Goal: Task Accomplishment & Management: Manage account settings

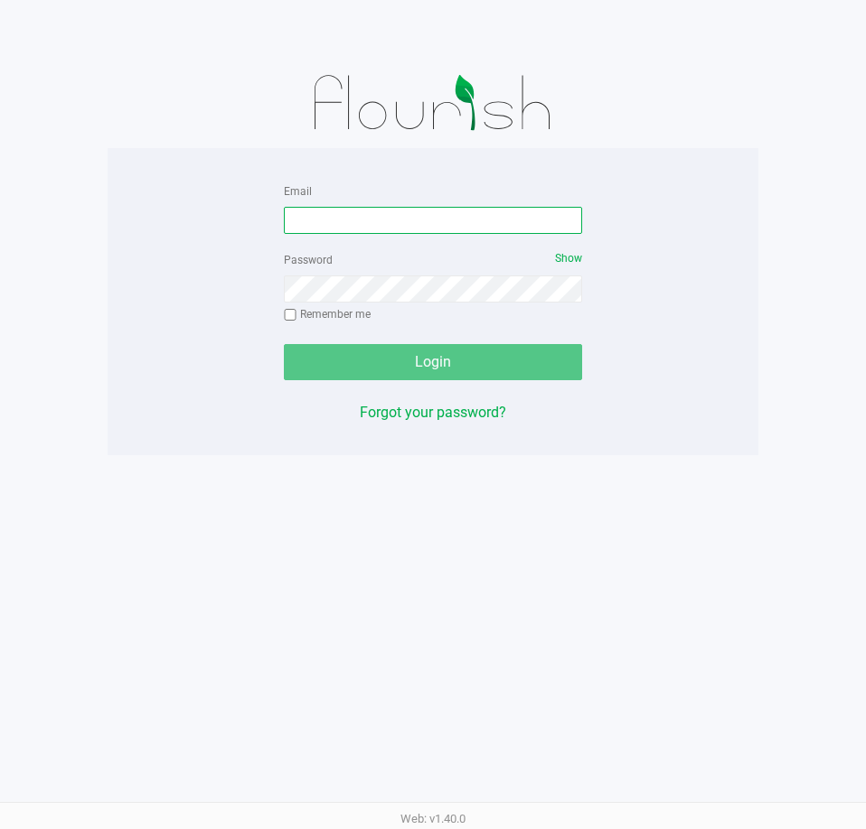
click at [500, 209] on input "Email" at bounding box center [433, 220] width 298 height 27
type input "[EMAIL_ADDRESS][DOMAIN_NAME]"
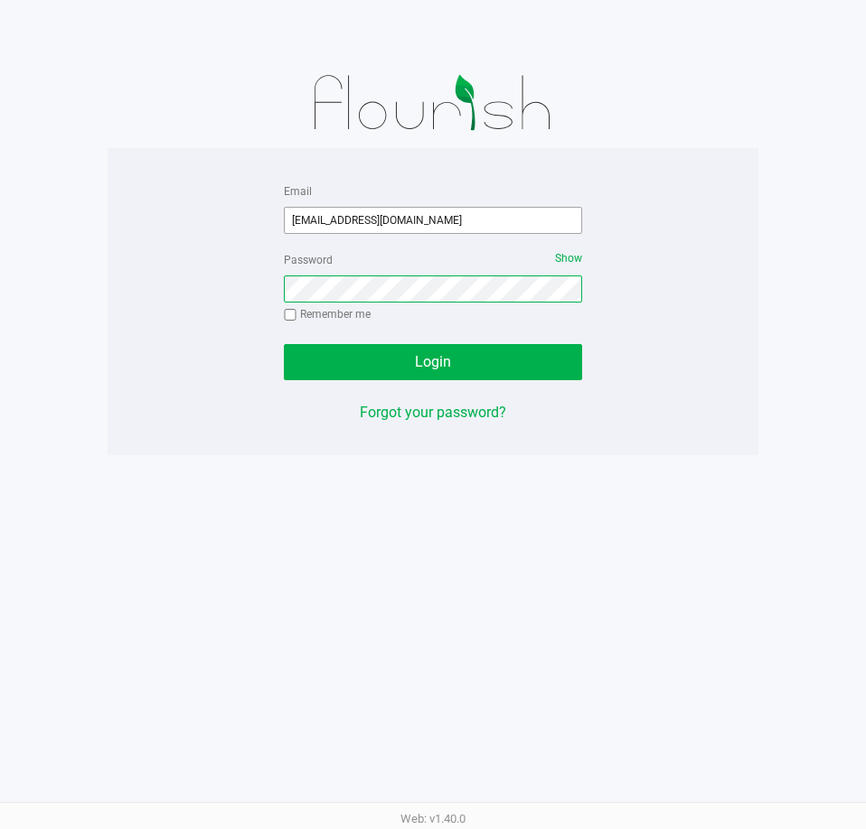
click at [284, 344] on button "Login" at bounding box center [433, 362] width 298 height 36
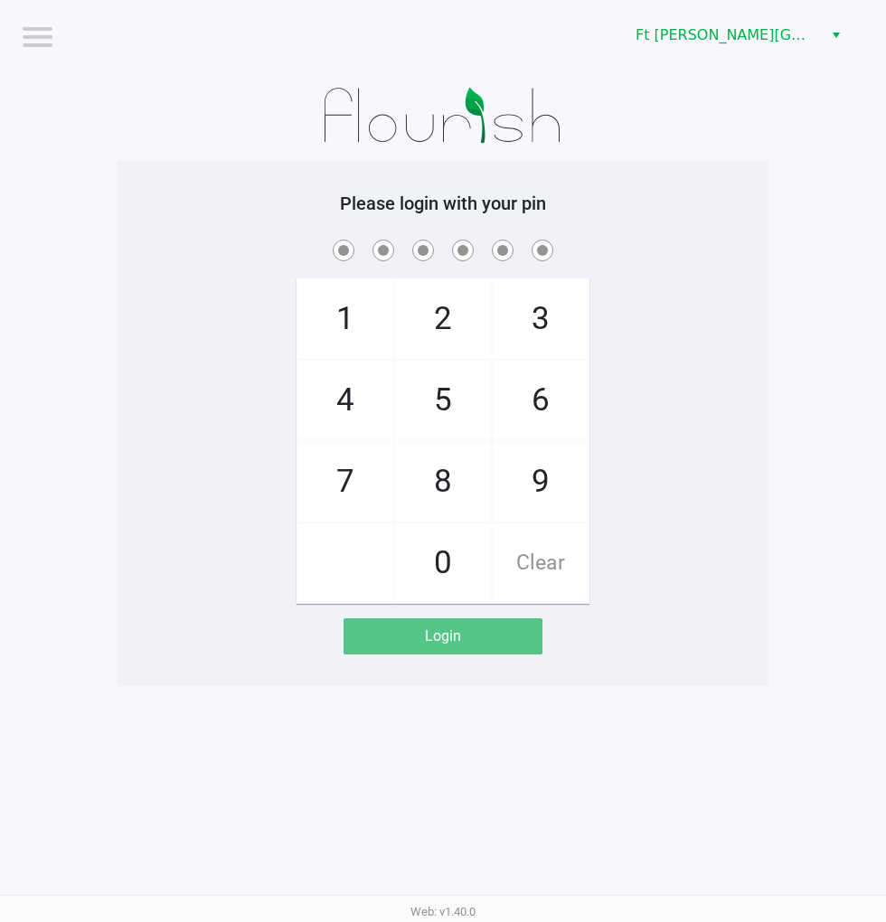
drag, startPoint x: 952, startPoint y: 350, endPoint x: 822, endPoint y: 326, distance: 132.2
click at [822, 326] on app-pos-login-wrapper "Logout Ft [PERSON_NAME][GEOGRAPHIC_DATA] WC Please login with your pin 1 4 7 2 …" at bounding box center [443, 343] width 886 height 686
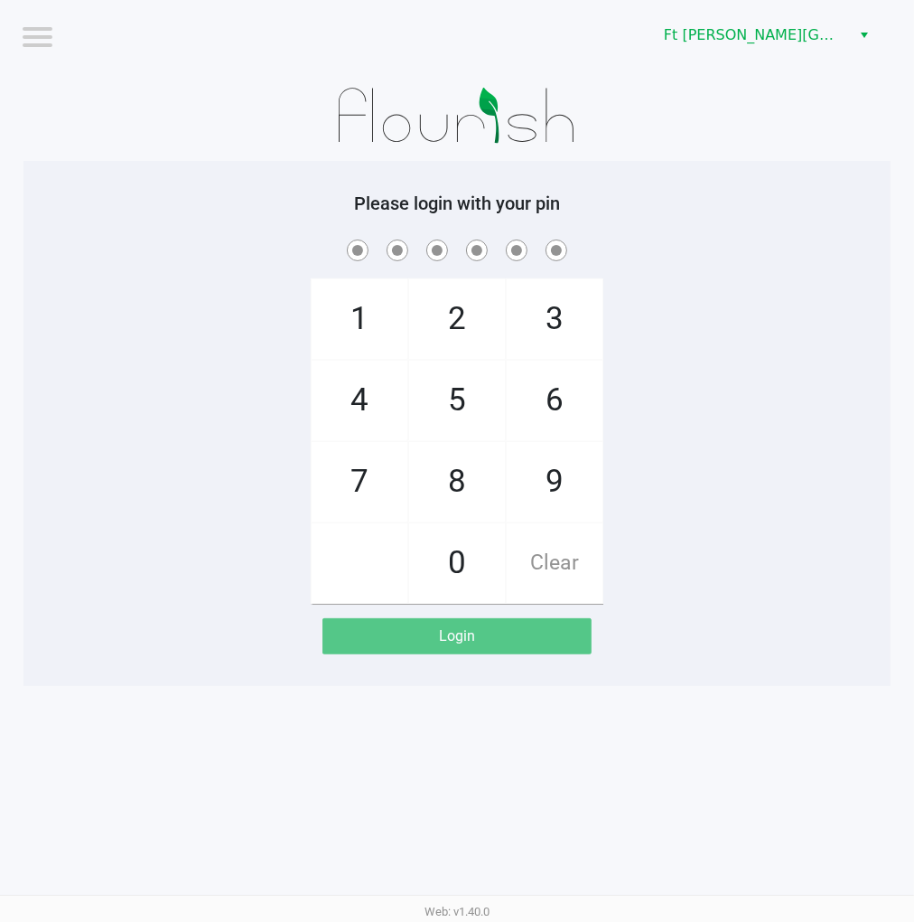
click at [775, 398] on div "1 4 7 2 5 8 0 3 6 9 Clear" at bounding box center [456, 420] width 867 height 368
click at [764, 494] on div "1 4 7 2 5 8 0 3 6 9 Clear" at bounding box center [456, 420] width 867 height 368
checkbox input "true"
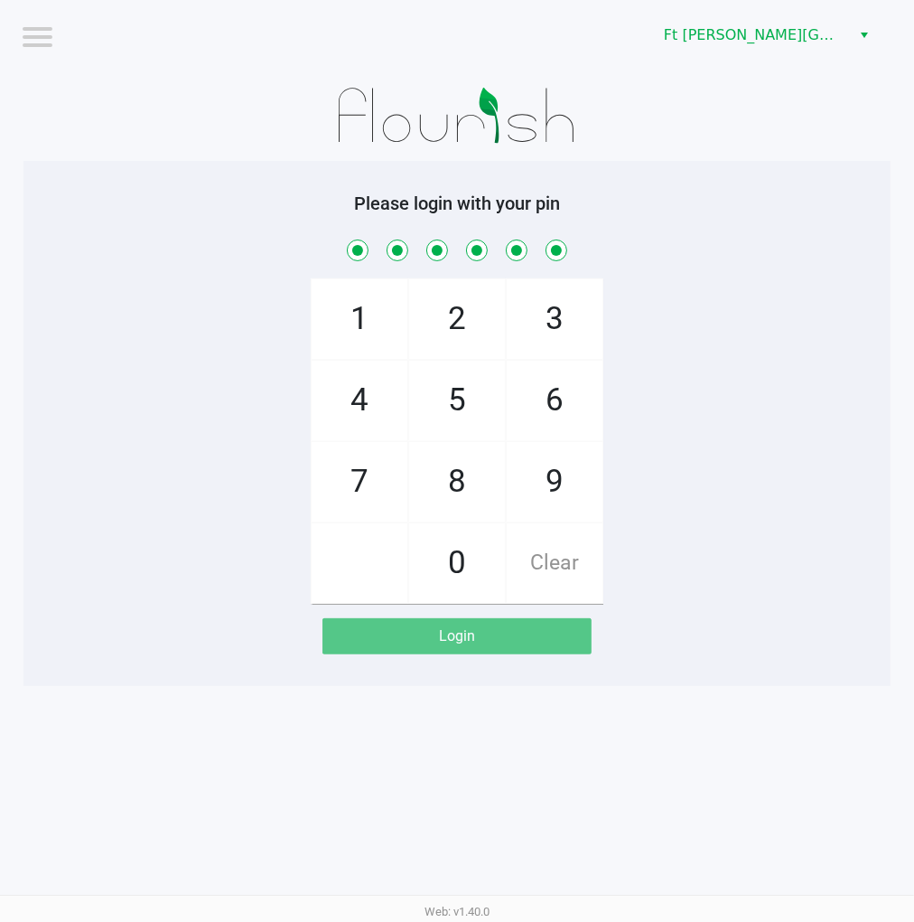
checkbox input "true"
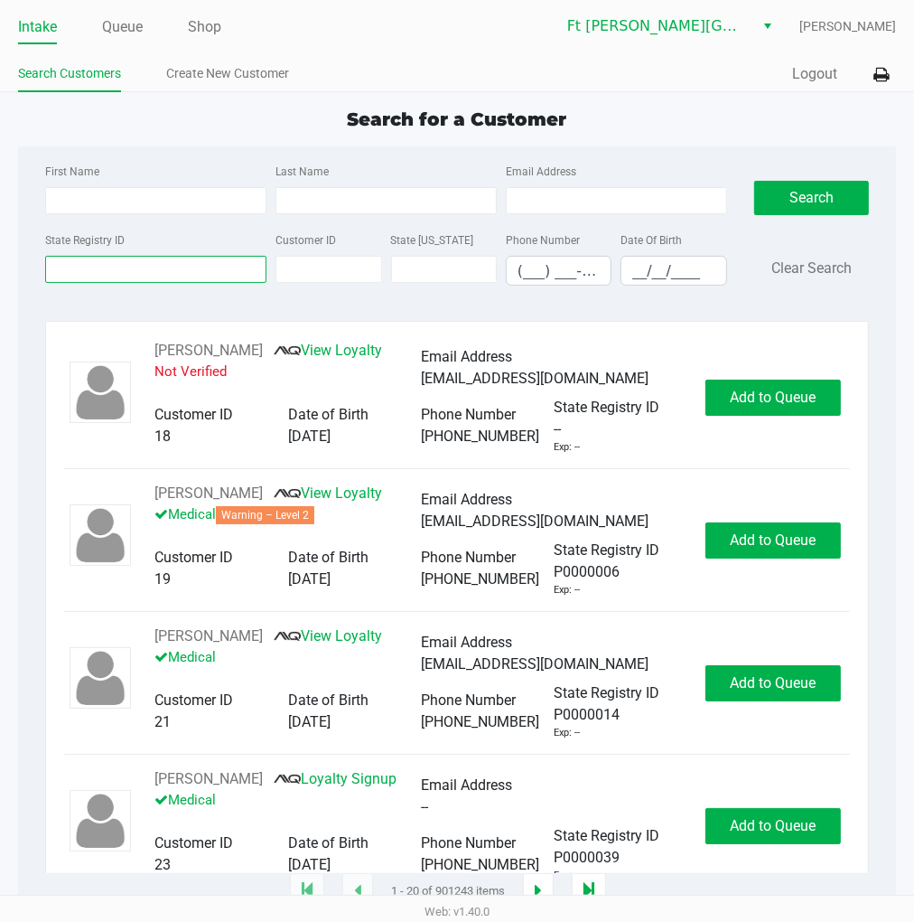
click at [105, 267] on input "State Registry ID" at bounding box center [155, 269] width 221 height 27
click at [132, 25] on link "Queue" at bounding box center [122, 26] width 41 height 25
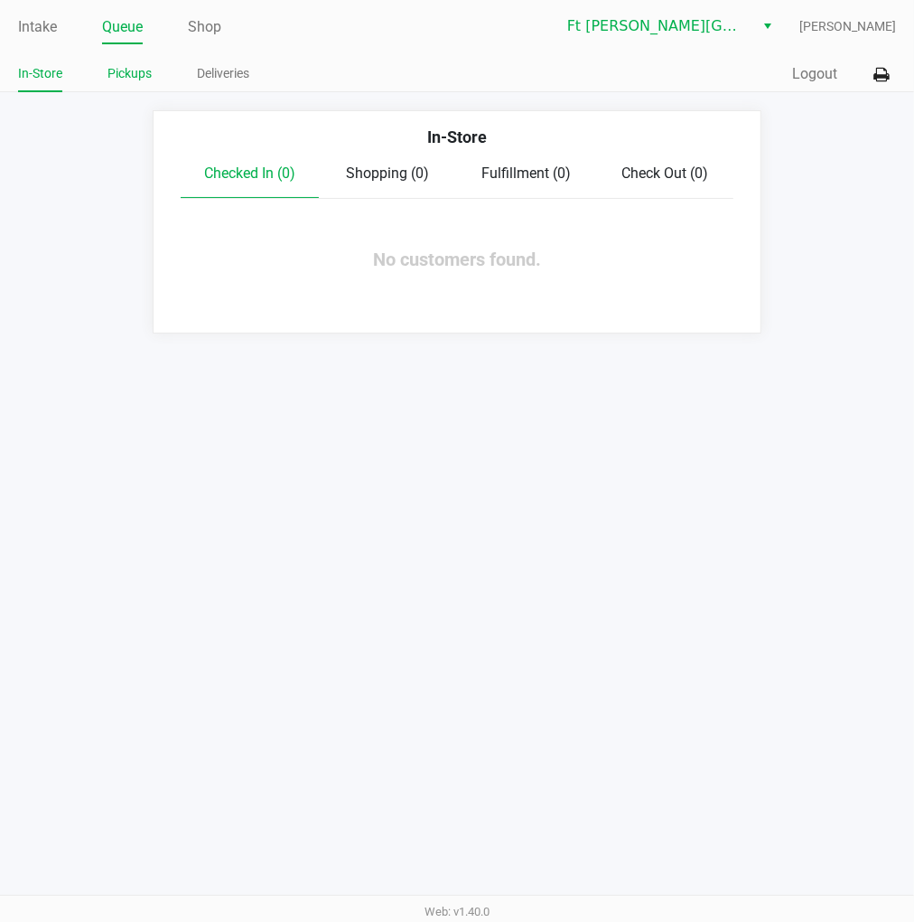
click at [131, 70] on link "Pickups" at bounding box center [130, 73] width 44 height 23
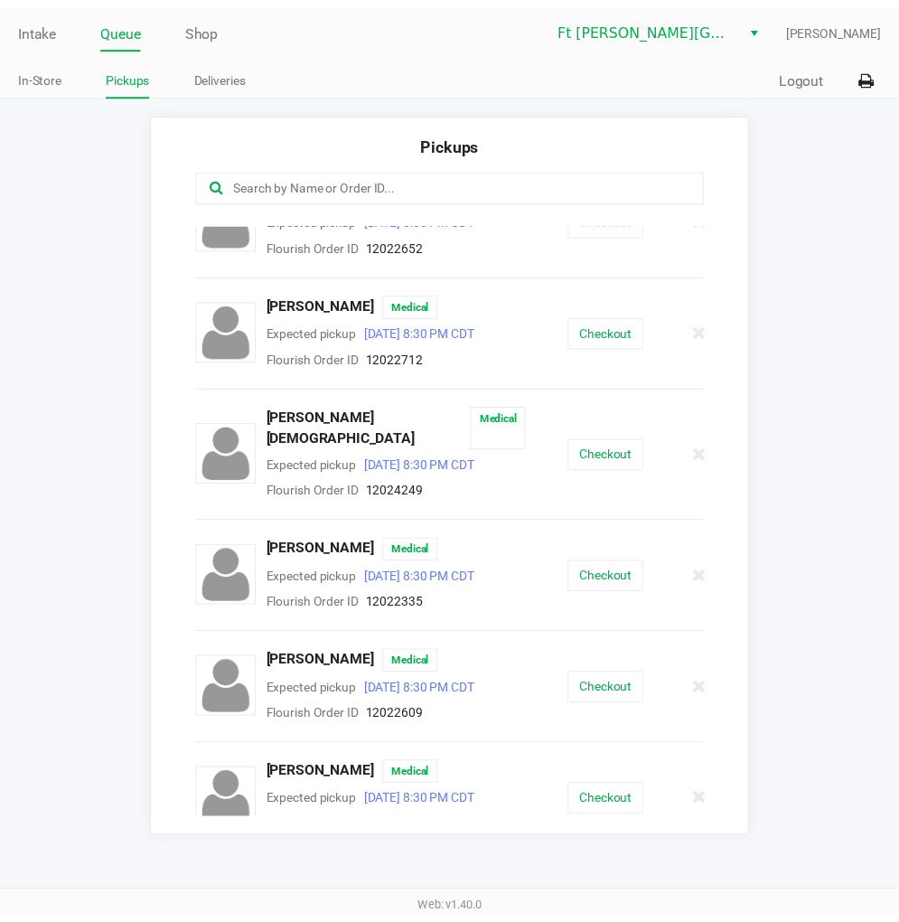
scroll to position [602, 0]
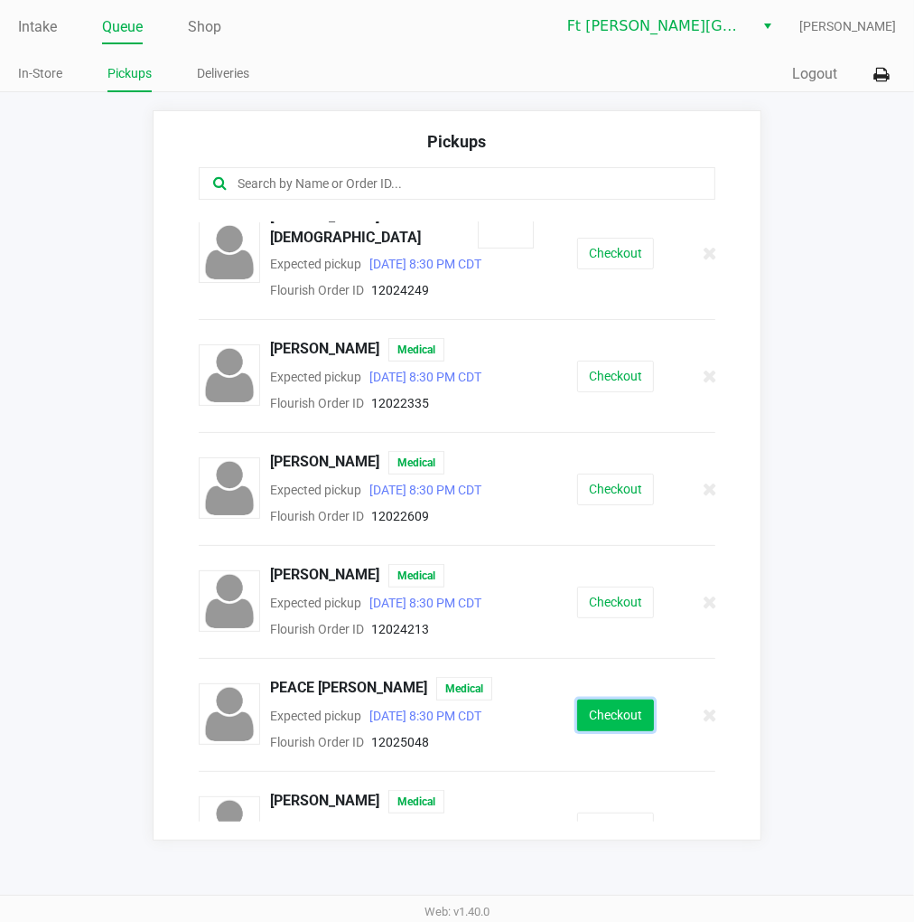
click at [605, 699] on button "Checkout" at bounding box center [615, 715] width 77 height 32
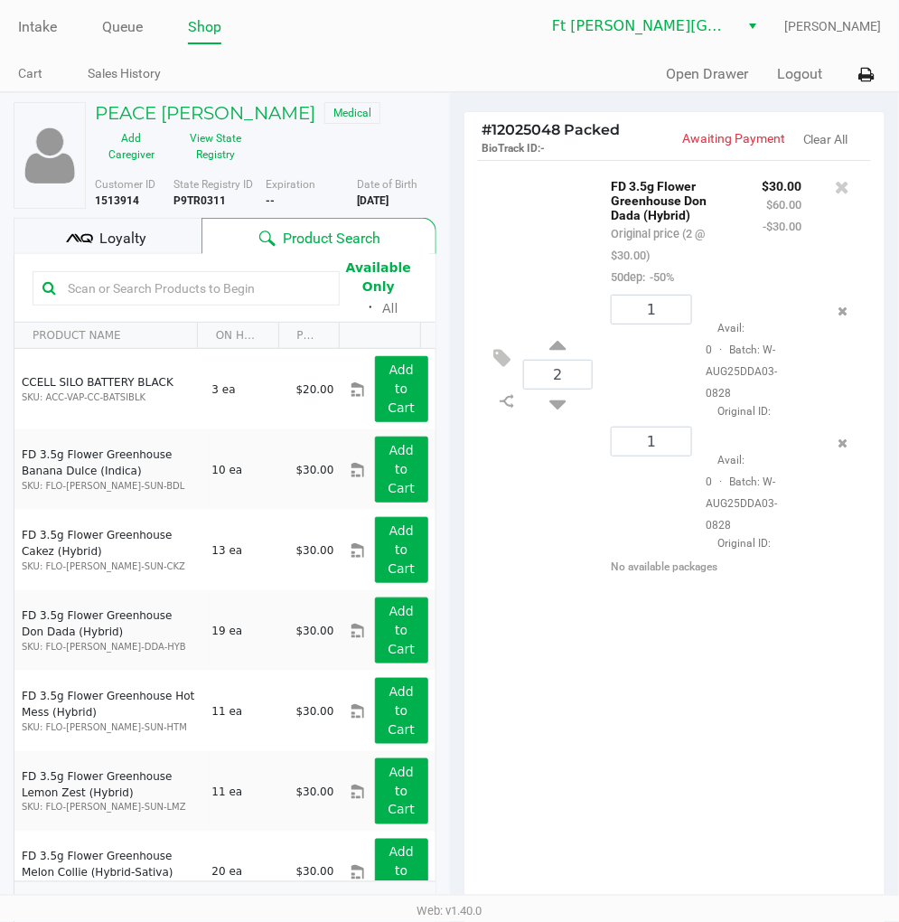
click at [130, 230] on span "Loyalty" at bounding box center [122, 239] width 47 height 22
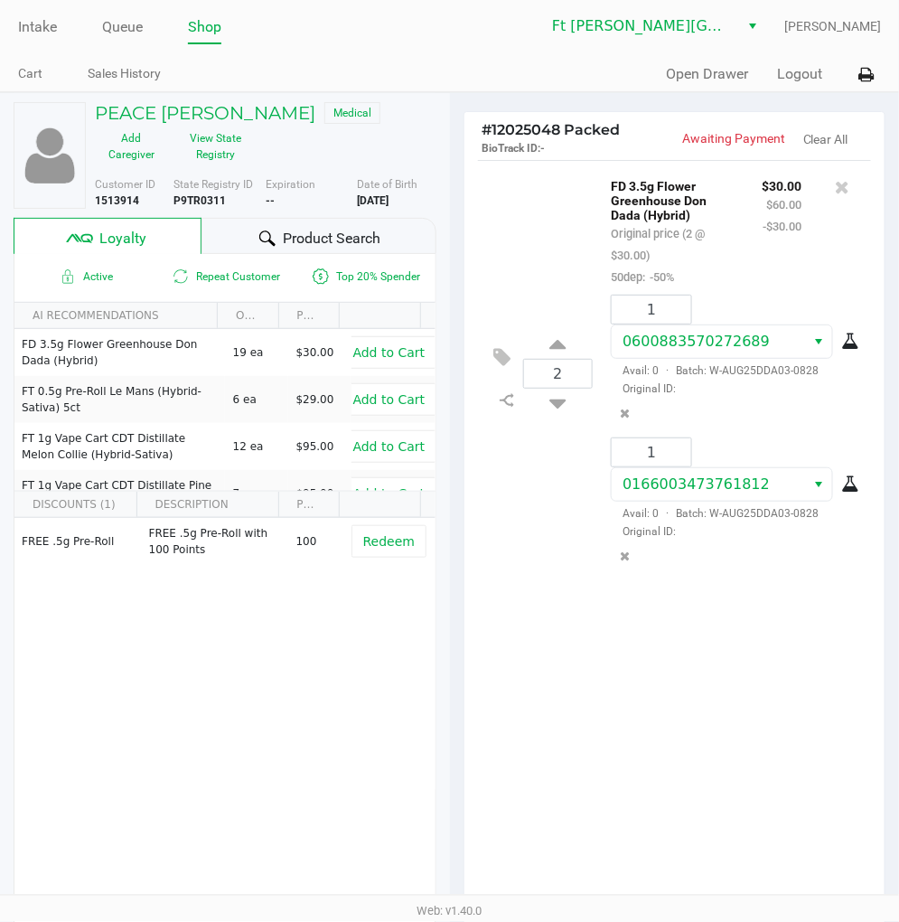
click at [602, 635] on div "2 FD 3.5g Flower Greenhouse Don Dada (Hybrid) Original price (2 @ $30.00) 50dep…" at bounding box center [674, 533] width 421 height 747
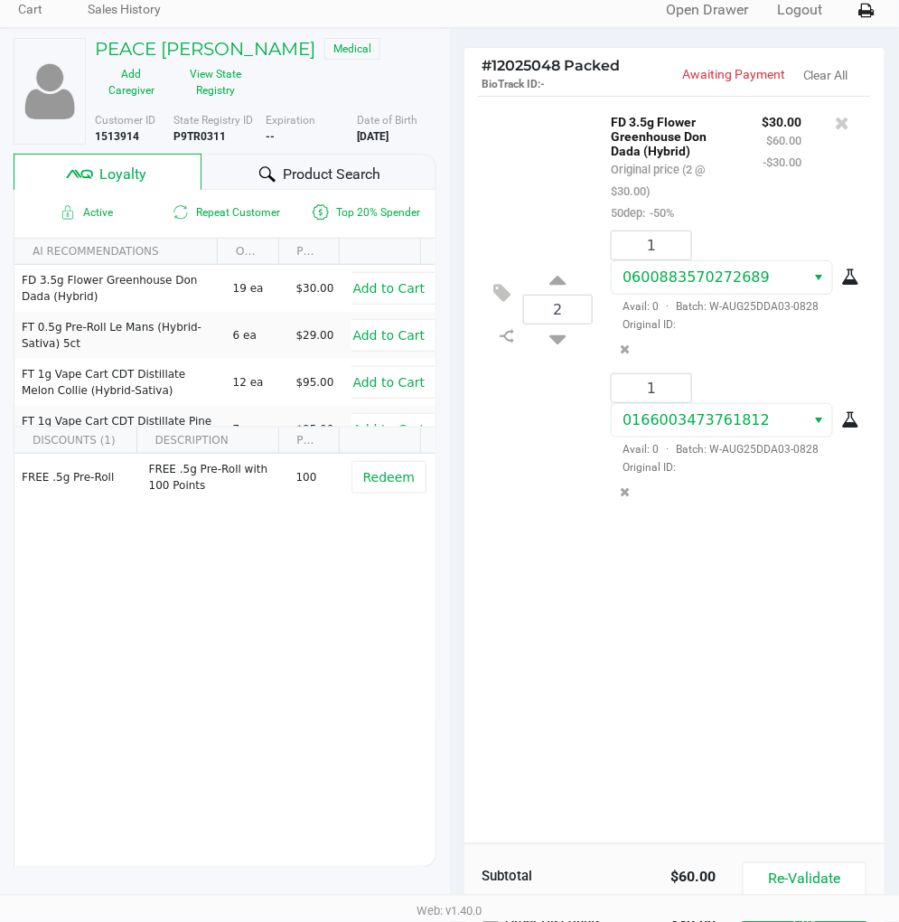
scroll to position [100, 0]
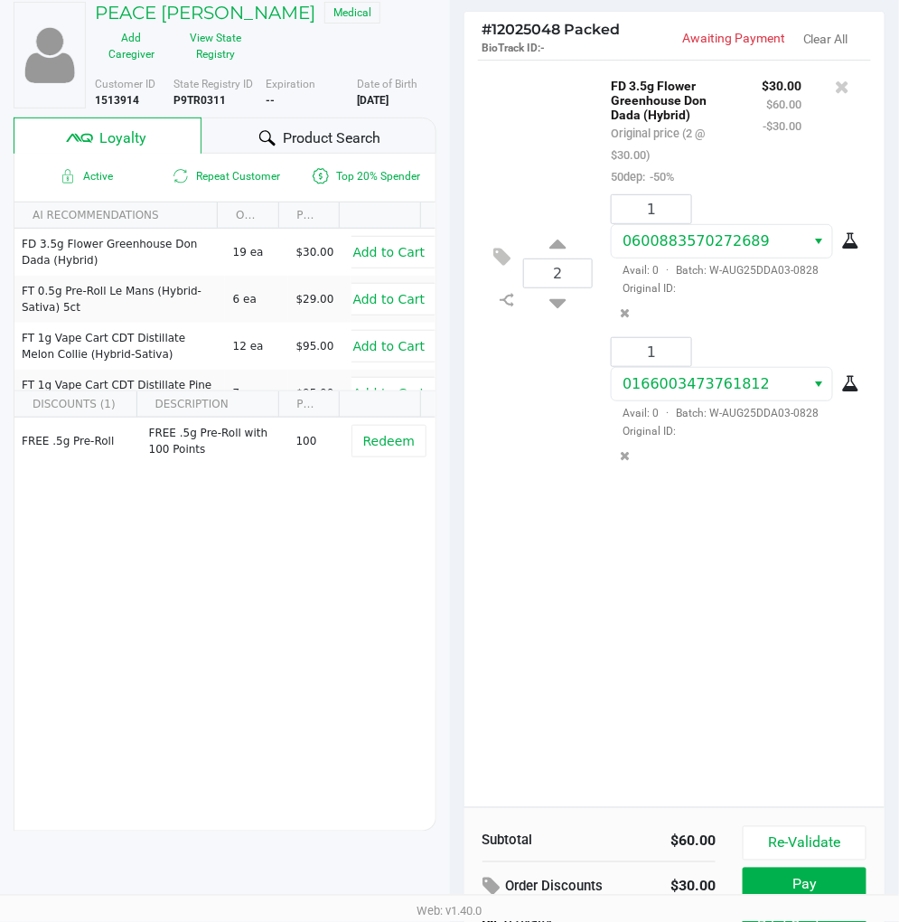
click at [698, 571] on div "2 FD 3.5g Flower Greenhouse Don Dada (Hybrid) Original price (2 @ $30.00) 50dep…" at bounding box center [674, 433] width 421 height 747
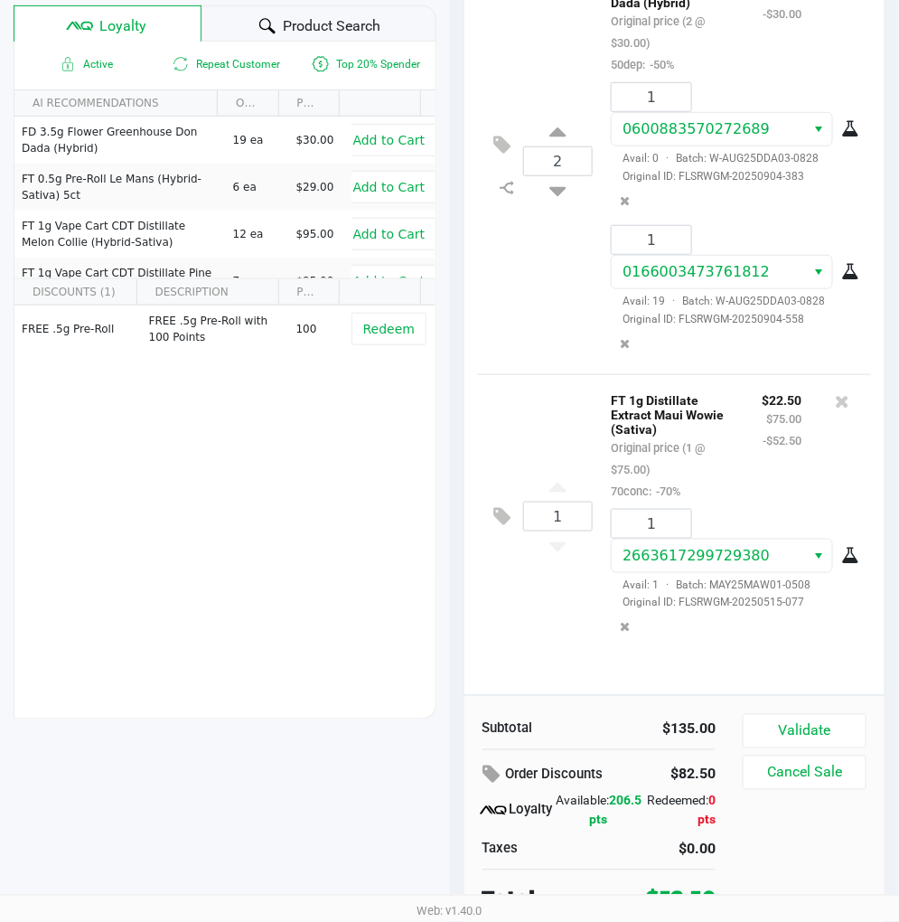
scroll to position [224, 0]
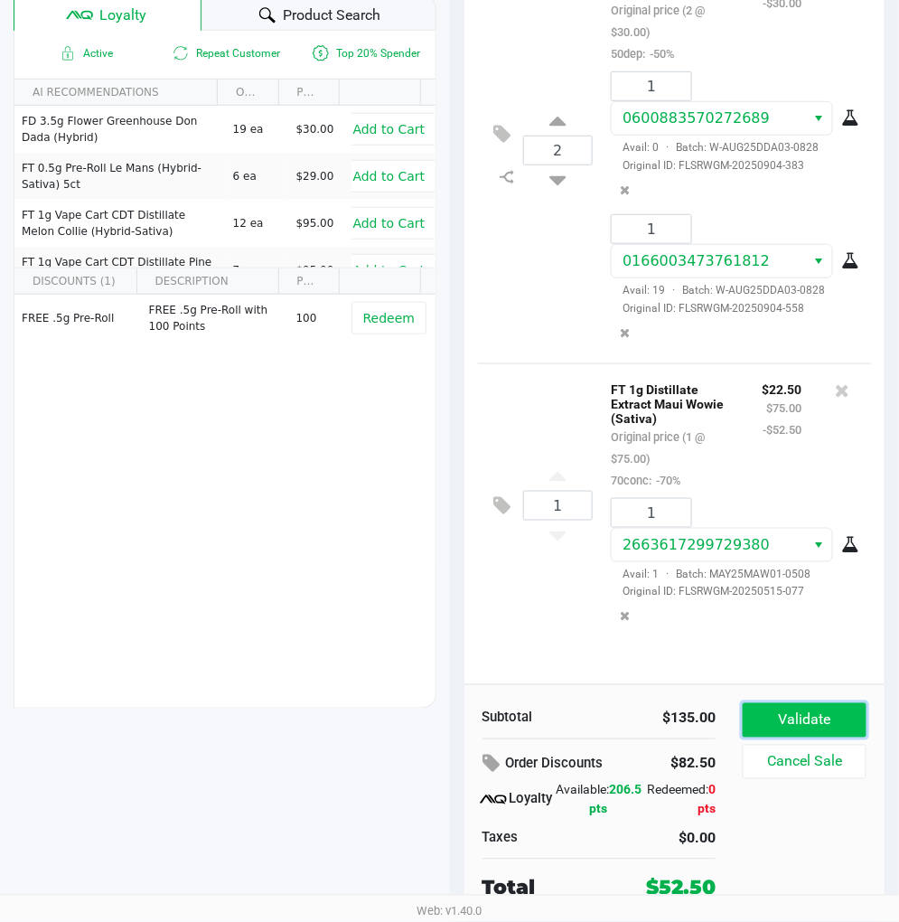
click at [813, 718] on button "Validate" at bounding box center [805, 720] width 124 height 34
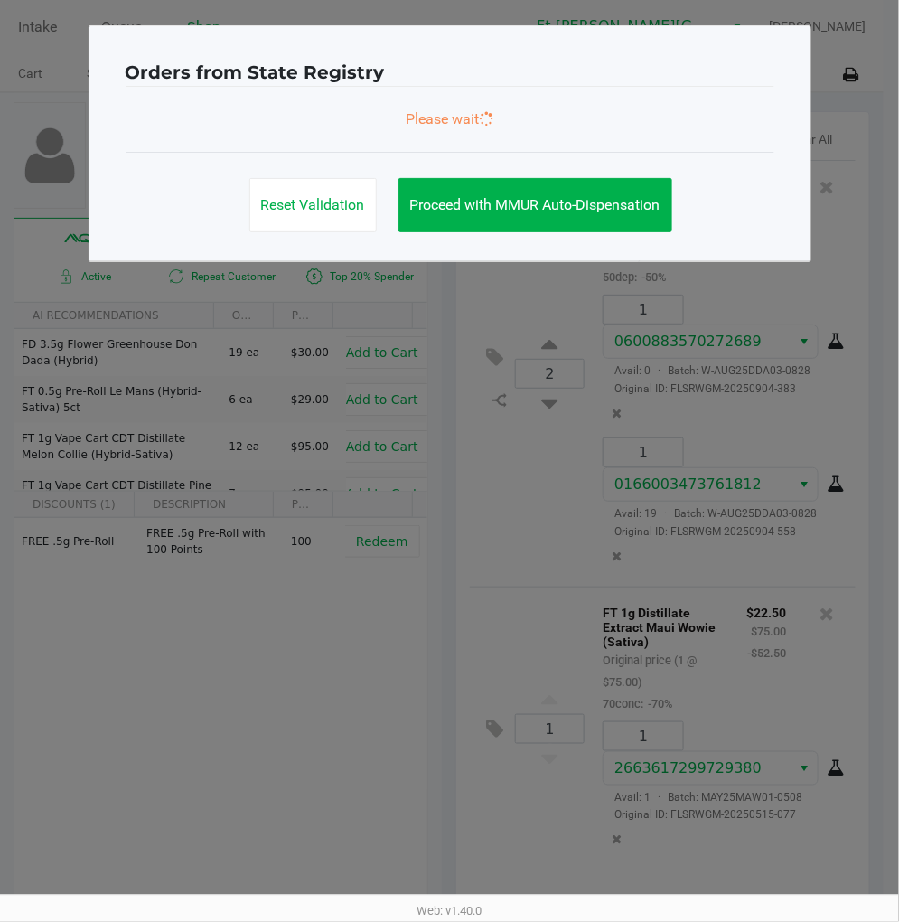
scroll to position [0, 0]
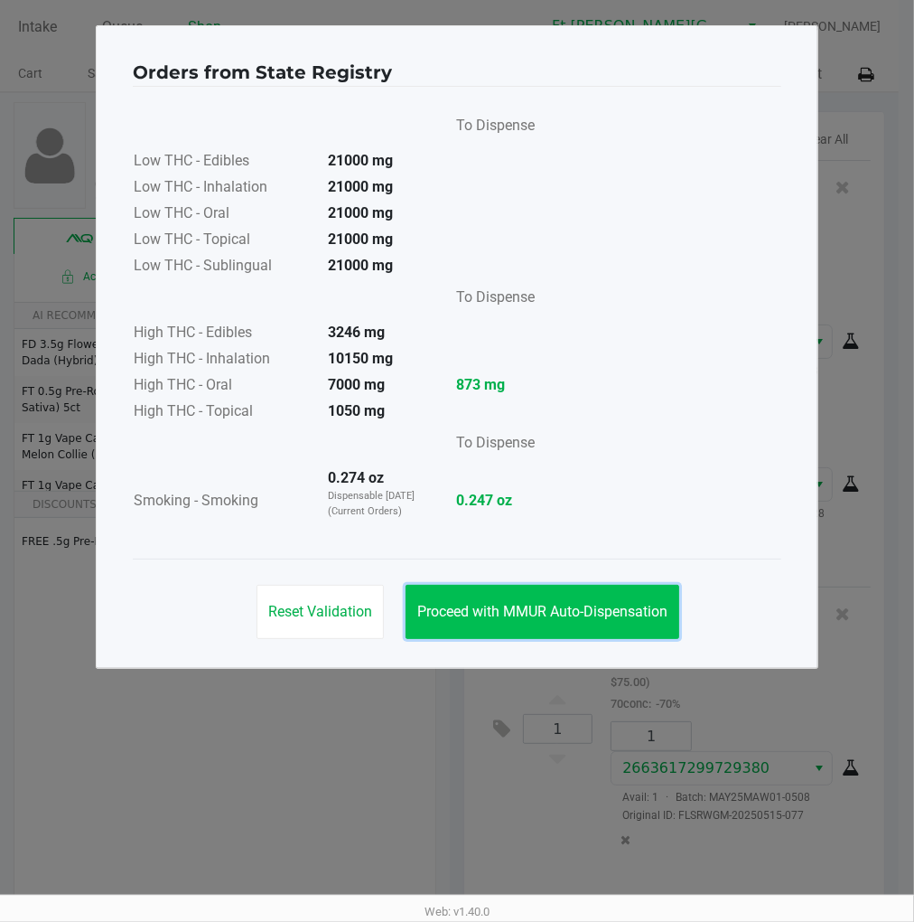
click at [586, 614] on span "Proceed with MMUR Auto-Dispensation" at bounding box center [542, 611] width 250 height 17
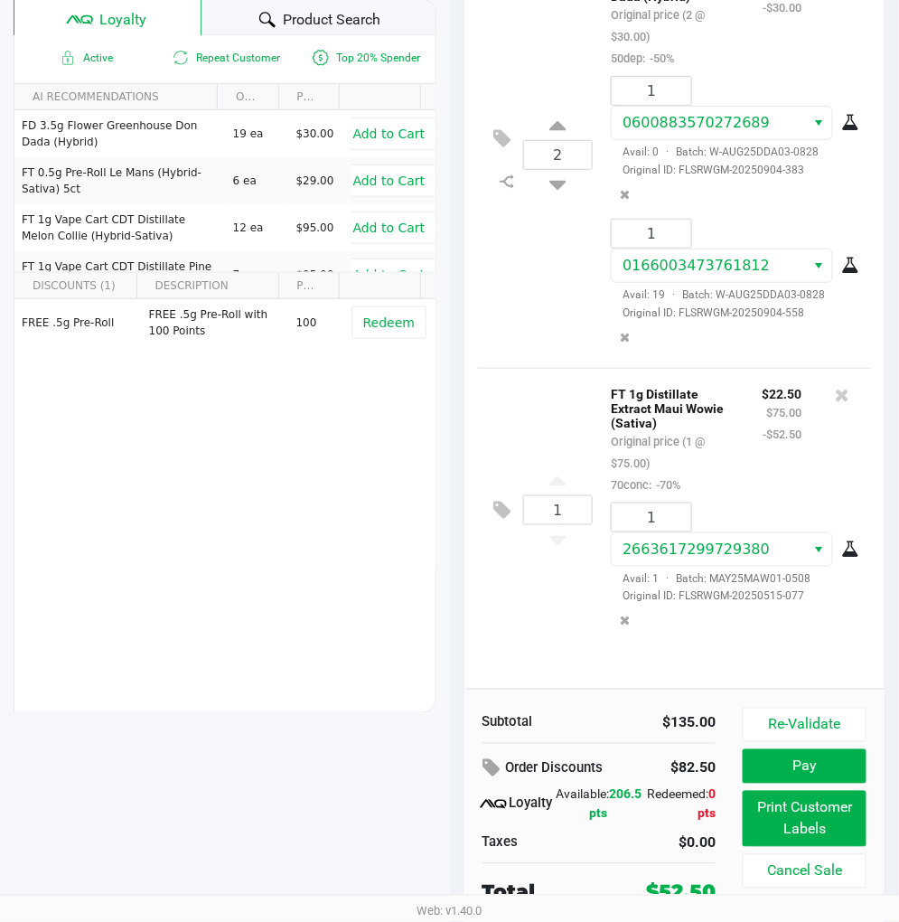
scroll to position [224, 0]
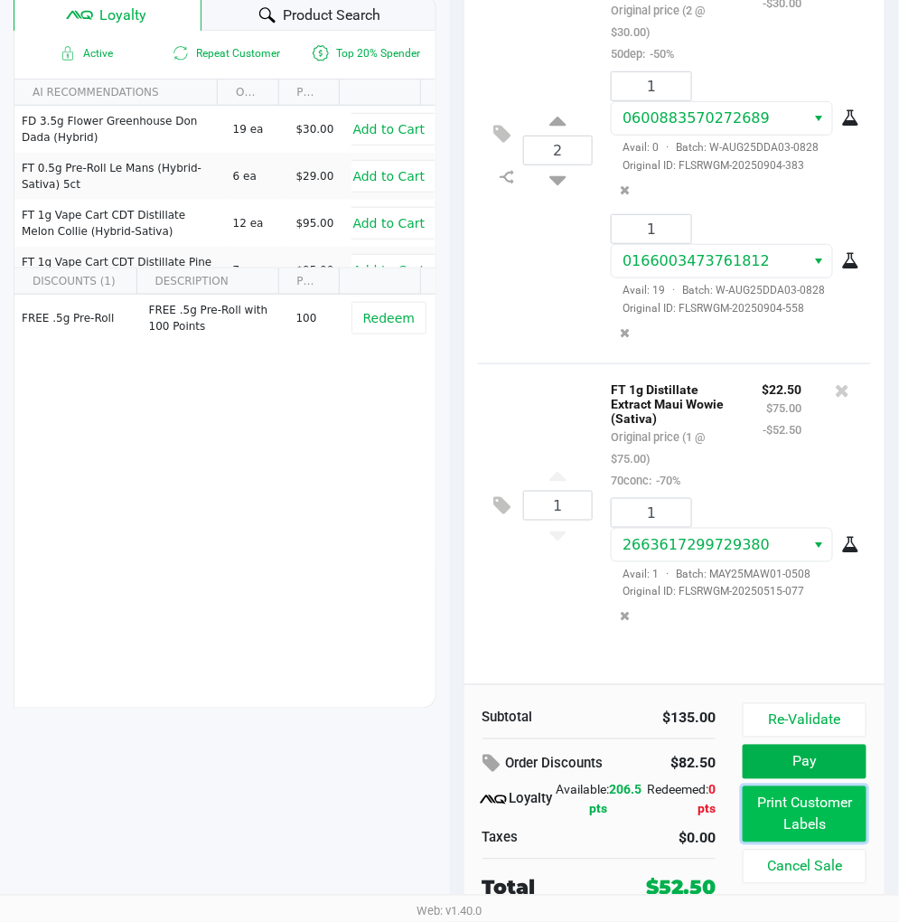
click at [779, 804] on button "Print Customer Labels" at bounding box center [805, 814] width 124 height 56
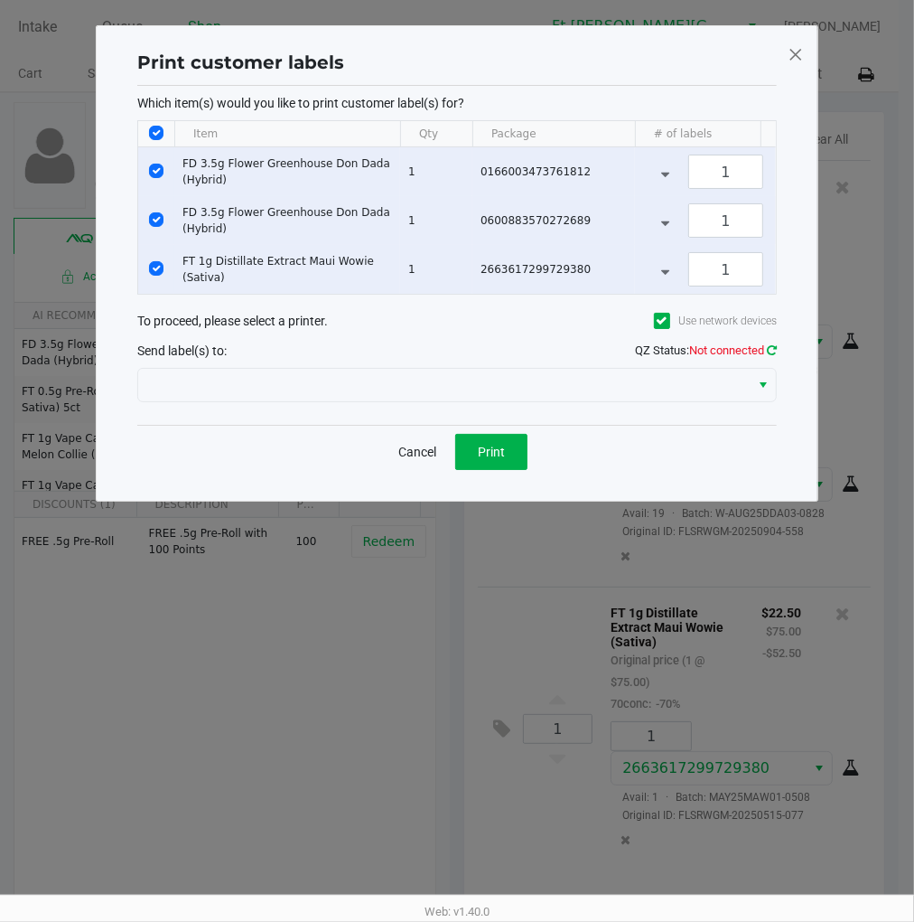
click at [767, 356] on icon at bounding box center [772, 350] width 10 height 12
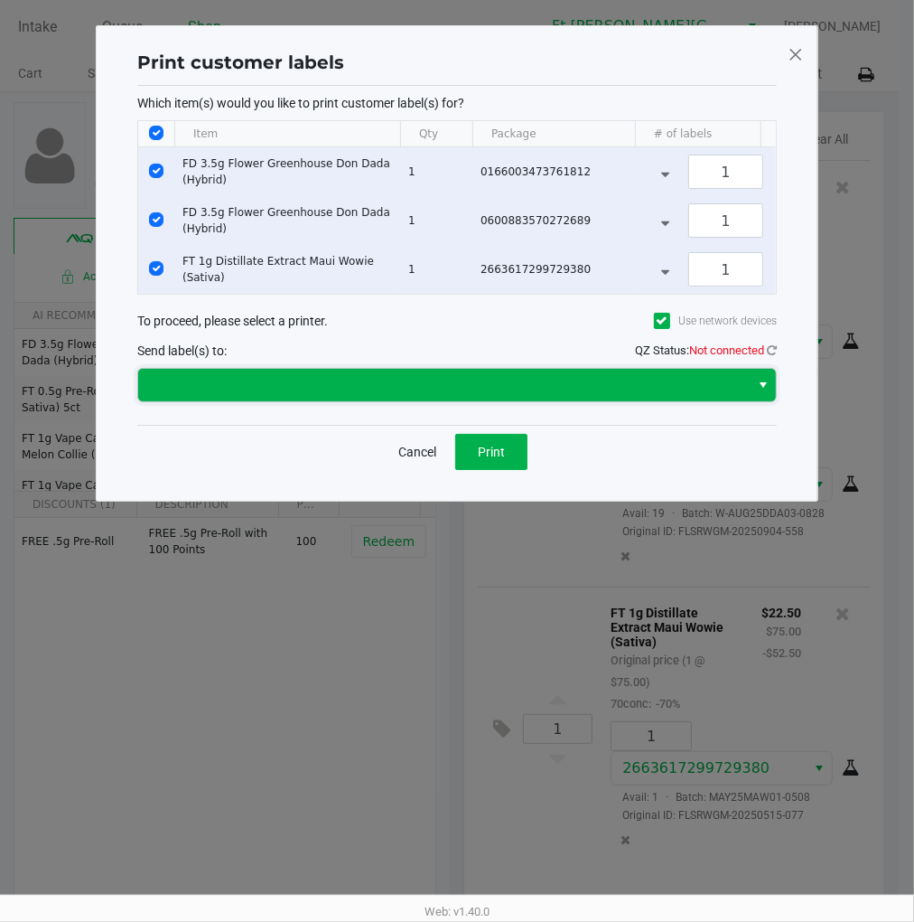
click at [711, 396] on span at bounding box center [444, 385] width 590 height 22
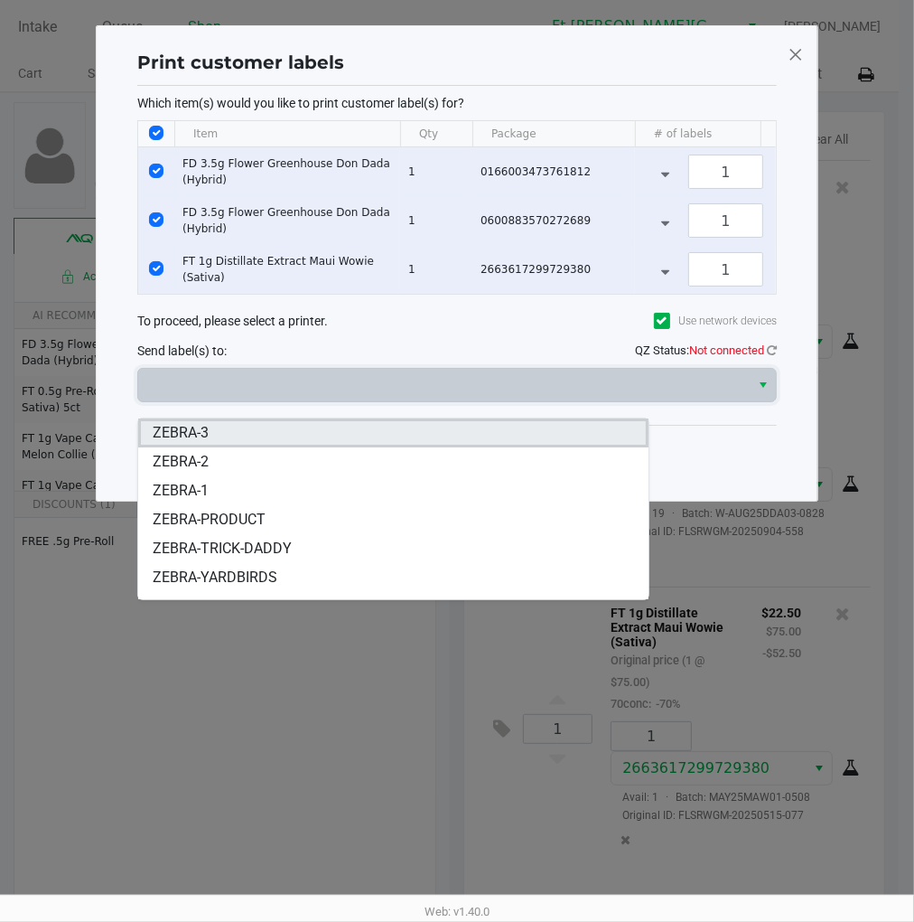
click at [188, 430] on span "ZEBRA-3" at bounding box center [181, 433] width 56 height 22
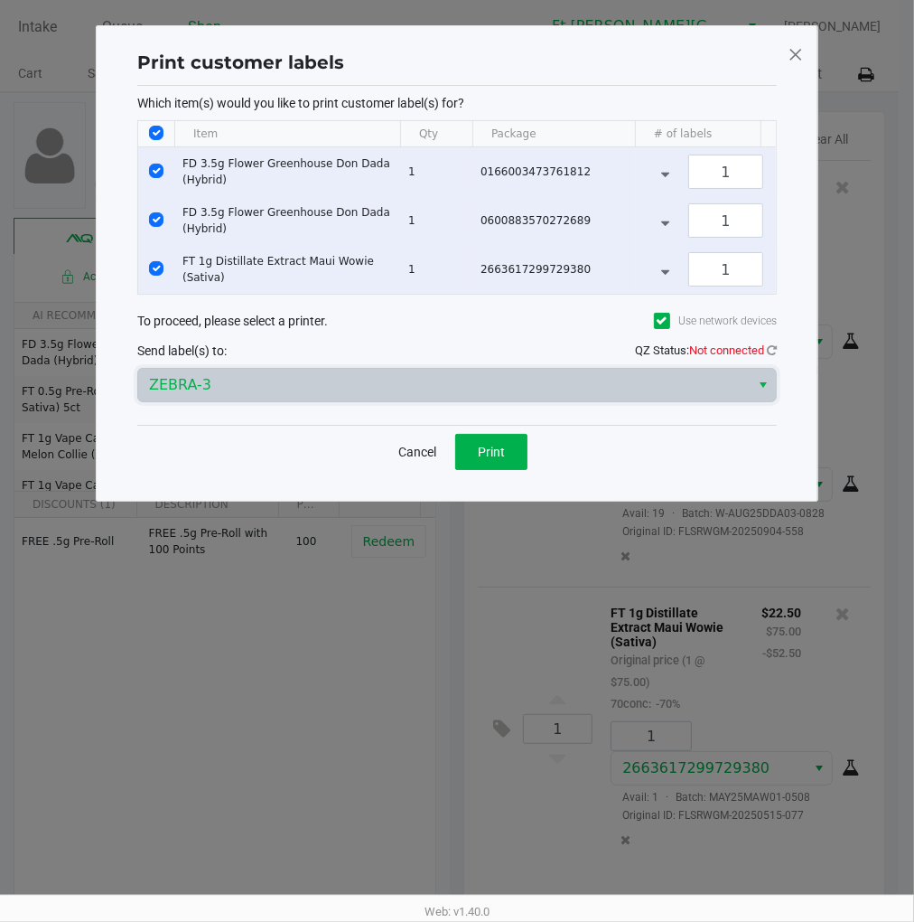
click at [773, 356] on div "Send label(s) to: QZ Status: Not connected" at bounding box center [457, 350] width 640 height 26
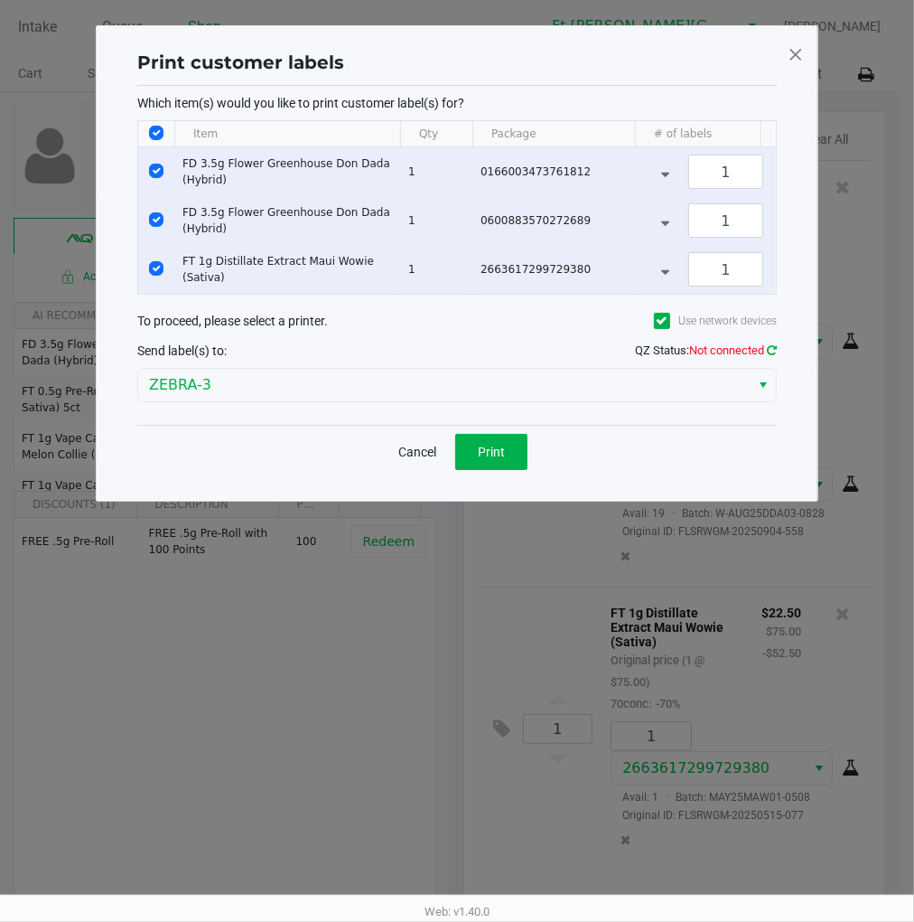
click at [768, 356] on icon at bounding box center [772, 350] width 10 height 12
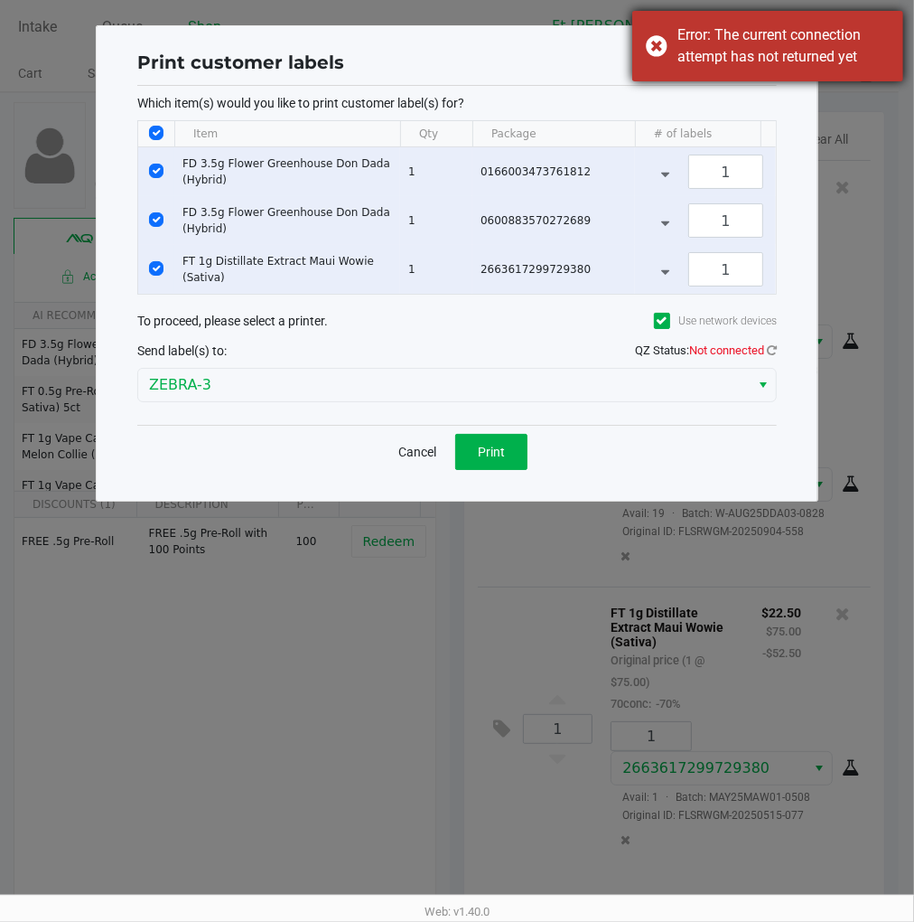
click at [773, 50] on div "Error: The current connection attempt has not returned yet" at bounding box center [784, 45] width 212 height 43
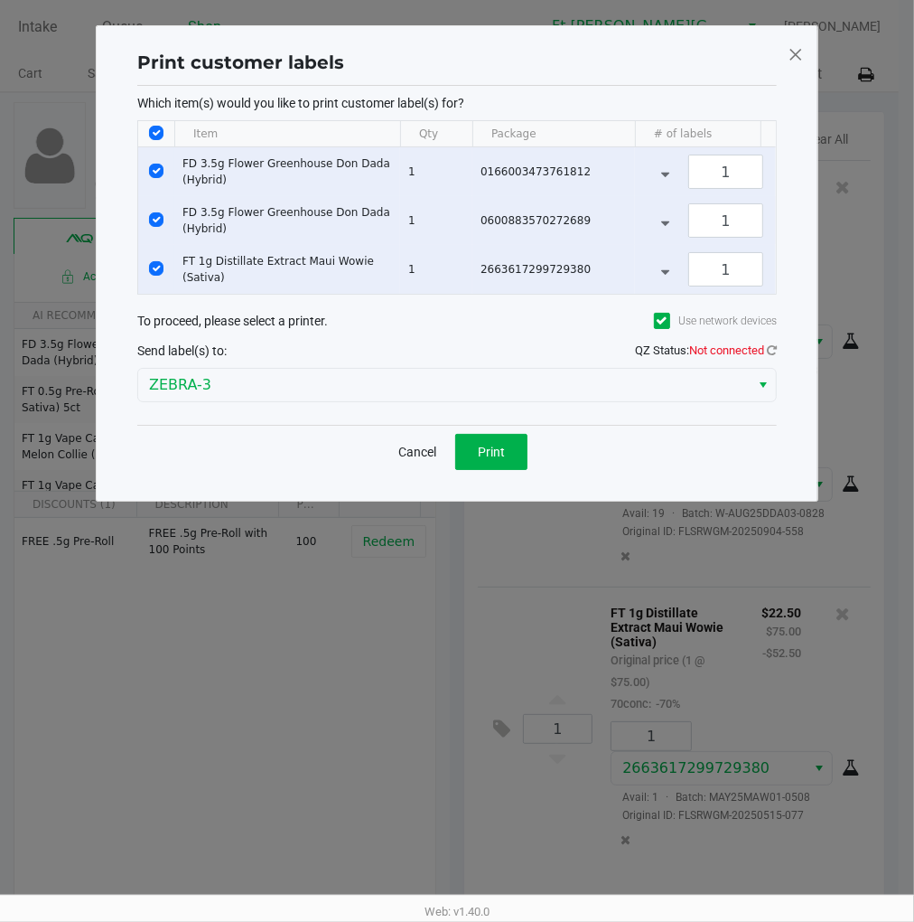
click at [791, 55] on span at bounding box center [796, 54] width 16 height 29
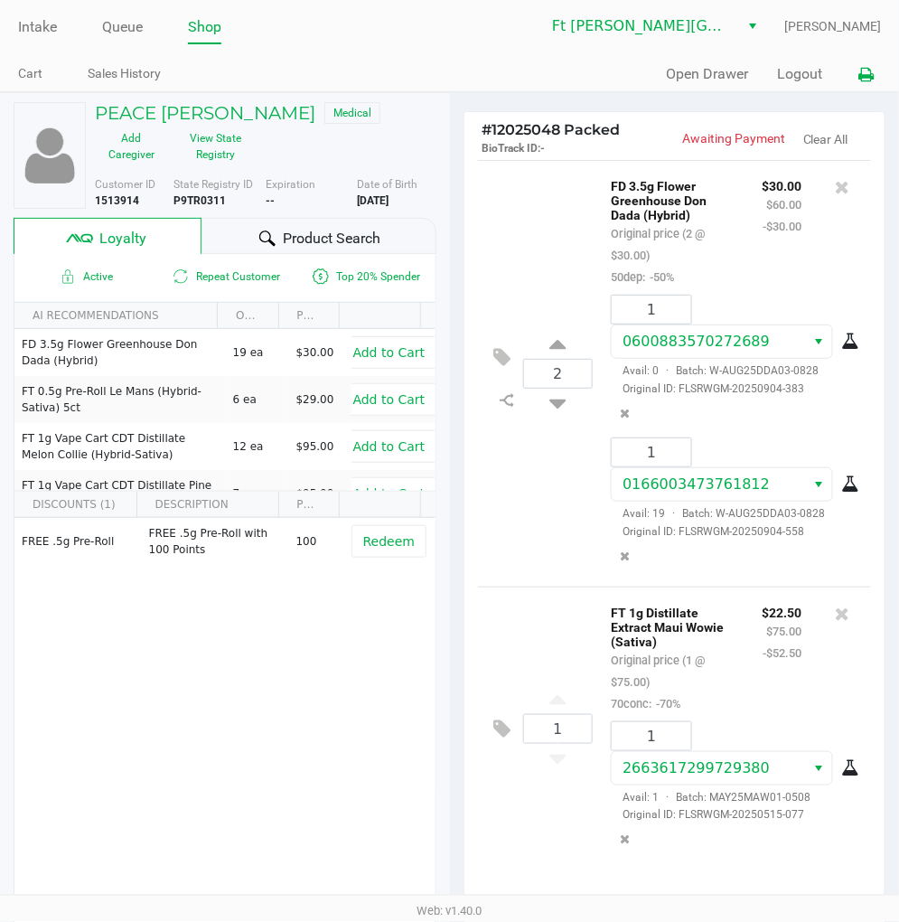
click at [865, 81] on icon at bounding box center [865, 75] width 15 height 13
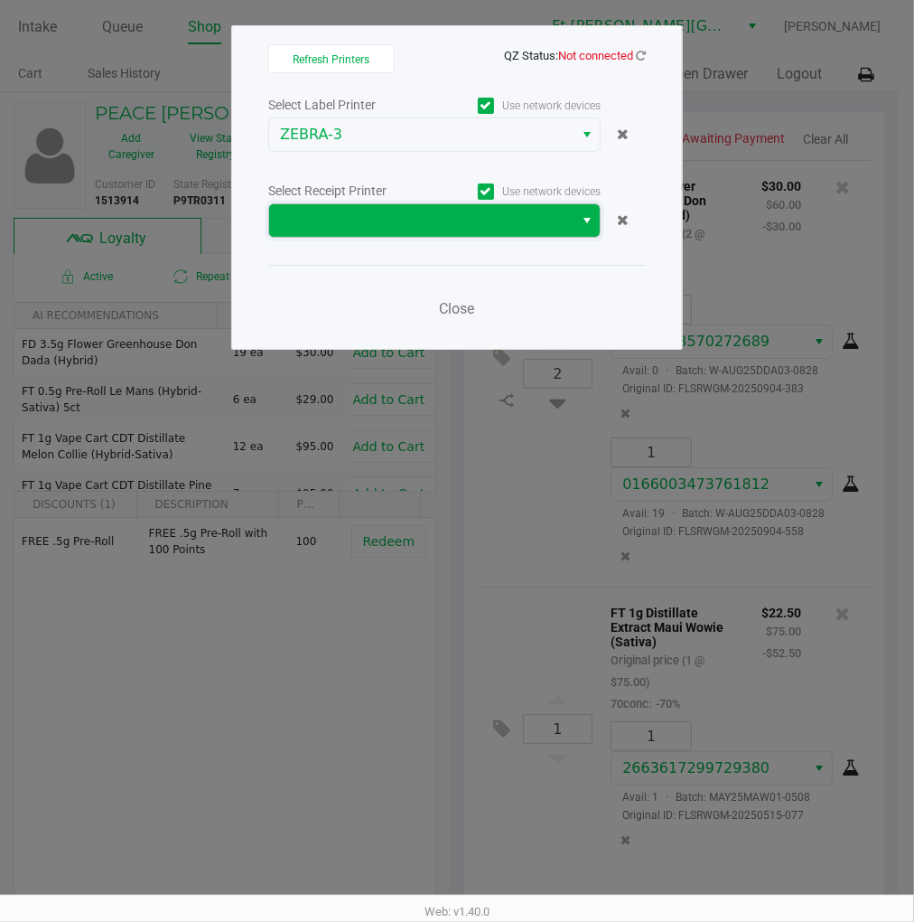
click at [404, 217] on span at bounding box center [421, 221] width 283 height 22
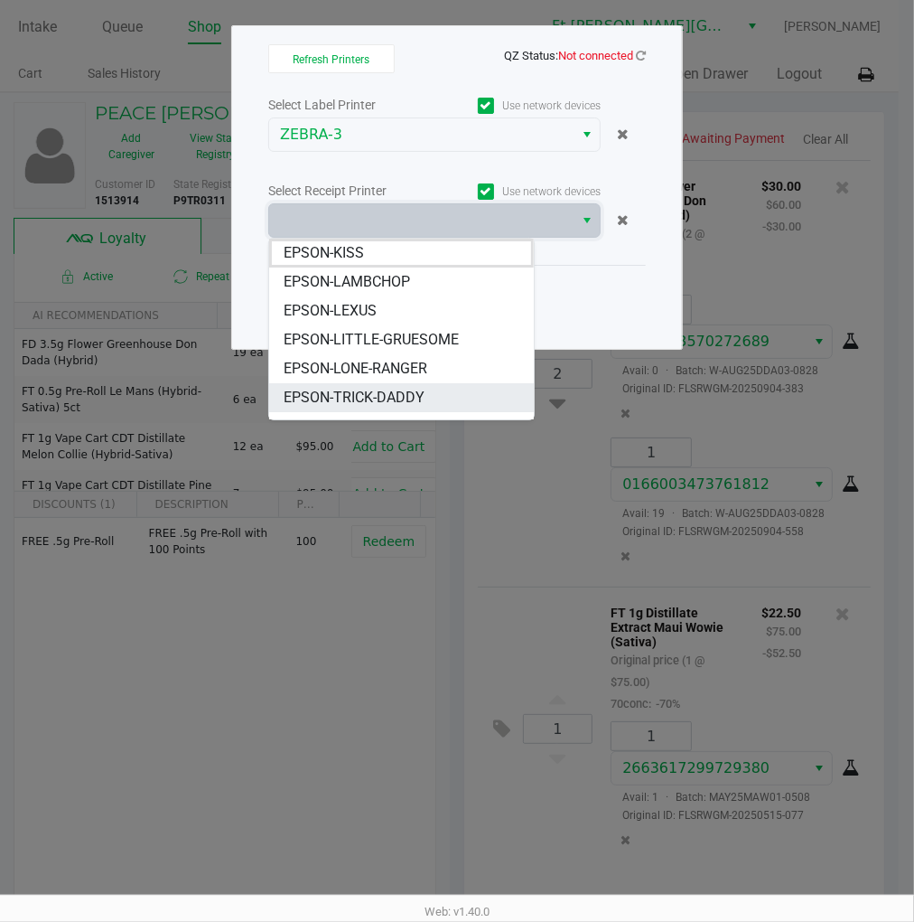
click at [389, 392] on span "EPSON-TRICK-DADDY" at bounding box center [354, 398] width 141 height 22
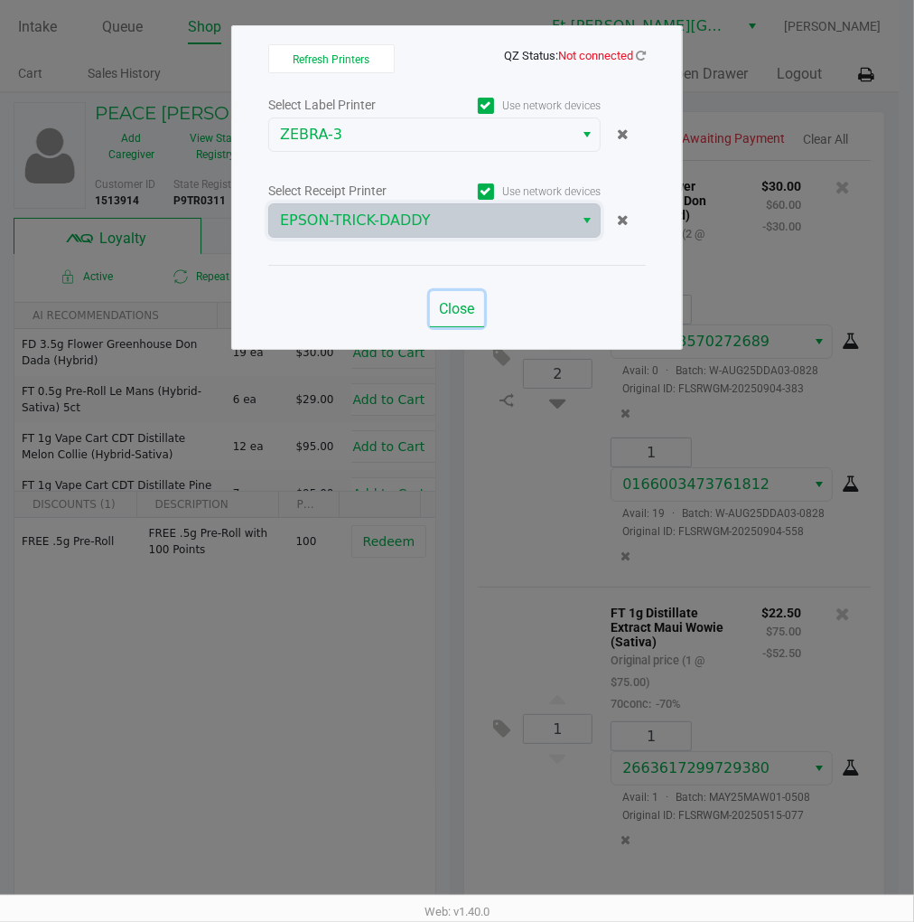
click at [458, 308] on span "Close" at bounding box center [457, 308] width 35 height 17
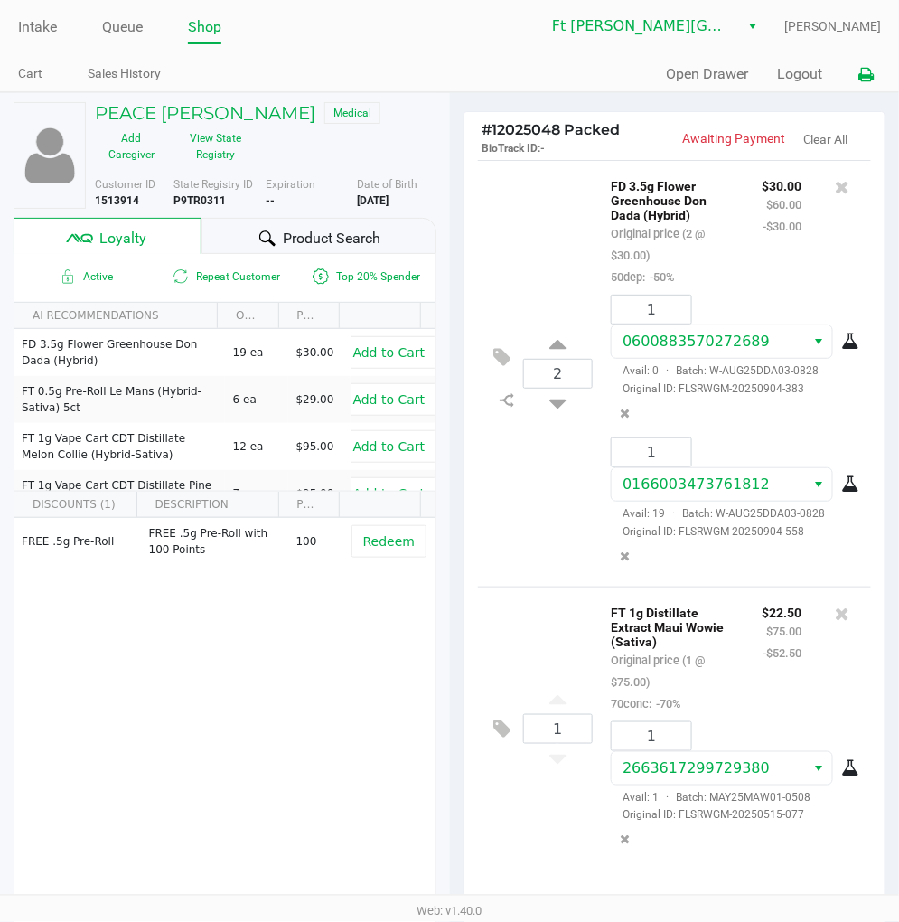
click at [865, 76] on icon at bounding box center [865, 75] width 15 height 13
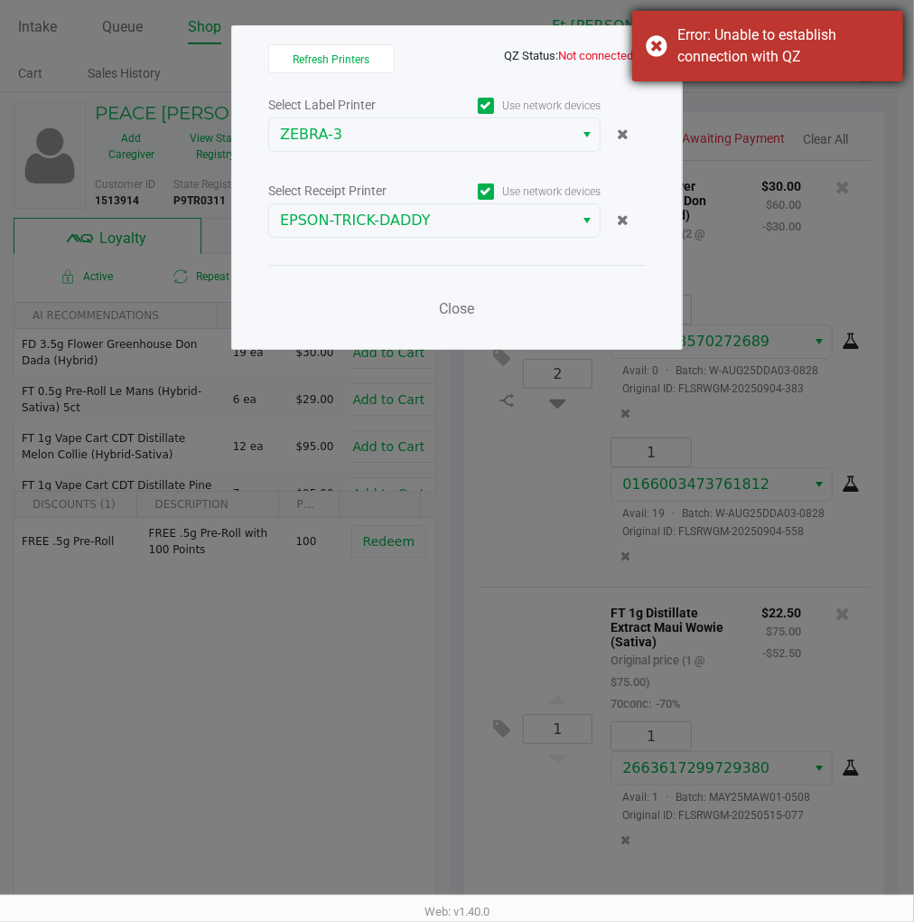
click at [637, 57] on div "Error: Unable to establish connection with QZ" at bounding box center [768, 46] width 271 height 70
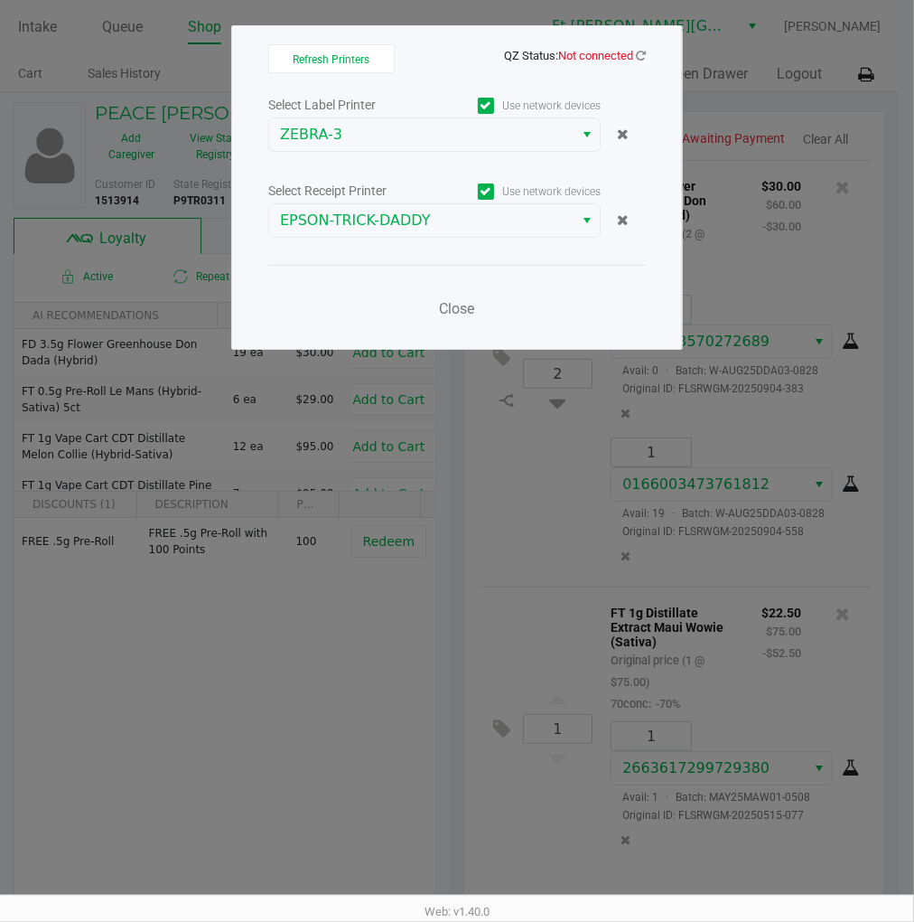
click at [637, 57] on icon at bounding box center [641, 56] width 10 height 12
click at [464, 308] on span "Close" at bounding box center [457, 308] width 35 height 17
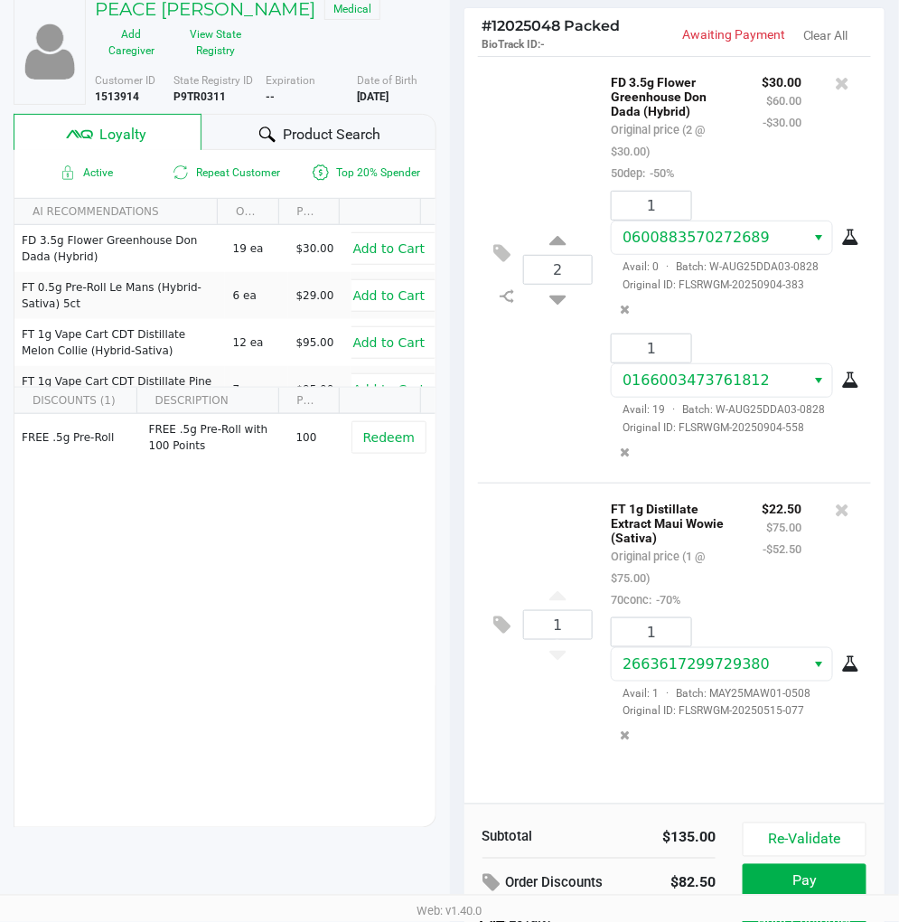
scroll to position [224, 0]
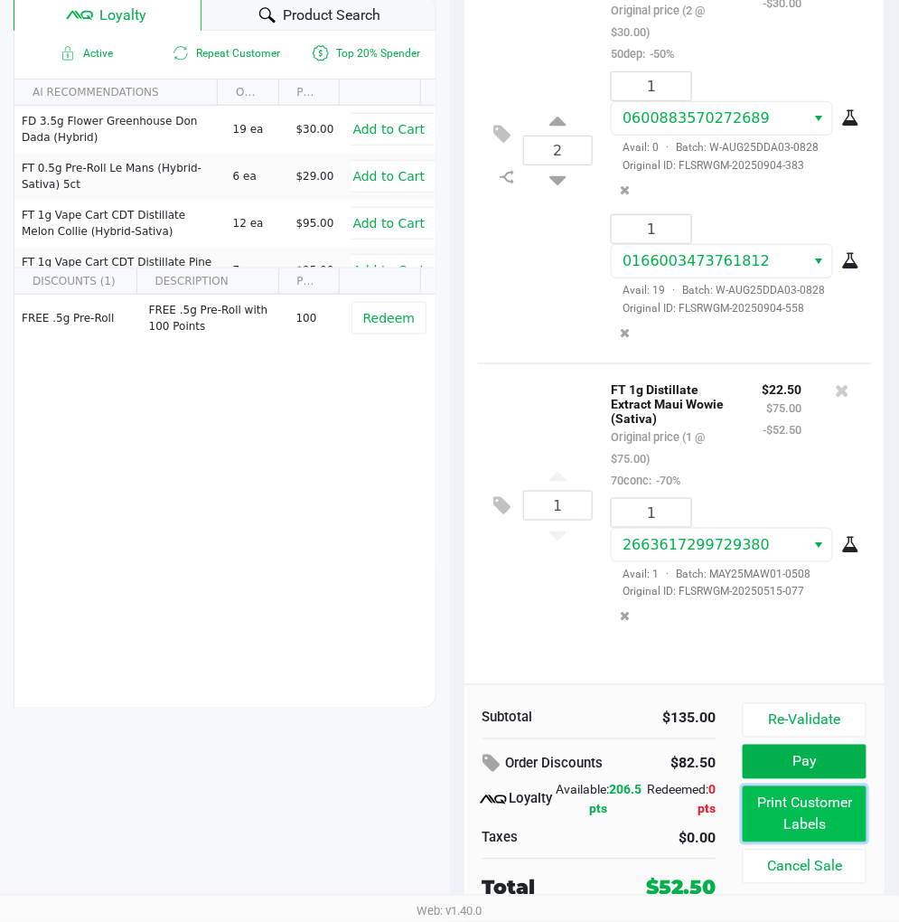
click at [810, 796] on button "Print Customer Labels" at bounding box center [805, 814] width 124 height 56
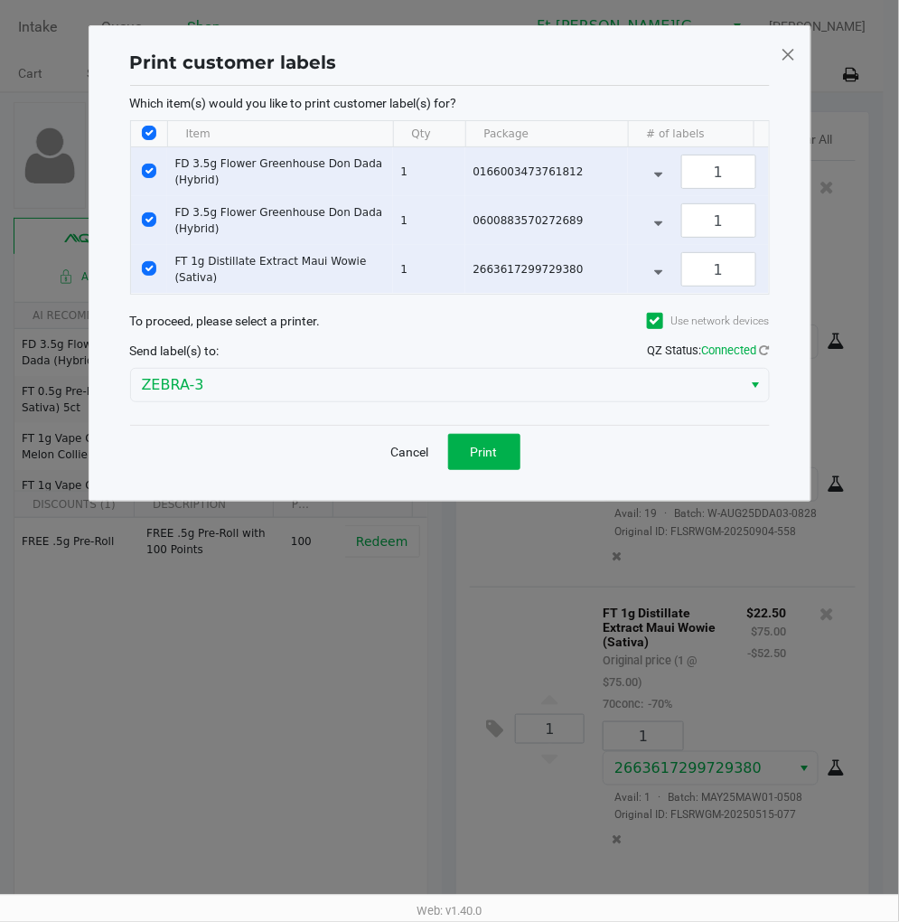
scroll to position [0, 0]
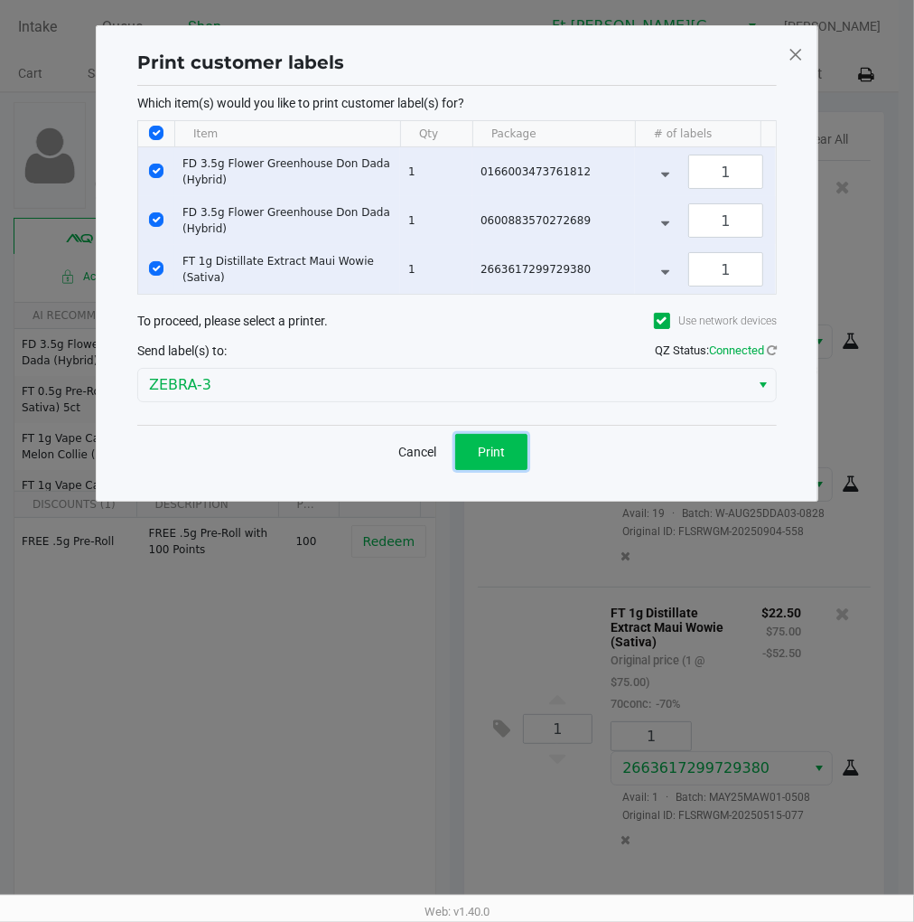
click at [482, 459] on span "Print" at bounding box center [491, 452] width 27 height 14
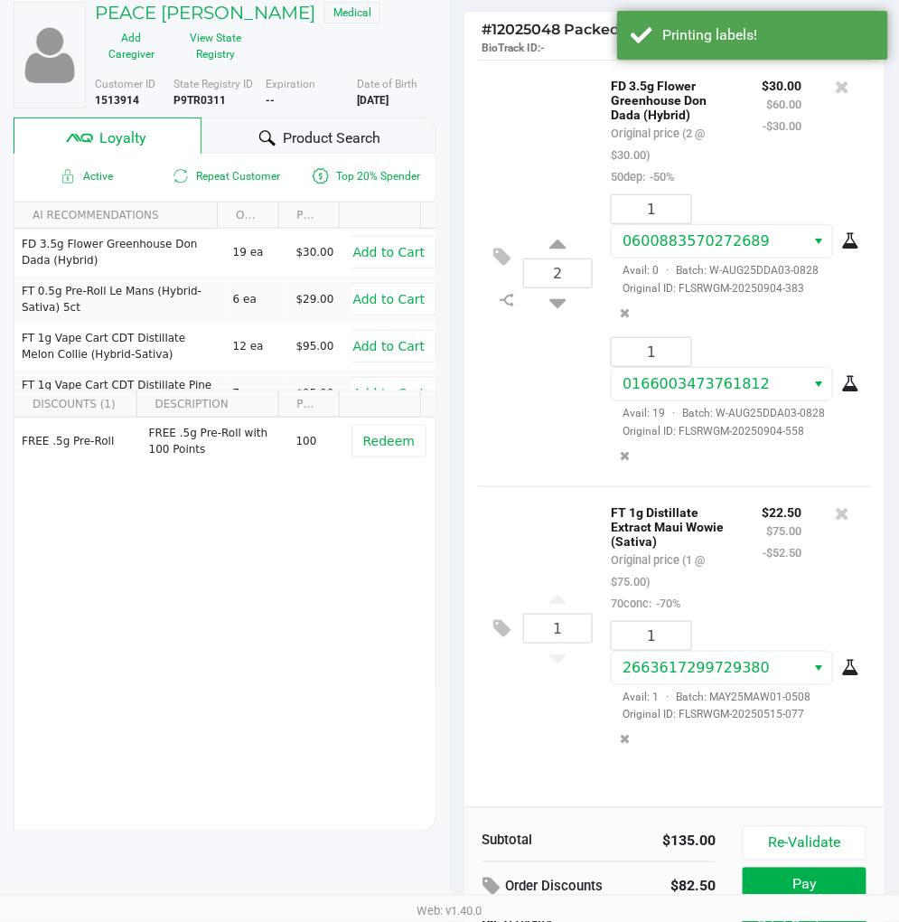
scroll to position [224, 0]
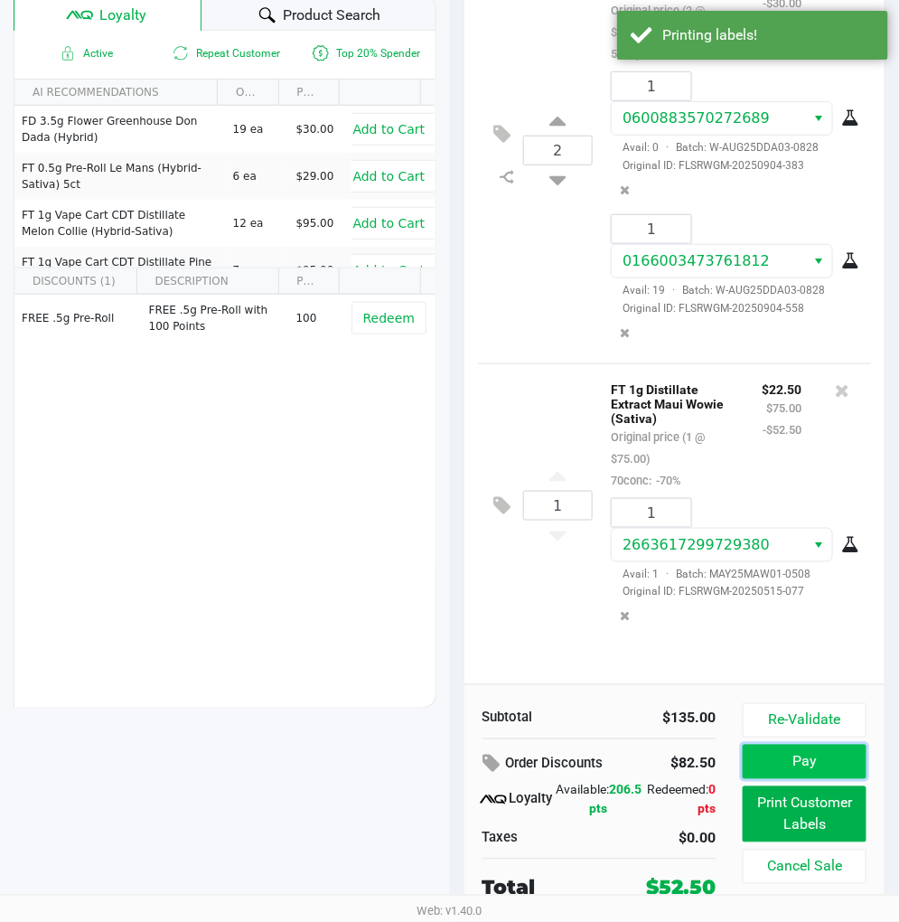
click at [805, 755] on button "Pay" at bounding box center [805, 762] width 124 height 34
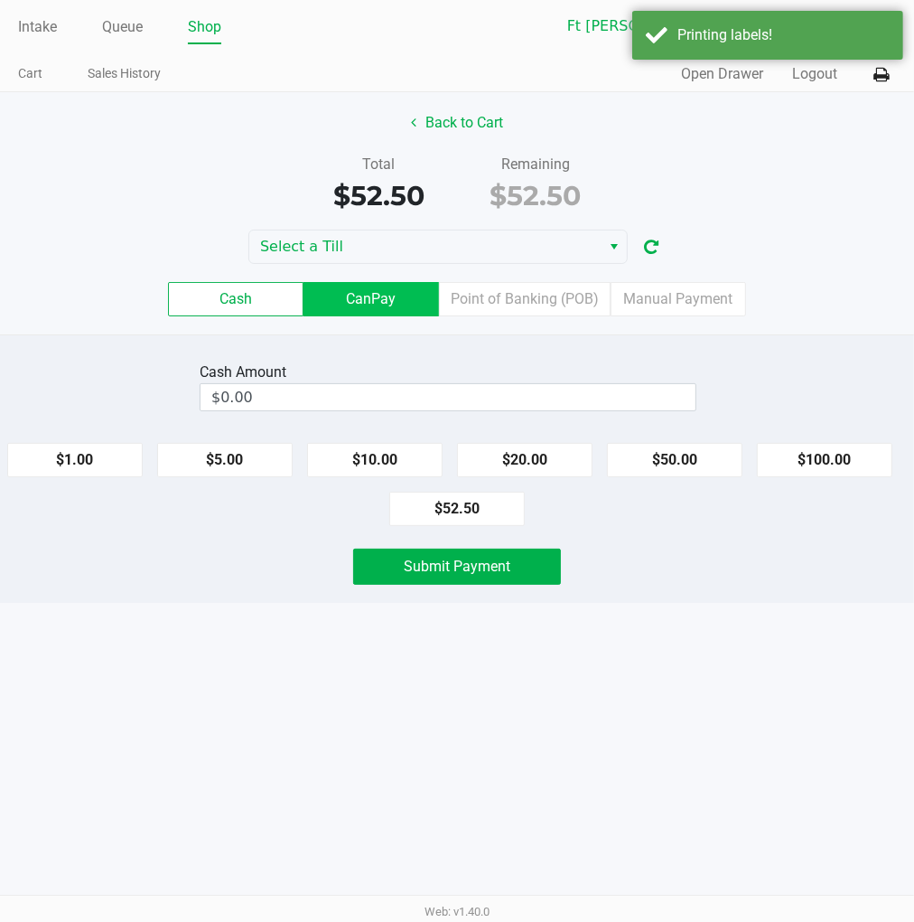
click at [405, 316] on label "CanPay" at bounding box center [372, 299] width 136 height 34
click at [0, 0] on 2 "CanPay" at bounding box center [0, 0] width 0 height 0
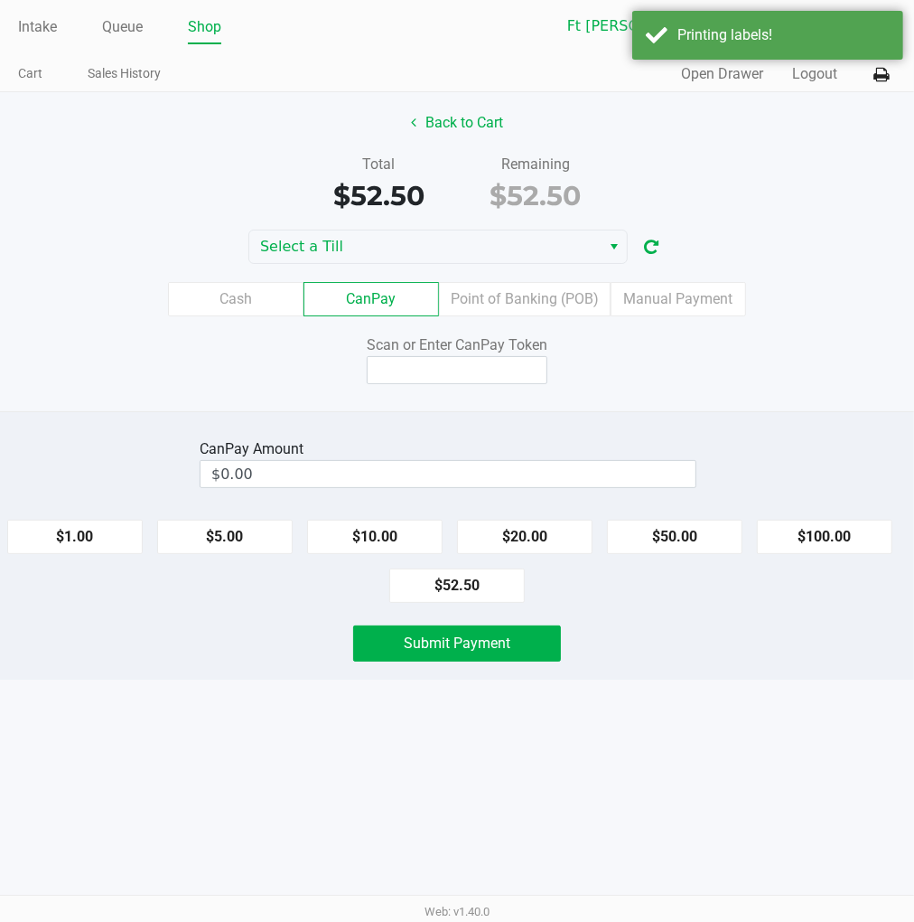
click at [439, 266] on div "Cash CanPay Point of Banking (POB) Manual Payment" at bounding box center [457, 299] width 942 height 70
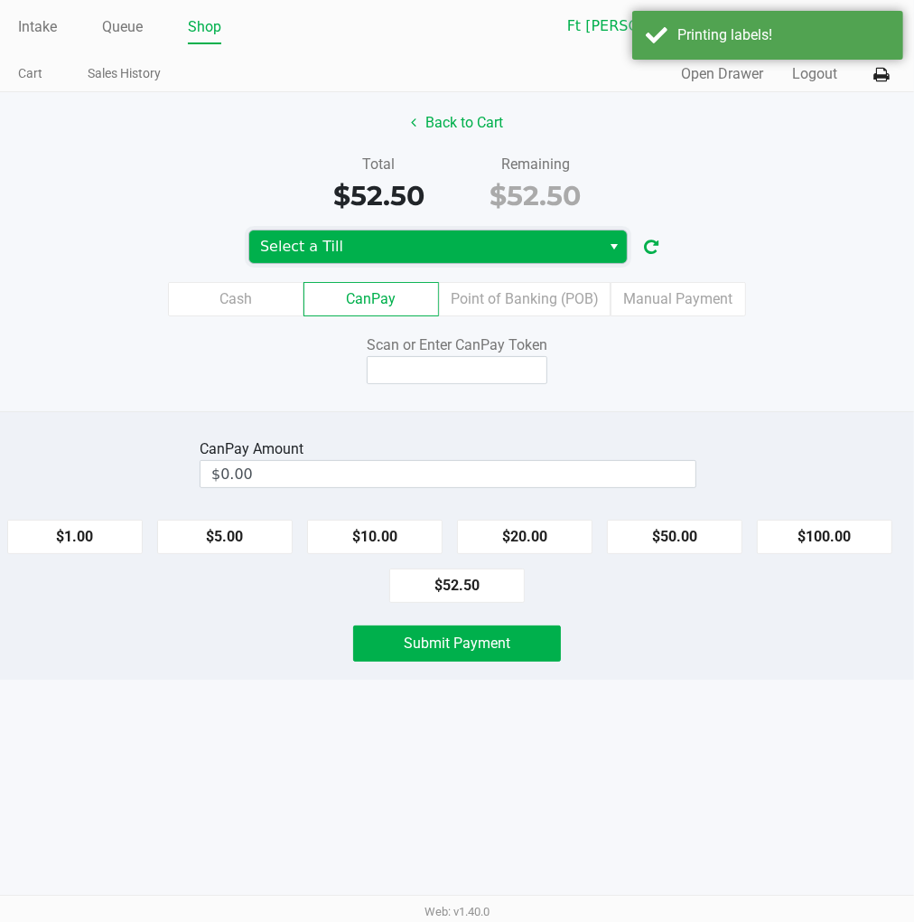
click at [438, 241] on span "Select a Till" at bounding box center [425, 247] width 330 height 22
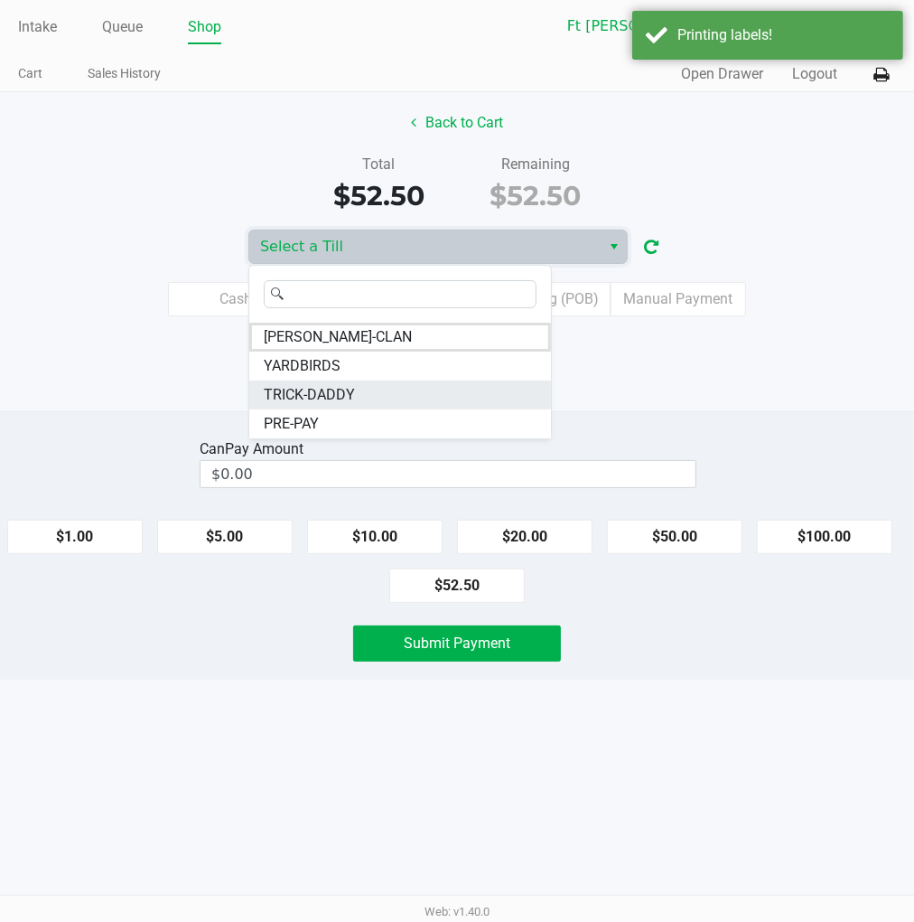
click at [333, 384] on span "TRICK-DADDY" at bounding box center [309, 395] width 91 height 22
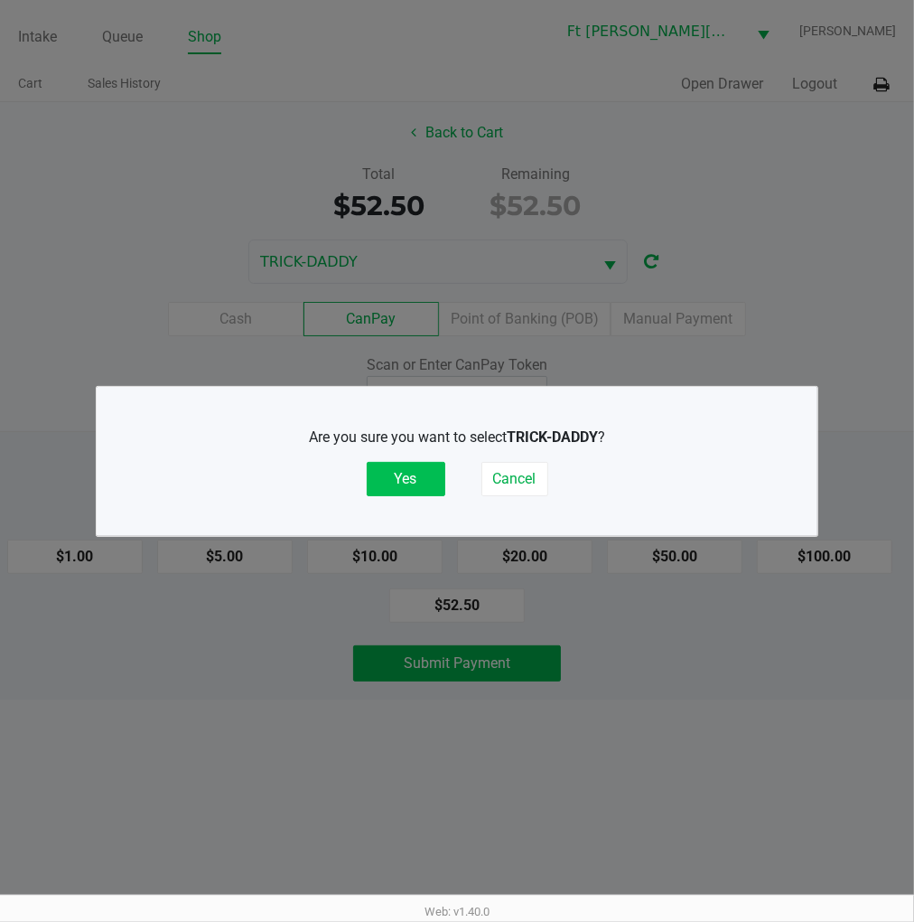
click at [435, 479] on button "Yes" at bounding box center [406, 479] width 79 height 34
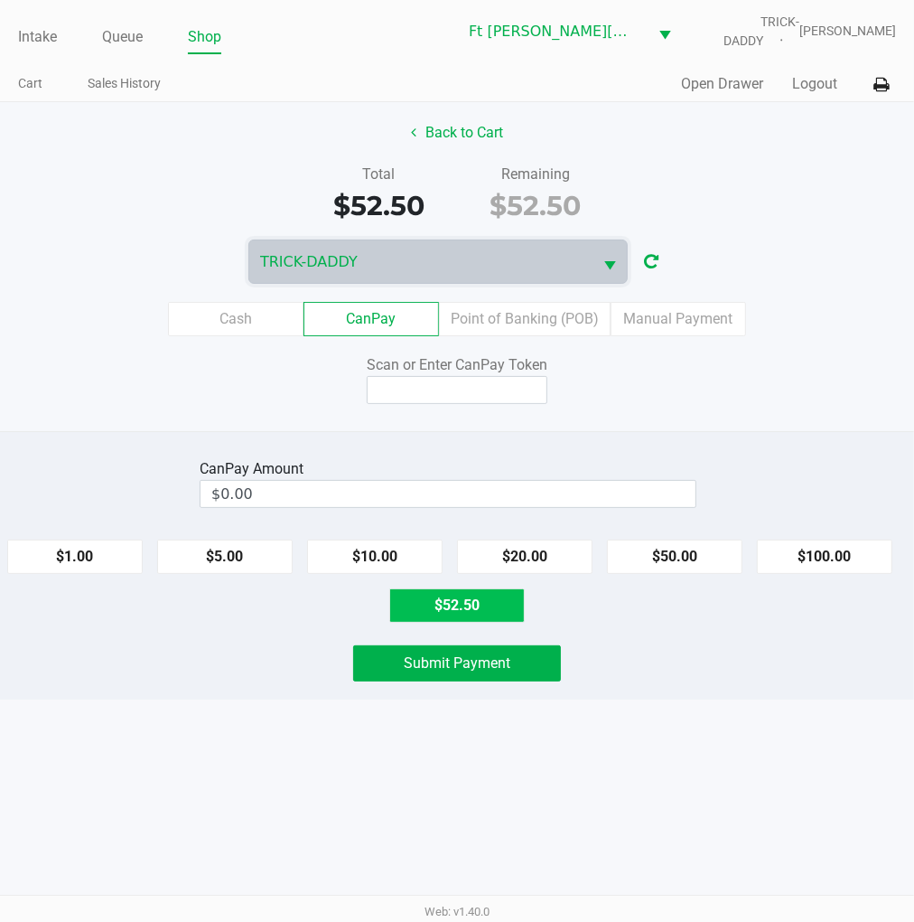
click at [464, 602] on button "$52.50" at bounding box center [457, 605] width 136 height 34
type input "$52.50"
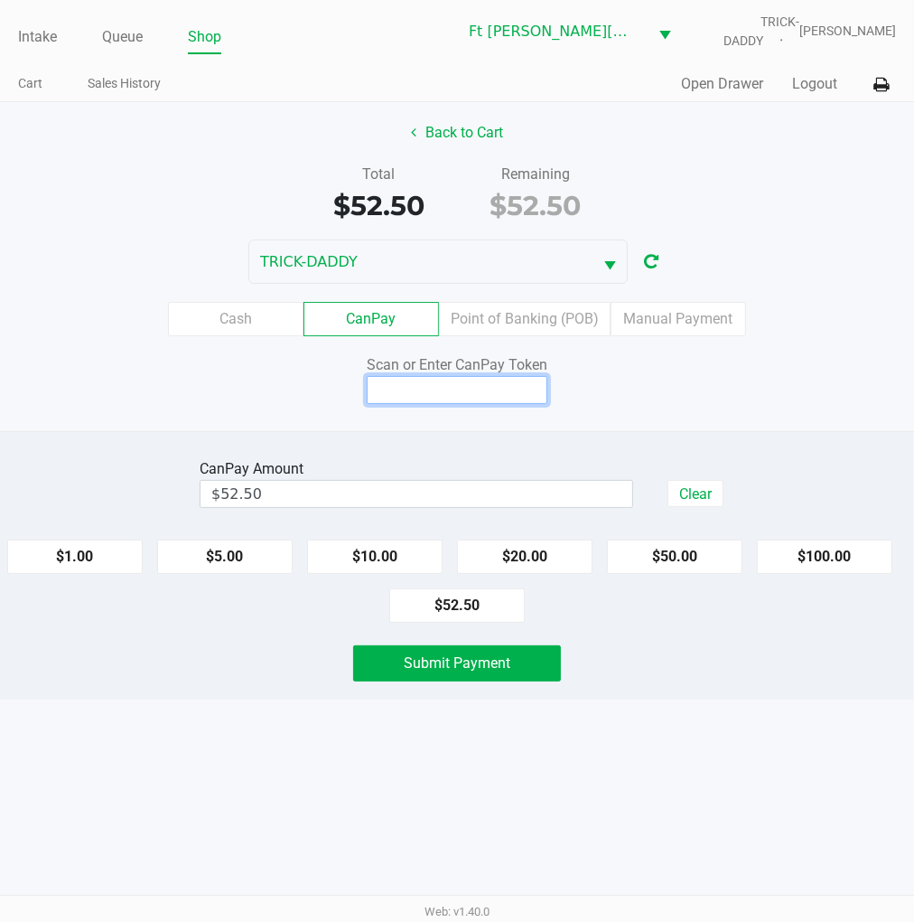
click at [472, 392] on input at bounding box center [457, 390] width 181 height 28
type input "Q5076436Q"
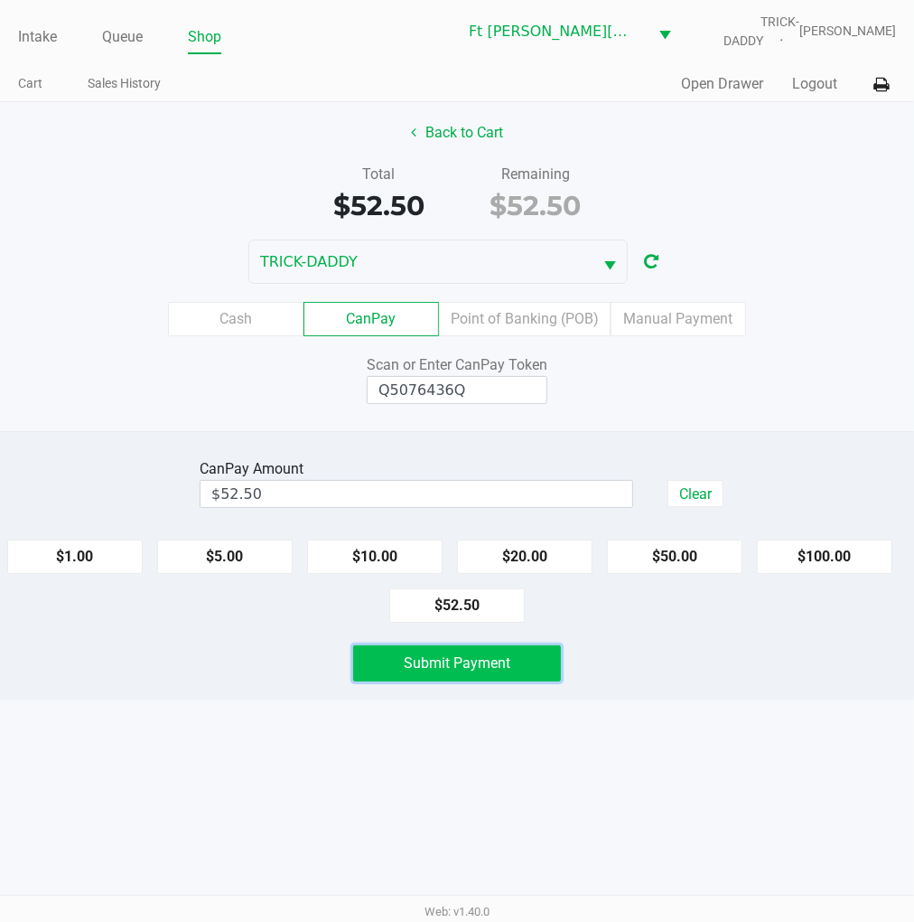
click at [530, 651] on button "Submit Payment" at bounding box center [457, 663] width 209 height 36
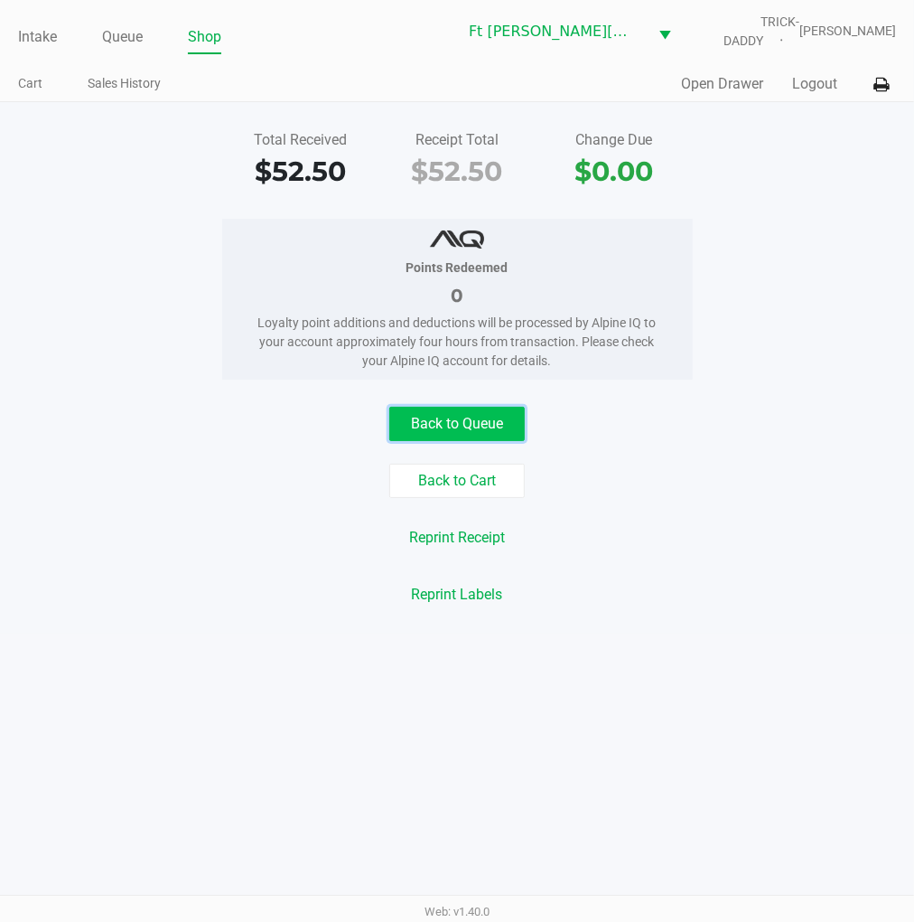
click at [472, 421] on button "Back to Queue" at bounding box center [457, 424] width 136 height 34
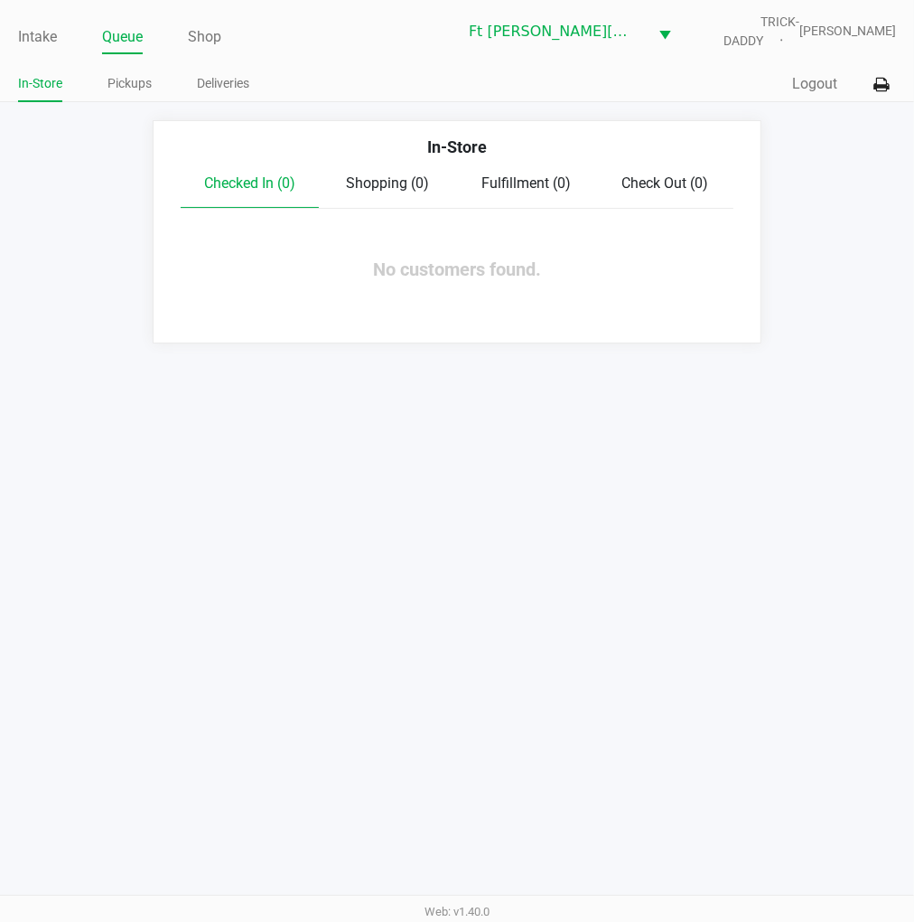
click at [43, 37] on link "Intake" at bounding box center [37, 36] width 39 height 25
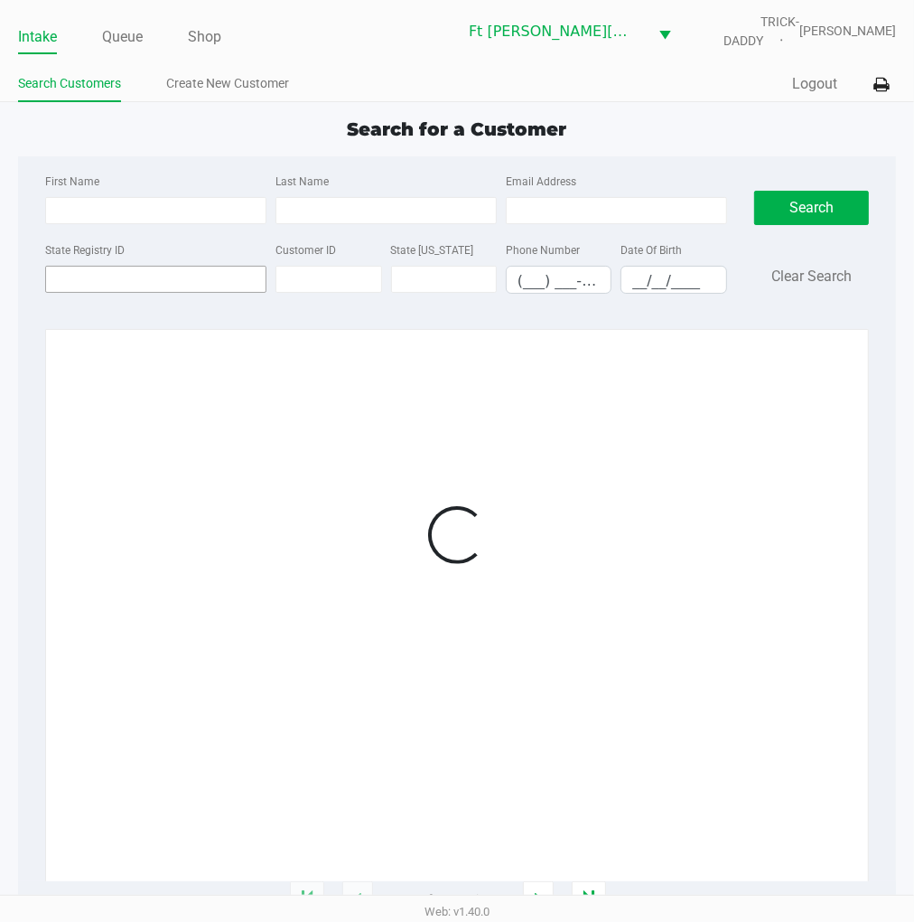
click at [105, 280] on input "State Registry ID" at bounding box center [155, 279] width 221 height 27
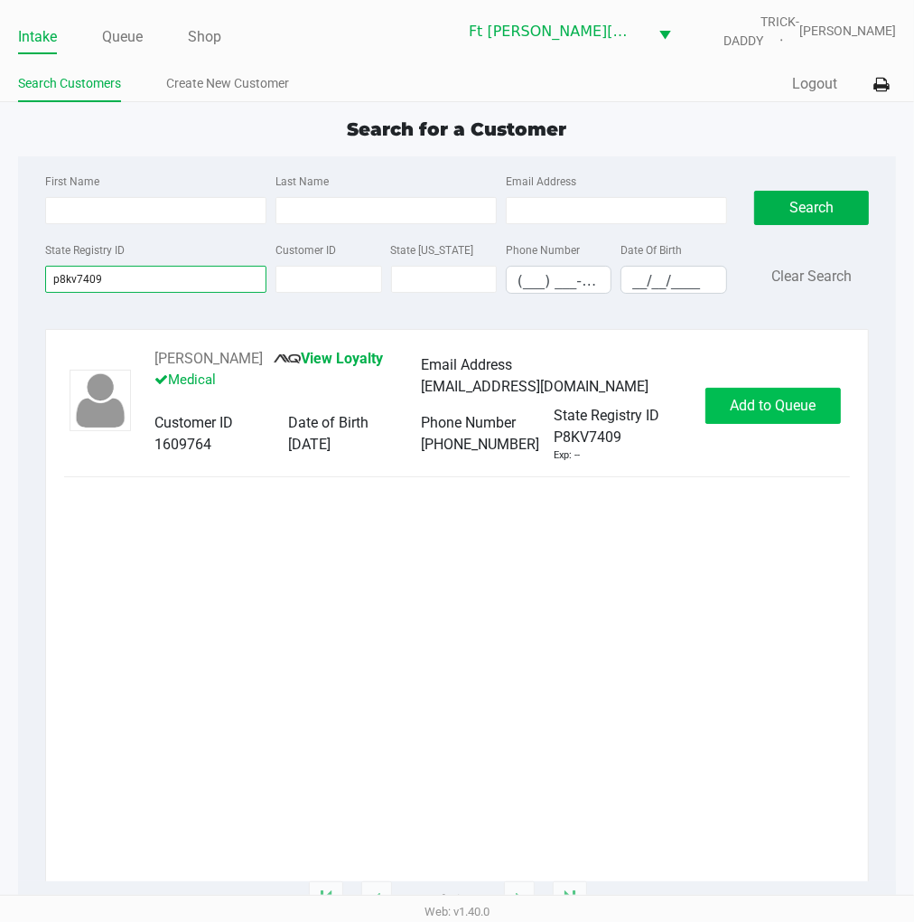
type input "p8kv7409"
click at [773, 404] on span "Add to Queue" at bounding box center [773, 405] width 86 height 17
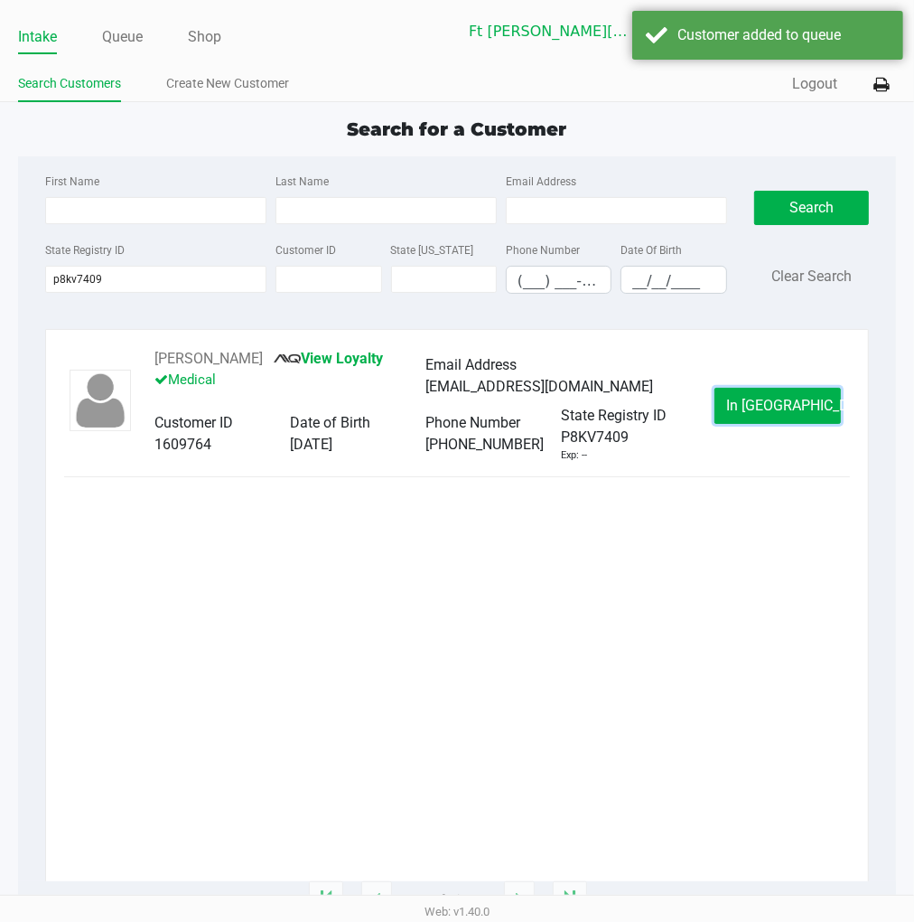
click at [772, 405] on span "In Queue" at bounding box center [802, 405] width 152 height 17
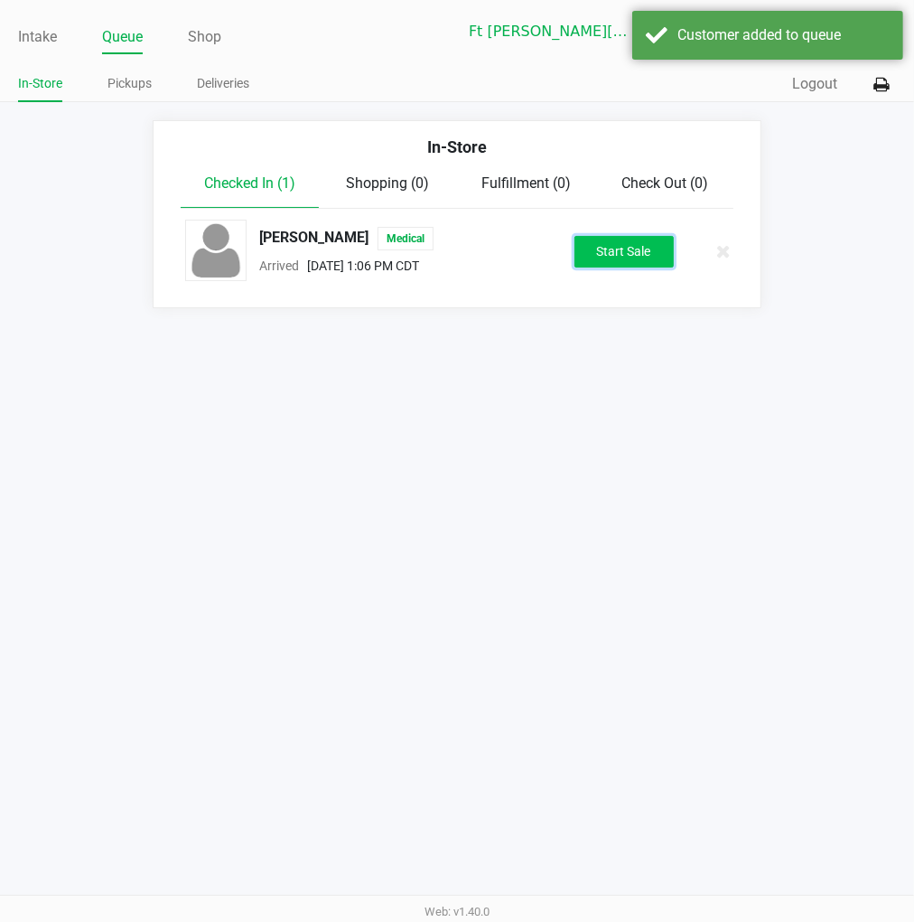
click at [637, 251] on button "Start Sale" at bounding box center [624, 252] width 99 height 32
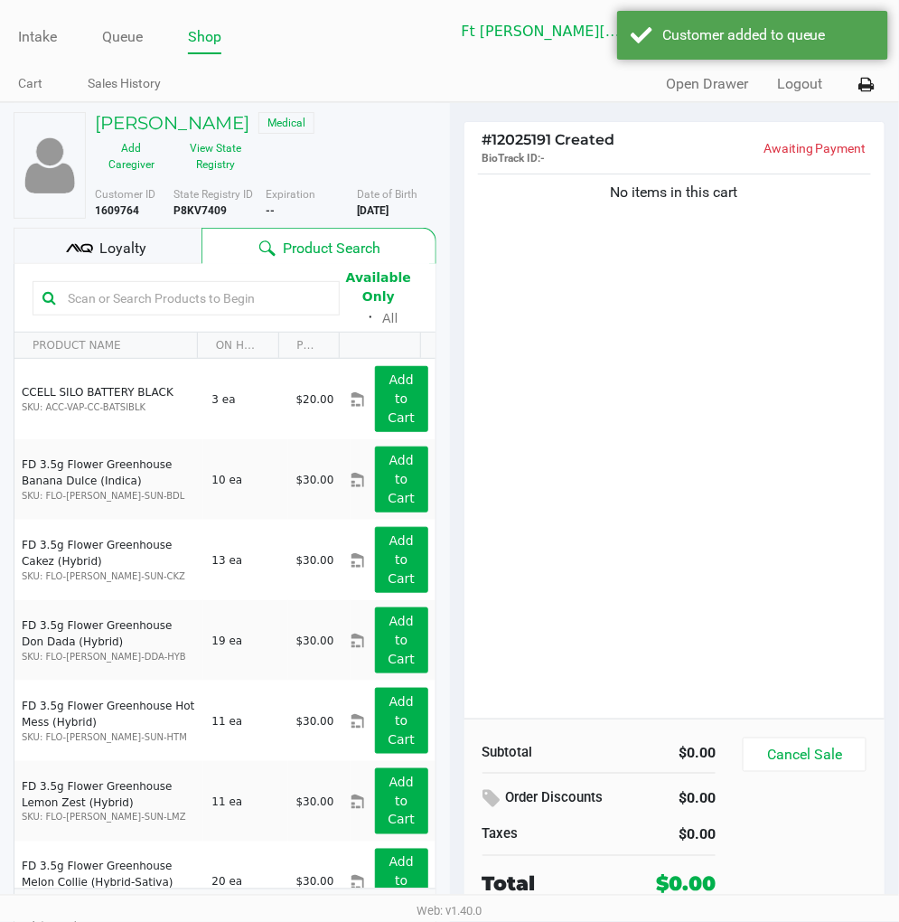
click at [124, 248] on span "Loyalty" at bounding box center [122, 249] width 47 height 22
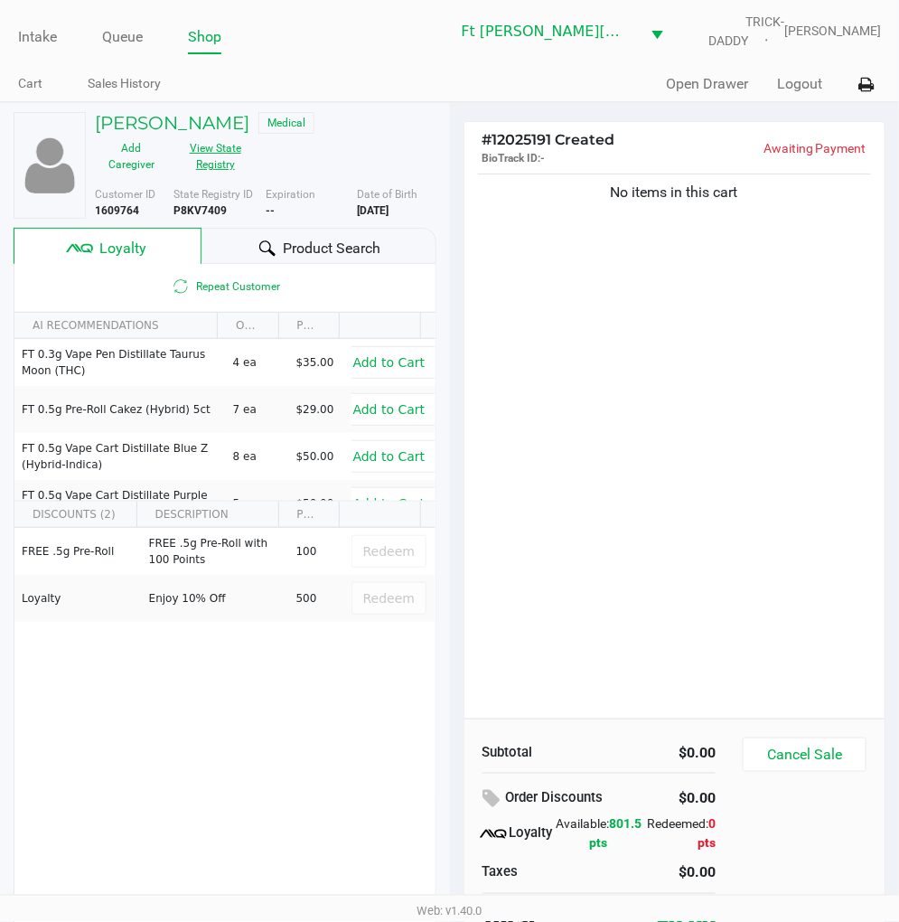
click at [209, 161] on button "View State Registry" at bounding box center [210, 156] width 84 height 45
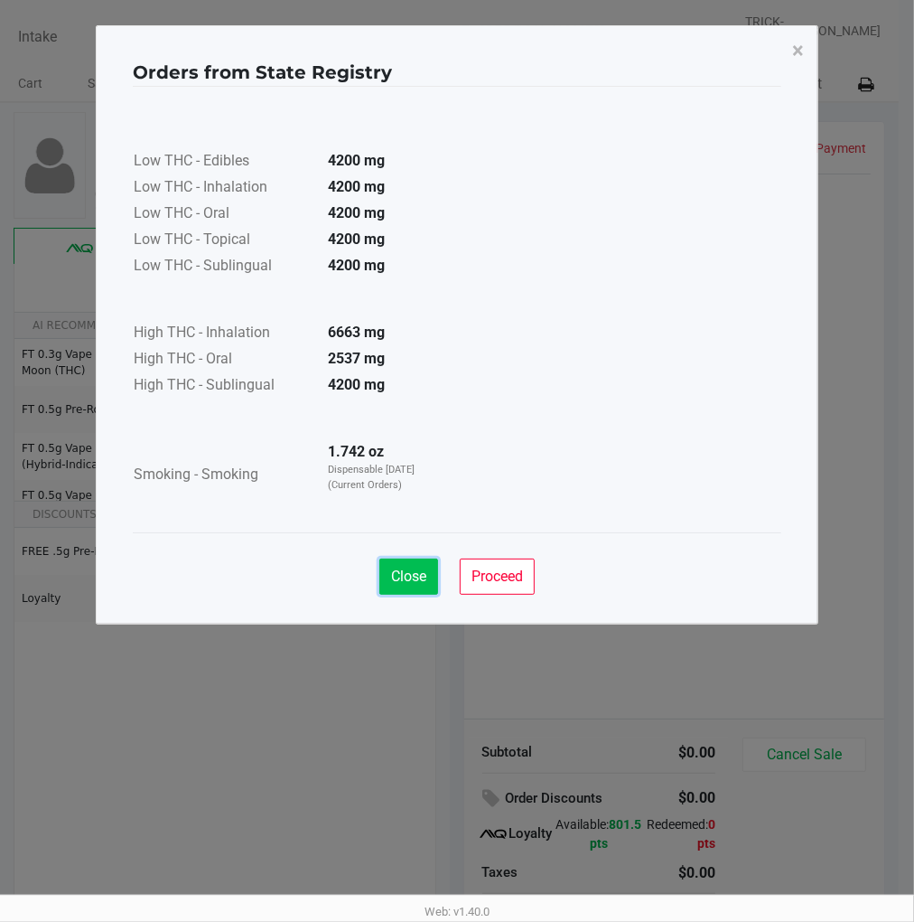
click at [407, 588] on button "Close" at bounding box center [409, 576] width 59 height 36
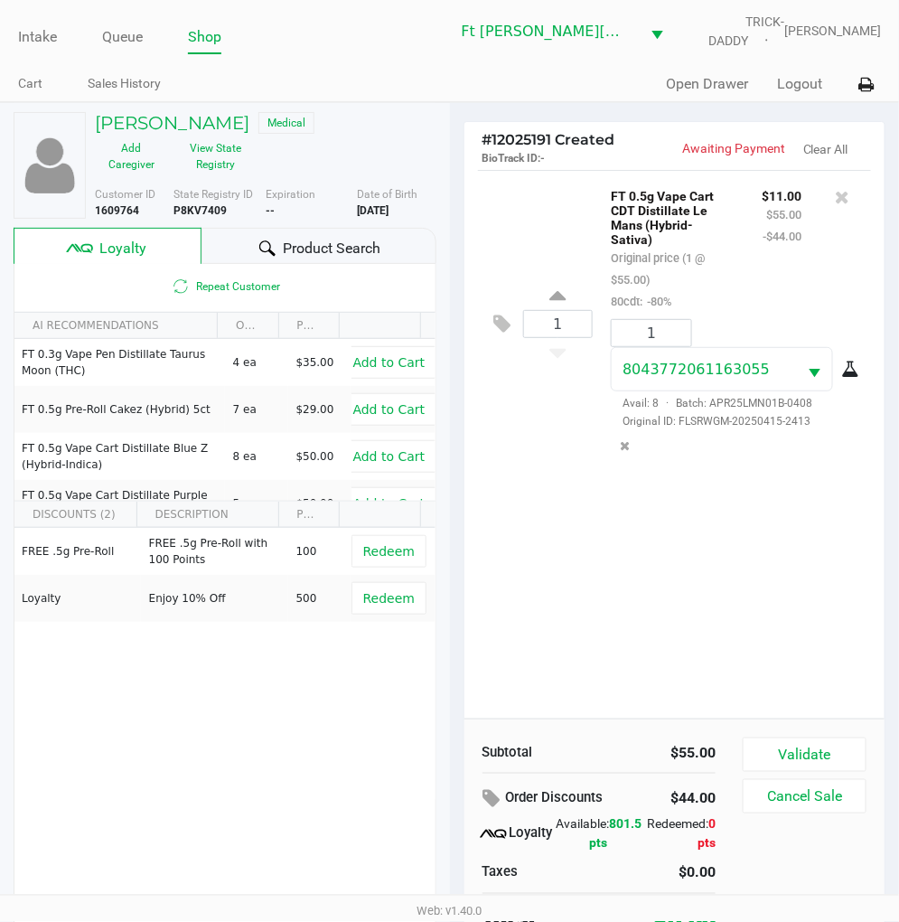
click at [624, 503] on div "1 FT 0.5g Vape Cart CDT Distillate Le Mans (Hybrid-Sativa) Original price (1 @ …" at bounding box center [674, 444] width 421 height 548
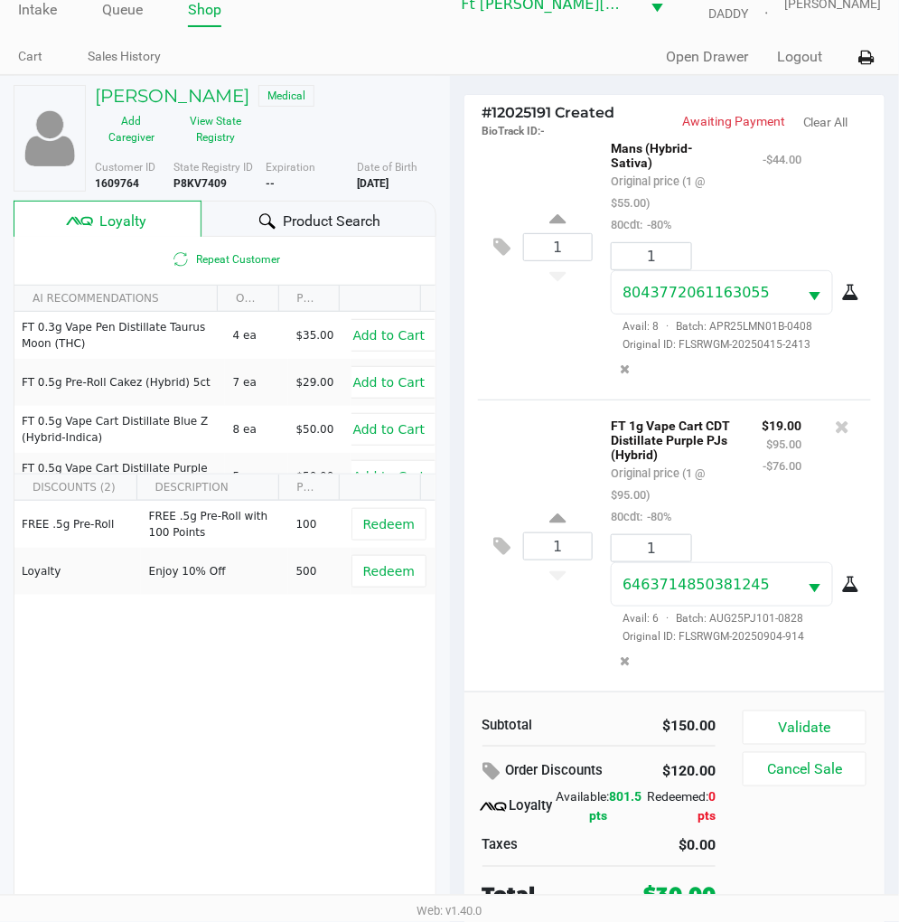
scroll to position [34, 0]
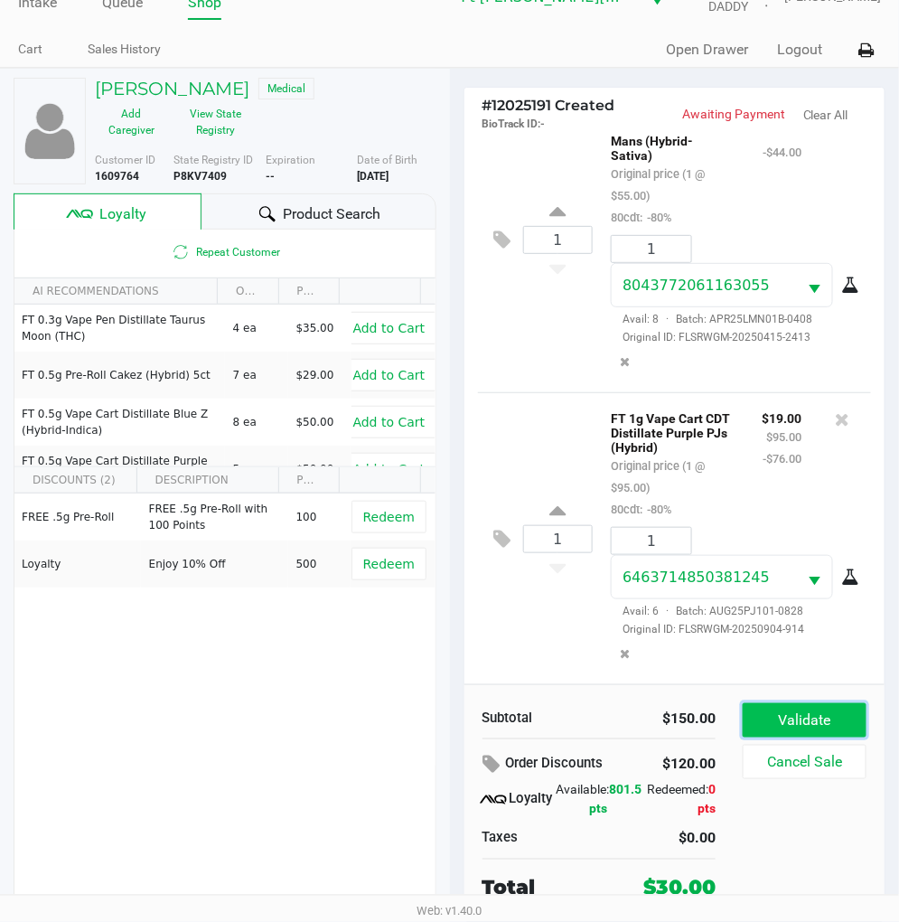
click at [799, 719] on button "Validate" at bounding box center [805, 720] width 124 height 34
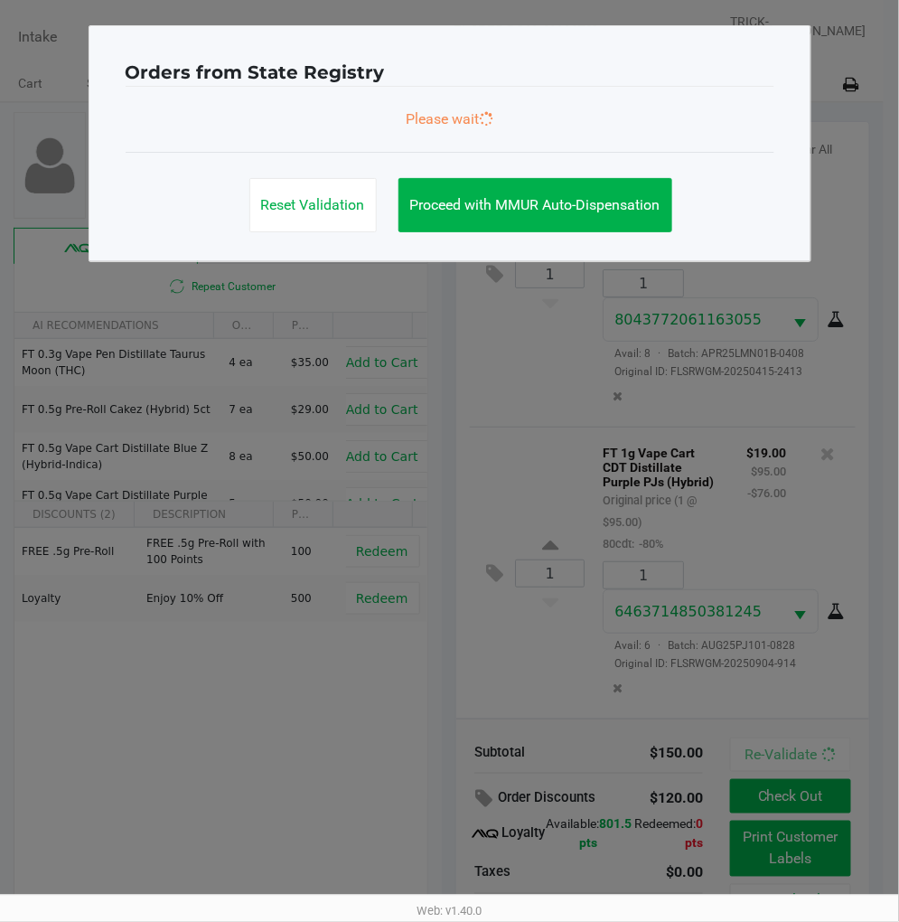
scroll to position [0, 0]
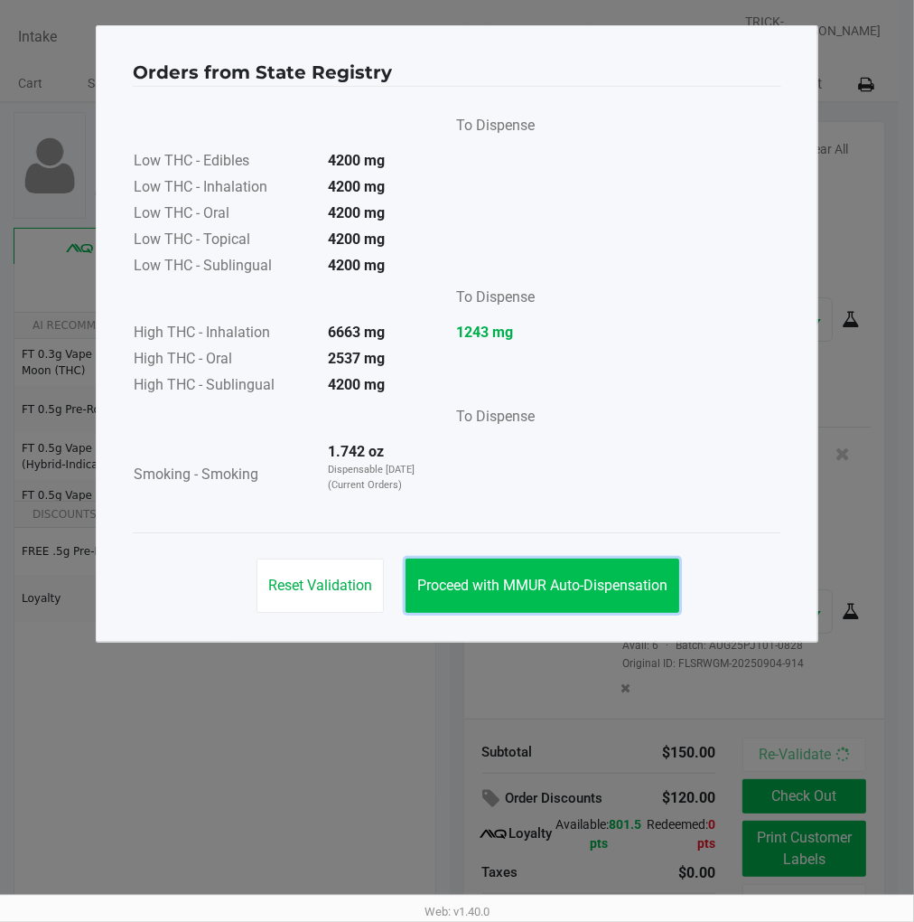
click at [617, 588] on span "Proceed with MMUR Auto-Dispensation" at bounding box center [542, 584] width 250 height 17
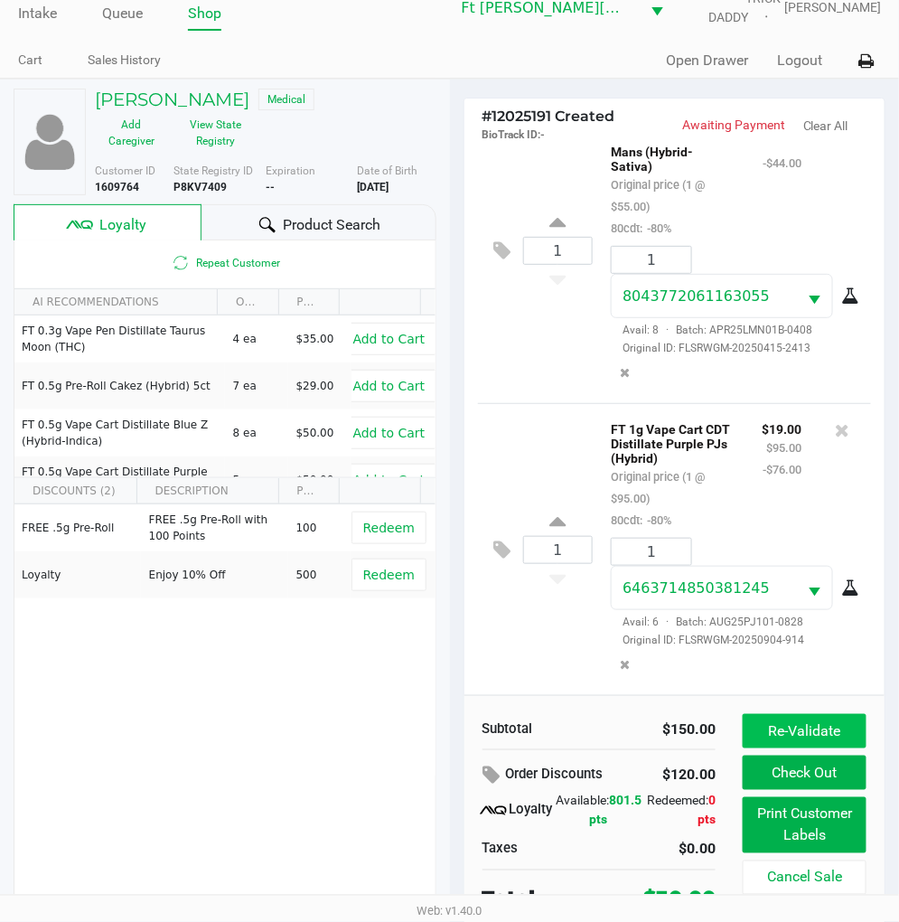
scroll to position [34, 0]
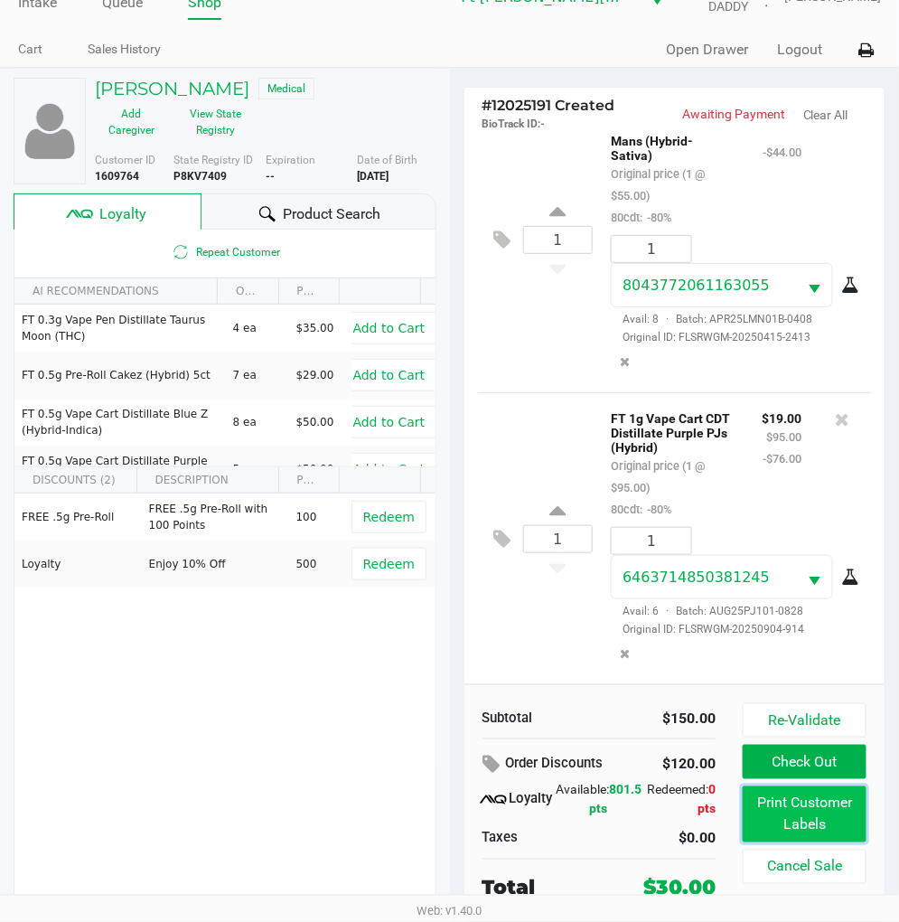
click at [801, 804] on button "Print Customer Labels" at bounding box center [805, 814] width 124 height 56
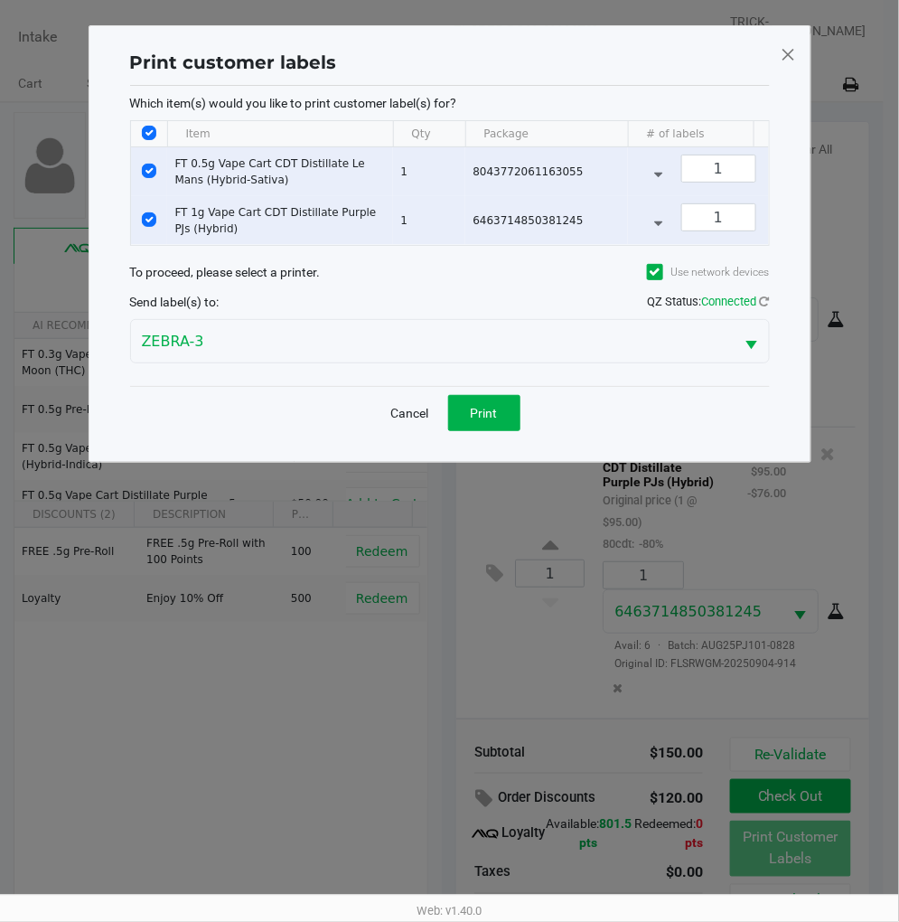
scroll to position [0, 0]
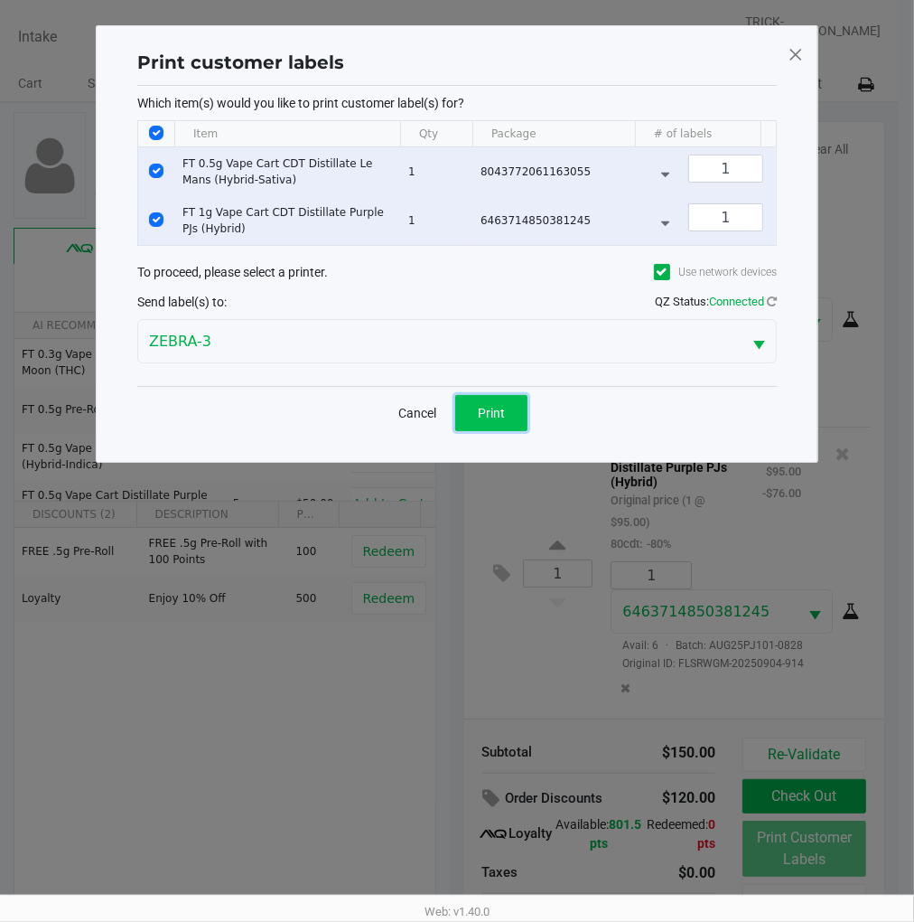
click at [489, 420] on span "Print" at bounding box center [491, 413] width 27 height 14
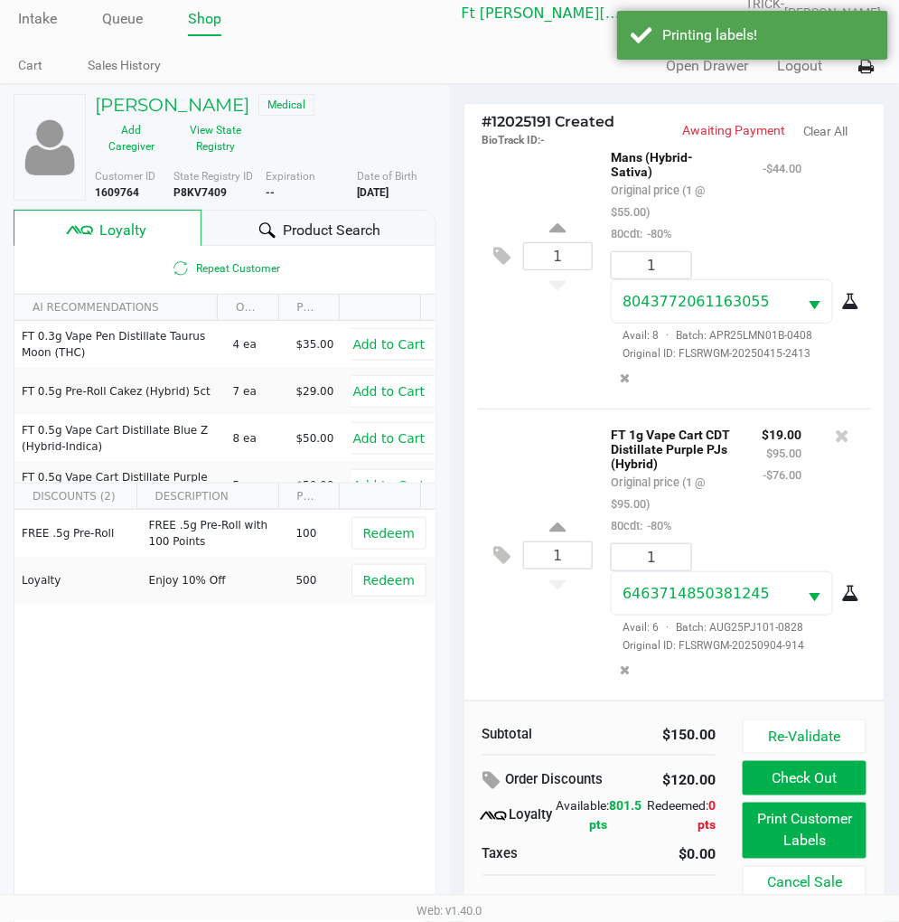
scroll to position [34, 0]
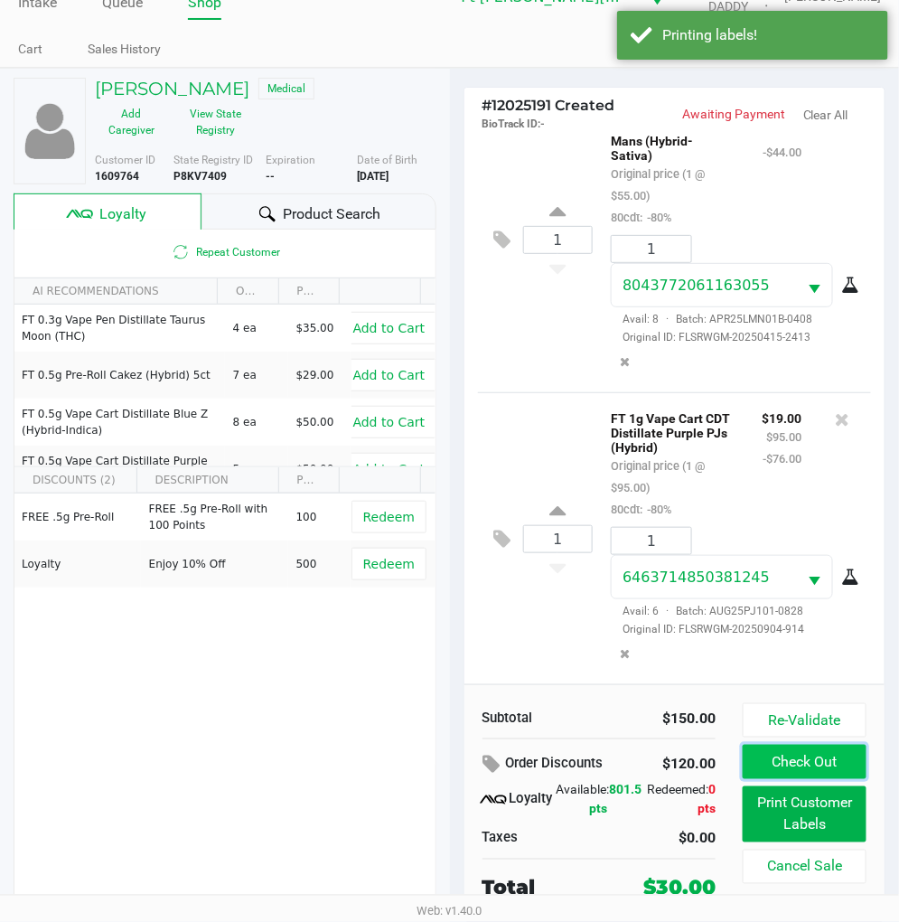
click at [819, 764] on button "Check Out" at bounding box center [805, 762] width 124 height 34
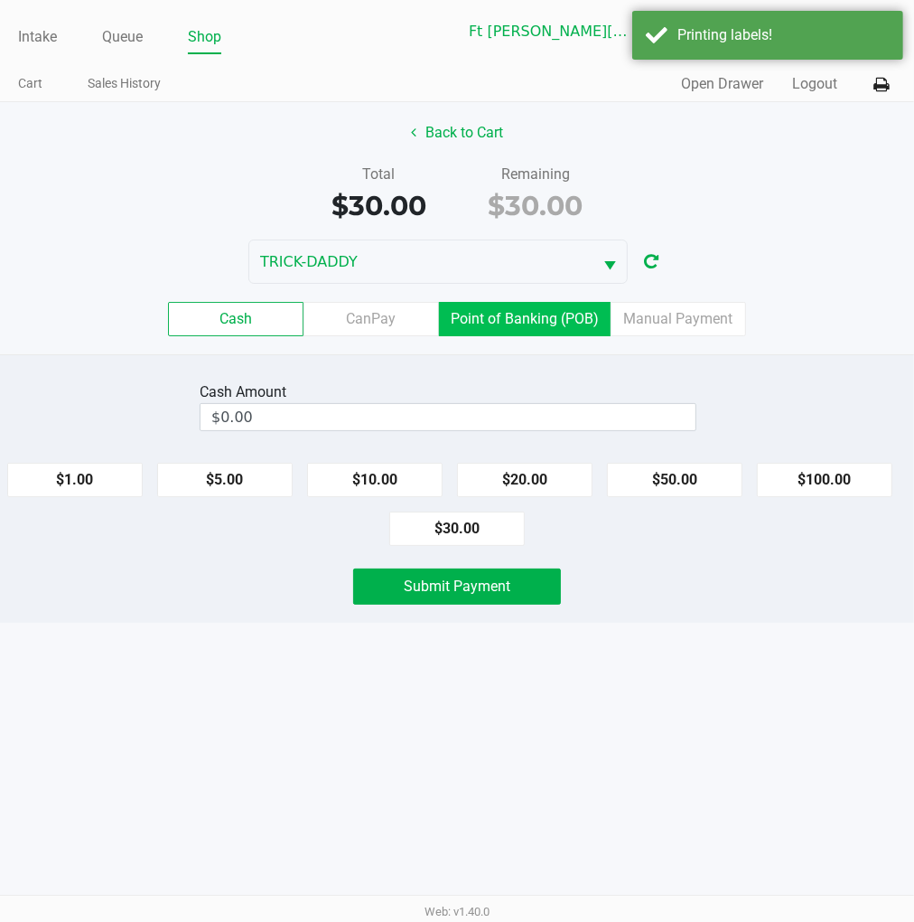
click at [515, 327] on label "Point of Banking (POB)" at bounding box center [525, 319] width 172 height 34
click at [0, 0] on 7 "Point of Banking (POB)" at bounding box center [0, 0] width 0 height 0
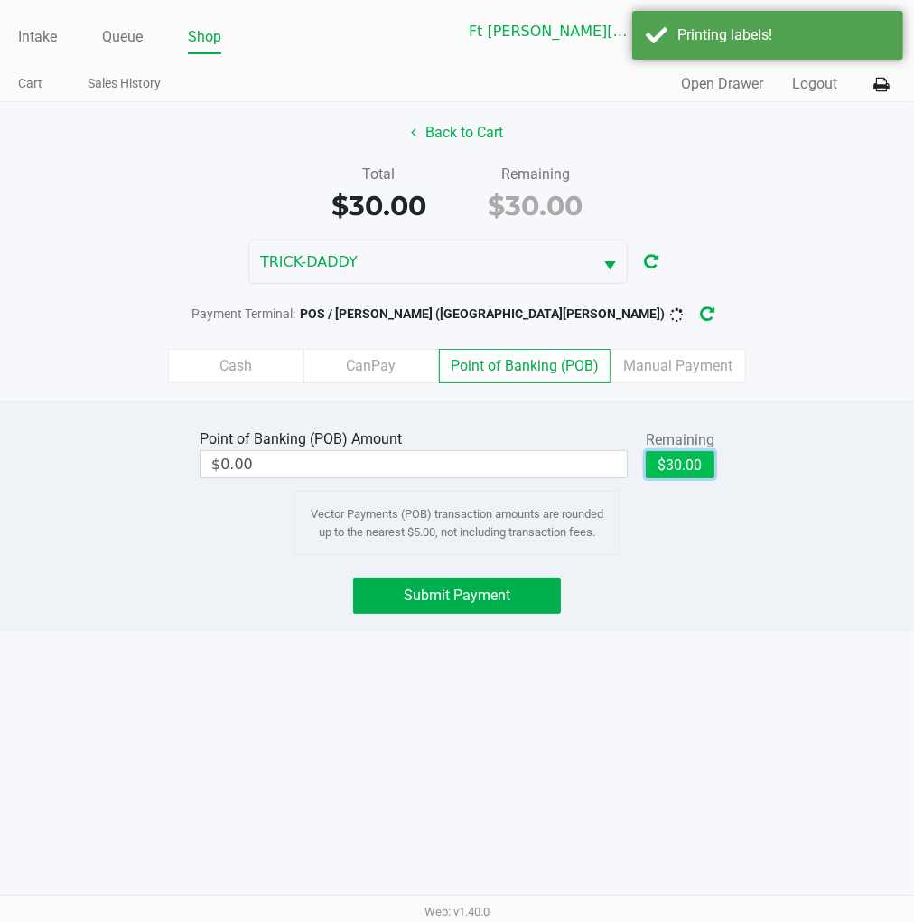
click at [689, 455] on button "$30.00" at bounding box center [680, 464] width 69 height 27
type input "$30.00"
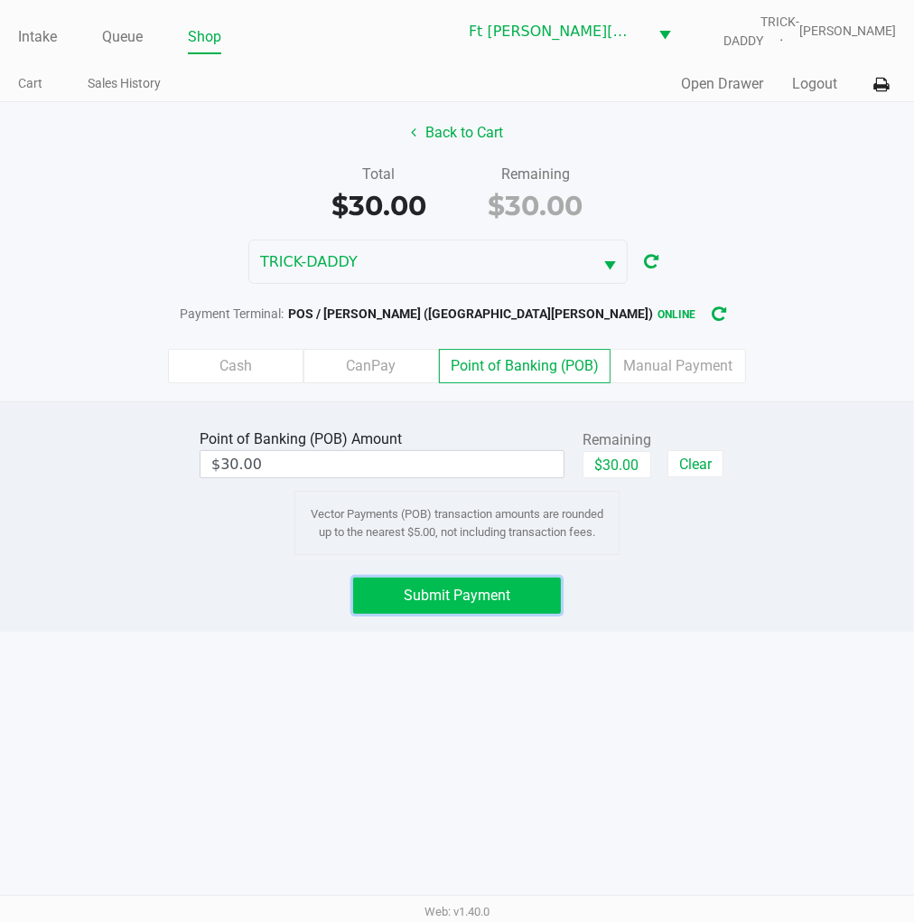
click at [537, 595] on button "Submit Payment" at bounding box center [457, 595] width 209 height 36
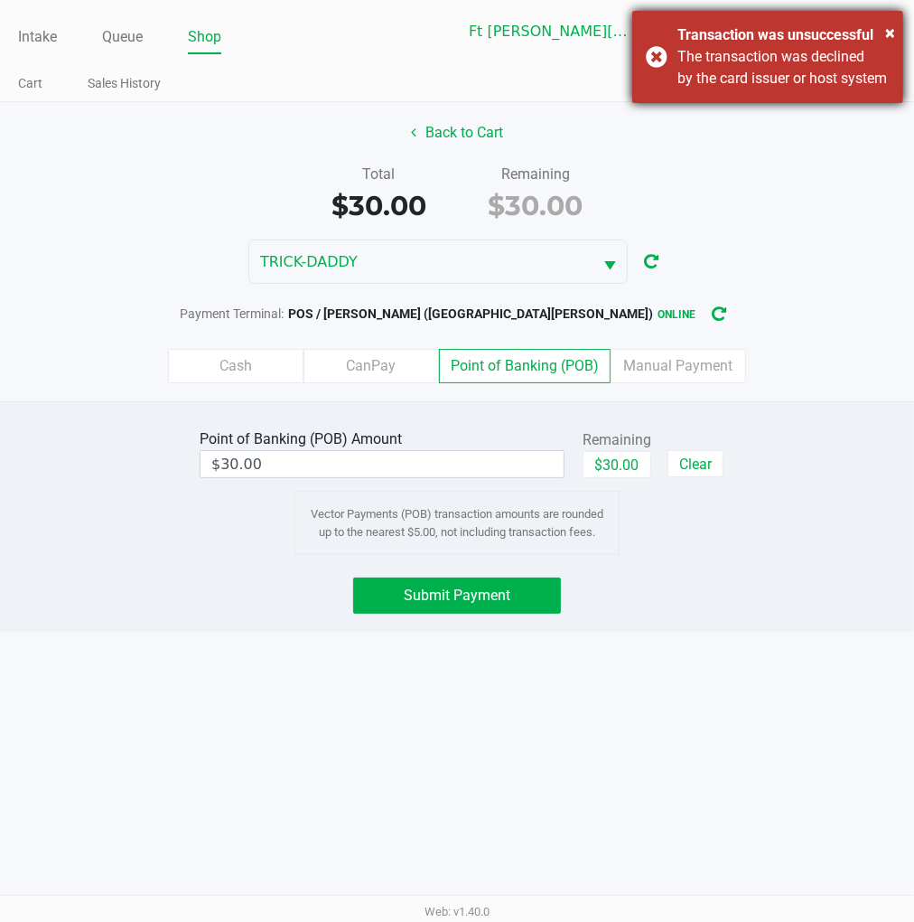
click at [660, 65] on div "× Transaction was unsuccessful The transaction was declined by the card issuer …" at bounding box center [768, 57] width 271 height 92
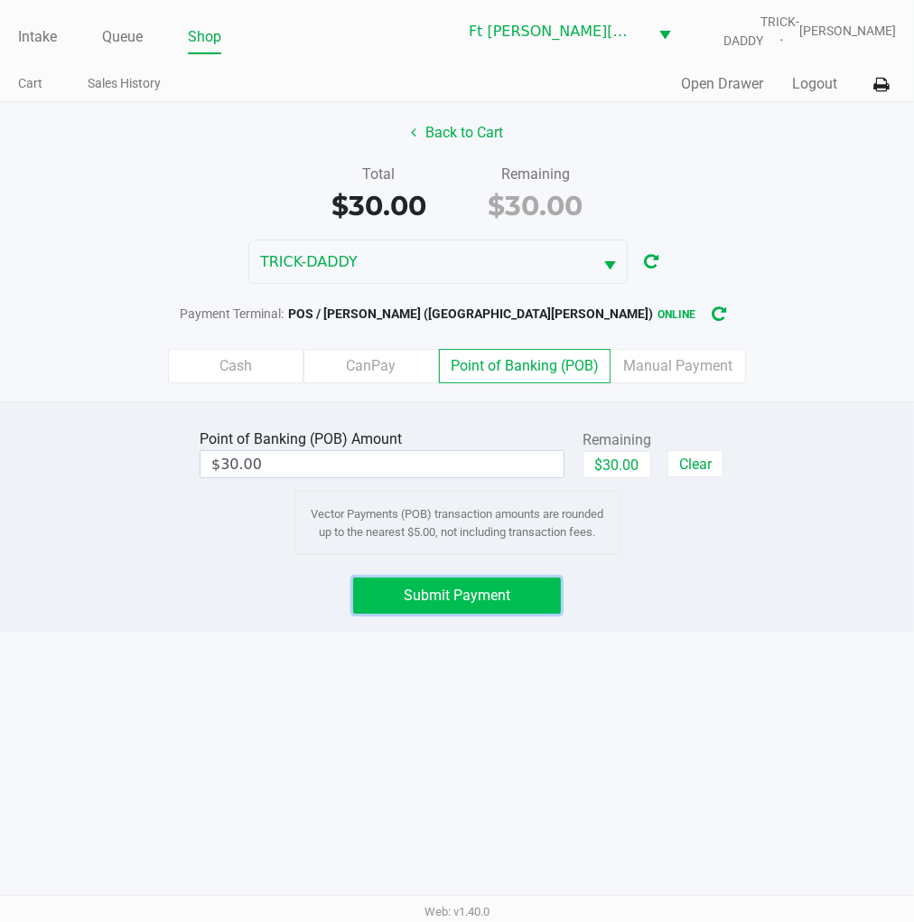
click at [502, 593] on span "Submit Payment" at bounding box center [457, 594] width 107 height 17
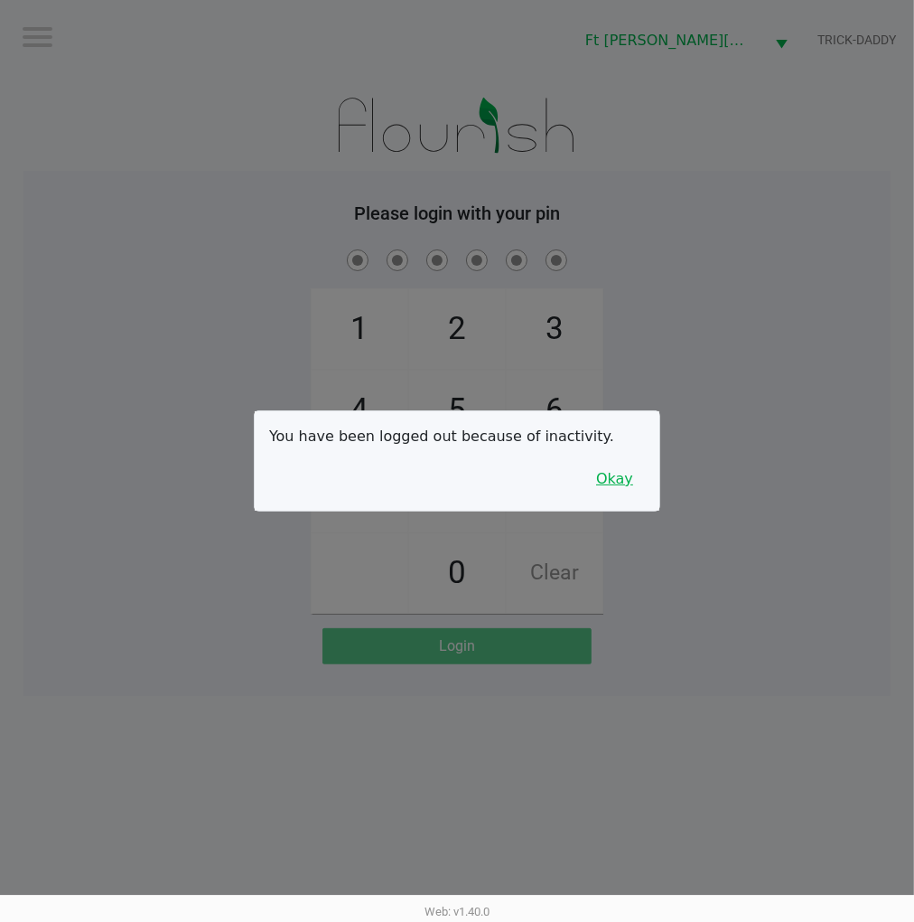
click at [620, 480] on button "Okay" at bounding box center [615, 479] width 61 height 34
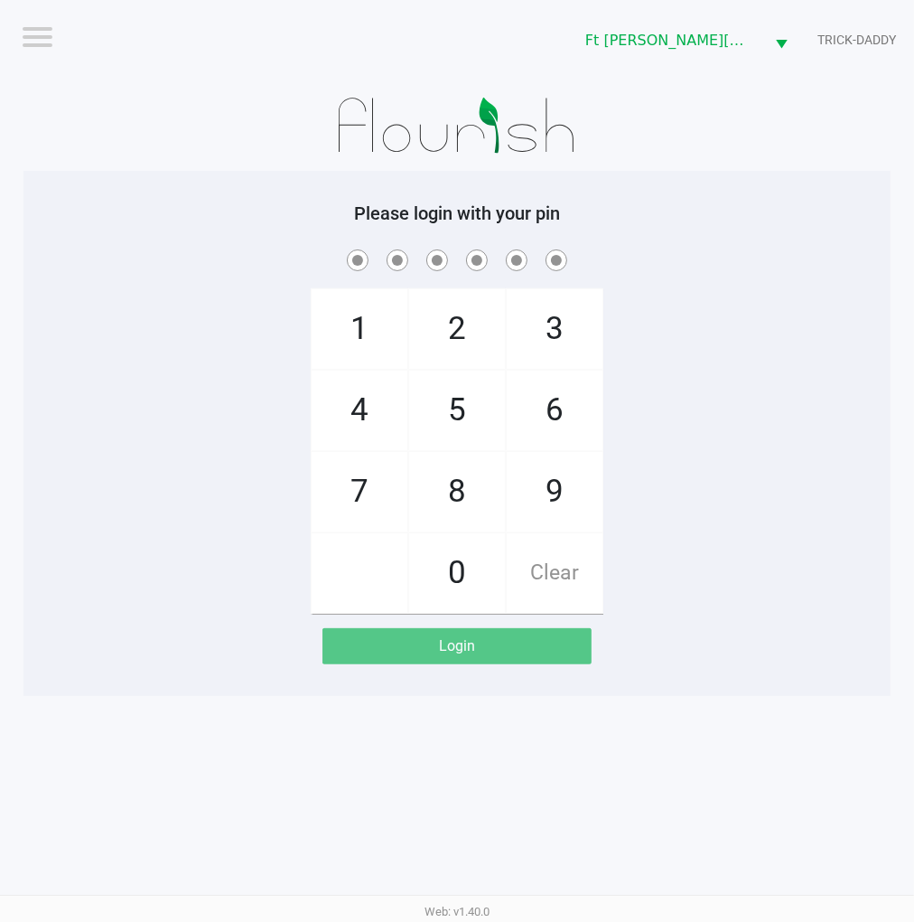
click at [833, 191] on div "Please login with your pin 1 4 7 2 5 8 0 3 6 9 Clear Login" at bounding box center [456, 433] width 867 height 525
checkbox input "true"
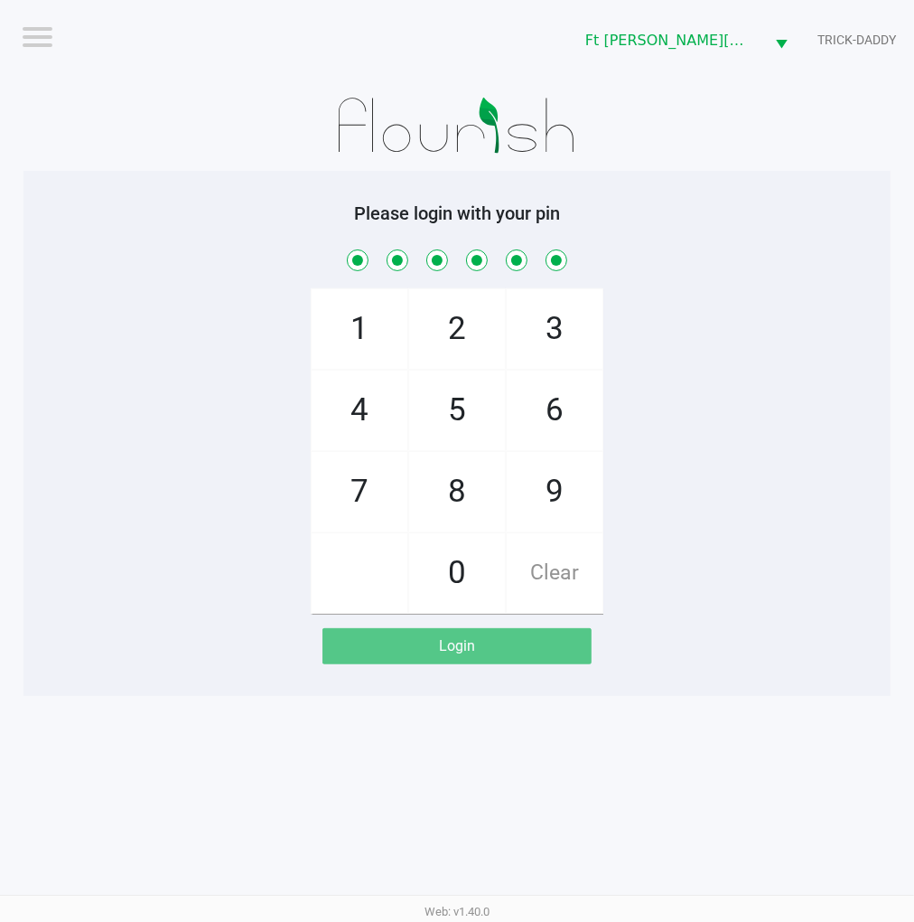
checkbox input "true"
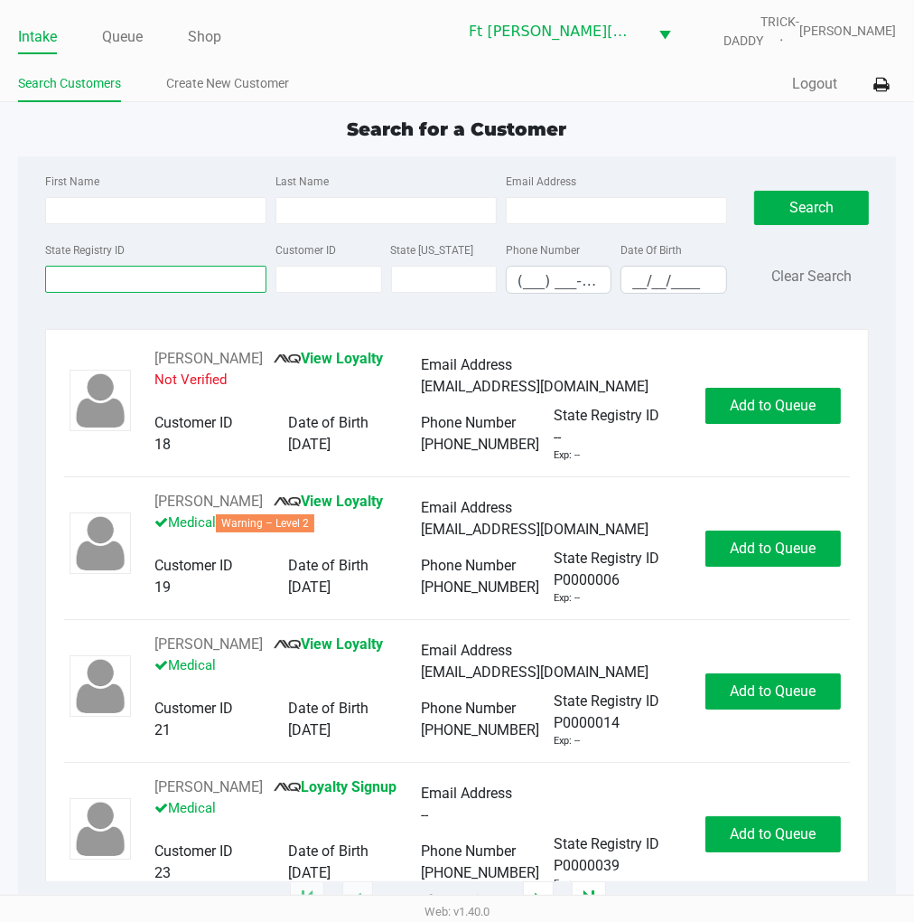
click at [220, 267] on input "State Registry ID" at bounding box center [155, 279] width 221 height 27
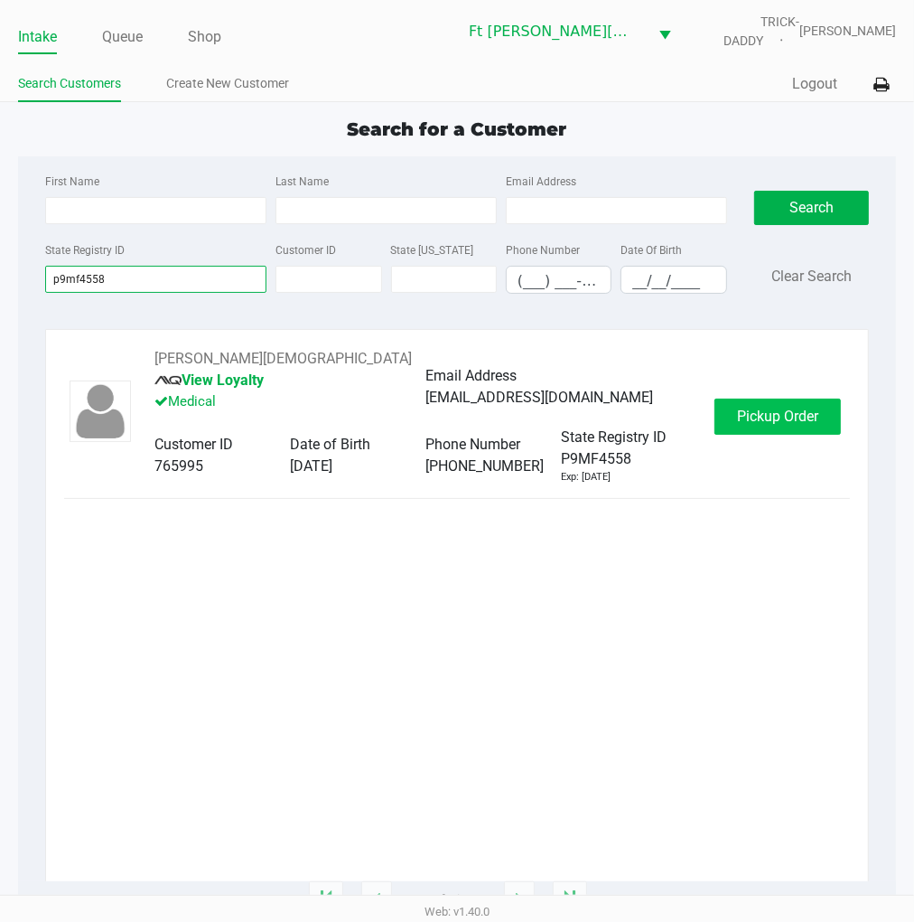
type input "p9mf4558"
click at [797, 408] on span "Pickup Order" at bounding box center [777, 416] width 81 height 17
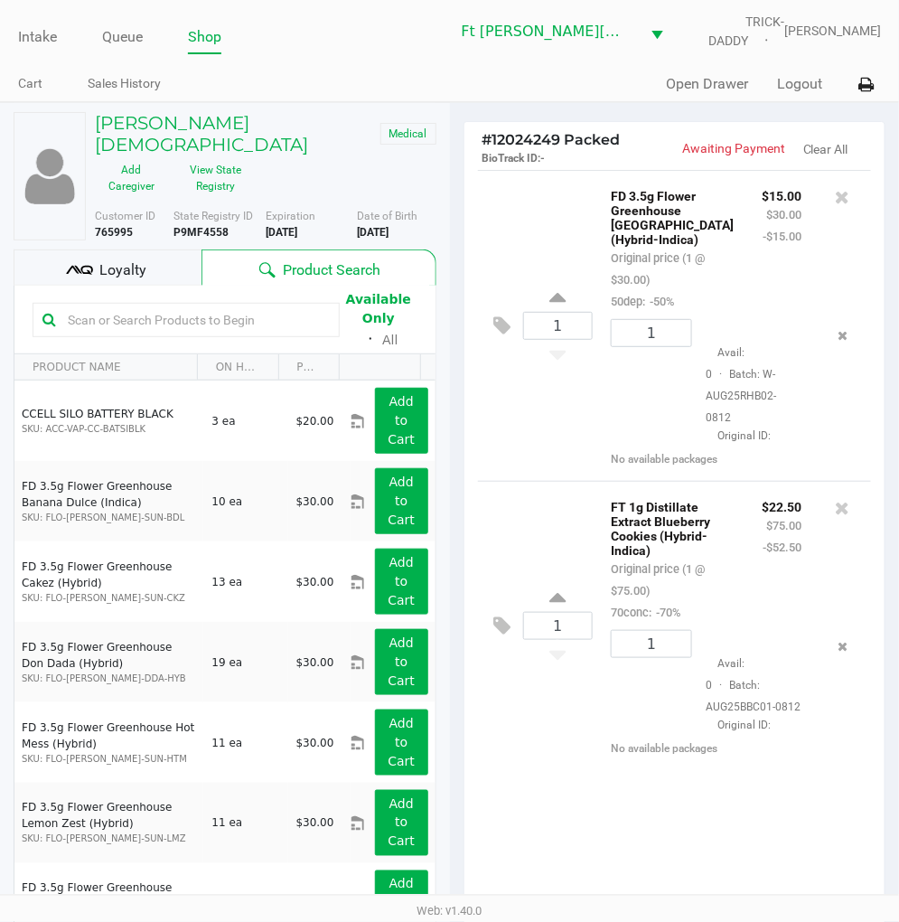
click at [538, 408] on div "1 FD 3.5g Flower Greenhouse Rainbow Harbor (Hybrid-Indica) Original price (1 @ …" at bounding box center [675, 325] width 394 height 311
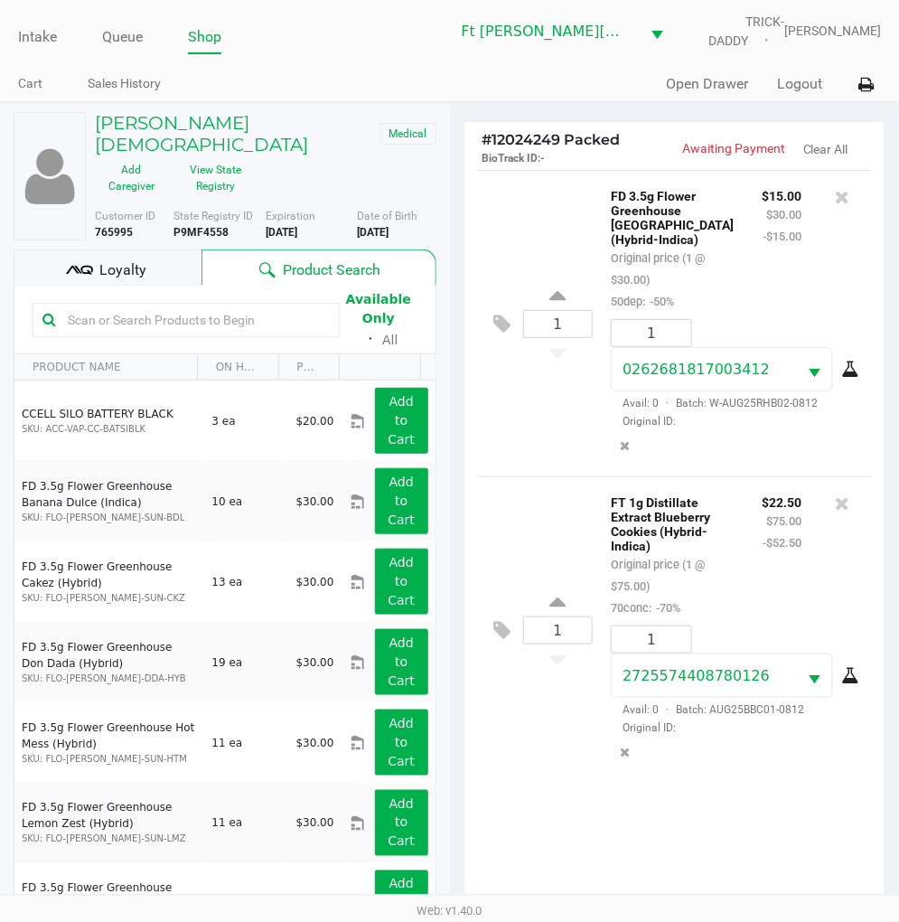
click at [186, 249] on div "Loyalty" at bounding box center [108, 267] width 188 height 36
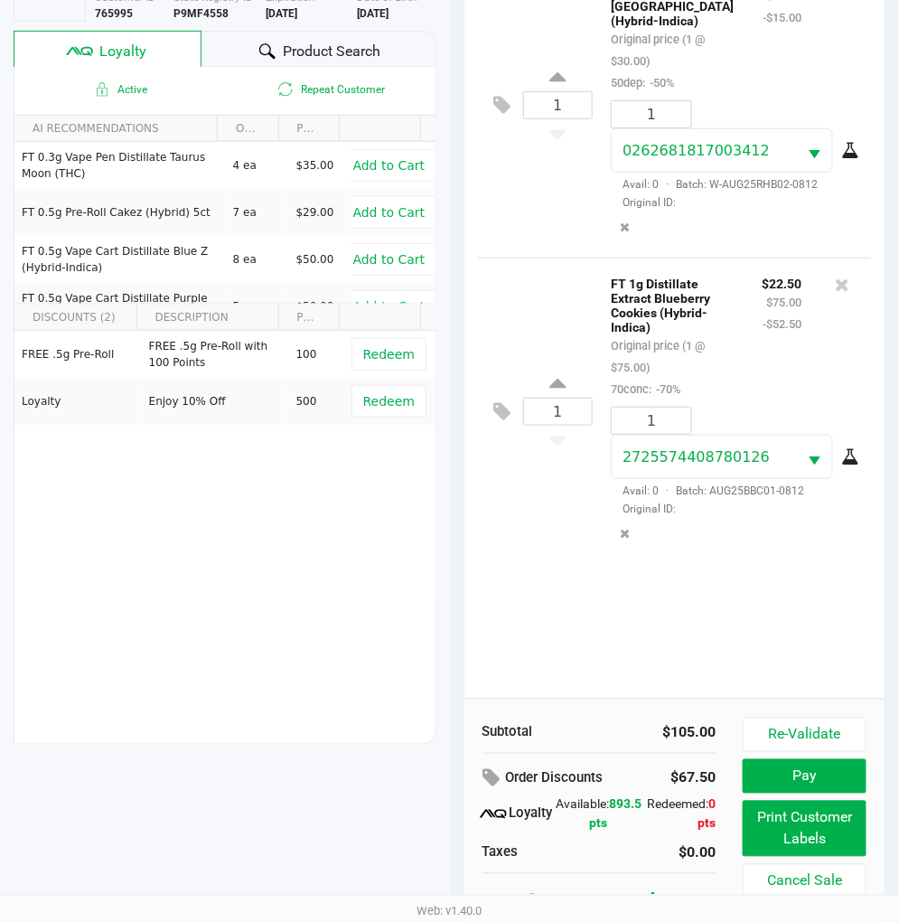
scroll to position [233, 0]
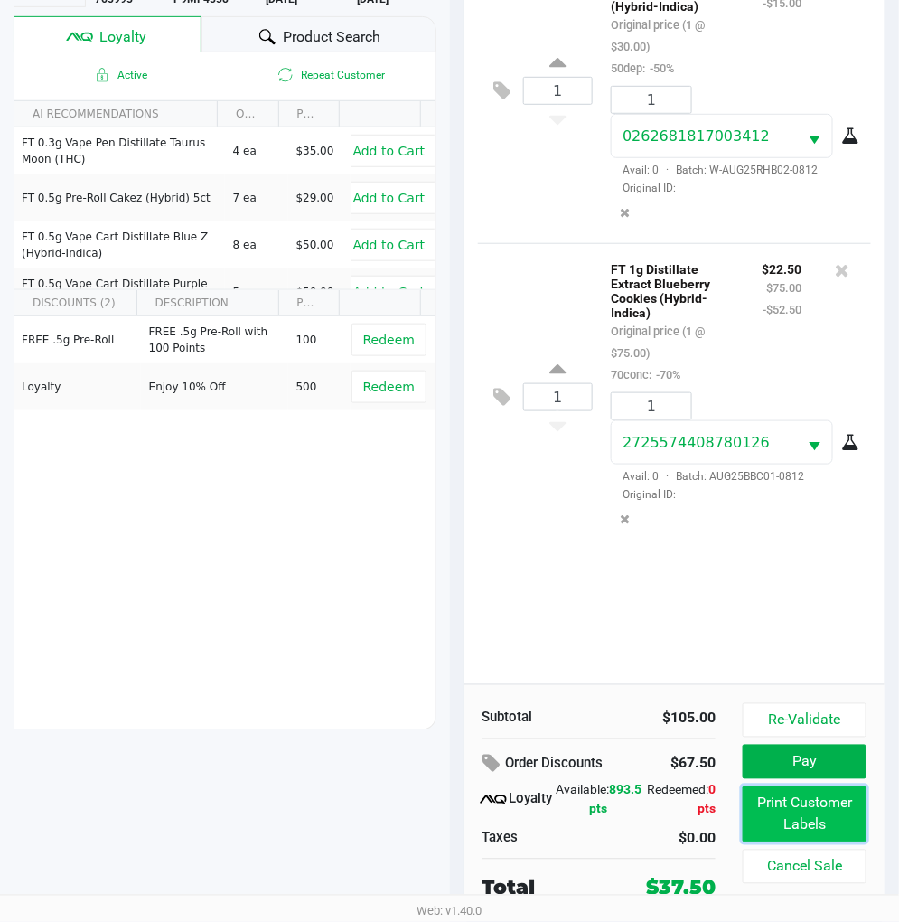
click at [829, 806] on button "Print Customer Labels" at bounding box center [805, 814] width 124 height 56
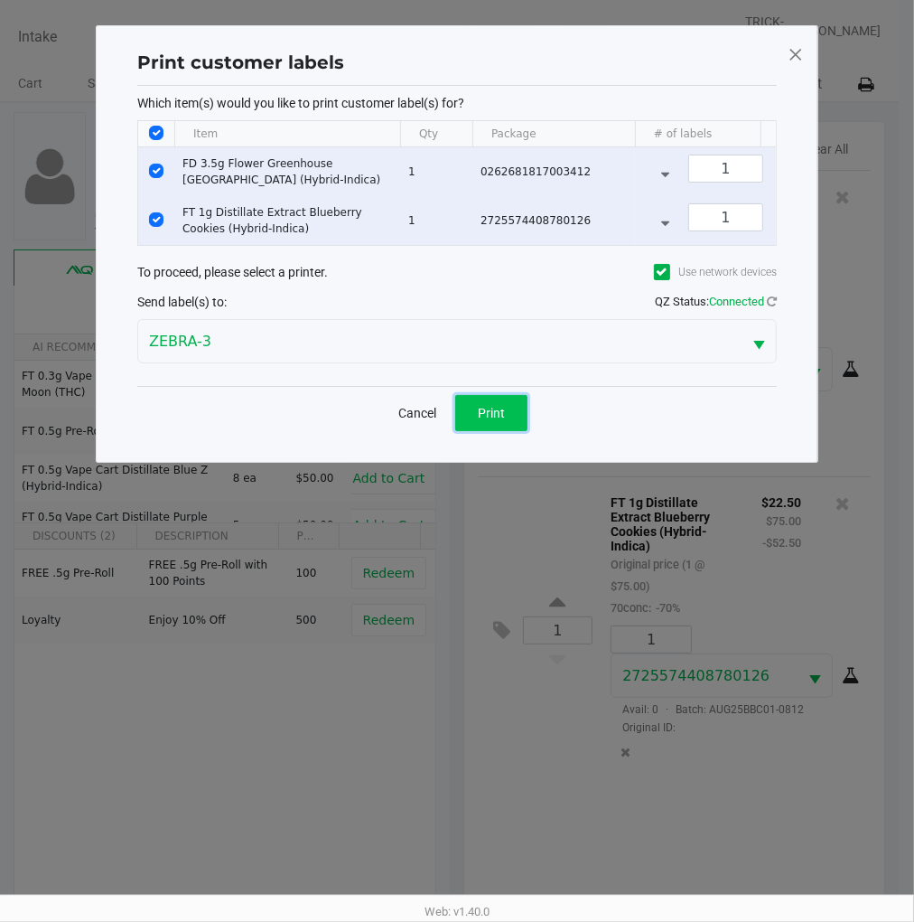
click at [499, 420] on span "Print" at bounding box center [491, 413] width 27 height 14
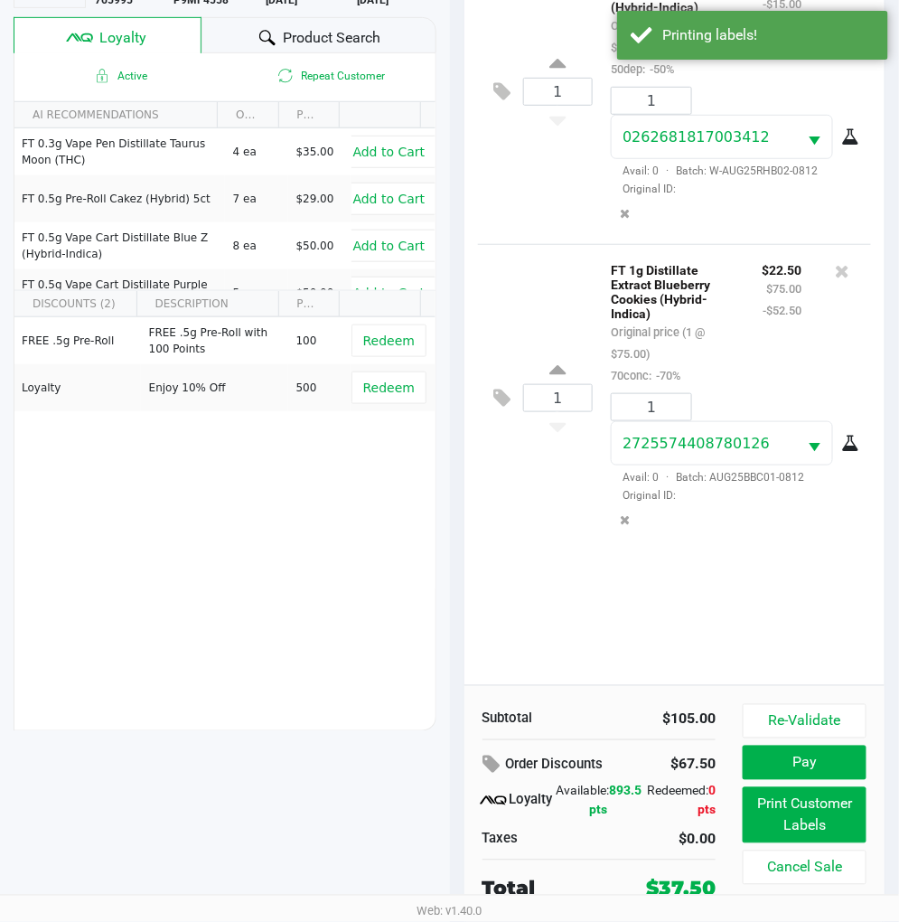
scroll to position [233, 0]
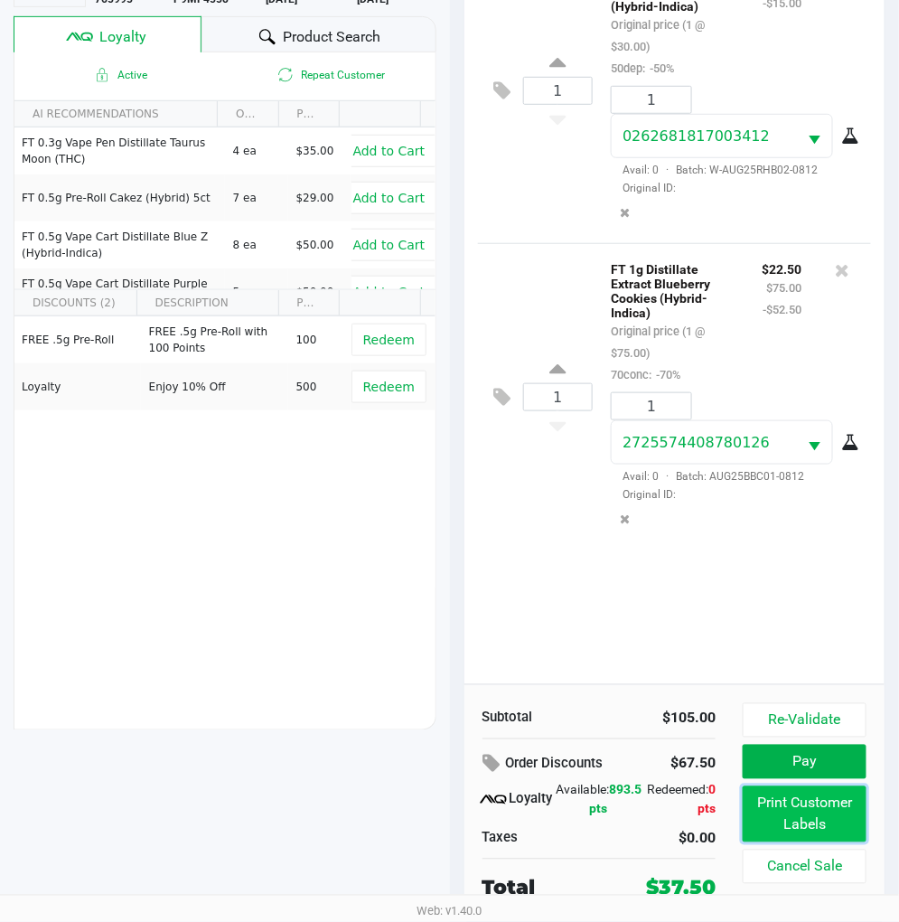
click at [801, 801] on button "Print Customer Labels" at bounding box center [805, 814] width 124 height 56
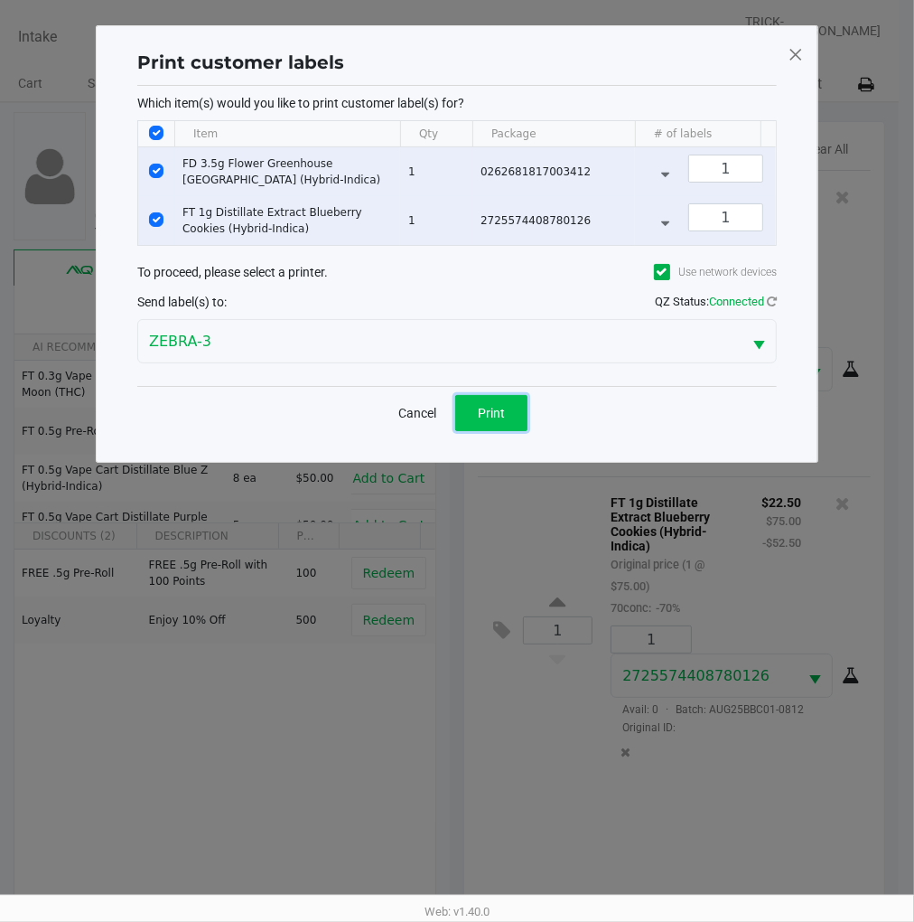
click at [500, 420] on span "Print" at bounding box center [491, 413] width 27 height 14
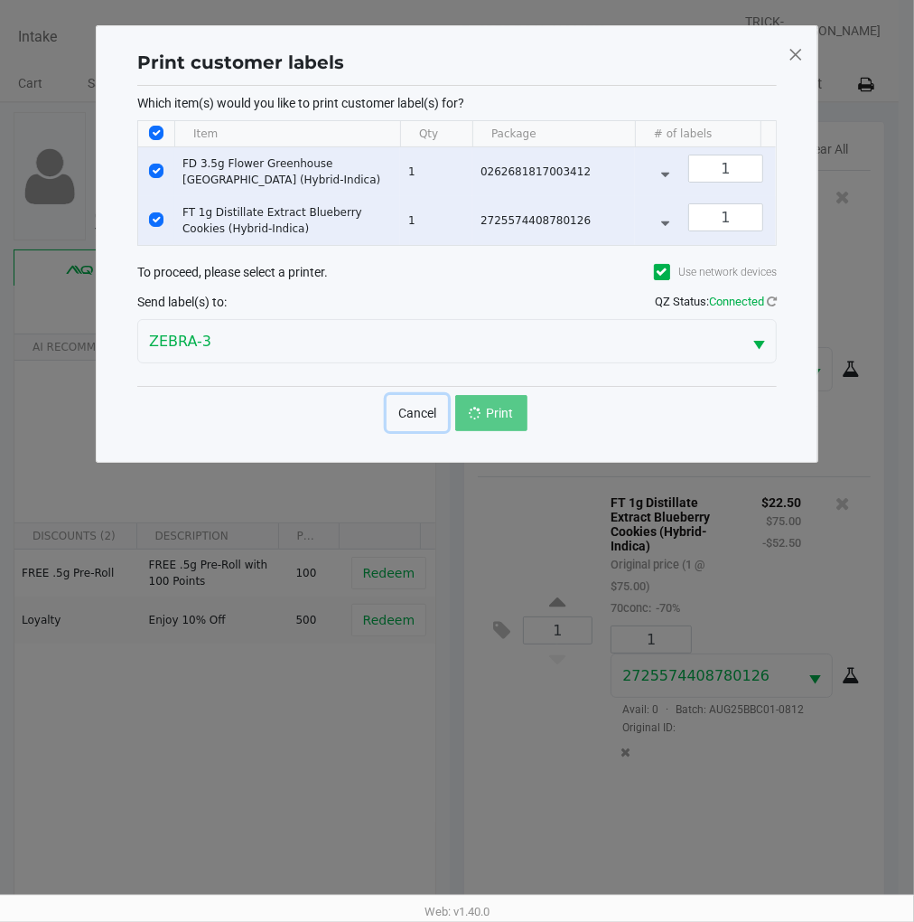
click at [420, 431] on button "Cancel" at bounding box center [417, 413] width 61 height 36
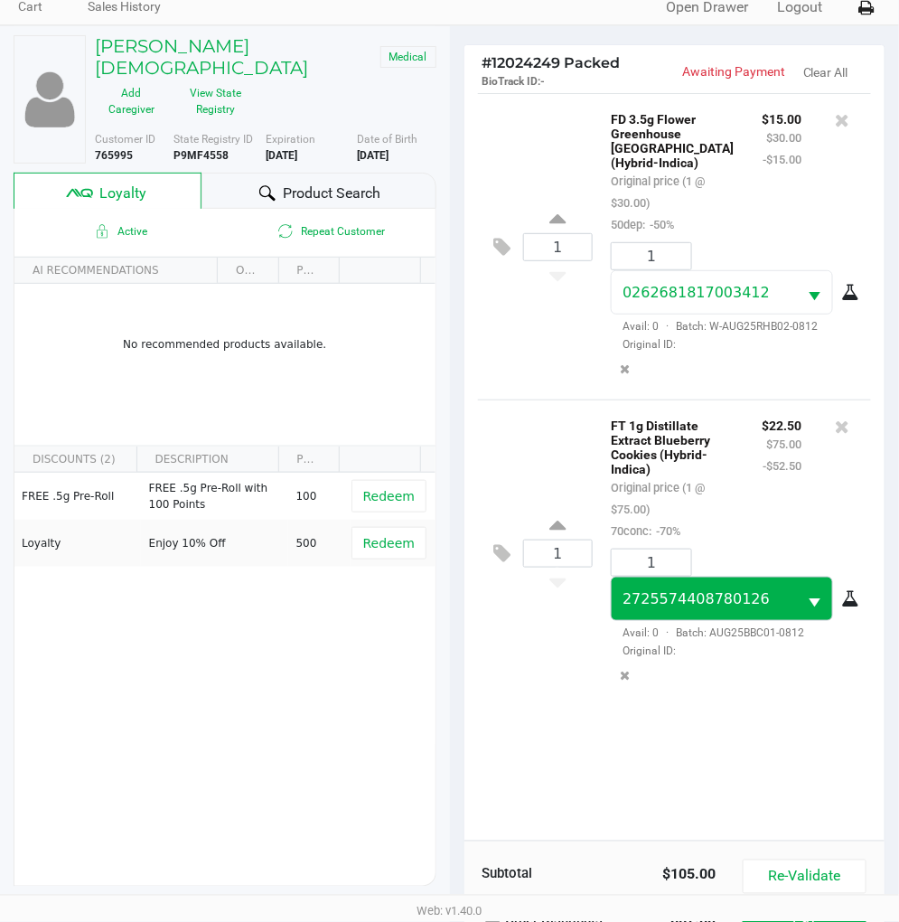
scroll to position [233, 0]
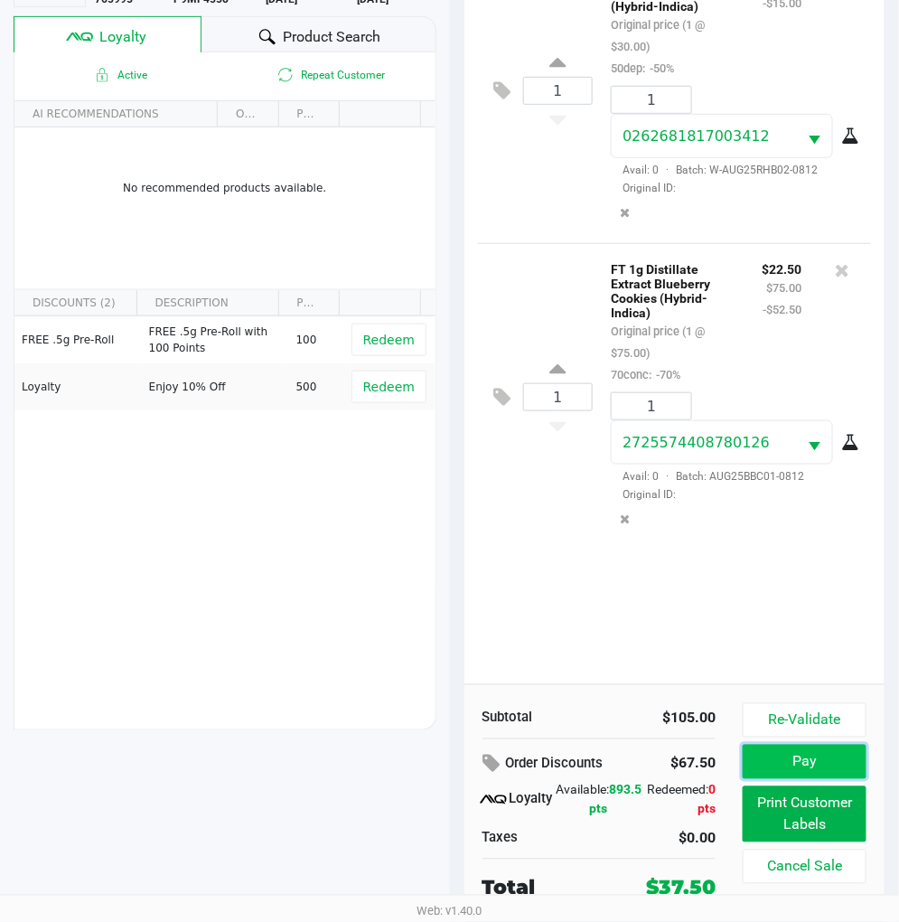
click at [808, 763] on button "Pay" at bounding box center [805, 762] width 124 height 34
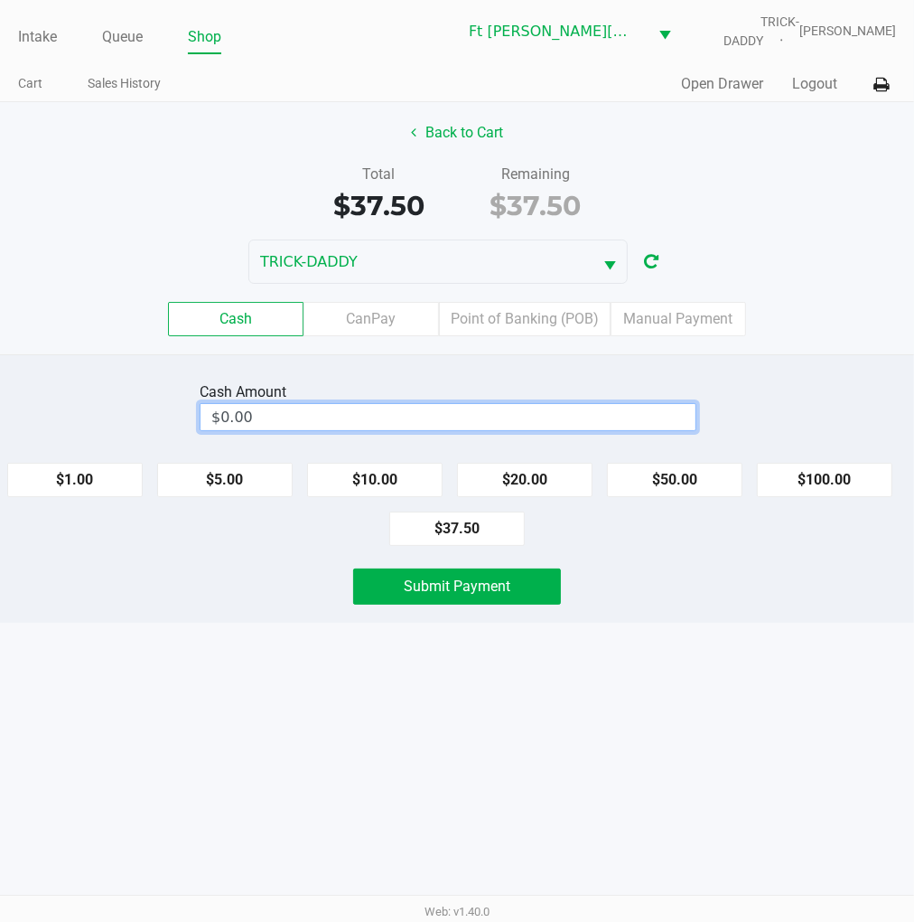
click at [432, 408] on input "$0.00" at bounding box center [448, 417] width 495 height 26
type input "$40.50"
click at [426, 589] on span "Submit Payment" at bounding box center [457, 585] width 107 height 17
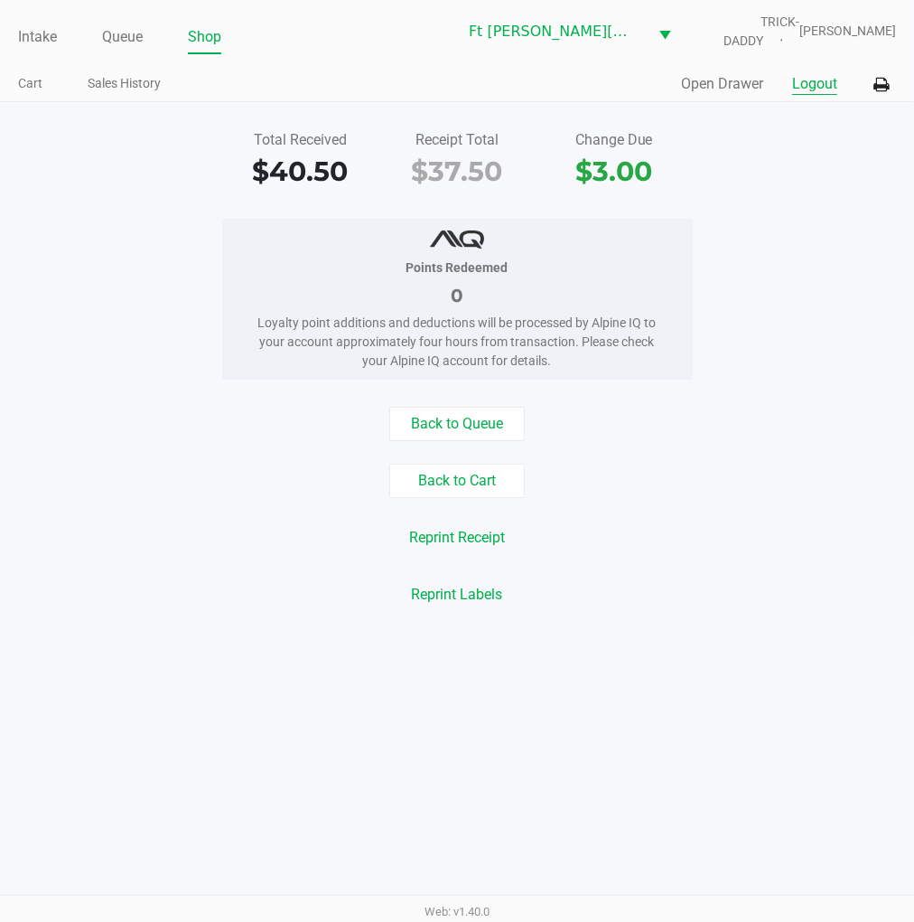
click at [818, 74] on button "Logout" at bounding box center [814, 84] width 45 height 22
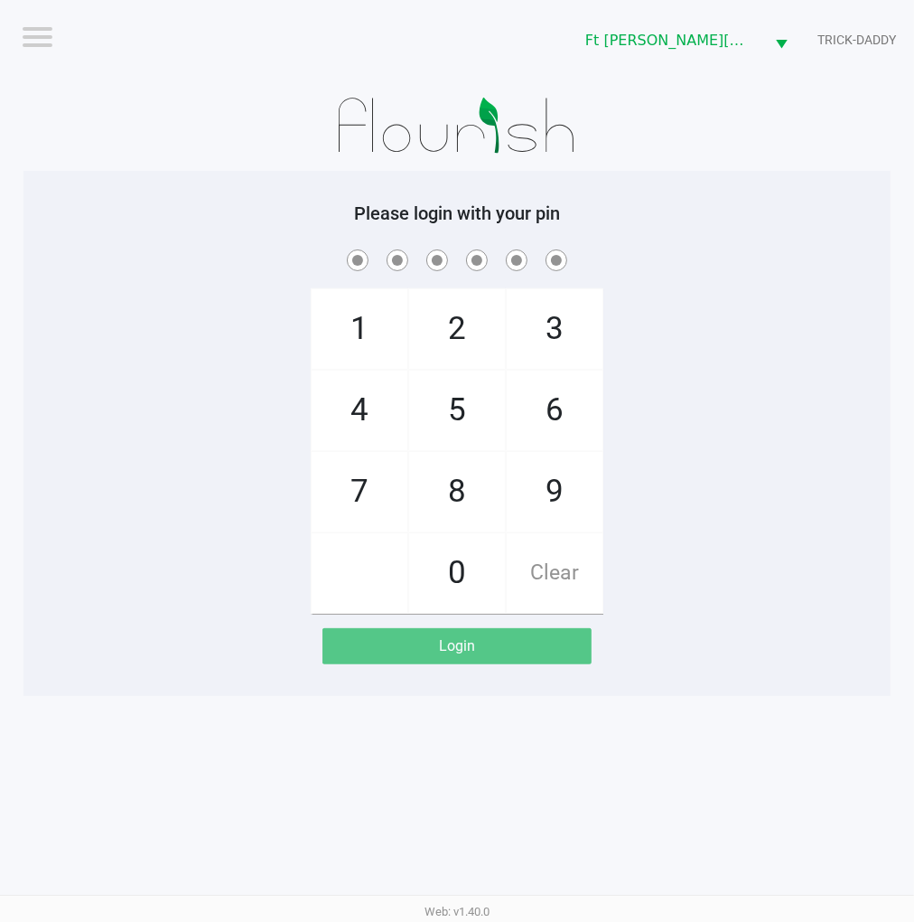
click at [753, 276] on div "1 4 7 2 5 8 0 3 6 9 Clear" at bounding box center [456, 430] width 867 height 368
checkbox input "true"
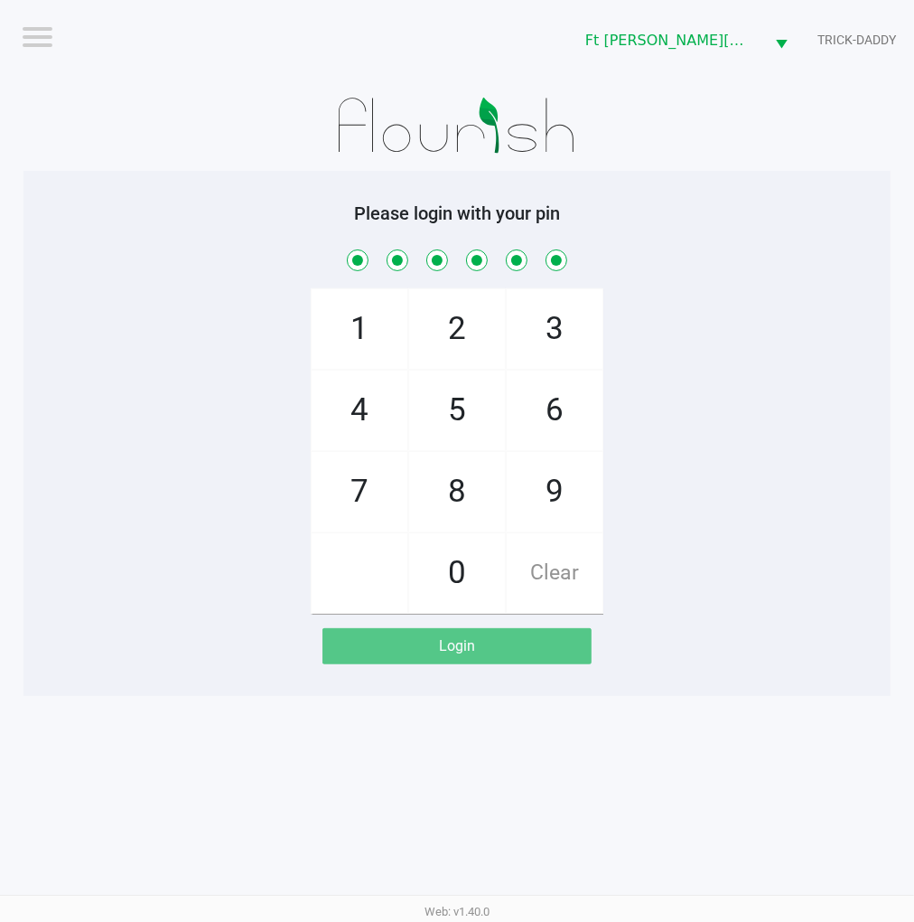
checkbox input "true"
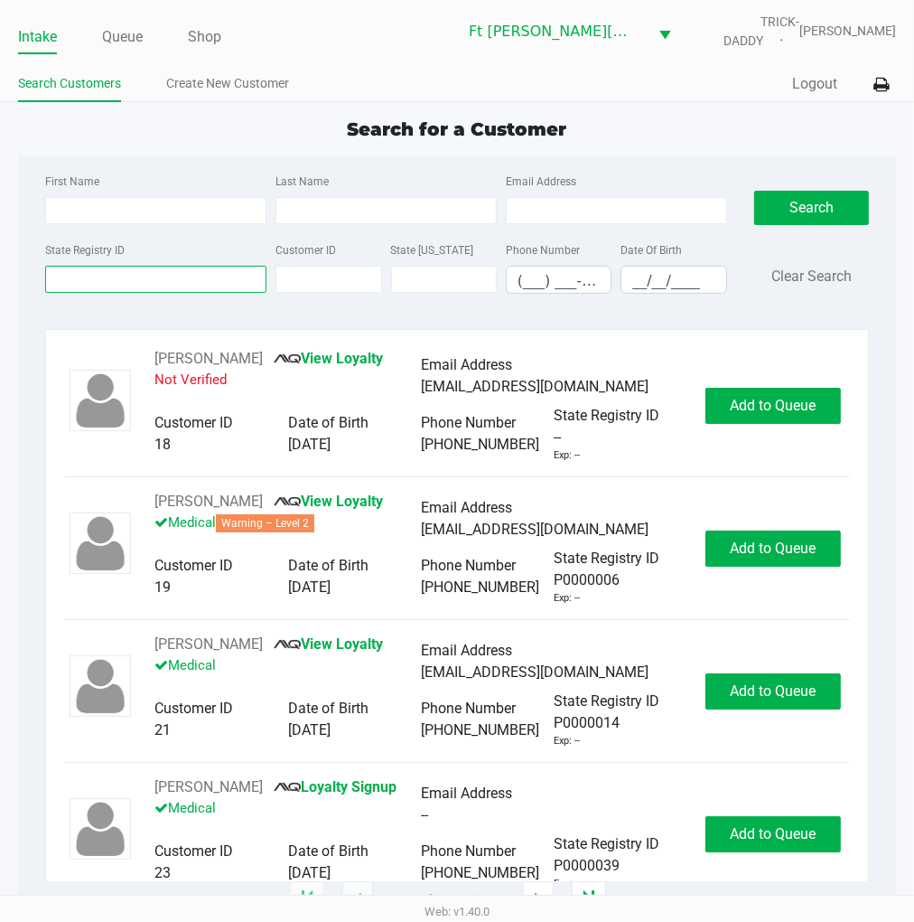
click at [117, 286] on input "State Registry ID" at bounding box center [155, 279] width 221 height 27
click at [97, 211] on input "First Name" at bounding box center [155, 210] width 221 height 27
type input "megan"
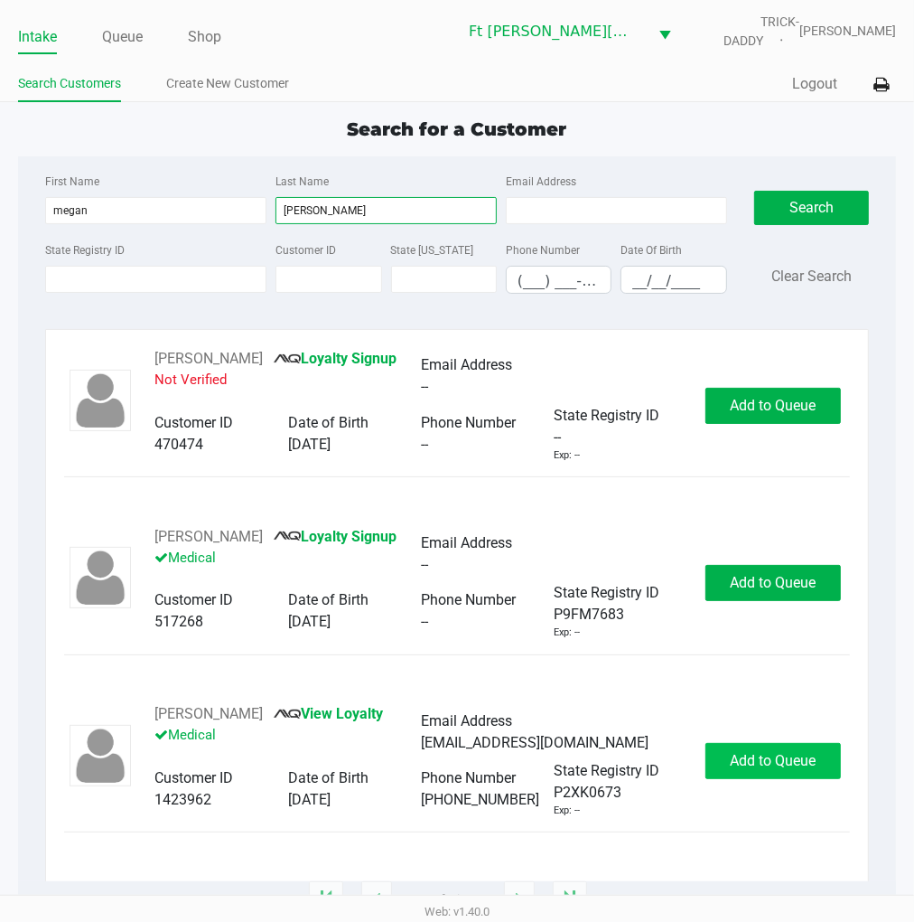
type input "martinez"
click at [727, 764] on button "Add to Queue" at bounding box center [774, 761] width 136 height 36
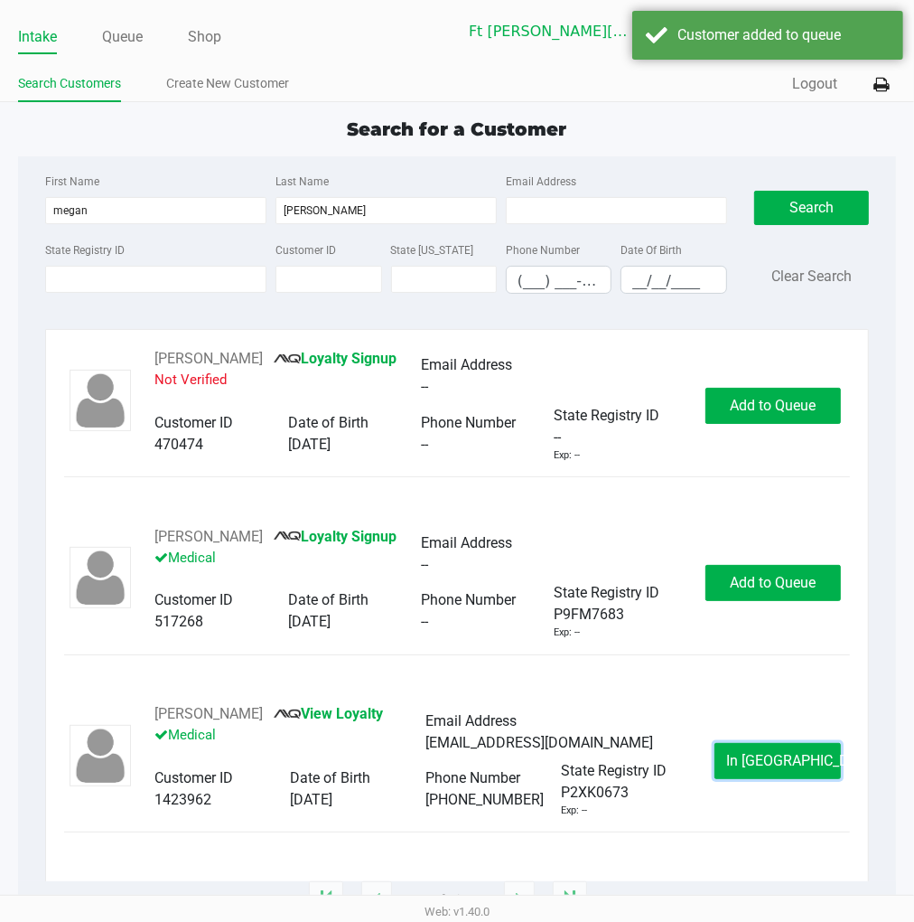
click at [727, 764] on button "In Queue" at bounding box center [778, 761] width 127 height 36
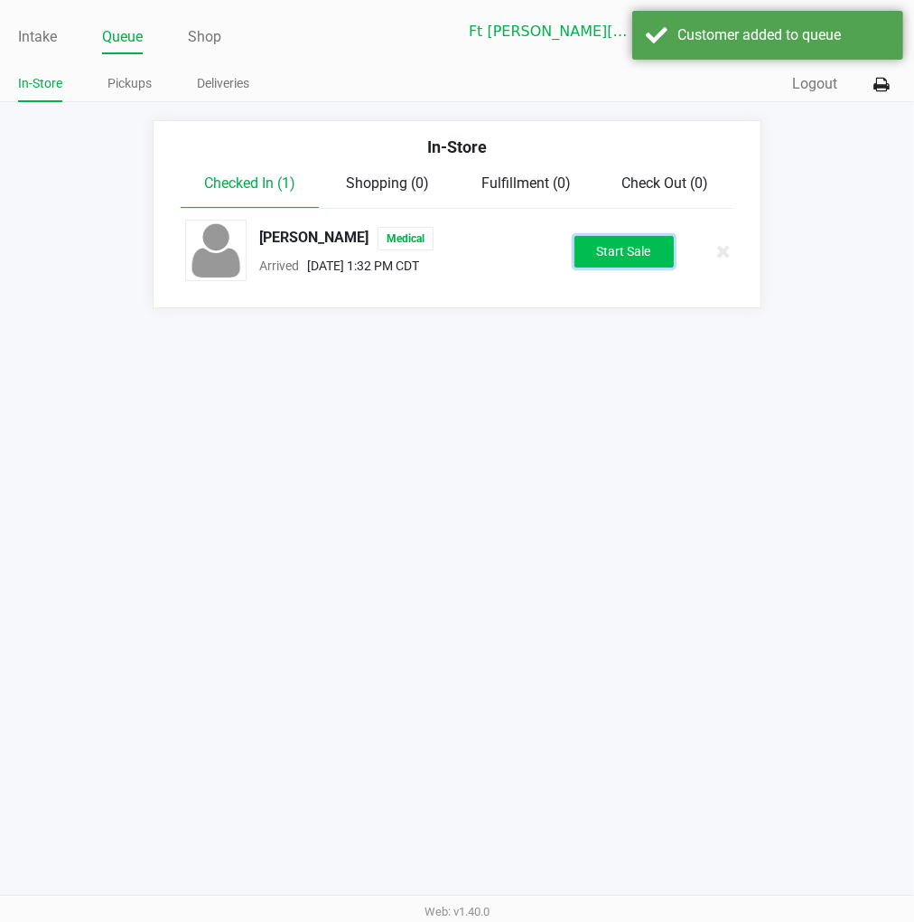
click at [613, 254] on button "Start Sale" at bounding box center [624, 252] width 99 height 32
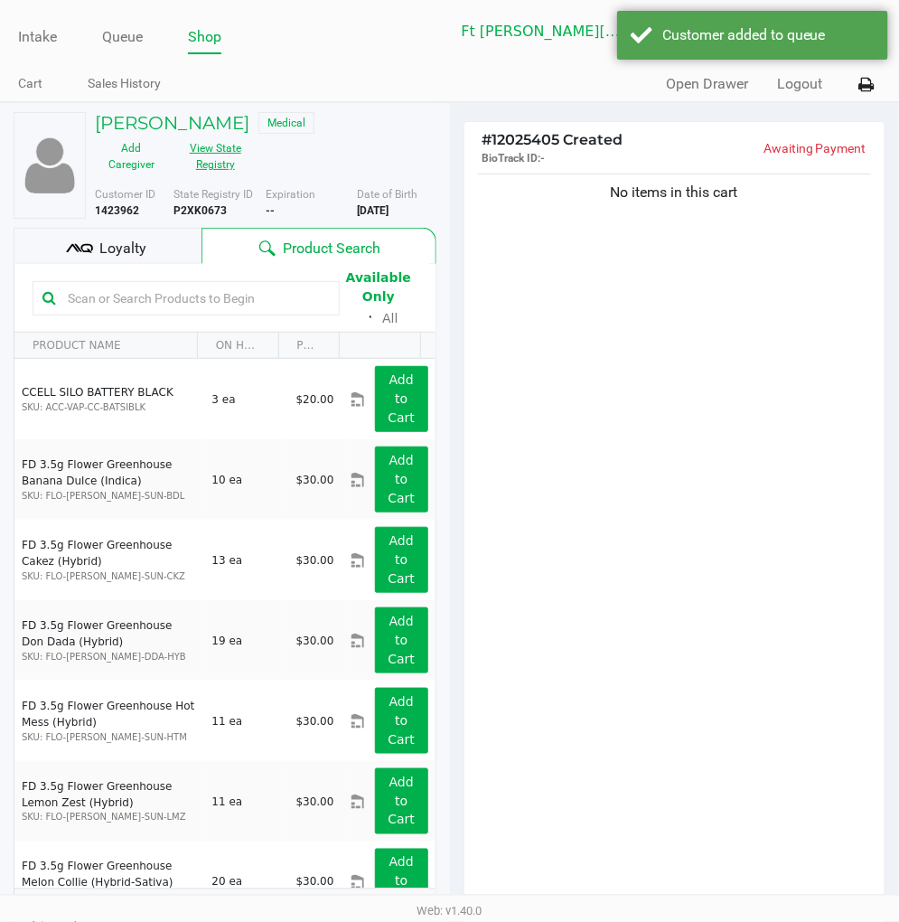
click at [208, 150] on button "View State Registry" at bounding box center [210, 156] width 84 height 45
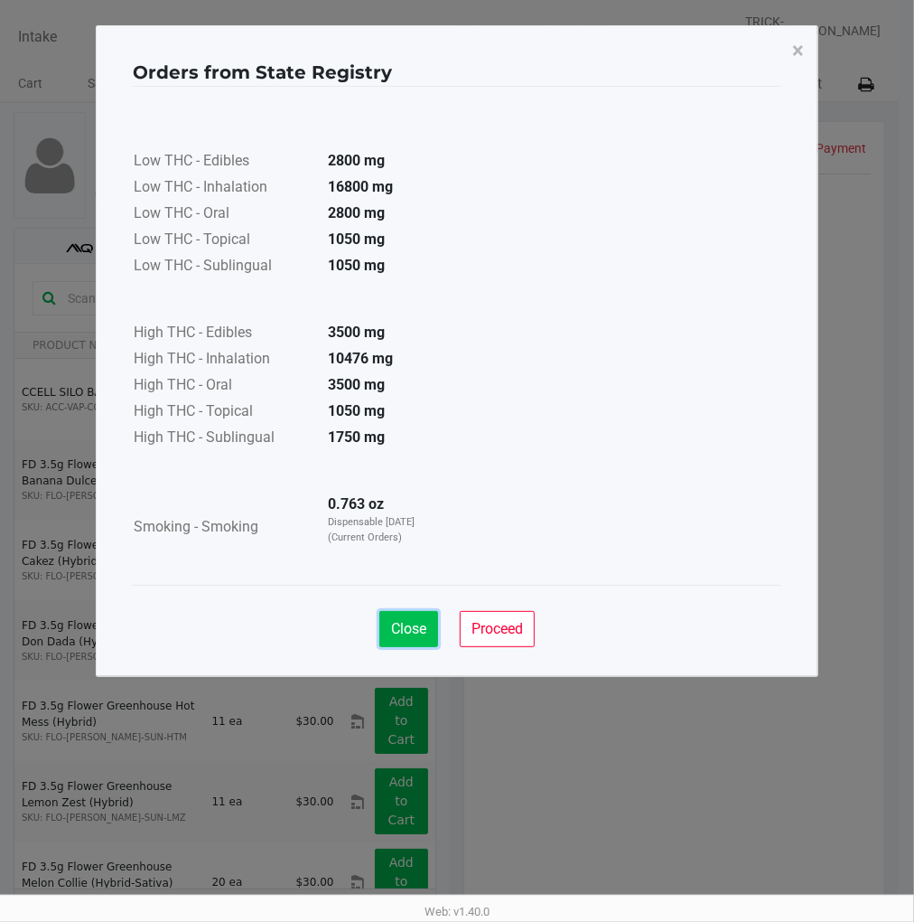
click at [392, 635] on span "Close" at bounding box center [408, 628] width 35 height 17
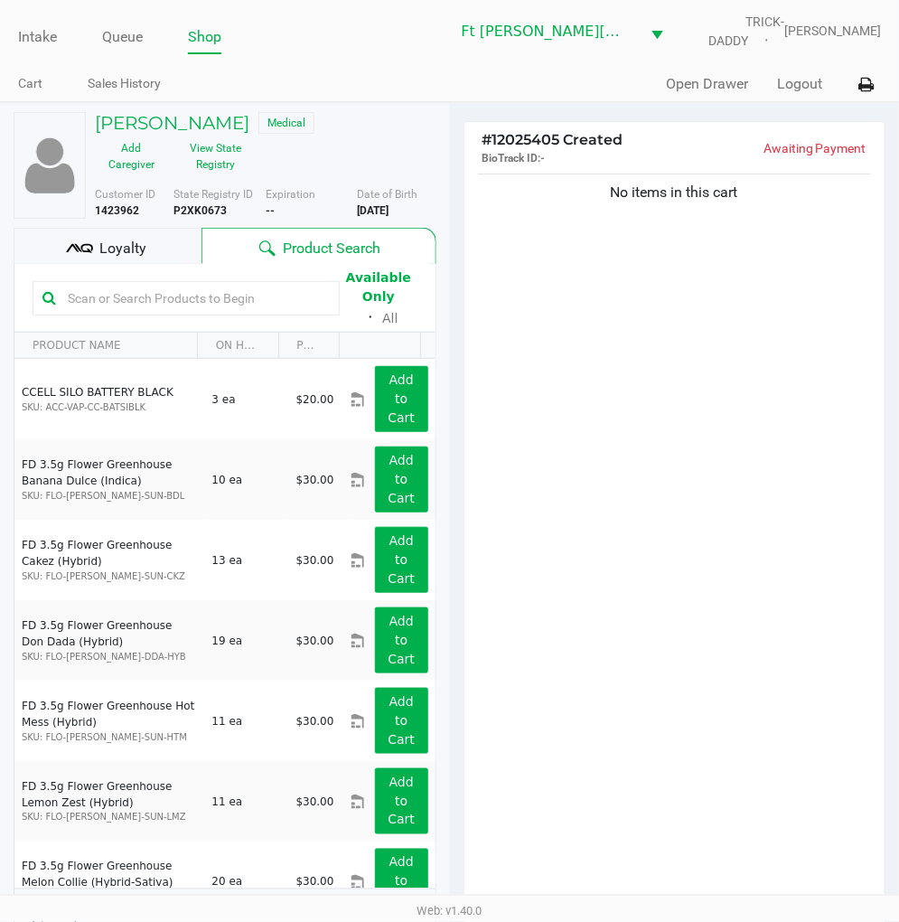
click at [149, 239] on div "Loyalty" at bounding box center [108, 246] width 188 height 36
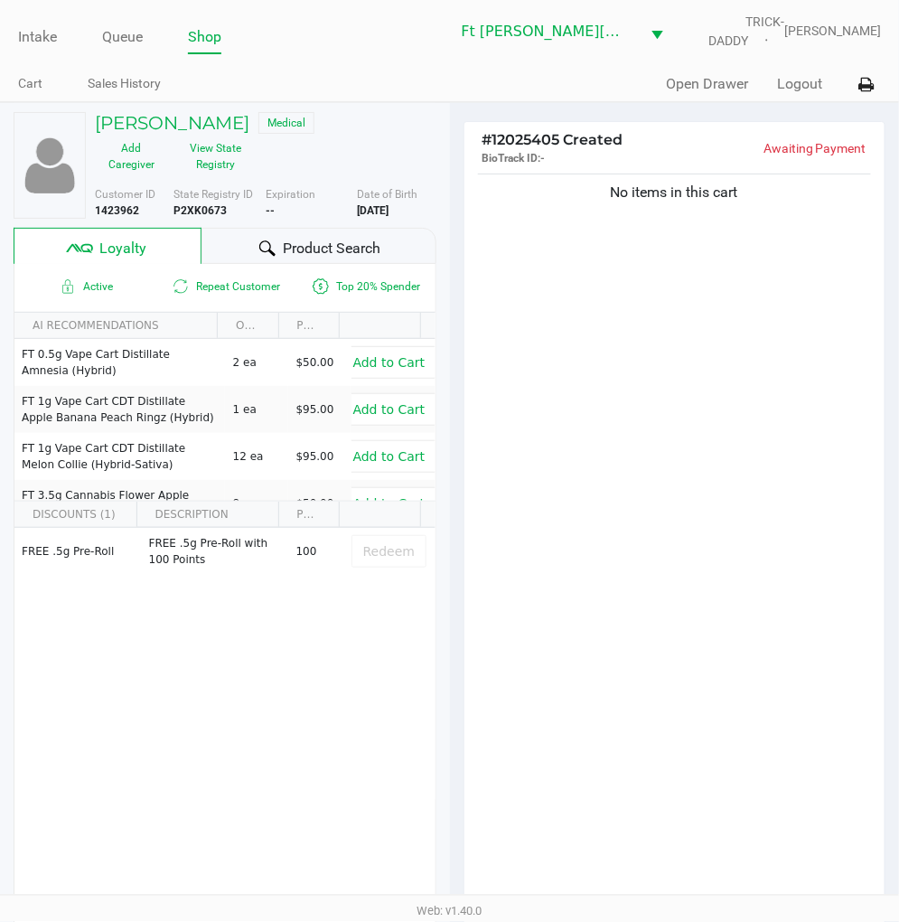
click at [680, 417] on div "No items in this cart" at bounding box center [674, 543] width 421 height 747
click at [733, 407] on div "No items in this cart" at bounding box center [674, 543] width 421 height 747
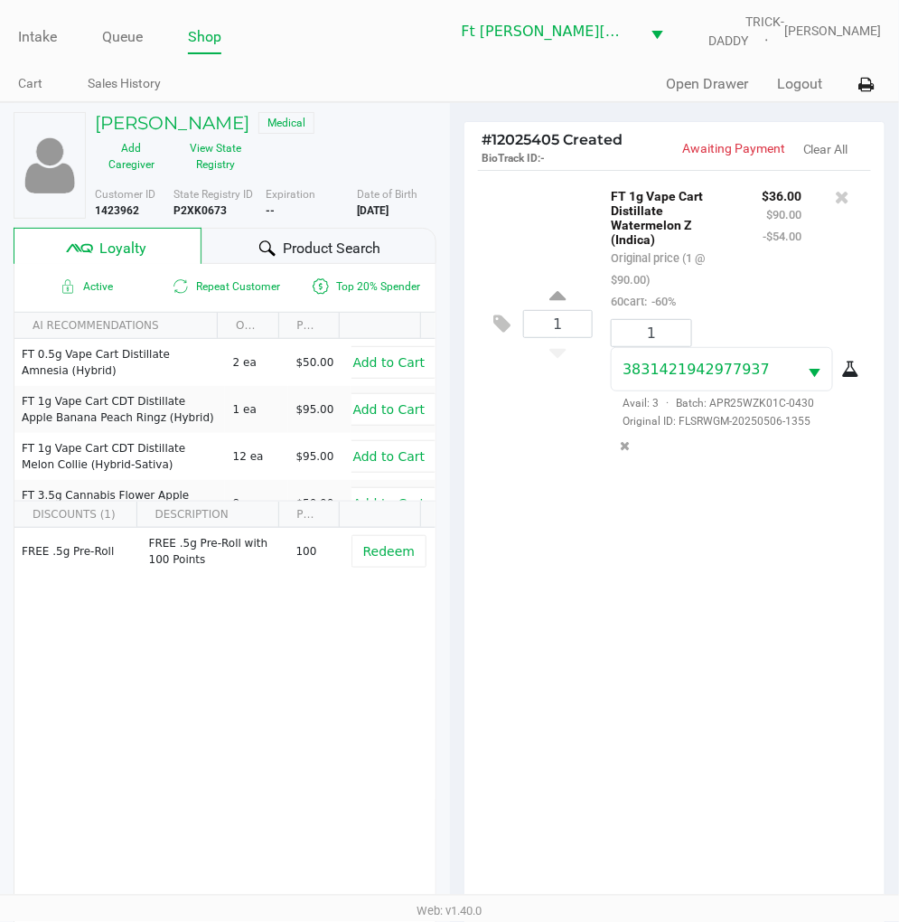
click at [308, 235] on div "Product Search" at bounding box center [319, 246] width 234 height 36
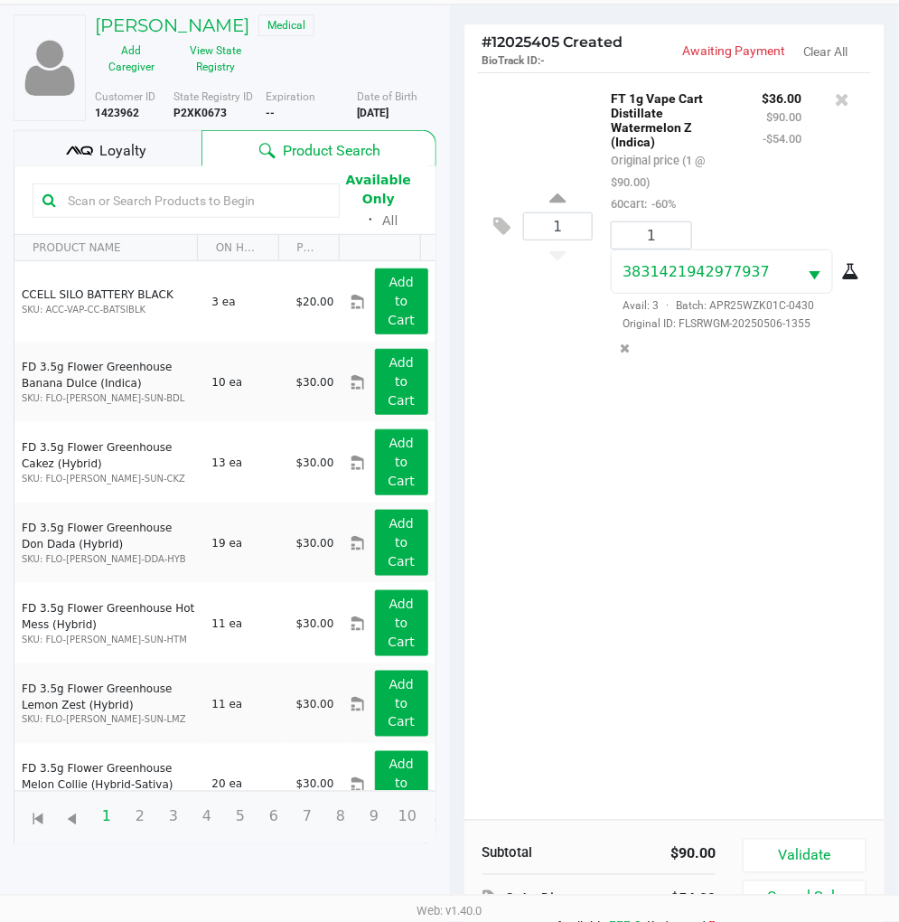
scroll to position [233, 0]
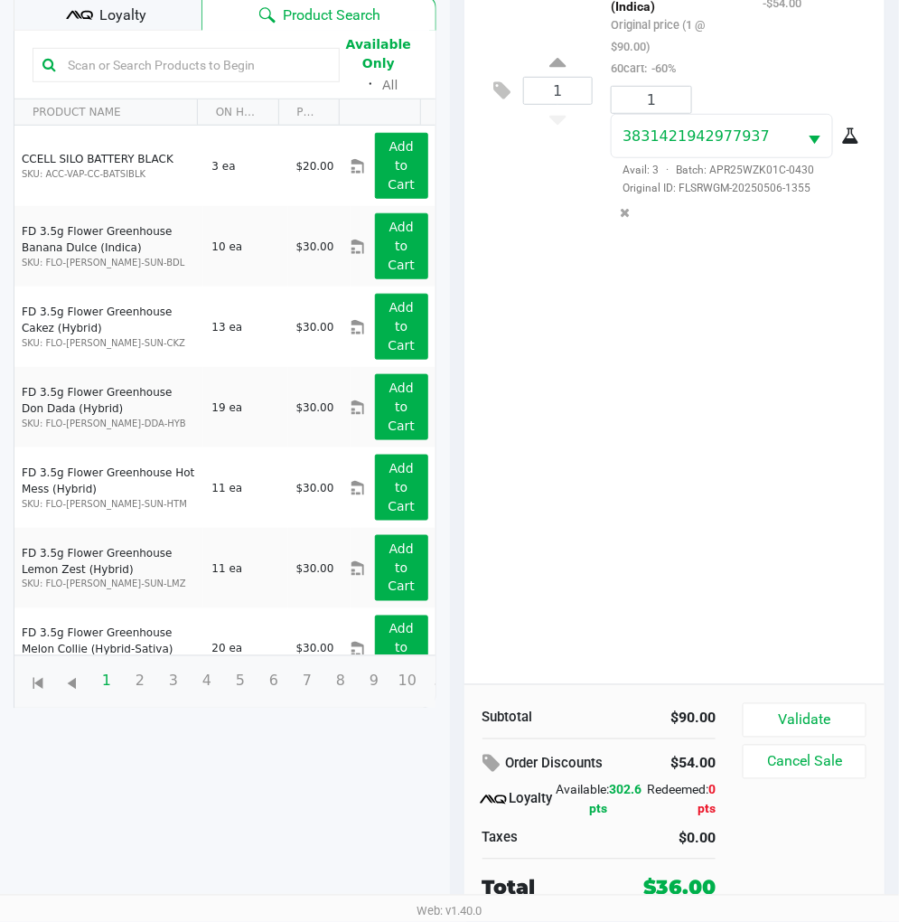
click at [145, 14] on div "Loyalty" at bounding box center [108, 13] width 188 height 36
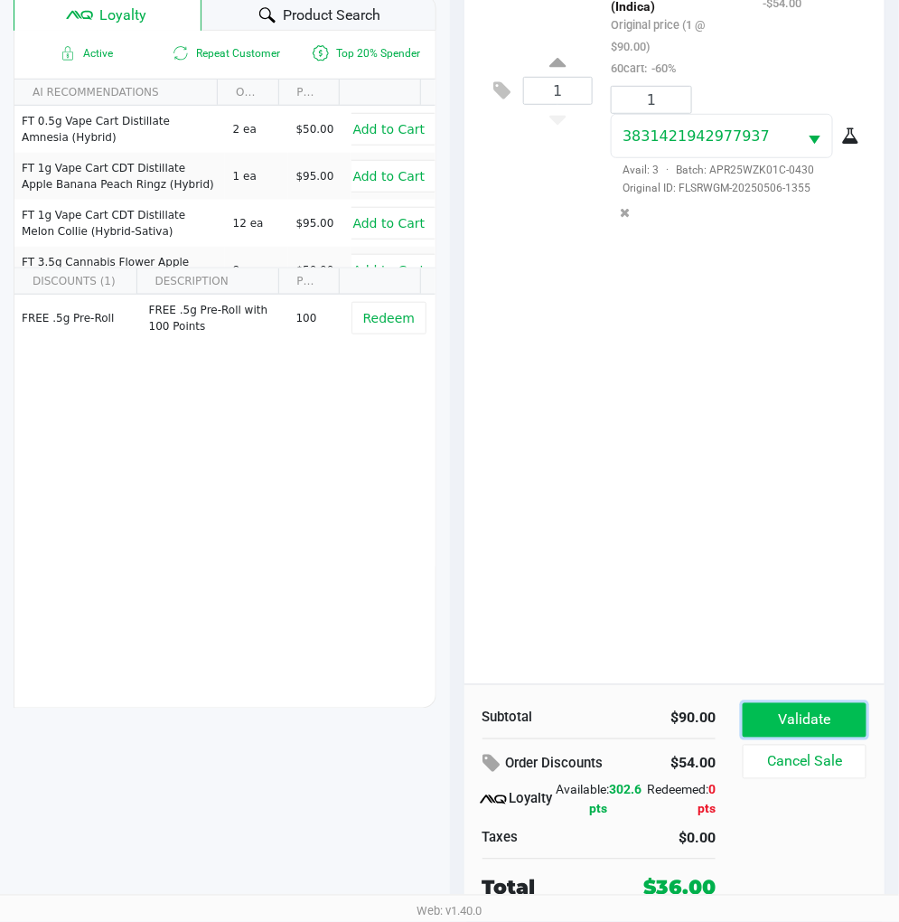
click at [844, 708] on button "Validate" at bounding box center [805, 720] width 124 height 34
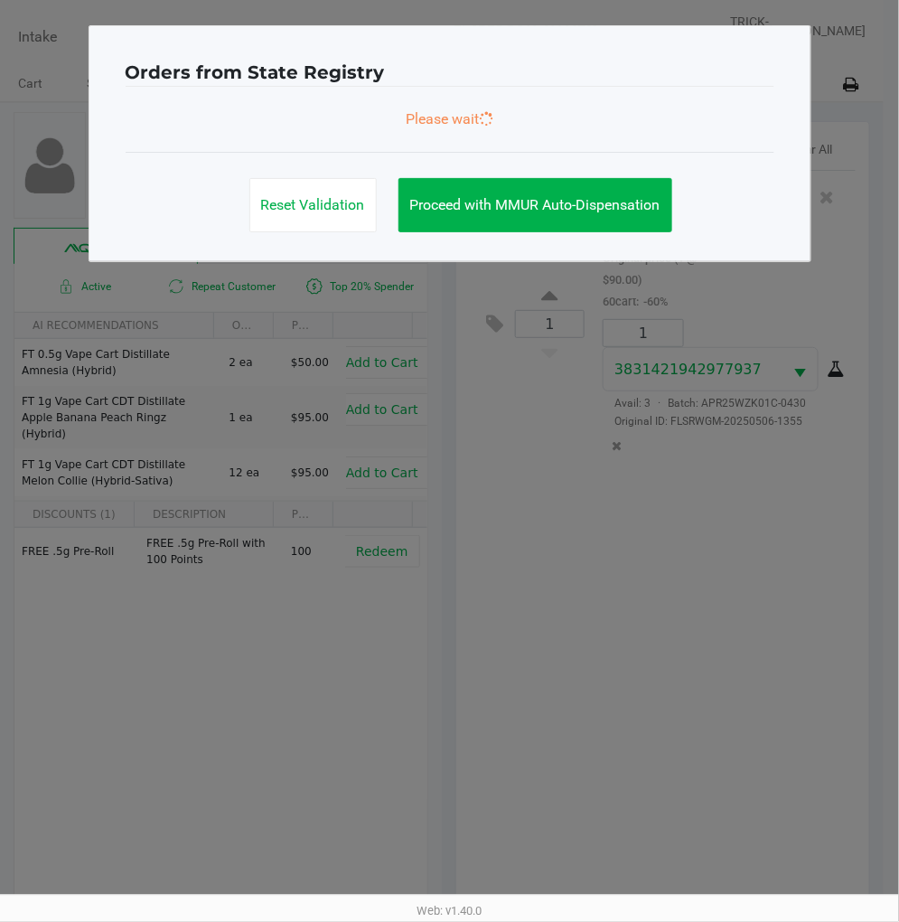
scroll to position [0, 0]
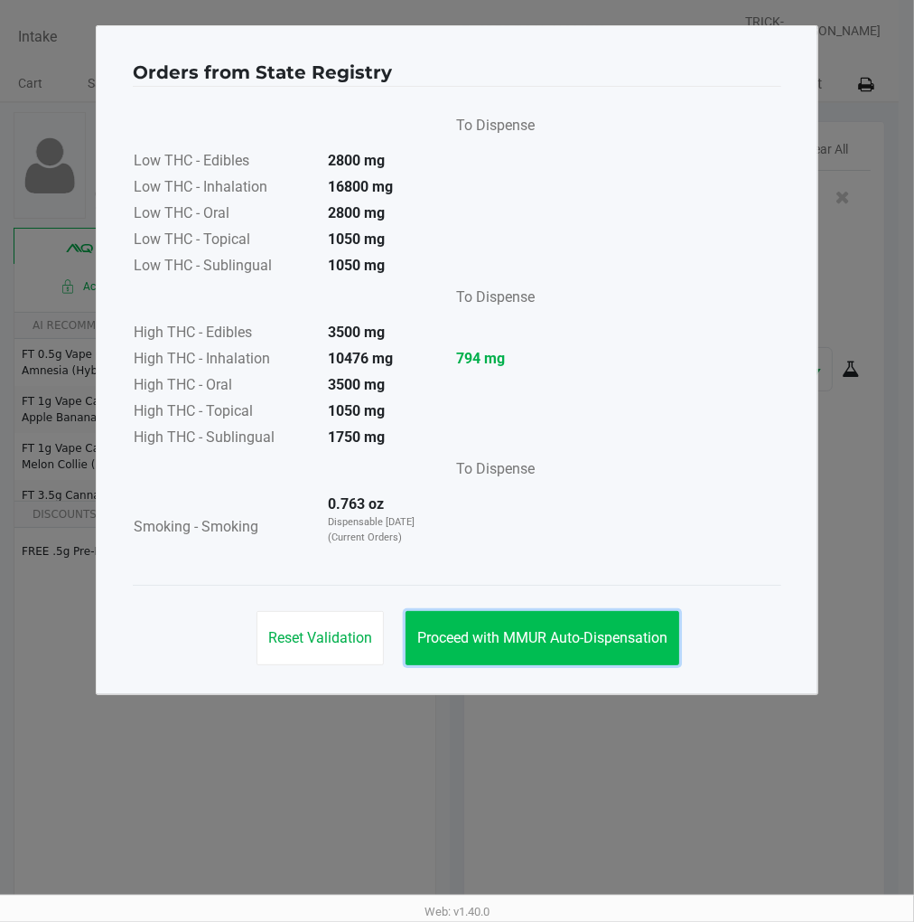
click at [621, 629] on span "Proceed with MMUR Auto-Dispensation" at bounding box center [542, 637] width 250 height 17
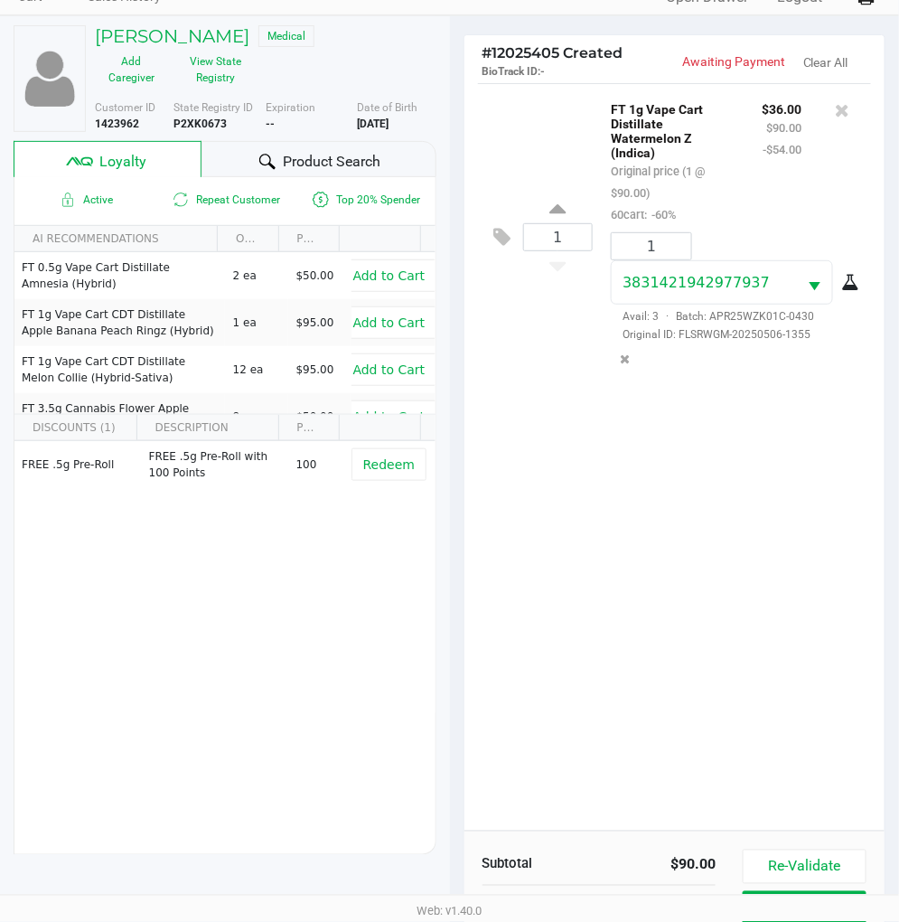
scroll to position [233, 0]
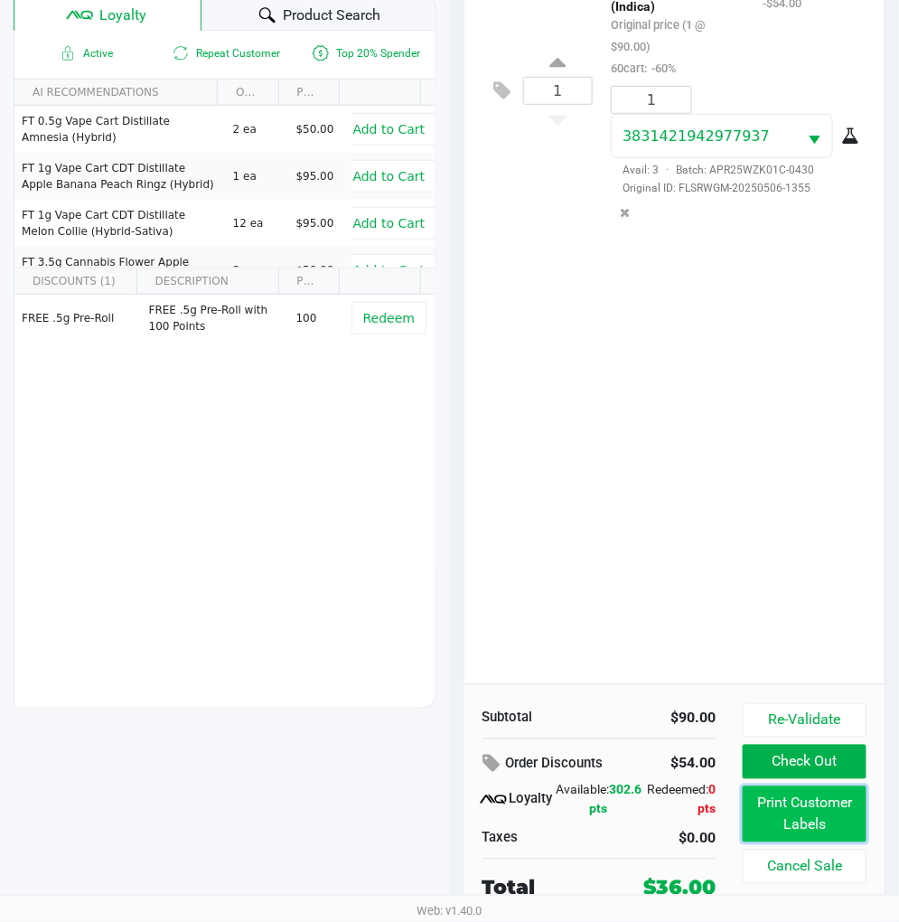
click at [818, 816] on button "Print Customer Labels" at bounding box center [805, 814] width 124 height 56
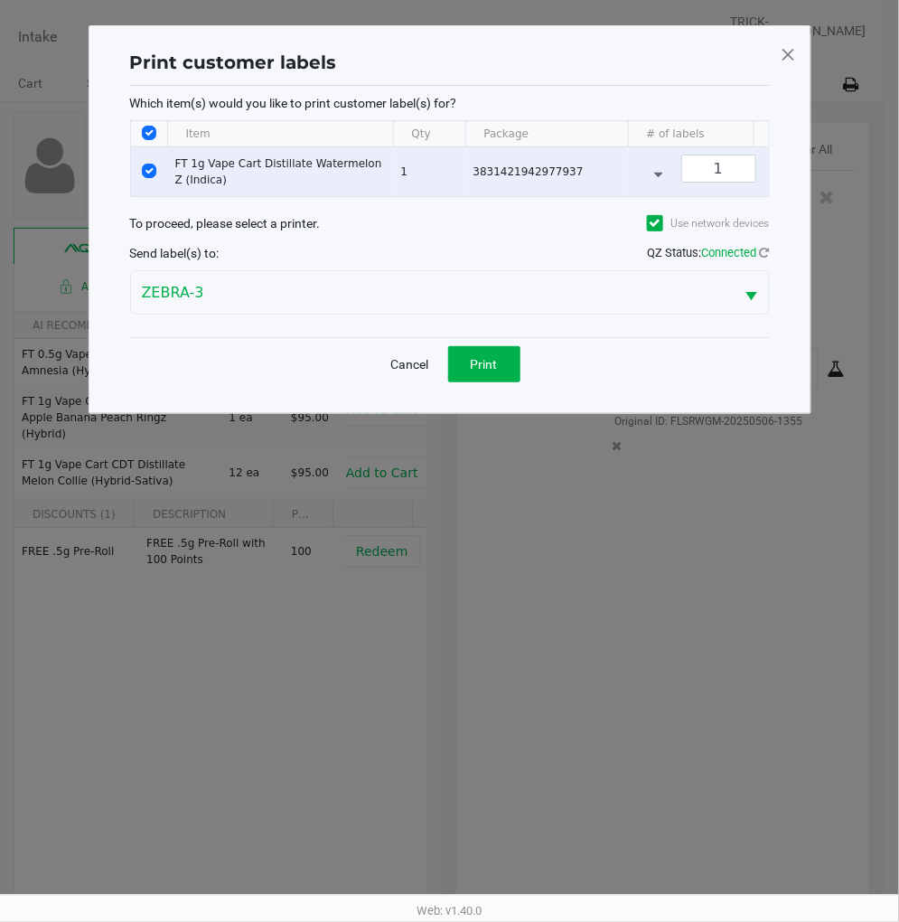
scroll to position [0, 0]
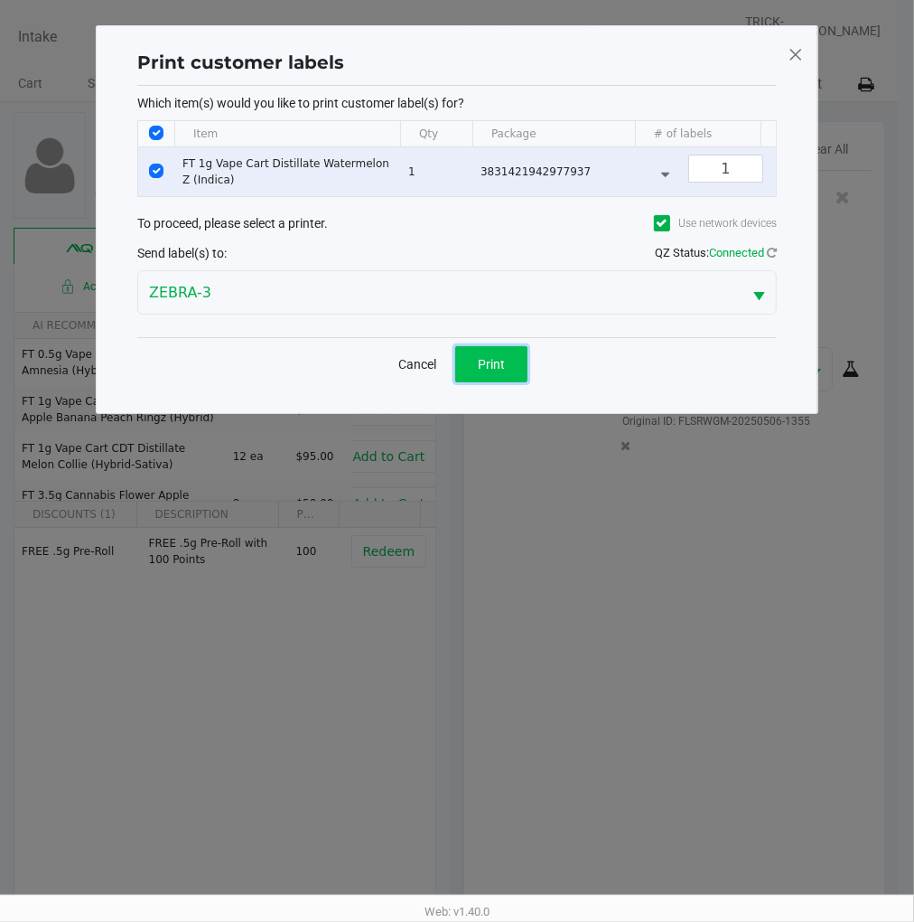
click at [491, 371] on span "Print" at bounding box center [491, 364] width 27 height 14
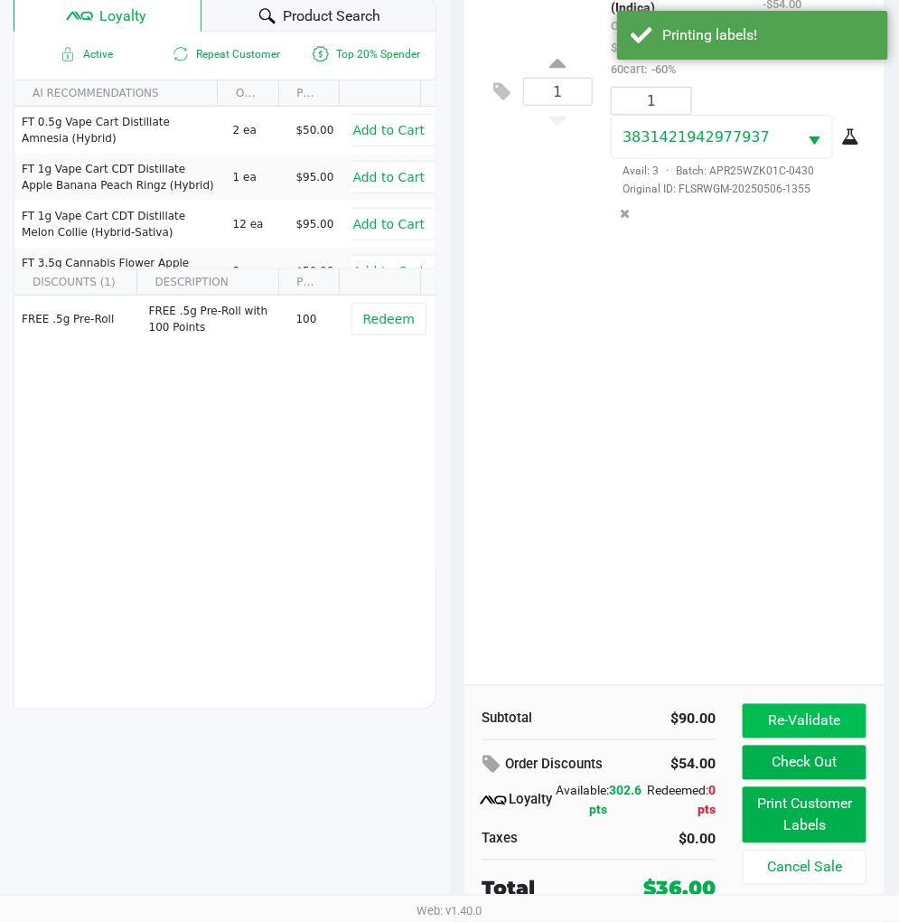
scroll to position [233, 0]
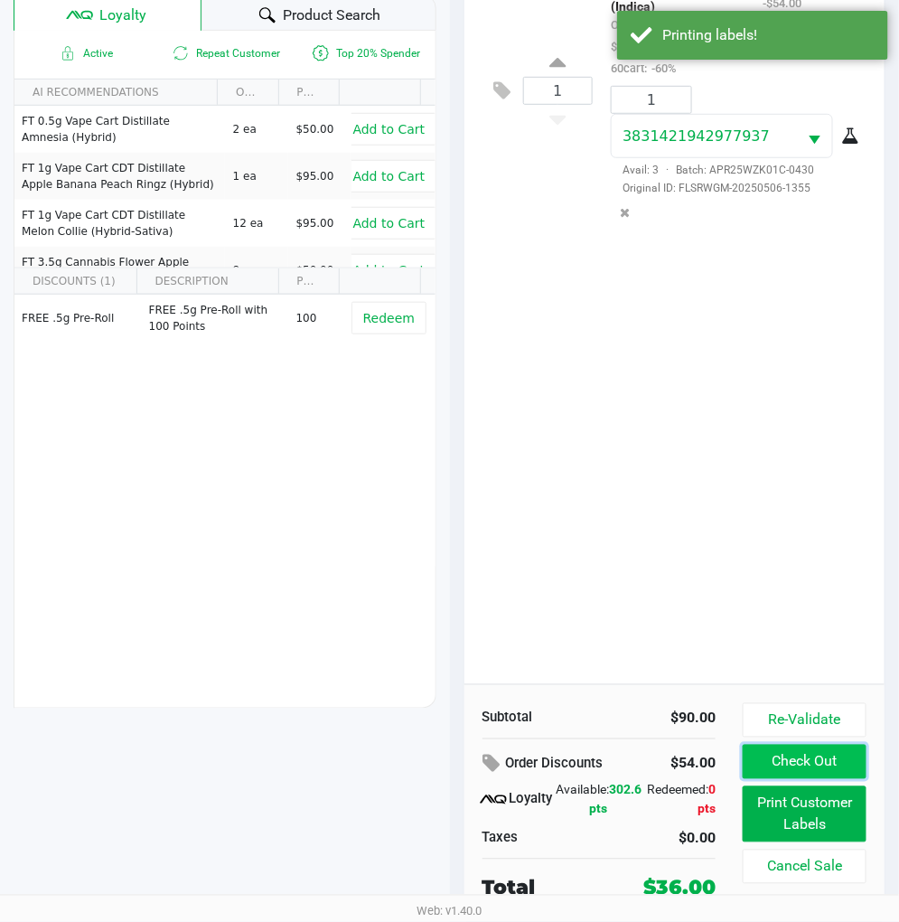
click at [827, 761] on button "Check Out" at bounding box center [805, 762] width 124 height 34
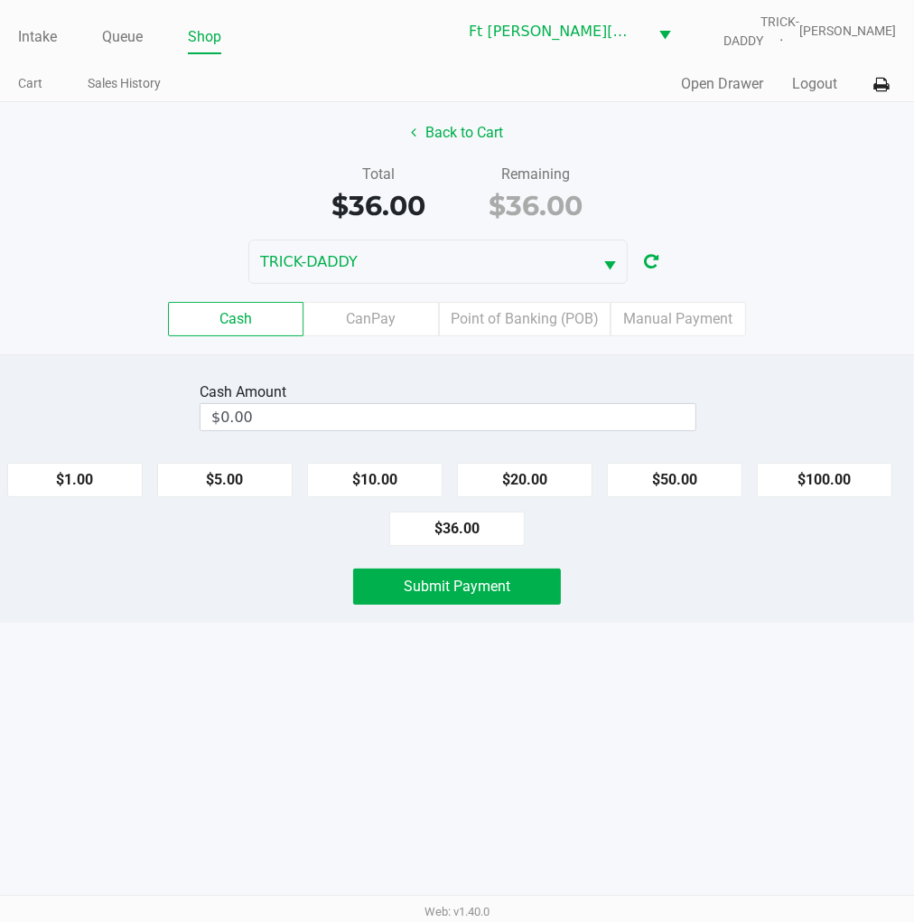
click at [471, 529] on button "$36.00" at bounding box center [457, 528] width 136 height 34
type input "$36.00"
click at [445, 577] on span "Submit Payment" at bounding box center [457, 585] width 107 height 17
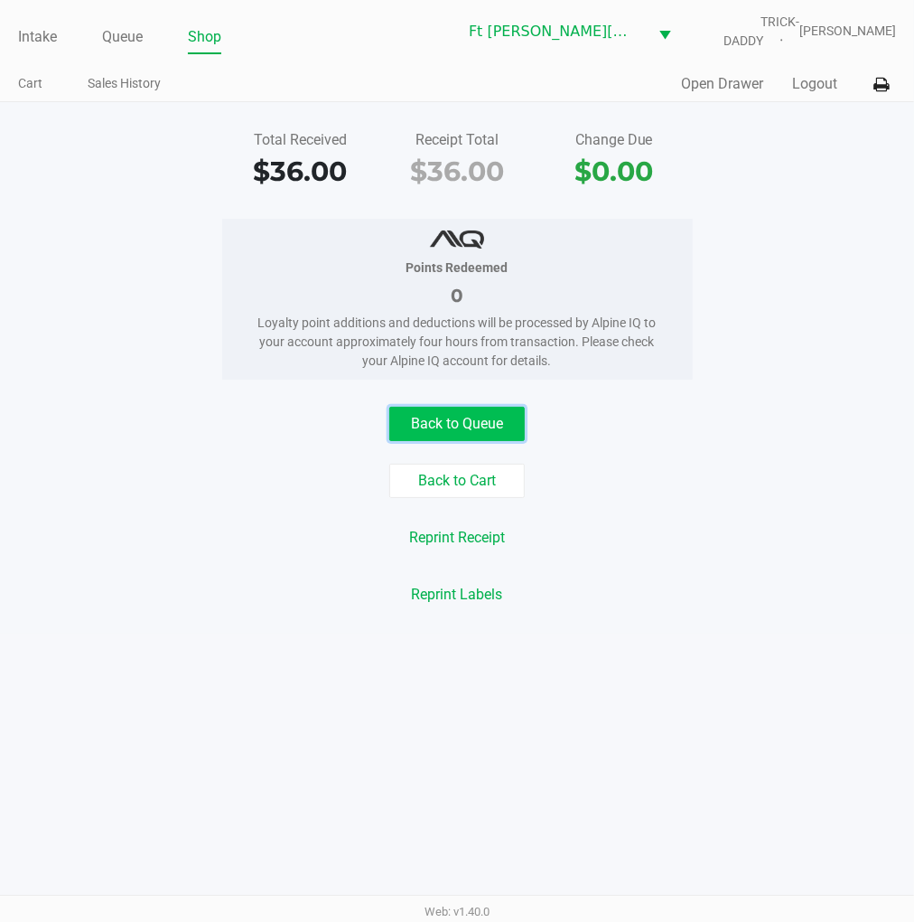
click at [464, 417] on button "Back to Queue" at bounding box center [457, 424] width 136 height 34
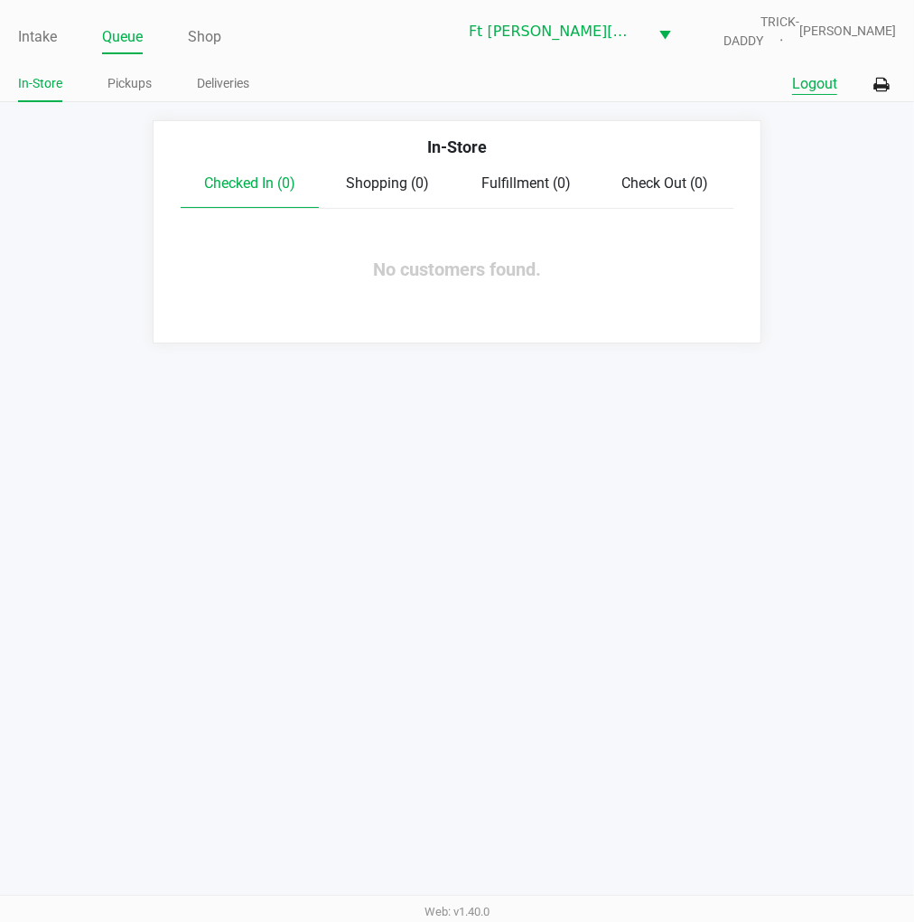
click at [799, 83] on button "Logout" at bounding box center [814, 84] width 45 height 22
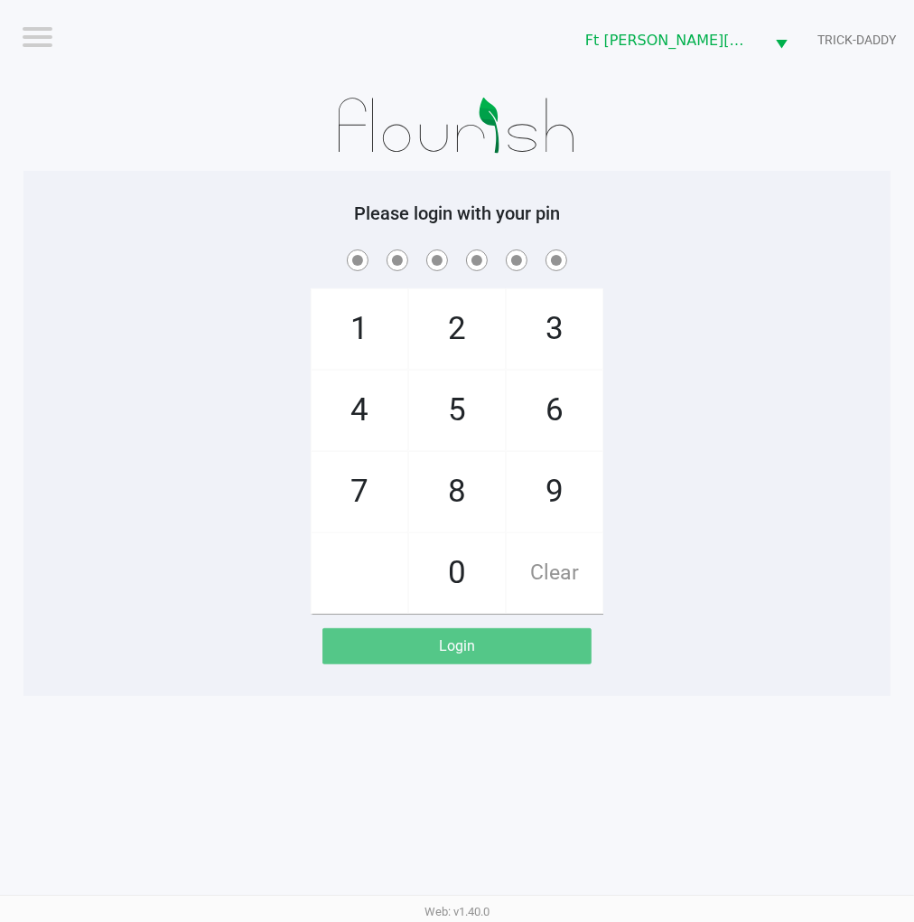
click at [748, 466] on div "1 4 7 2 5 8 0 3 6 9 Clear" at bounding box center [456, 430] width 867 height 368
checkbox input "true"
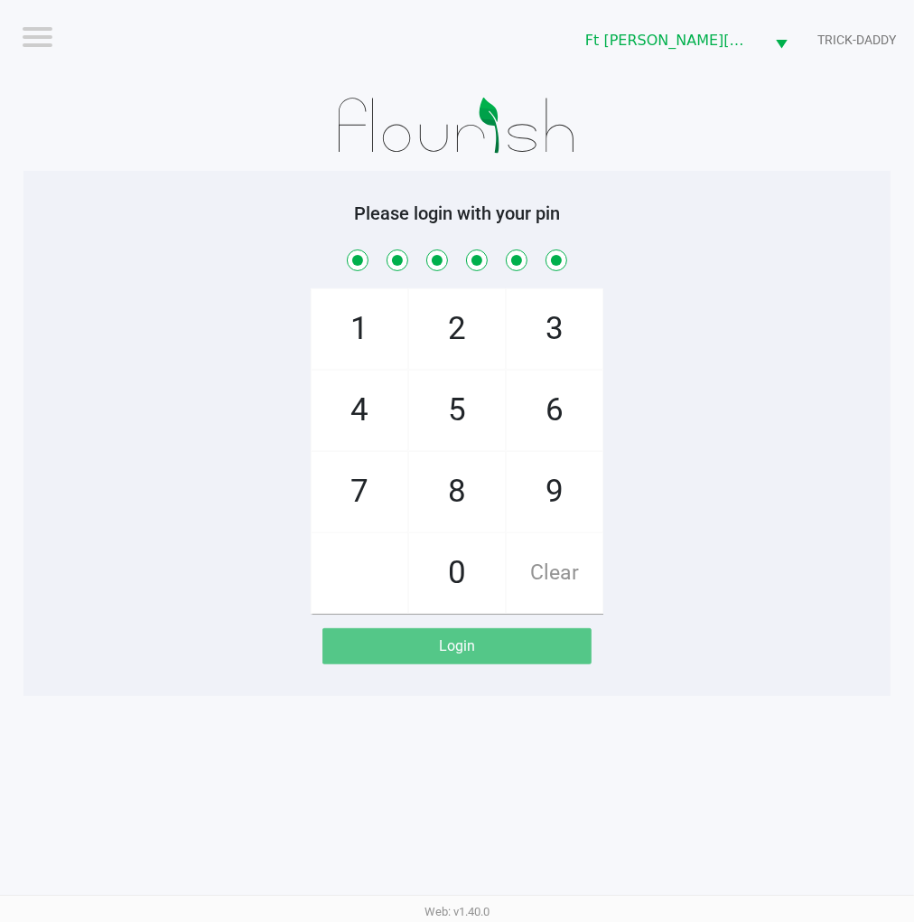
checkbox input "true"
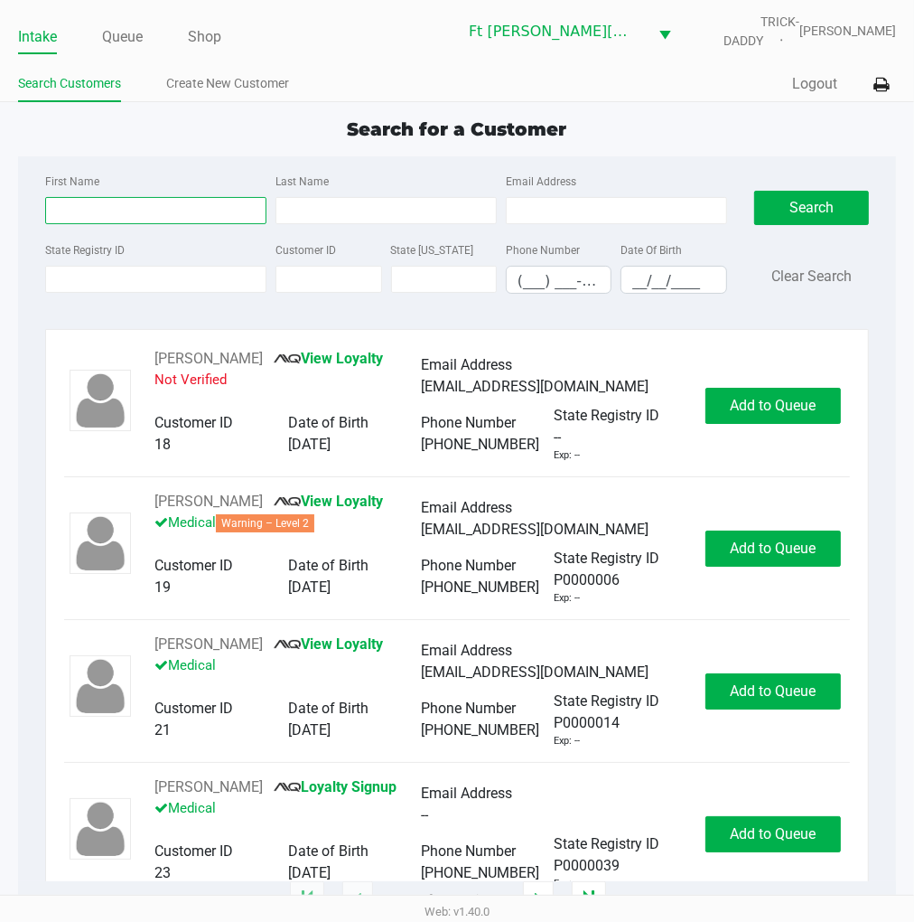
click at [88, 210] on input "First Name" at bounding box center [155, 210] width 221 height 27
type input "jon"
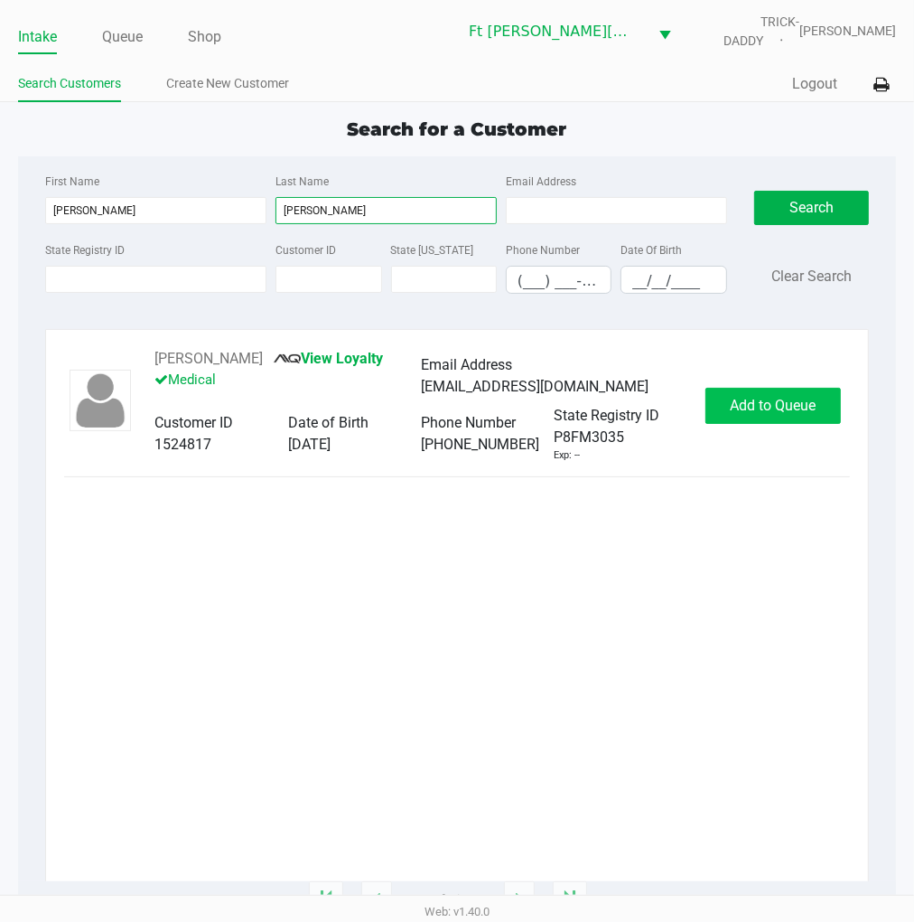
type input "goodhart"
click at [742, 414] on span "Add to Queue" at bounding box center [773, 405] width 86 height 17
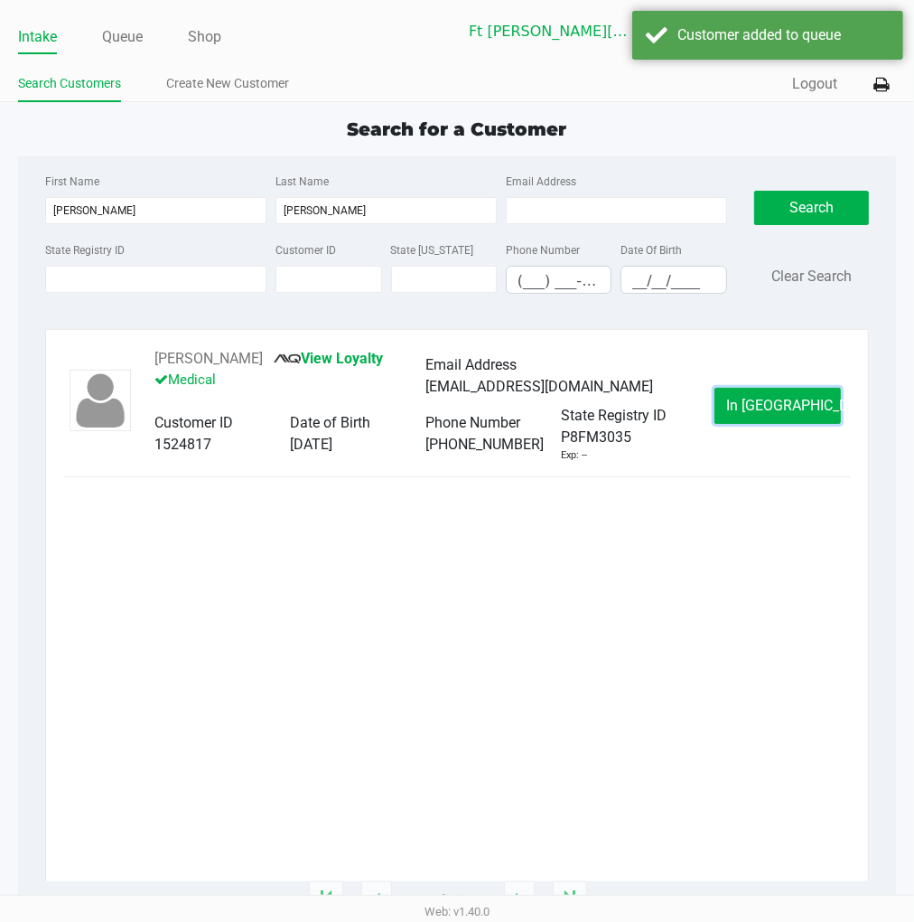
click at [742, 422] on button "In Queue" at bounding box center [778, 406] width 127 height 36
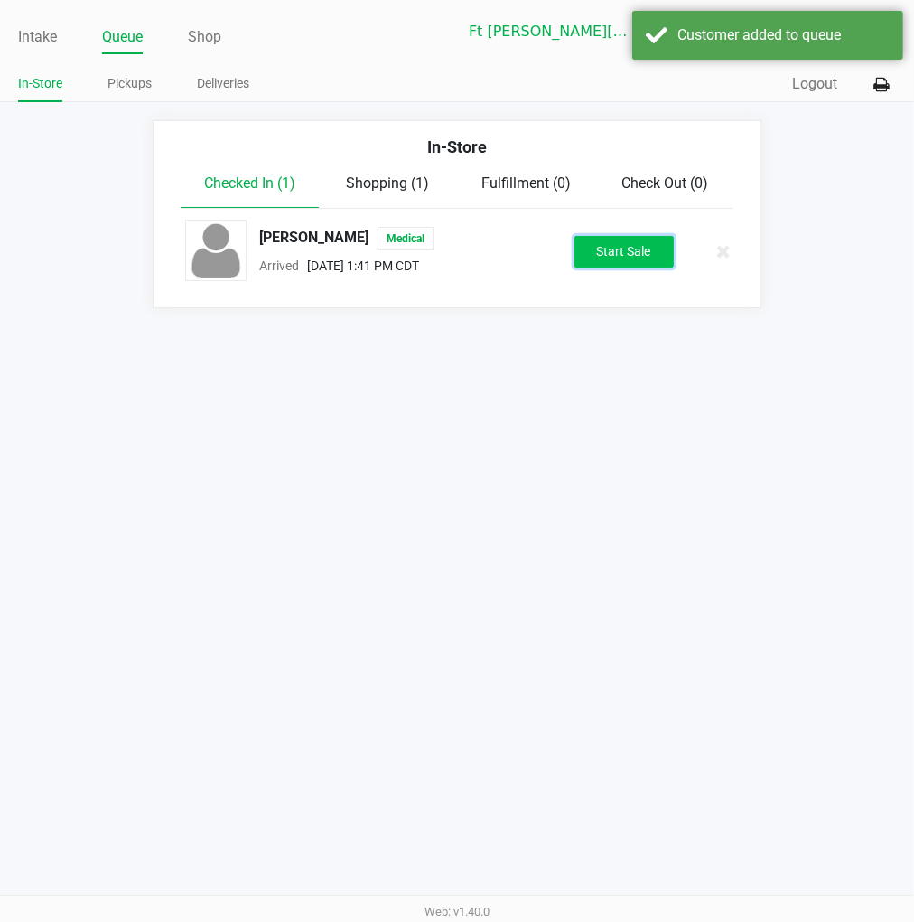
click at [636, 265] on button "Start Sale" at bounding box center [624, 252] width 99 height 32
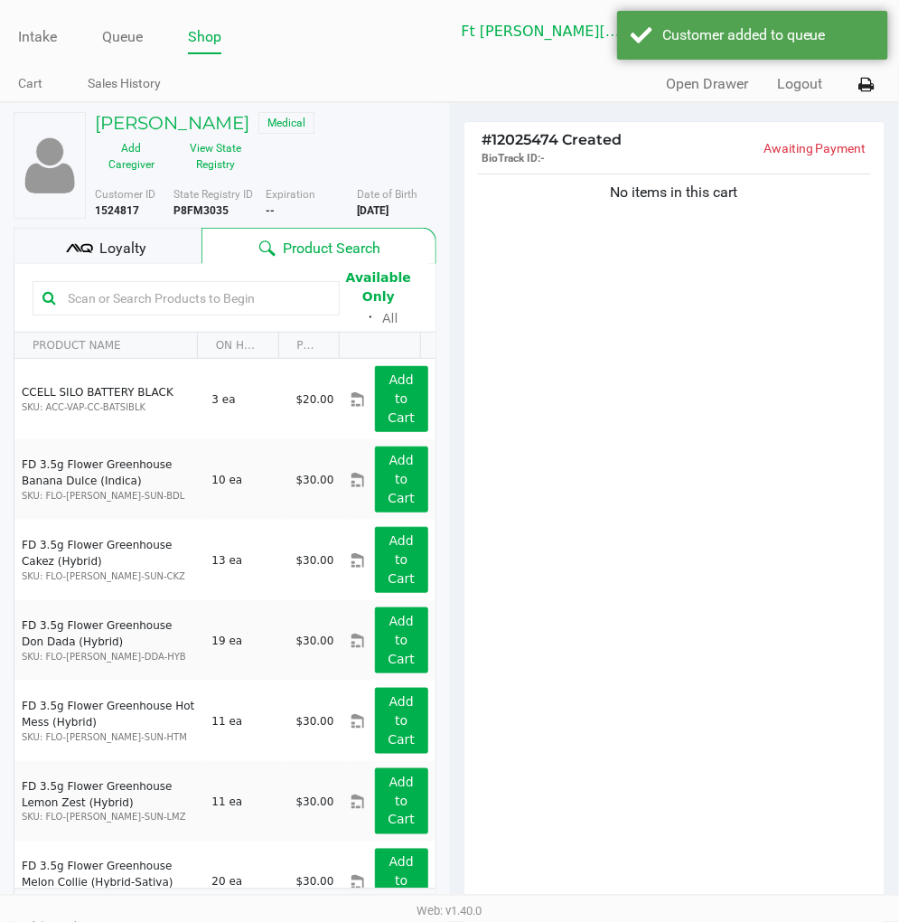
click at [158, 242] on div "Loyalty" at bounding box center [108, 246] width 188 height 36
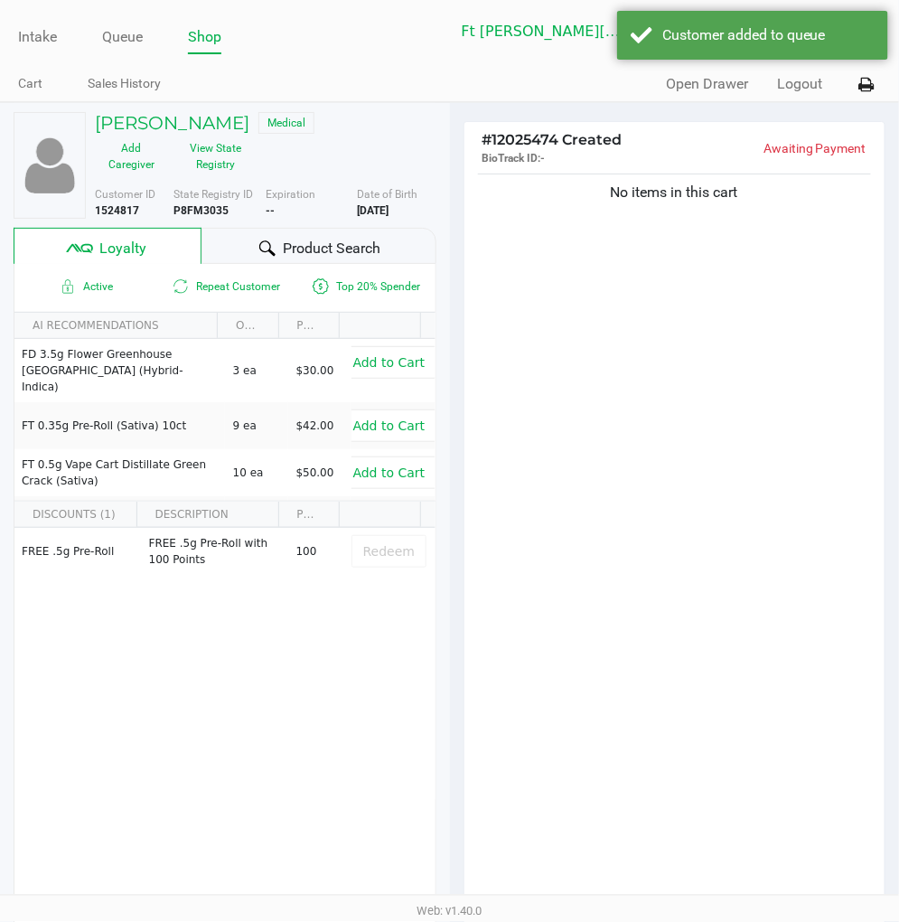
click at [273, 249] on icon at bounding box center [267, 248] width 16 height 16
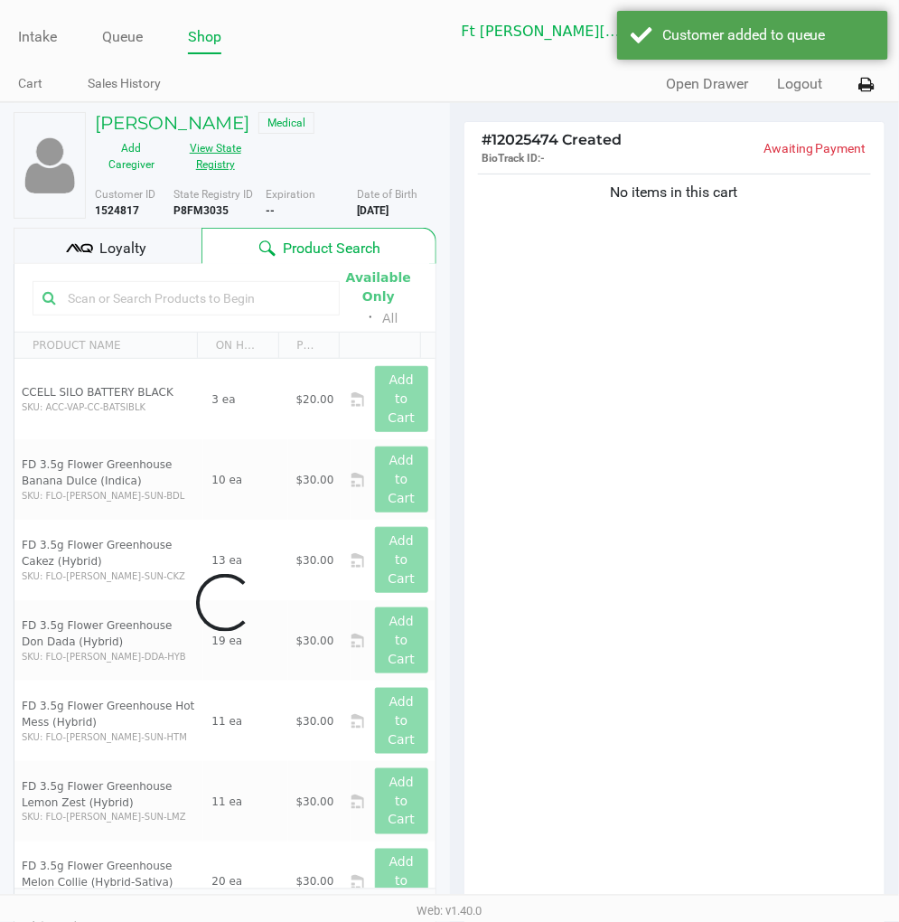
click at [215, 169] on button "View State Registry" at bounding box center [210, 156] width 84 height 45
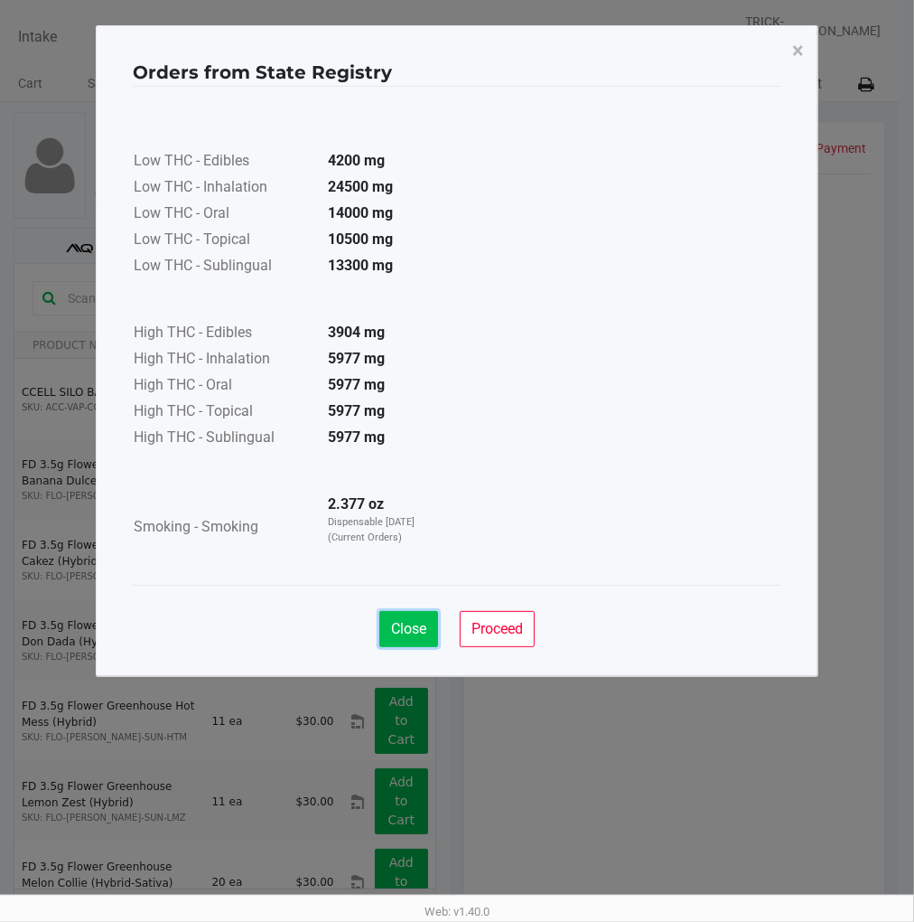
click at [422, 611] on button "Close" at bounding box center [409, 629] width 59 height 36
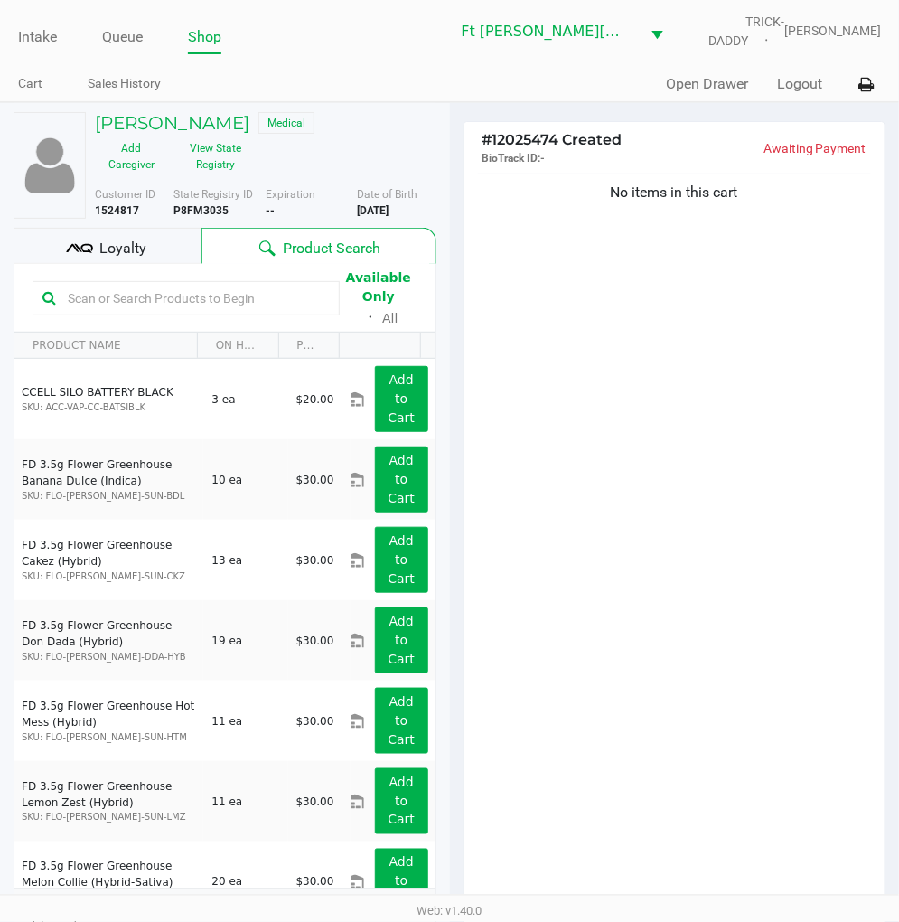
click at [598, 428] on div "No items in this cart" at bounding box center [674, 543] width 421 height 747
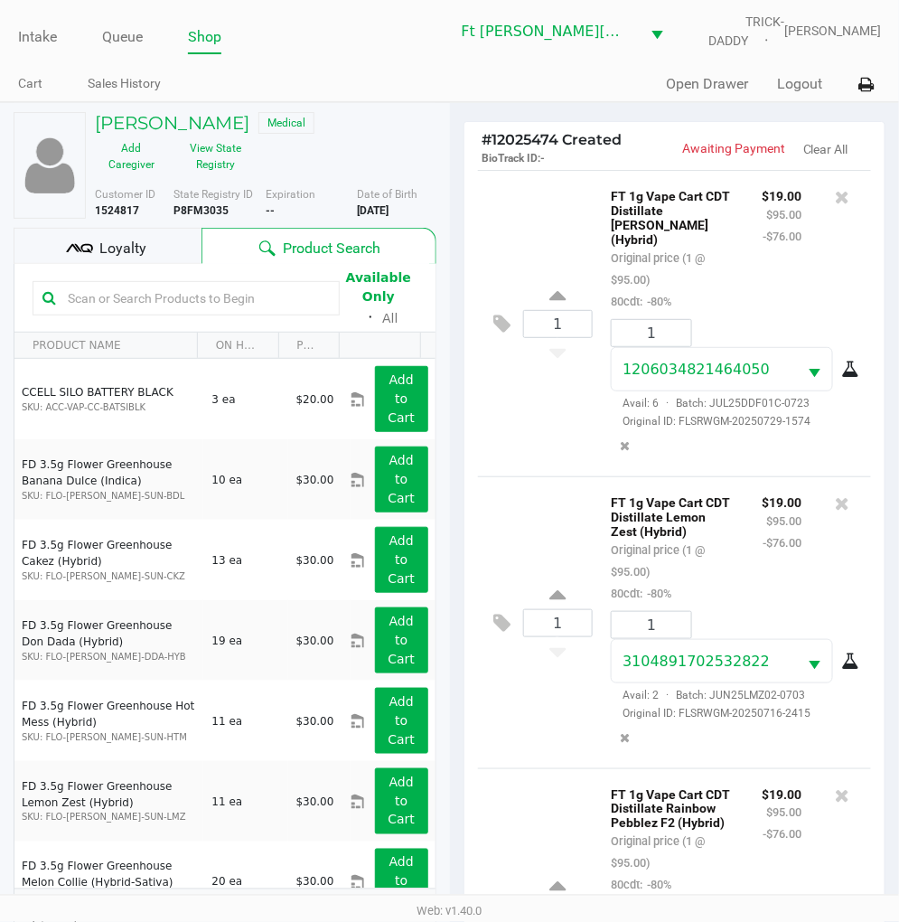
scroll to position [179, 0]
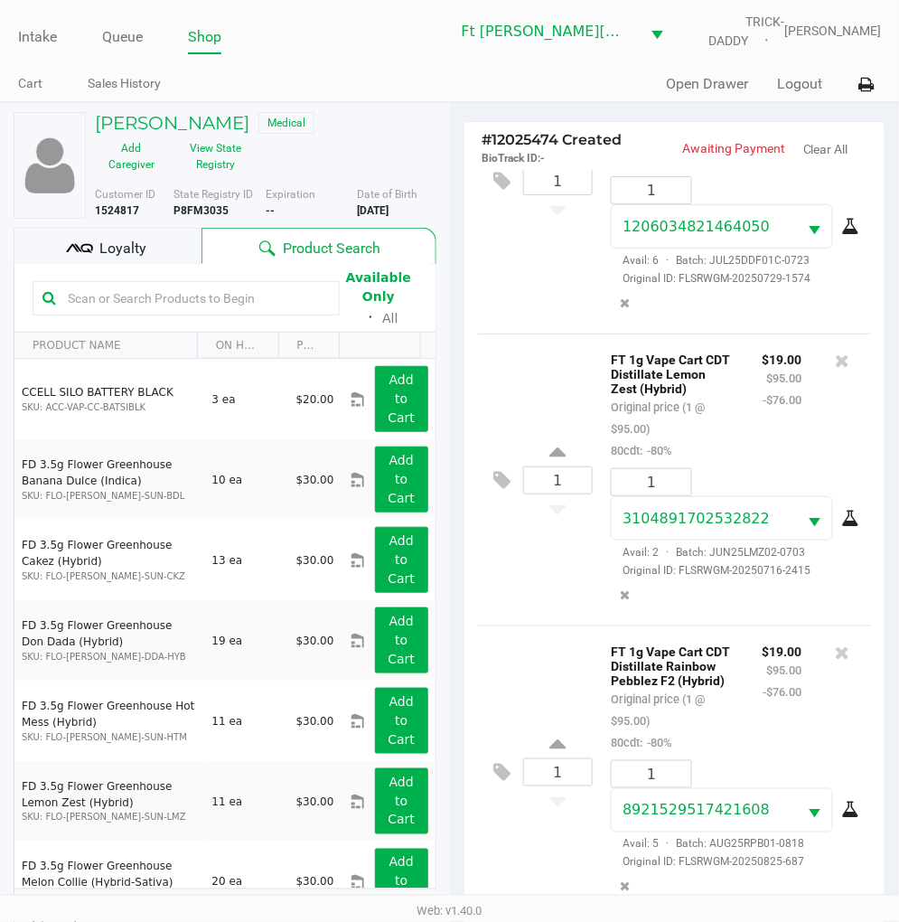
click at [93, 247] on icon at bounding box center [87, 248] width 13 height 9
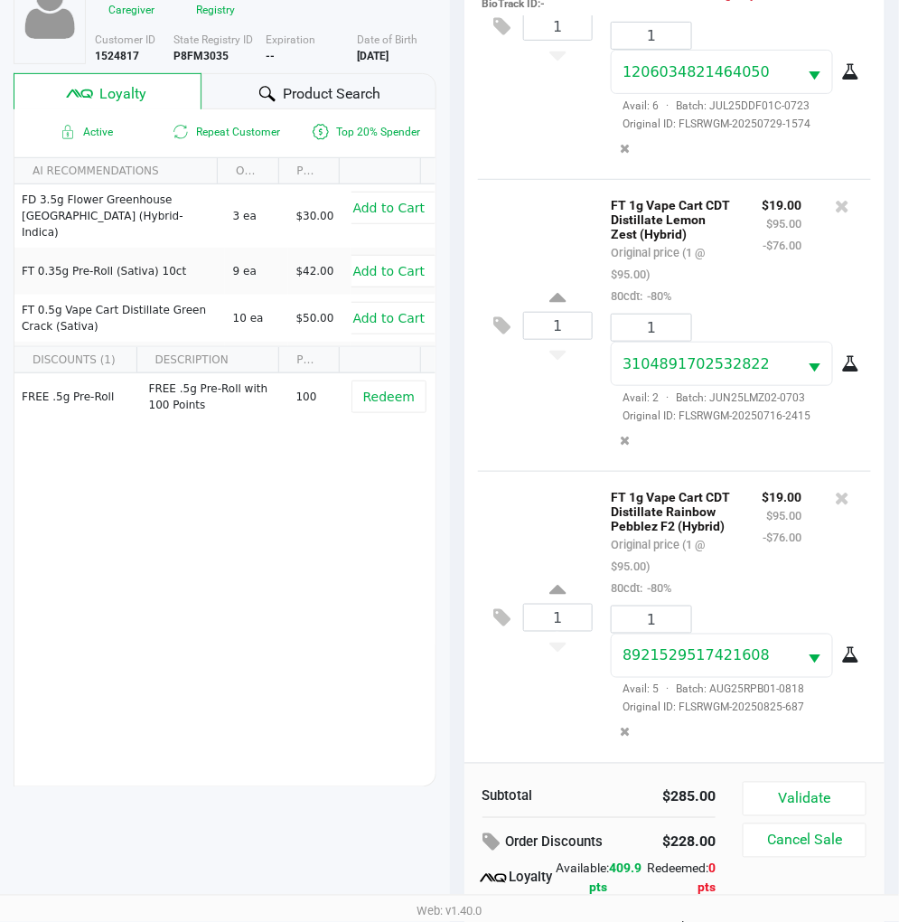
scroll to position [233, 0]
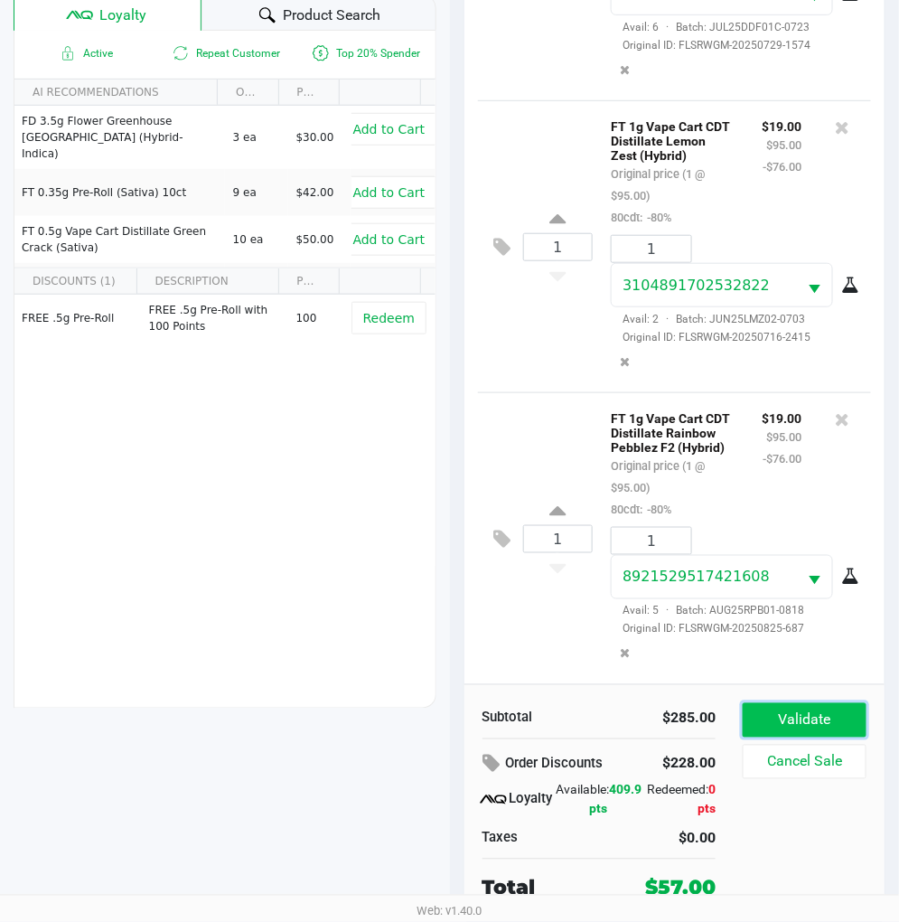
click at [799, 730] on button "Validate" at bounding box center [805, 720] width 124 height 34
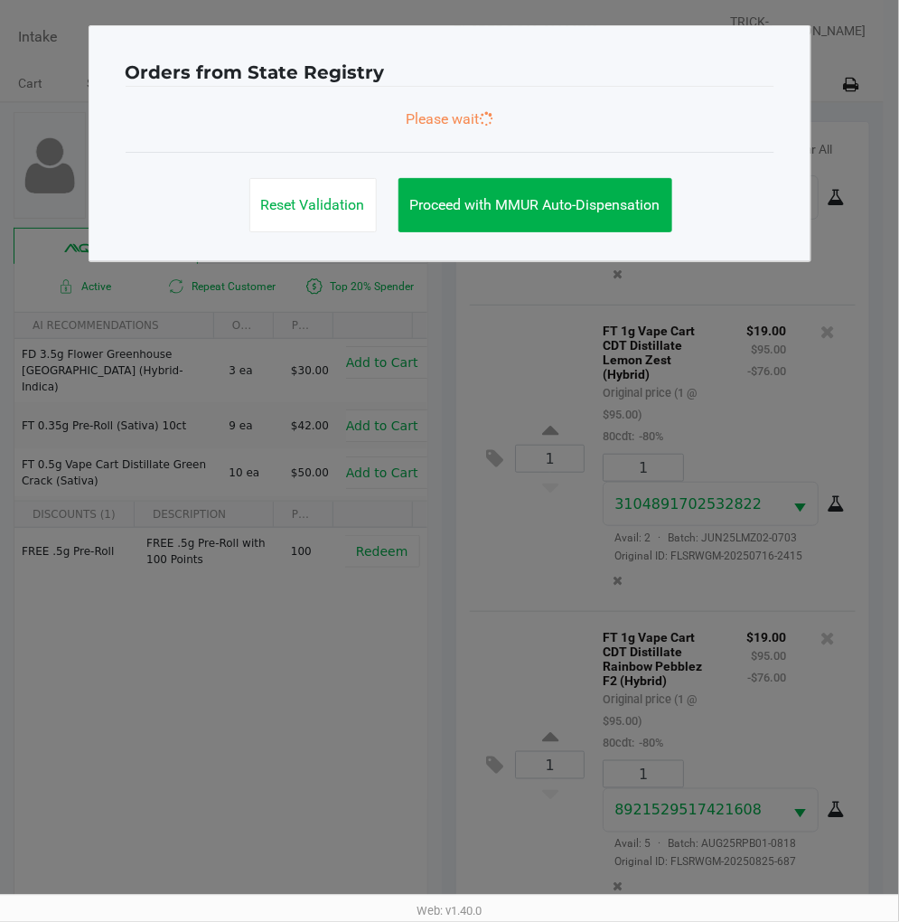
scroll to position [0, 0]
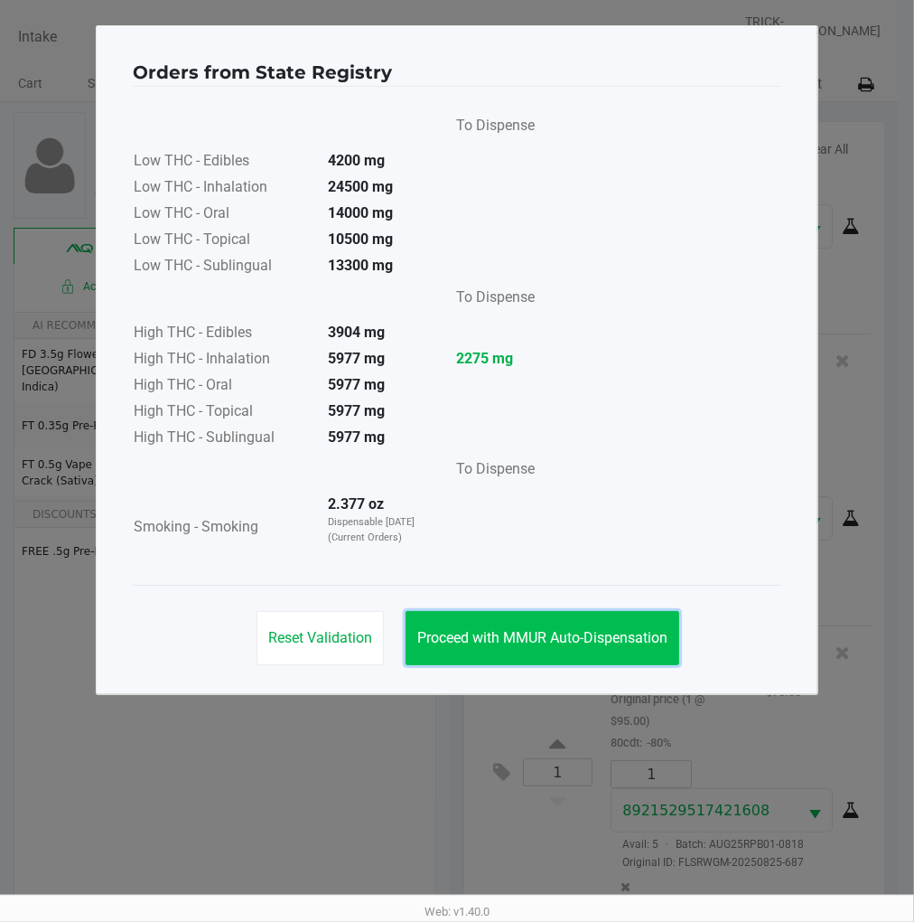
click at [622, 640] on span "Proceed with MMUR Auto-Dispensation" at bounding box center [542, 637] width 250 height 17
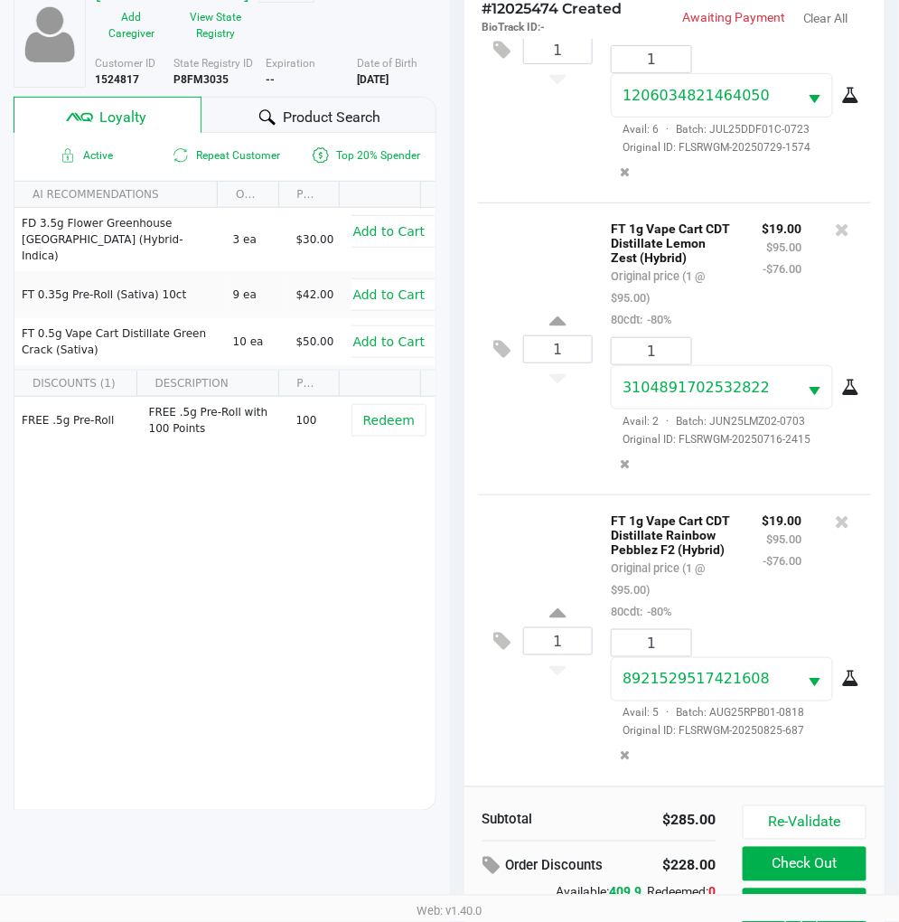
scroll to position [233, 0]
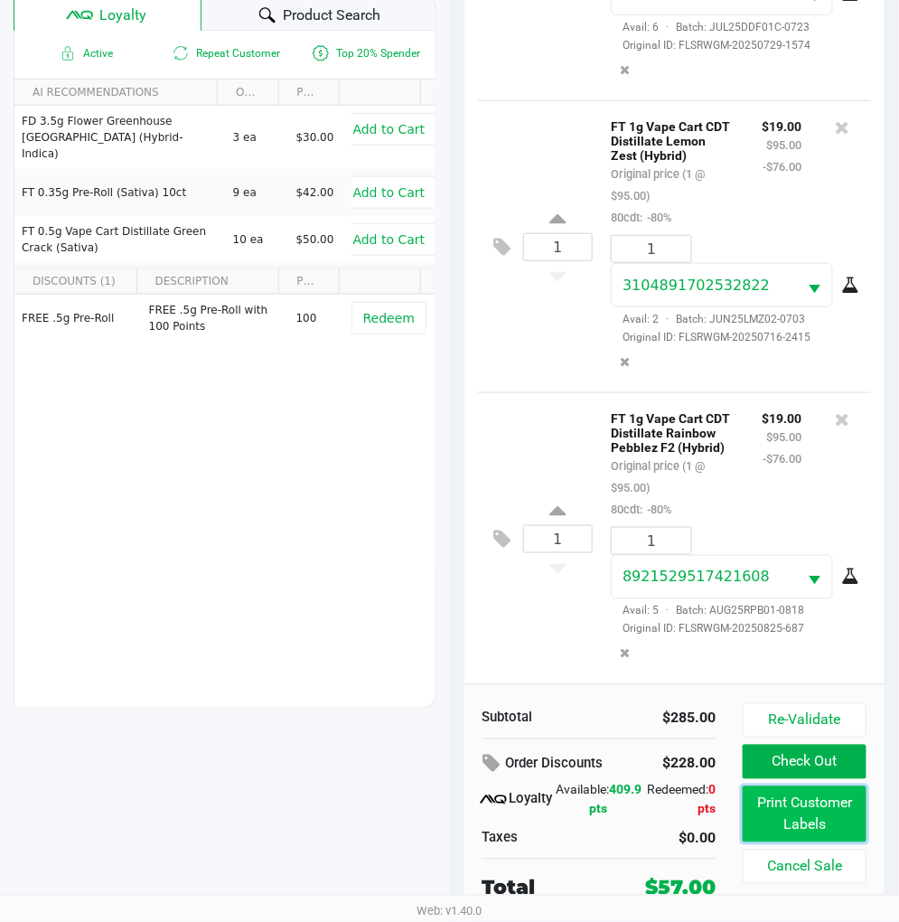
click at [804, 811] on button "Print Customer Labels" at bounding box center [805, 814] width 124 height 56
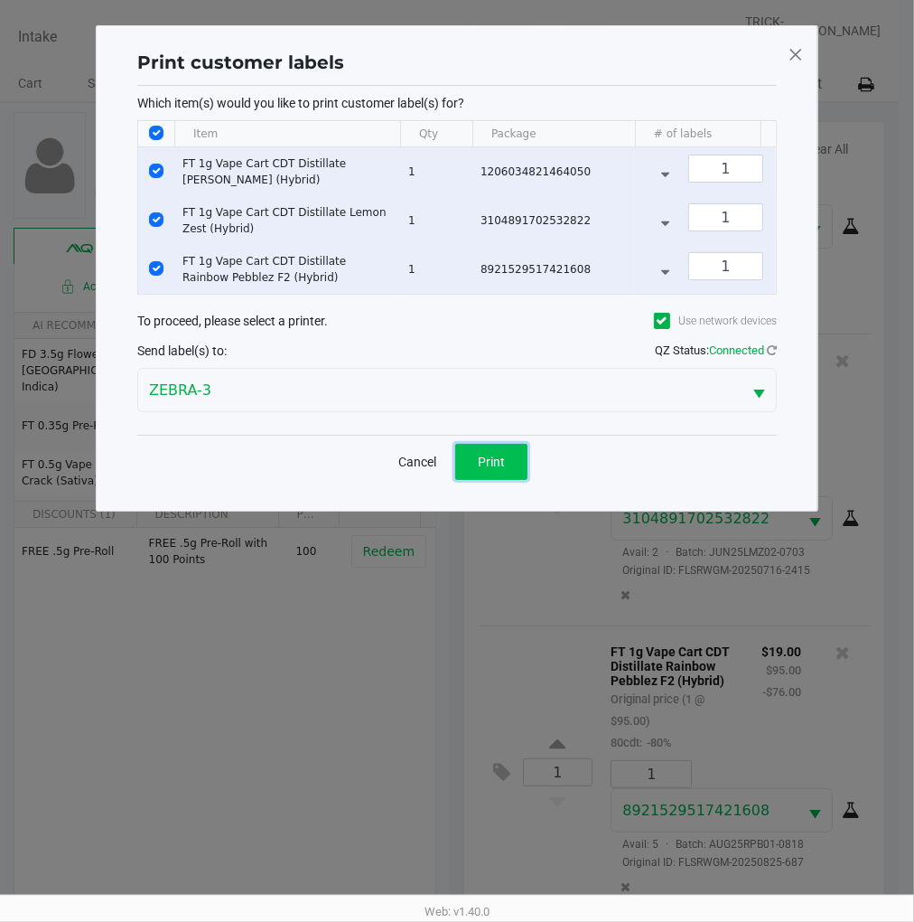
click at [490, 480] on button "Print" at bounding box center [491, 462] width 72 height 36
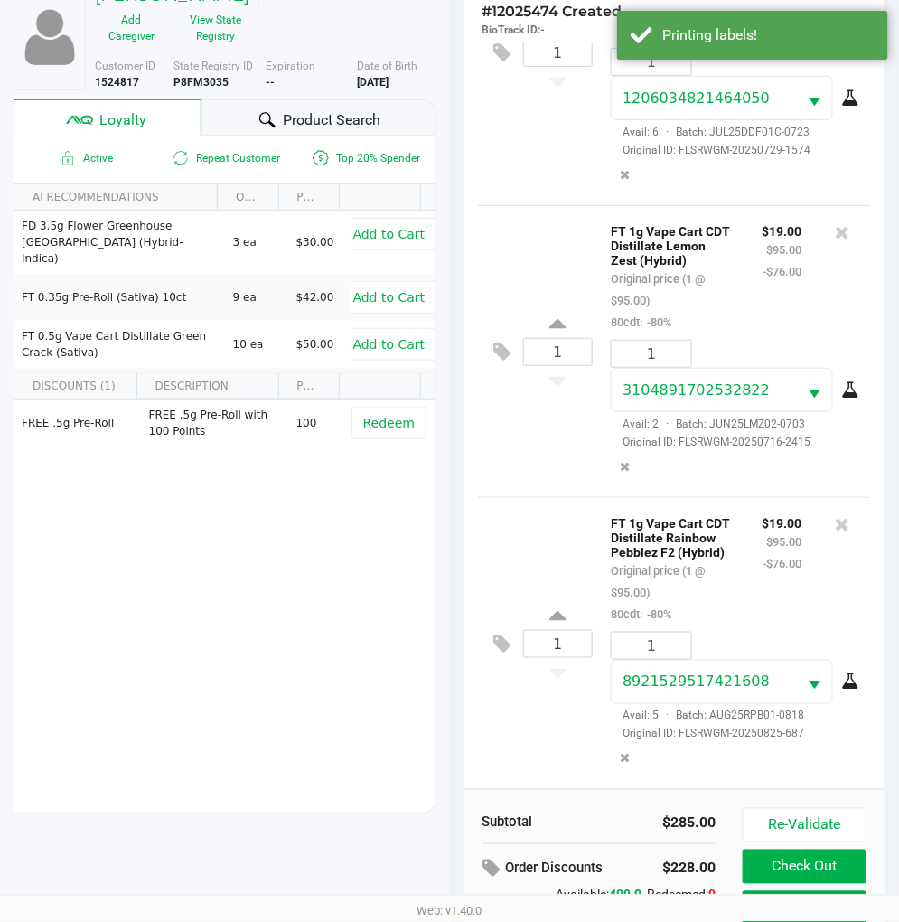
scroll to position [233, 0]
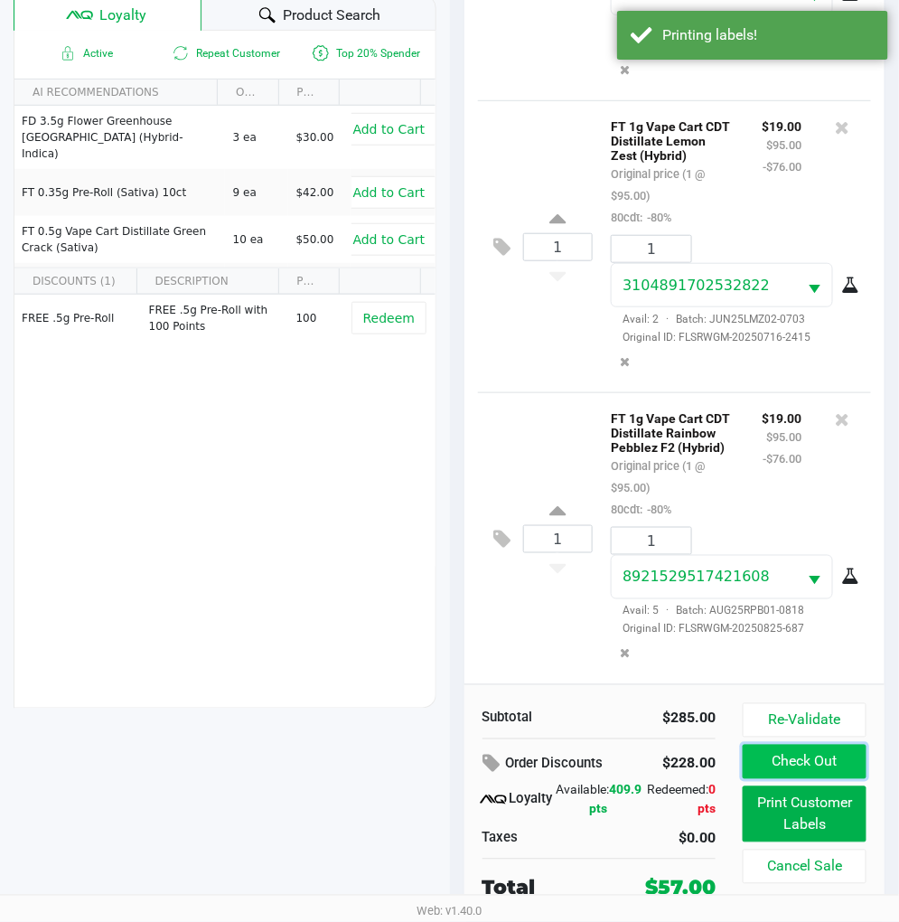
click at [832, 759] on button "Check Out" at bounding box center [805, 762] width 124 height 34
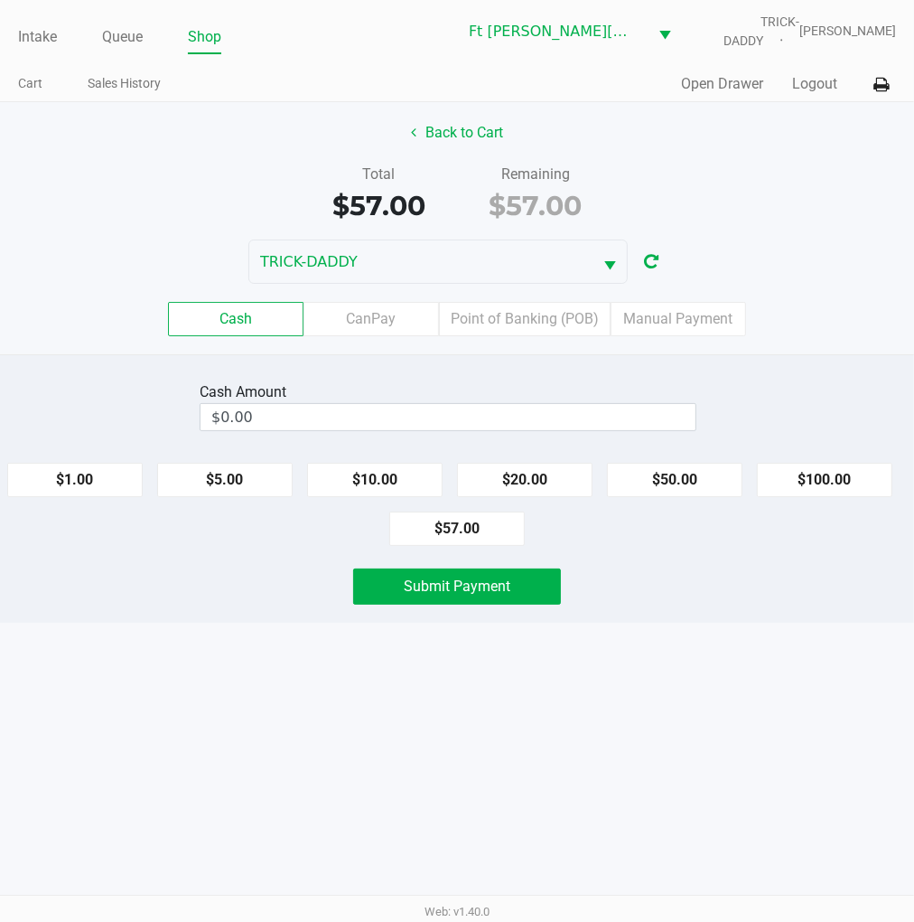
click at [848, 483] on button "$100.00" at bounding box center [825, 480] width 136 height 34
type input "$100.00"
click at [464, 580] on span "Submit Payment" at bounding box center [457, 585] width 107 height 17
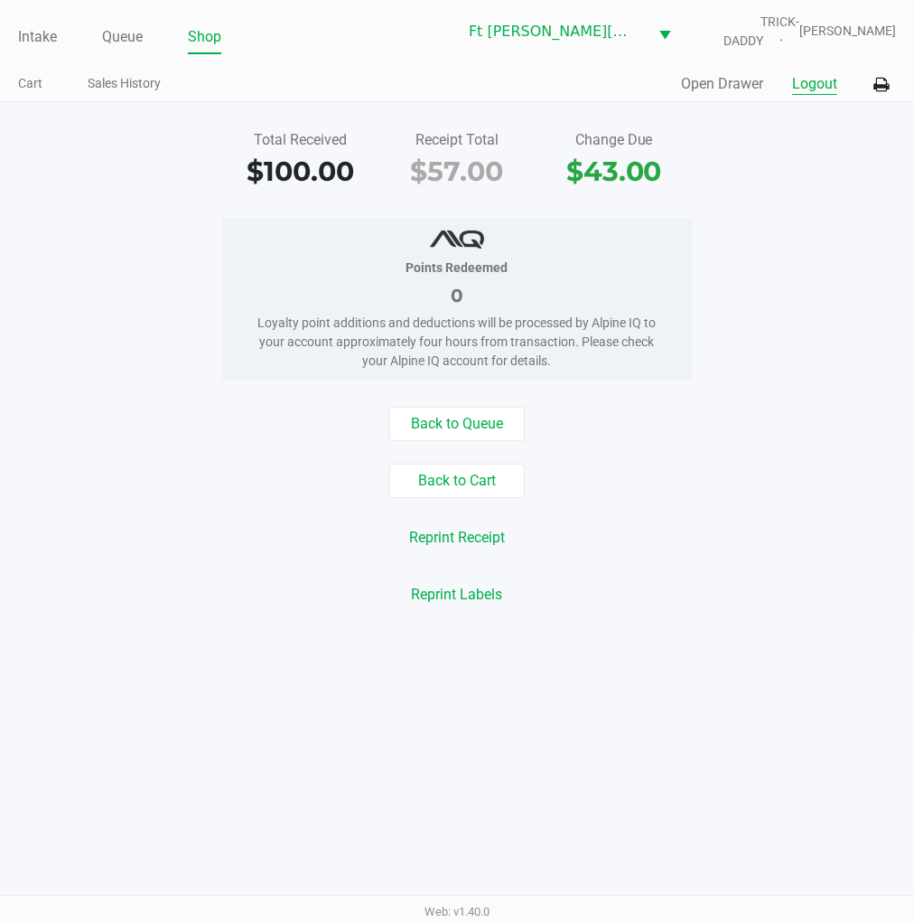
click at [813, 86] on button "Logout" at bounding box center [814, 84] width 45 height 22
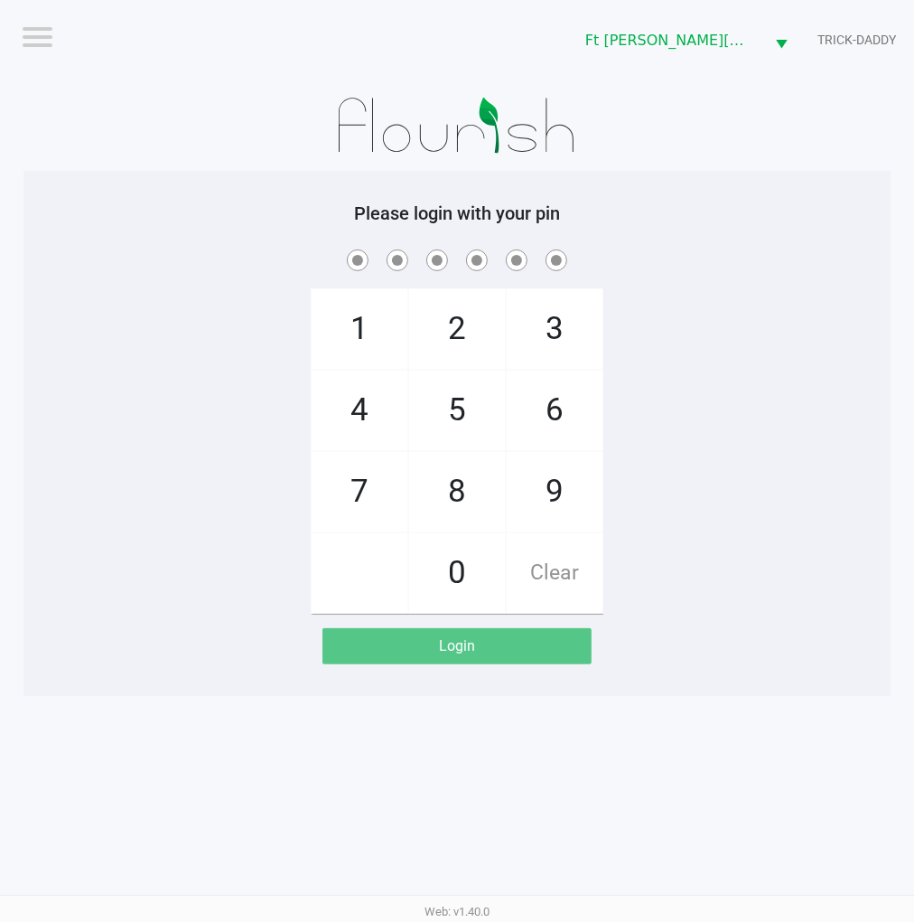
click at [815, 268] on span at bounding box center [457, 260] width 840 height 28
click at [764, 364] on div "1 4 7 2 5 8 0 3 6 9 Clear" at bounding box center [456, 430] width 867 height 368
checkbox input "true"
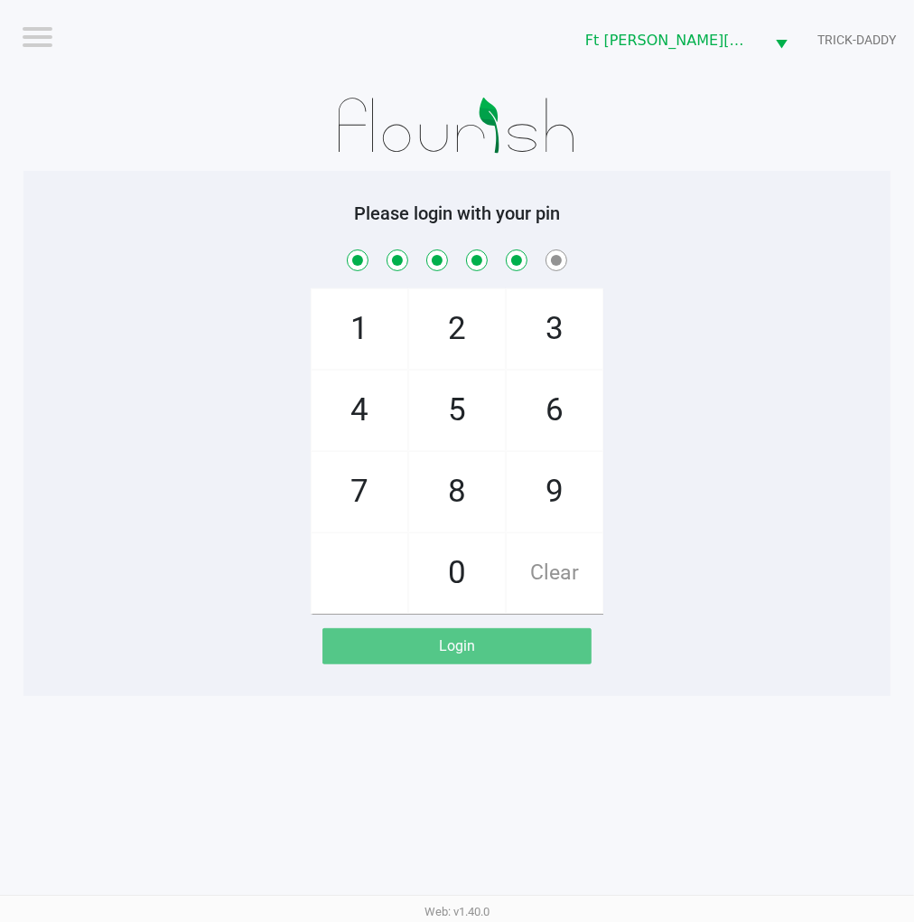
checkbox input "true"
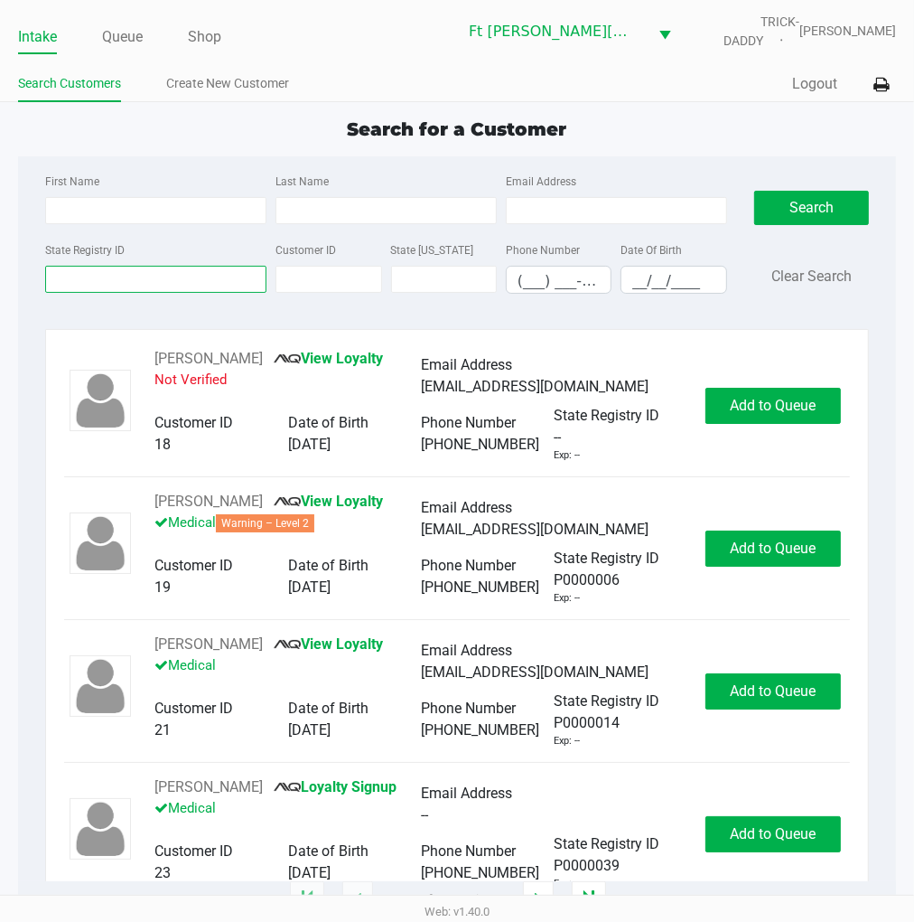
click at [88, 280] on input "State Registry ID" at bounding box center [155, 279] width 221 height 27
click at [90, 211] on input "First Name" at bounding box center [155, 210] width 221 height 27
type input "patrick"
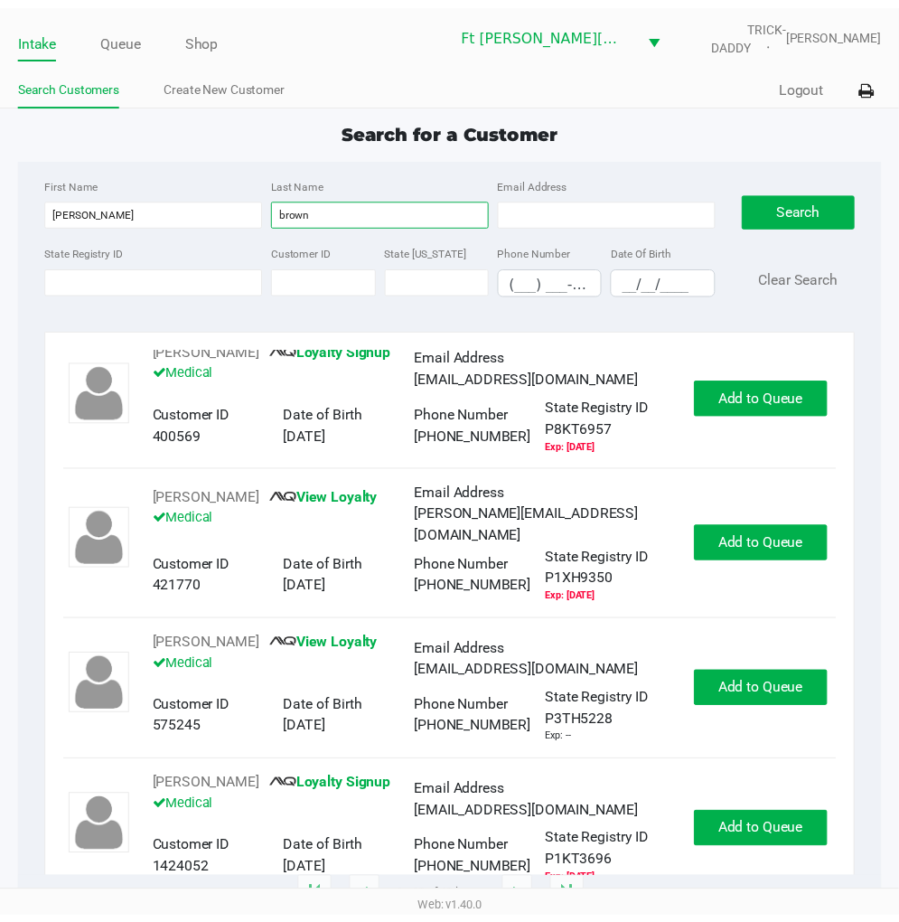
scroll to position [702, 0]
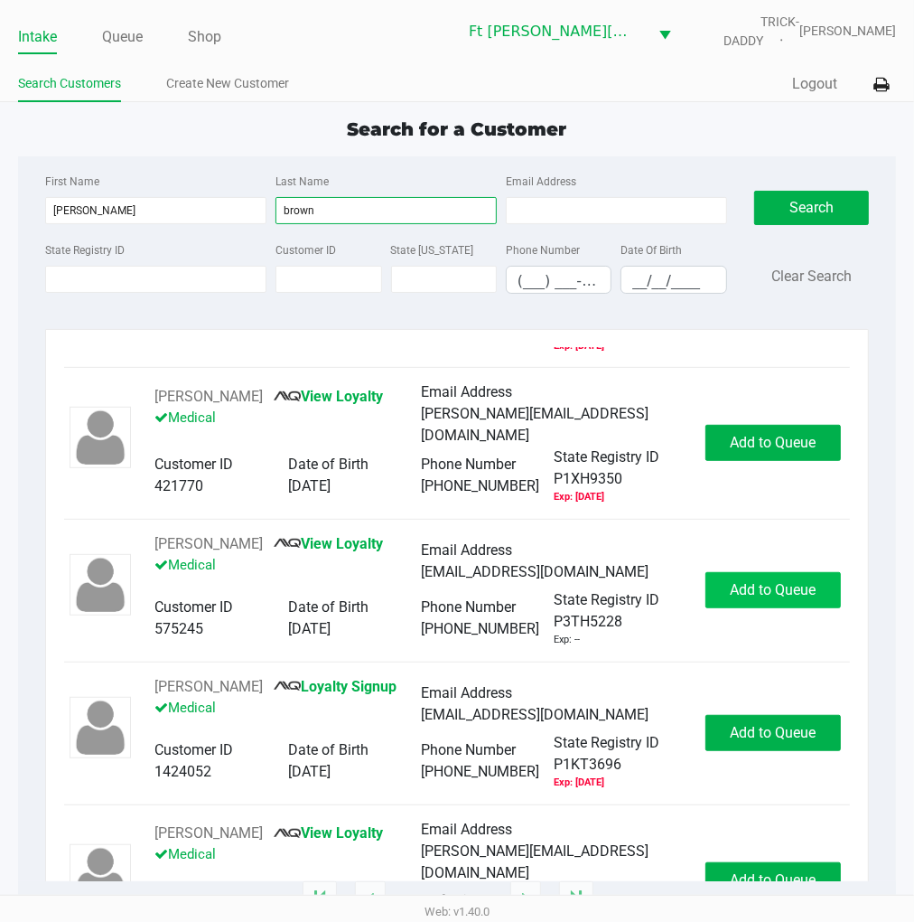
type input "brown"
click at [730, 583] on span "Add to Queue" at bounding box center [773, 589] width 86 height 17
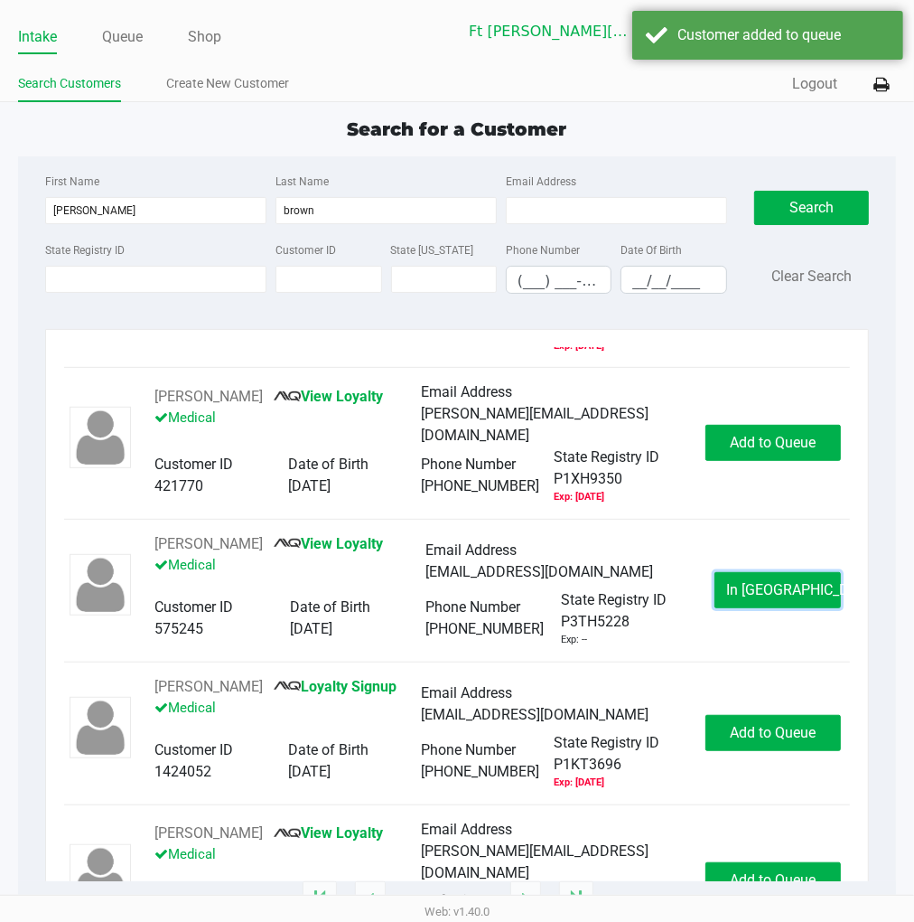
click at [725, 583] on button "In Queue" at bounding box center [778, 590] width 127 height 36
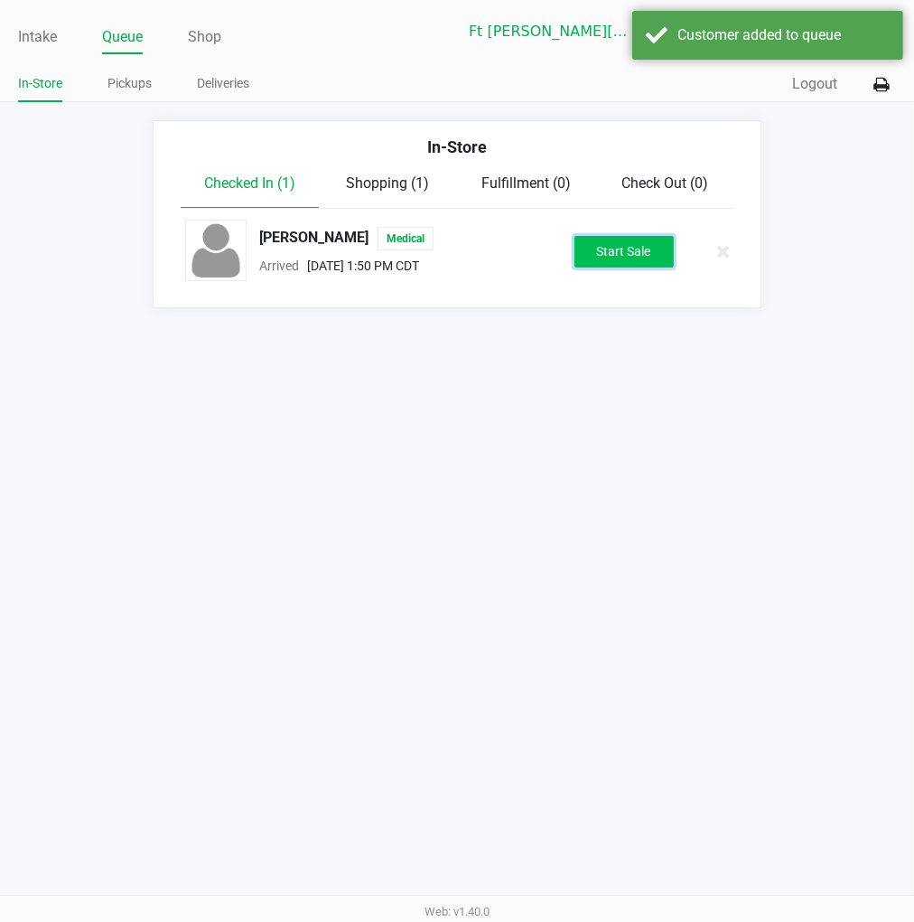
click at [631, 259] on button "Start Sale" at bounding box center [624, 252] width 99 height 32
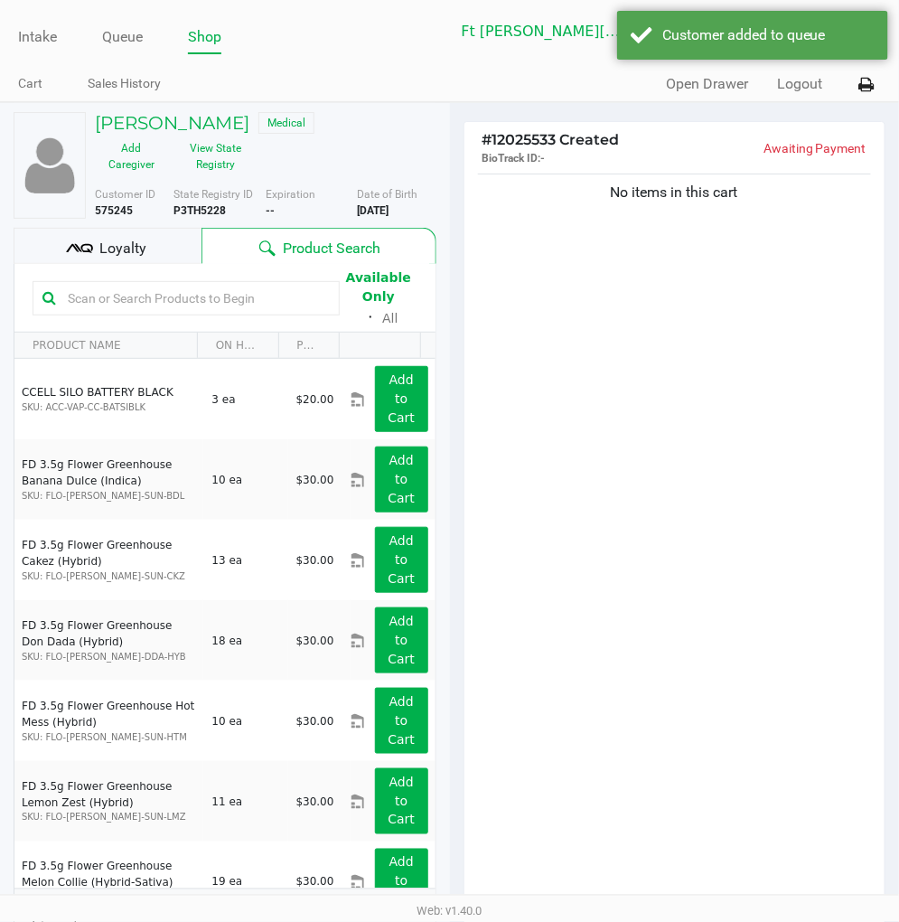
click at [160, 248] on div "Loyalty" at bounding box center [108, 246] width 188 height 36
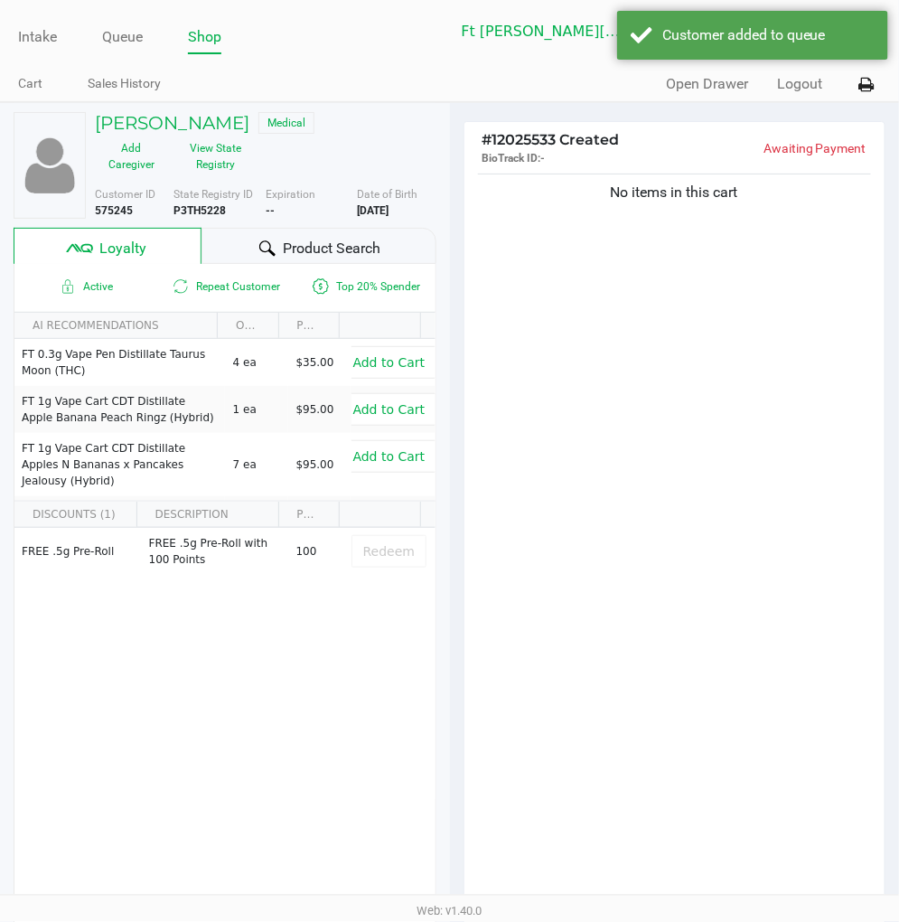
click at [278, 246] on div "Product Search" at bounding box center [319, 246] width 234 height 36
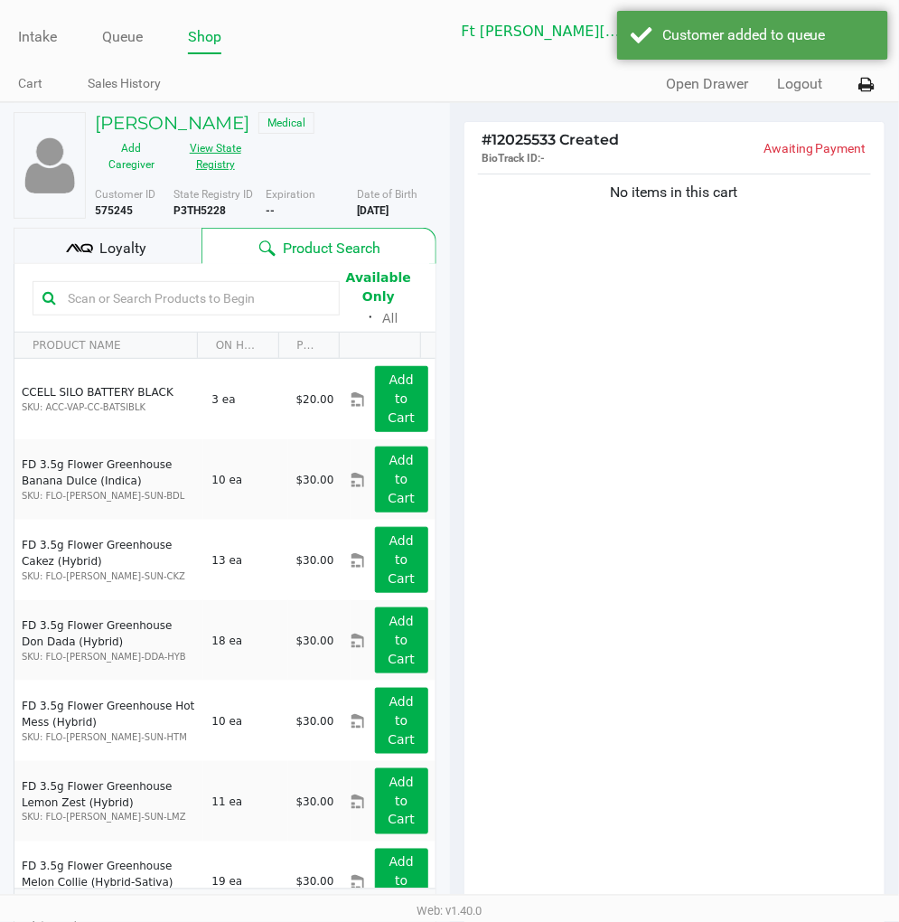
click at [209, 161] on button "View State Registry" at bounding box center [210, 156] width 84 height 45
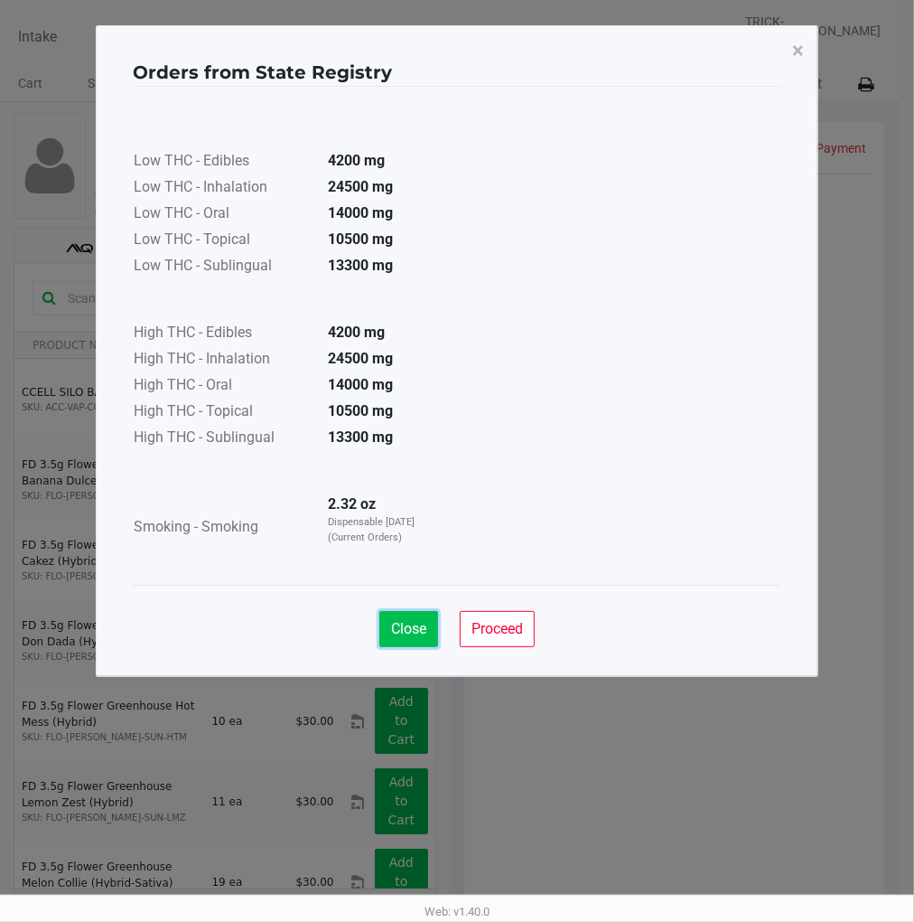
click at [408, 623] on span "Close" at bounding box center [408, 628] width 35 height 17
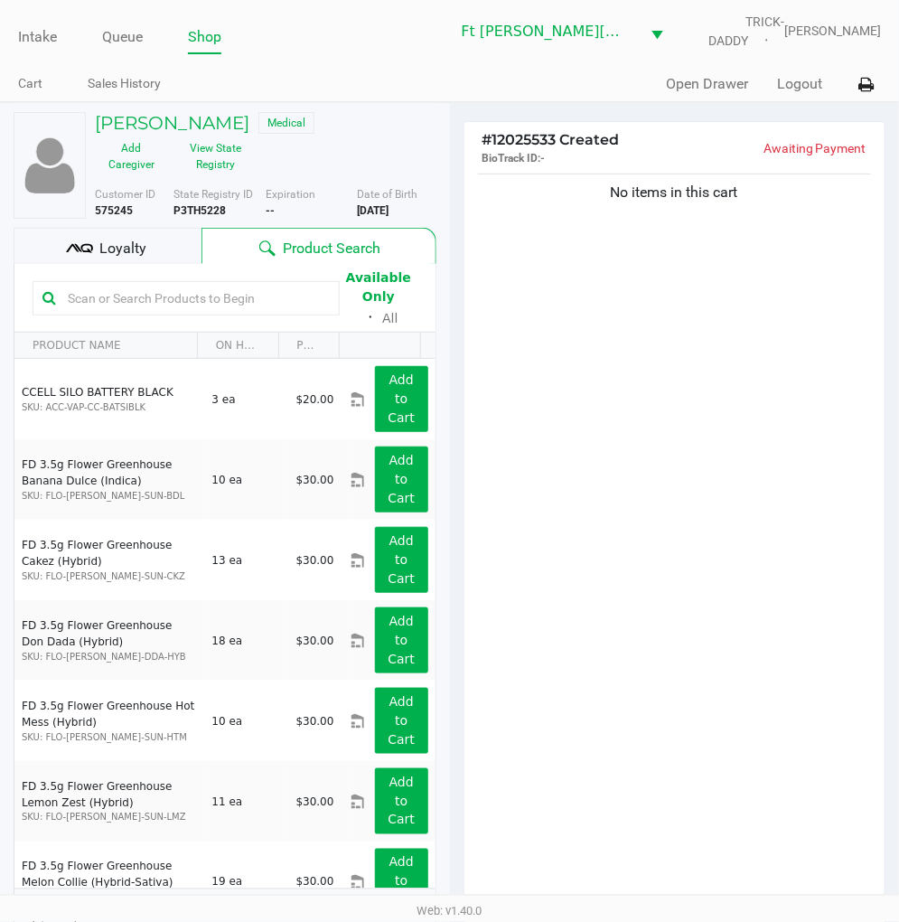
click at [660, 621] on div "No items in this cart" at bounding box center [674, 543] width 421 height 747
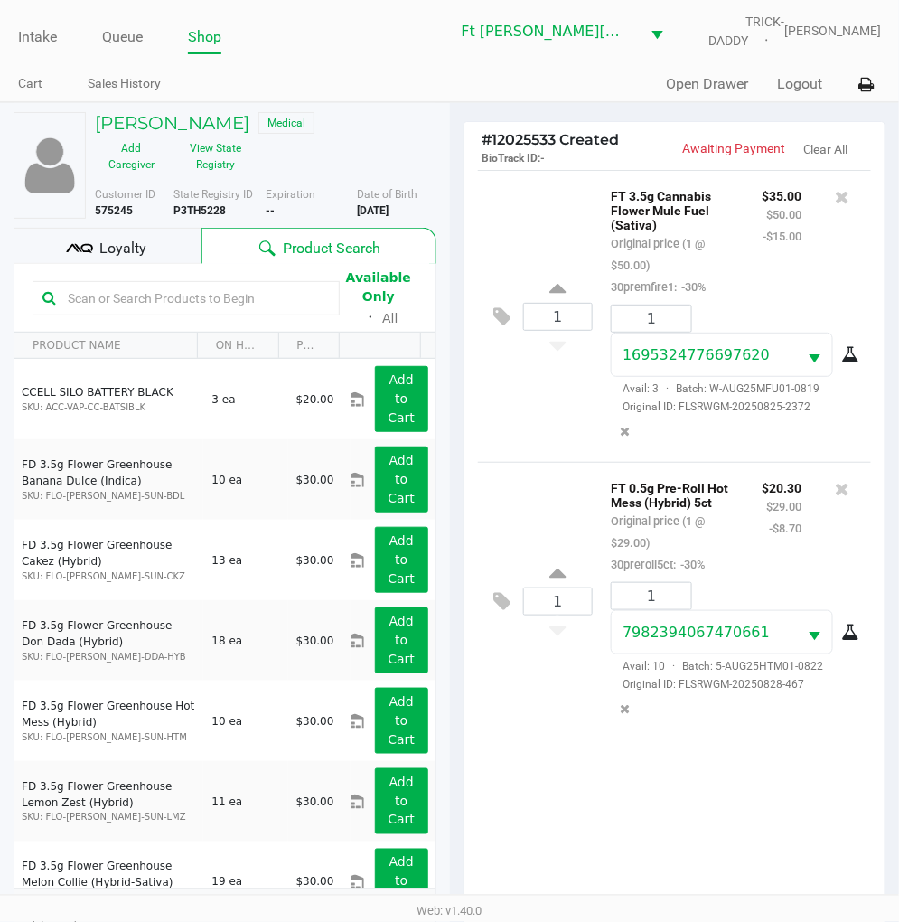
click at [183, 250] on div "Loyalty" at bounding box center [108, 246] width 188 height 36
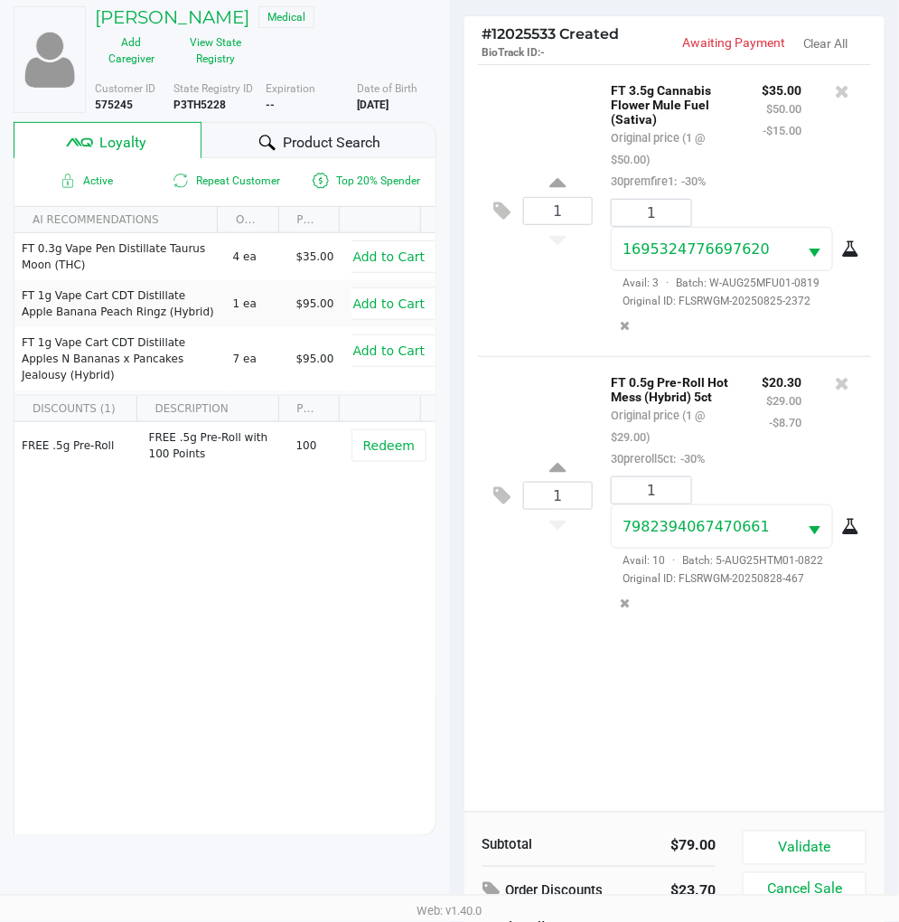
scroll to position [233, 0]
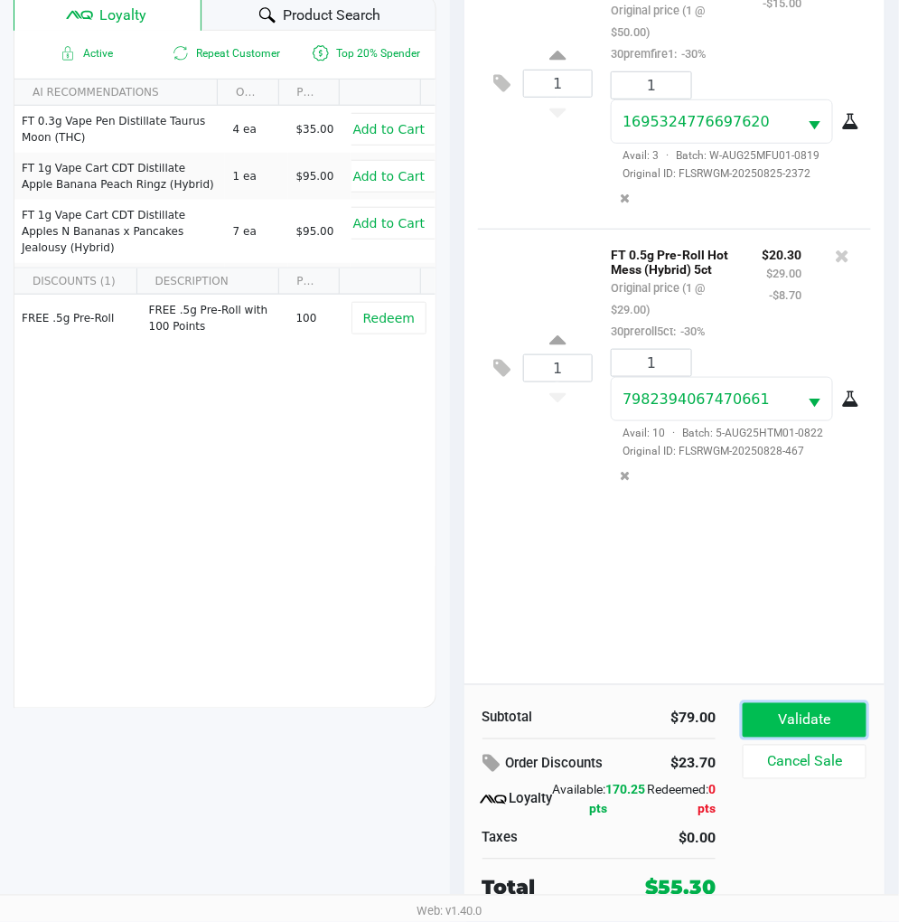
click at [797, 718] on button "Validate" at bounding box center [805, 720] width 124 height 34
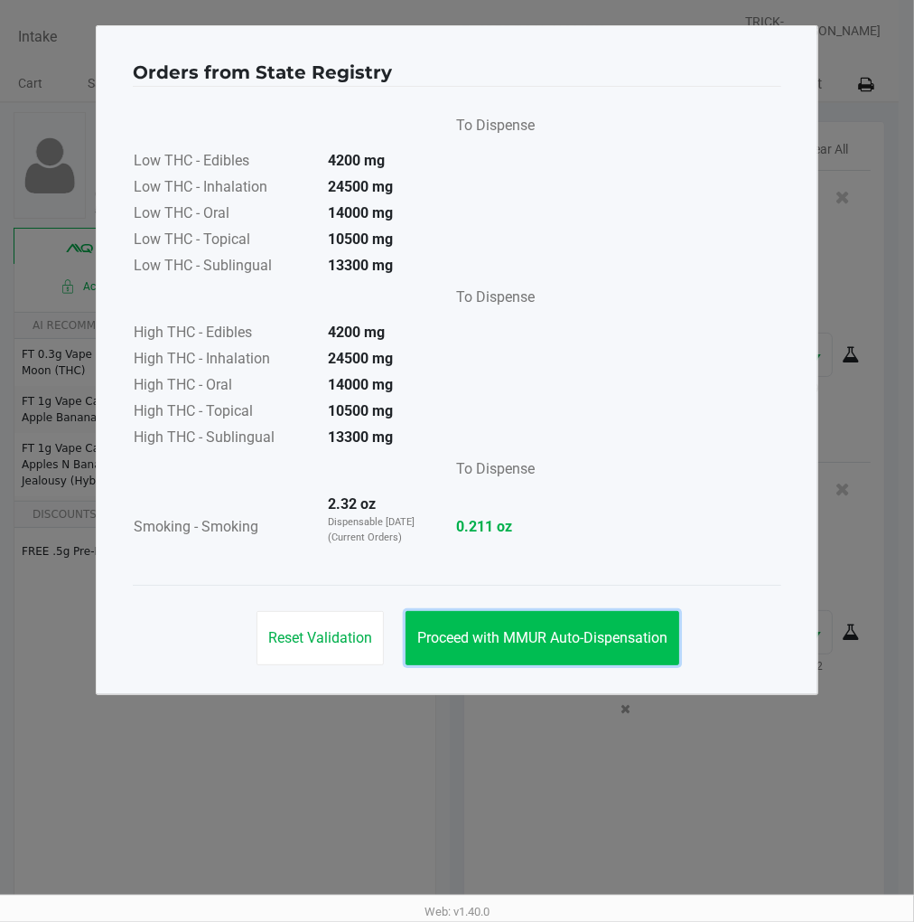
click at [644, 634] on span "Proceed with MMUR Auto-Dispensation" at bounding box center [542, 637] width 250 height 17
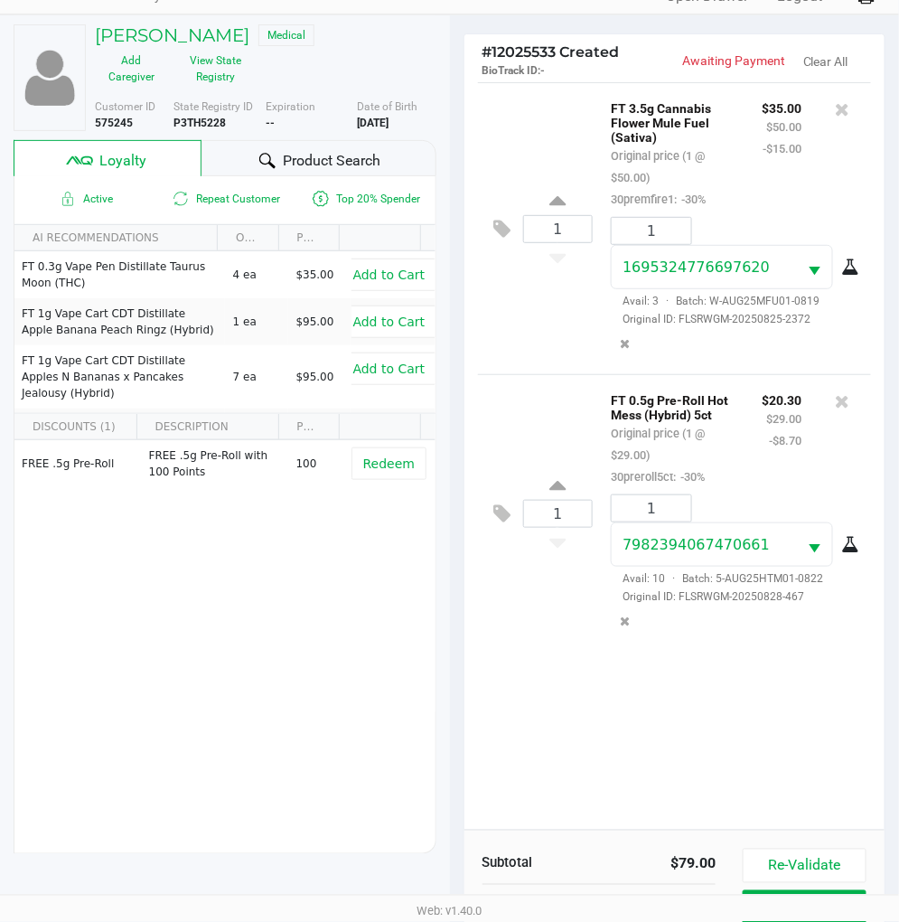
scroll to position [233, 0]
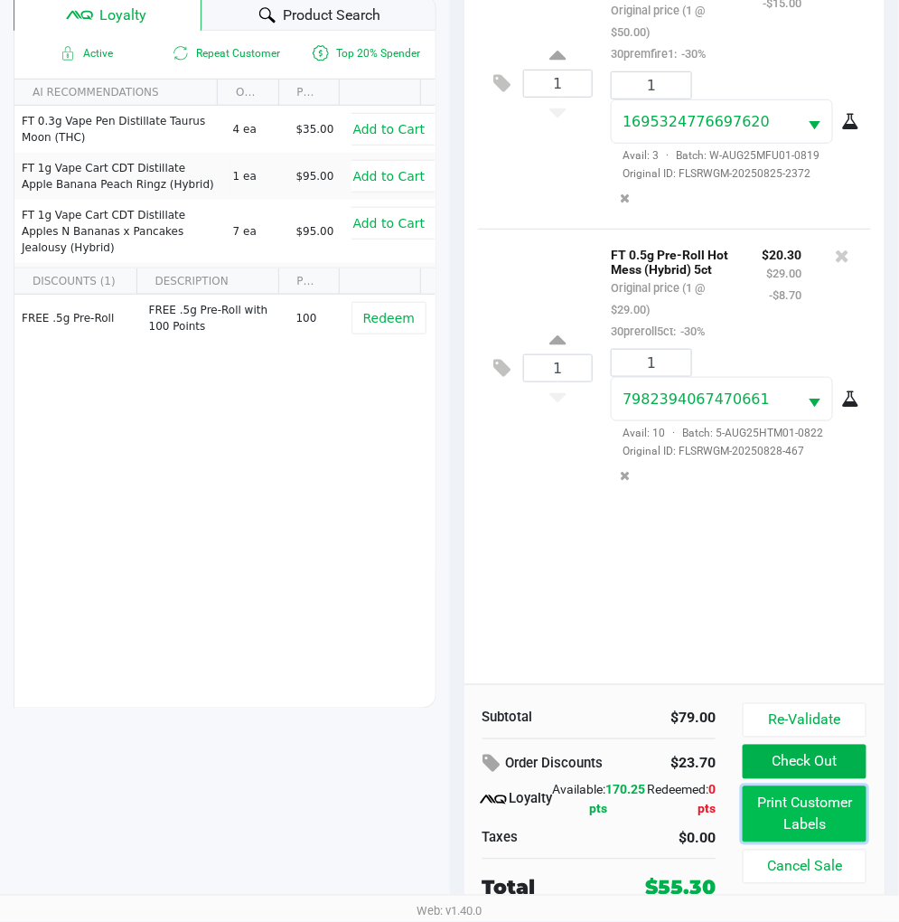
click at [819, 806] on button "Print Customer Labels" at bounding box center [805, 814] width 124 height 56
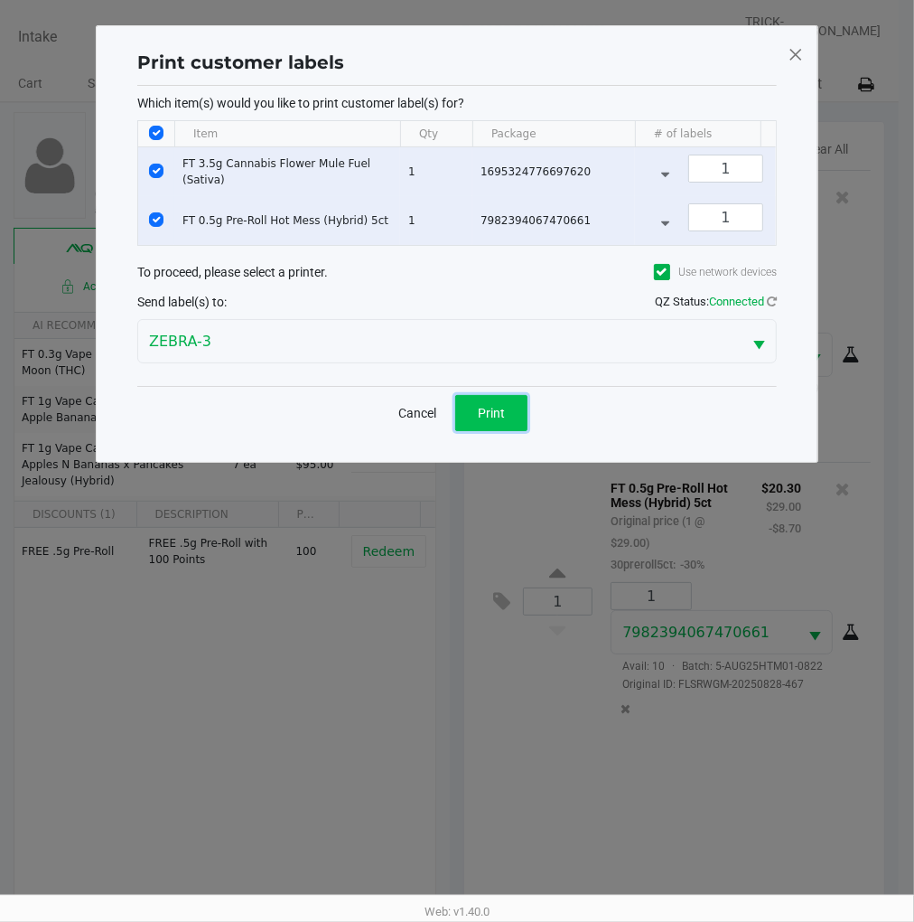
click at [501, 431] on button "Print" at bounding box center [491, 413] width 72 height 36
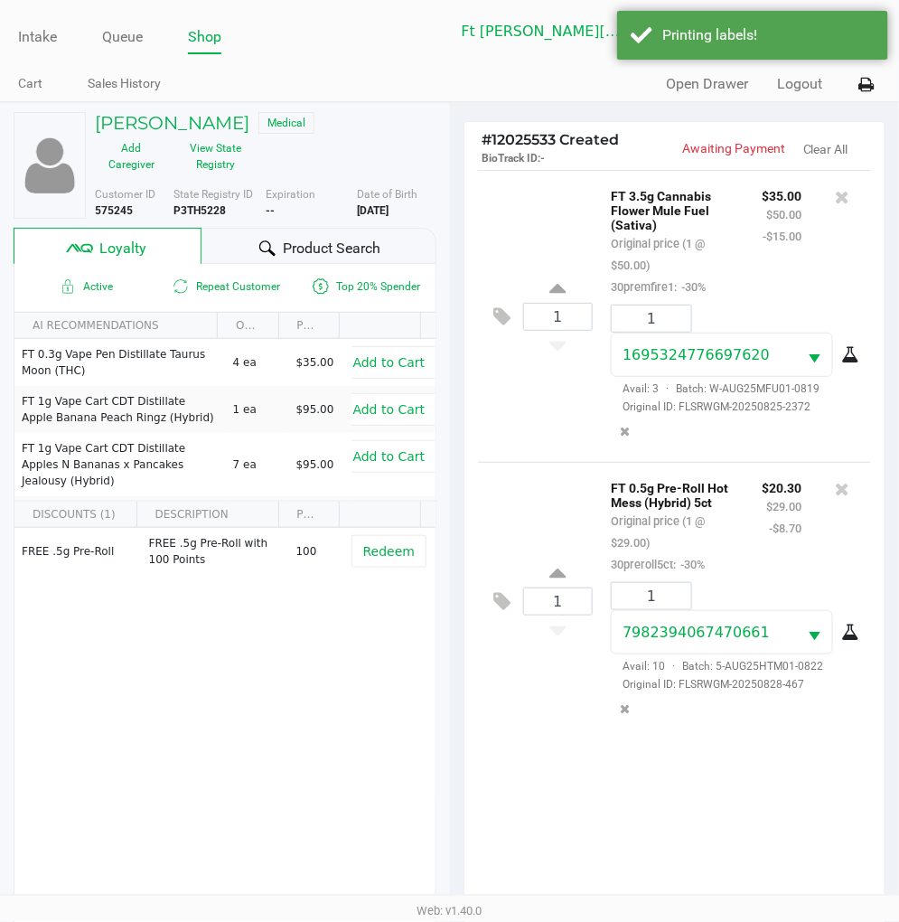
scroll to position [233, 0]
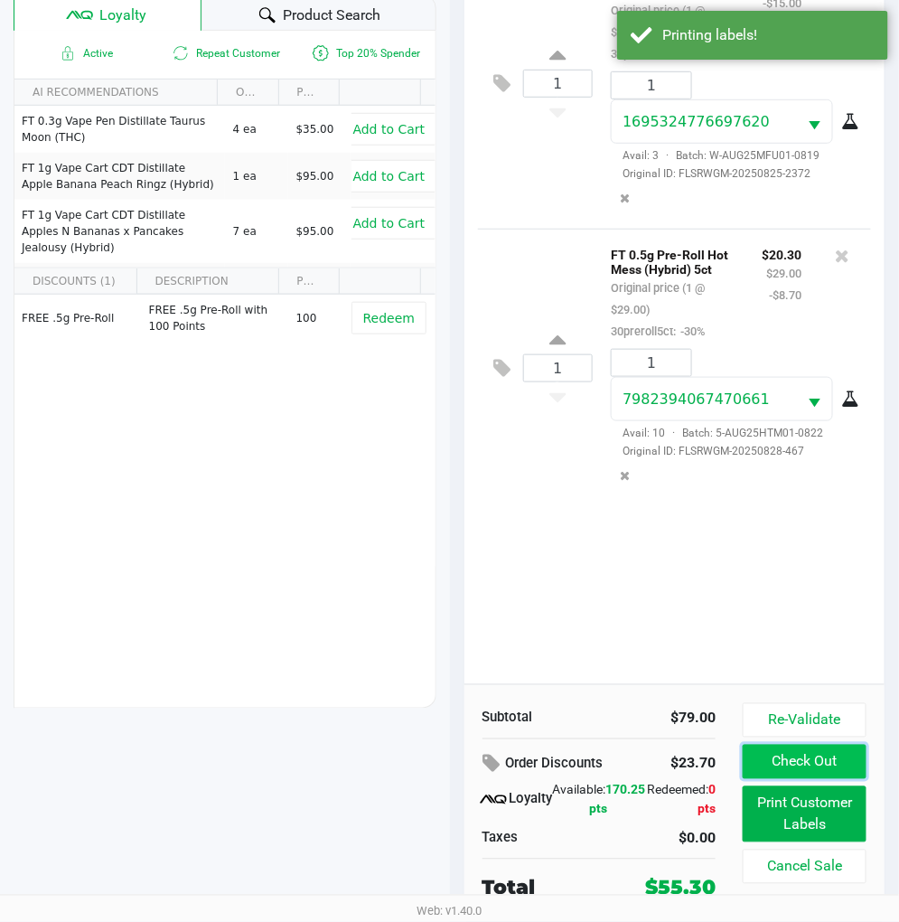
click at [825, 760] on button "Check Out" at bounding box center [805, 762] width 124 height 34
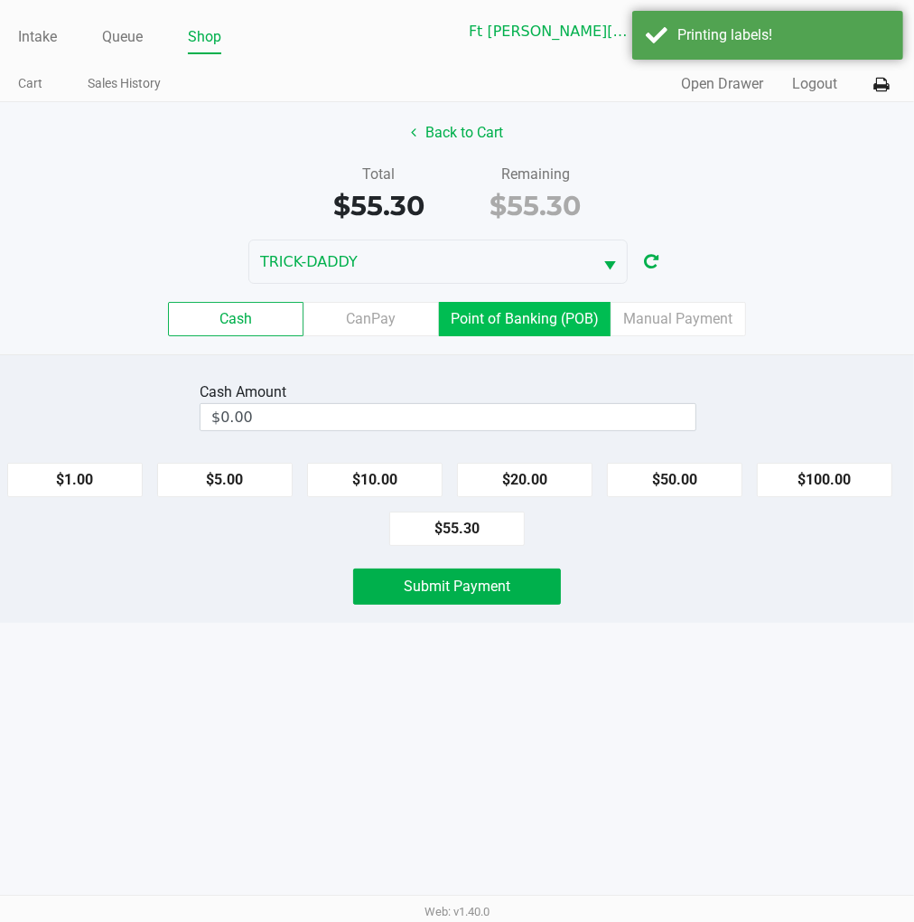
click at [483, 316] on label "Point of Banking (POB)" at bounding box center [525, 319] width 172 height 34
click at [0, 0] on 7 "Point of Banking (POB)" at bounding box center [0, 0] width 0 height 0
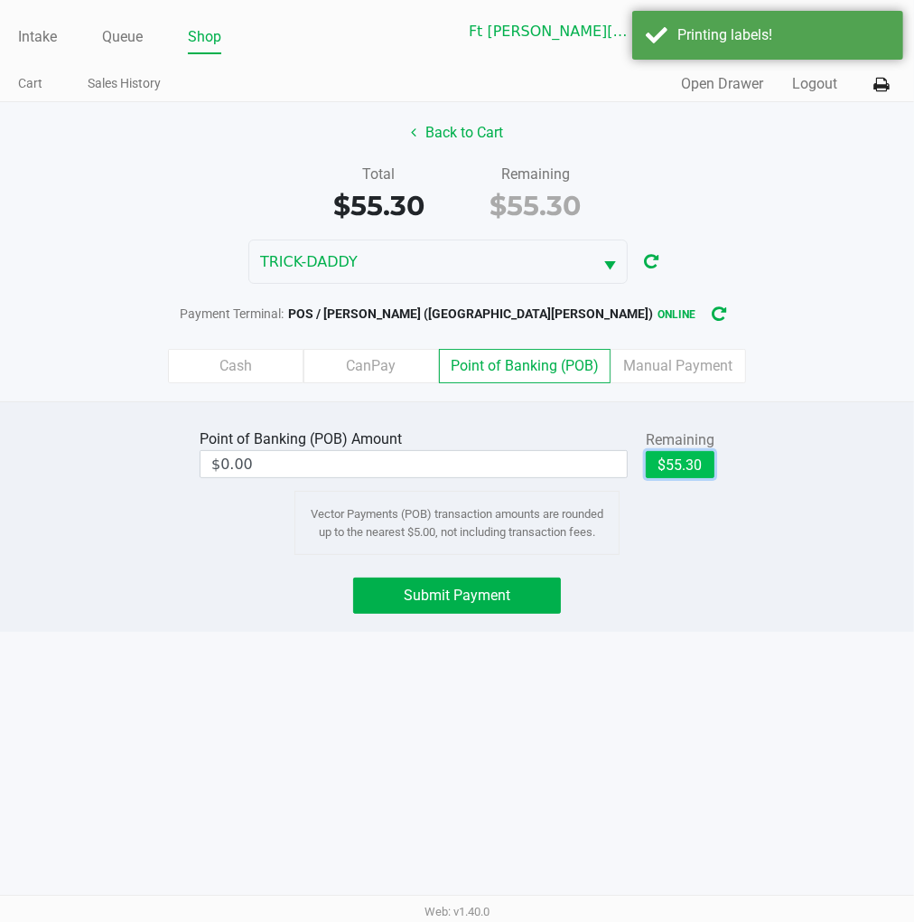
click at [701, 465] on button "$55.30" at bounding box center [680, 464] width 69 height 27
type input "$55.30"
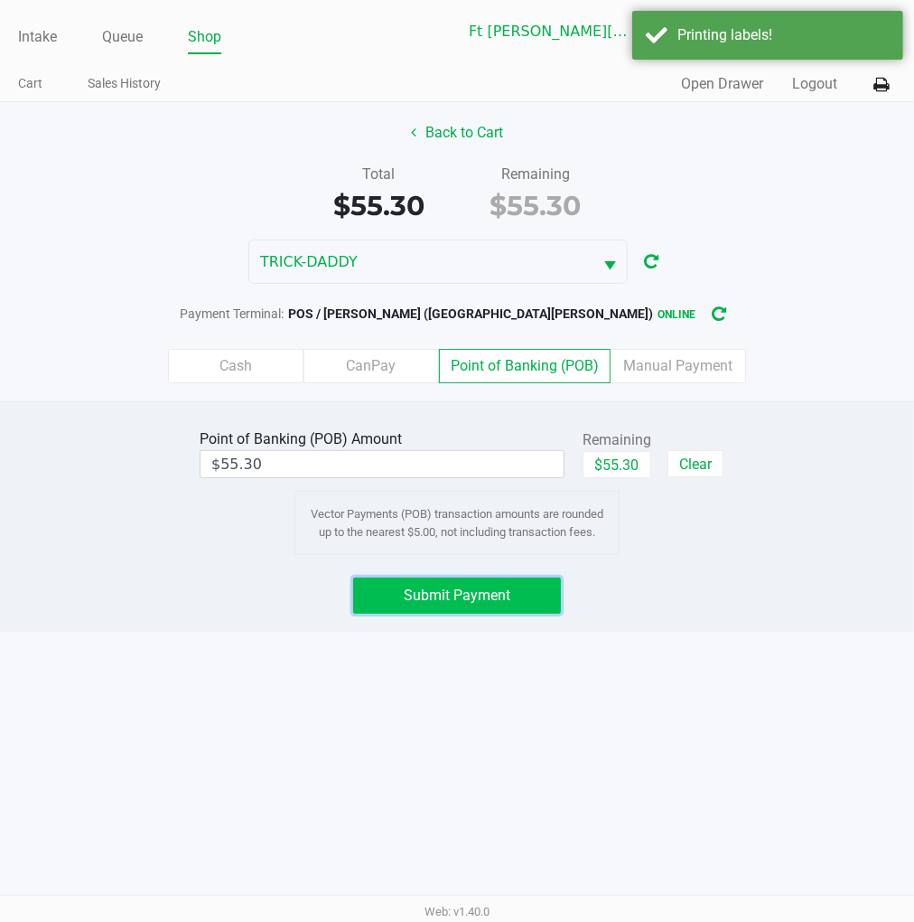
click at [524, 599] on button "Submit Payment" at bounding box center [457, 595] width 209 height 36
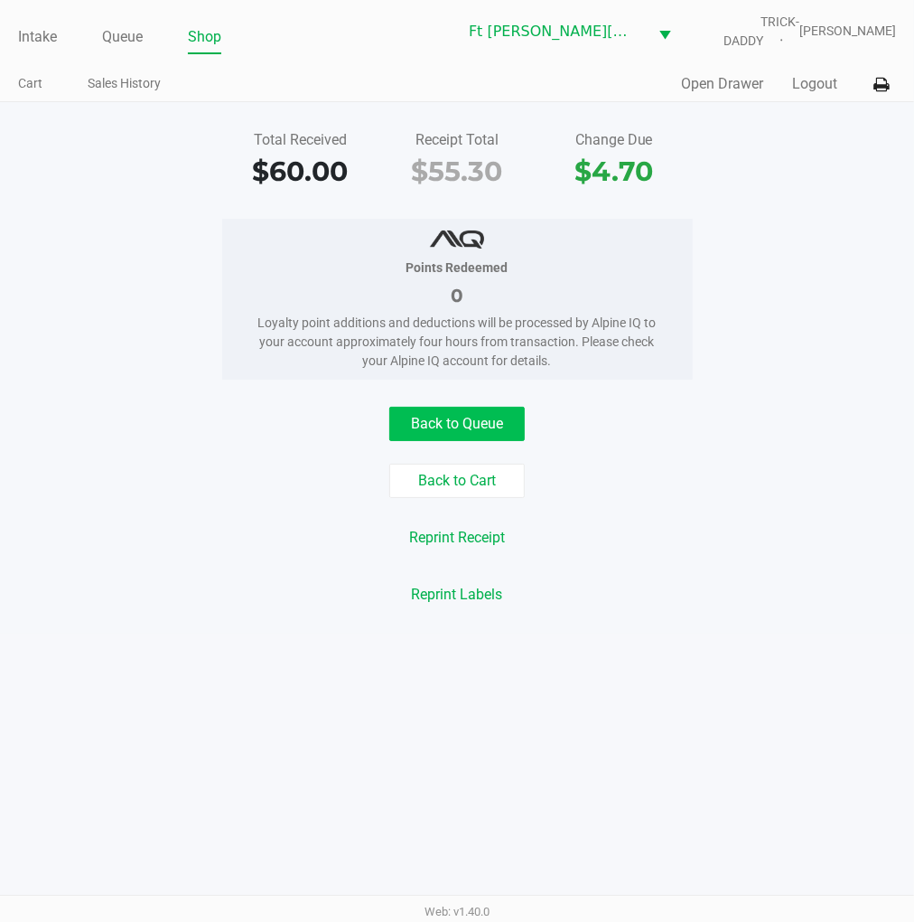
click at [452, 408] on button "Back to Queue" at bounding box center [457, 424] width 136 height 34
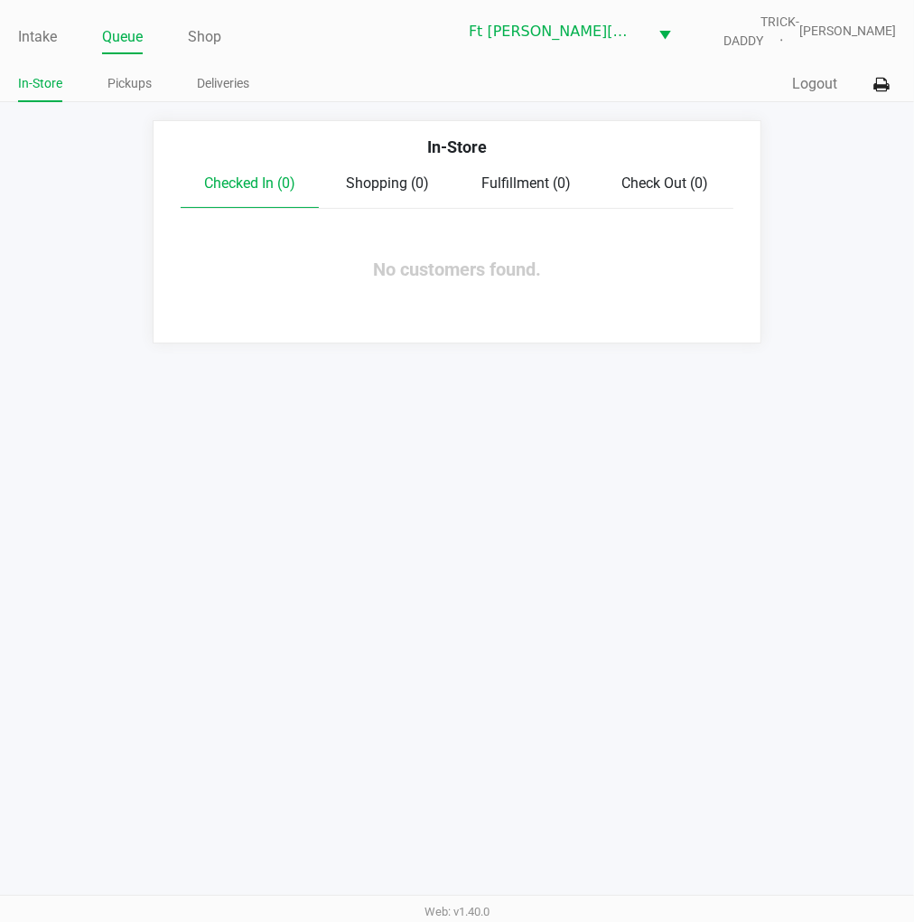
click at [43, 39] on link "Intake" at bounding box center [37, 36] width 39 height 25
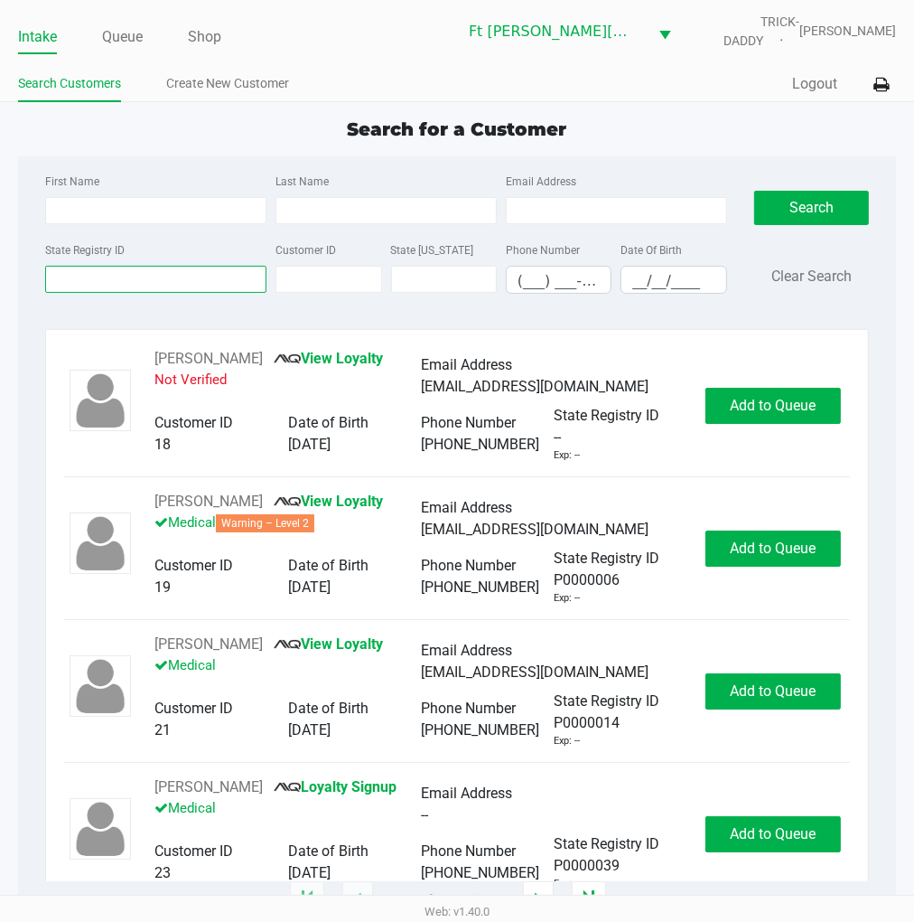
click at [104, 280] on input "State Registry ID" at bounding box center [155, 279] width 221 height 27
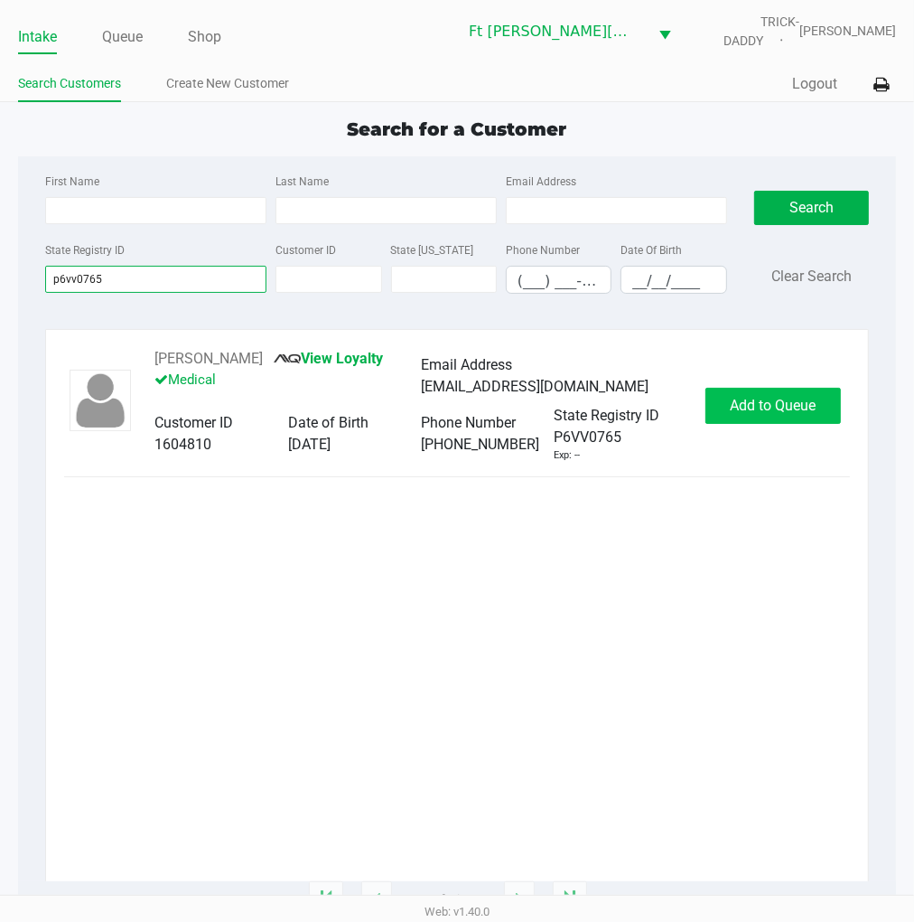
type input "p6vv0765"
click at [779, 400] on span "Add to Queue" at bounding box center [773, 405] width 86 height 17
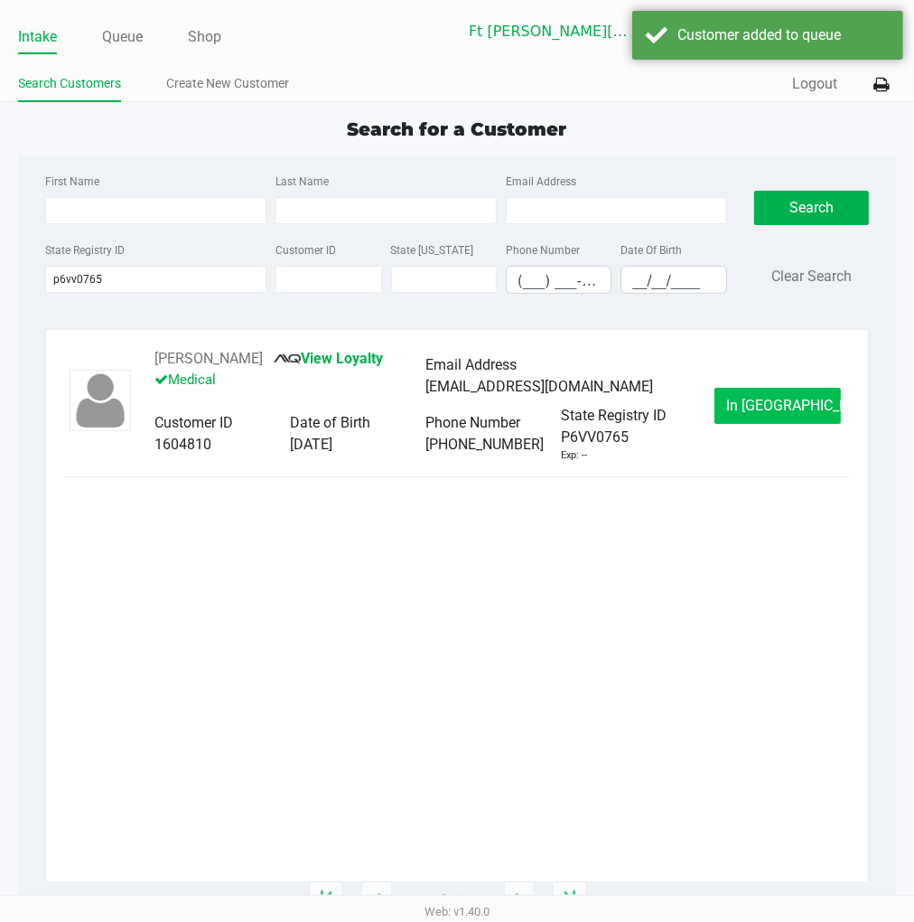
click at [756, 400] on span "In Queue" at bounding box center [802, 405] width 152 height 17
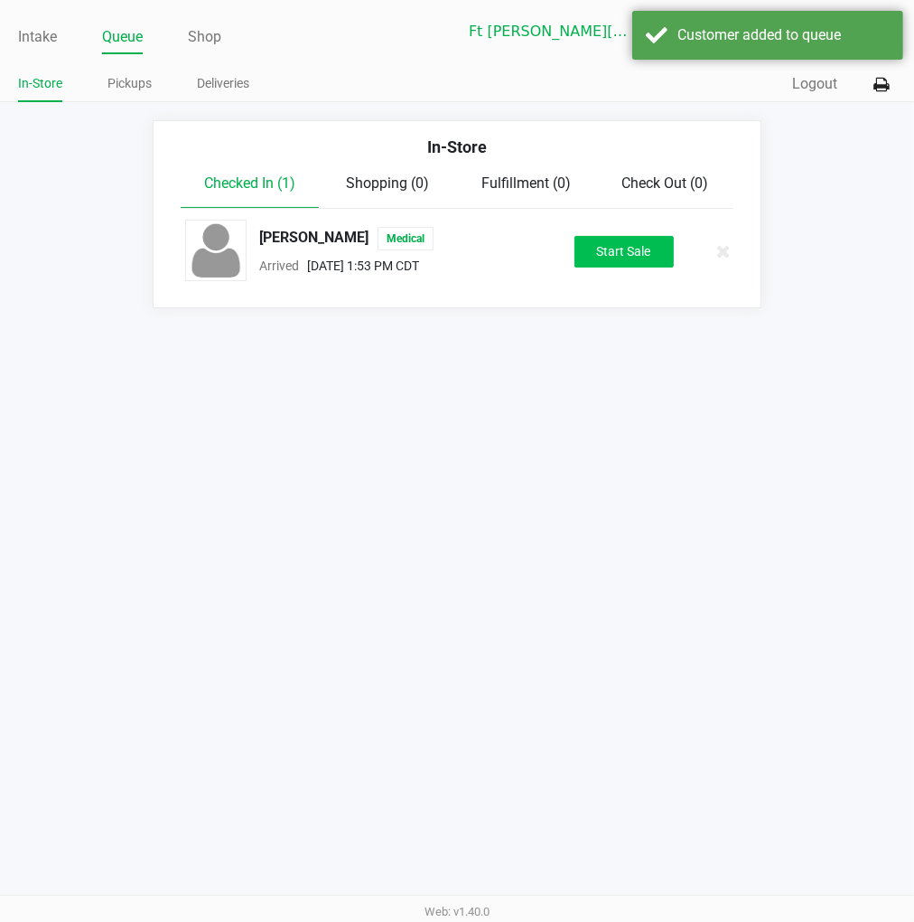
click at [625, 265] on button "Start Sale" at bounding box center [624, 252] width 99 height 32
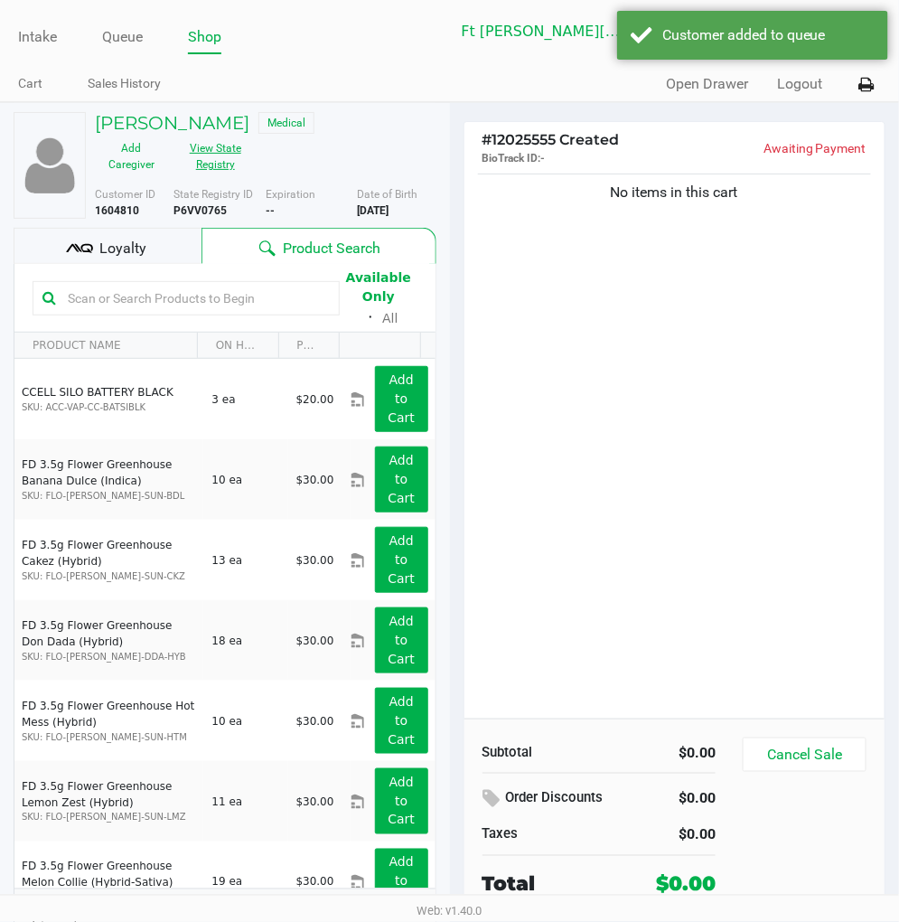
click at [214, 165] on button "View State Registry" at bounding box center [210, 156] width 84 height 45
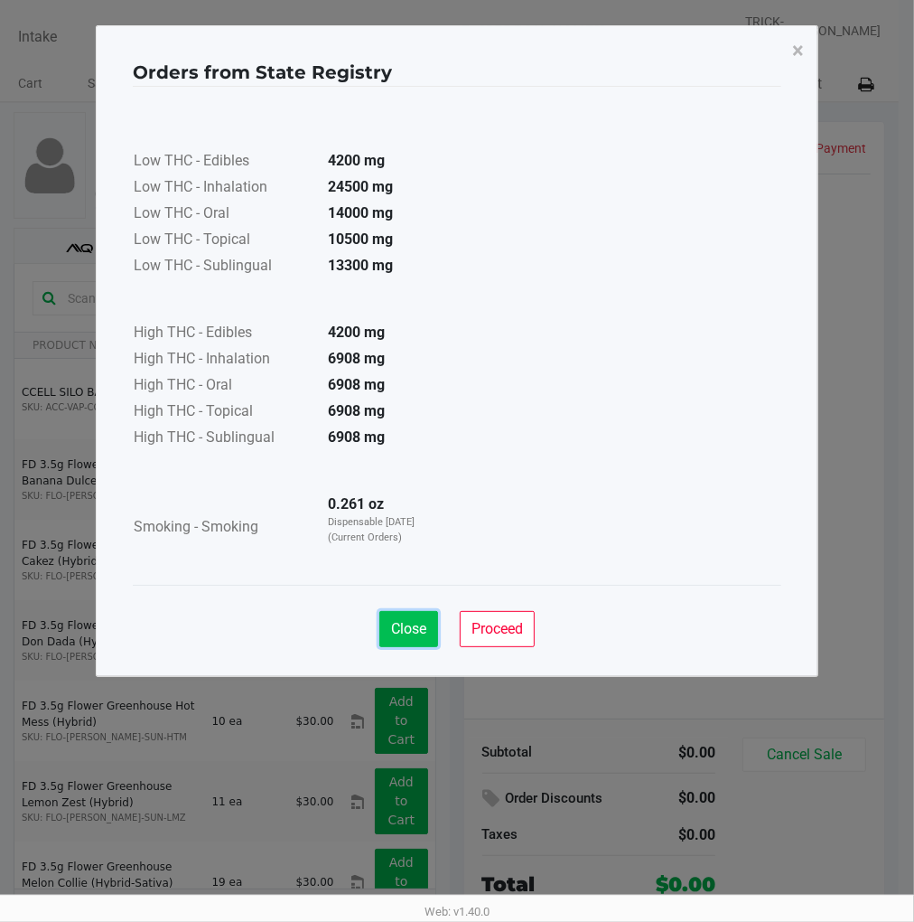
click at [398, 633] on span "Close" at bounding box center [408, 628] width 35 height 17
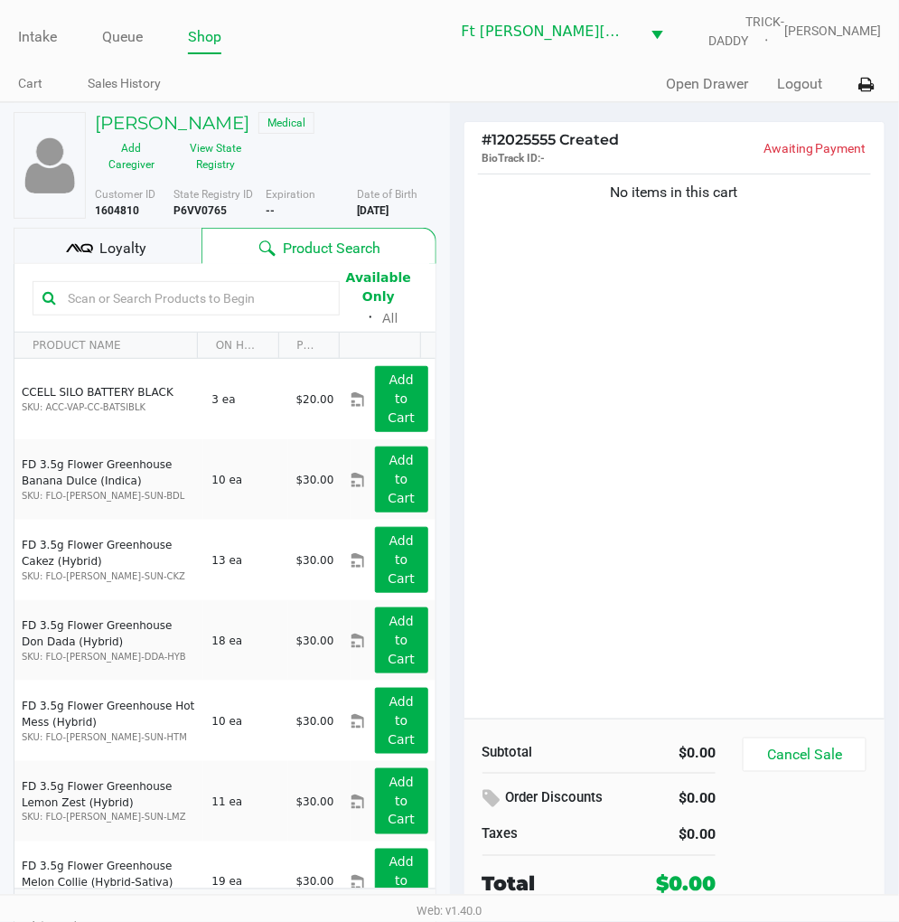
click at [175, 239] on div "Loyalty" at bounding box center [108, 246] width 188 height 36
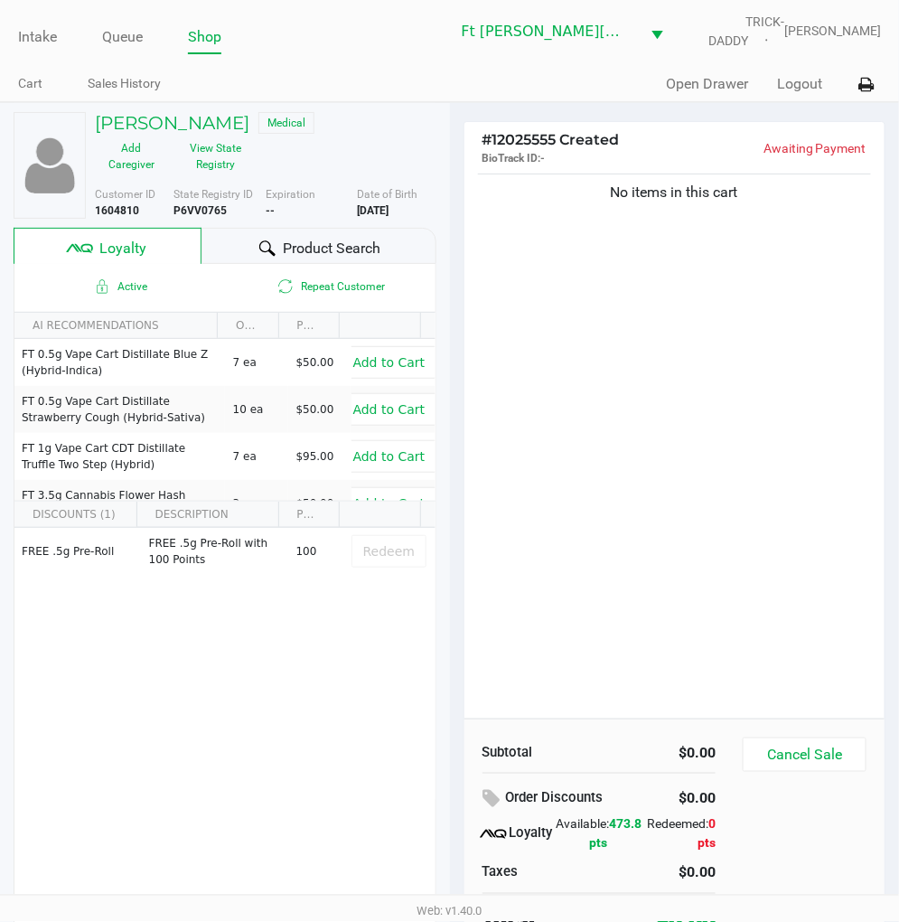
click at [661, 492] on div "No items in this cart" at bounding box center [674, 444] width 421 height 548
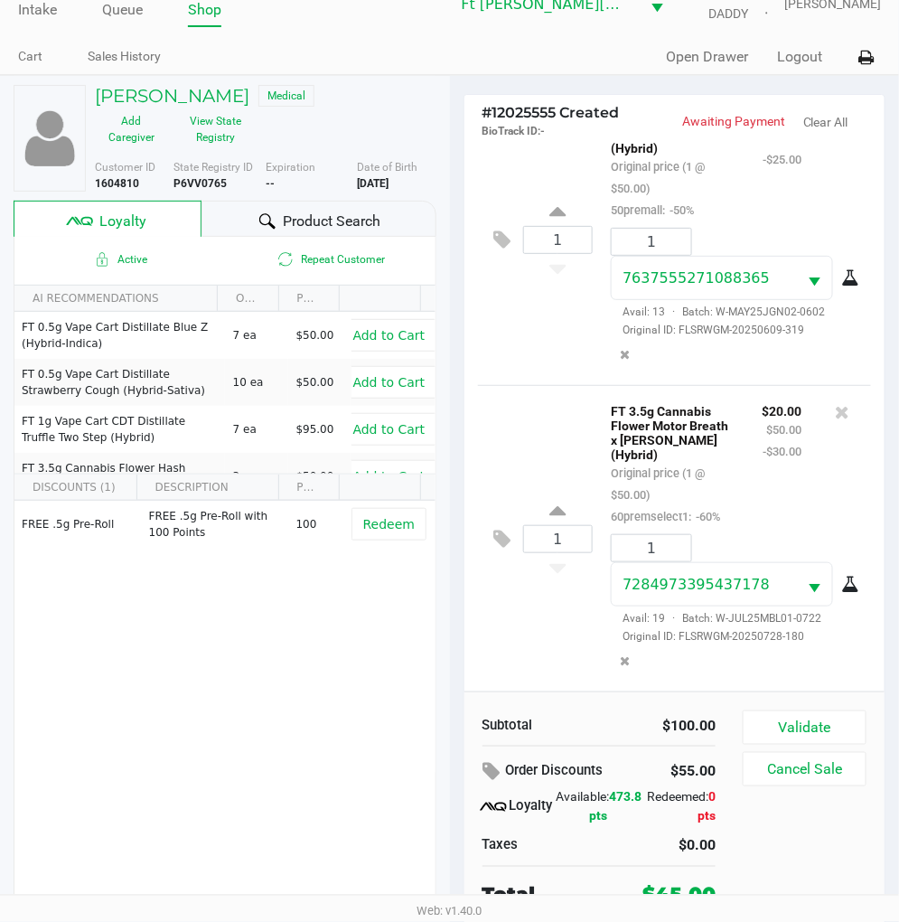
scroll to position [34, 0]
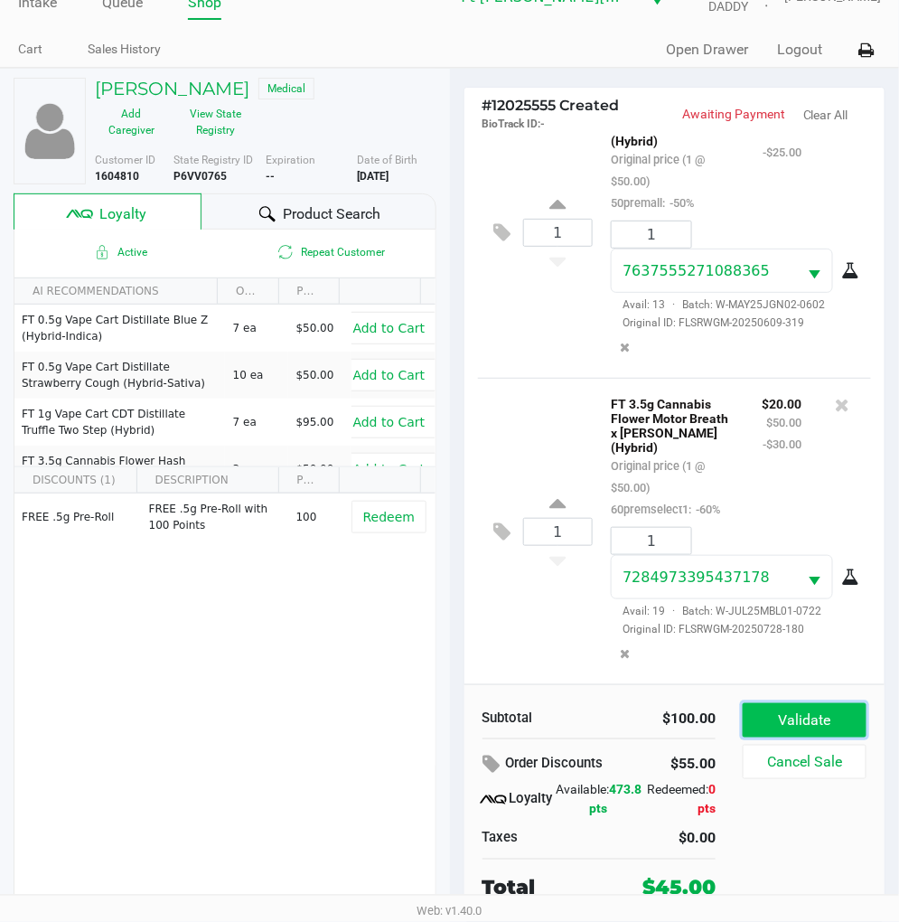
click at [783, 708] on button "Validate" at bounding box center [805, 720] width 124 height 34
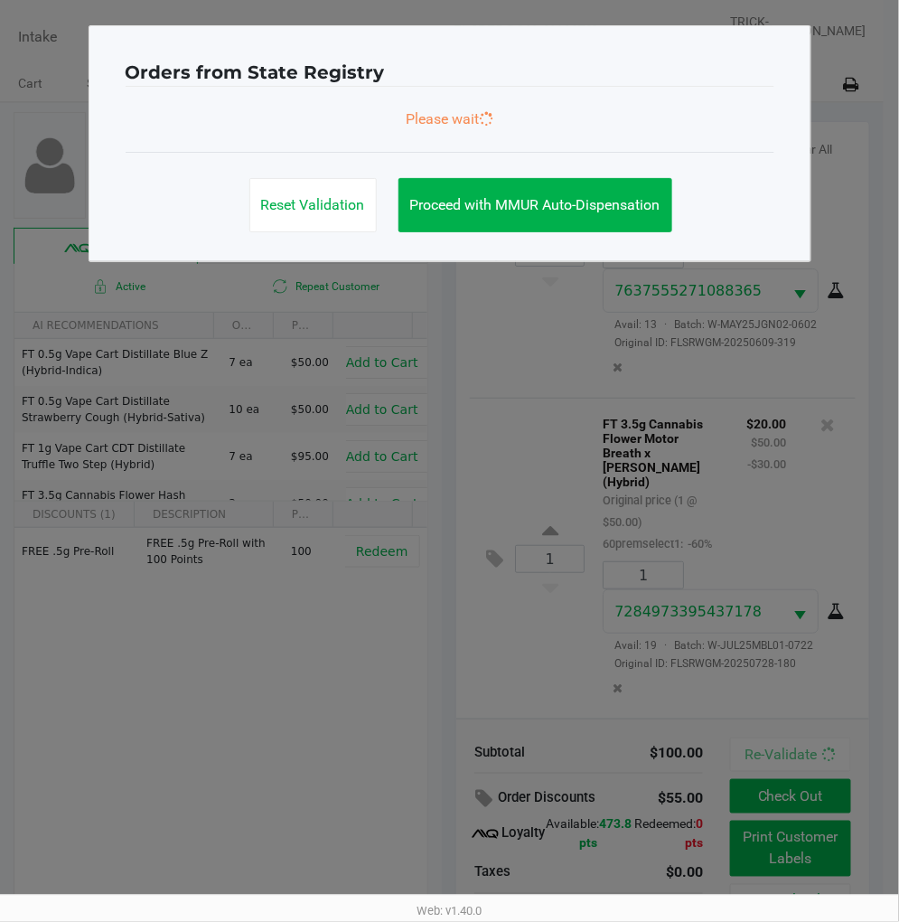
scroll to position [0, 0]
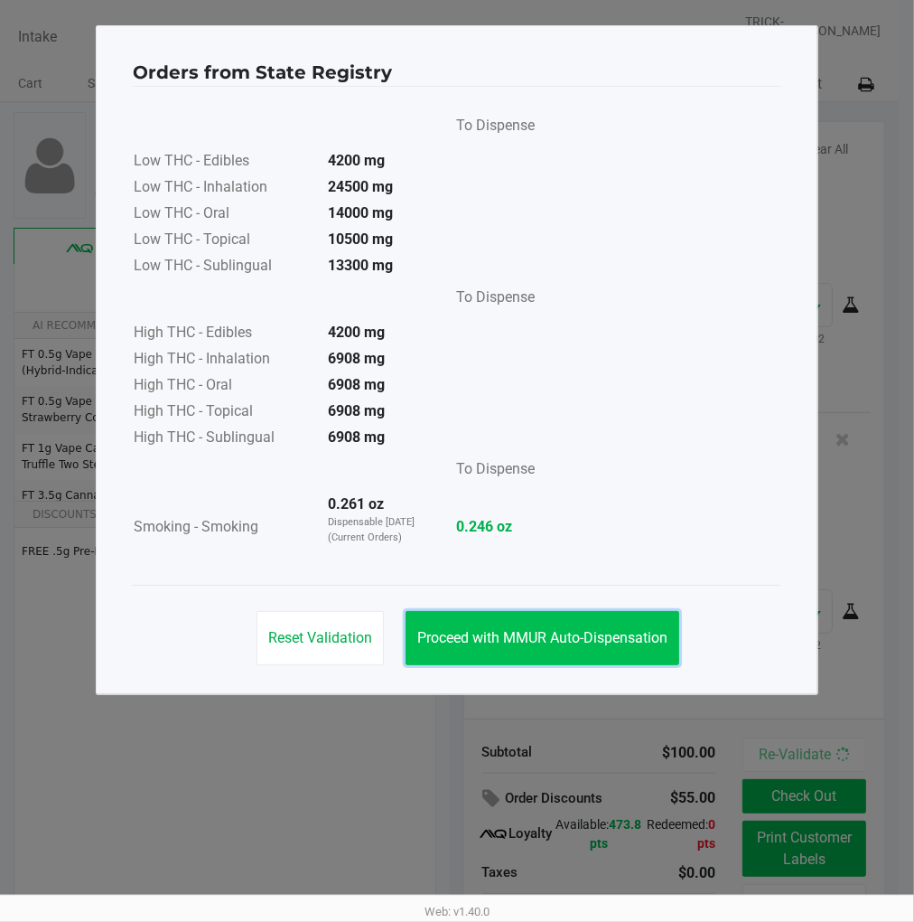
click at [597, 637] on span "Proceed with MMUR Auto-Dispensation" at bounding box center [542, 637] width 250 height 17
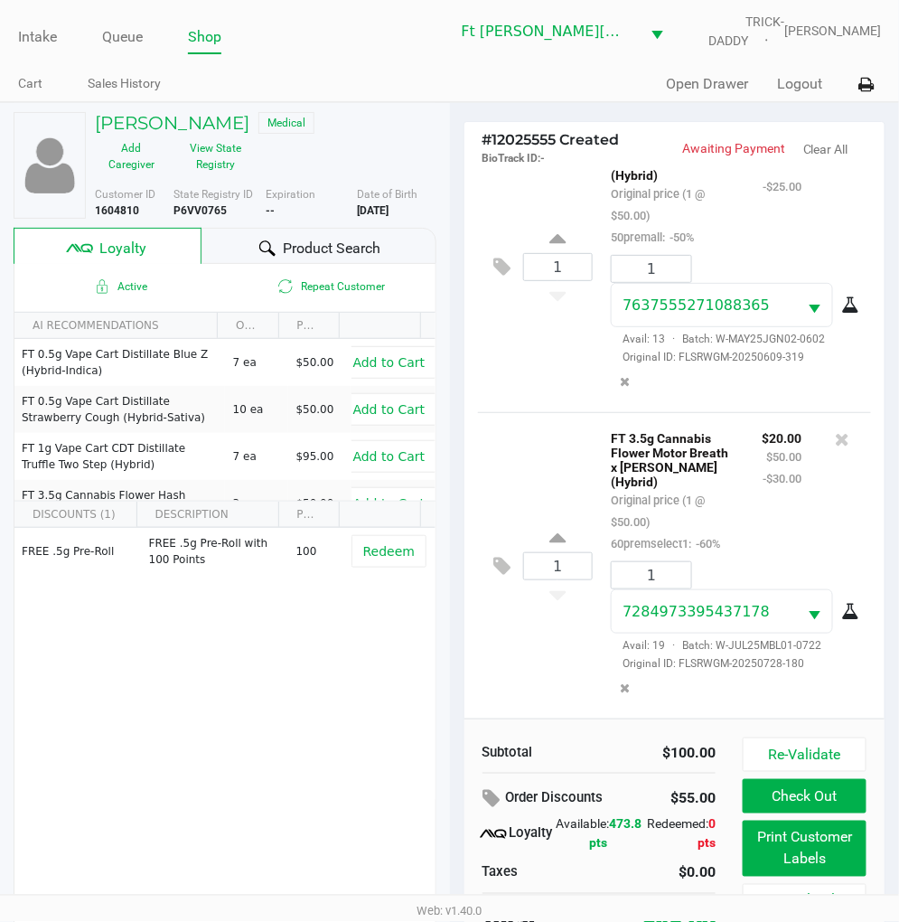
scroll to position [34, 0]
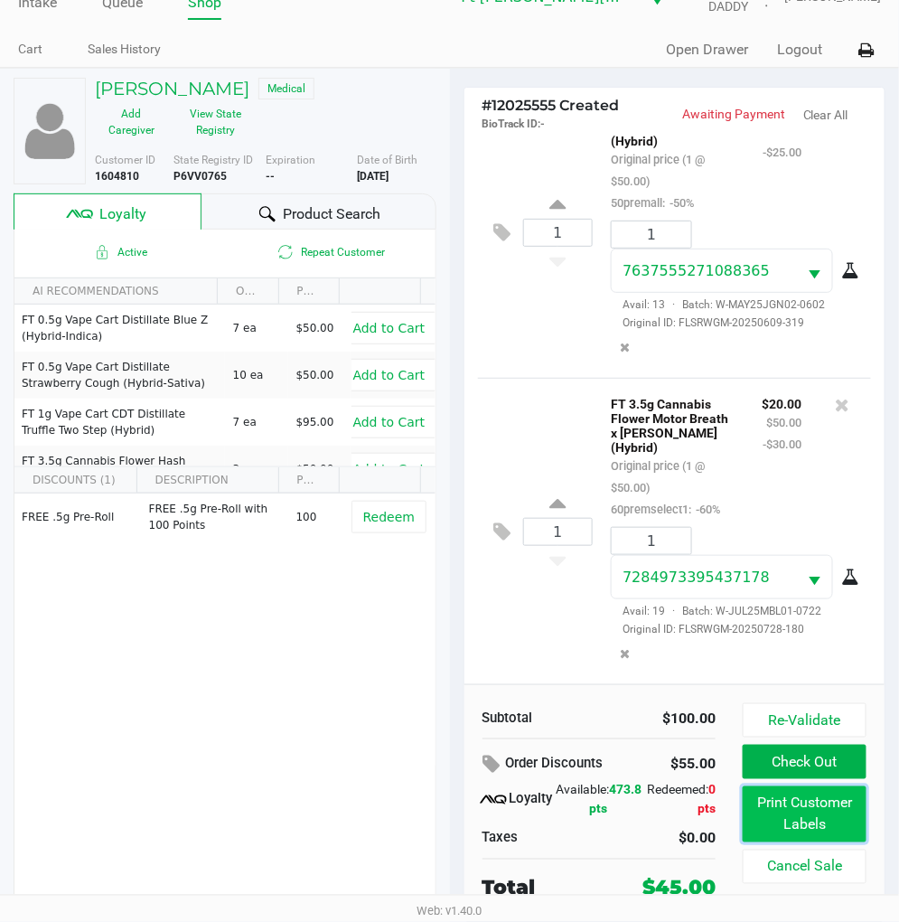
click at [777, 806] on button "Print Customer Labels" at bounding box center [805, 814] width 124 height 56
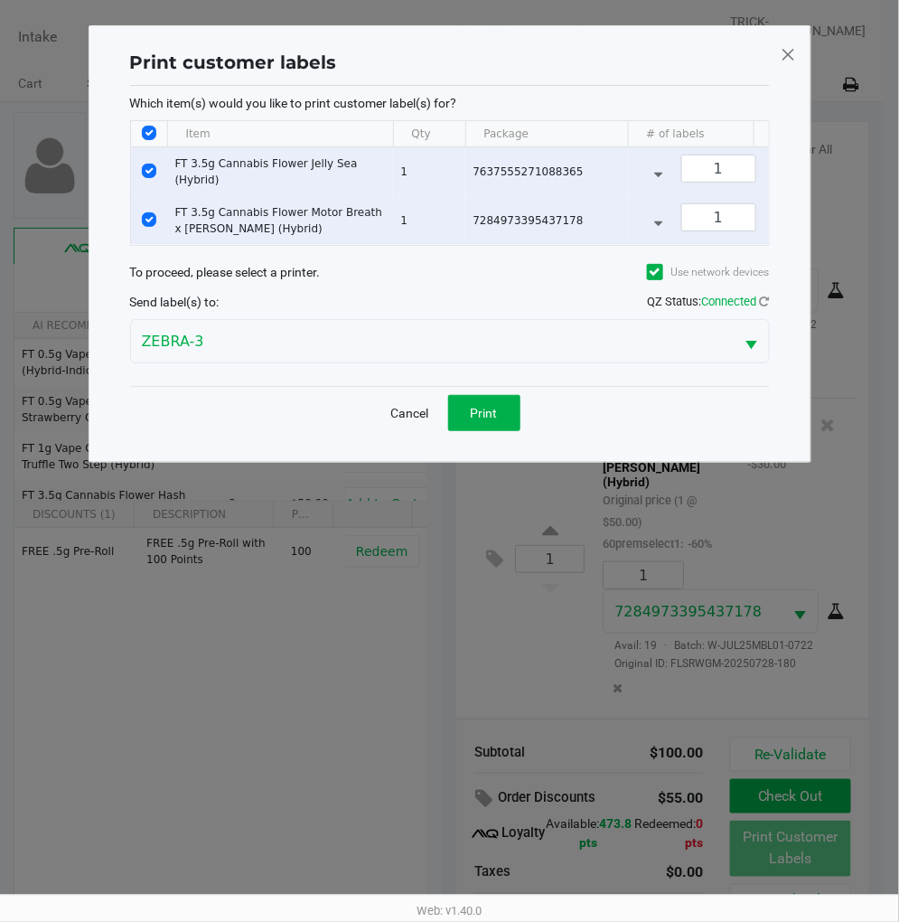
scroll to position [0, 0]
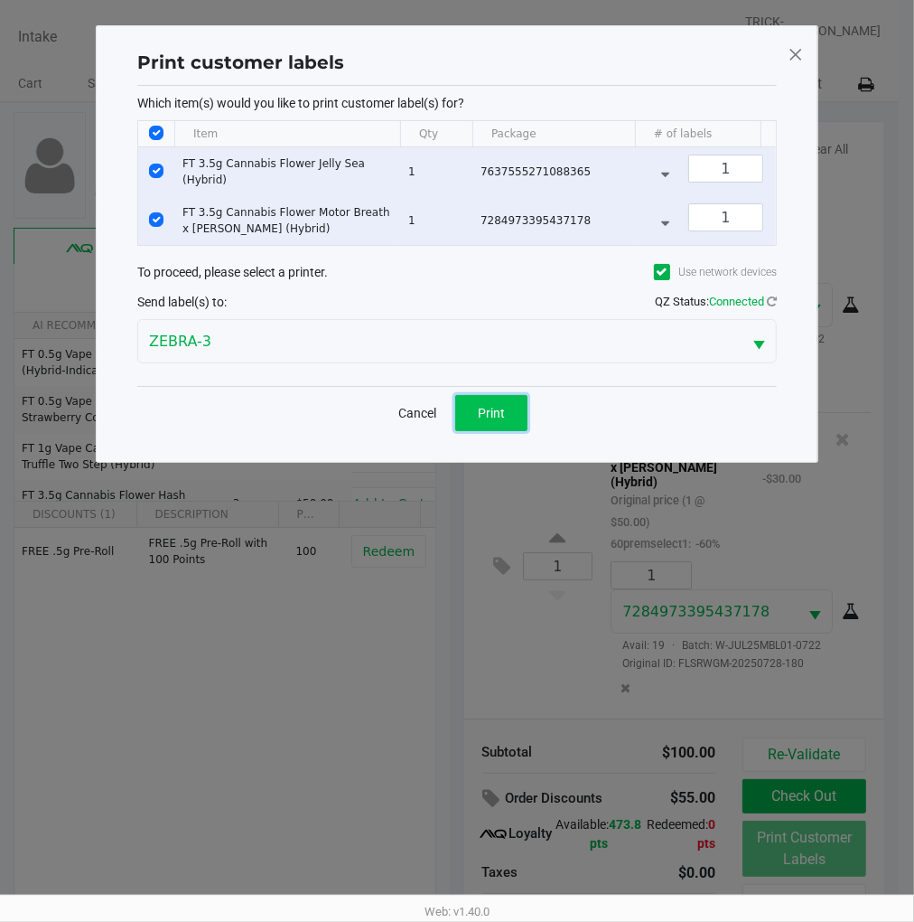
click at [490, 416] on button "Print" at bounding box center [491, 413] width 72 height 36
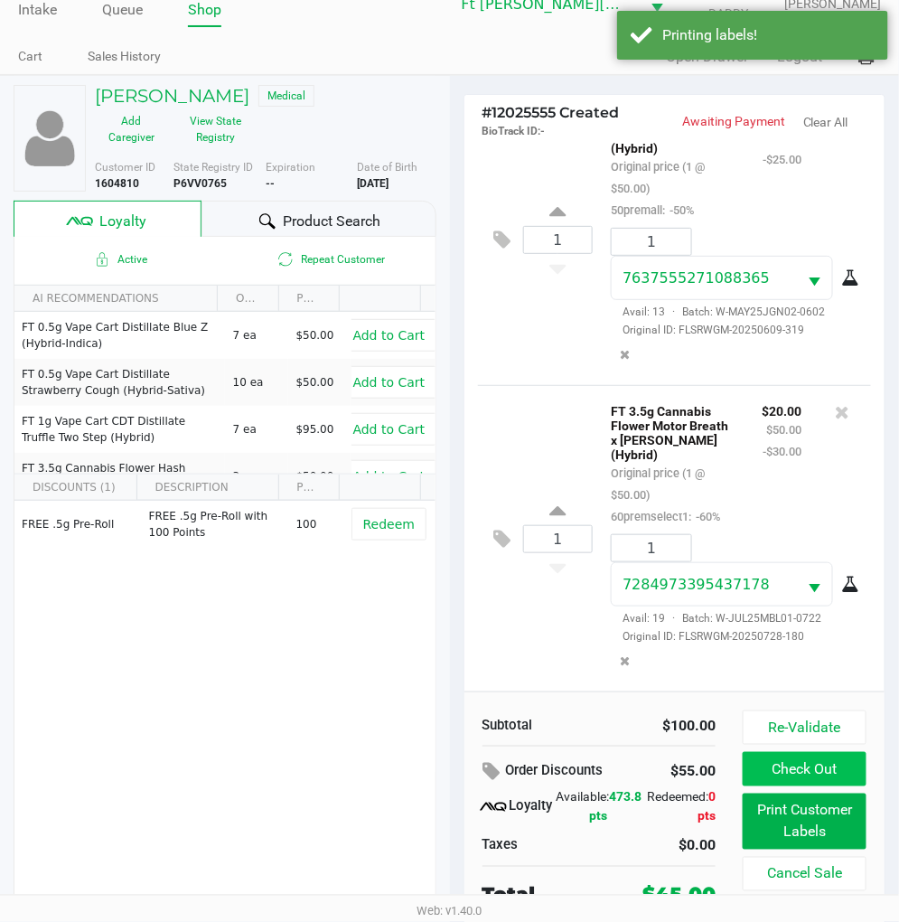
scroll to position [34, 0]
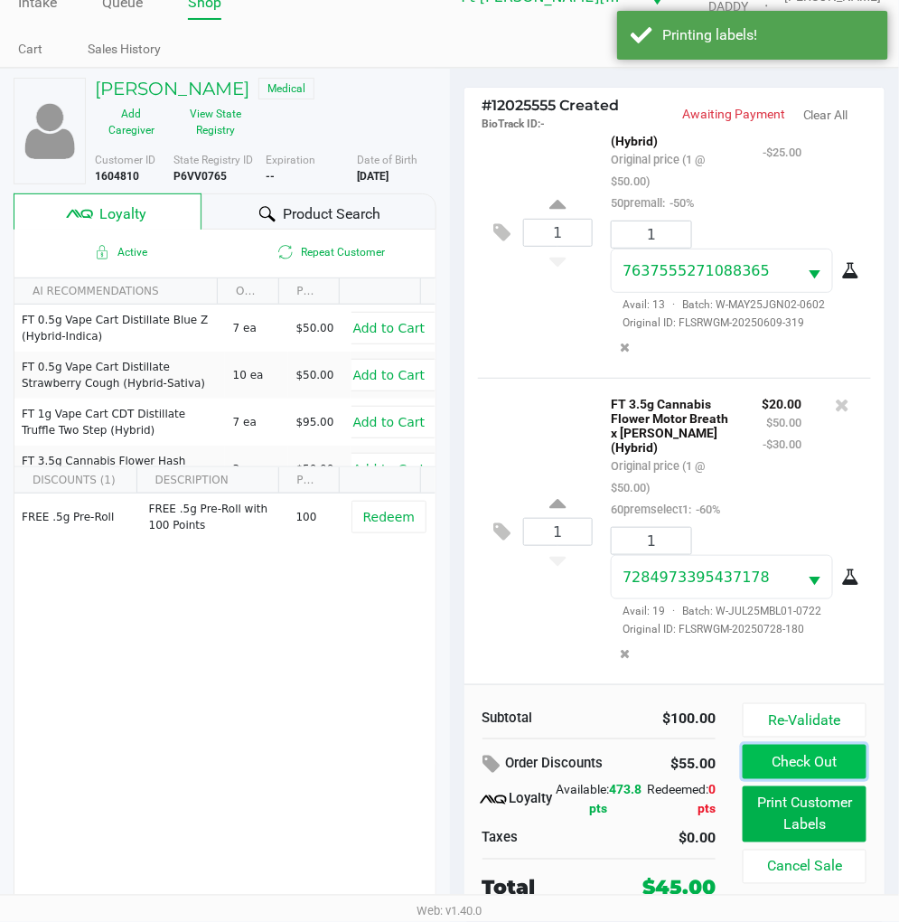
click at [838, 755] on button "Check Out" at bounding box center [805, 762] width 124 height 34
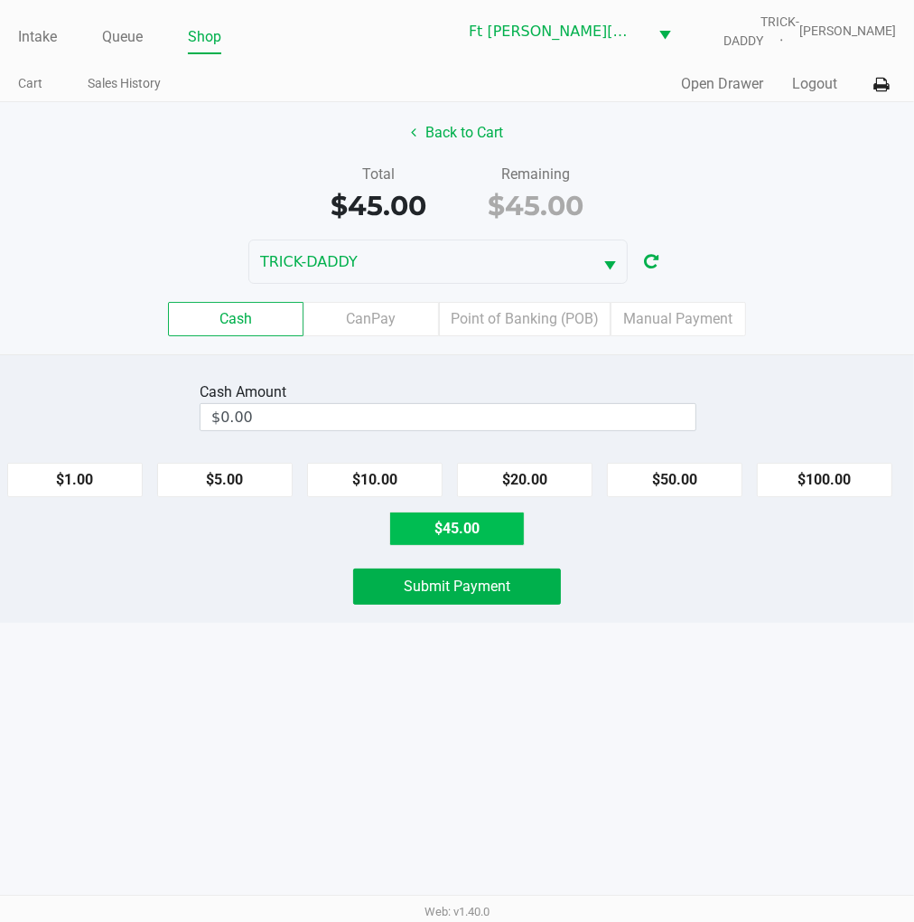
click at [464, 536] on button "$45.00" at bounding box center [457, 528] width 136 height 34
type input "$45.00"
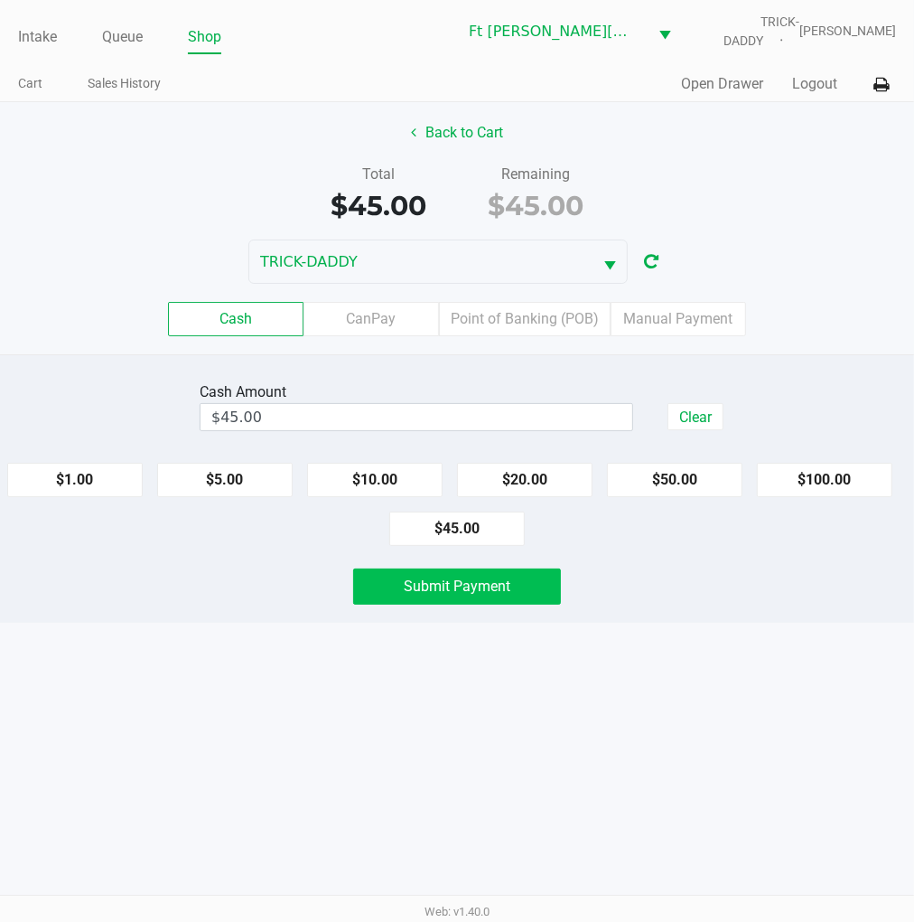
click at [473, 582] on span "Submit Payment" at bounding box center [457, 585] width 107 height 17
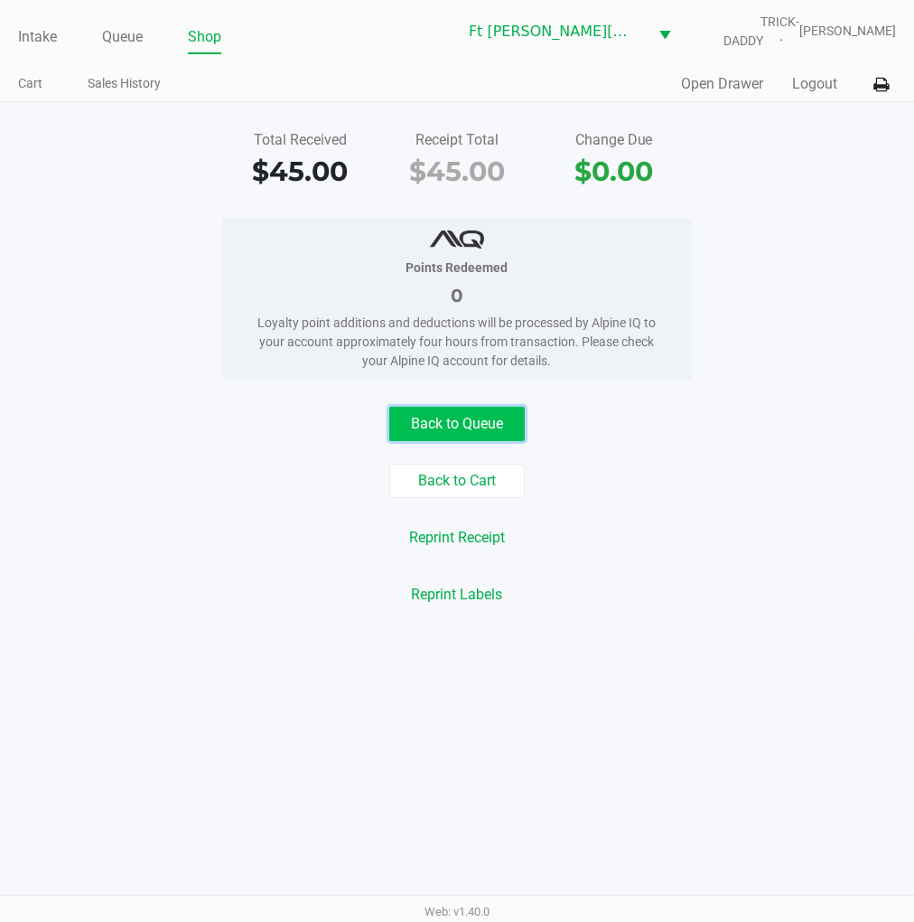
click at [453, 420] on button "Back to Queue" at bounding box center [457, 424] width 136 height 34
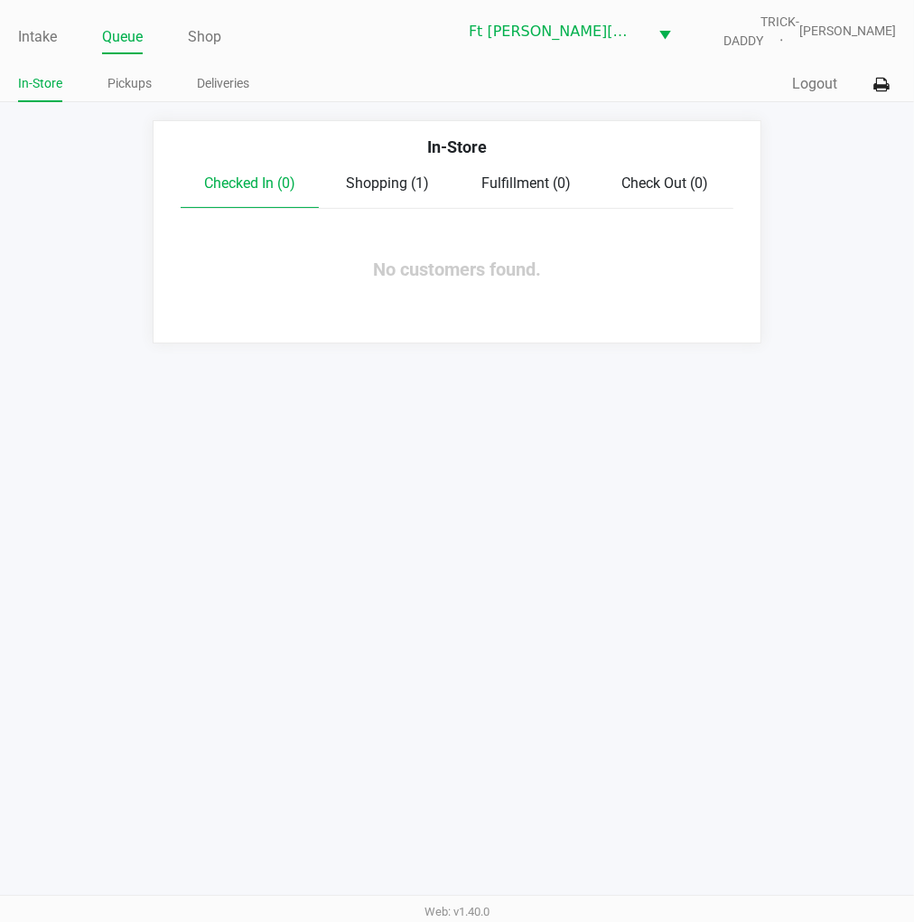
click at [137, 82] on link "Pickups" at bounding box center [130, 83] width 44 height 23
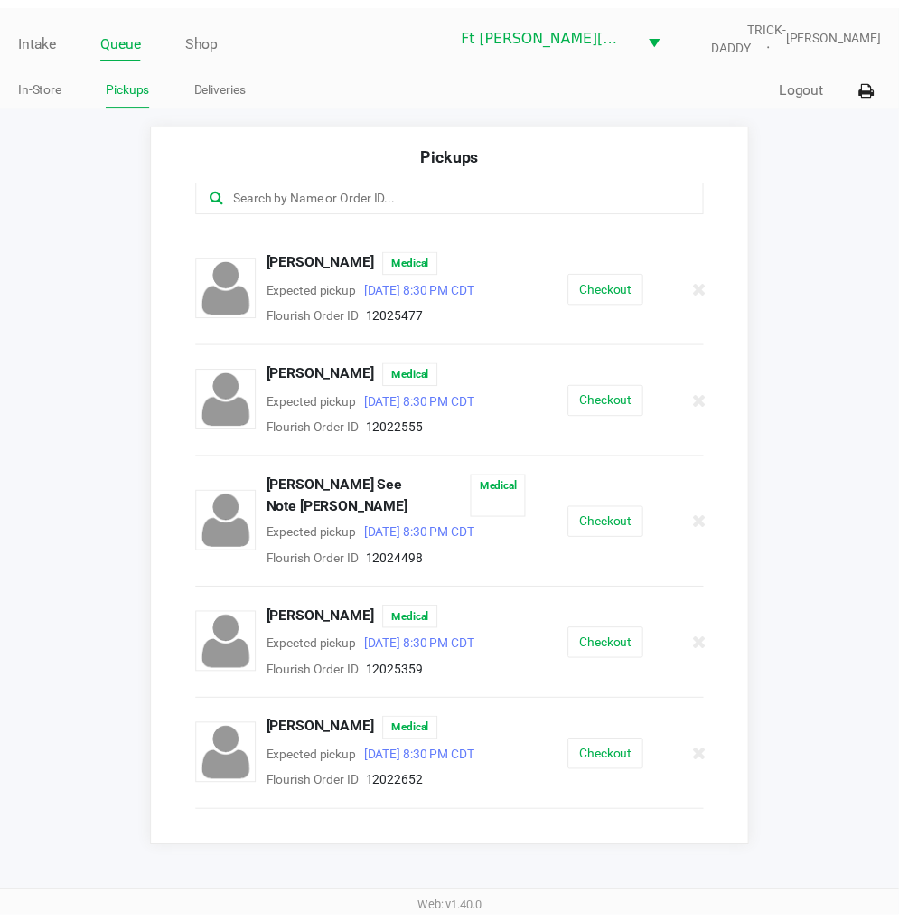
scroll to position [325, 0]
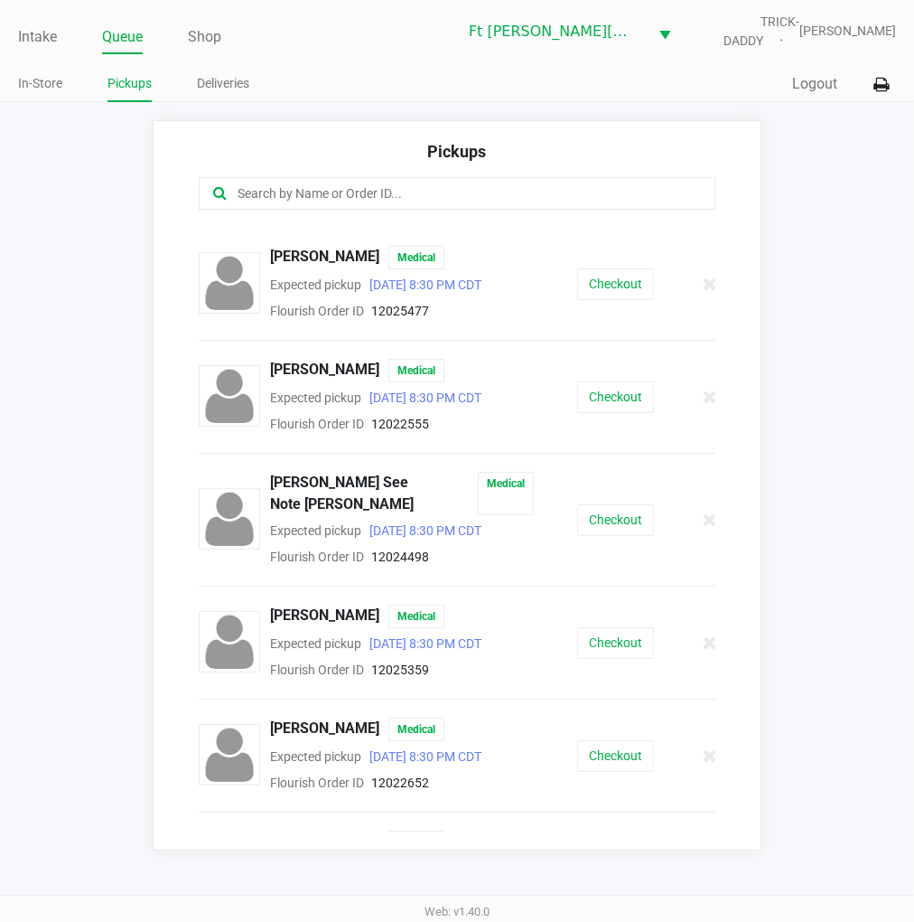
click at [590, 627] on button "Checkout" at bounding box center [615, 643] width 77 height 32
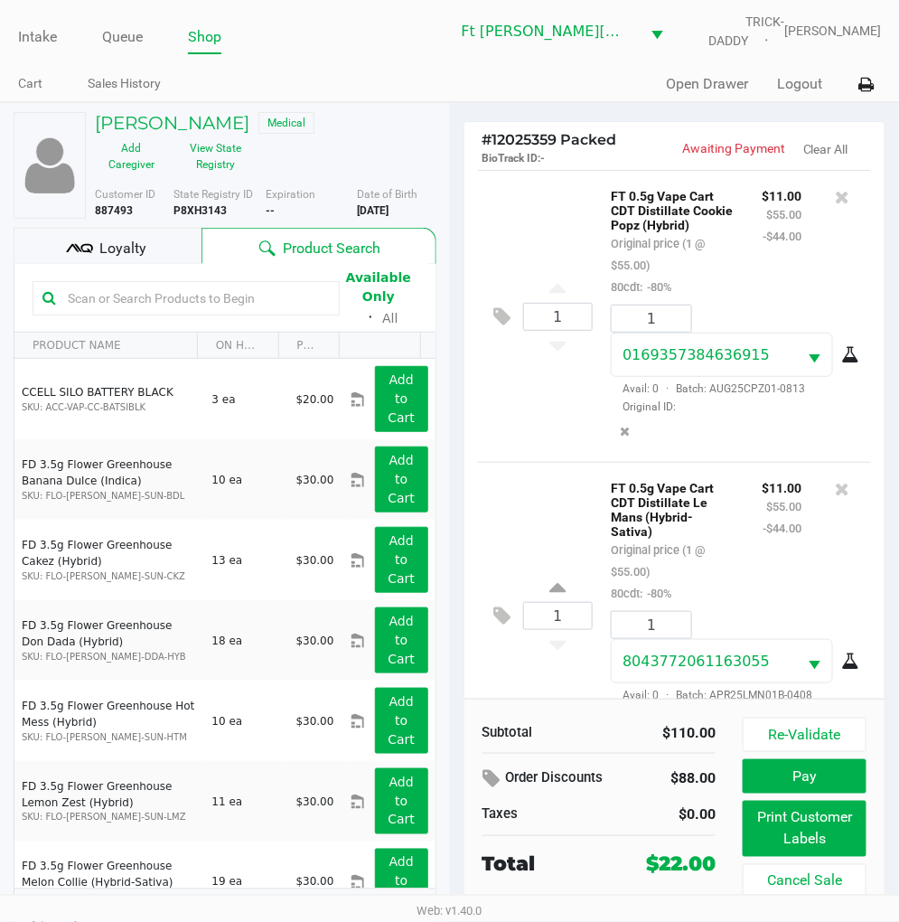
click at [181, 258] on div "Loyalty" at bounding box center [108, 246] width 188 height 36
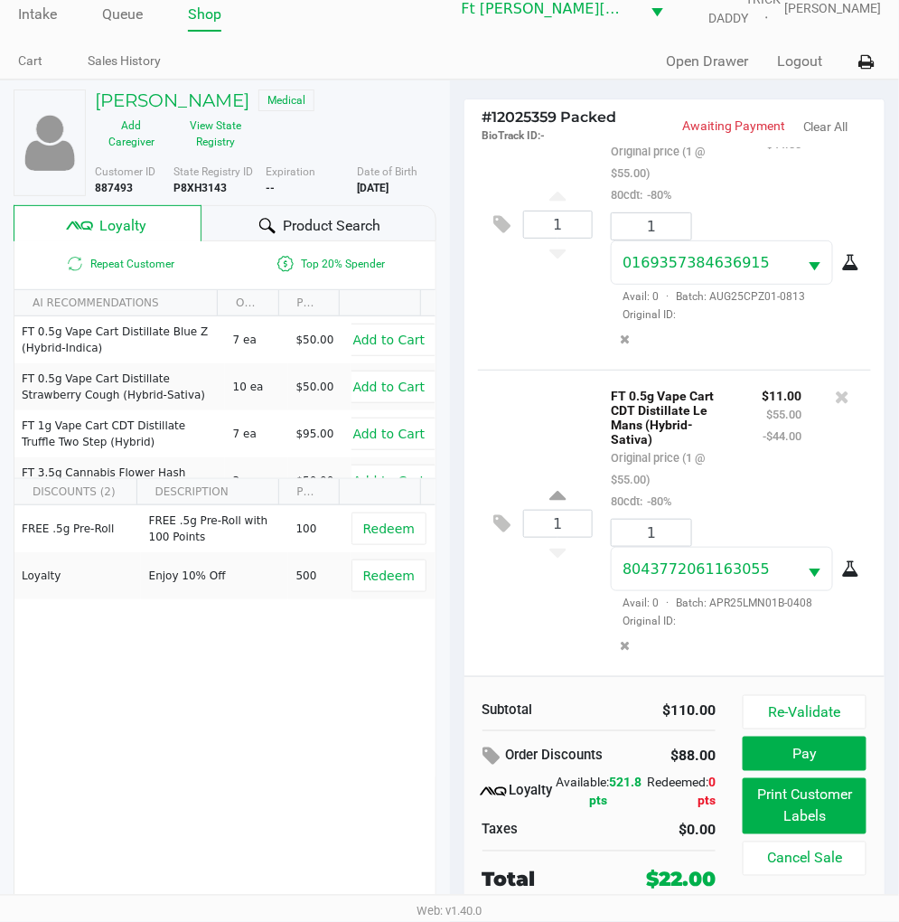
scroll to position [29, 0]
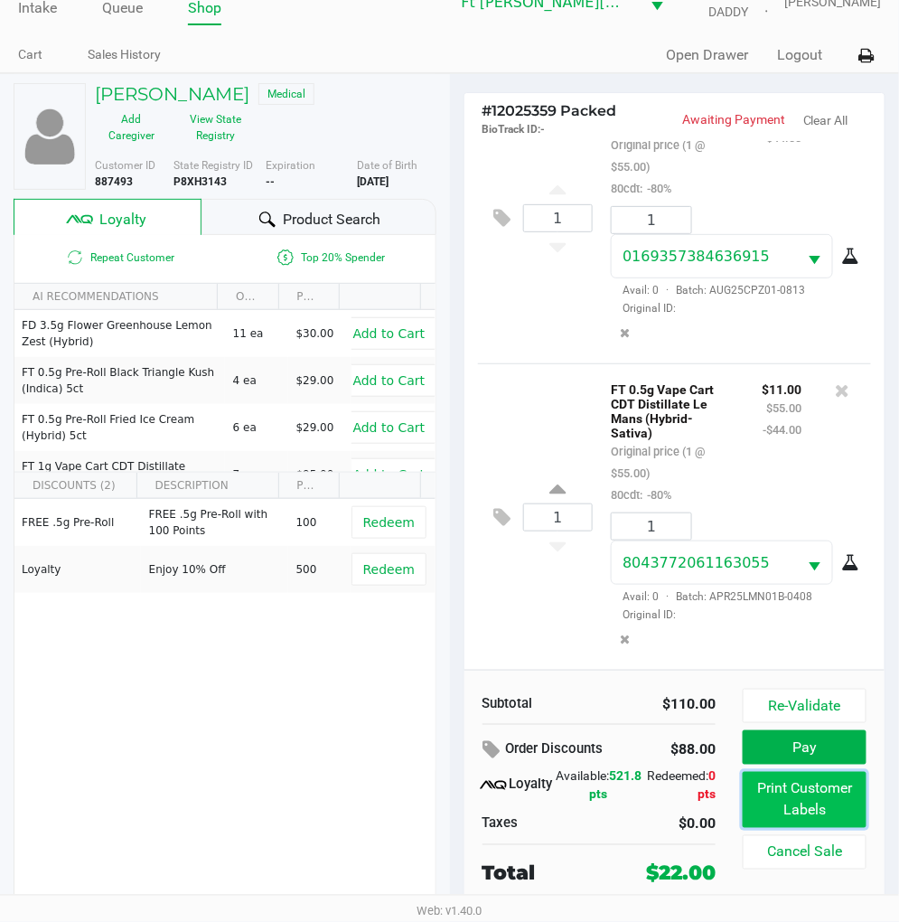
click at [827, 797] on button "Print Customer Labels" at bounding box center [805, 800] width 124 height 56
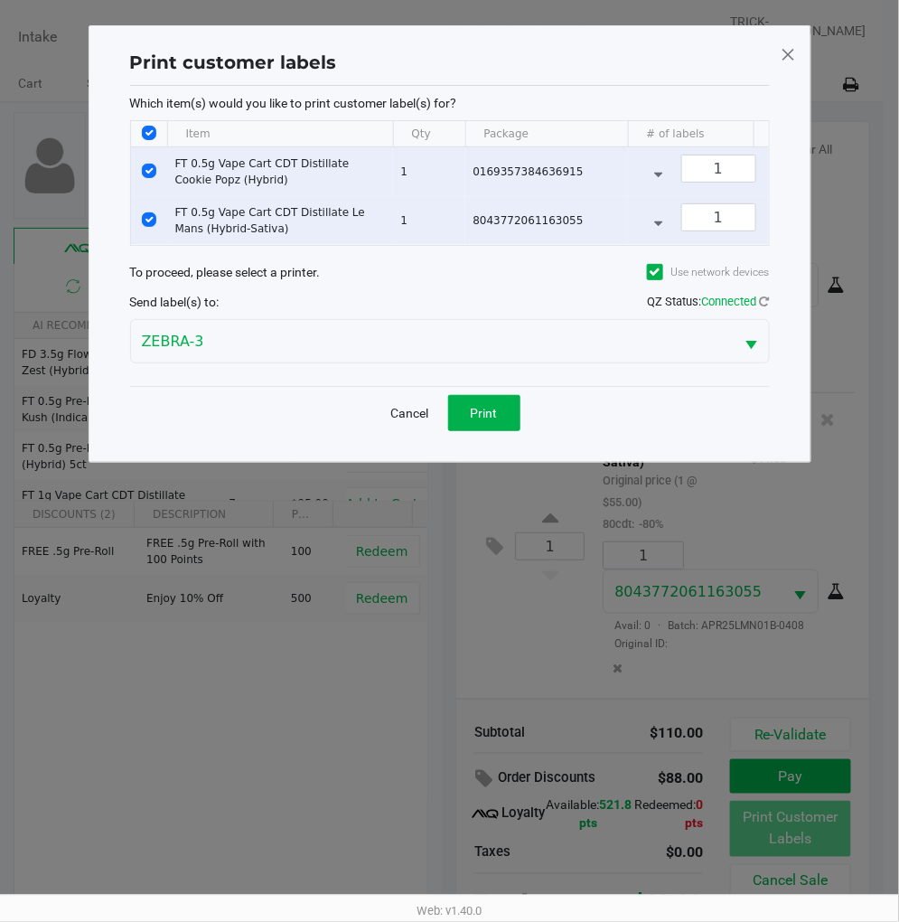
scroll to position [0, 0]
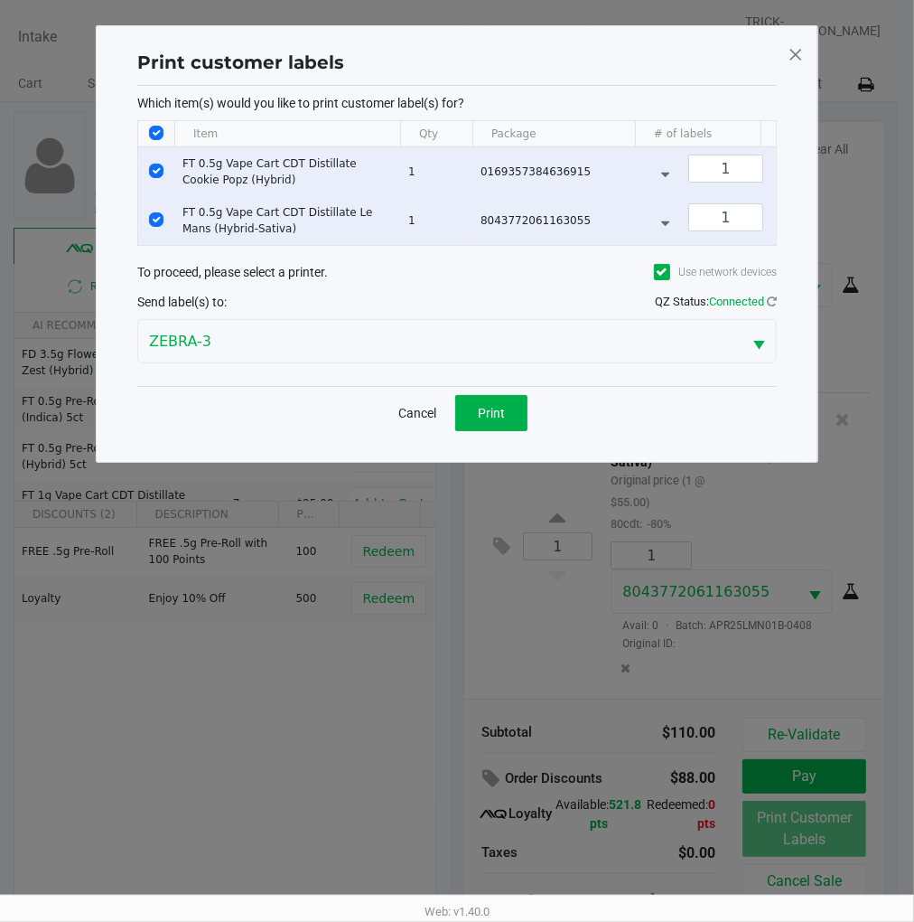
click at [494, 463] on div "Print customer labels Which item(s) would you like to print customer label(s) f…" at bounding box center [457, 243] width 723 height 437
click at [497, 420] on span "Print" at bounding box center [491, 413] width 27 height 14
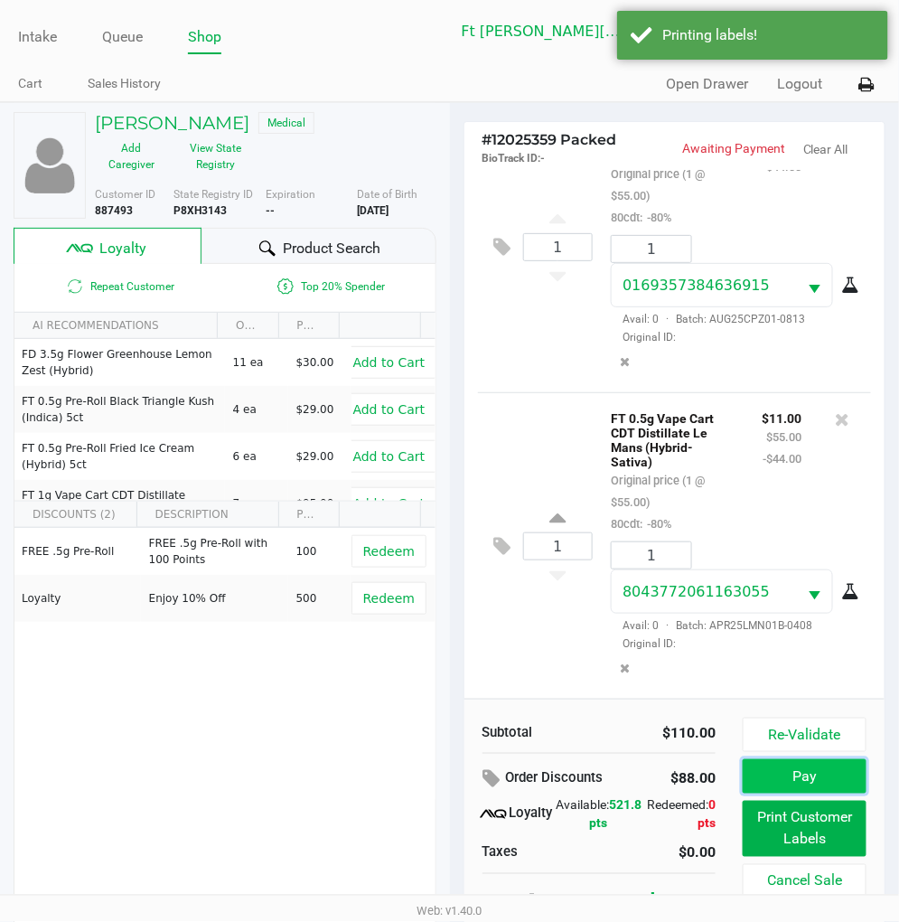
click at [805, 783] on button "Pay" at bounding box center [805, 776] width 124 height 34
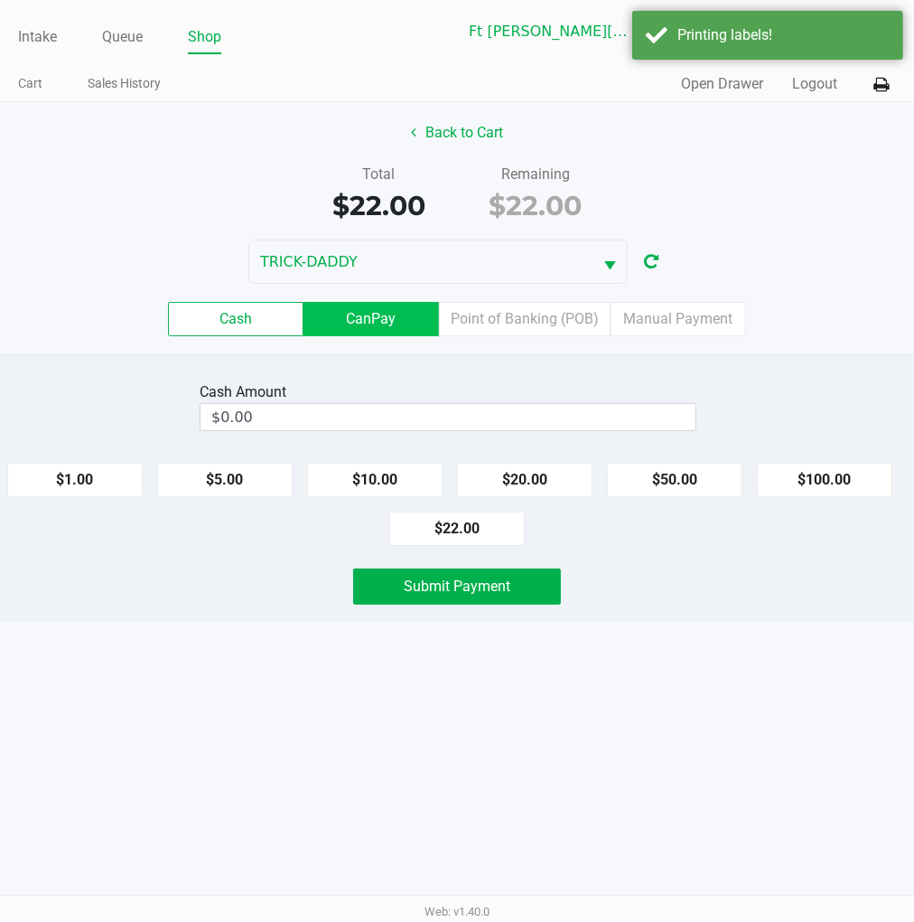
click at [380, 326] on label "CanPay" at bounding box center [372, 319] width 136 height 34
click at [0, 0] on 2 "CanPay" at bounding box center [0, 0] width 0 height 0
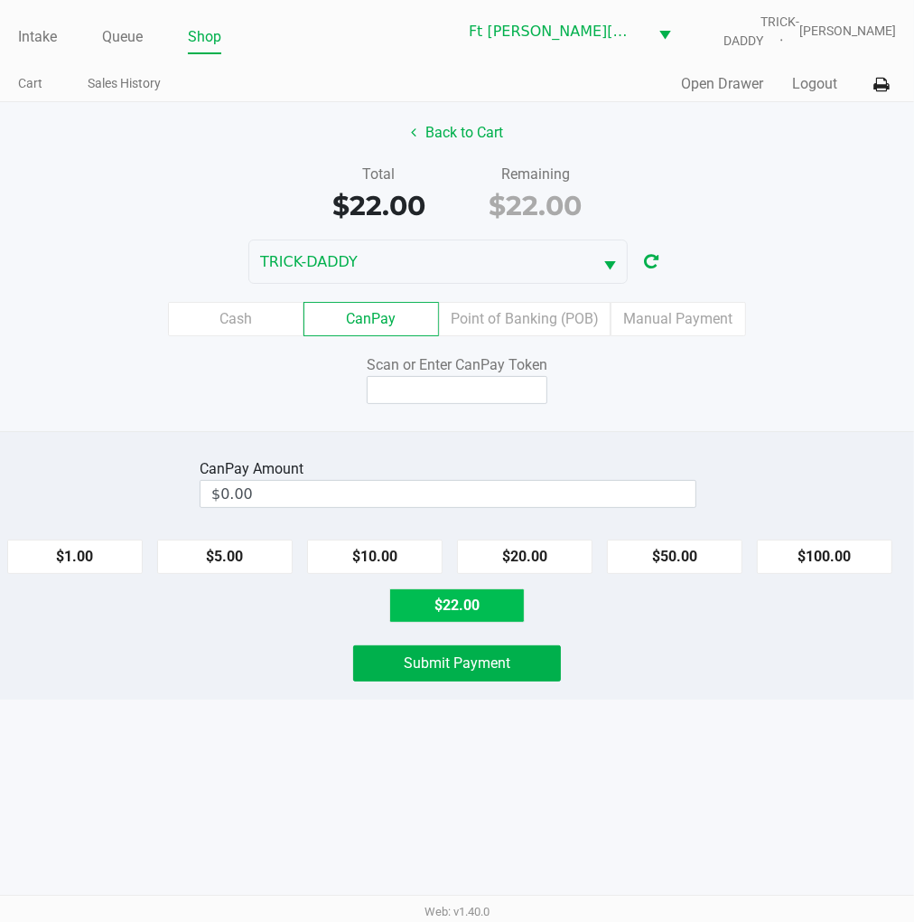
click at [497, 596] on button "$22.00" at bounding box center [457, 605] width 136 height 34
type input "$22.00"
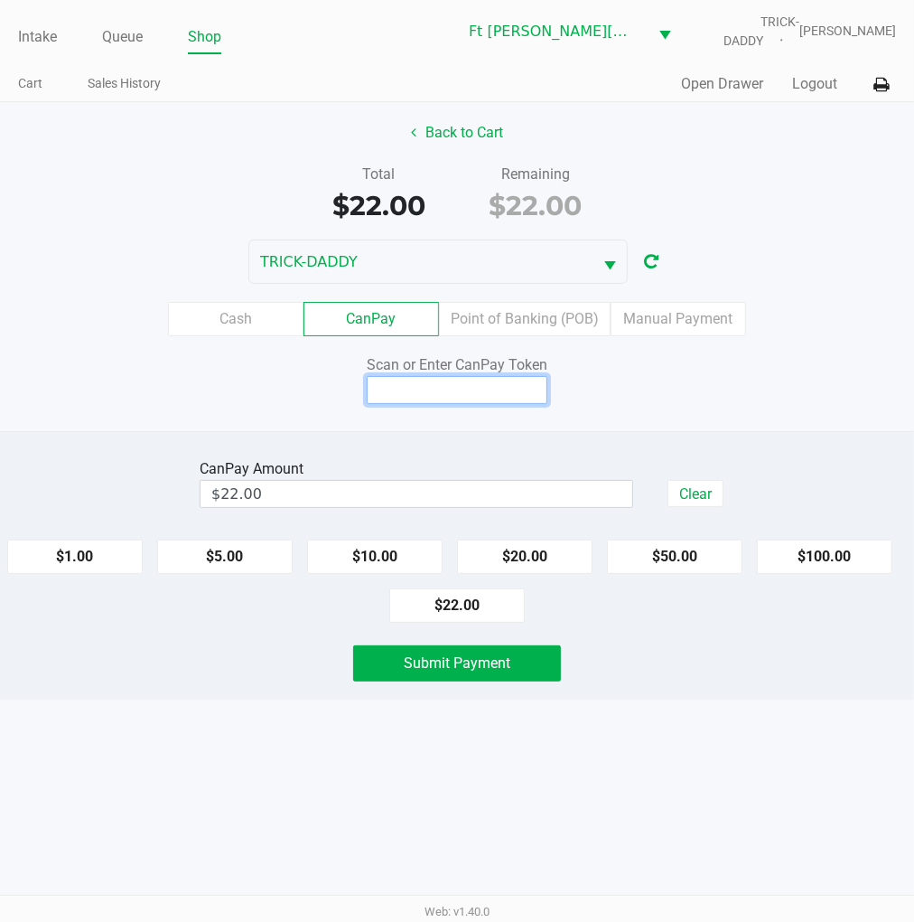
click at [483, 386] on input at bounding box center [457, 390] width 181 height 28
type input "X7131372Q"
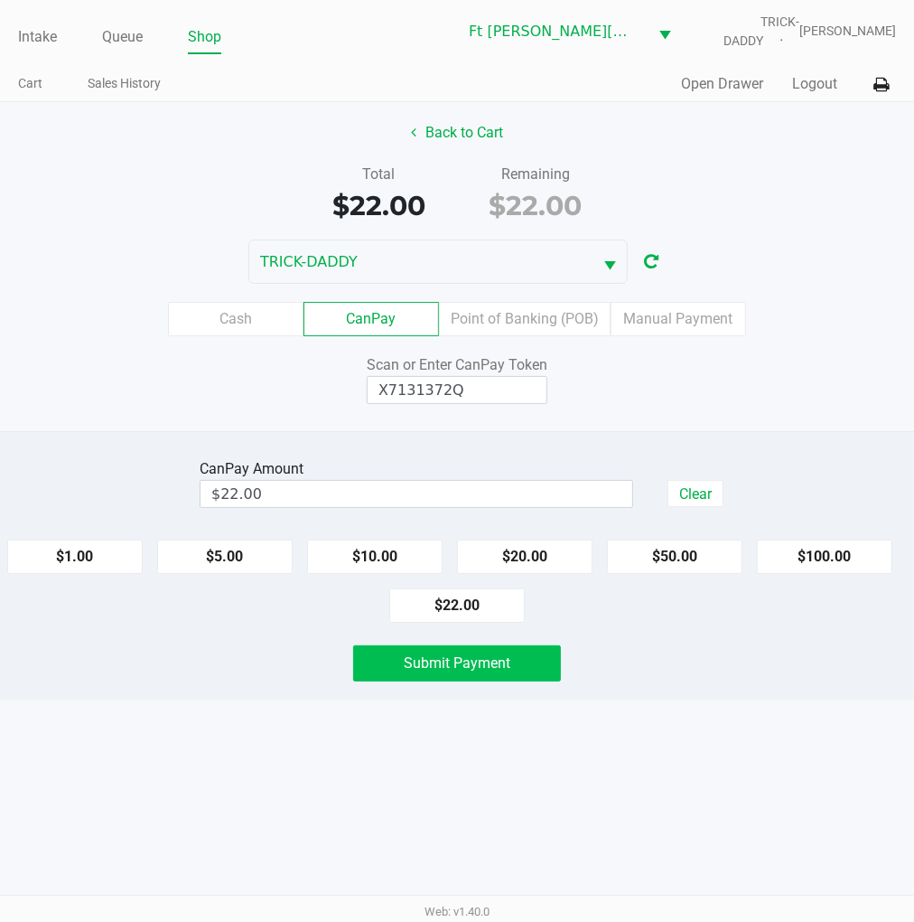
click at [497, 679] on button "Submit Payment" at bounding box center [457, 663] width 209 height 36
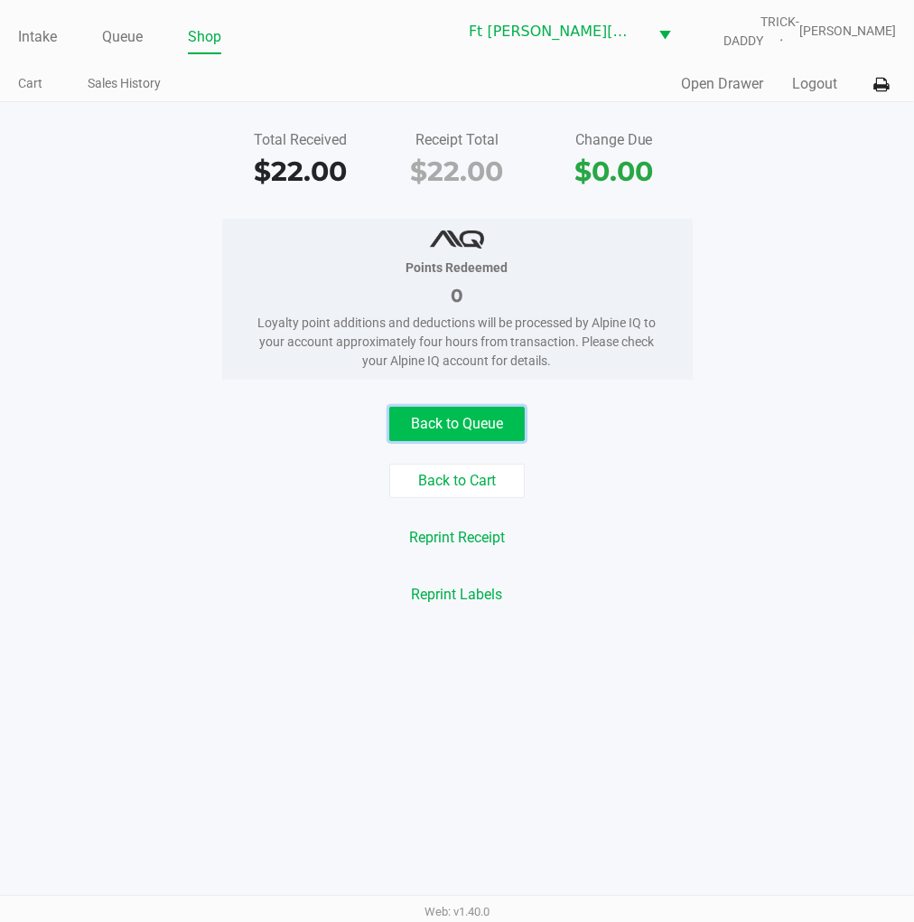
click at [480, 410] on button "Back to Queue" at bounding box center [457, 424] width 136 height 34
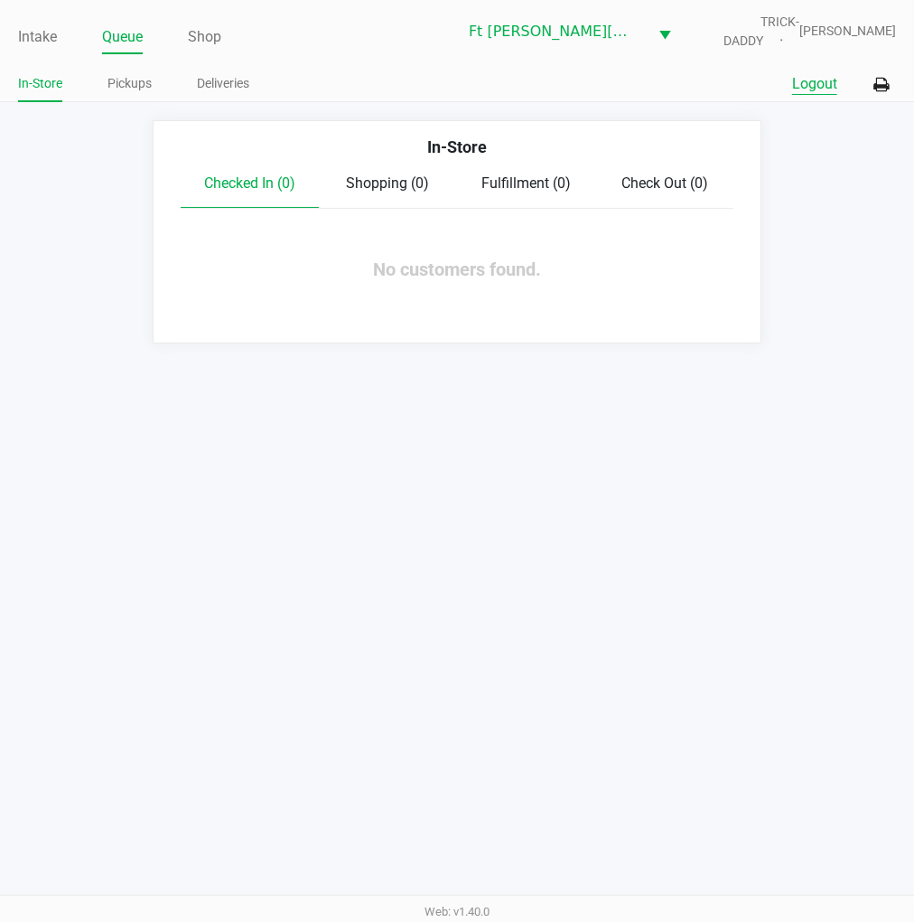
click at [822, 80] on button "Logout" at bounding box center [814, 84] width 45 height 22
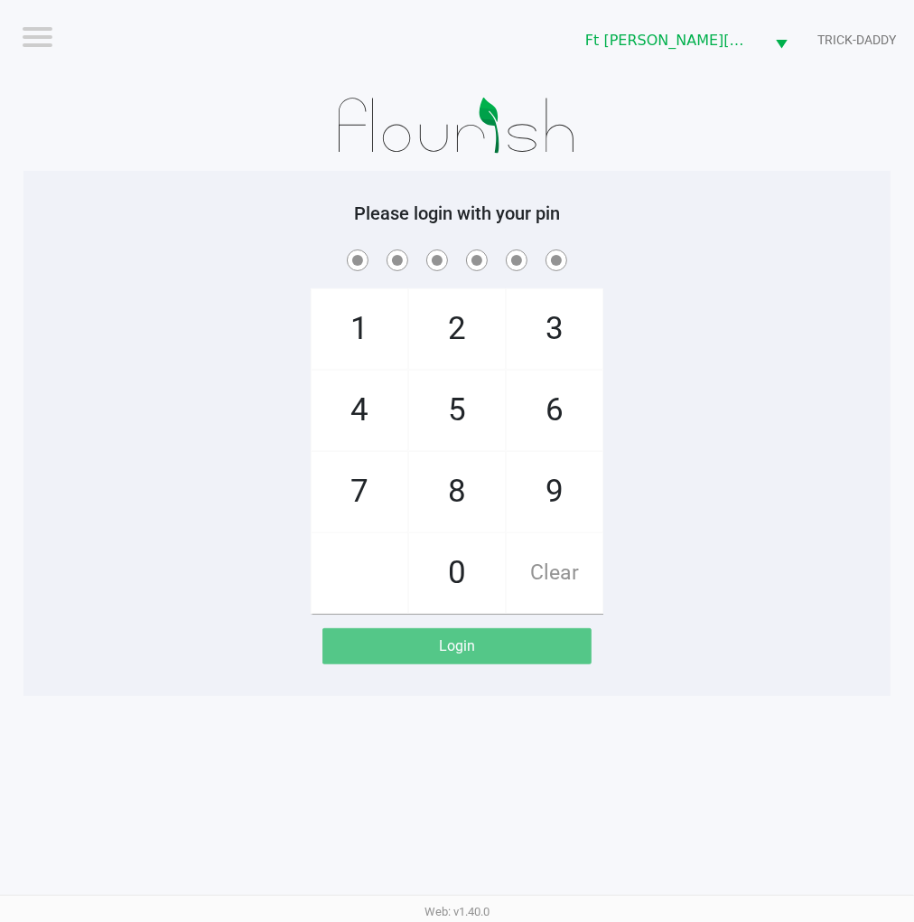
click at [783, 473] on div "1 4 7 2 5 8 0 3 6 9 Clear" at bounding box center [456, 430] width 867 height 368
click at [783, 370] on div "1 4 7 2 5 8 0 3 6 9 Clear" at bounding box center [456, 430] width 867 height 368
checkbox input "true"
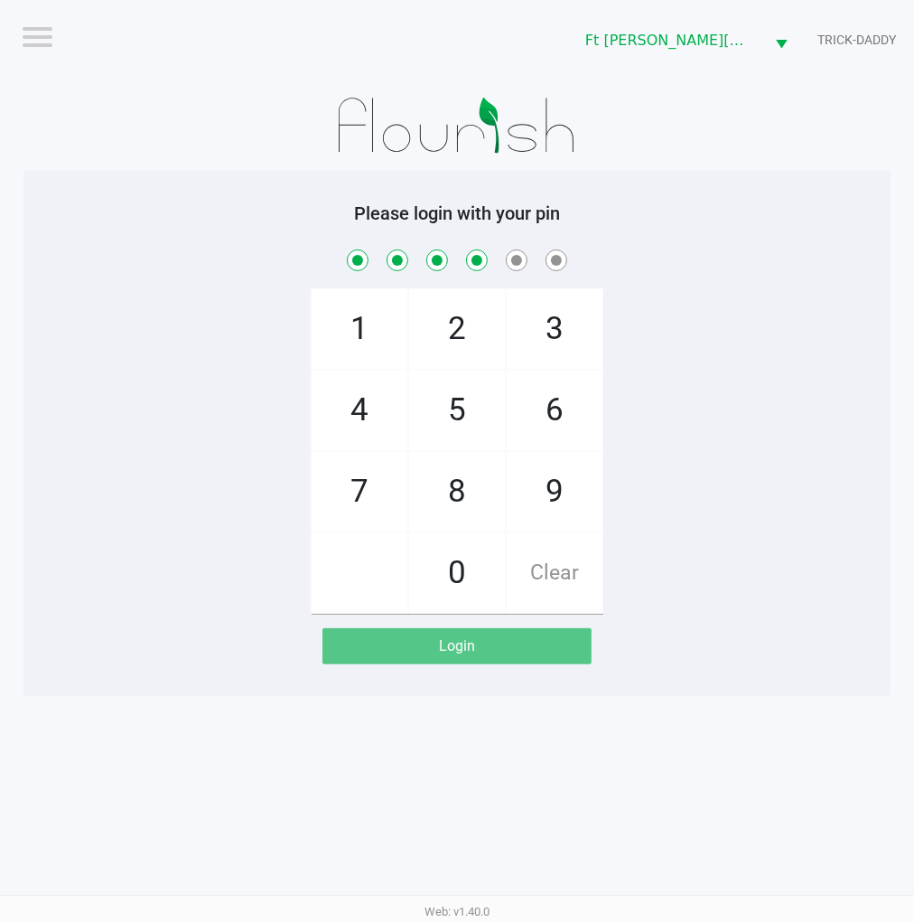
checkbox input "true"
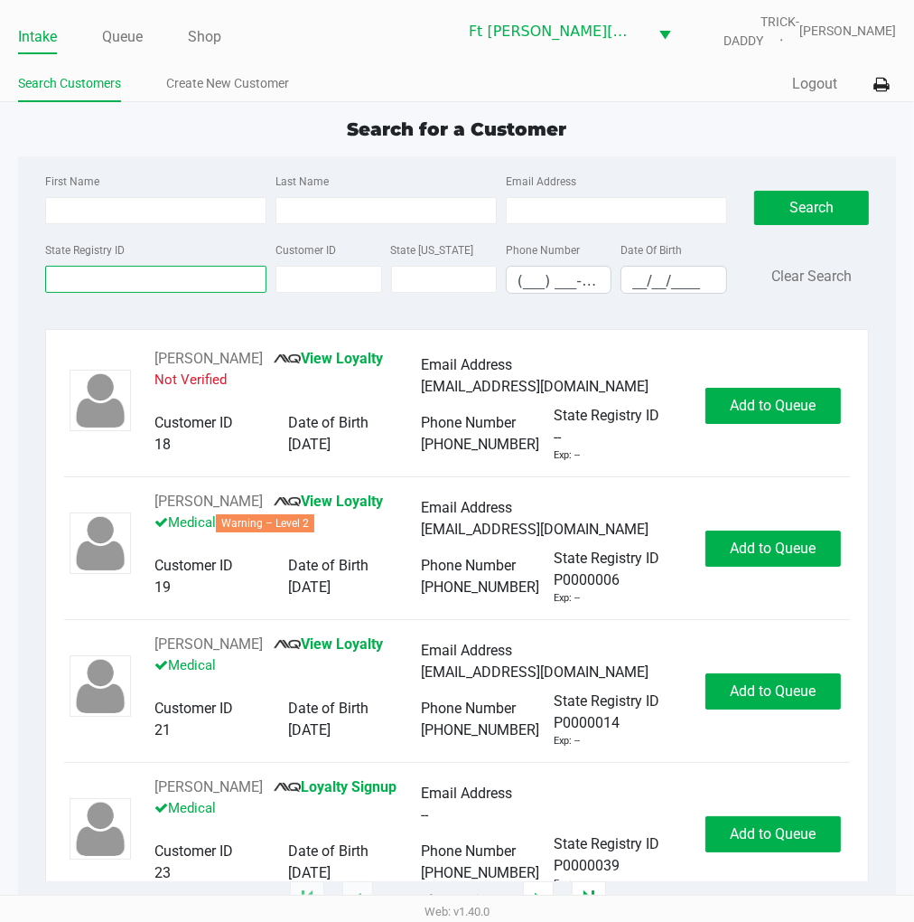
click at [88, 282] on input "State Registry ID" at bounding box center [155, 279] width 221 height 27
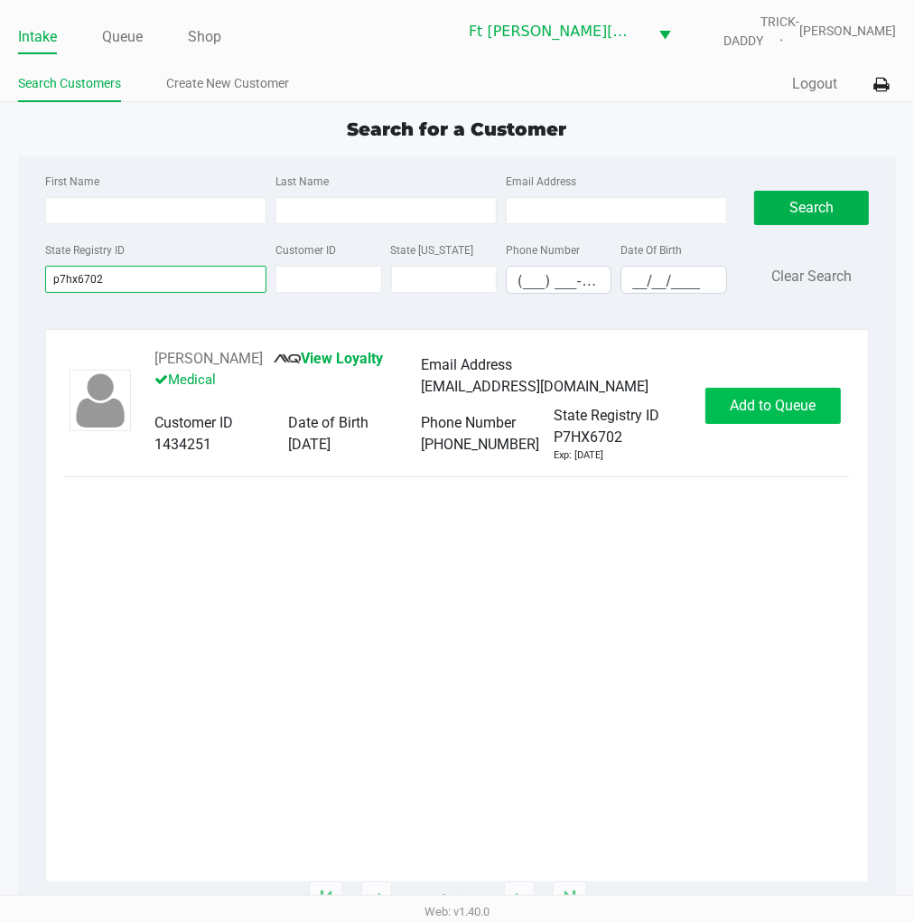
type input "p7hx6702"
click at [762, 410] on span "Add to Queue" at bounding box center [773, 405] width 86 height 17
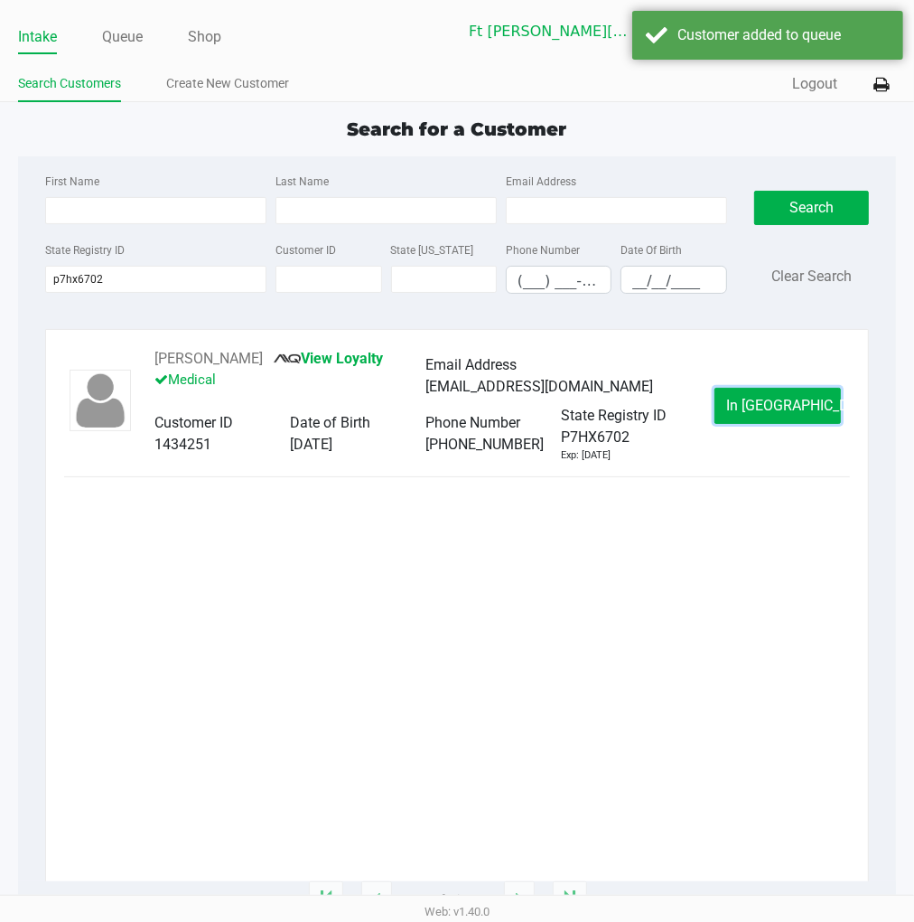
click at [762, 410] on span "In Queue" at bounding box center [802, 405] width 152 height 17
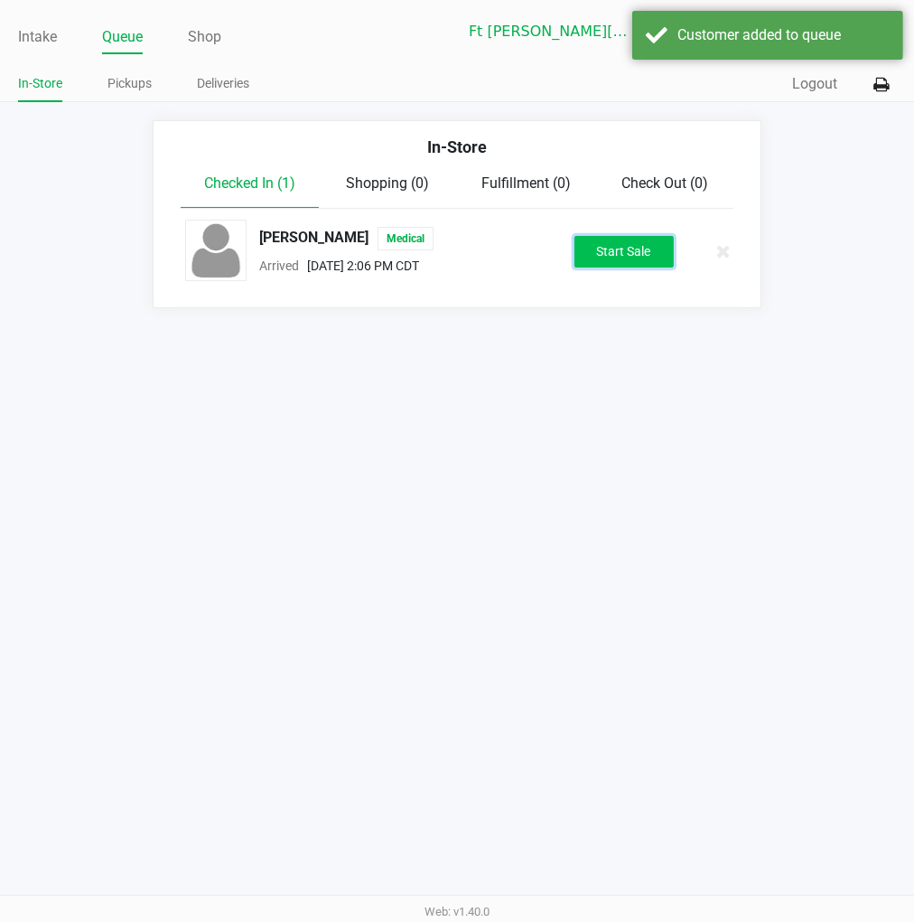
click at [639, 260] on button "Start Sale" at bounding box center [624, 252] width 99 height 32
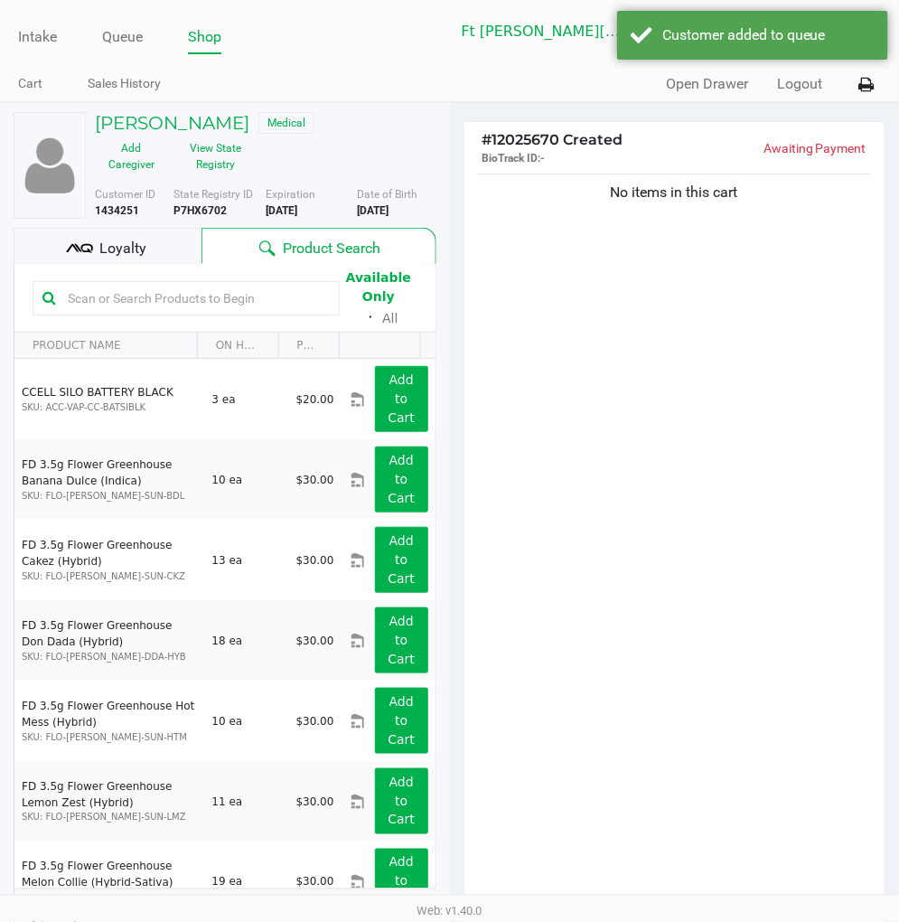
click at [163, 250] on div "Loyalty" at bounding box center [108, 246] width 188 height 36
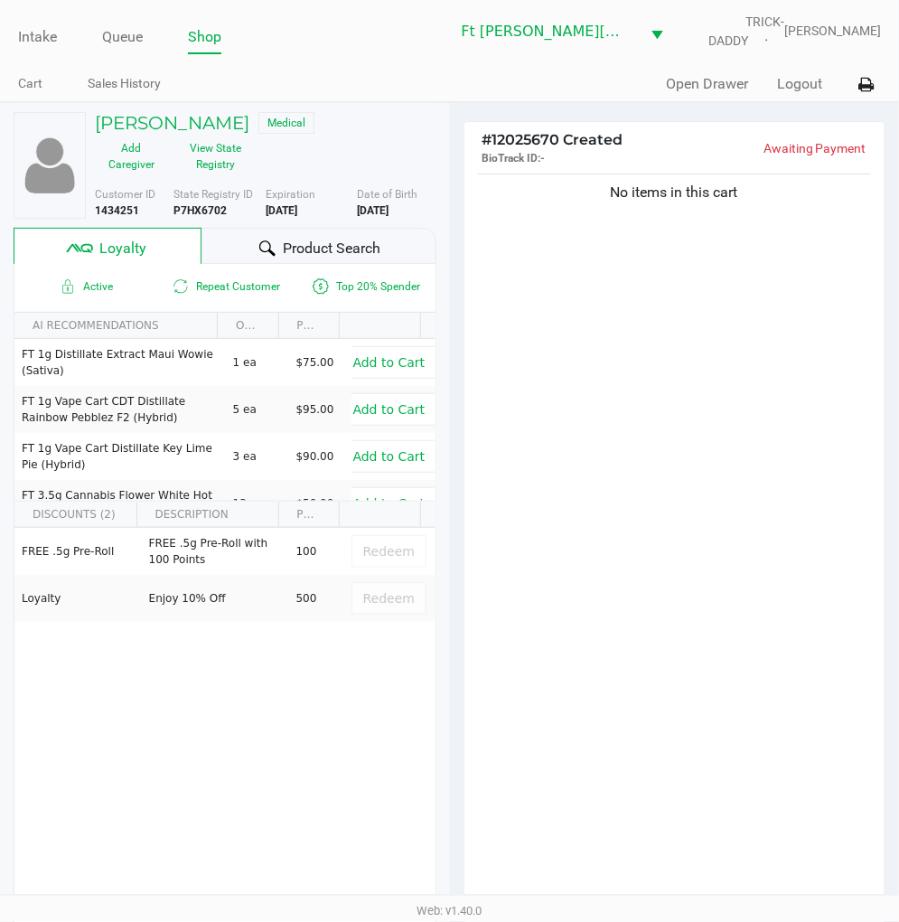
click at [275, 249] on div at bounding box center [268, 249] width 22 height 22
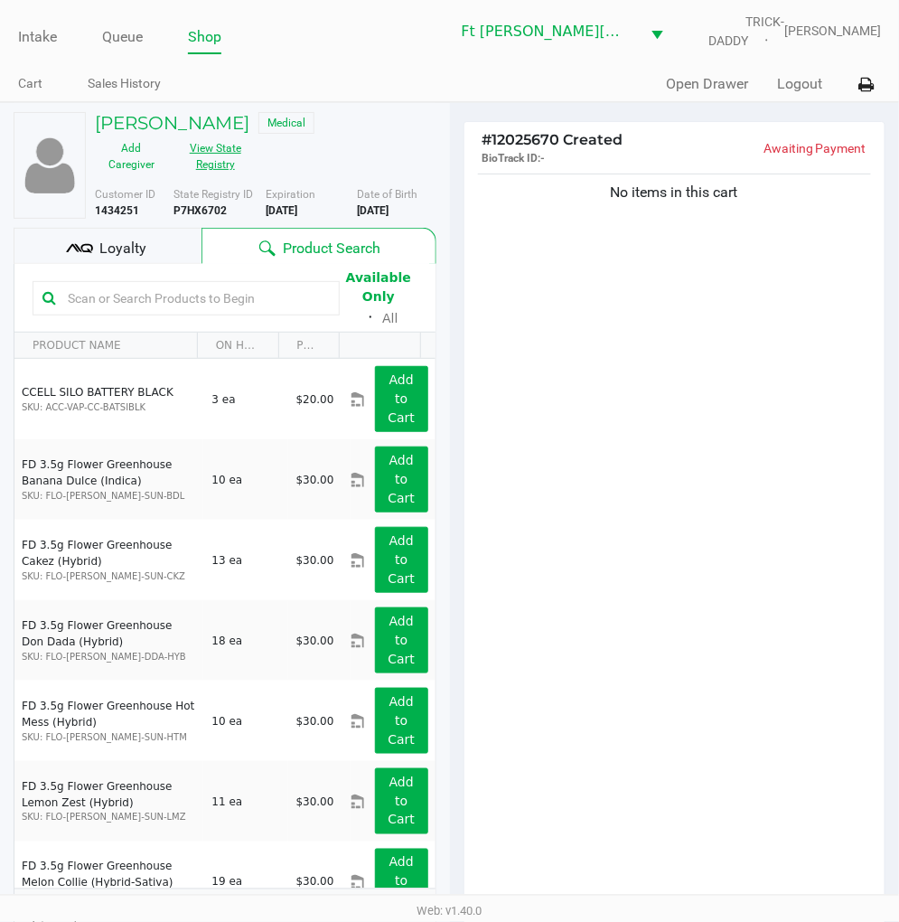
click at [228, 163] on button "View State Registry" at bounding box center [210, 156] width 84 height 45
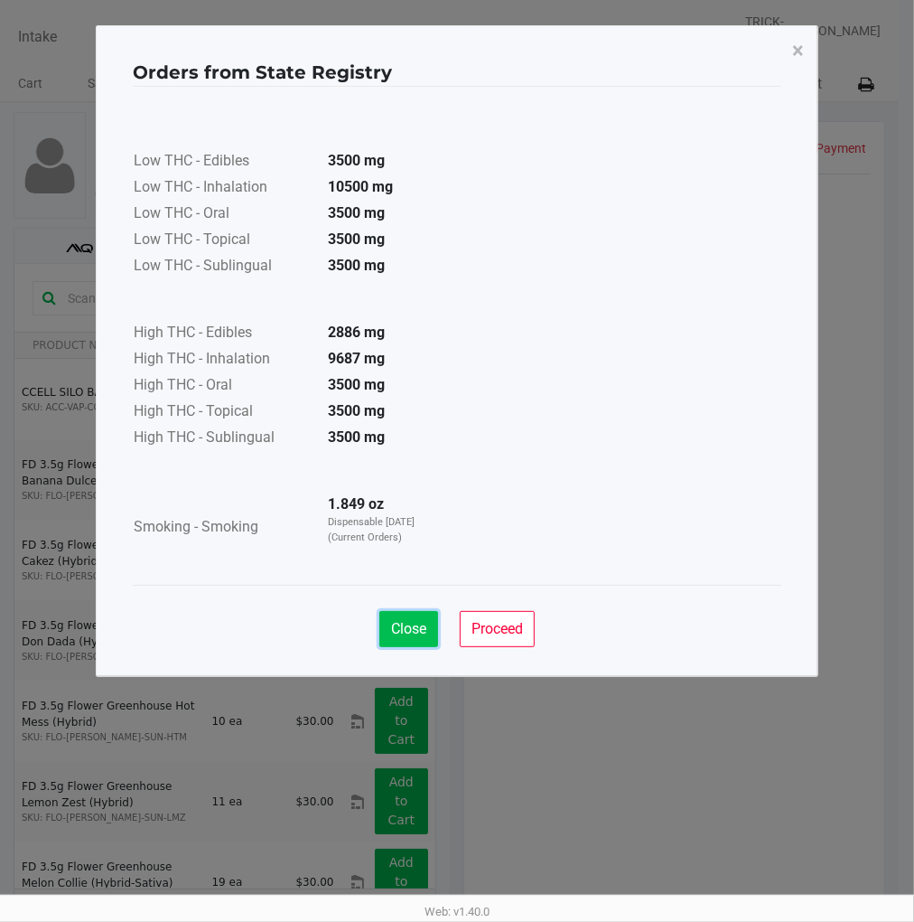
click at [403, 628] on span "Close" at bounding box center [408, 628] width 35 height 17
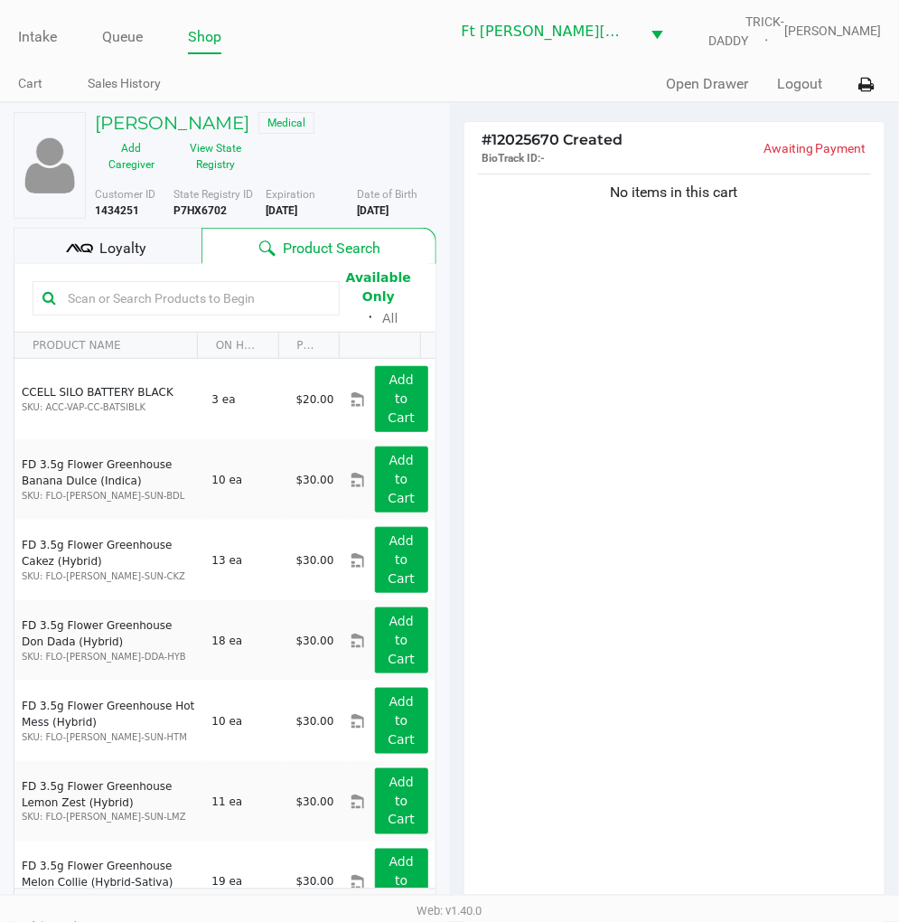
click at [136, 263] on div "Loyalty" at bounding box center [108, 246] width 188 height 36
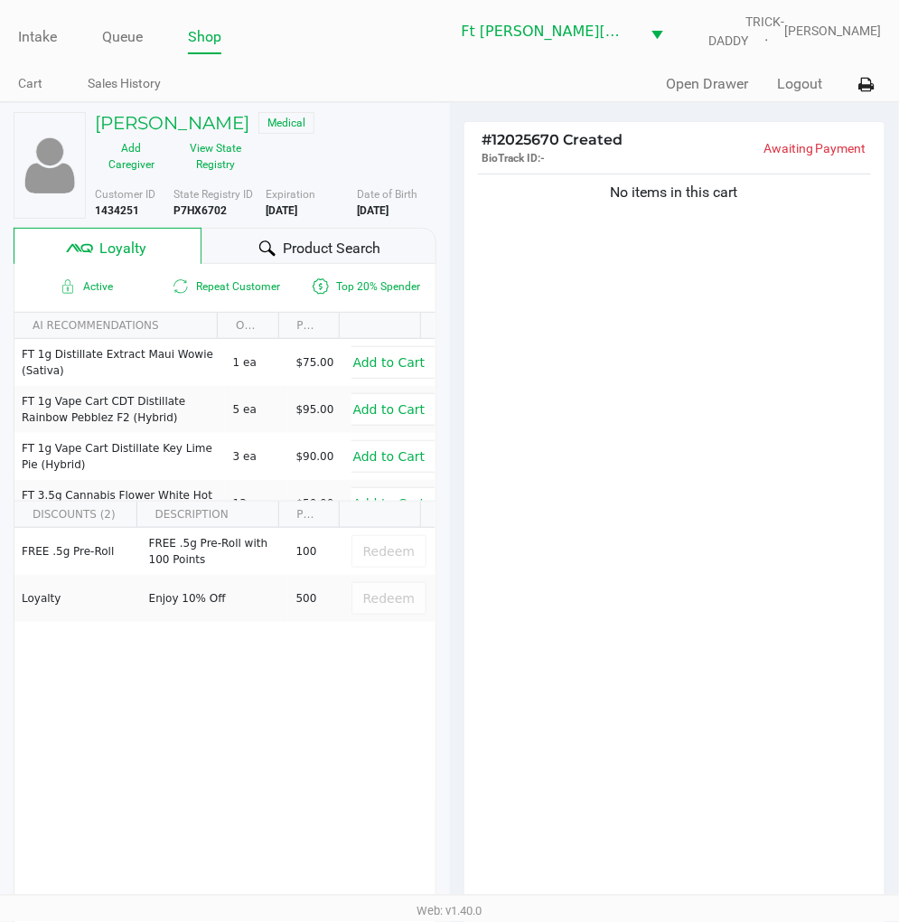
click at [328, 247] on span "Product Search" at bounding box center [332, 249] width 98 height 22
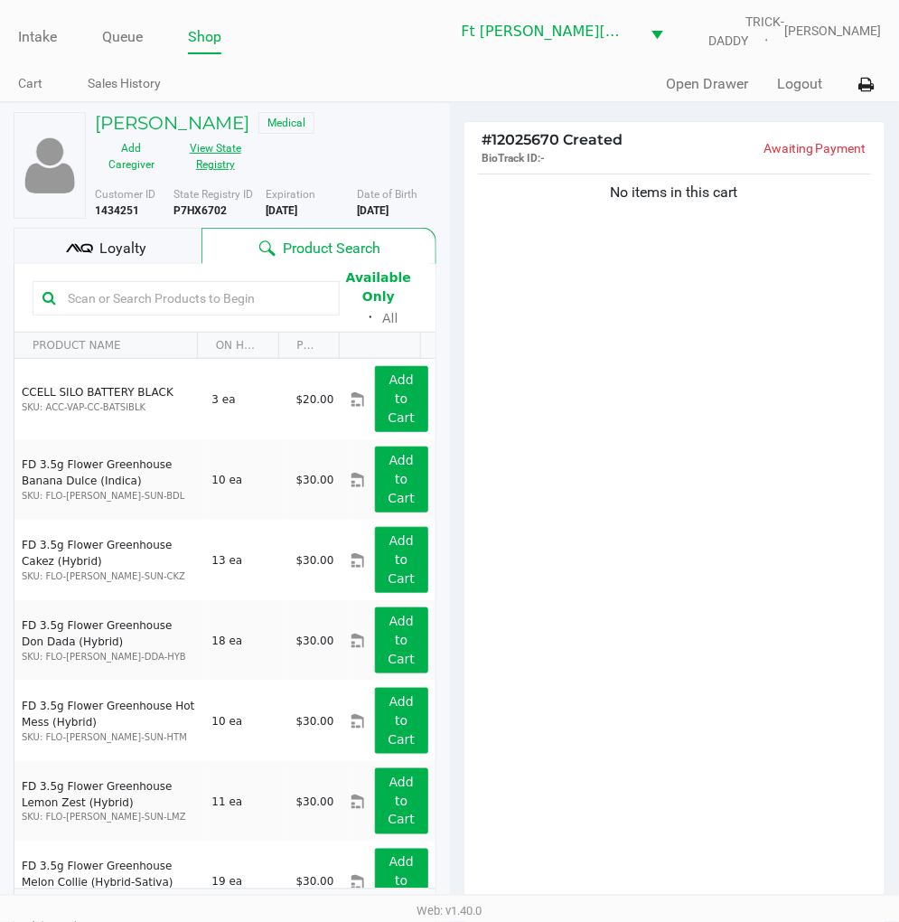
click at [192, 150] on button "View State Registry" at bounding box center [210, 156] width 84 height 45
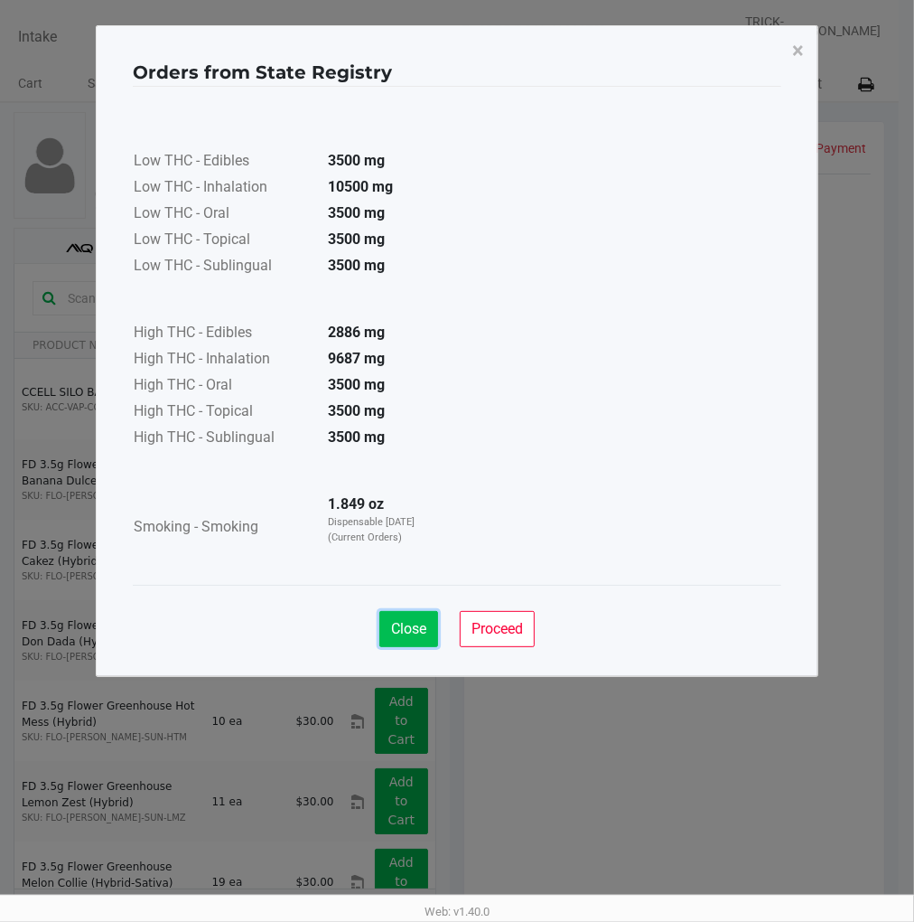
click at [409, 620] on span "Close" at bounding box center [408, 628] width 35 height 17
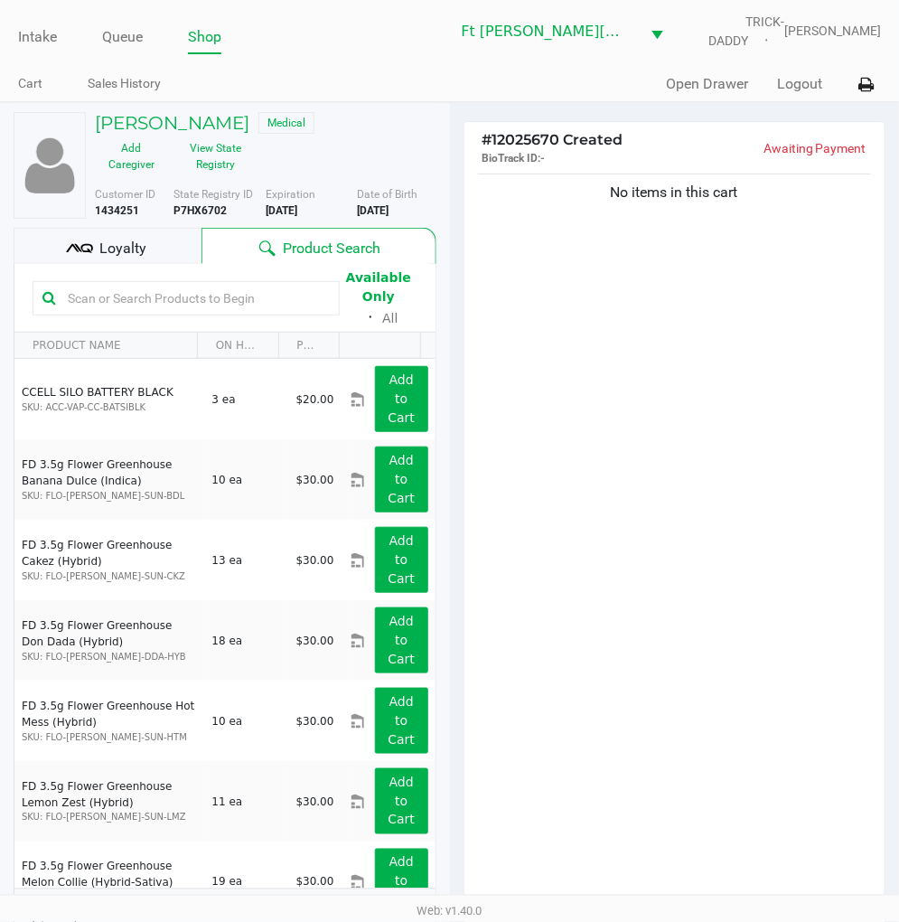
click at [620, 335] on div "No items in this cart" at bounding box center [674, 543] width 421 height 747
click at [666, 445] on div "No items in this cart" at bounding box center [674, 543] width 421 height 747
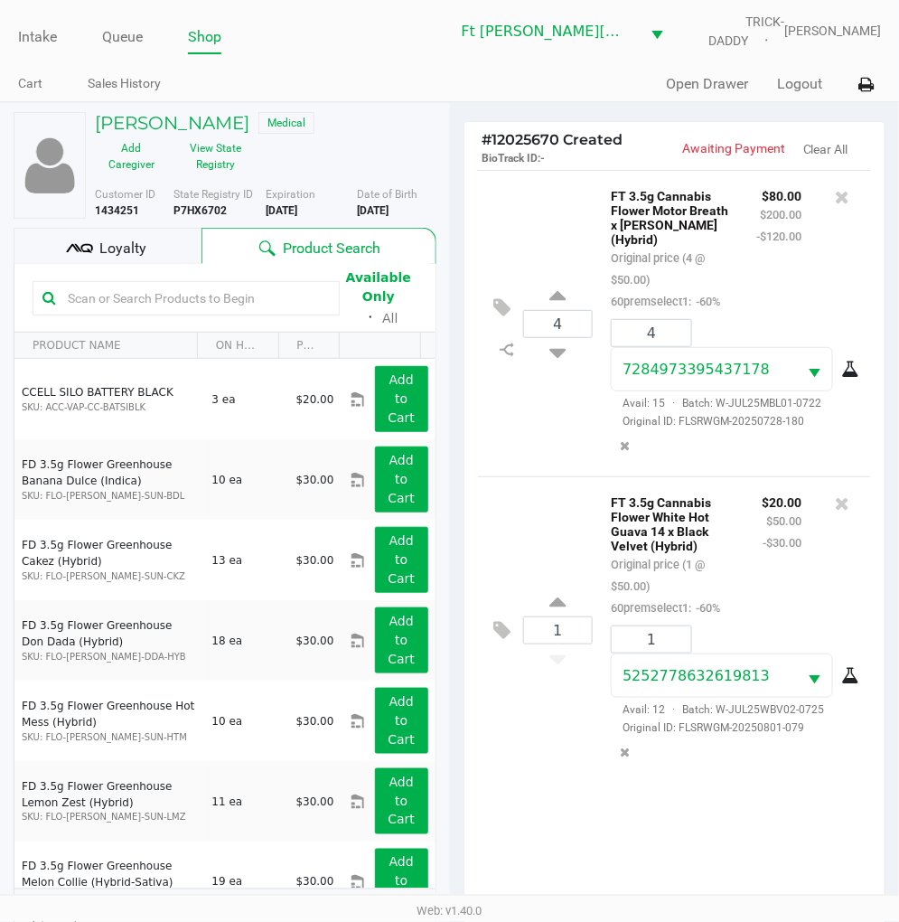
click at [524, 455] on div "4 FT 3.5g Cannabis Flower Motor Breath x Mike Larry (Hybrid) Original price (4 …" at bounding box center [675, 323] width 394 height 306
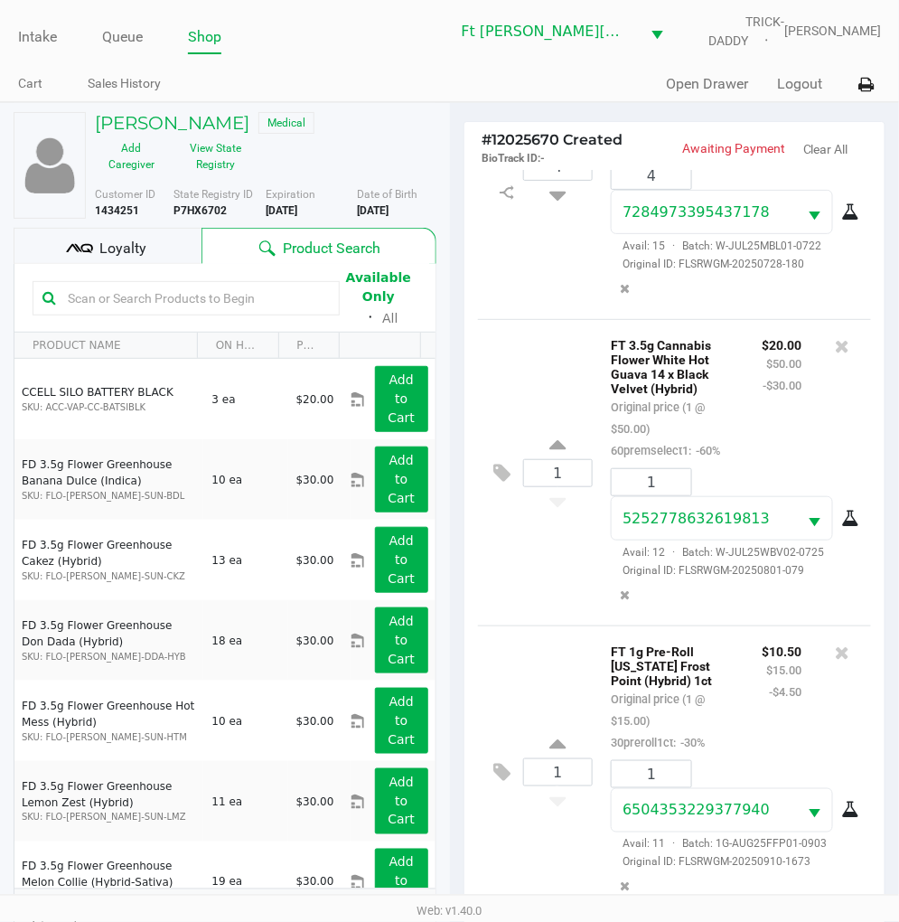
click at [87, 238] on icon at bounding box center [79, 248] width 27 height 27
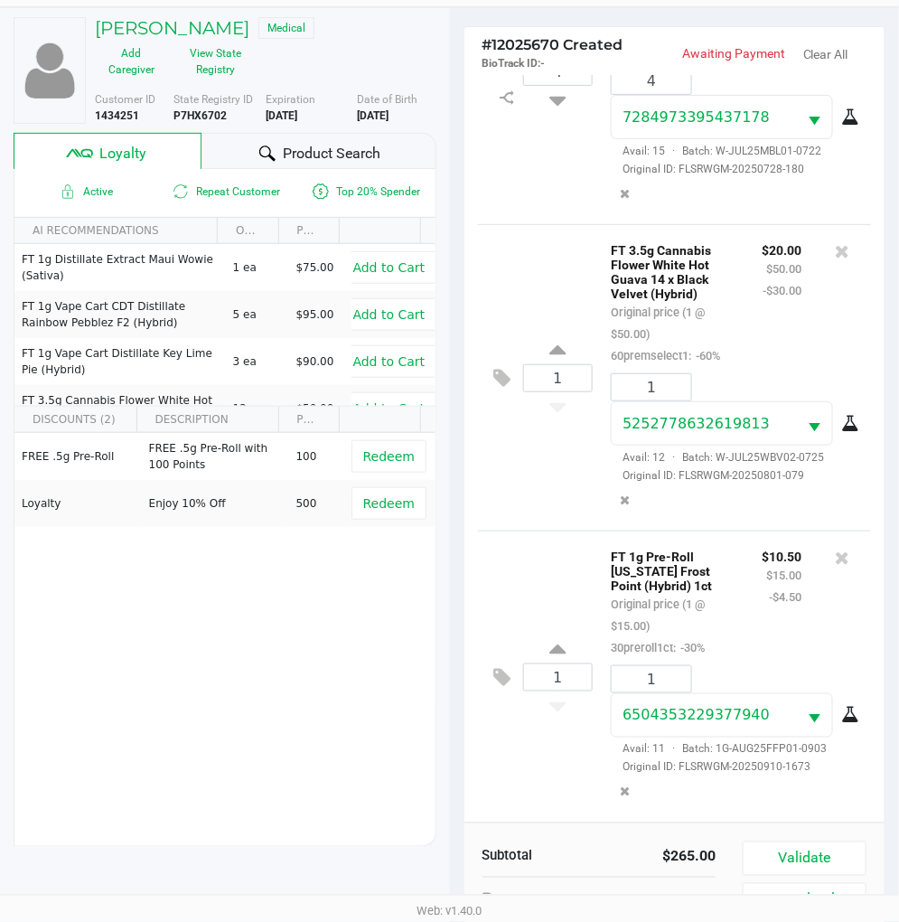
scroll to position [233, 0]
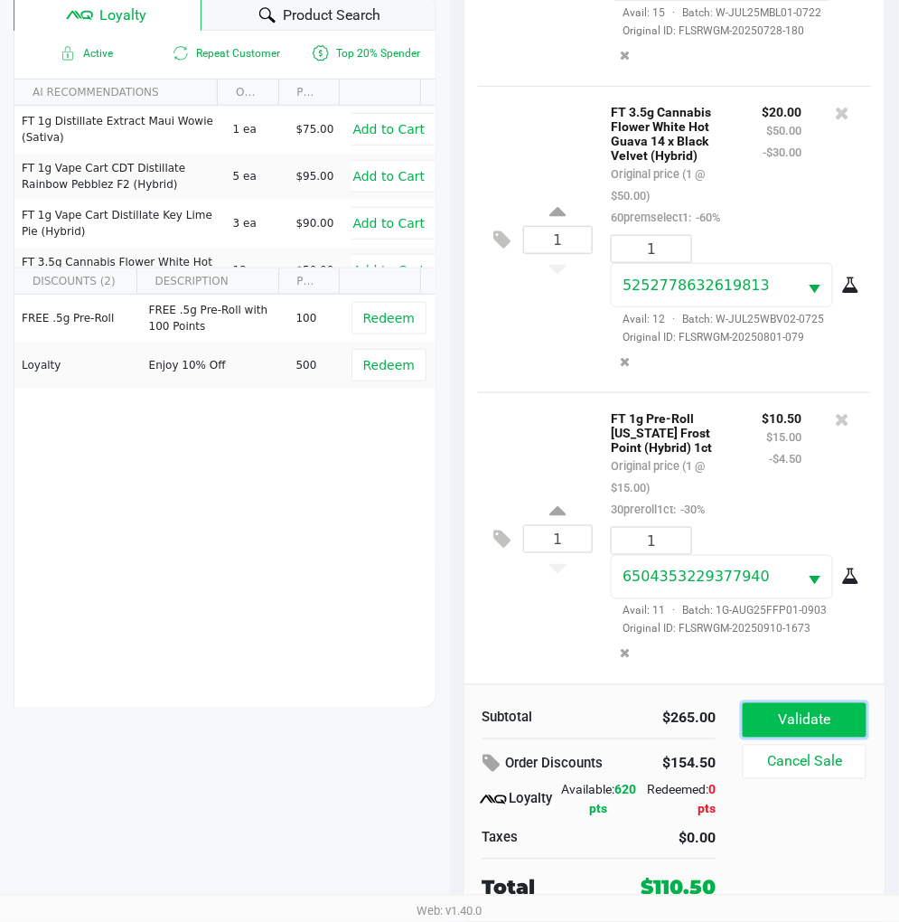
click at [809, 719] on button "Validate" at bounding box center [805, 720] width 124 height 34
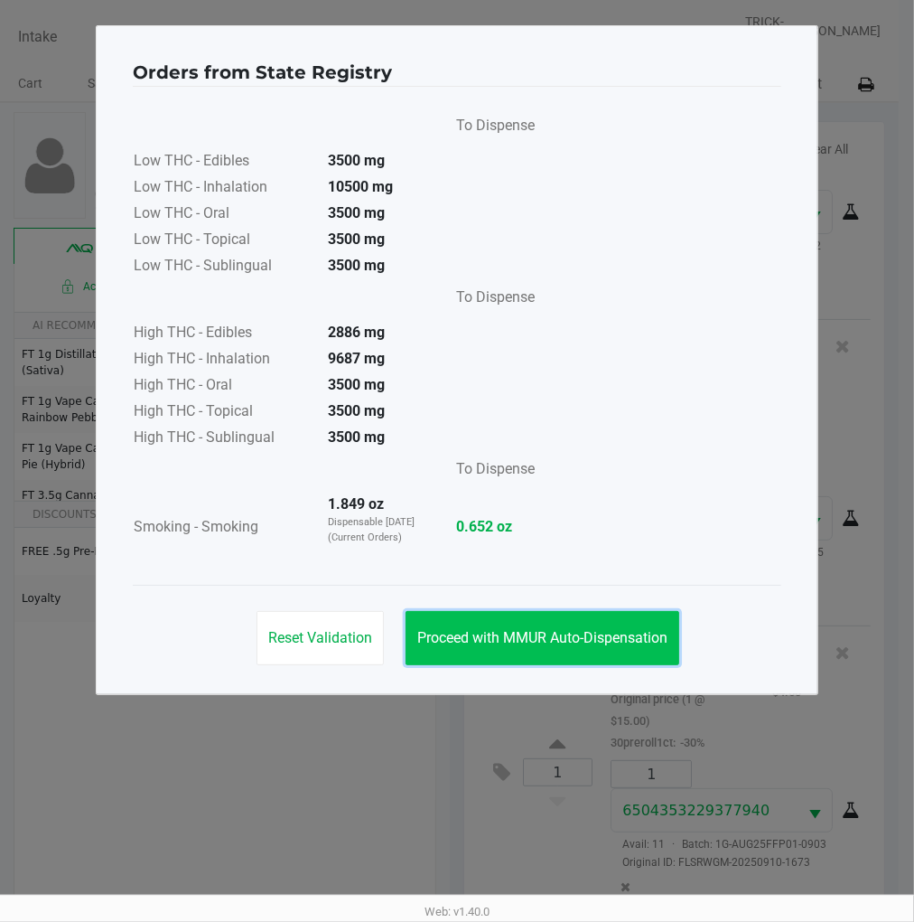
click at [581, 629] on span "Proceed with MMUR Auto-Dispensation" at bounding box center [542, 637] width 250 height 17
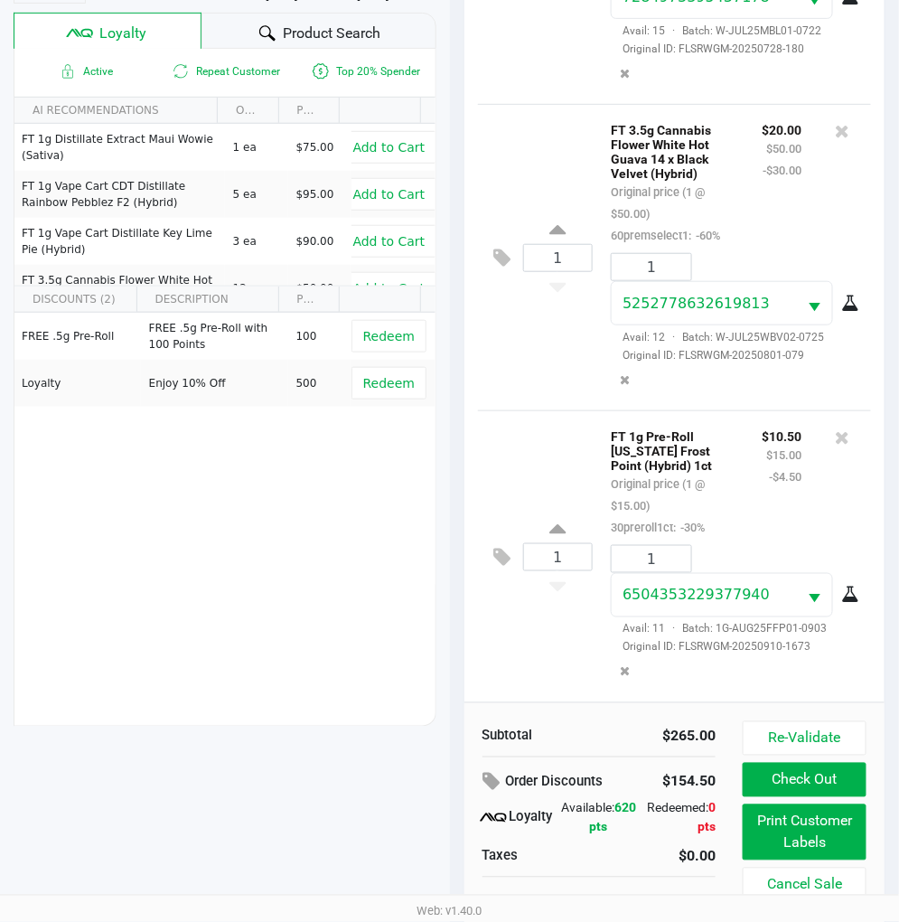
scroll to position [233, 0]
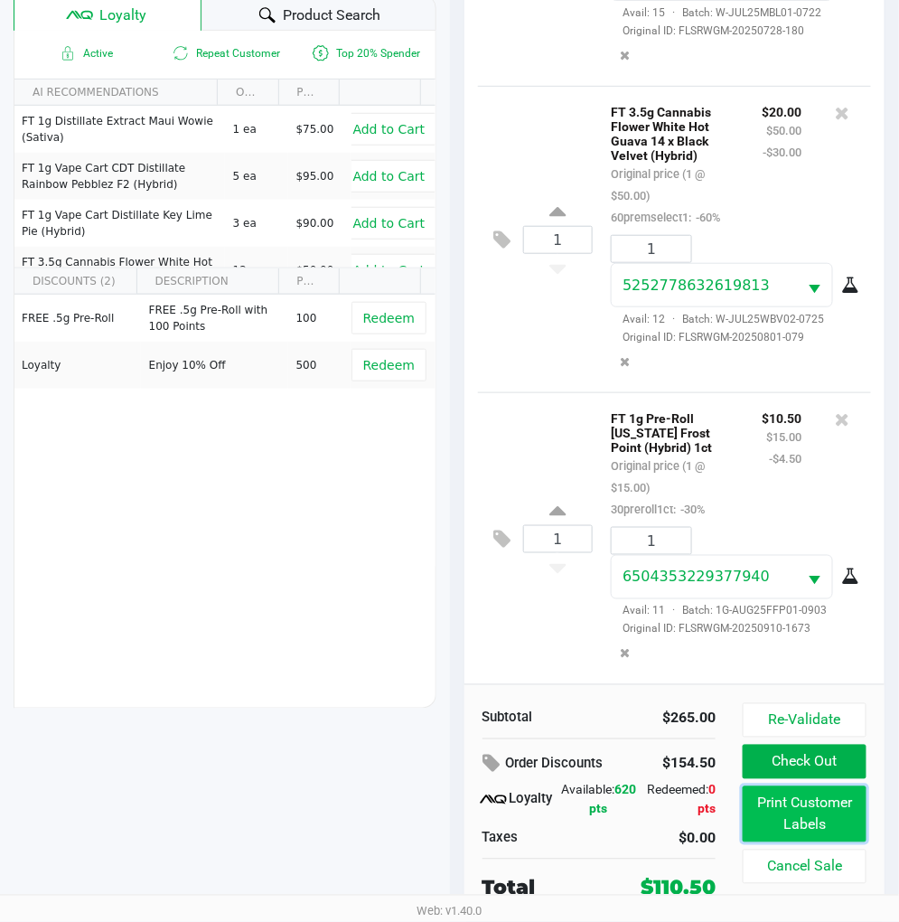
click at [815, 823] on button "Print Customer Labels" at bounding box center [805, 814] width 124 height 56
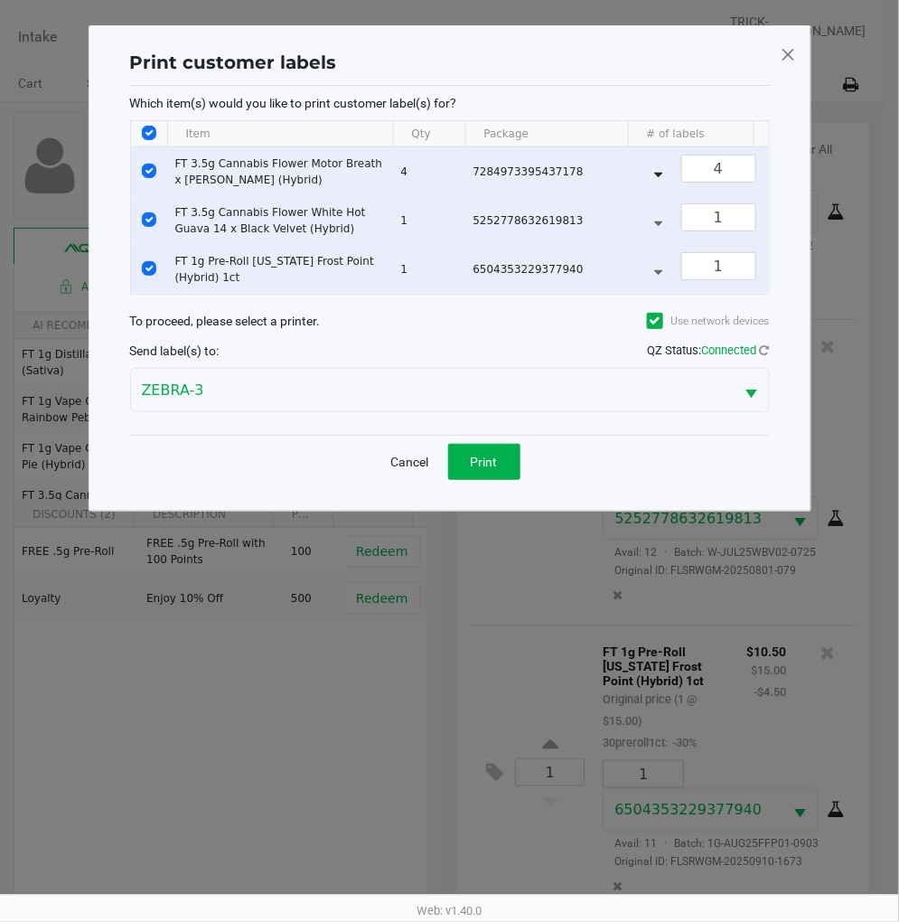
scroll to position [0, 0]
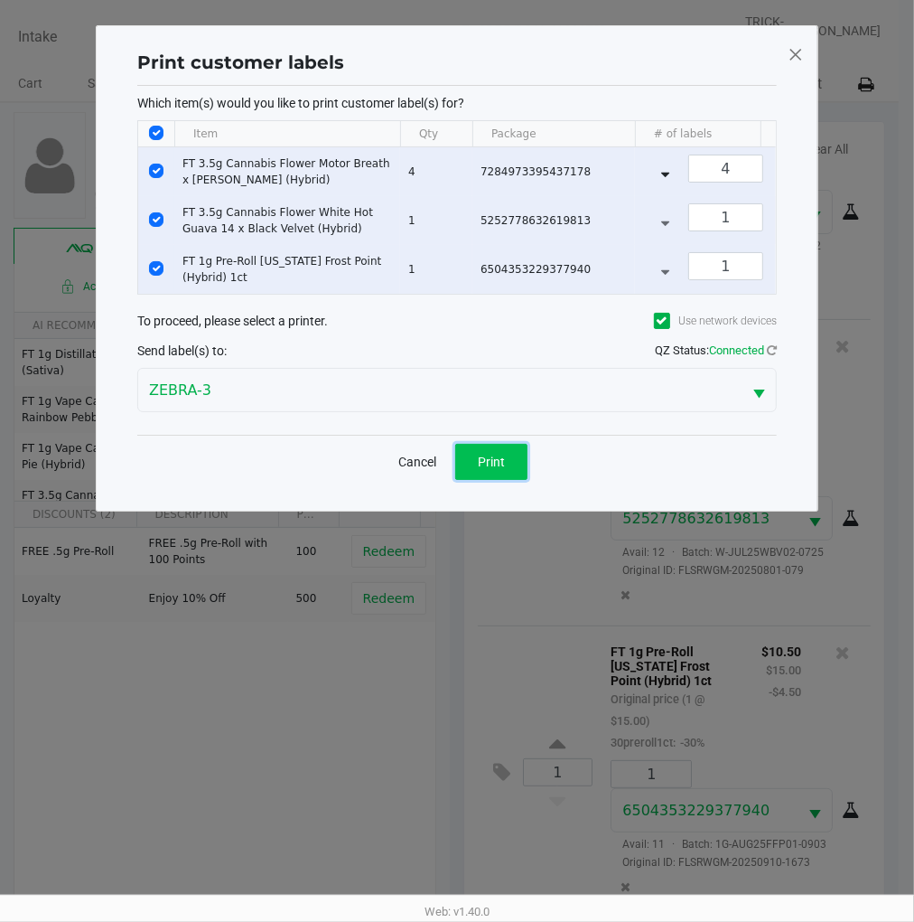
click at [492, 466] on button "Print" at bounding box center [491, 462] width 72 height 36
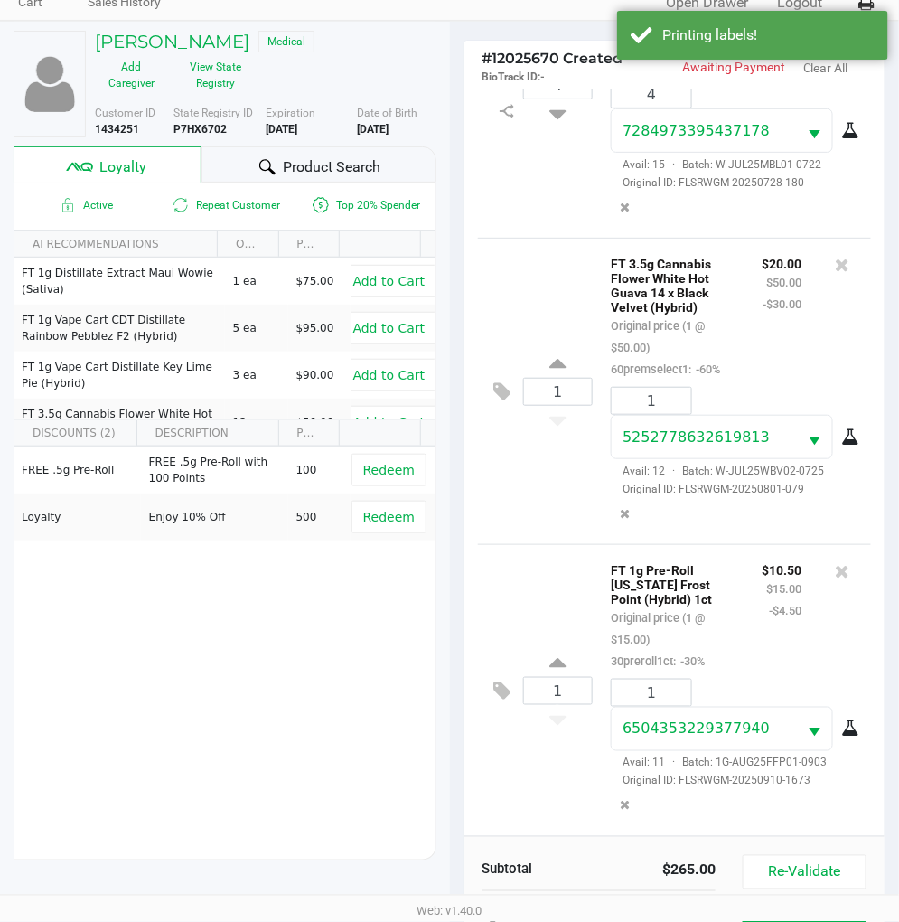
scroll to position [233, 0]
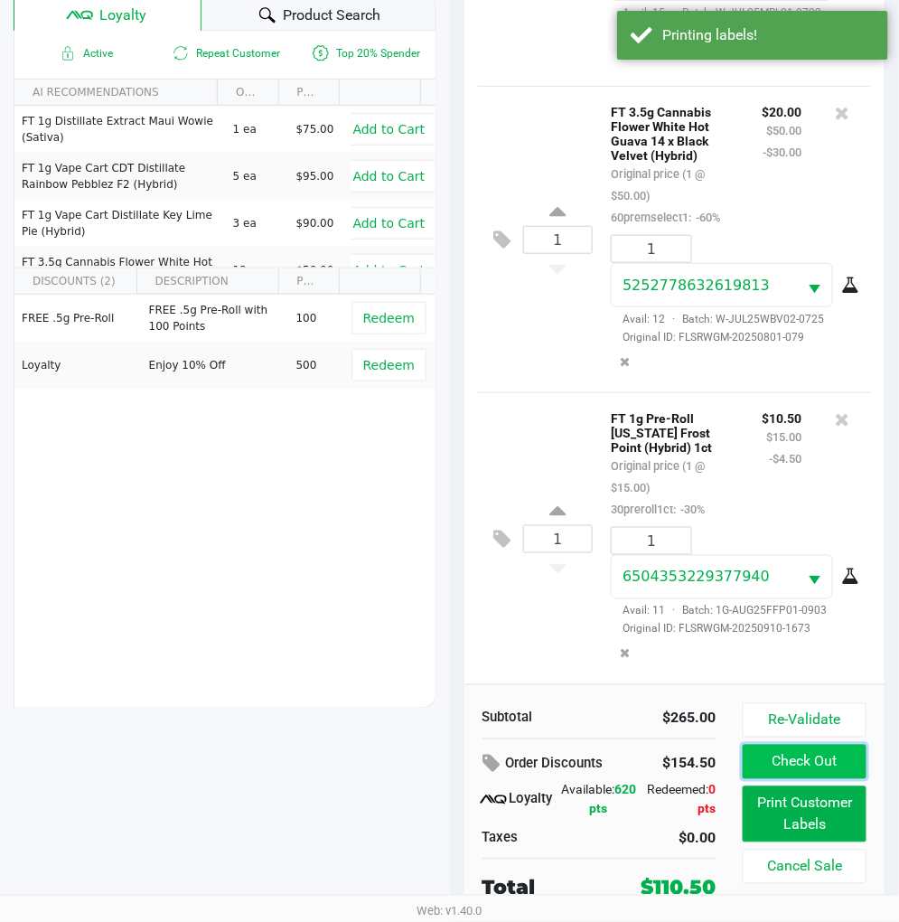
click at [819, 768] on button "Check Out" at bounding box center [805, 762] width 124 height 34
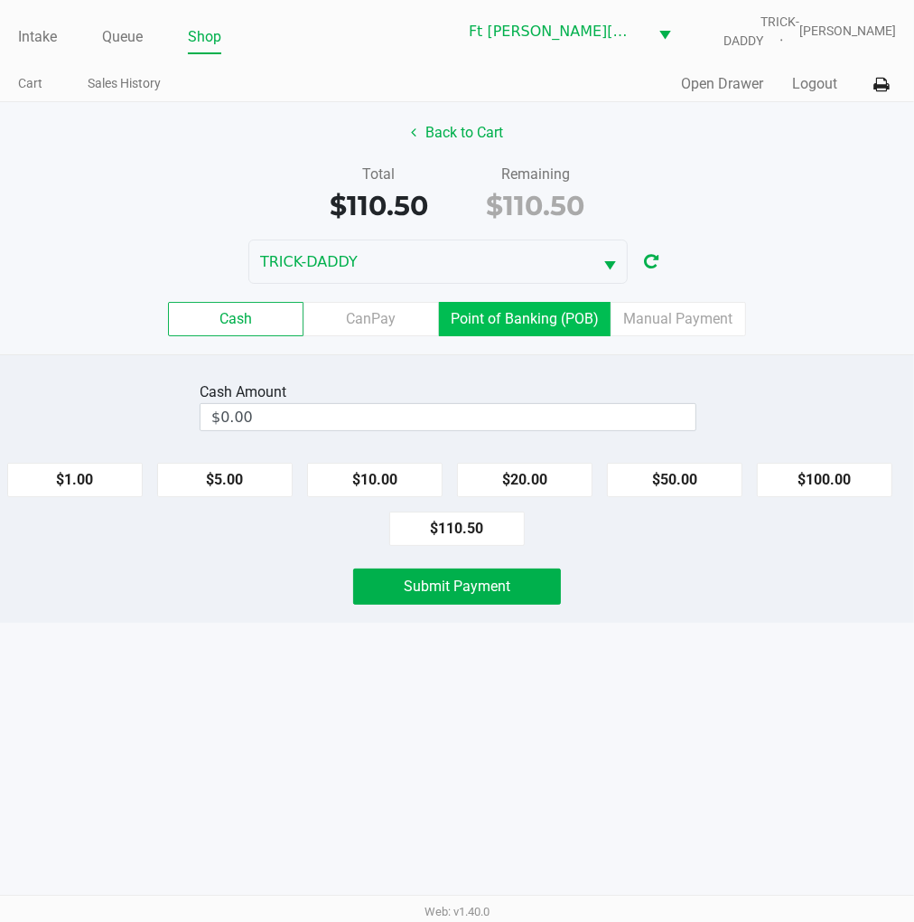
click at [553, 311] on label "Point of Banking (POB)" at bounding box center [525, 319] width 172 height 34
click at [0, 0] on 7 "Point of Banking (POB)" at bounding box center [0, 0] width 0 height 0
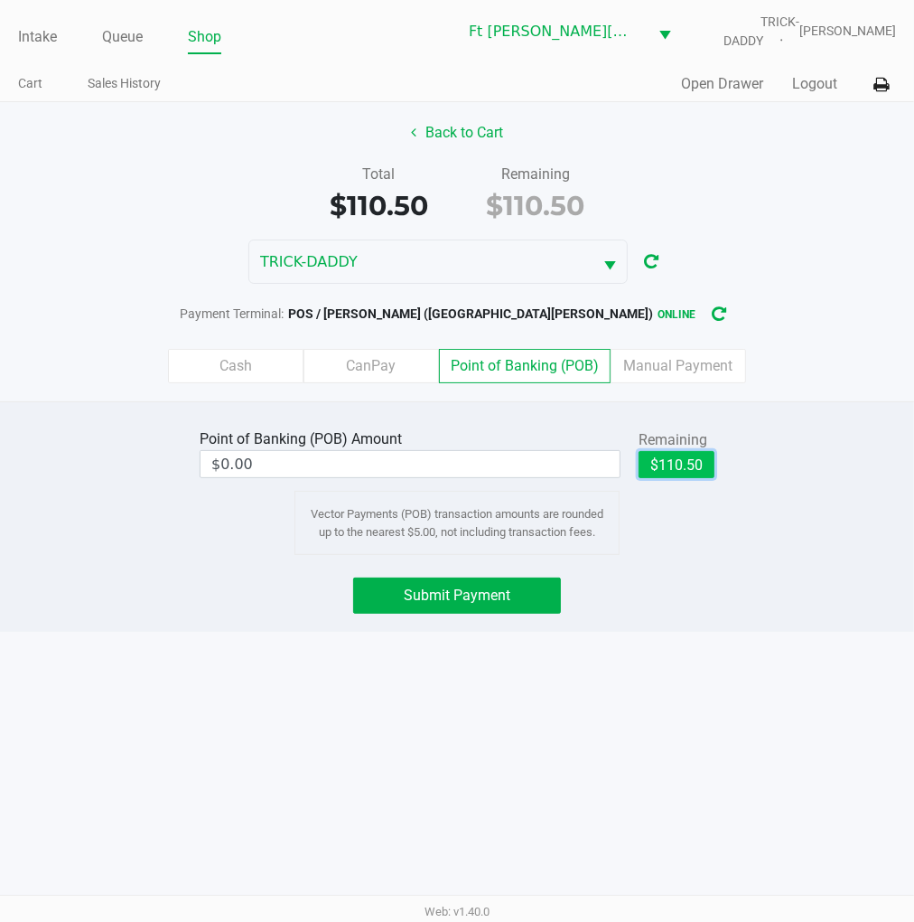
click at [682, 464] on button "$110.50" at bounding box center [677, 464] width 76 height 27
type input "$110.50"
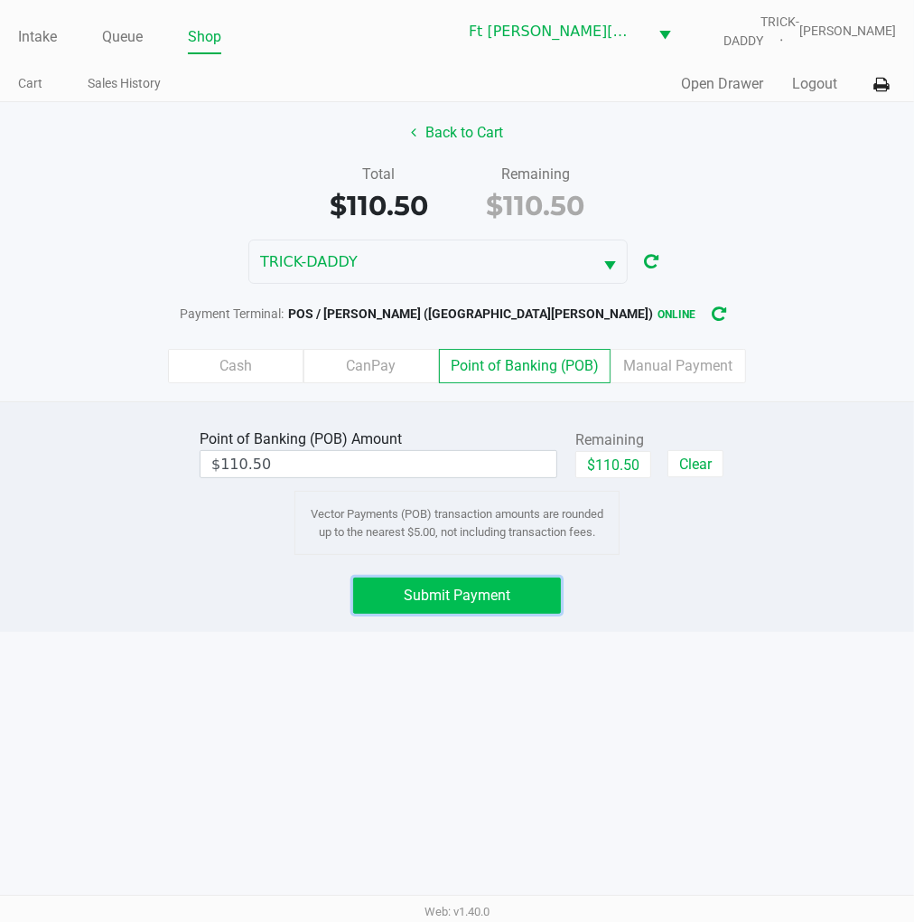
click at [521, 593] on button "Submit Payment" at bounding box center [457, 595] width 209 height 36
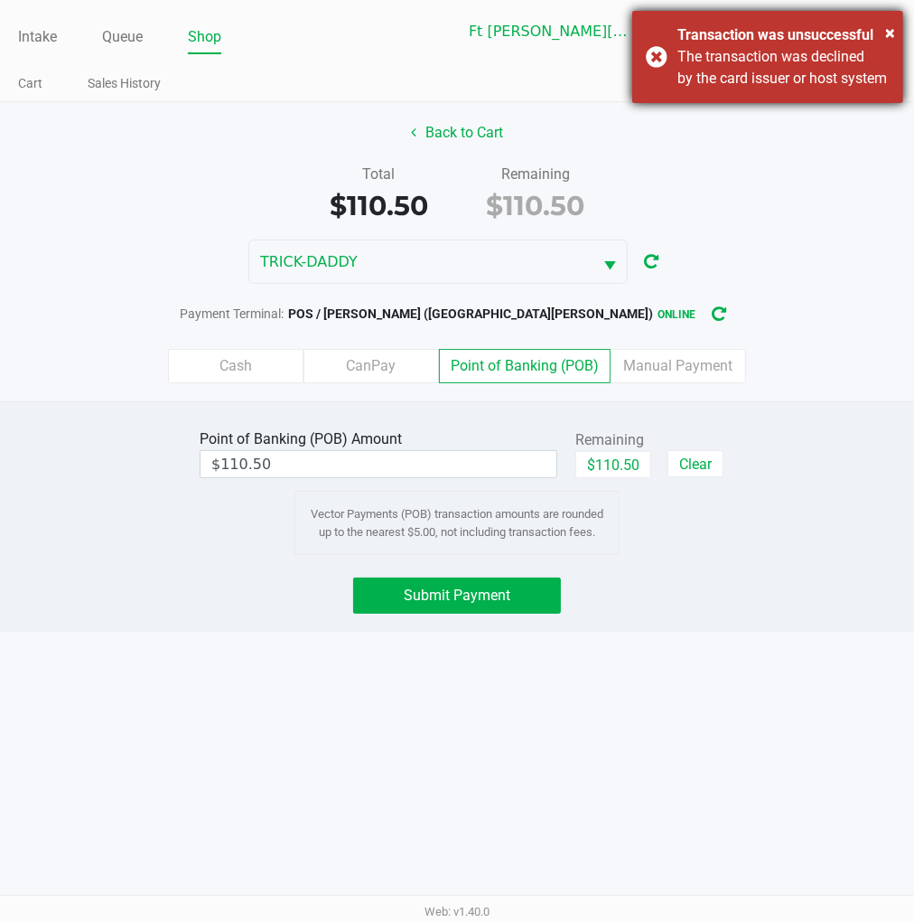
click at [678, 89] on div "The transaction was declined by the card issuer or host system" at bounding box center [784, 67] width 212 height 43
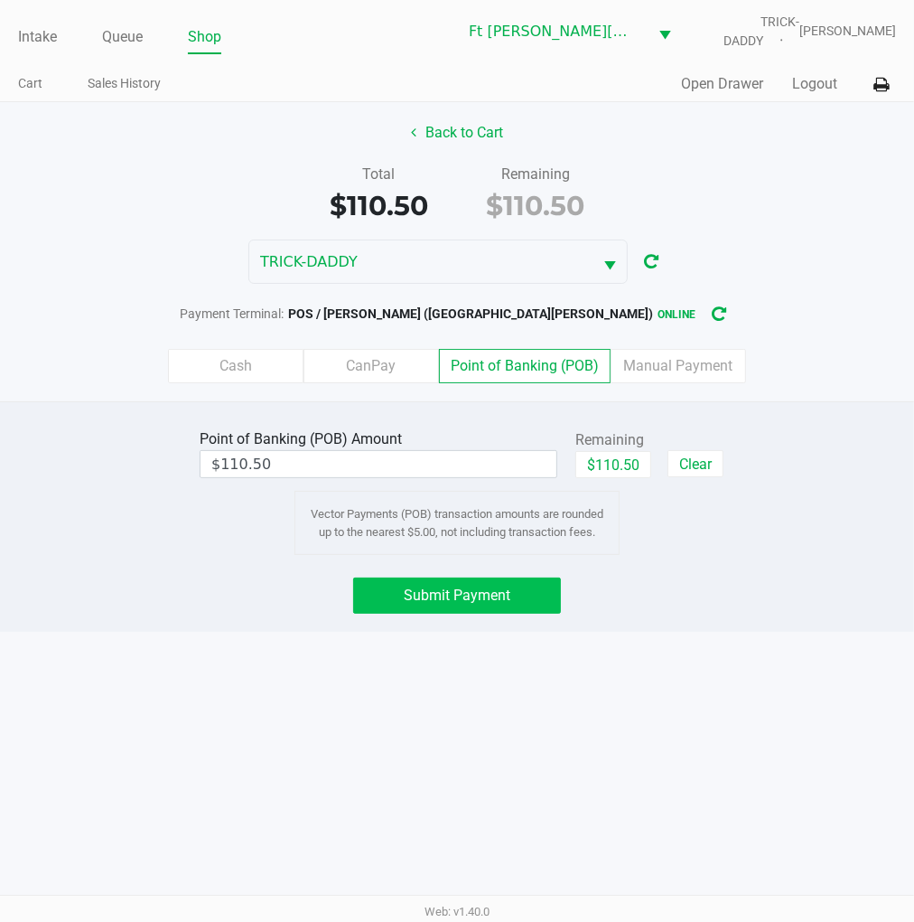
click at [455, 599] on span "Submit Payment" at bounding box center [457, 594] width 107 height 17
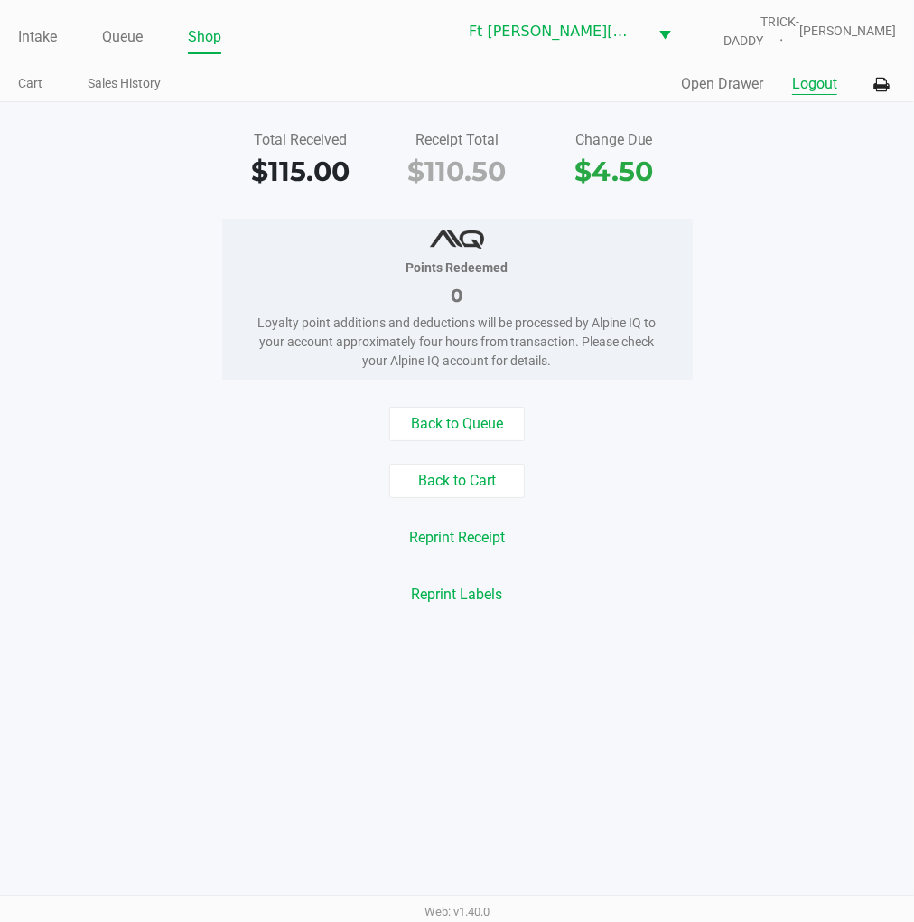
click at [817, 94] on button "Logout" at bounding box center [814, 84] width 45 height 22
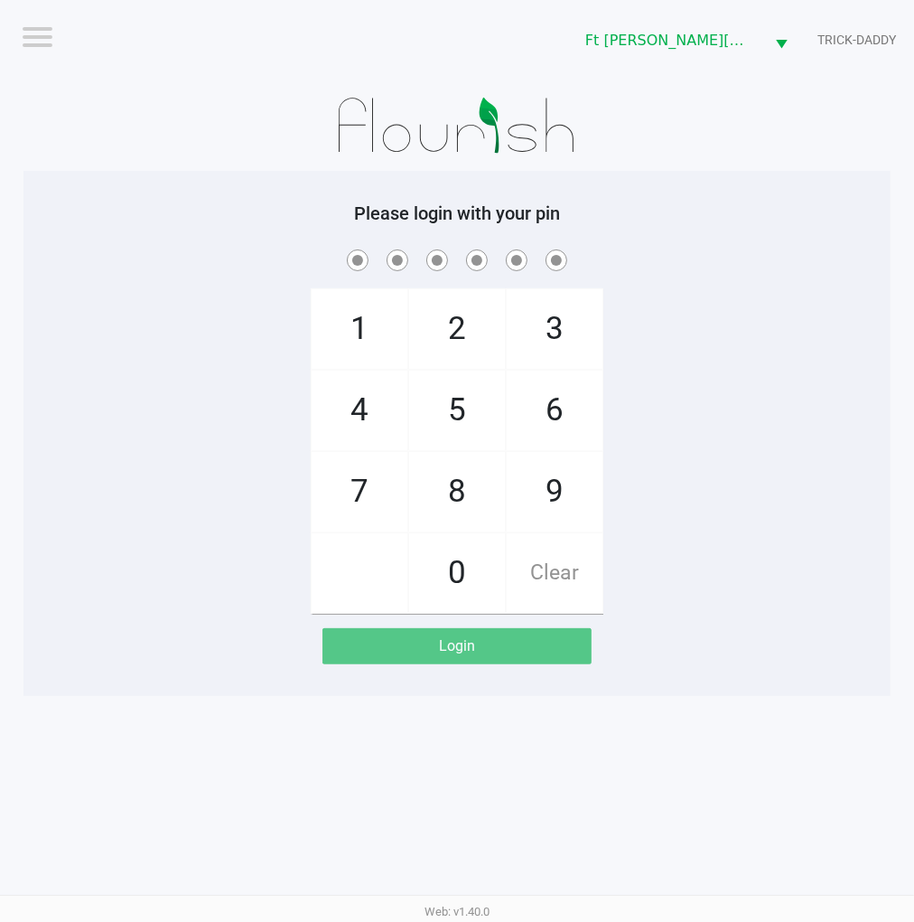
click at [770, 483] on div "1 4 7 2 5 8 0 3 6 9 Clear" at bounding box center [456, 430] width 867 height 368
checkbox input "true"
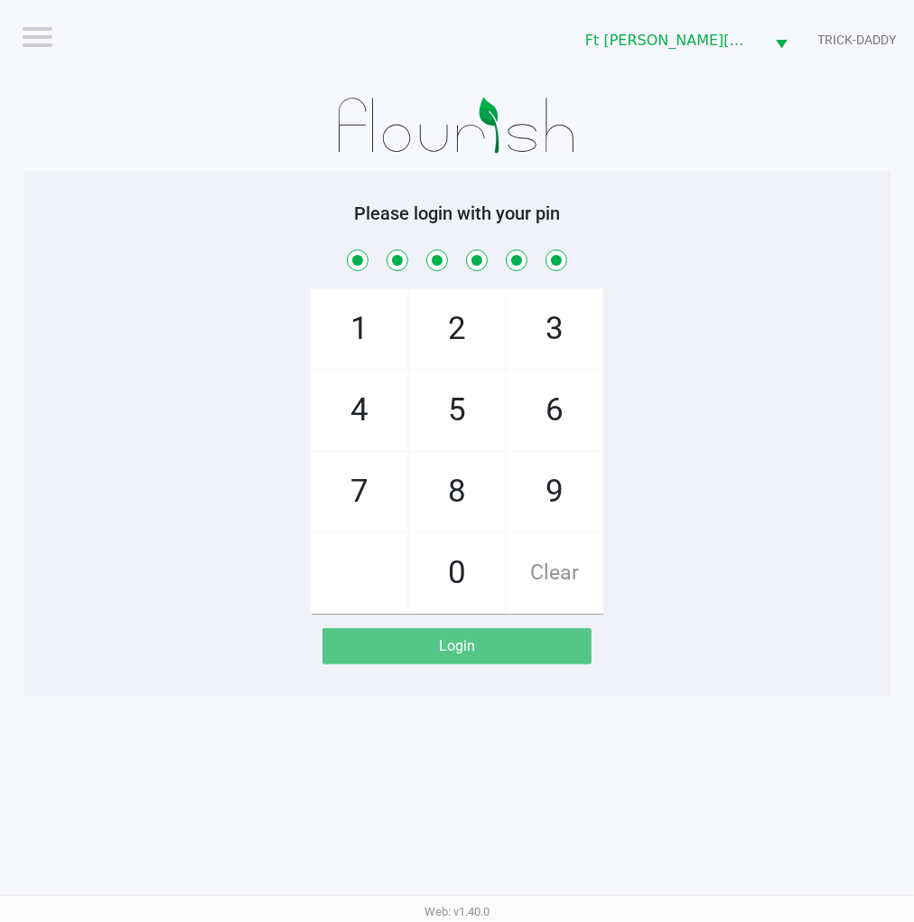
checkbox input "true"
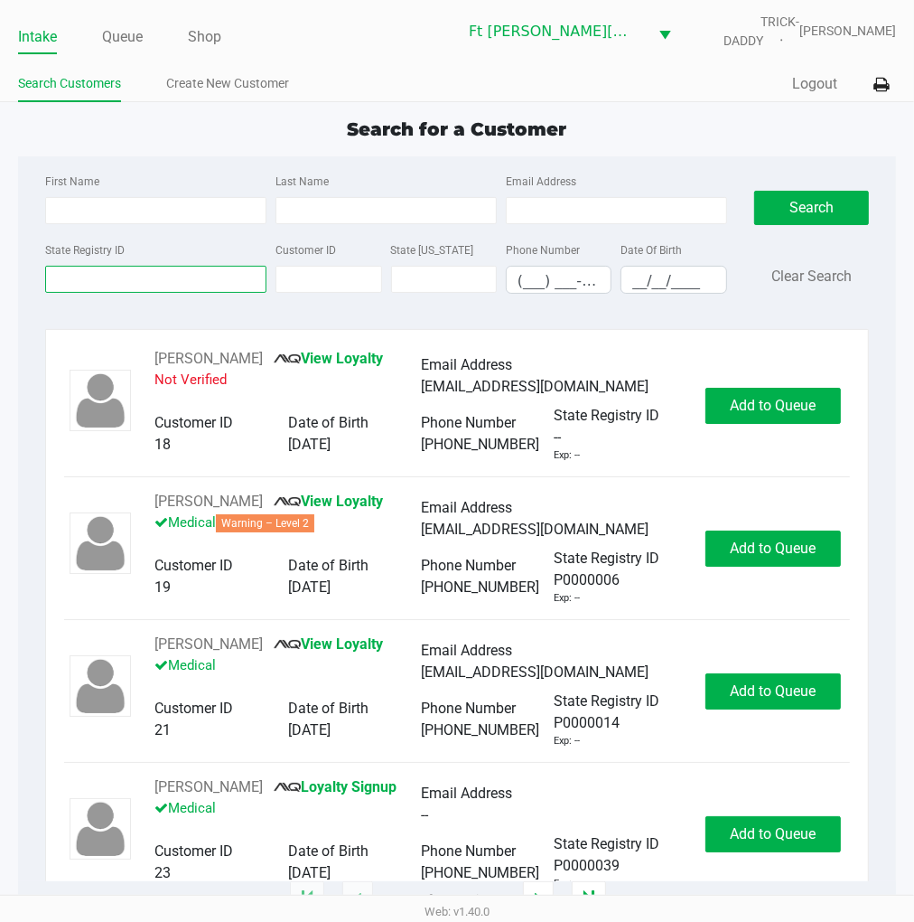
click at [131, 271] on input "State Registry ID" at bounding box center [155, 279] width 221 height 27
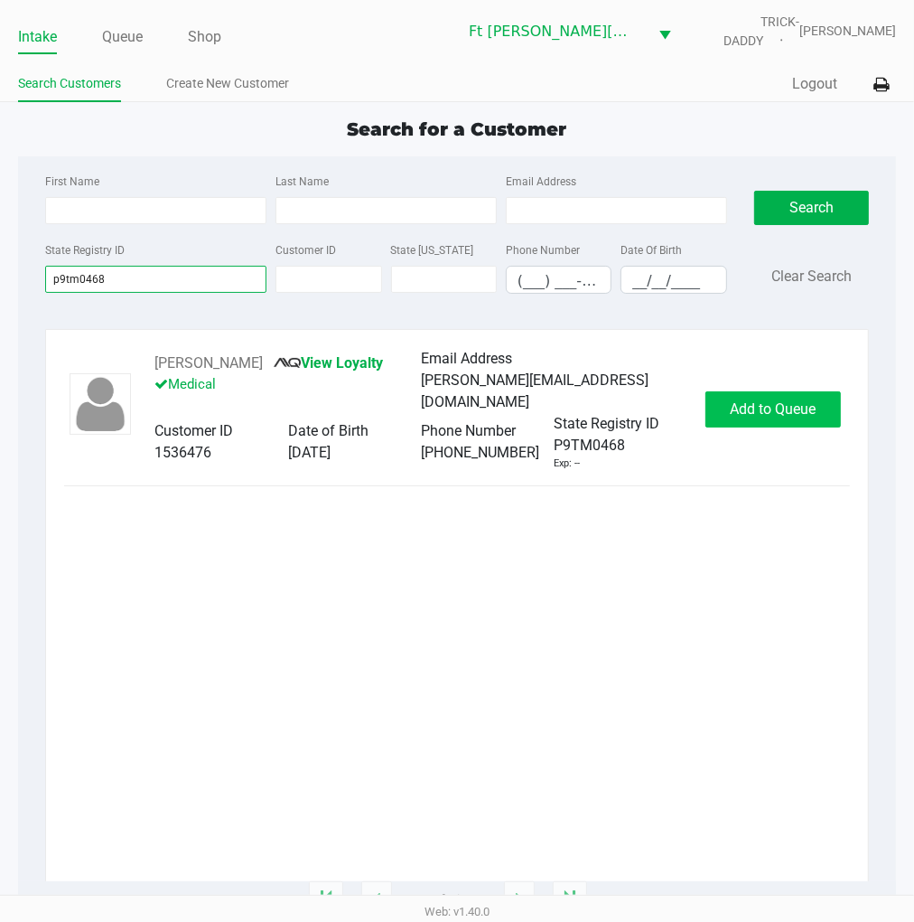
type input "p9tm0468"
click at [718, 413] on button "Add to Queue" at bounding box center [774, 409] width 136 height 36
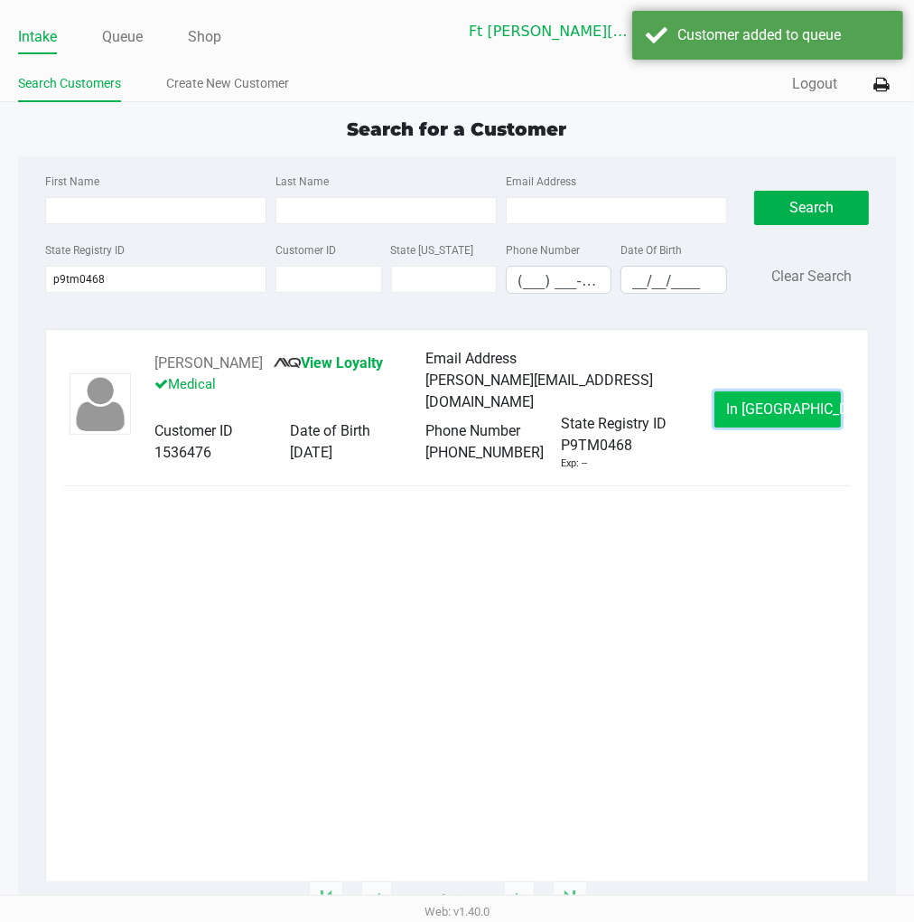
click at [746, 407] on button "In Queue" at bounding box center [778, 409] width 127 height 36
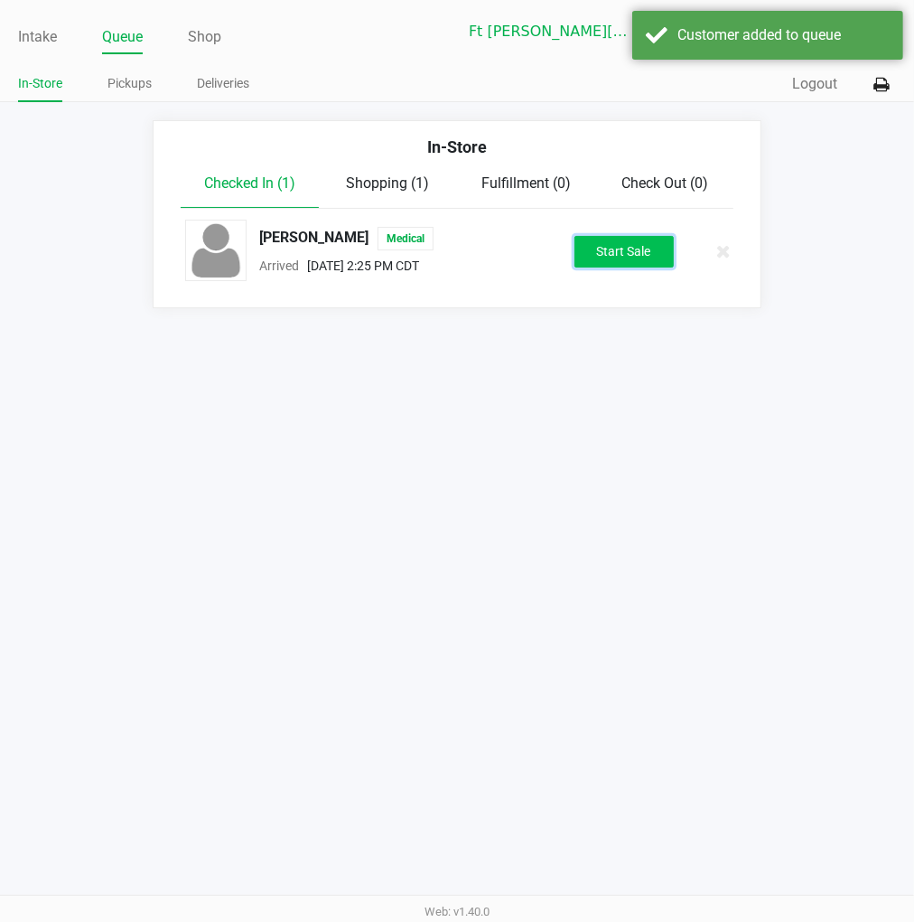
click at [619, 250] on button "Start Sale" at bounding box center [624, 252] width 99 height 32
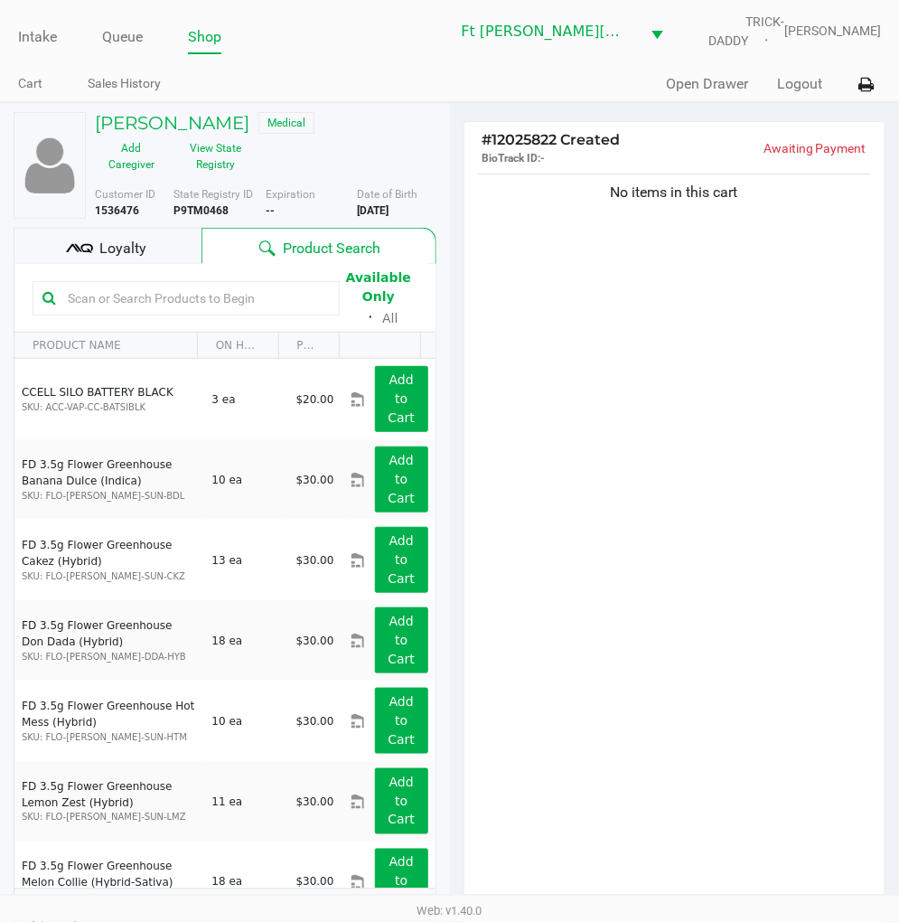
click at [589, 357] on div "No items in this cart" at bounding box center [674, 543] width 421 height 747
click at [696, 291] on div "No items in this cart" at bounding box center [674, 543] width 421 height 747
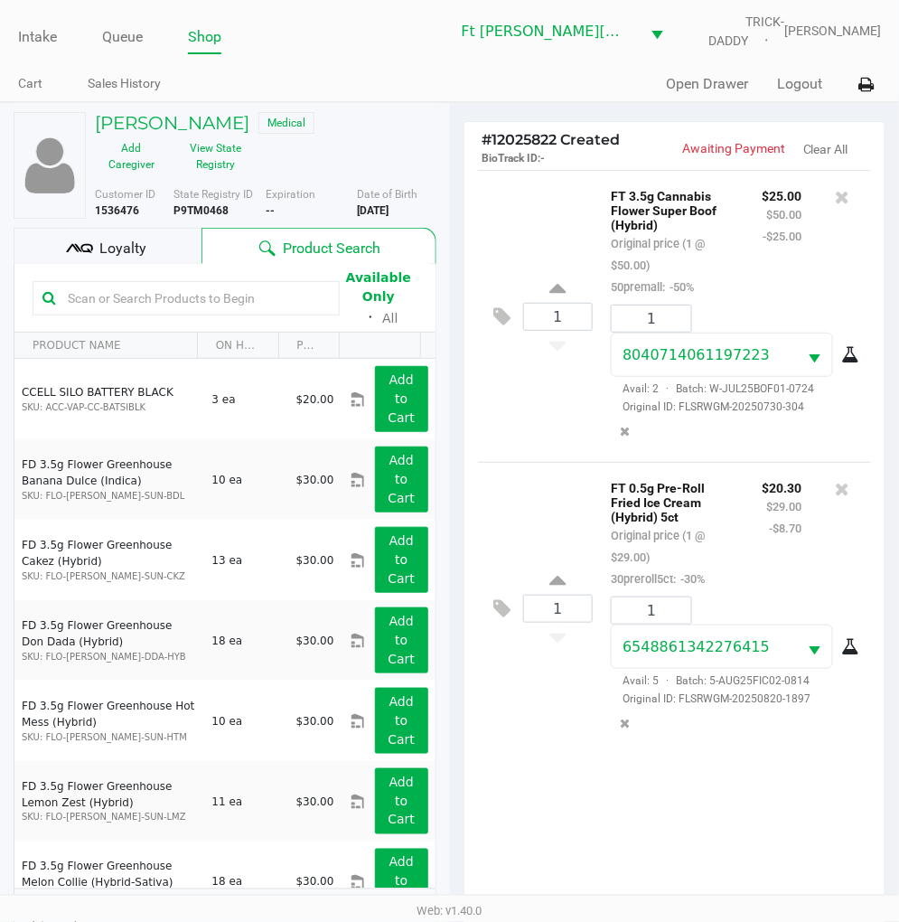
click at [127, 249] on span "Loyalty" at bounding box center [122, 249] width 47 height 22
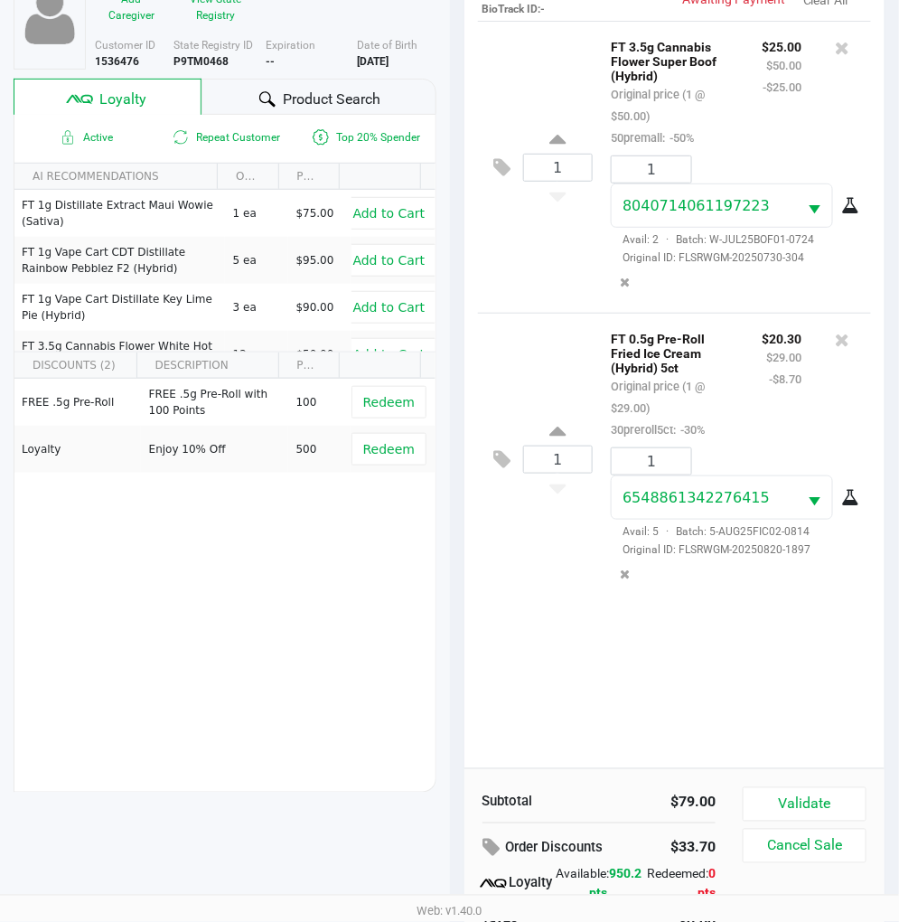
scroll to position [233, 0]
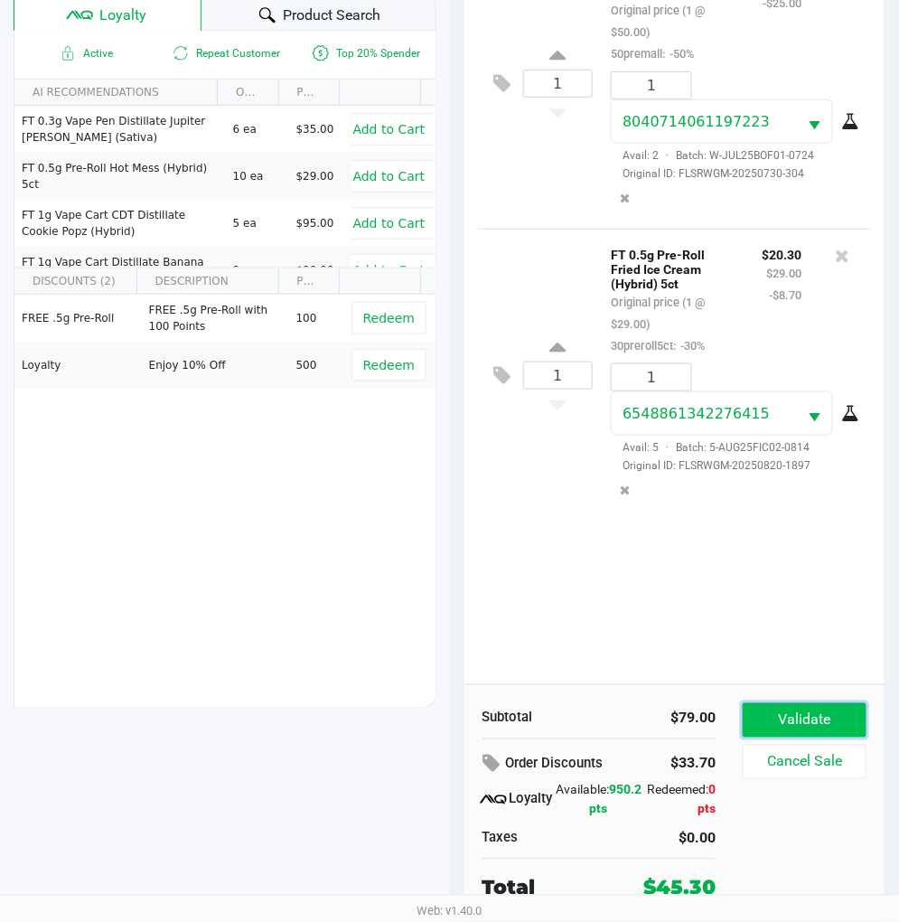
click at [780, 715] on button "Validate" at bounding box center [805, 720] width 124 height 34
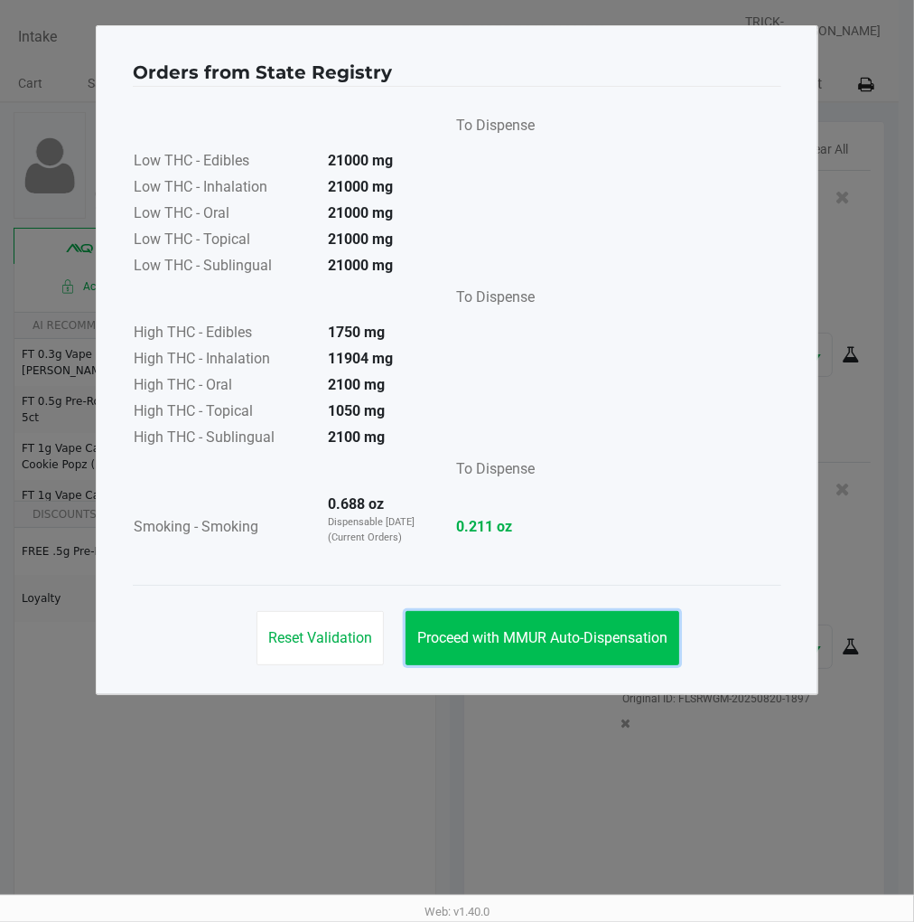
click at [617, 625] on button "Proceed with MMUR Auto-Dispensation" at bounding box center [543, 638] width 274 height 54
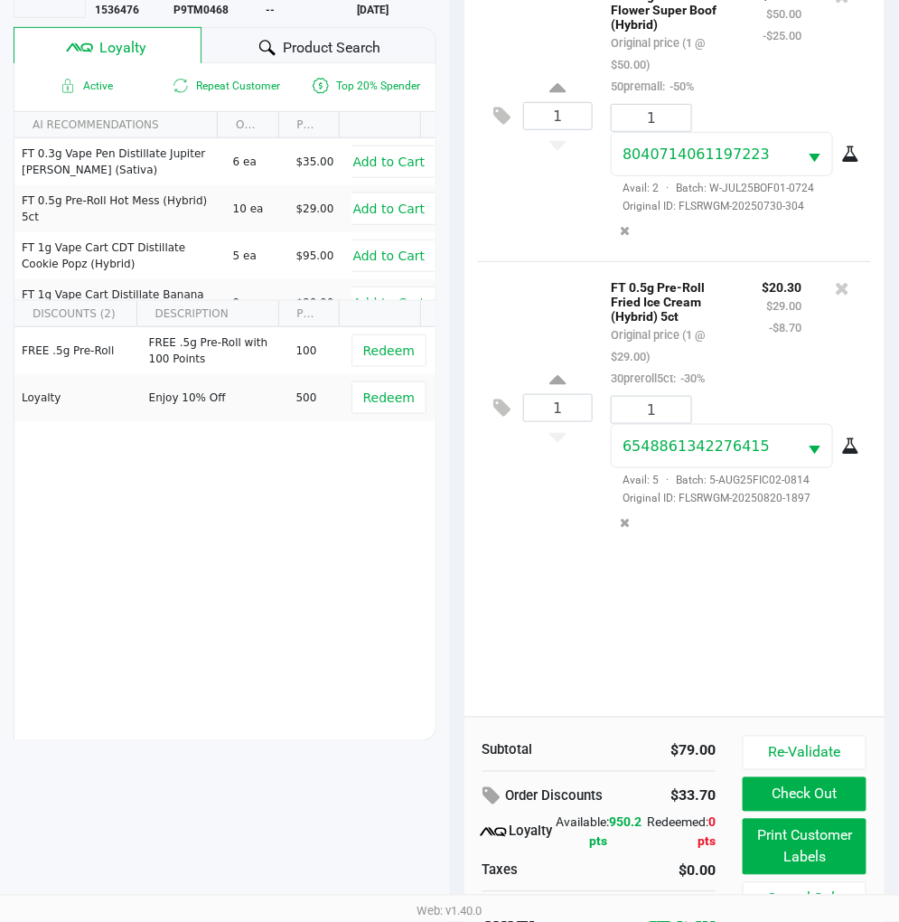
scroll to position [233, 0]
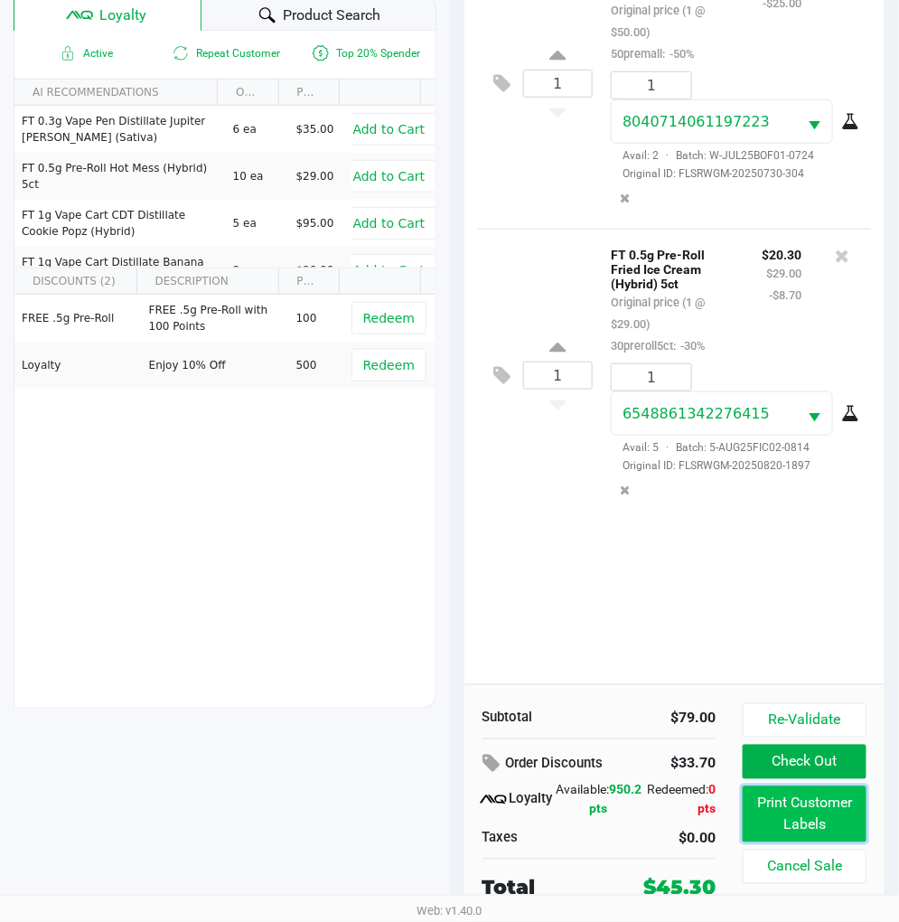
click at [820, 817] on button "Print Customer Labels" at bounding box center [805, 814] width 124 height 56
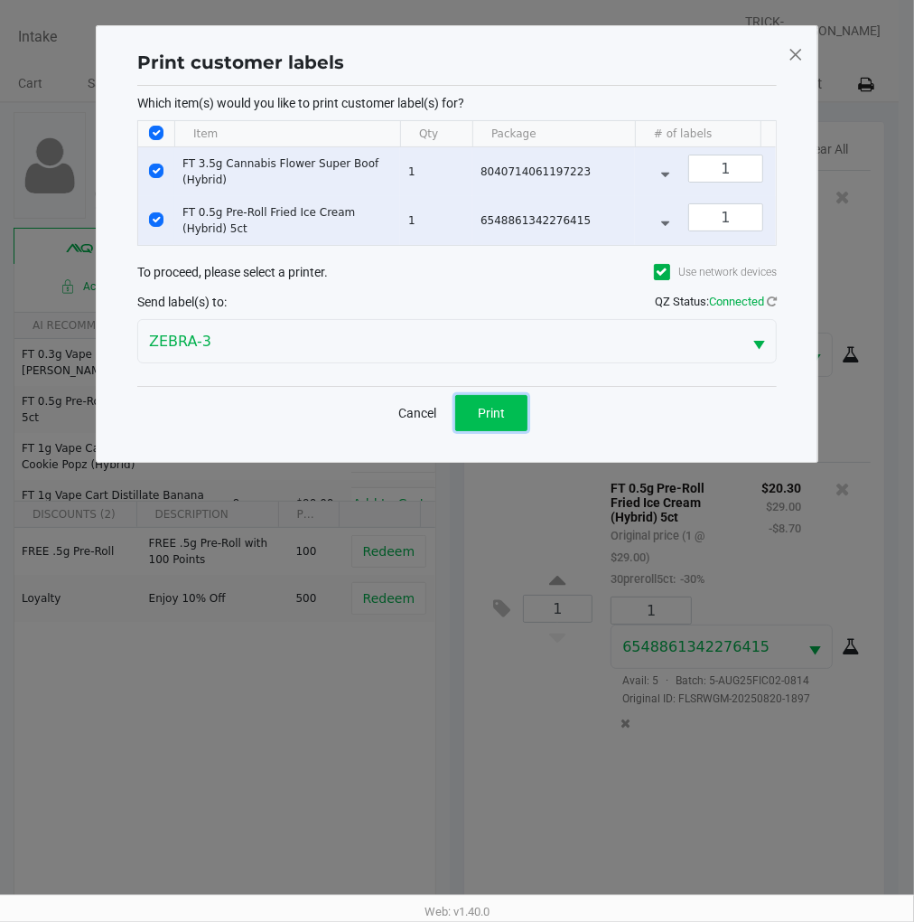
click at [492, 420] on span "Print" at bounding box center [491, 413] width 27 height 14
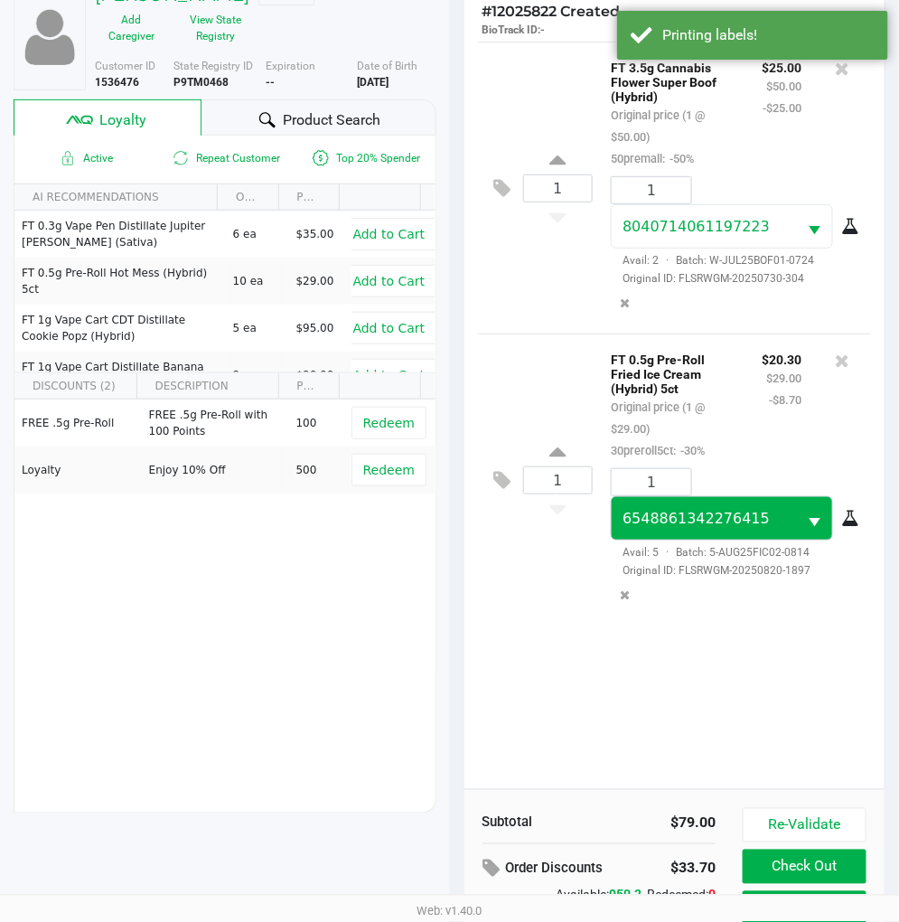
scroll to position [233, 0]
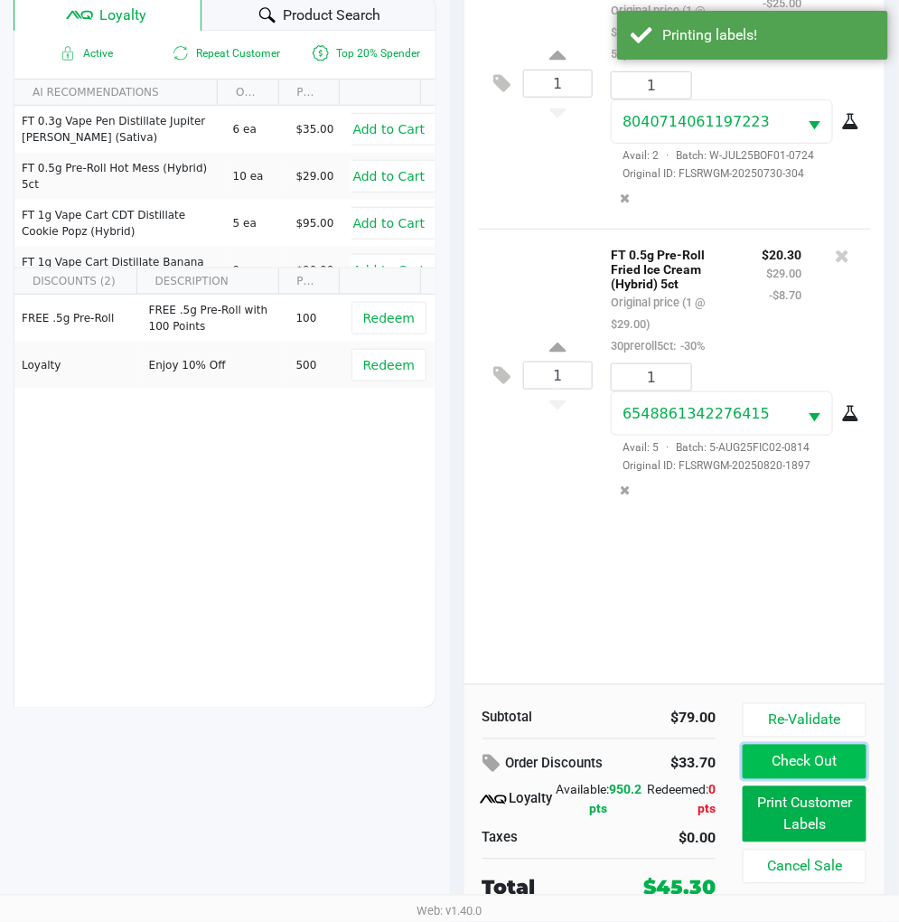
click at [806, 751] on button "Check Out" at bounding box center [805, 762] width 124 height 34
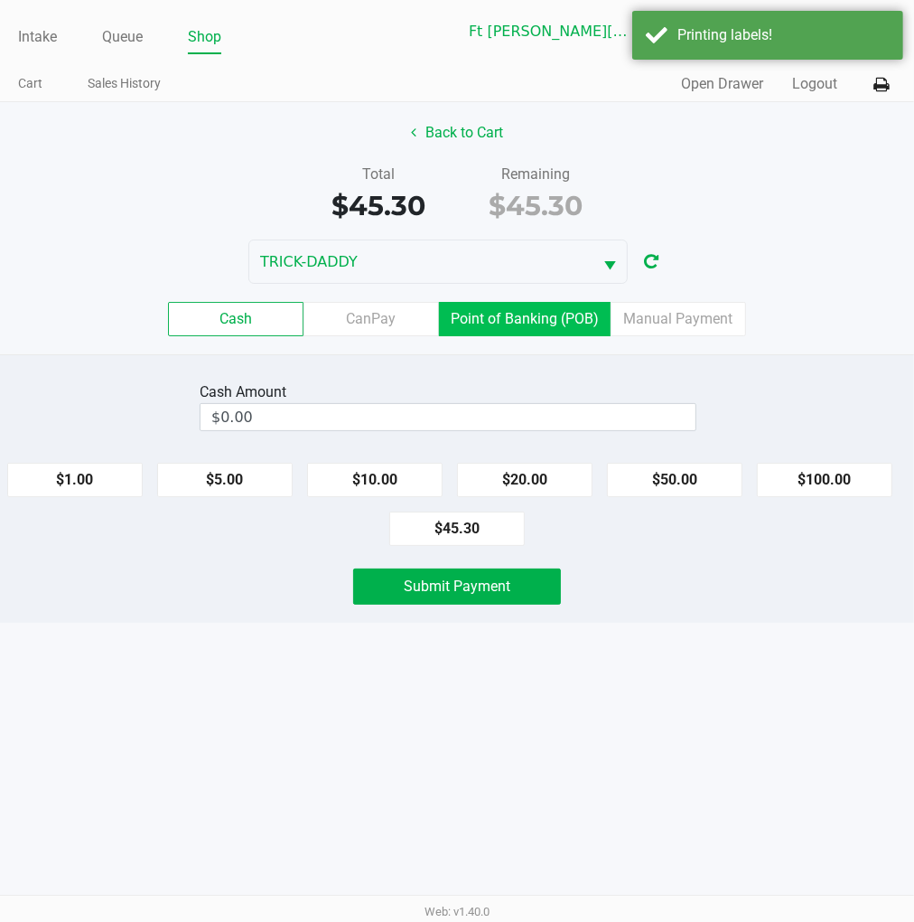
click at [581, 321] on label "Point of Banking (POB)" at bounding box center [525, 319] width 172 height 34
click at [0, 0] on 7 "Point of Banking (POB)" at bounding box center [0, 0] width 0 height 0
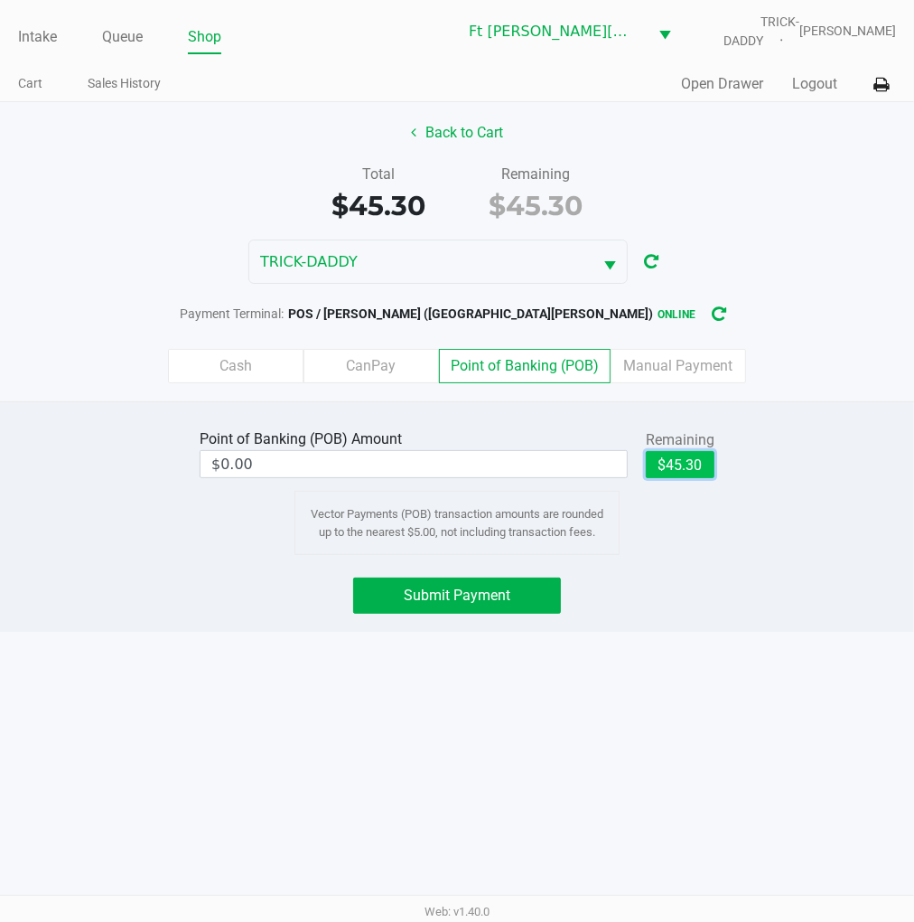
click at [679, 464] on button "$45.30" at bounding box center [680, 464] width 69 height 27
type input "$45.30"
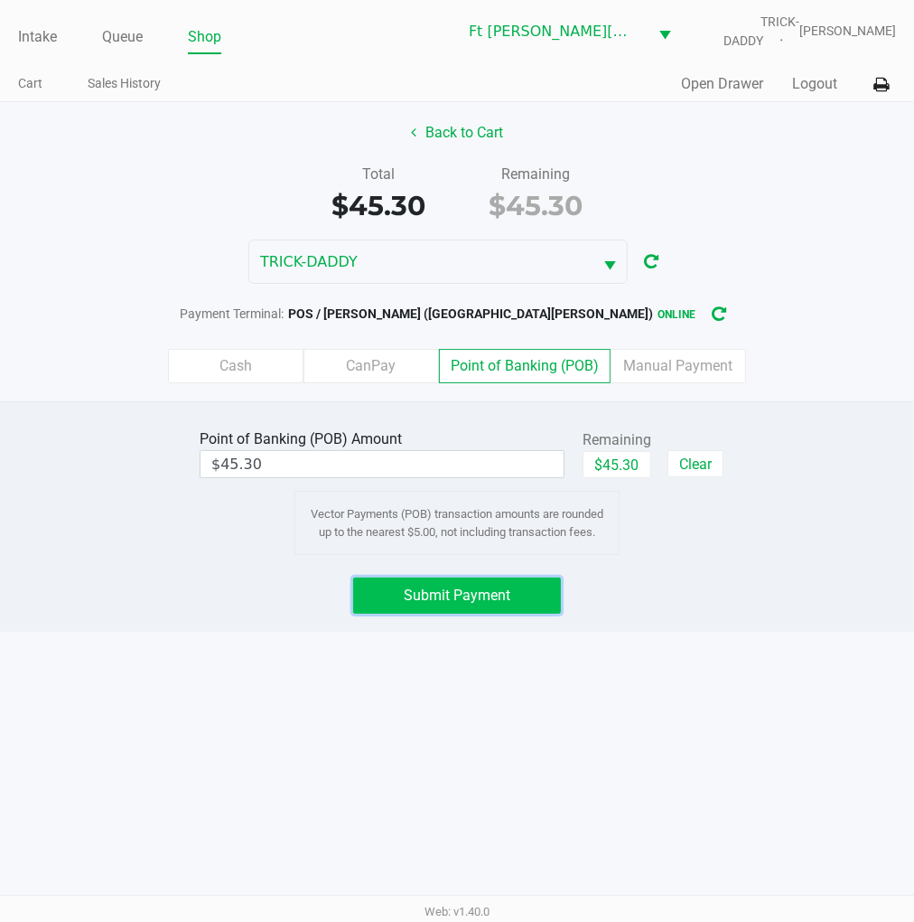
click at [493, 597] on span "Submit Payment" at bounding box center [457, 594] width 107 height 17
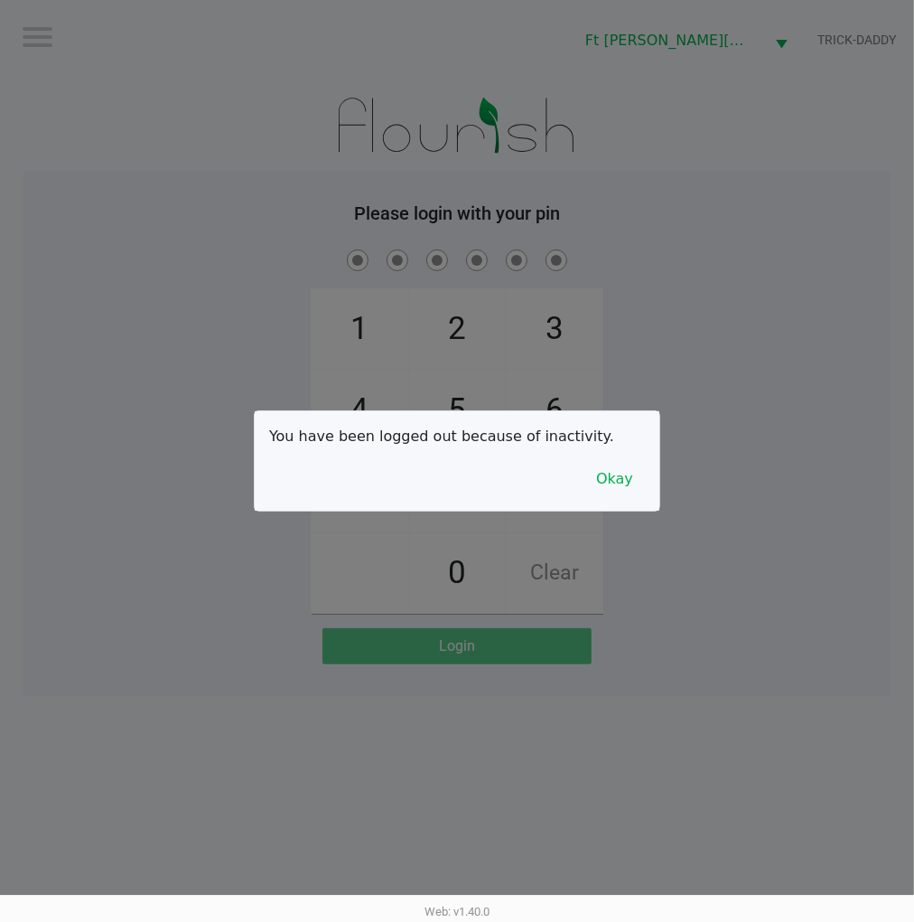
click at [618, 474] on button "Okay" at bounding box center [615, 479] width 61 height 34
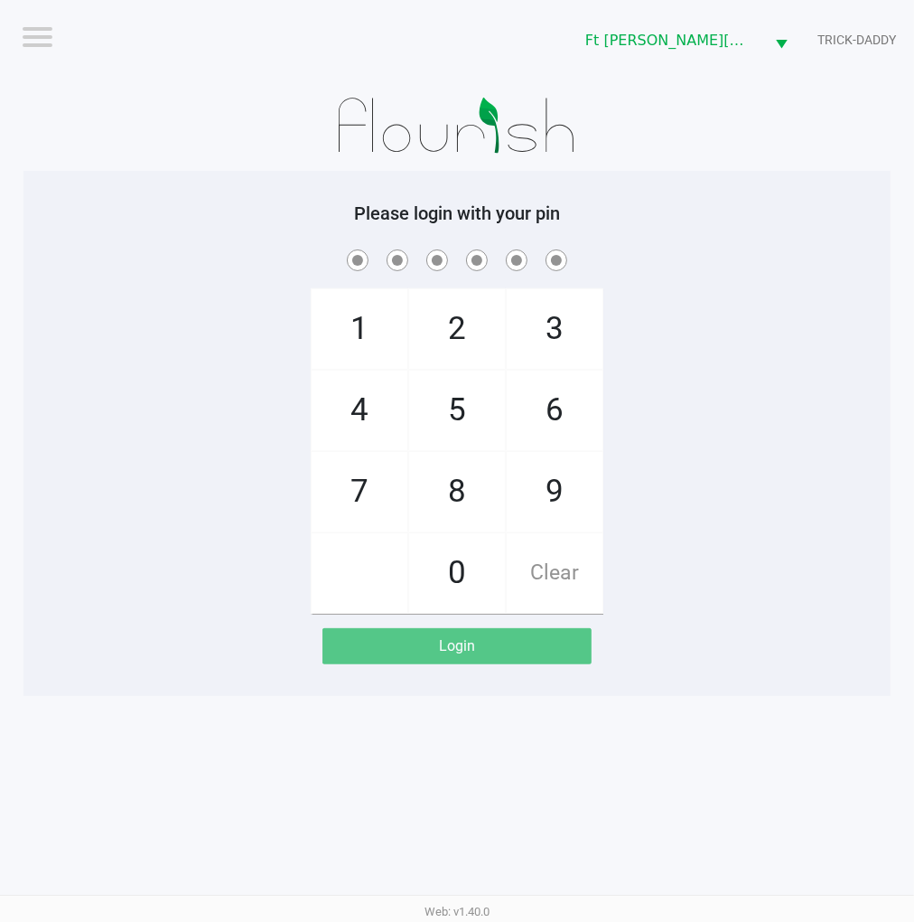
click at [781, 399] on div "1 4 7 2 5 8 0 3 6 9 Clear" at bounding box center [456, 430] width 867 height 368
checkbox input "true"
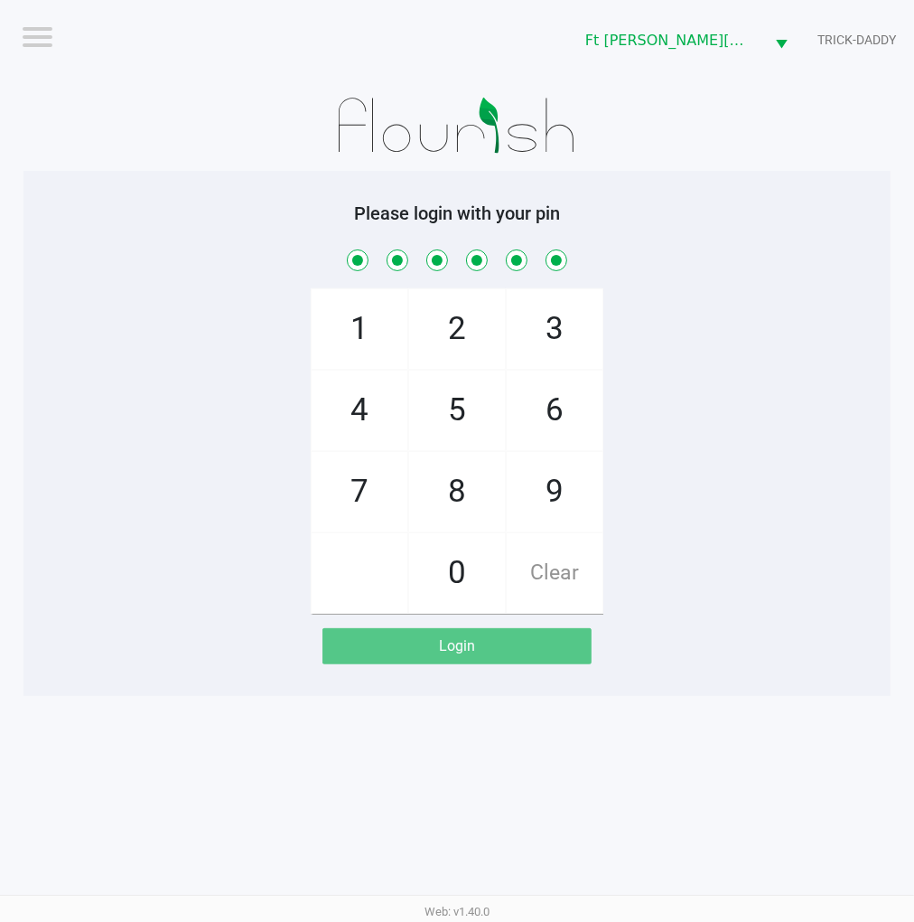
checkbox input "true"
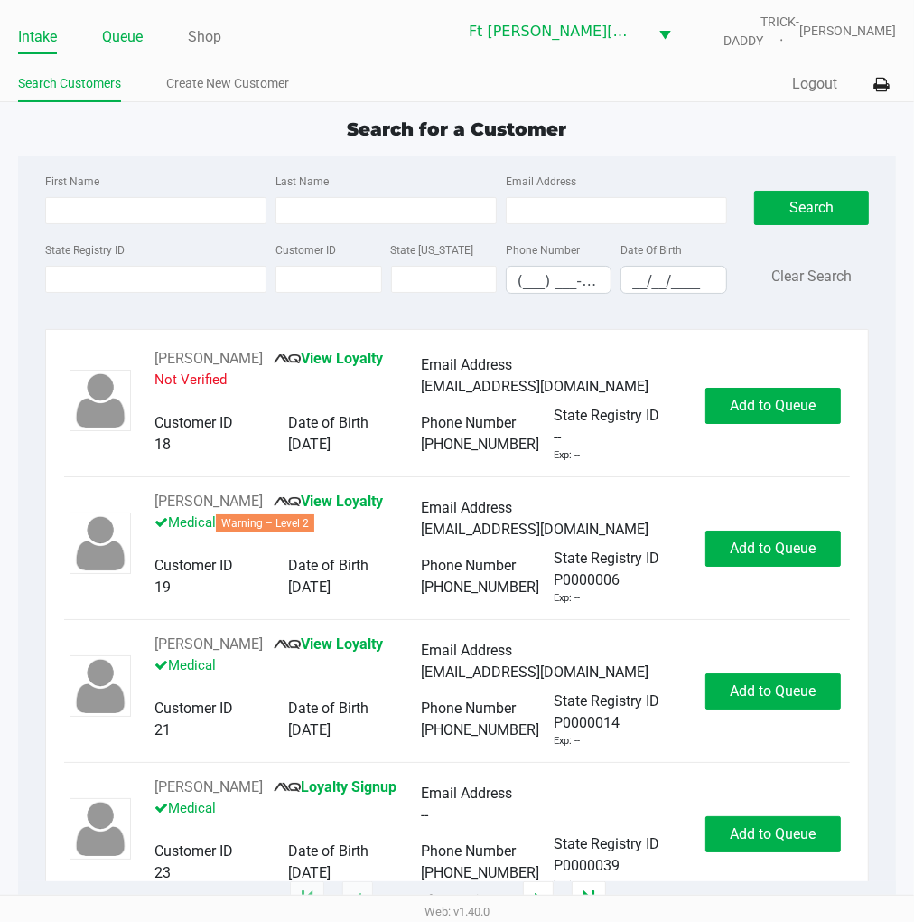
click at [124, 38] on link "Queue" at bounding box center [122, 36] width 41 height 25
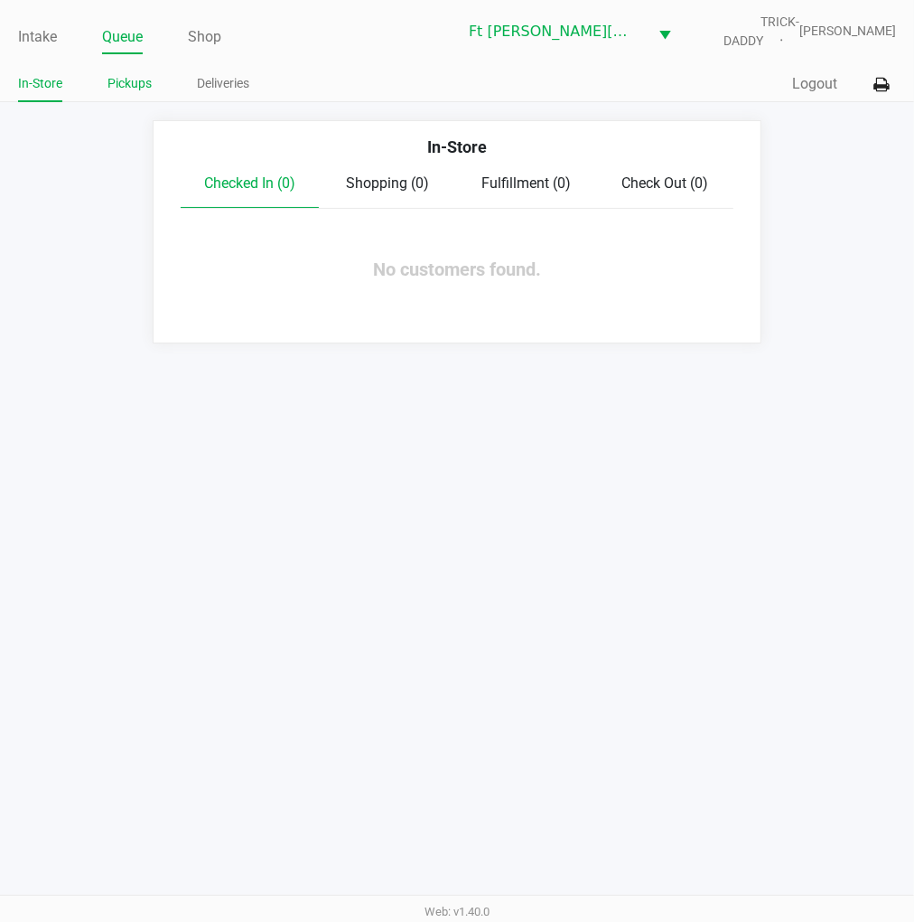
click at [127, 91] on link "Pickups" at bounding box center [130, 83] width 44 height 23
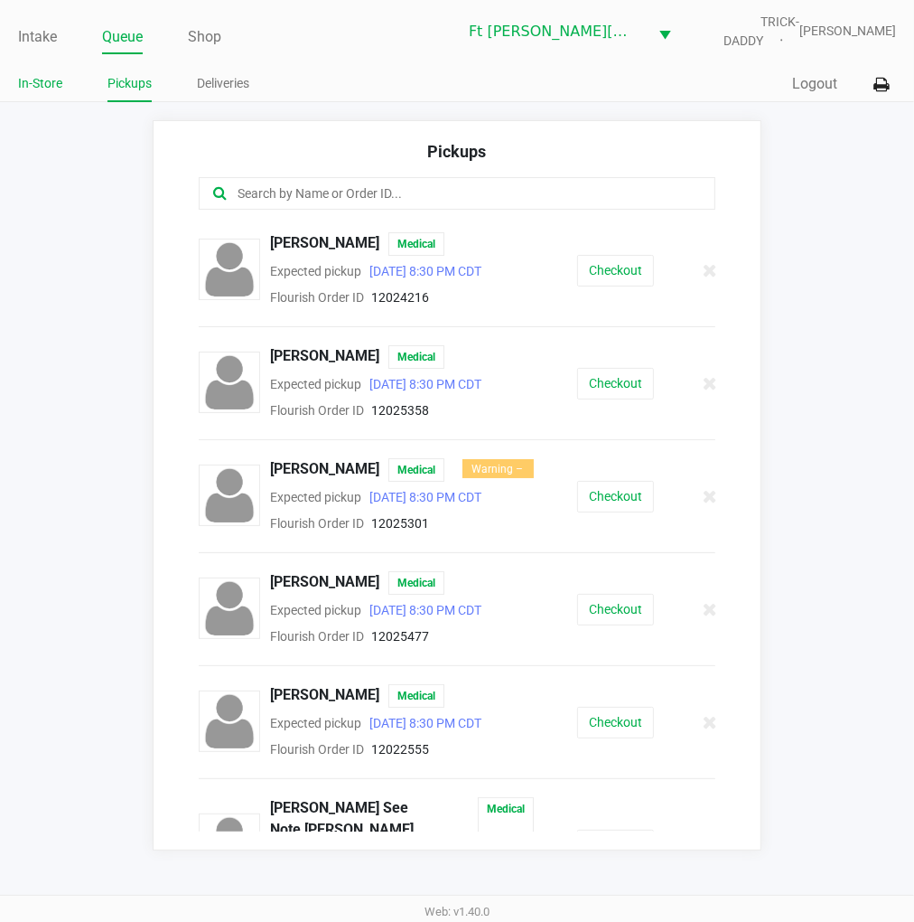
click at [39, 76] on link "In-Store" at bounding box center [40, 83] width 44 height 23
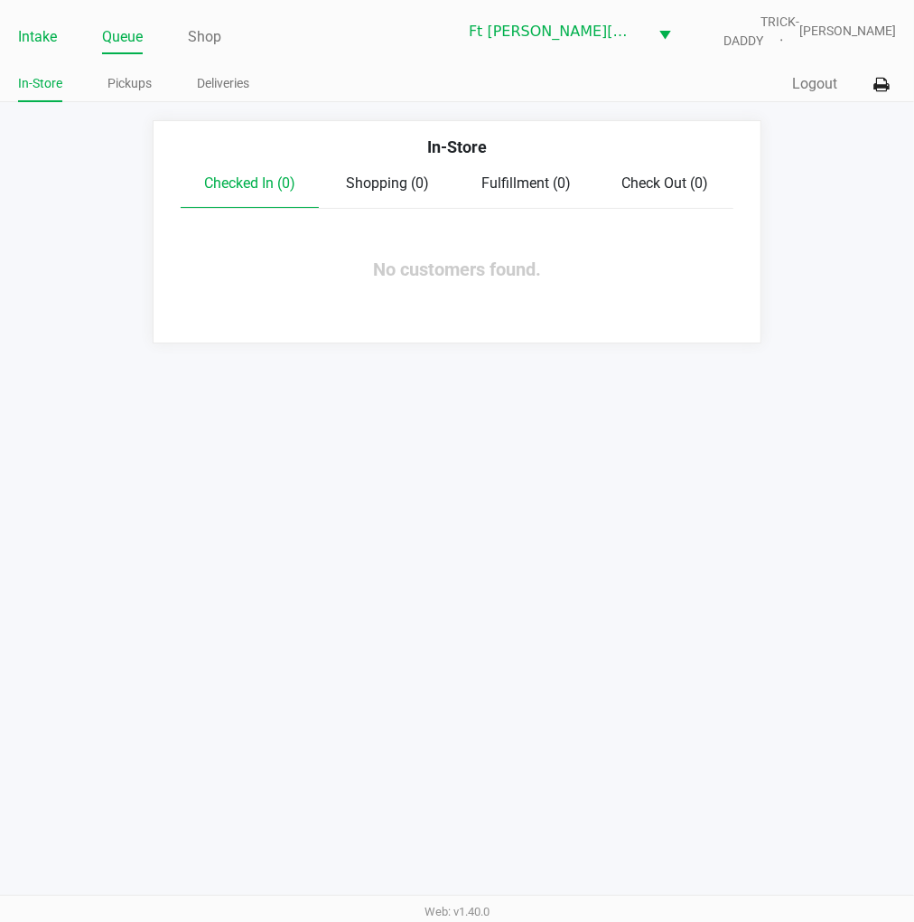
click at [18, 27] on link "Intake" at bounding box center [37, 36] width 39 height 25
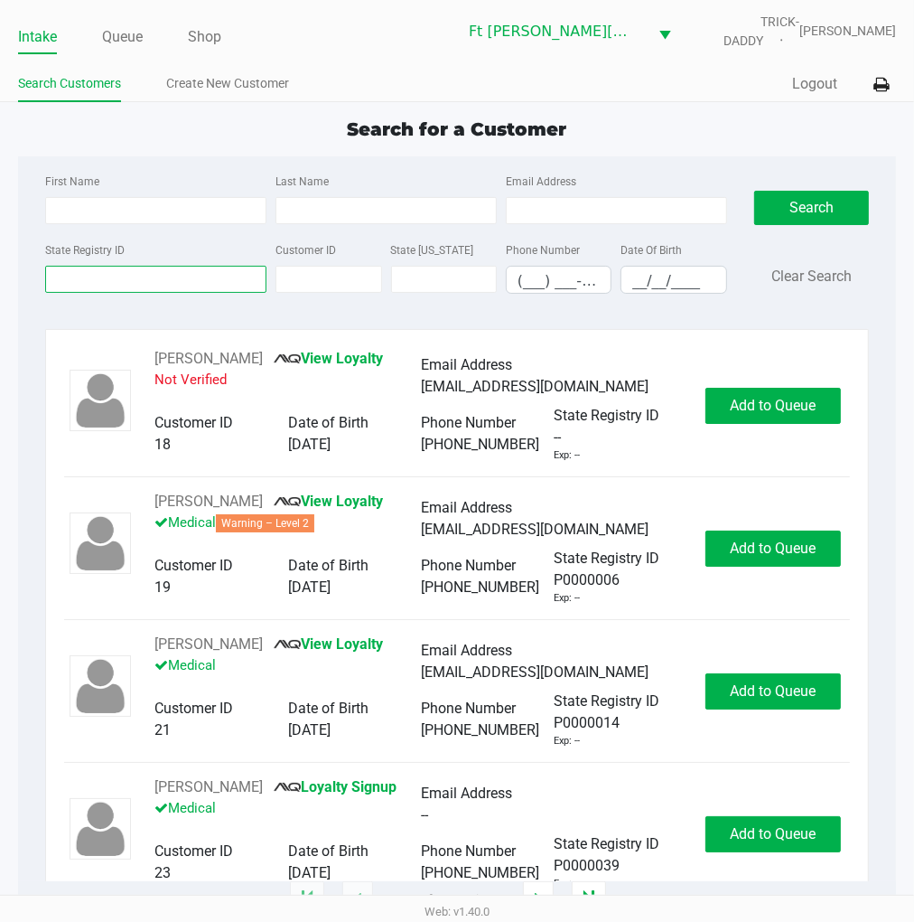
click at [147, 274] on input "State Registry ID" at bounding box center [155, 279] width 221 height 27
click at [145, 36] on ul "Intake Queue Shop" at bounding box center [237, 38] width 439 height 31
click at [138, 36] on ul "Intake Queue Shop" at bounding box center [237, 38] width 439 height 31
click at [137, 36] on link "Queue" at bounding box center [122, 36] width 41 height 25
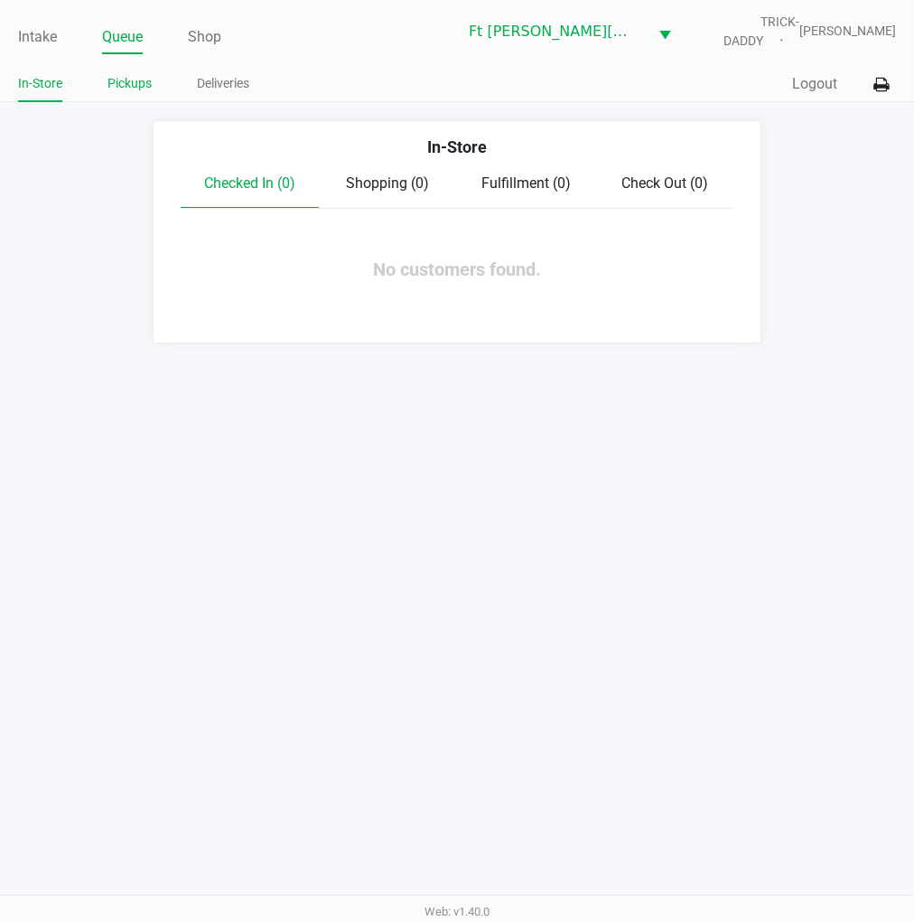
click at [137, 85] on link "Pickups" at bounding box center [130, 83] width 44 height 23
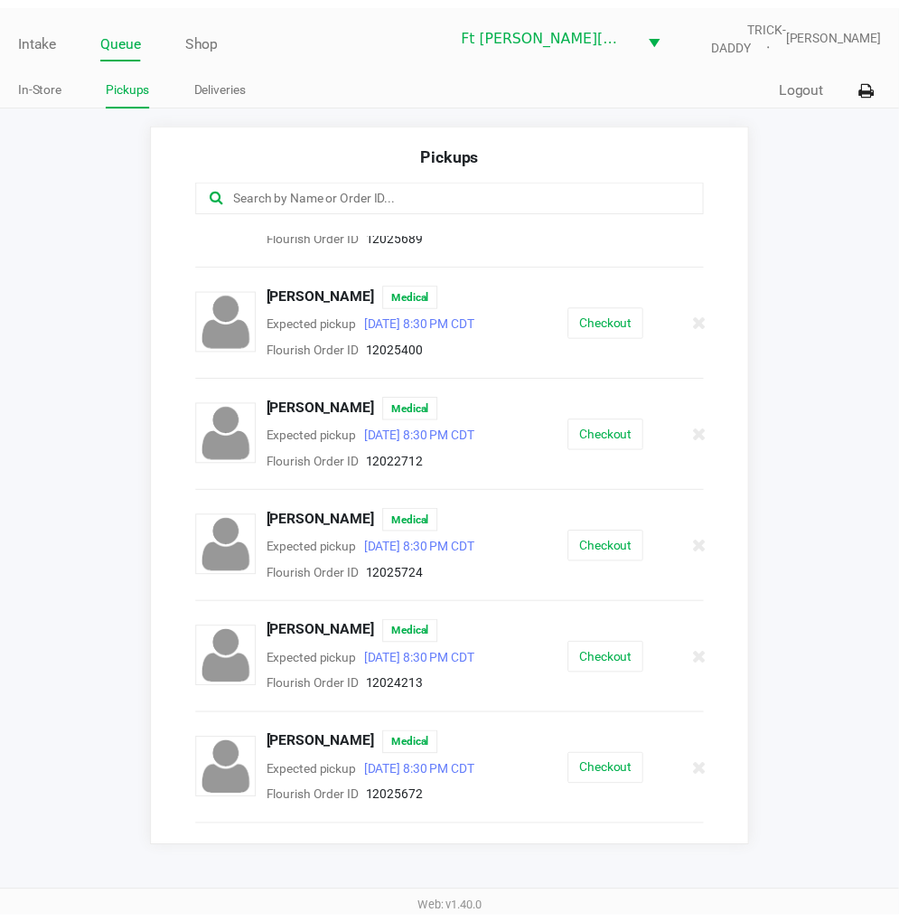
scroll to position [1195, 0]
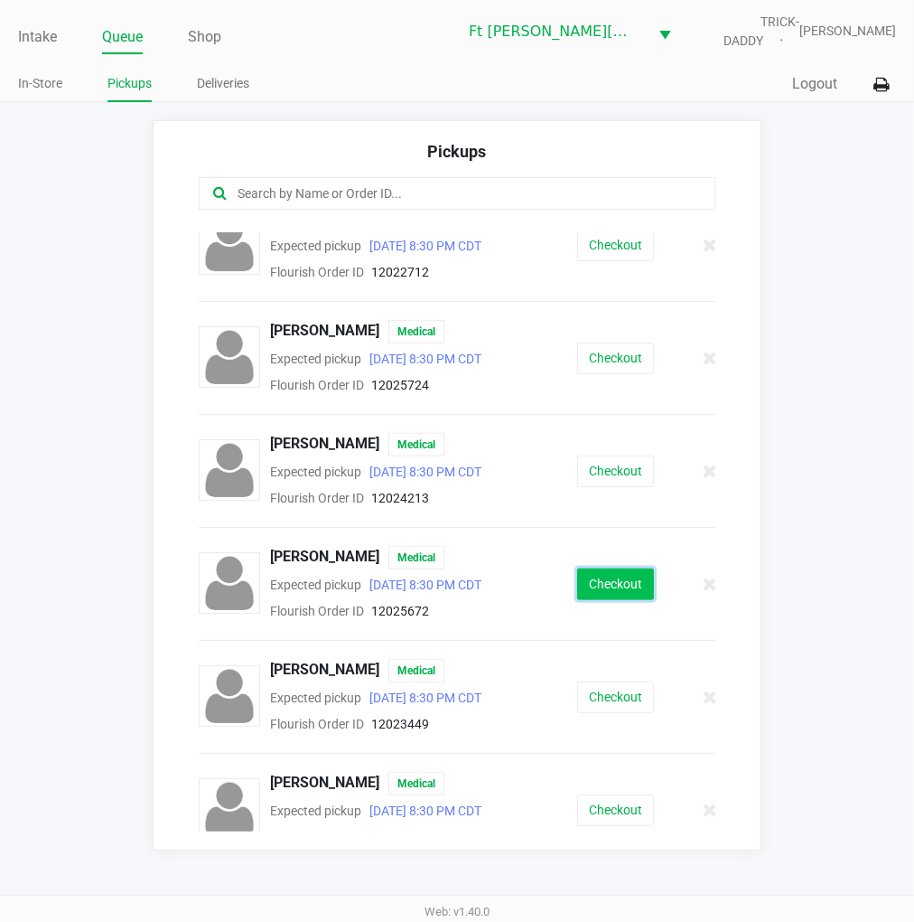
click at [598, 570] on button "Checkout" at bounding box center [615, 584] width 77 height 32
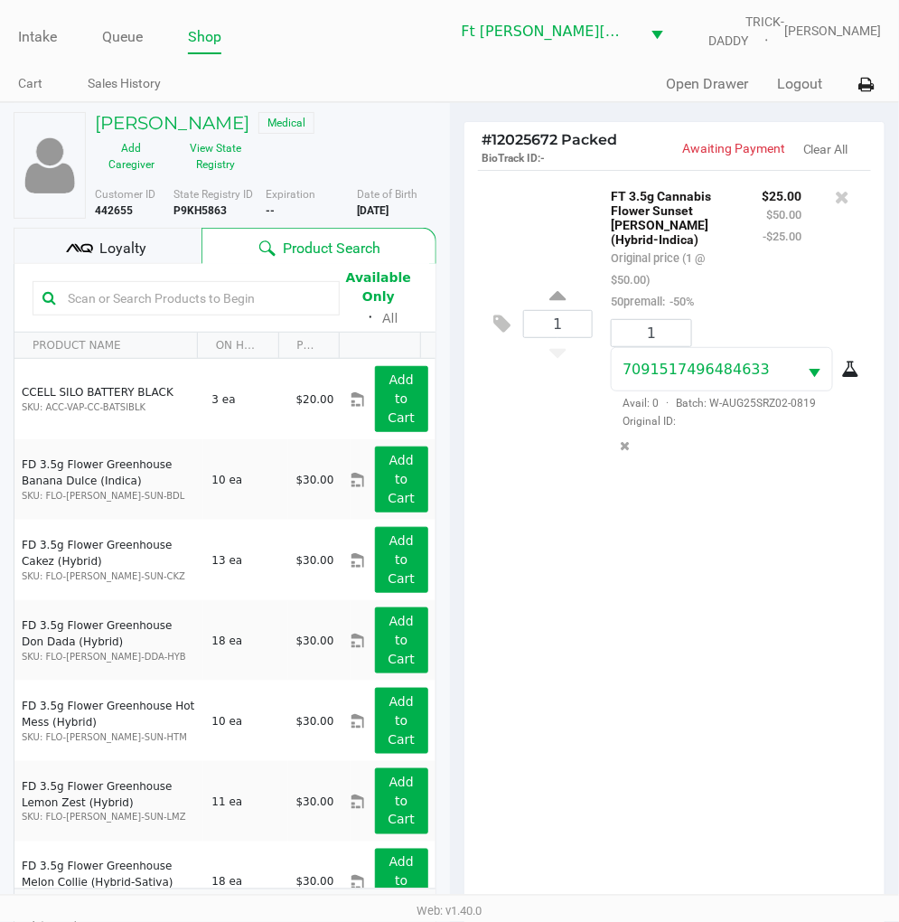
click at [174, 249] on div "Loyalty" at bounding box center [108, 246] width 188 height 36
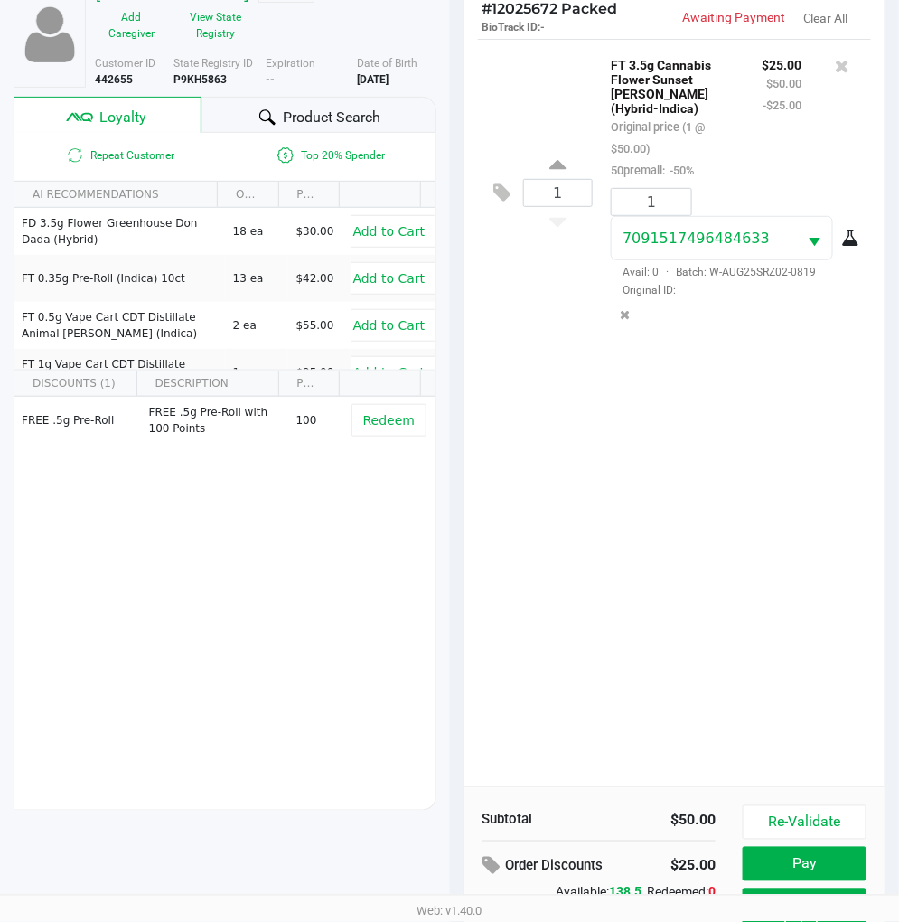
scroll to position [233, 0]
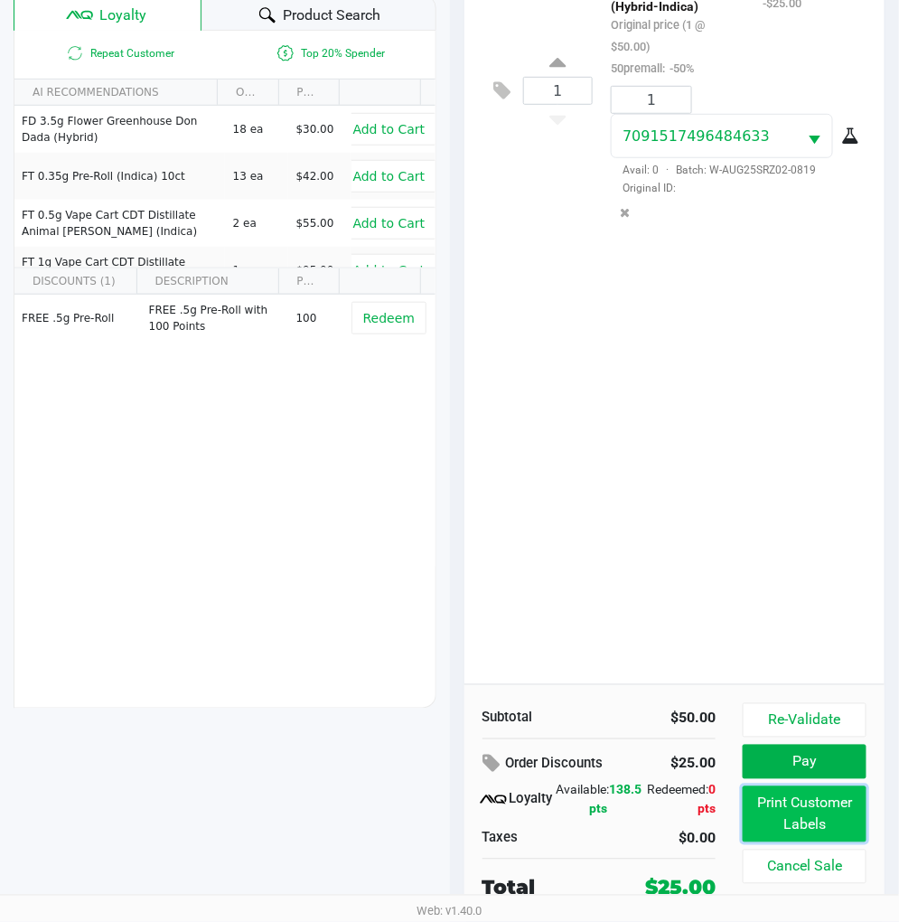
click at [825, 817] on button "Print Customer Labels" at bounding box center [805, 814] width 124 height 56
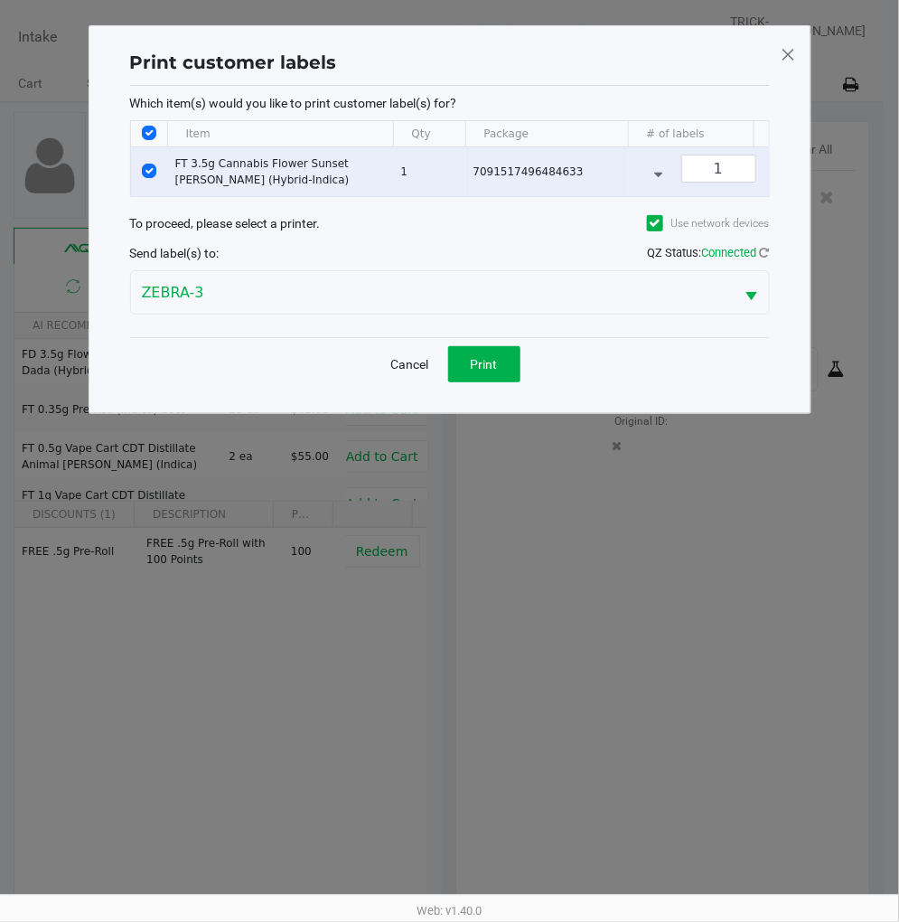
scroll to position [0, 0]
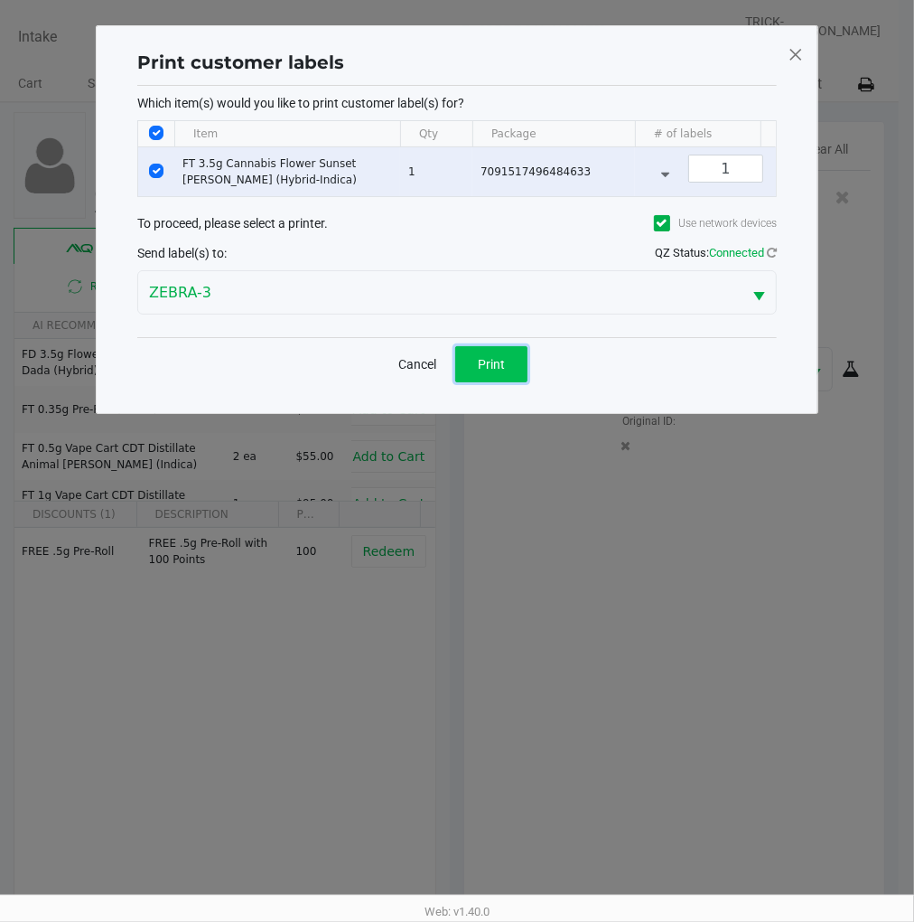
click at [511, 382] on button "Print" at bounding box center [491, 364] width 72 height 36
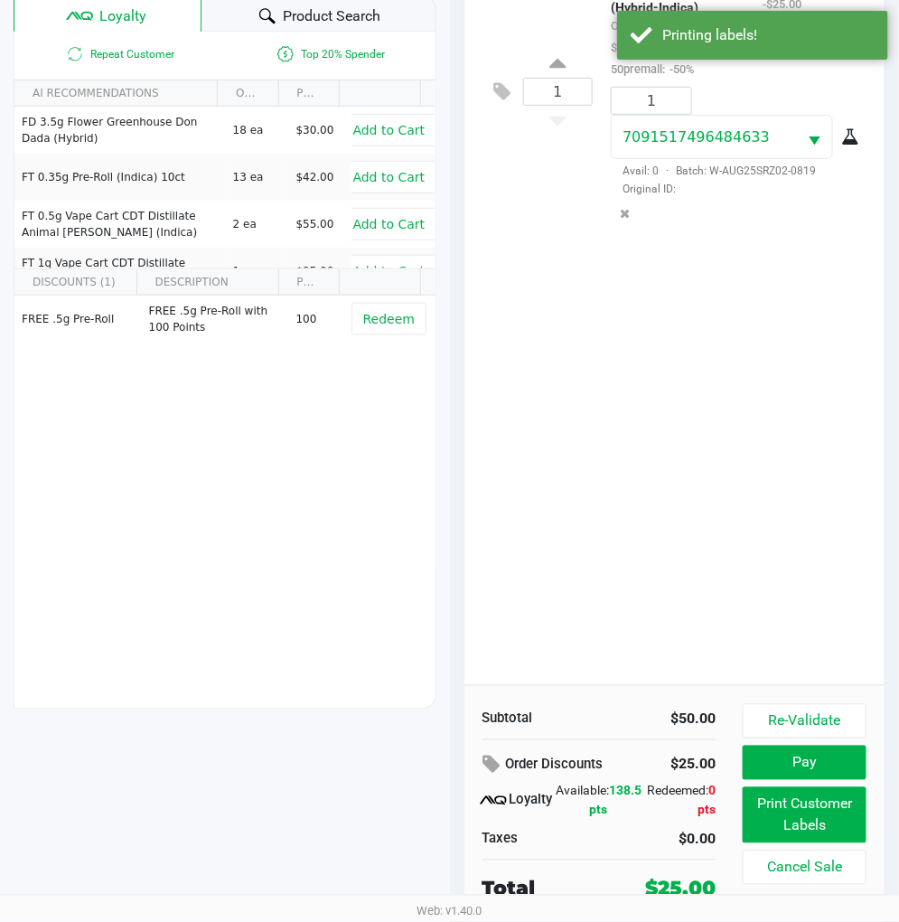
scroll to position [233, 0]
click at [787, 755] on button "Pay" at bounding box center [805, 762] width 124 height 34
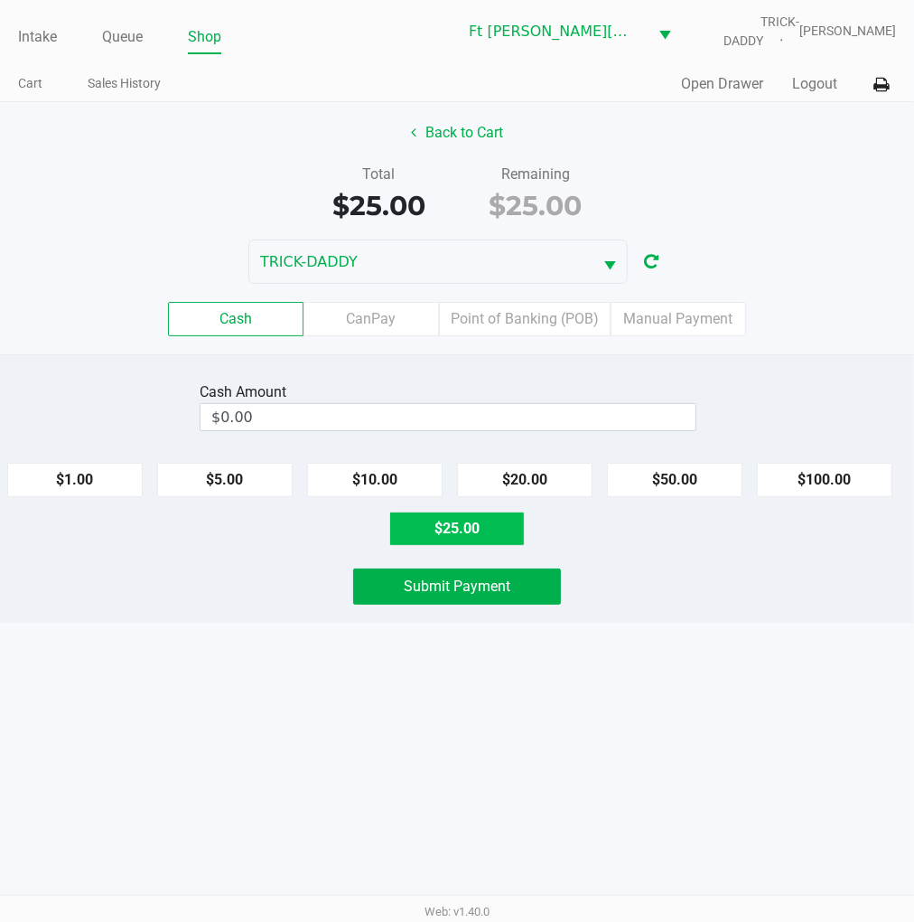
click at [440, 533] on button "$25.00" at bounding box center [457, 528] width 136 height 34
type input "$25.00"
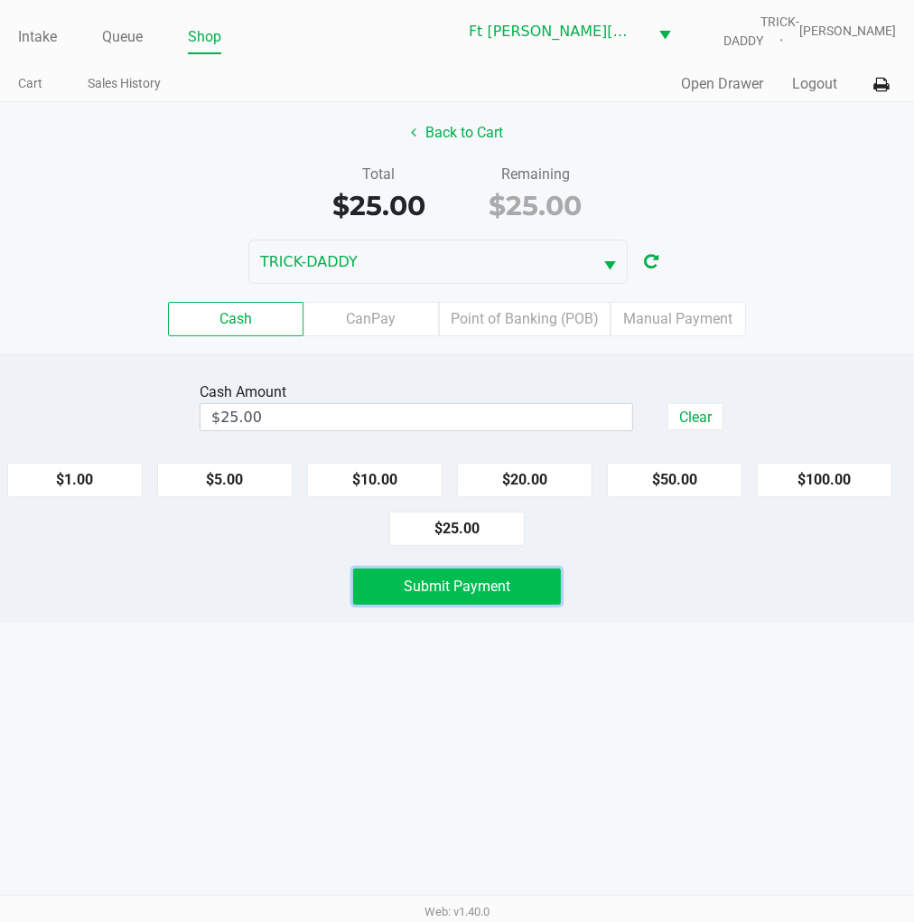
click at [437, 591] on span "Submit Payment" at bounding box center [457, 585] width 107 height 17
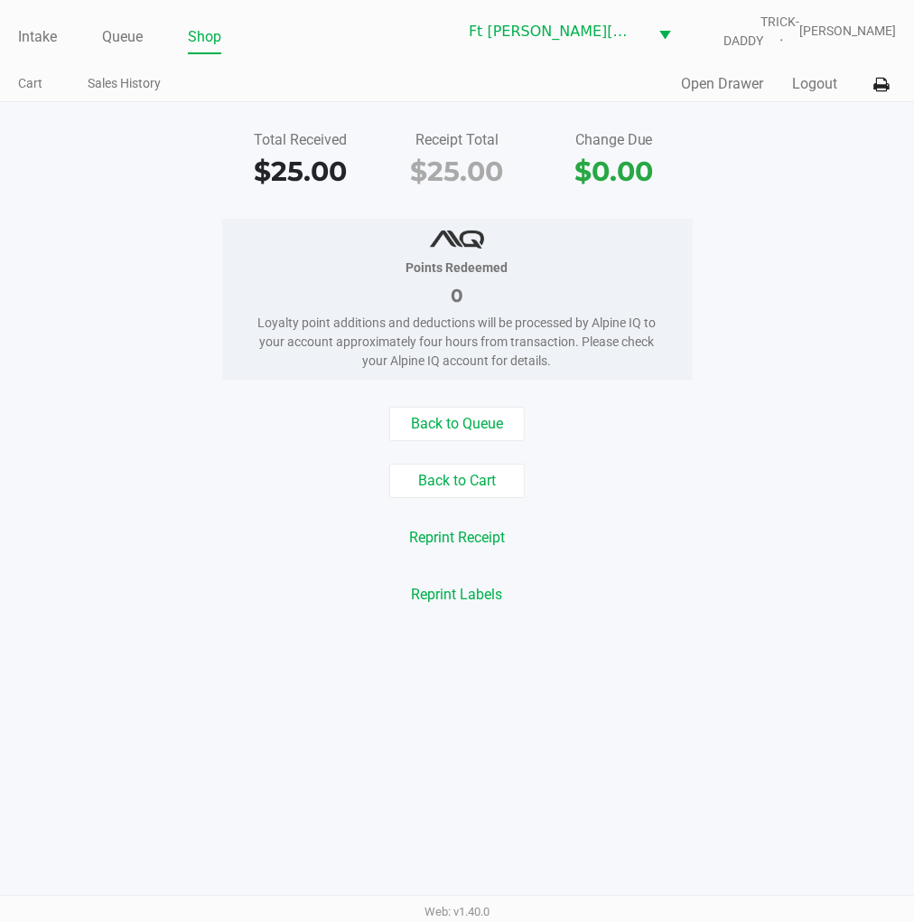
click at [481, 408] on button "Back to Queue" at bounding box center [457, 424] width 136 height 34
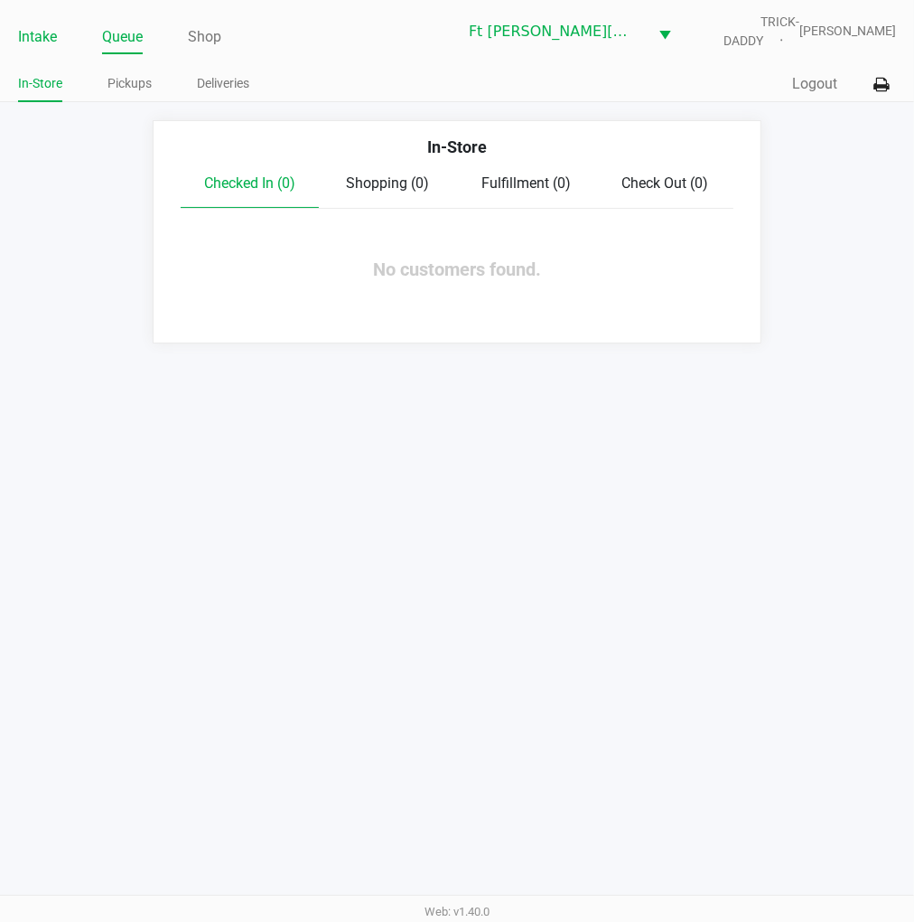
click at [38, 36] on link "Intake" at bounding box center [37, 36] width 39 height 25
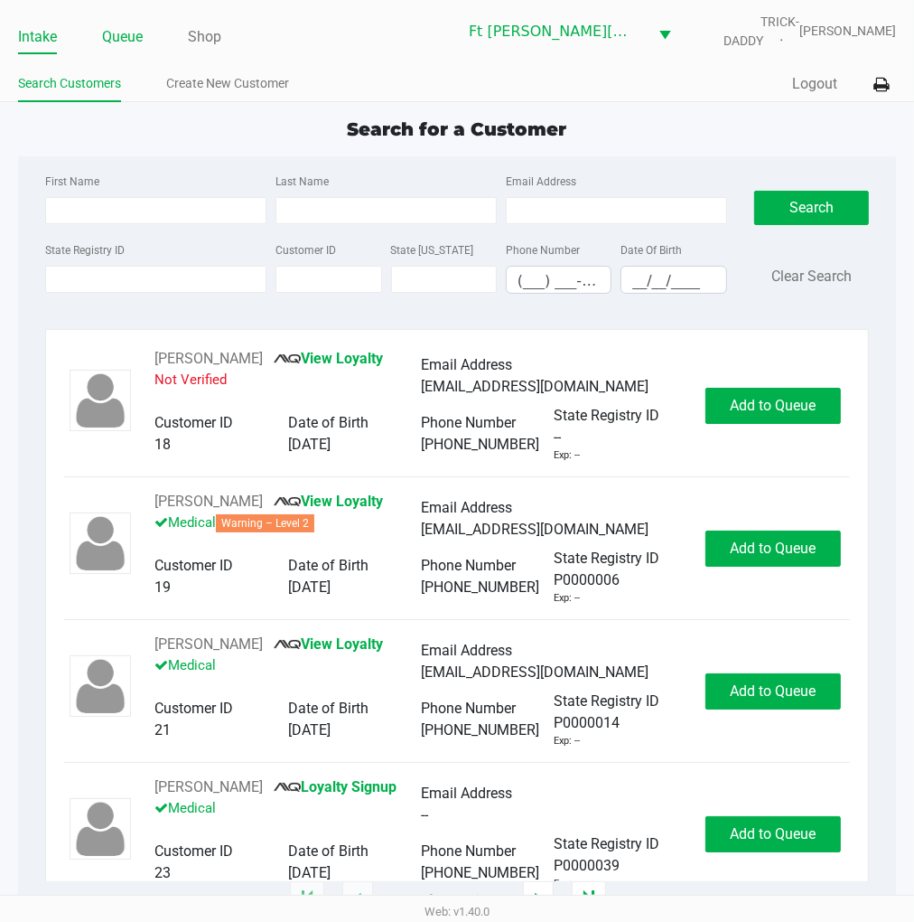
click at [136, 27] on link "Queue" at bounding box center [122, 36] width 41 height 25
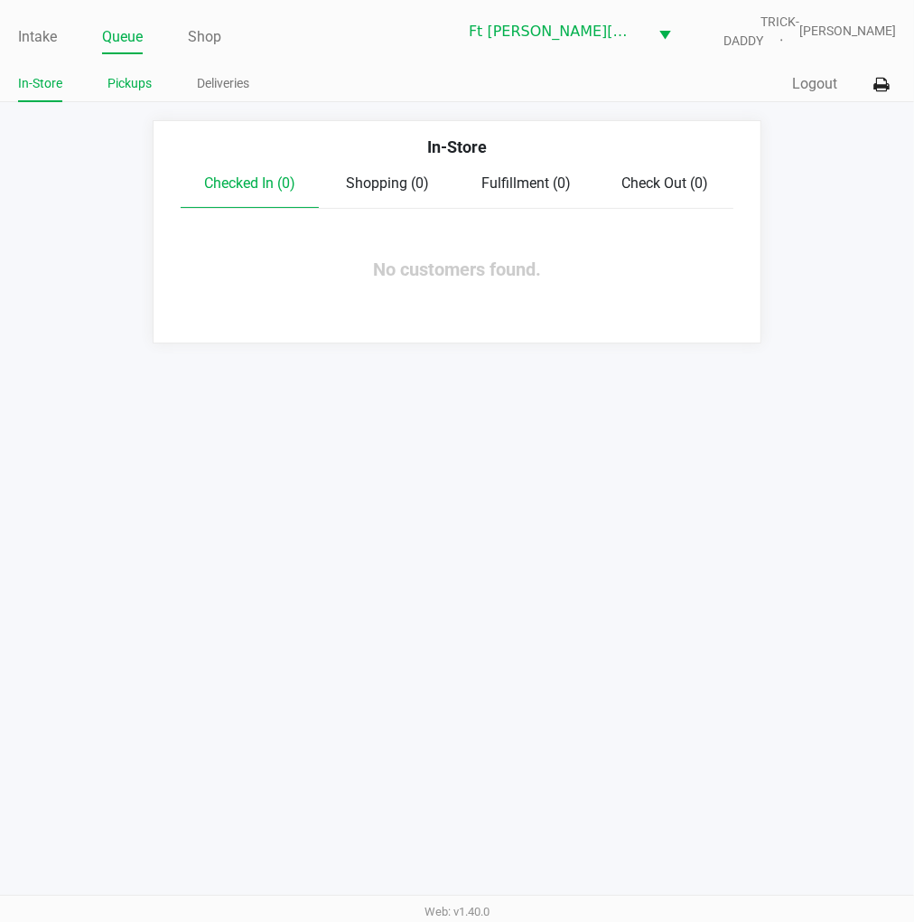
click at [139, 83] on link "Pickups" at bounding box center [130, 83] width 44 height 23
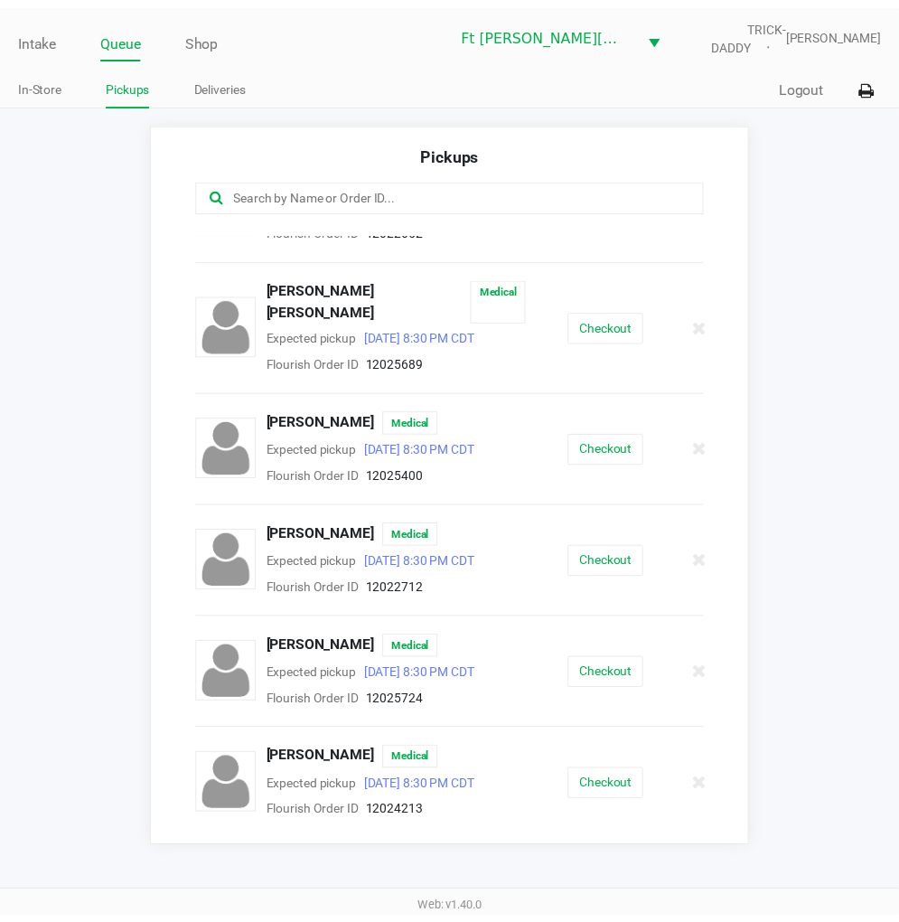
scroll to position [887, 0]
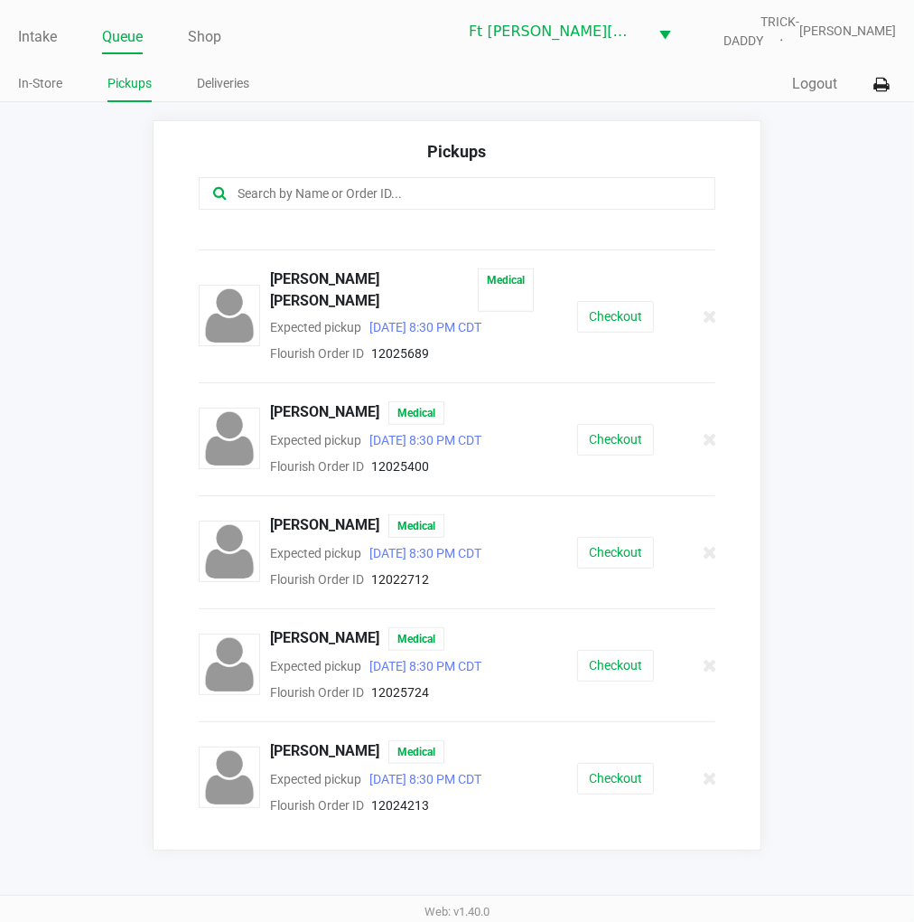
click at [606, 650] on button "Checkout" at bounding box center [615, 666] width 77 height 32
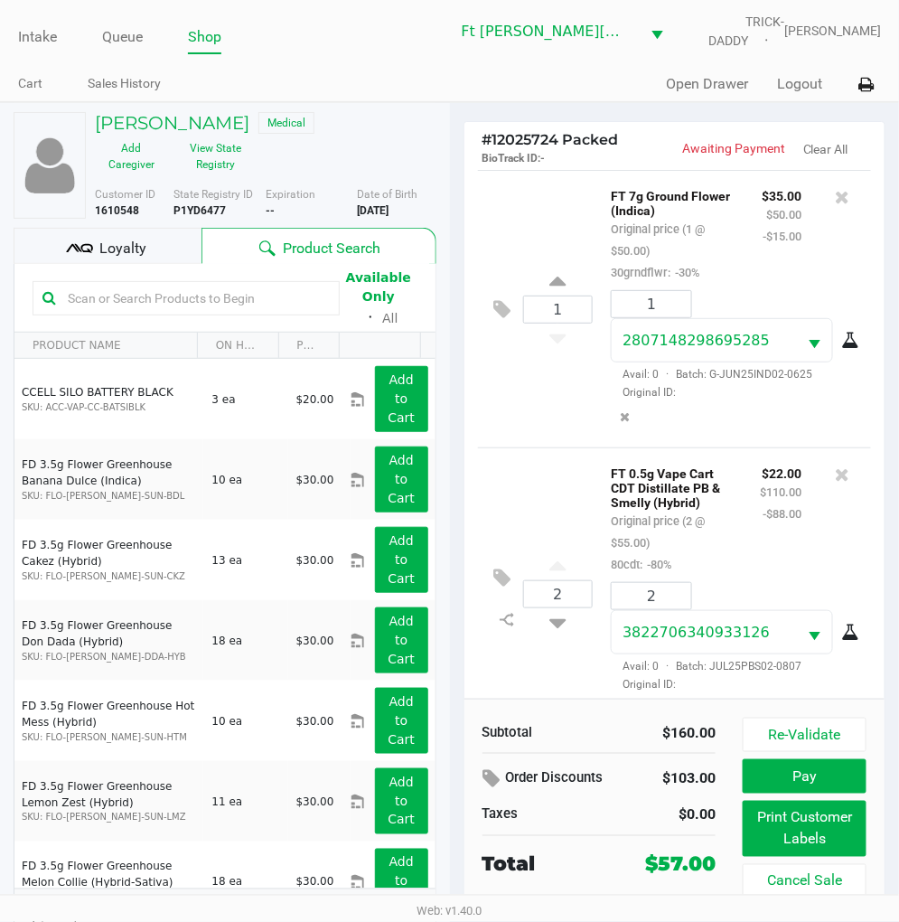
click at [150, 250] on div "Loyalty" at bounding box center [108, 246] width 188 height 36
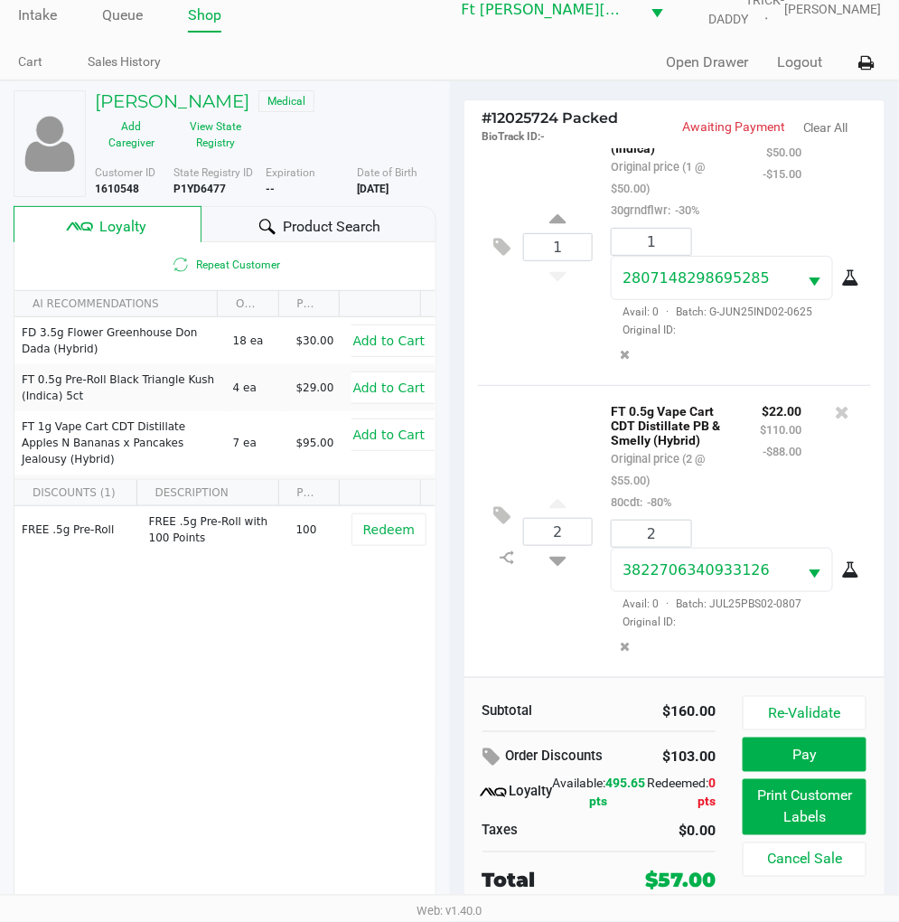
scroll to position [29, 0]
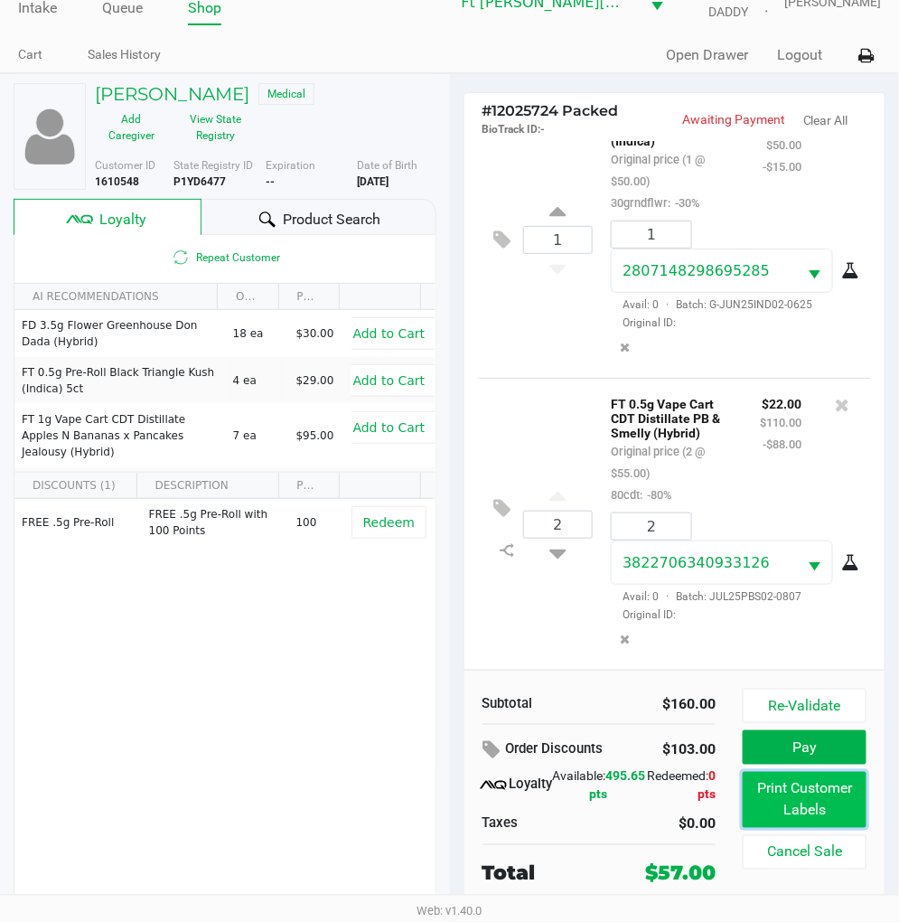
click at [801, 788] on button "Print Customer Labels" at bounding box center [805, 800] width 124 height 56
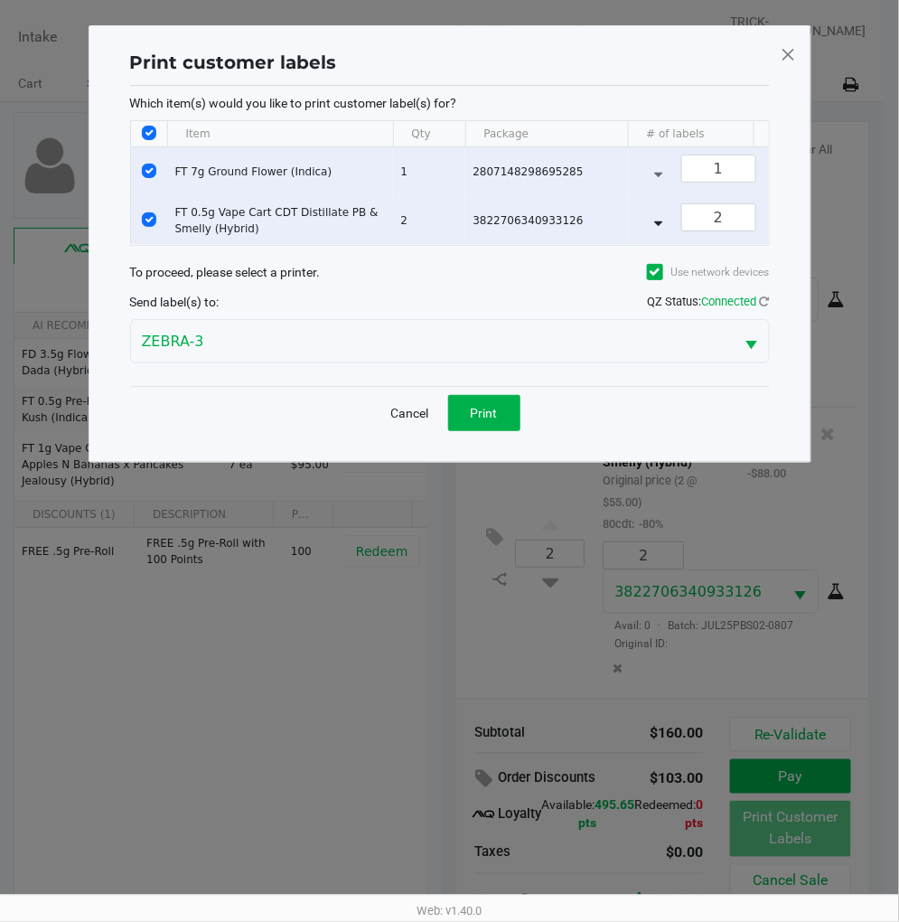
scroll to position [0, 0]
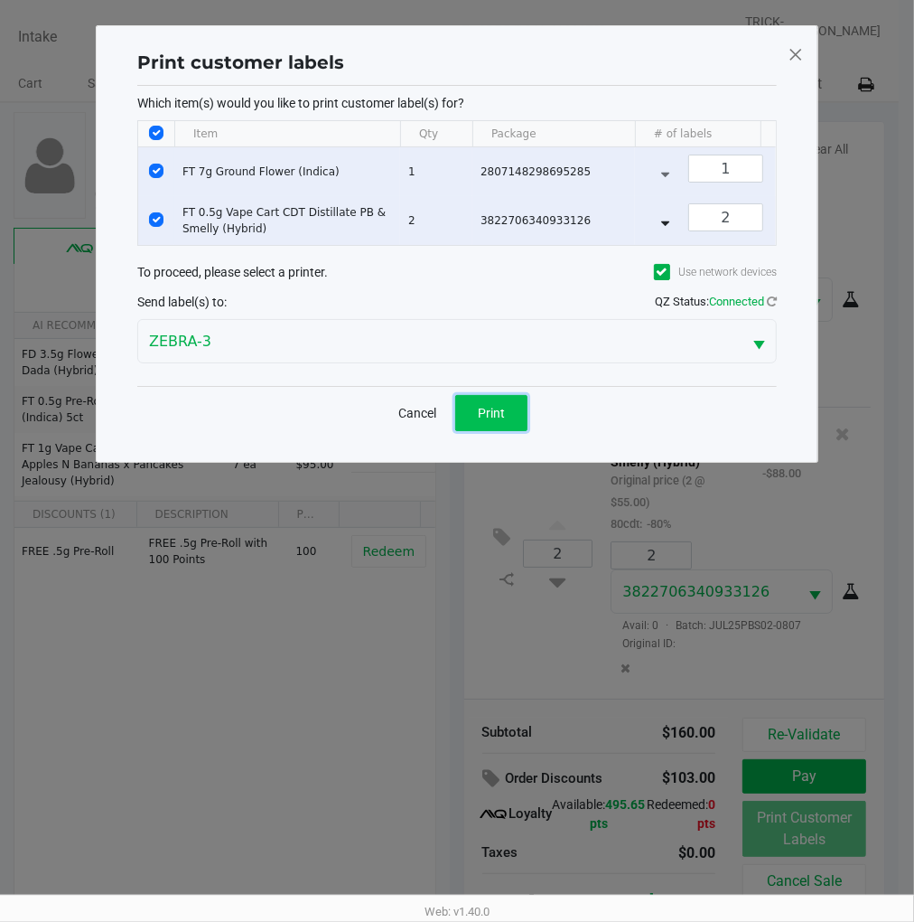
click at [501, 420] on span "Print" at bounding box center [491, 413] width 27 height 14
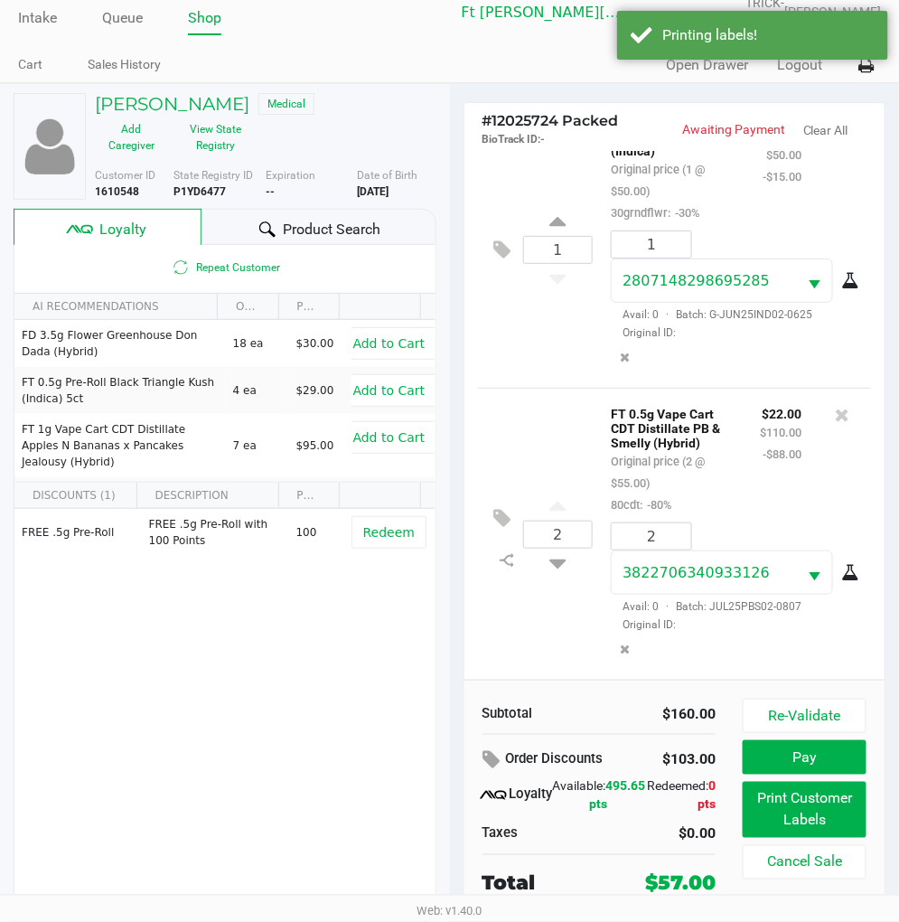
scroll to position [29, 0]
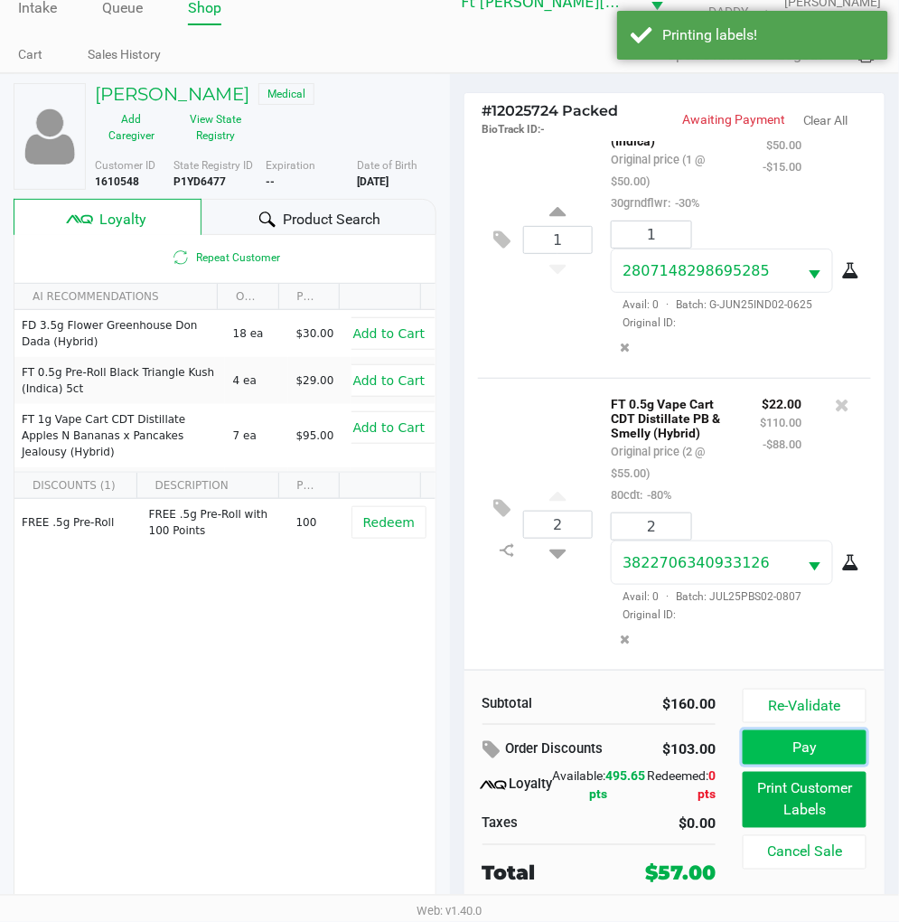
click at [801, 748] on button "Pay" at bounding box center [805, 747] width 124 height 34
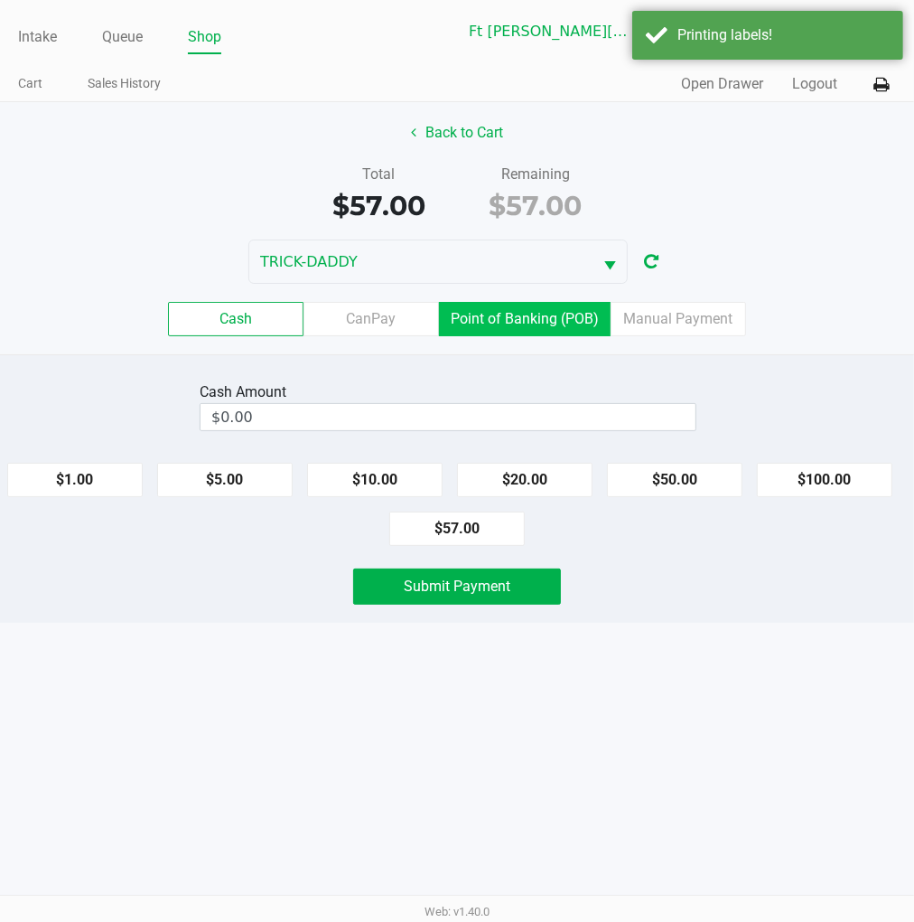
click at [542, 319] on label "Point of Banking (POB)" at bounding box center [525, 319] width 172 height 34
click at [0, 0] on 7 "Point of Banking (POB)" at bounding box center [0, 0] width 0 height 0
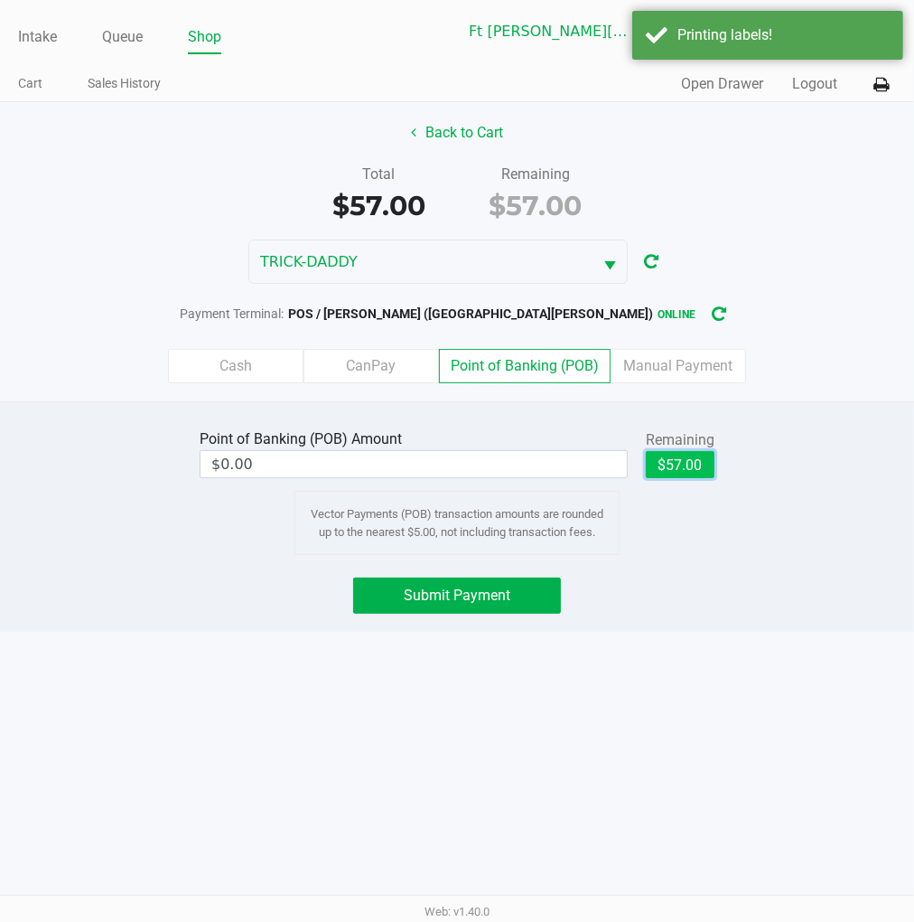
click at [703, 463] on button "$57.00" at bounding box center [680, 464] width 69 height 27
type input "$57.00"
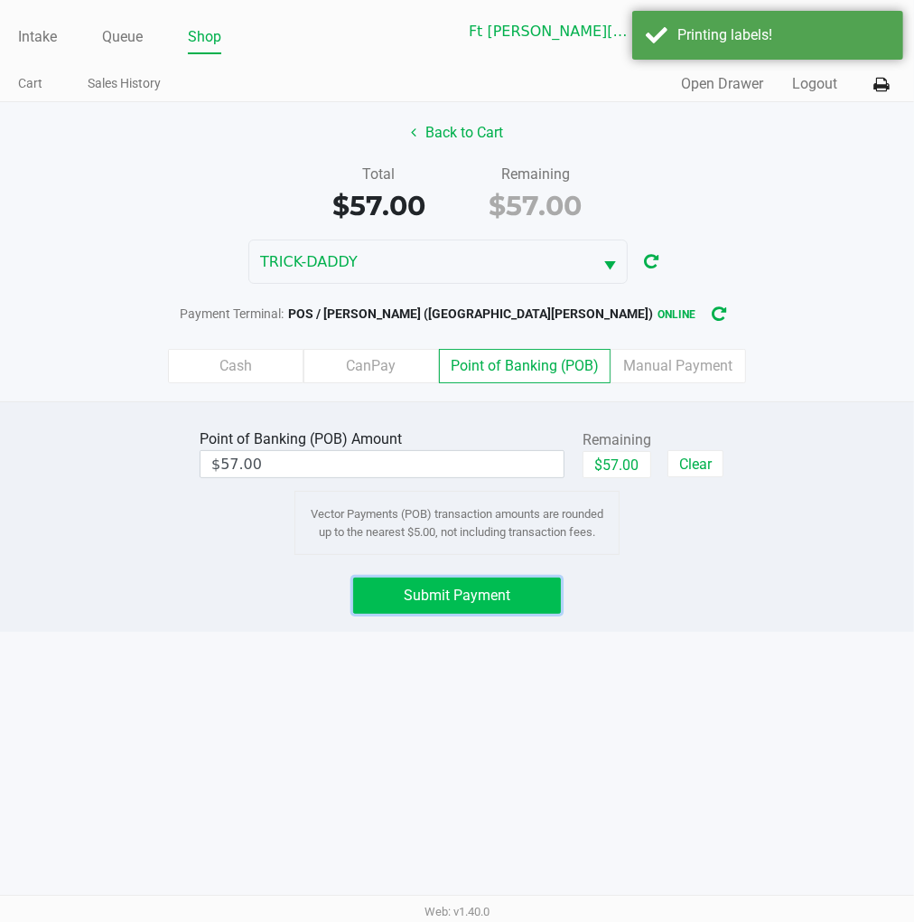
click at [450, 592] on span "Submit Payment" at bounding box center [457, 594] width 107 height 17
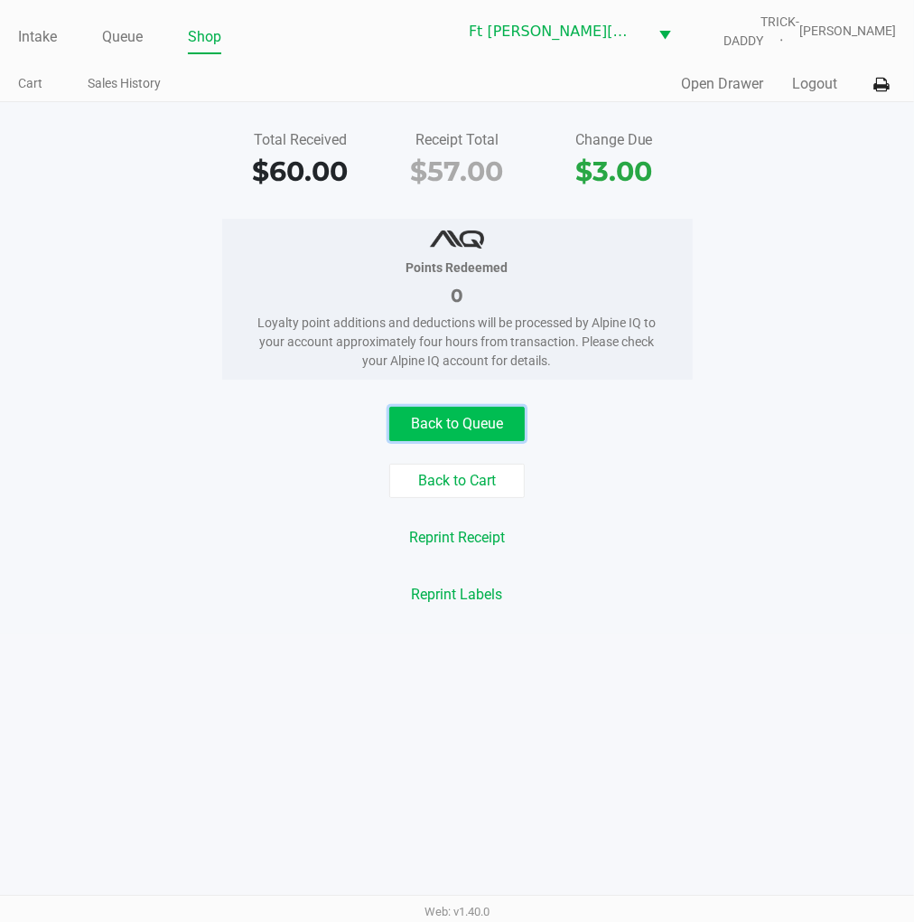
click at [448, 417] on button "Back to Queue" at bounding box center [457, 424] width 136 height 34
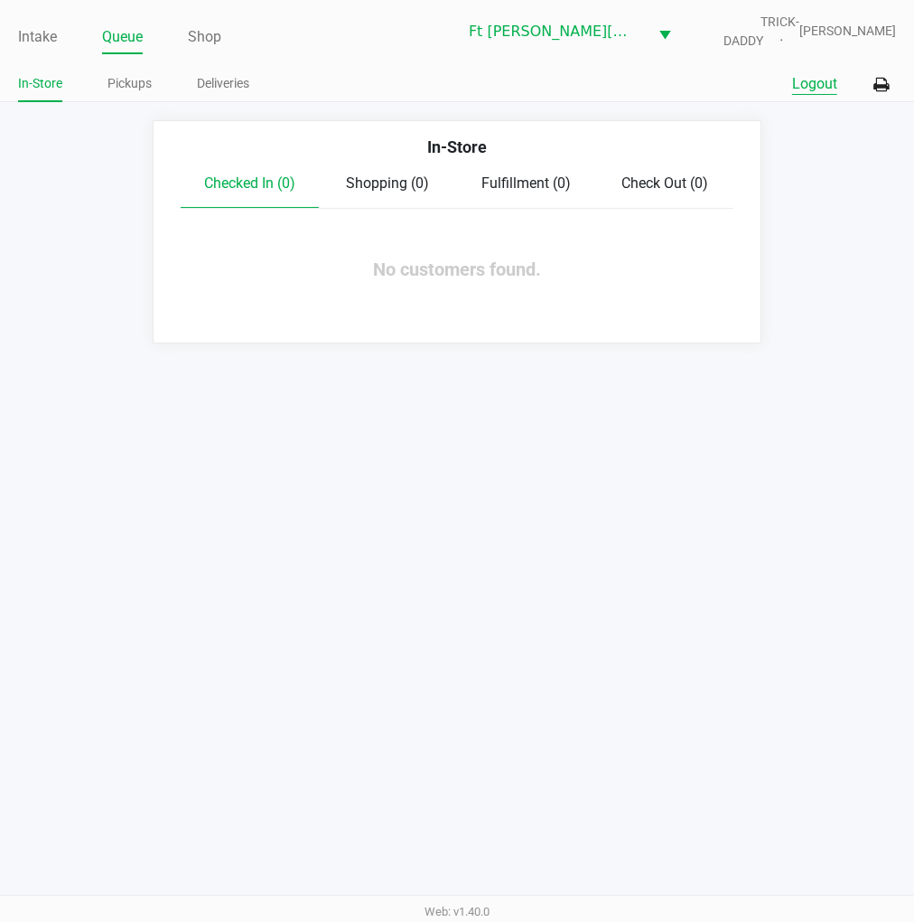
click at [811, 80] on button "Logout" at bounding box center [814, 84] width 45 height 22
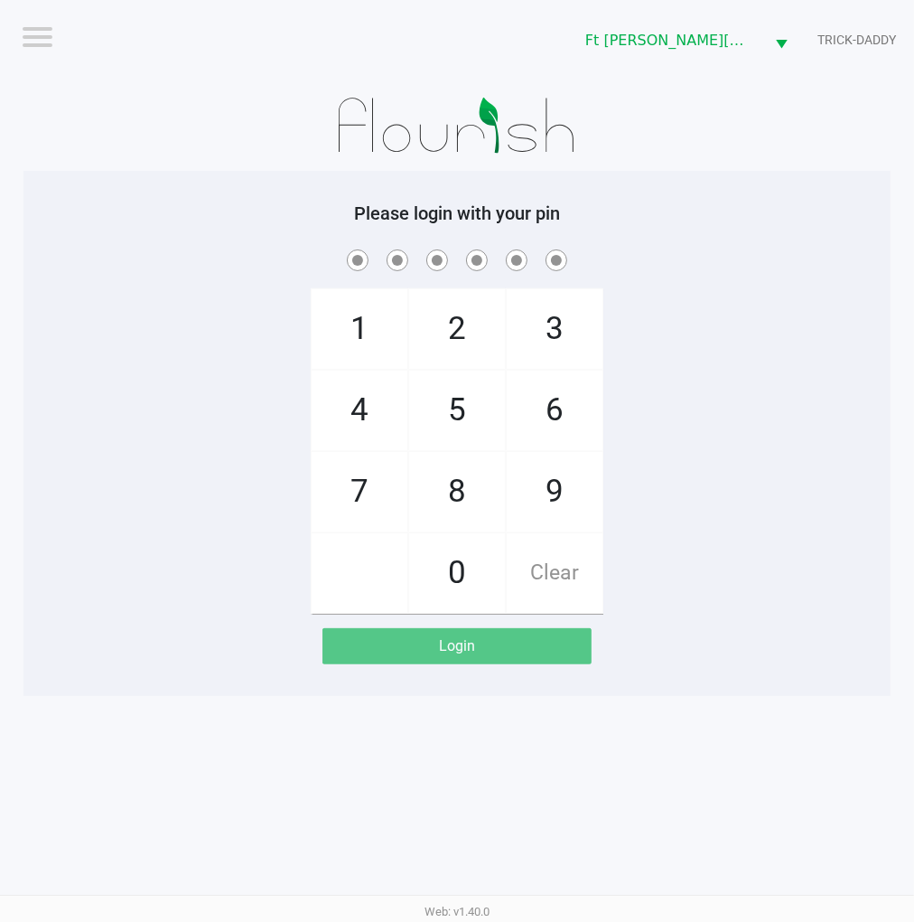
click at [720, 408] on div "1 4 7 2 5 8 0 3 6 9 Clear" at bounding box center [456, 430] width 867 height 368
checkbox input "true"
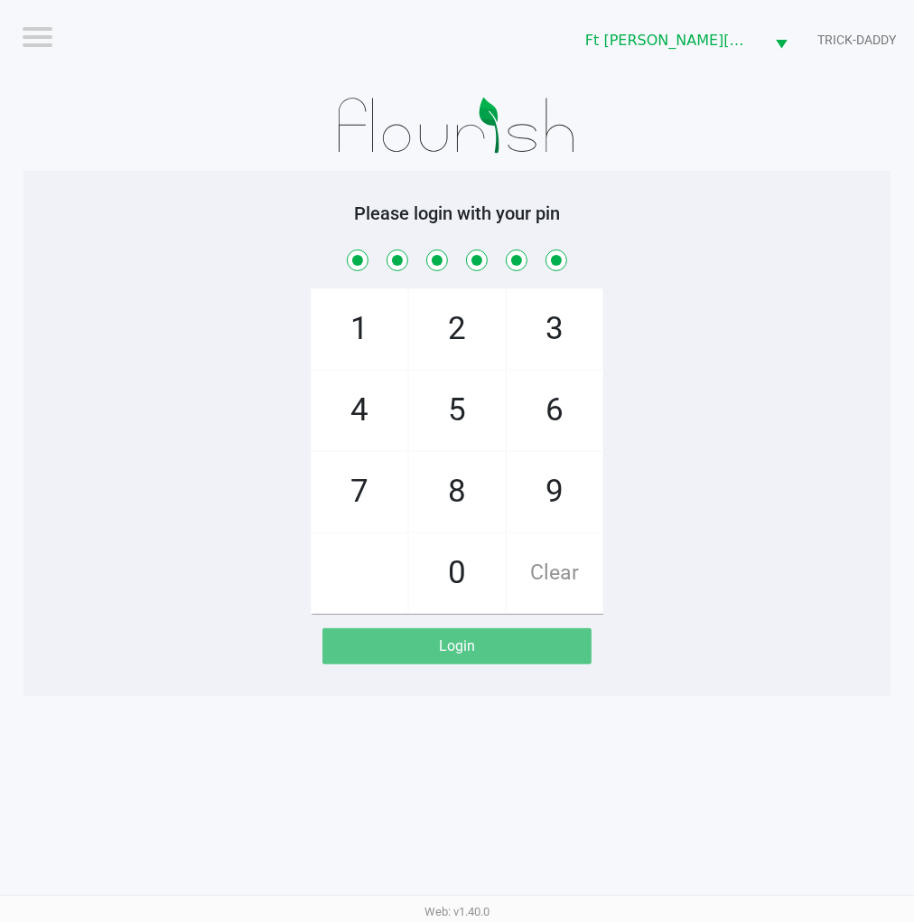
checkbox input "true"
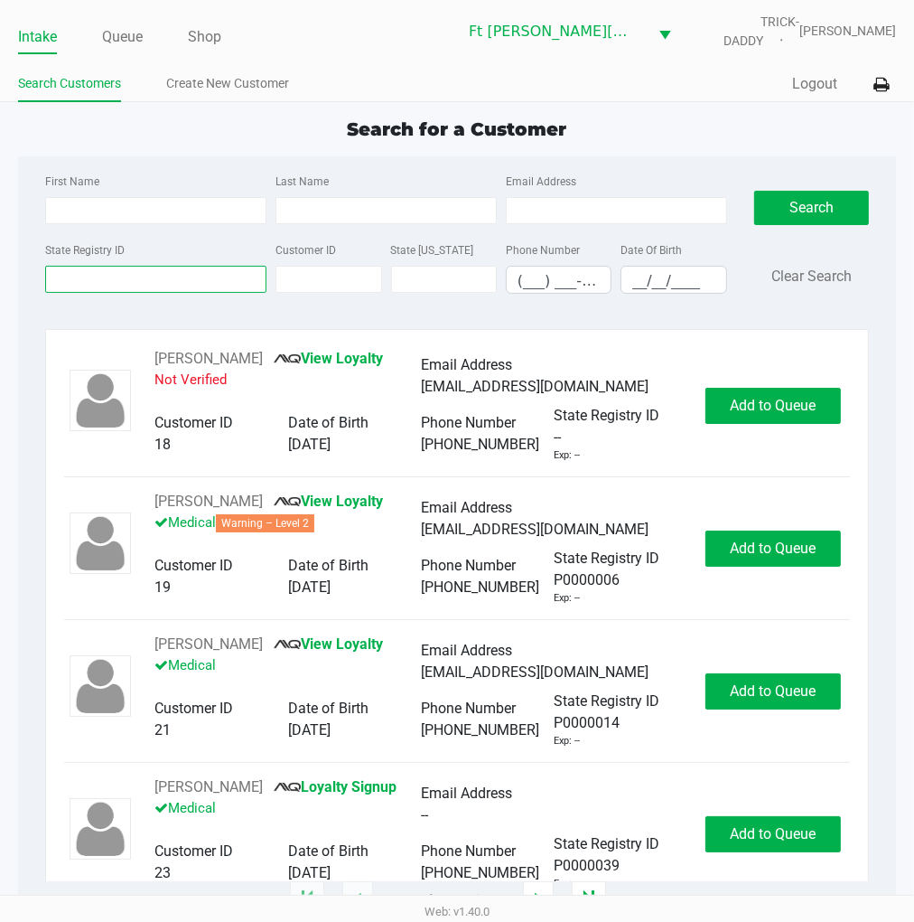
click at [211, 272] on input "State Registry ID" at bounding box center [155, 279] width 221 height 27
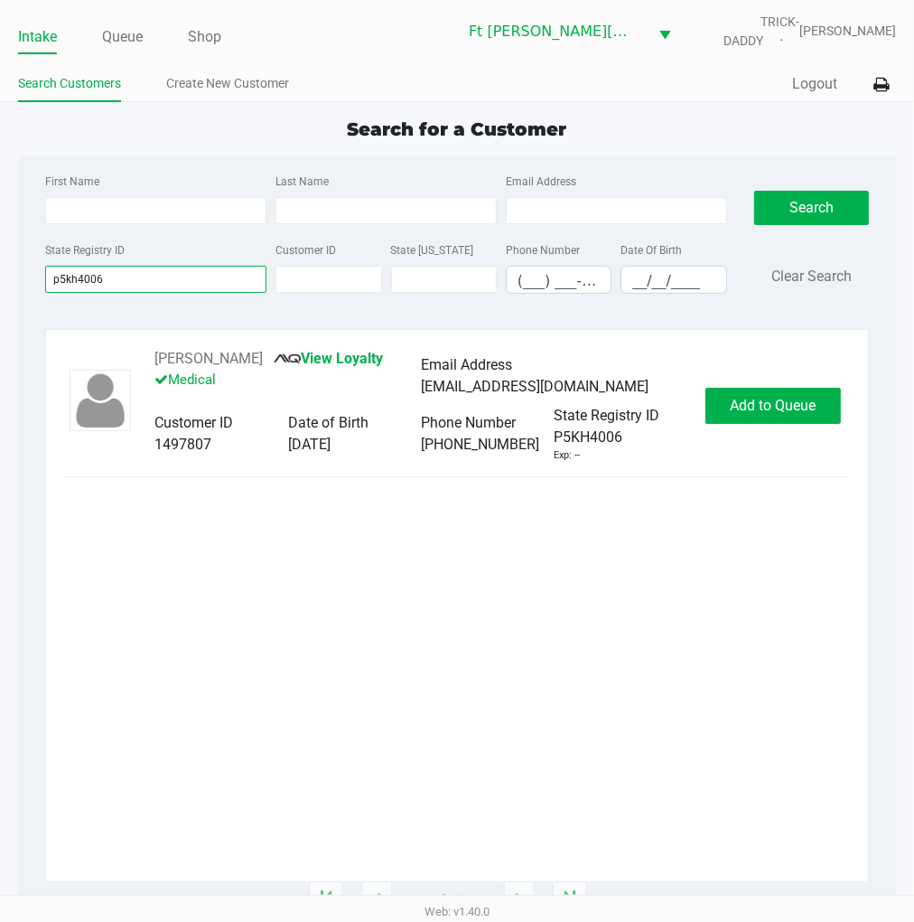
type input "p5kh4006"
click at [769, 409] on span "Add to Queue" at bounding box center [773, 405] width 86 height 17
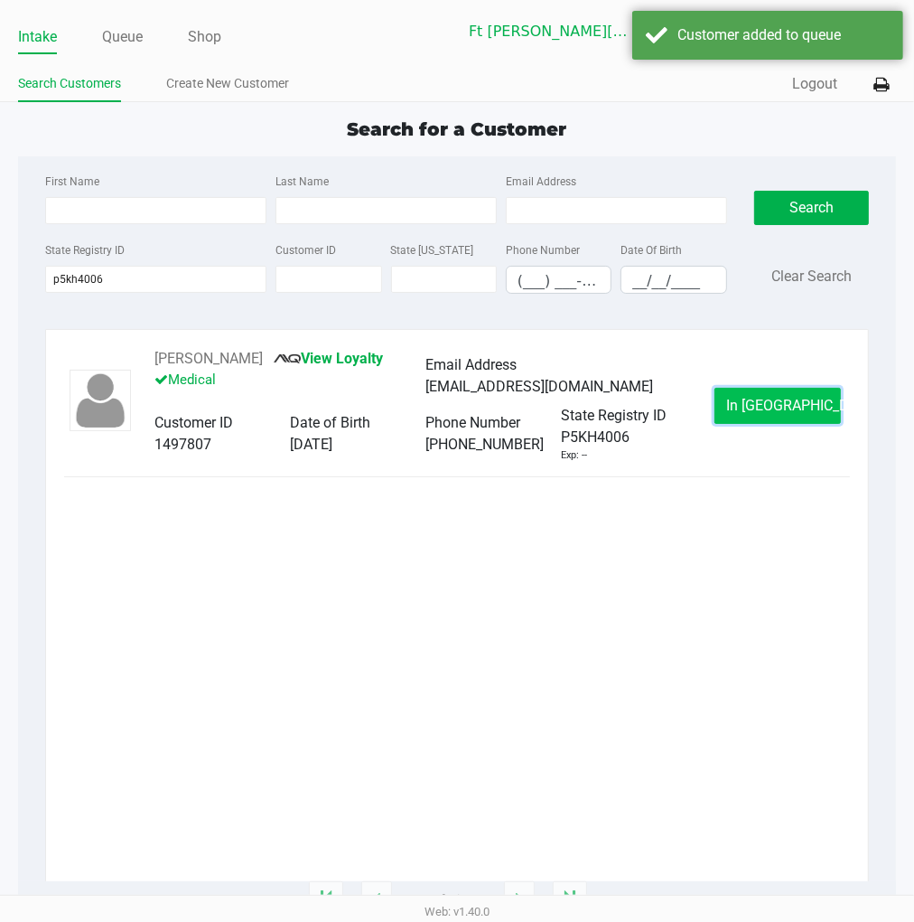
click at [757, 392] on button "In Queue" at bounding box center [778, 406] width 127 height 36
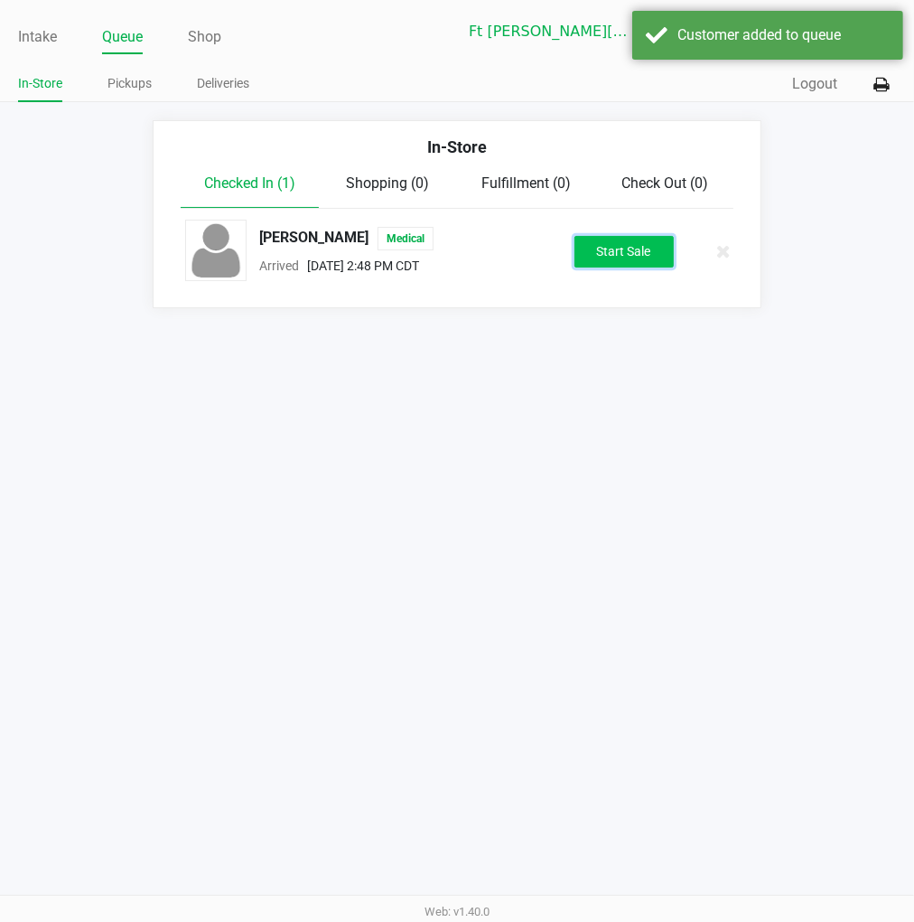
click at [594, 249] on button "Start Sale" at bounding box center [624, 252] width 99 height 32
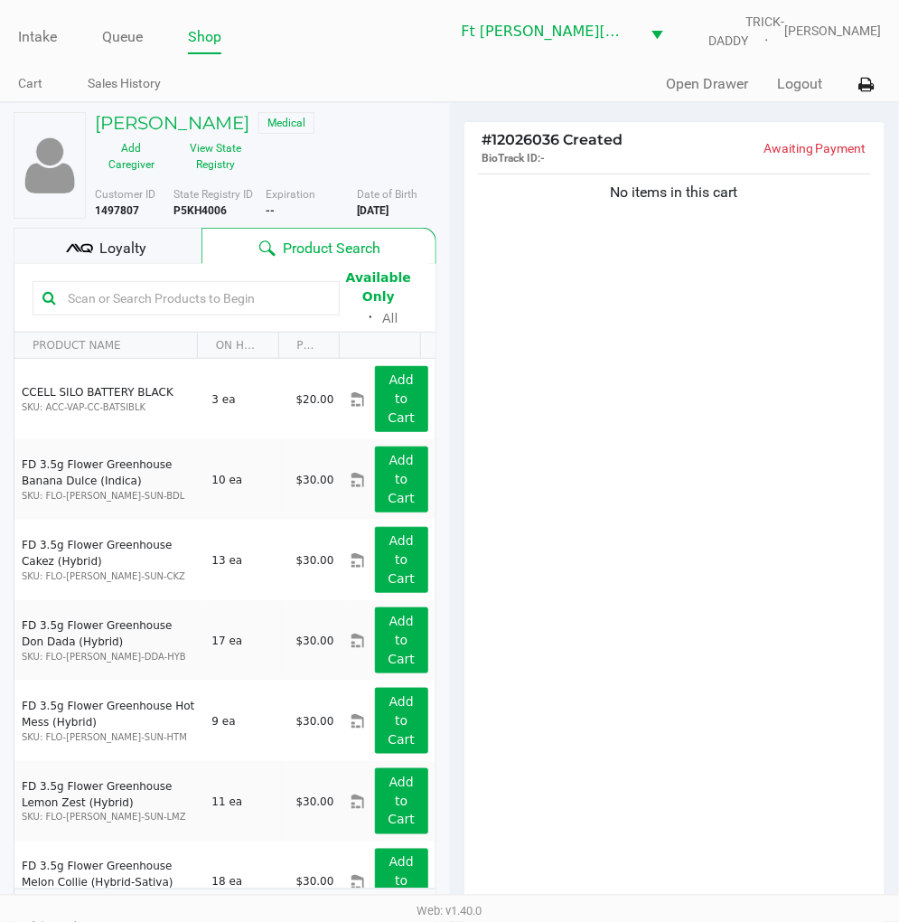
click at [165, 254] on div "Loyalty" at bounding box center [108, 246] width 188 height 36
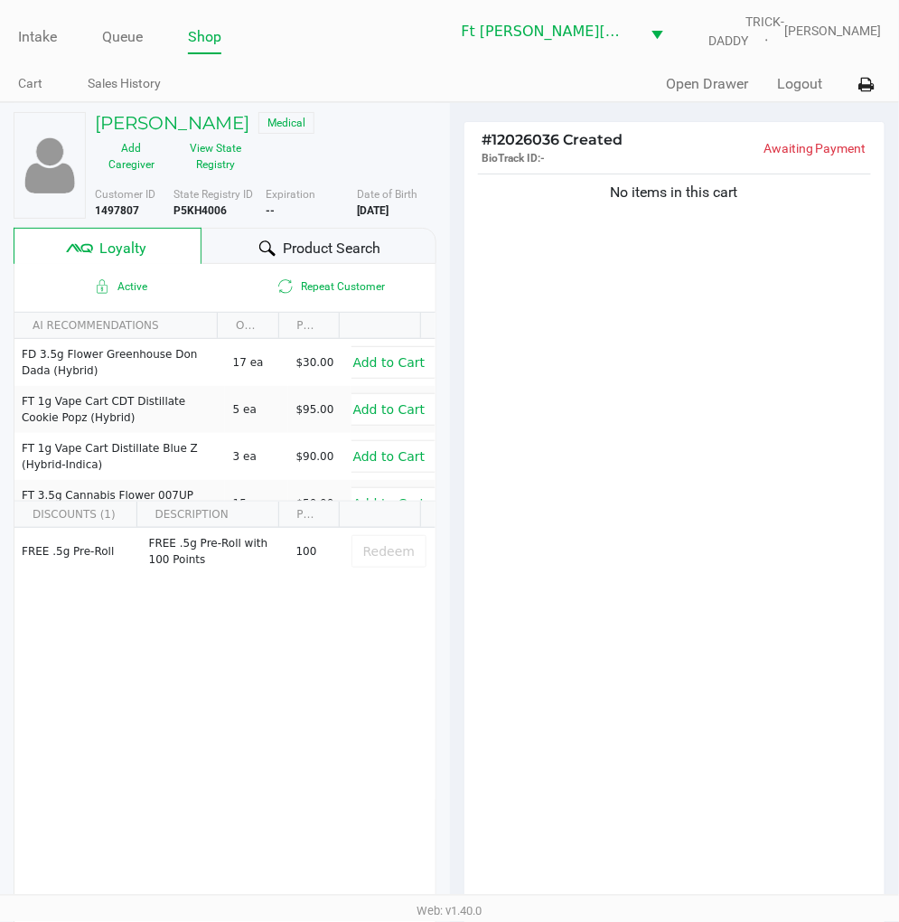
click at [212, 181] on div "Customer ID 1497807 State Registry ID P5KH4006 Expiration -- More Date of Birth…" at bounding box center [265, 199] width 369 height 40
click at [221, 173] on button "View State Registry" at bounding box center [210, 156] width 84 height 45
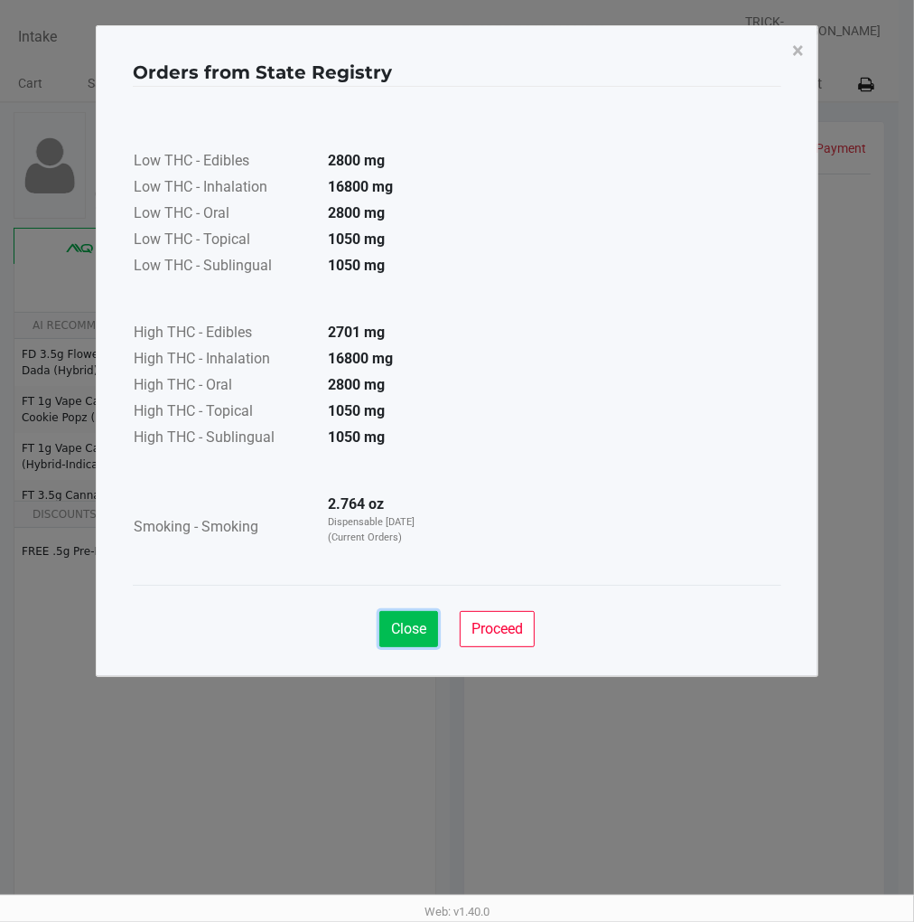
click at [412, 628] on span "Close" at bounding box center [408, 628] width 35 height 17
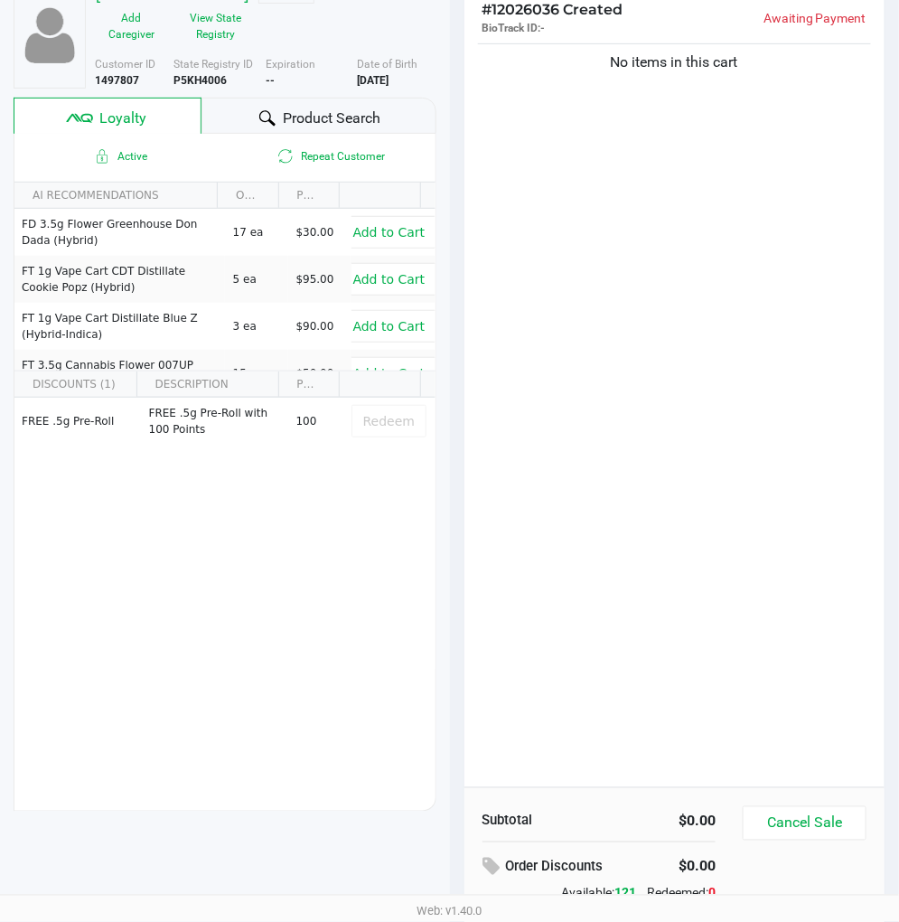
scroll to position [33, 0]
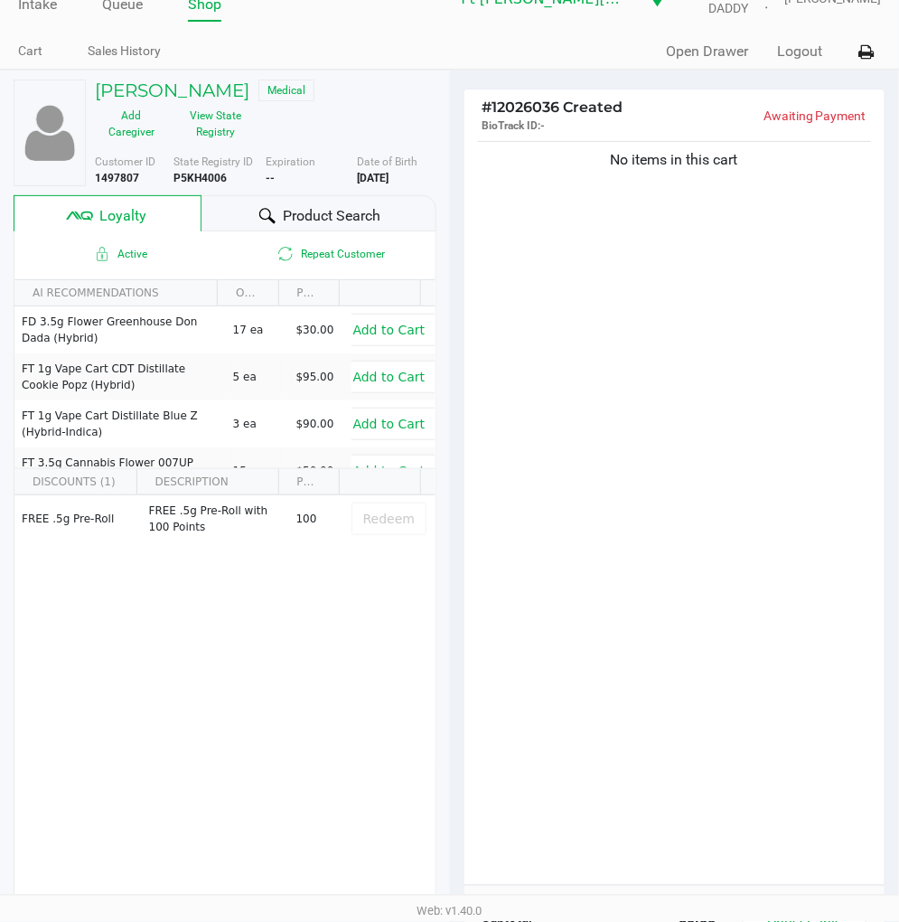
click at [637, 387] on div "No items in this cart" at bounding box center [674, 510] width 421 height 747
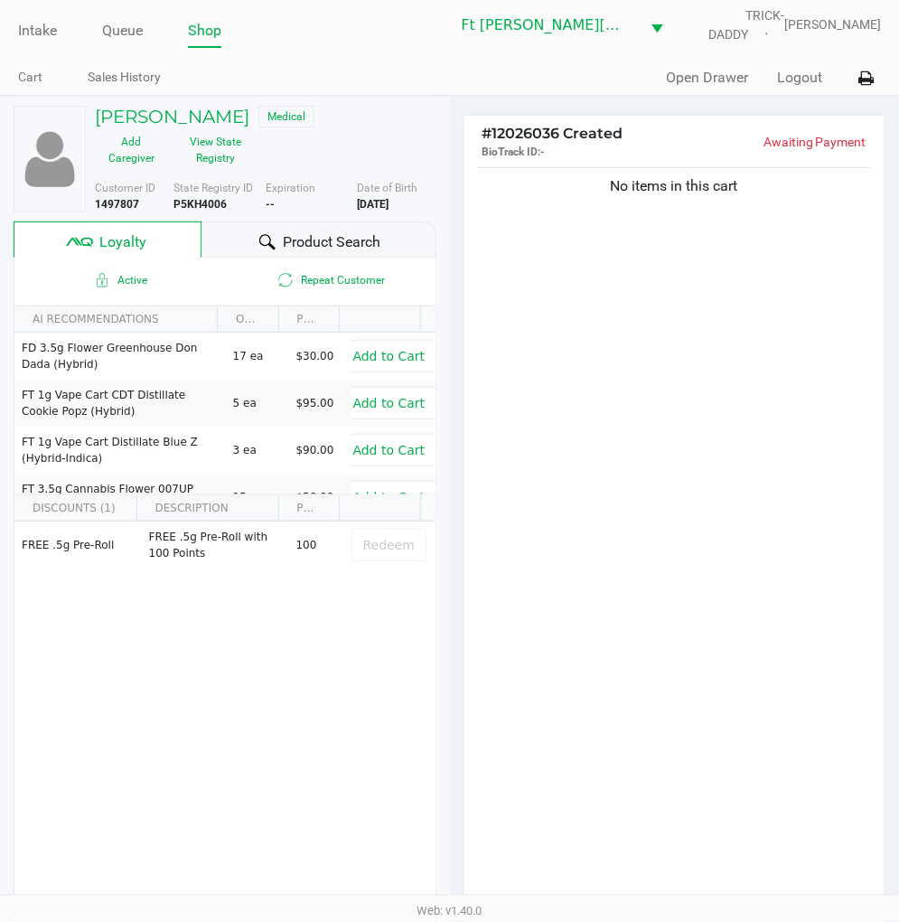
scroll to position [12, 0]
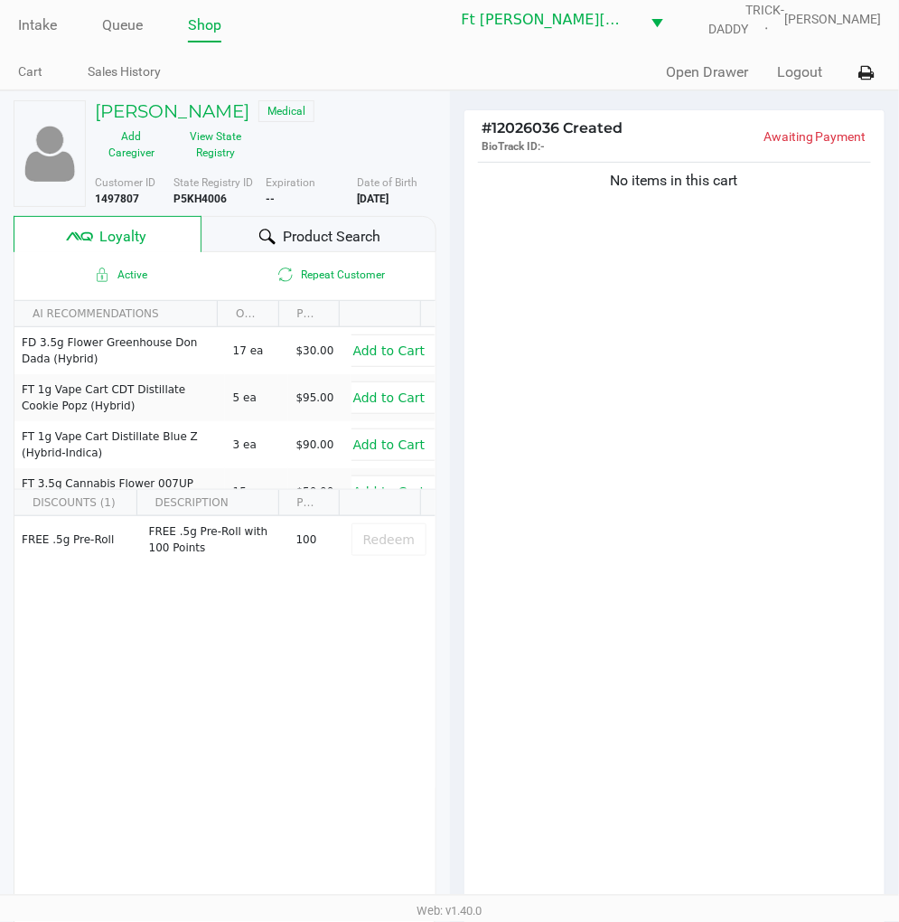
click at [782, 421] on div "No items in this cart" at bounding box center [674, 531] width 421 height 747
click at [208, 154] on button "View State Registry" at bounding box center [210, 144] width 84 height 45
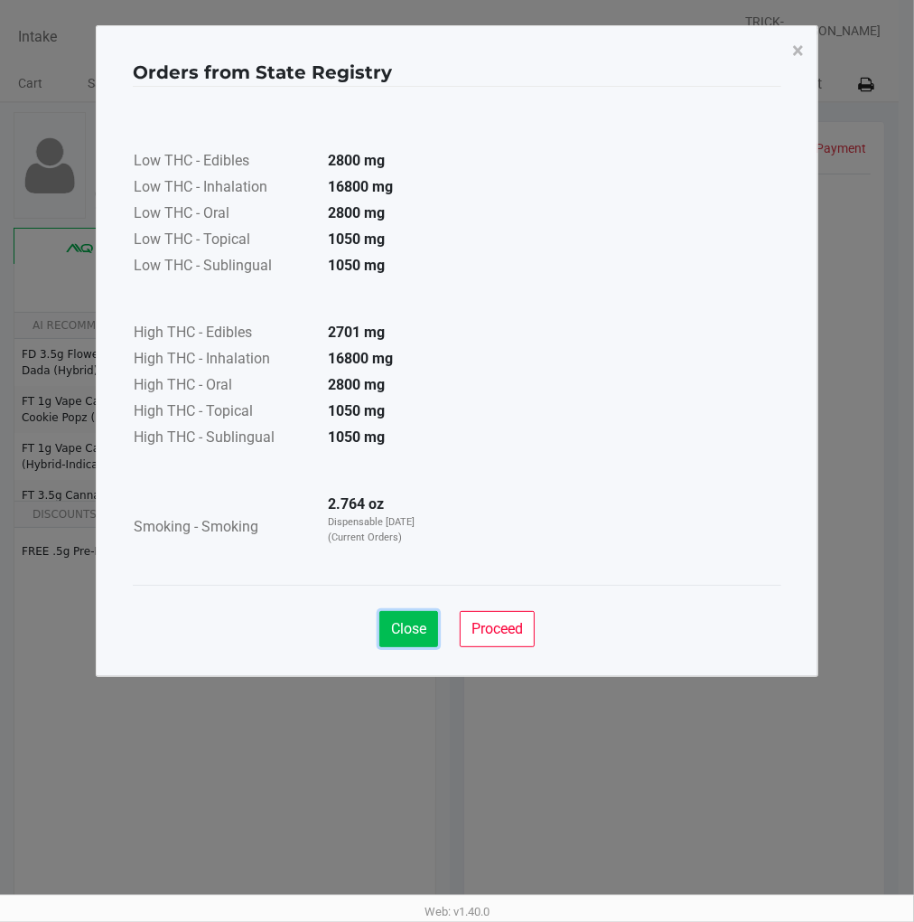
click at [408, 625] on span "Close" at bounding box center [408, 628] width 35 height 17
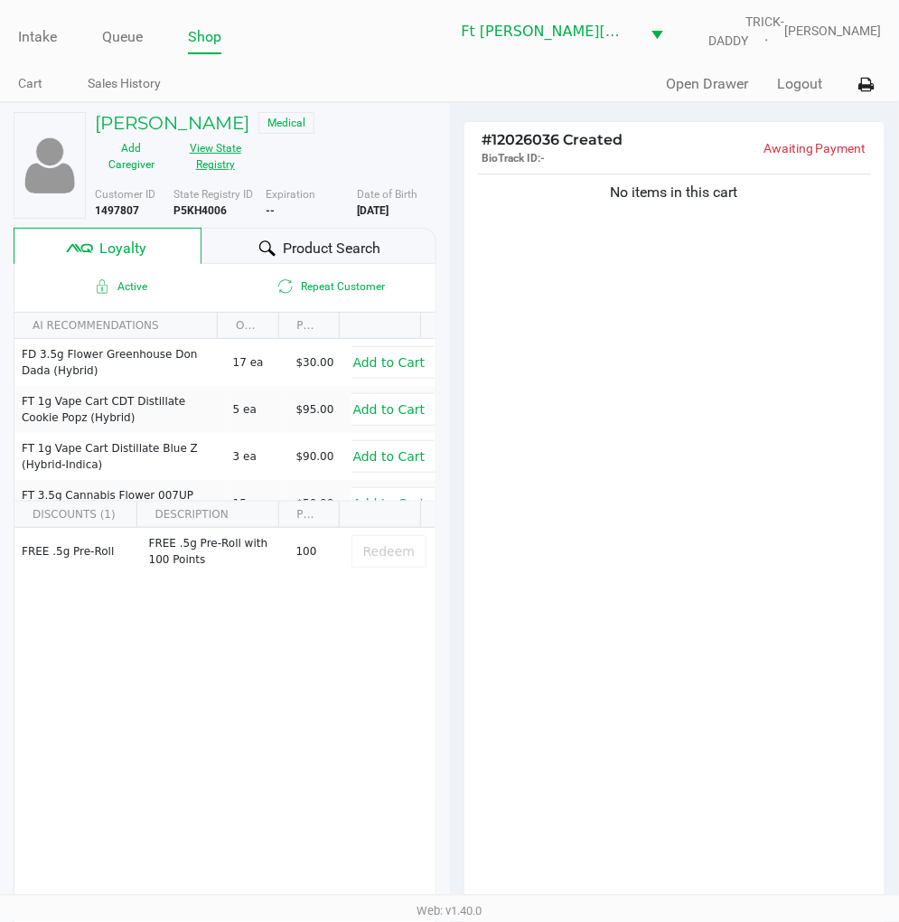
click at [226, 155] on button "View State Registry" at bounding box center [210, 156] width 84 height 45
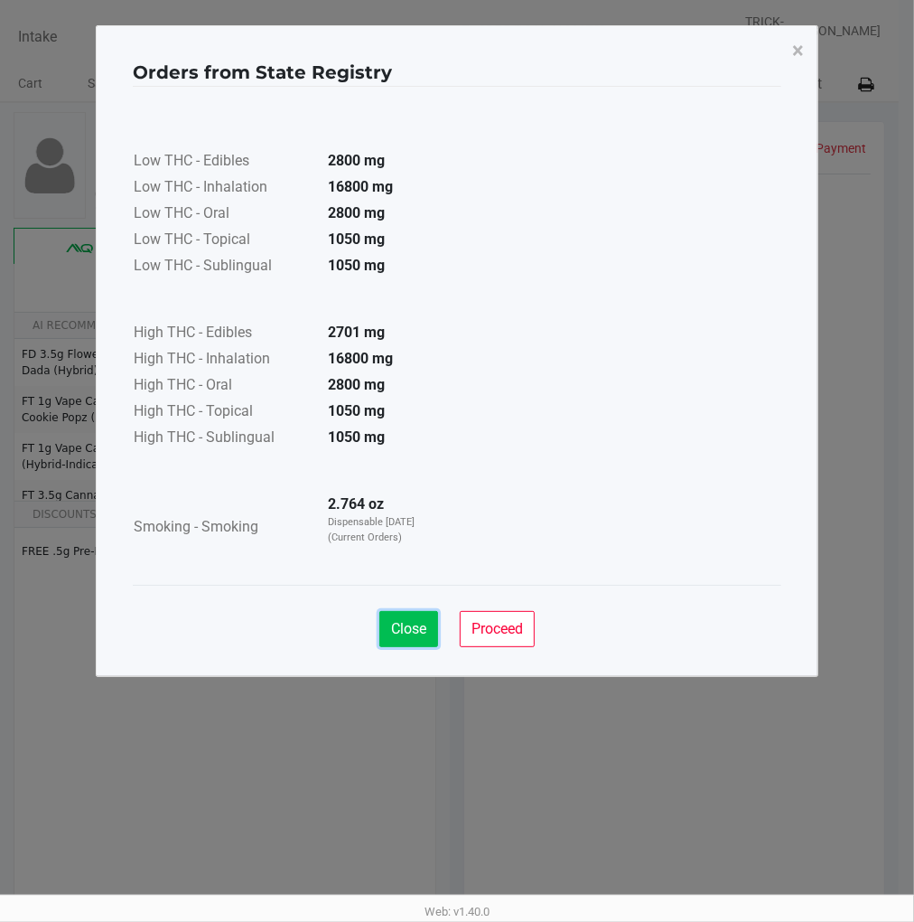
click at [408, 627] on span "Close" at bounding box center [408, 628] width 35 height 17
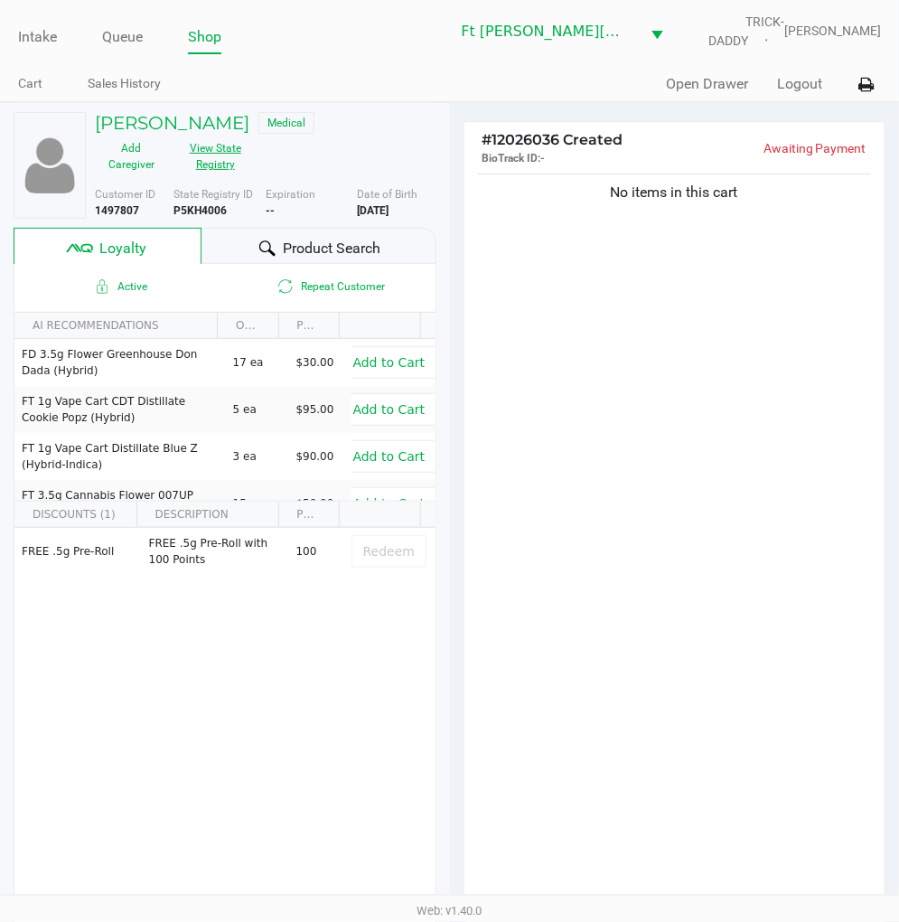
click at [651, 620] on div "No items in this cart" at bounding box center [674, 543] width 421 height 747
click at [678, 578] on div "No items in this cart" at bounding box center [674, 543] width 421 height 747
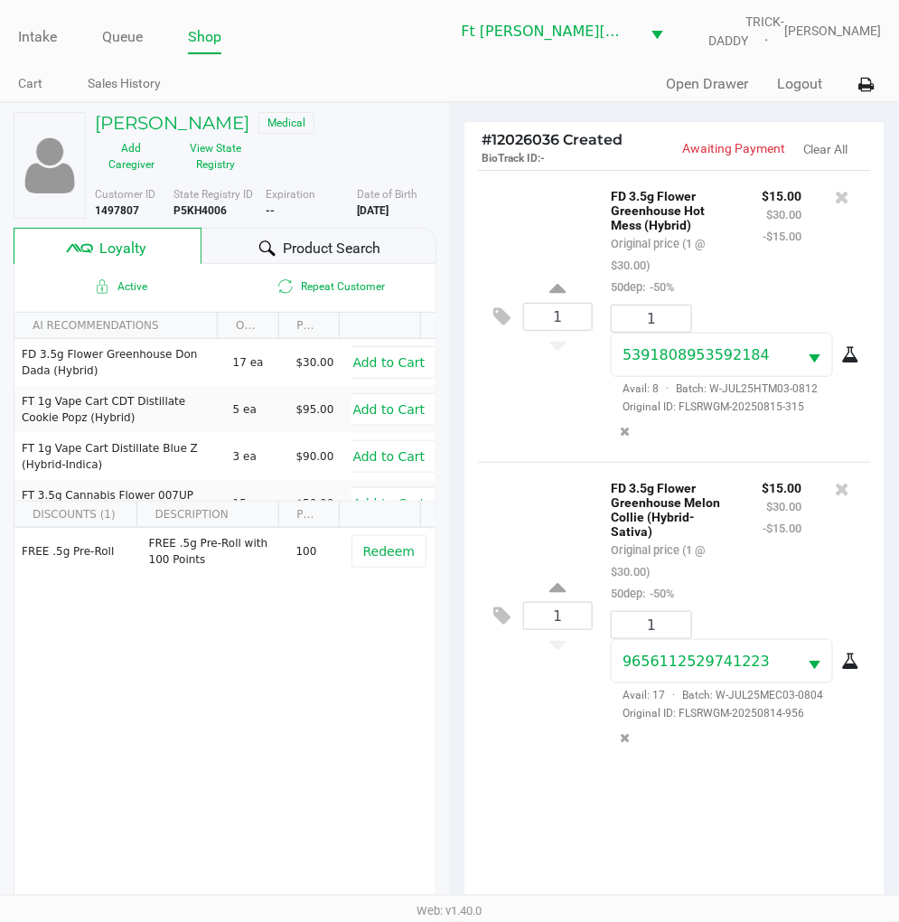
scroll to position [201, 0]
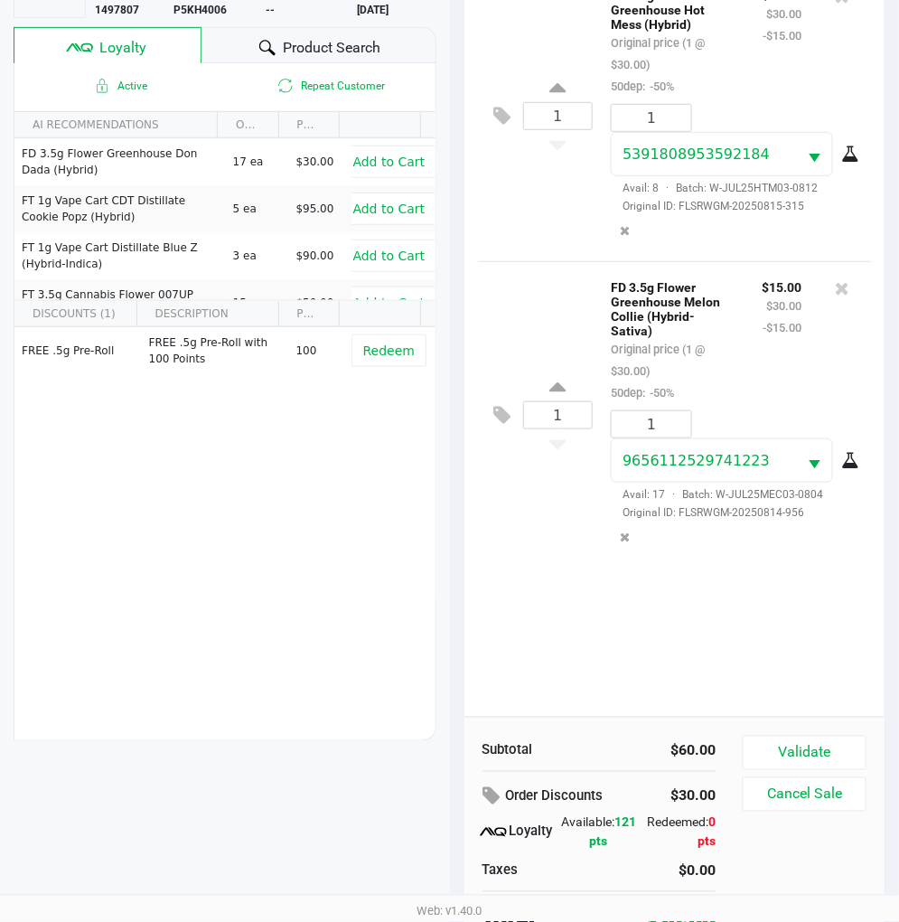
click at [580, 620] on div "1 FD 3.5g Flower Greenhouse Hot Mess (Hybrid) Original price (1 @ $30.00) 50dep…" at bounding box center [674, 342] width 421 height 747
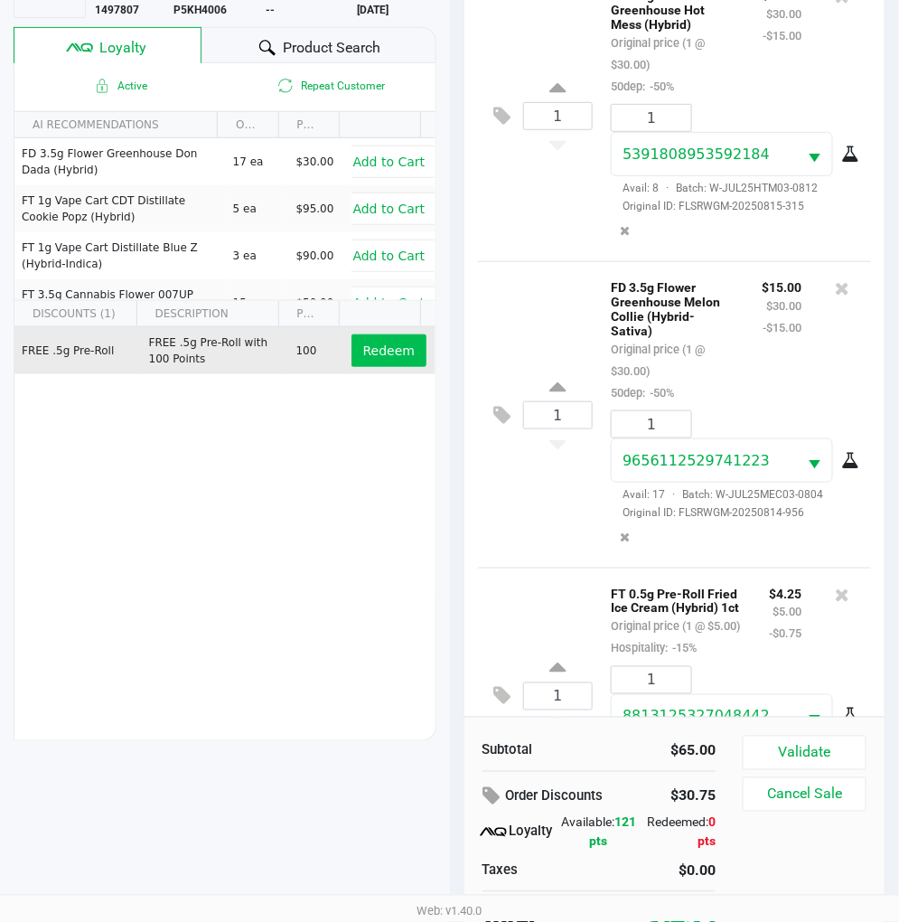
scroll to position [149, 0]
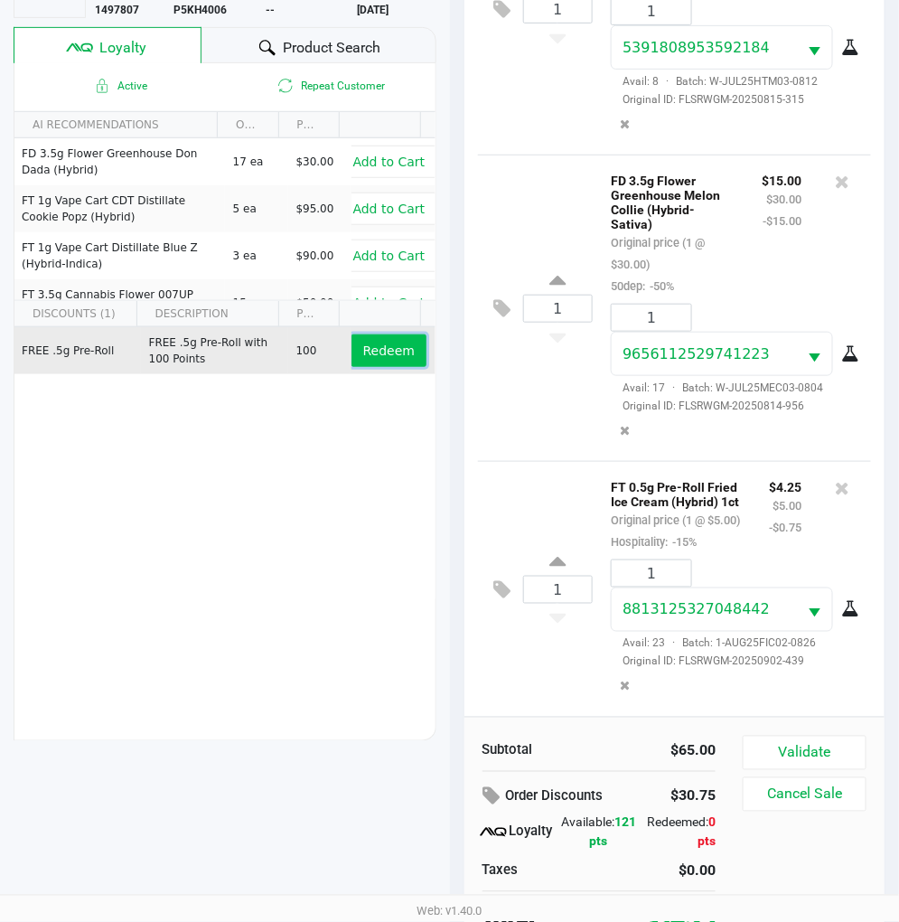
click at [365, 355] on span "Redeem" at bounding box center [389, 350] width 52 height 14
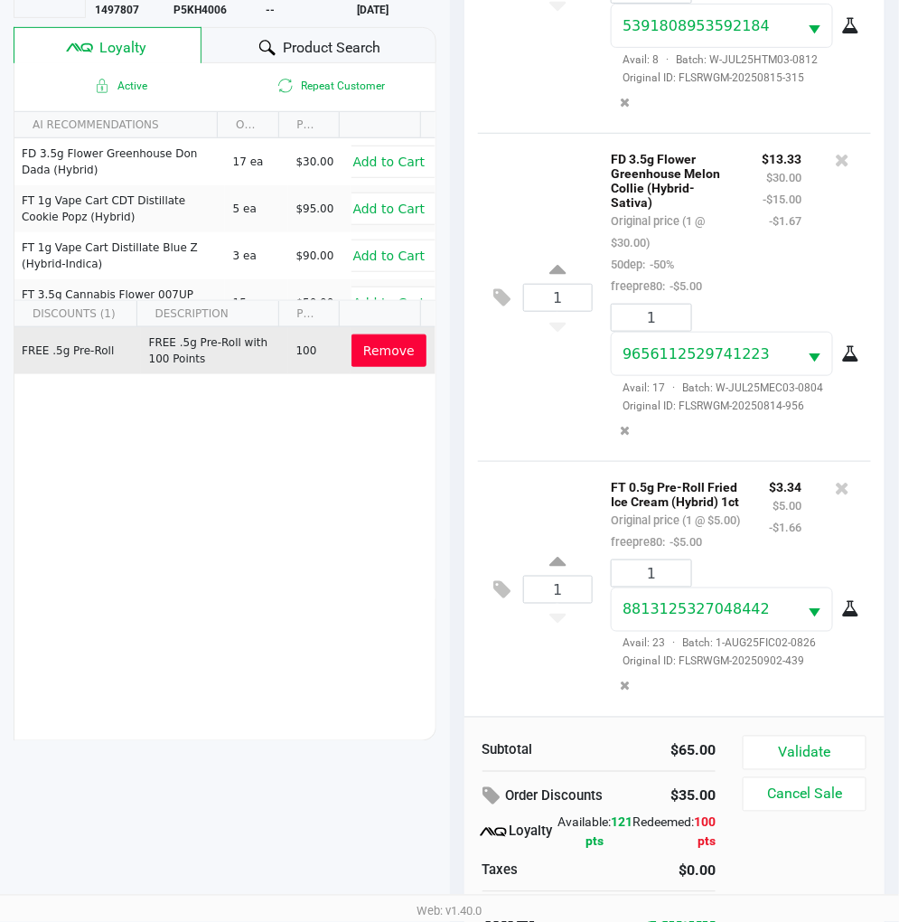
scroll to position [233, 0]
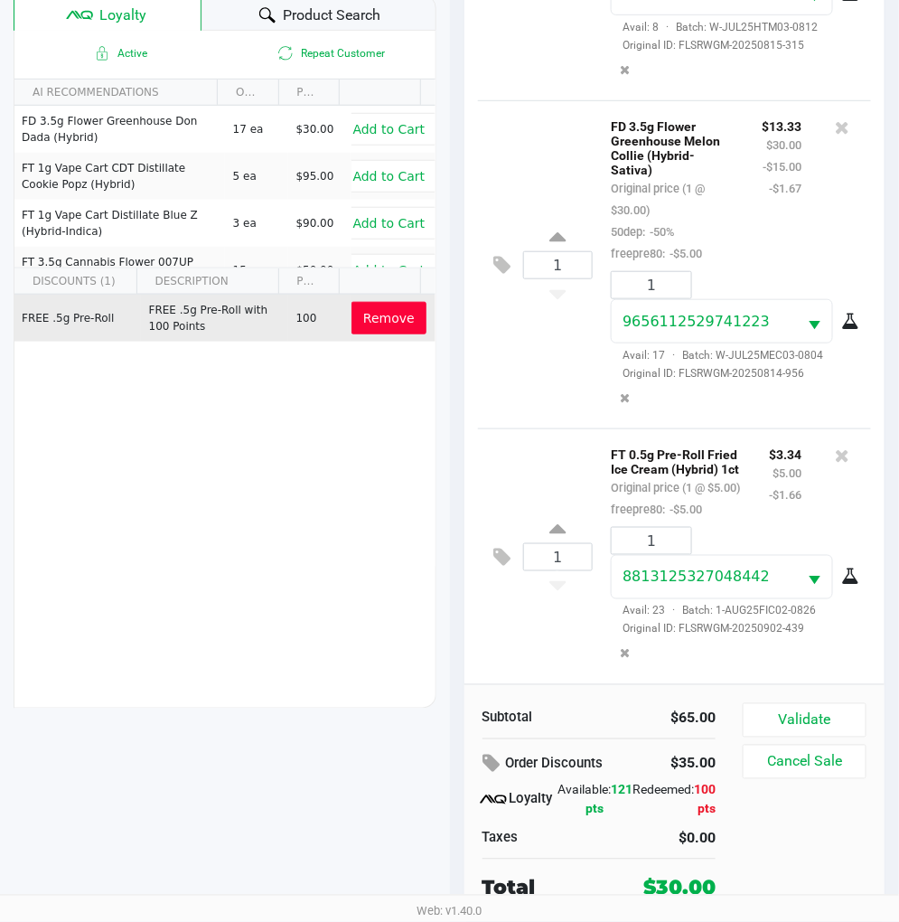
click at [522, 635] on div "1 FT 0.5g Pre-Roll Fried Ice Cream (Hybrid) 1ct Original price (1 @ $5.00) free…" at bounding box center [675, 556] width 394 height 256
click at [816, 716] on button "Validate" at bounding box center [805, 720] width 124 height 34
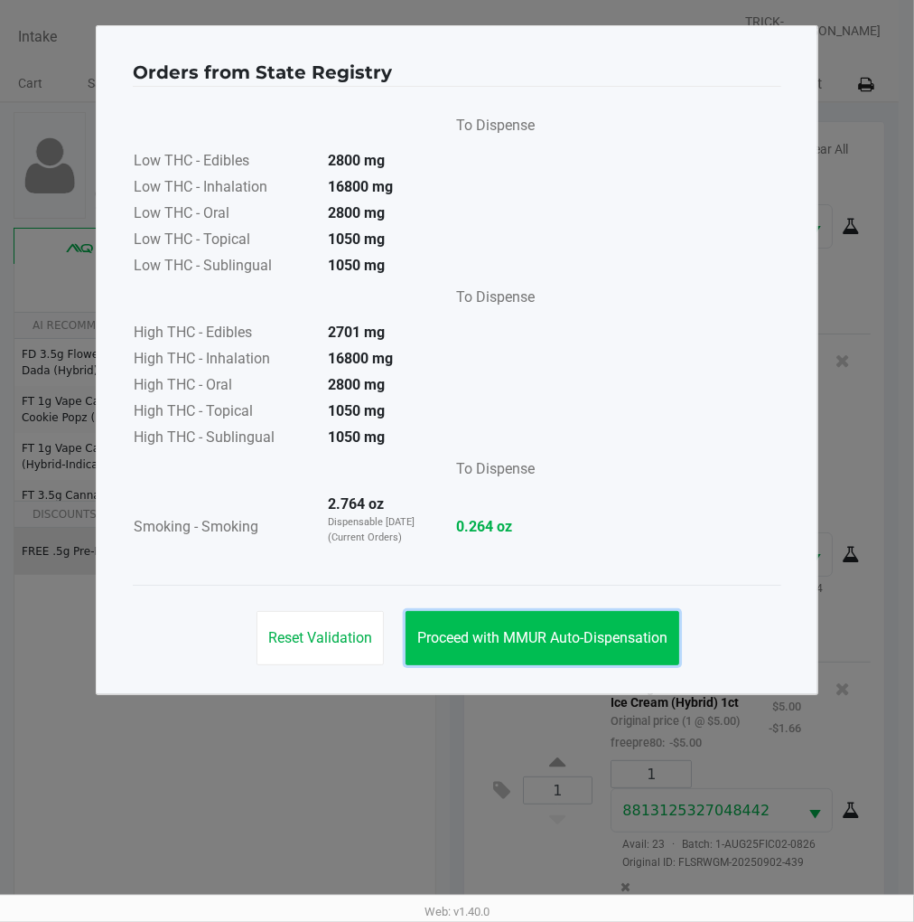
click at [634, 624] on button "Proceed with MMUR Auto-Dispensation" at bounding box center [543, 638] width 274 height 54
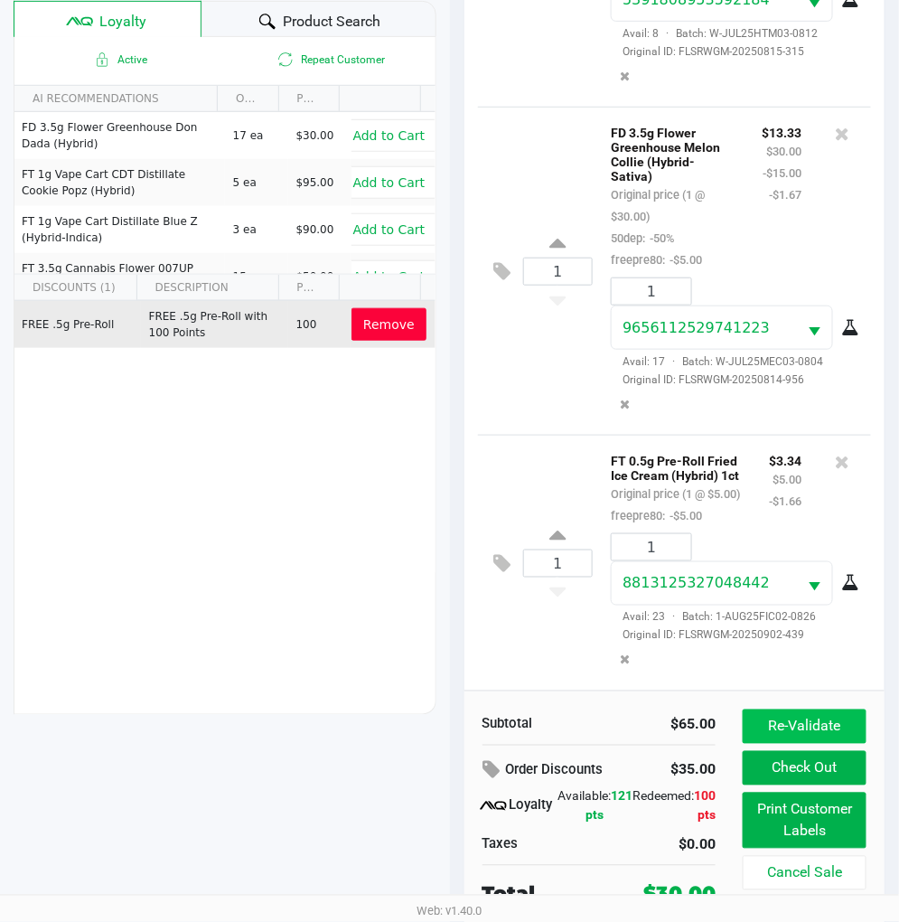
scroll to position [233, 0]
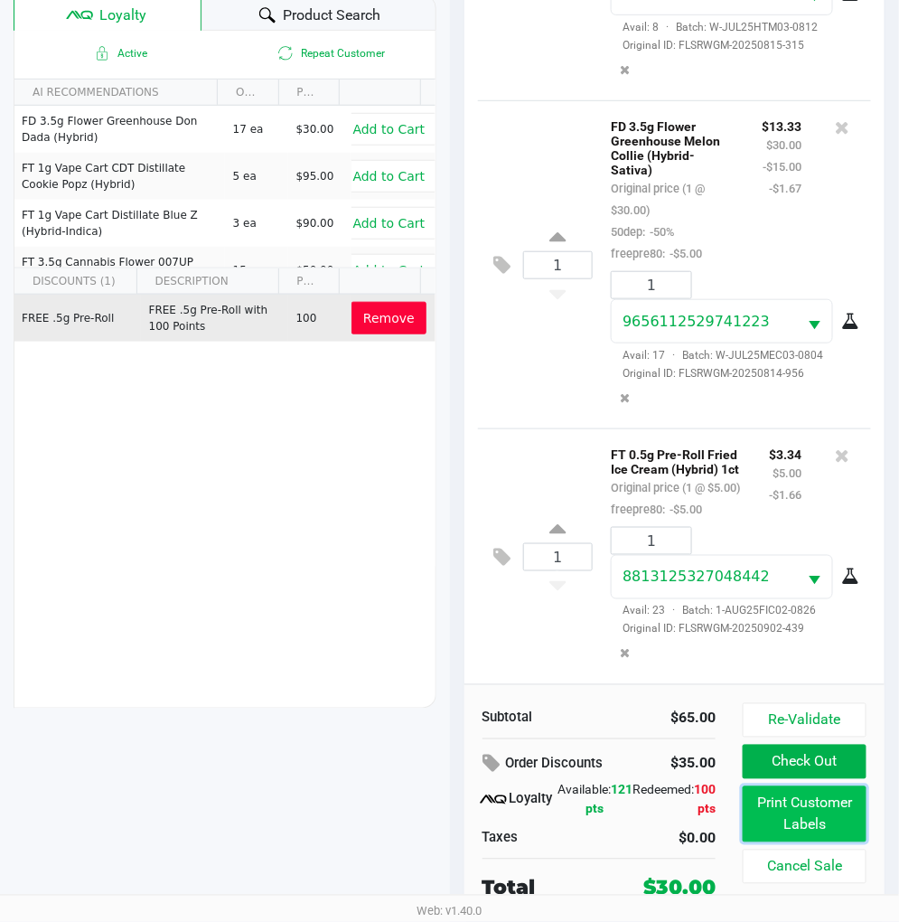
click at [801, 806] on button "Print Customer Labels" at bounding box center [805, 814] width 124 height 56
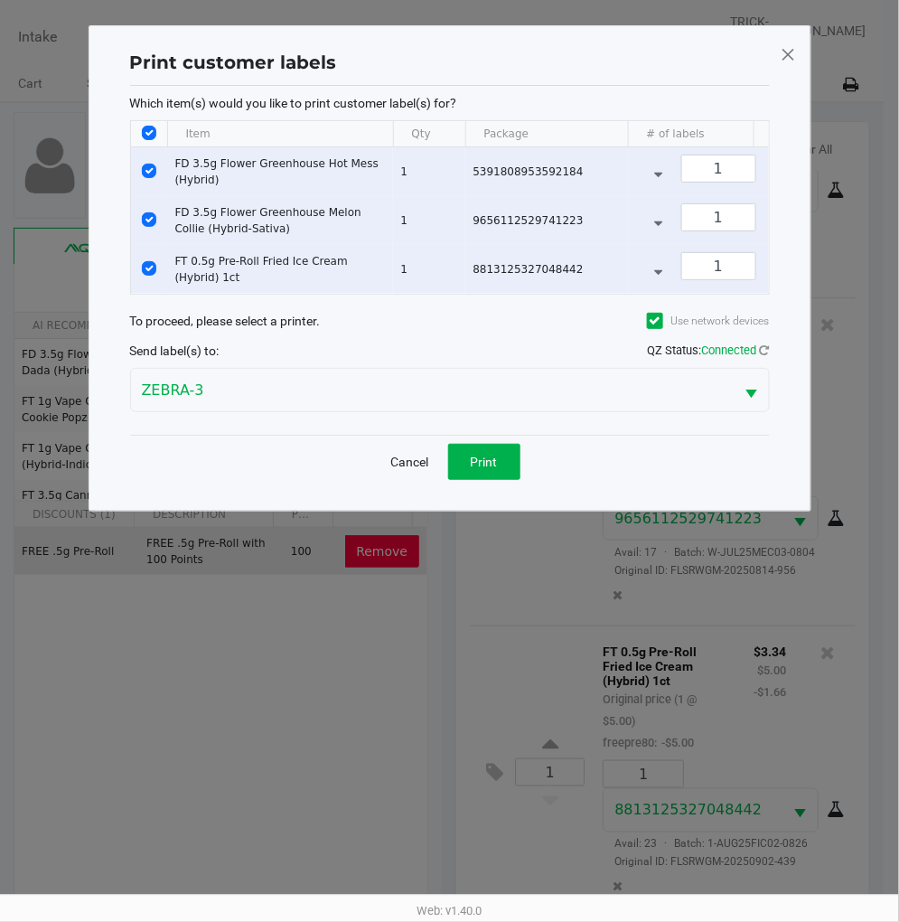
scroll to position [0, 0]
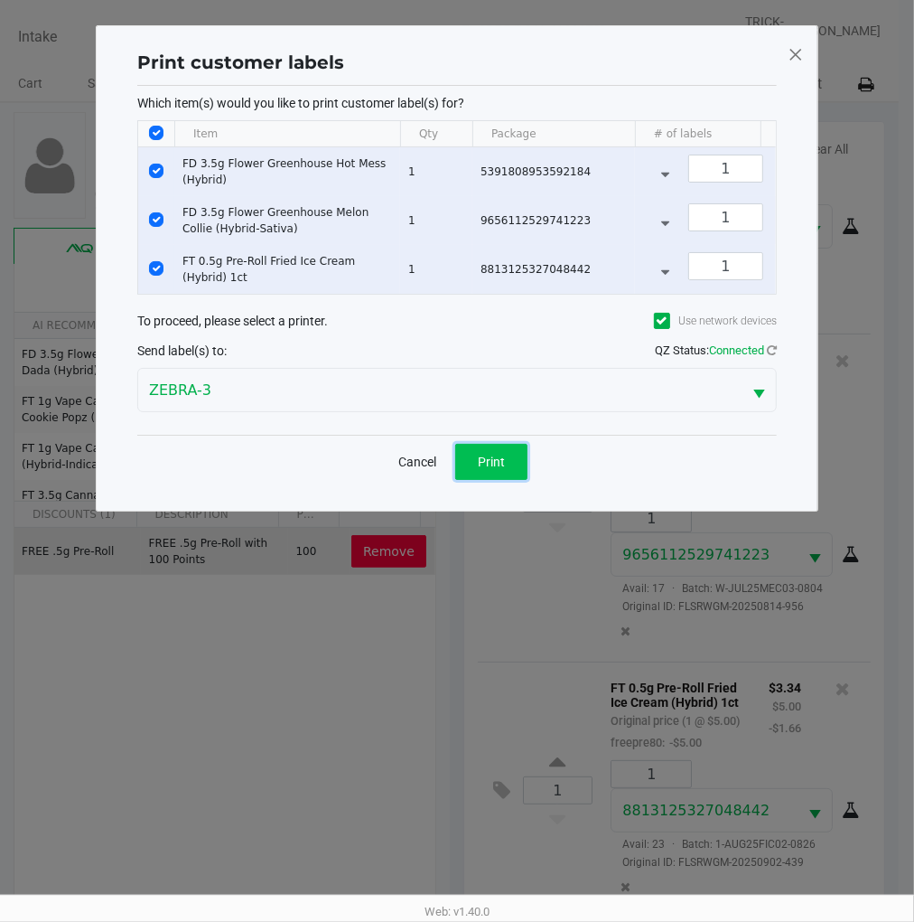
click at [509, 480] on button "Print" at bounding box center [491, 462] width 72 height 36
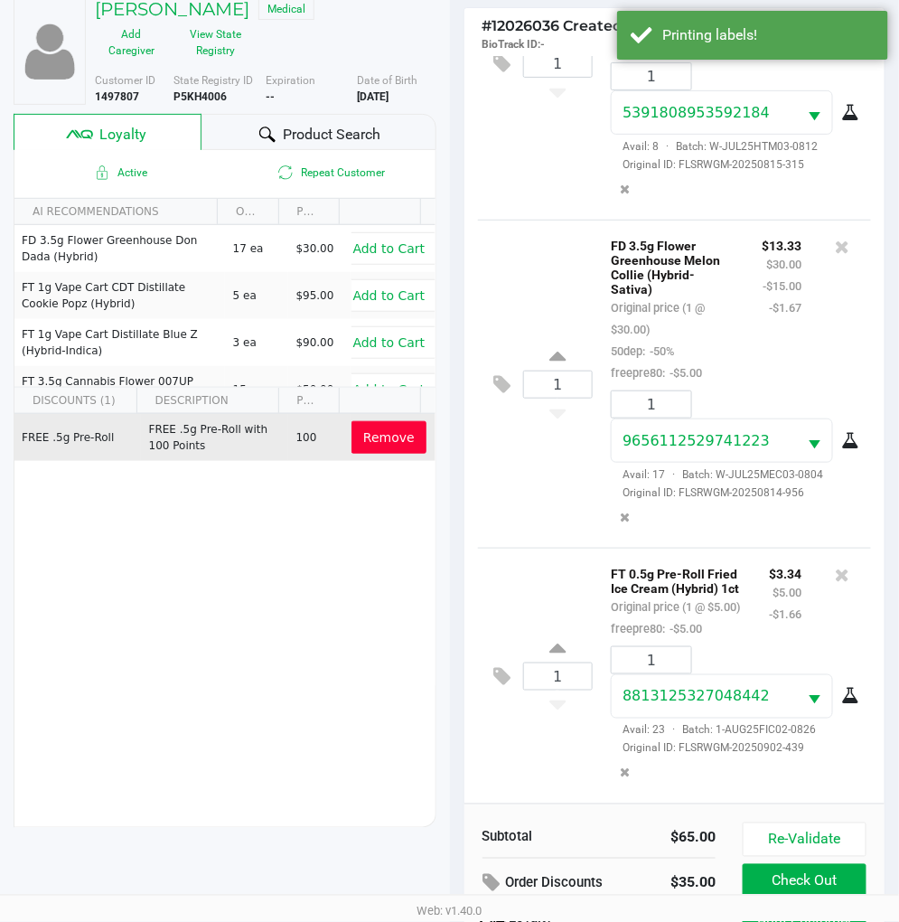
scroll to position [233, 0]
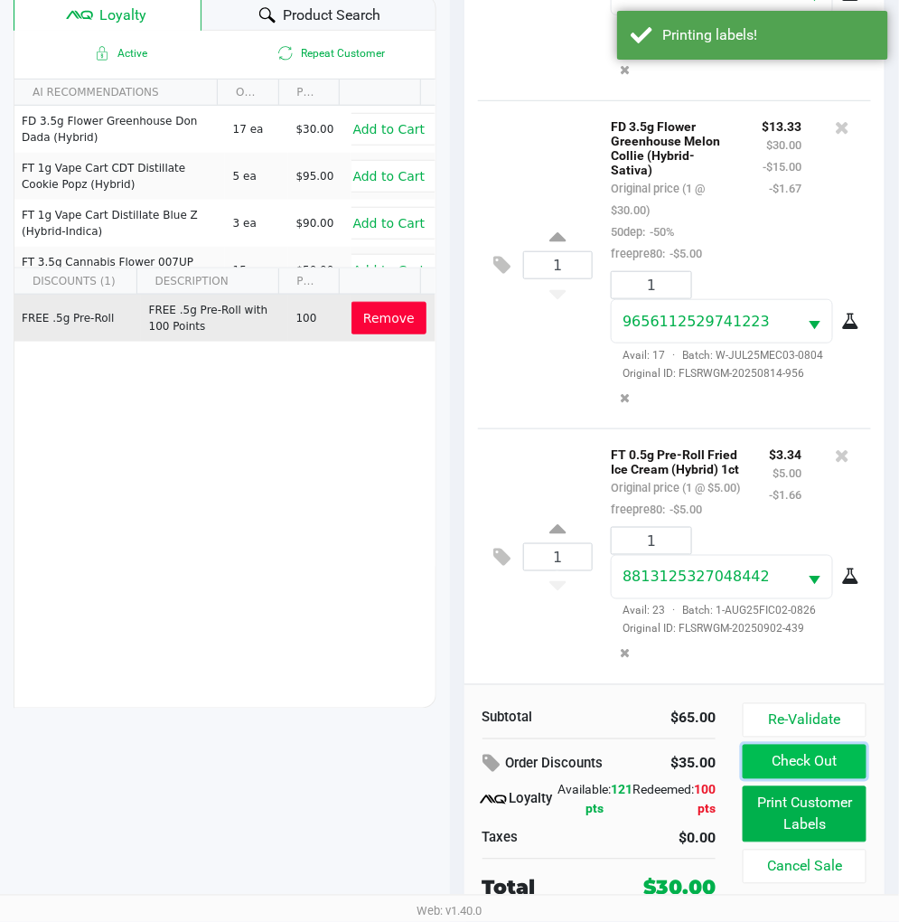
click at [811, 757] on button "Check Out" at bounding box center [805, 762] width 124 height 34
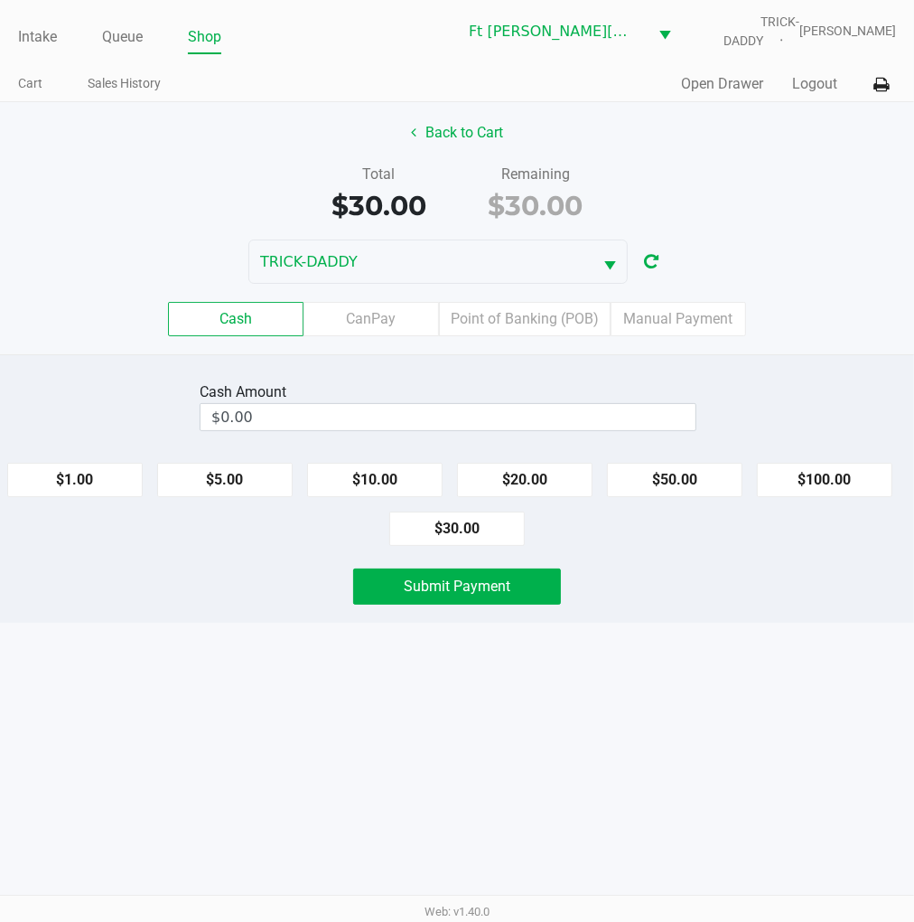
click at [673, 483] on button "$50.00" at bounding box center [675, 480] width 136 height 34
type input "$50.00"
click at [486, 583] on span "Submit Payment" at bounding box center [457, 585] width 107 height 17
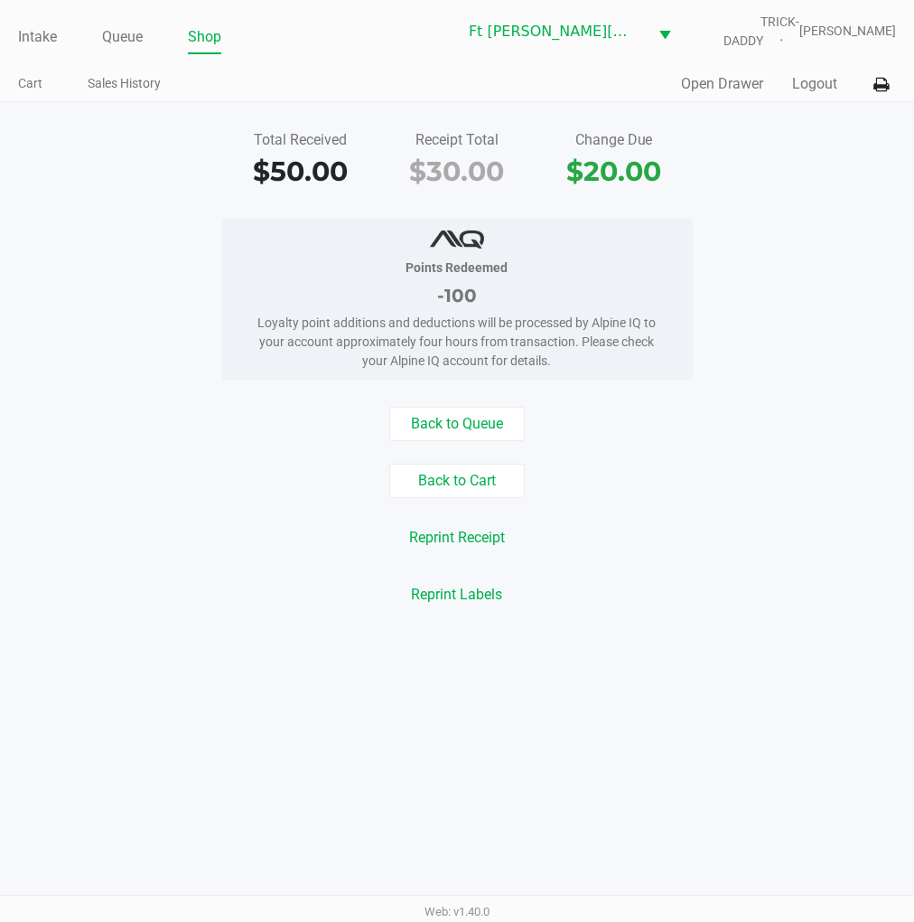
click at [455, 417] on button "Back to Queue" at bounding box center [457, 424] width 136 height 34
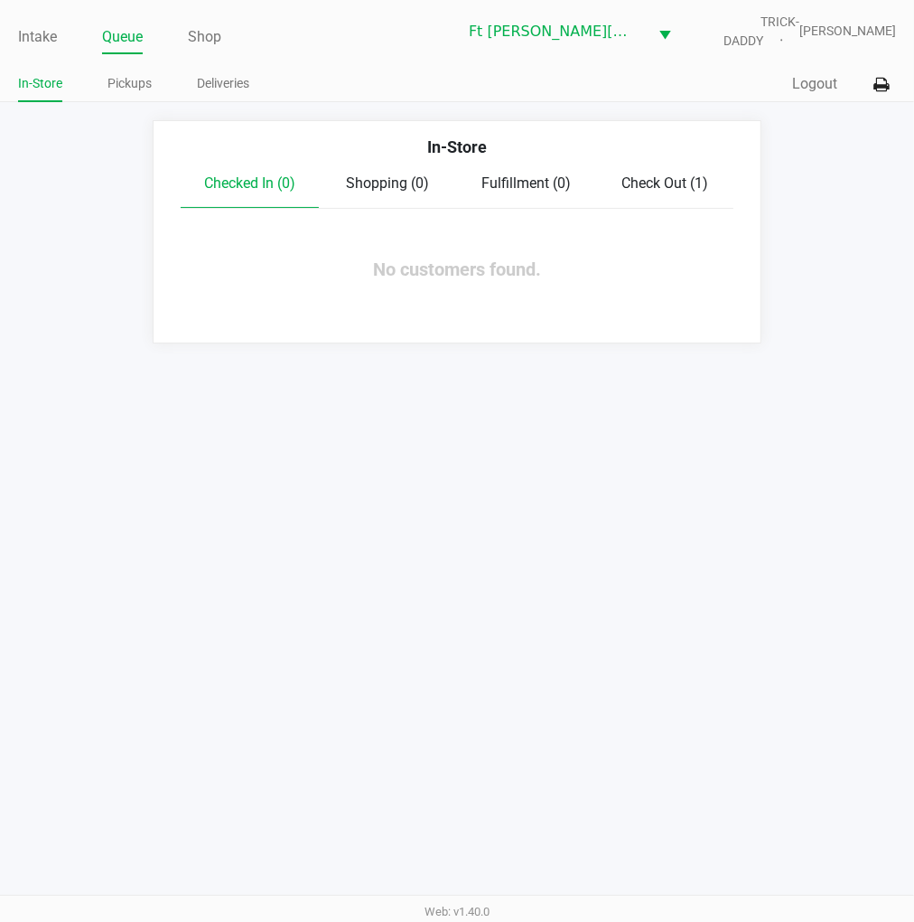
click at [42, 40] on link "Intake" at bounding box center [37, 36] width 39 height 25
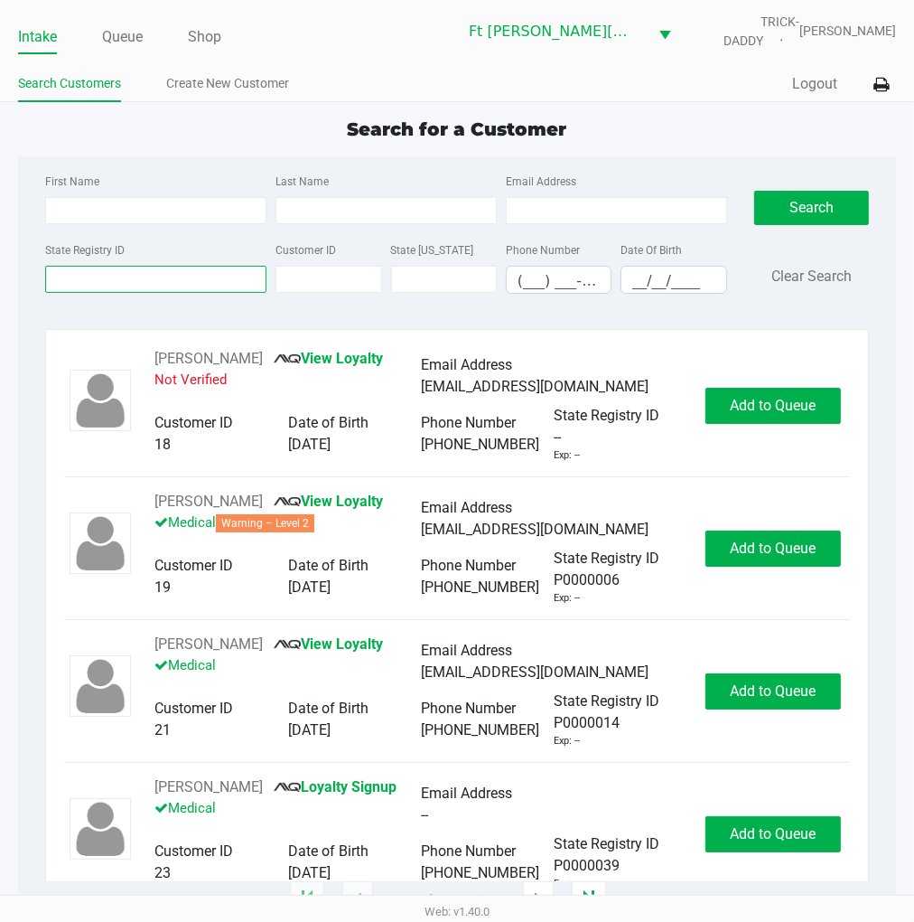
click at [96, 277] on input "State Registry ID" at bounding box center [155, 279] width 221 height 27
click at [118, 29] on link "Queue" at bounding box center [122, 36] width 41 height 25
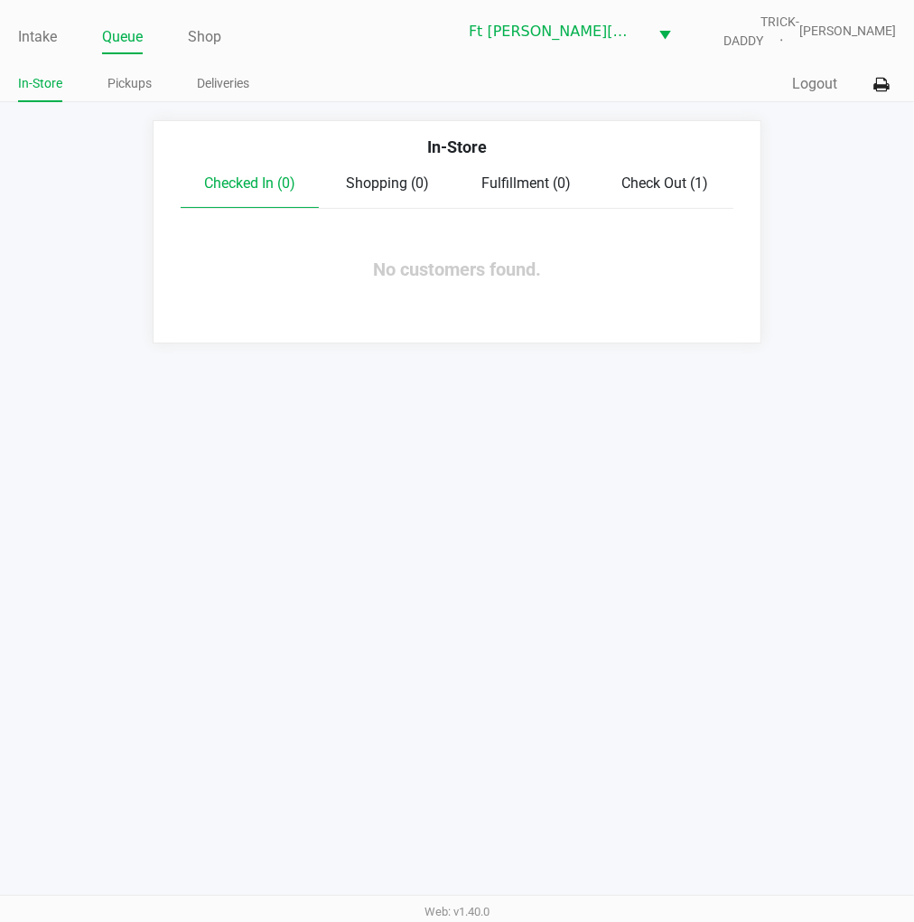
click at [136, 85] on link "Pickups" at bounding box center [130, 83] width 44 height 23
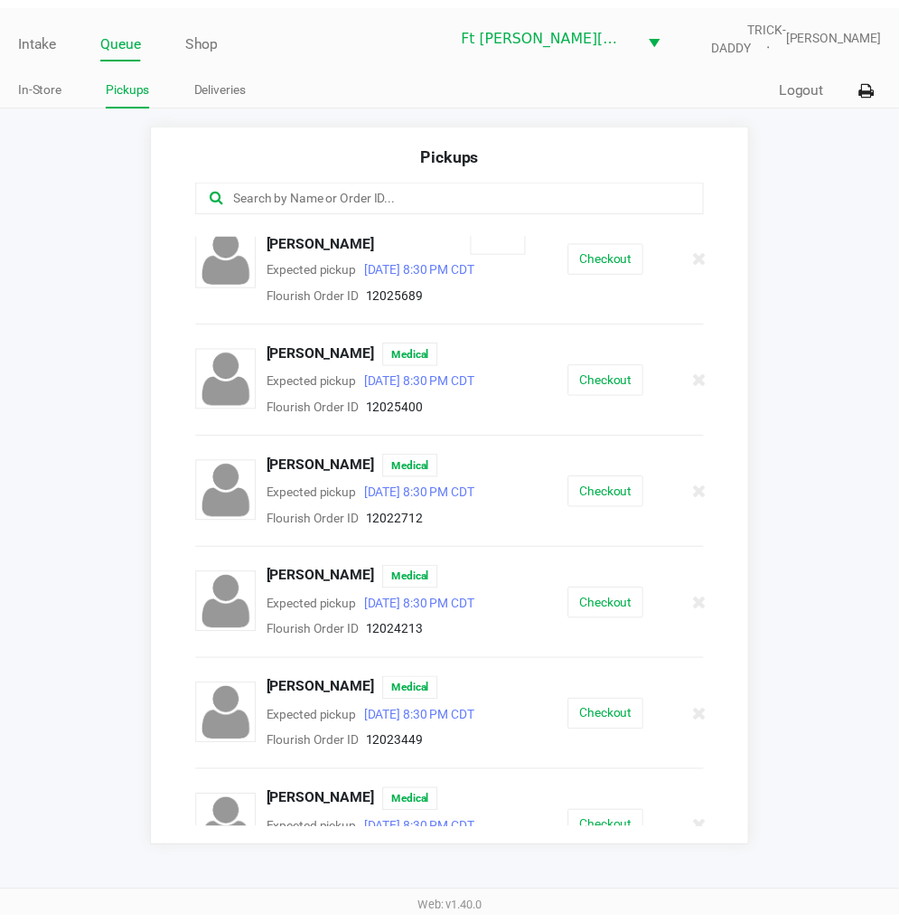
scroll to position [1081, 0]
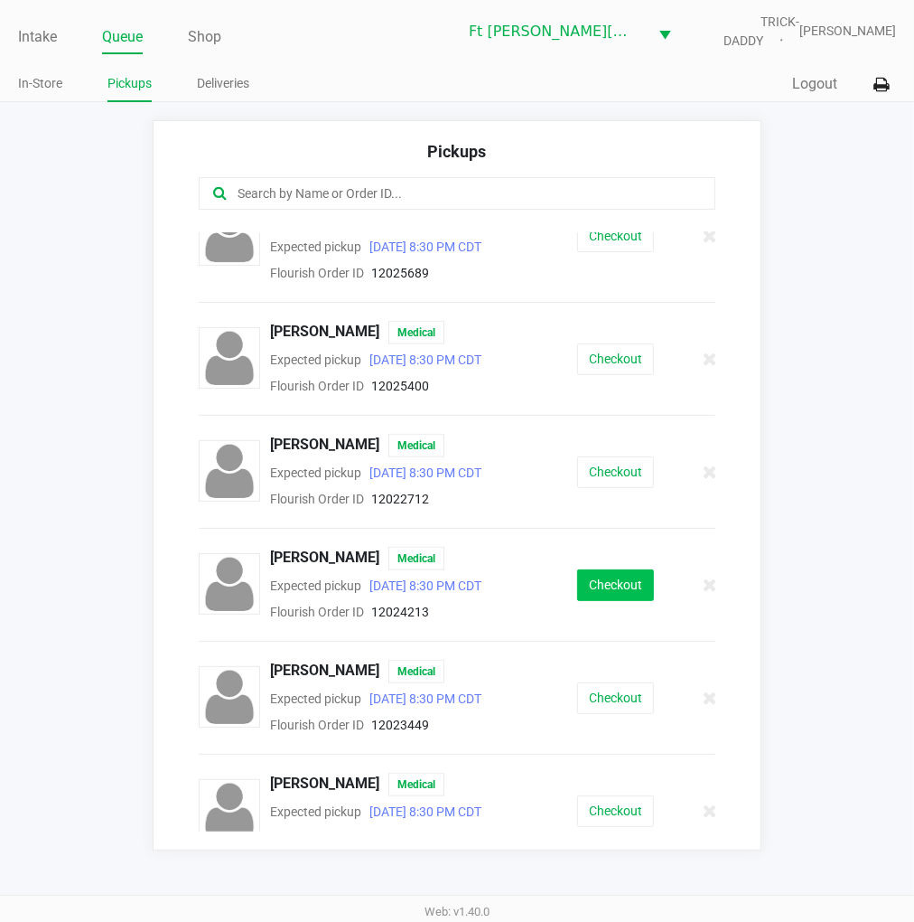
click at [601, 569] on button "Checkout" at bounding box center [615, 585] width 77 height 32
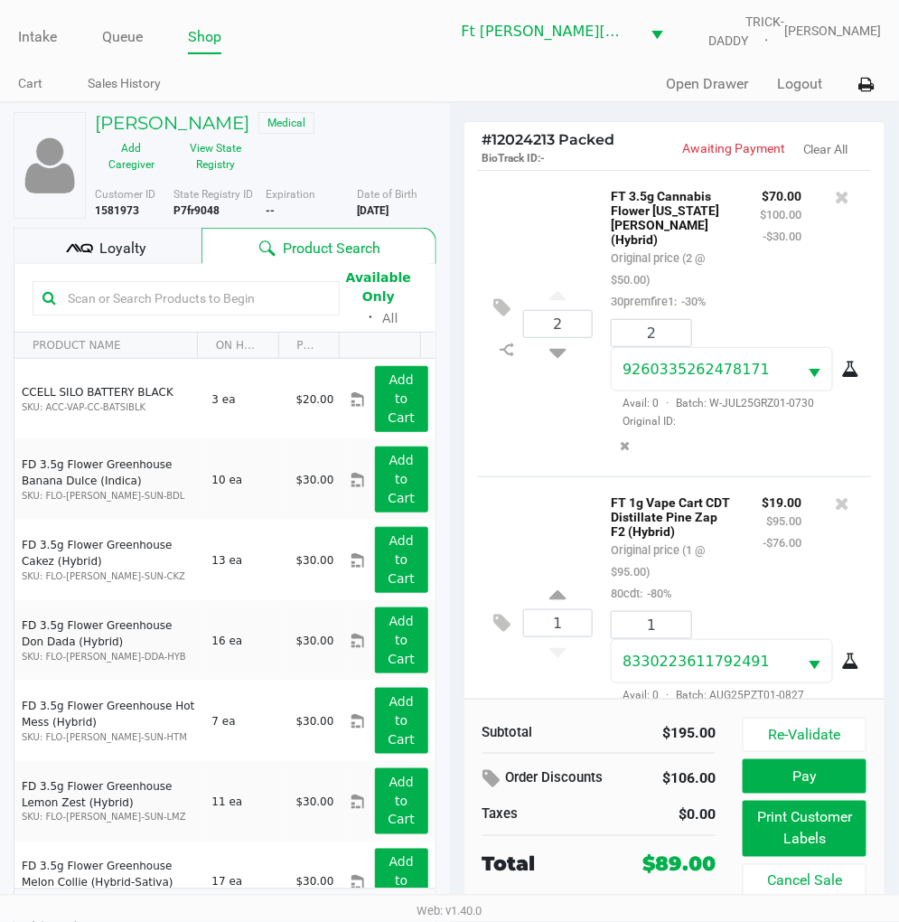
click at [159, 241] on div "Loyalty" at bounding box center [108, 246] width 188 height 36
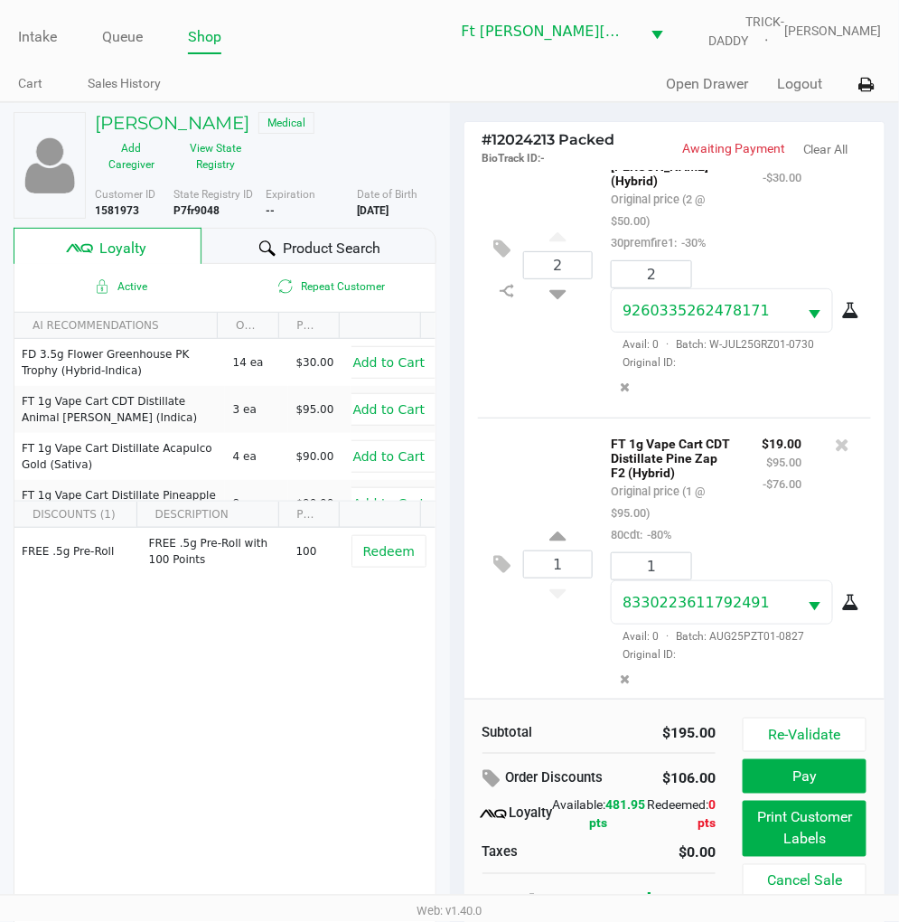
scroll to position [29, 0]
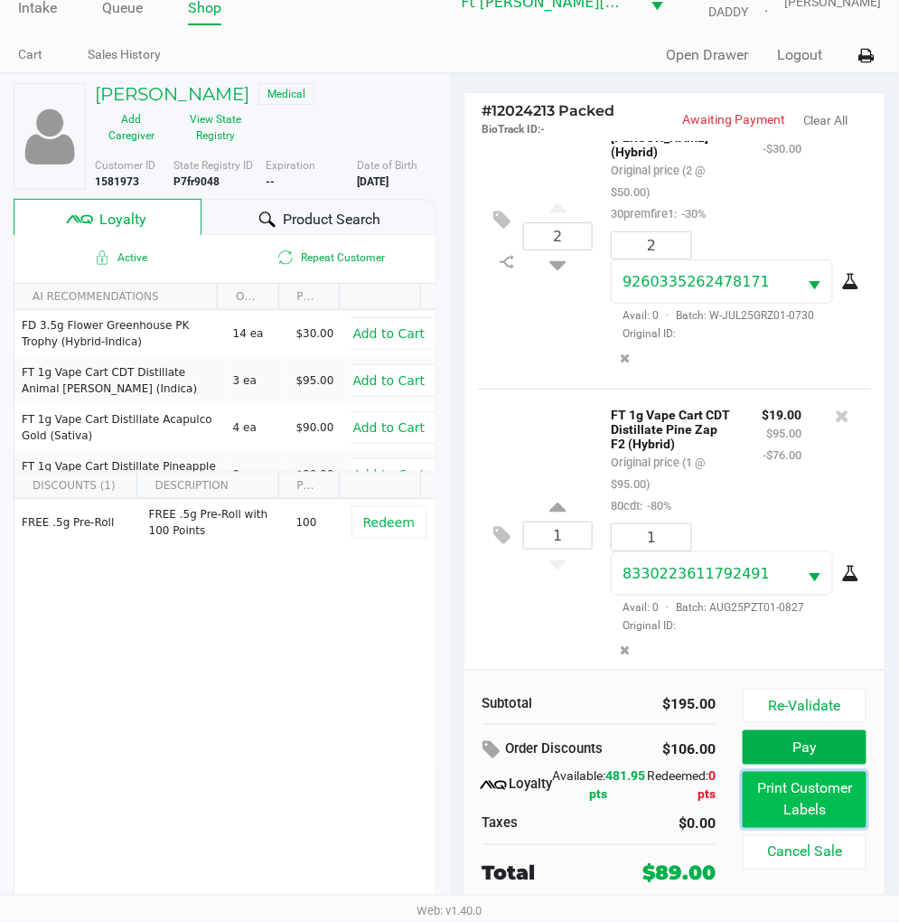
click at [804, 814] on button "Print Customer Labels" at bounding box center [805, 800] width 124 height 56
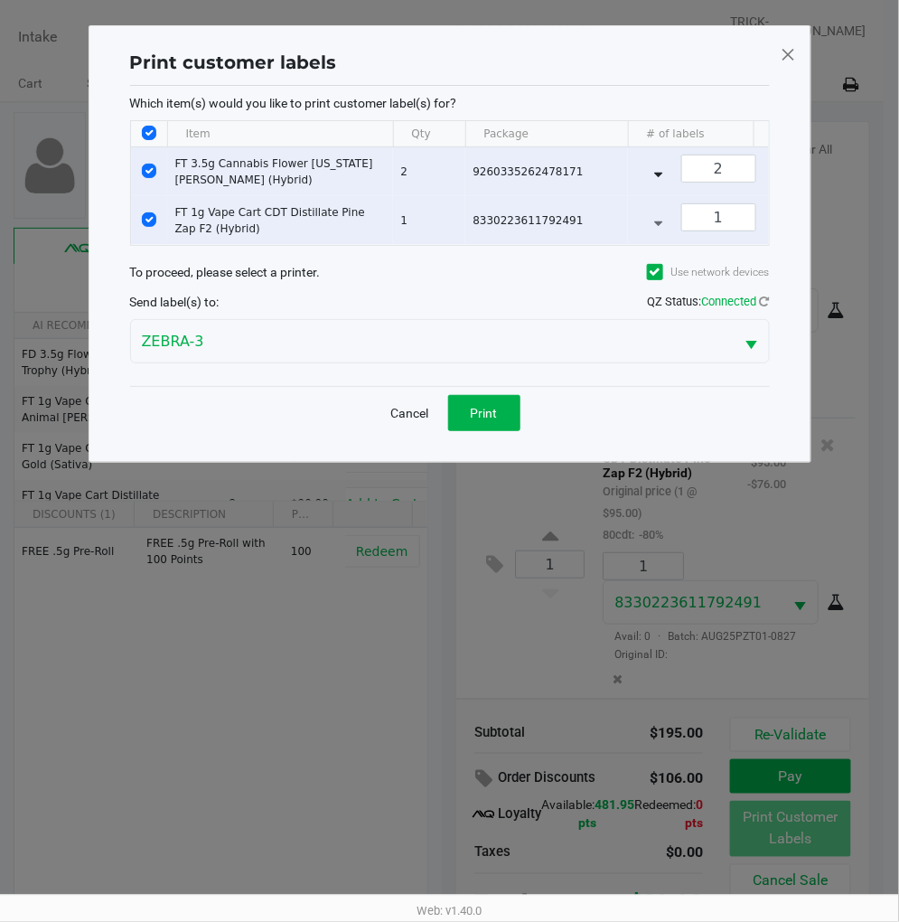
scroll to position [0, 0]
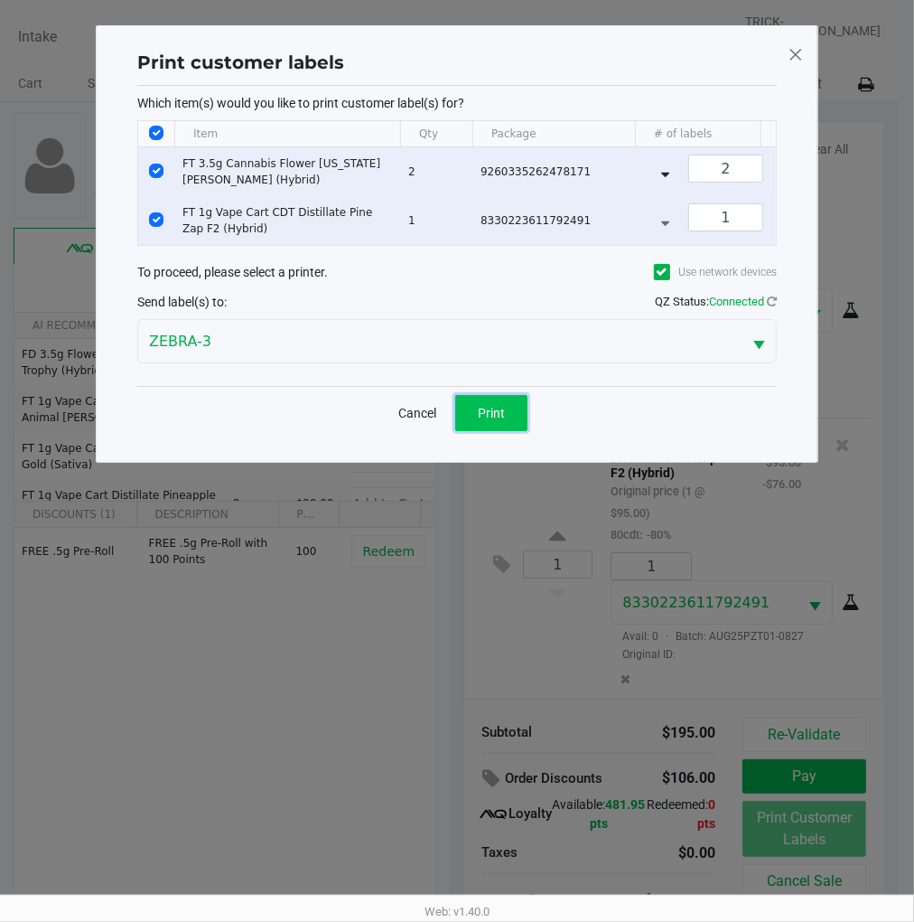
click at [504, 420] on span "Print" at bounding box center [491, 413] width 27 height 14
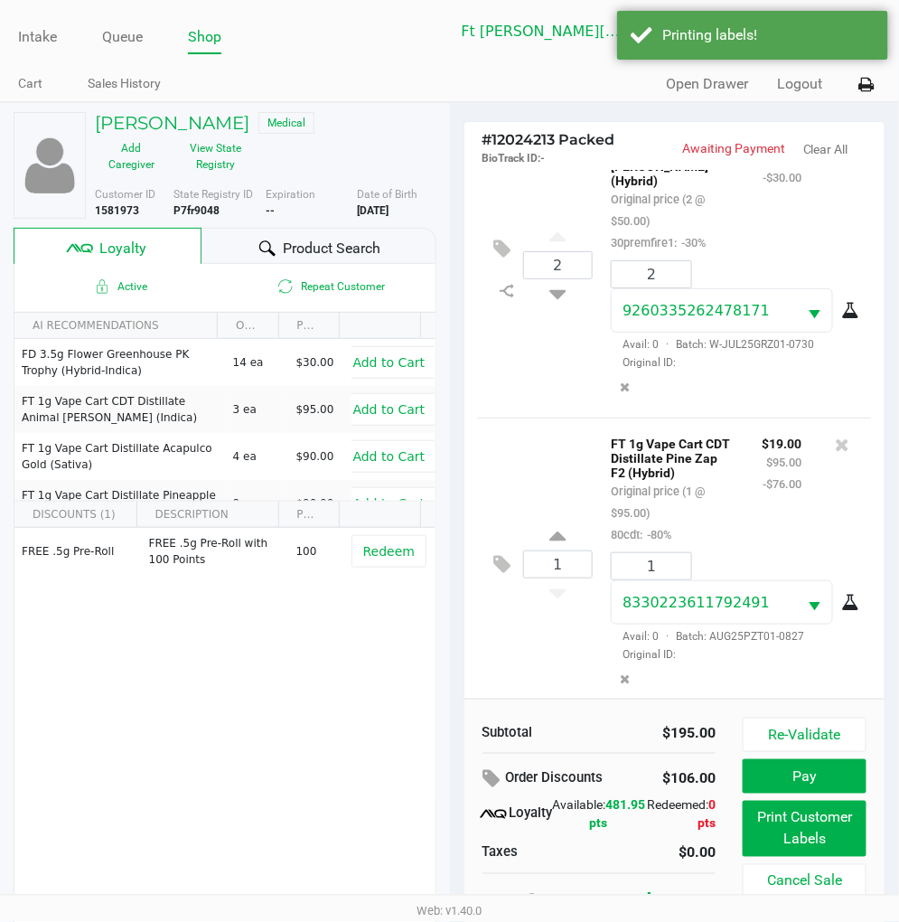
scroll to position [29, 0]
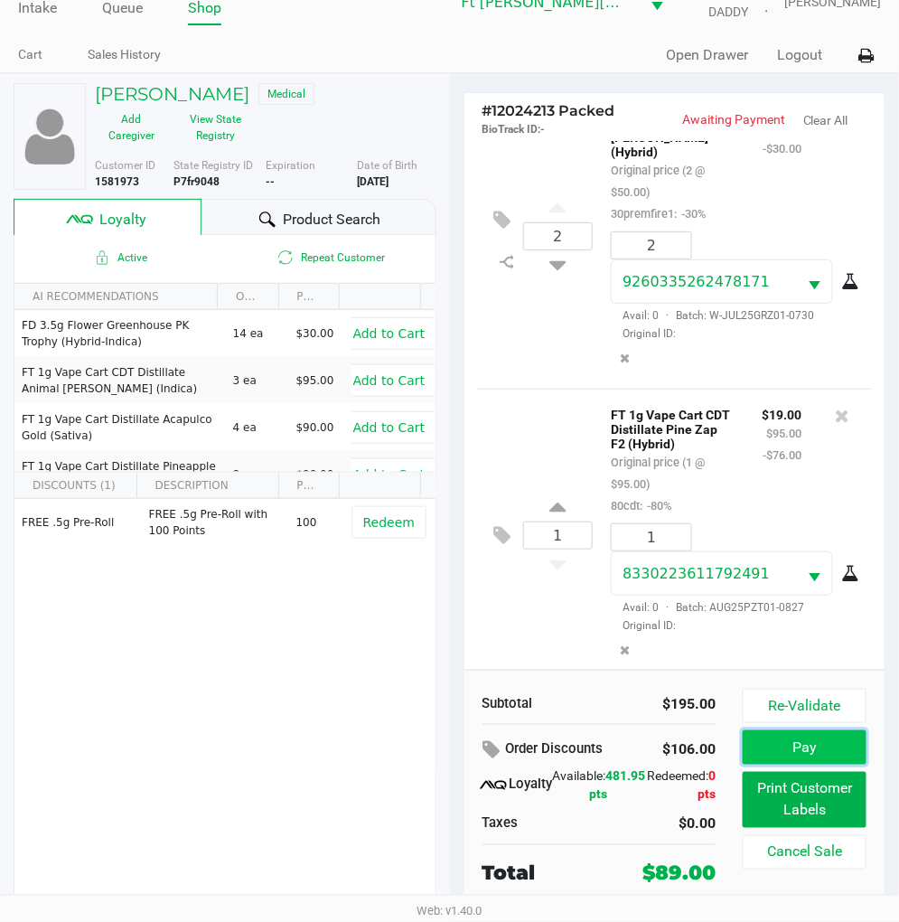
click at [809, 754] on button "Pay" at bounding box center [805, 747] width 124 height 34
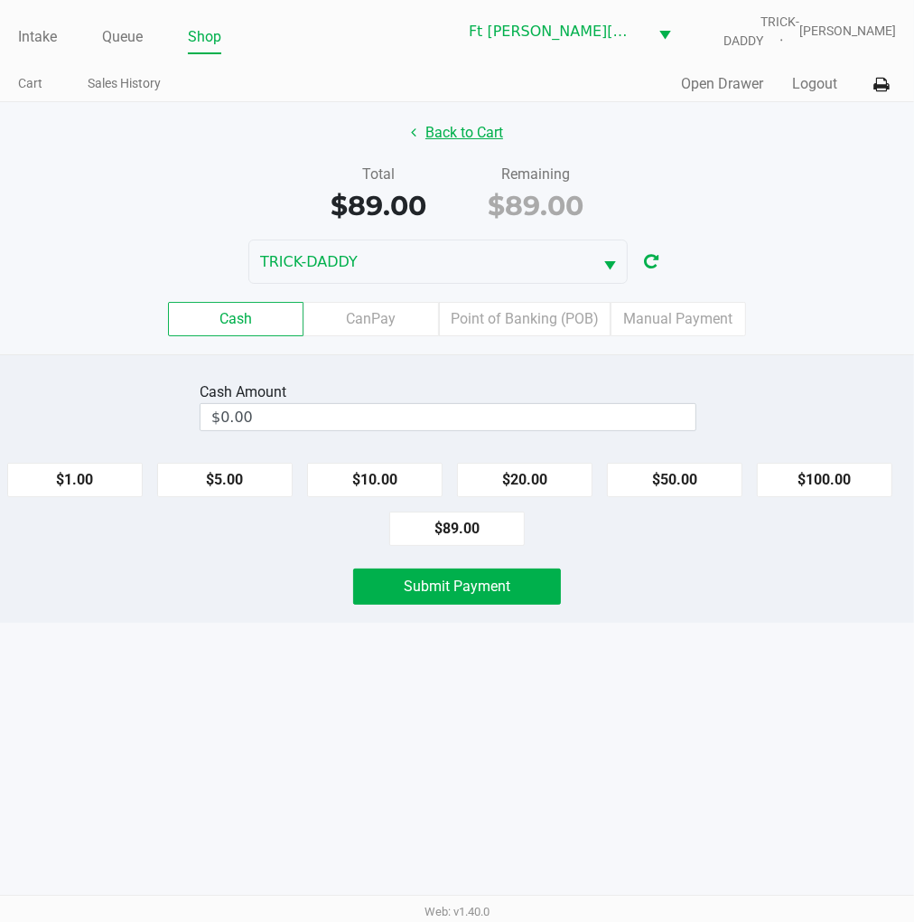
click at [447, 139] on button "Back to Cart" at bounding box center [457, 133] width 116 height 34
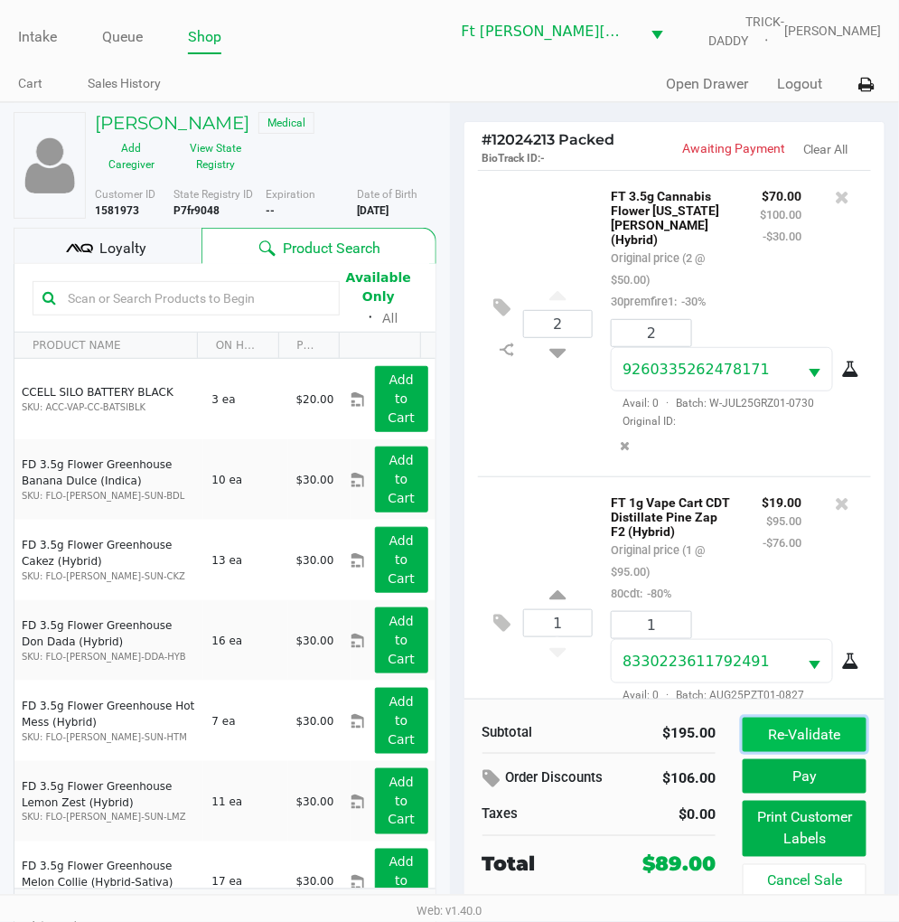
click at [810, 724] on button "Re-Validate" at bounding box center [805, 734] width 124 height 34
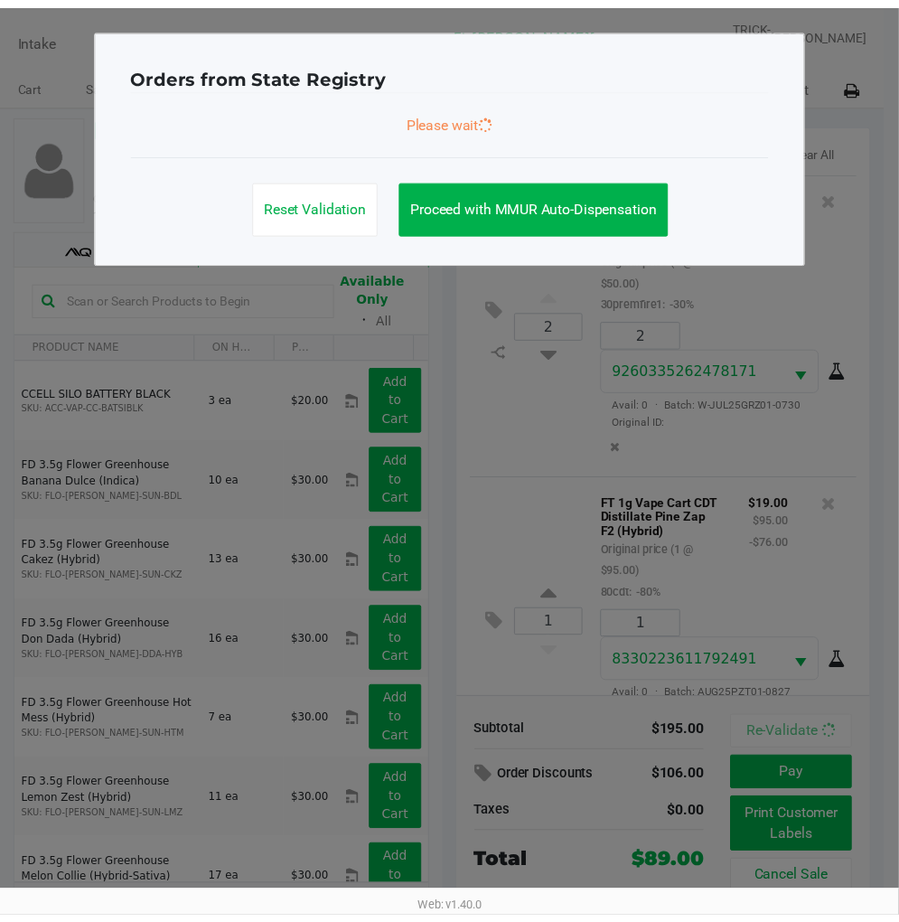
scroll to position [59, 0]
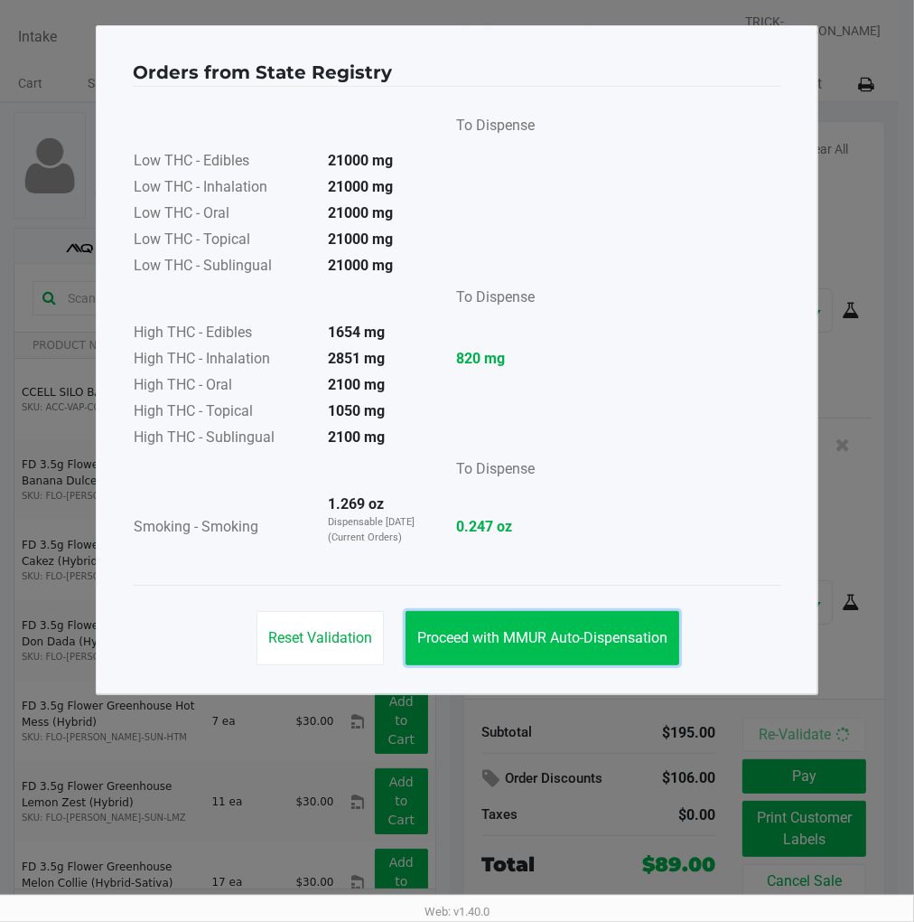
click at [558, 625] on button "Proceed with MMUR Auto-Dispensation" at bounding box center [543, 638] width 274 height 54
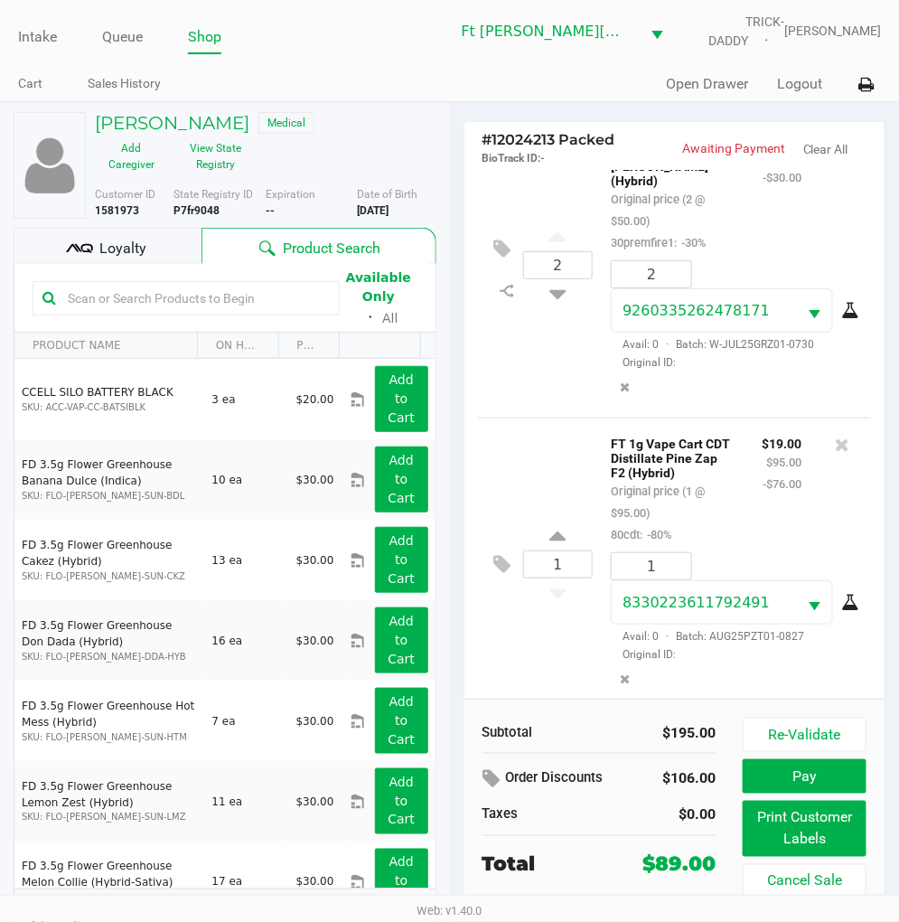
click at [145, 232] on div "Loyalty" at bounding box center [108, 246] width 188 height 36
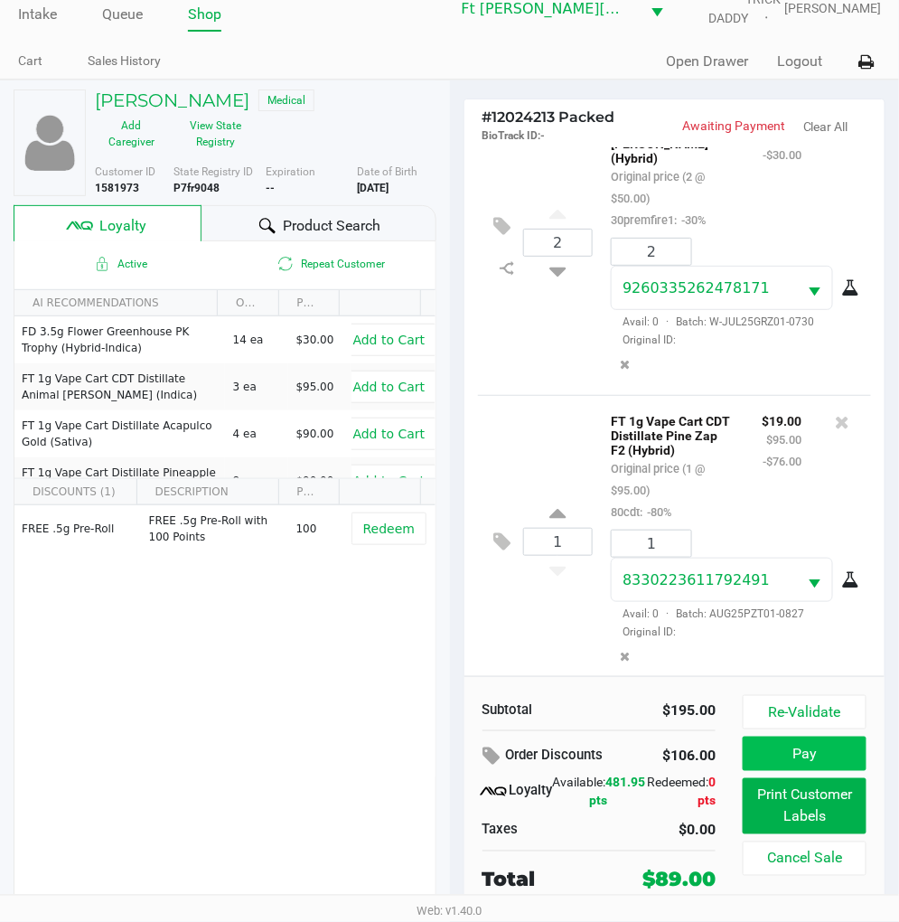
scroll to position [29, 0]
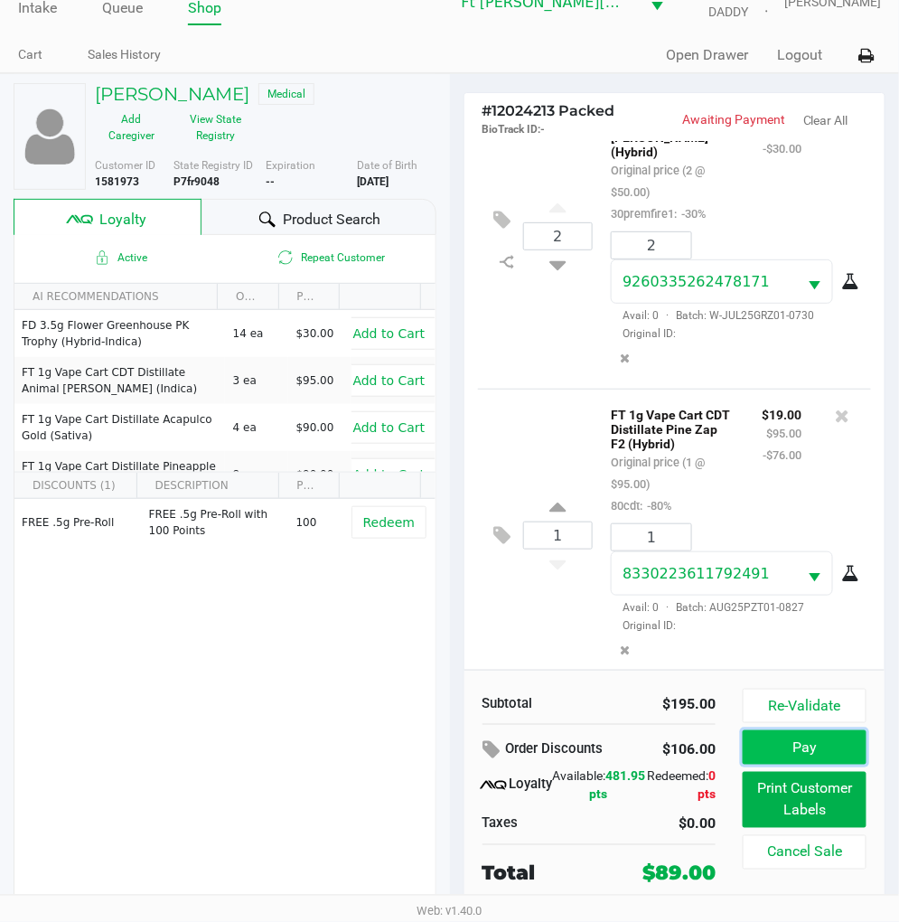
click at [810, 752] on button "Pay" at bounding box center [805, 747] width 124 height 34
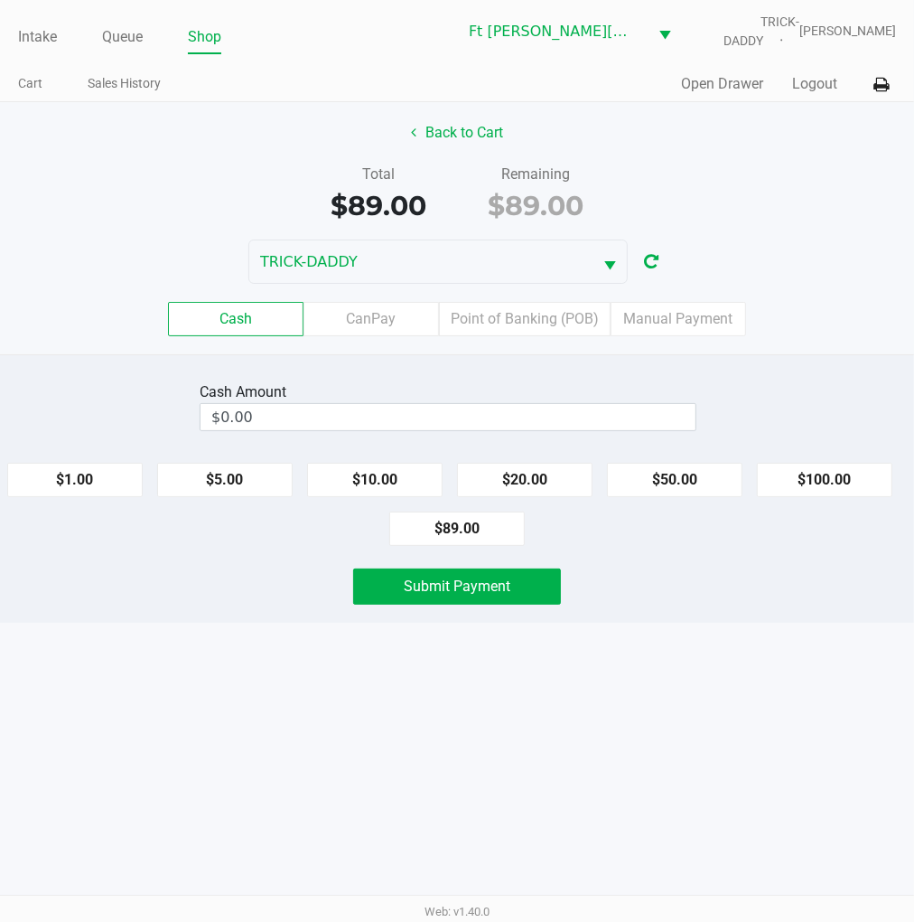
click at [539, 310] on label "Point of Banking (POB)" at bounding box center [525, 319] width 172 height 34
click at [0, 0] on 7 "Point of Banking (POB)" at bounding box center [0, 0] width 0 height 0
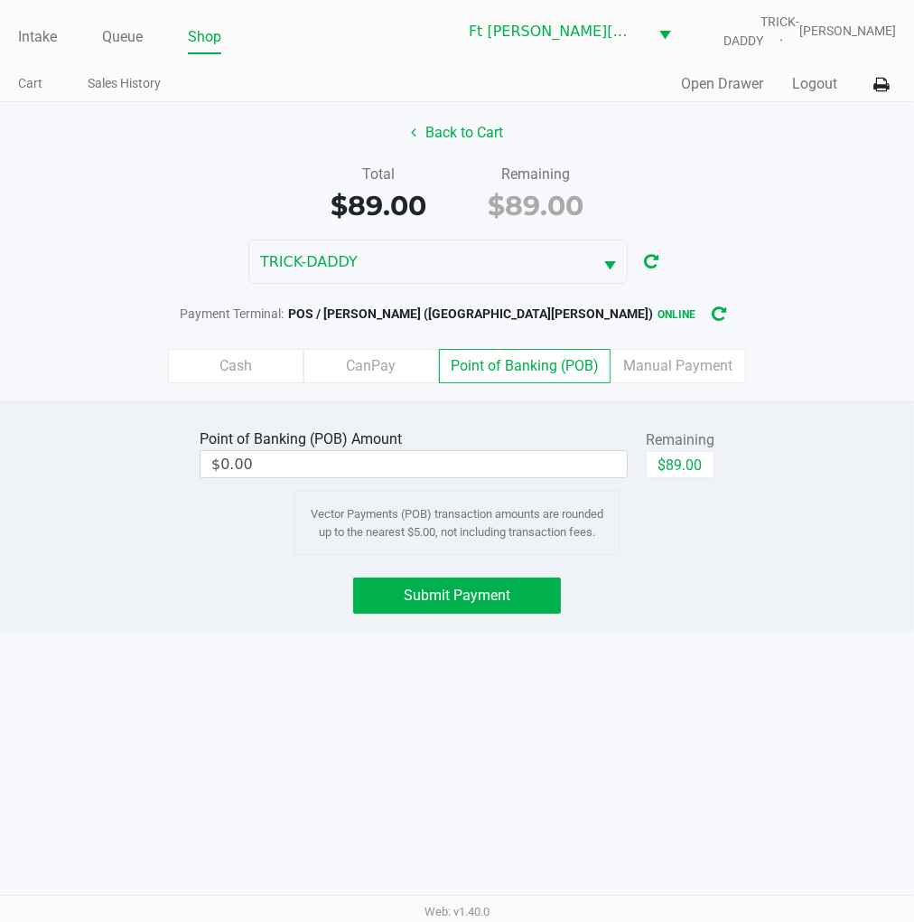
click at [684, 456] on button "$89.00" at bounding box center [680, 464] width 69 height 27
type input "$89.00"
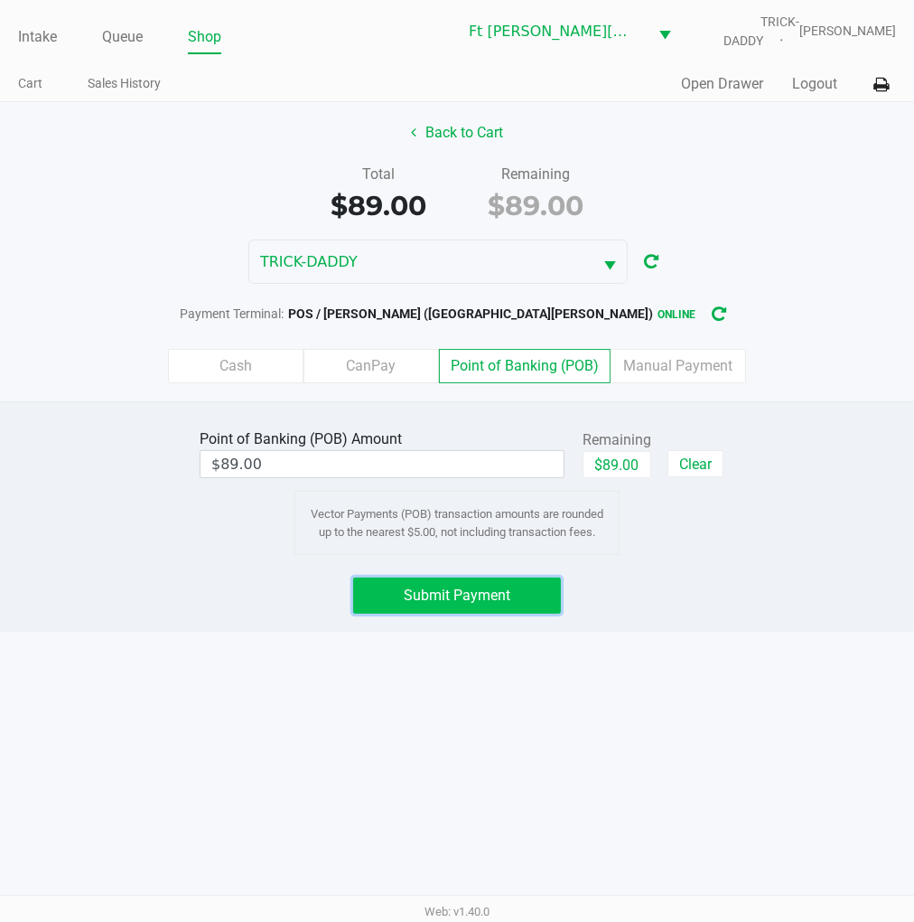
click at [470, 591] on span "Submit Payment" at bounding box center [457, 594] width 107 height 17
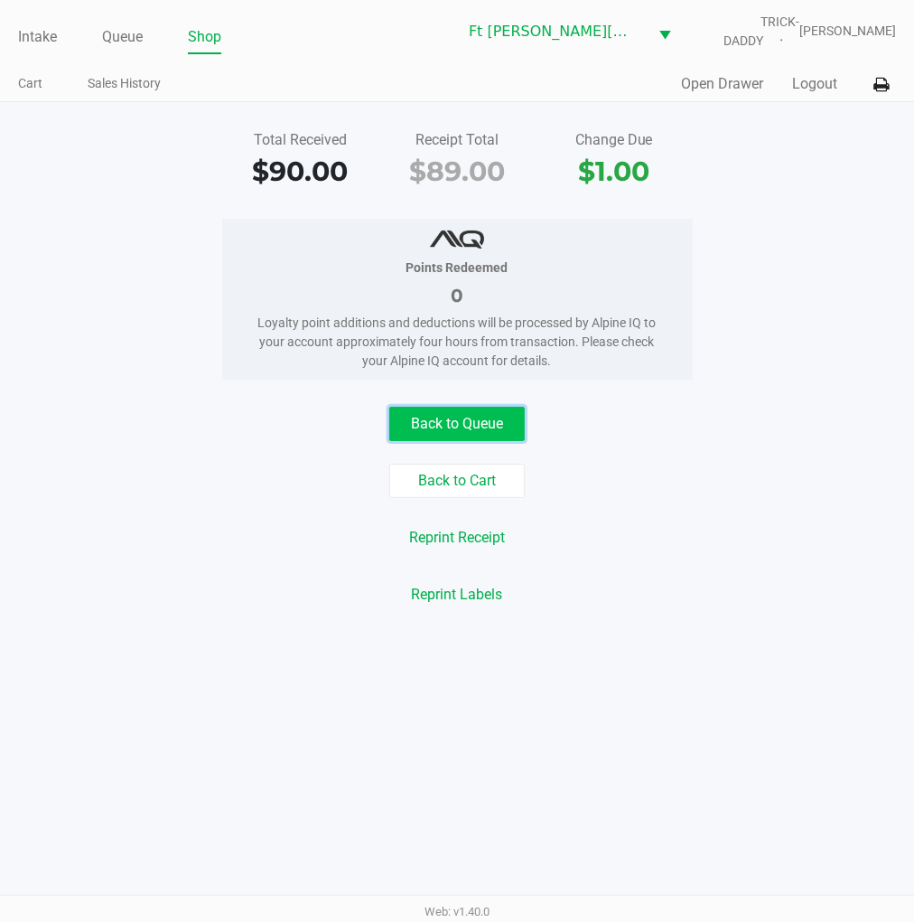
click at [465, 420] on button "Back to Queue" at bounding box center [457, 424] width 136 height 34
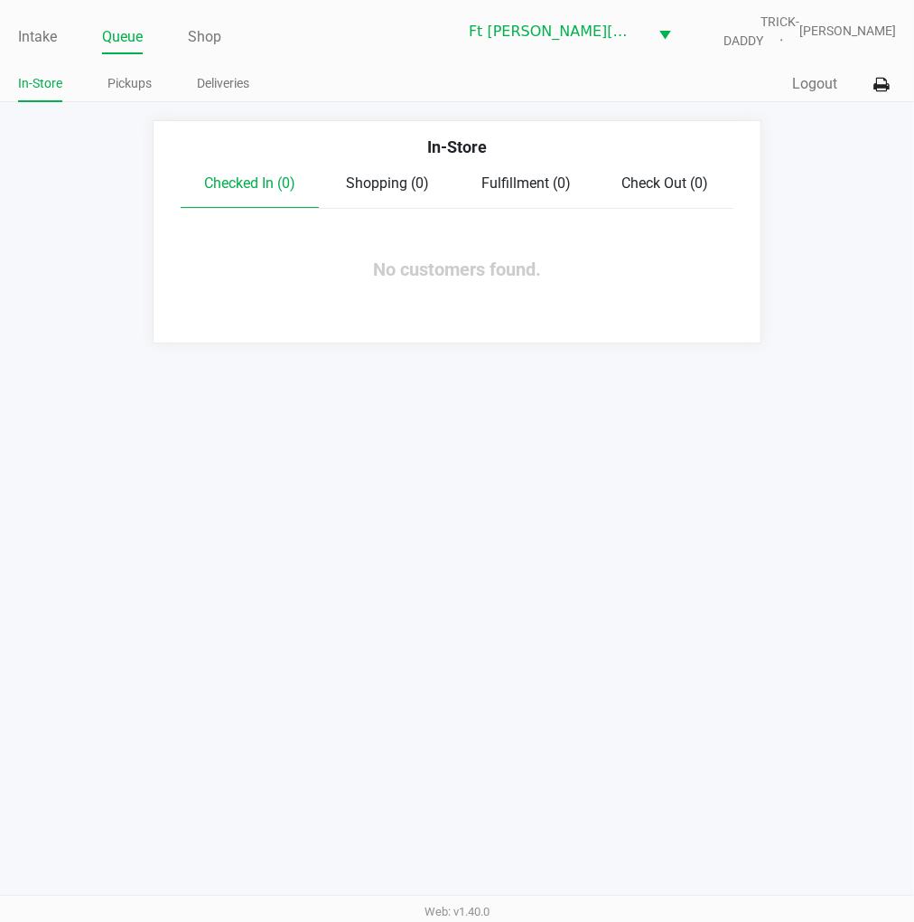
click at [710, 427] on div "Intake Queue Shop Ft Walton Beach WC TRICK-DADDY James Dodd In-Store Pickups De…" at bounding box center [457, 461] width 914 height 922
click at [799, 86] on button "Logout" at bounding box center [814, 84] width 45 height 22
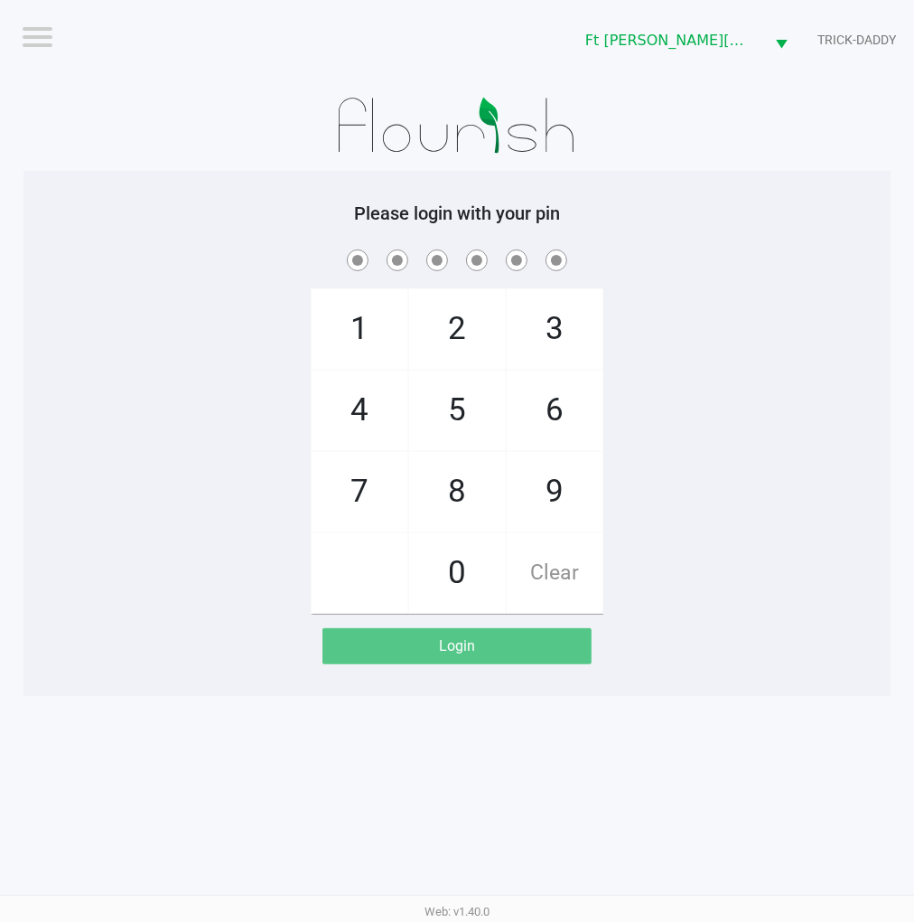
click at [828, 344] on div "1 4 7 2 5 8 0 3 6 9 Clear" at bounding box center [456, 430] width 867 height 368
checkbox input "true"
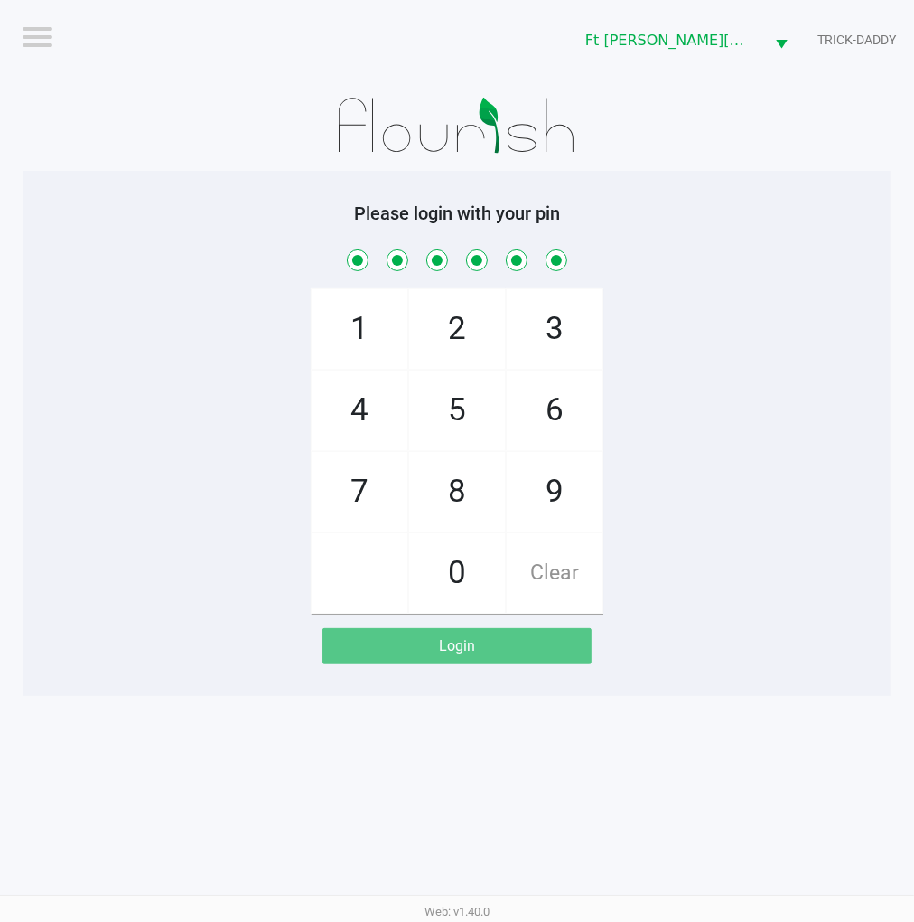
checkbox input "true"
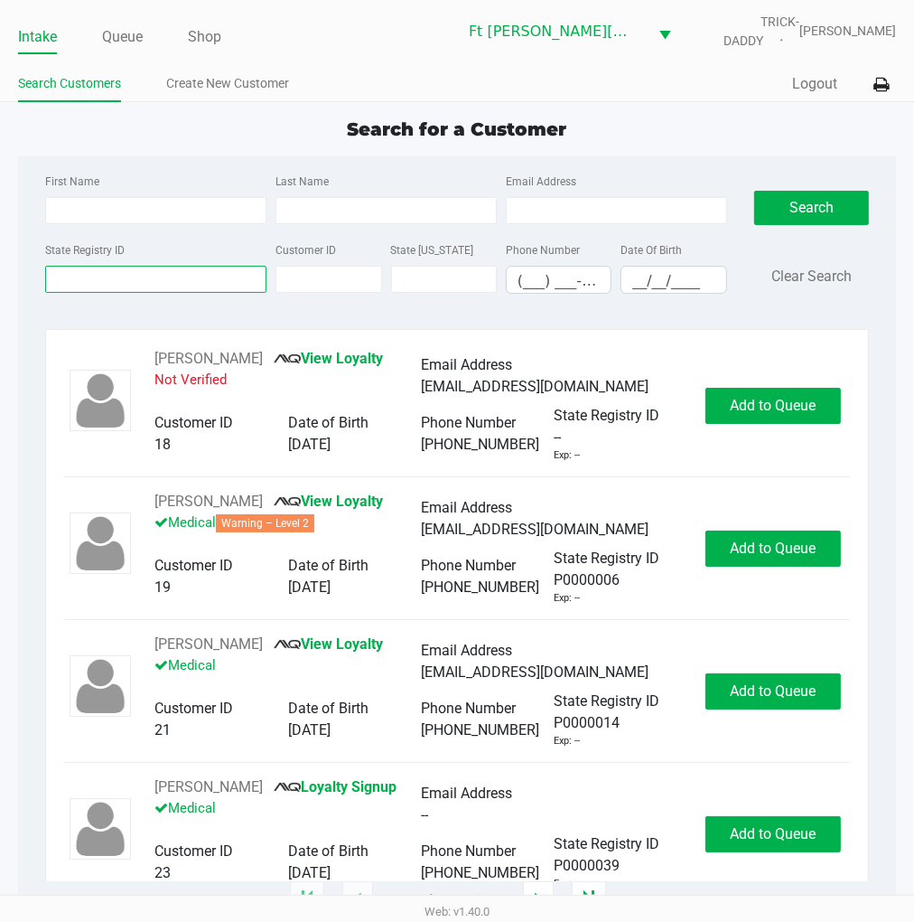
click at [196, 283] on input "State Registry ID" at bounding box center [155, 279] width 221 height 27
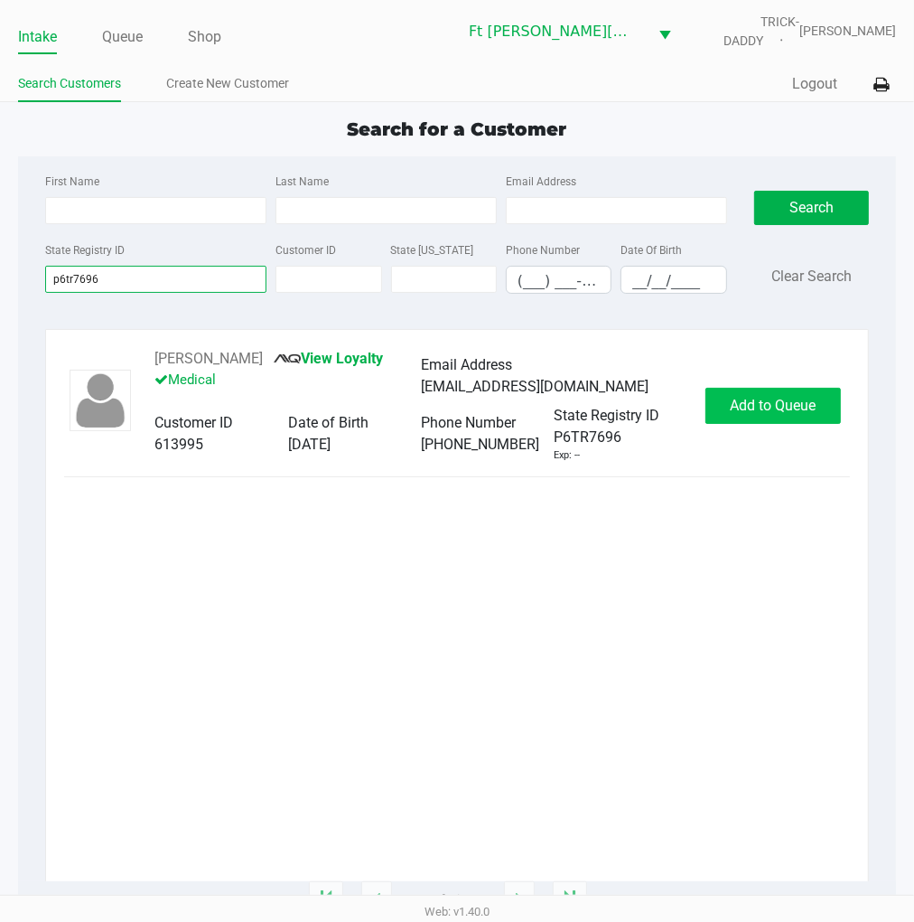
type input "p6tr7696"
click at [772, 414] on span "Add to Queue" at bounding box center [773, 405] width 86 height 17
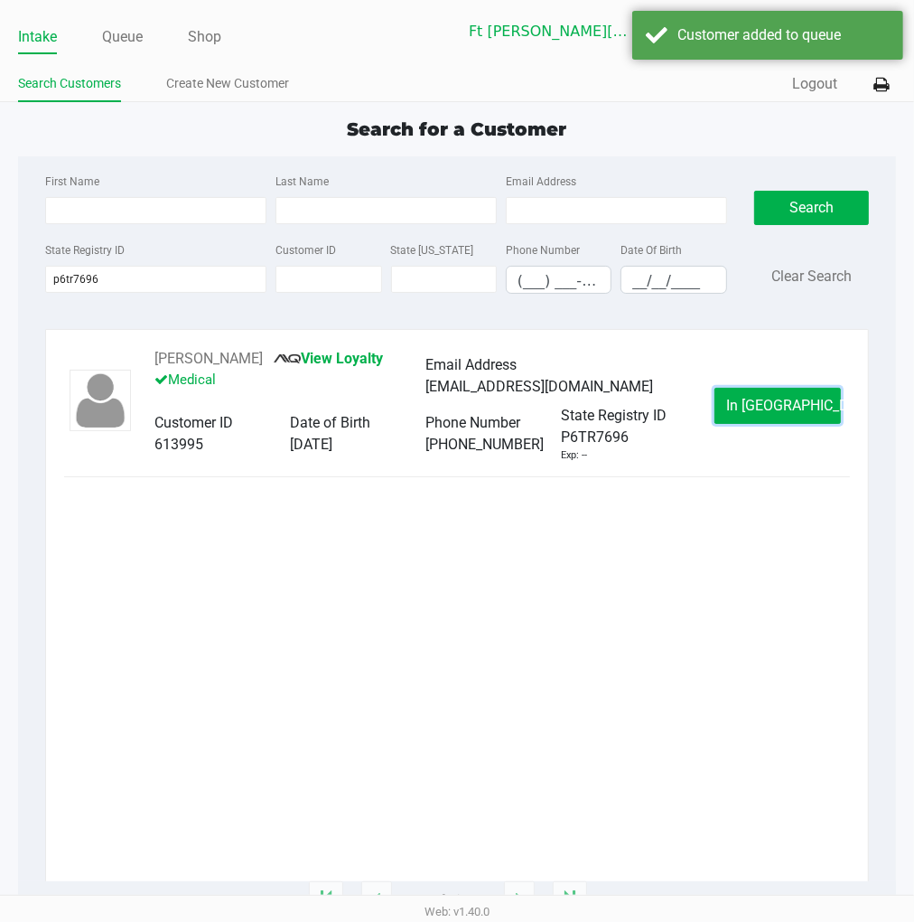
click at [762, 414] on span "In Queue" at bounding box center [802, 405] width 152 height 17
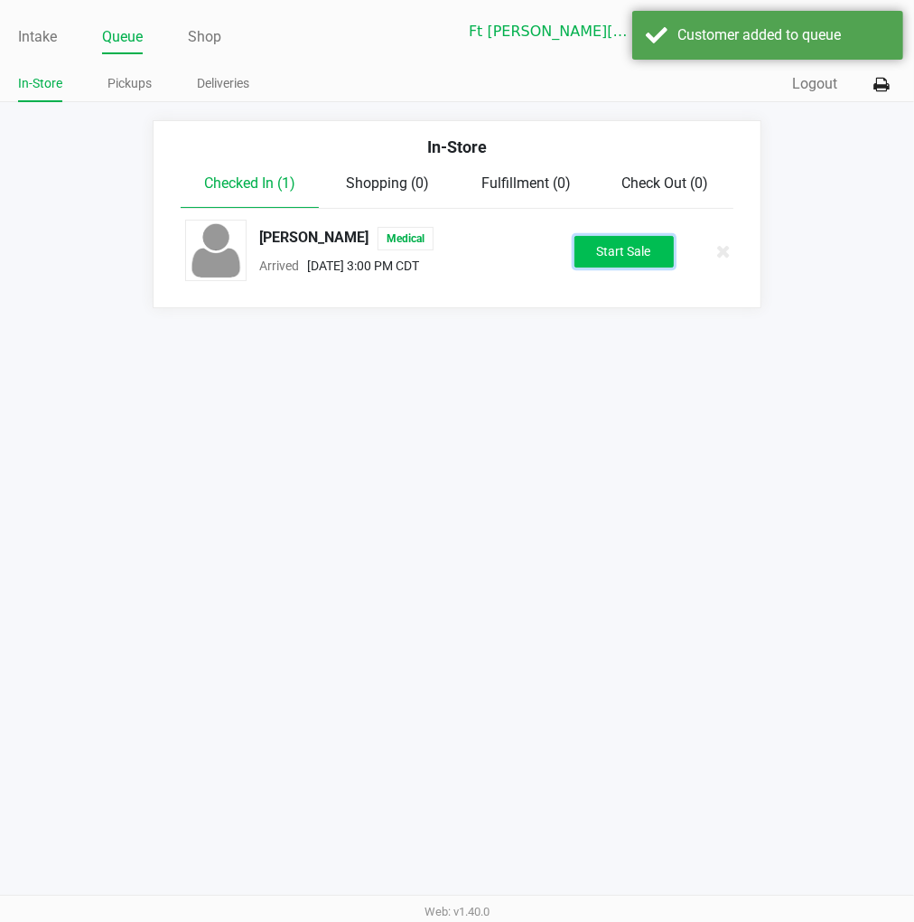
click at [627, 253] on button "Start Sale" at bounding box center [624, 252] width 99 height 32
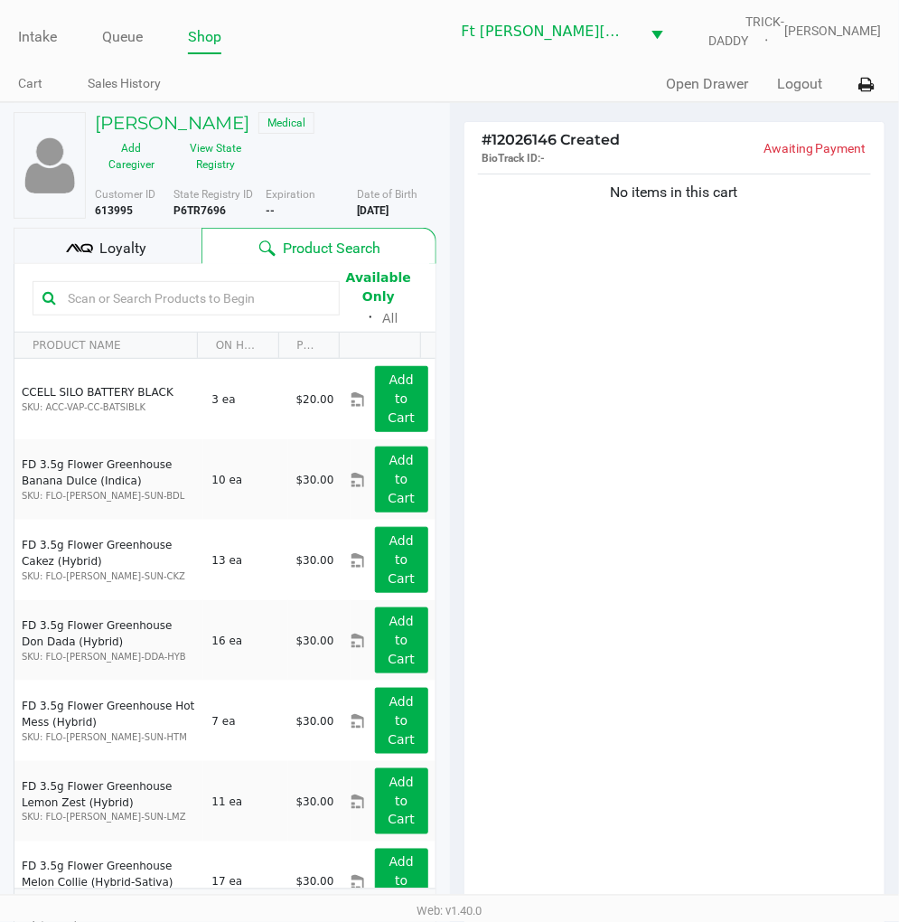
click at [173, 244] on div "Loyalty" at bounding box center [108, 246] width 188 height 36
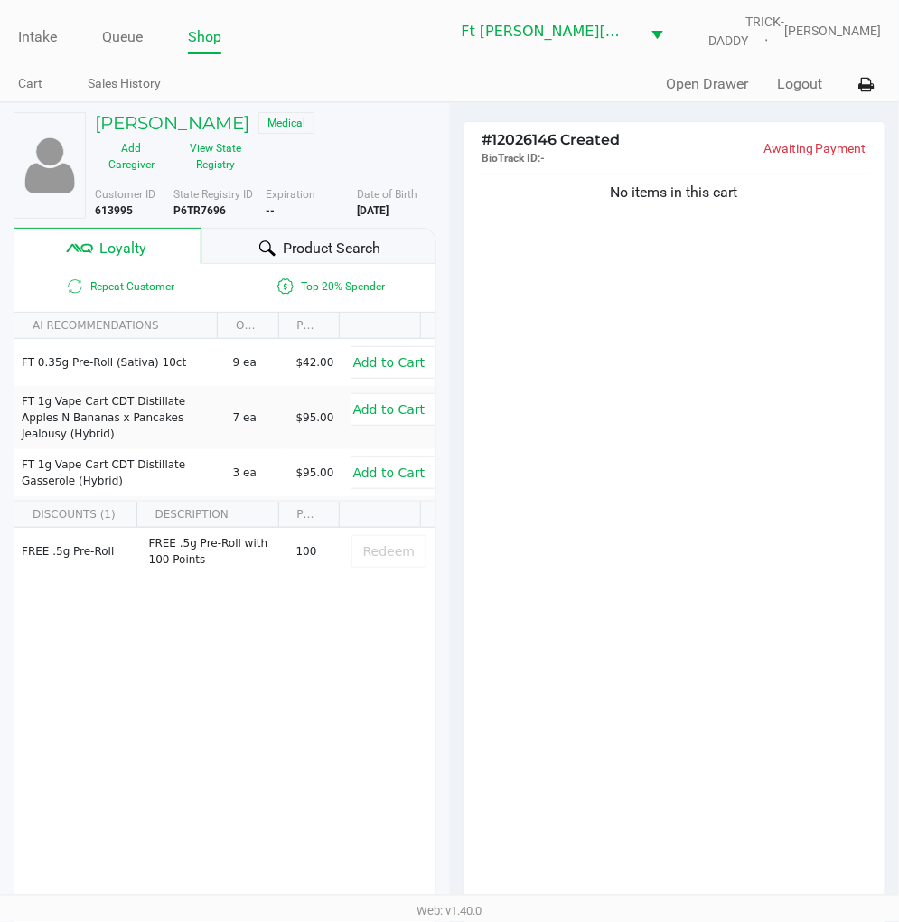
click at [314, 248] on span "Product Search" at bounding box center [332, 249] width 98 height 22
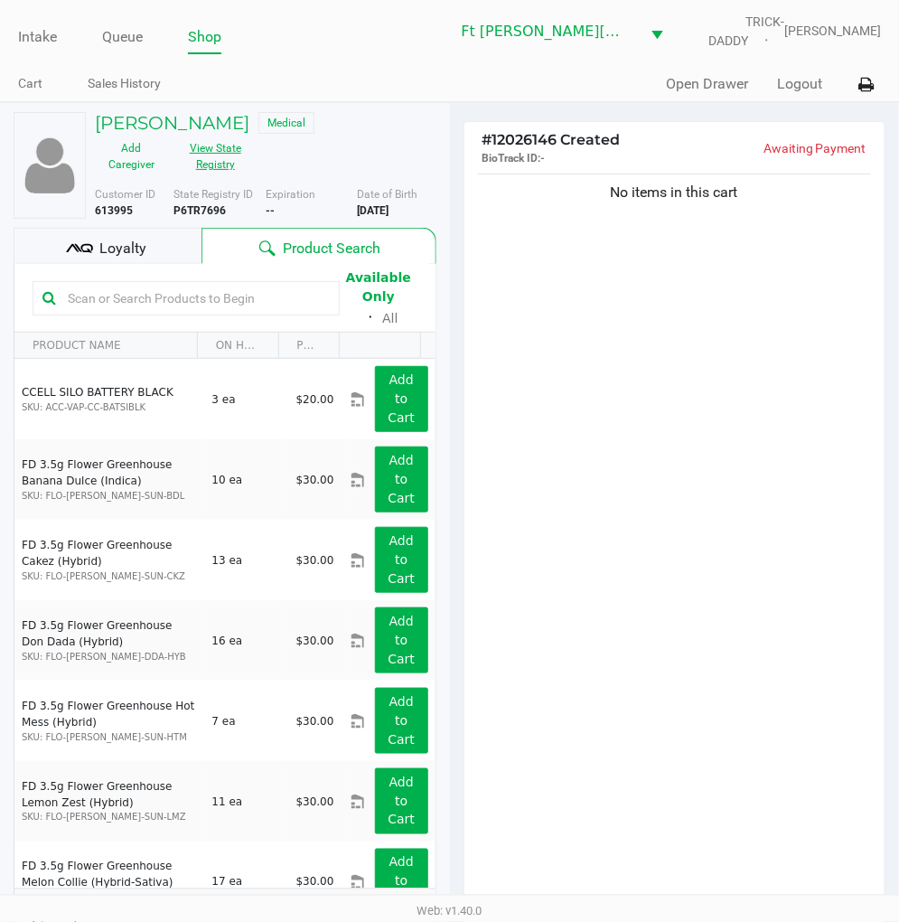
click at [220, 154] on button "View State Registry" at bounding box center [210, 156] width 84 height 45
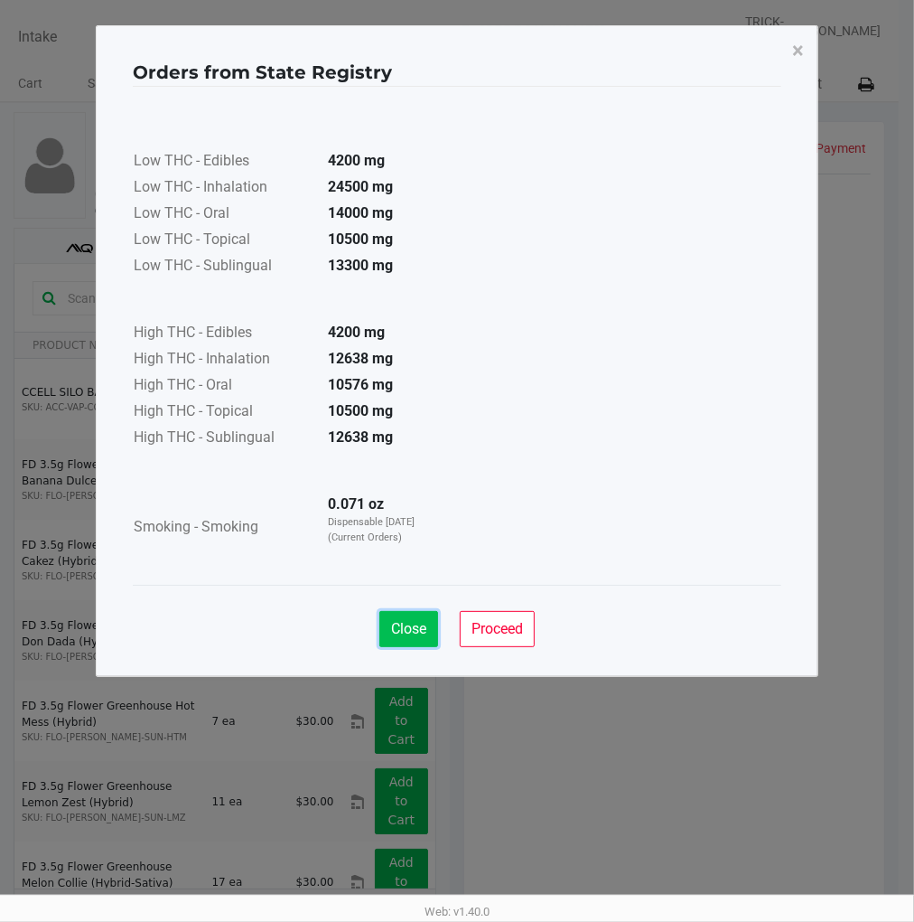
click at [414, 611] on button "Close" at bounding box center [409, 629] width 59 height 36
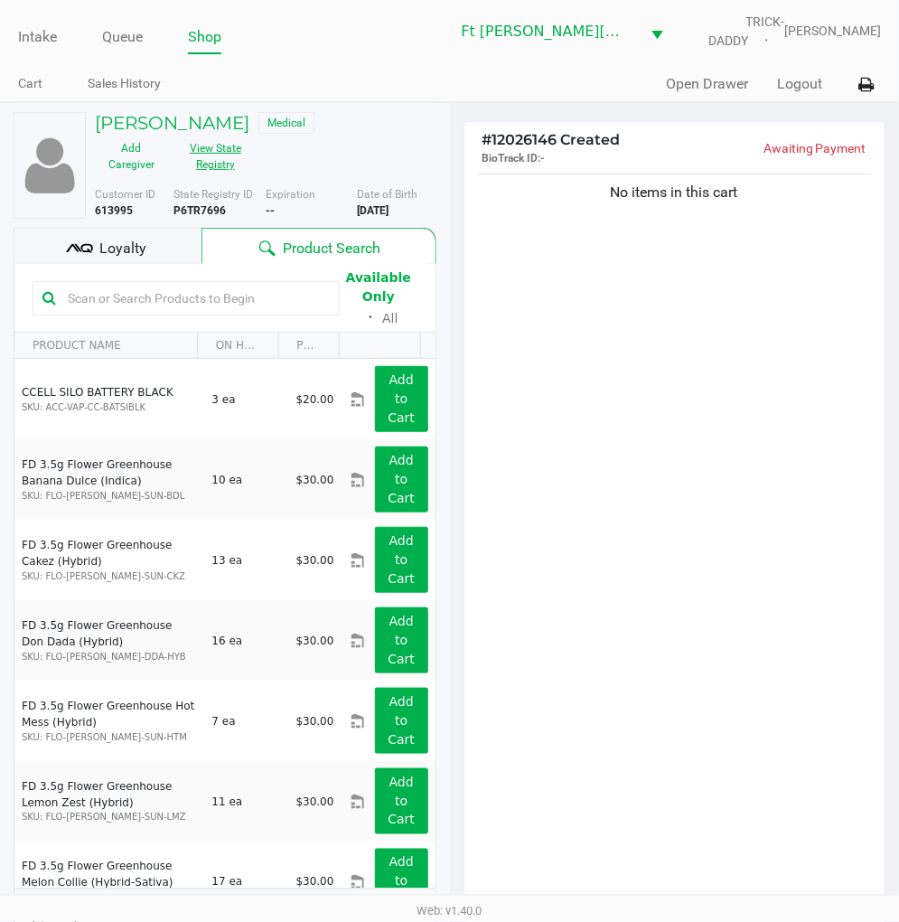
click at [201, 156] on button "View State Registry" at bounding box center [210, 156] width 84 height 45
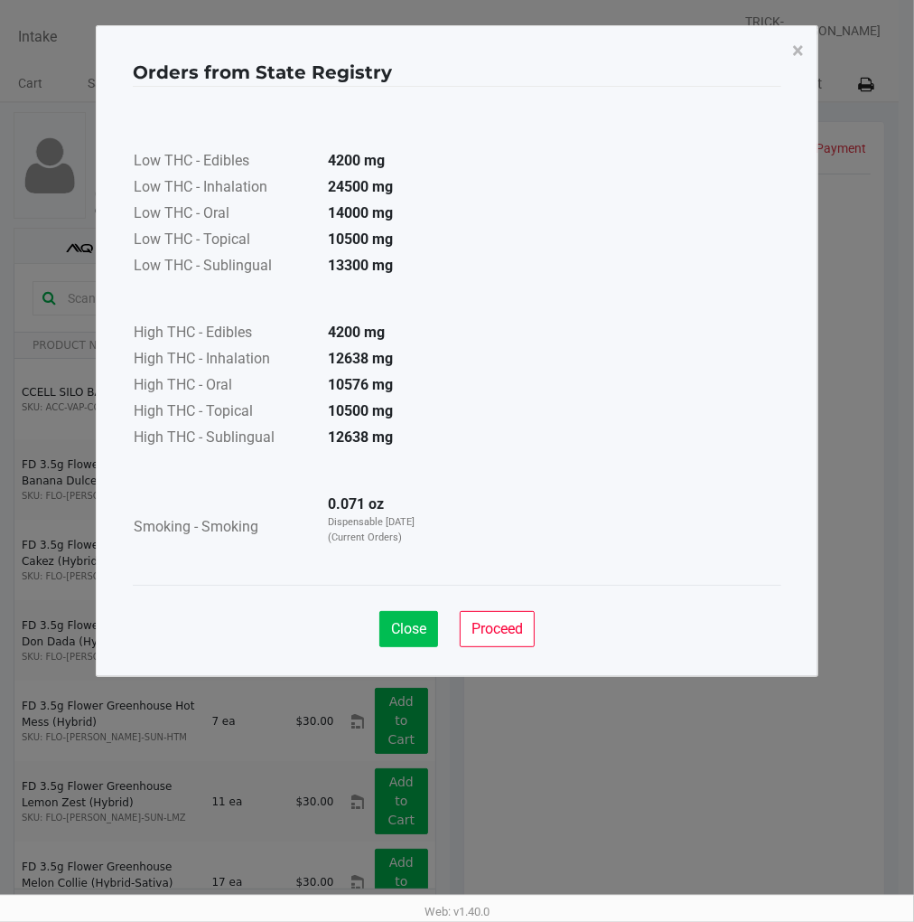
click at [408, 624] on span "Close" at bounding box center [408, 628] width 35 height 17
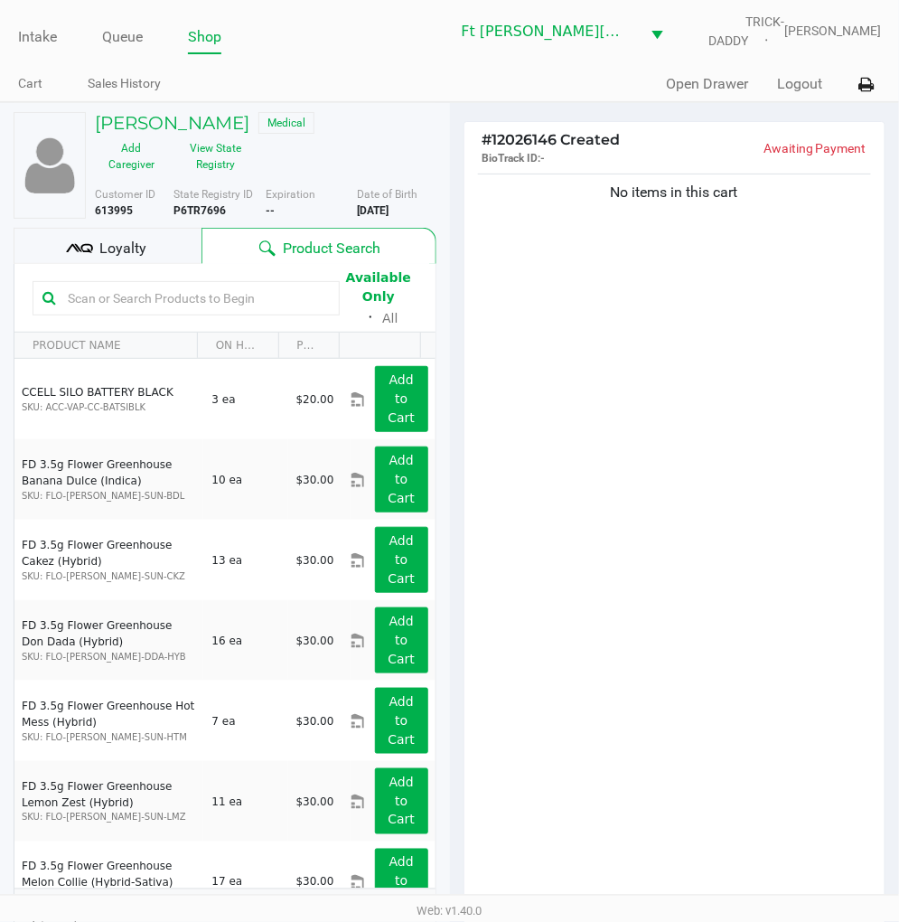
click at [616, 635] on div "No items in this cart" at bounding box center [674, 543] width 421 height 747
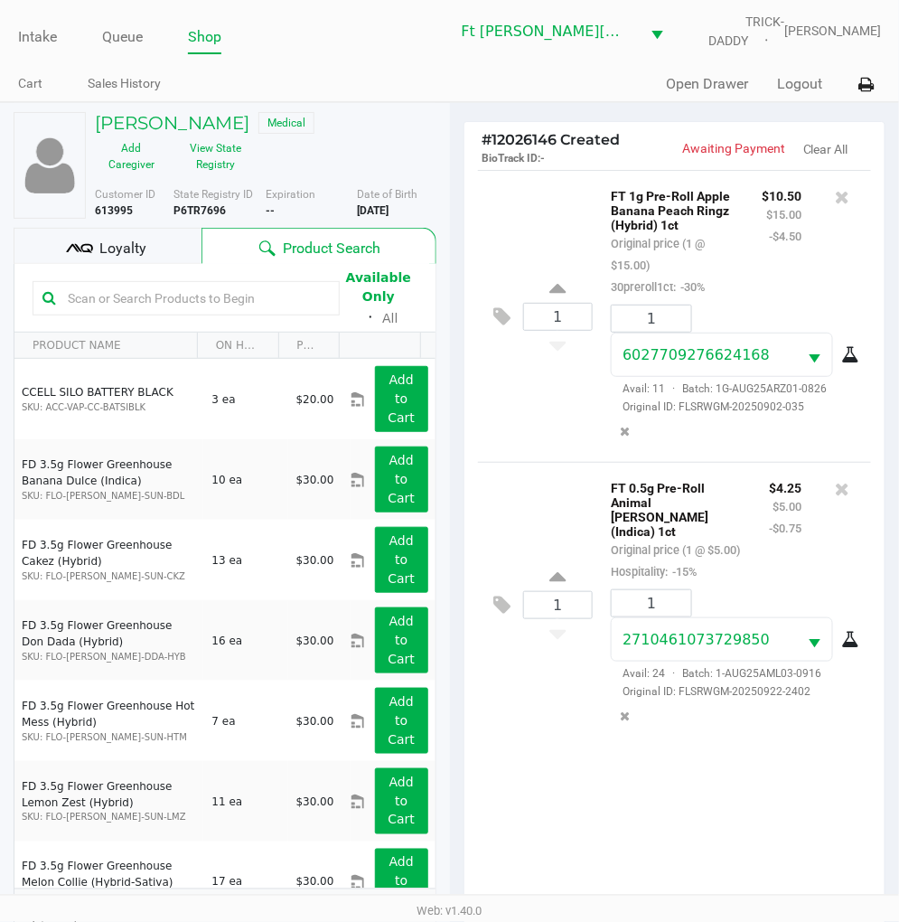
click at [178, 242] on div "Loyalty" at bounding box center [108, 246] width 188 height 36
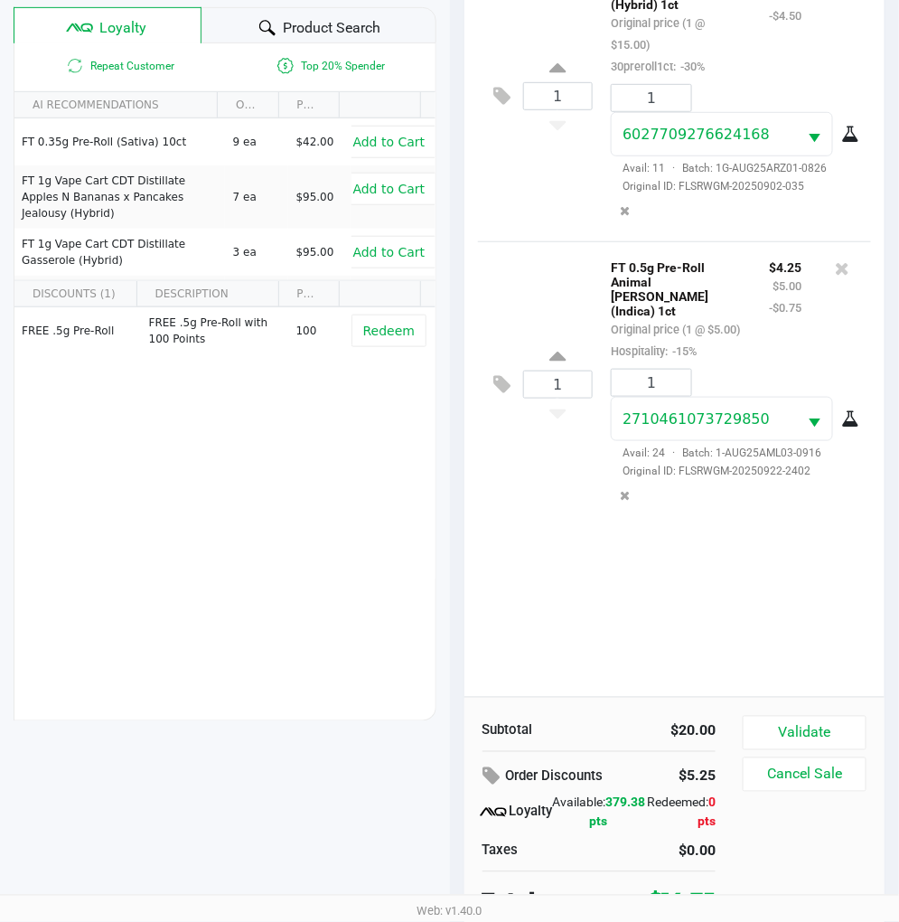
scroll to position [233, 0]
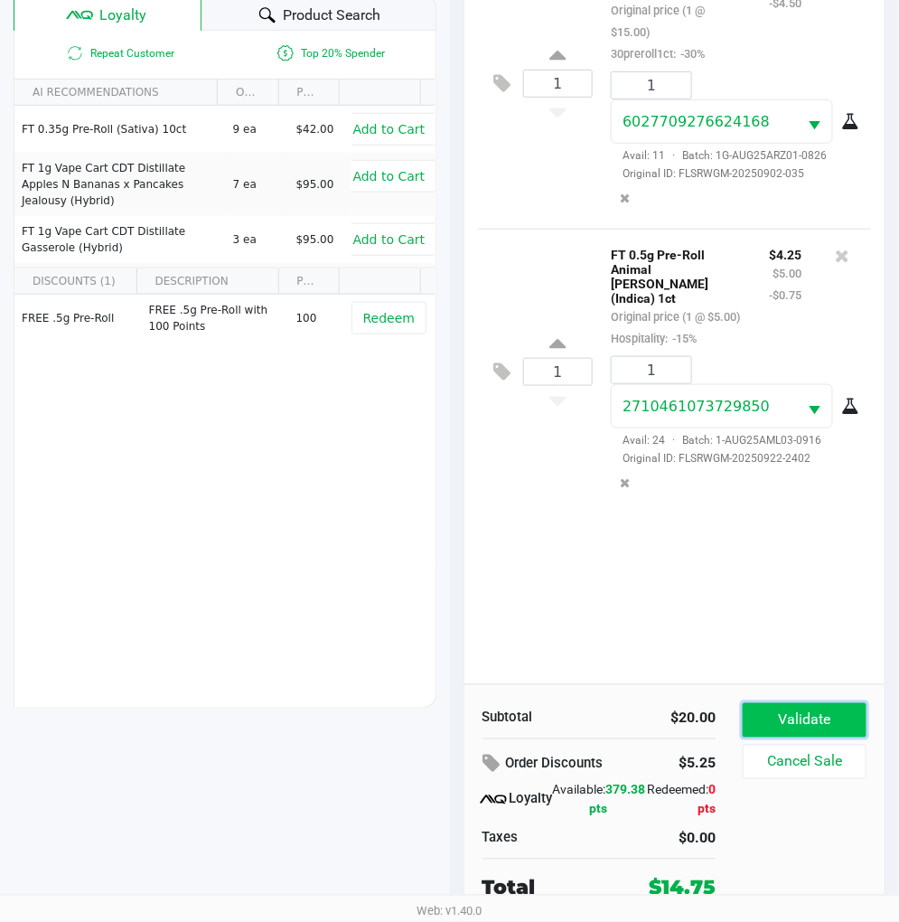
click at [834, 726] on button "Validate" at bounding box center [805, 720] width 124 height 34
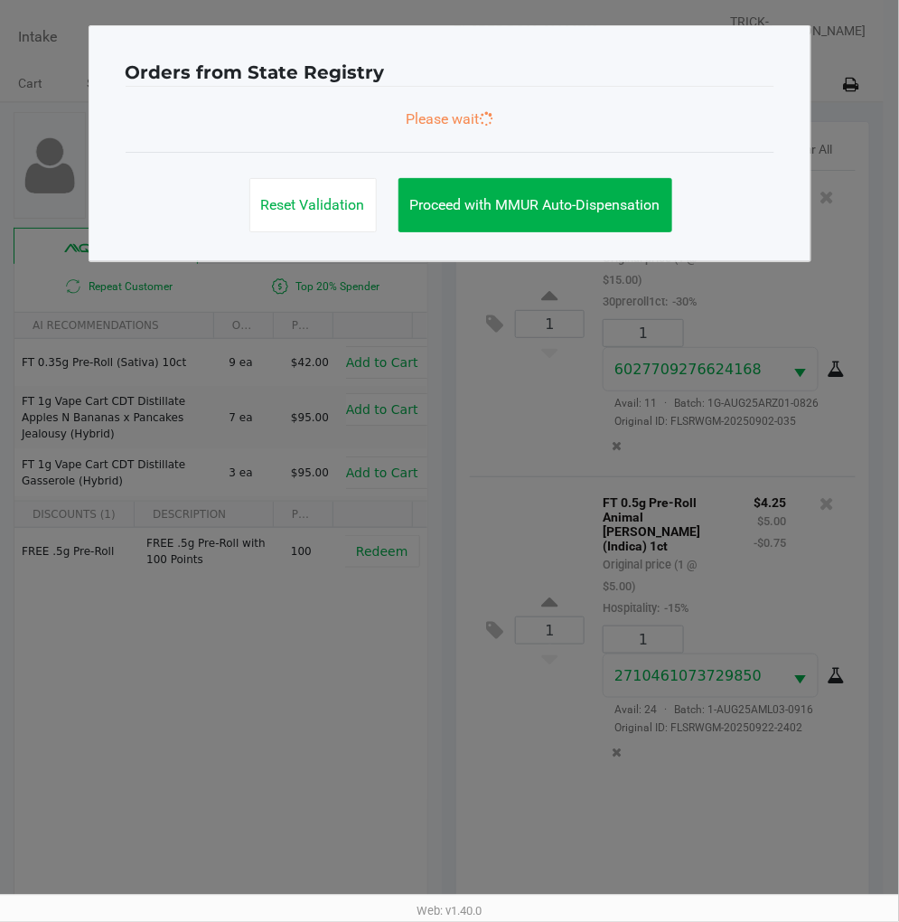
scroll to position [0, 0]
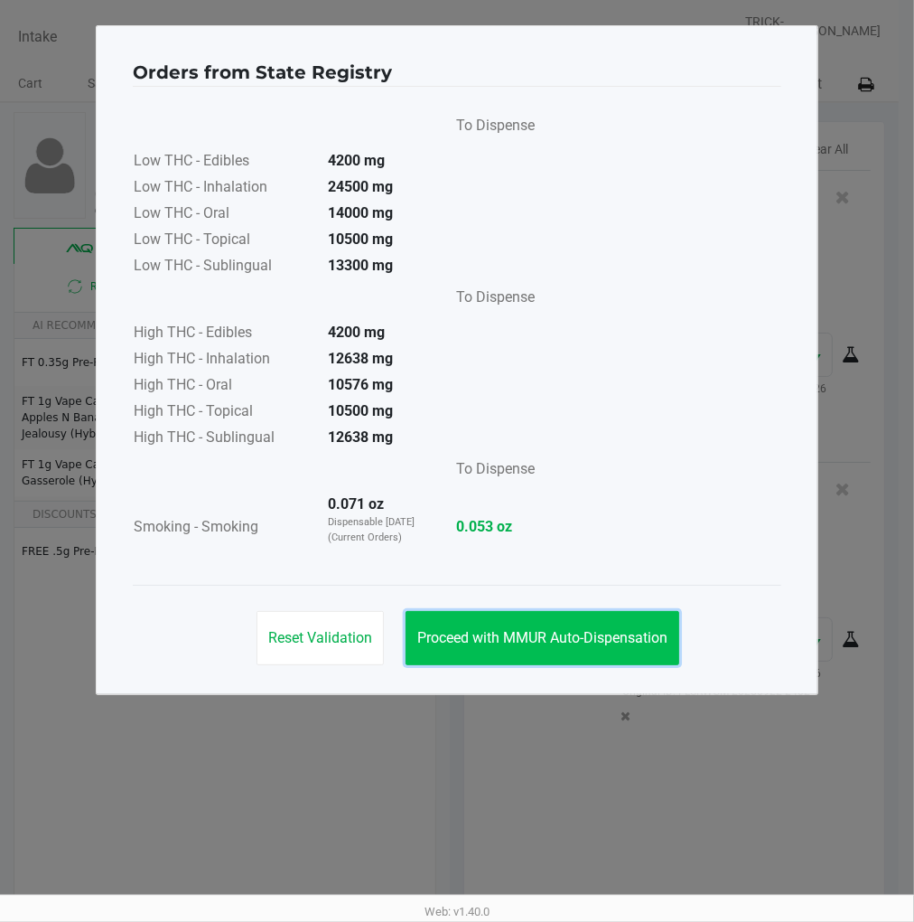
click at [615, 643] on span "Proceed with MMUR Auto-Dispensation" at bounding box center [542, 637] width 250 height 17
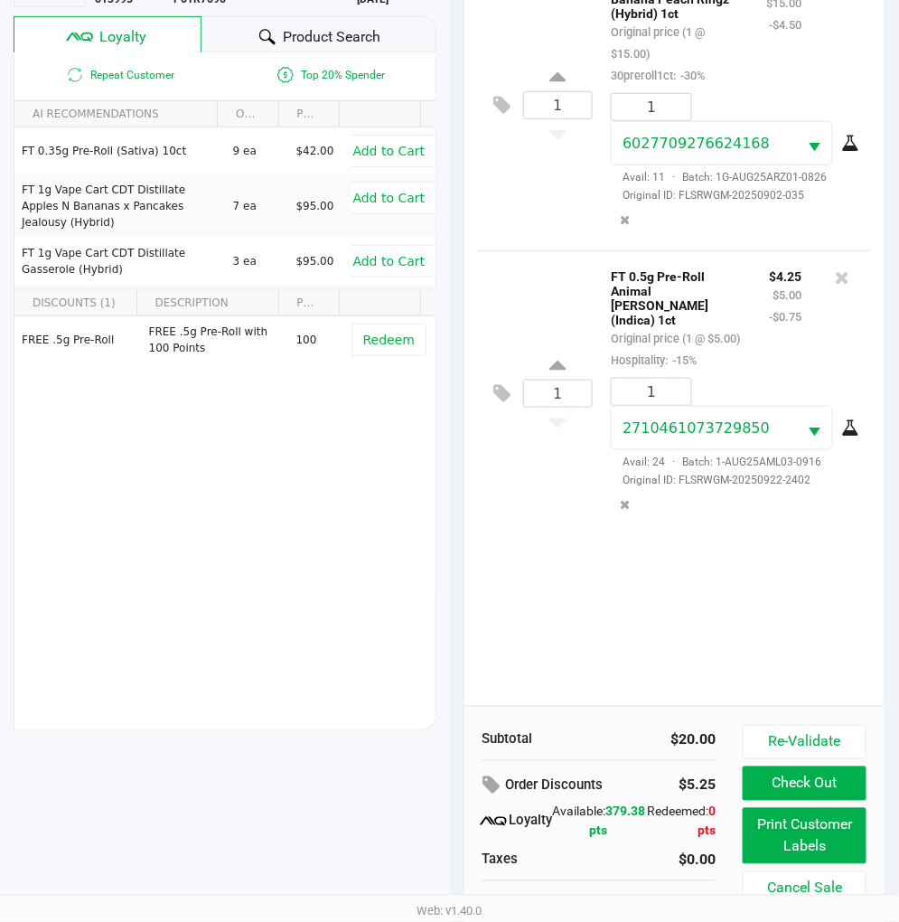
scroll to position [233, 0]
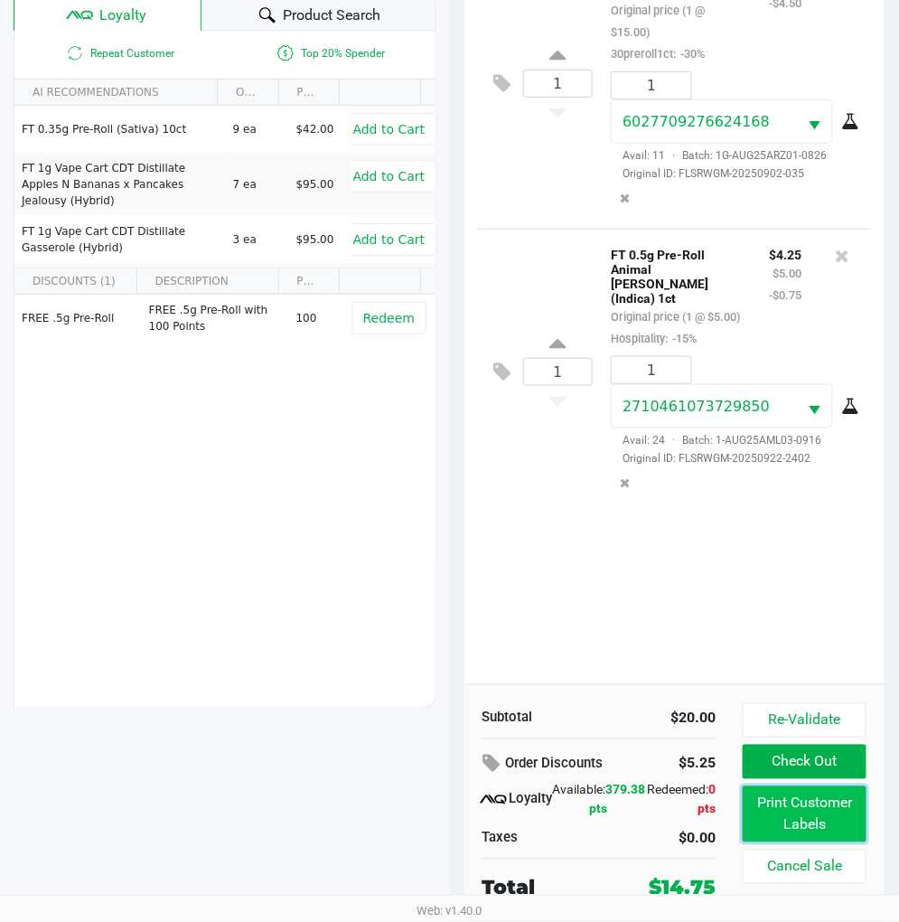
click at [811, 807] on button "Print Customer Labels" at bounding box center [805, 814] width 124 height 56
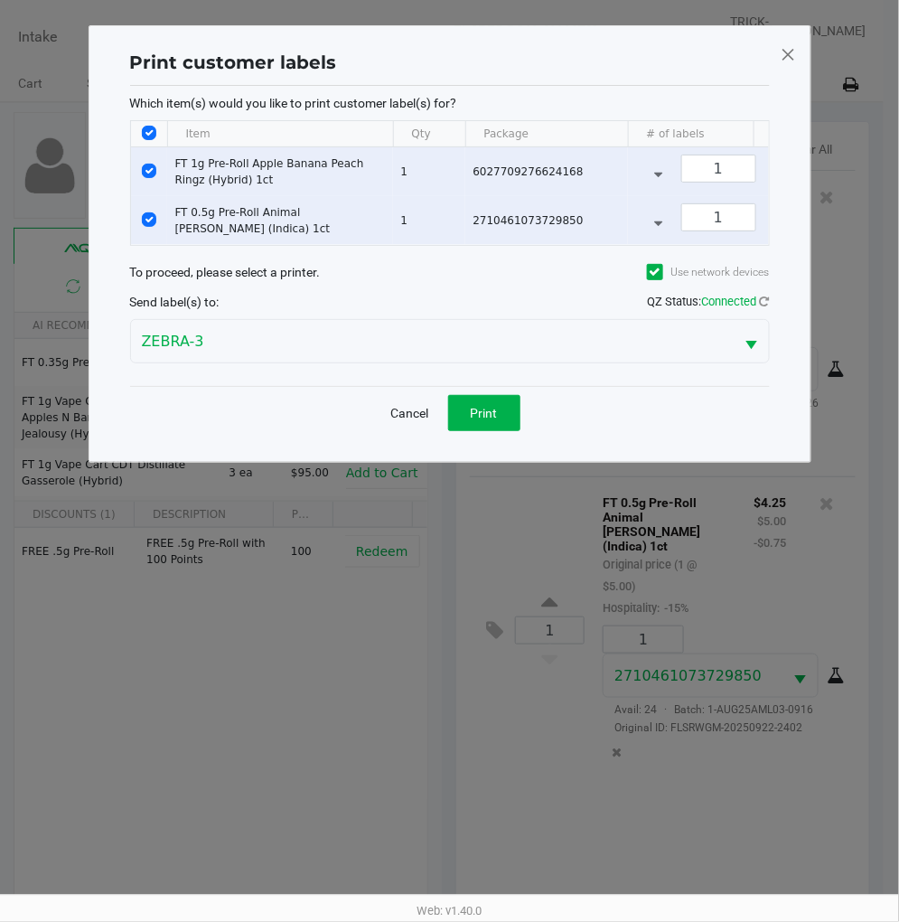
scroll to position [0, 0]
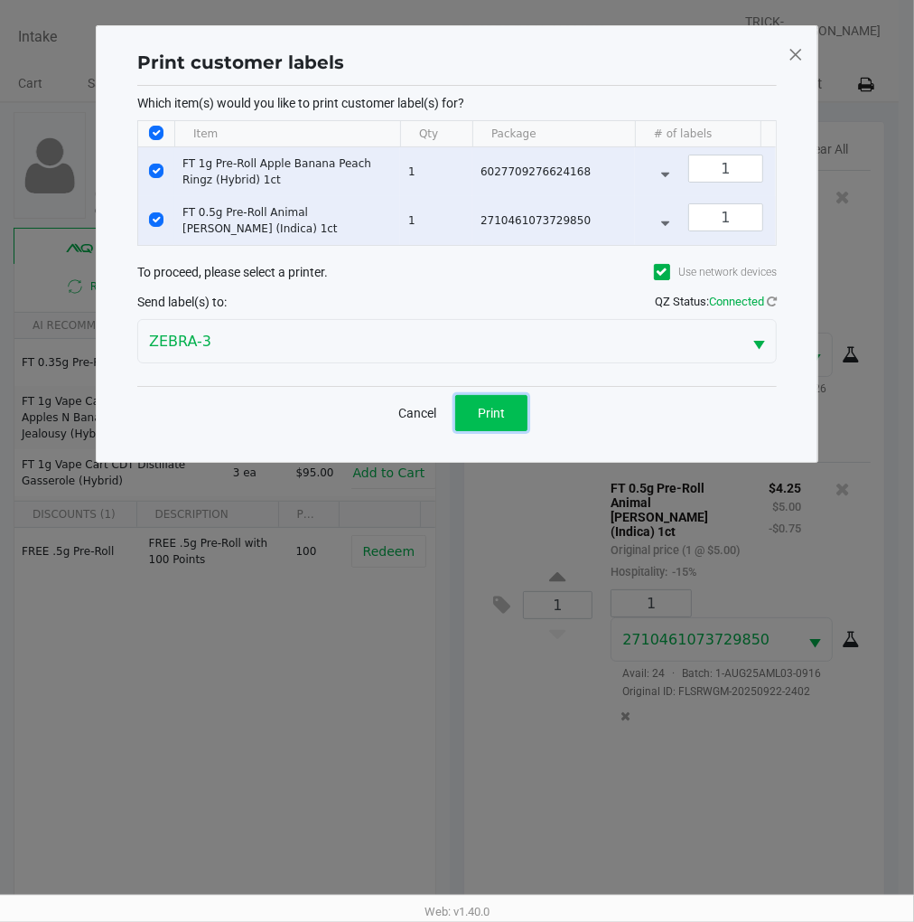
click at [508, 426] on button "Print" at bounding box center [491, 413] width 72 height 36
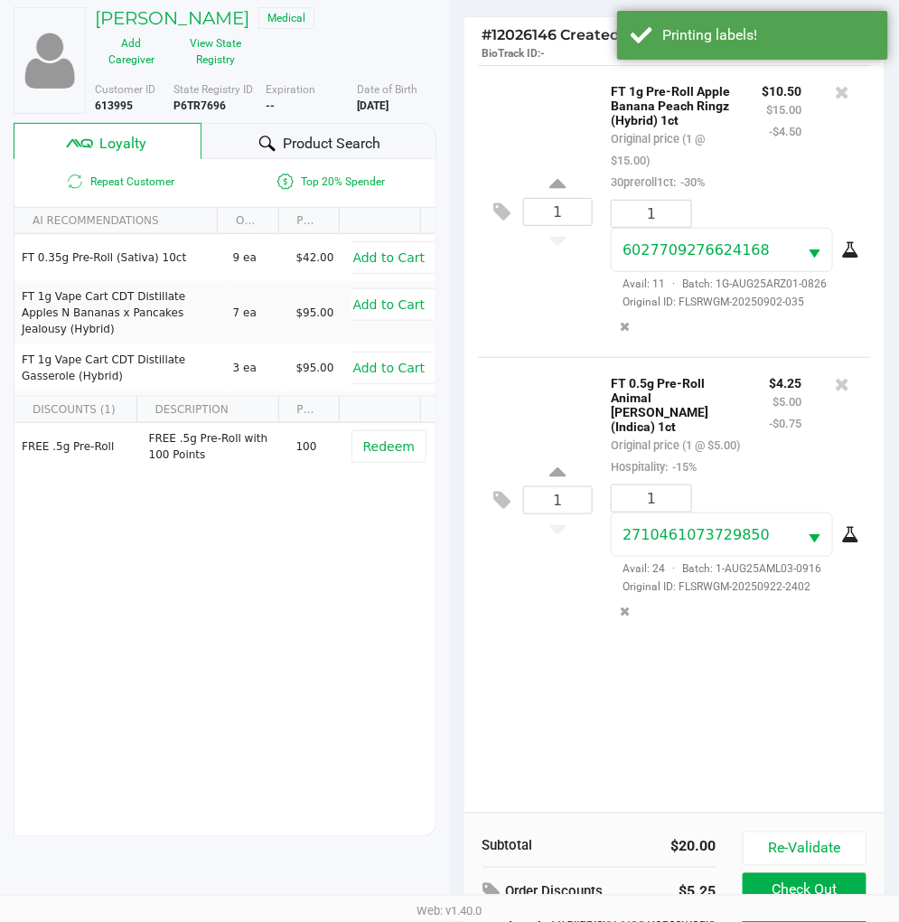
scroll to position [233, 0]
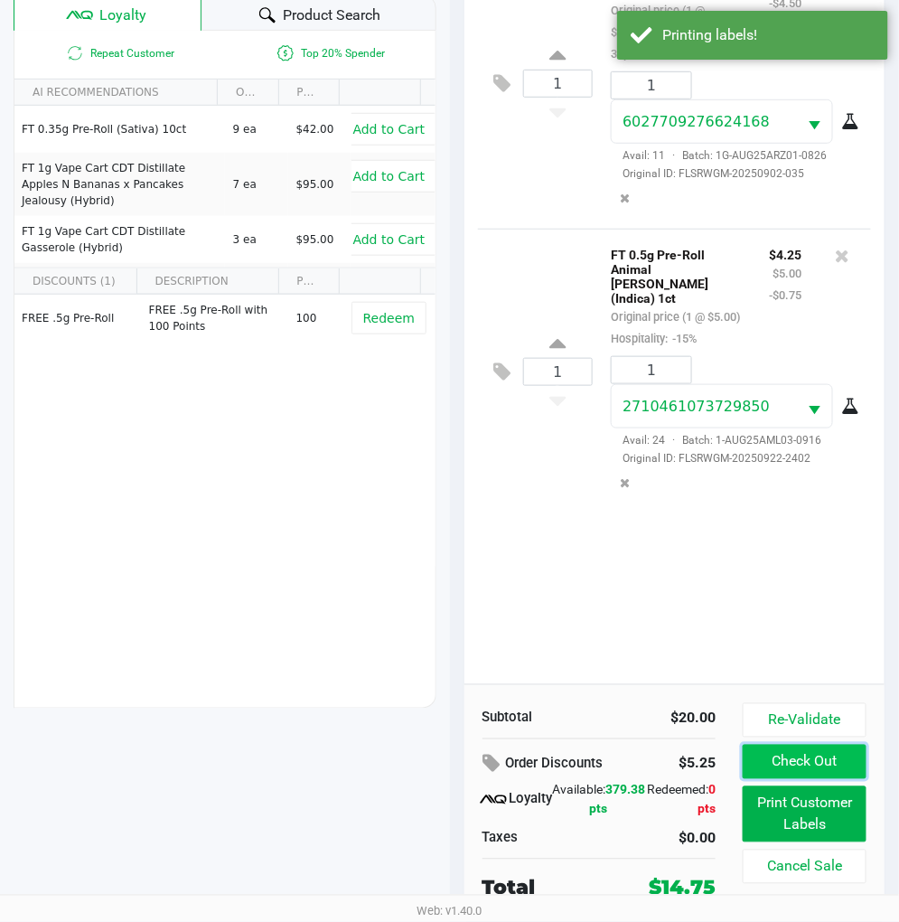
click at [789, 755] on button "Check Out" at bounding box center [805, 762] width 124 height 34
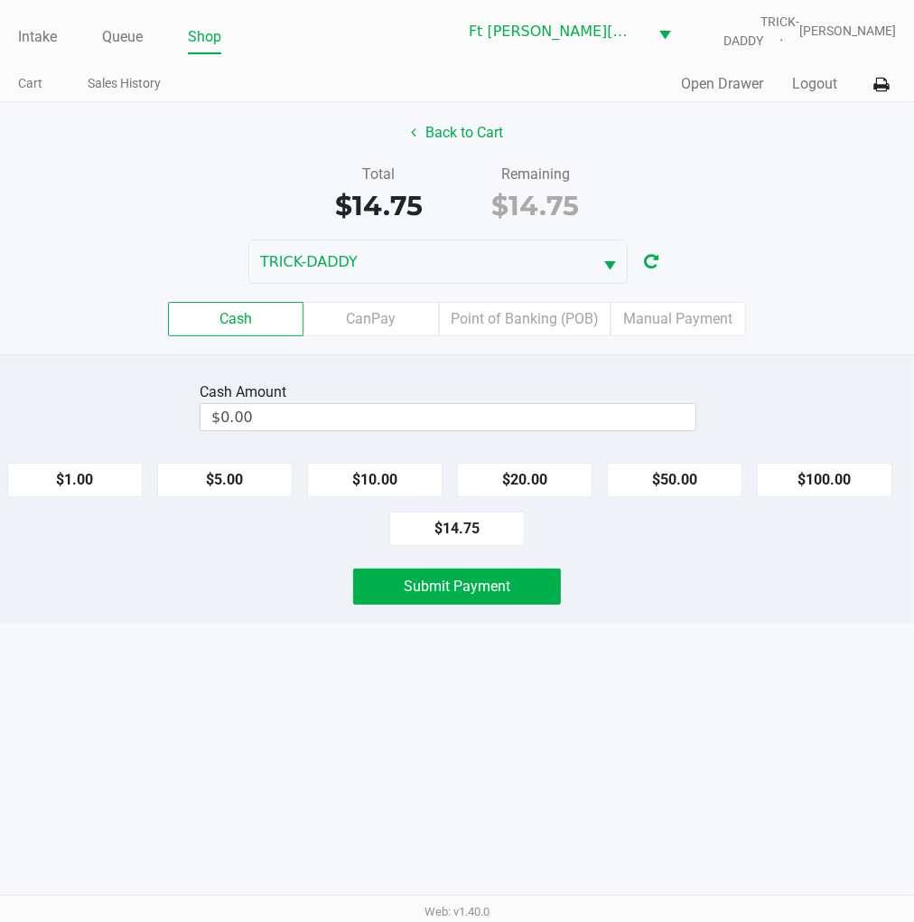
click at [377, 463] on button "$10.00" at bounding box center [375, 480] width 136 height 34
click at [217, 481] on button "$5.00" at bounding box center [225, 480] width 136 height 34
type input "$15.00"
click at [444, 586] on span "Submit Payment" at bounding box center [457, 585] width 107 height 17
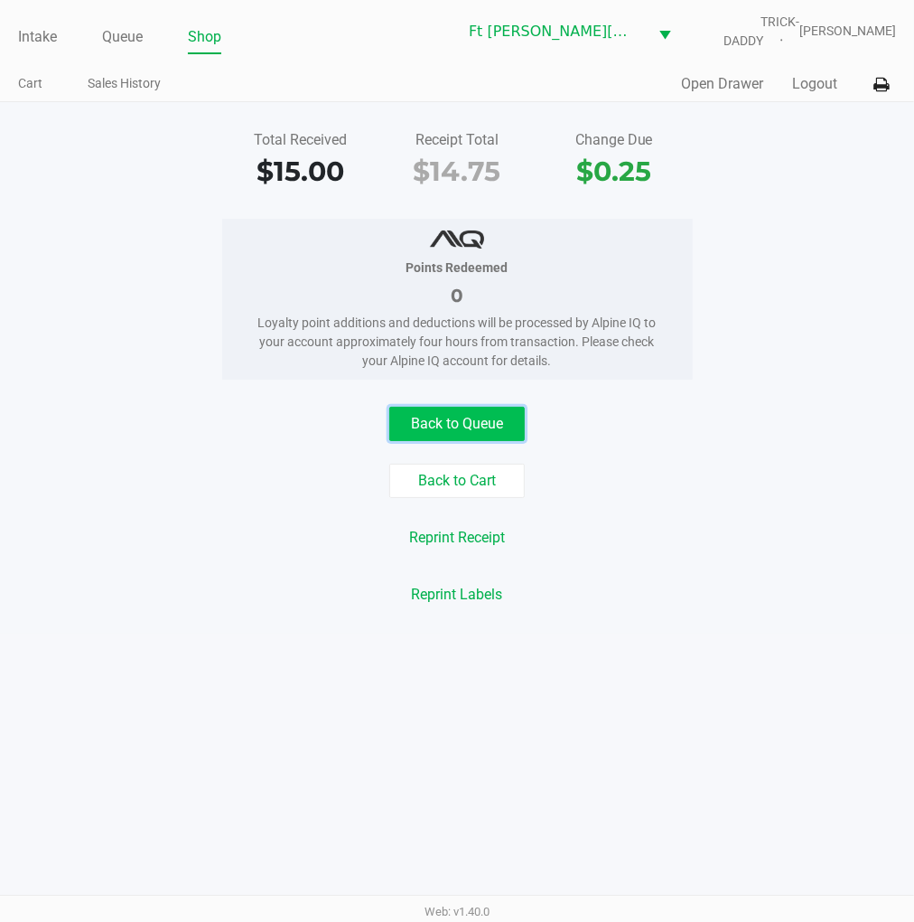
click at [477, 419] on button "Back to Queue" at bounding box center [457, 424] width 136 height 34
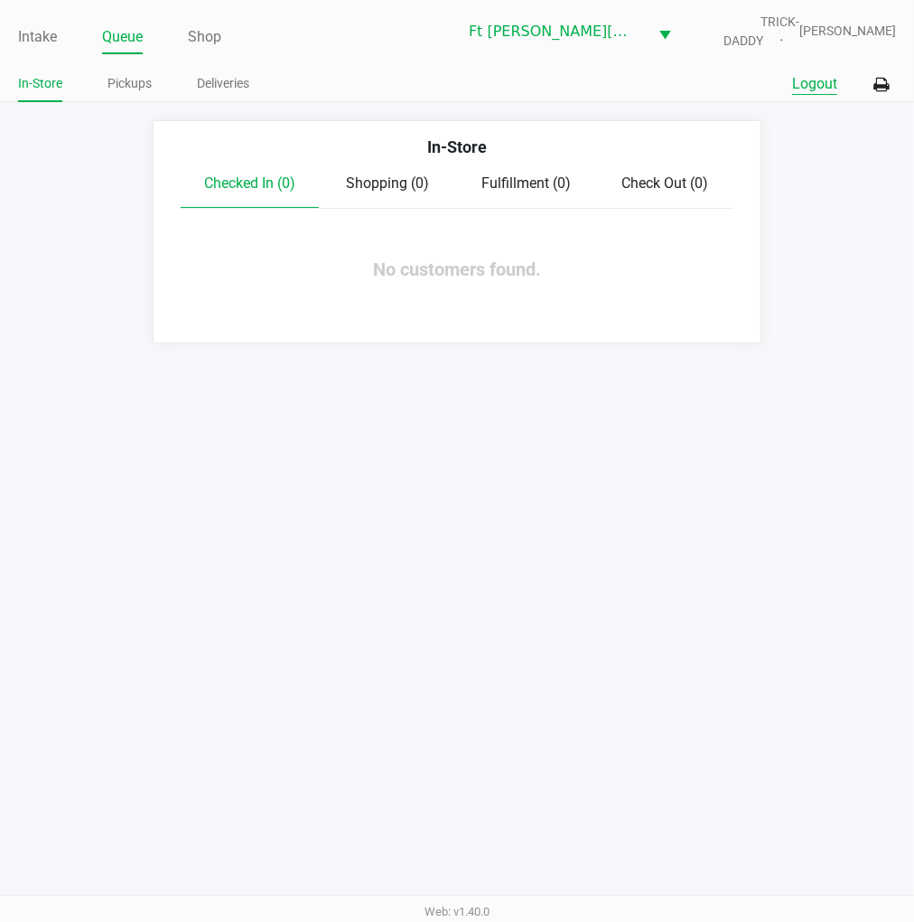
click at [806, 87] on button "Logout" at bounding box center [814, 84] width 45 height 22
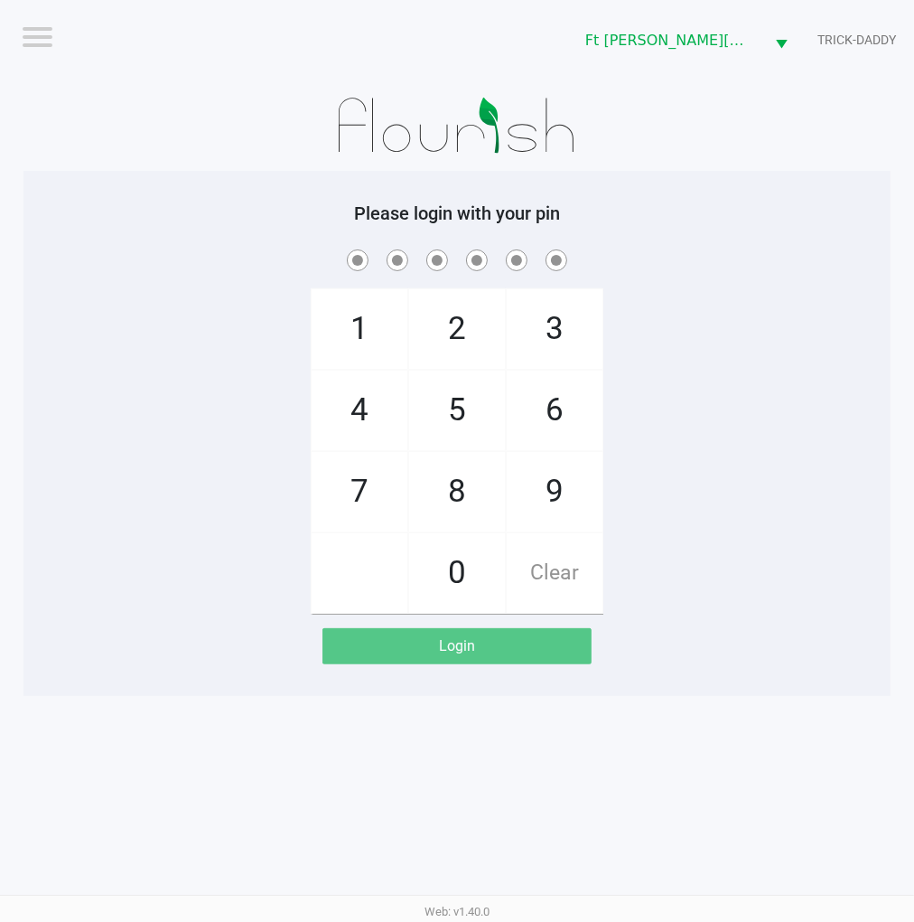
click at [774, 493] on div "1 4 7 2 5 8 0 3 6 9 Clear" at bounding box center [456, 430] width 867 height 368
checkbox input "true"
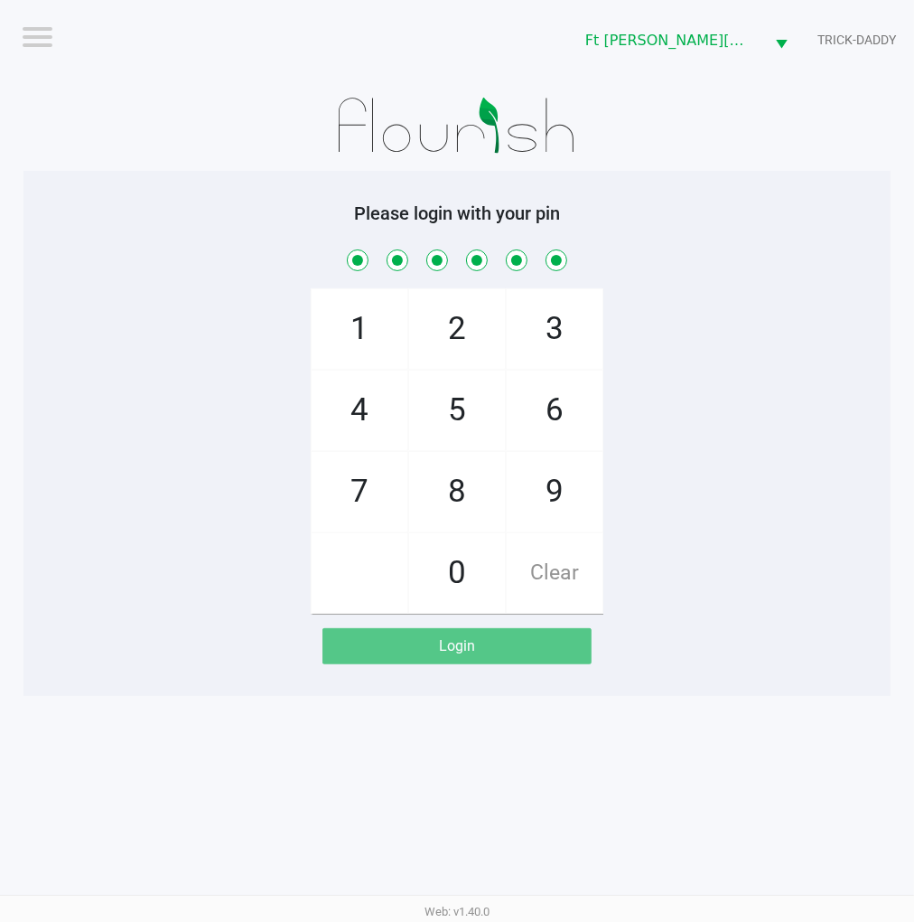
checkbox input "true"
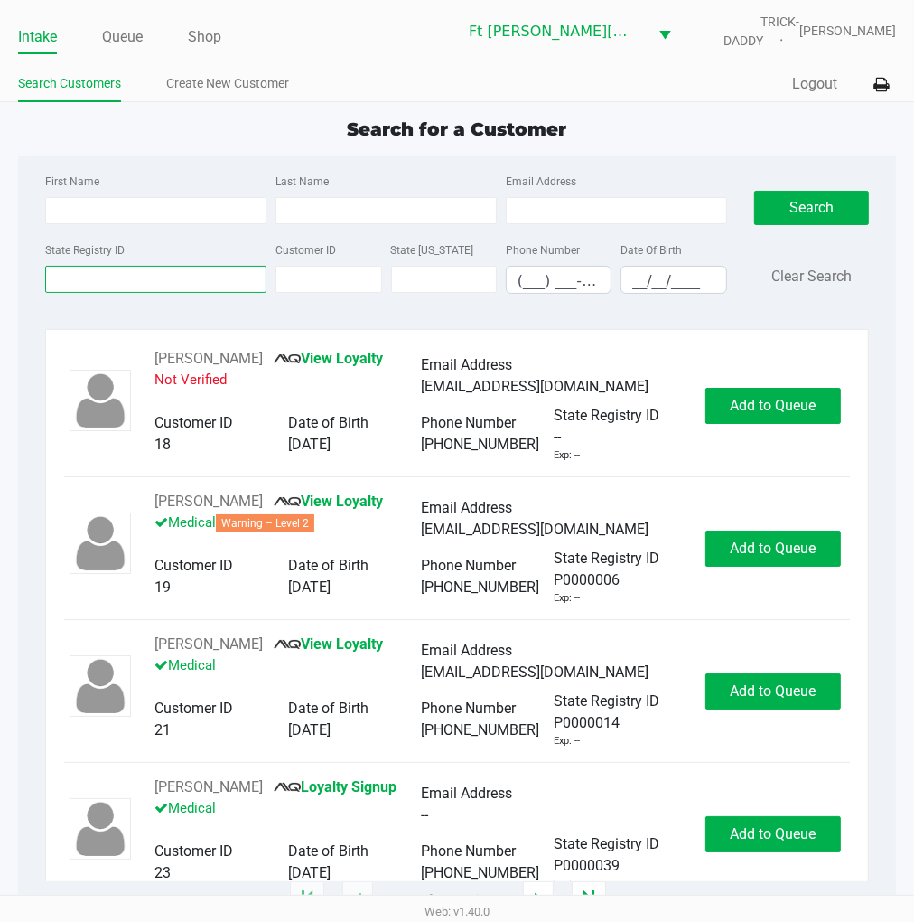
click at [88, 276] on input "State Registry ID" at bounding box center [155, 279] width 221 height 27
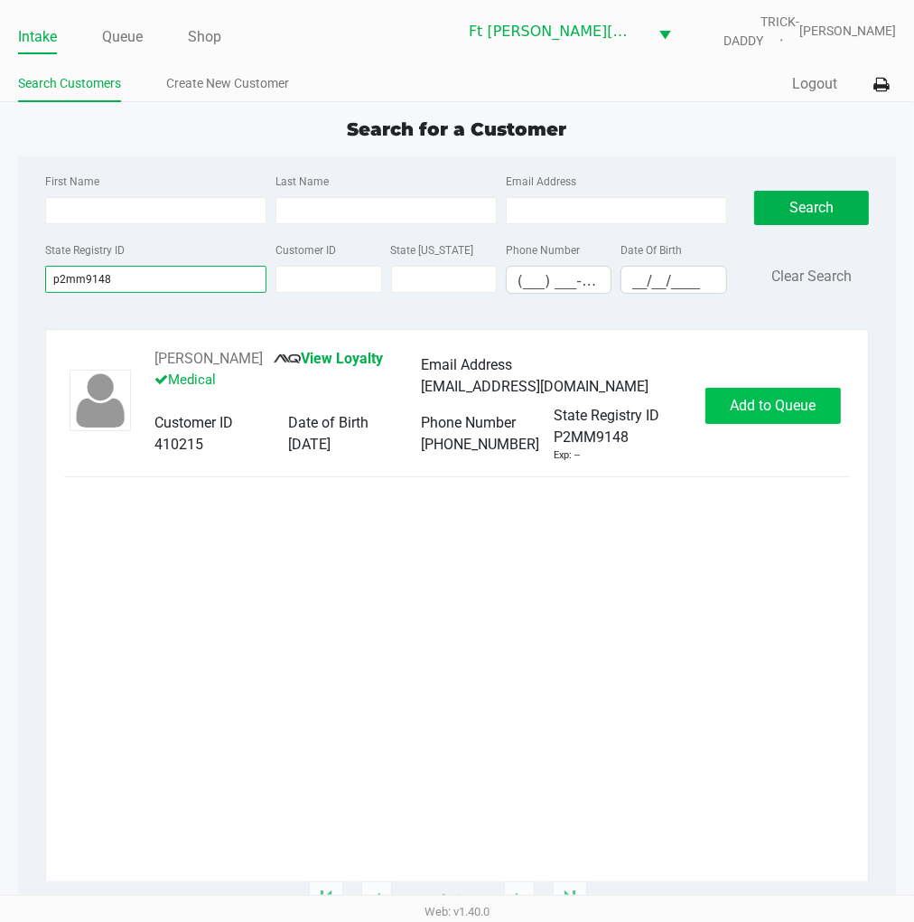
type input "p2mm9148"
click at [795, 409] on span "Add to Queue" at bounding box center [773, 405] width 86 height 17
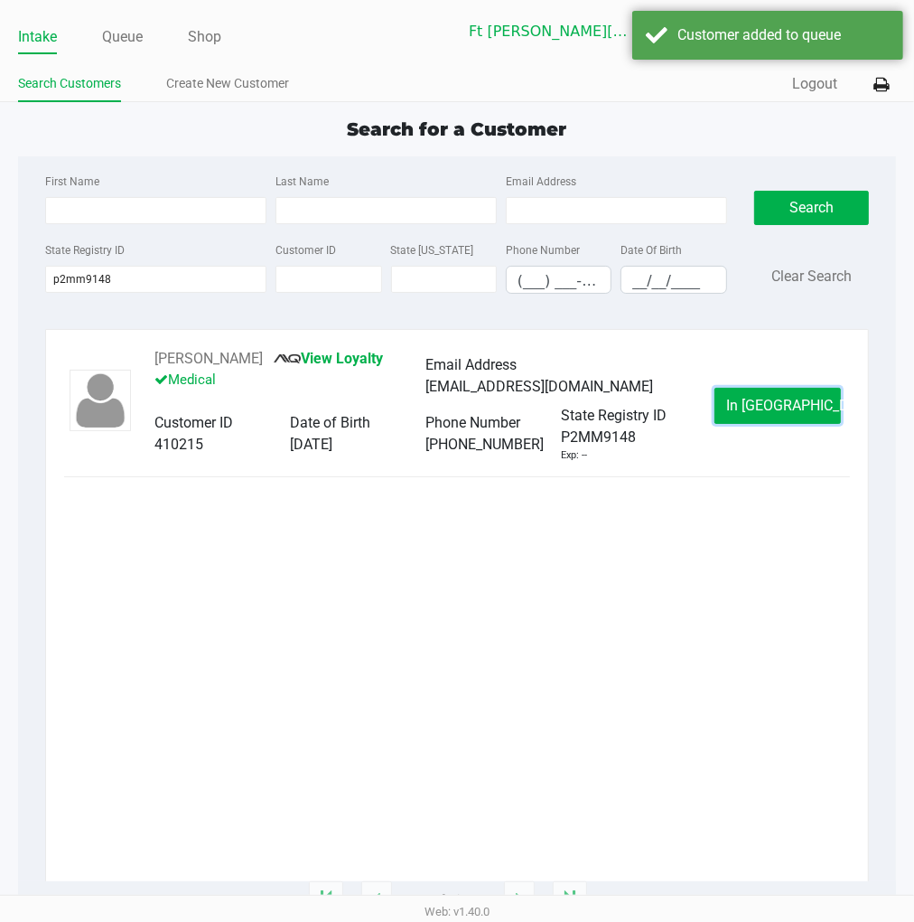
click at [795, 410] on span "In Queue" at bounding box center [802, 405] width 152 height 17
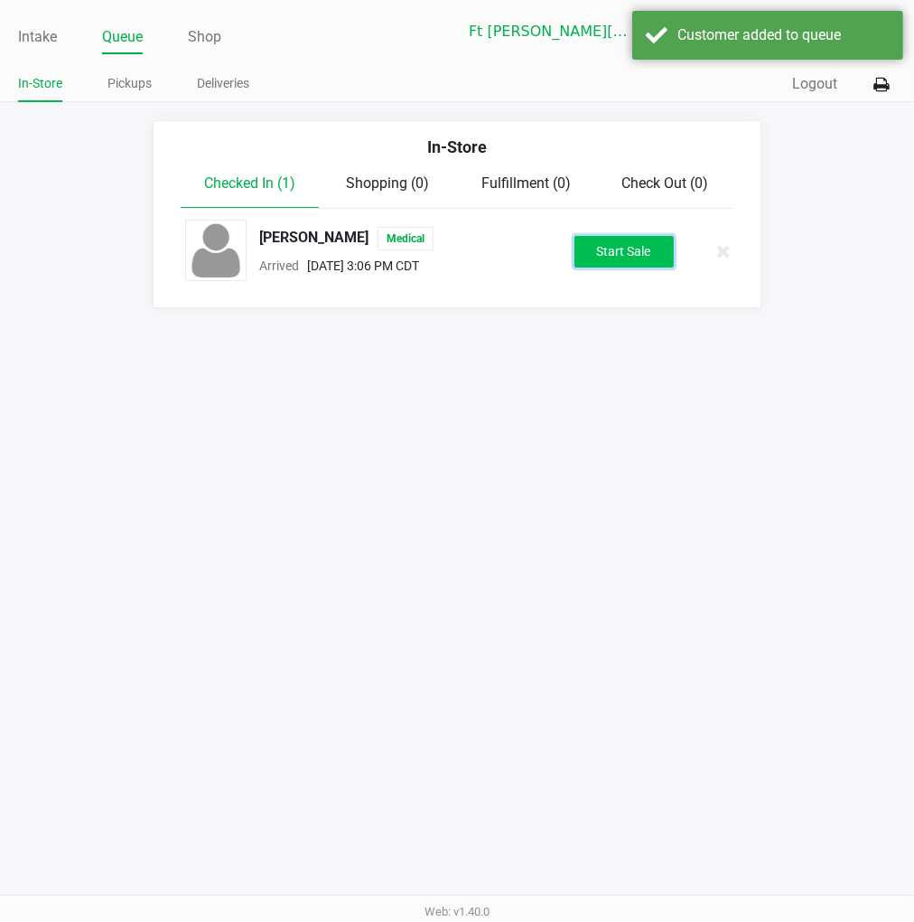
click at [626, 253] on button "Start Sale" at bounding box center [624, 252] width 99 height 32
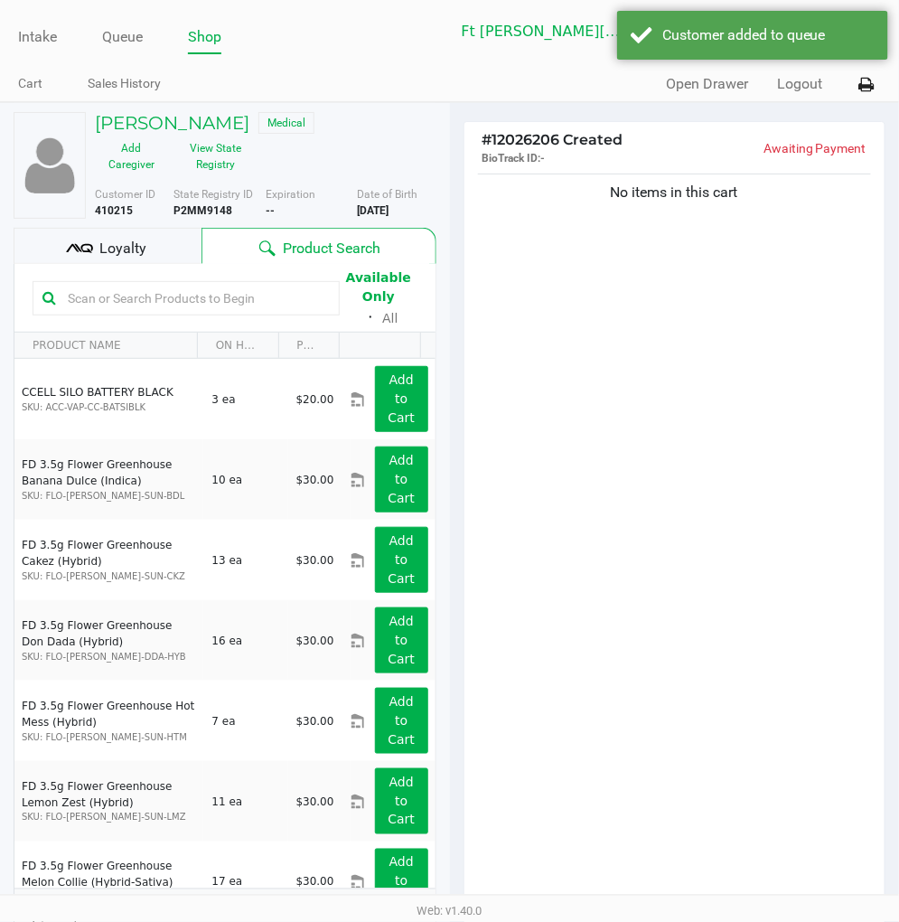
click at [121, 250] on span "Loyalty" at bounding box center [122, 249] width 47 height 22
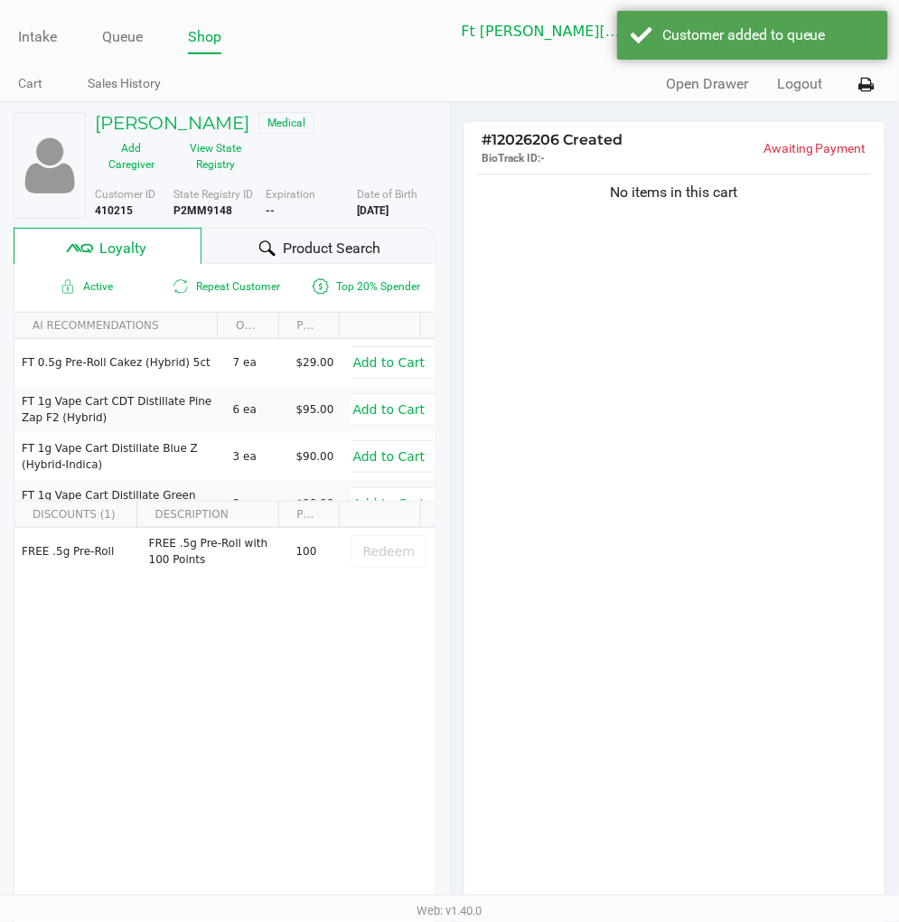
click at [285, 251] on span "Product Search" at bounding box center [332, 249] width 98 height 22
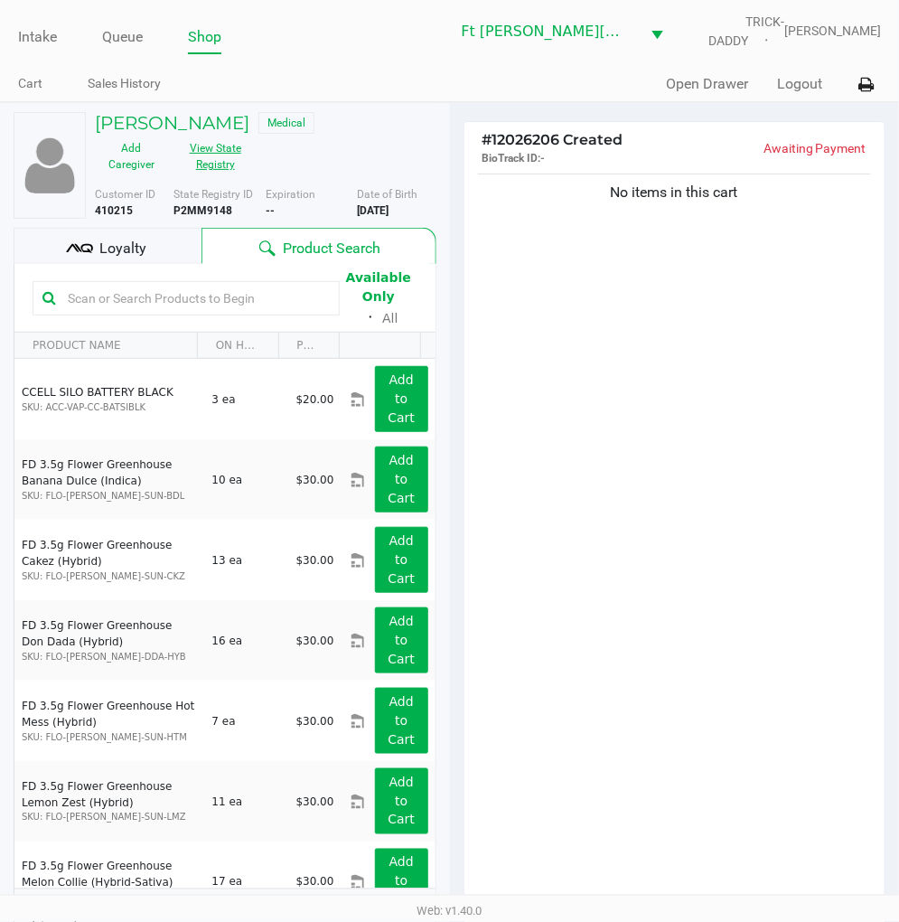
click at [208, 163] on button "View State Registry" at bounding box center [210, 156] width 84 height 45
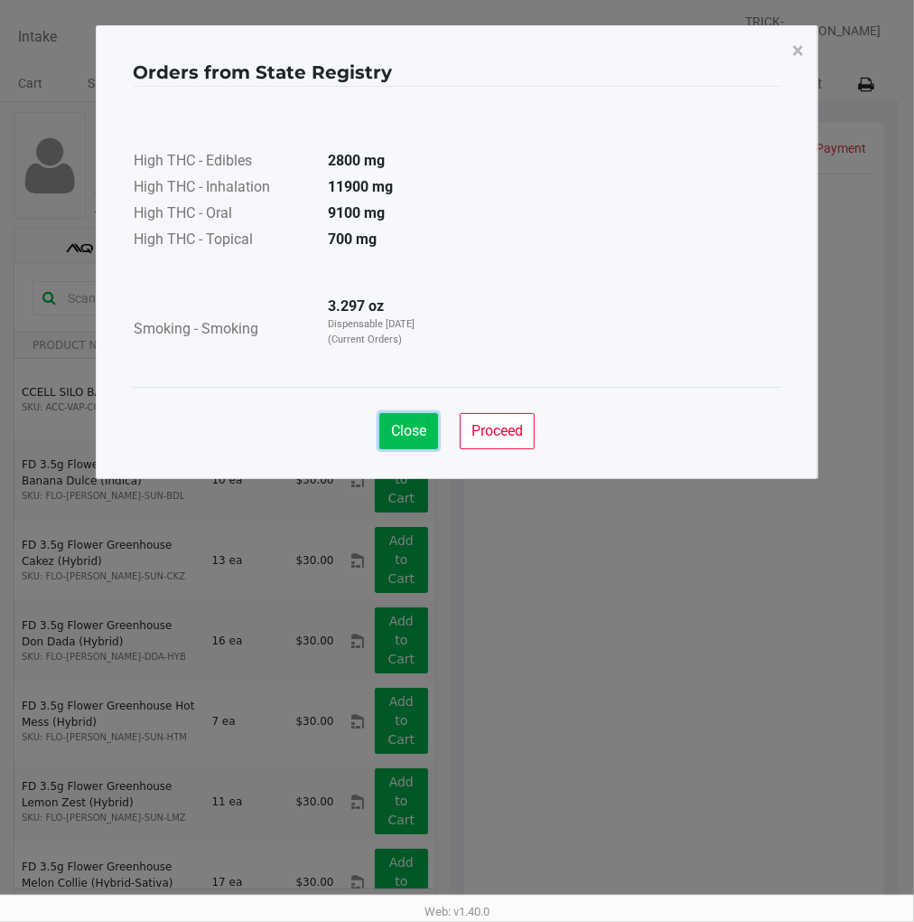
click at [403, 429] on span "Close" at bounding box center [408, 430] width 35 height 17
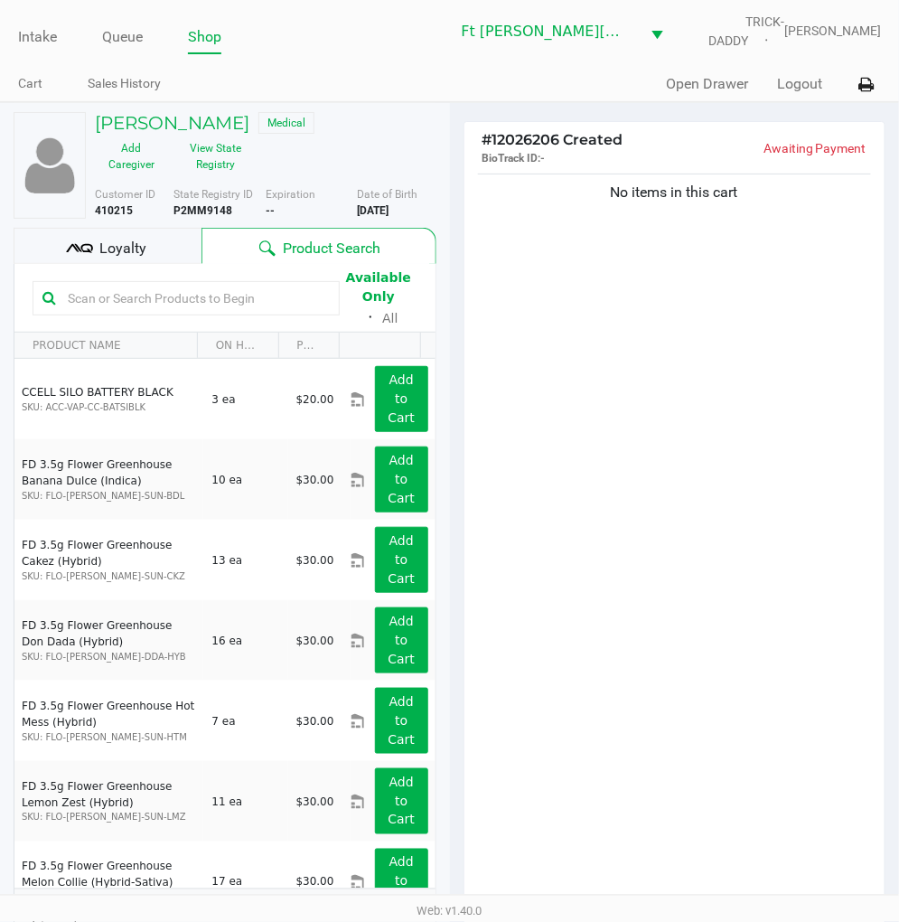
click at [215, 166] on button "View State Registry" at bounding box center [210, 156] width 84 height 45
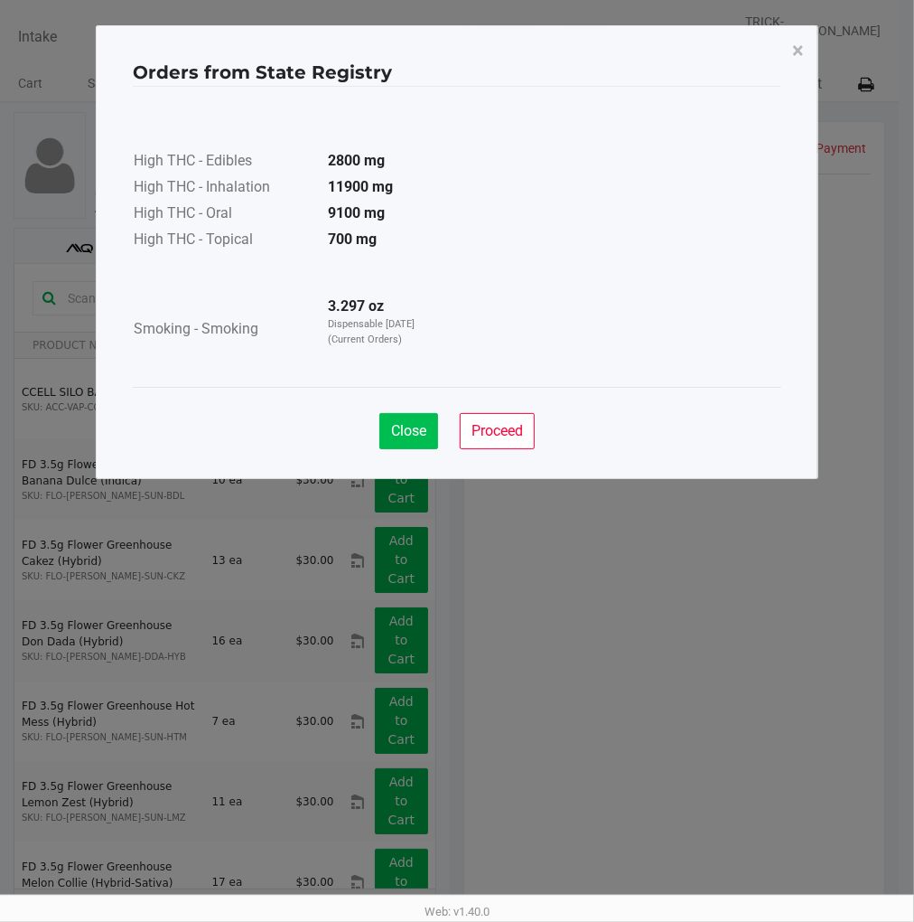
click at [414, 437] on span "Close" at bounding box center [408, 430] width 35 height 17
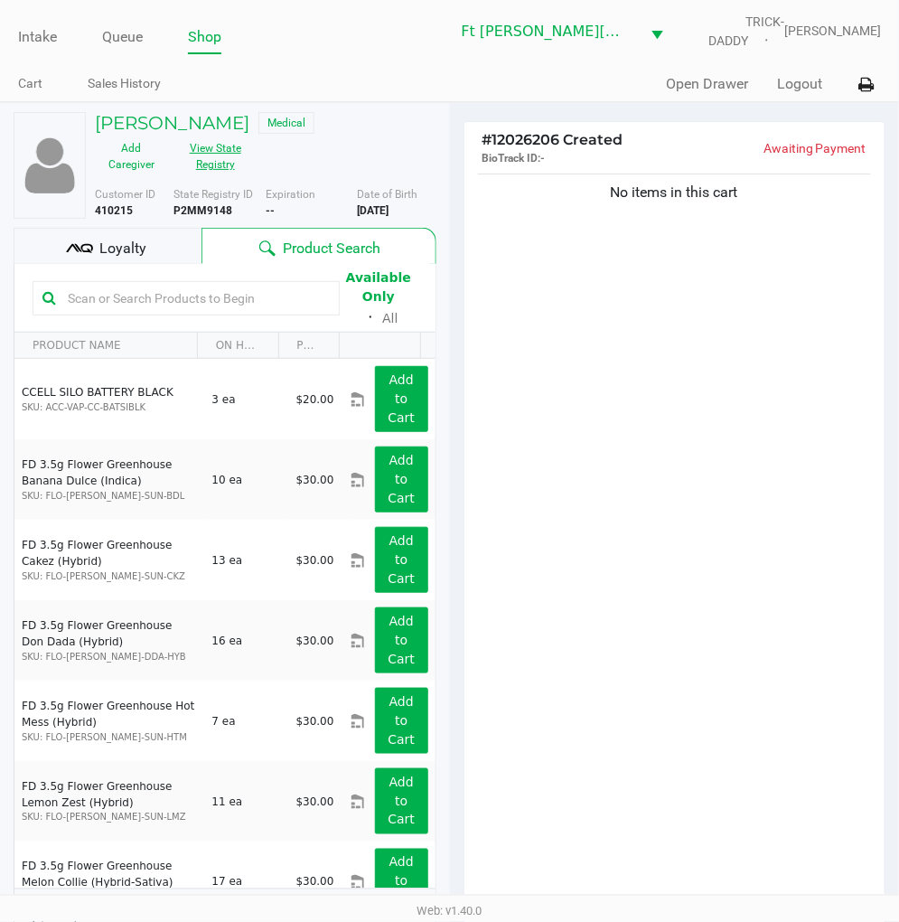
click at [684, 553] on div "No items in this cart" at bounding box center [674, 543] width 421 height 747
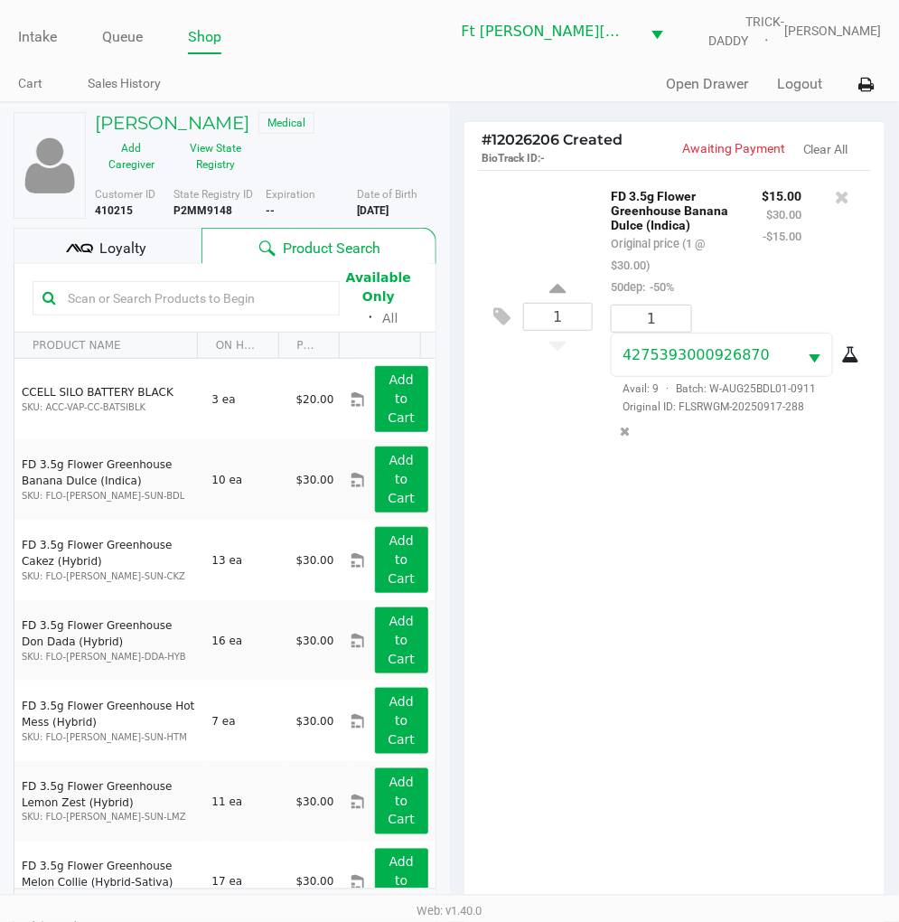
click at [165, 232] on div "Loyalty" at bounding box center [108, 246] width 188 height 36
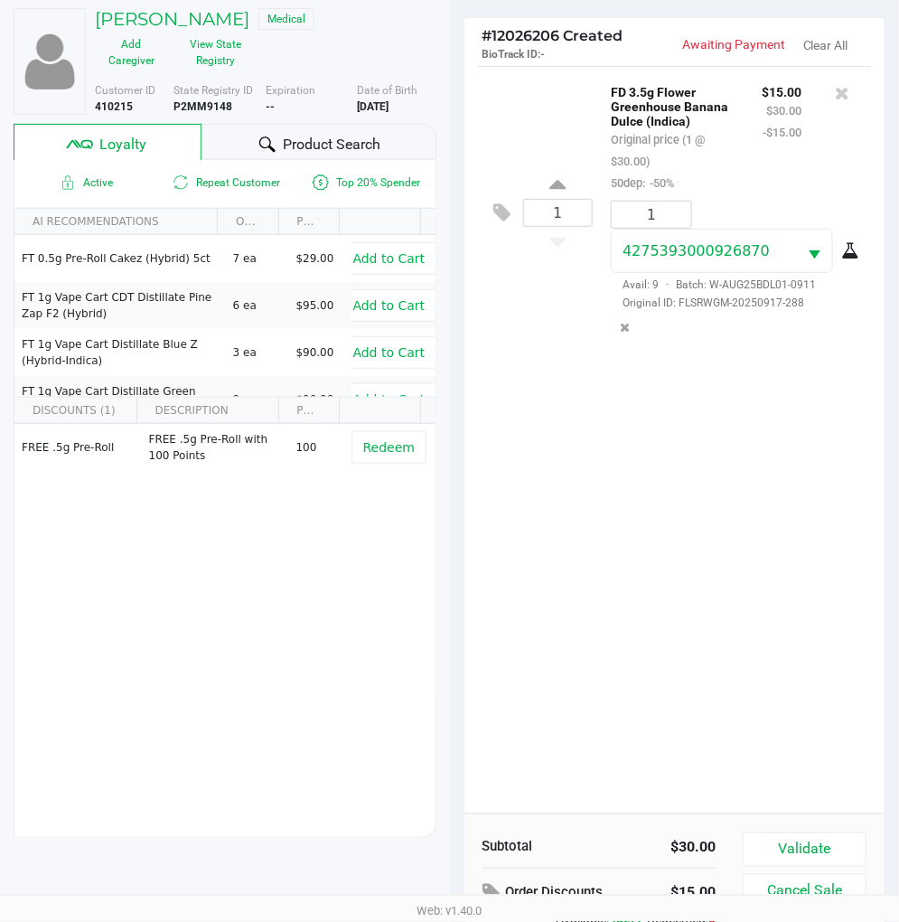
scroll to position [233, 0]
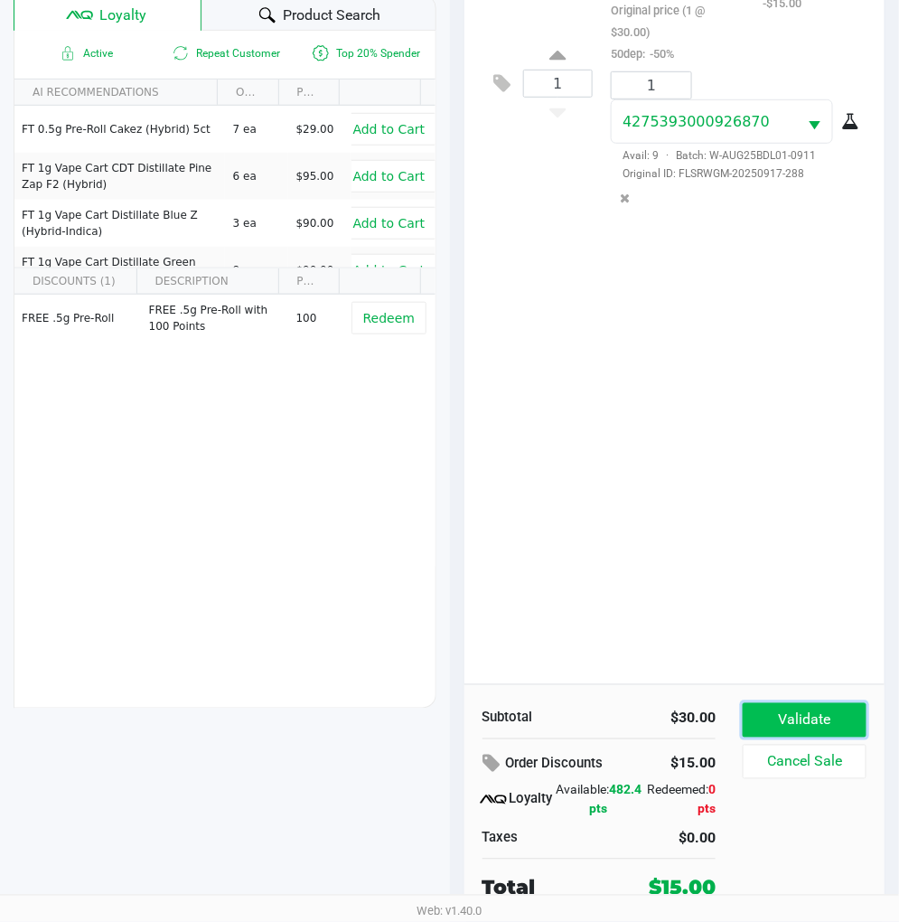
click at [802, 716] on button "Validate" at bounding box center [805, 720] width 124 height 34
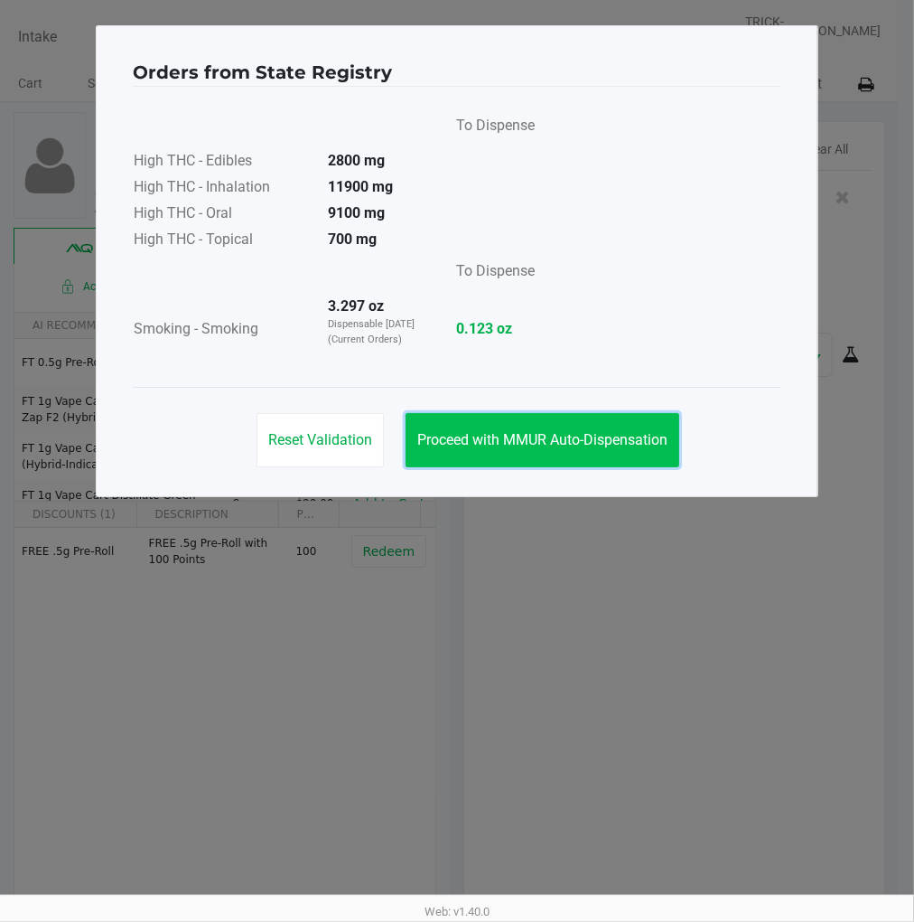
click at [596, 443] on span "Proceed with MMUR Auto-Dispensation" at bounding box center [542, 439] width 250 height 17
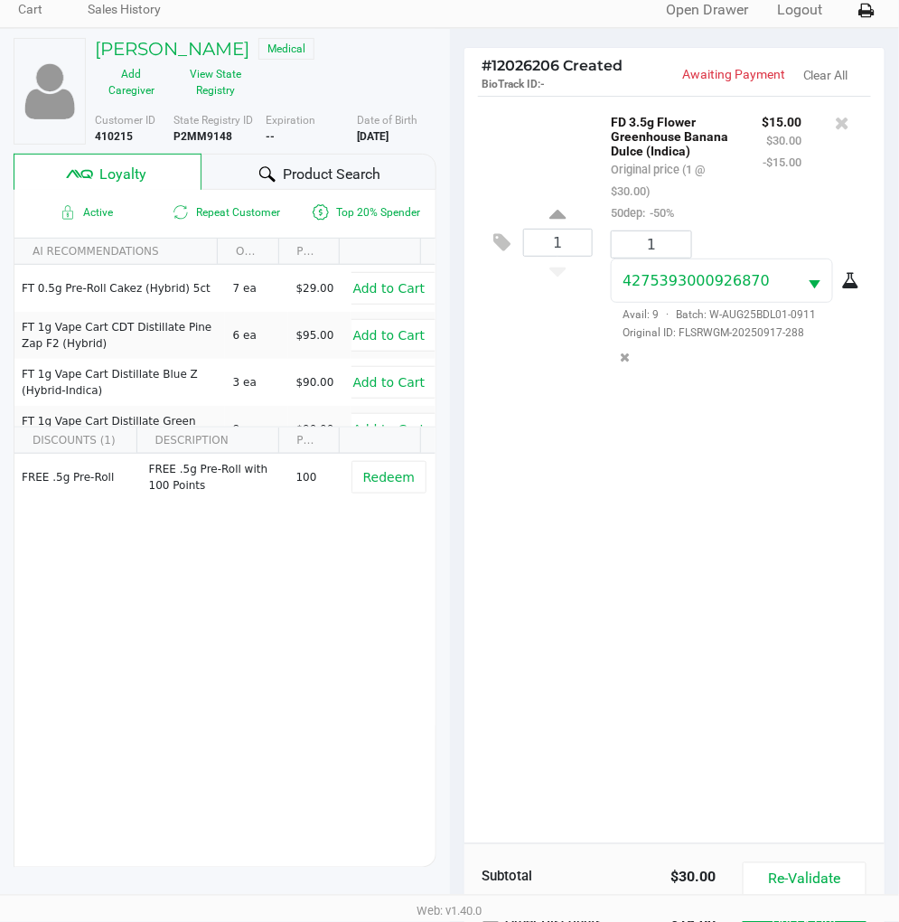
scroll to position [233, 0]
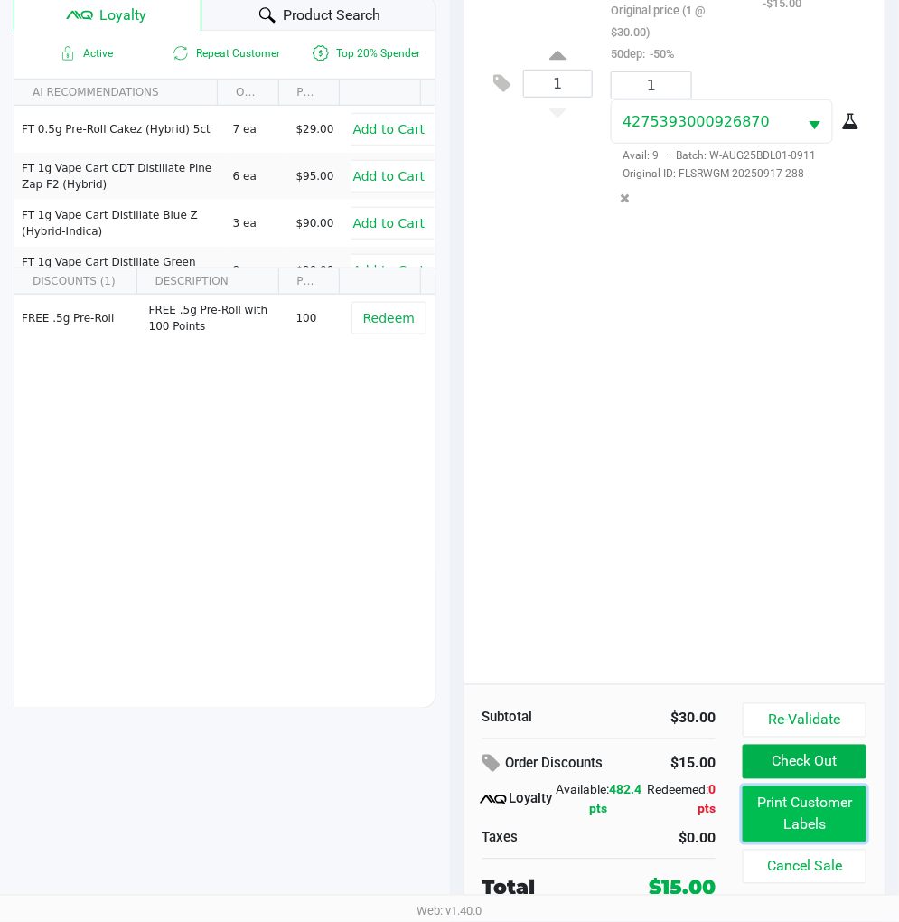
click at [791, 820] on button "Print Customer Labels" at bounding box center [805, 814] width 124 height 56
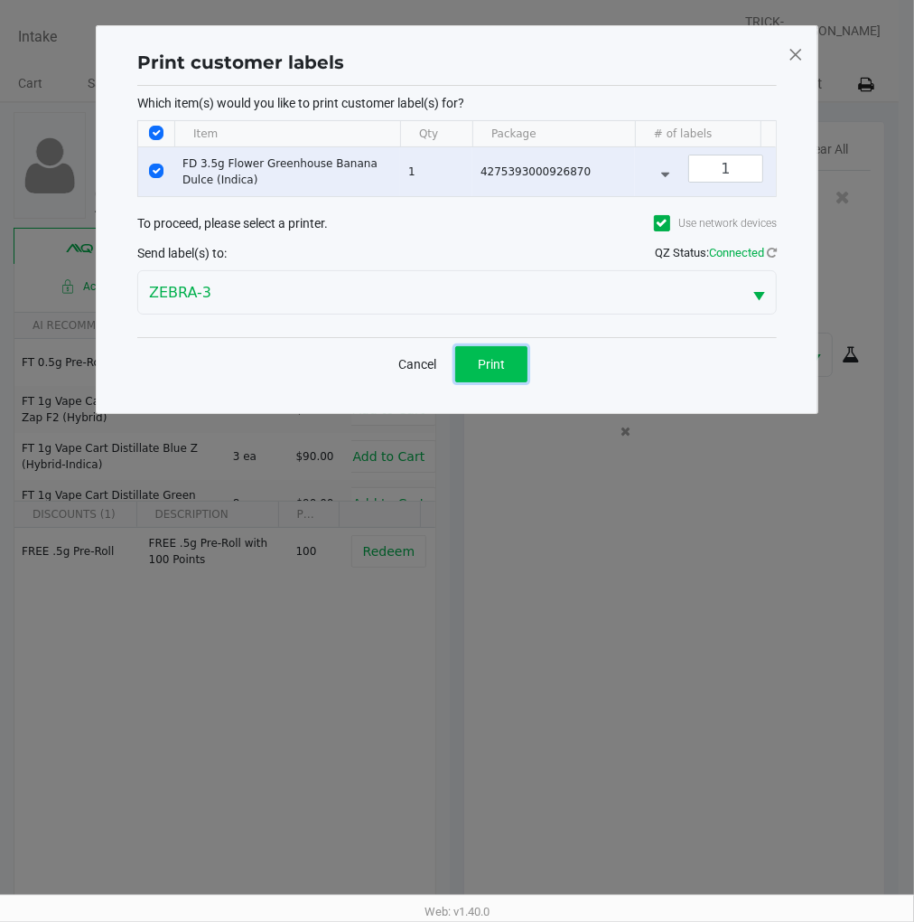
click at [484, 366] on button "Print" at bounding box center [491, 364] width 72 height 36
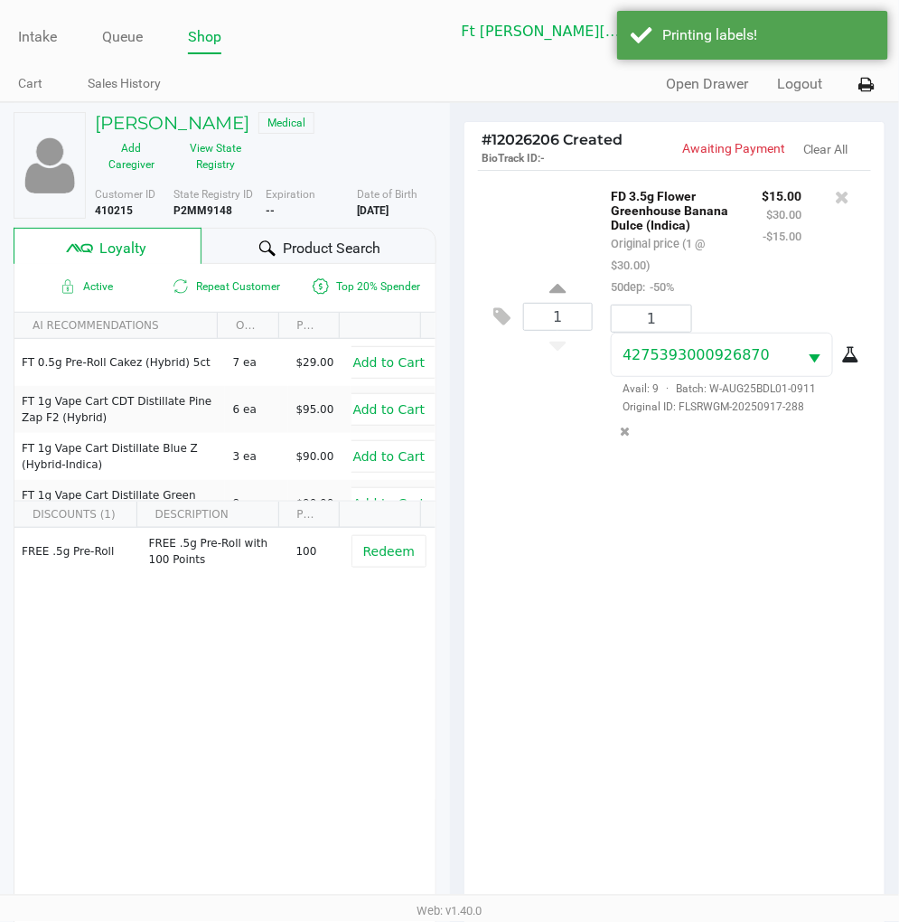
scroll to position [233, 0]
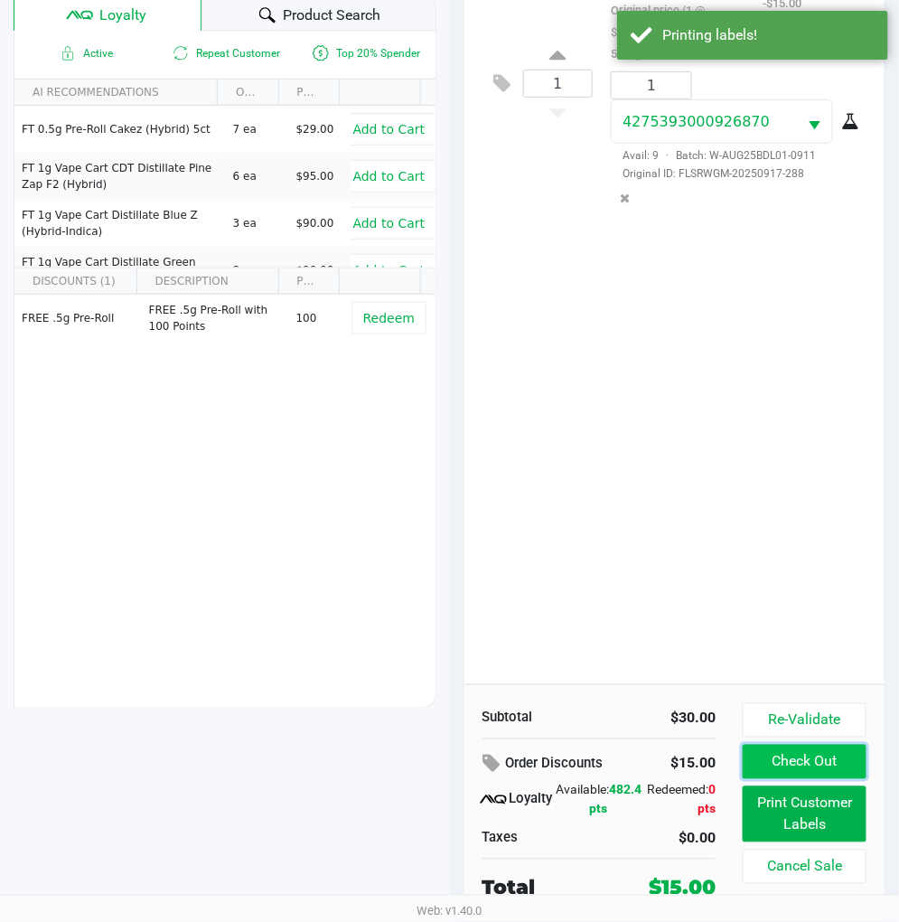
click at [788, 748] on button "Check Out" at bounding box center [805, 762] width 124 height 34
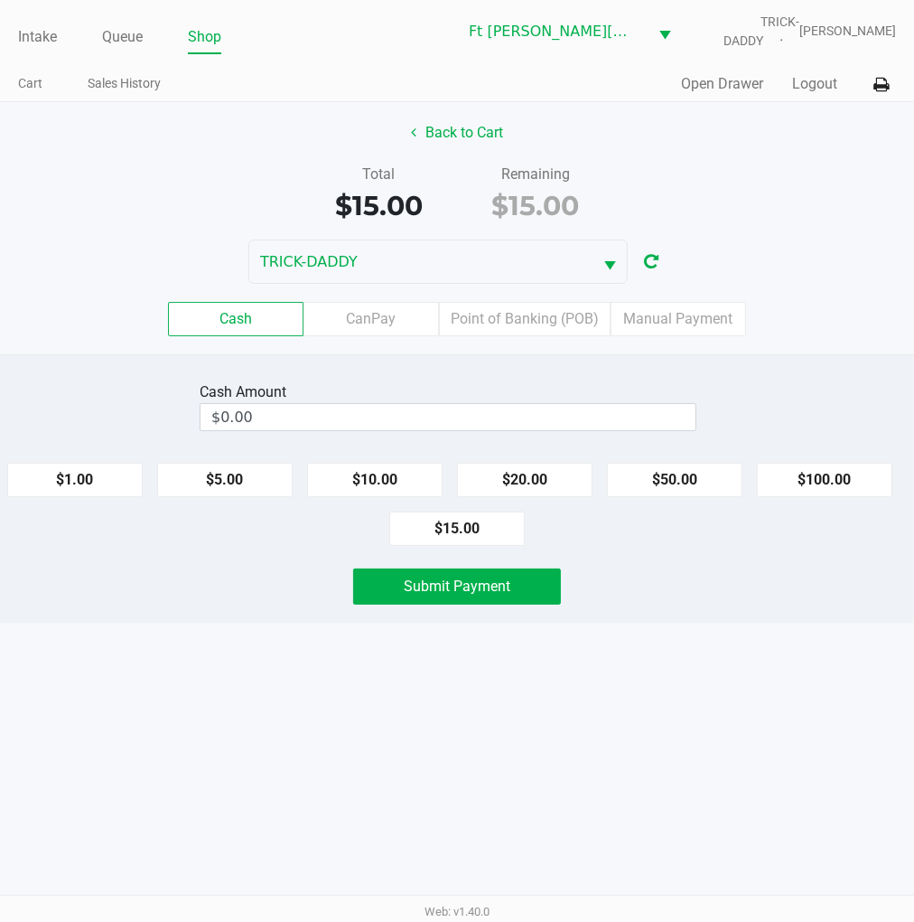
click at [542, 465] on button "$20.00" at bounding box center [525, 480] width 136 height 34
type input "$20.00"
click at [485, 583] on span "Submit Payment" at bounding box center [457, 585] width 107 height 17
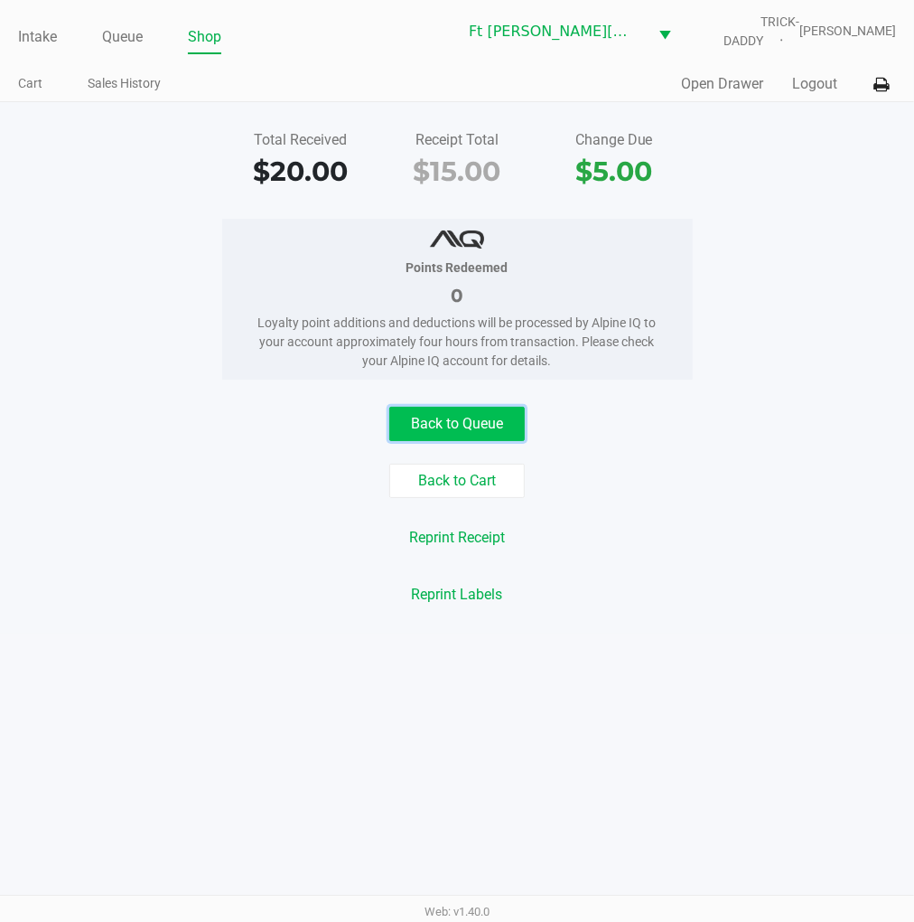
click at [502, 420] on button "Back to Queue" at bounding box center [457, 424] width 136 height 34
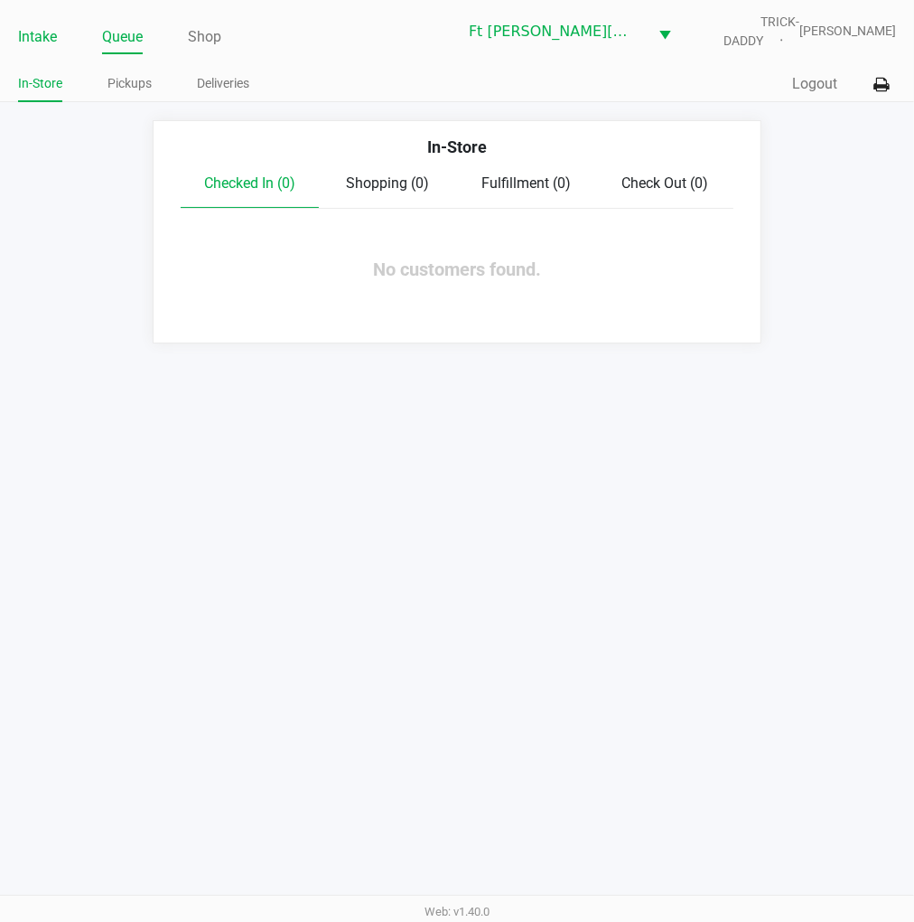
click at [24, 31] on link "Intake" at bounding box center [37, 36] width 39 height 25
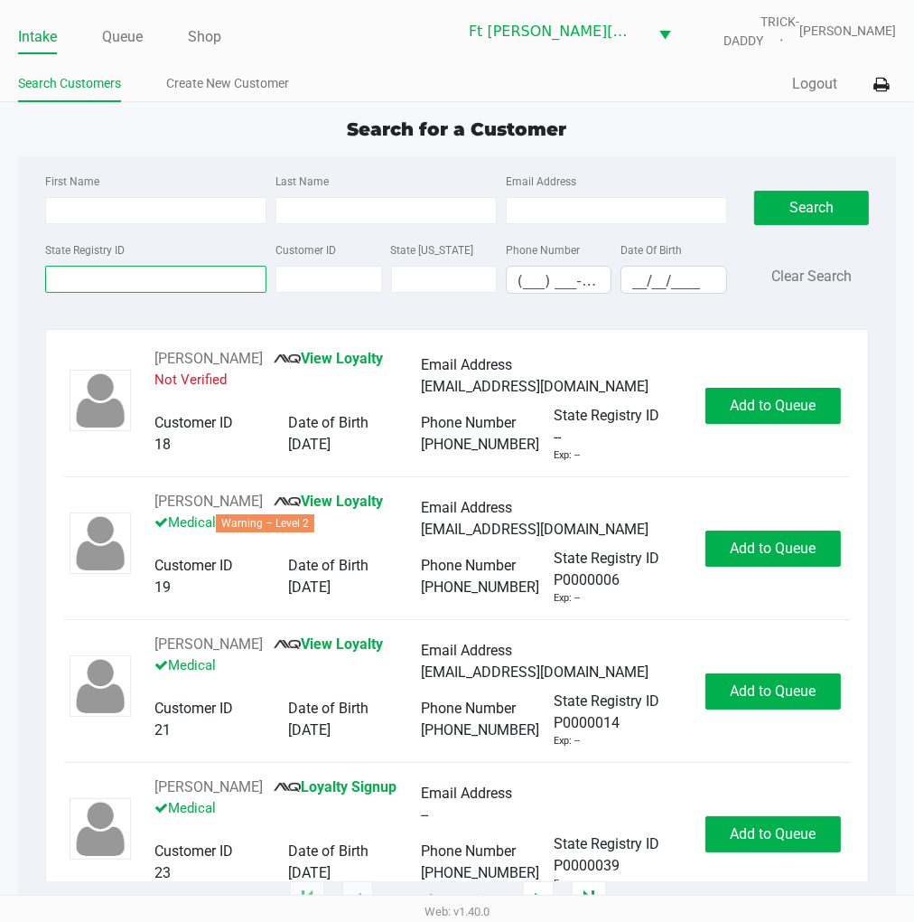
click at [236, 277] on div "State Registry ID" at bounding box center [156, 266] width 230 height 55
click at [182, 281] on input "State Registry ID" at bounding box center [155, 279] width 221 height 27
click at [101, 278] on input "State Registry ID" at bounding box center [155, 279] width 221 height 27
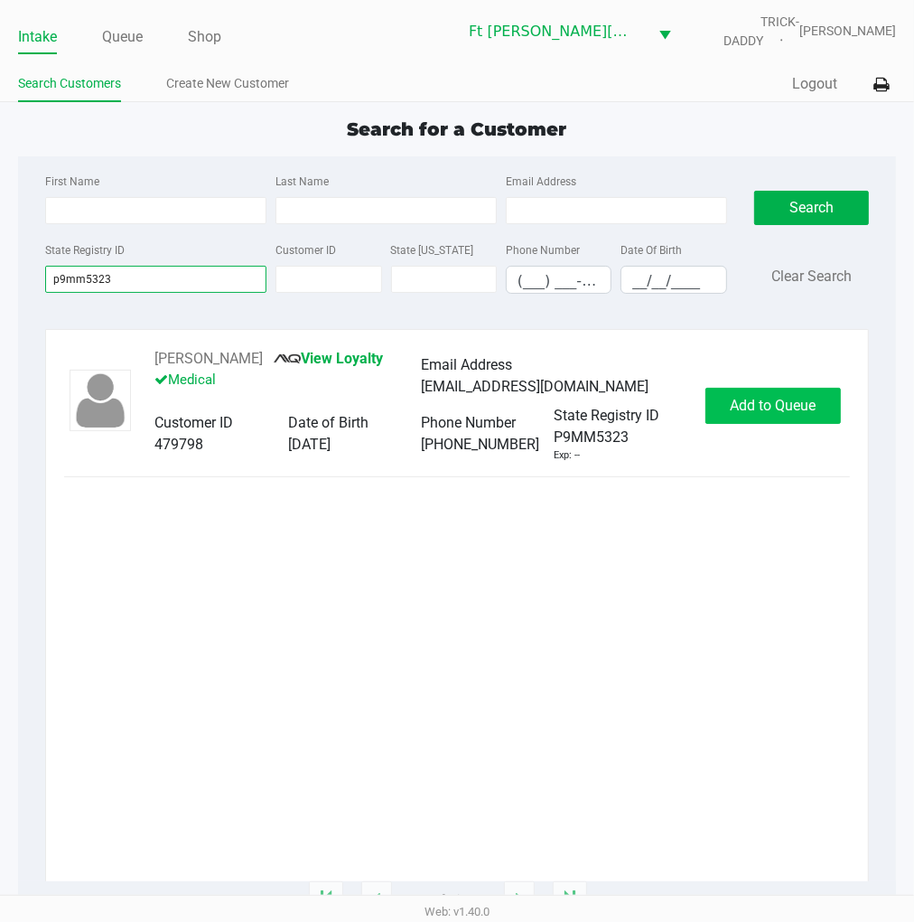
type input "p9mm5323"
click at [764, 407] on span "Add to Queue" at bounding box center [773, 405] width 86 height 17
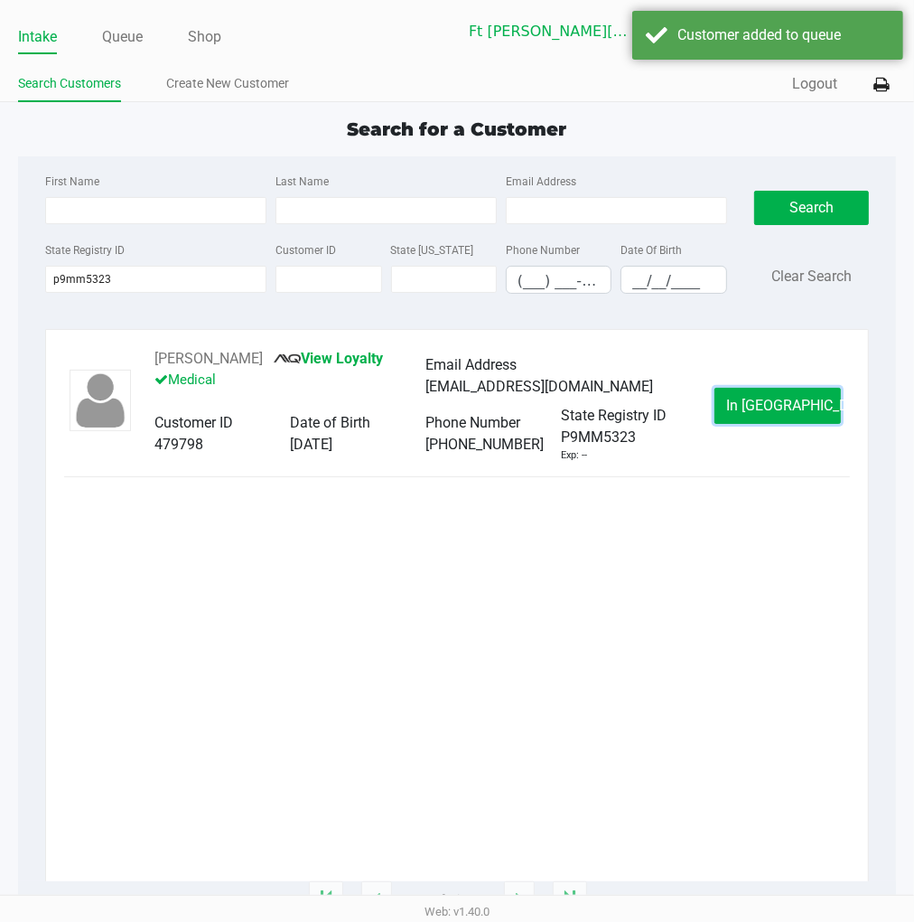
click at [764, 407] on span "In Queue" at bounding box center [802, 405] width 152 height 17
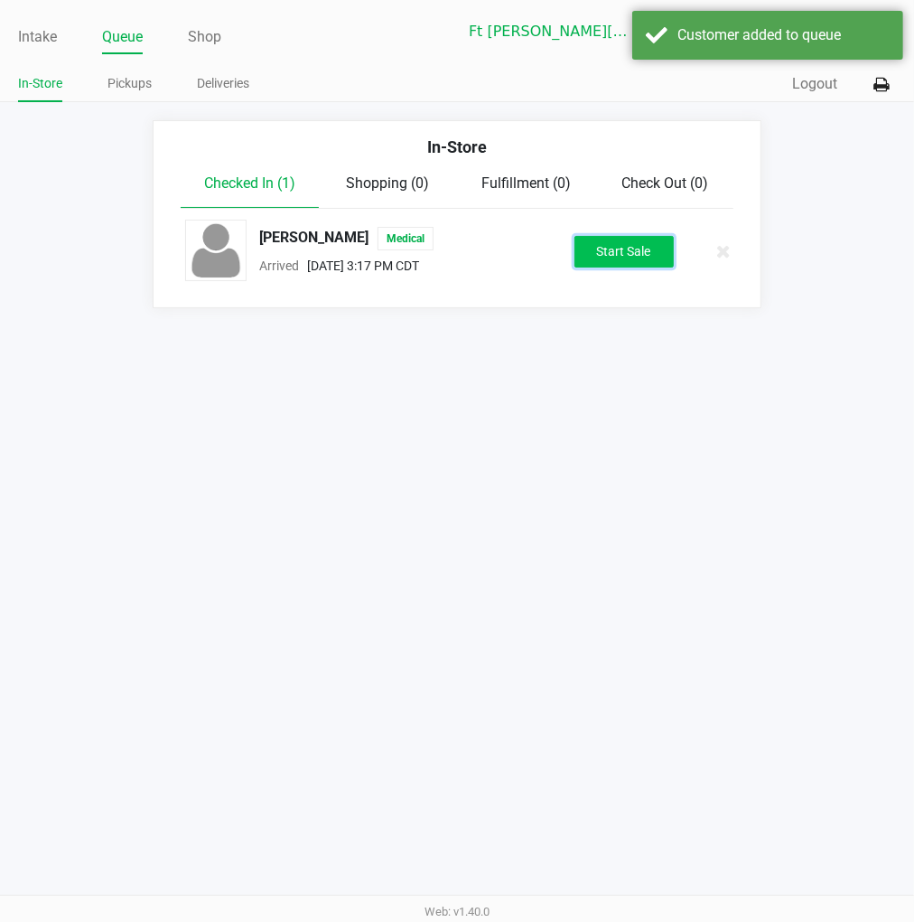
click at [639, 263] on button "Start Sale" at bounding box center [624, 252] width 99 height 32
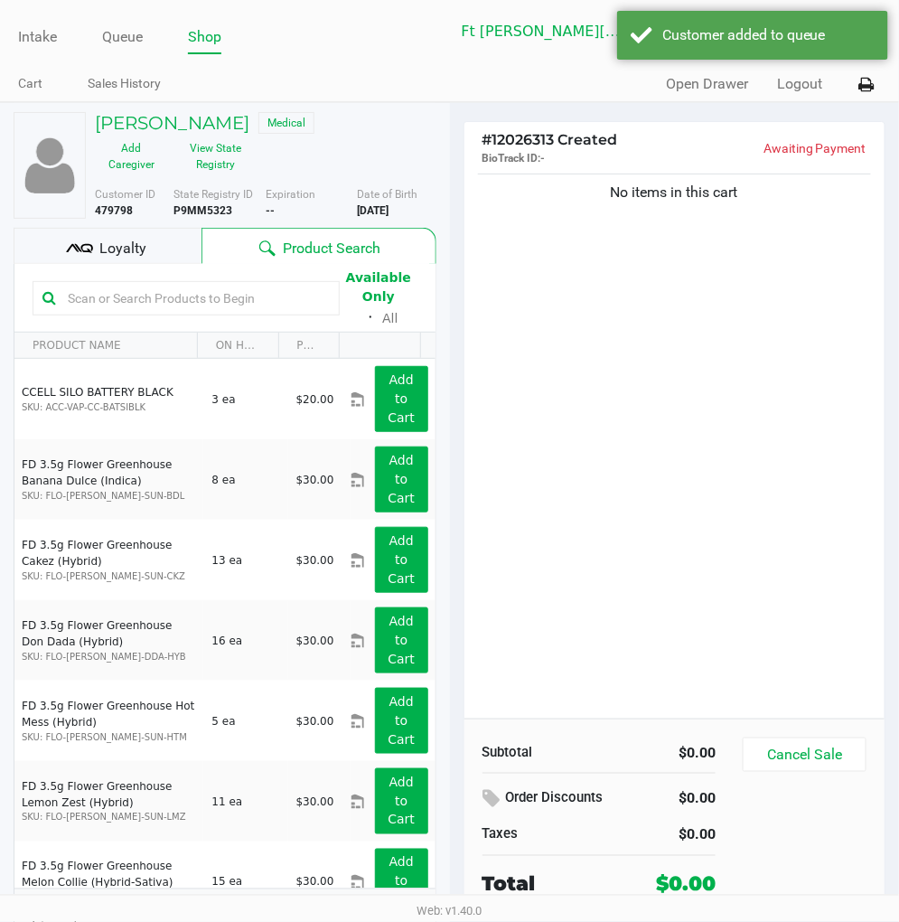
click at [112, 244] on span "Loyalty" at bounding box center [122, 249] width 47 height 22
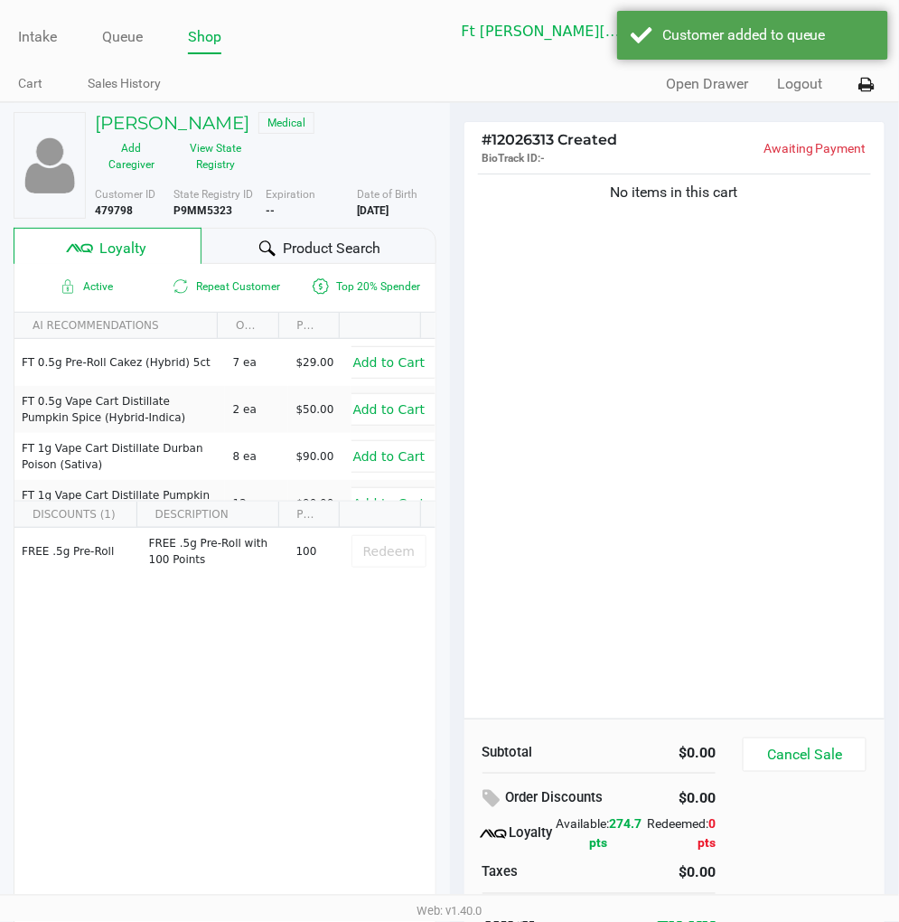
click at [314, 248] on span "Product Search" at bounding box center [332, 249] width 98 height 22
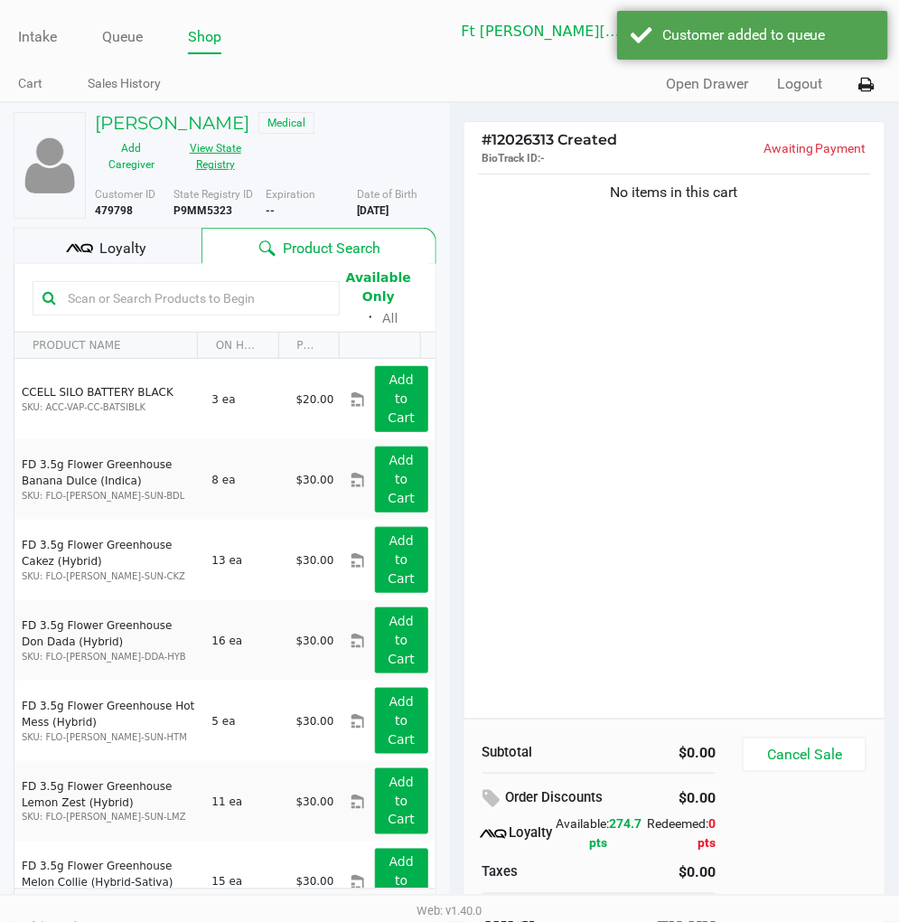
click at [215, 138] on button "View State Registry" at bounding box center [210, 156] width 84 height 45
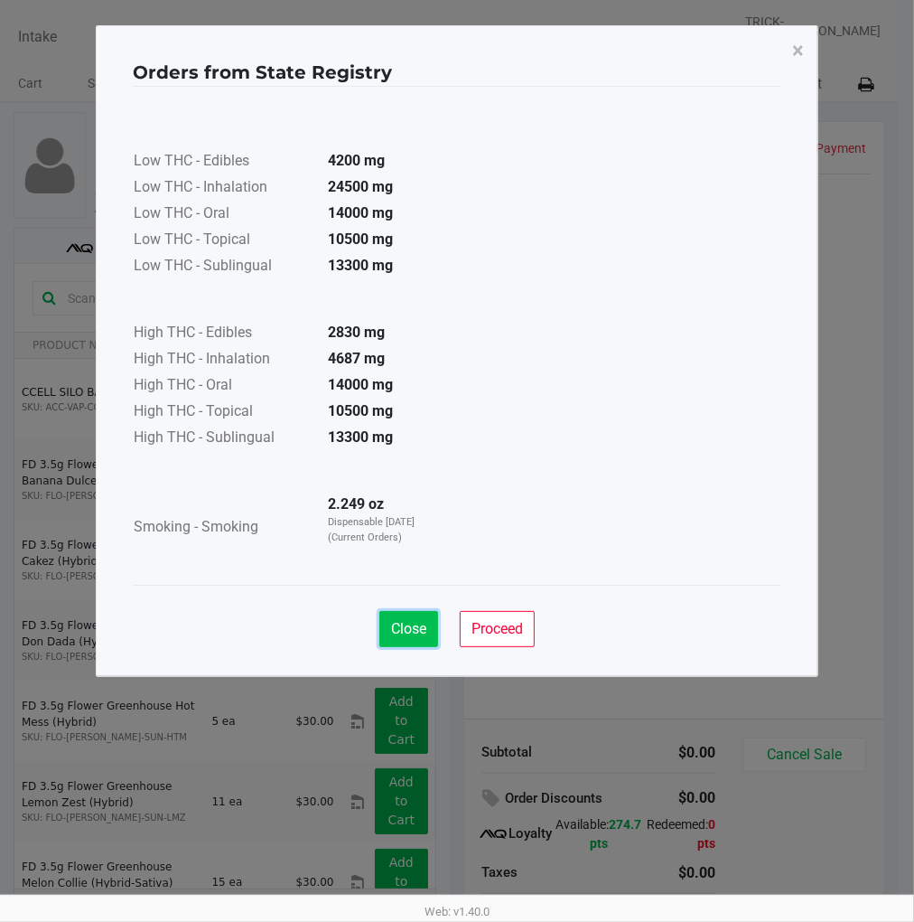
click at [418, 625] on span "Close" at bounding box center [408, 628] width 35 height 17
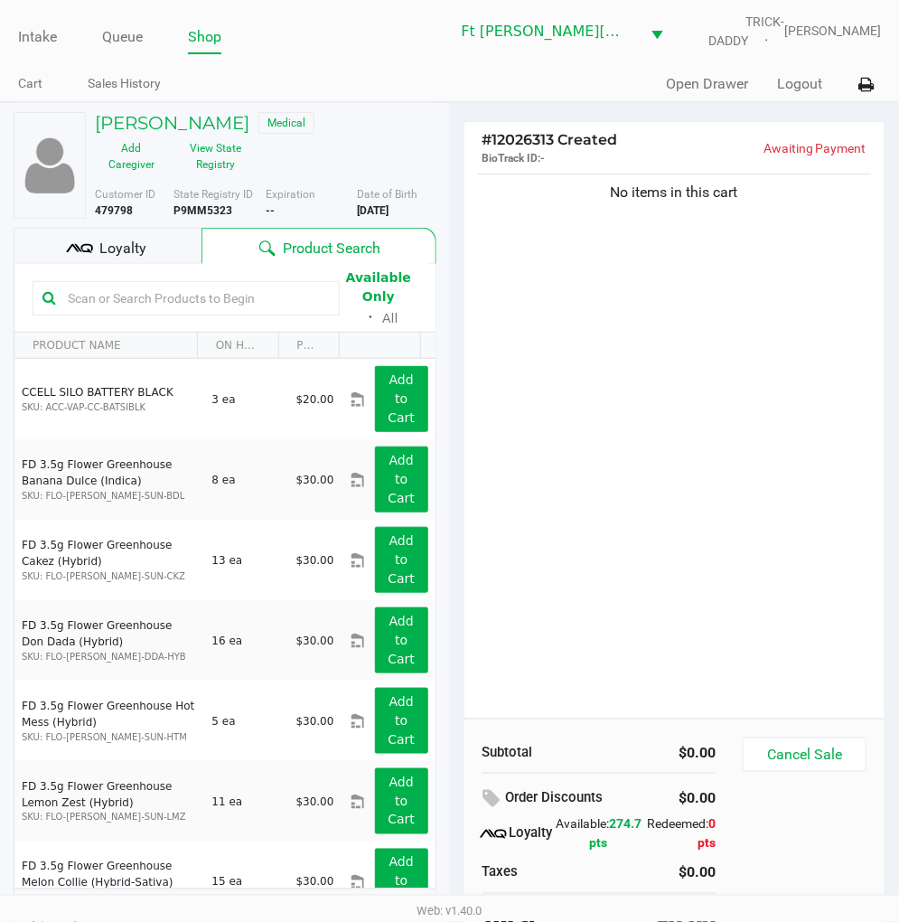
click at [728, 344] on div "No items in this cart" at bounding box center [674, 444] width 421 height 548
click at [214, 146] on button "View State Registry" at bounding box center [210, 156] width 84 height 45
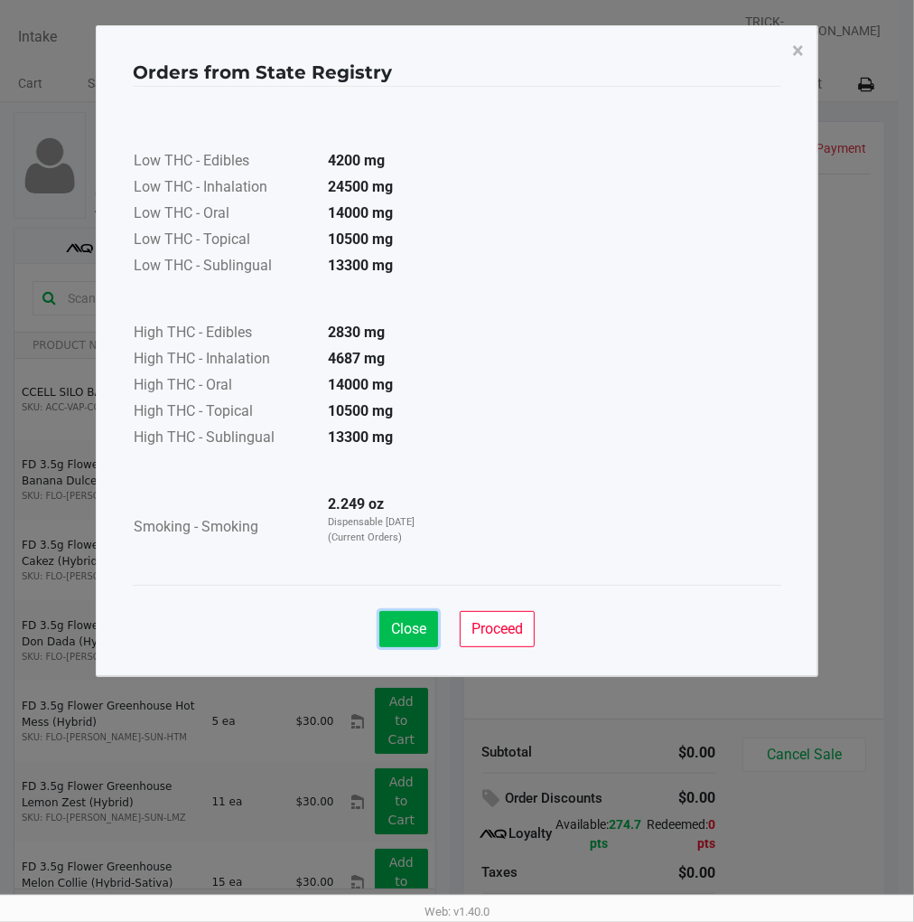
click at [417, 626] on span "Close" at bounding box center [408, 628] width 35 height 17
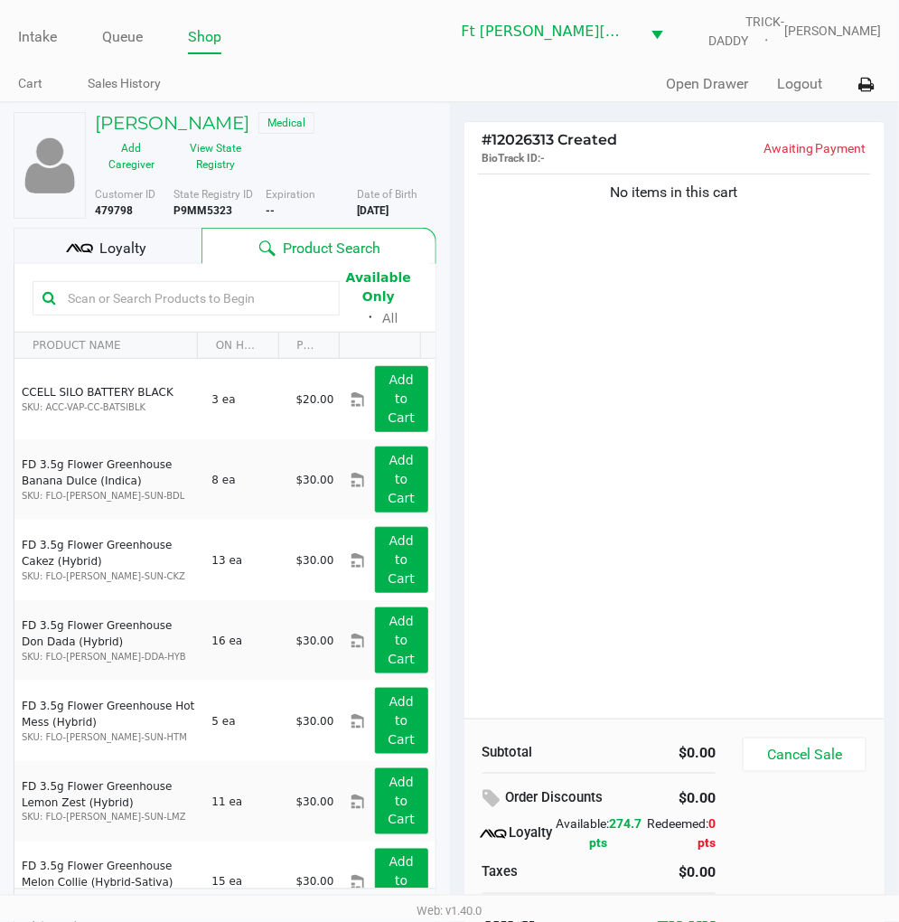
click at [633, 401] on div "No items in this cart" at bounding box center [674, 444] width 421 height 548
click at [114, 290] on input "text" at bounding box center [195, 298] width 269 height 27
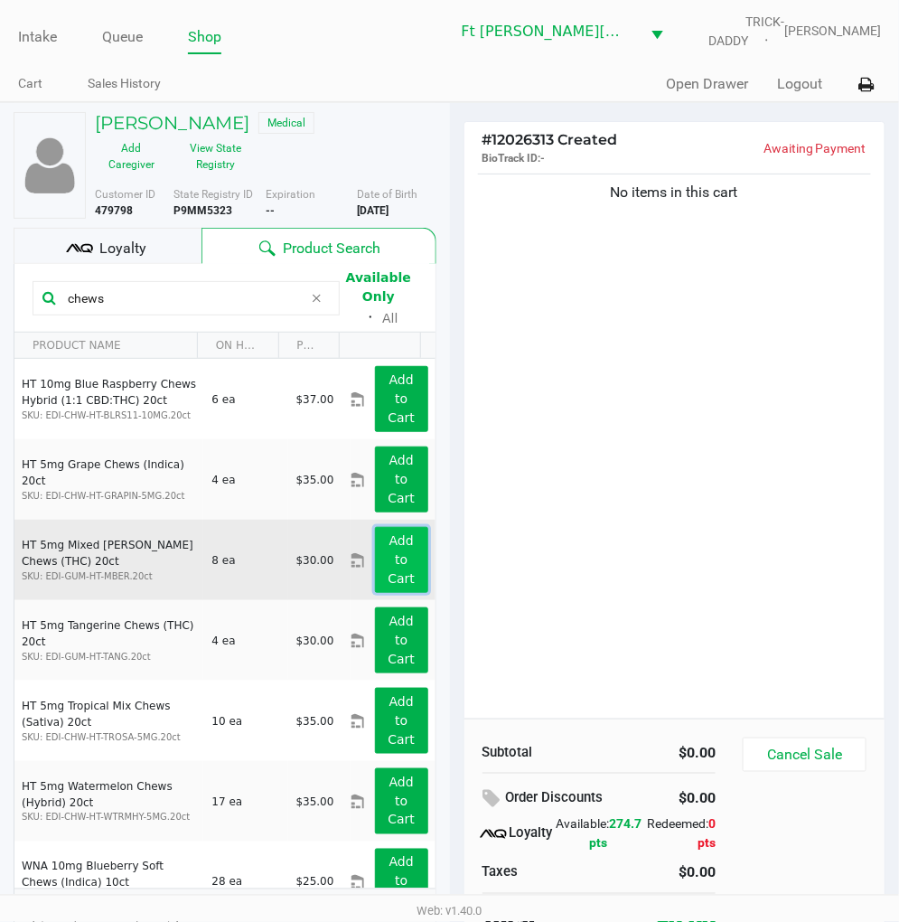
click at [393, 558] on app-button-loader "Add to Cart" at bounding box center [401, 559] width 27 height 52
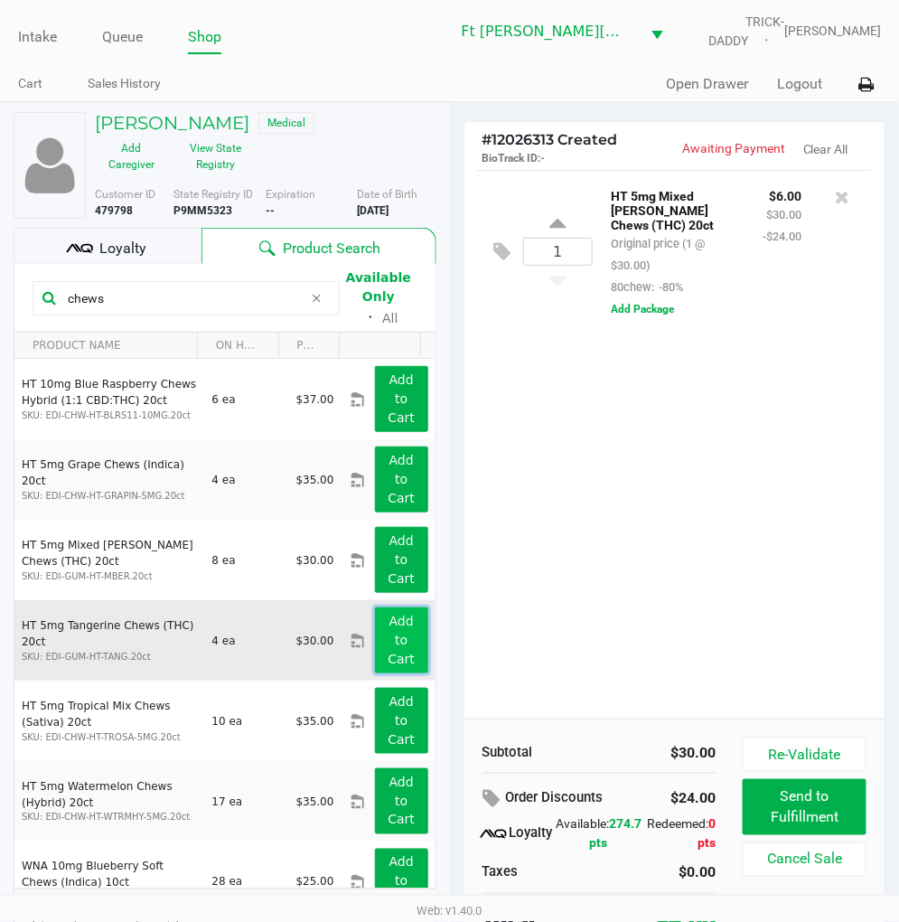
click at [394, 638] on button "Add to Cart" at bounding box center [401, 640] width 52 height 66
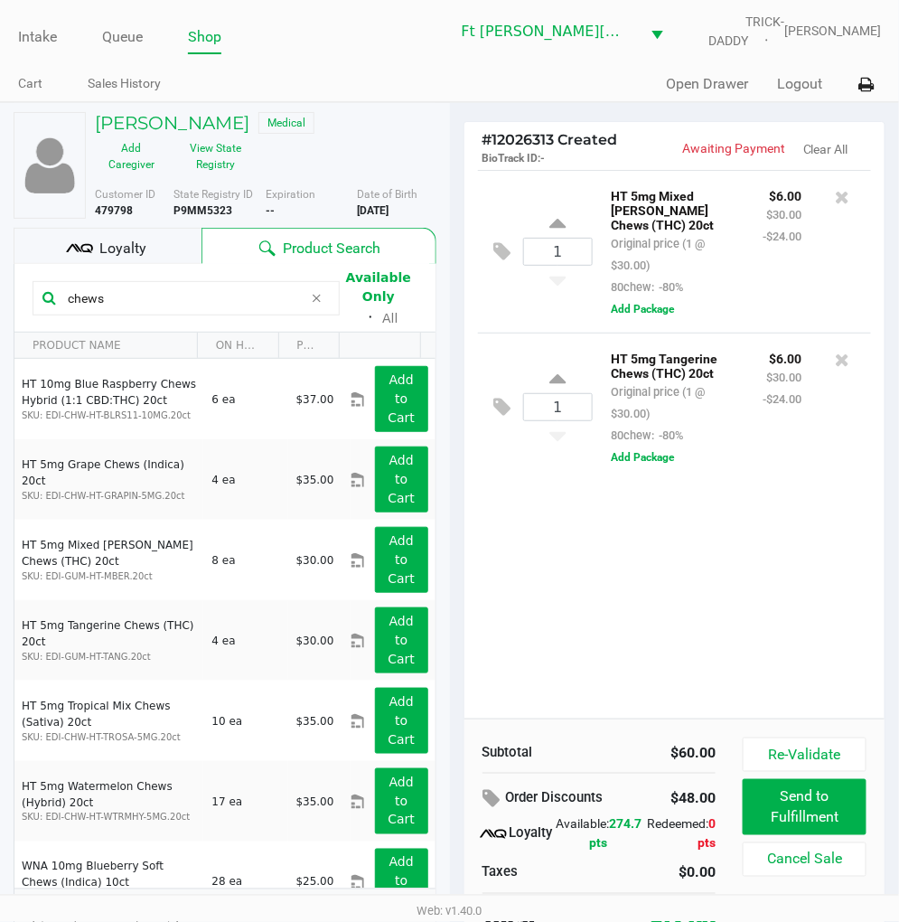
click at [200, 294] on input "chews" at bounding box center [182, 298] width 242 height 27
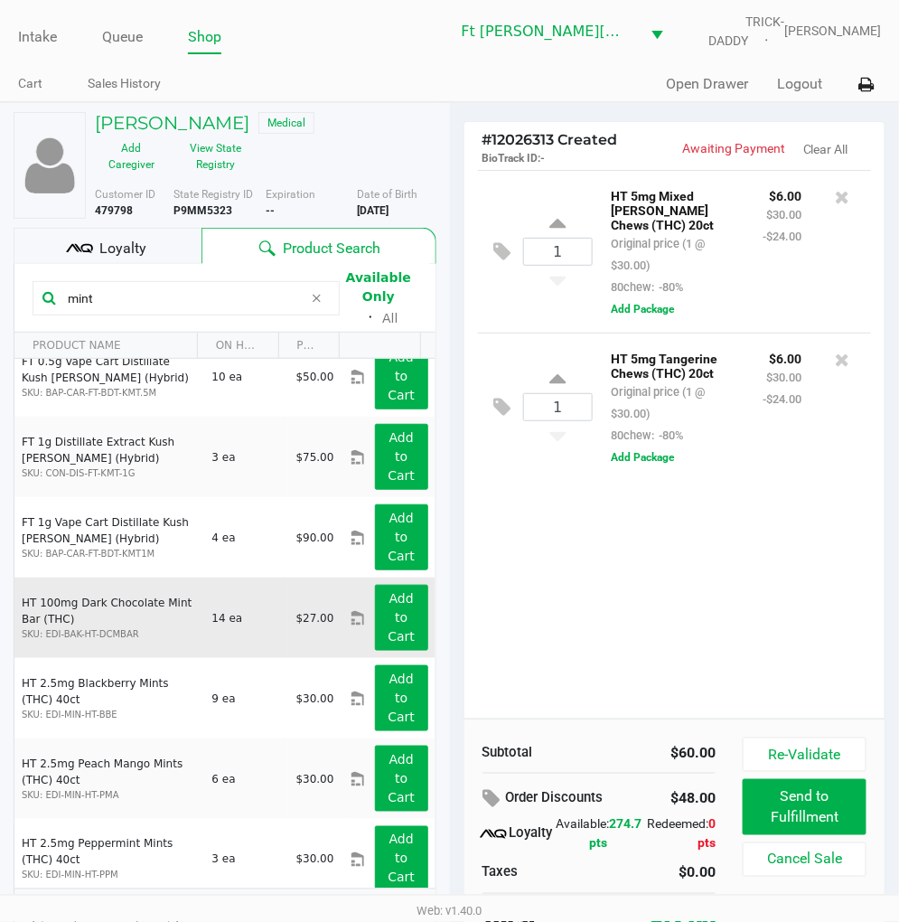
scroll to position [34, 0]
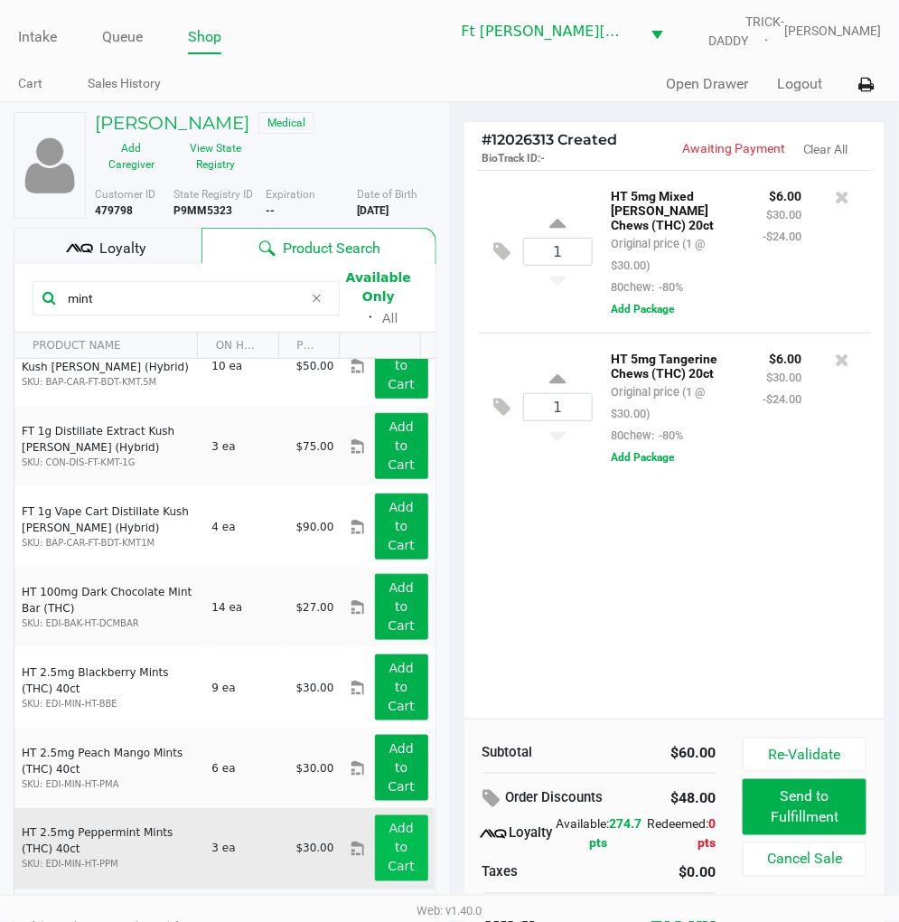
type input "mint"
click at [388, 829] on app-button-loader "Add to Cart" at bounding box center [401, 847] width 27 height 52
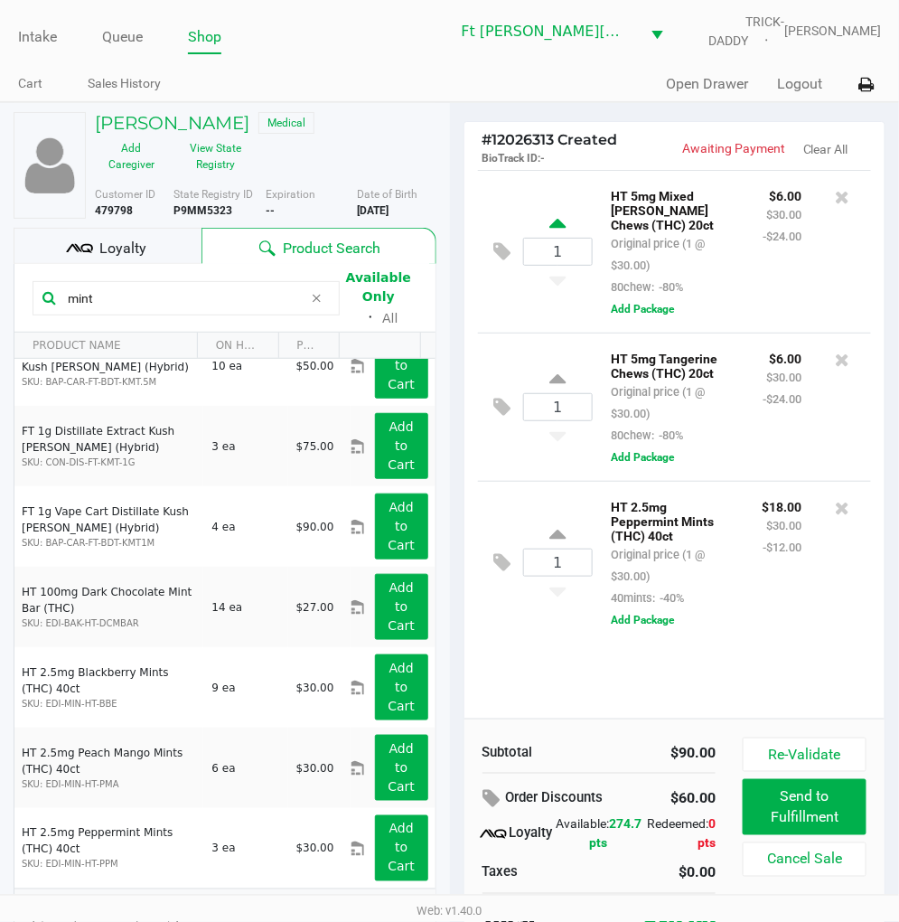
click at [557, 217] on icon at bounding box center [557, 226] width 16 height 23
type input "2"
click at [557, 222] on icon at bounding box center [557, 226] width 16 height 23
type input "3"
click at [557, 370] on icon at bounding box center [557, 381] width 16 height 23
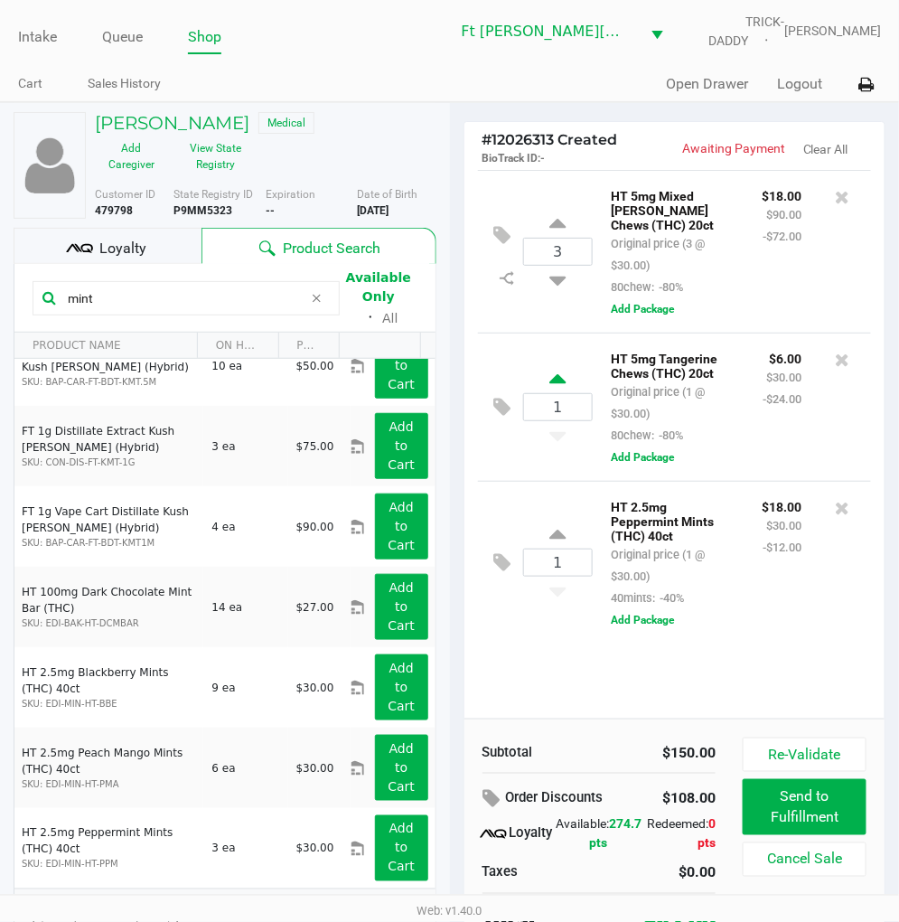
type input "2"
click at [557, 370] on icon at bounding box center [557, 381] width 16 height 23
type input "3"
click at [544, 647] on div "3 HT 5mg Mixed Berry Chews (THC) 20ct Original price (3 @ $30.00) 80chew: -80% …" at bounding box center [674, 444] width 421 height 548
click at [312, 295] on icon at bounding box center [316, 298] width 11 height 14
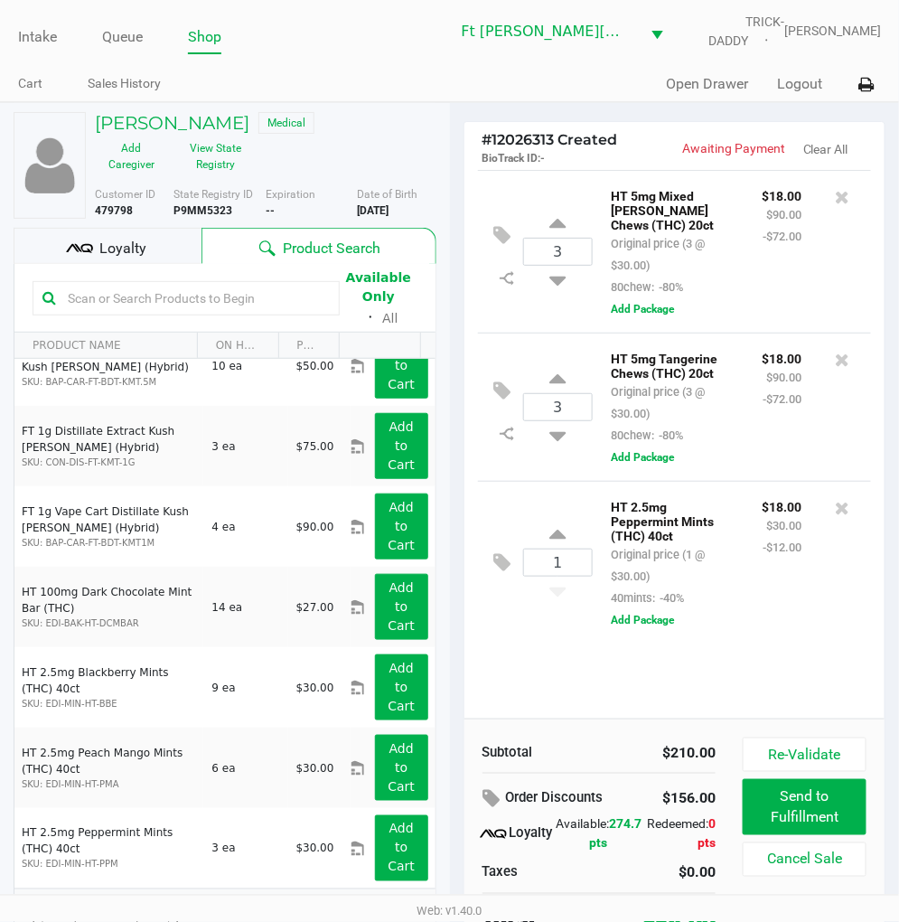
click at [145, 248] on span "Loyalty" at bounding box center [122, 249] width 47 height 22
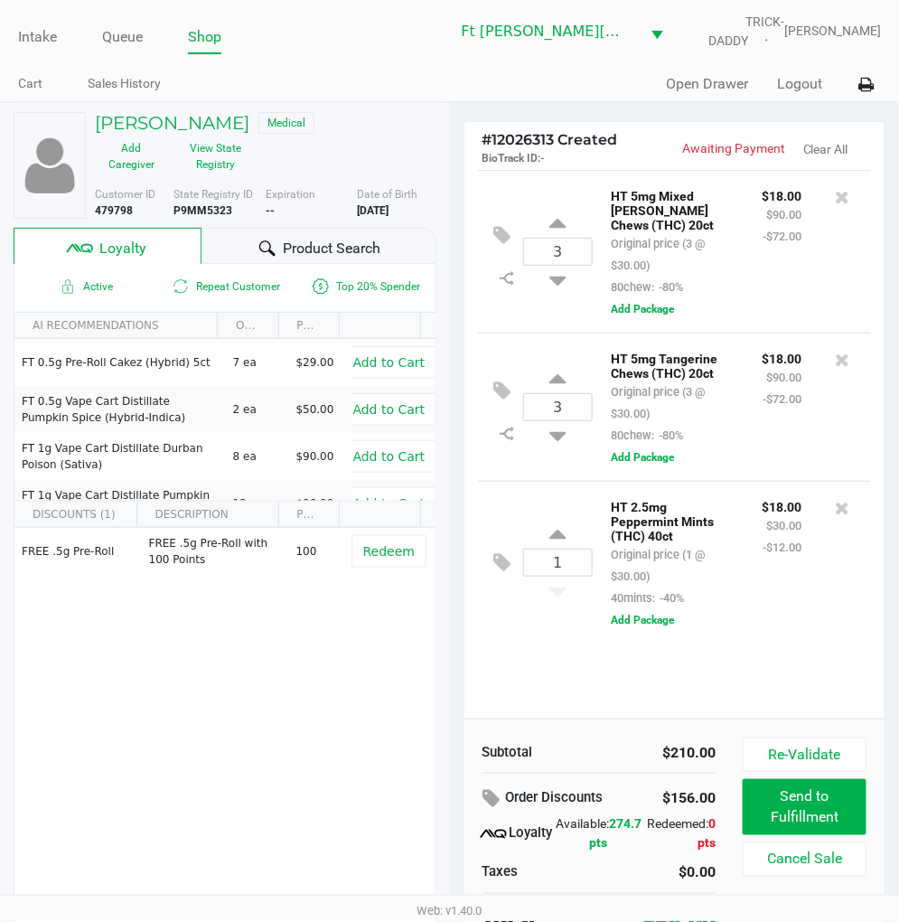
click at [275, 249] on div at bounding box center [268, 249] width 22 height 22
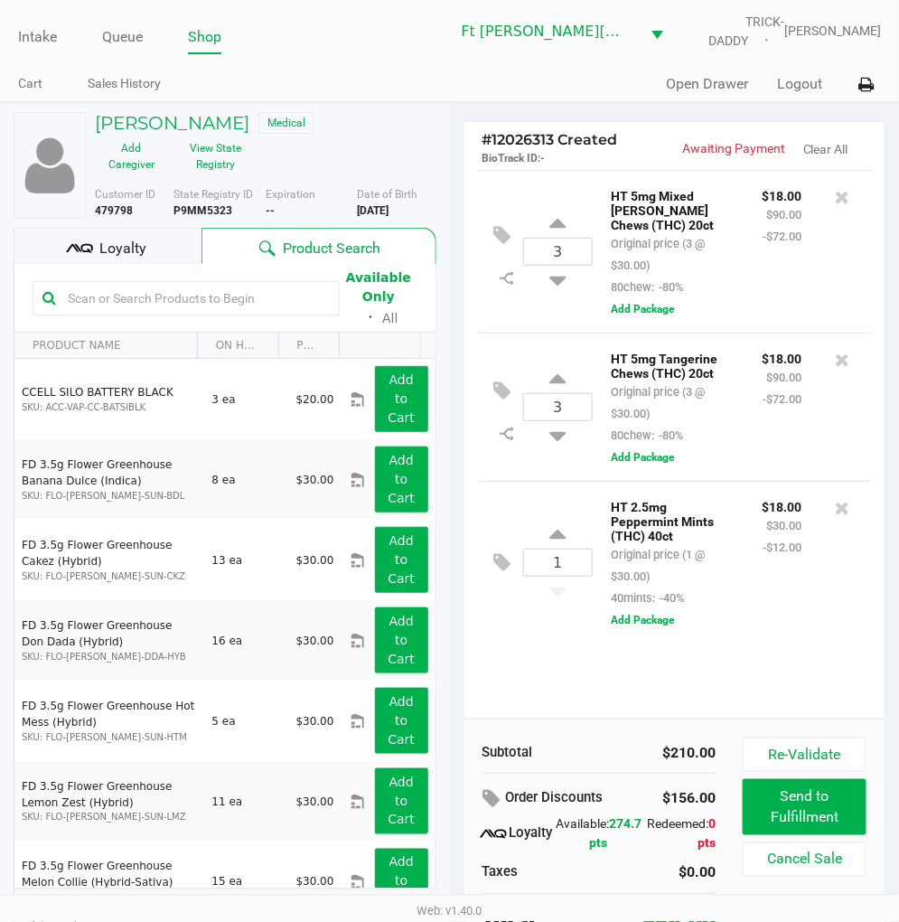
click at [527, 657] on div "3 HT 5mg Mixed Berry Chews (THC) 20ct Original price (3 @ $30.00) 80chew: -80% …" at bounding box center [674, 444] width 421 height 548
click at [208, 151] on button "View State Registry" at bounding box center [210, 156] width 84 height 45
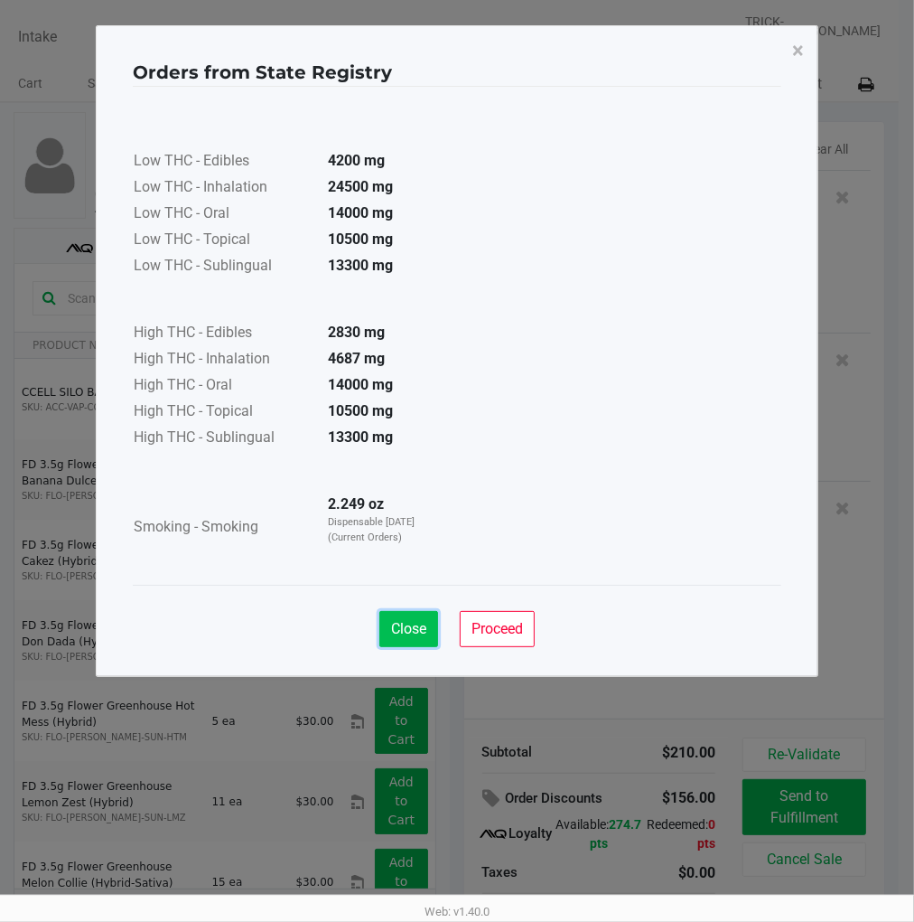
click at [393, 625] on span "Close" at bounding box center [408, 628] width 35 height 17
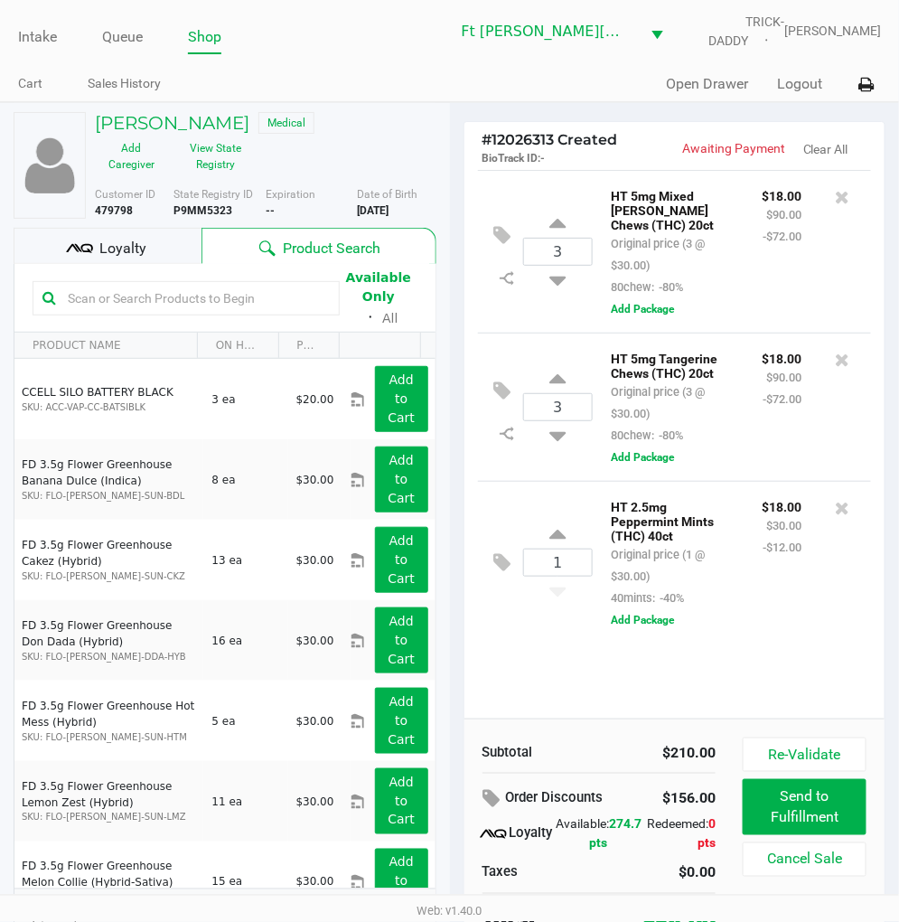
click at [566, 654] on div "3 HT 5mg Mixed Berry Chews (THC) 20ct Original price (3 @ $30.00) 80chew: -80% …" at bounding box center [674, 444] width 421 height 548
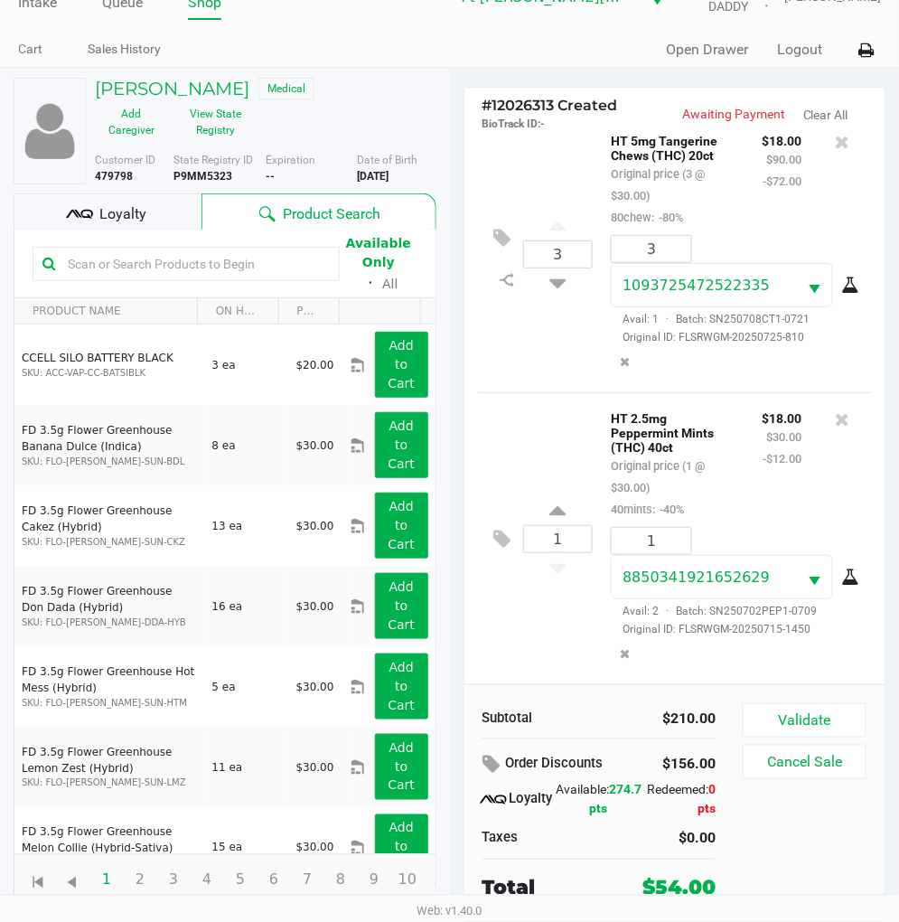
scroll to position [318, 0]
click at [136, 209] on span "Loyalty" at bounding box center [122, 214] width 47 height 22
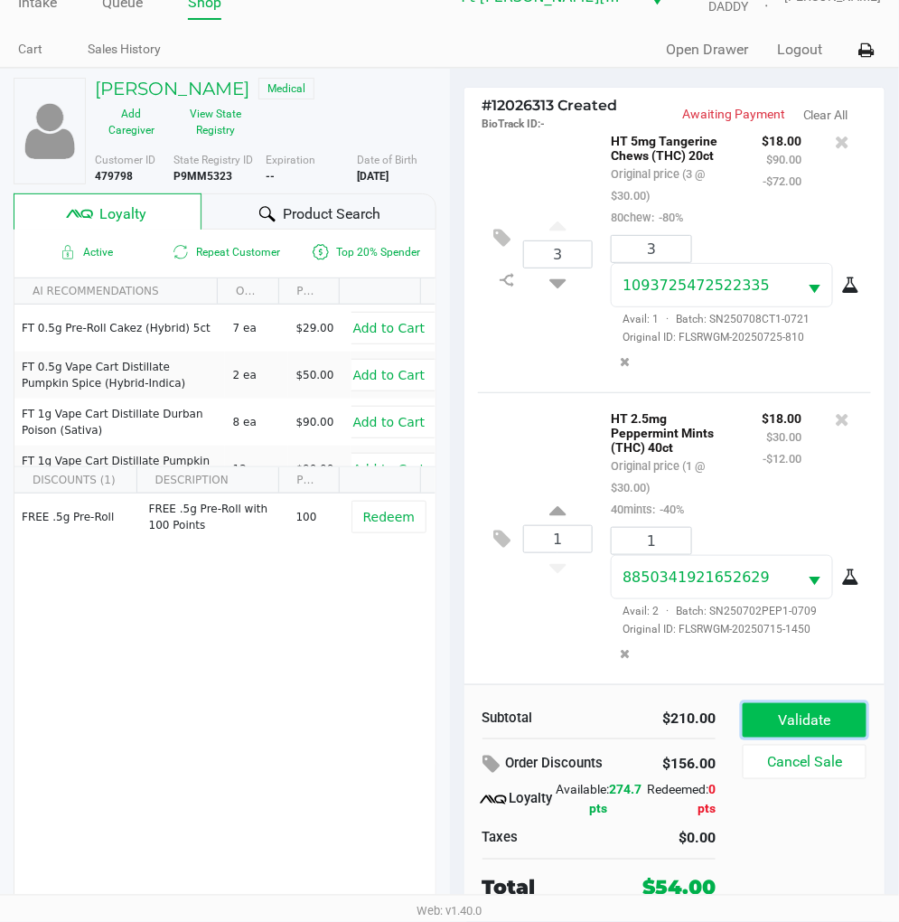
click at [833, 726] on button "Validate" at bounding box center [805, 720] width 124 height 34
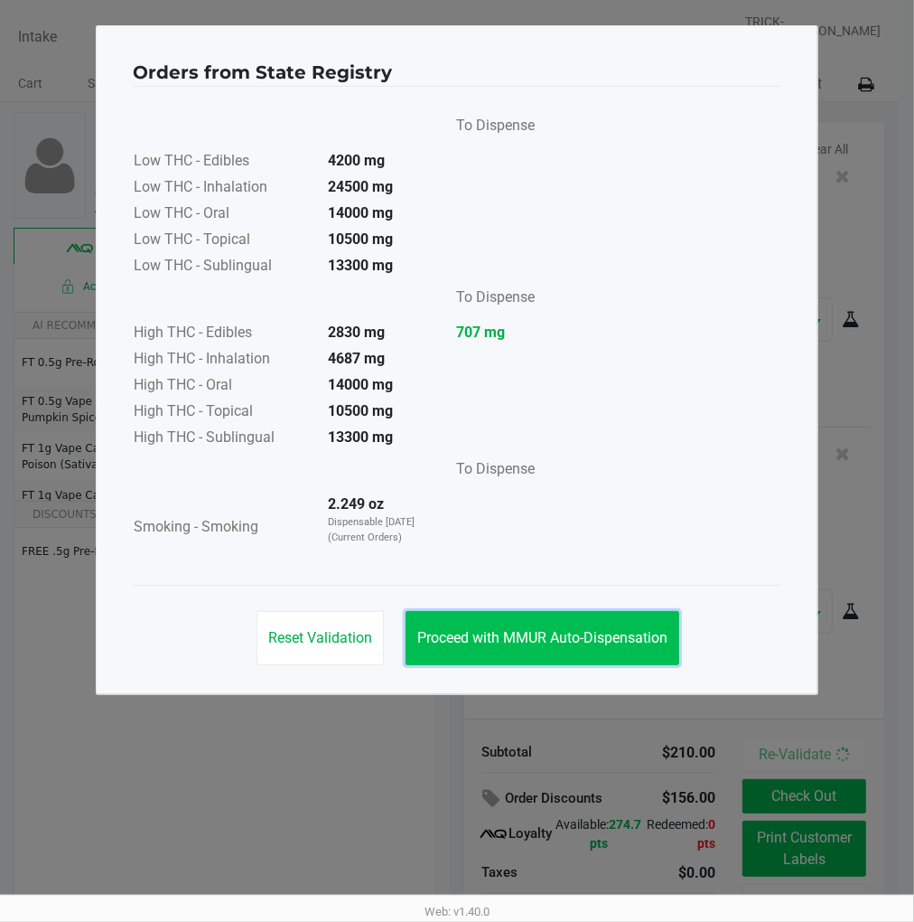
click at [587, 634] on span "Proceed with MMUR Auto-Dispensation" at bounding box center [542, 637] width 250 height 17
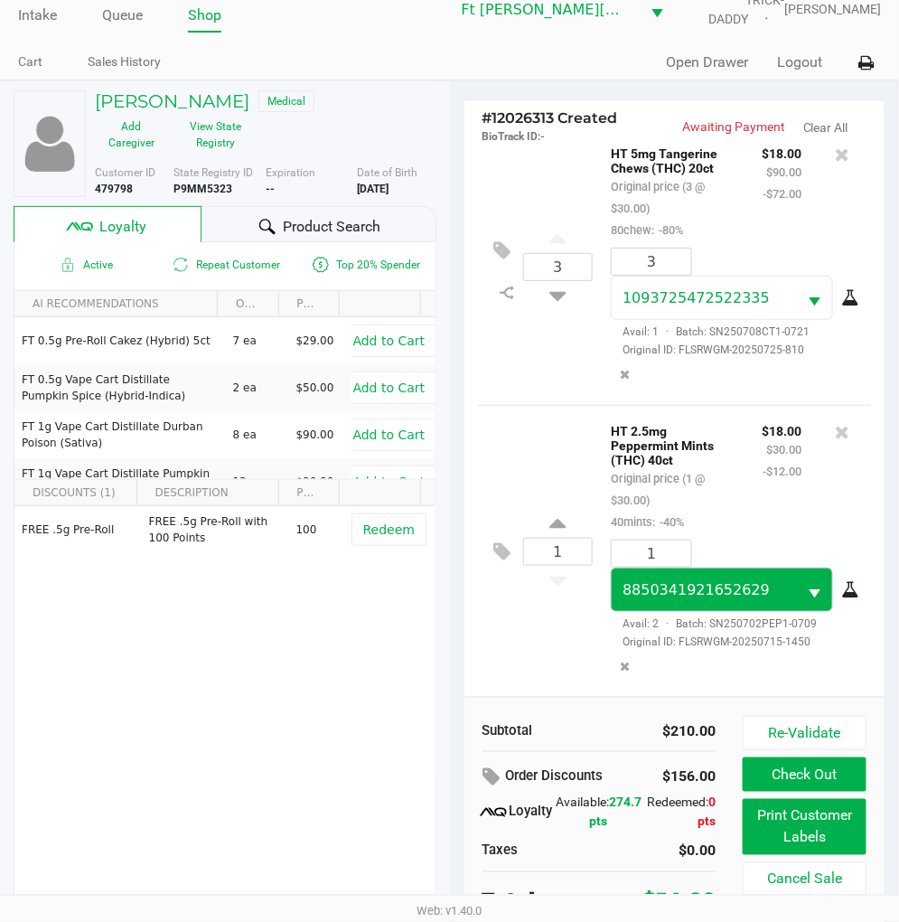
scroll to position [34, 0]
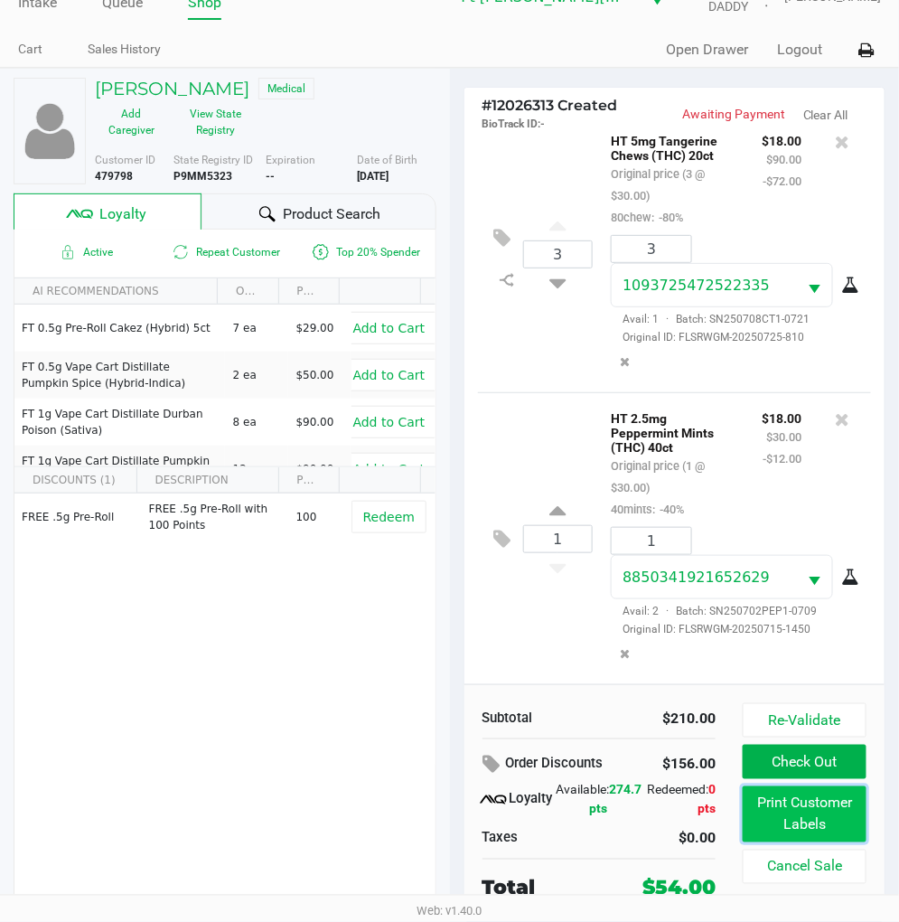
click at [811, 811] on button "Print Customer Labels" at bounding box center [805, 814] width 124 height 56
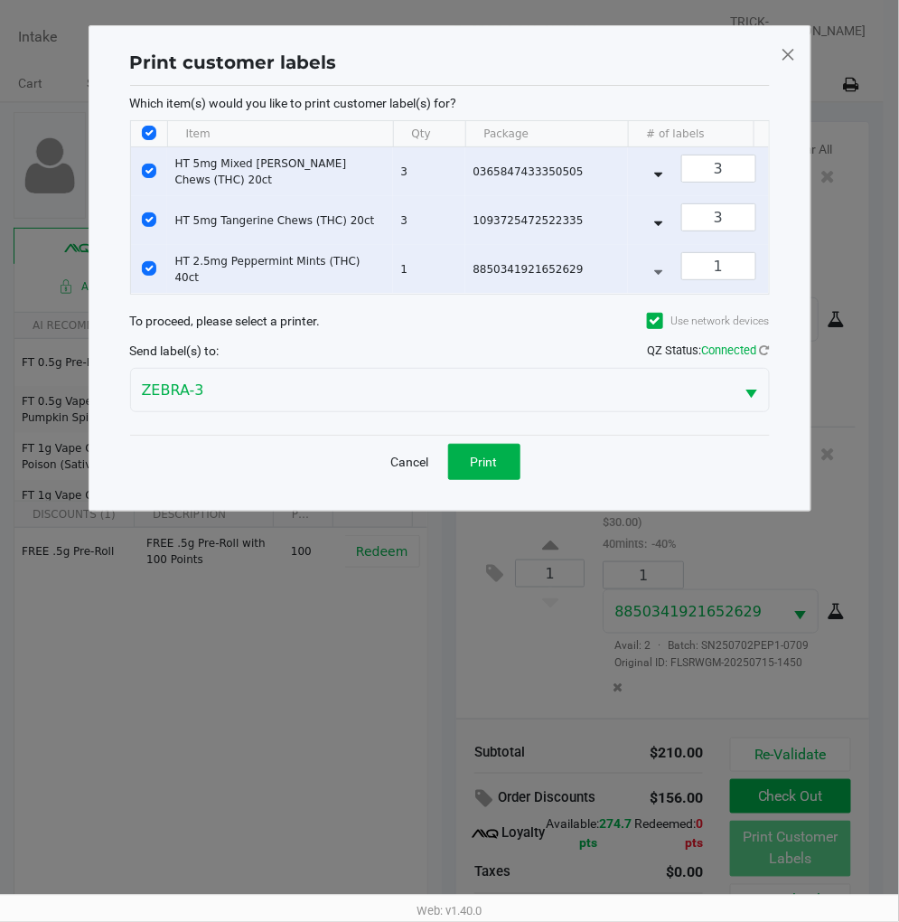
scroll to position [0, 0]
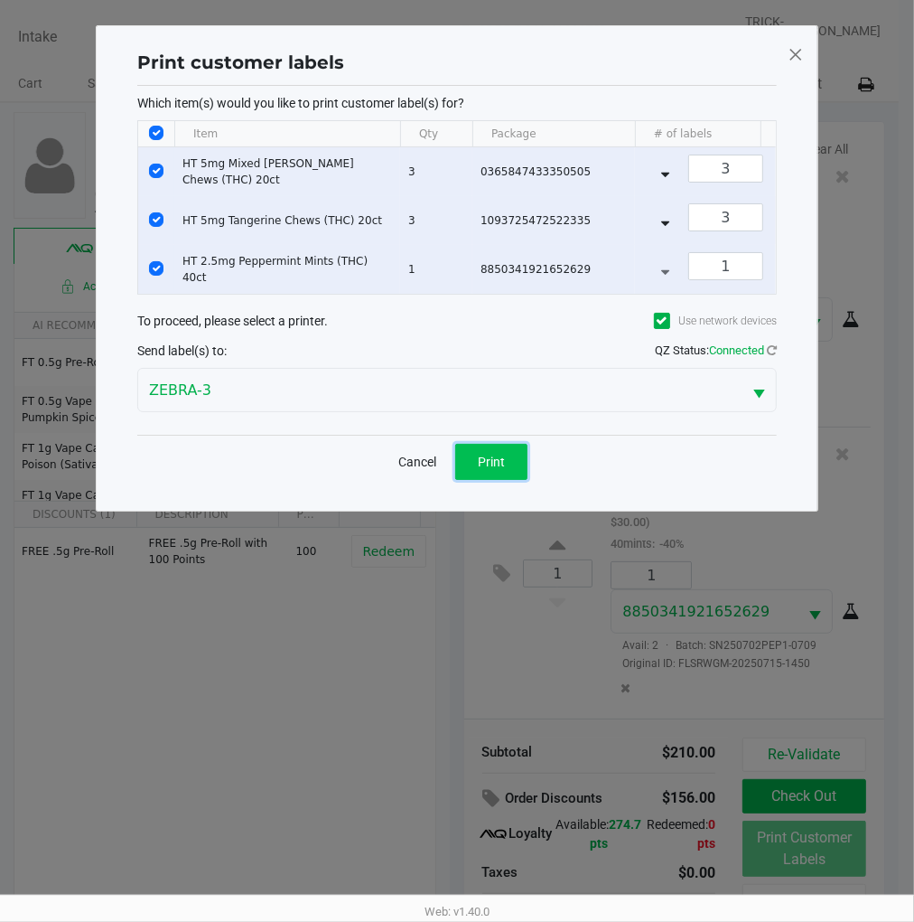
click at [488, 469] on span "Print" at bounding box center [491, 462] width 27 height 14
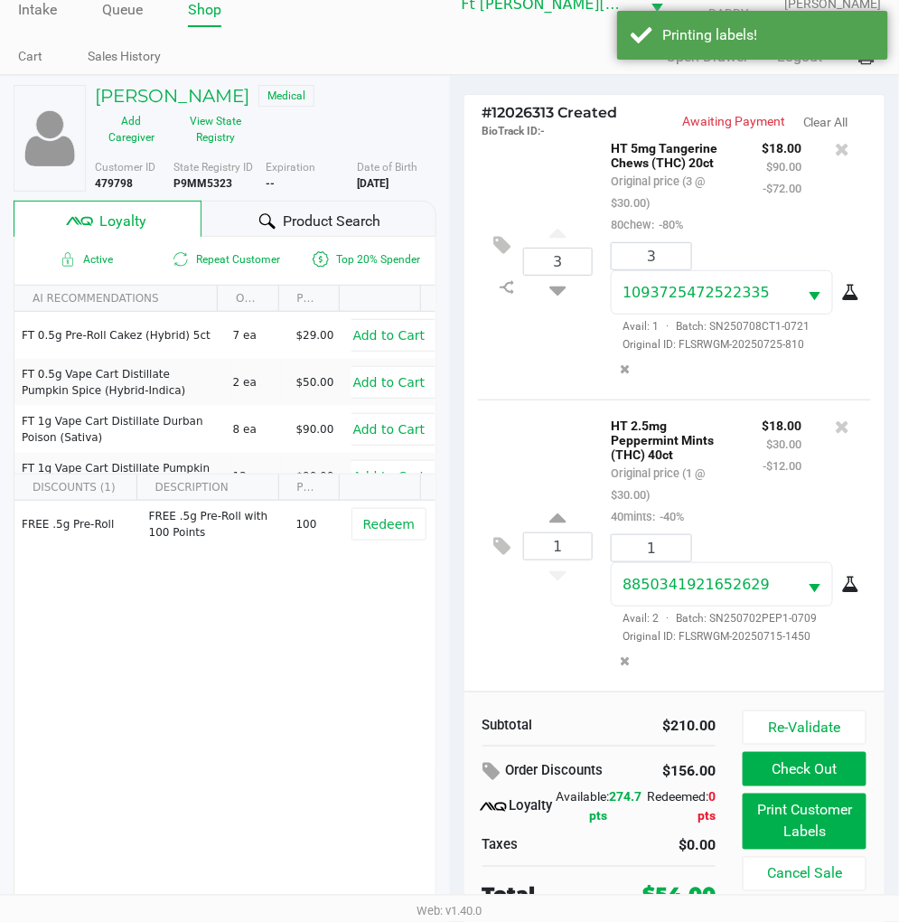
scroll to position [34, 0]
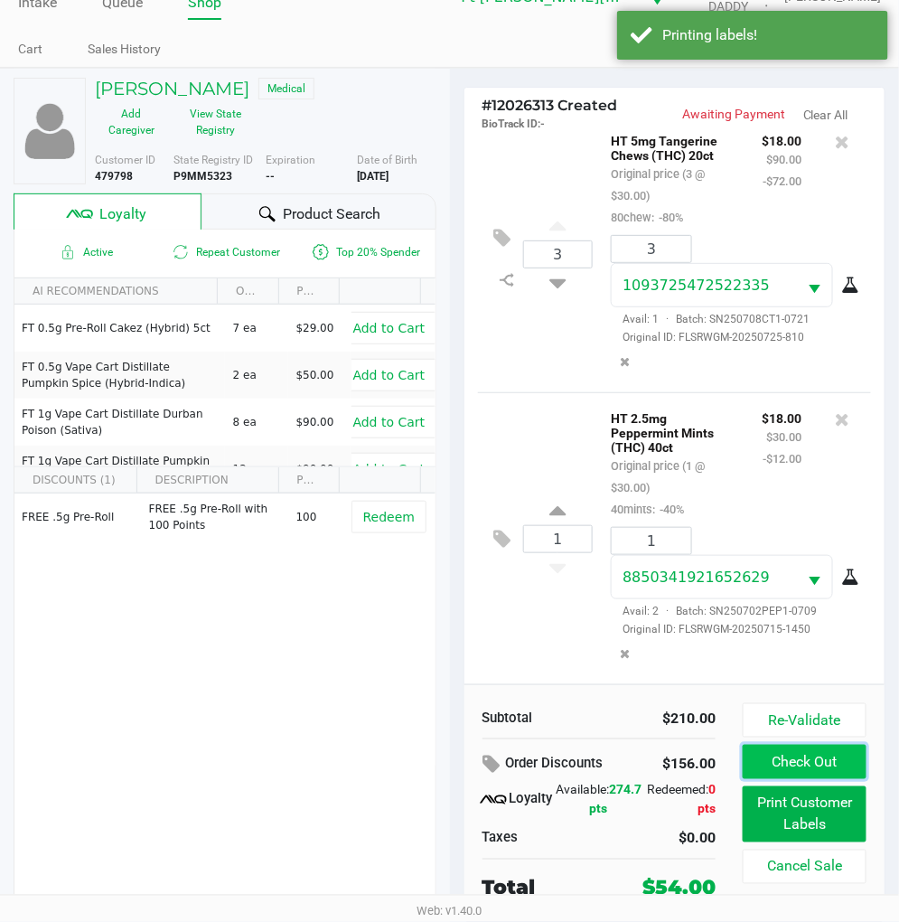
click at [823, 754] on button "Check Out" at bounding box center [805, 762] width 124 height 34
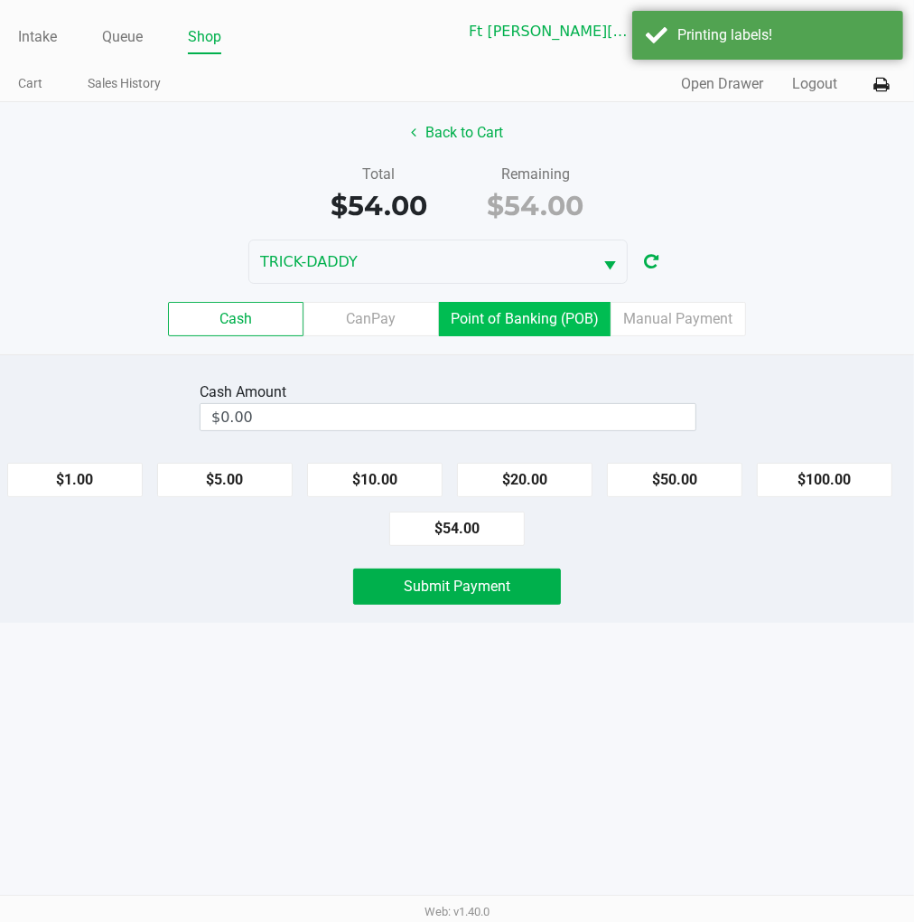
click at [536, 313] on label "Point of Banking (POB)" at bounding box center [525, 319] width 172 height 34
click at [0, 0] on 7 "Point of Banking (POB)" at bounding box center [0, 0] width 0 height 0
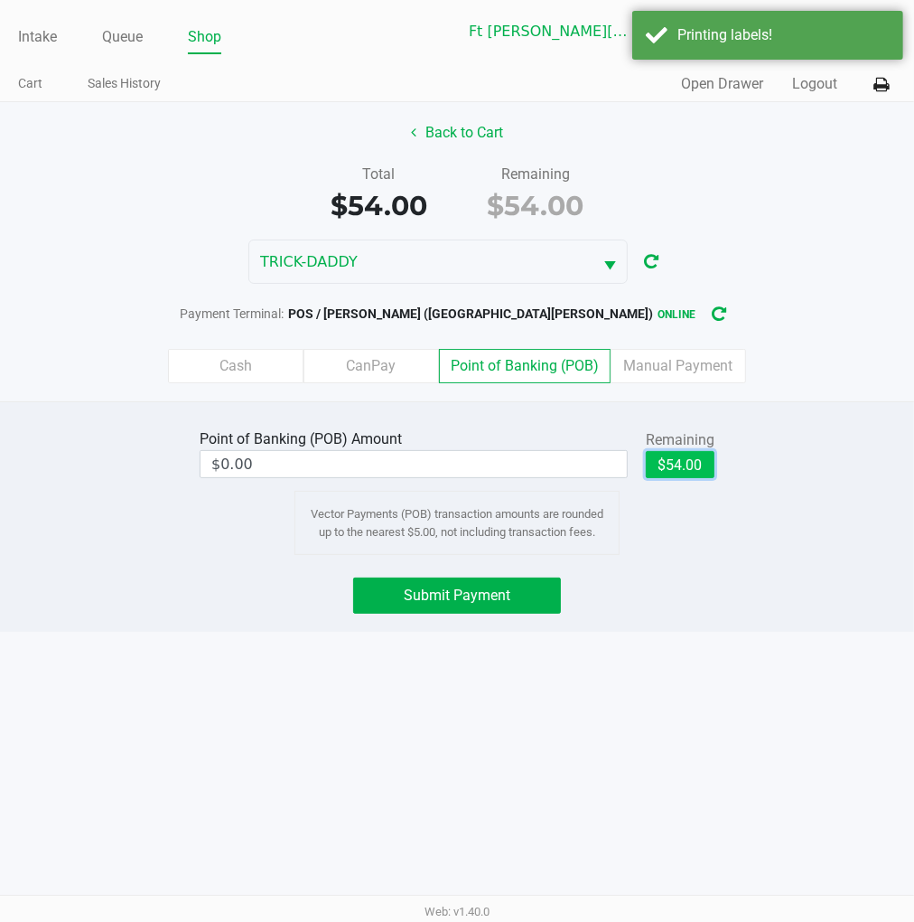
click at [694, 470] on button "$54.00" at bounding box center [680, 464] width 69 height 27
type input "$54.00"
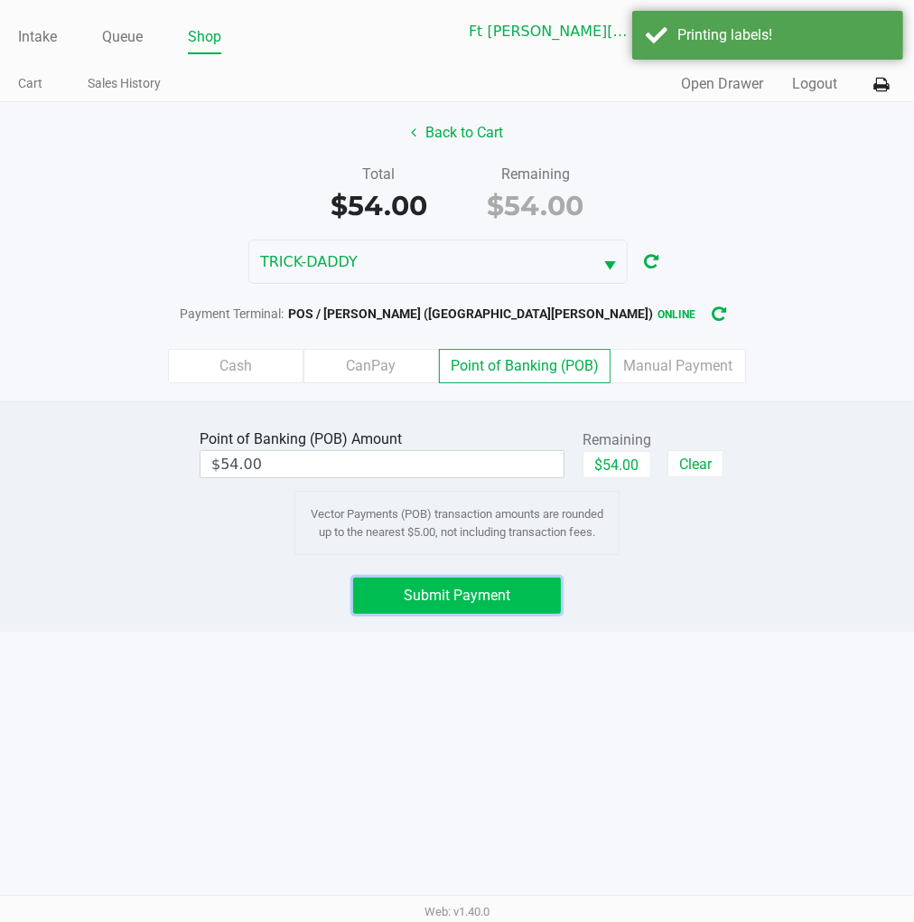
click at [510, 587] on span "Submit Payment" at bounding box center [457, 594] width 107 height 17
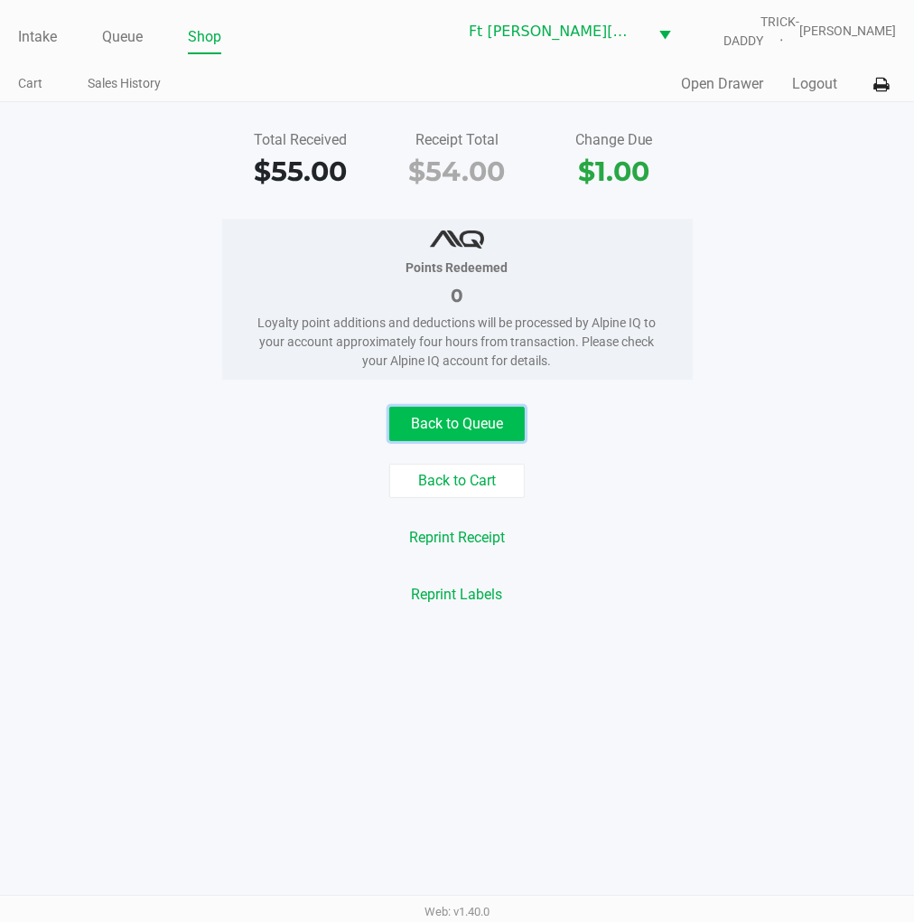
click at [440, 429] on button "Back to Queue" at bounding box center [457, 424] width 136 height 34
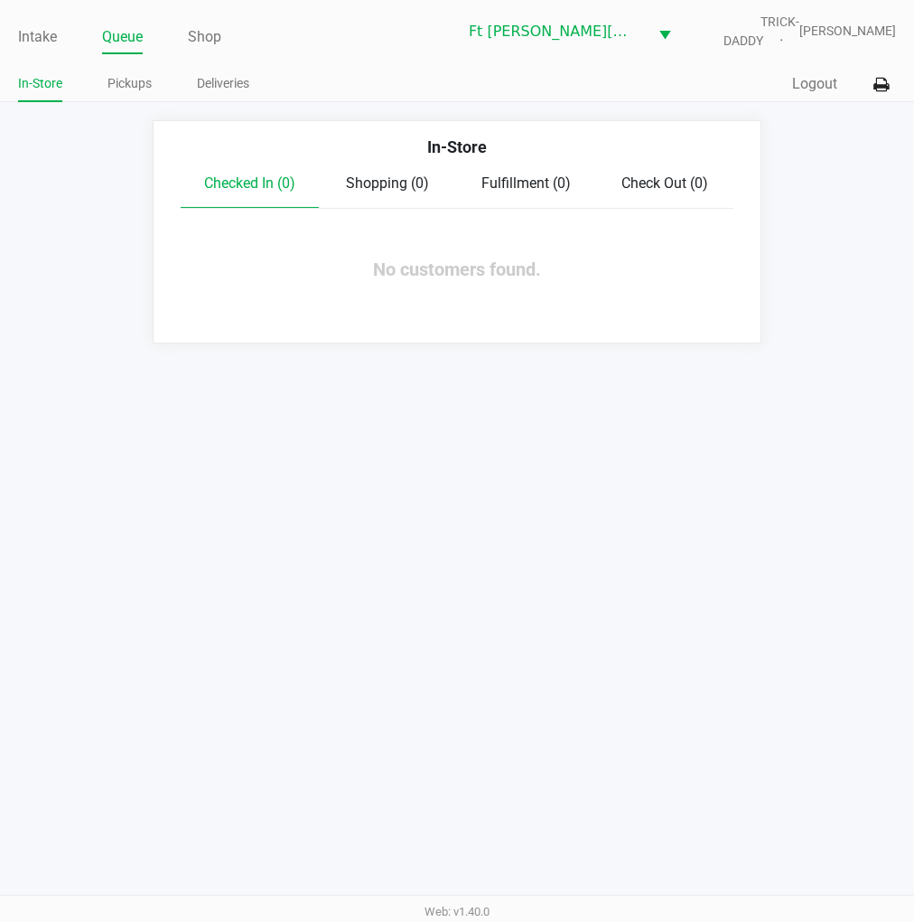
click at [43, 31] on link "Intake" at bounding box center [37, 36] width 39 height 25
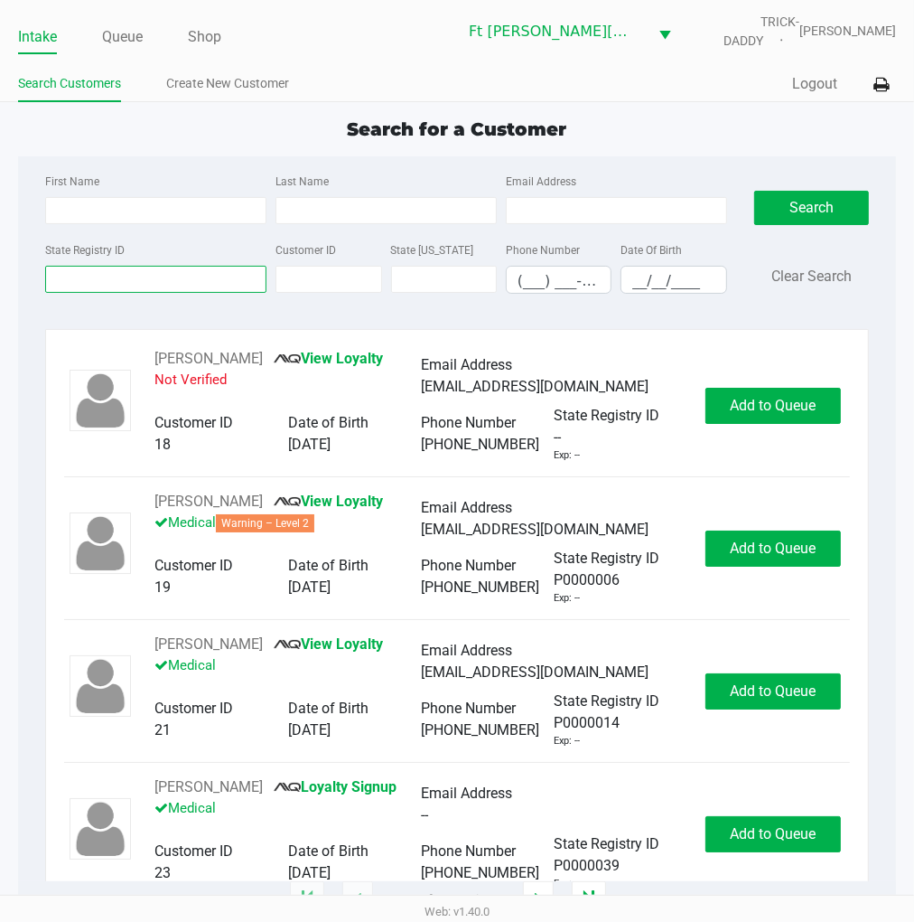
click at [106, 280] on input "State Registry ID" at bounding box center [155, 279] width 221 height 27
click at [100, 210] on input "First Name" at bounding box center [155, 210] width 221 height 27
type input "mathew"
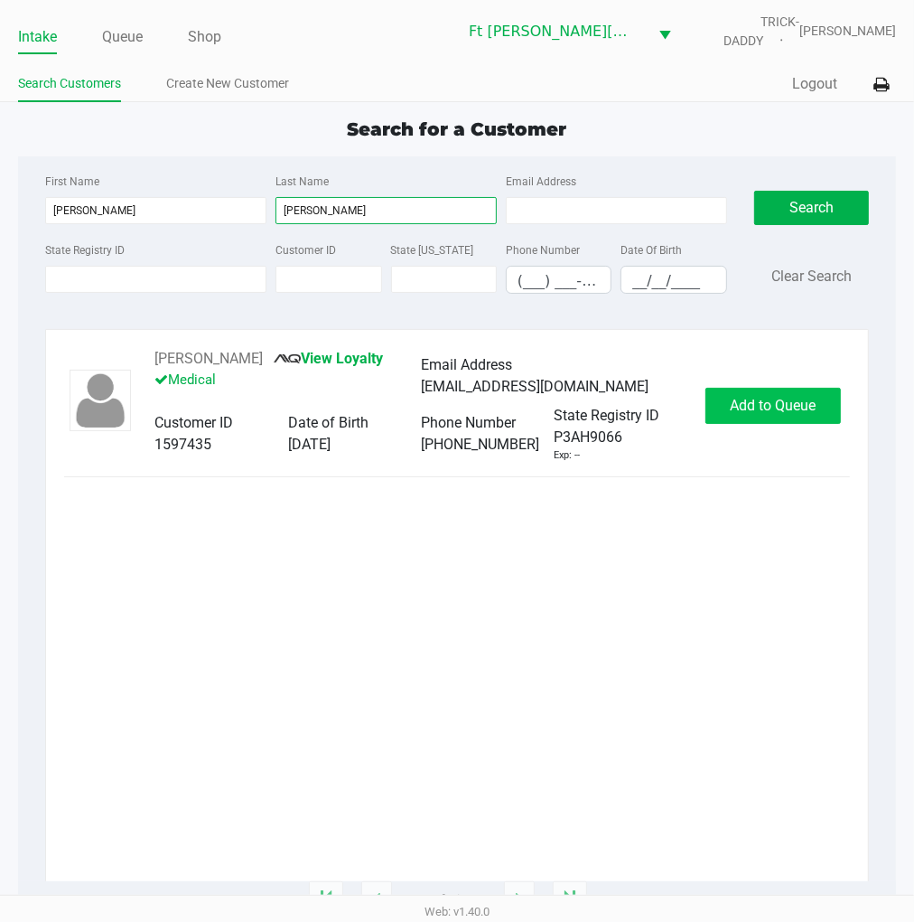
type input "caudle"
click at [766, 416] on button "Add to Queue" at bounding box center [774, 406] width 136 height 36
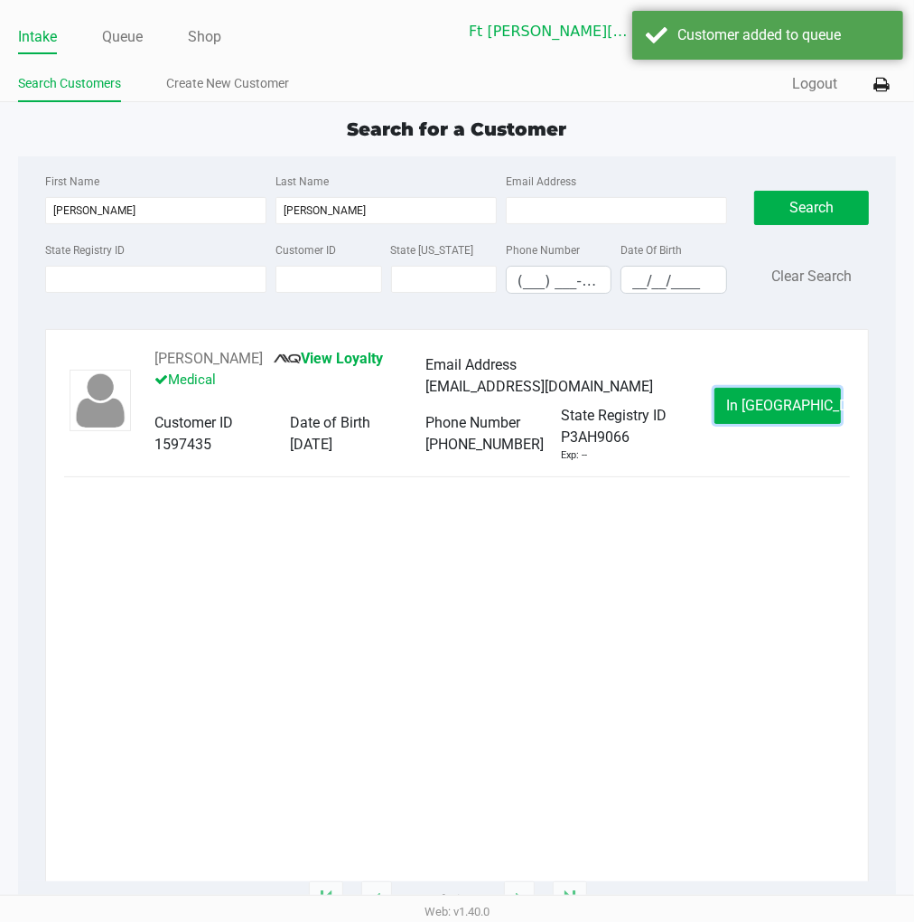
click at [766, 416] on button "In Queue" at bounding box center [778, 406] width 127 height 36
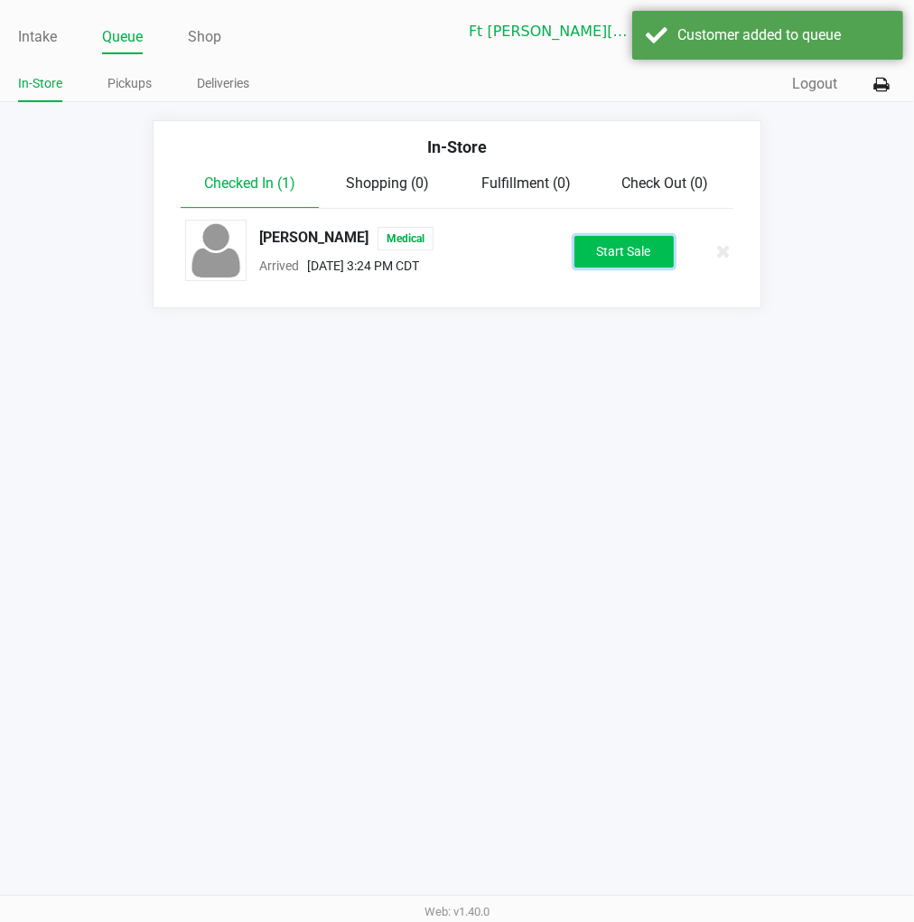
click at [634, 258] on button "Start Sale" at bounding box center [624, 252] width 99 height 32
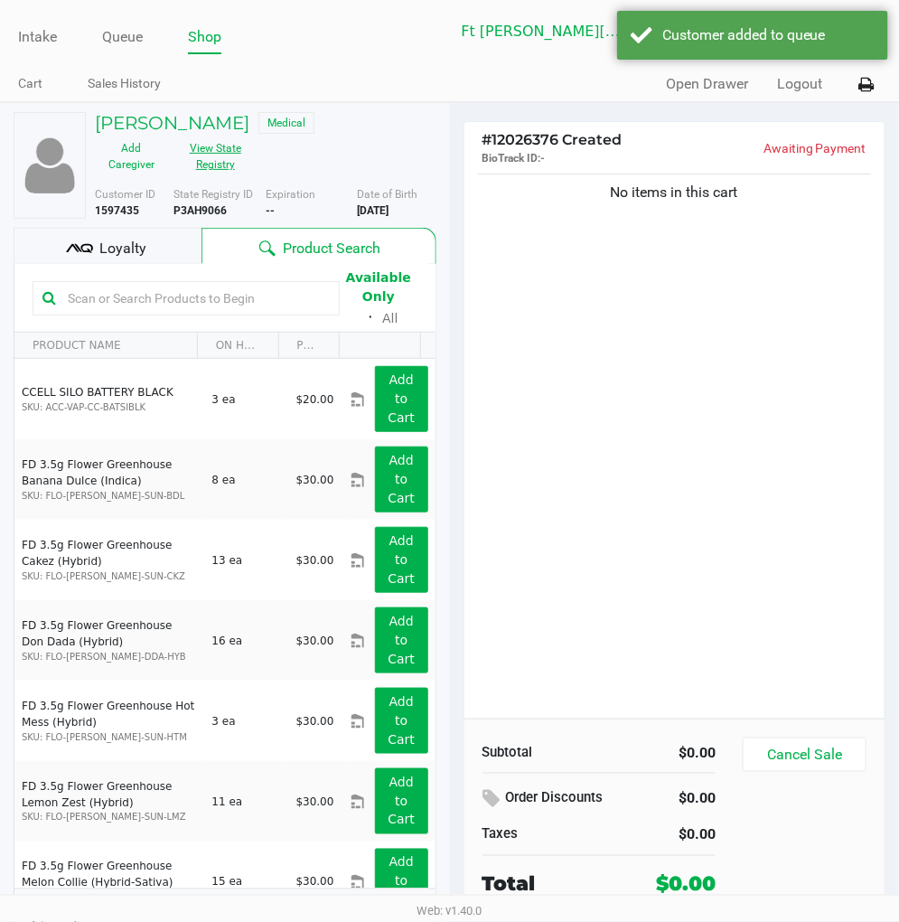
click at [219, 168] on button "View State Registry" at bounding box center [210, 156] width 84 height 45
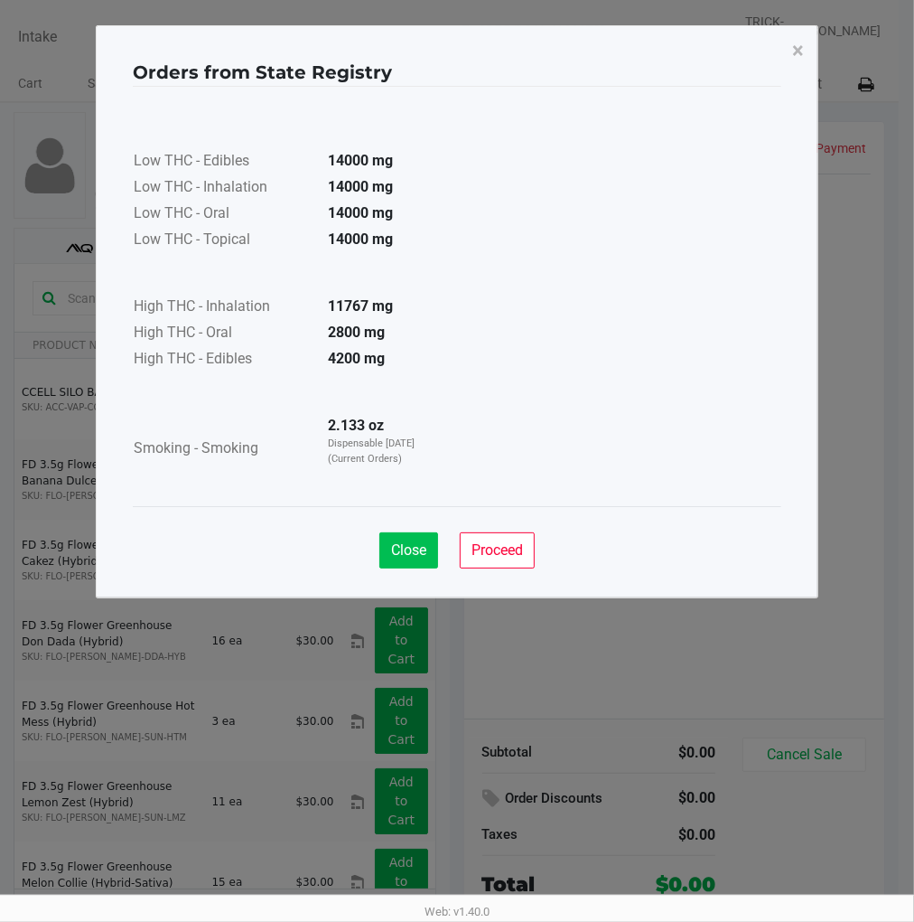
click at [407, 553] on span "Close" at bounding box center [408, 549] width 35 height 17
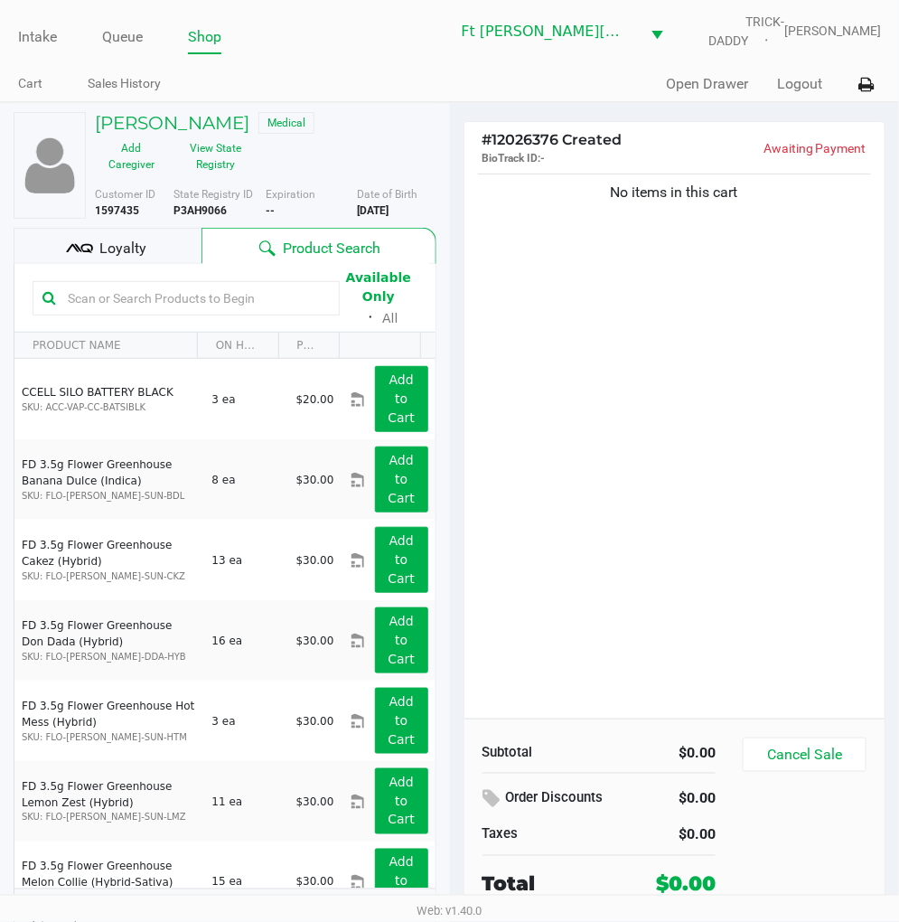
click at [657, 524] on div "No items in this cart" at bounding box center [674, 444] width 421 height 548
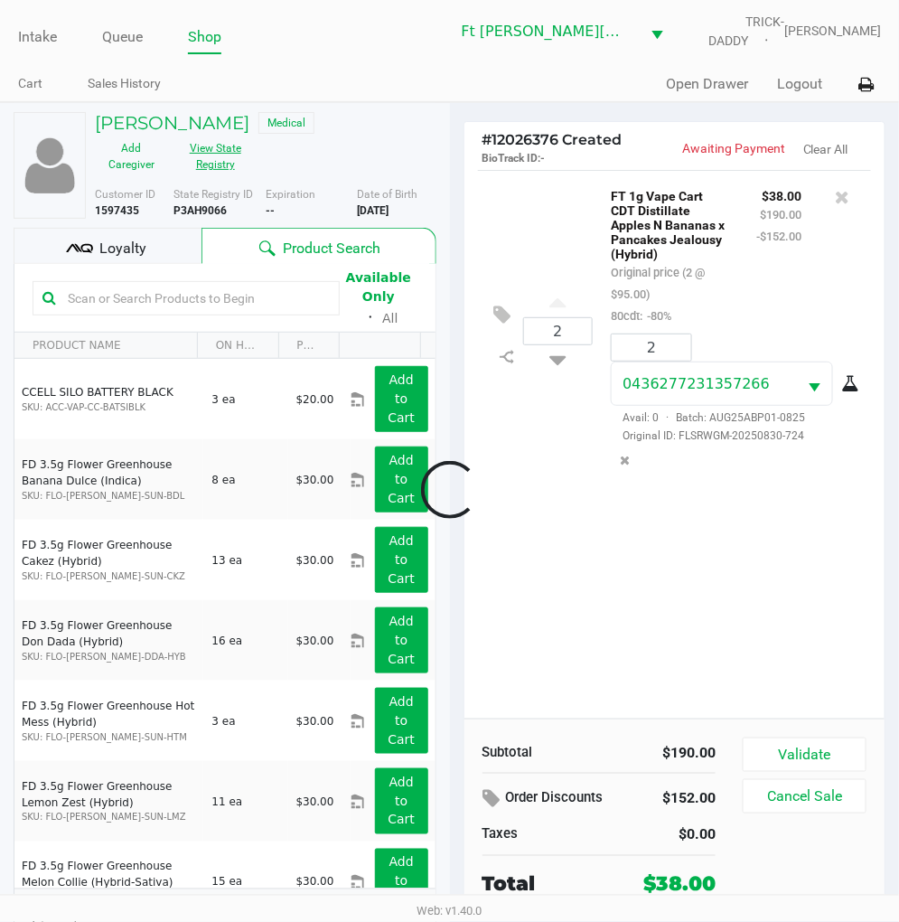
click at [222, 155] on button "View State Registry" at bounding box center [210, 156] width 84 height 45
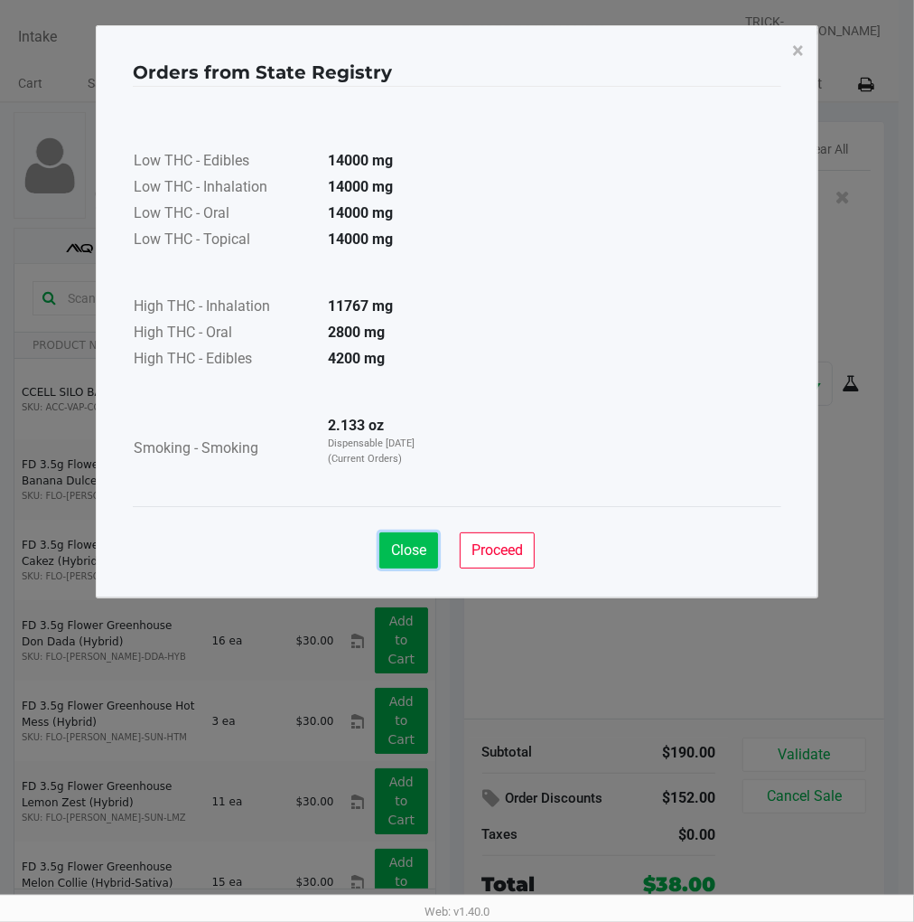
click at [410, 558] on button "Close" at bounding box center [409, 550] width 59 height 36
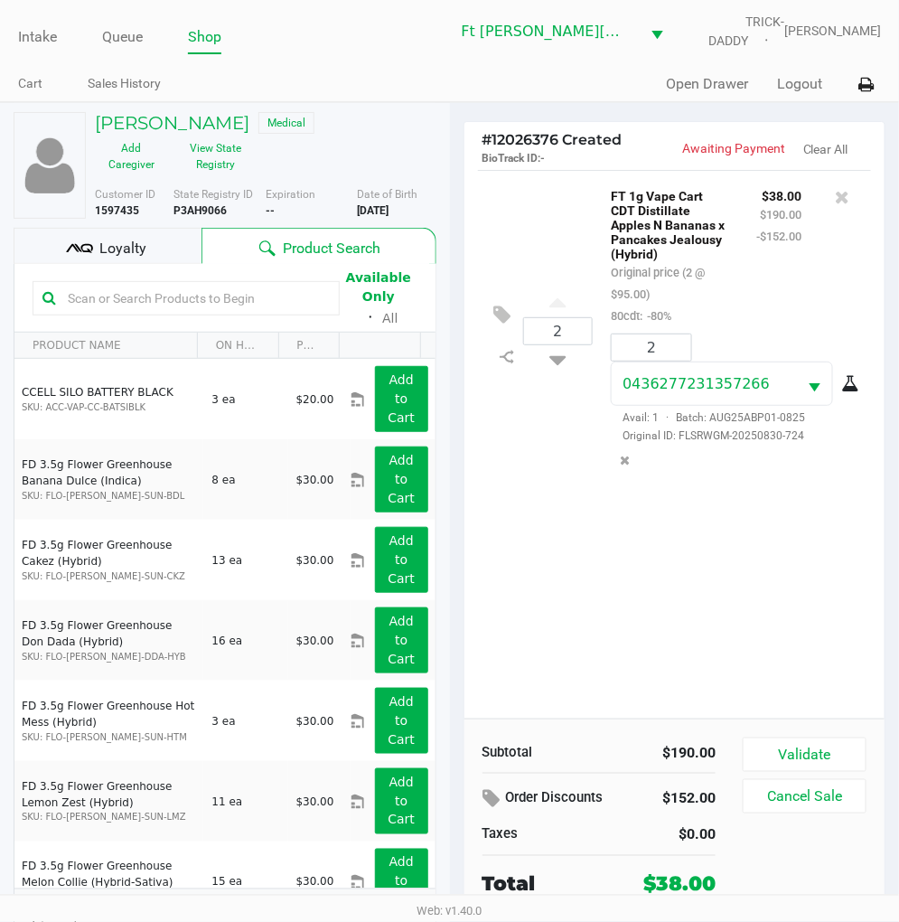
click at [155, 251] on div "Loyalty" at bounding box center [108, 246] width 188 height 36
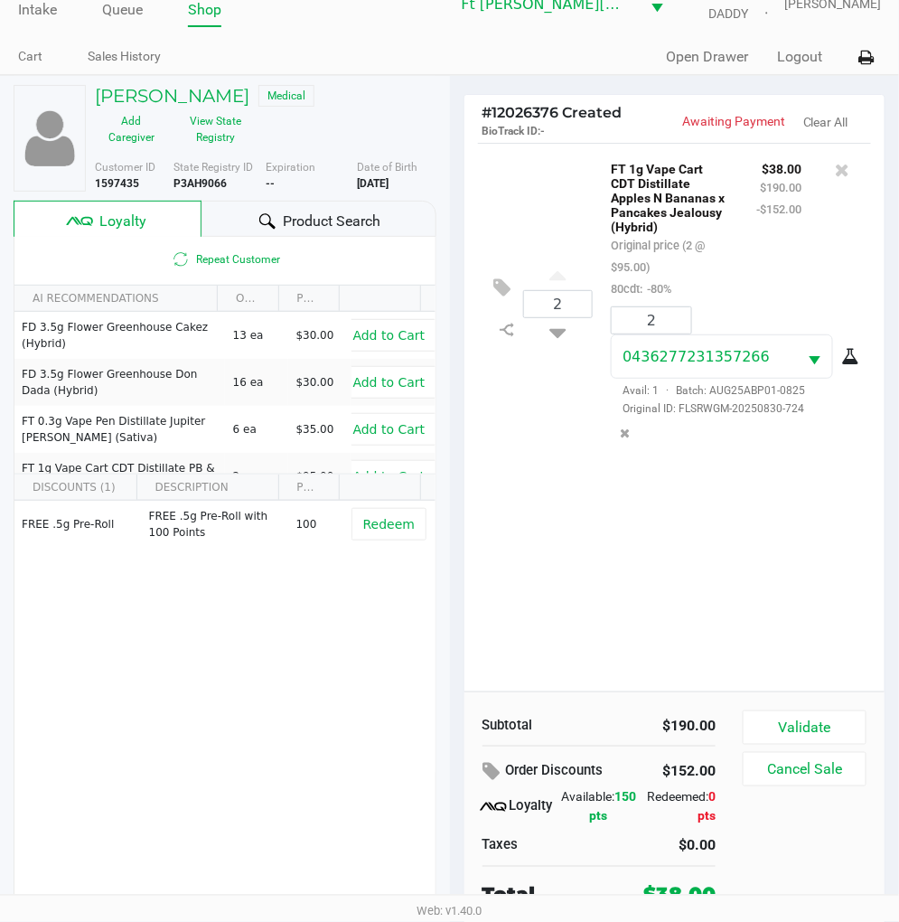
scroll to position [34, 0]
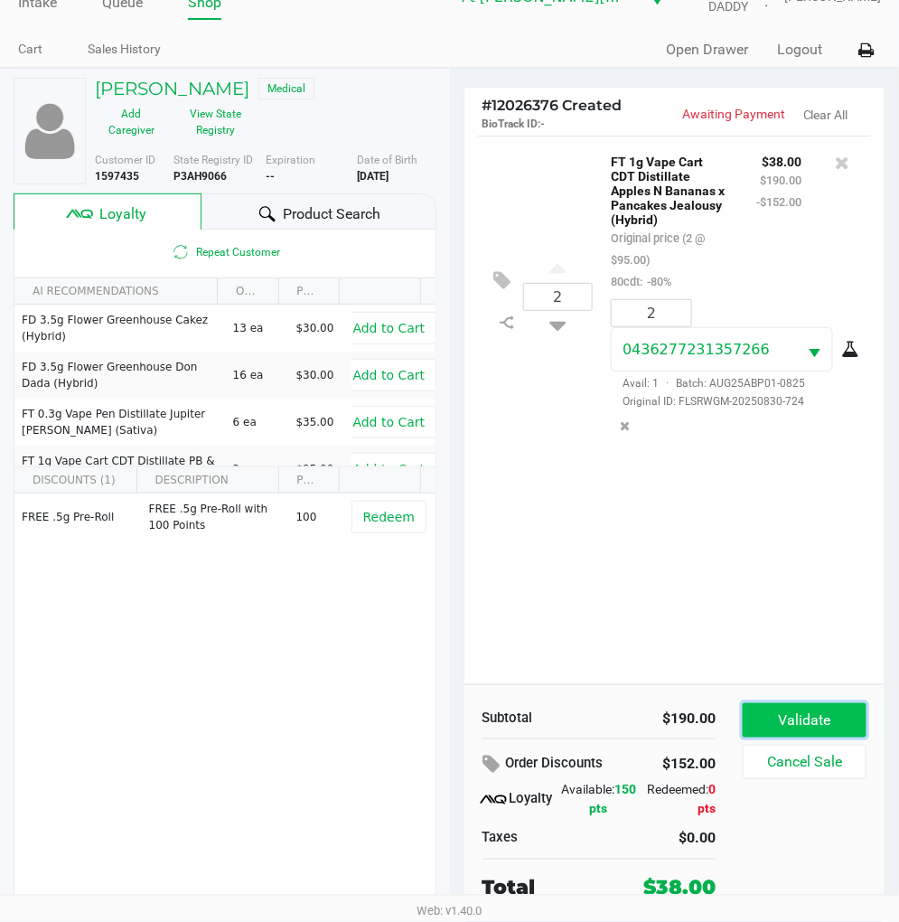
click at [816, 710] on button "Validate" at bounding box center [805, 720] width 124 height 34
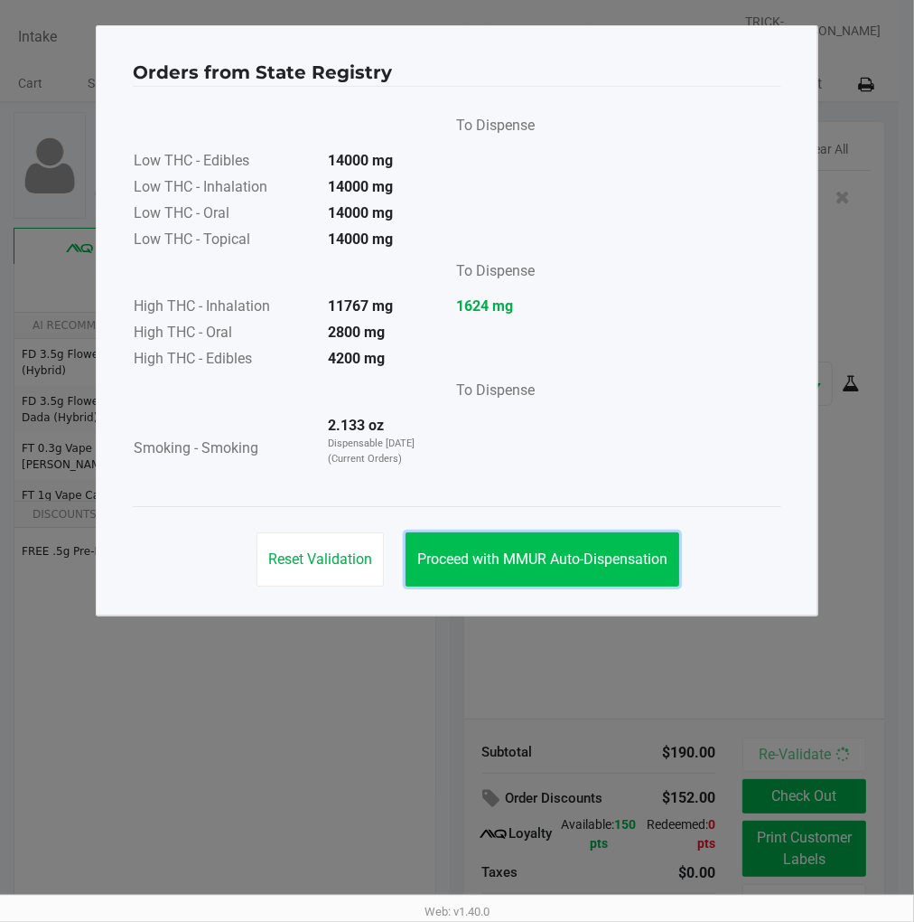
click at [622, 551] on span "Proceed with MMUR Auto-Dispensation" at bounding box center [542, 558] width 250 height 17
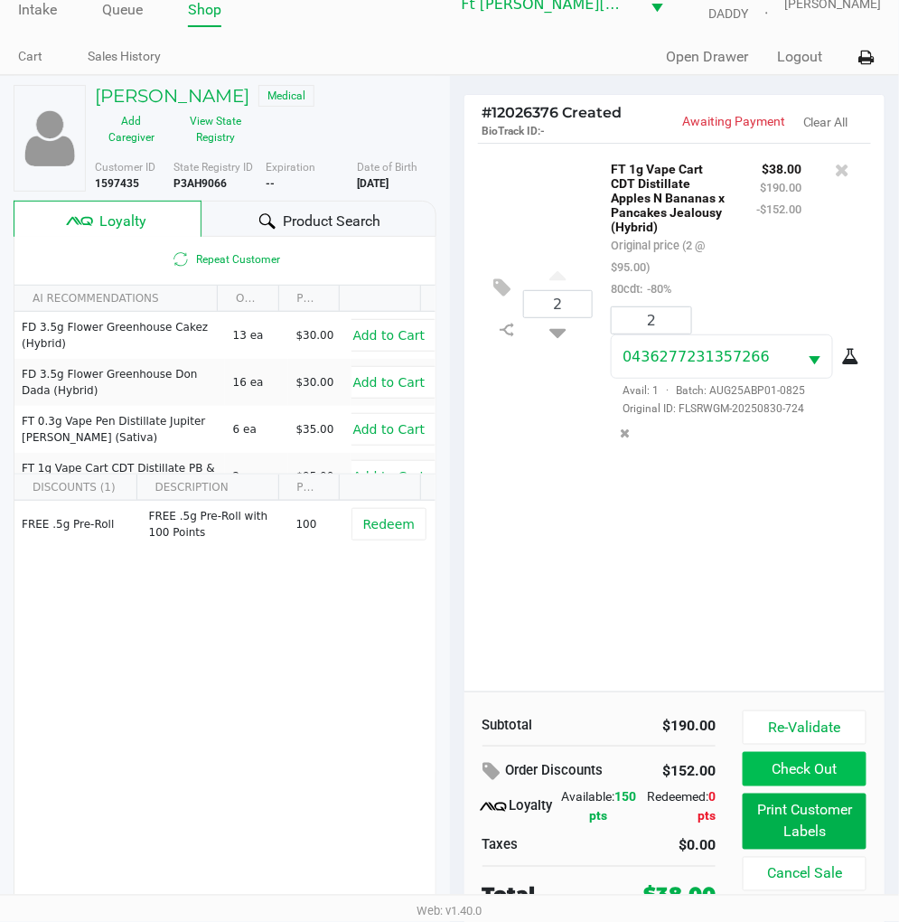
scroll to position [34, 0]
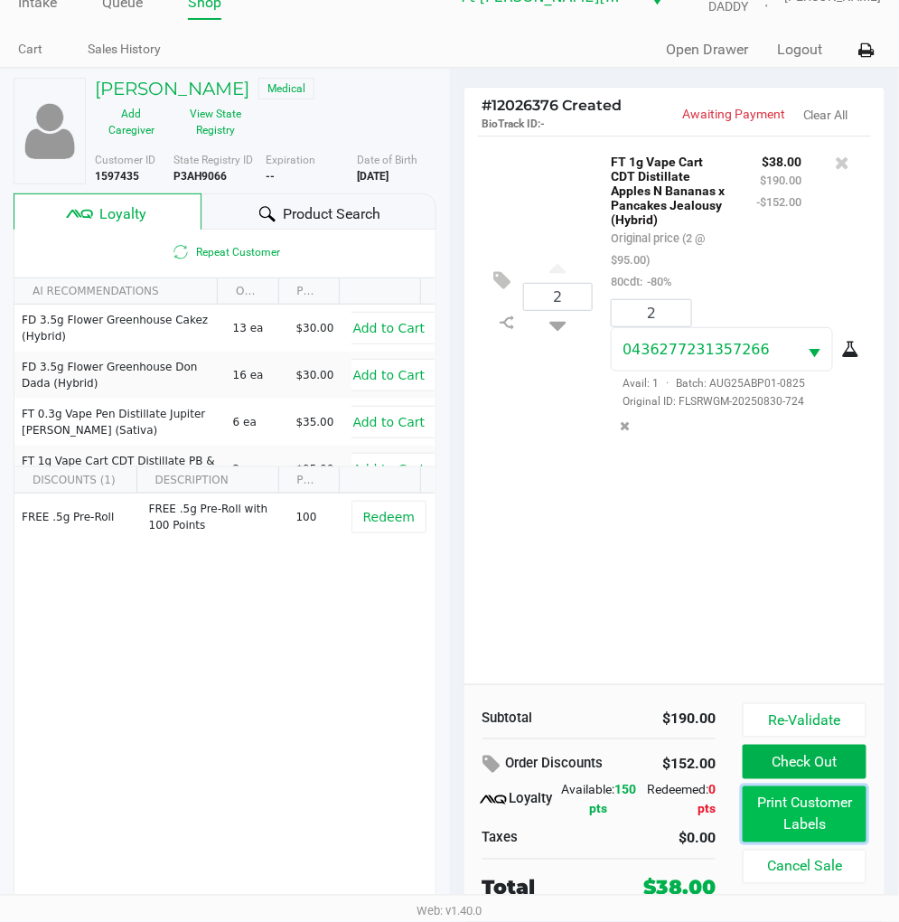
click at [802, 799] on button "Print Customer Labels" at bounding box center [805, 814] width 124 height 56
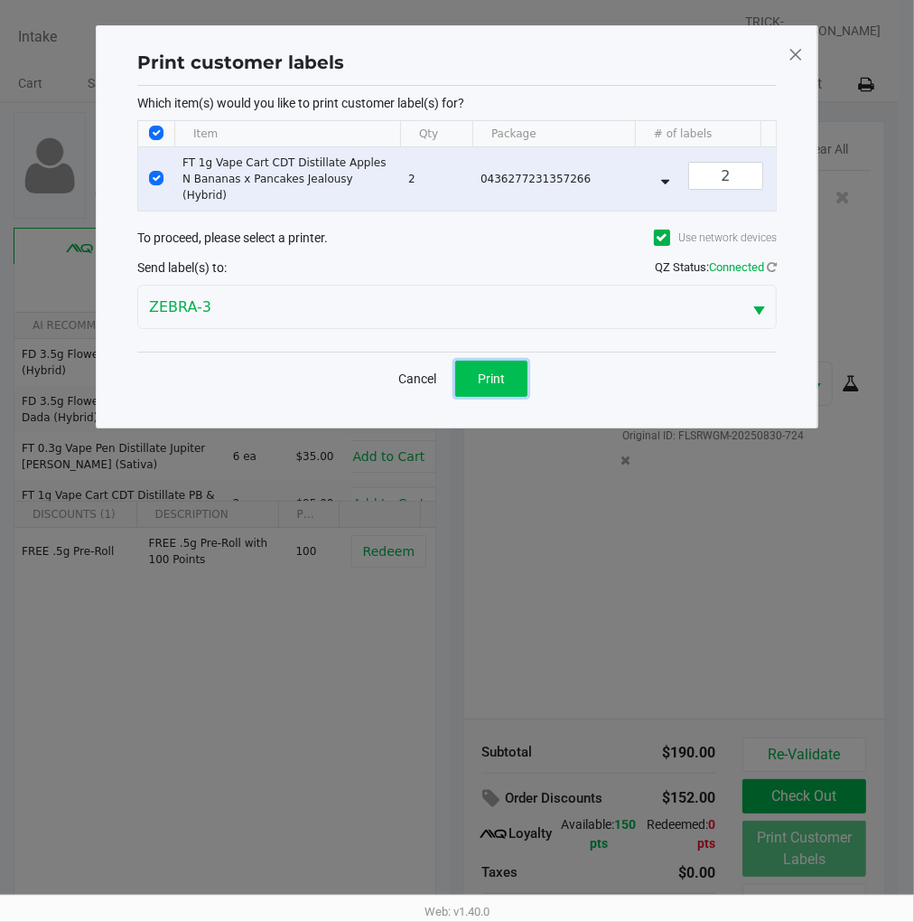
click at [482, 377] on span "Print" at bounding box center [491, 378] width 27 height 14
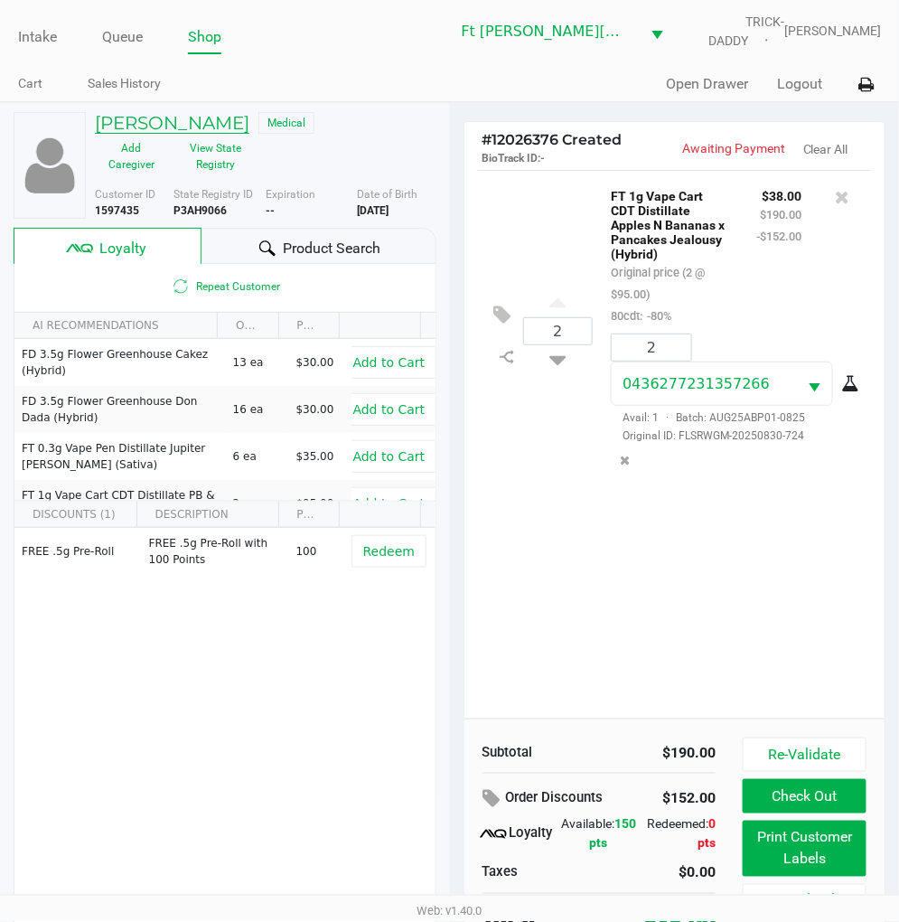
click at [168, 119] on h5 "MATHEW CAUDLE" at bounding box center [172, 123] width 155 height 22
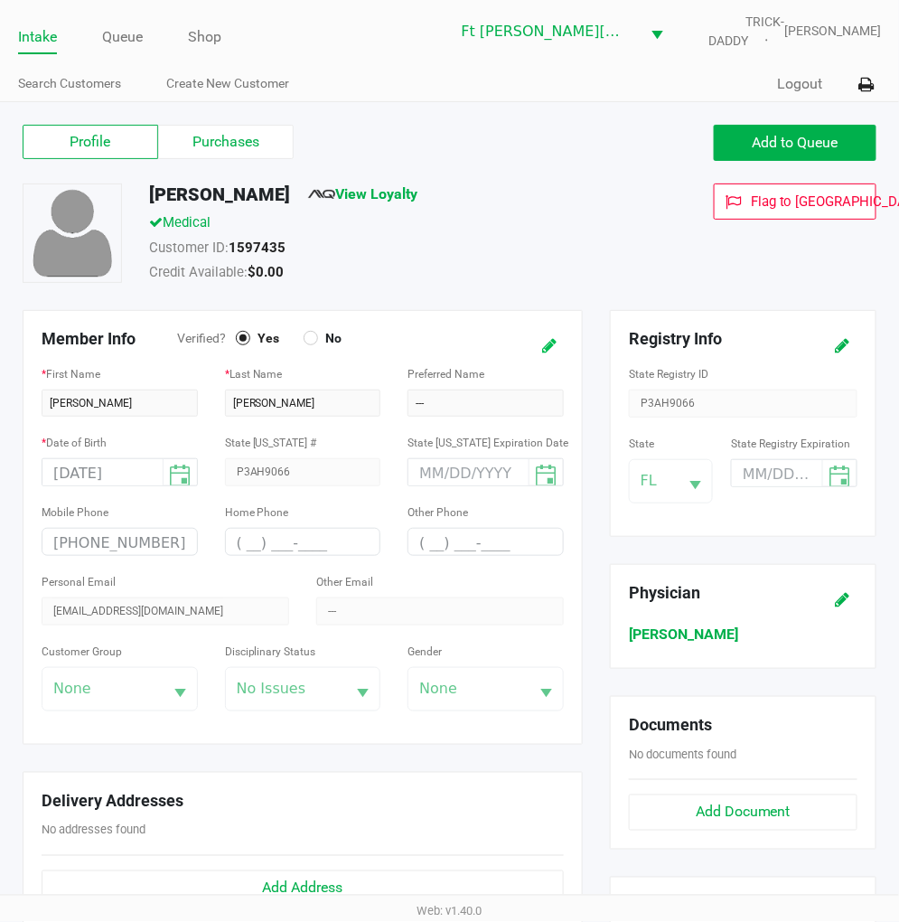
click at [535, 343] on button at bounding box center [549, 345] width 29 height 33
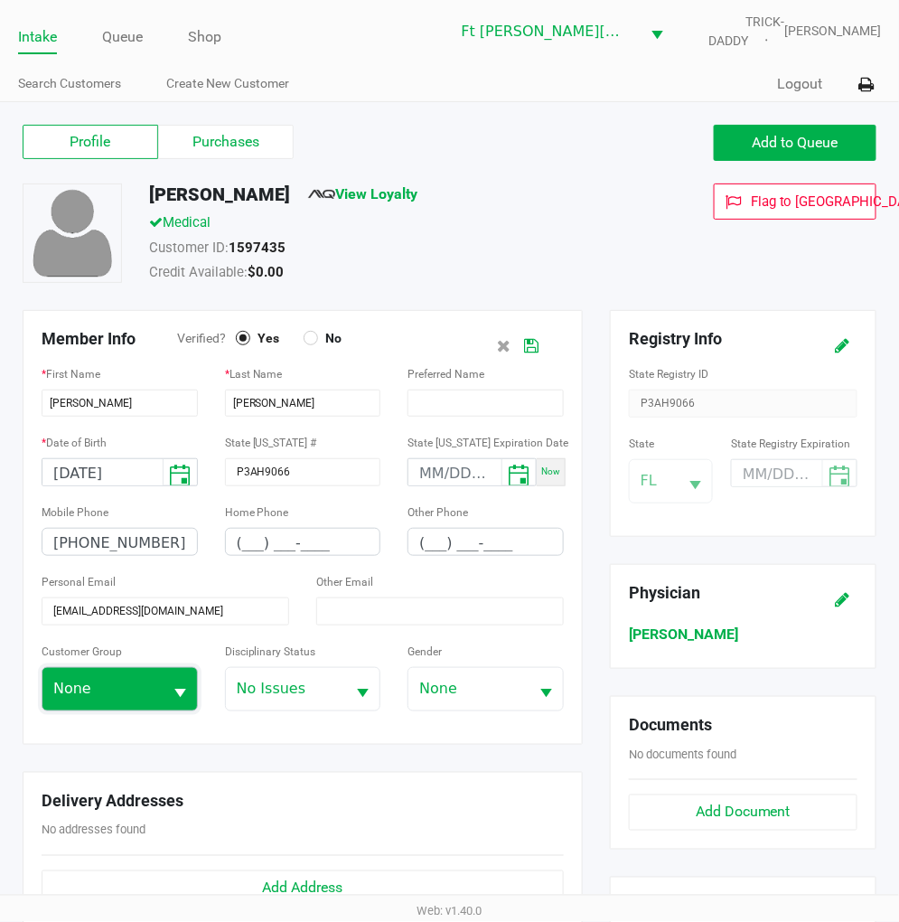
click at [161, 708] on span "None" at bounding box center [102, 689] width 120 height 42
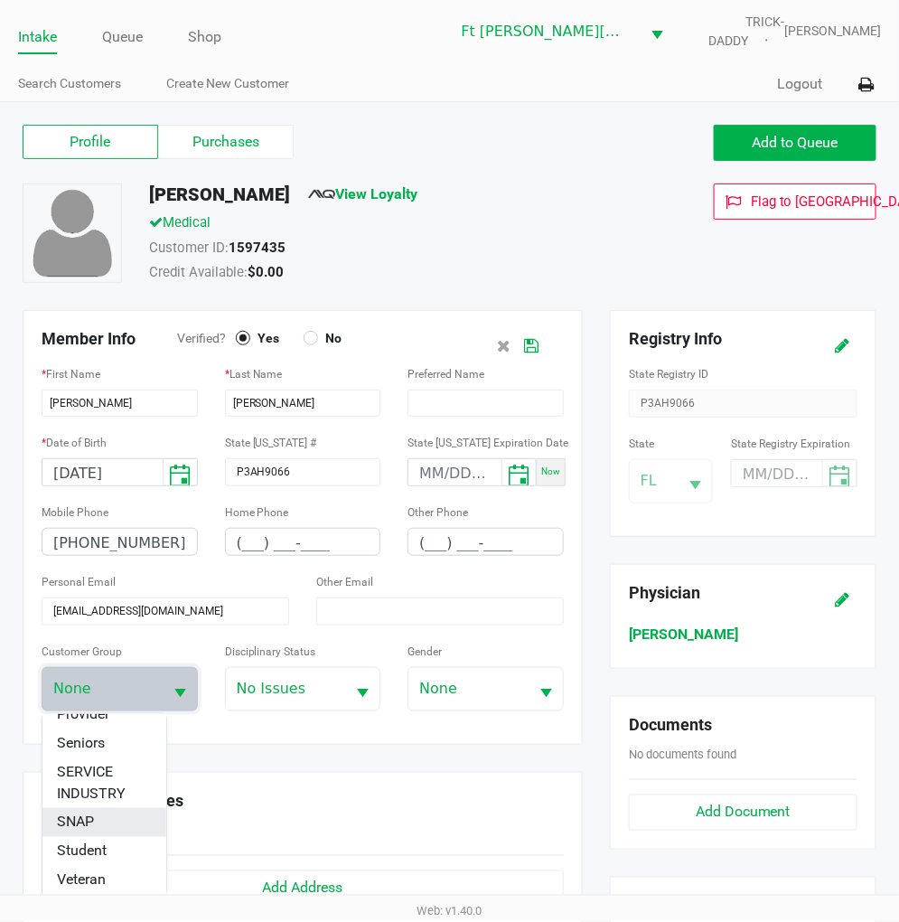
scroll to position [318, 0]
click at [92, 829] on span "Veteran" at bounding box center [81, 880] width 49 height 22
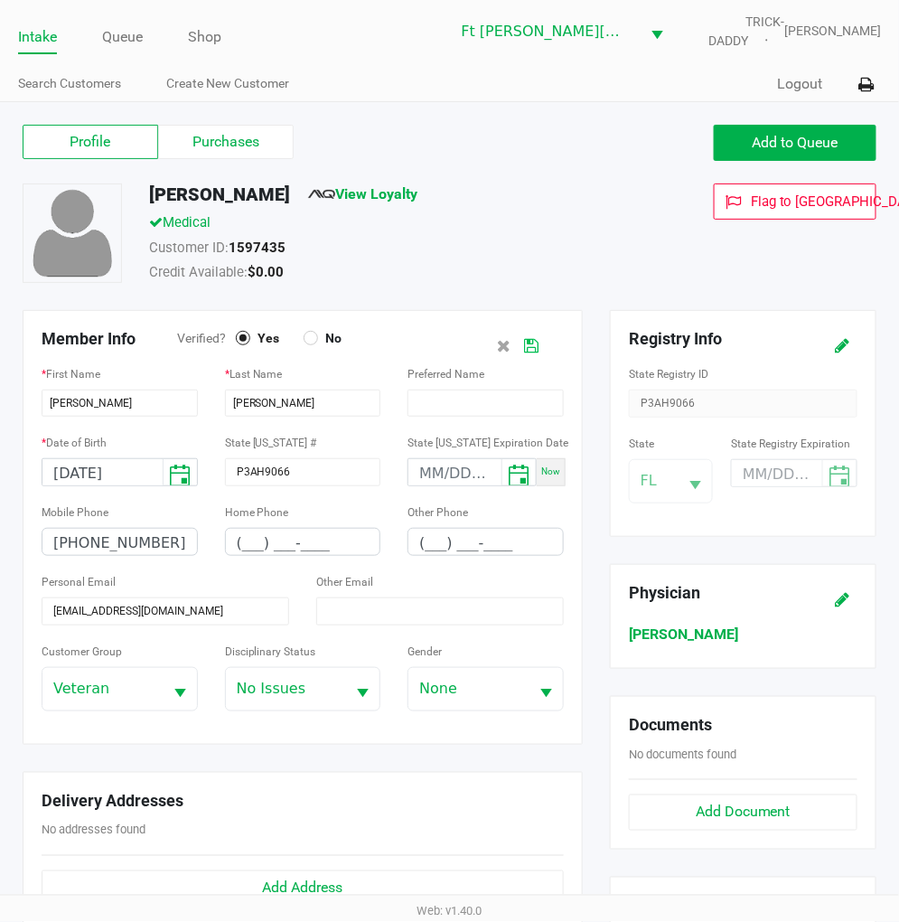
click at [533, 350] on icon at bounding box center [531, 346] width 14 height 13
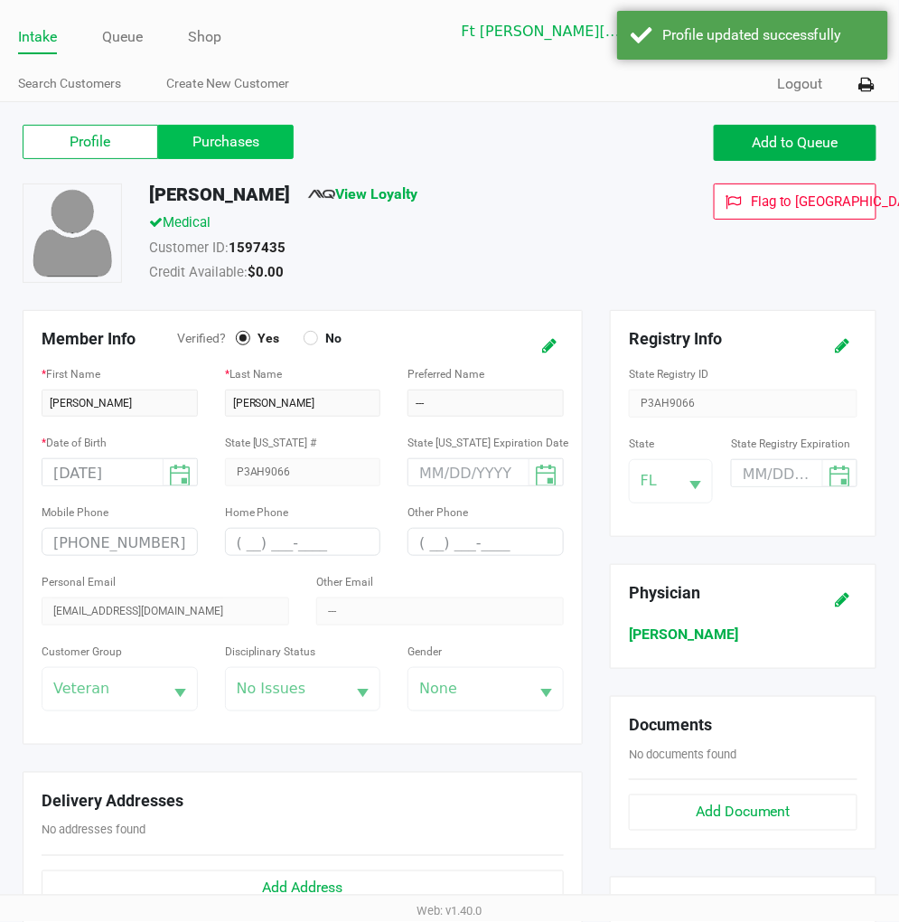
click at [250, 132] on label "Purchases" at bounding box center [226, 142] width 136 height 34
click at [0, 0] on 1 "Purchases" at bounding box center [0, 0] width 0 height 0
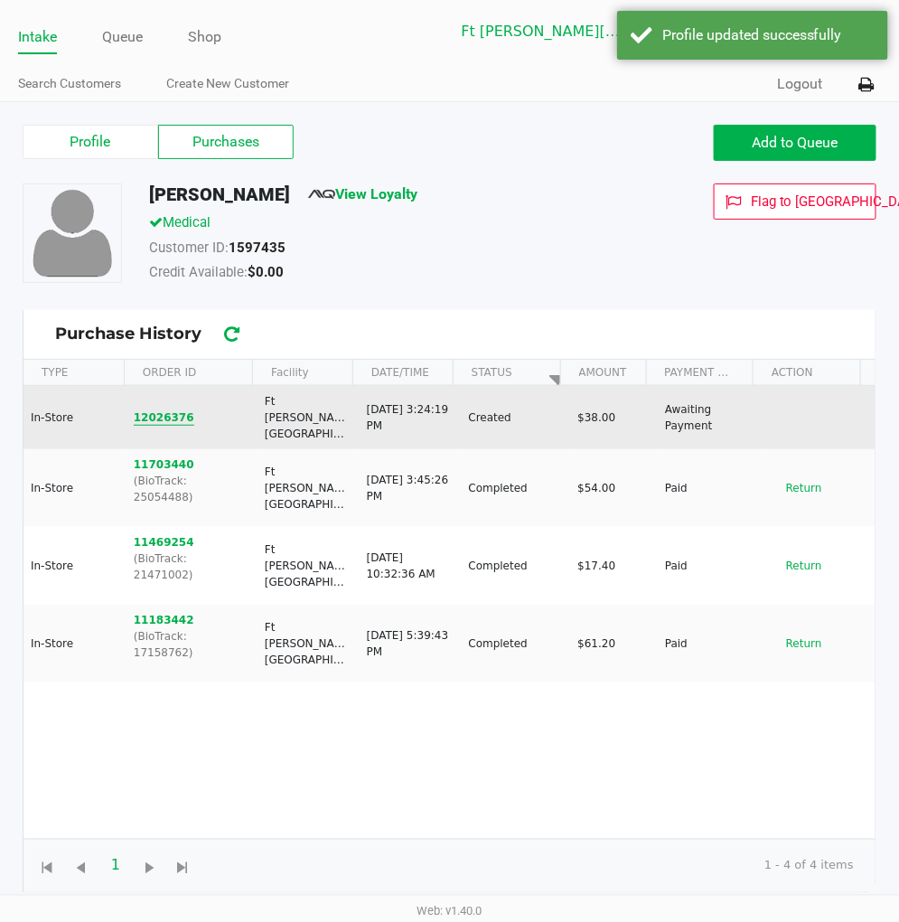
click at [175, 409] on button "12026376" at bounding box center [164, 417] width 61 height 16
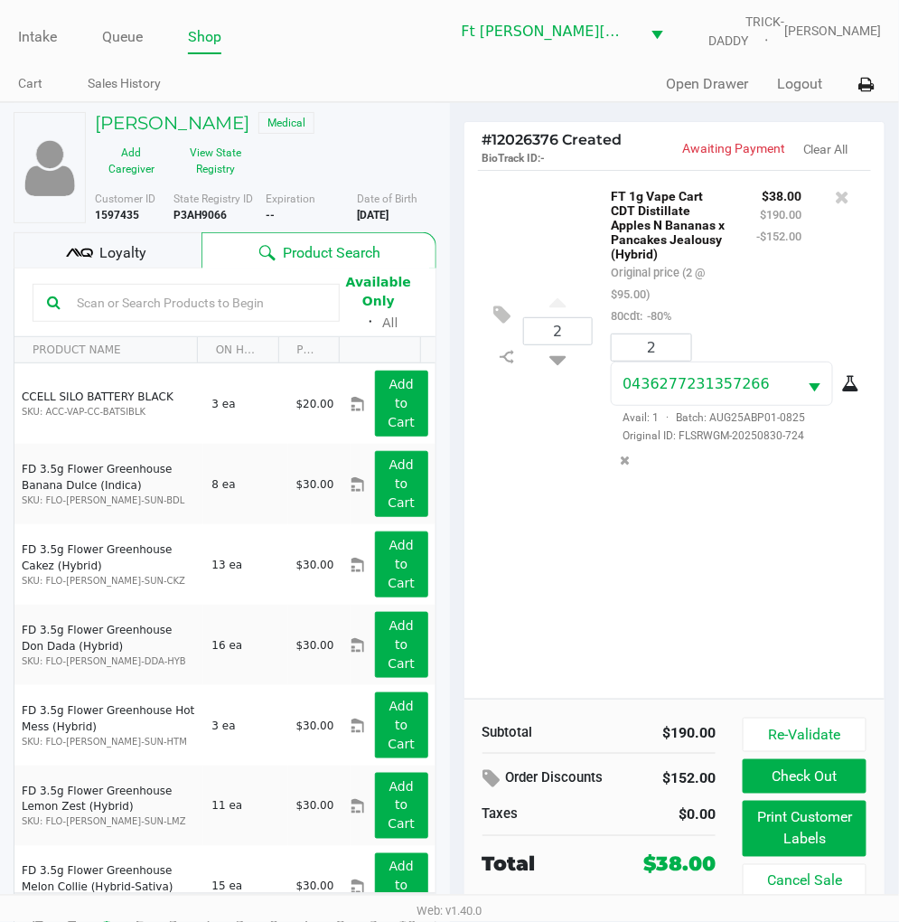
click at [567, 587] on div "2 FT 1g Vape Cart CDT Distillate Apples N Bananas x Pancakes Jealousy (Hybrid) …" at bounding box center [674, 434] width 421 height 529
click at [183, 245] on div "Loyalty" at bounding box center [108, 250] width 188 height 36
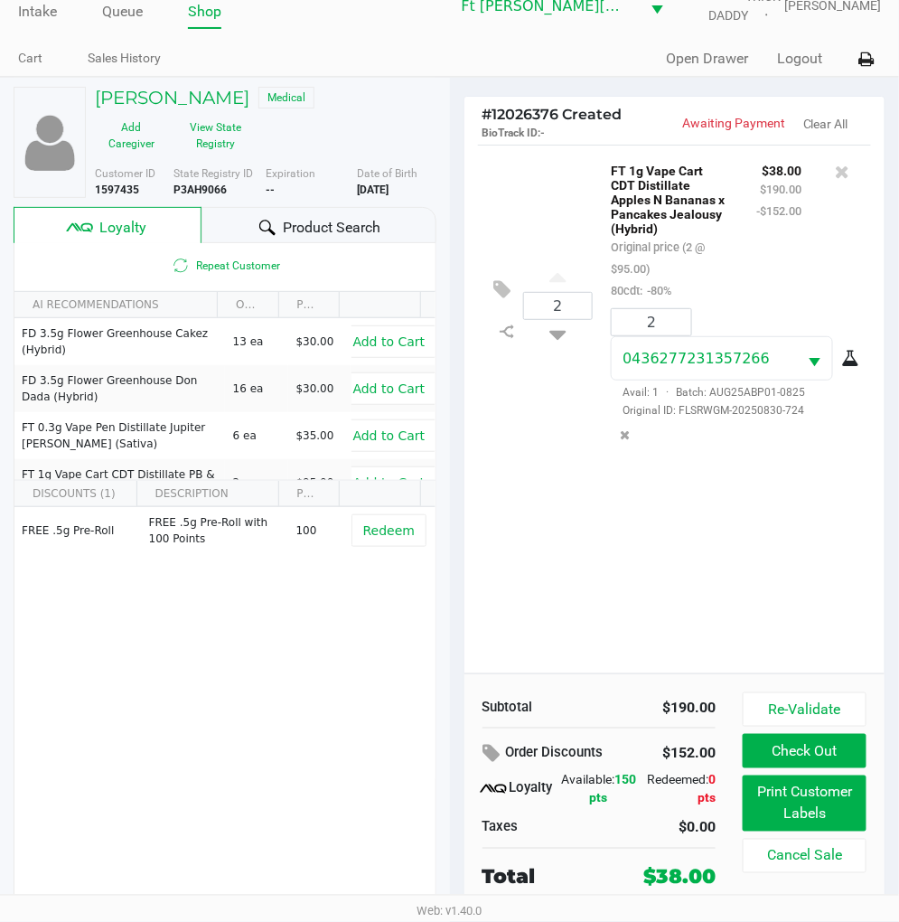
scroll to position [33, 0]
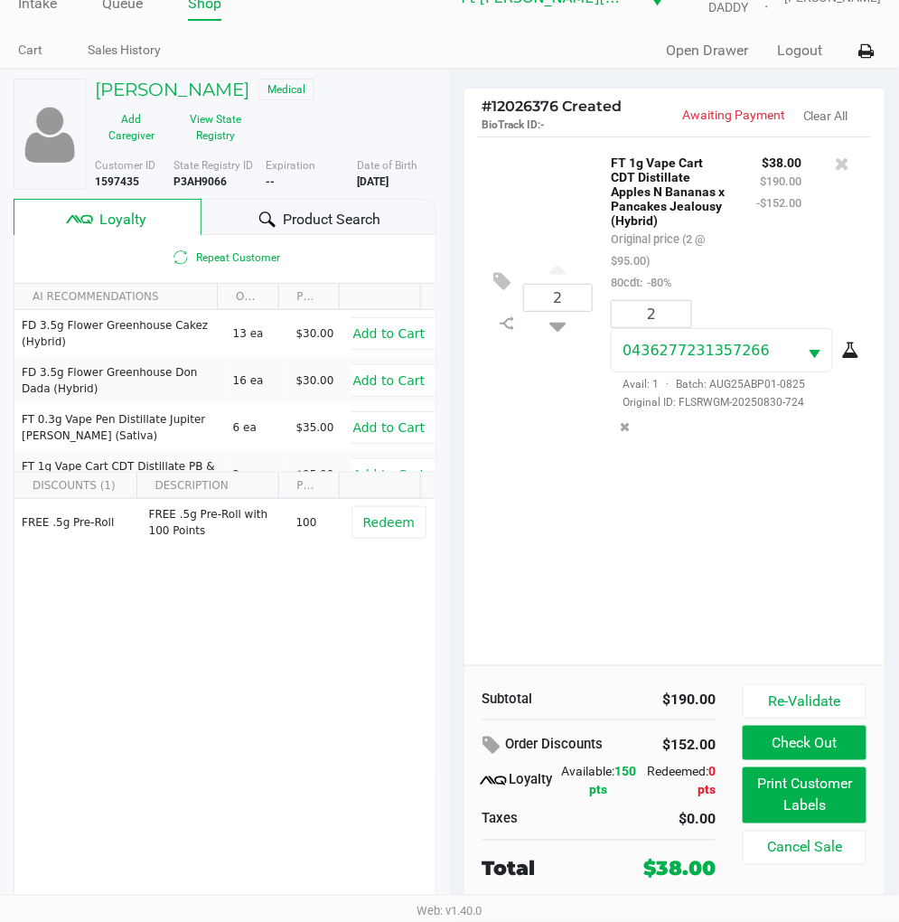
click at [667, 572] on div "2 FT 1g Vape Cart CDT Distillate Apples N Bananas x Pancakes Jealousy (Hybrid) …" at bounding box center [674, 400] width 421 height 529
click at [815, 727] on button "Check Out" at bounding box center [805, 743] width 124 height 34
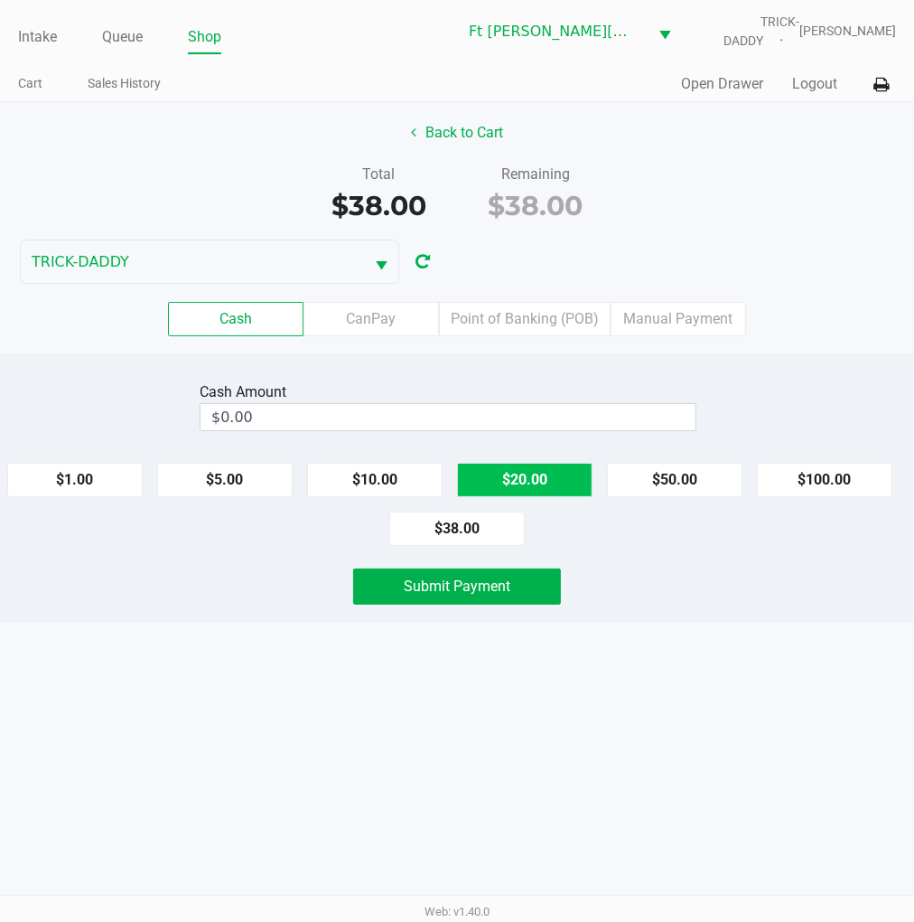
click at [554, 483] on button "$20.00" at bounding box center [525, 480] width 136 height 34
type input "$40.00"
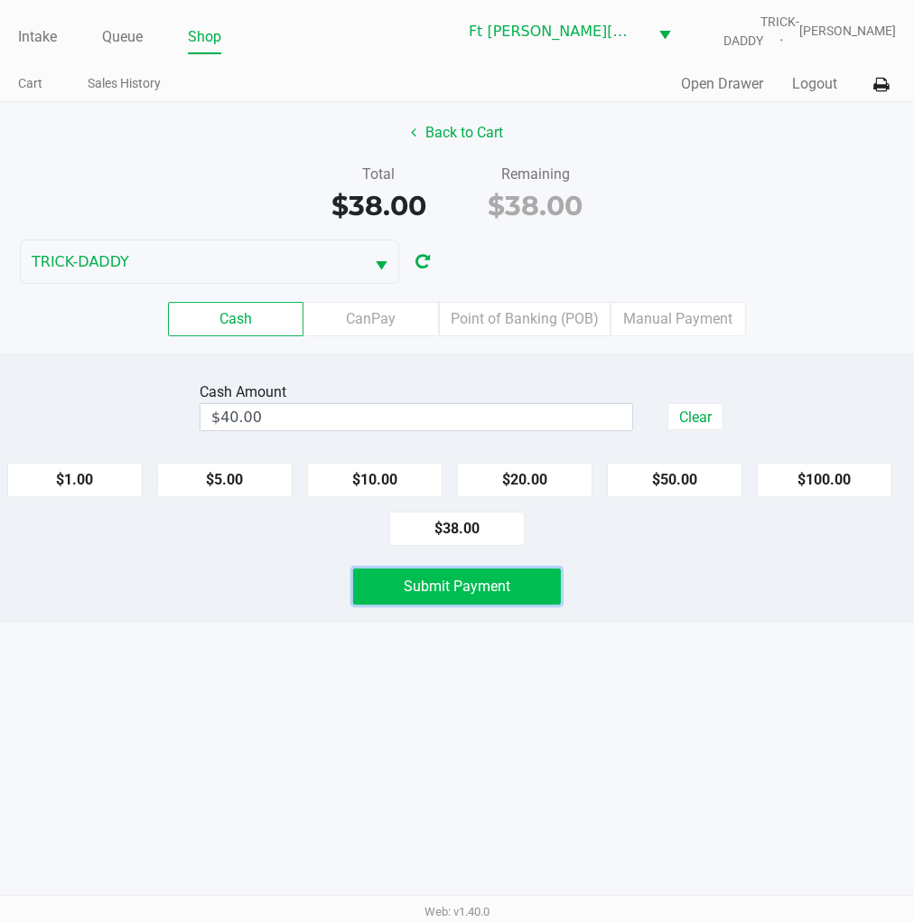
click at [495, 598] on button "Submit Payment" at bounding box center [457, 586] width 209 height 36
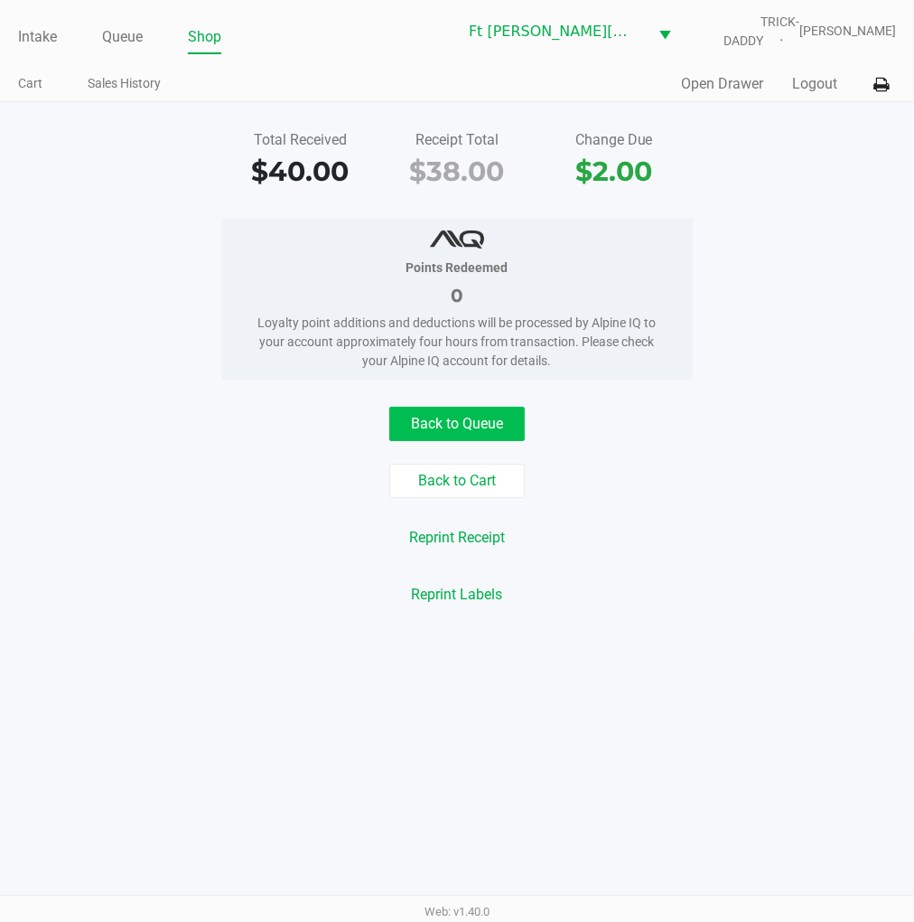
click at [452, 428] on button "Back to Queue" at bounding box center [457, 424] width 136 height 34
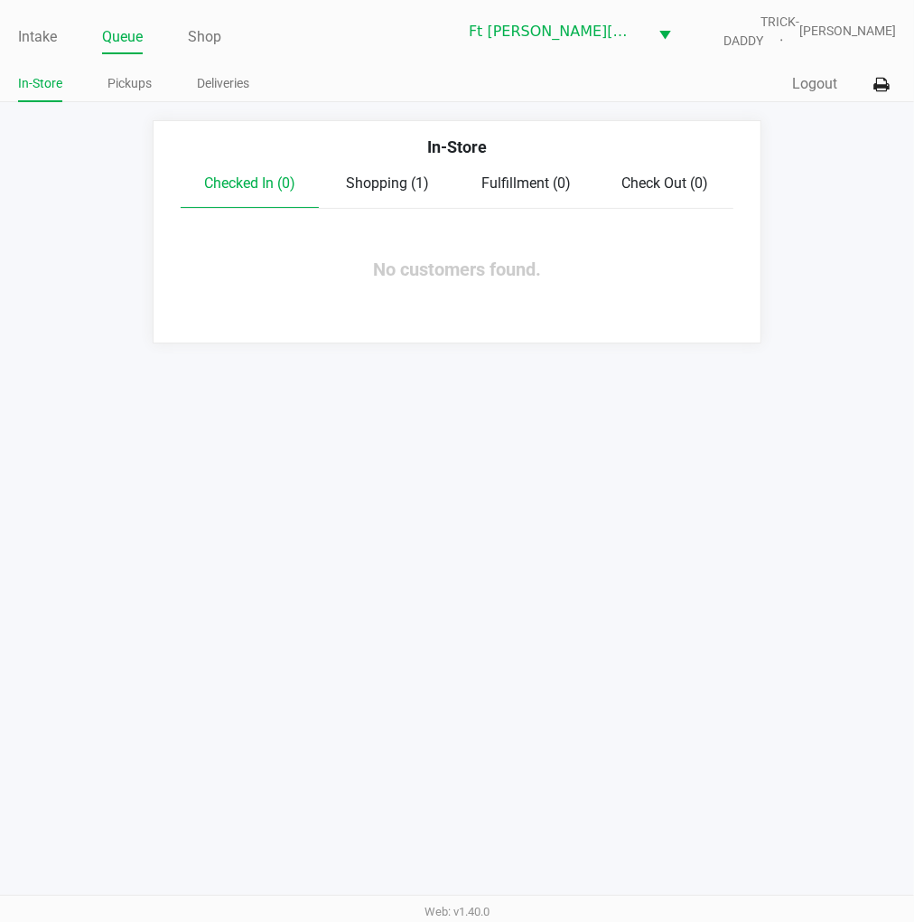
click at [54, 29] on link "Intake" at bounding box center [37, 36] width 39 height 25
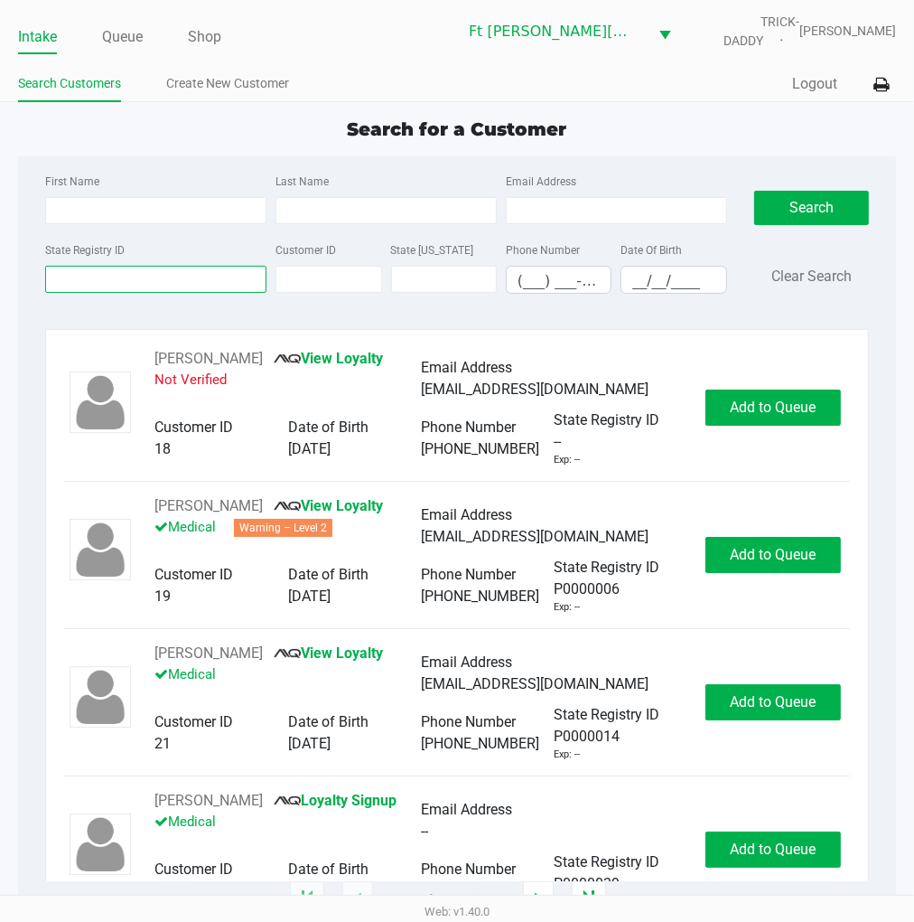
click at [192, 276] on input "State Registry ID" at bounding box center [155, 279] width 221 height 27
click at [177, 285] on input "State Registry ID" at bounding box center [155, 279] width 221 height 27
click at [177, 217] on input "First Name" at bounding box center [155, 210] width 221 height 27
type input "michelle"
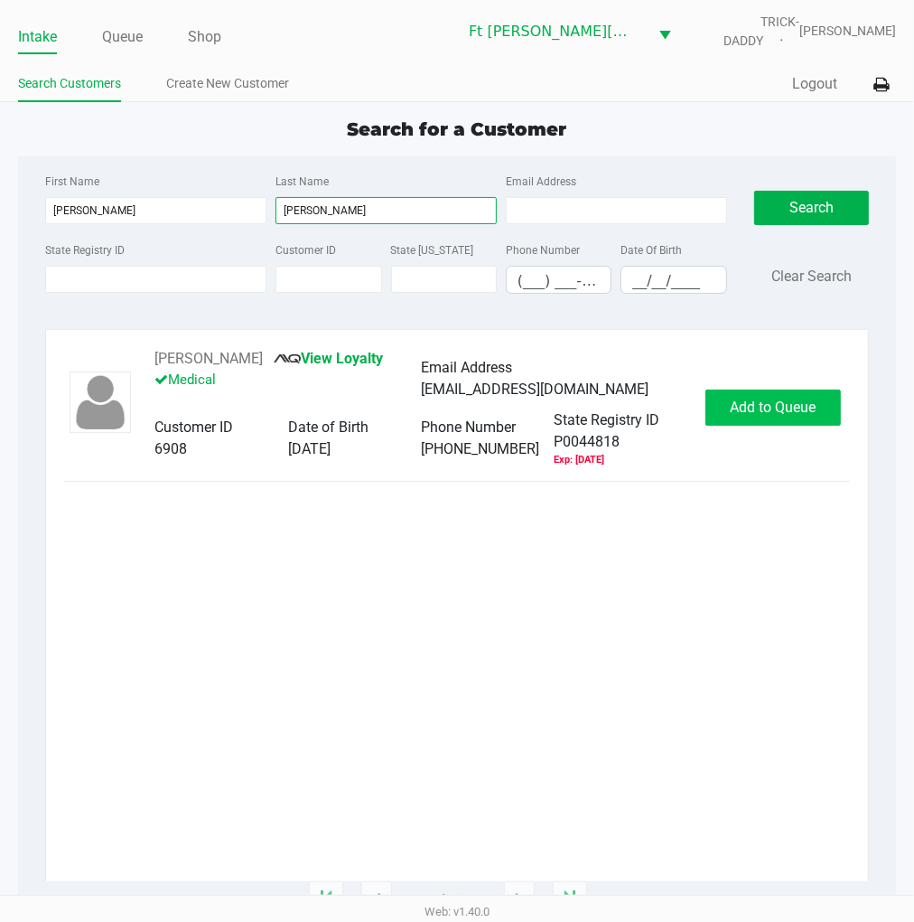
type input "styron"
click at [723, 416] on button "Add to Queue" at bounding box center [774, 407] width 136 height 36
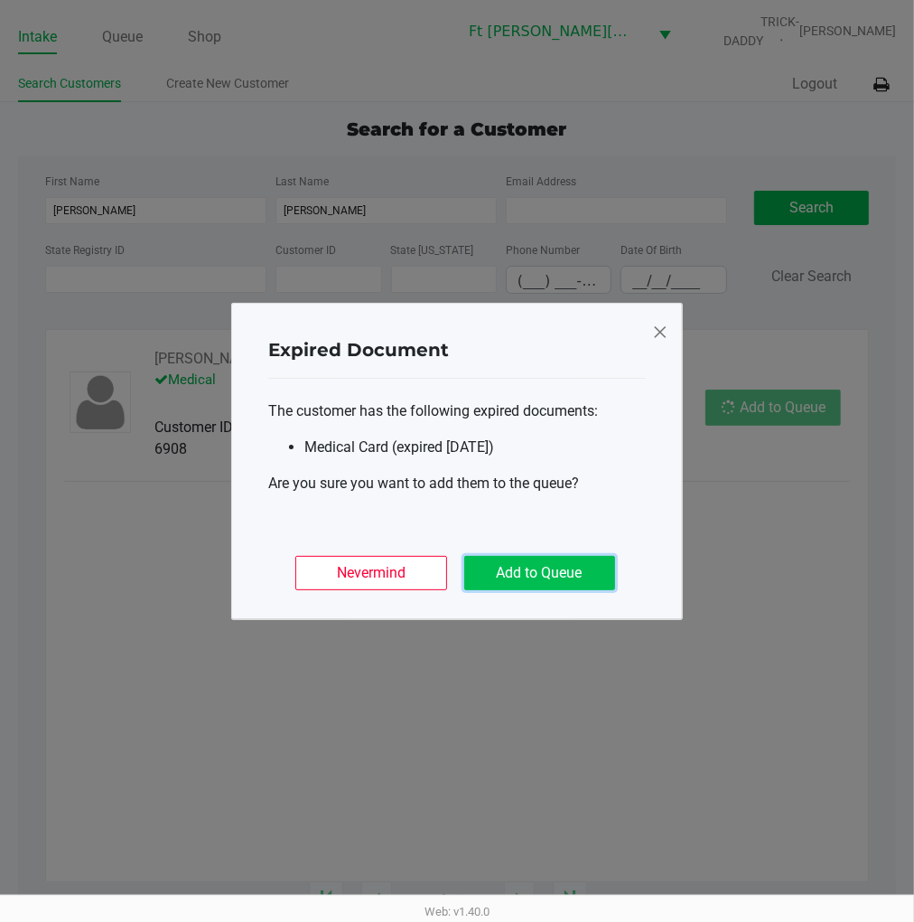
click at [564, 571] on button "Add to Queue" at bounding box center [539, 573] width 151 height 34
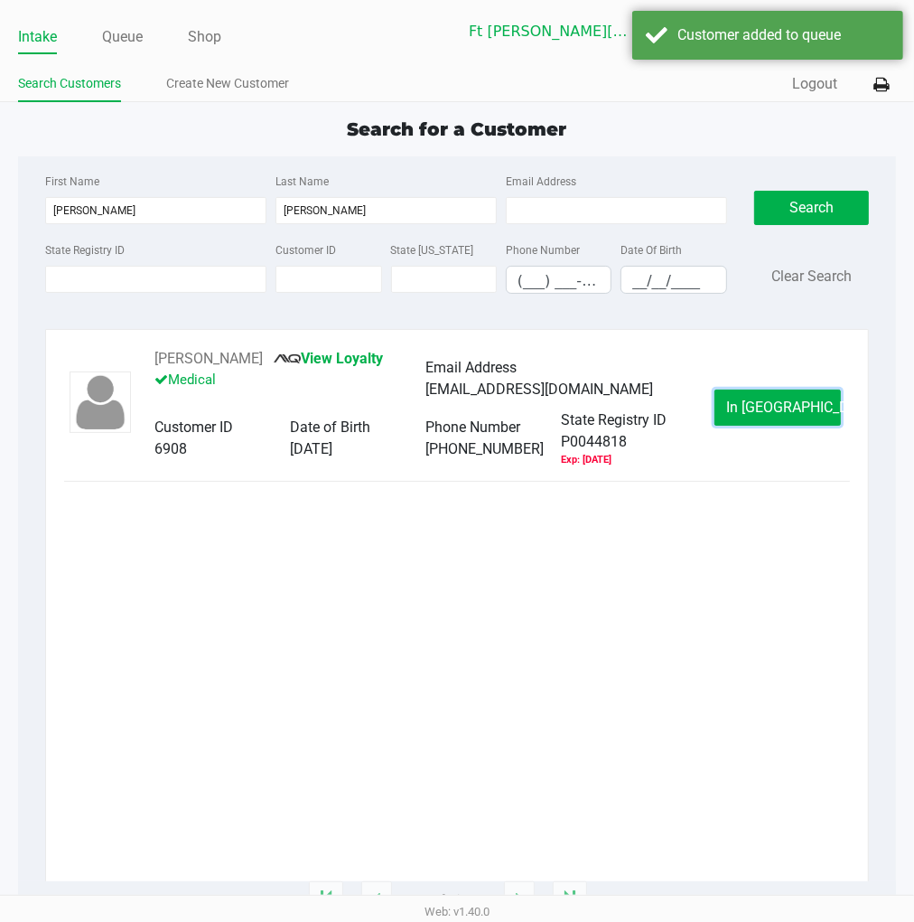
click at [751, 404] on span "In Queue" at bounding box center [802, 406] width 152 height 17
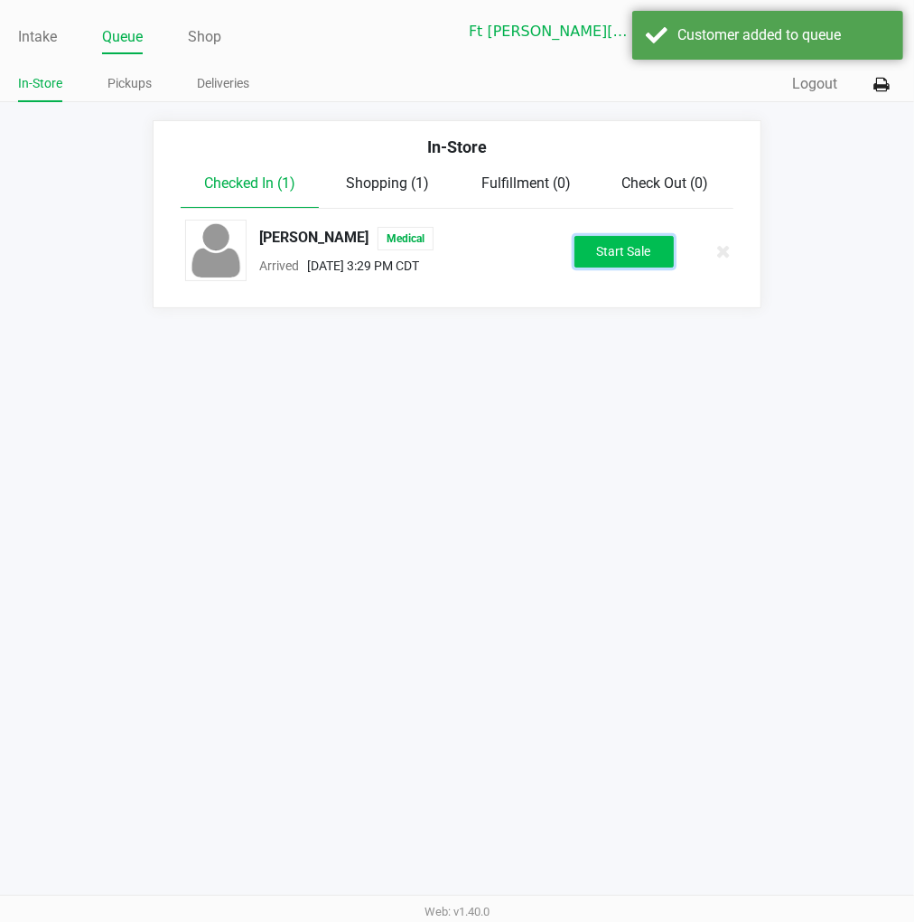
click at [618, 262] on button "Start Sale" at bounding box center [624, 252] width 99 height 32
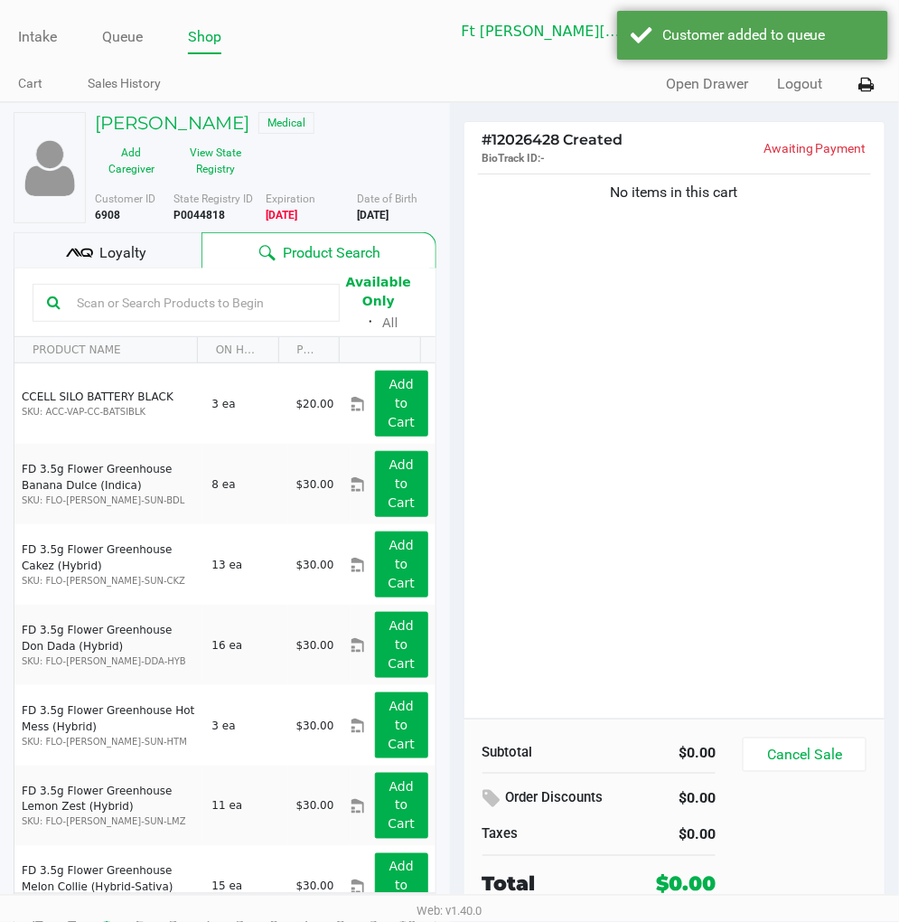
click at [114, 263] on span "Loyalty" at bounding box center [122, 253] width 47 height 22
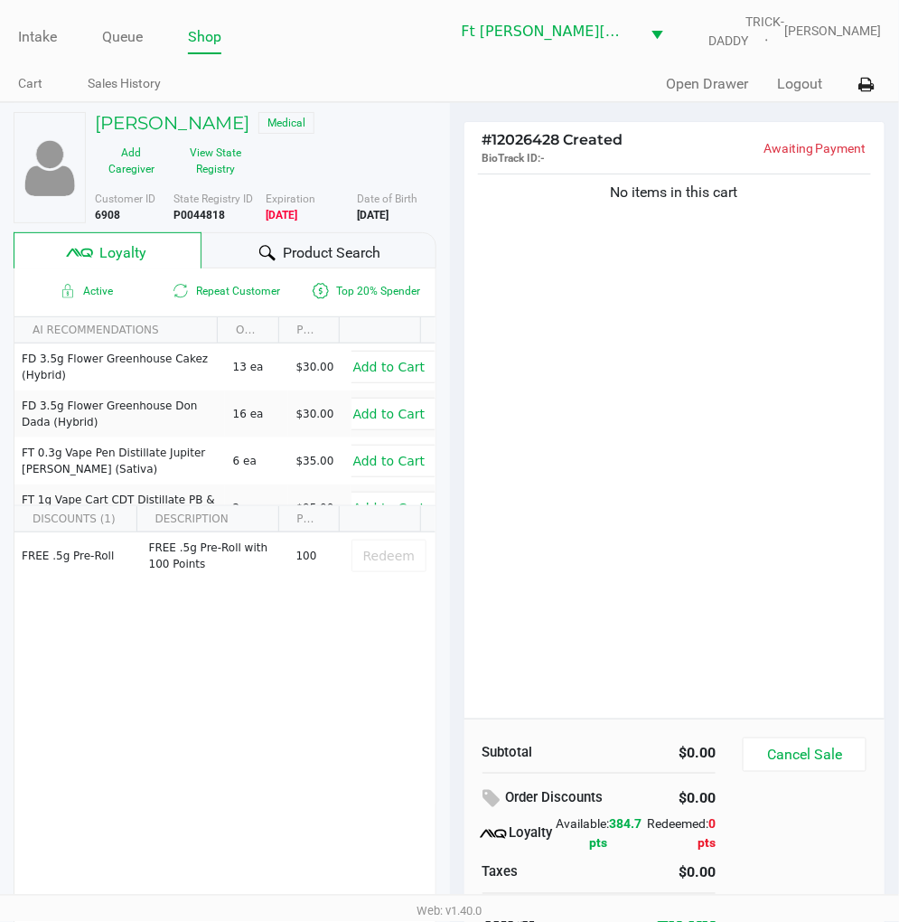
click at [289, 251] on span "Product Search" at bounding box center [332, 253] width 98 height 22
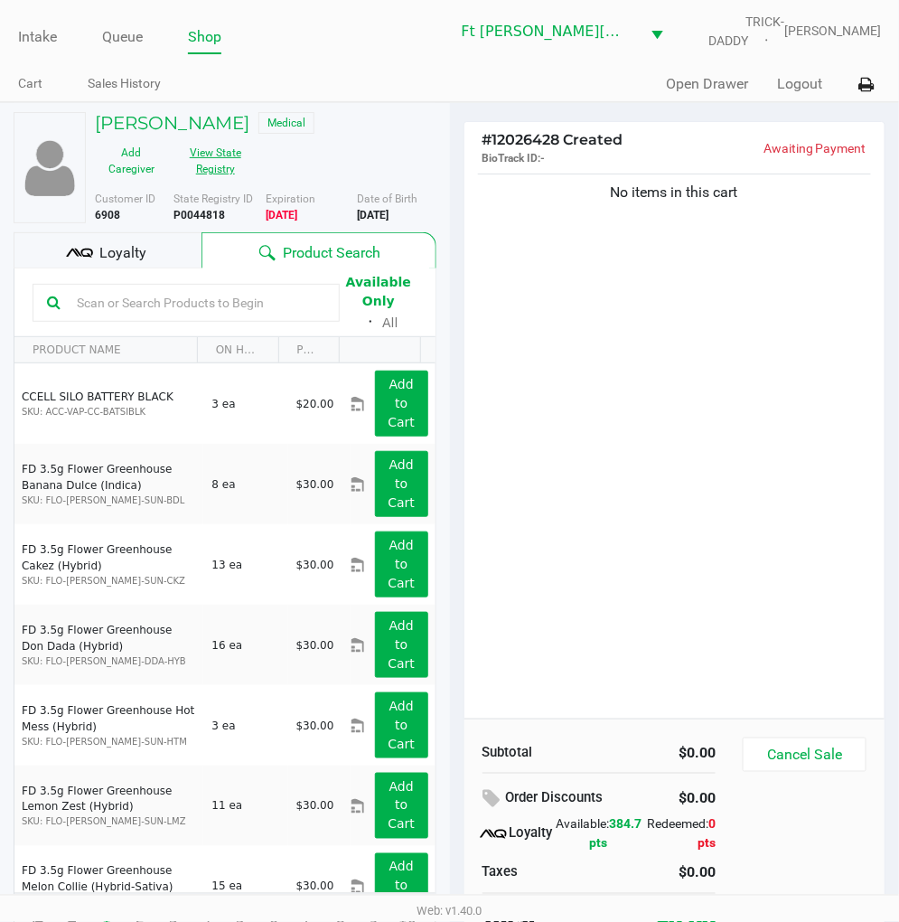
click at [214, 166] on button "View State Registry" at bounding box center [210, 160] width 84 height 45
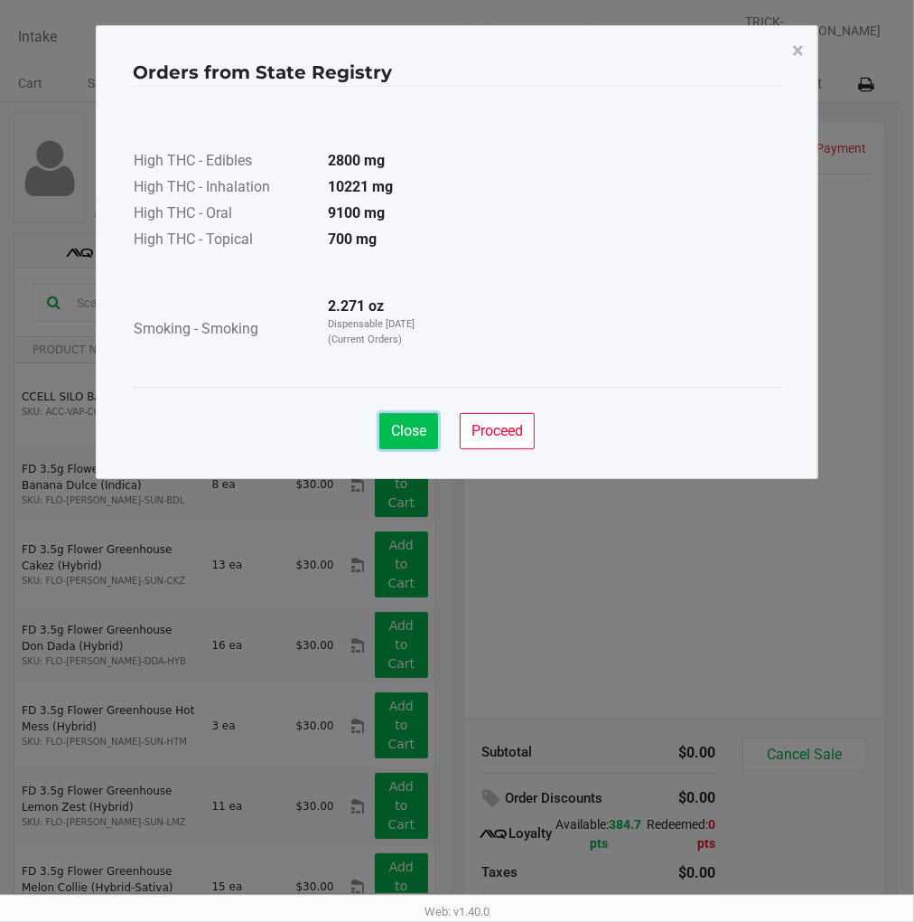
click at [407, 417] on button "Close" at bounding box center [409, 431] width 59 height 36
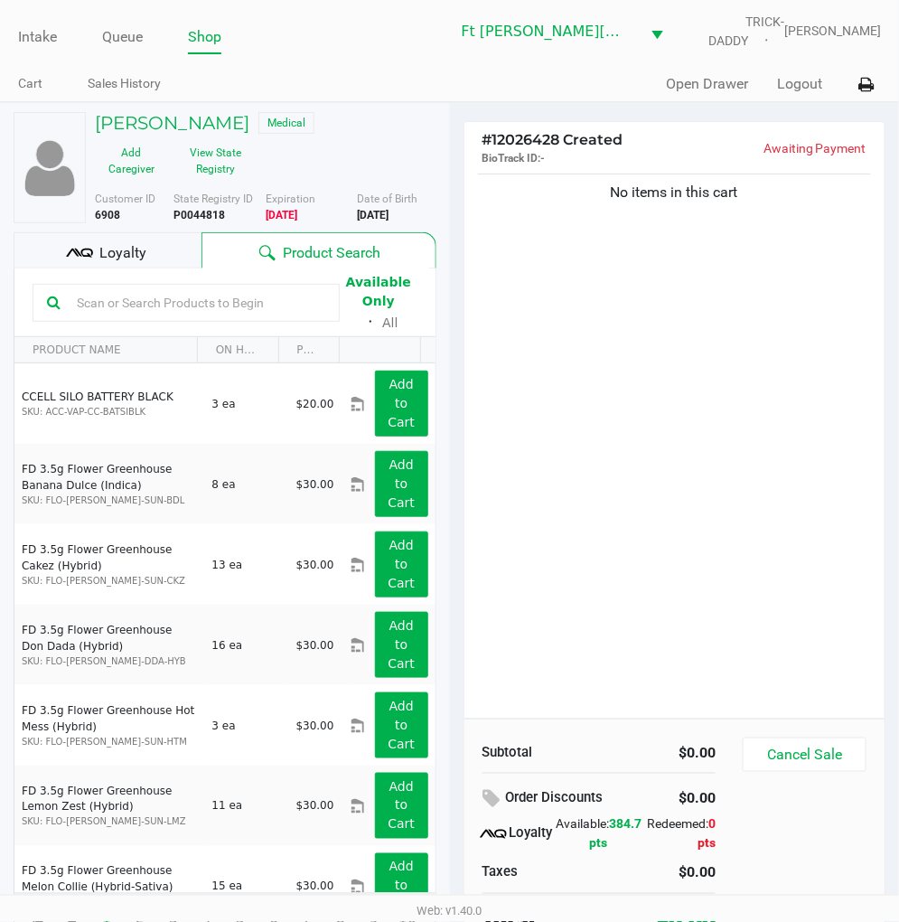
click at [611, 348] on div "No items in this cart" at bounding box center [674, 444] width 421 height 548
click at [211, 168] on button "View State Registry" at bounding box center [210, 160] width 84 height 45
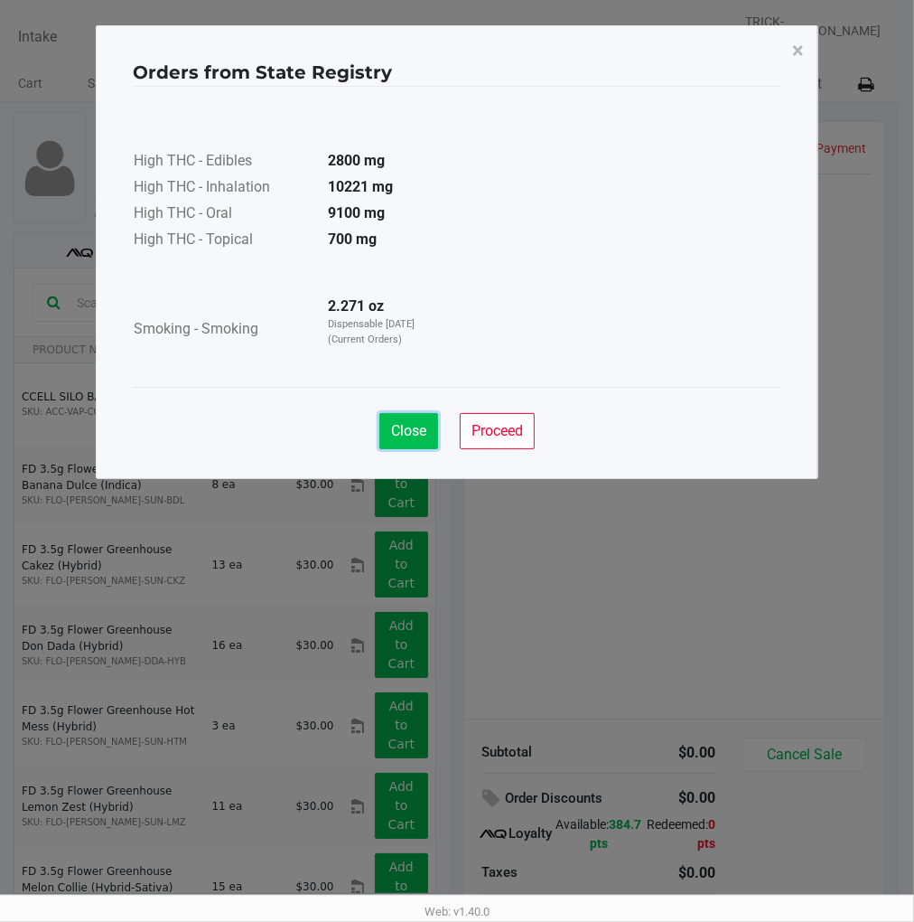
click at [422, 443] on button "Close" at bounding box center [409, 431] width 59 height 36
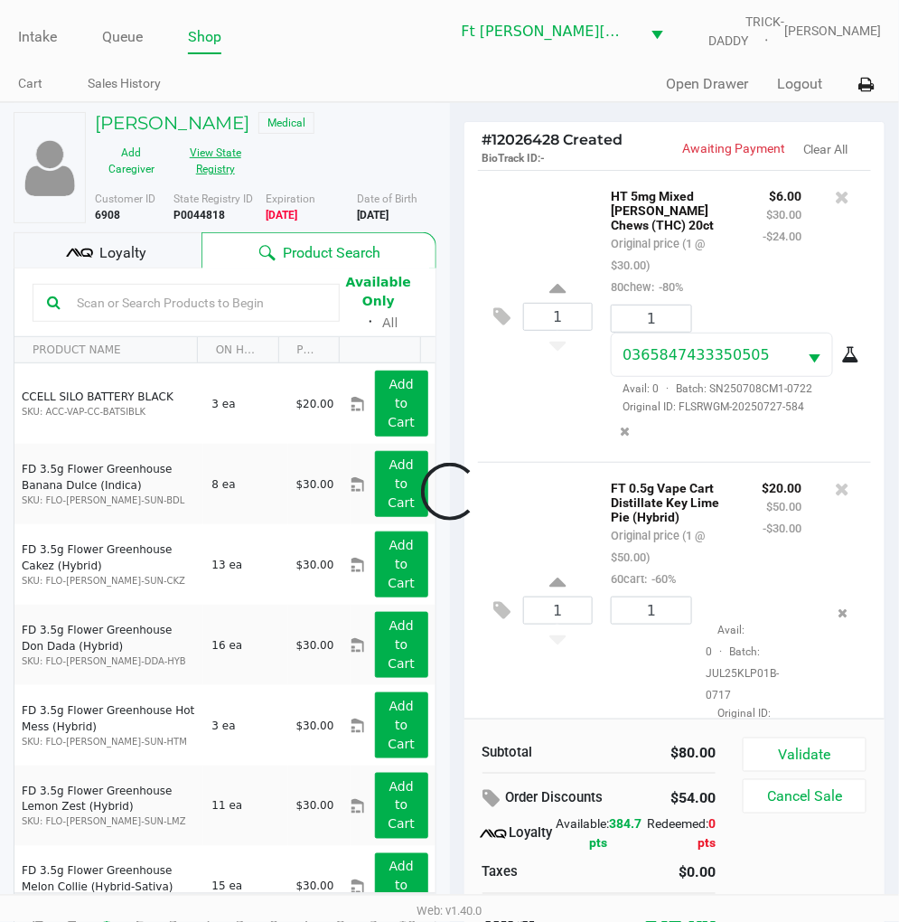
scroll to position [40, 0]
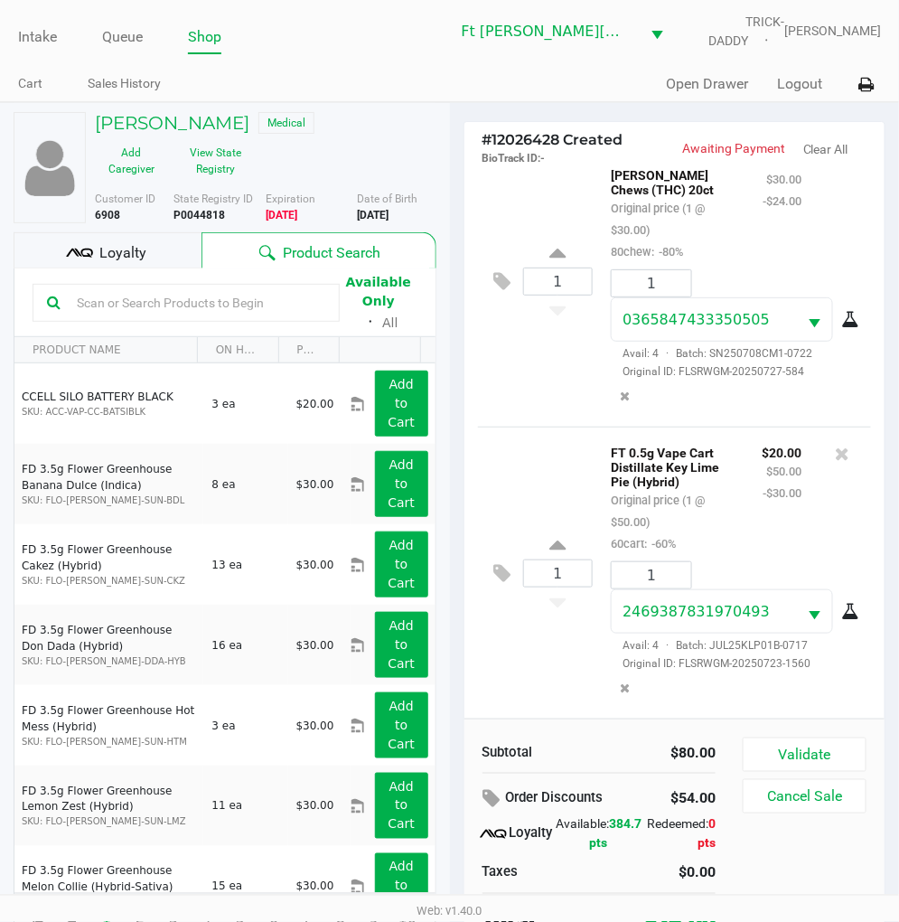
click at [169, 247] on div "Loyalty" at bounding box center [108, 250] width 188 height 36
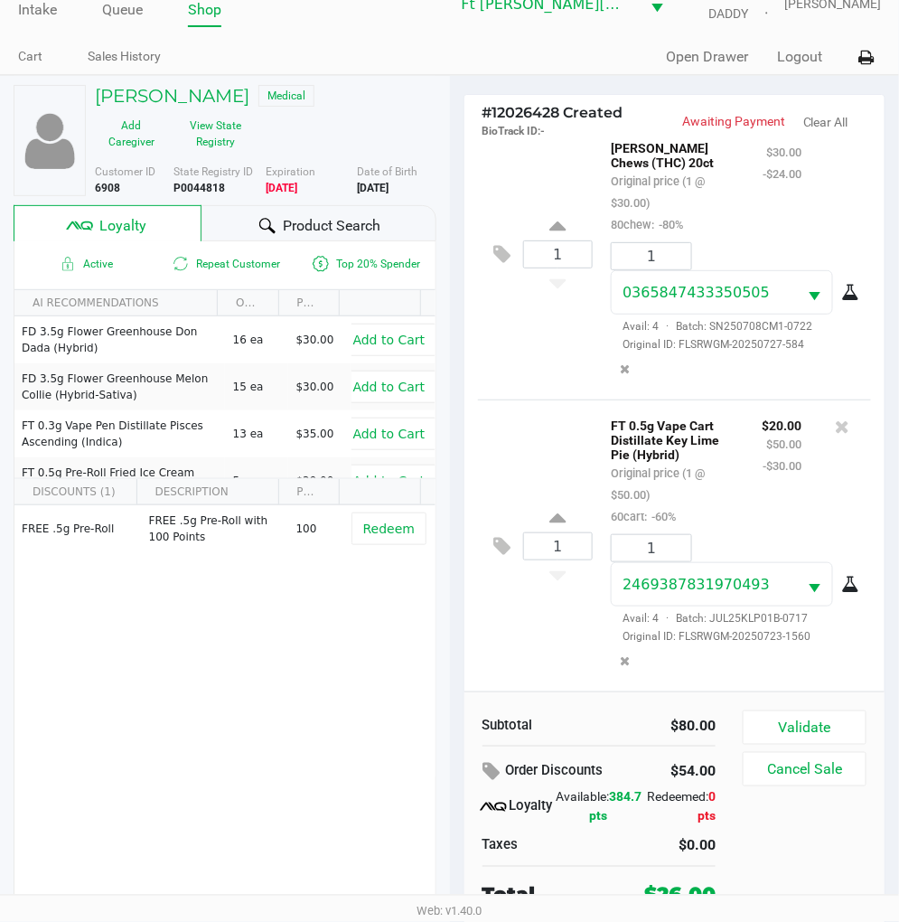
scroll to position [34, 0]
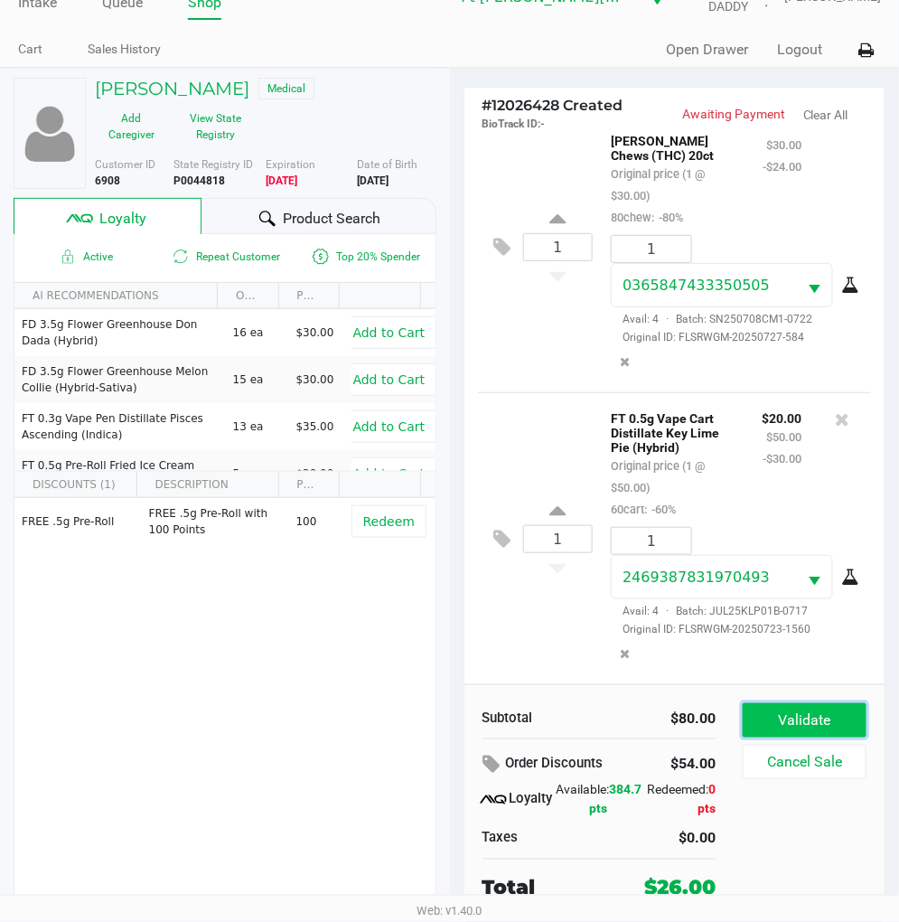
click at [818, 703] on button "Validate" at bounding box center [805, 720] width 124 height 34
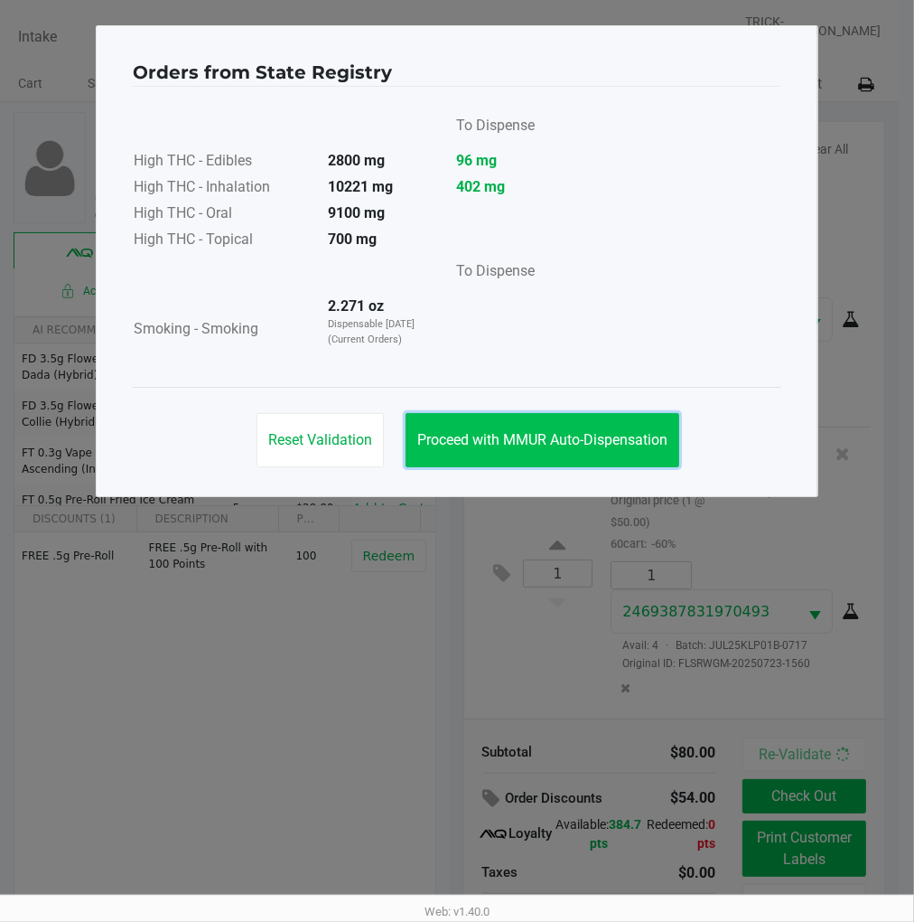
click at [594, 438] on span "Proceed with MMUR Auto-Dispensation" at bounding box center [542, 439] width 250 height 17
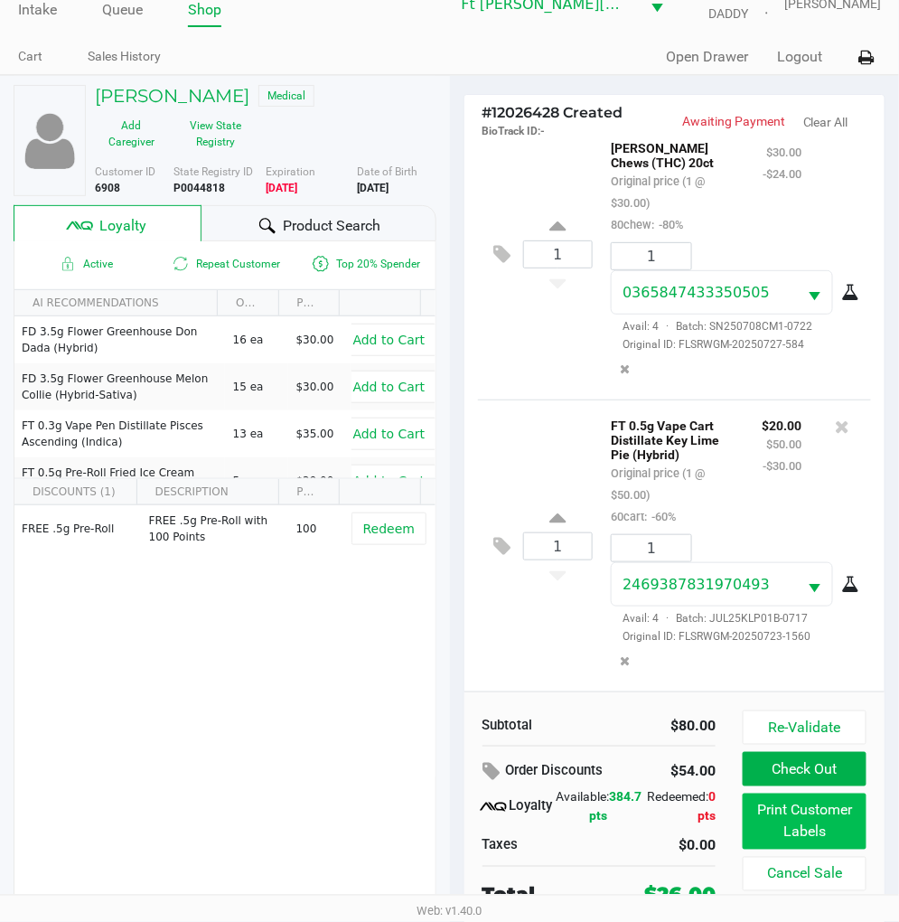
scroll to position [34, 0]
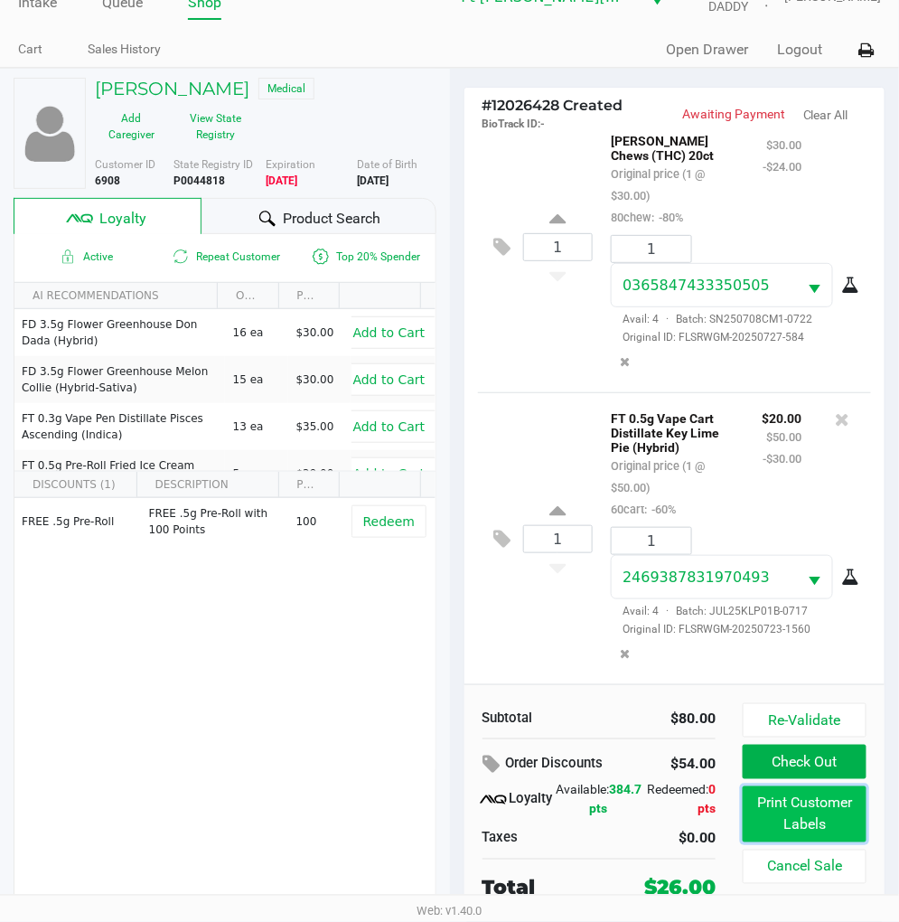
click at [797, 808] on button "Print Customer Labels" at bounding box center [805, 814] width 124 height 56
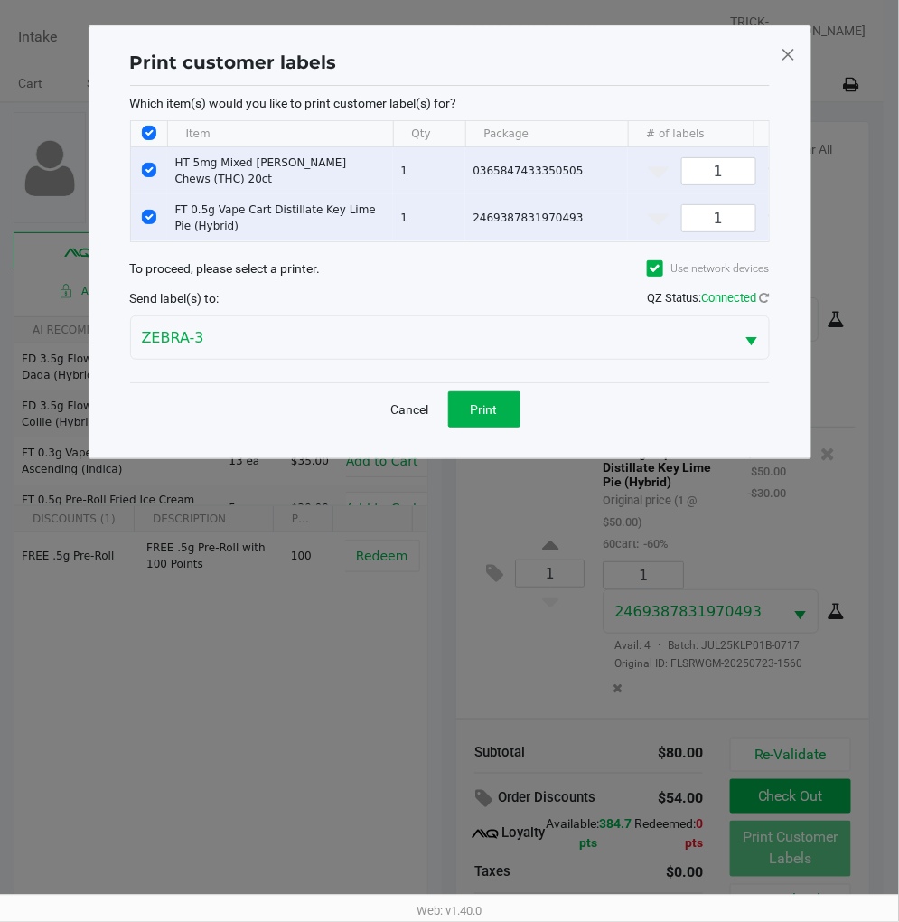
scroll to position [0, 0]
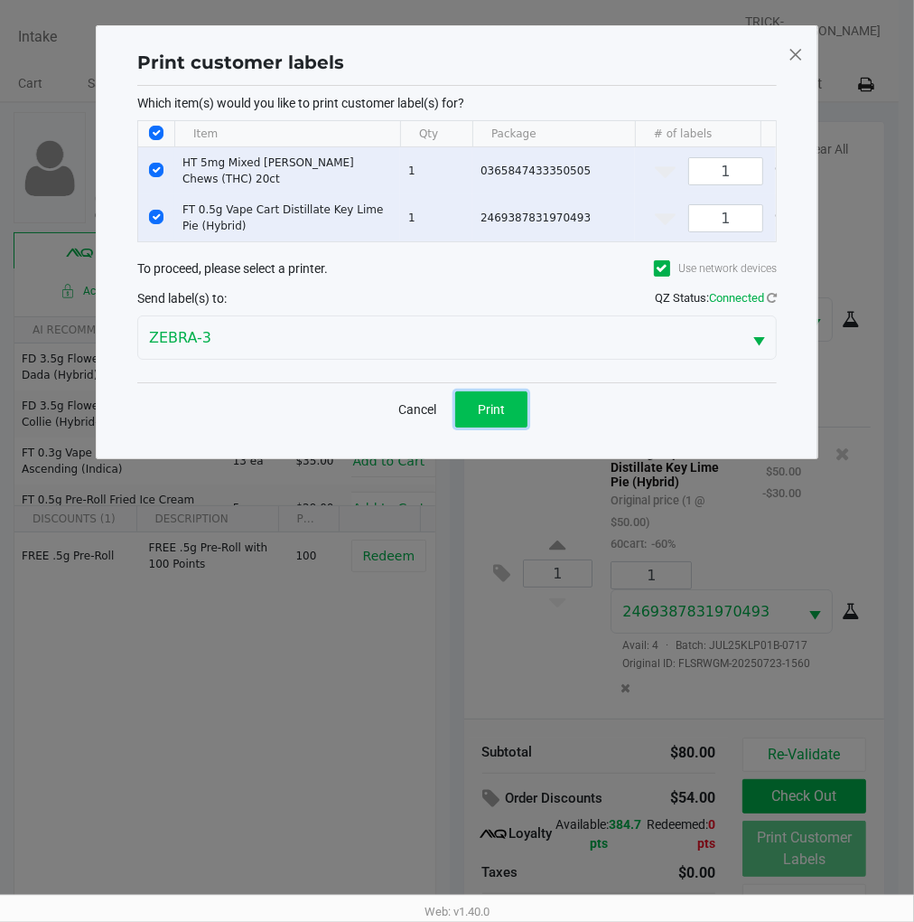
click at [490, 427] on button "Print" at bounding box center [491, 409] width 72 height 36
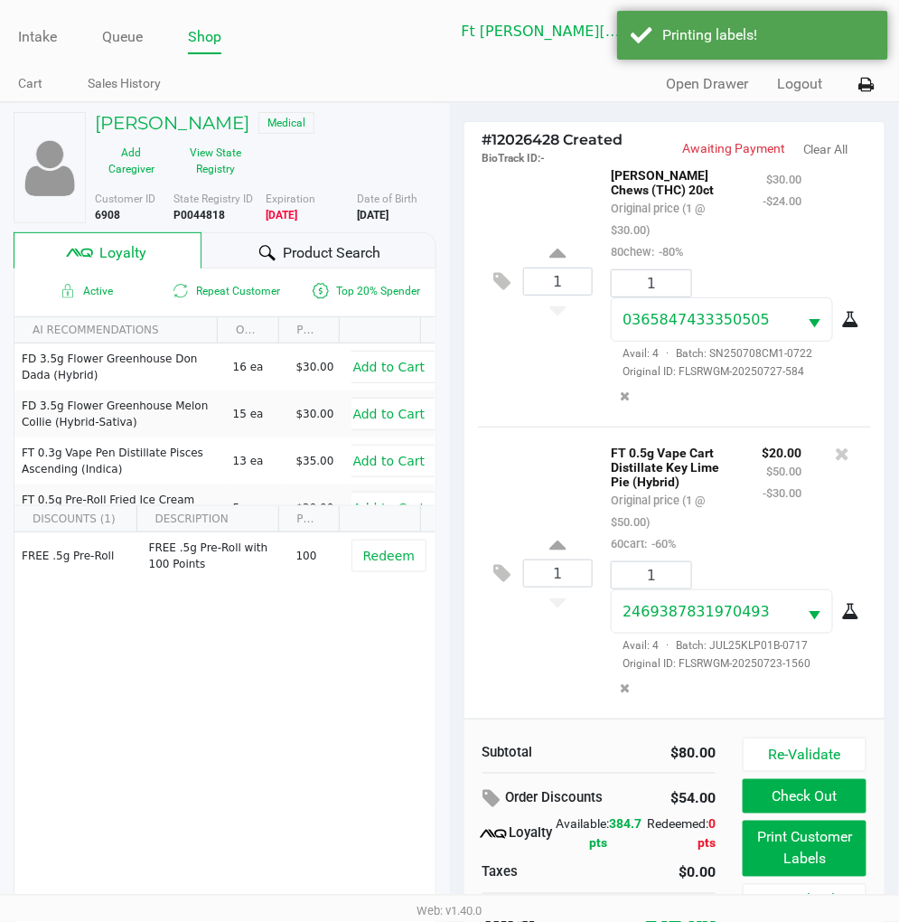
scroll to position [34, 0]
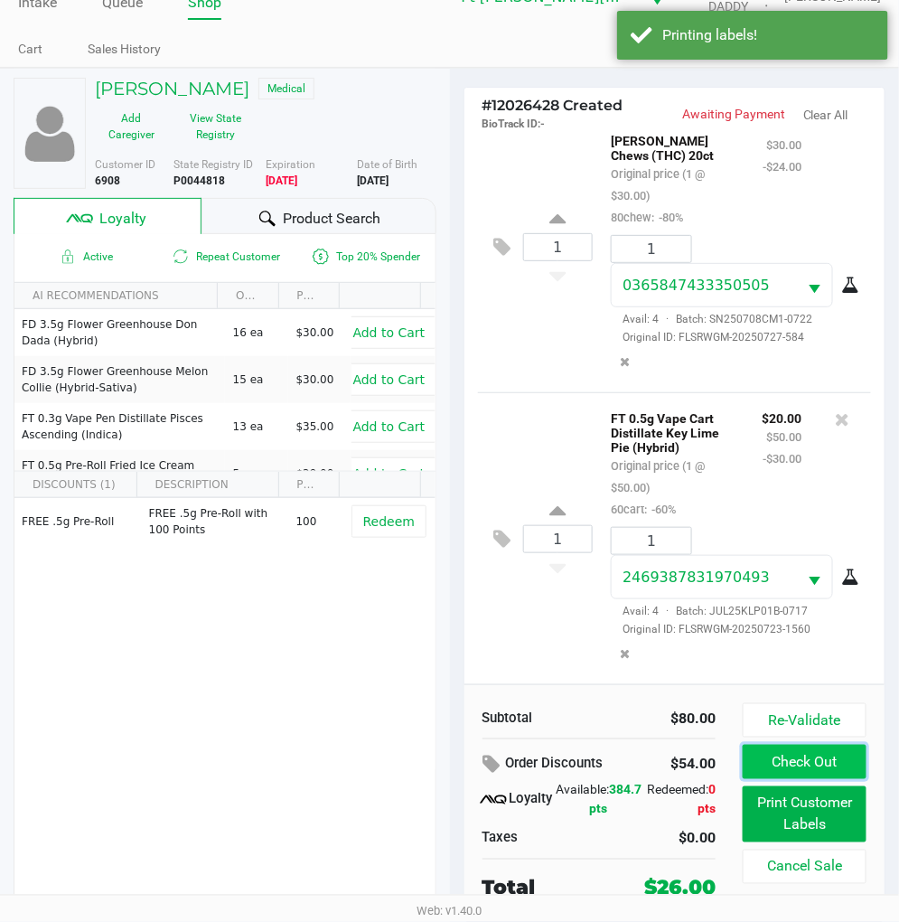
click at [820, 766] on button "Check Out" at bounding box center [805, 762] width 124 height 34
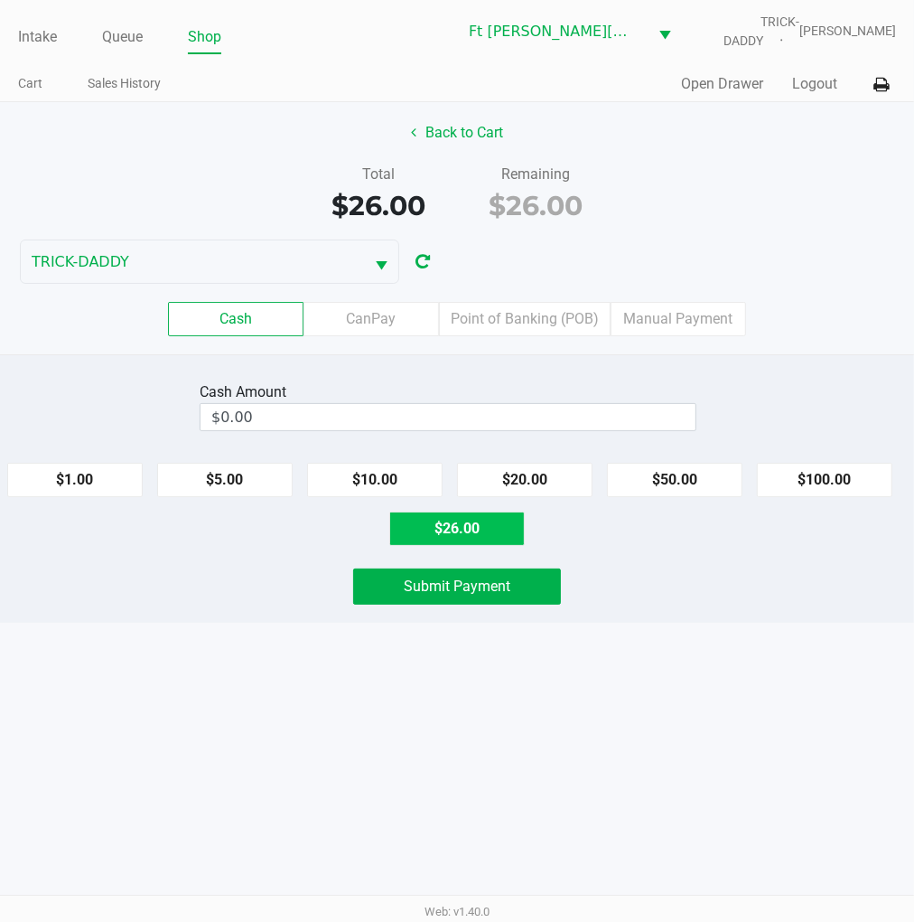
click at [455, 525] on button "$26.00" at bounding box center [457, 528] width 136 height 34
type input "$26.00"
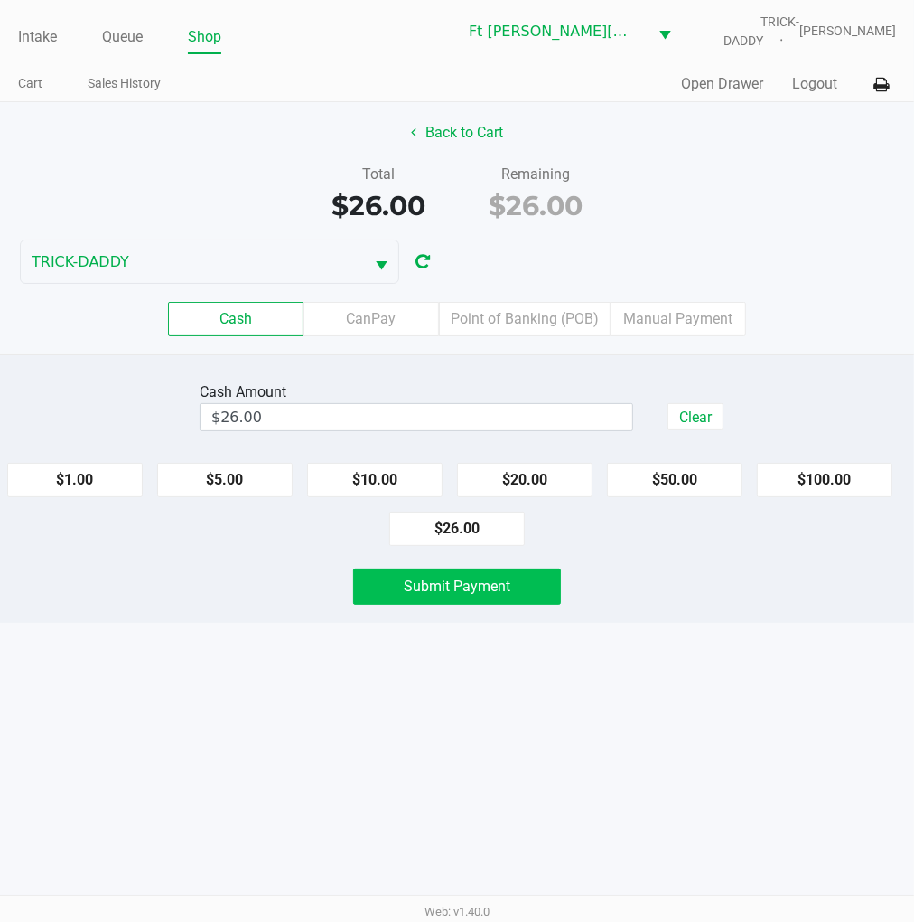
click at [481, 578] on span "Submit Payment" at bounding box center [457, 585] width 107 height 17
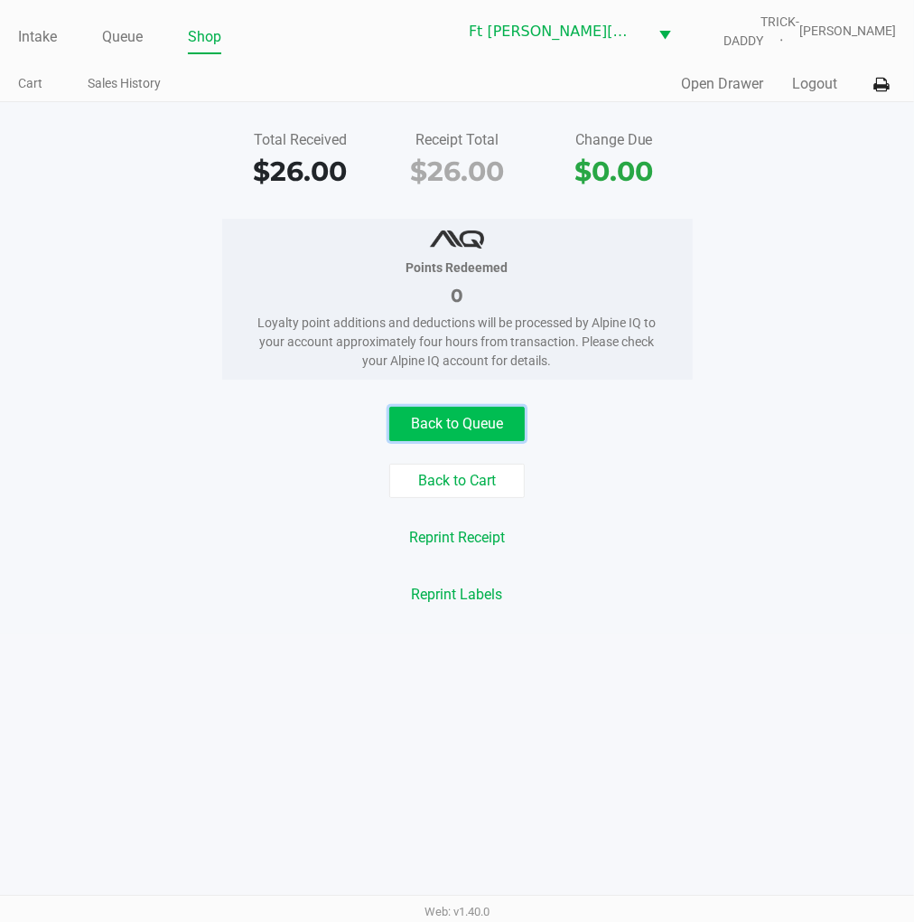
click at [501, 413] on button "Back to Queue" at bounding box center [457, 424] width 136 height 34
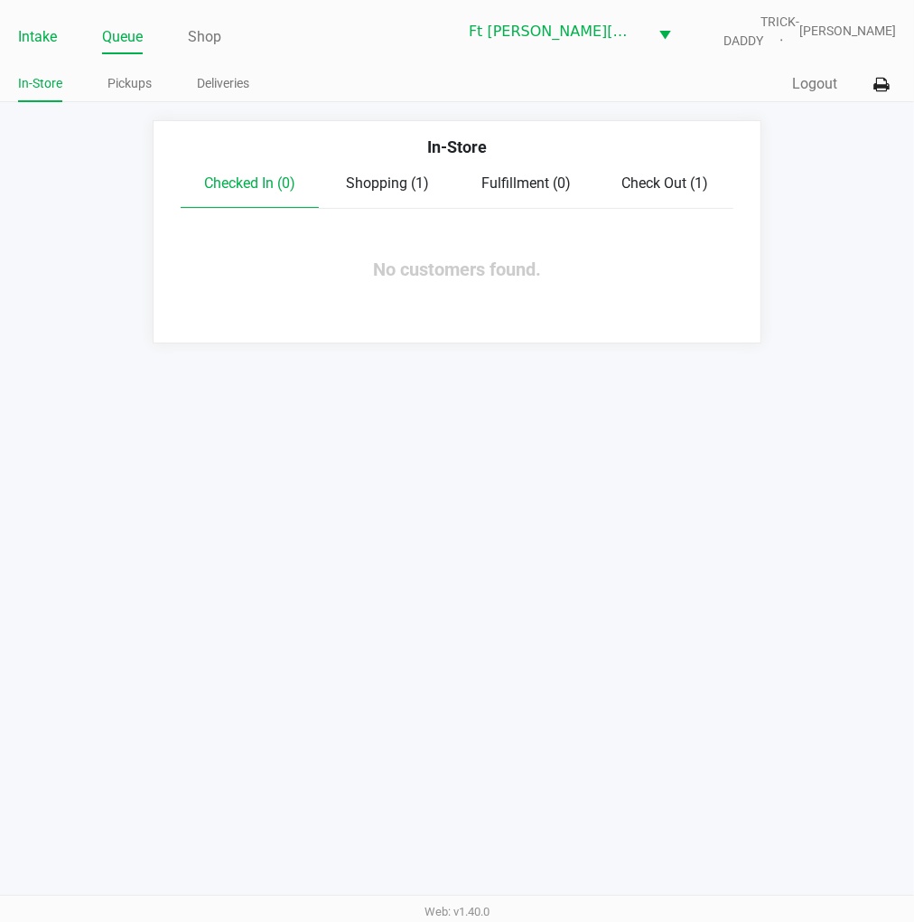
click at [42, 34] on link "Intake" at bounding box center [37, 36] width 39 height 25
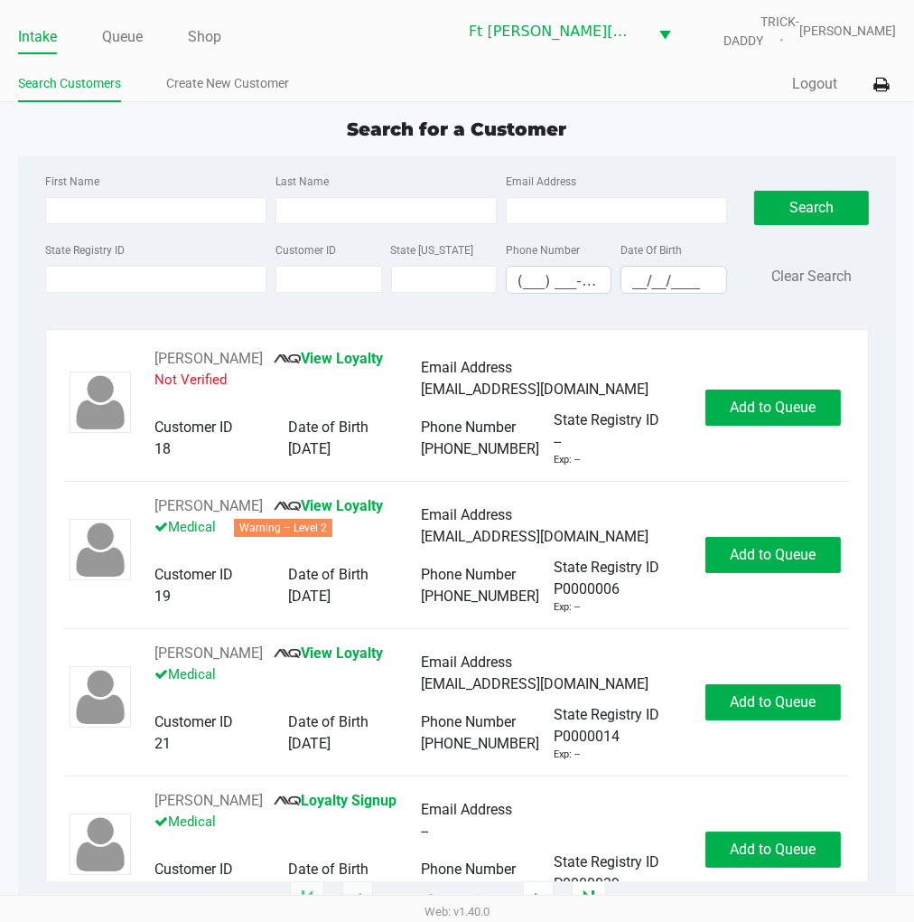
click at [801, 95] on div "Quick Sale Logout" at bounding box center [676, 84] width 439 height 33
click at [804, 89] on button "Logout" at bounding box center [814, 84] width 45 height 22
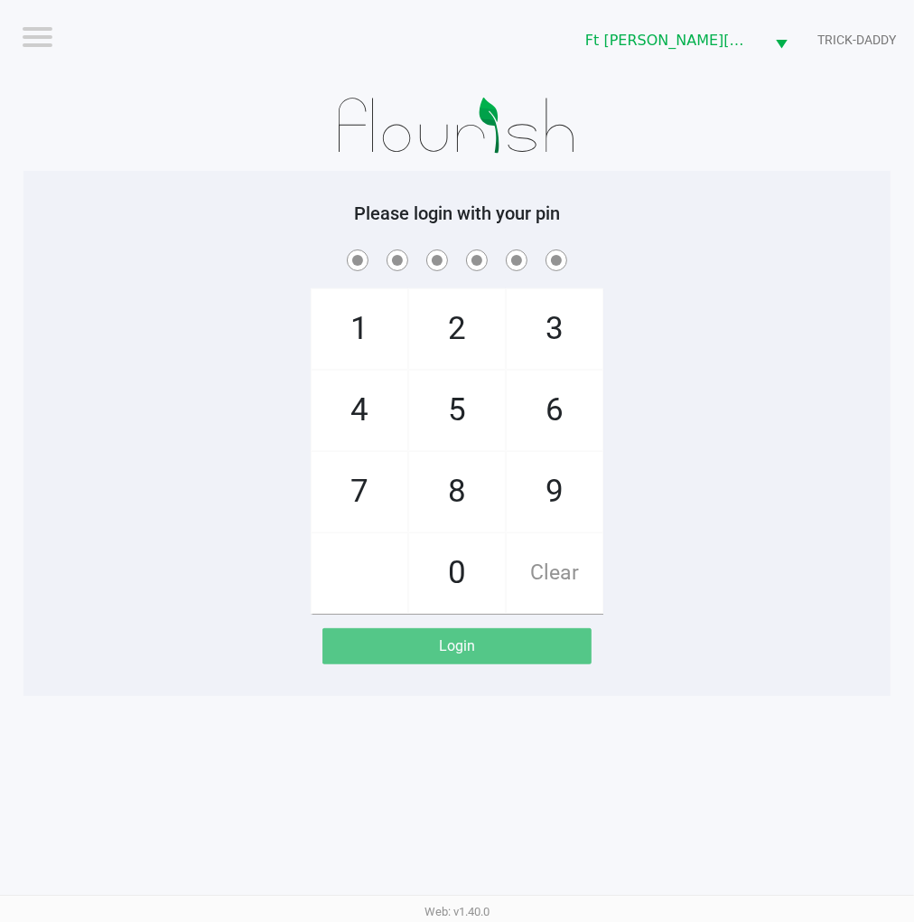
click at [746, 380] on div "1 4 7 2 5 8 0 3 6 9 Clear" at bounding box center [456, 430] width 867 height 368
checkbox input "true"
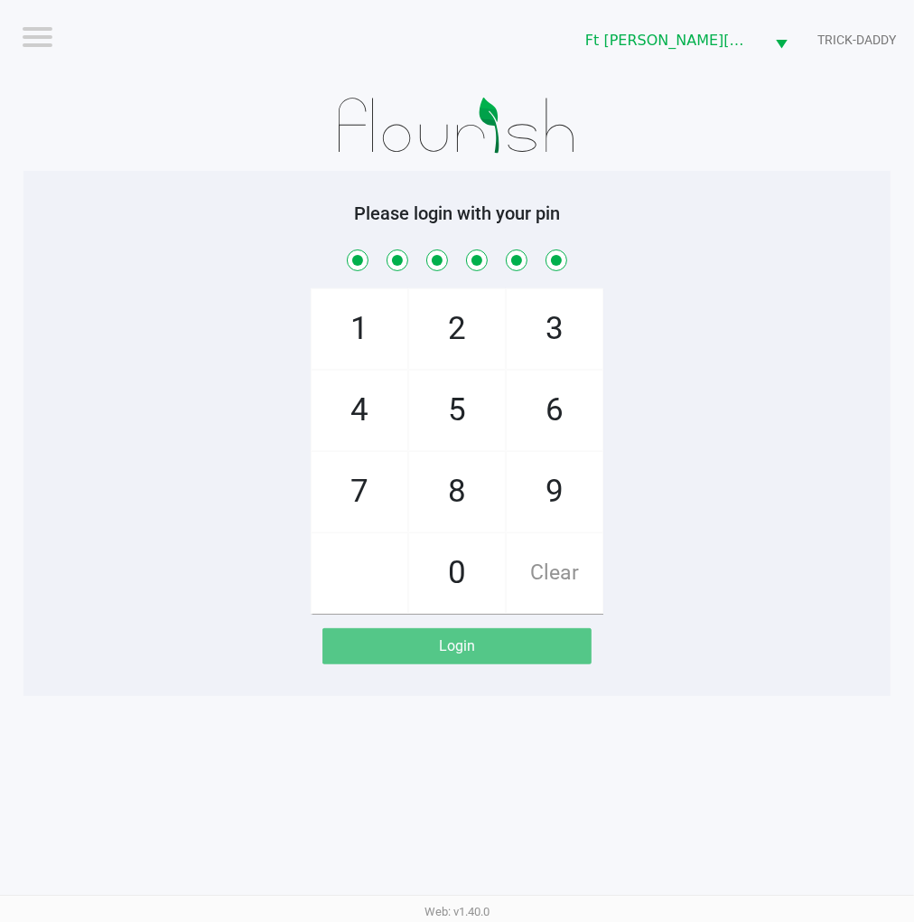
checkbox input "true"
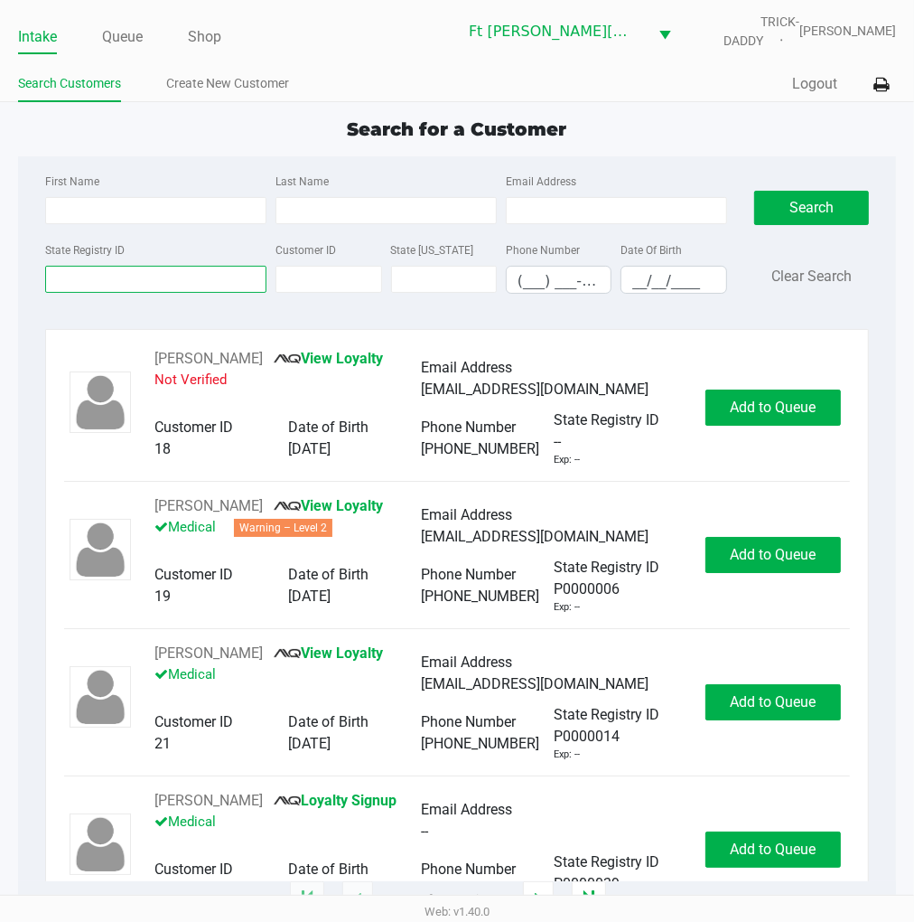
click at [148, 290] on input "State Registry ID" at bounding box center [155, 279] width 221 height 27
click at [152, 283] on input "State Registry ID" at bounding box center [155, 279] width 221 height 27
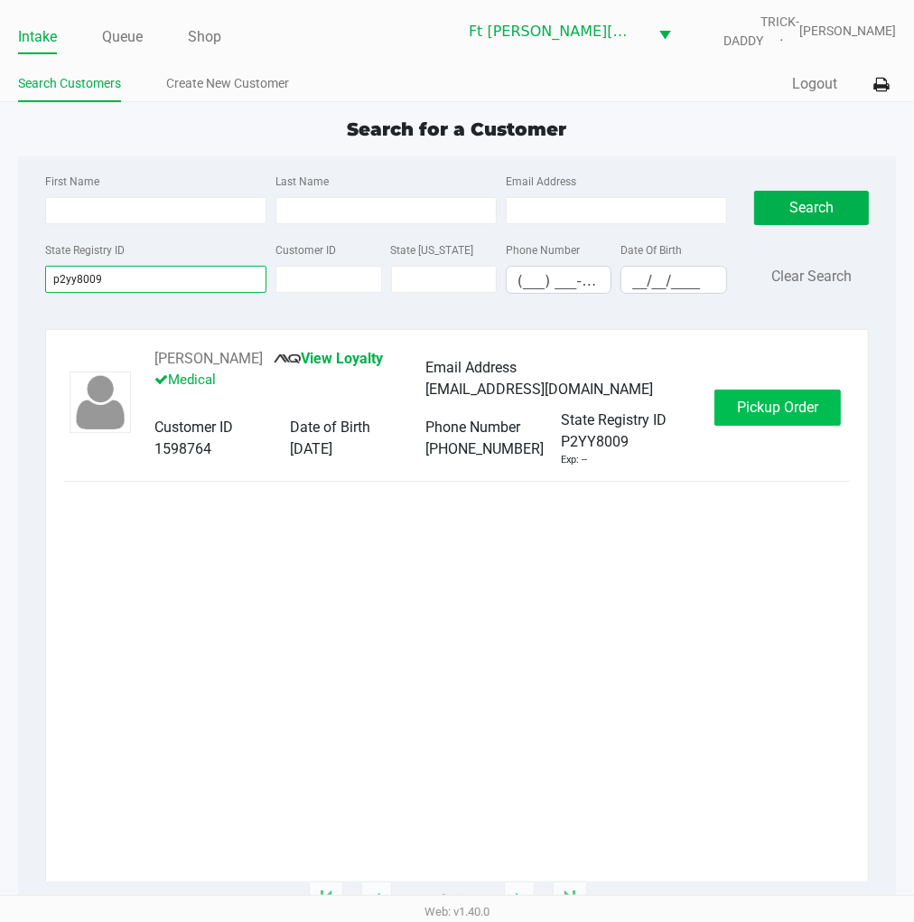
type input "p2yy8009"
click at [757, 413] on span "Pickup Order" at bounding box center [777, 406] width 81 height 17
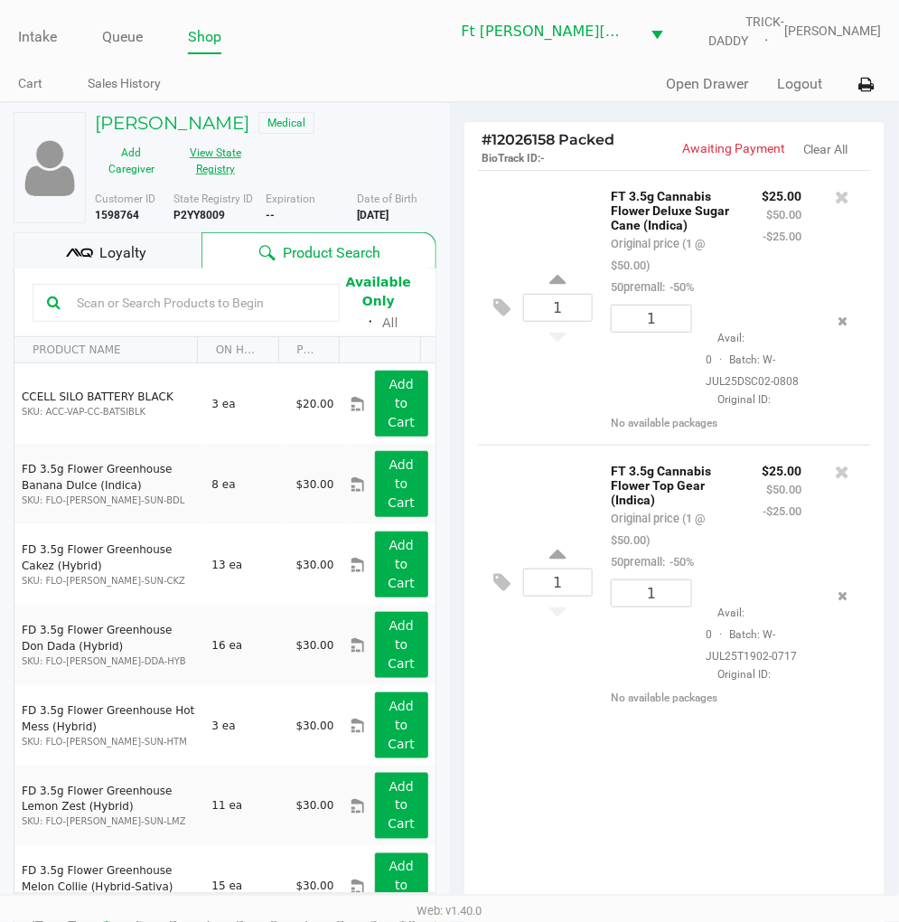
click at [222, 154] on button "View State Registry" at bounding box center [210, 160] width 84 height 45
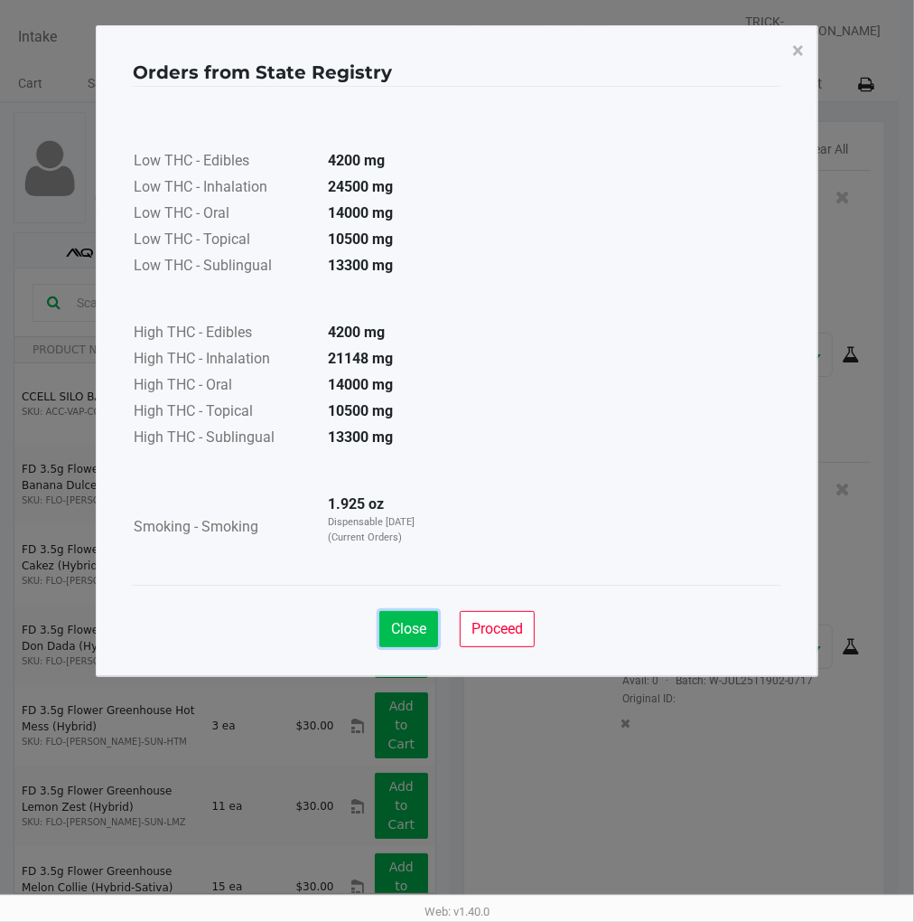
click at [420, 628] on span "Close" at bounding box center [408, 628] width 35 height 17
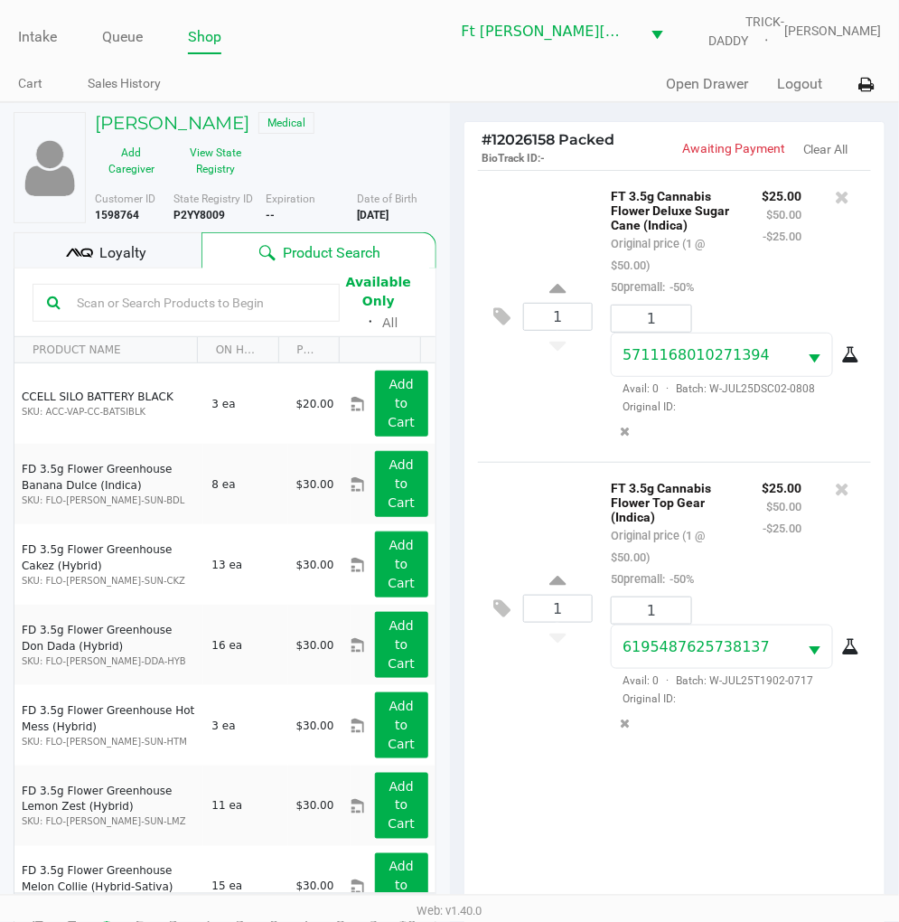
click at [129, 240] on div "Loyalty" at bounding box center [108, 250] width 188 height 36
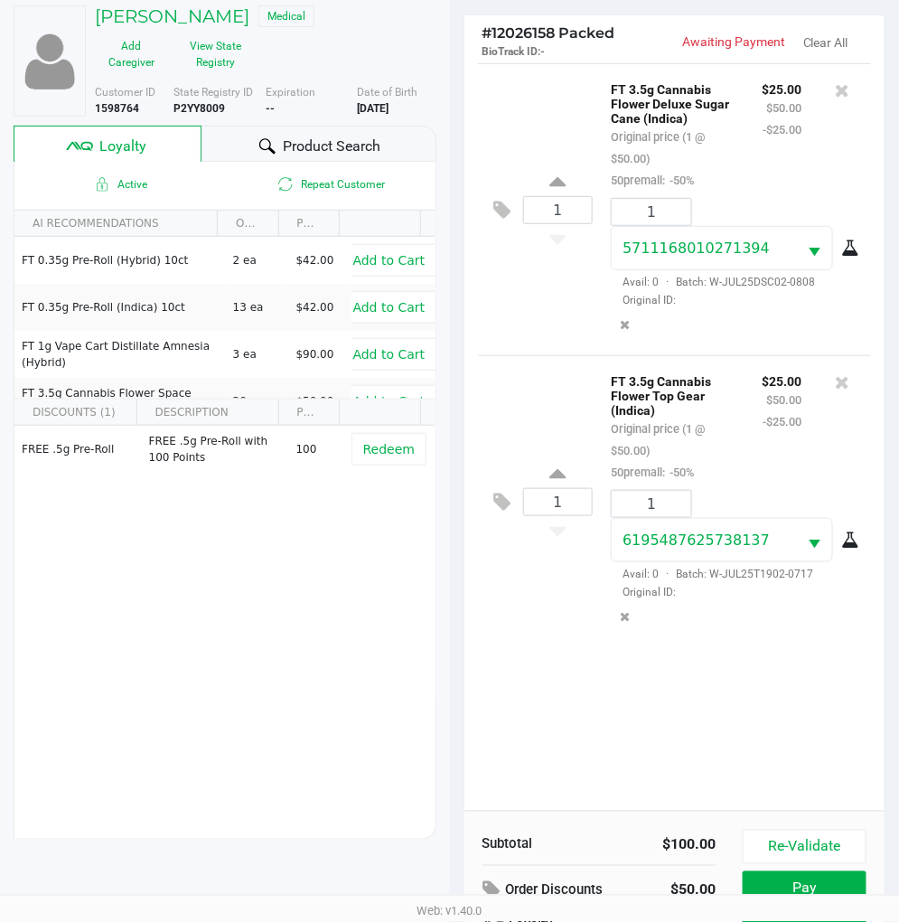
scroll to position [233, 0]
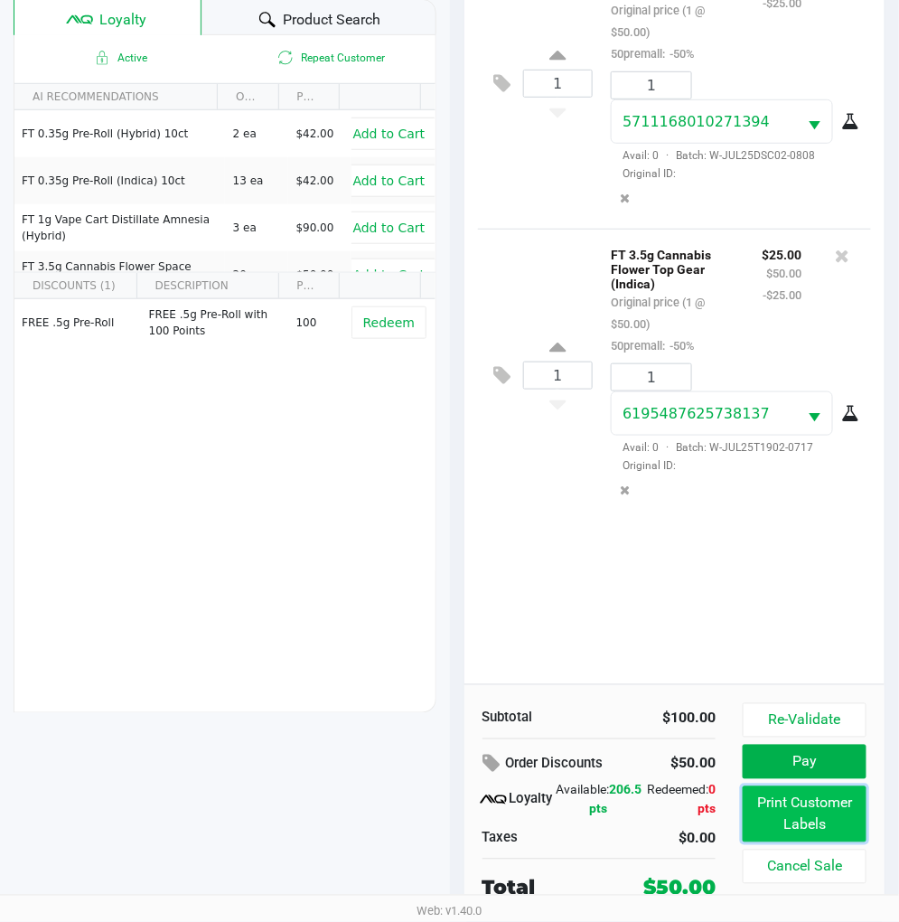
click at [832, 824] on button "Print Customer Labels" at bounding box center [805, 814] width 124 height 56
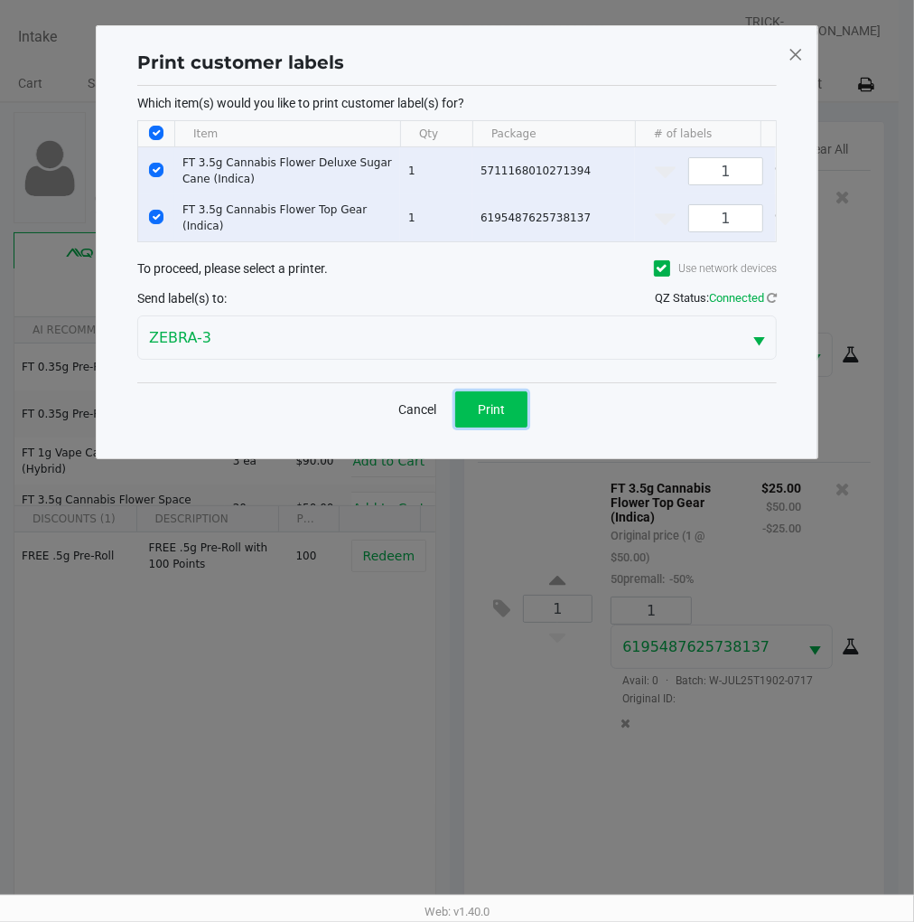
click at [500, 417] on span "Print" at bounding box center [491, 409] width 27 height 14
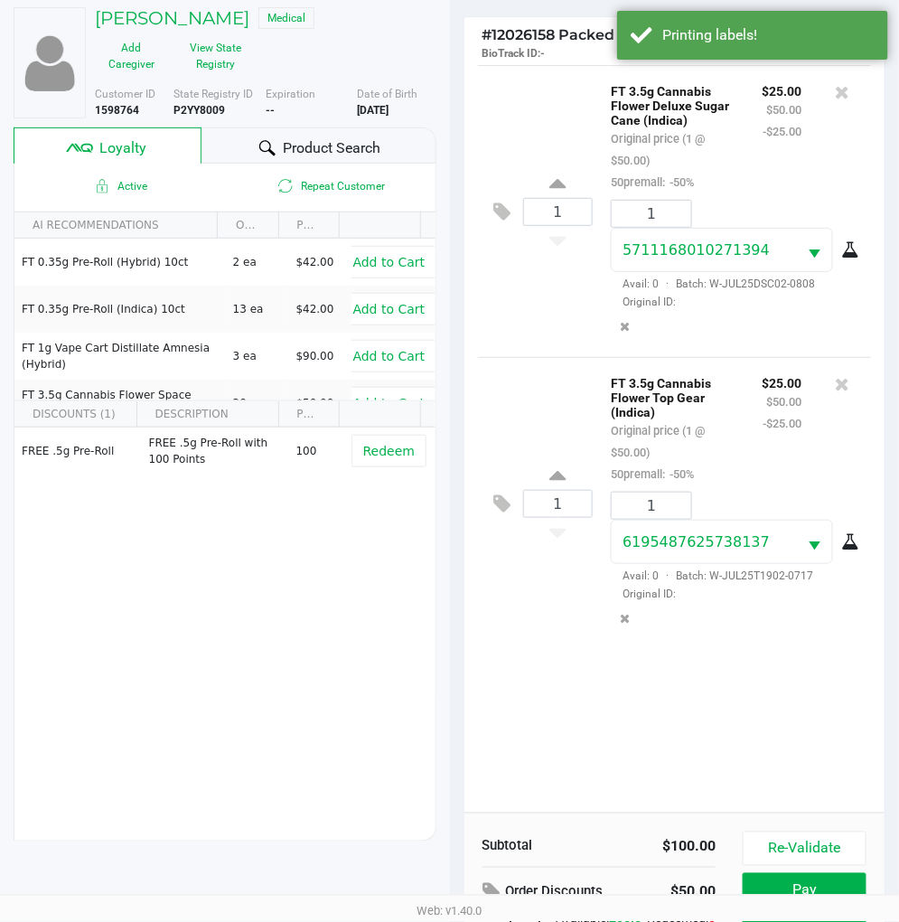
scroll to position [233, 0]
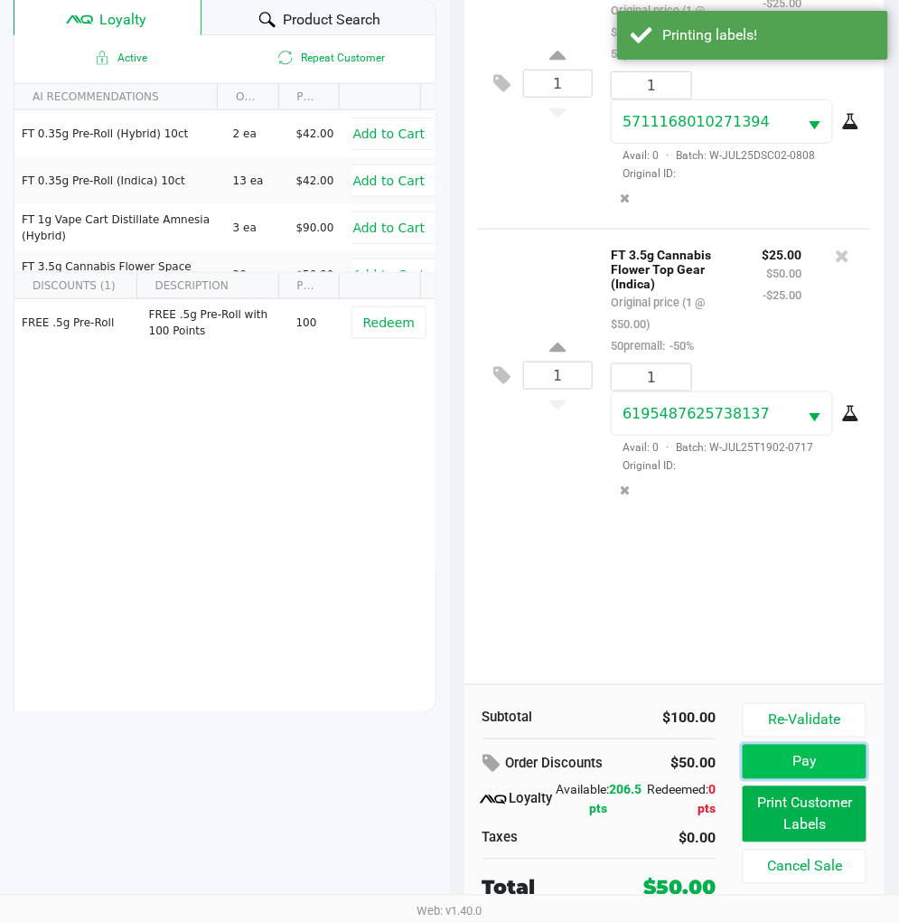
click at [805, 756] on button "Pay" at bounding box center [805, 762] width 124 height 34
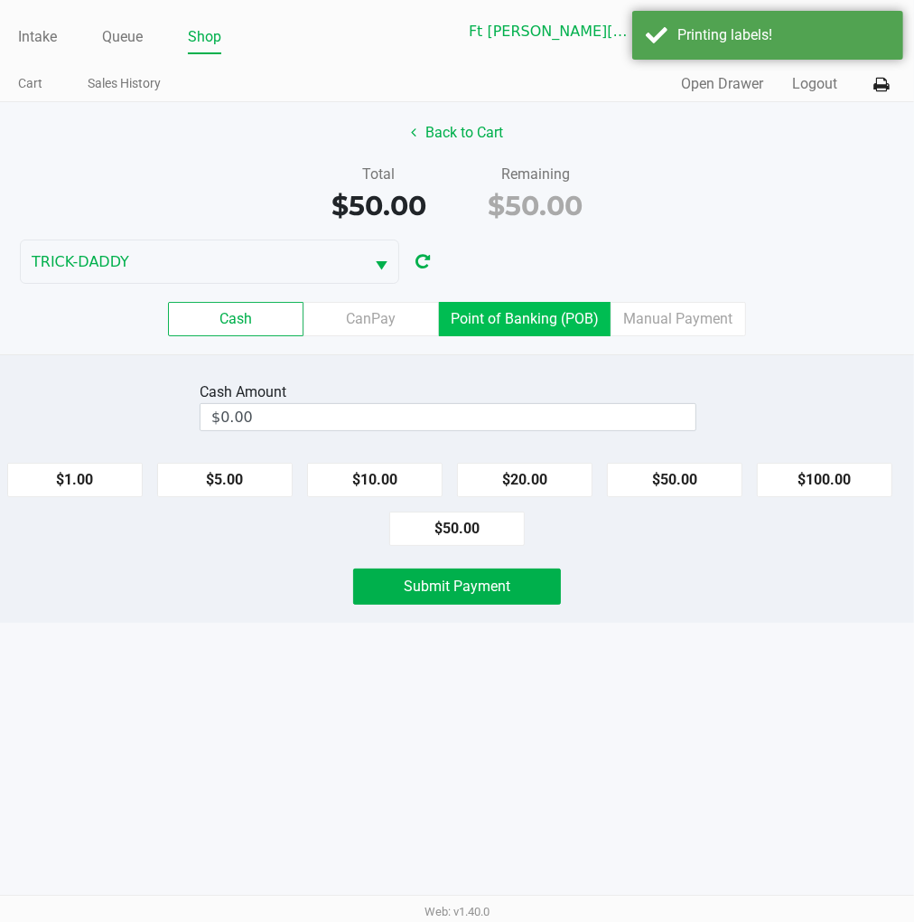
click at [578, 311] on label "Point of Banking (POB)" at bounding box center [525, 319] width 172 height 34
click at [0, 0] on 7 "Point of Banking (POB)" at bounding box center [0, 0] width 0 height 0
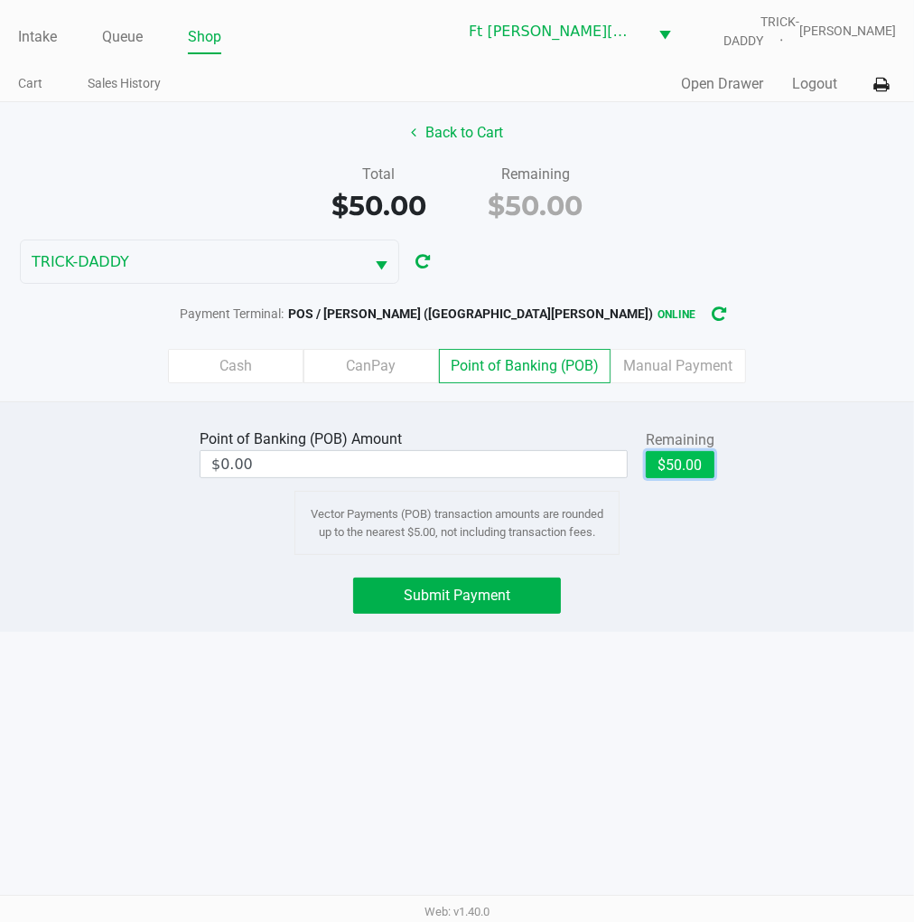
click at [685, 452] on button "$50.00" at bounding box center [680, 464] width 69 height 27
type input "$50.00"
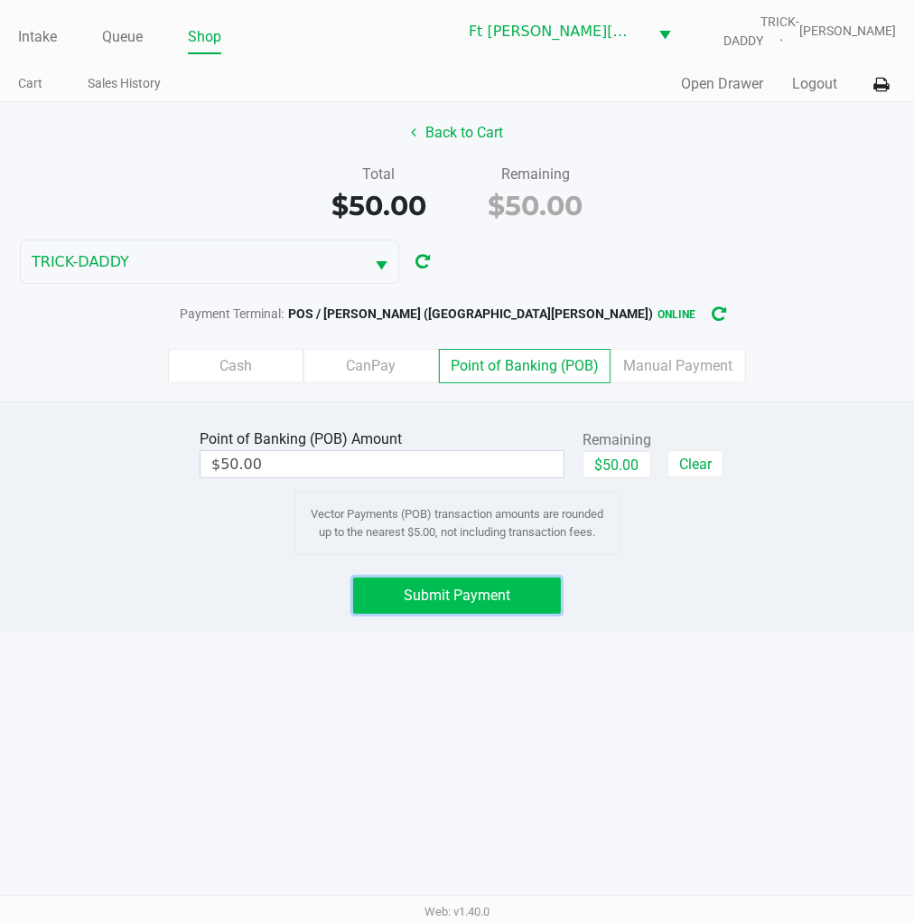
click at [508, 589] on span "Submit Payment" at bounding box center [457, 594] width 107 height 17
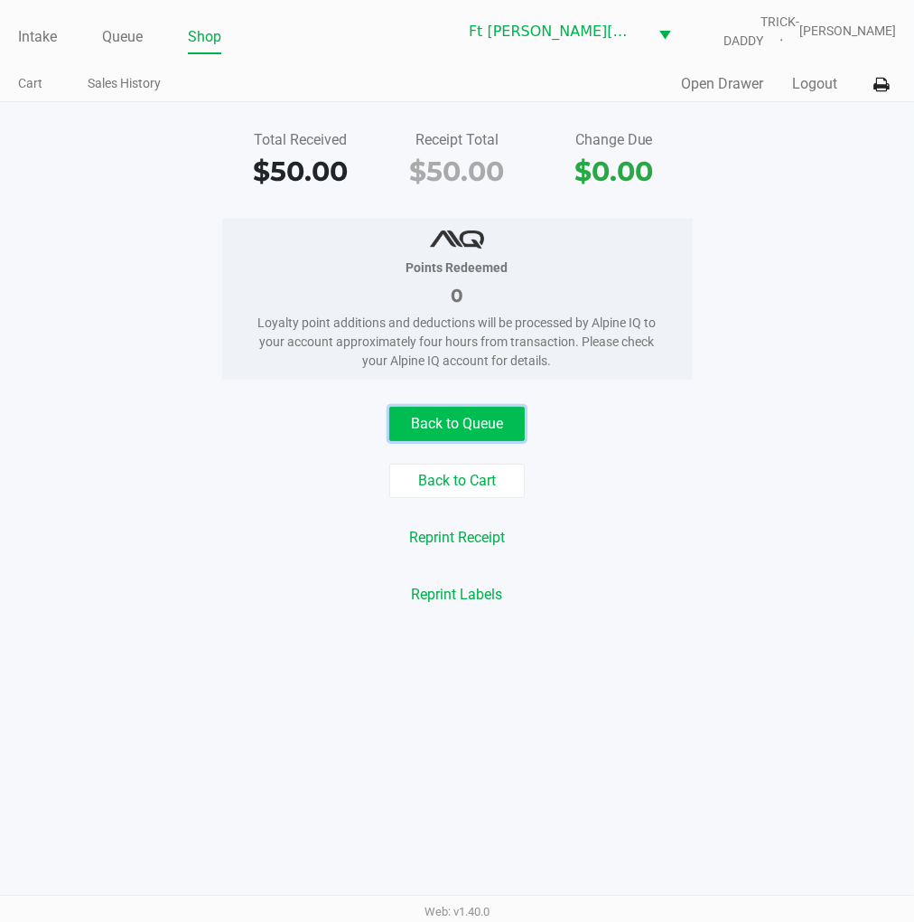
click at [479, 425] on button "Back to Queue" at bounding box center [457, 424] width 136 height 34
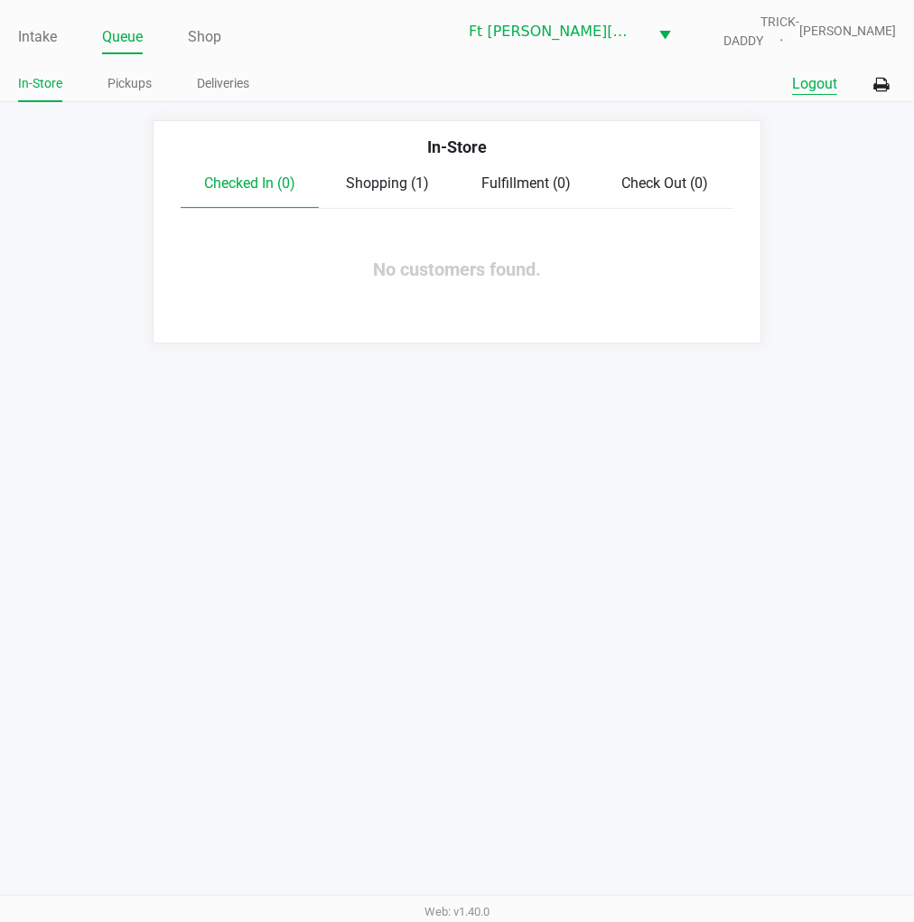
click at [804, 84] on button "Logout" at bounding box center [814, 84] width 45 height 22
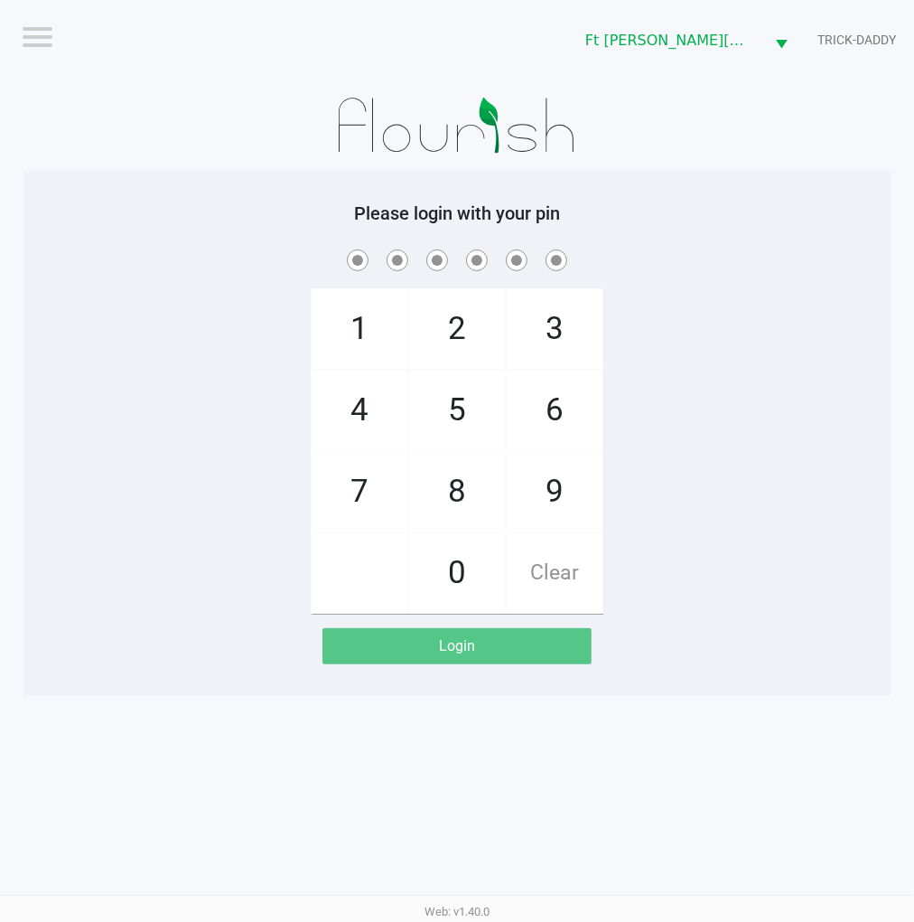
click at [708, 275] on div "1 4 7 2 5 8 0 3 6 9 Clear" at bounding box center [456, 430] width 867 height 368
checkbox input "true"
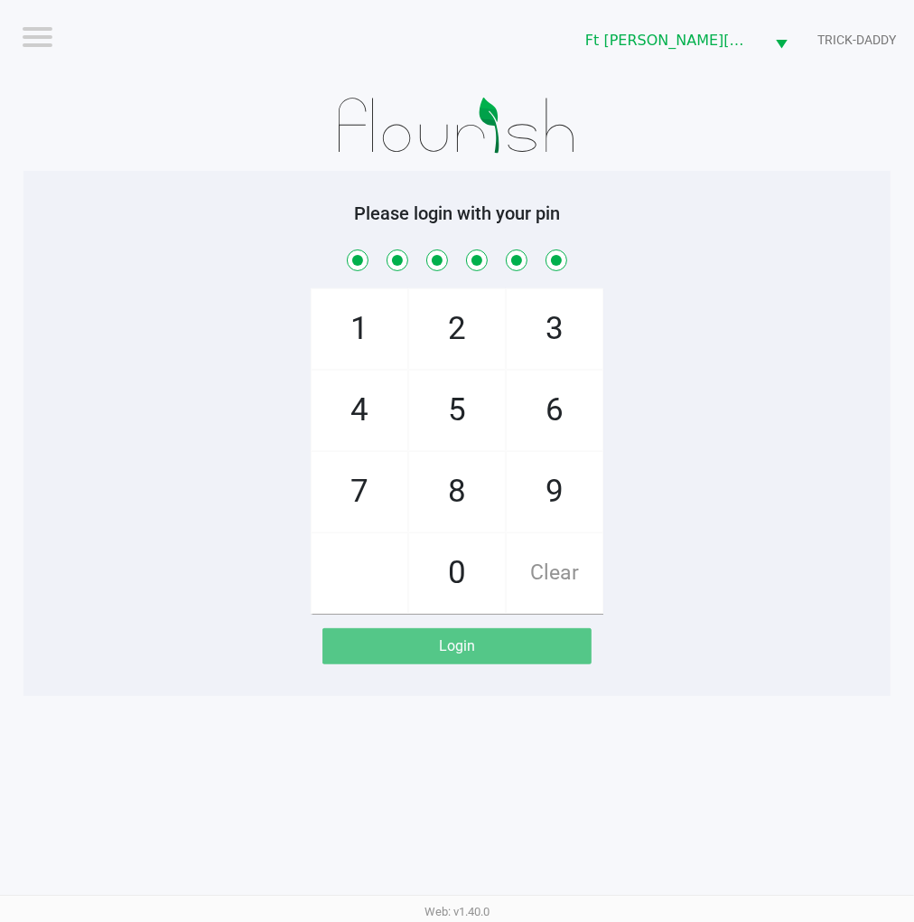
checkbox input "true"
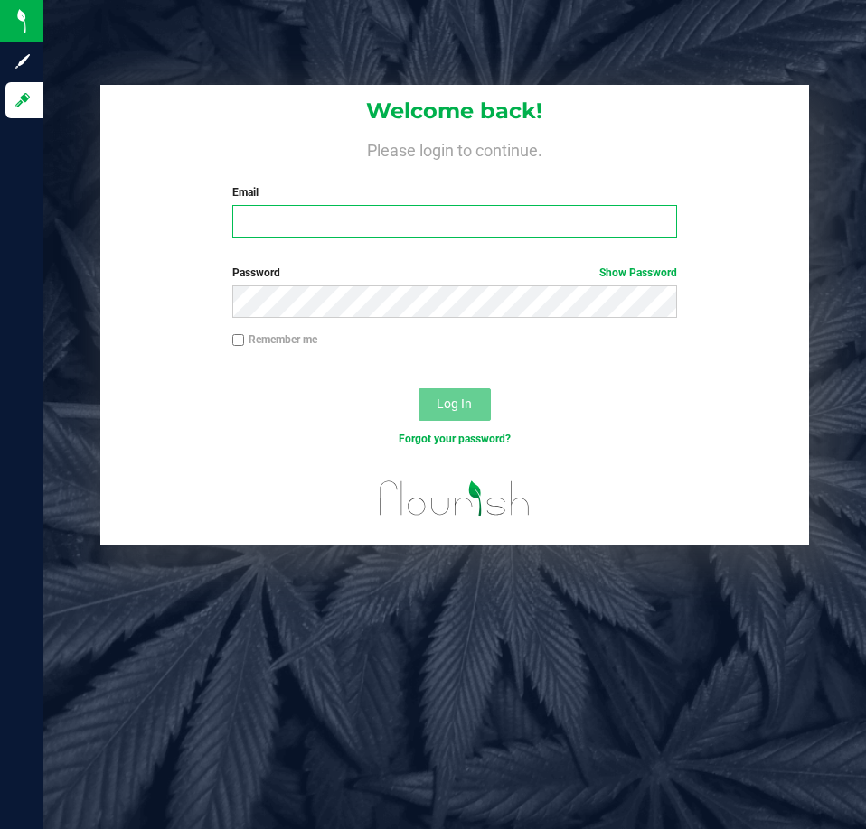
drag, startPoint x: 0, startPoint y: 0, endPoint x: 436, endPoint y: 216, distance: 486.9
click at [436, 216] on input "Email" at bounding box center [454, 221] width 445 height 33
type input "jdodd@liveparallel.com"
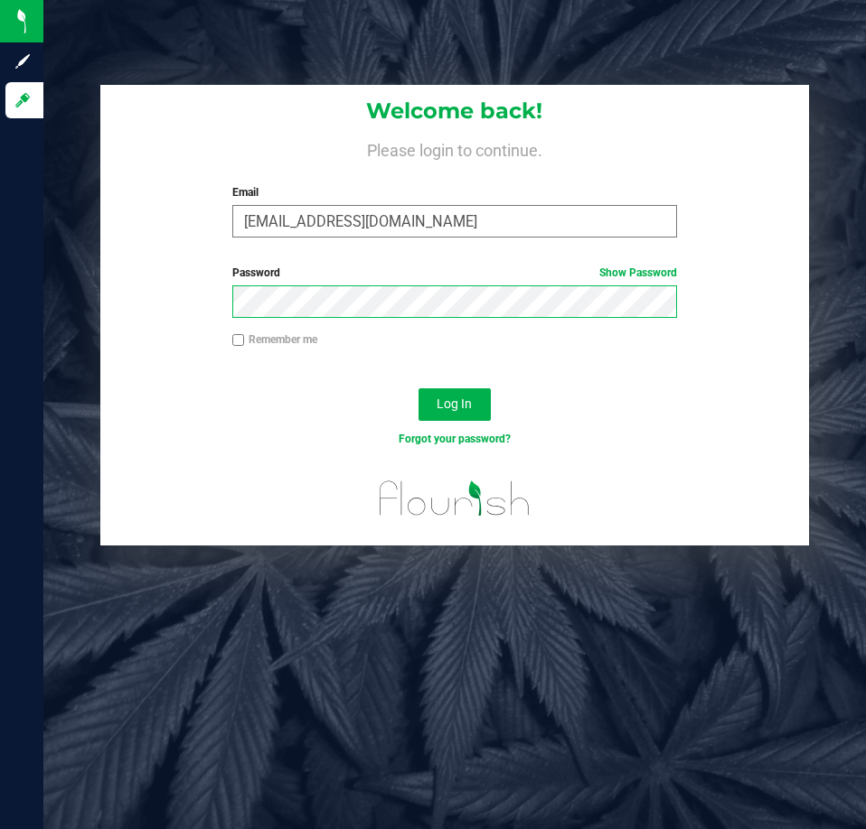
click at [418, 389] on button "Log In" at bounding box center [454, 405] width 72 height 33
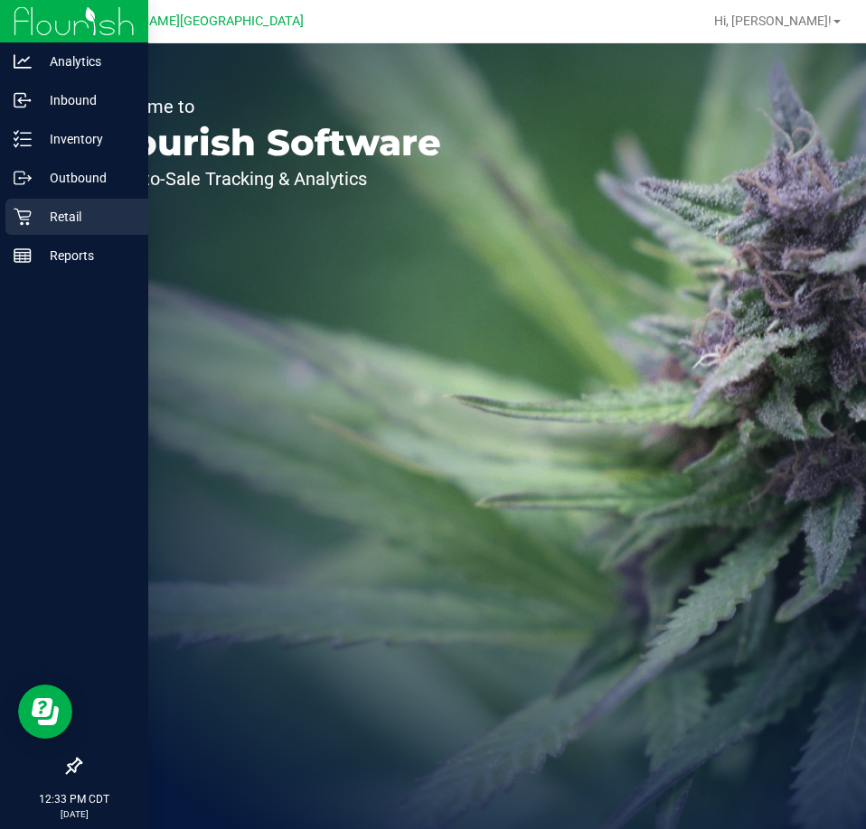
click at [31, 210] on icon at bounding box center [23, 217] width 18 height 18
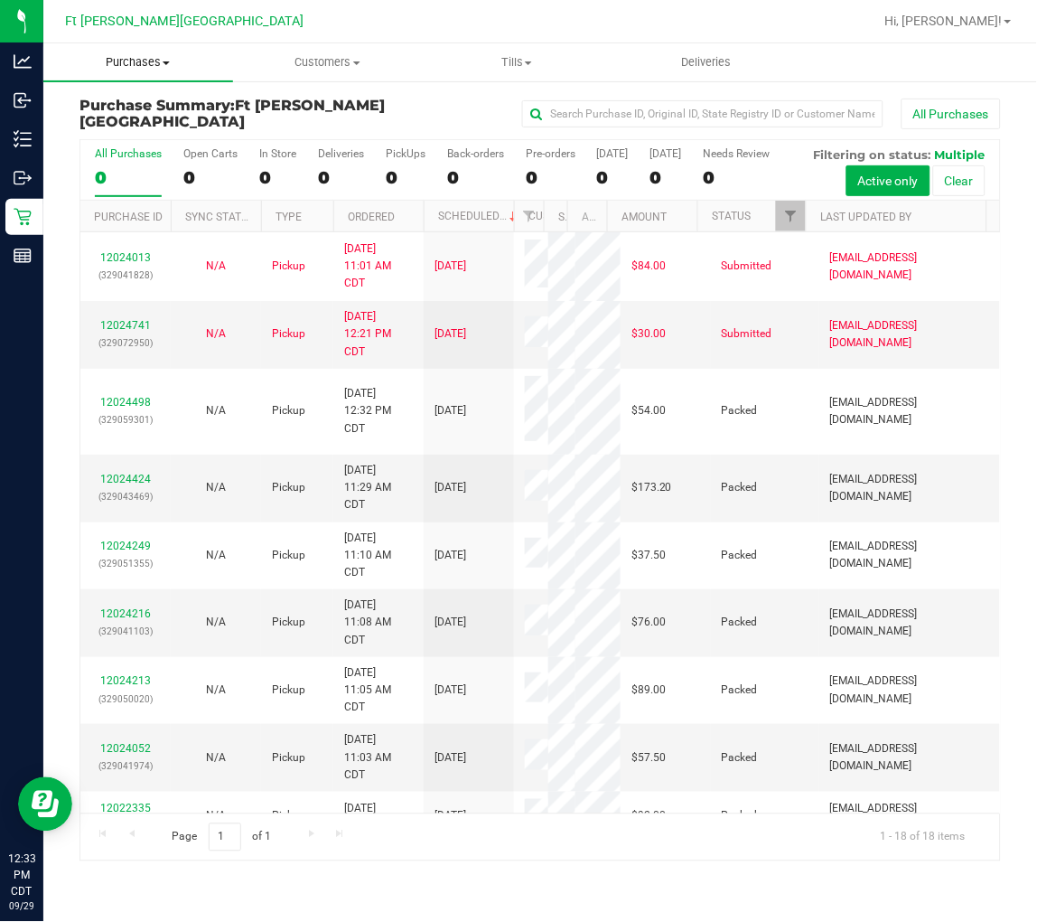
click at [139, 73] on uib-tab-heading "Purchases Summary of purchases Fulfillment All purchases" at bounding box center [138, 62] width 190 height 38
click at [119, 130] on span "Fulfillment" at bounding box center [99, 130] width 112 height 15
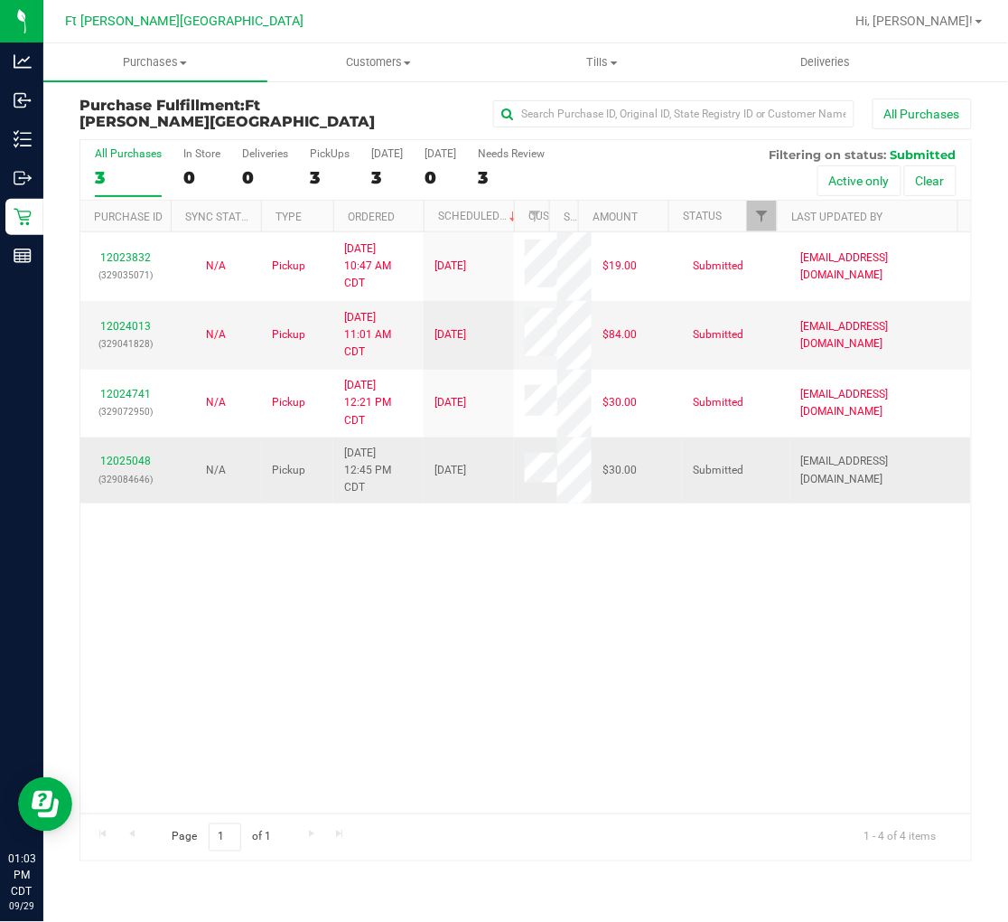
click at [139, 465] on div "12025048 (329084646)" at bounding box center [125, 470] width 69 height 34
click at [138, 463] on link "12025048" at bounding box center [125, 461] width 51 height 13
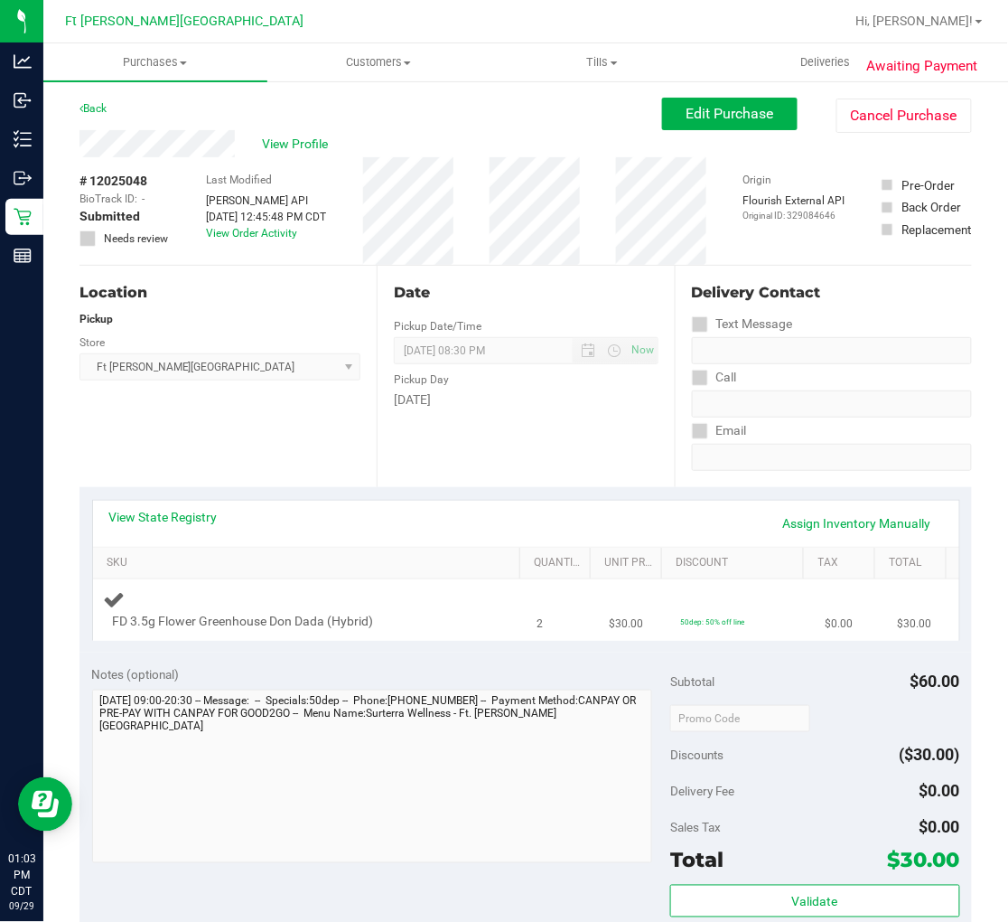
click at [428, 593] on div "FD 3.5g Flower Greenhouse Don Dada (Hybrid)" at bounding box center [310, 609] width 412 height 42
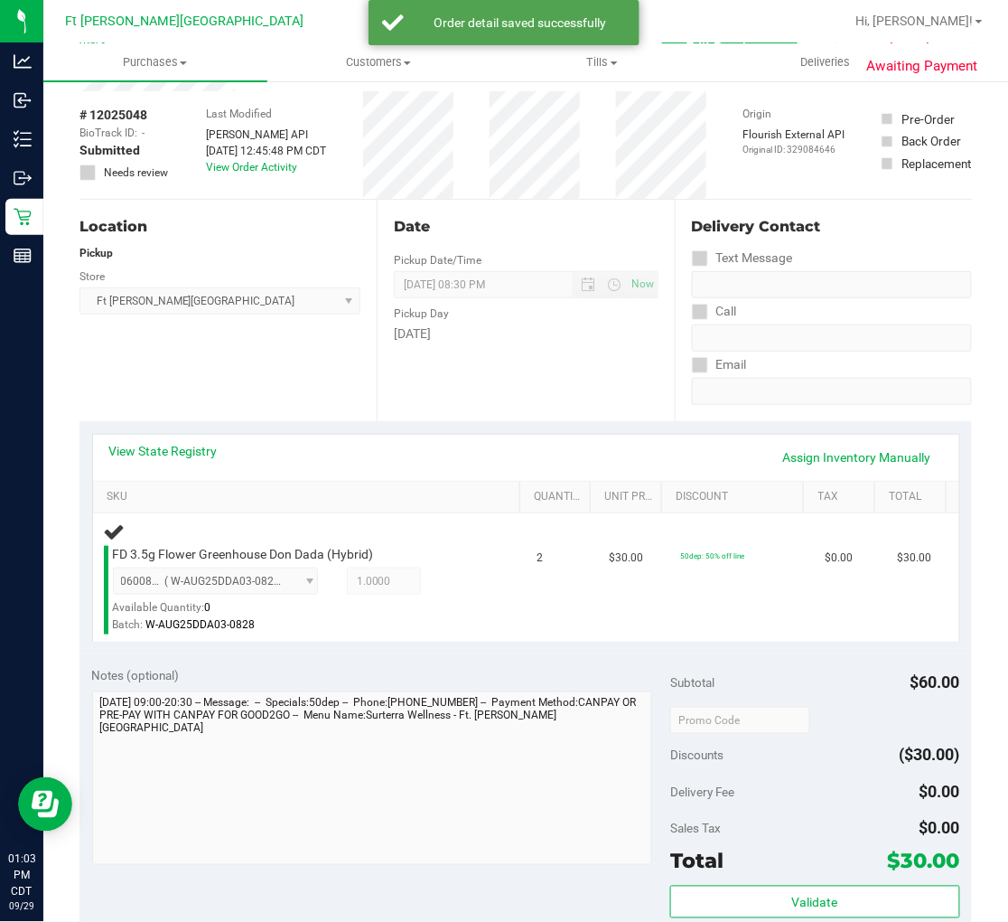
scroll to position [100, 0]
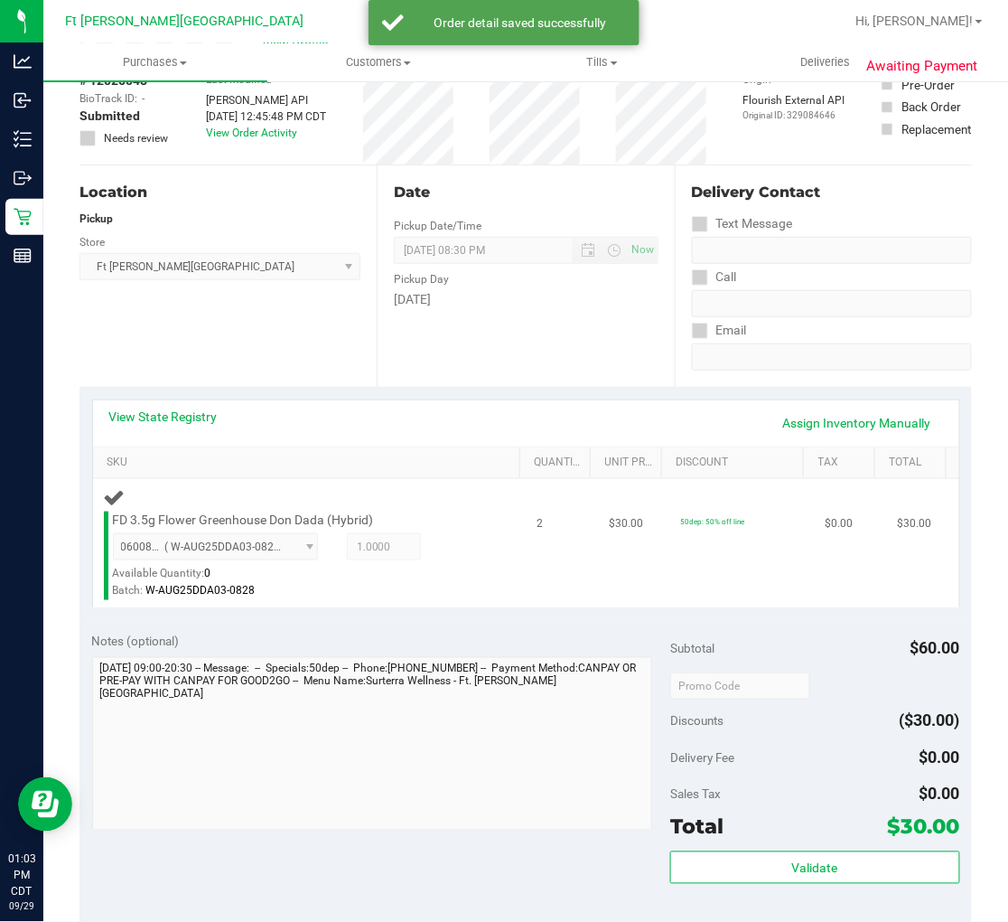
click at [429, 525] on div "FD 3.5g Flower Greenhouse Don Dada (Hybrid) 0600883570272689 ( W-AUG25DDA03-082…" at bounding box center [294, 555] width 380 height 89
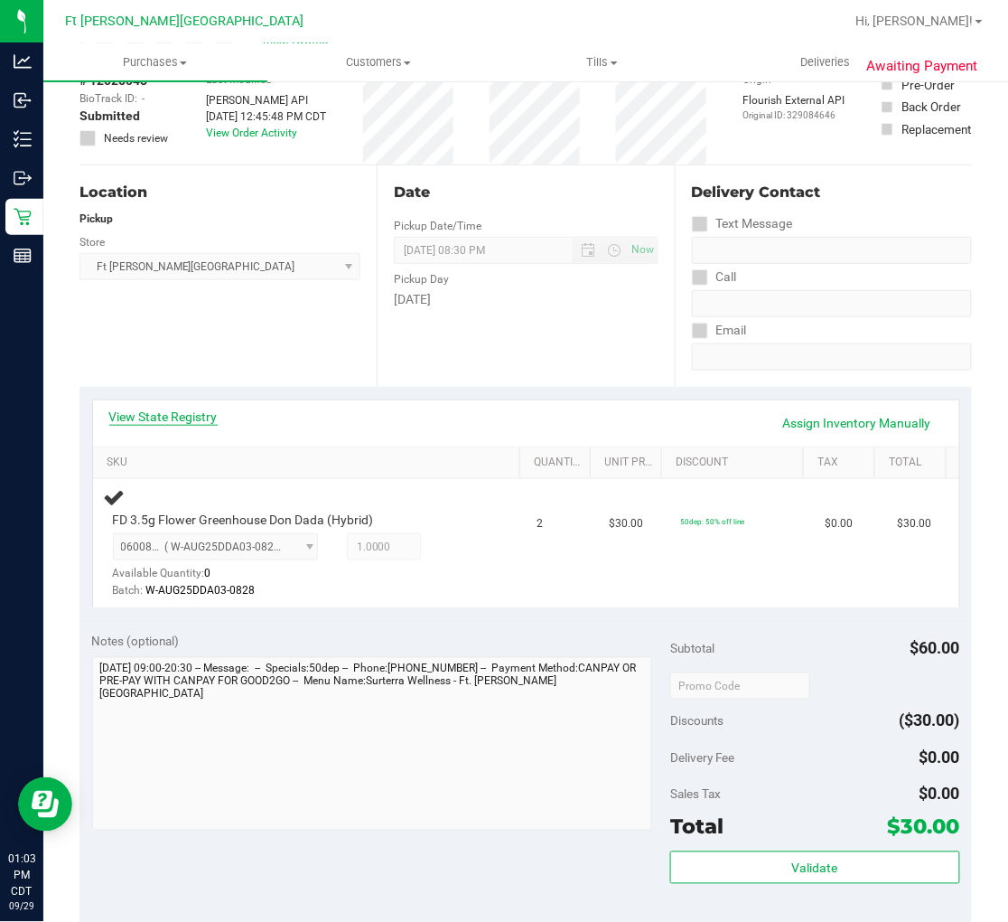
click at [185, 420] on link "View State Registry" at bounding box center [163, 417] width 108 height 18
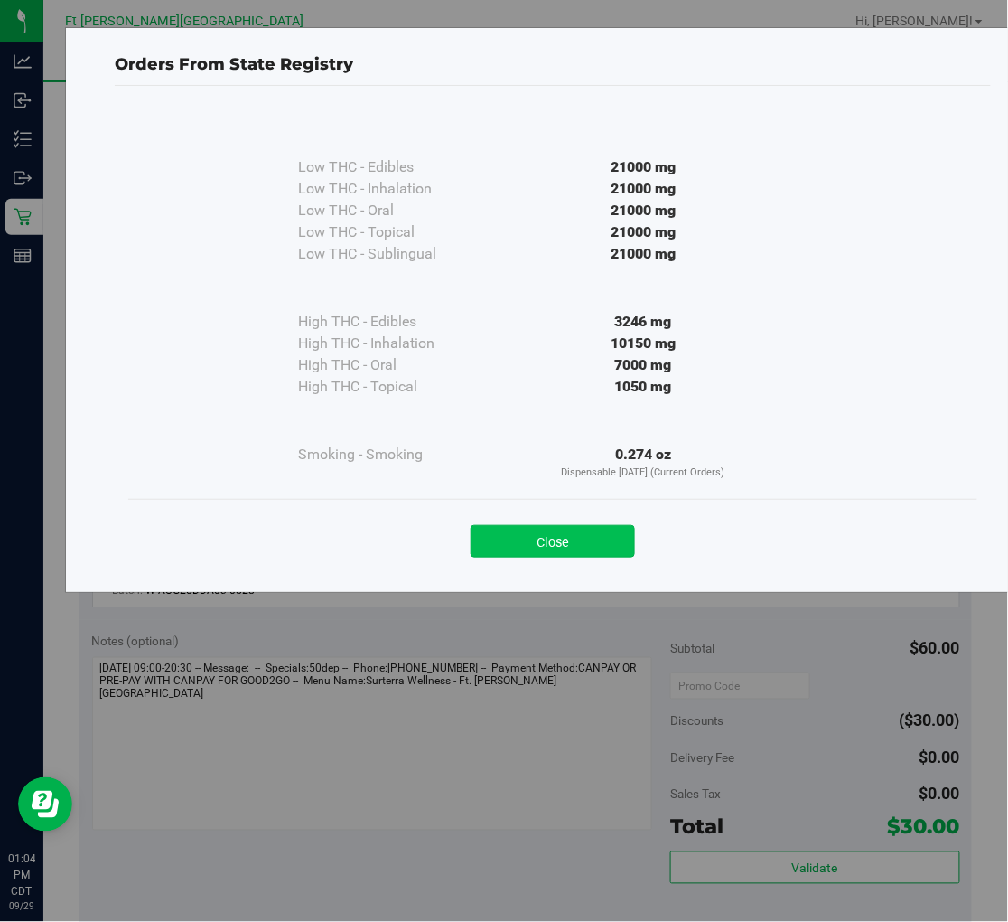
click at [595, 539] on button "Close" at bounding box center [553, 541] width 164 height 33
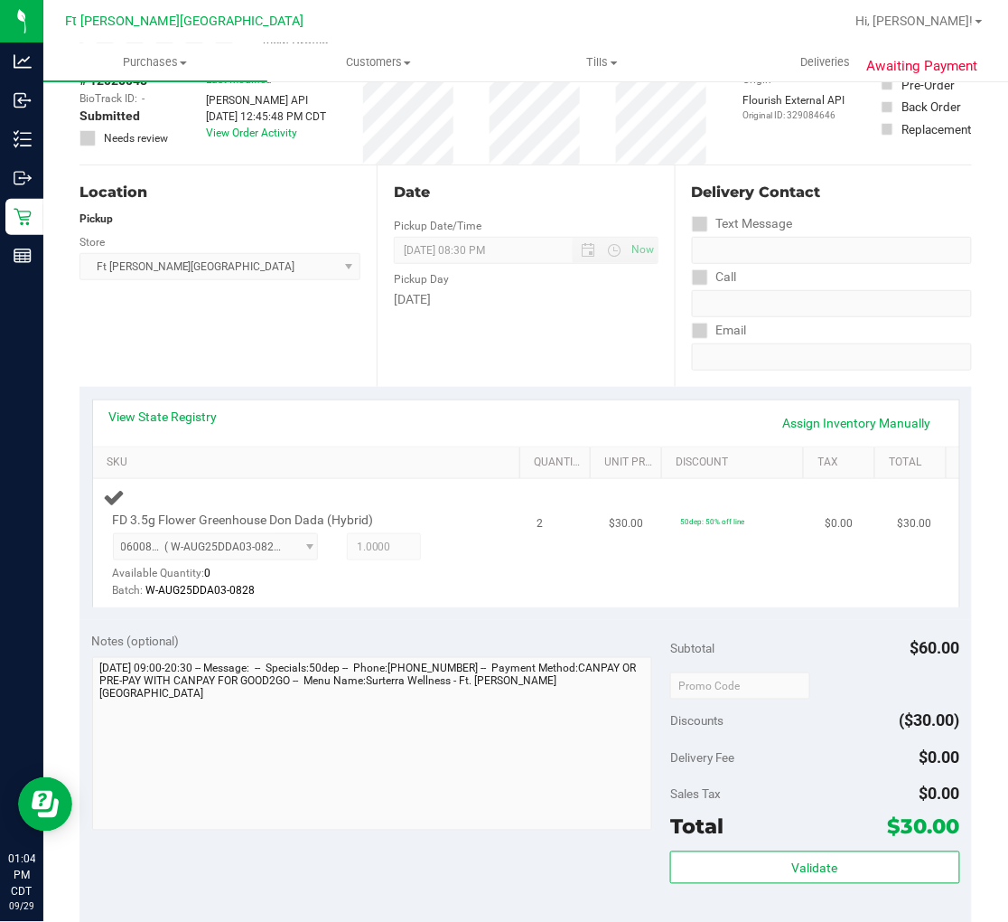
click at [477, 556] on div "FD 3.5g Flower Greenhouse Don Dada (Hybrid) 0600883570272689 ( W-AUG25DDA03-082…" at bounding box center [310, 543] width 412 height 114
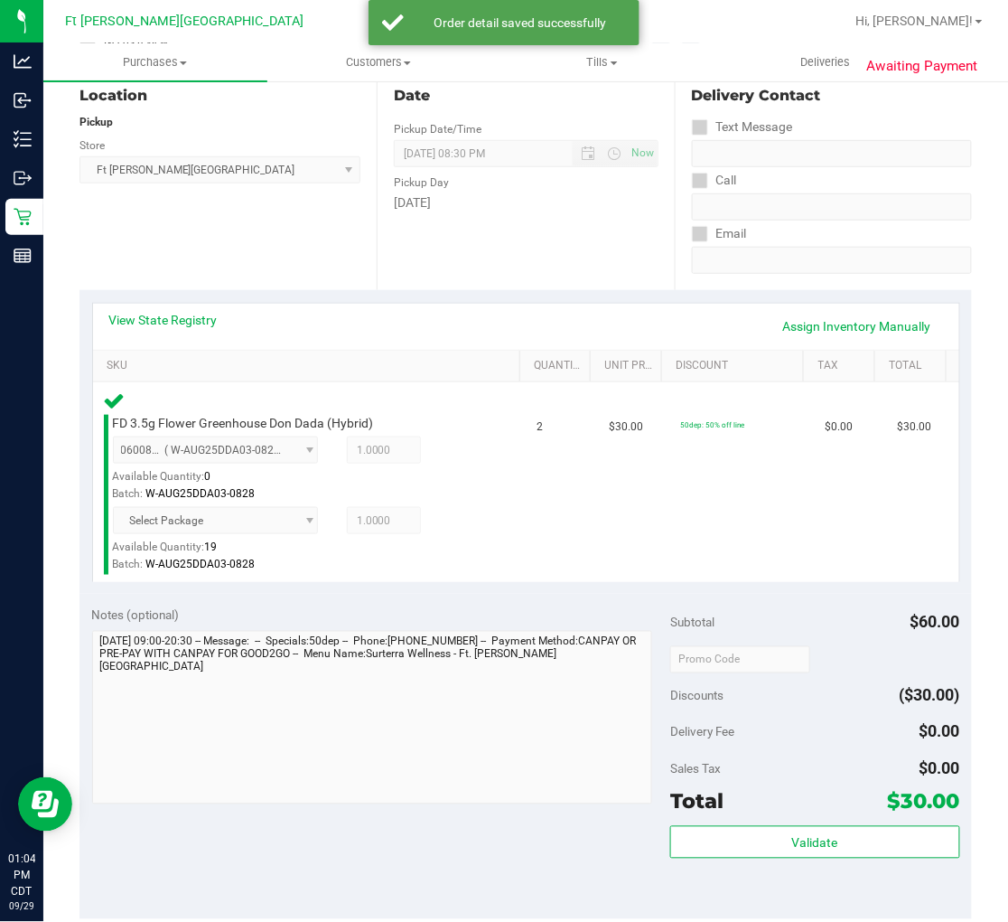
scroll to position [401, 0]
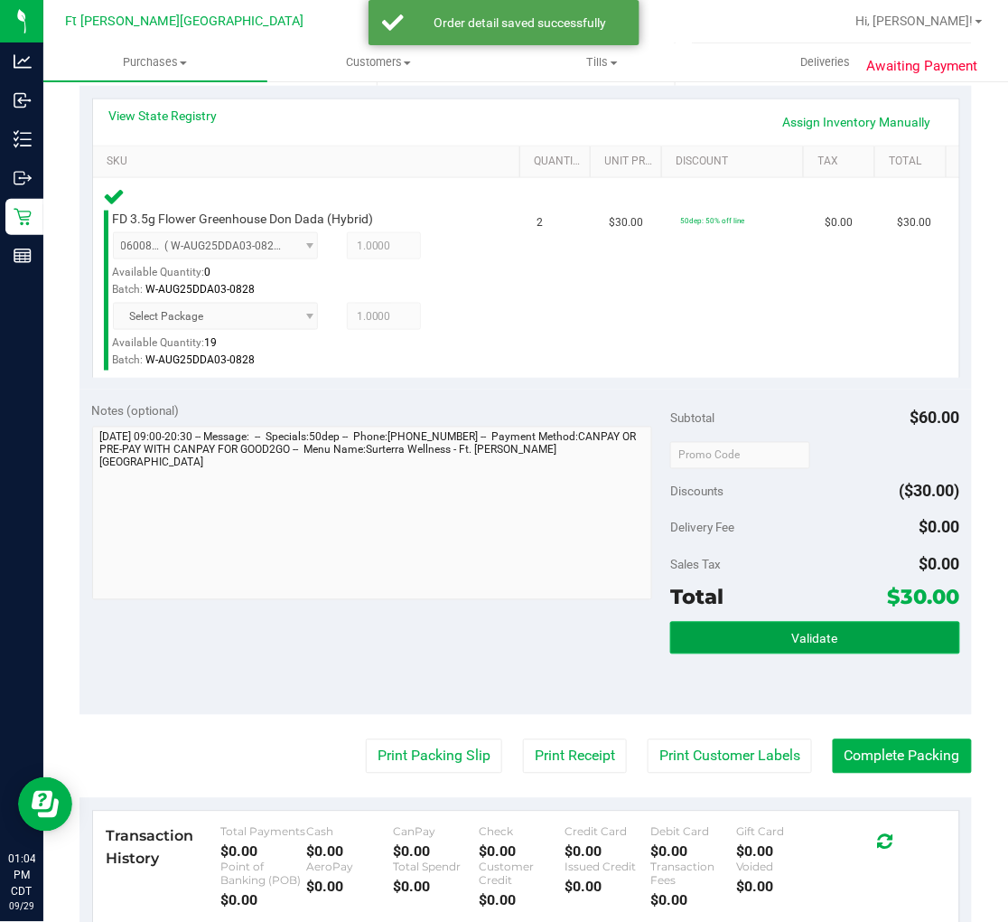
click at [743, 636] on button "Validate" at bounding box center [814, 638] width 289 height 33
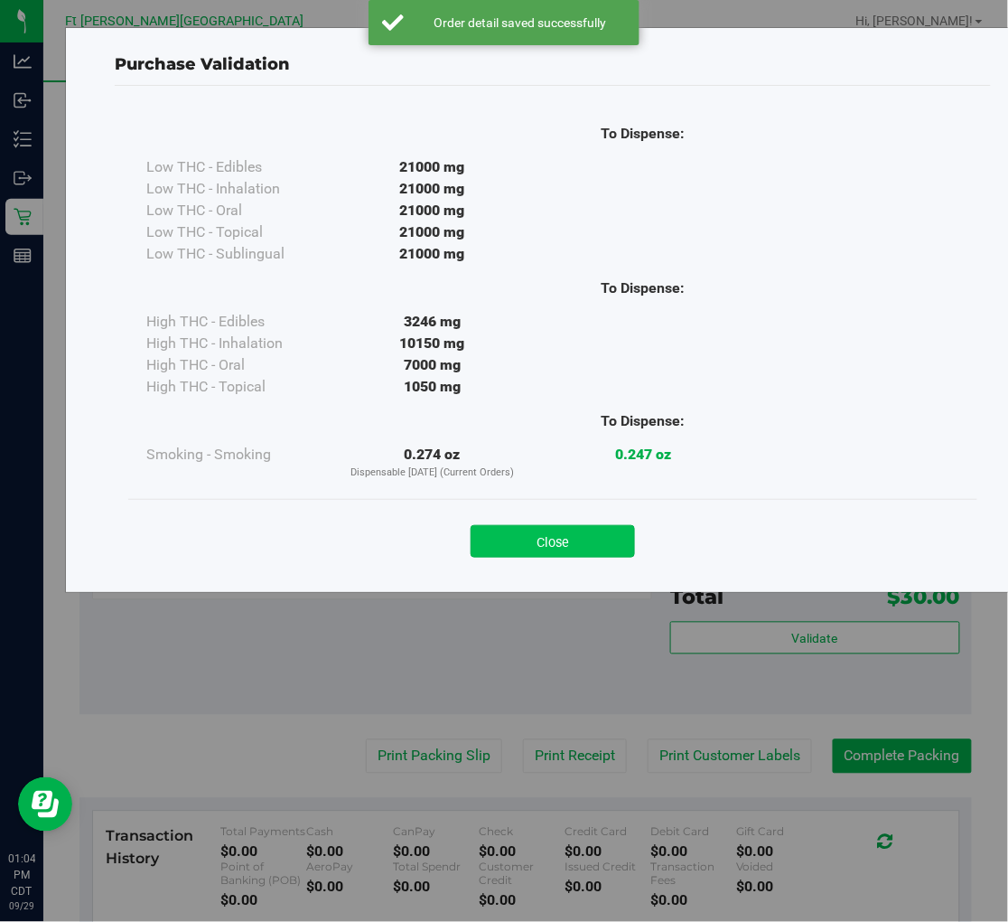
click at [576, 538] on button "Close" at bounding box center [553, 541] width 164 height 33
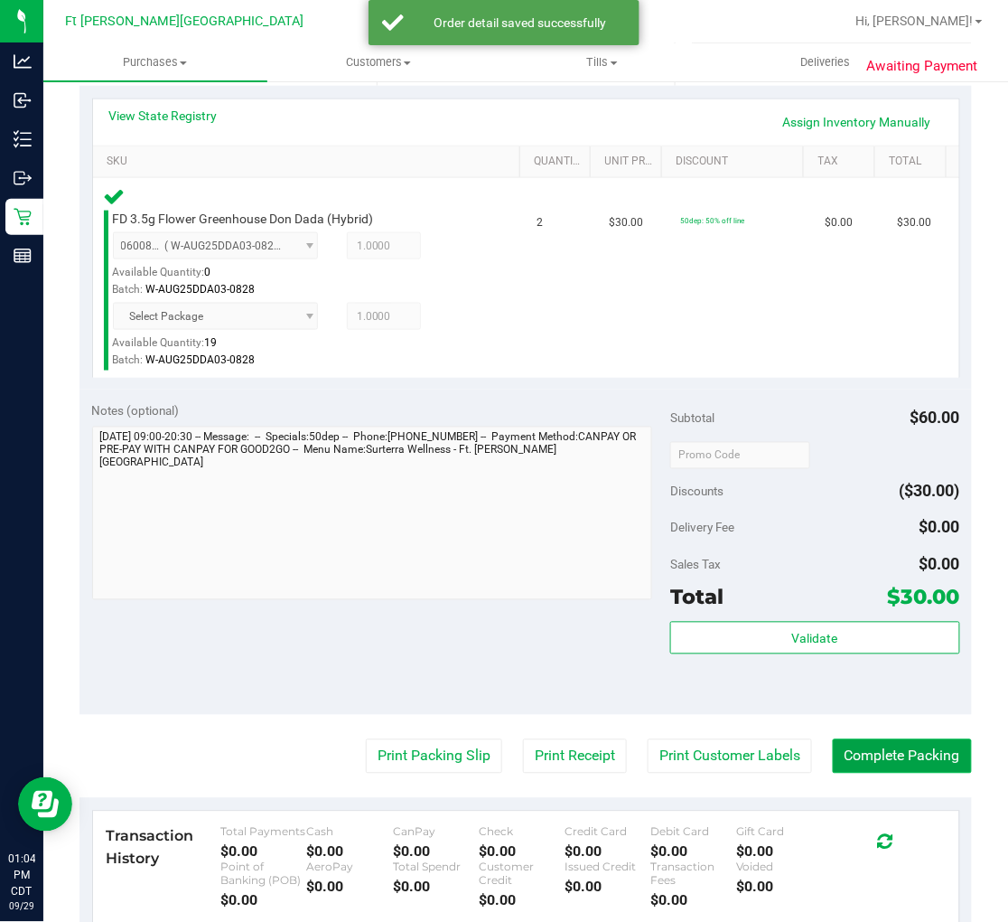
click at [865, 741] on button "Complete Packing" at bounding box center [902, 756] width 139 height 34
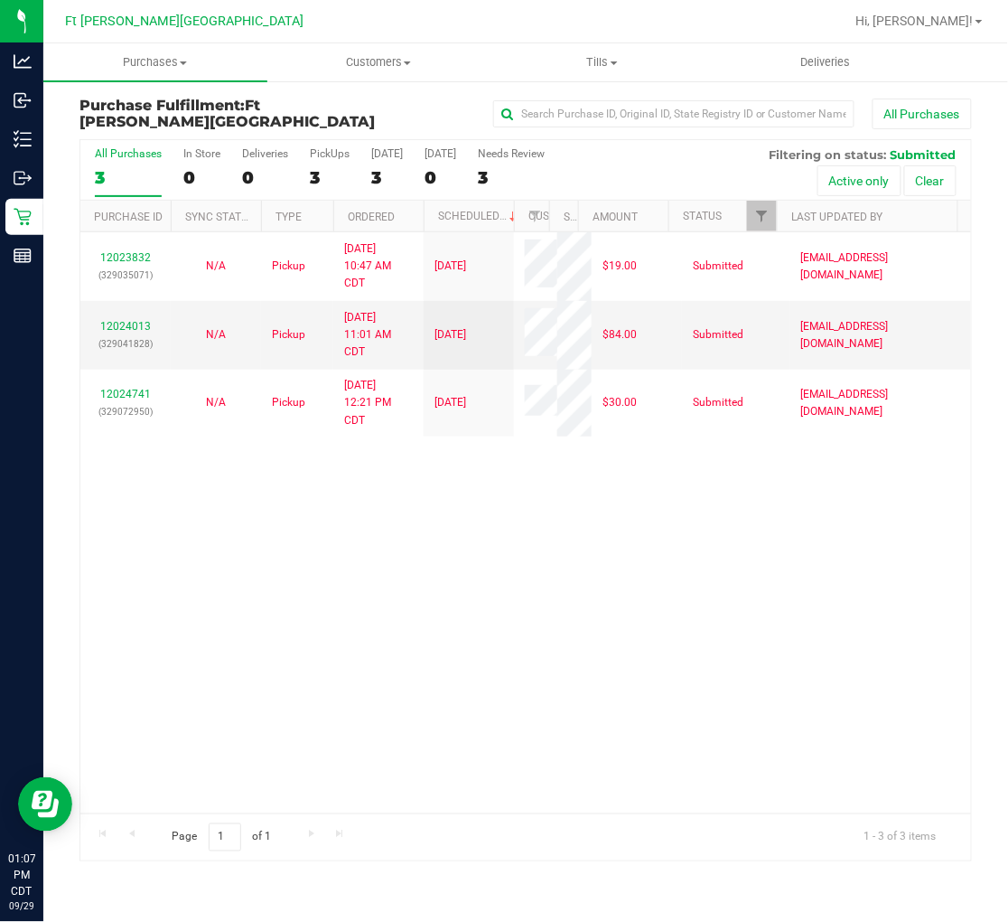
click at [108, 172] on div "3" at bounding box center [128, 177] width 67 height 21
click at [0, 0] on input "All Purchases 3" at bounding box center [0, 0] width 0 height 0
click at [452, 521] on div "12023832 (329035071) N/A Pickup 9/29/2025 10:47 AM CDT 9/29/2025 $19.00 Submitt…" at bounding box center [525, 522] width 891 height 581
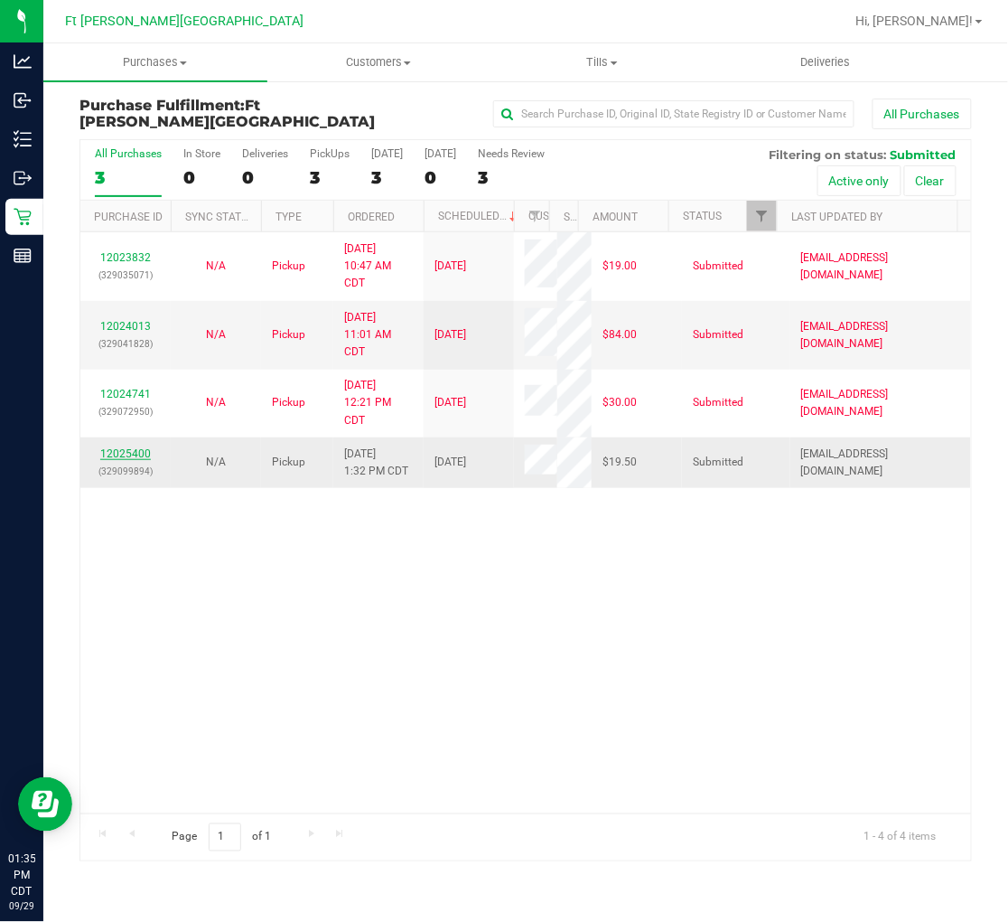
click at [125, 449] on link "12025400" at bounding box center [125, 453] width 51 height 13
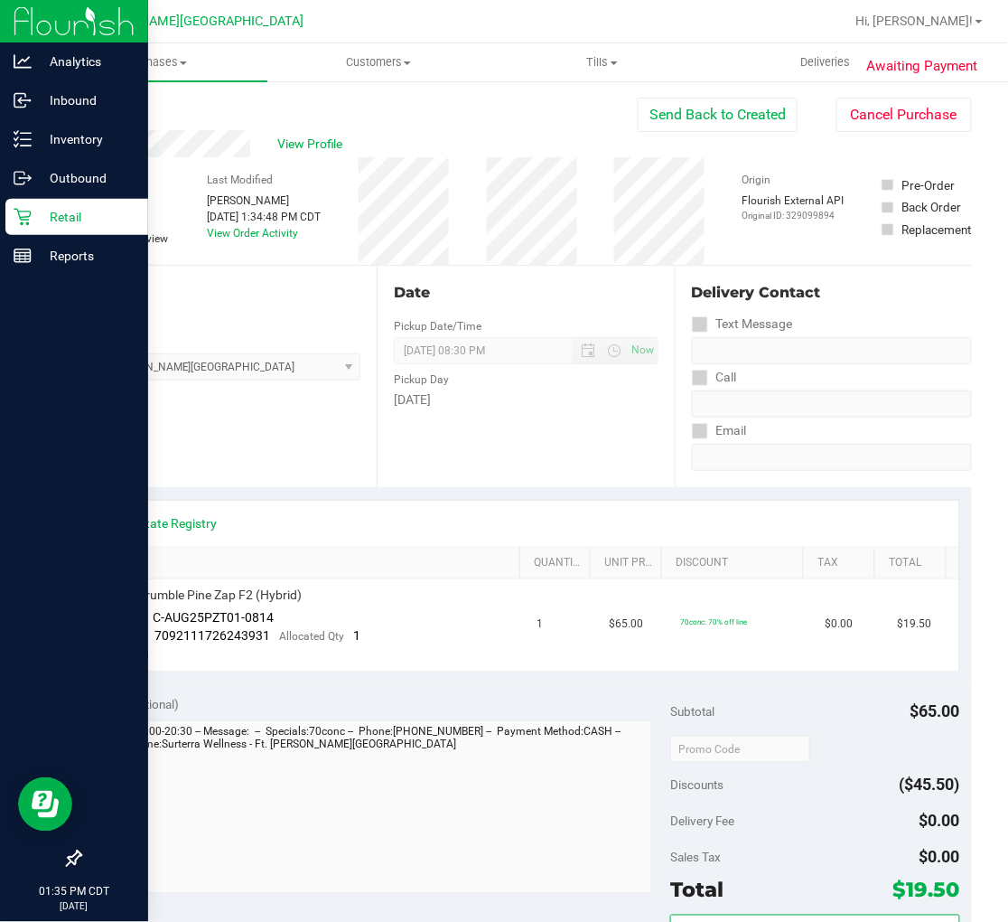
click at [23, 211] on icon at bounding box center [22, 217] width 17 height 17
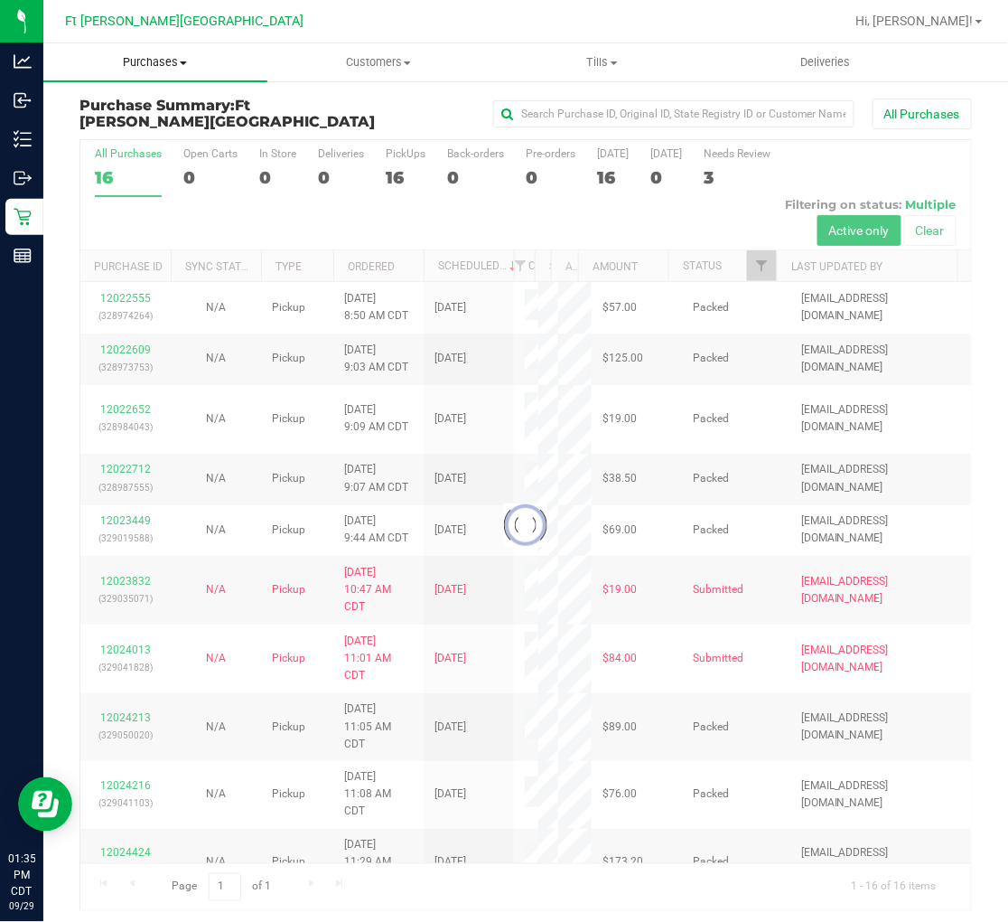
click at [179, 59] on span "Purchases" at bounding box center [155, 62] width 224 height 16
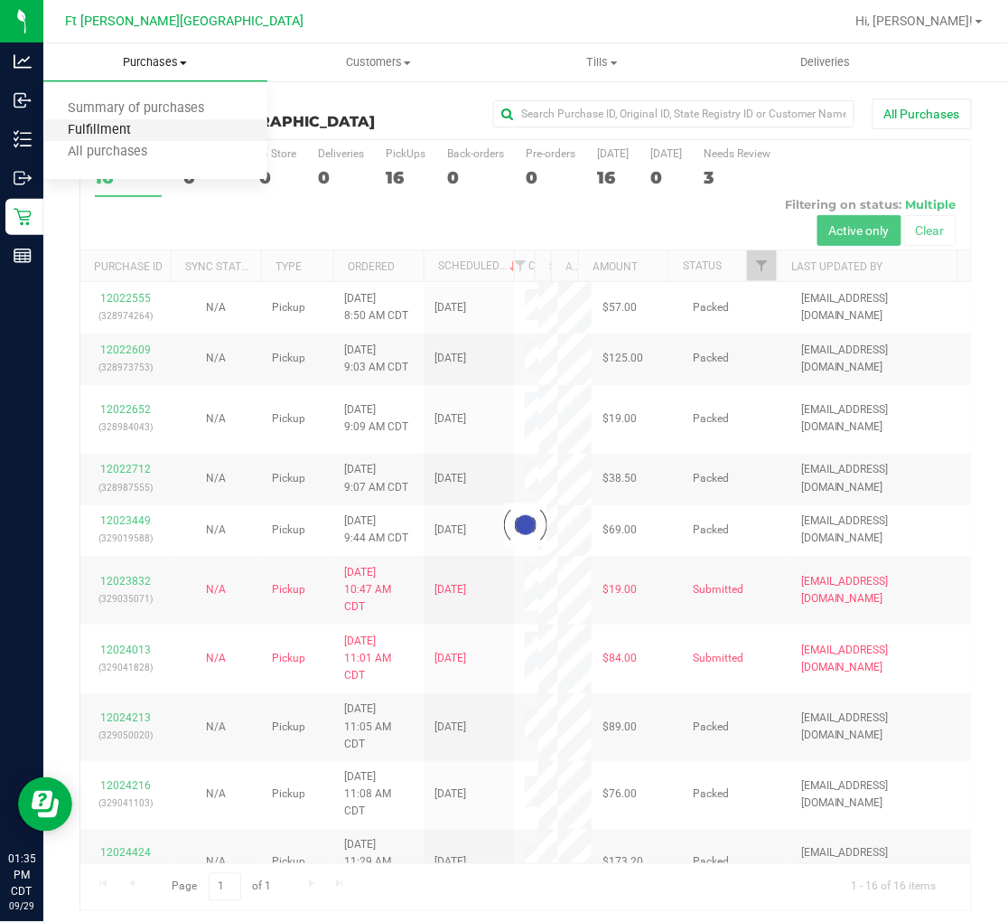
click at [124, 127] on span "Fulfillment" at bounding box center [99, 130] width 112 height 15
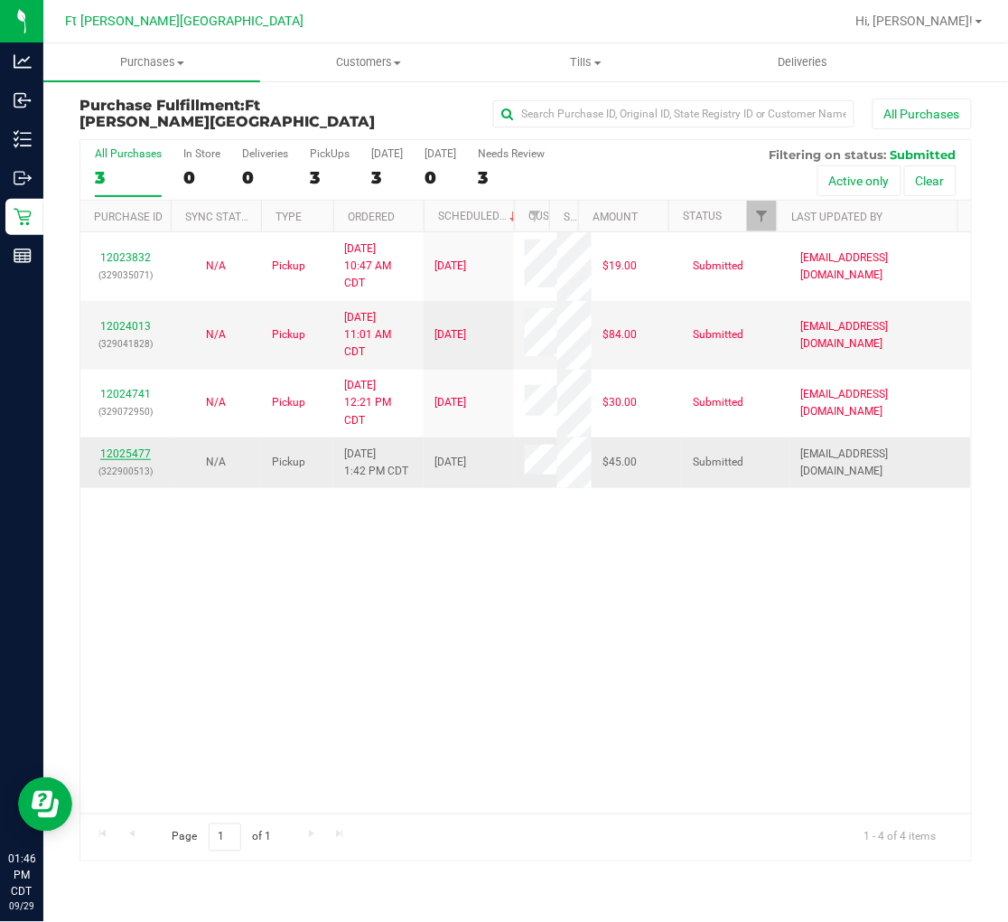
click at [133, 452] on link "12025477" at bounding box center [125, 453] width 51 height 13
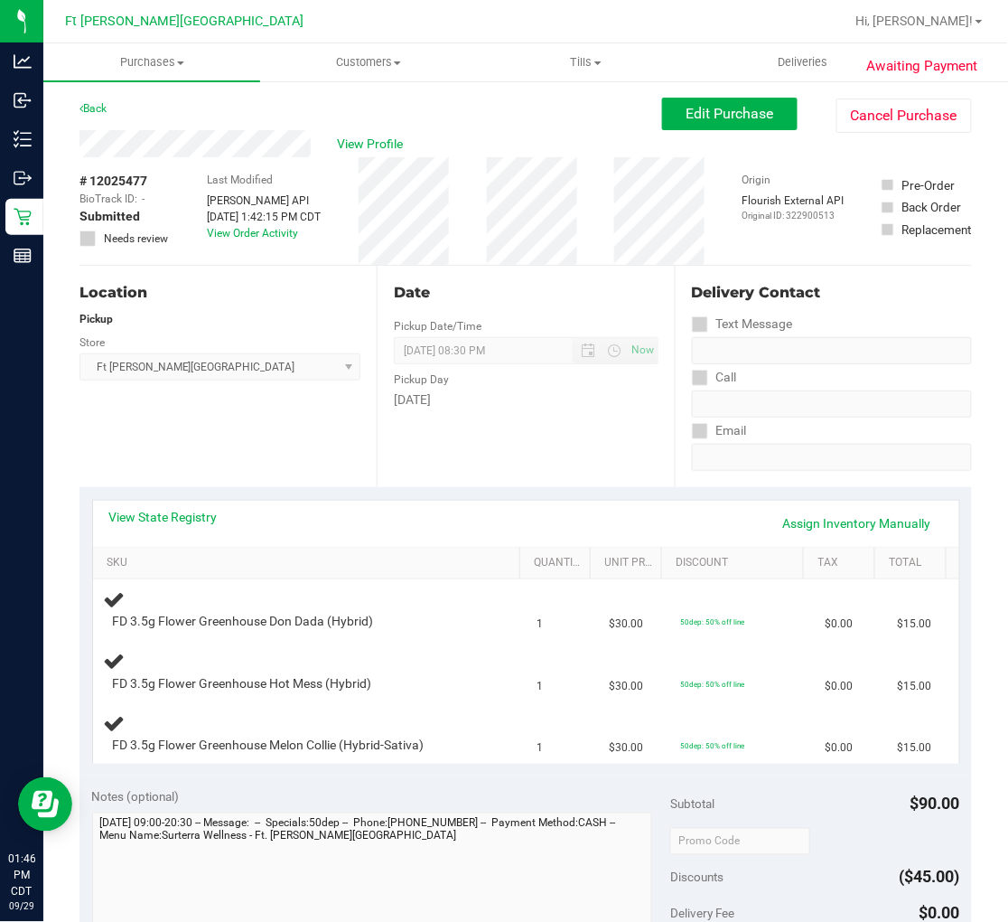
scroll to position [100, 0]
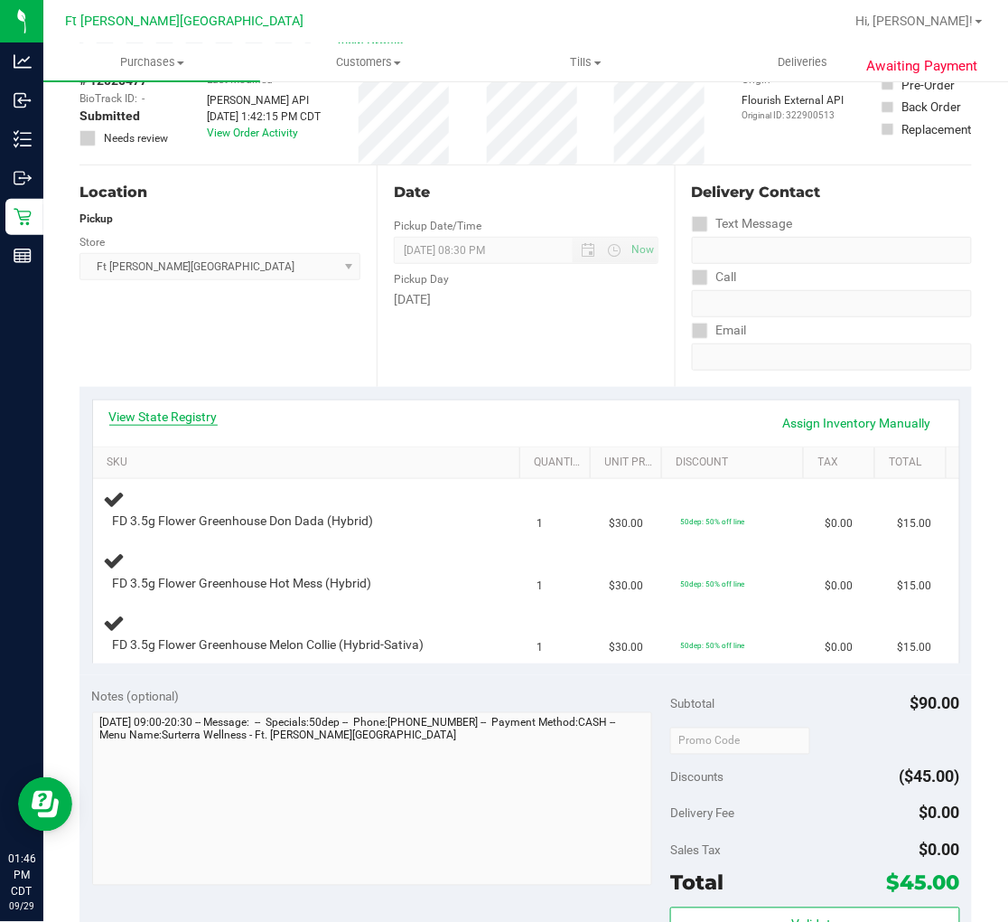
click at [159, 413] on link "View State Registry" at bounding box center [163, 417] width 108 height 18
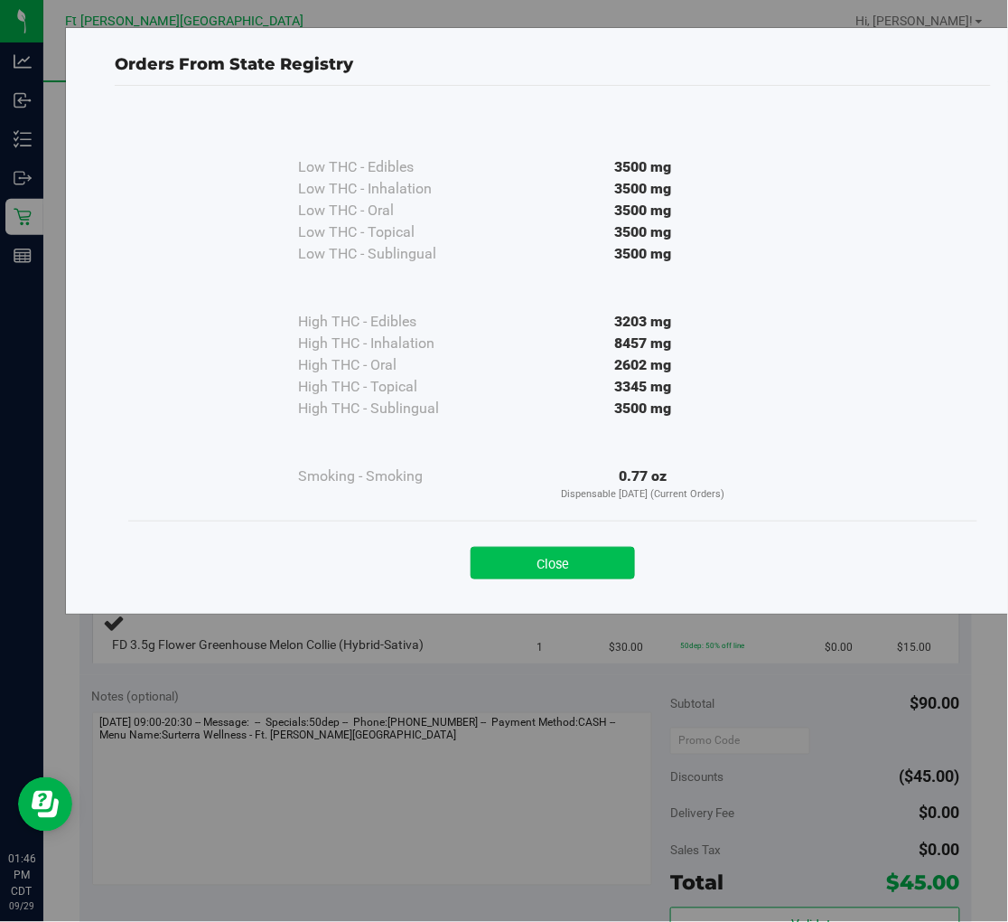
click at [546, 567] on button "Close" at bounding box center [553, 563] width 164 height 33
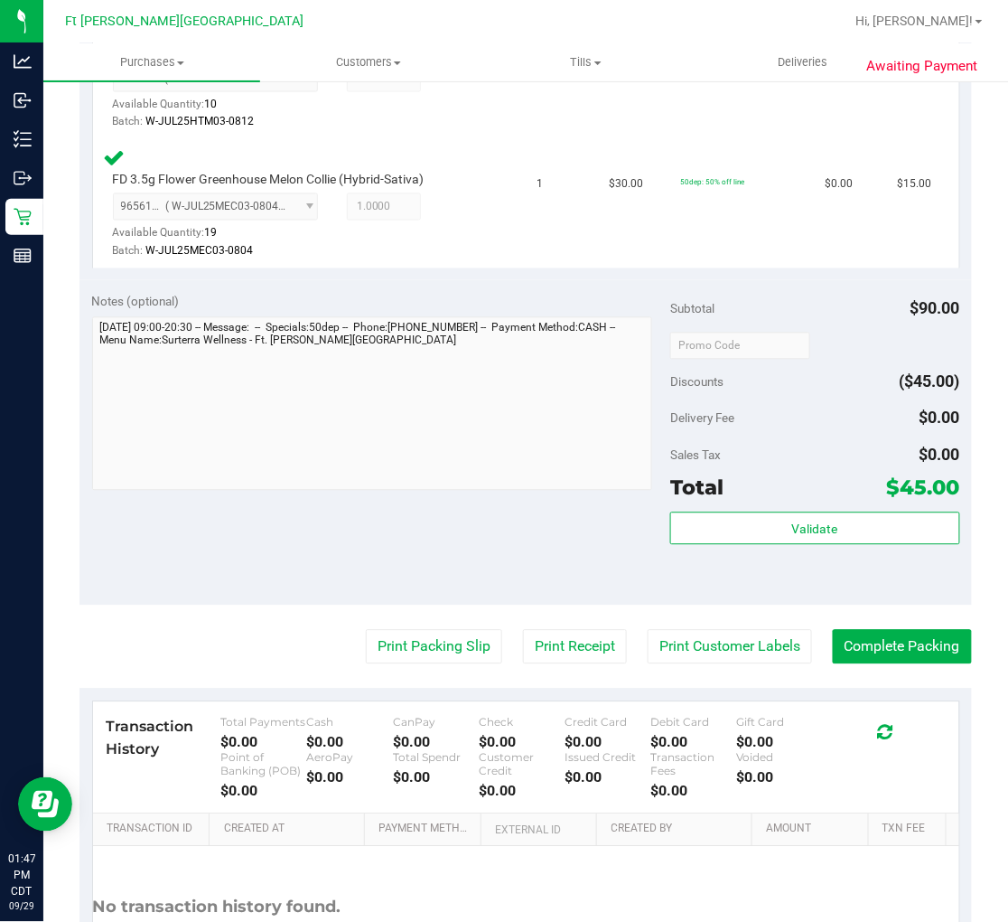
scroll to position [702, 0]
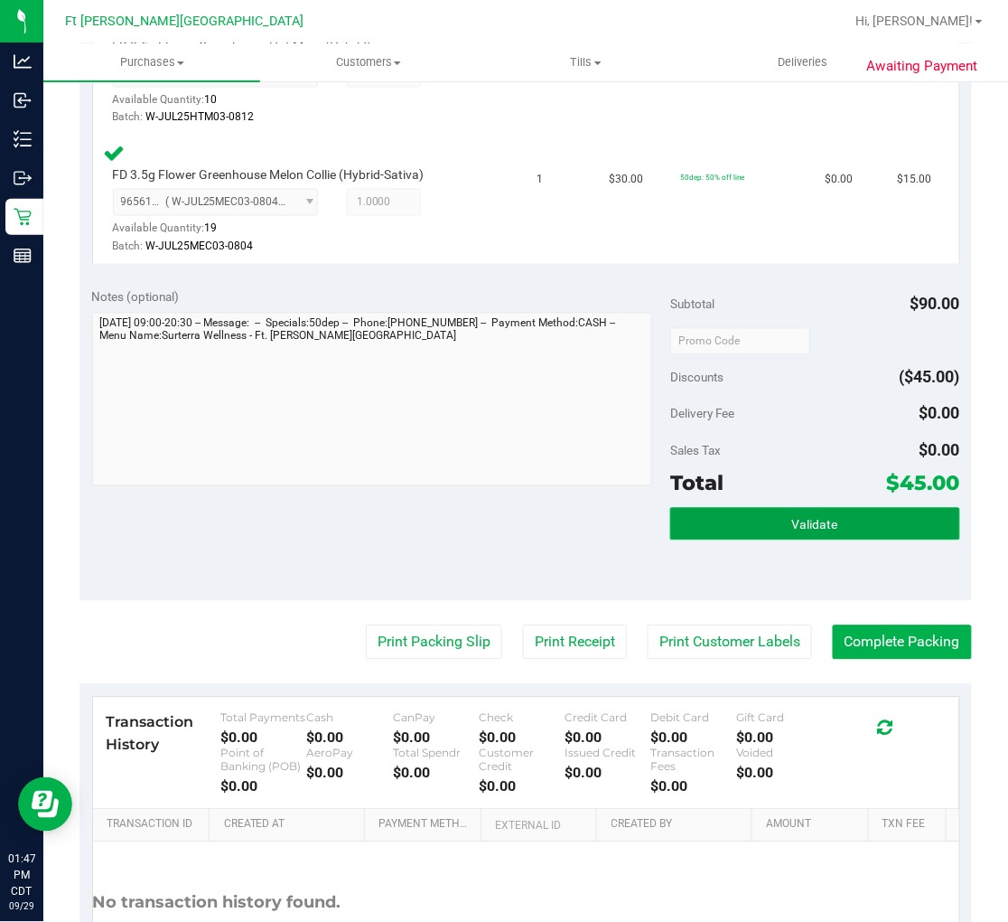
click at [735, 508] on button "Validate" at bounding box center [814, 524] width 289 height 33
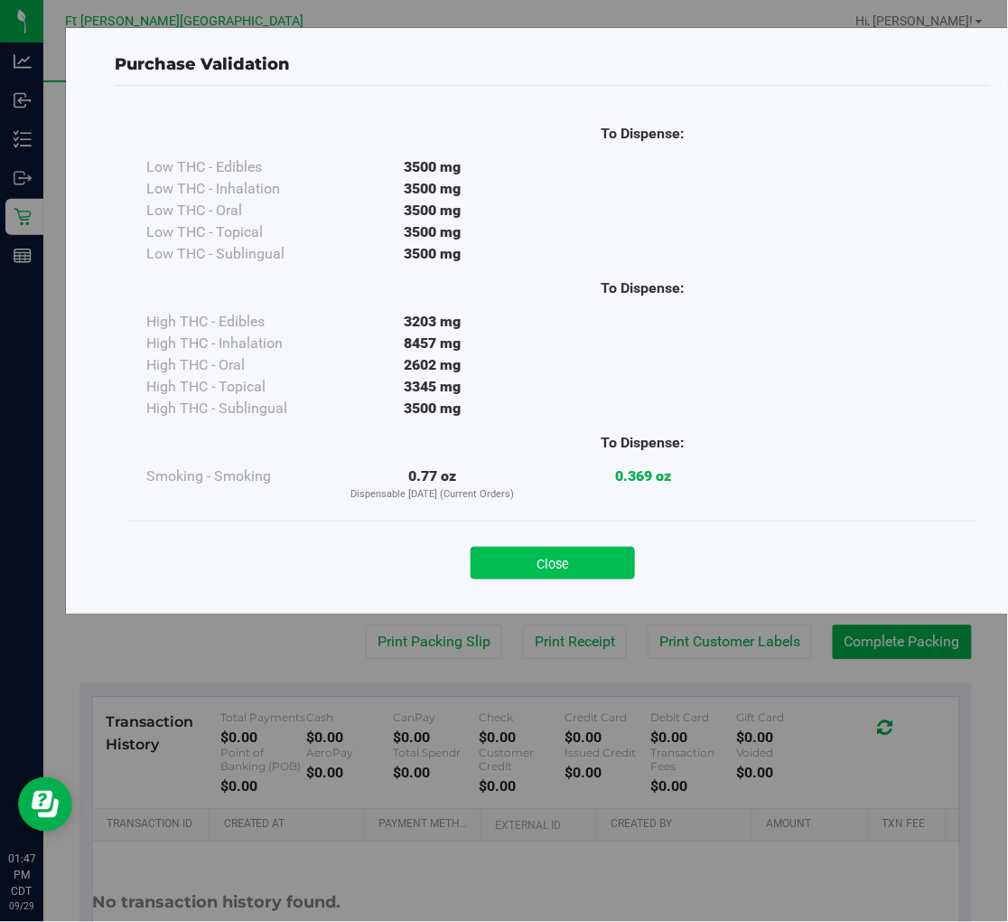
click at [605, 564] on button "Close" at bounding box center [553, 563] width 164 height 33
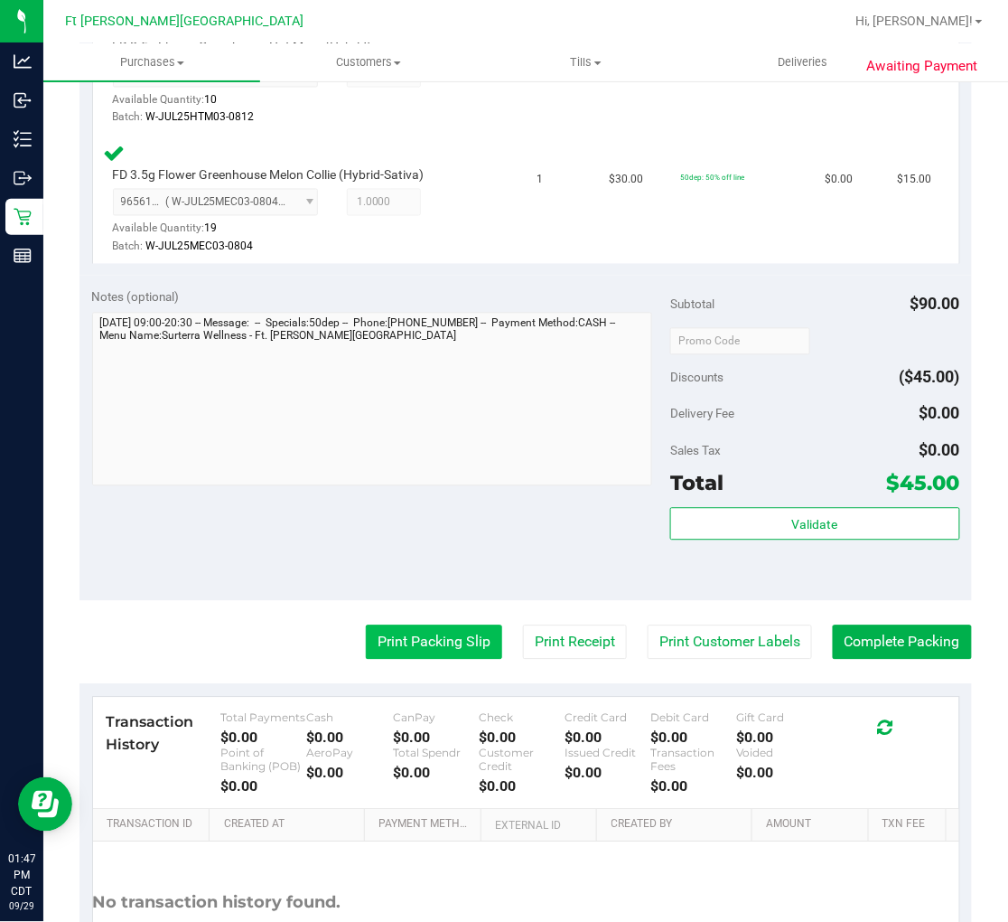
click at [450, 636] on button "Print Packing Slip" at bounding box center [434, 642] width 136 height 34
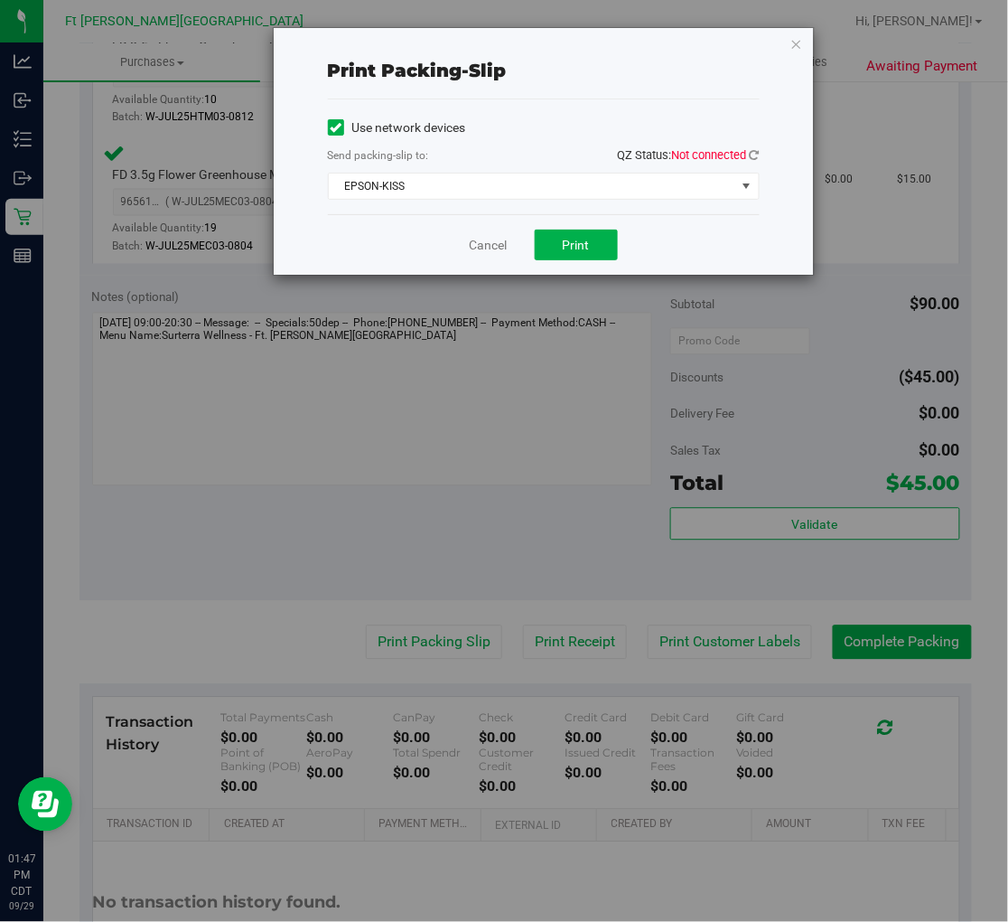
click at [747, 155] on span "QZ Status: Not connected" at bounding box center [689, 155] width 142 height 14
click at [753, 155] on icon at bounding box center [755, 155] width 10 height 12
click at [583, 192] on span "EPSON-KISS" at bounding box center [533, 185] width 408 height 25
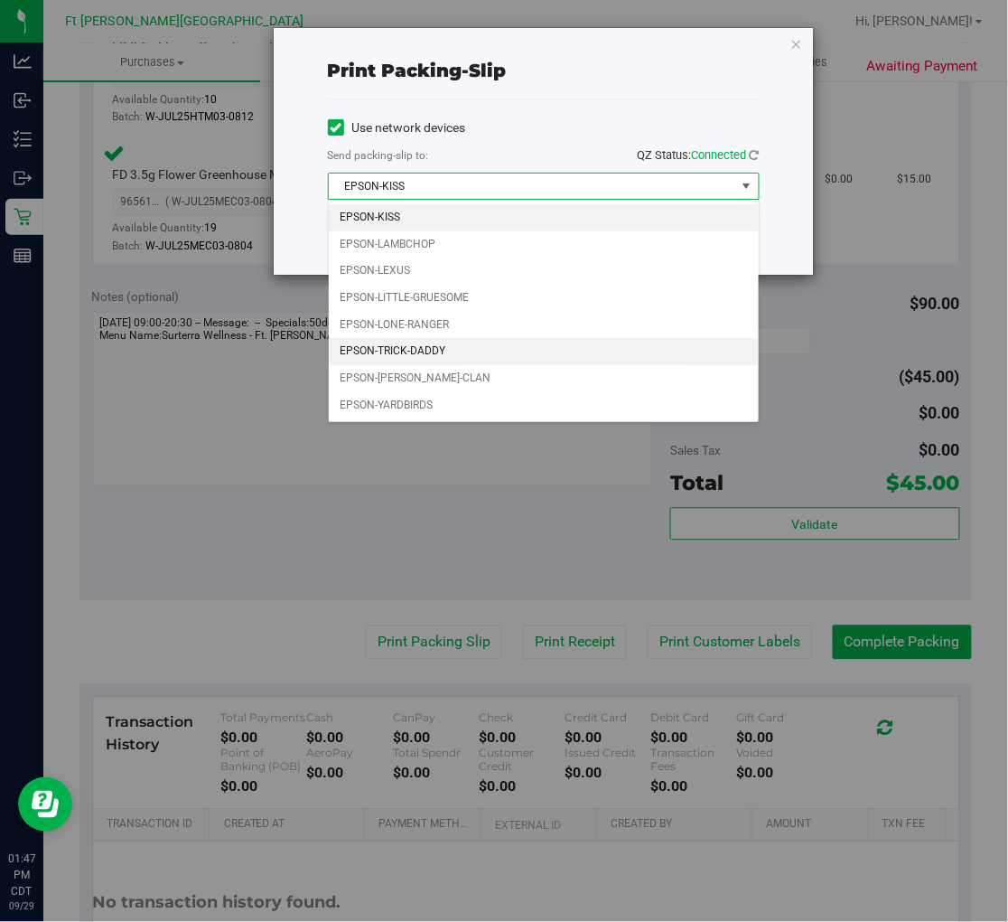
click at [418, 349] on li "EPSON-TRICK-DADDY" at bounding box center [544, 351] width 430 height 27
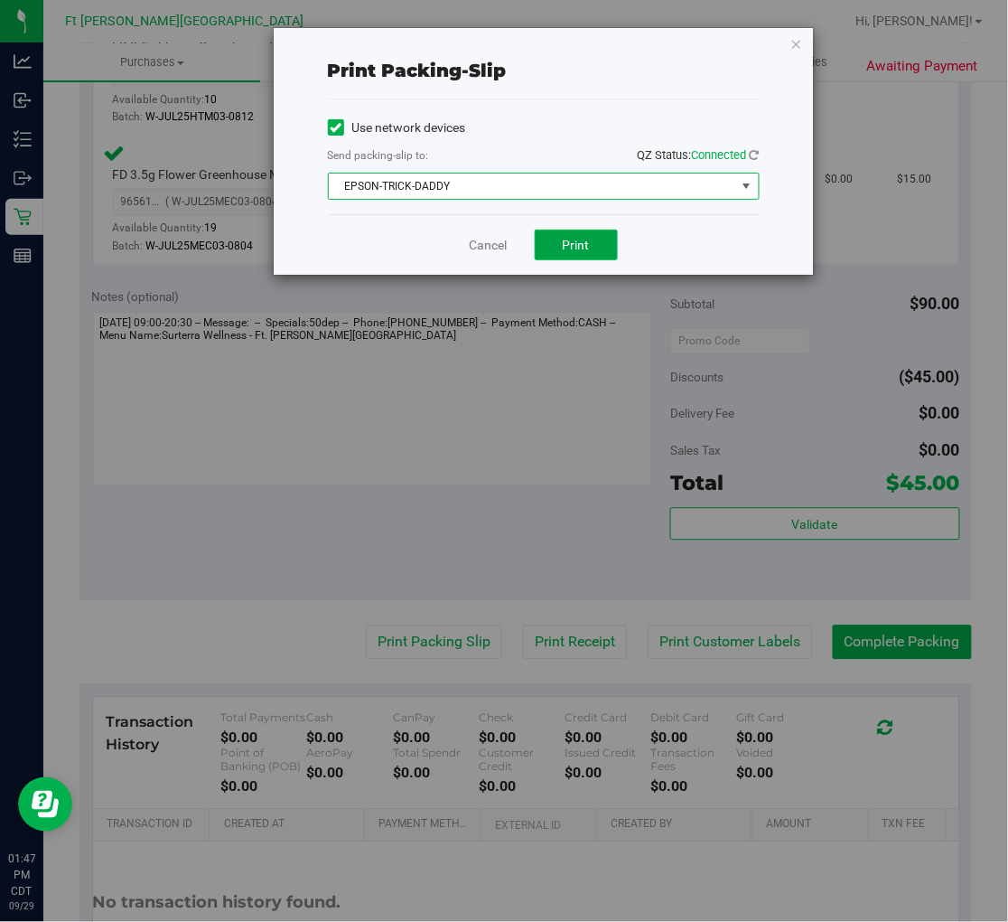
click at [566, 241] on span "Print" at bounding box center [576, 245] width 27 height 14
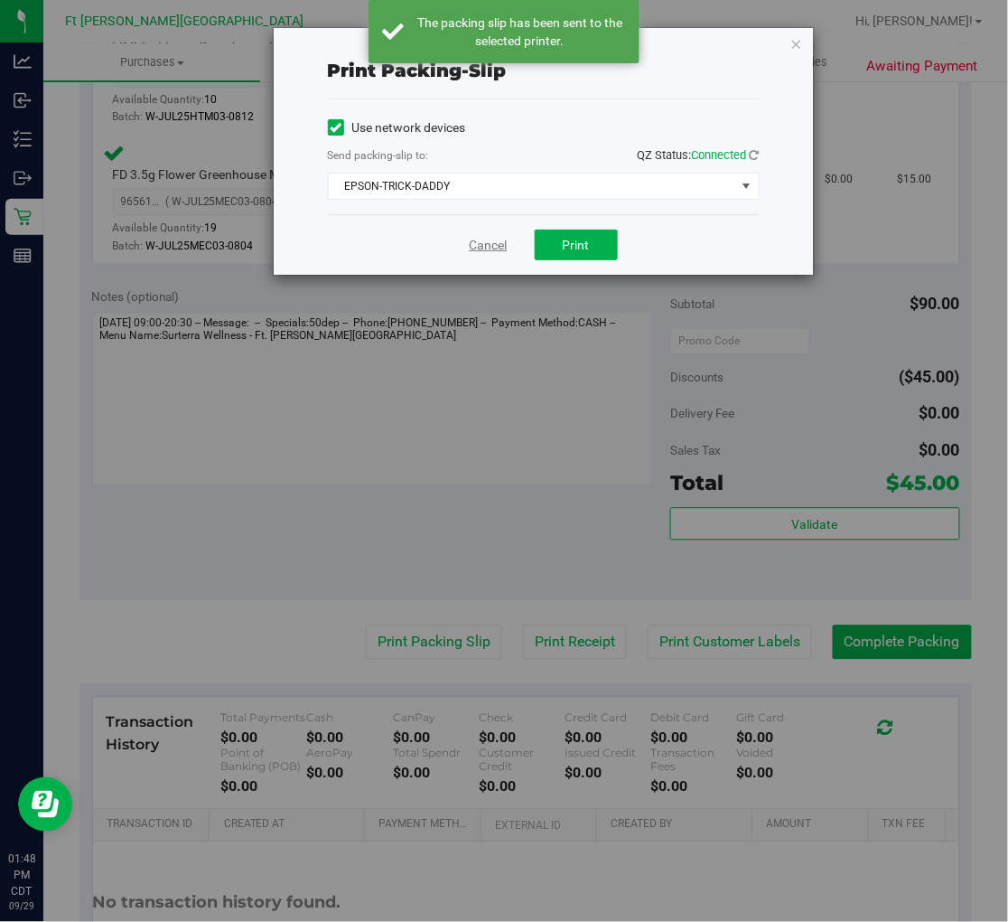
click at [488, 238] on link "Cancel" at bounding box center [489, 245] width 38 height 19
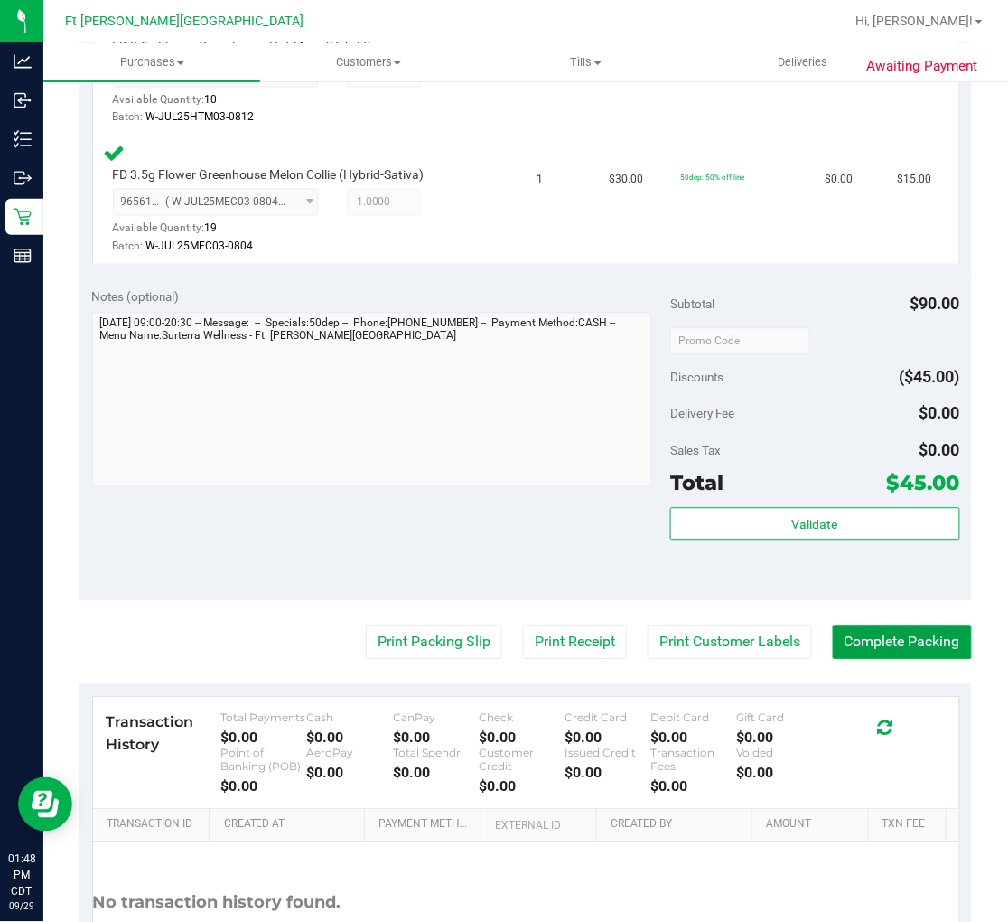
click at [865, 633] on button "Complete Packing" at bounding box center [902, 642] width 139 height 34
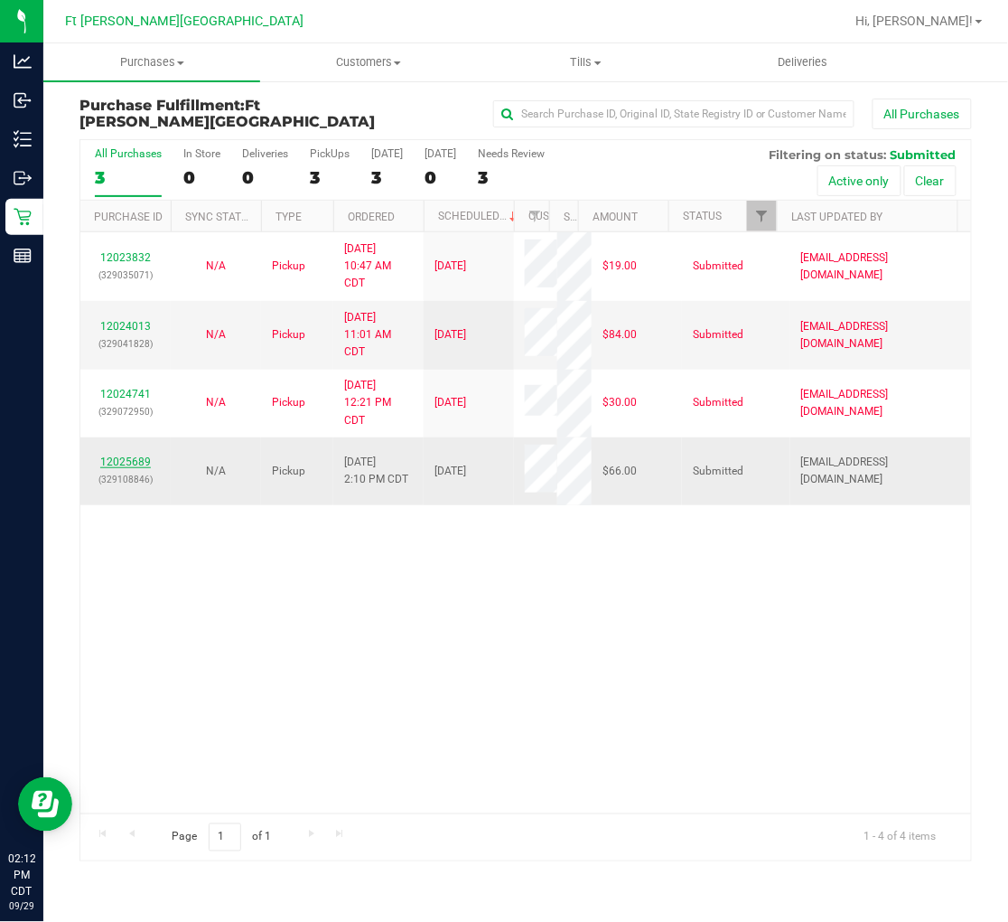
click at [139, 456] on link "12025689" at bounding box center [125, 461] width 51 height 13
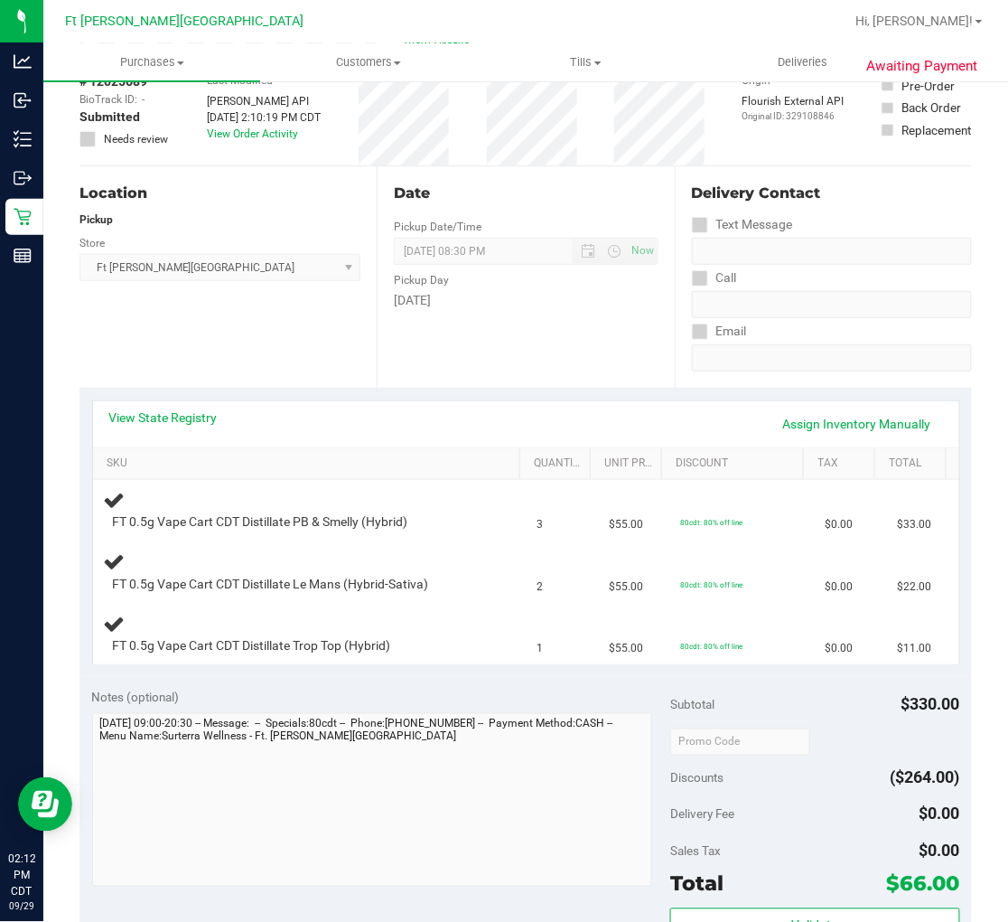
scroll to position [100, 0]
click at [205, 418] on link "View State Registry" at bounding box center [163, 417] width 108 height 18
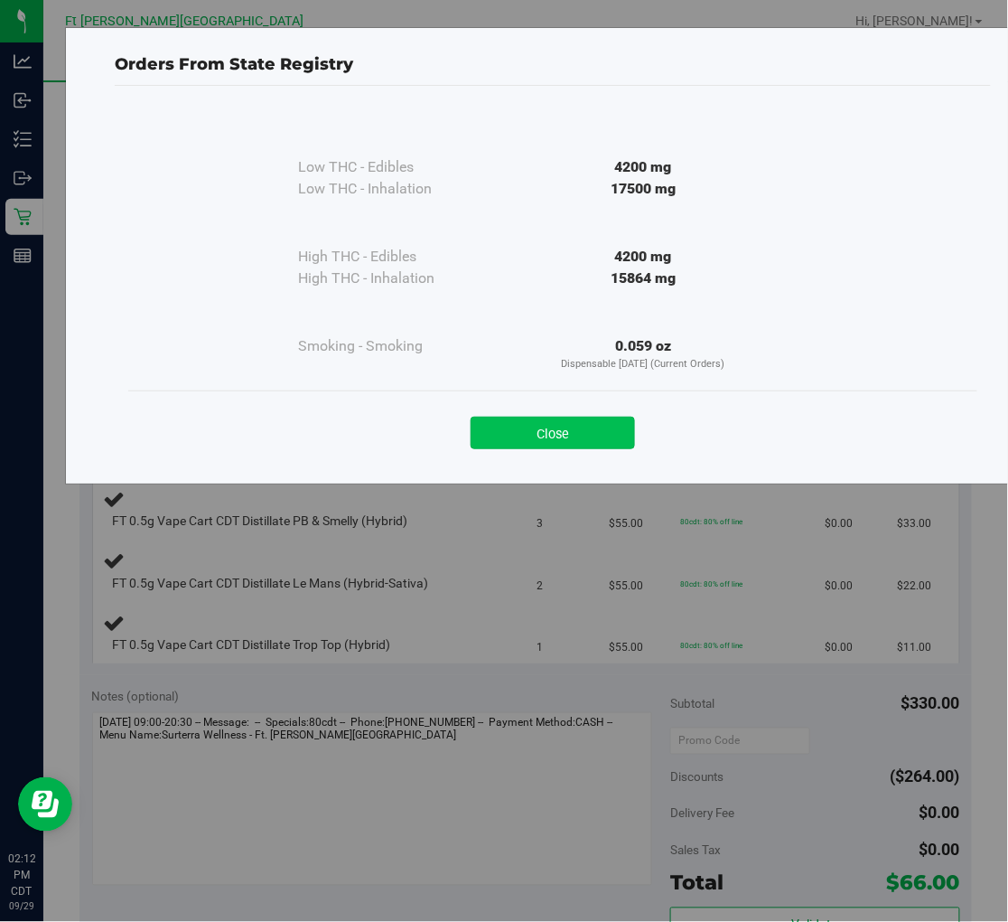
click at [574, 436] on button "Close" at bounding box center [553, 433] width 164 height 33
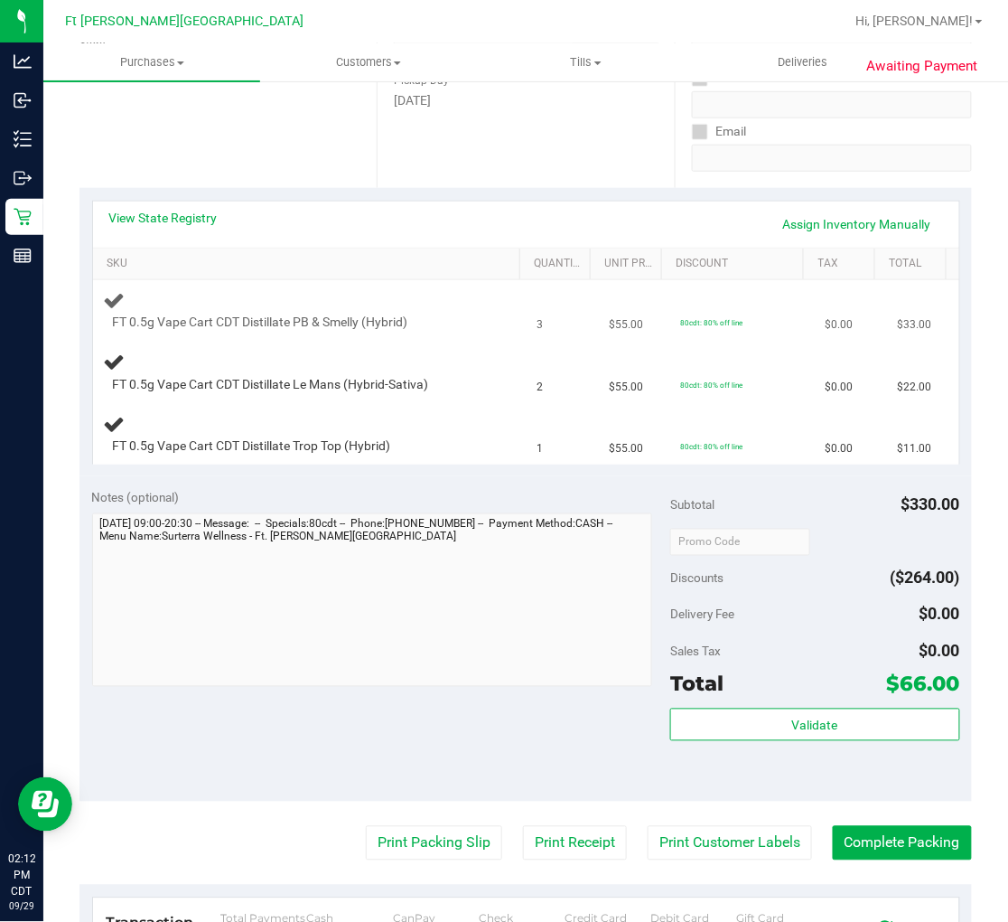
scroll to position [301, 0]
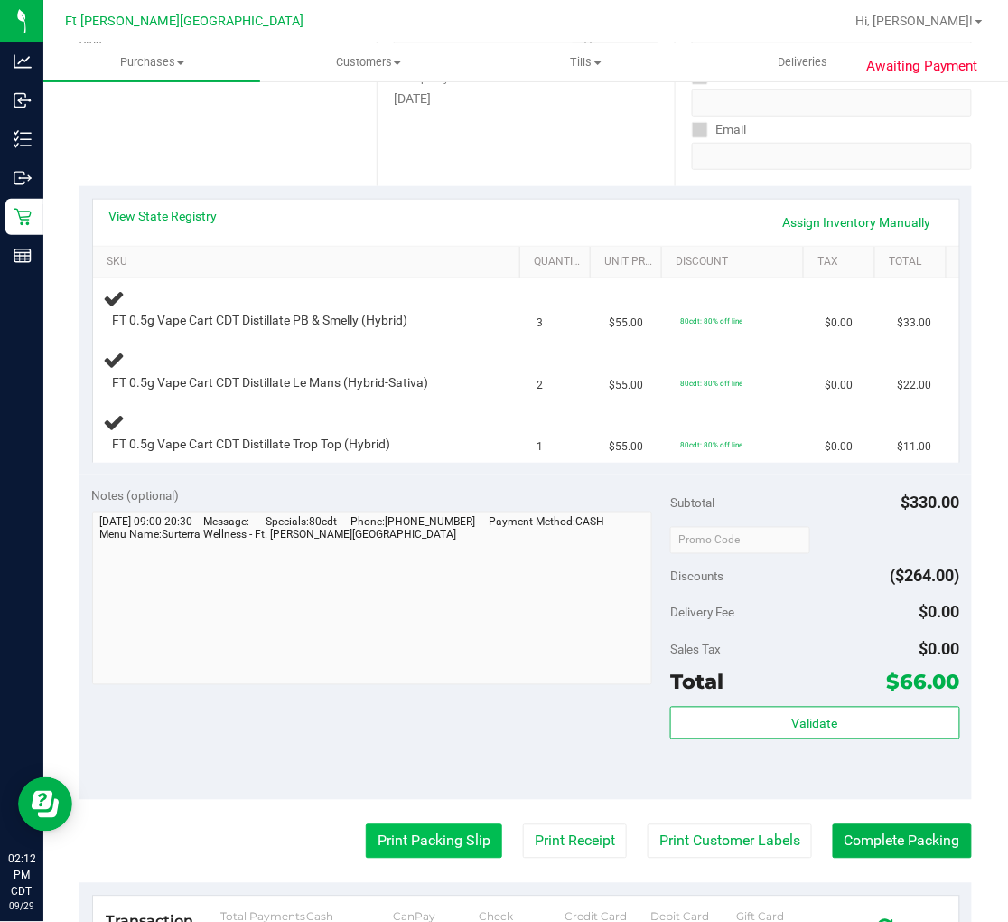
click at [435, 827] on button "Print Packing Slip" at bounding box center [434, 841] width 136 height 34
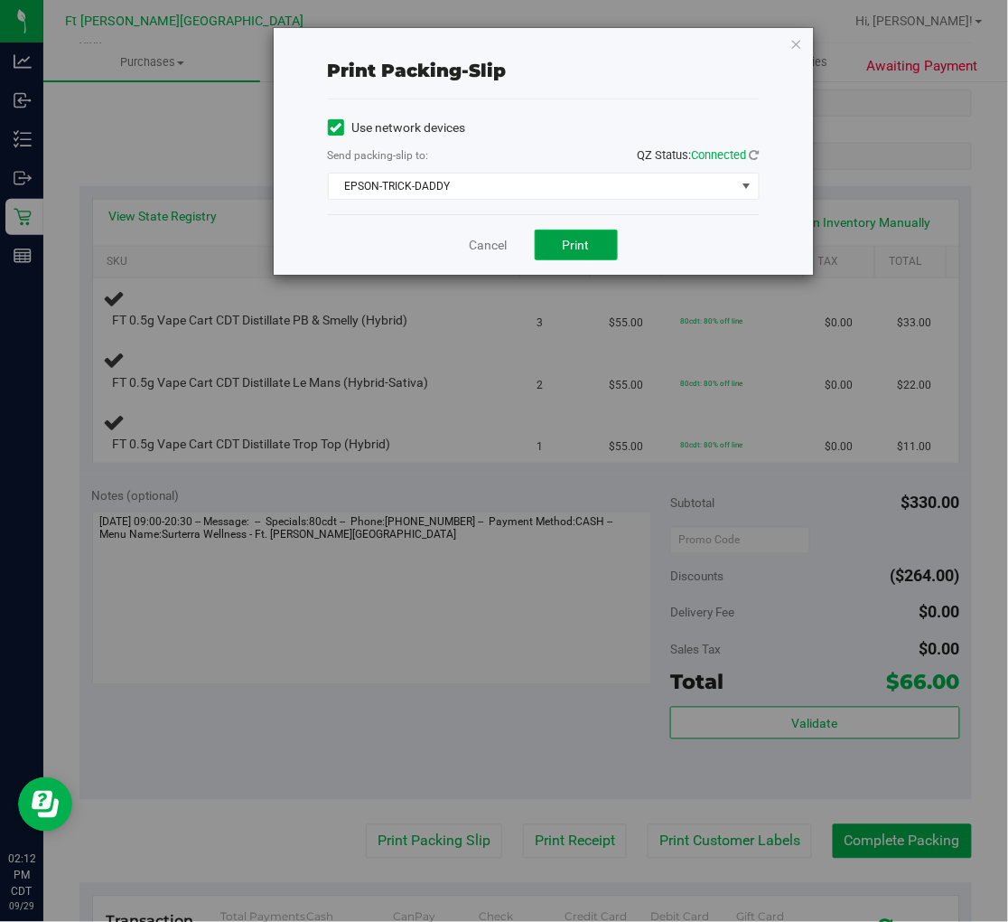
click at [581, 244] on span "Print" at bounding box center [576, 245] width 27 height 14
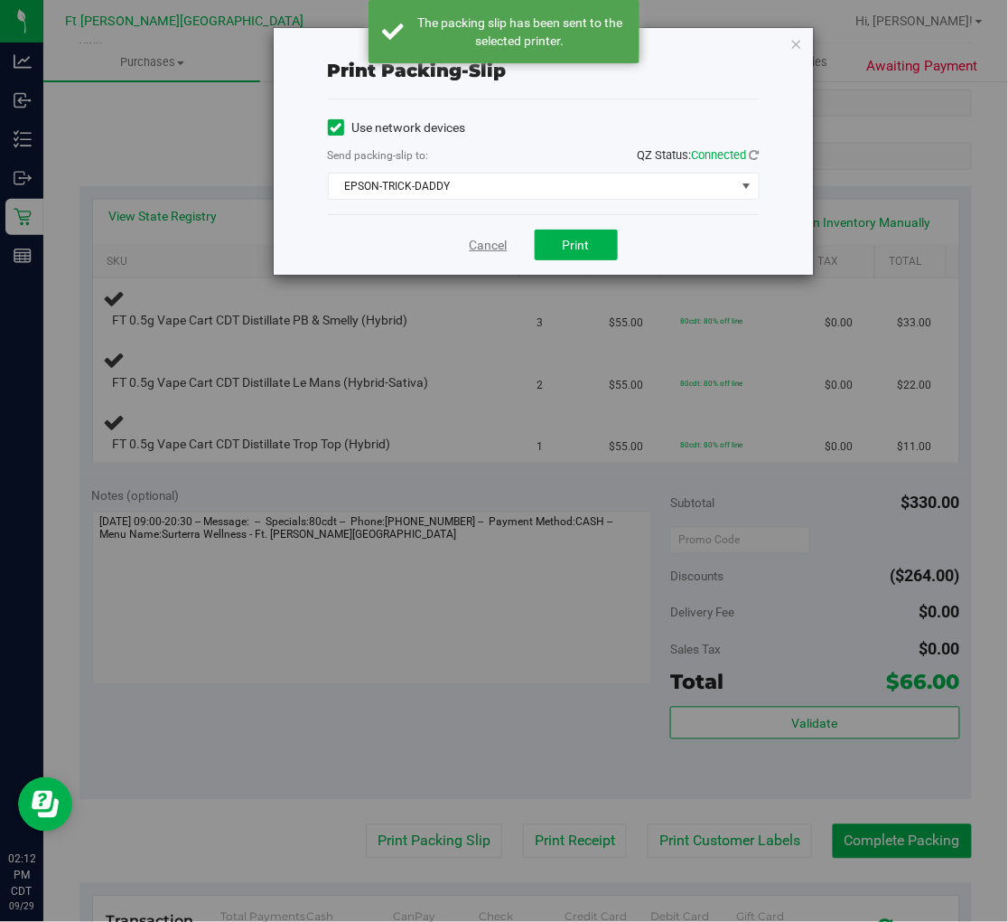
click at [483, 240] on link "Cancel" at bounding box center [489, 245] width 38 height 19
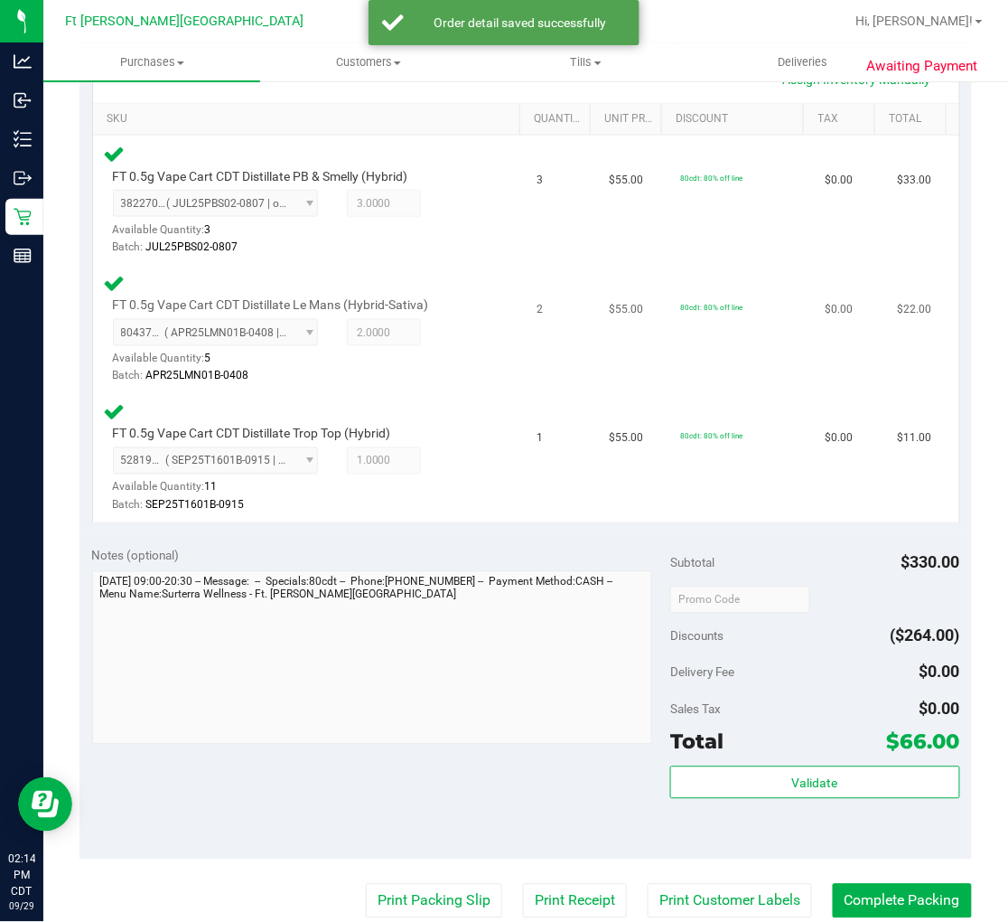
scroll to position [602, 0]
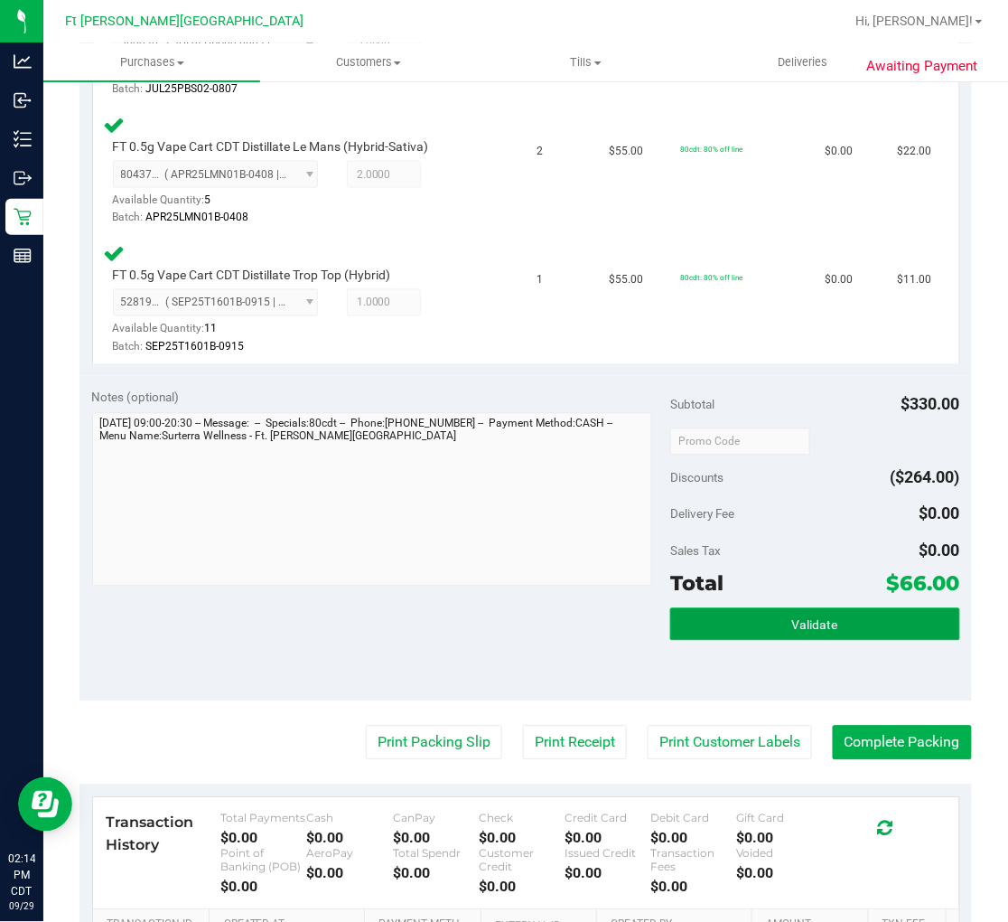
click at [829, 610] on button "Validate" at bounding box center [814, 624] width 289 height 33
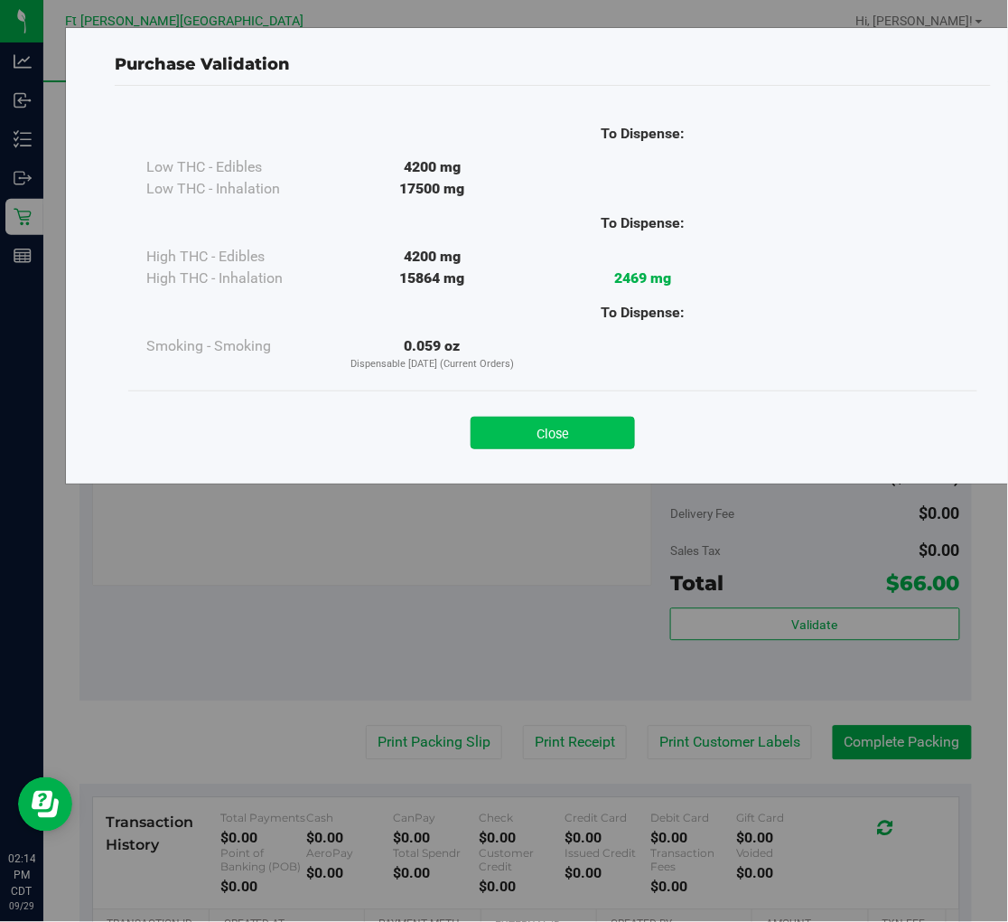
click at [563, 423] on button "Close" at bounding box center [553, 433] width 164 height 33
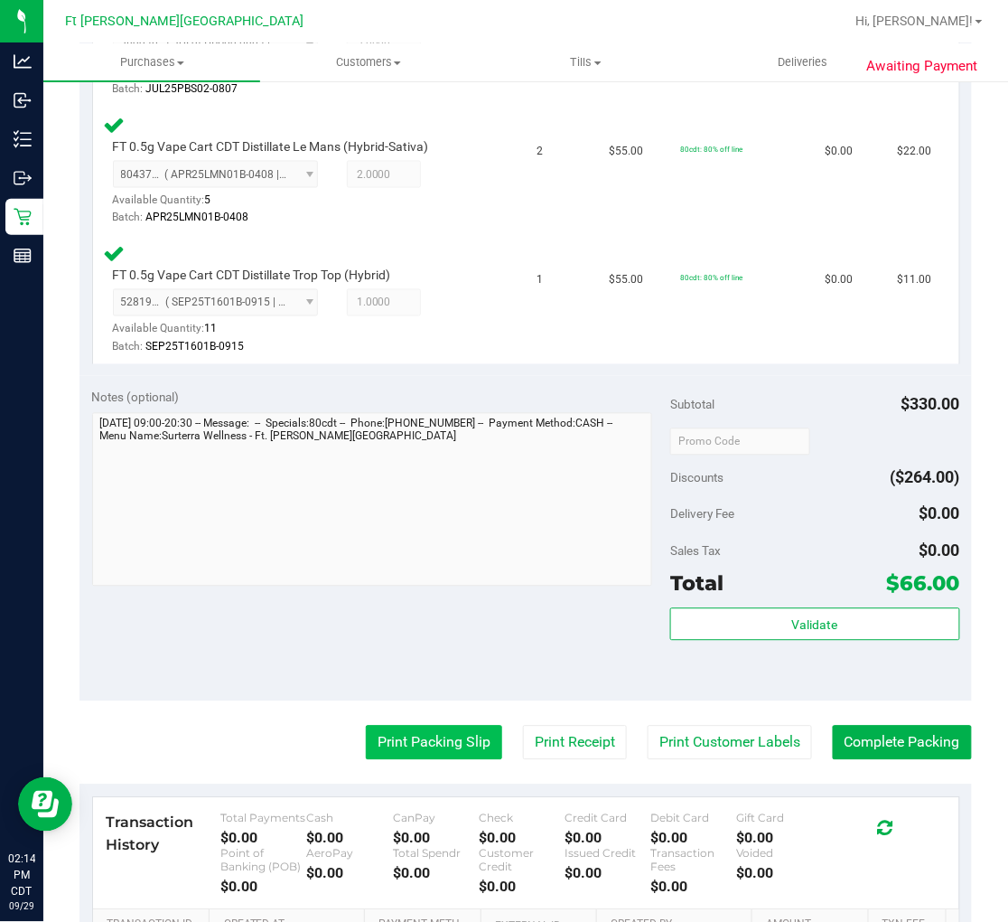
click at [419, 737] on button "Print Packing Slip" at bounding box center [434, 743] width 136 height 34
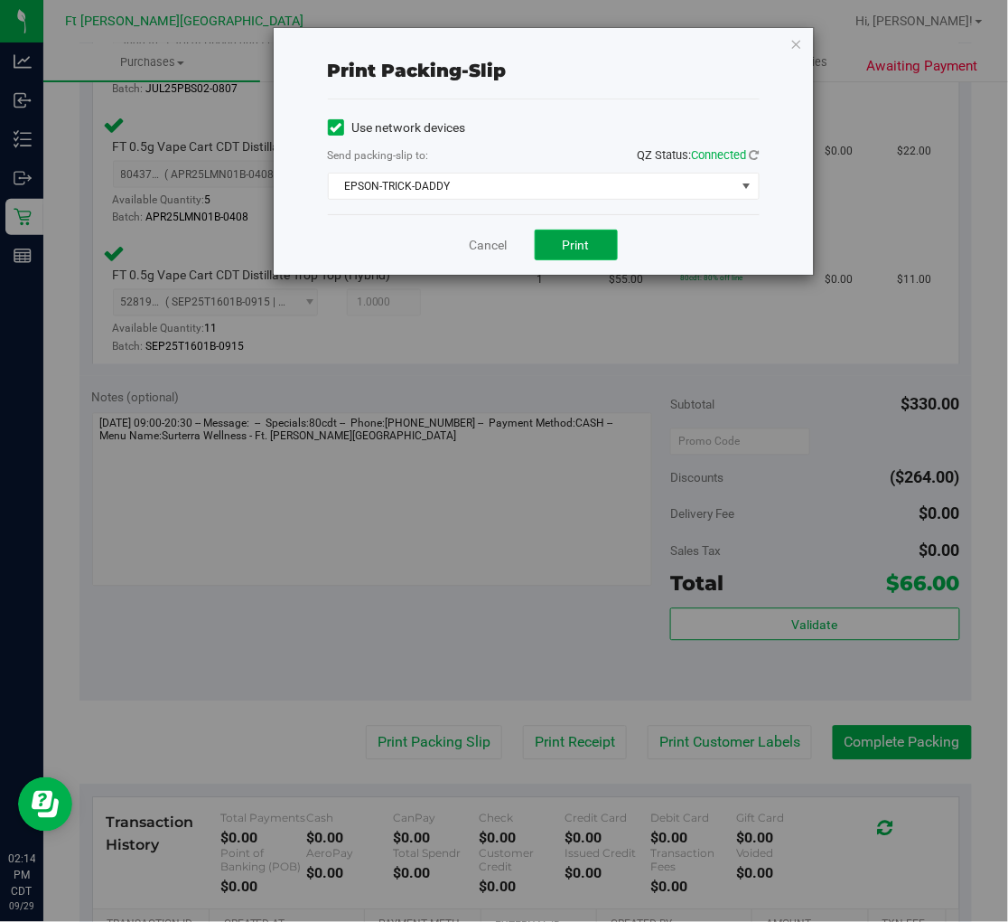
click at [603, 247] on button "Print" at bounding box center [576, 245] width 83 height 31
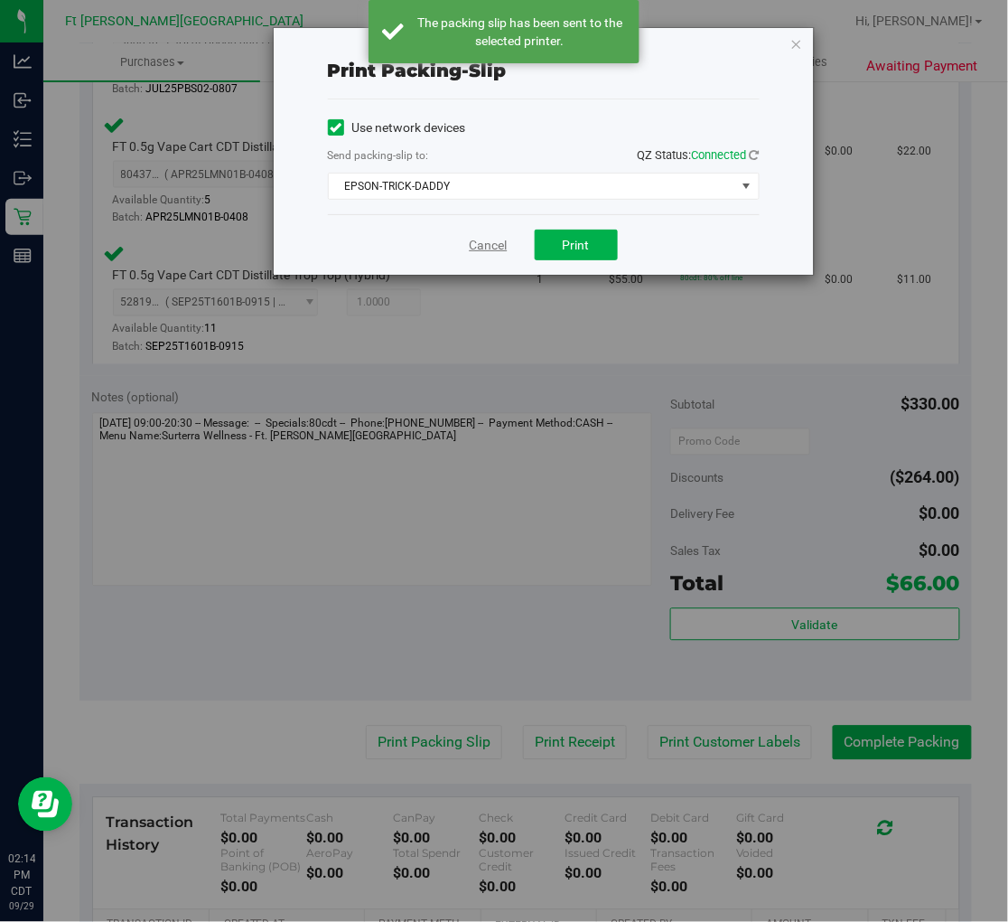
click at [485, 240] on link "Cancel" at bounding box center [489, 245] width 38 height 19
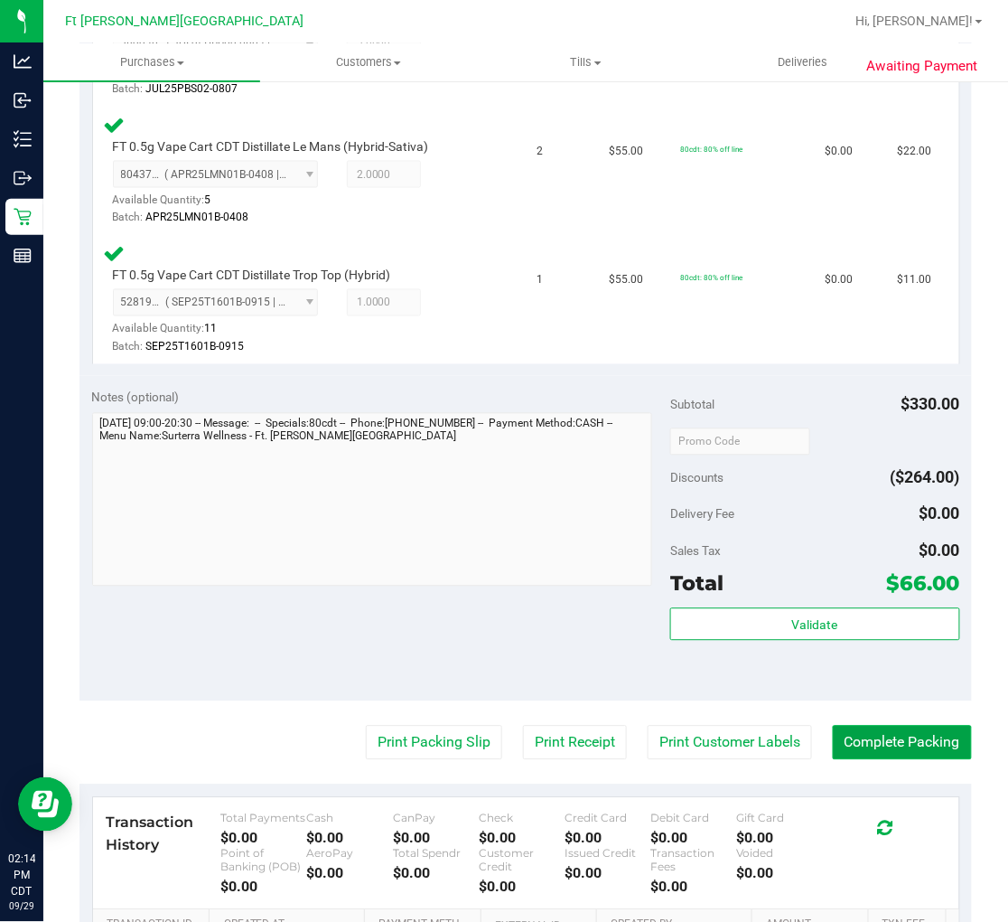
click at [865, 745] on button "Complete Packing" at bounding box center [902, 743] width 139 height 34
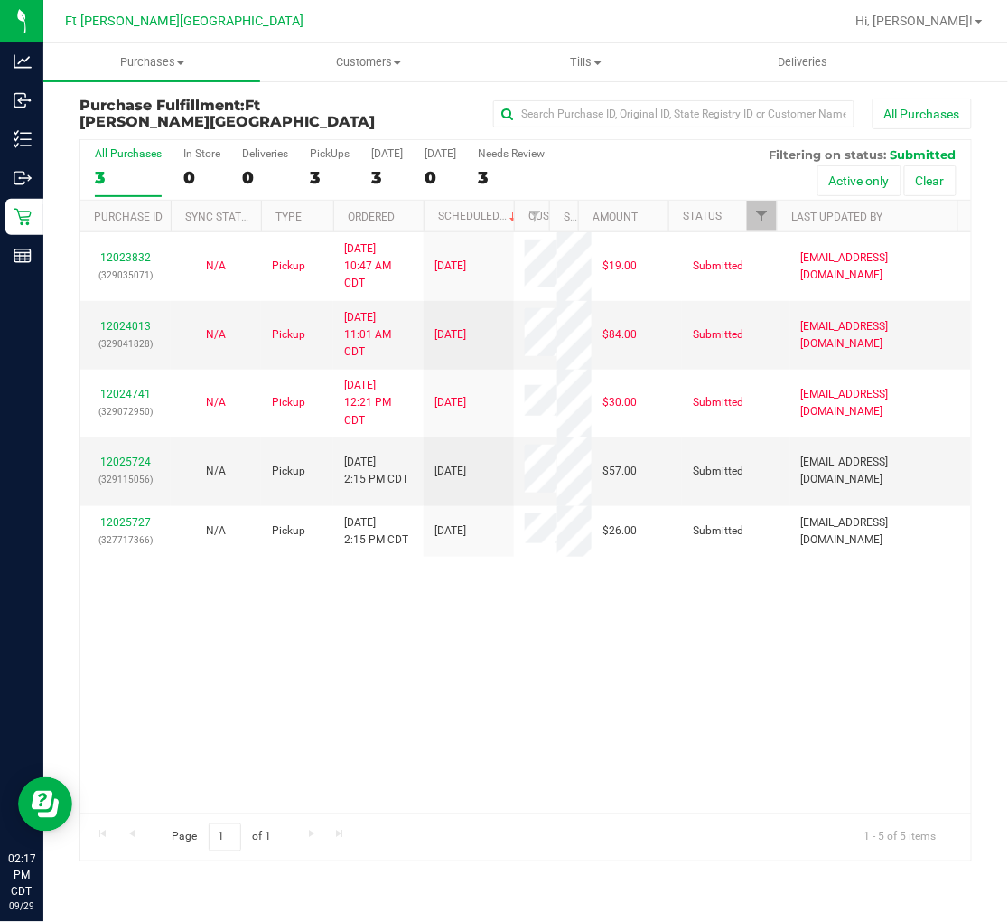
click at [127, 167] on div "3" at bounding box center [128, 177] width 67 height 21
click at [0, 0] on input "All Purchases 3" at bounding box center [0, 0] width 0 height 0
click at [127, 457] on link "12025724" at bounding box center [125, 461] width 51 height 13
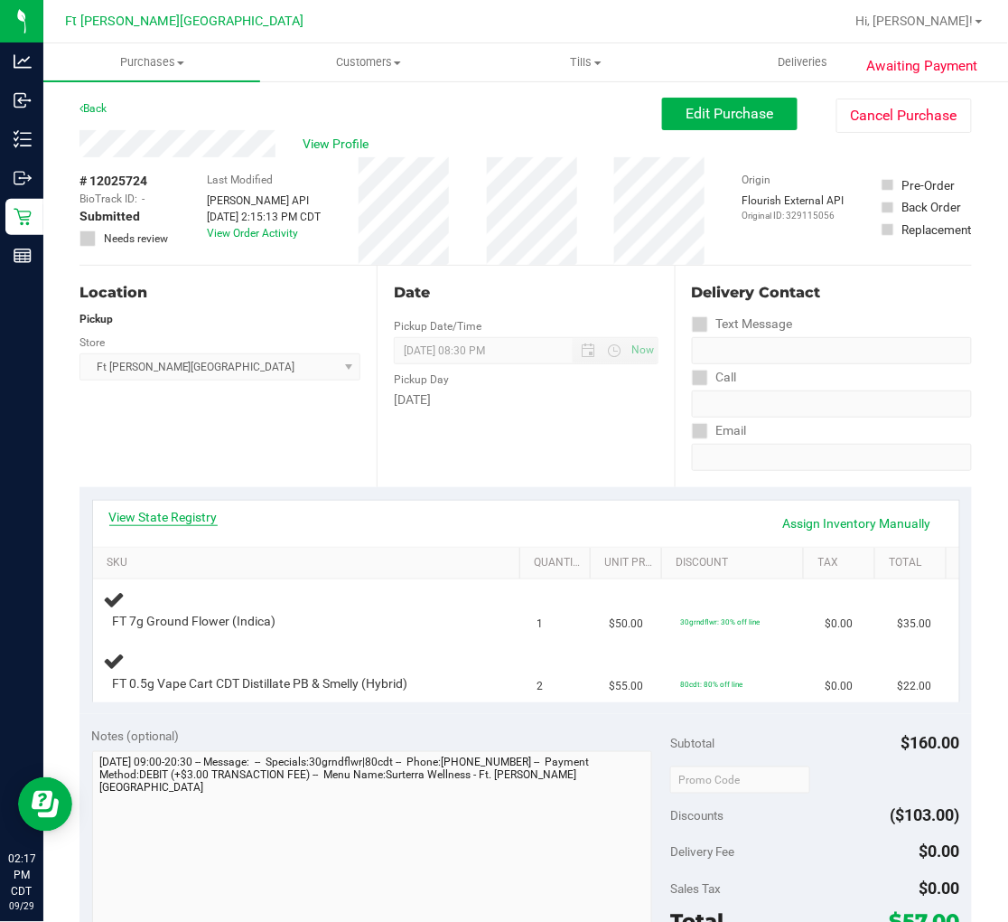
click at [170, 512] on link "View State Registry" at bounding box center [163, 517] width 108 height 18
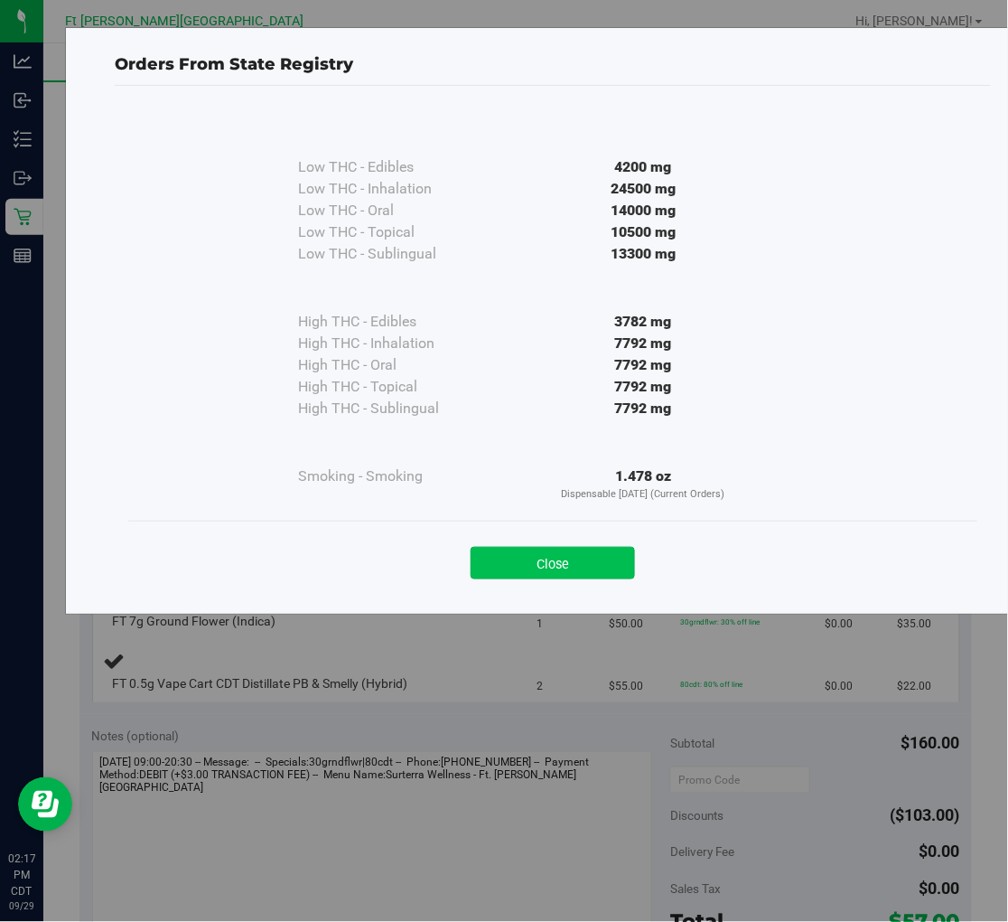
click at [567, 570] on button "Close" at bounding box center [553, 563] width 164 height 33
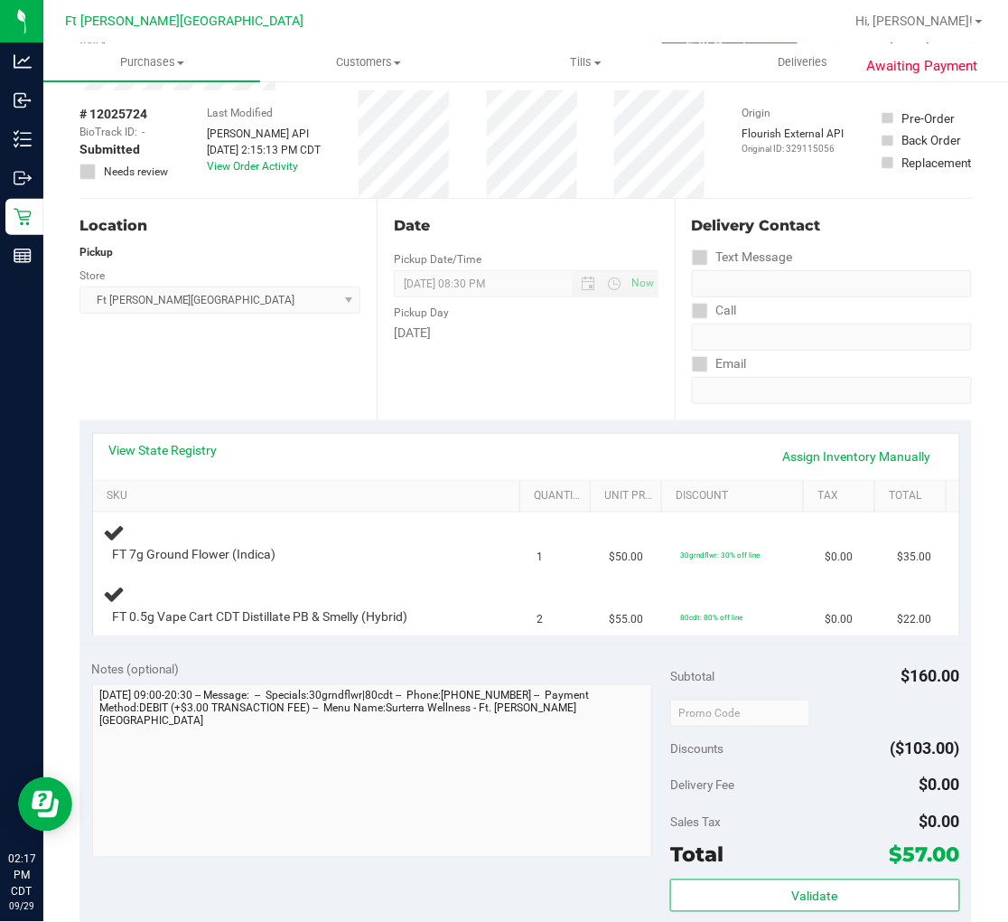
scroll to position [100, 0]
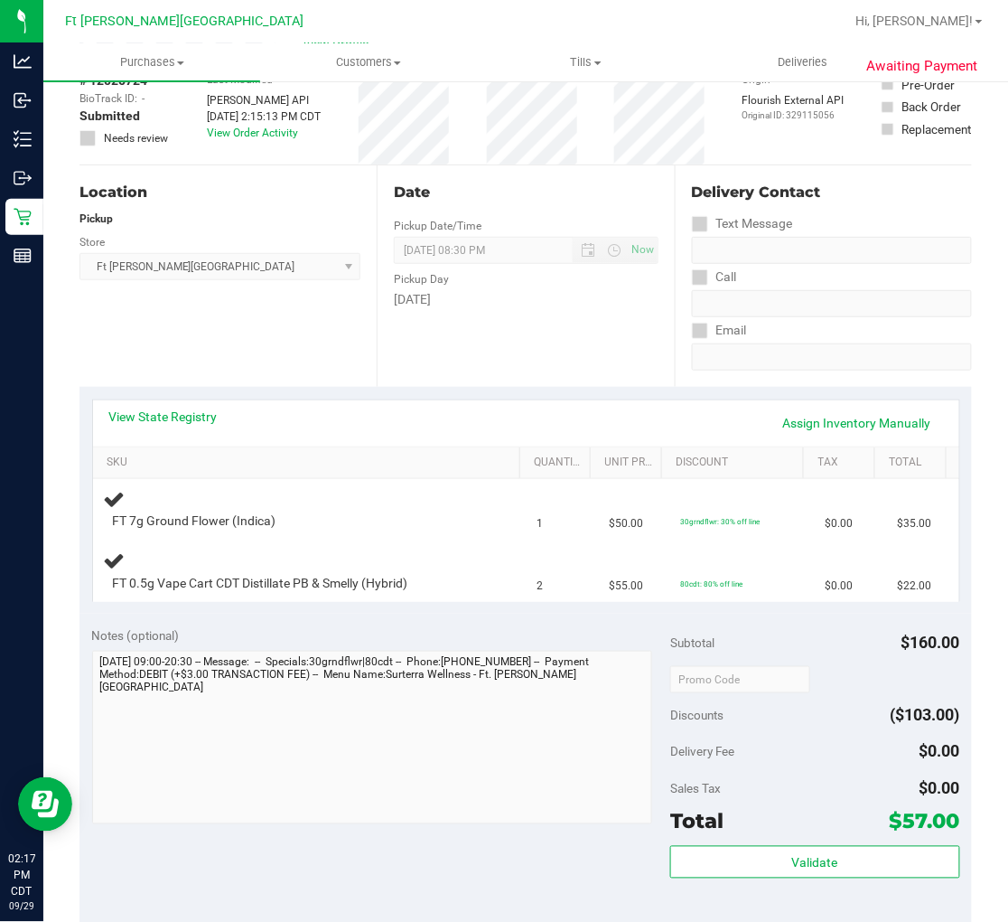
click at [190, 426] on div "View State Registry Assign Inventory Manually" at bounding box center [526, 423] width 834 height 31
click at [190, 418] on link "View State Registry" at bounding box center [163, 417] width 108 height 18
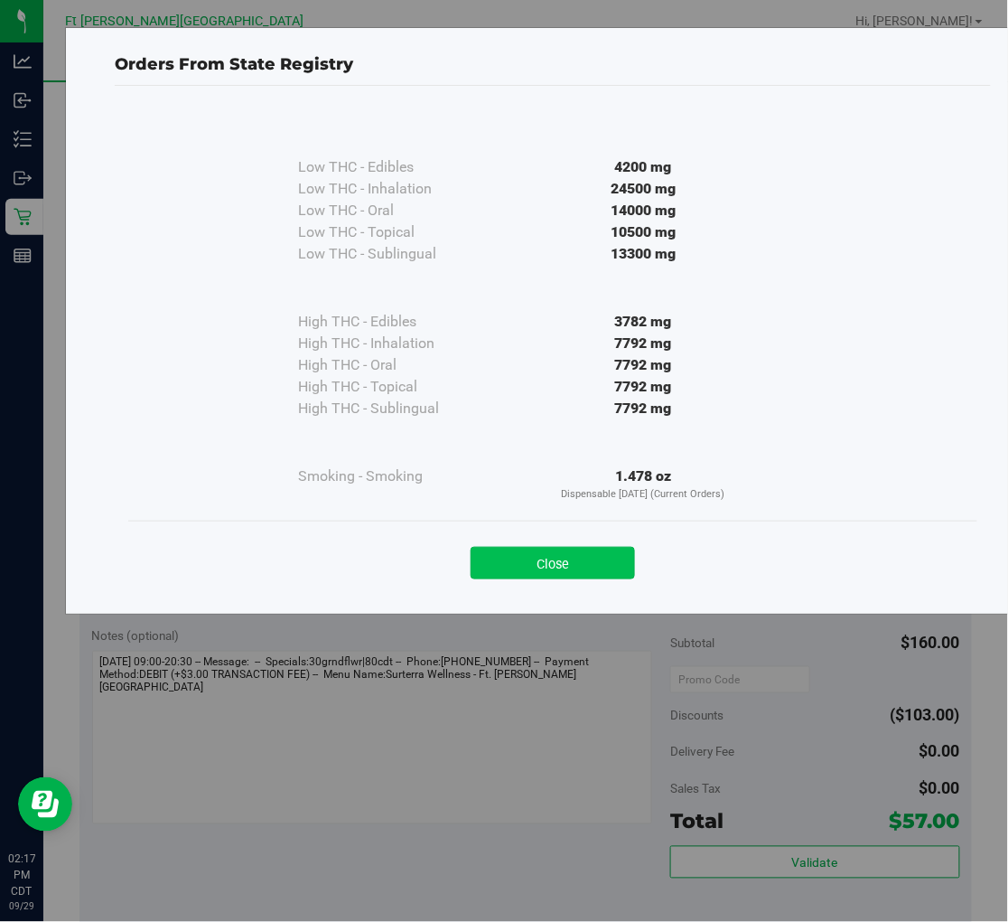
click at [546, 558] on button "Close" at bounding box center [553, 563] width 164 height 33
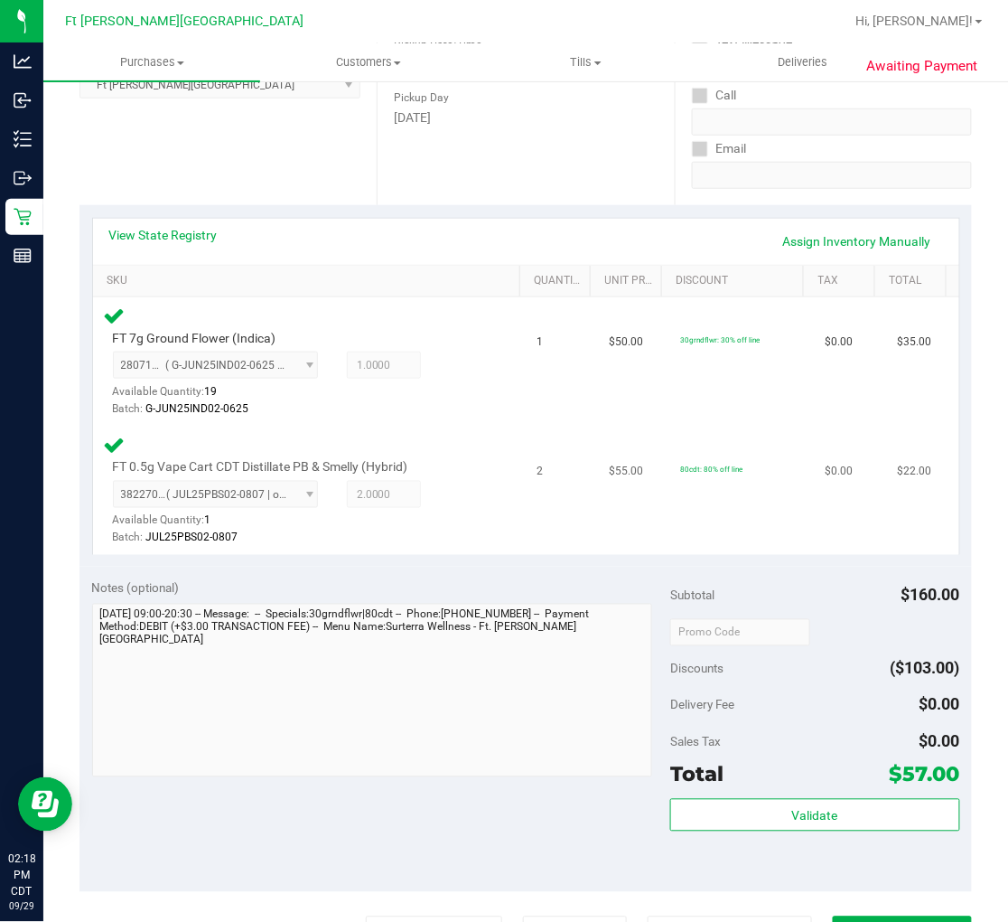
scroll to position [501, 0]
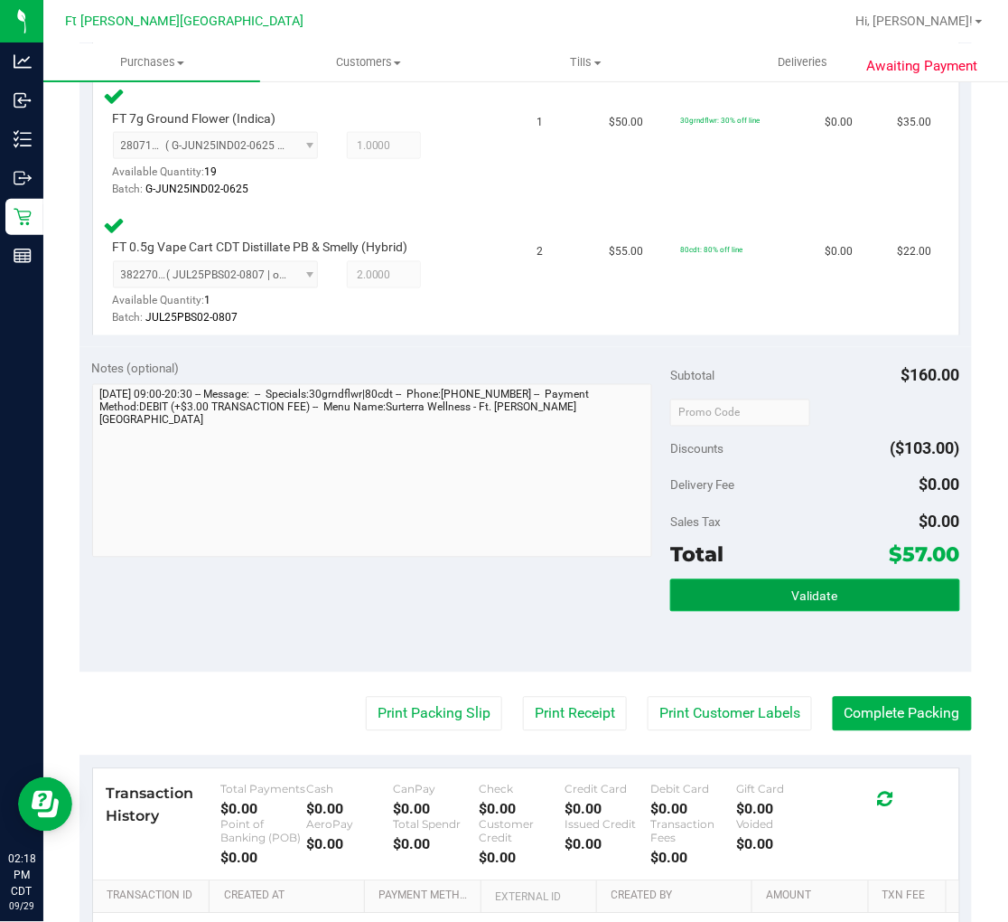
click at [741, 598] on button "Validate" at bounding box center [814, 595] width 289 height 33
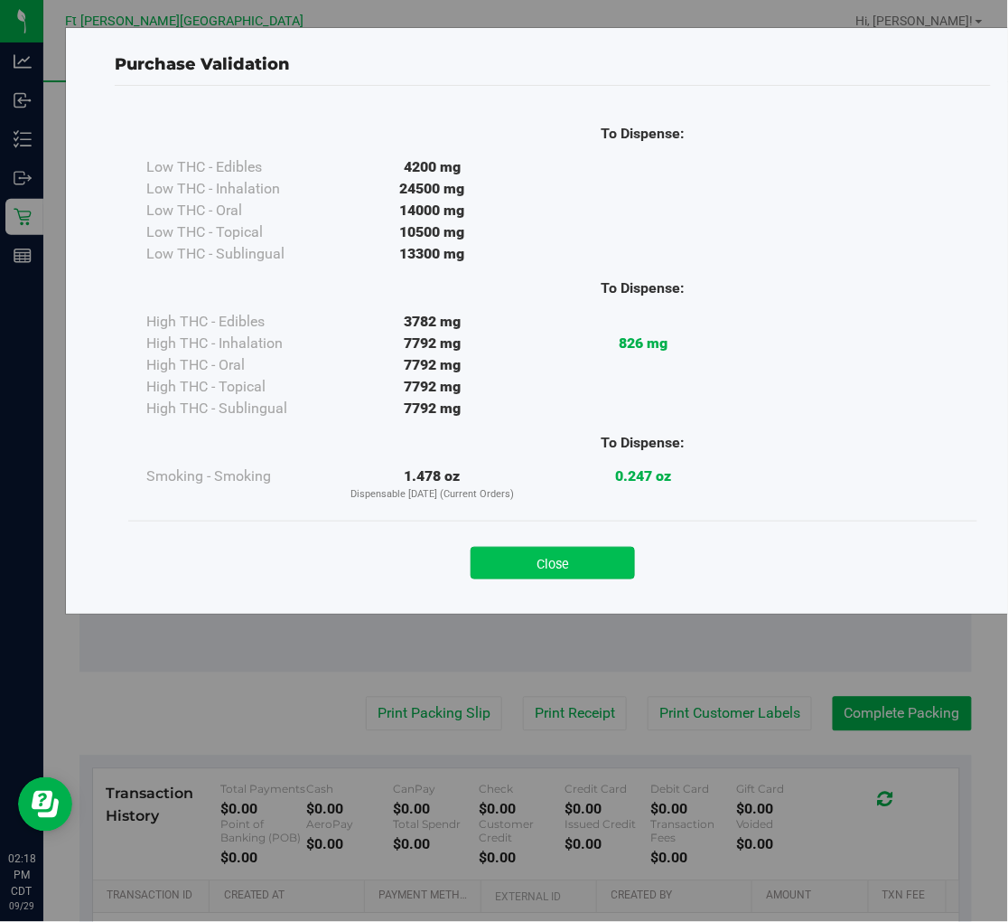
click at [572, 558] on button "Close" at bounding box center [553, 563] width 164 height 33
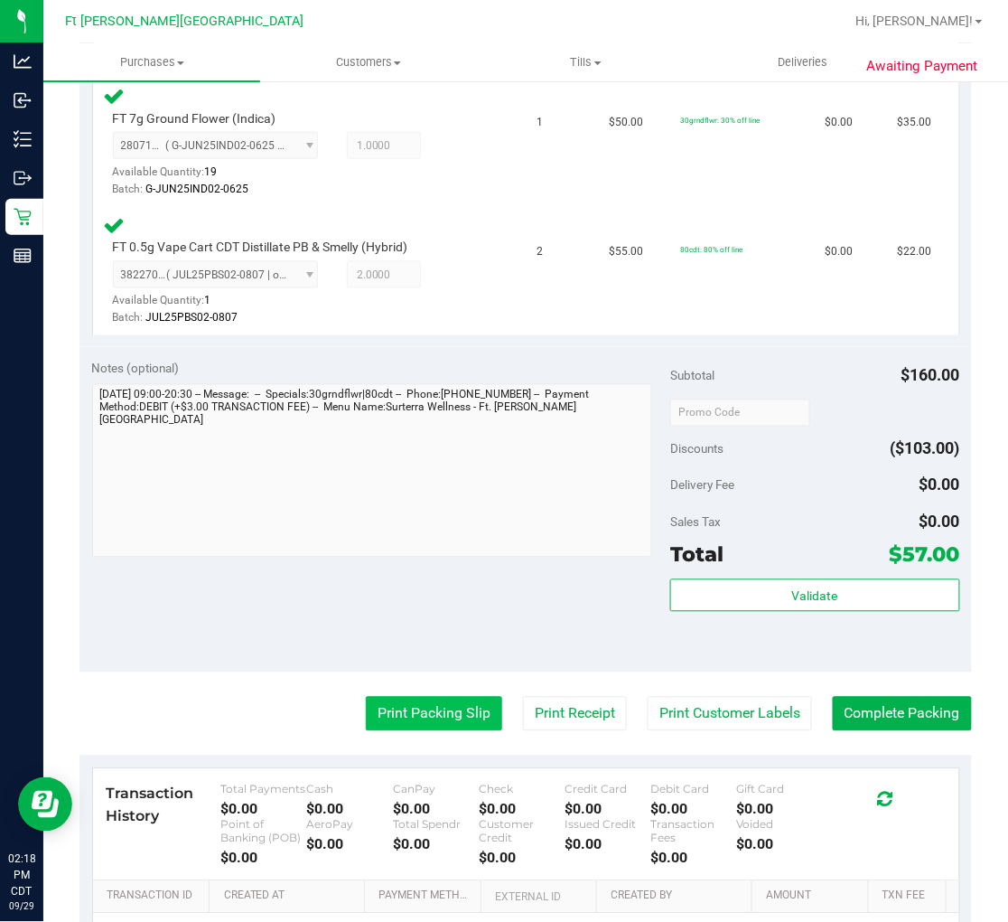
click at [418, 708] on button "Print Packing Slip" at bounding box center [434, 714] width 136 height 34
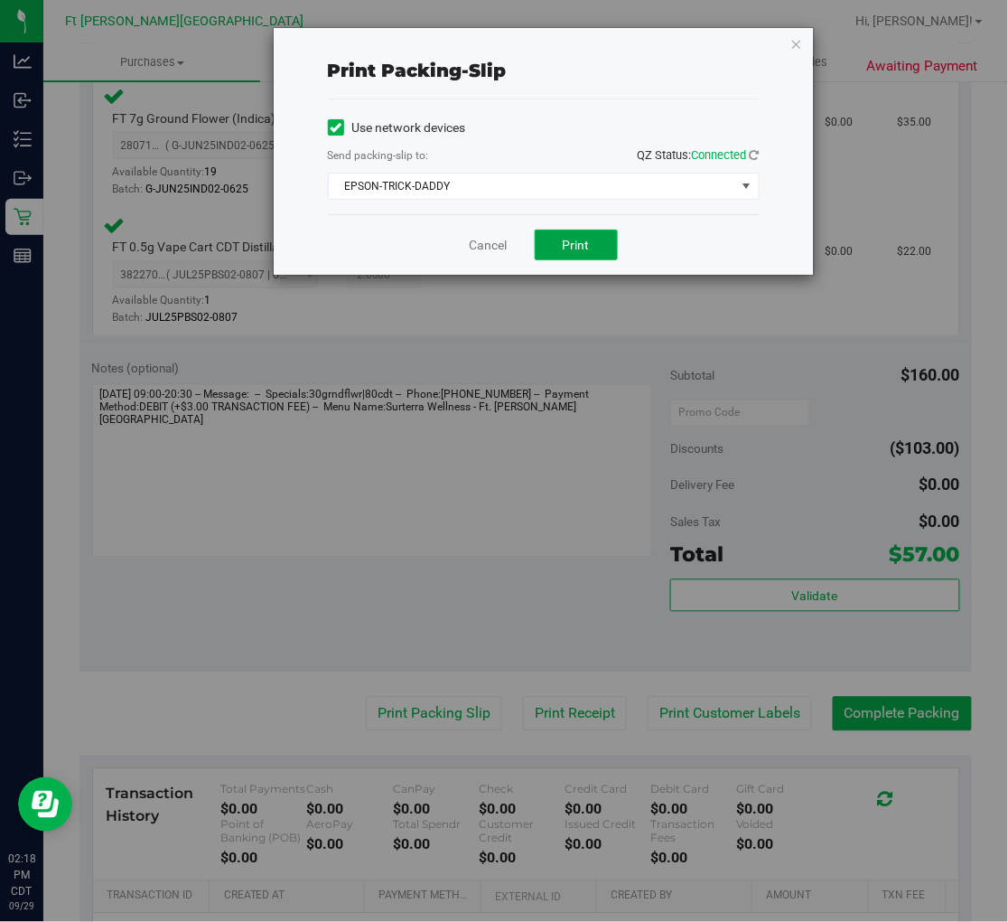
click at [547, 255] on button "Print" at bounding box center [576, 245] width 83 height 31
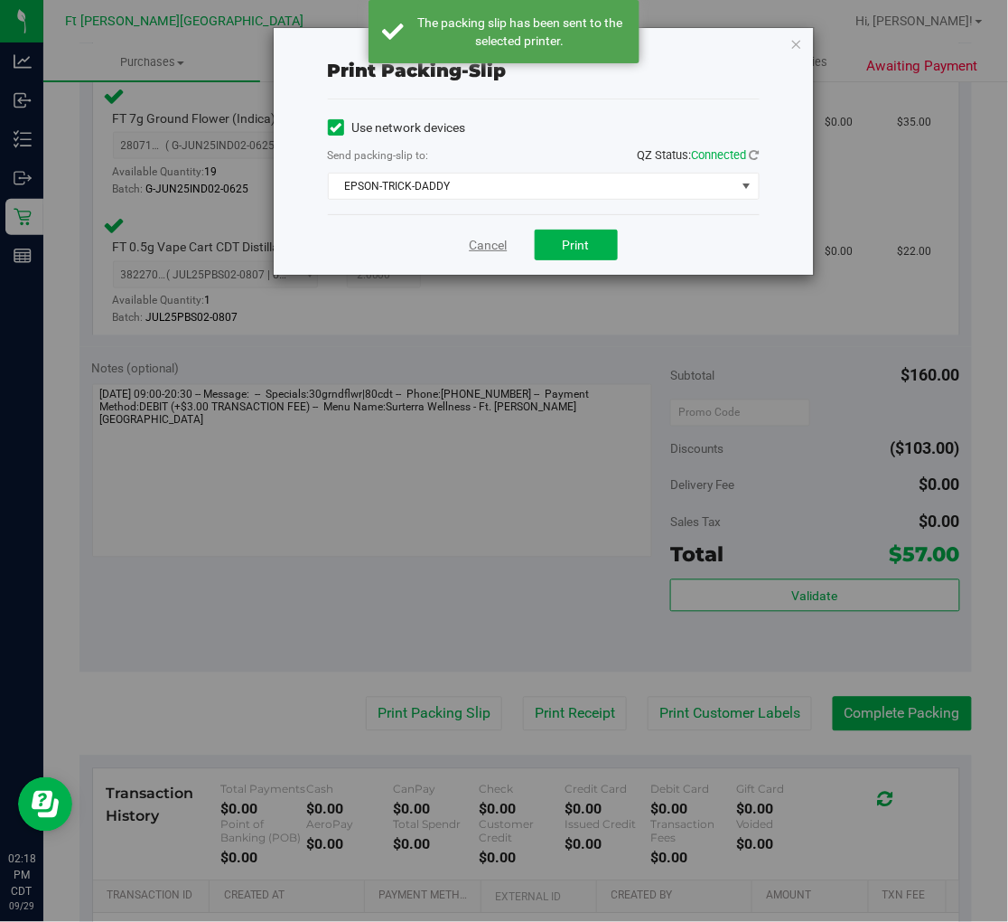
click at [502, 239] on link "Cancel" at bounding box center [489, 245] width 38 height 19
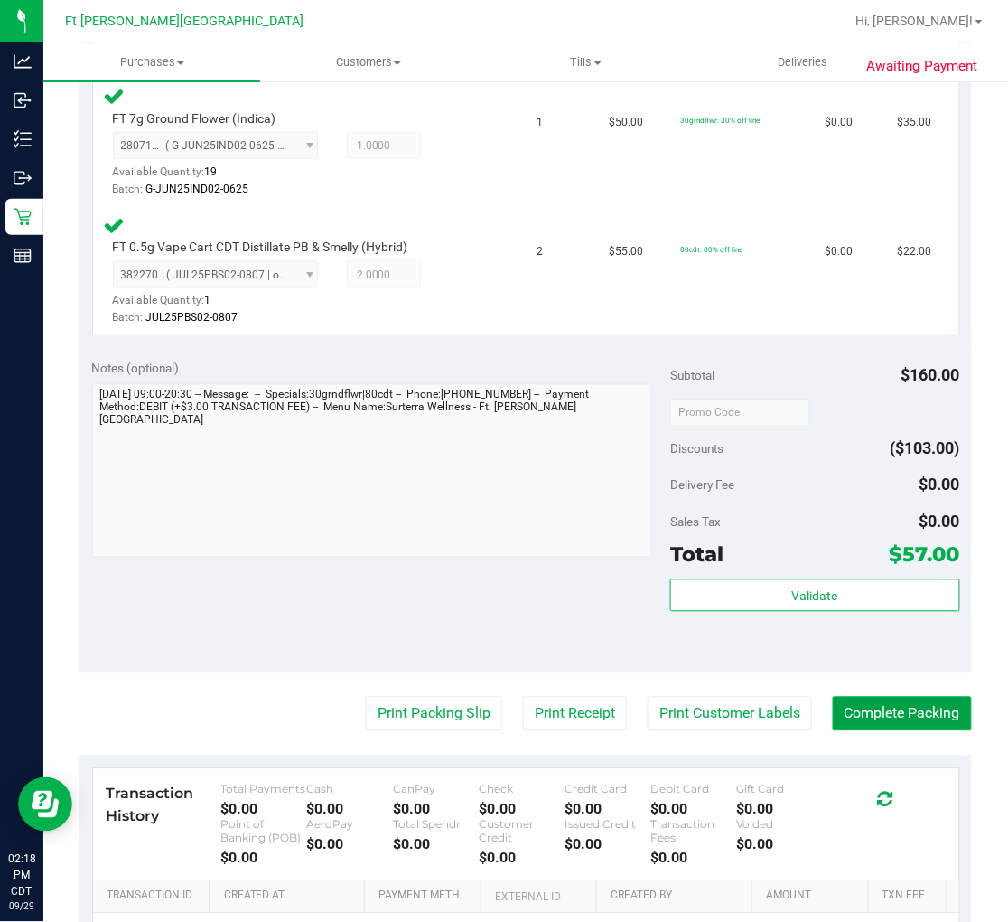
click at [865, 717] on button "Complete Packing" at bounding box center [902, 714] width 139 height 34
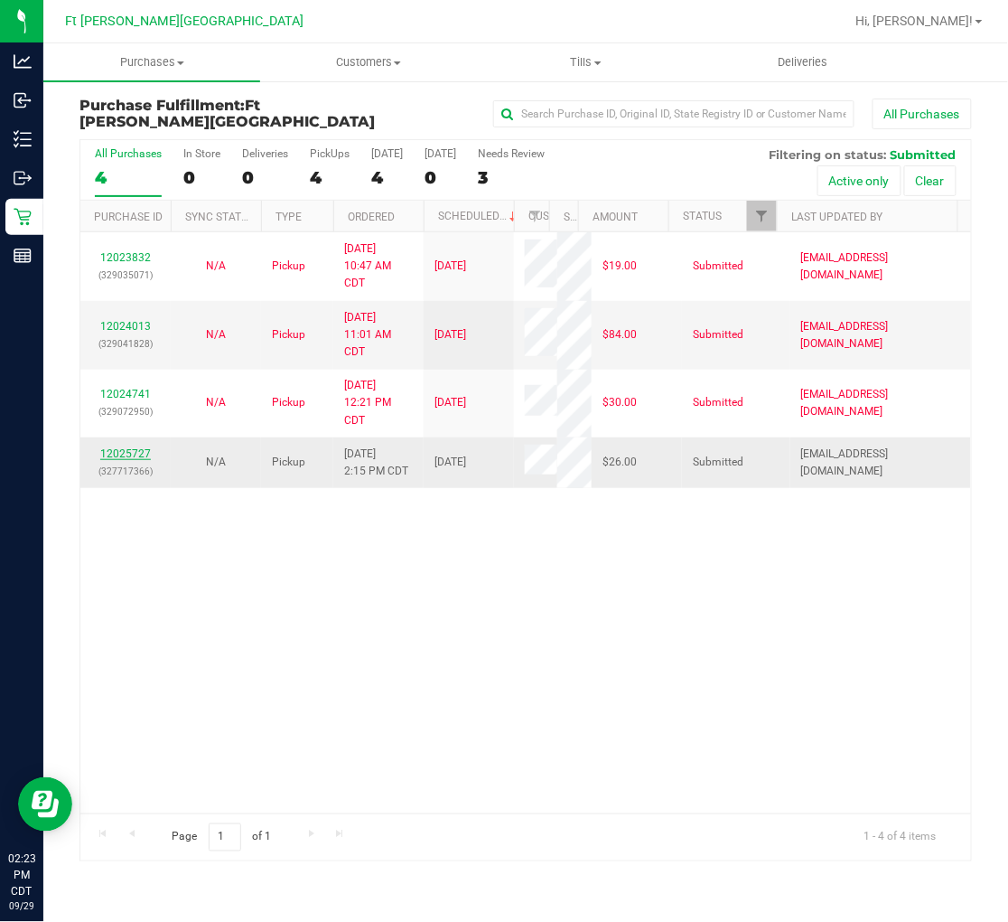
click at [146, 450] on link "12025727" at bounding box center [125, 453] width 51 height 13
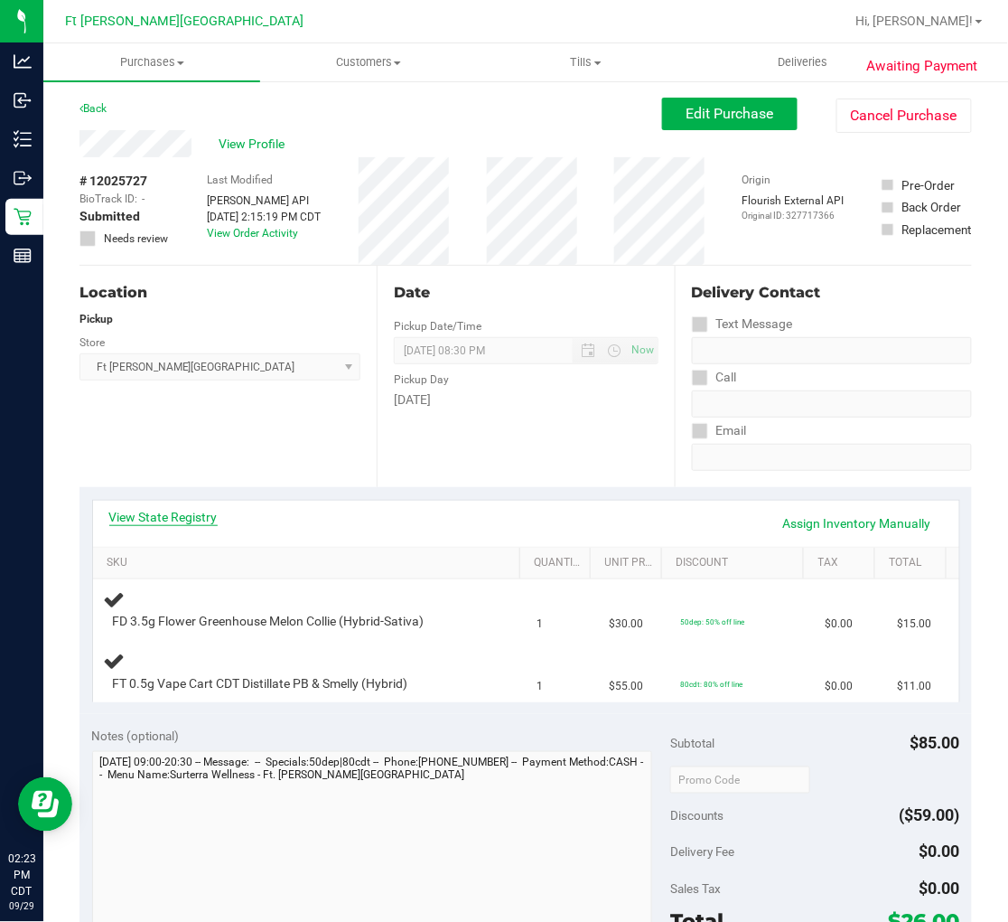
click at [146, 509] on link "View State Registry" at bounding box center [163, 517] width 108 height 18
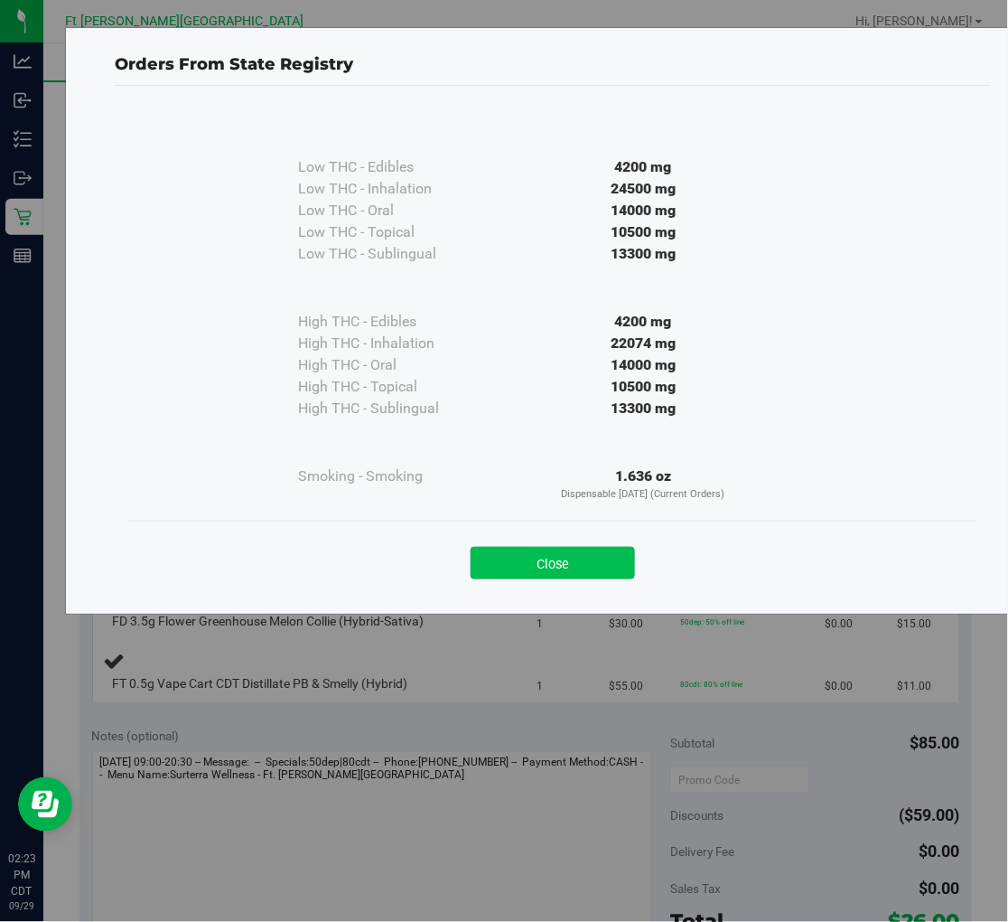
click at [492, 572] on button "Close" at bounding box center [553, 563] width 164 height 33
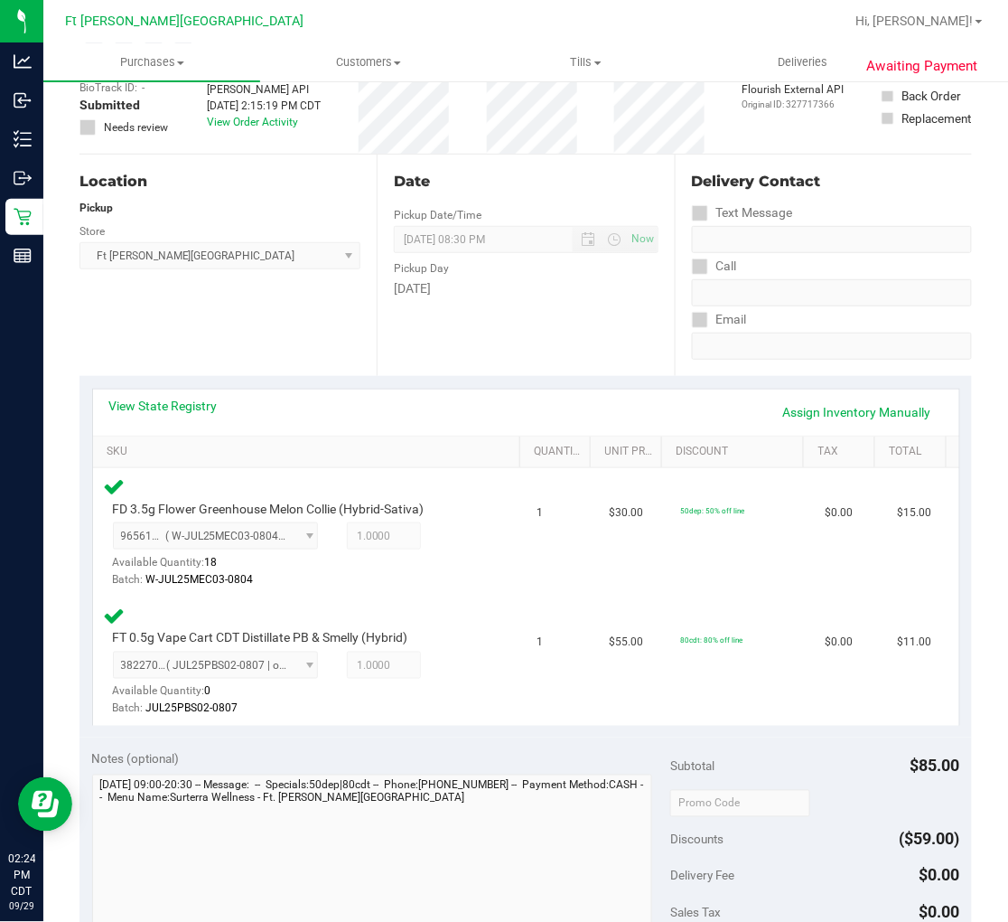
scroll to position [301, 0]
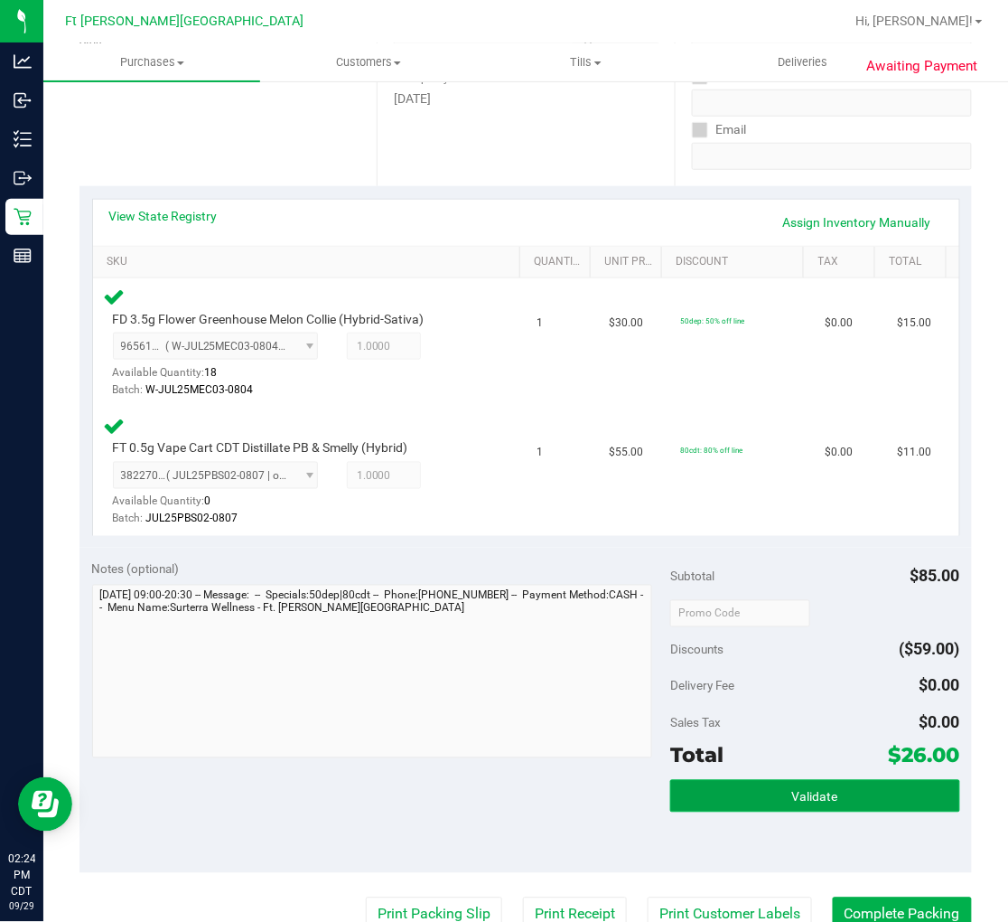
click at [820, 791] on span "Validate" at bounding box center [815, 797] width 46 height 14
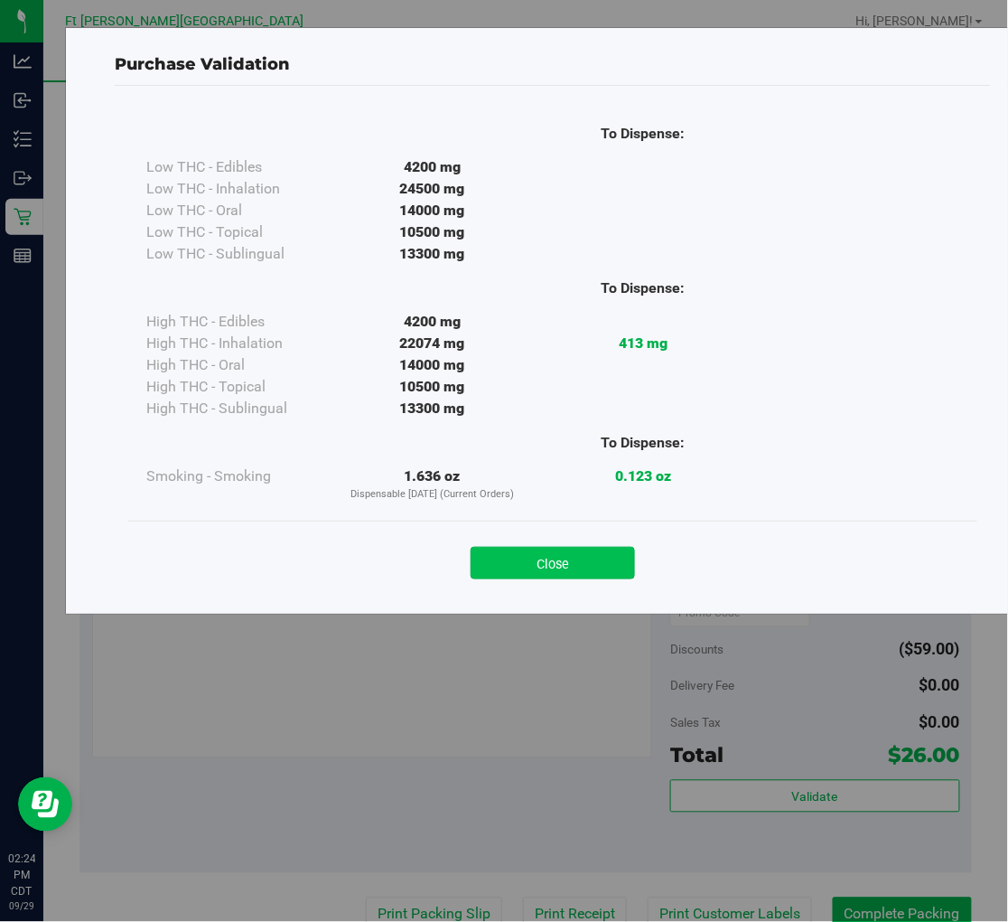
click at [581, 560] on button "Close" at bounding box center [553, 563] width 164 height 33
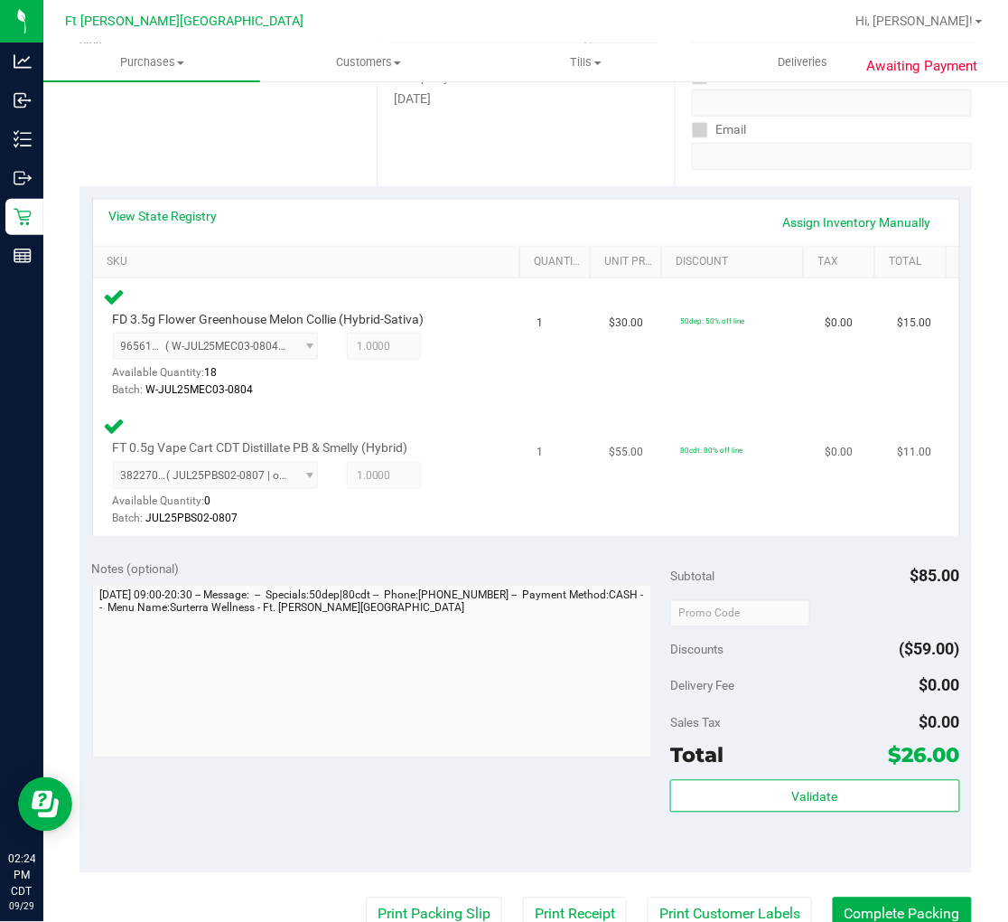
click at [303, 441] on span "FT 0.5g Vape Cart CDT Distillate PB & Smelly (Hybrid)" at bounding box center [260, 447] width 295 height 17
copy div "FT 0.5g Vape Cart CDT Distillate PB & Smelly (Hybrid)"
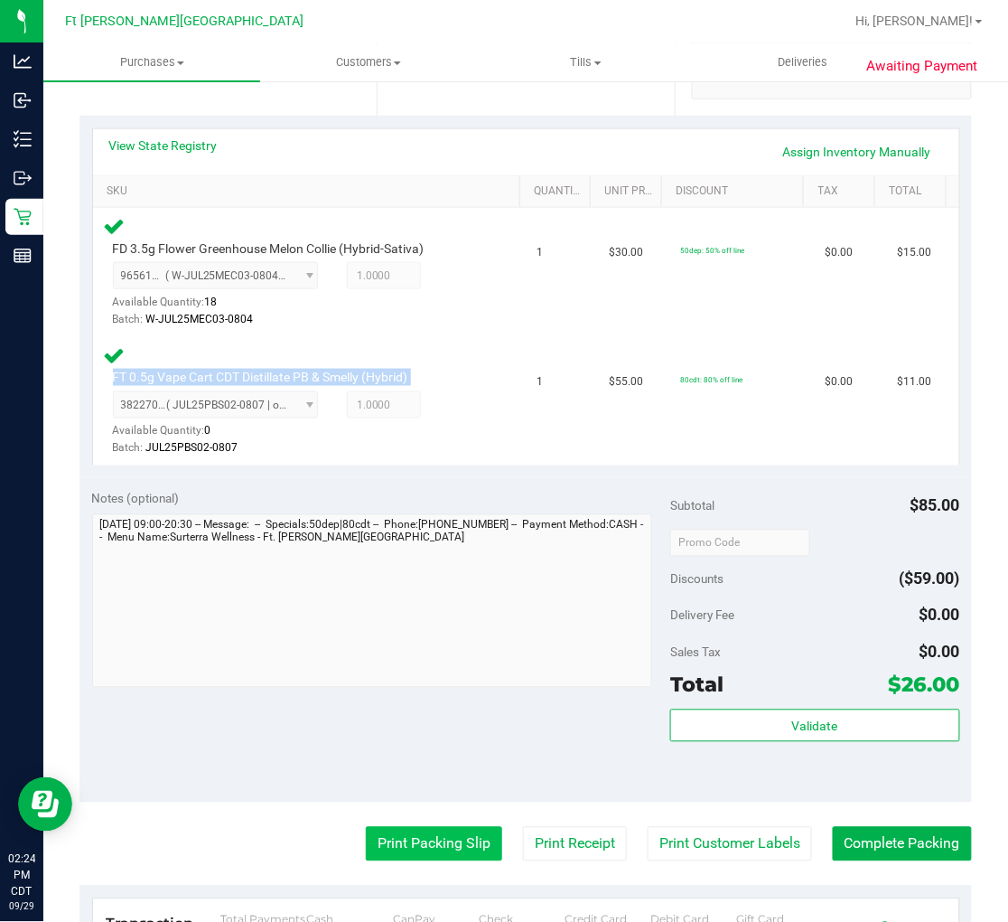
scroll to position [501, 0]
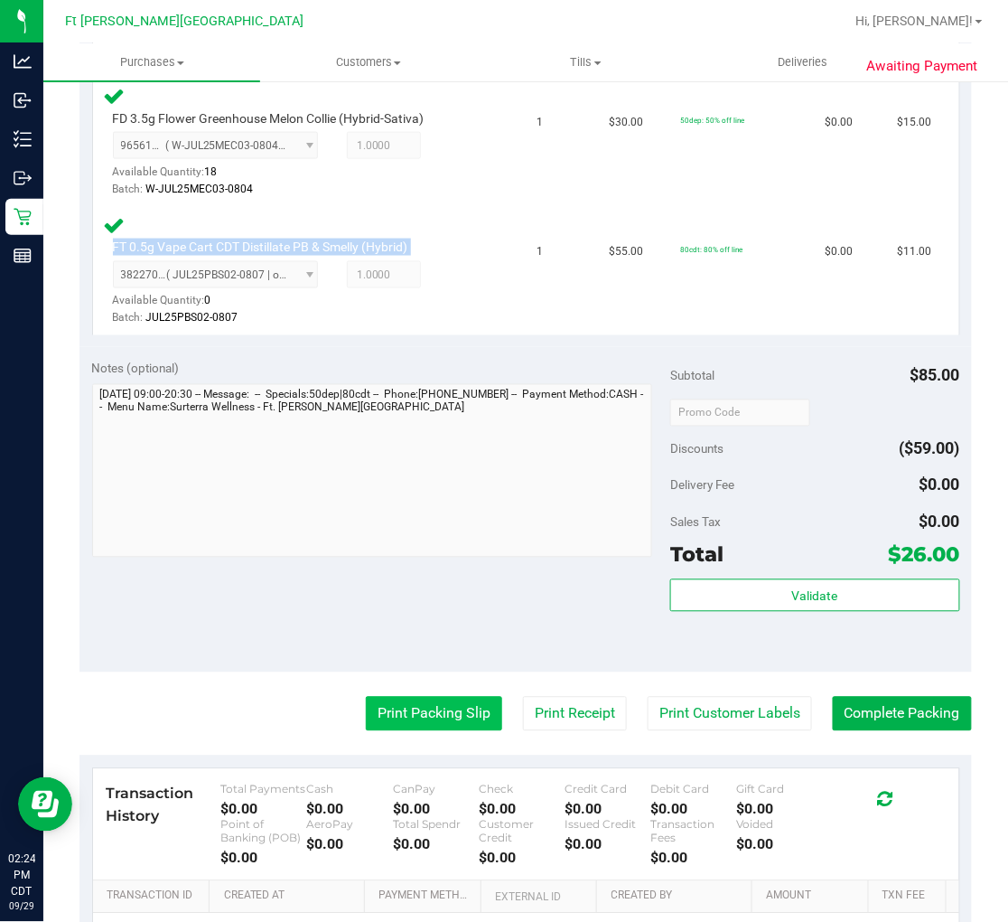
click at [440, 709] on button "Print Packing Slip" at bounding box center [434, 714] width 136 height 34
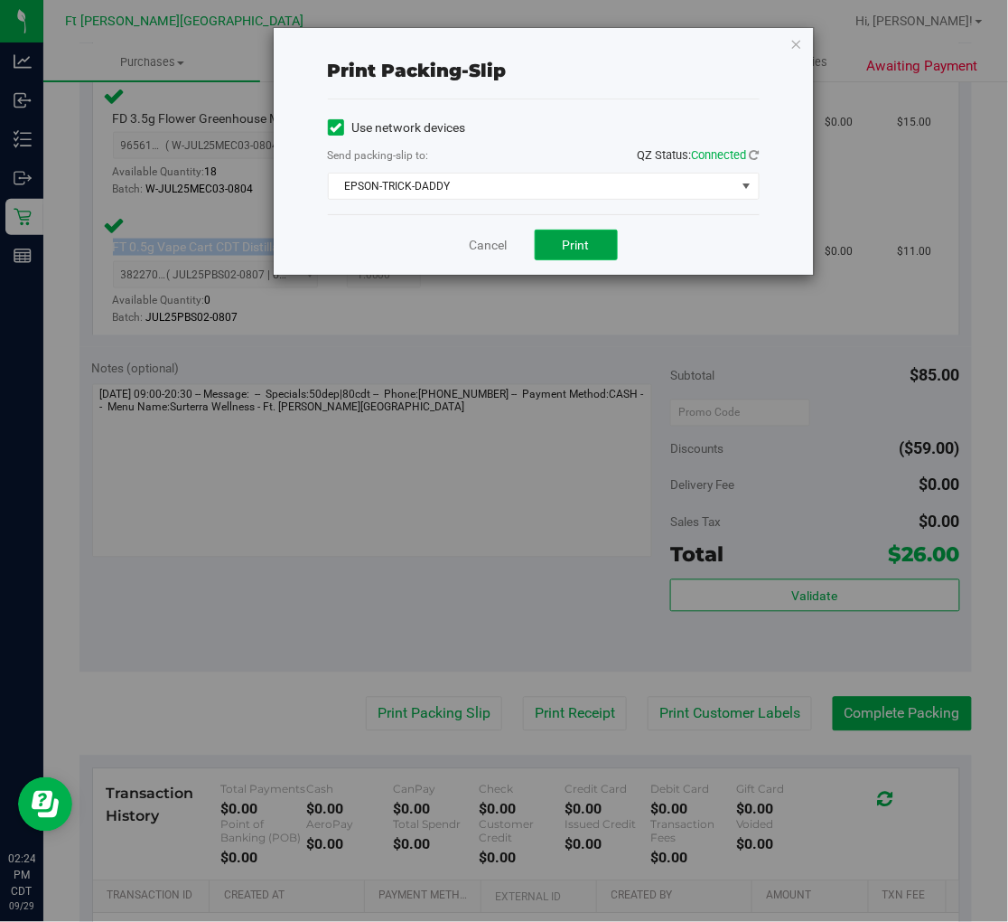
click at [593, 237] on button "Print" at bounding box center [576, 245] width 83 height 31
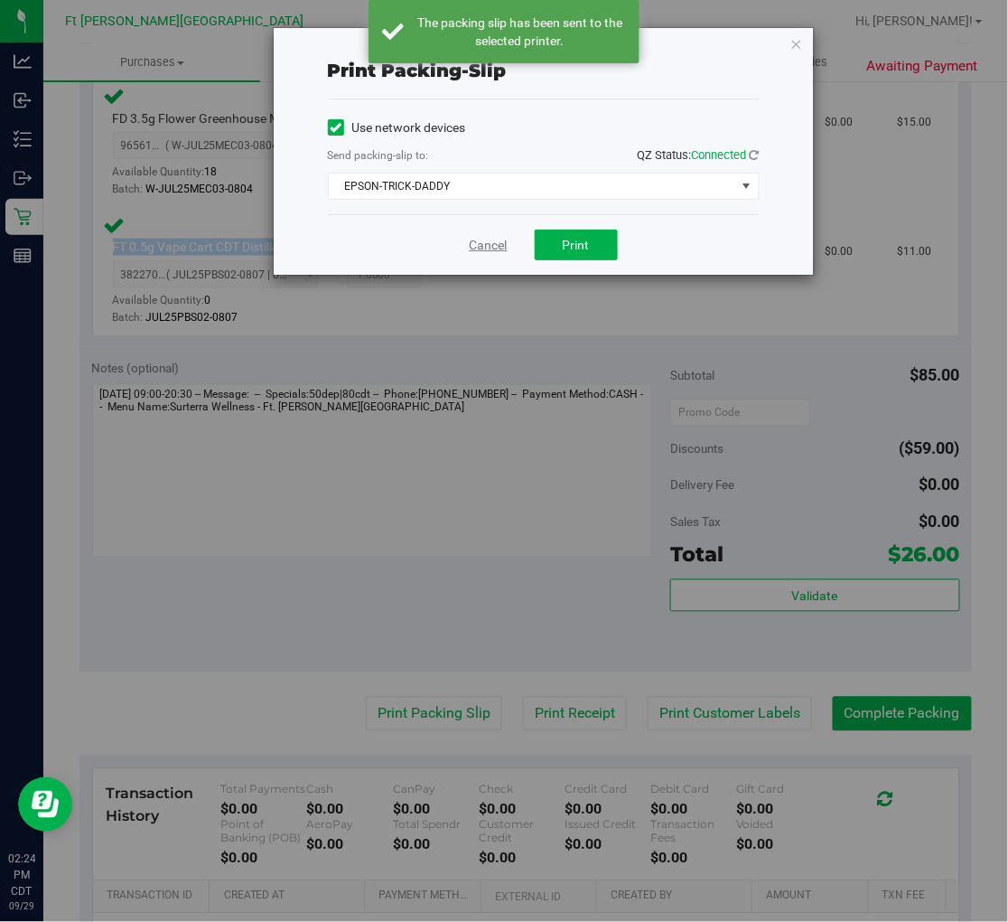
click at [494, 244] on link "Cancel" at bounding box center [489, 245] width 38 height 19
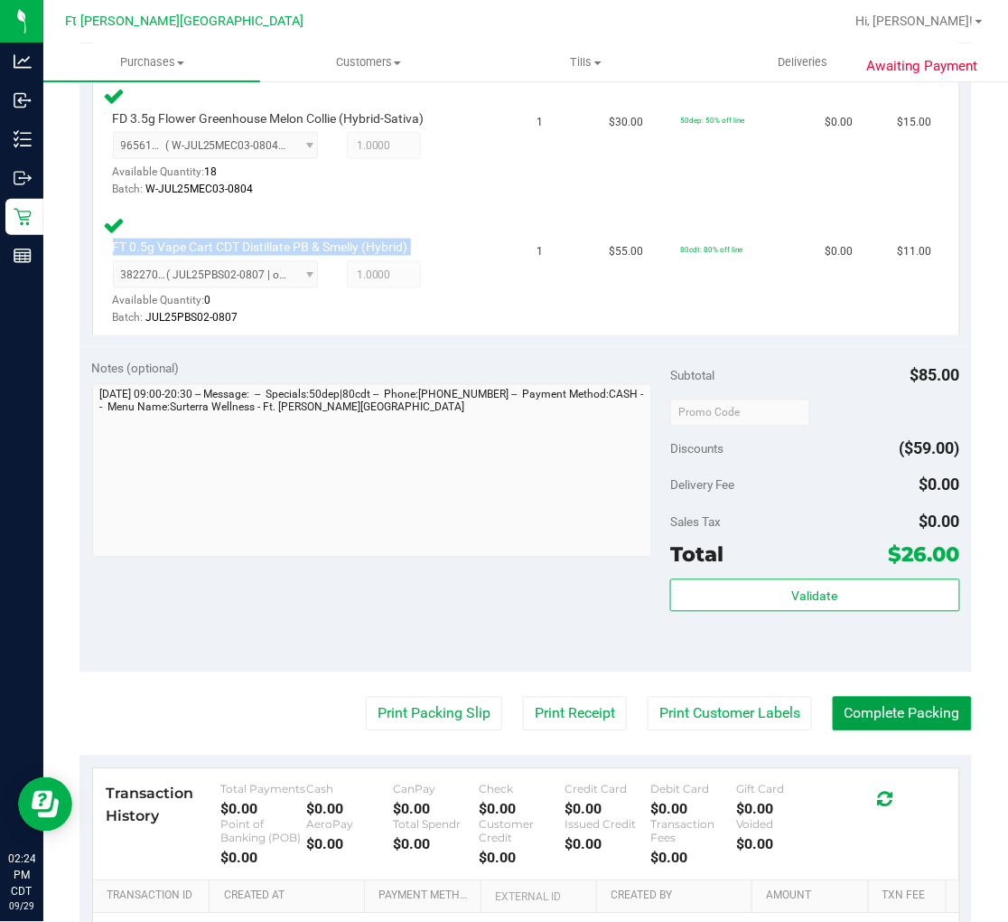
click at [865, 718] on button "Complete Packing" at bounding box center [902, 714] width 139 height 34
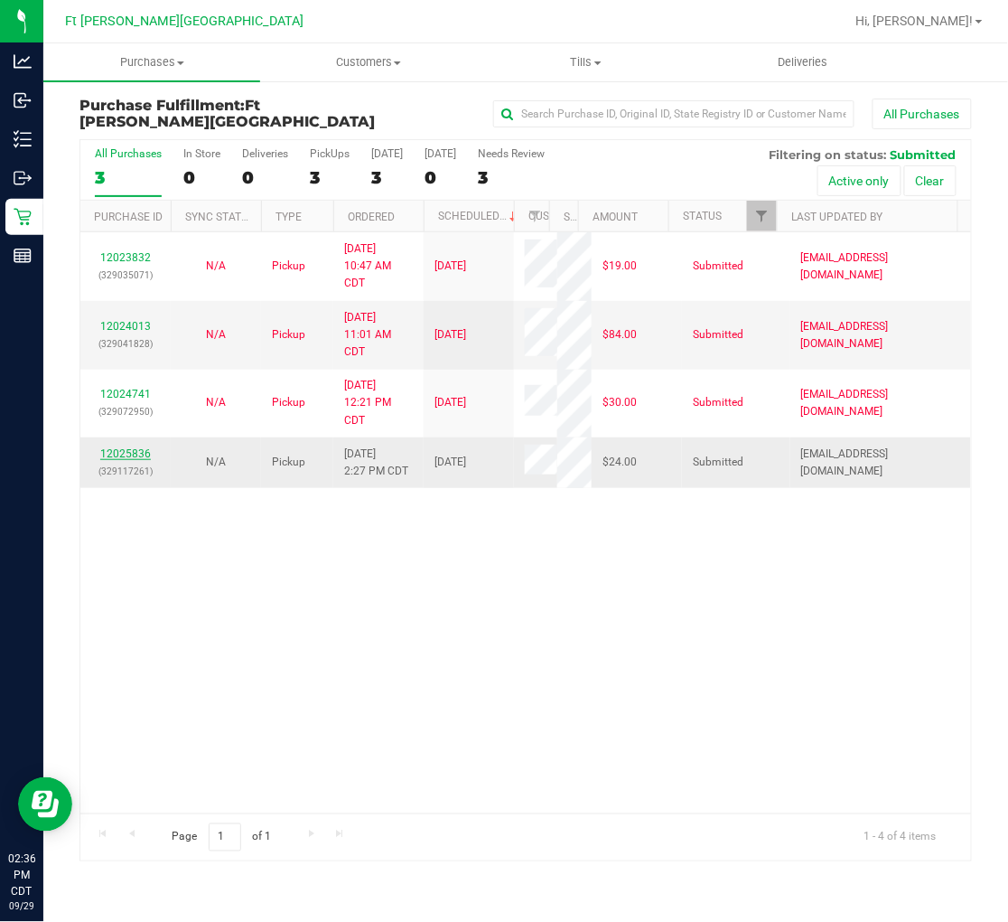
click at [127, 447] on link "12025836" at bounding box center [125, 453] width 51 height 13
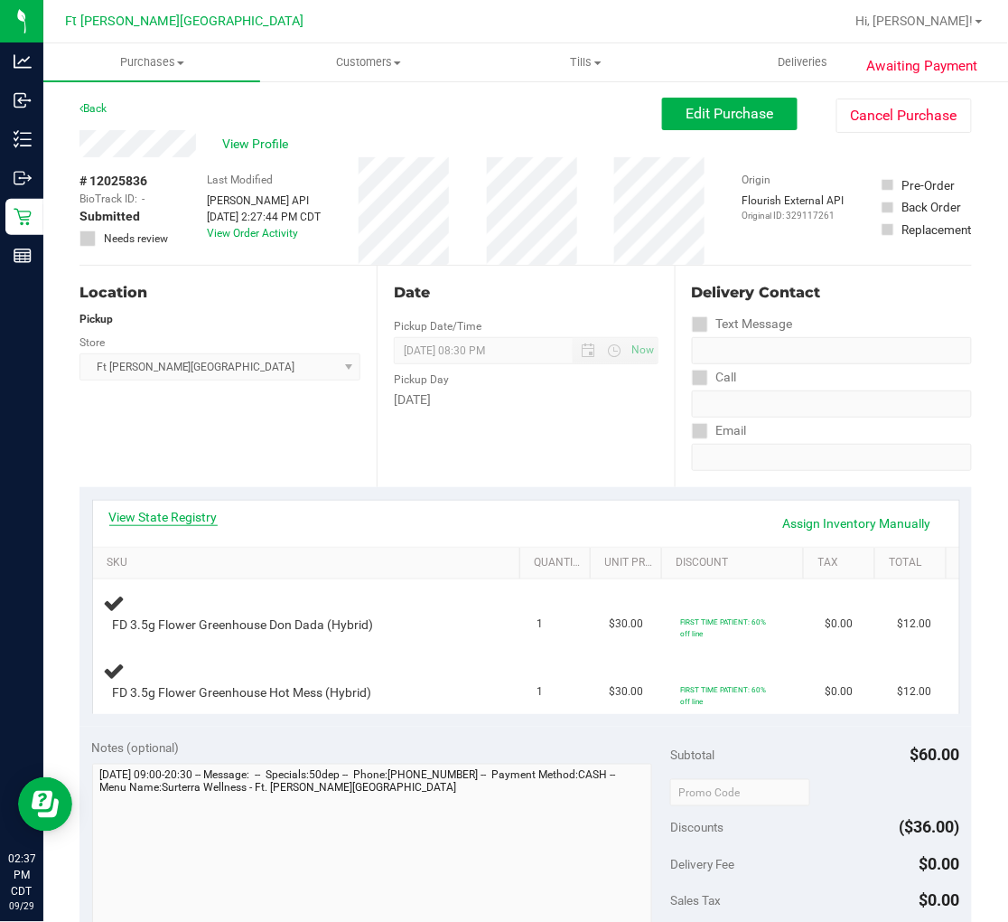
click at [186, 517] on link "View State Registry" at bounding box center [163, 517] width 108 height 18
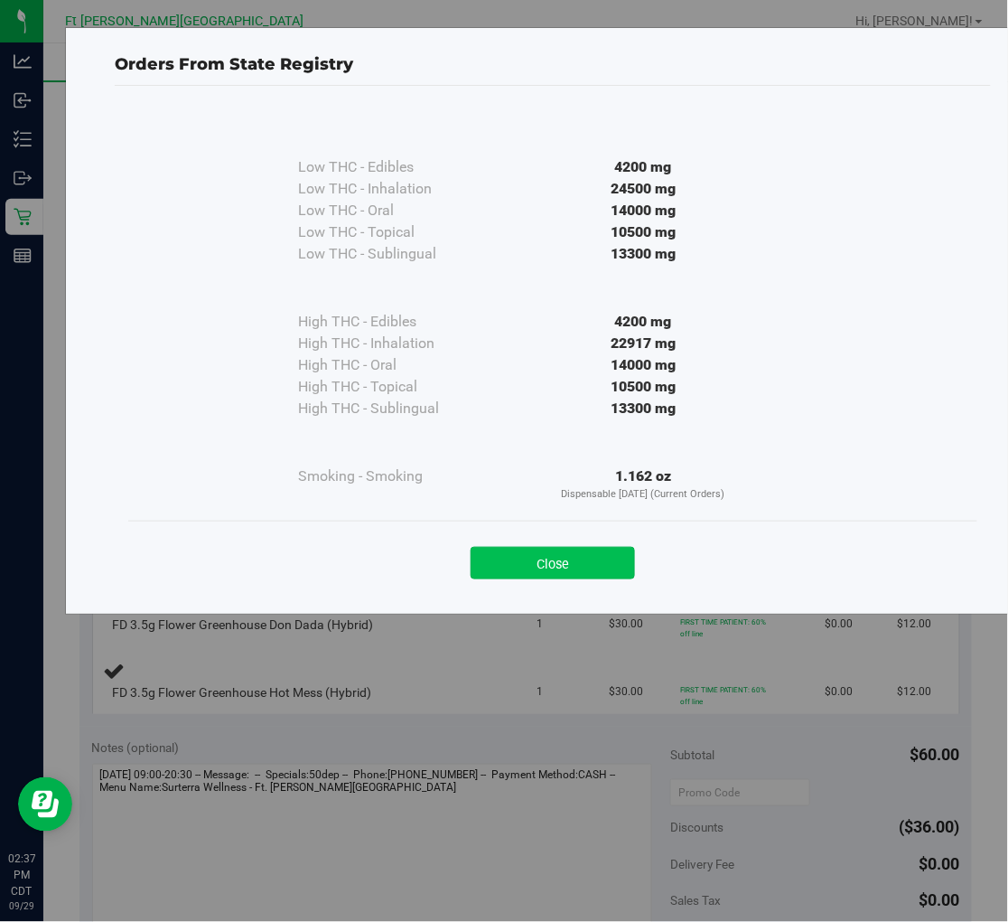
click at [524, 567] on button "Close" at bounding box center [553, 563] width 164 height 33
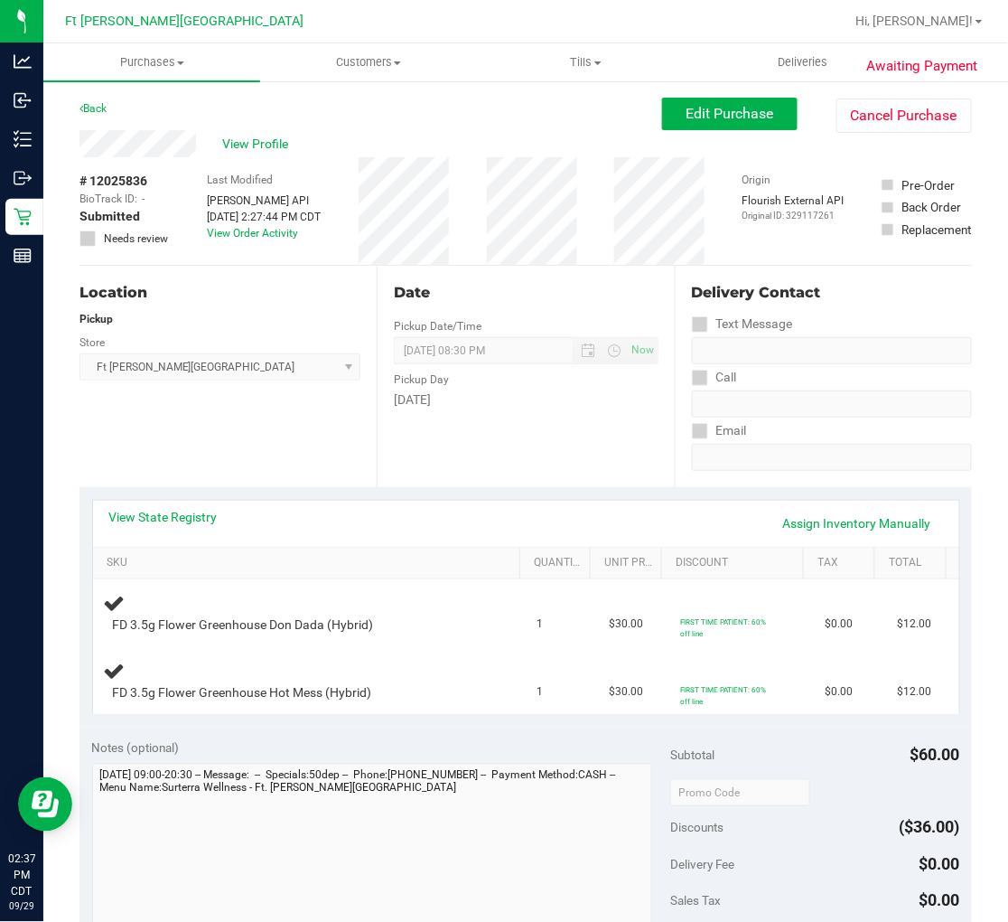
click at [302, 457] on div "Location Pickup Store Ft Walton Beach WC Select Store Bonita Springs WC Boynton…" at bounding box center [228, 376] width 297 height 221
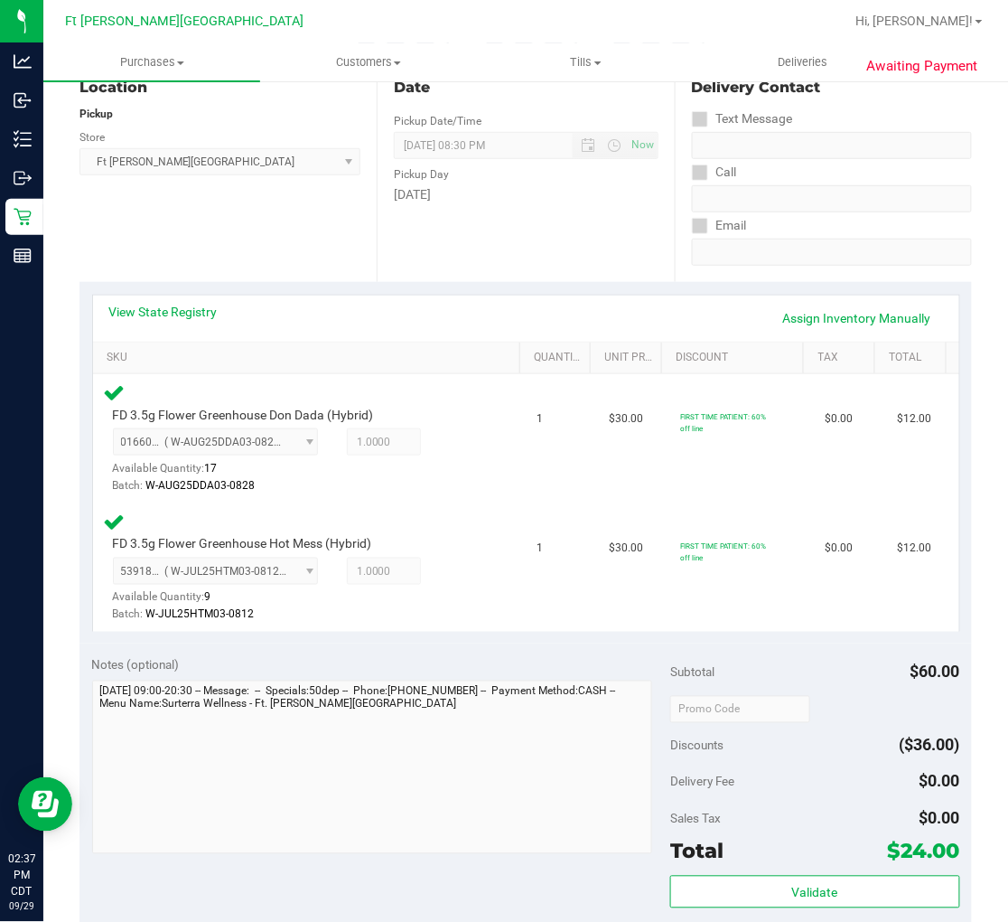
scroll to position [501, 0]
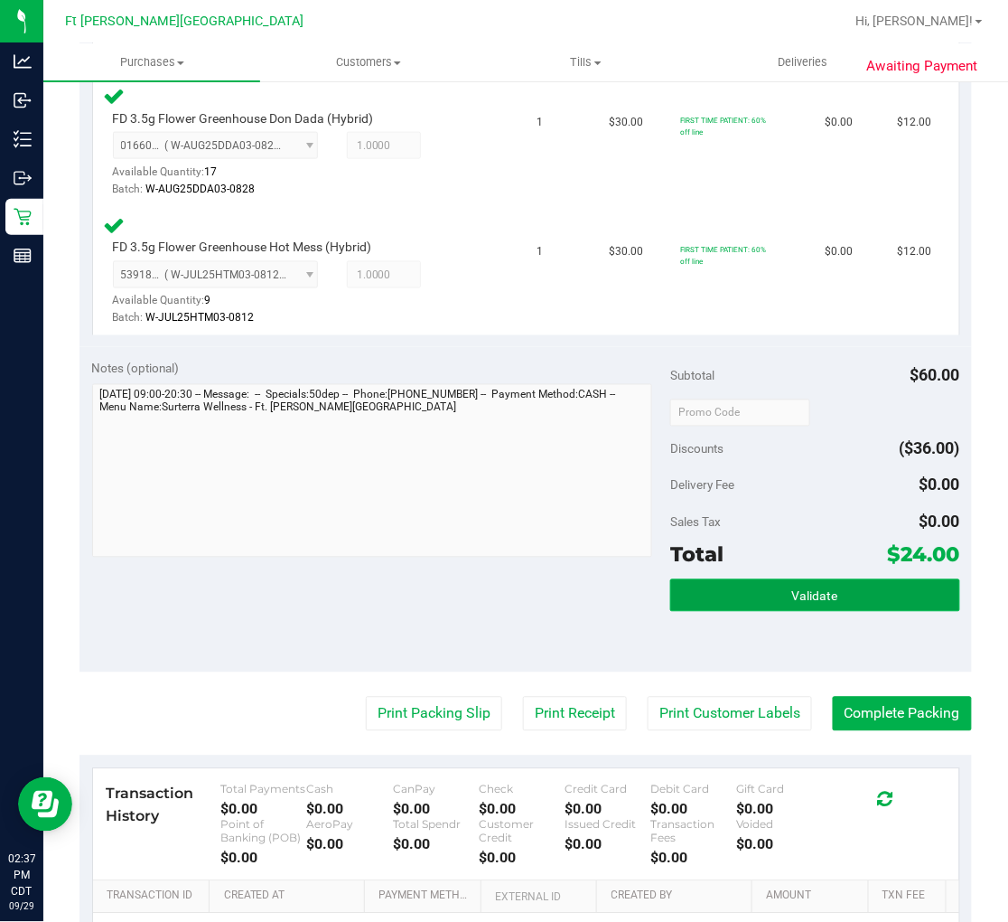
click at [801, 579] on button "Validate" at bounding box center [814, 595] width 289 height 33
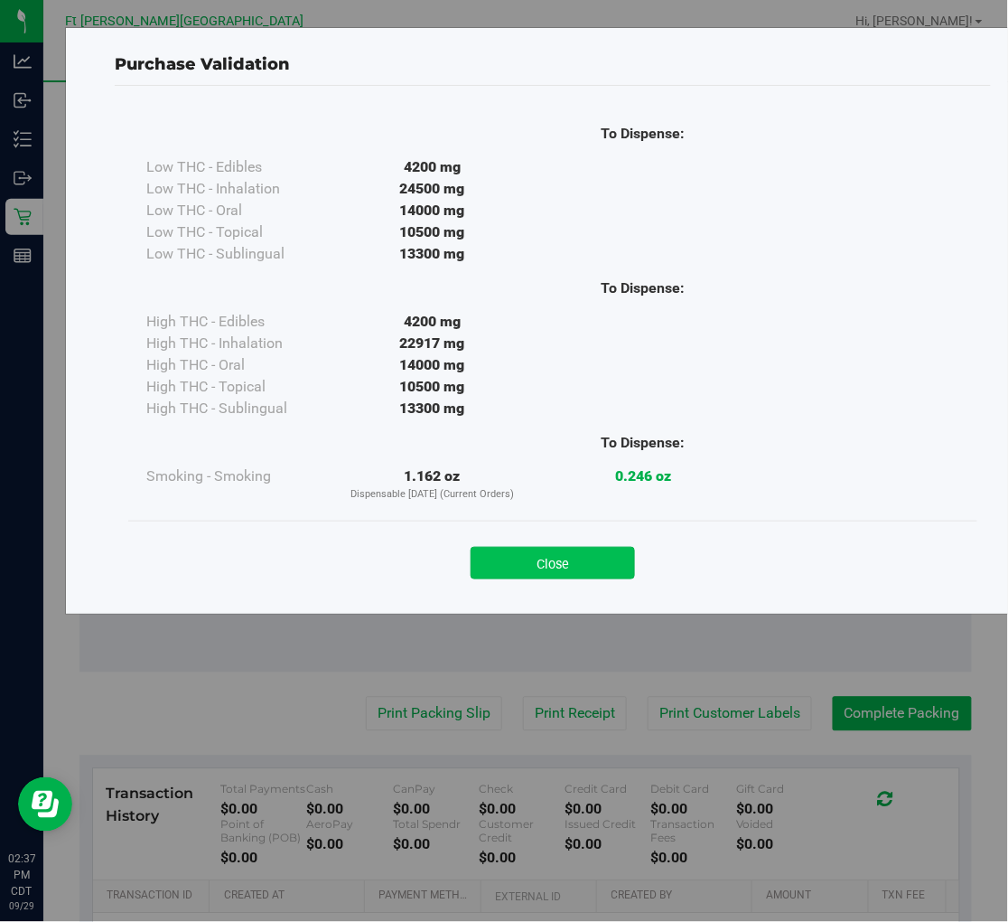
click at [592, 558] on button "Close" at bounding box center [553, 563] width 164 height 33
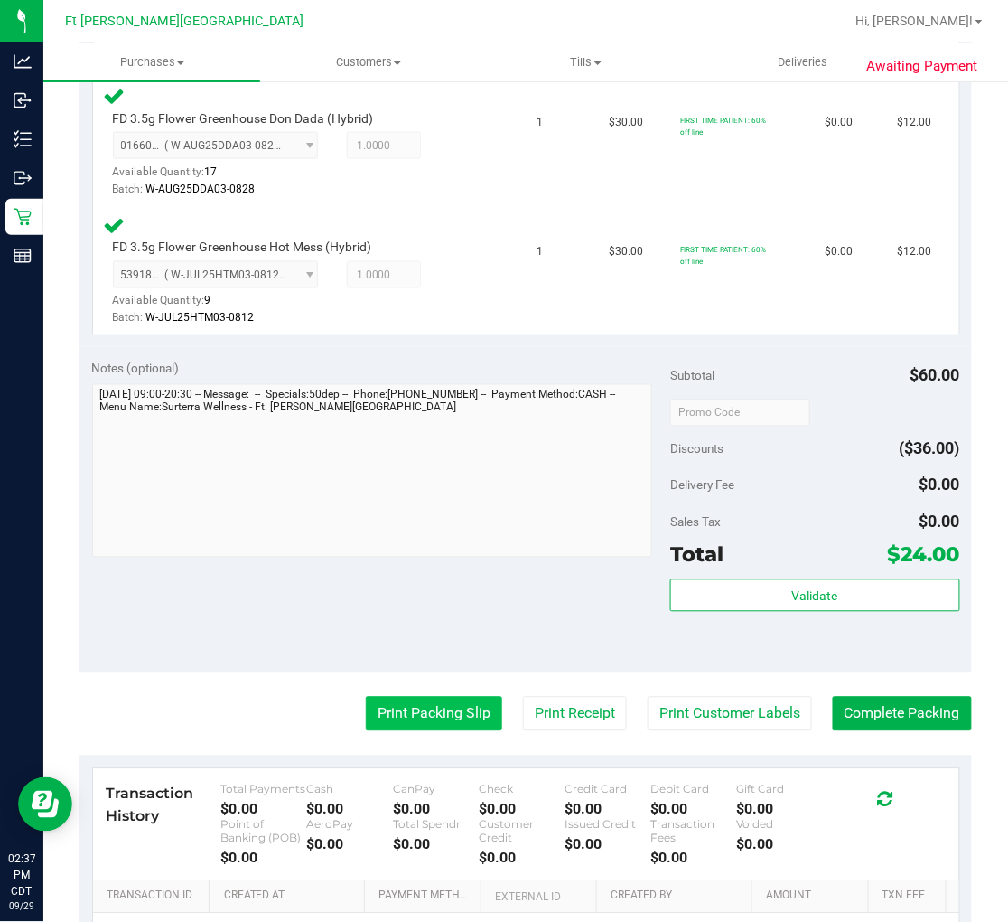
click at [401, 723] on button "Print Packing Slip" at bounding box center [434, 714] width 136 height 34
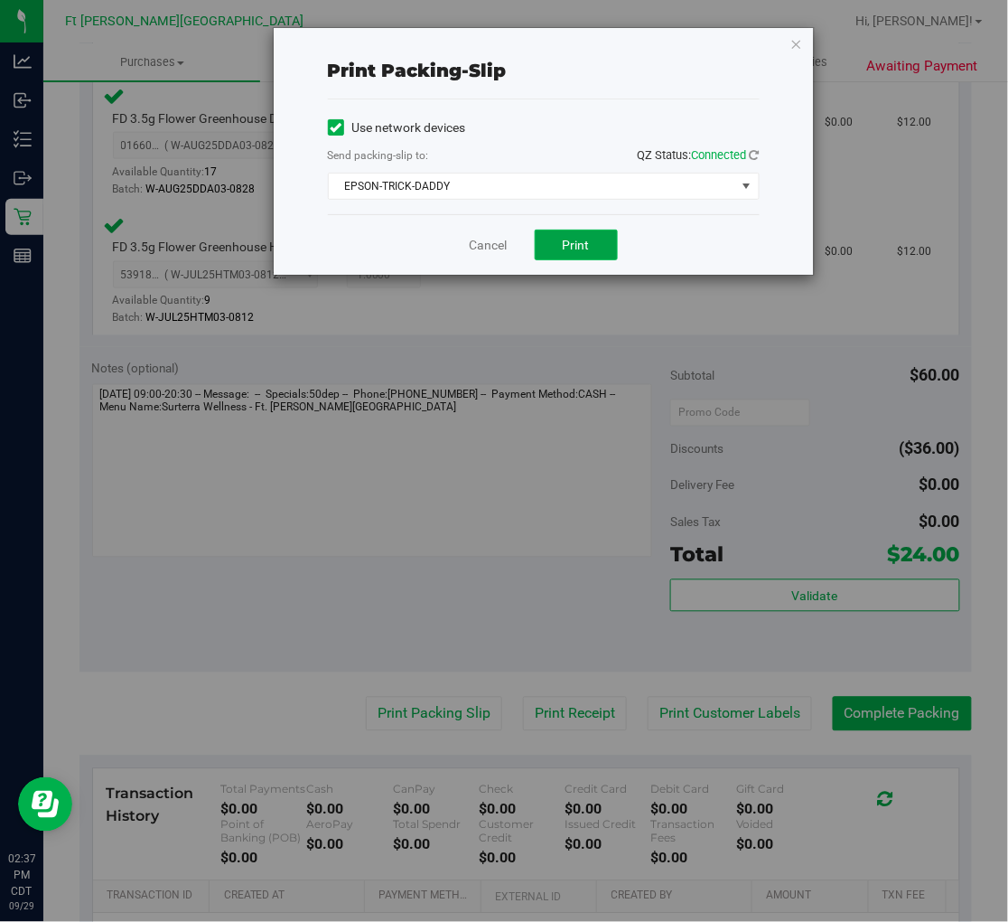
click at [571, 249] on span "Print" at bounding box center [576, 245] width 27 height 14
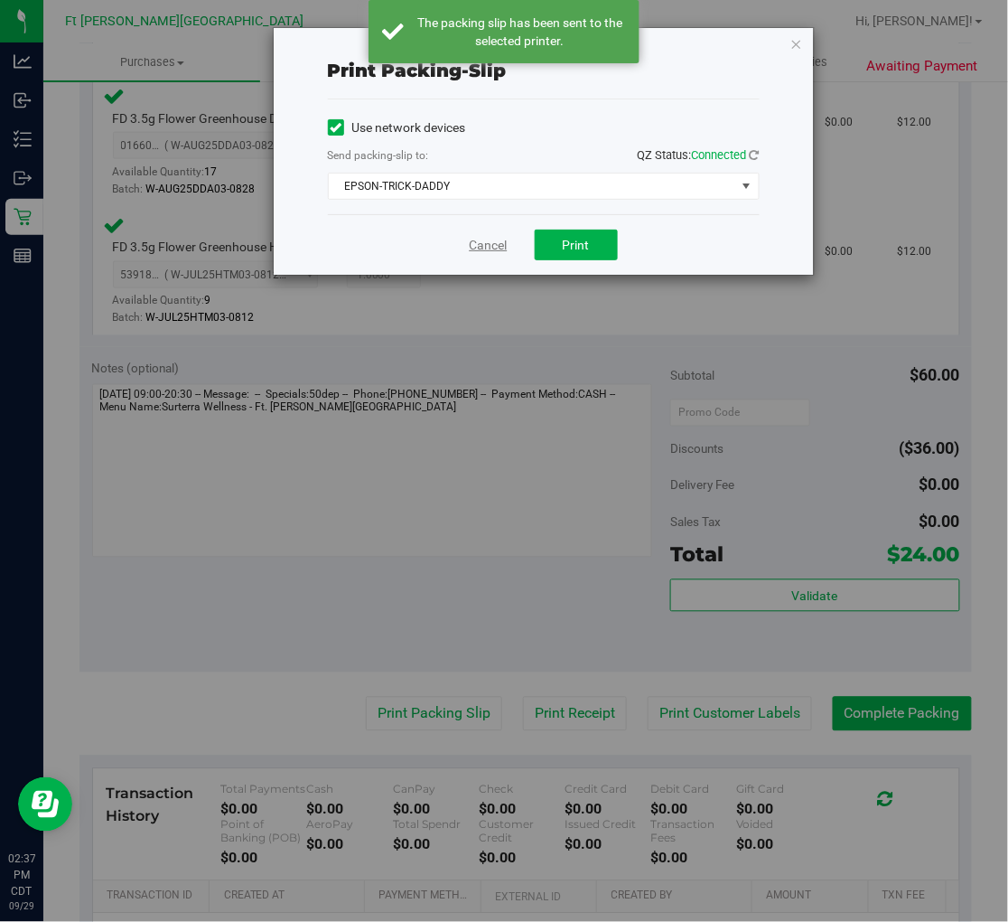
click at [475, 247] on link "Cancel" at bounding box center [489, 245] width 38 height 19
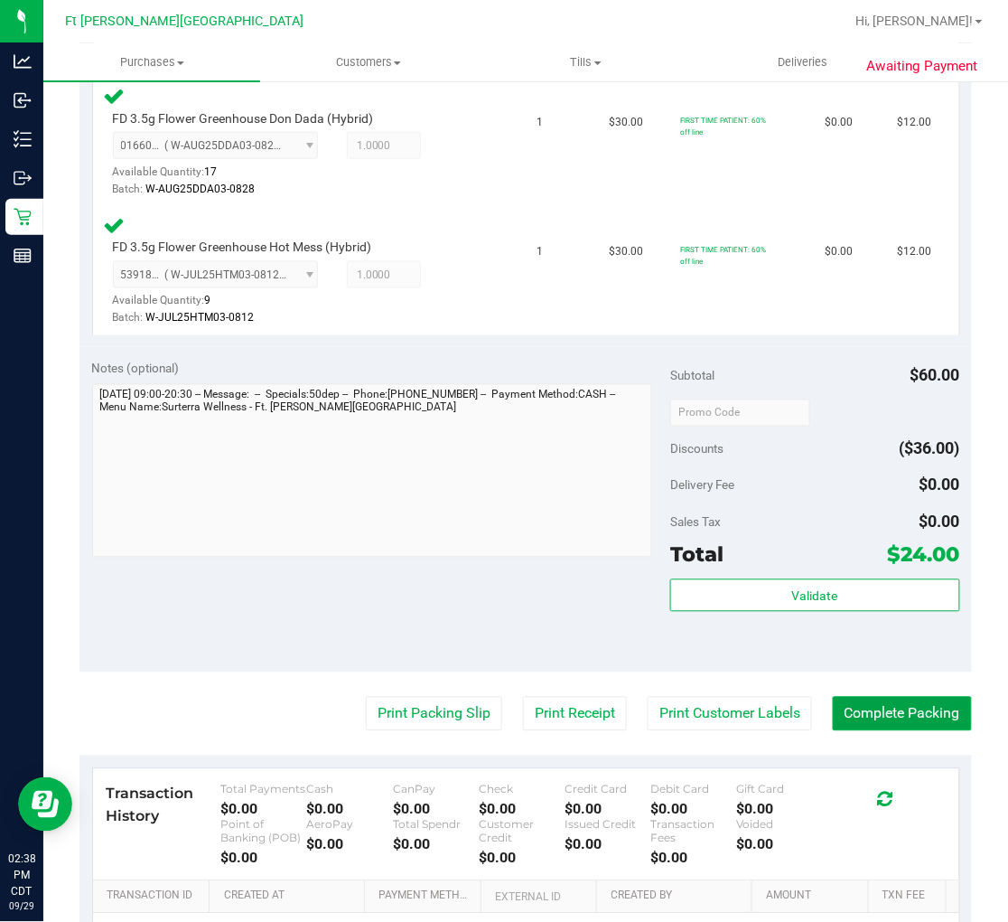
click at [865, 719] on button "Complete Packing" at bounding box center [902, 714] width 139 height 34
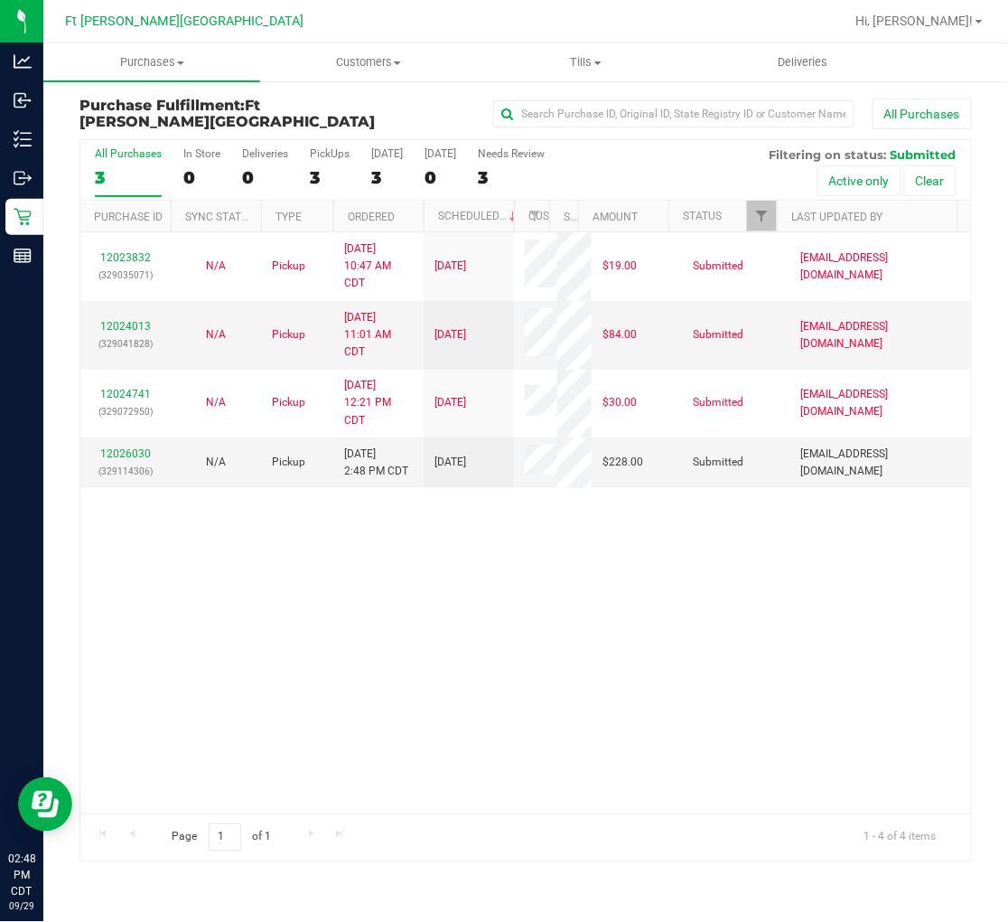
click at [105, 175] on div "3" at bounding box center [128, 177] width 67 height 21
click at [0, 0] on input "All Purchases 3" at bounding box center [0, 0] width 0 height 0
click at [119, 455] on link "12026030" at bounding box center [125, 453] width 51 height 13
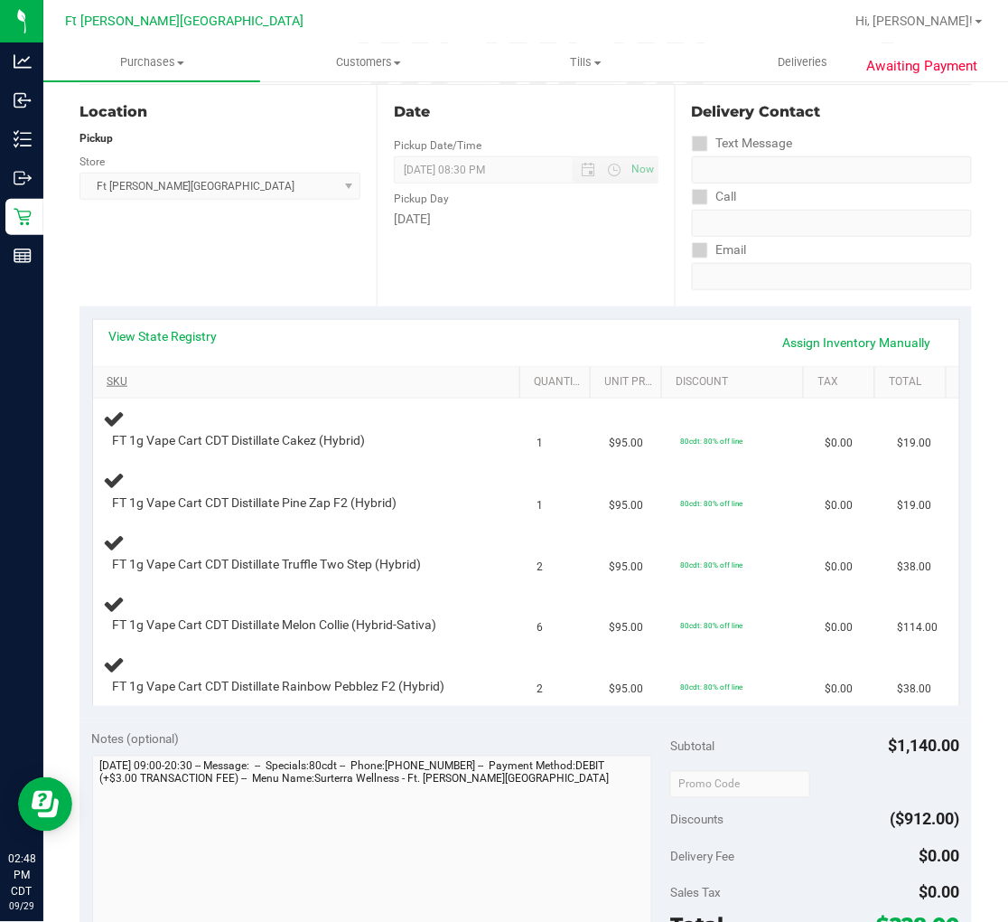
scroll to position [201, 0]
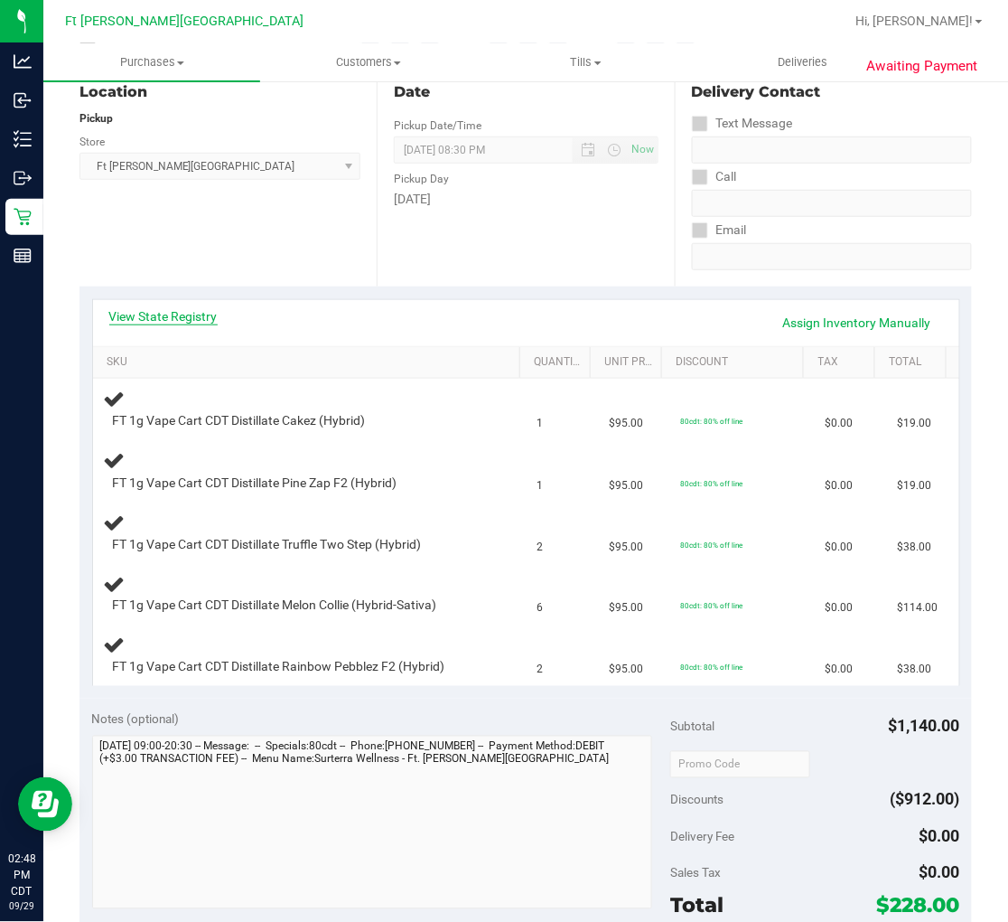
click at [185, 316] on link "View State Registry" at bounding box center [163, 316] width 108 height 18
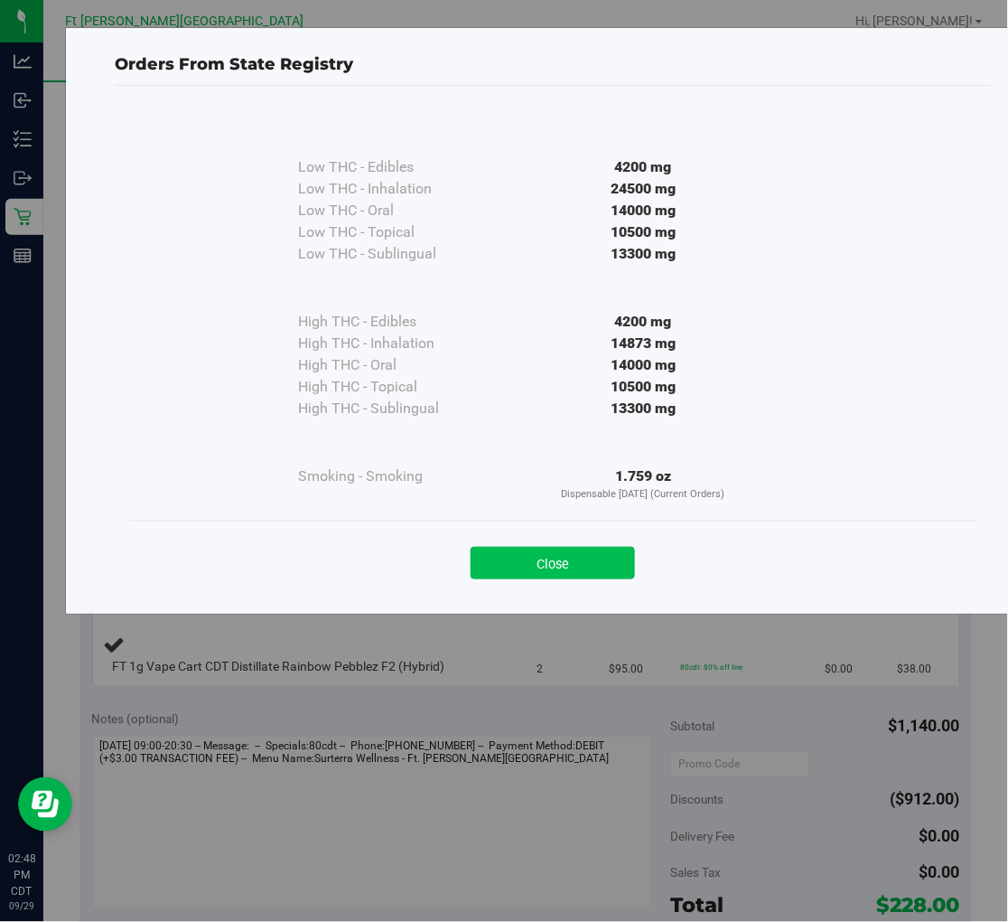
click at [552, 560] on button "Close" at bounding box center [553, 563] width 164 height 33
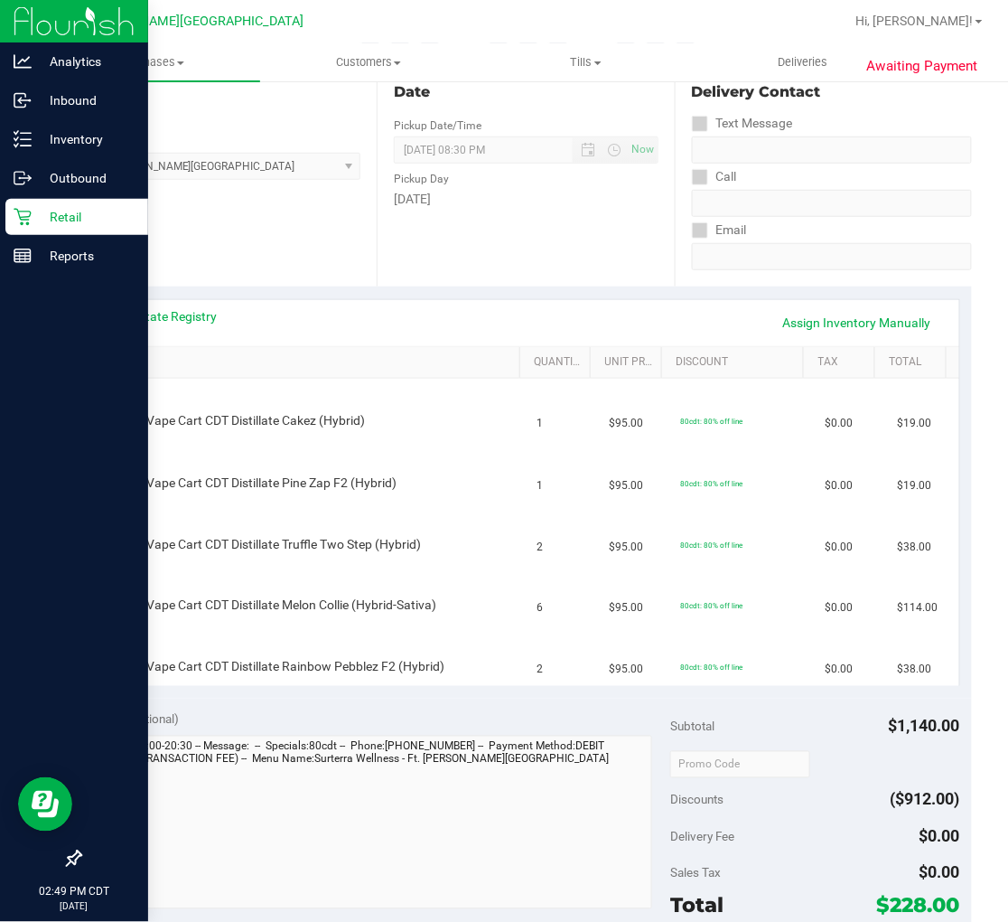
click at [22, 220] on icon at bounding box center [23, 217] width 18 height 18
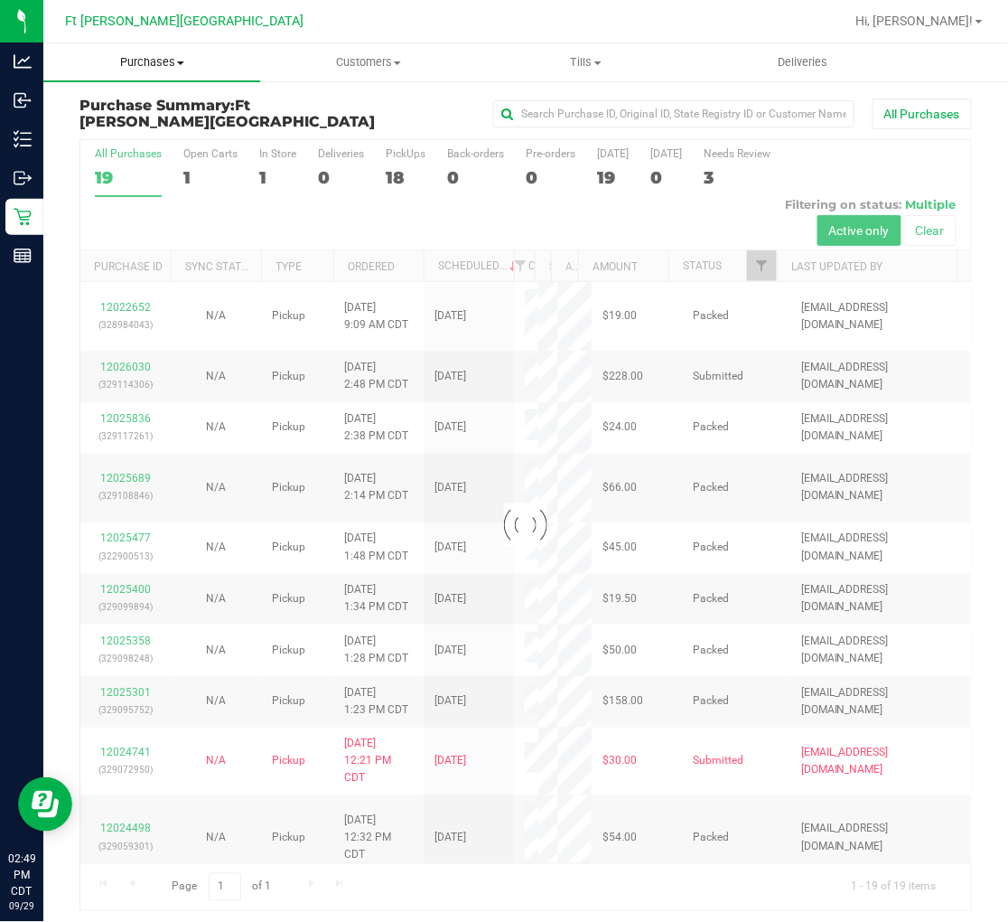
click at [173, 59] on span "Purchases" at bounding box center [151, 62] width 217 height 16
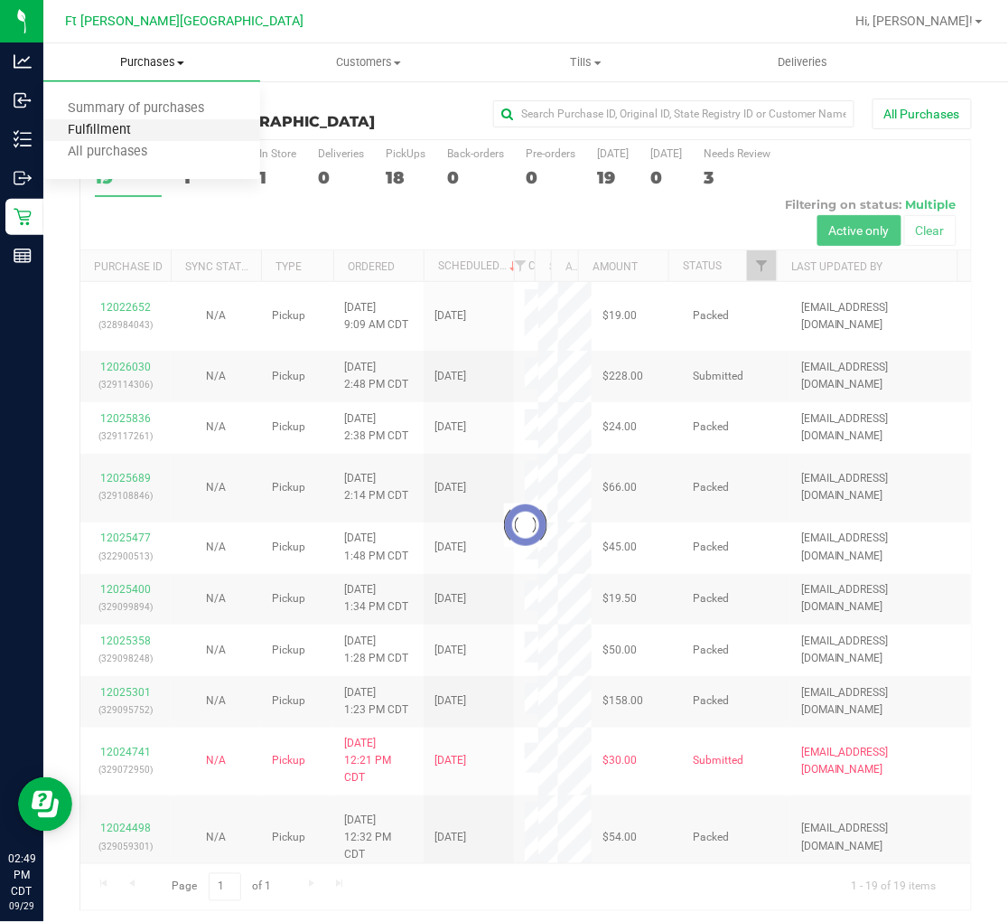
click at [115, 128] on span "Fulfillment" at bounding box center [99, 130] width 112 height 15
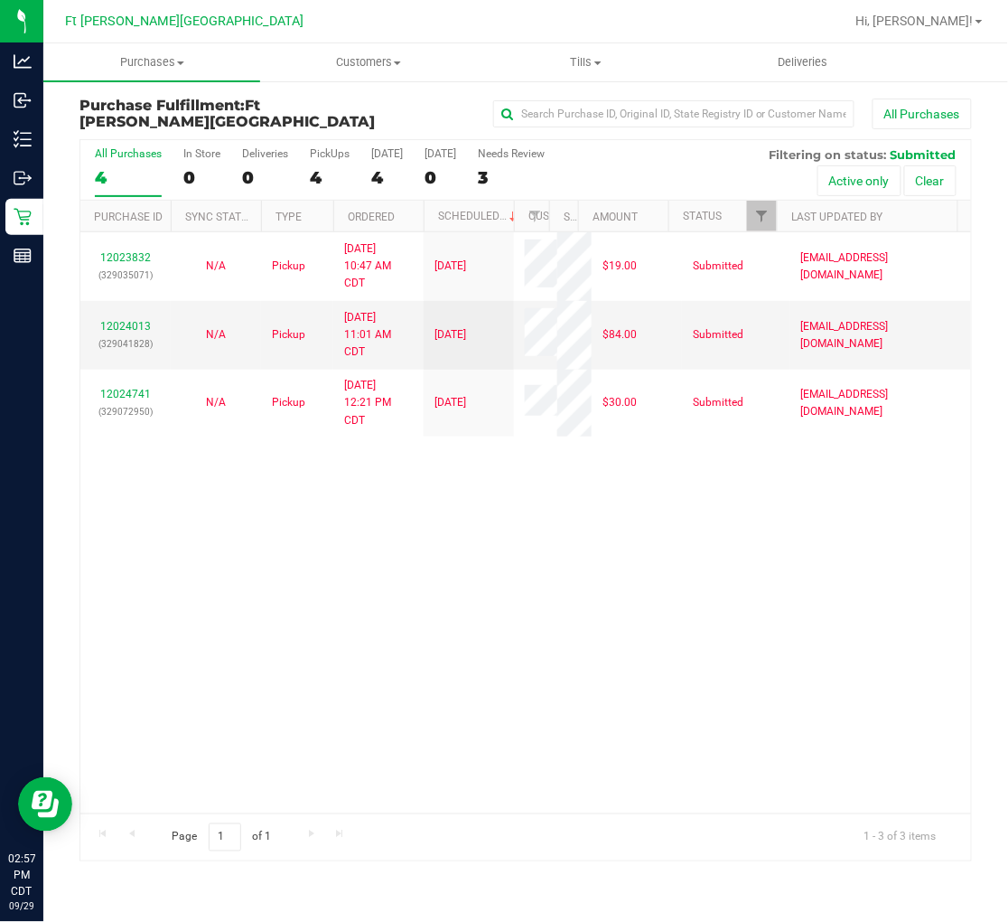
click at [123, 166] on label "All Purchases 4" at bounding box center [128, 172] width 67 height 50
click at [0, 0] on input "All Purchases 4" at bounding box center [0, 0] width 0 height 0
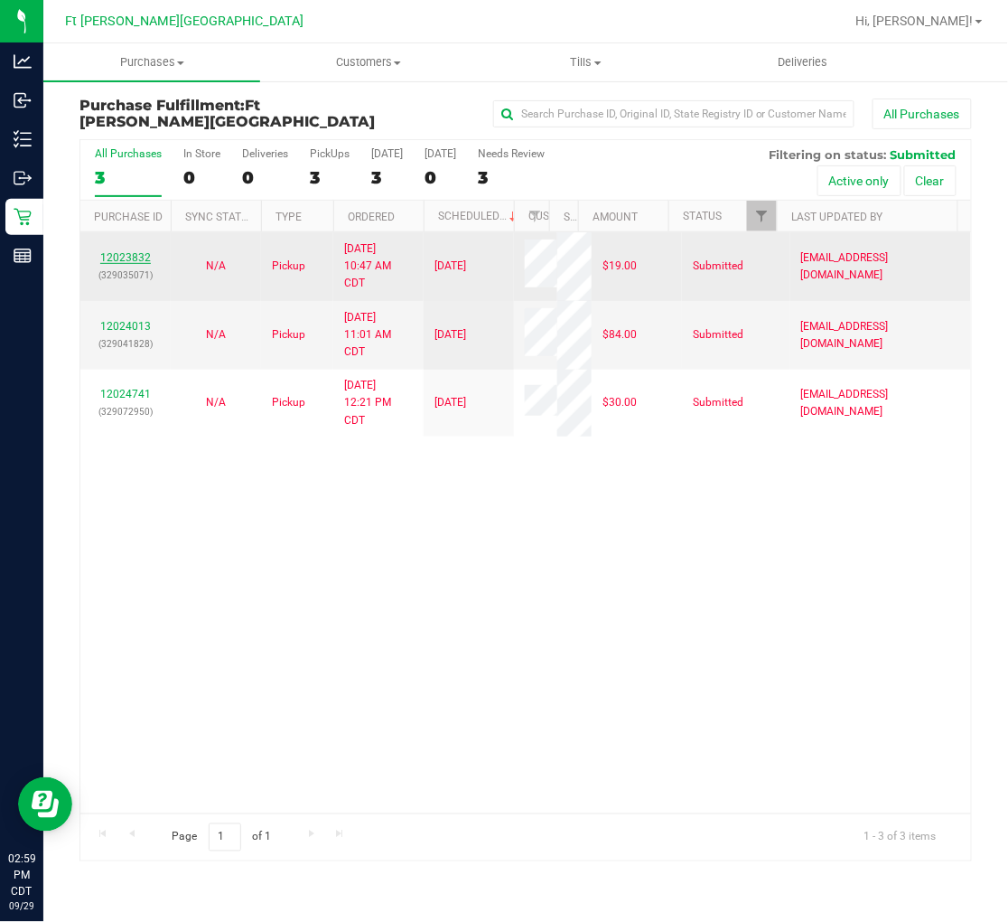
click at [131, 257] on link "12023832" at bounding box center [125, 257] width 51 height 13
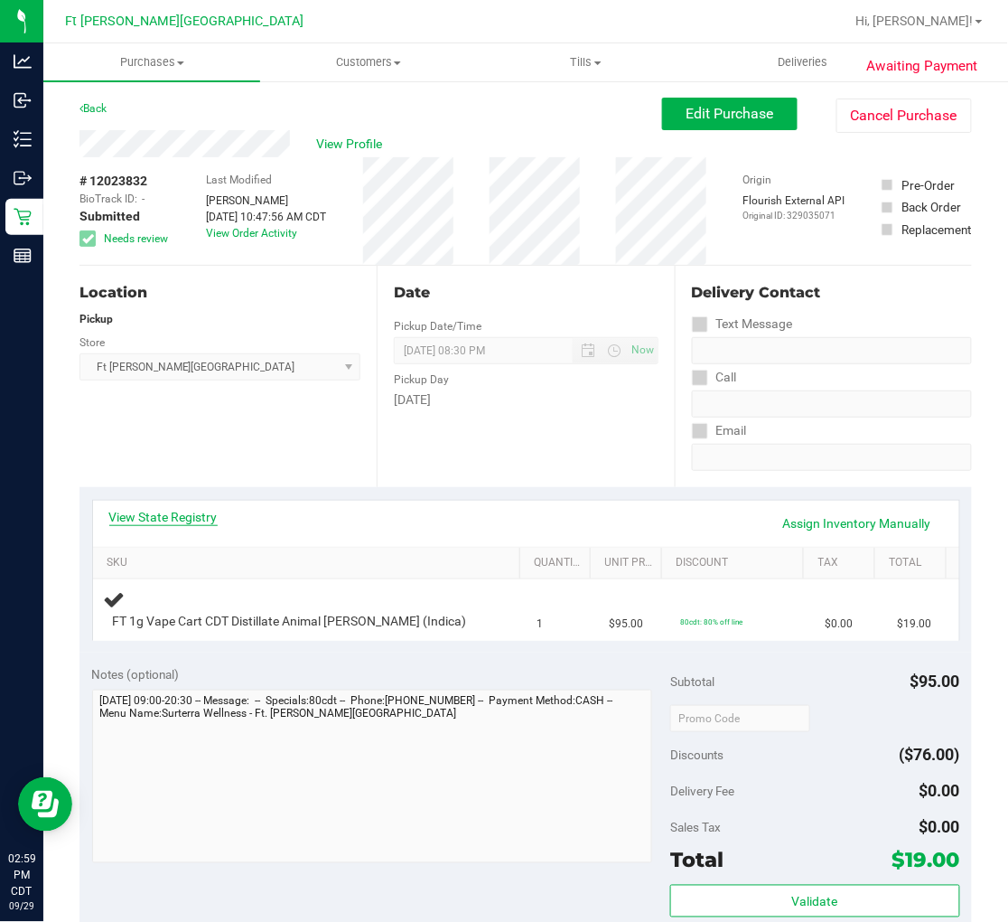
click at [164, 519] on link "View State Registry" at bounding box center [163, 517] width 108 height 18
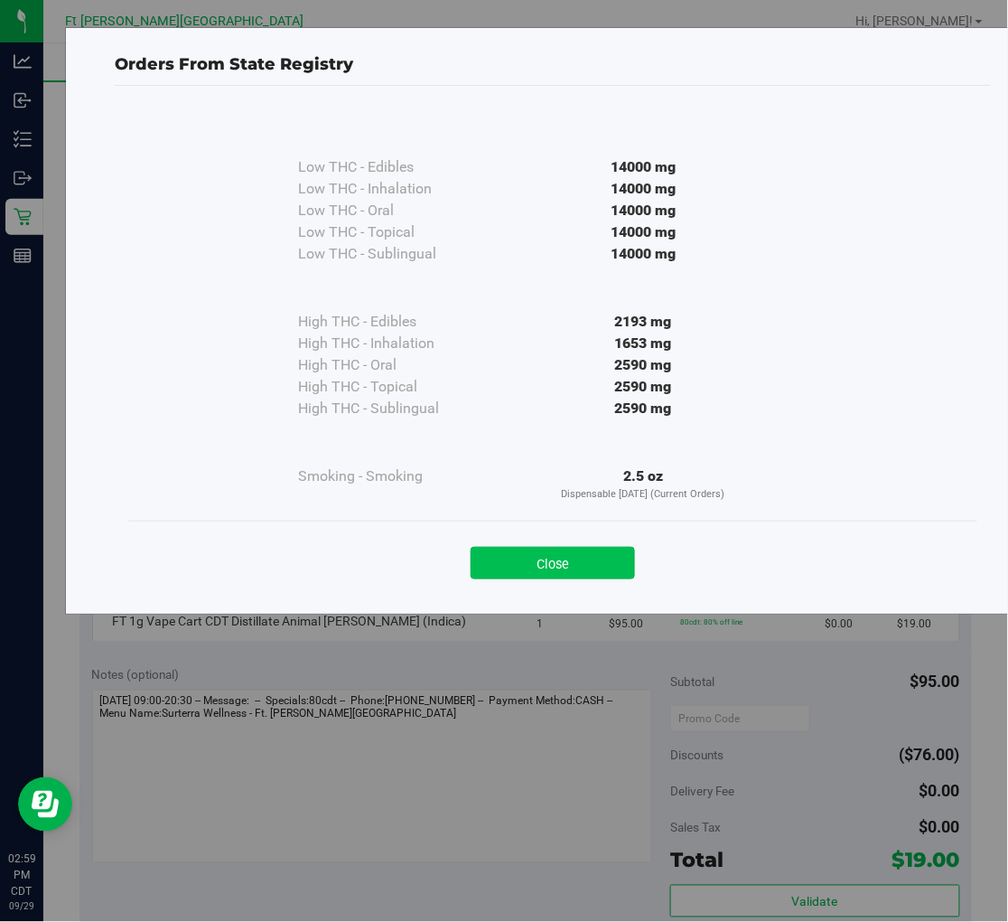
click at [534, 565] on button "Close" at bounding box center [553, 563] width 164 height 33
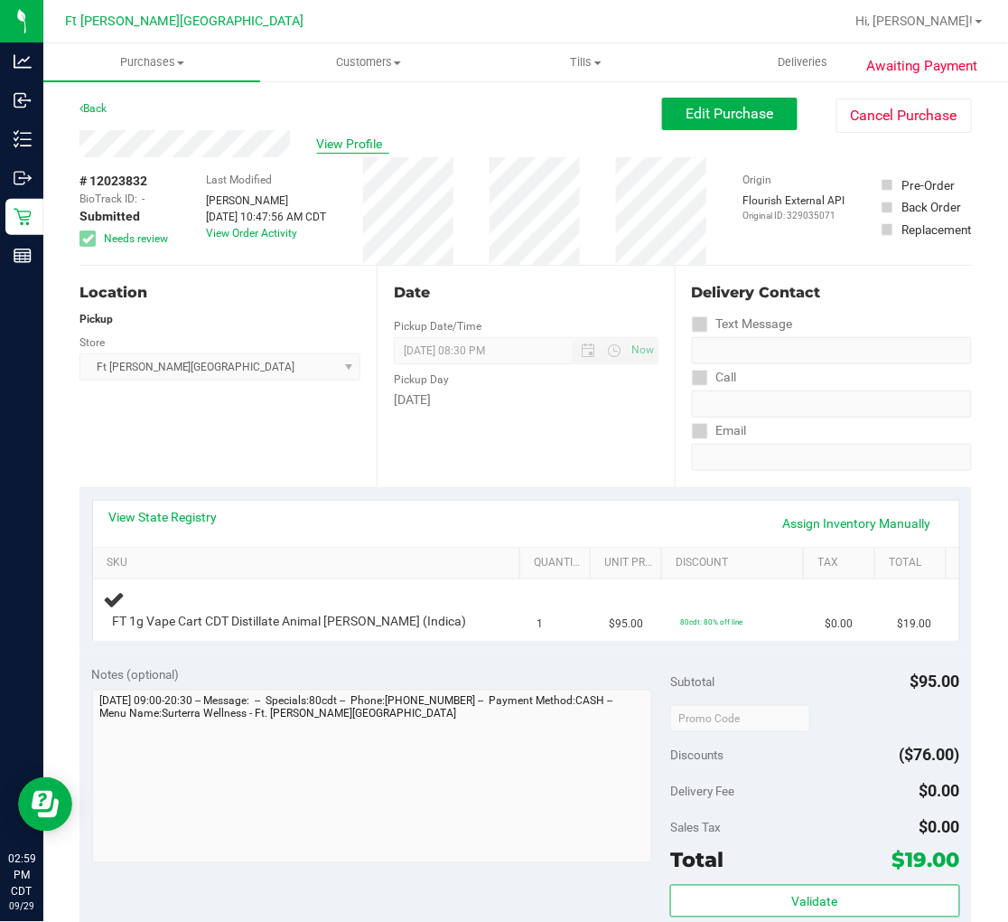
click at [343, 145] on span "View Profile" at bounding box center [353, 144] width 72 height 19
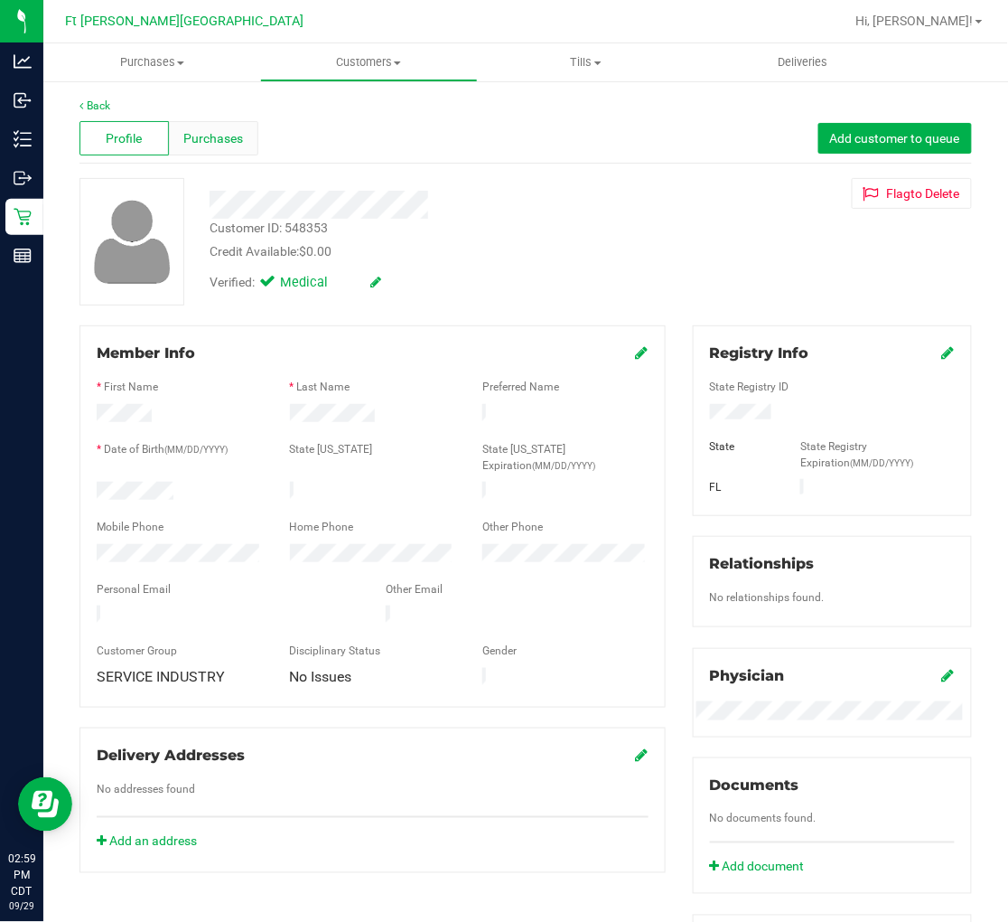
click at [218, 137] on span "Purchases" at bounding box center [213, 138] width 60 height 19
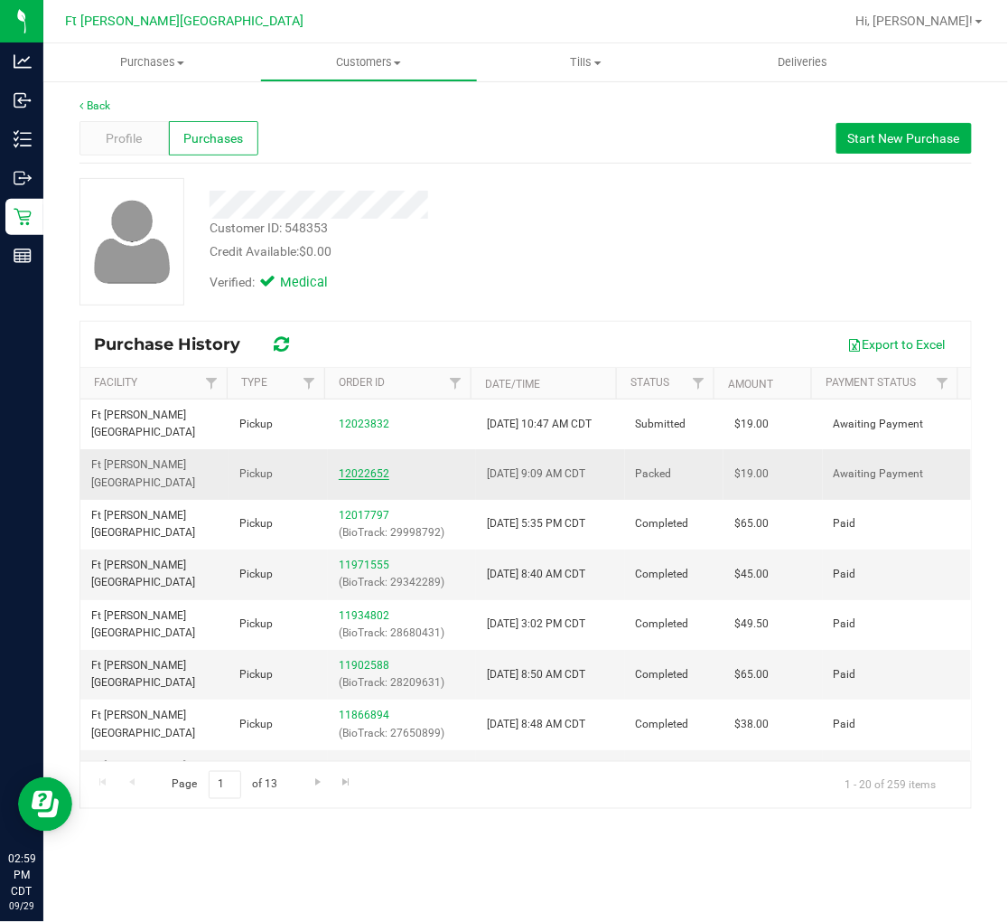
click at [366, 467] on link "12022652" at bounding box center [364, 473] width 51 height 13
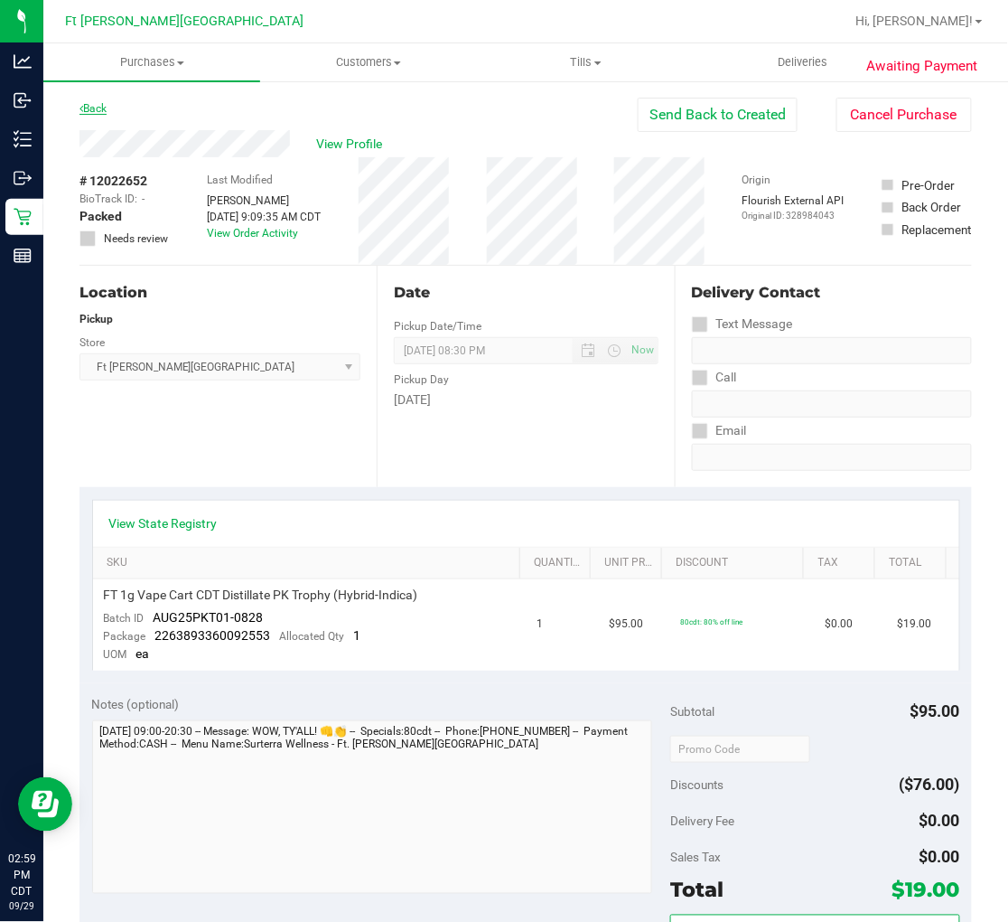
click at [98, 109] on link "Back" at bounding box center [93, 108] width 27 height 13
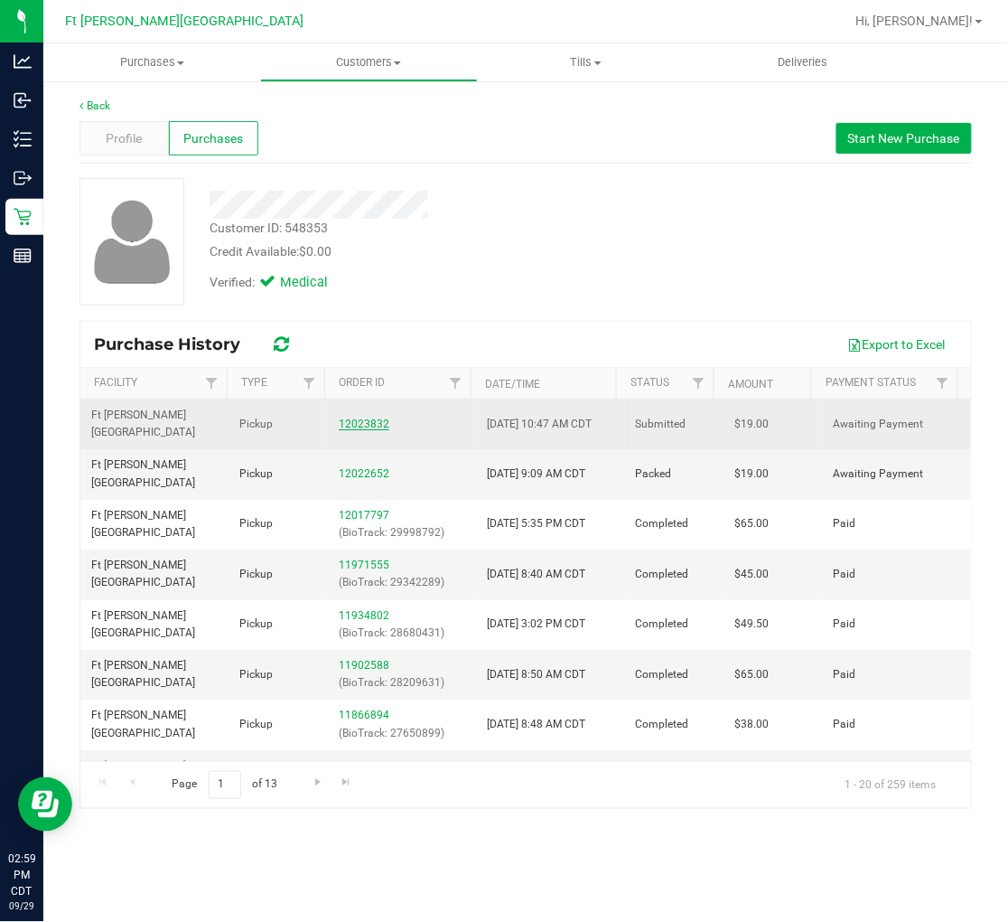
click at [353, 417] on link "12023832" at bounding box center [364, 423] width 51 height 13
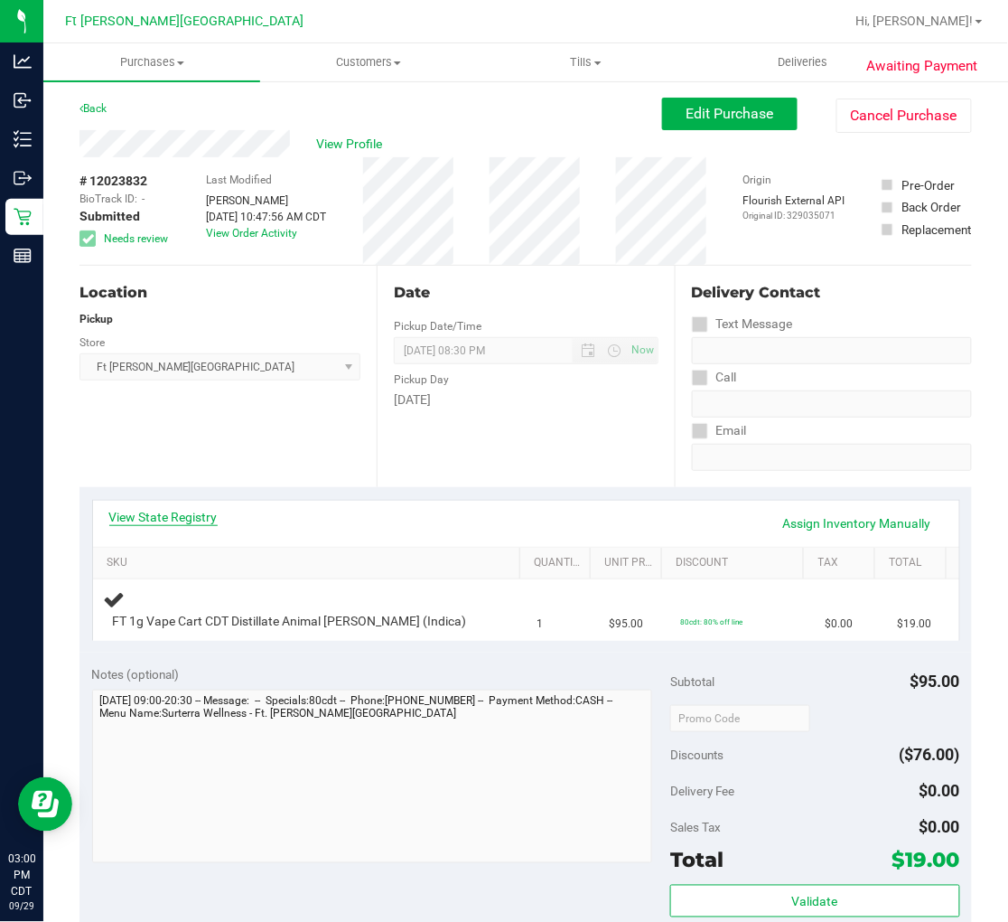
click at [191, 508] on link "View State Registry" at bounding box center [163, 517] width 108 height 18
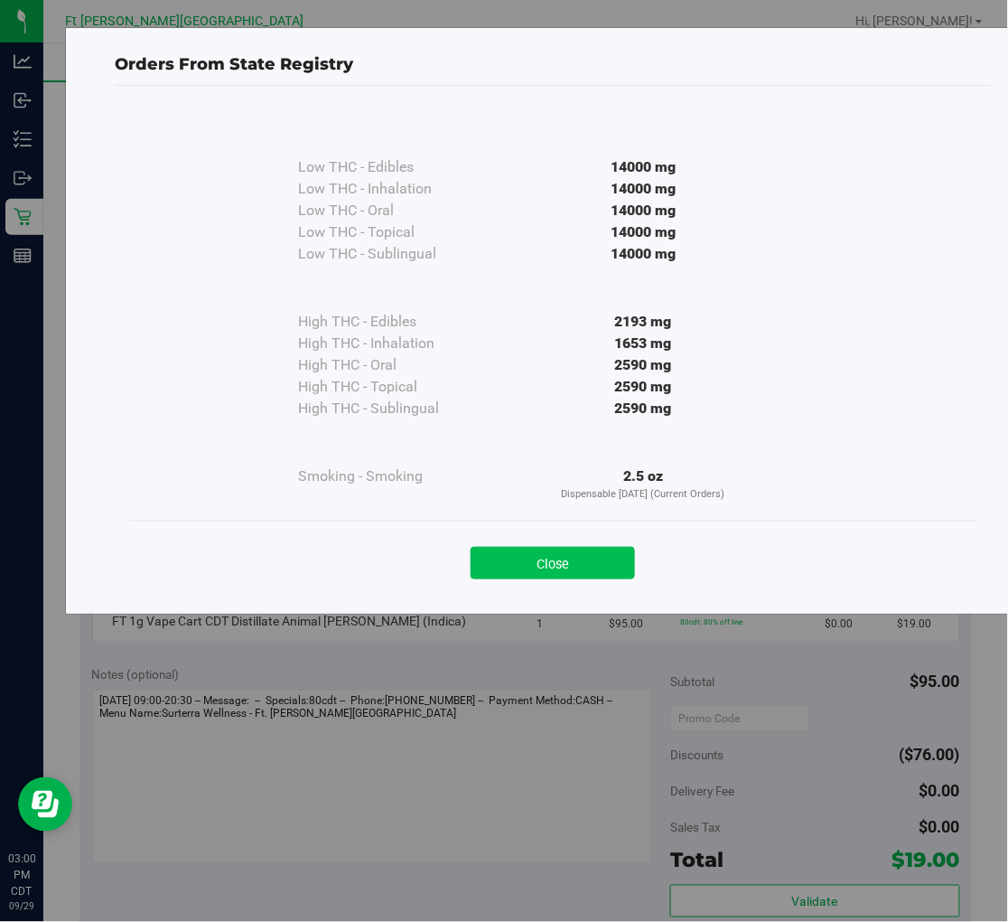
click at [534, 563] on button "Close" at bounding box center [553, 563] width 164 height 33
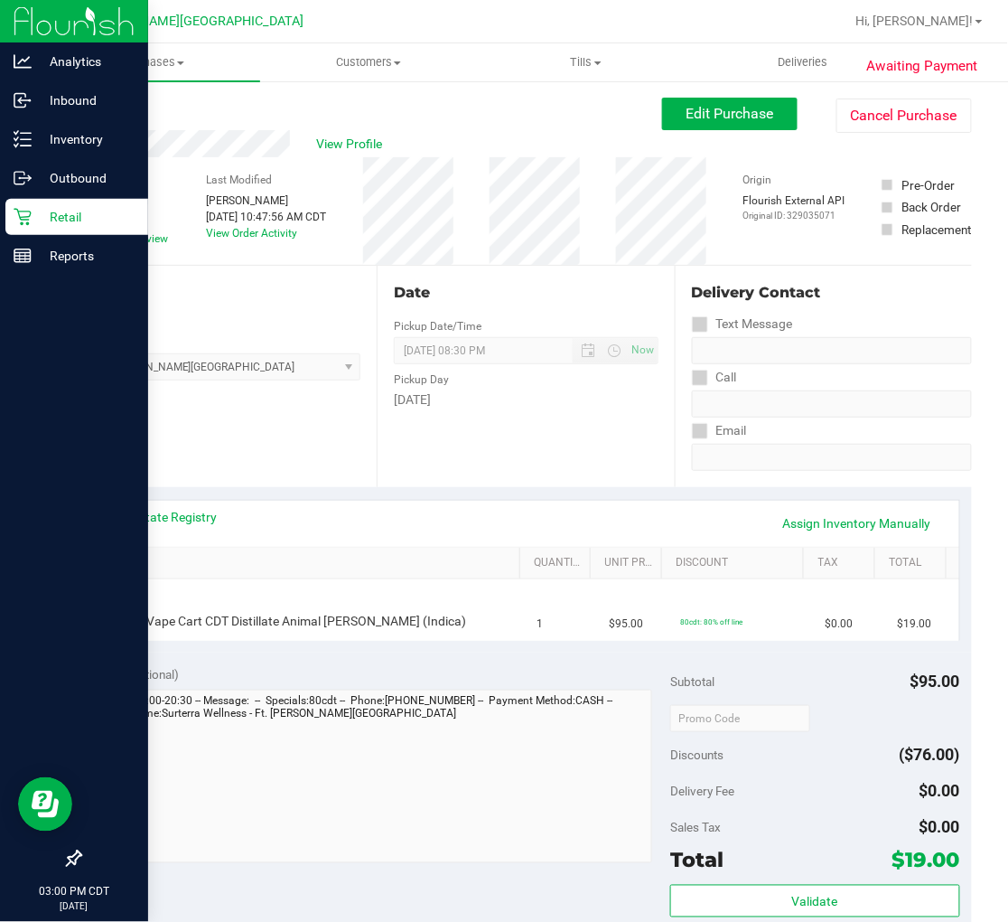
click at [32, 224] on p "Retail" at bounding box center [86, 217] width 108 height 22
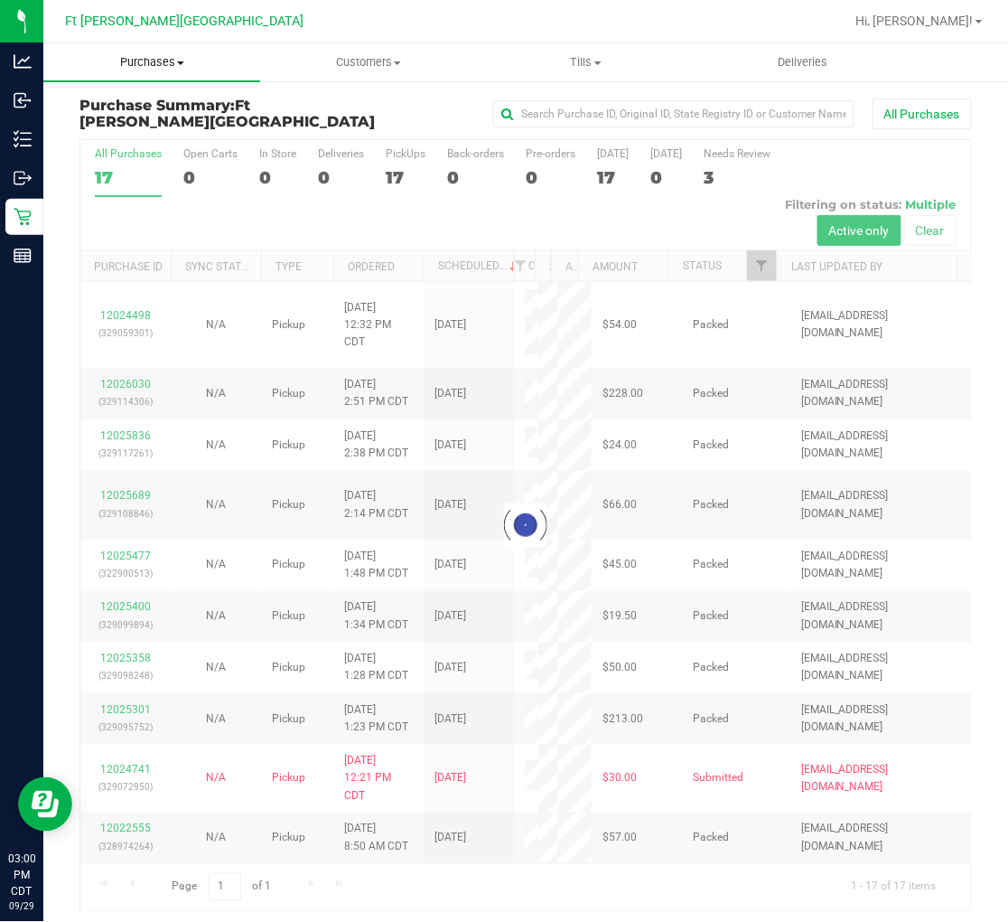
click at [139, 58] on span "Purchases" at bounding box center [151, 62] width 217 height 16
click at [136, 125] on span "Fulfillment" at bounding box center [99, 130] width 112 height 15
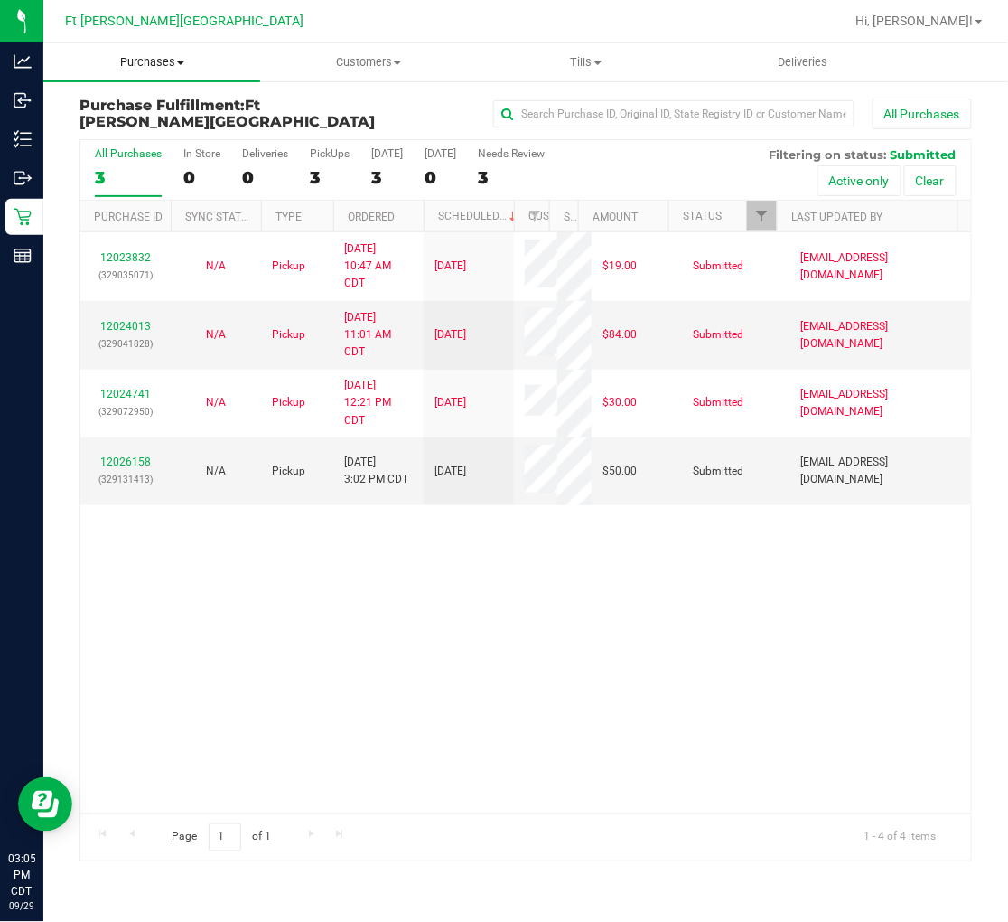
click at [145, 59] on span "Purchases" at bounding box center [151, 62] width 217 height 16
click at [117, 129] on span "Fulfillment" at bounding box center [99, 130] width 112 height 15
click at [123, 457] on link "12026158" at bounding box center [125, 461] width 51 height 13
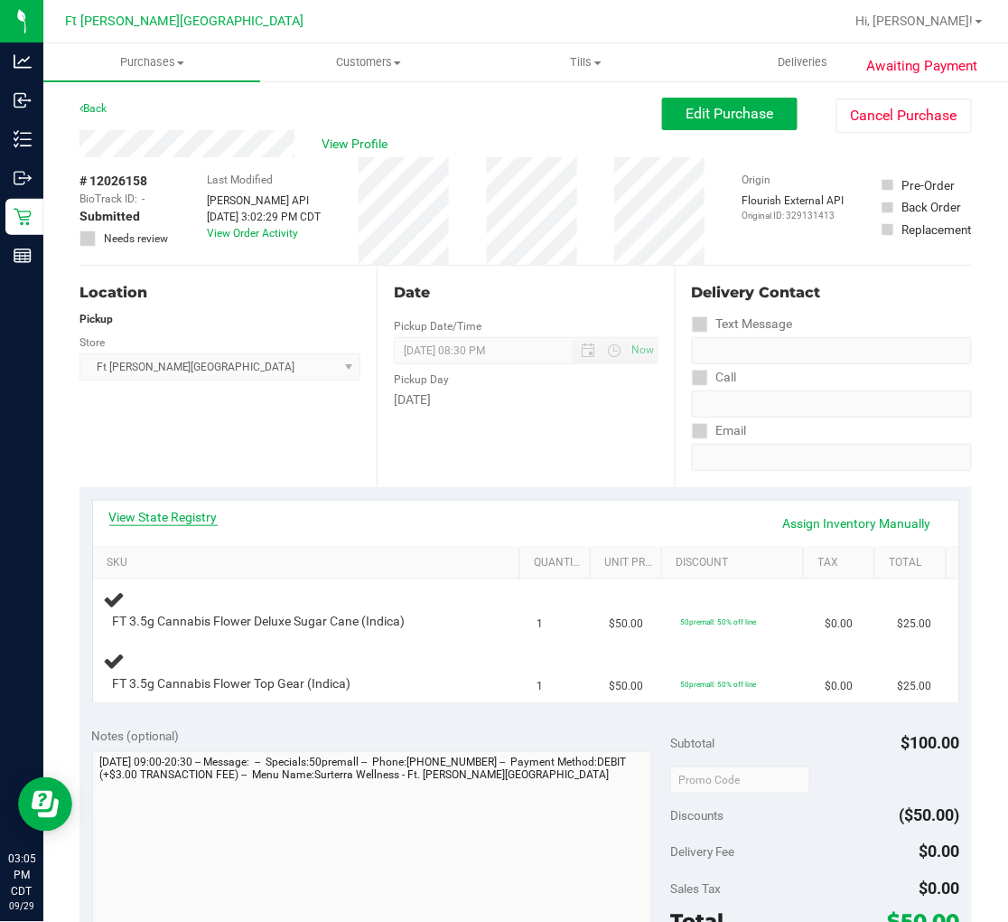
click at [192, 520] on link "View State Registry" at bounding box center [163, 517] width 108 height 18
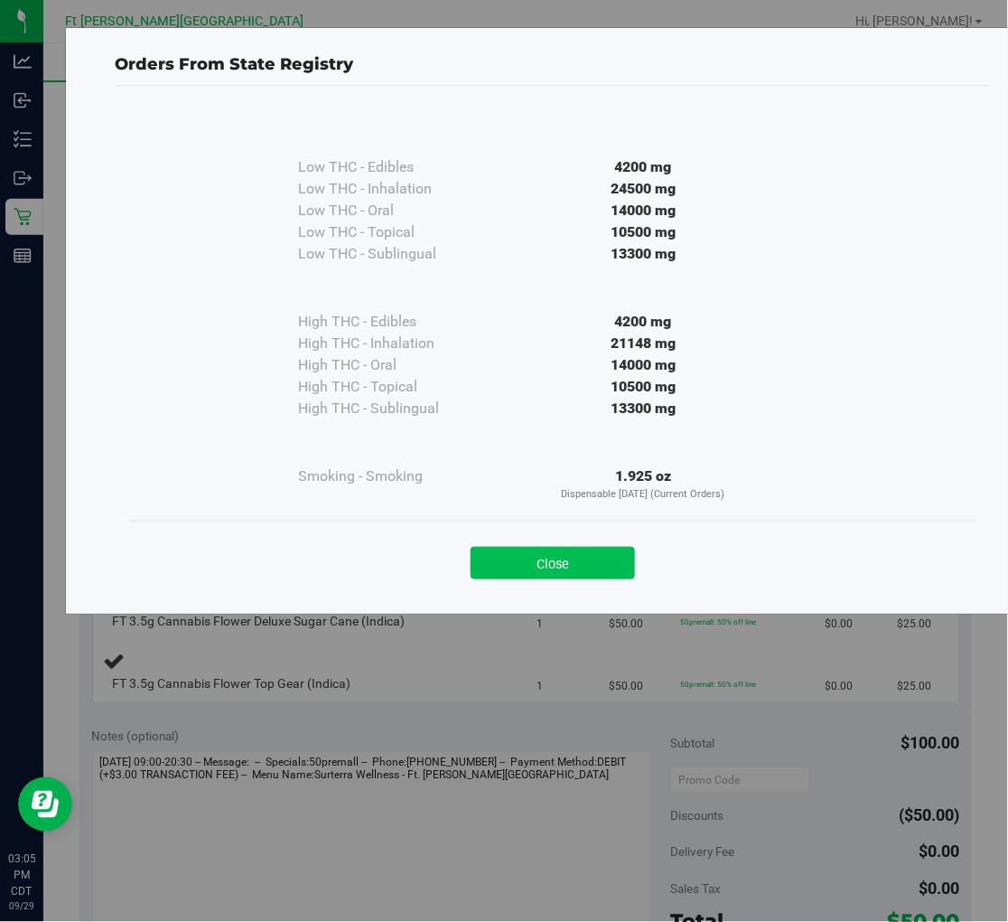
click at [530, 556] on button "Close" at bounding box center [553, 563] width 164 height 33
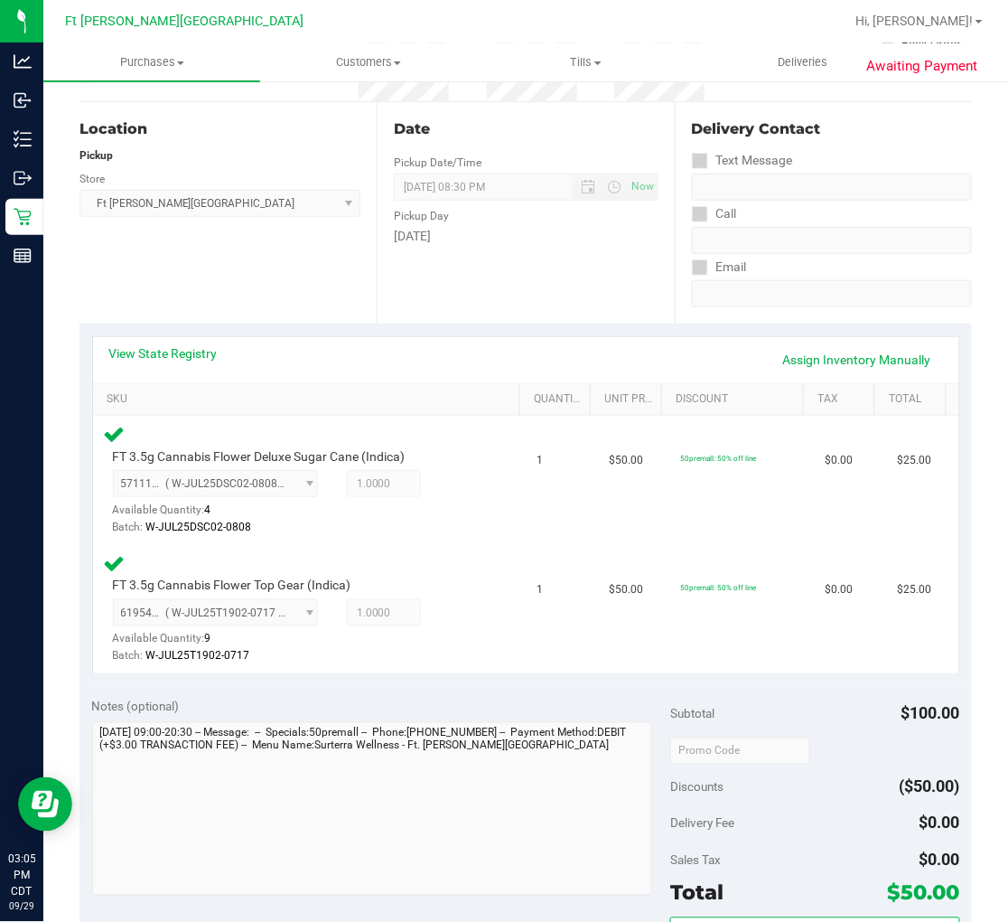
scroll to position [401, 0]
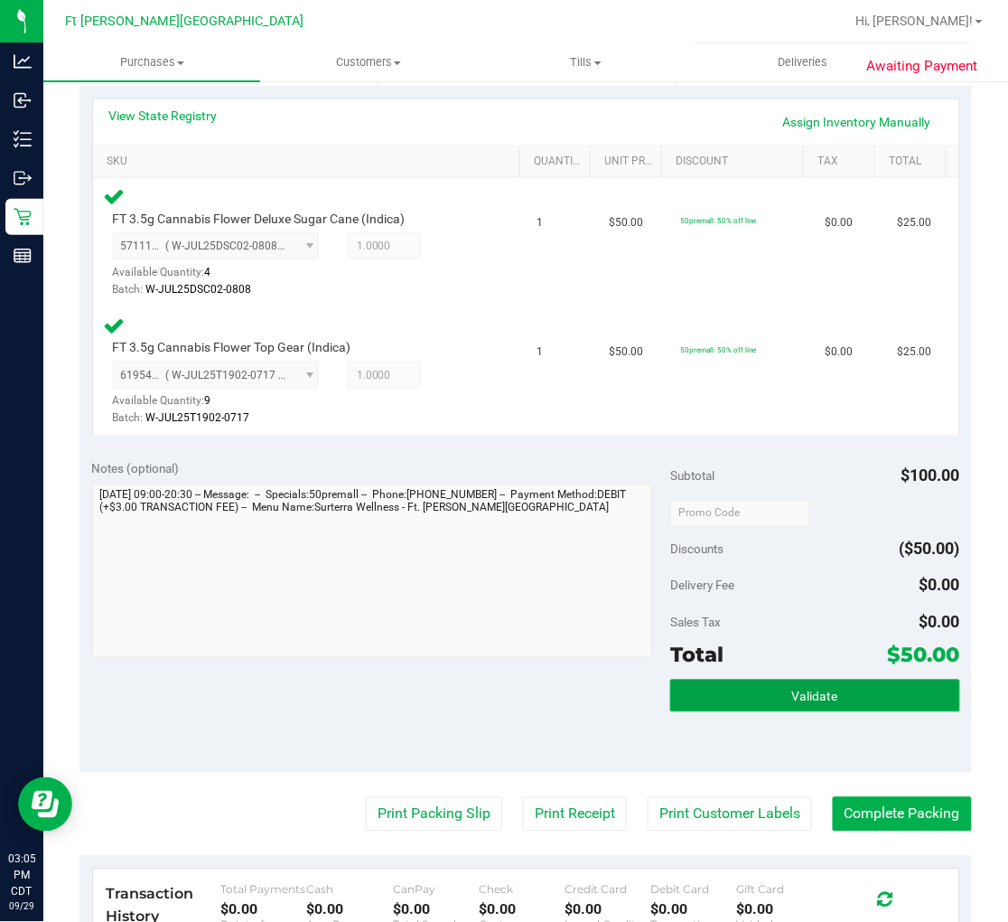
click at [742, 681] on button "Validate" at bounding box center [814, 696] width 289 height 33
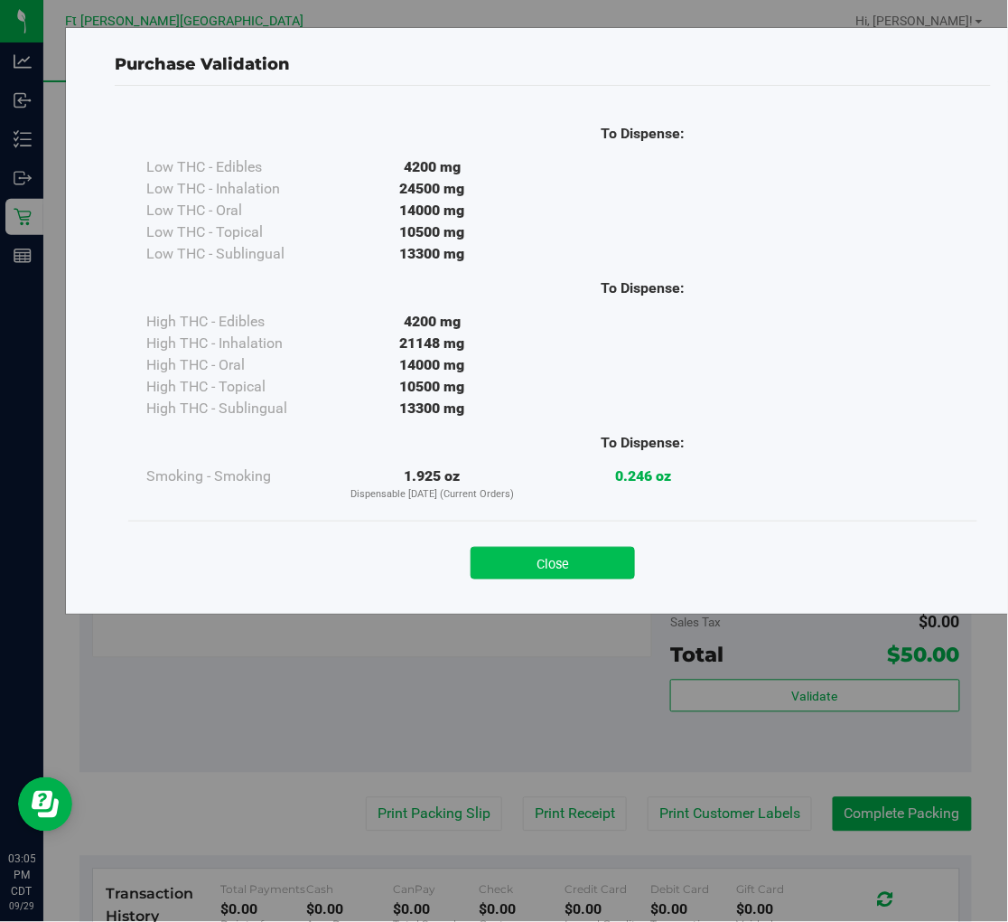
click at [540, 556] on button "Close" at bounding box center [553, 563] width 164 height 33
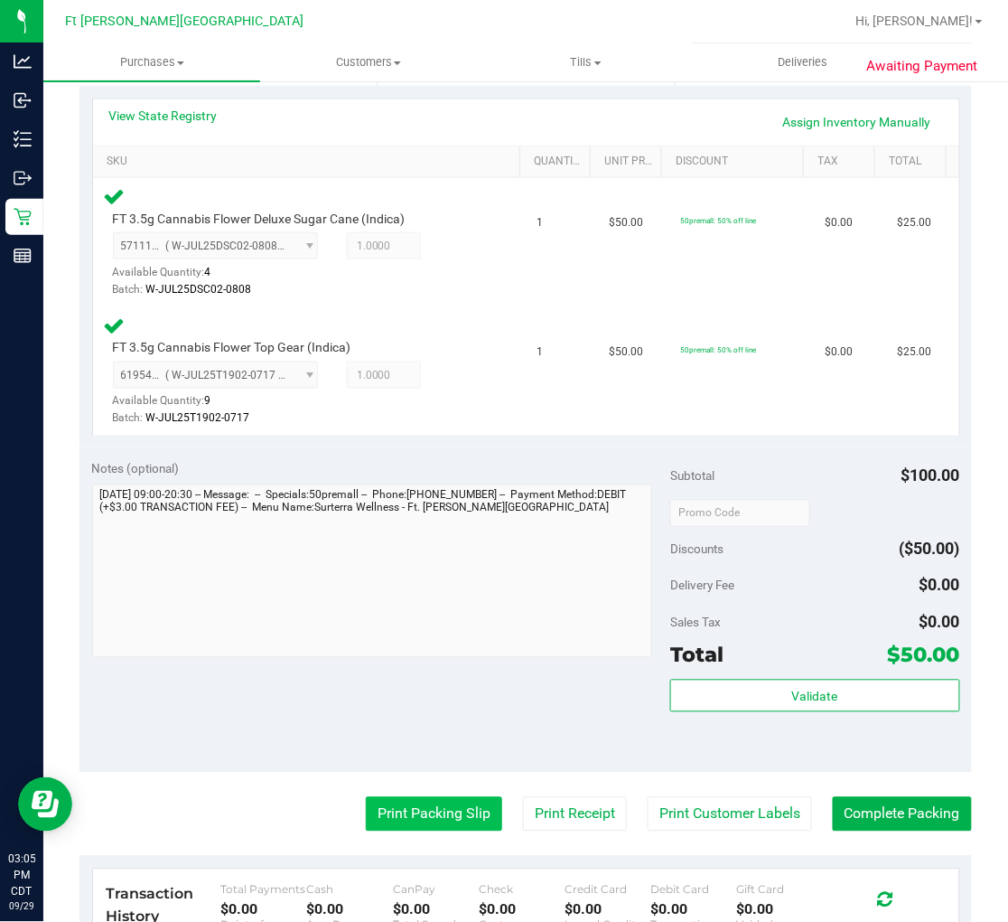
click at [441, 810] on button "Print Packing Slip" at bounding box center [434, 814] width 136 height 34
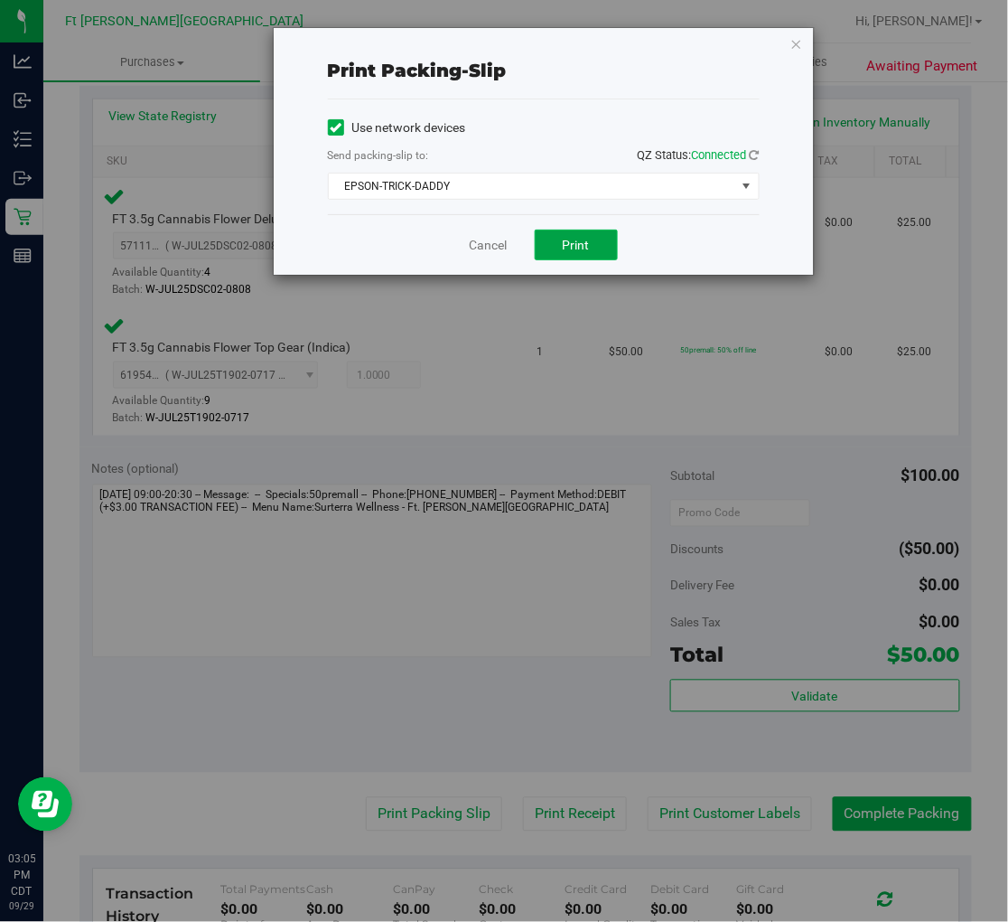
click at [564, 254] on button "Print" at bounding box center [576, 245] width 83 height 31
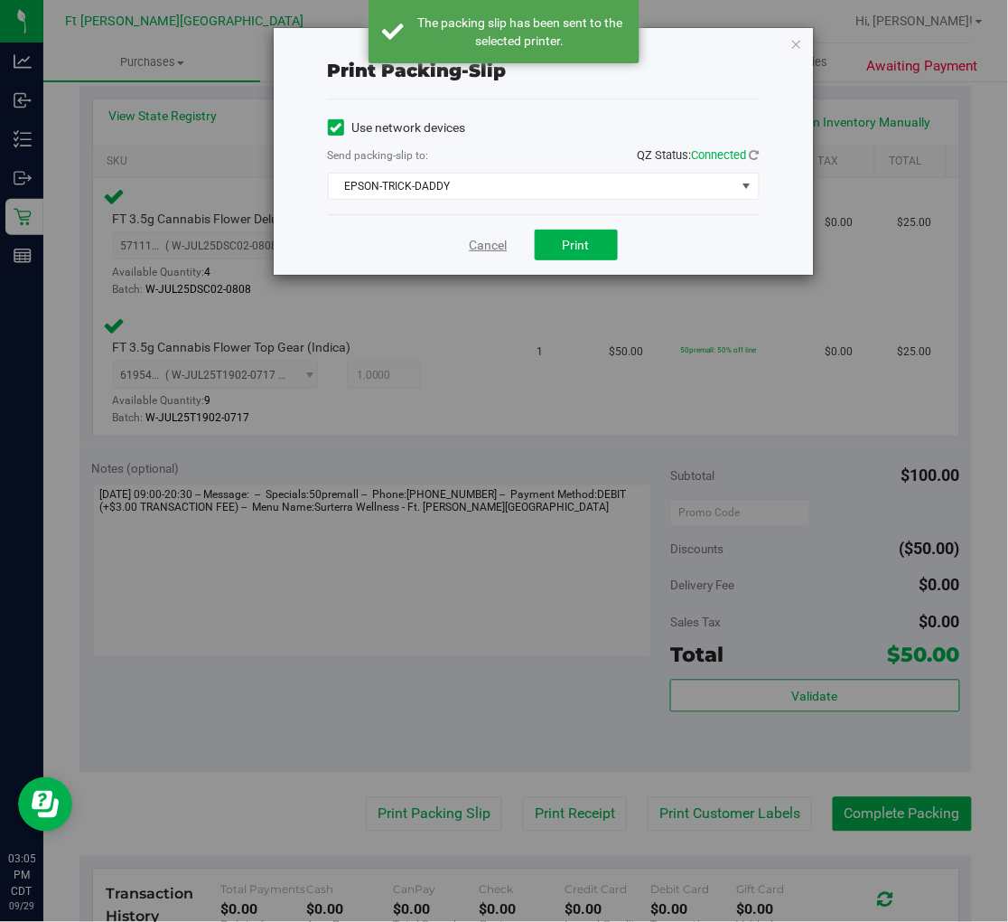
click at [491, 253] on link "Cancel" at bounding box center [489, 245] width 38 height 19
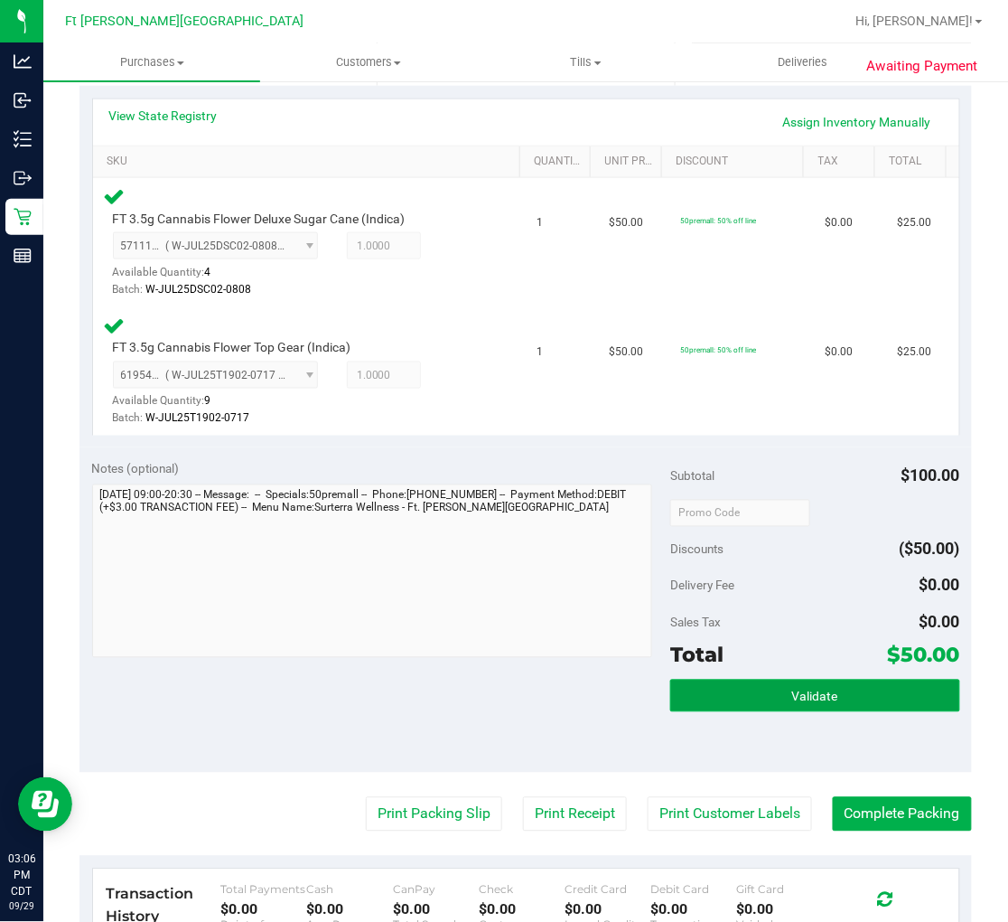
click at [865, 693] on button "Validate" at bounding box center [814, 696] width 289 height 33
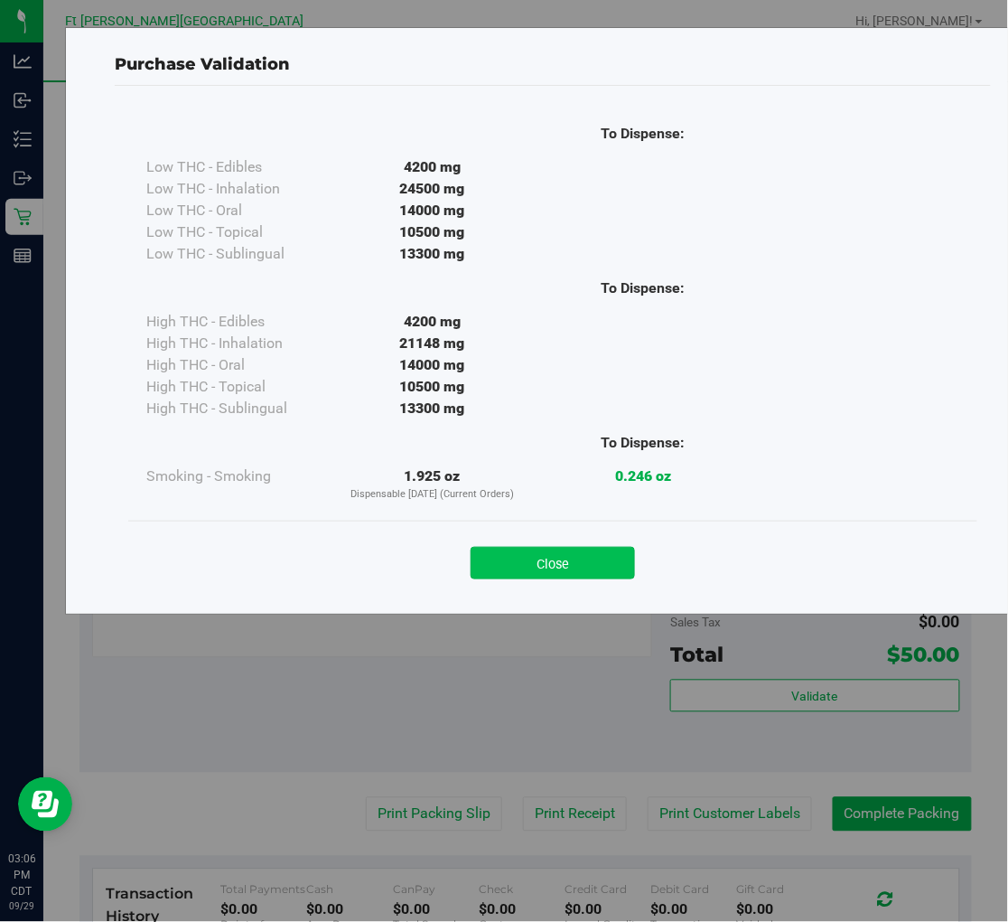
click at [592, 561] on button "Close" at bounding box center [553, 563] width 164 height 33
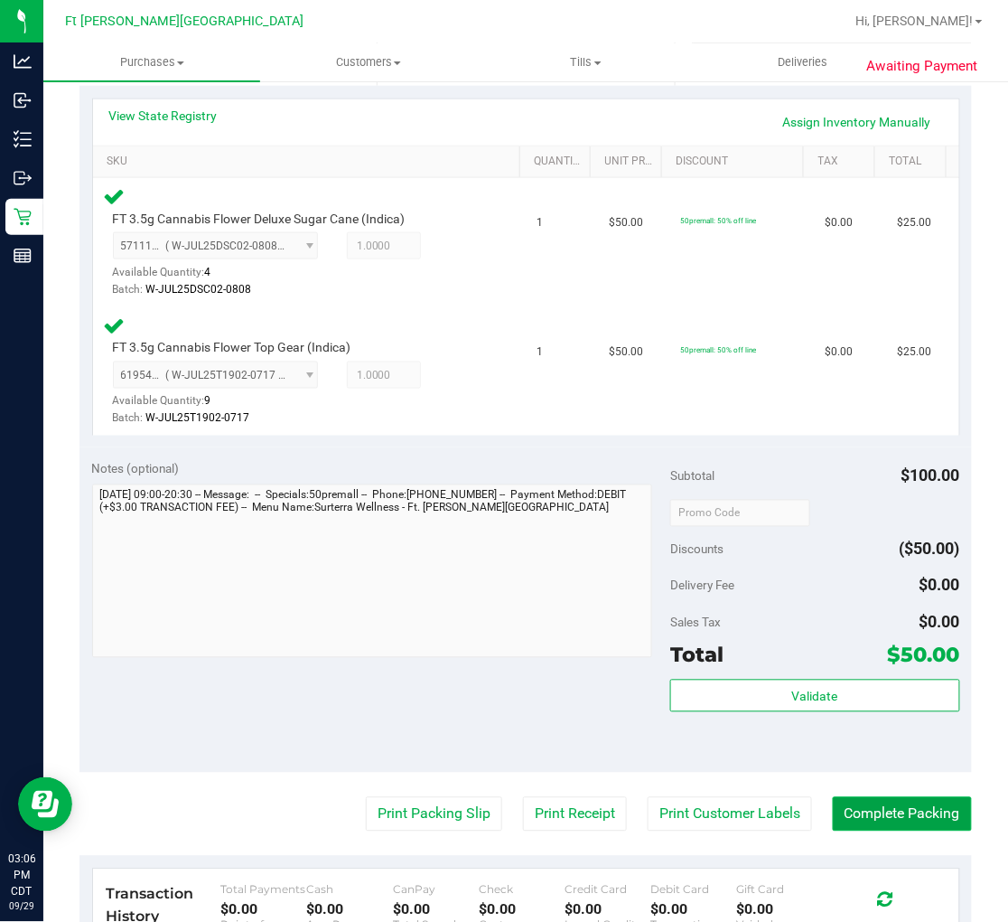
click at [865, 813] on button "Complete Packing" at bounding box center [902, 814] width 139 height 34
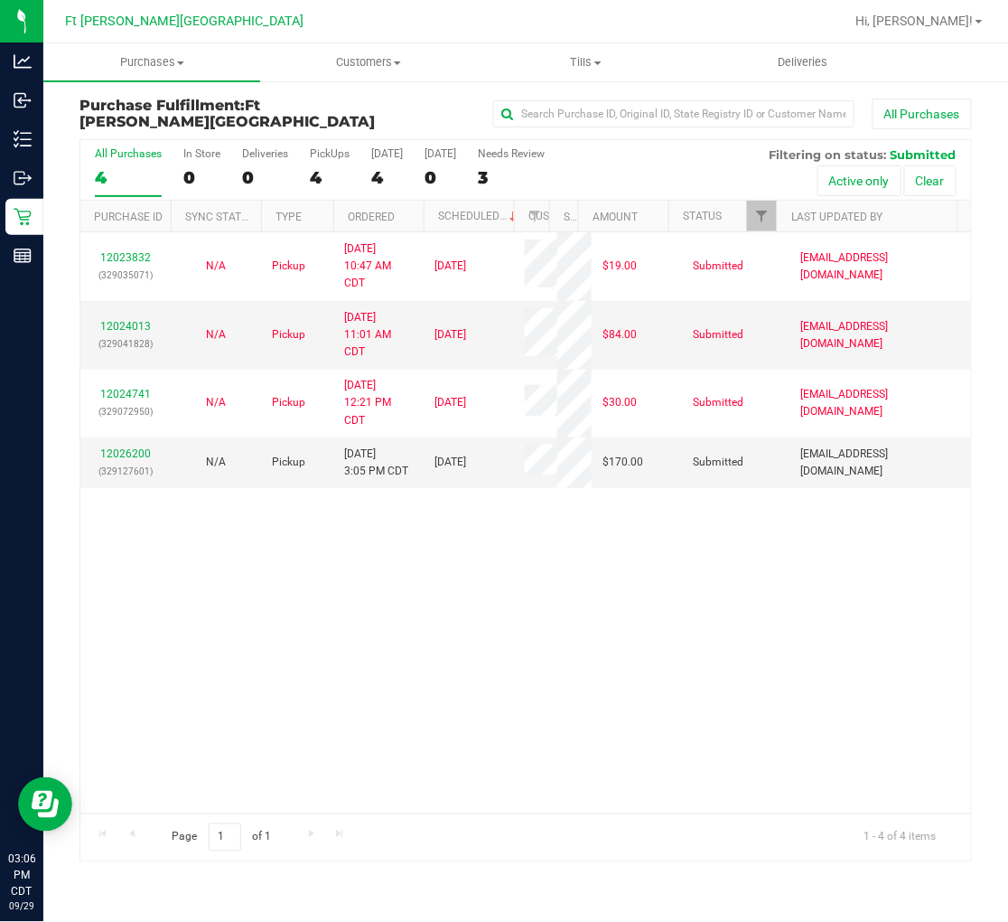
click at [121, 174] on div "4" at bounding box center [128, 177] width 67 height 21
click at [0, 0] on input "All Purchases 4" at bounding box center [0, 0] width 0 height 0
click at [114, 447] on link "12026200" at bounding box center [125, 453] width 51 height 13
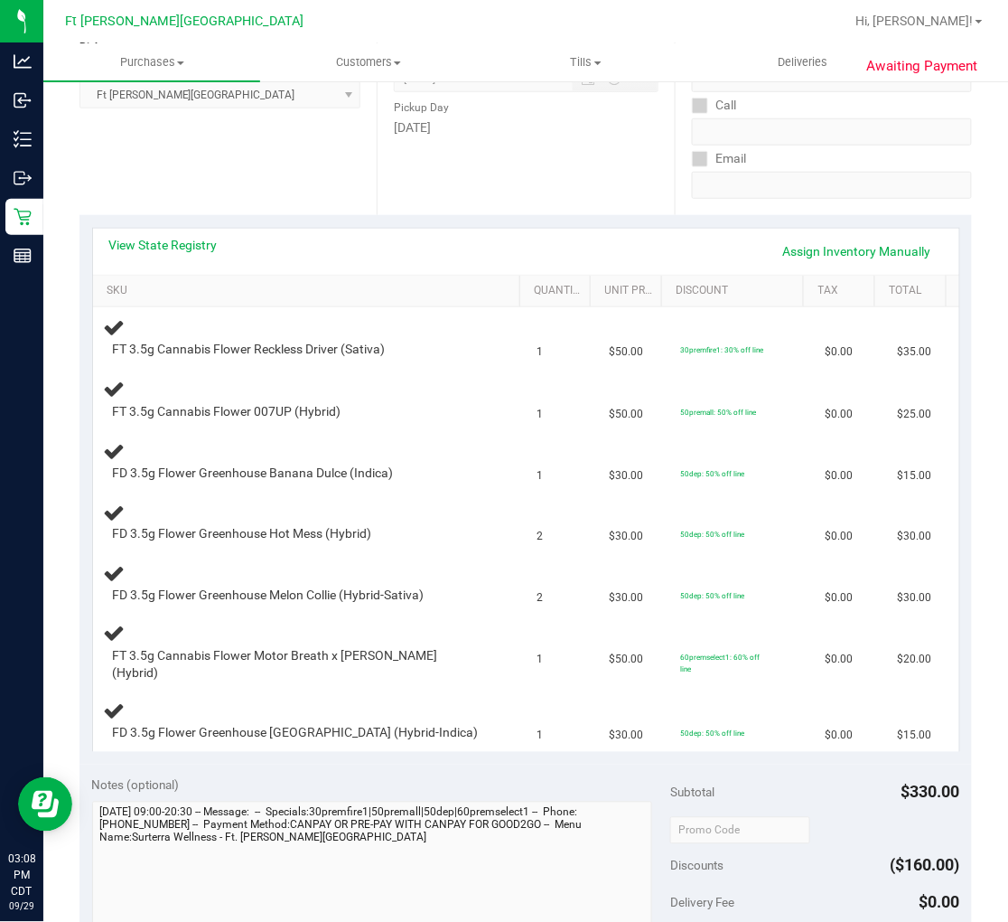
scroll to position [301, 0]
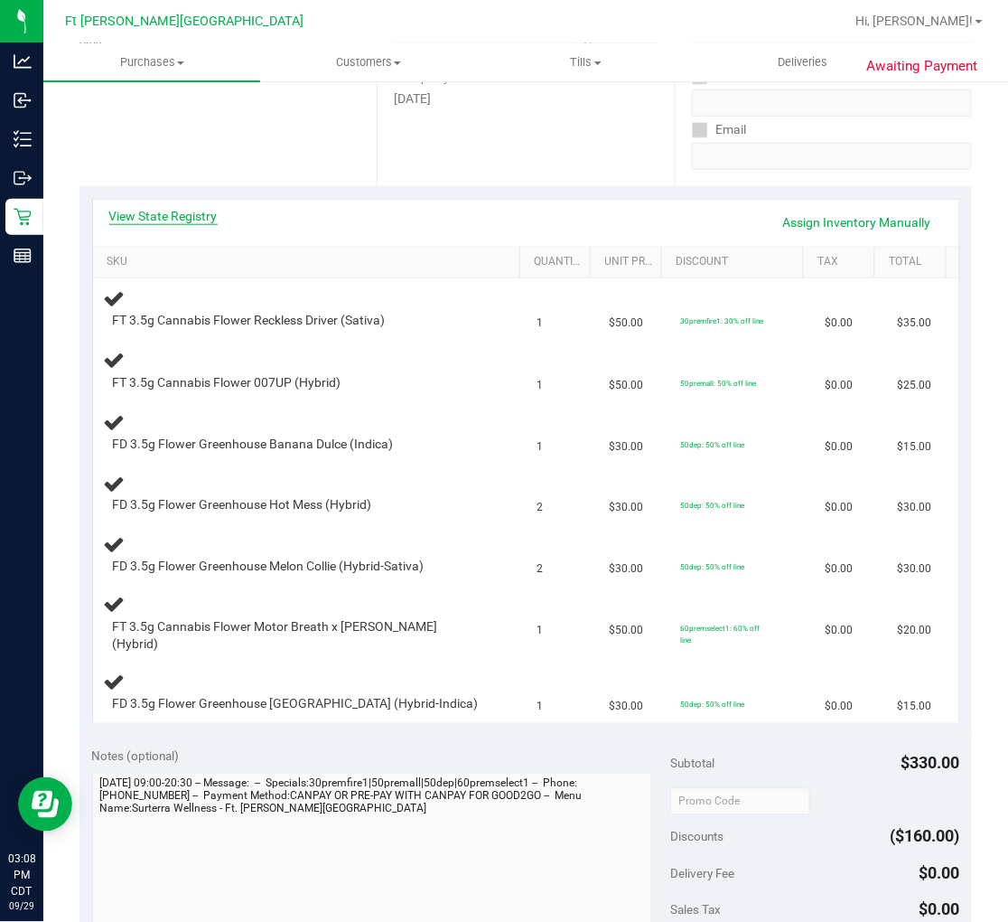
click at [195, 209] on link "View State Registry" at bounding box center [163, 216] width 108 height 18
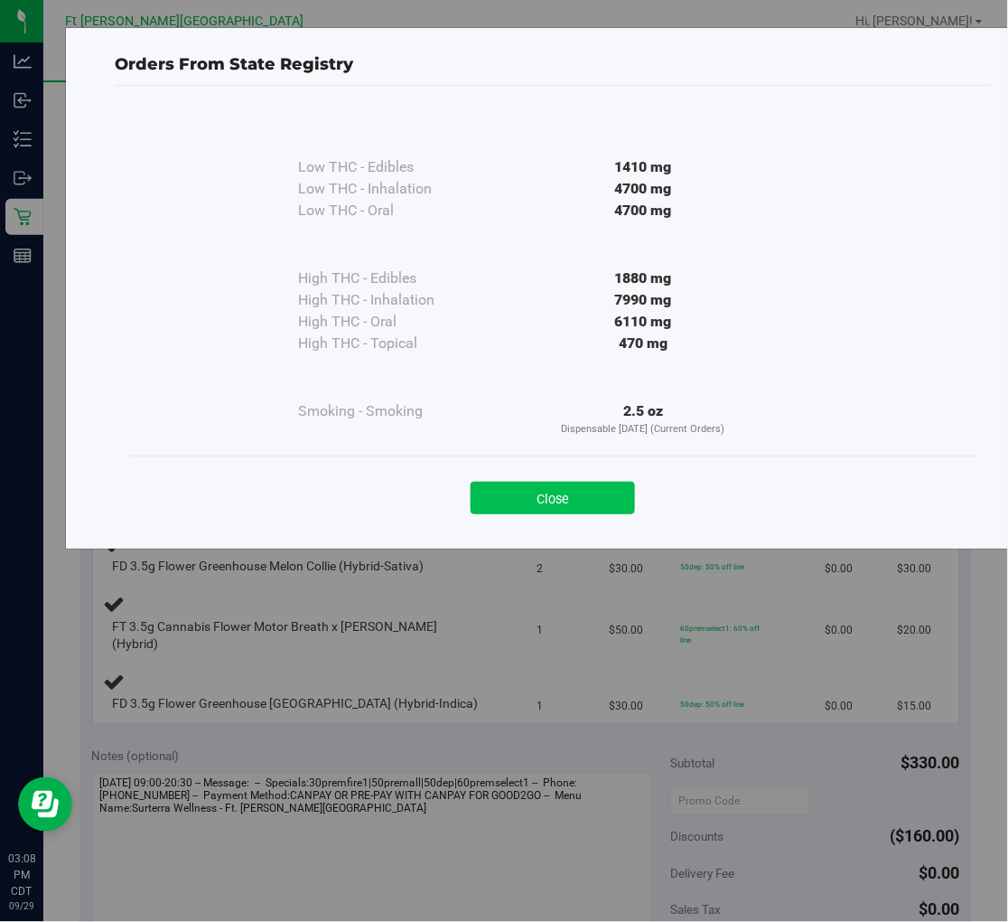
click at [515, 501] on button "Close" at bounding box center [553, 498] width 164 height 33
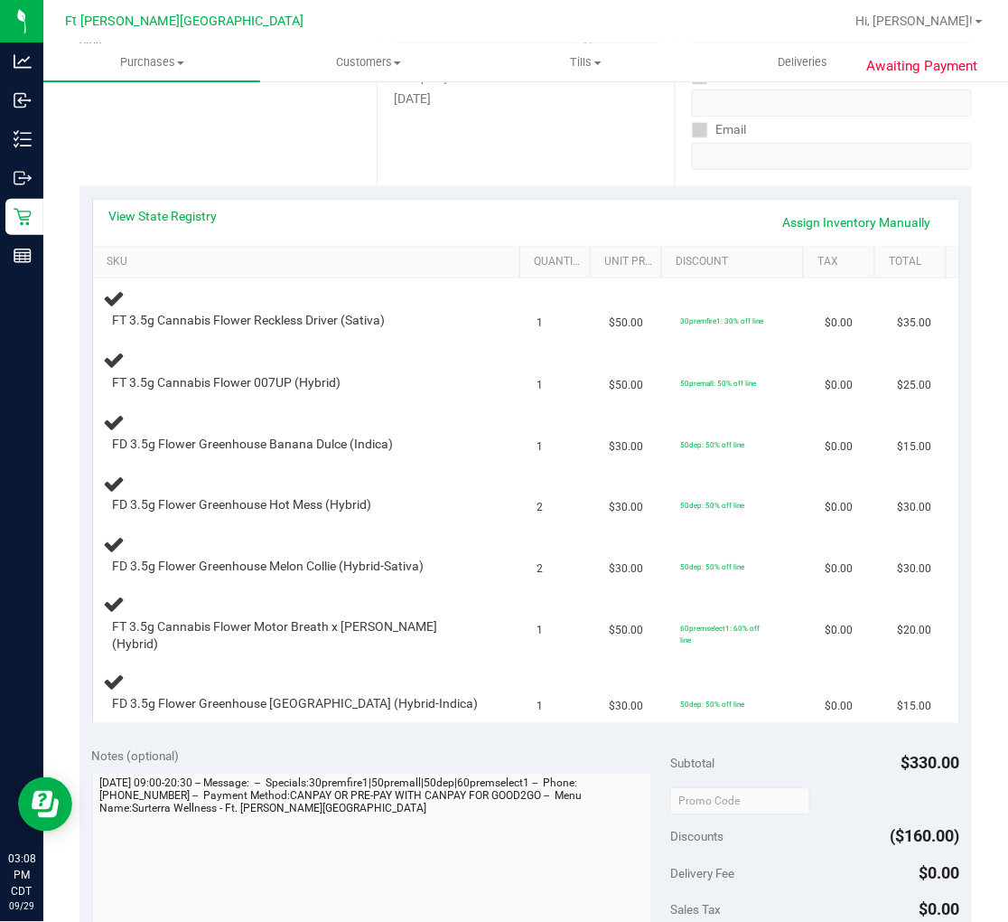
scroll to position [702, 0]
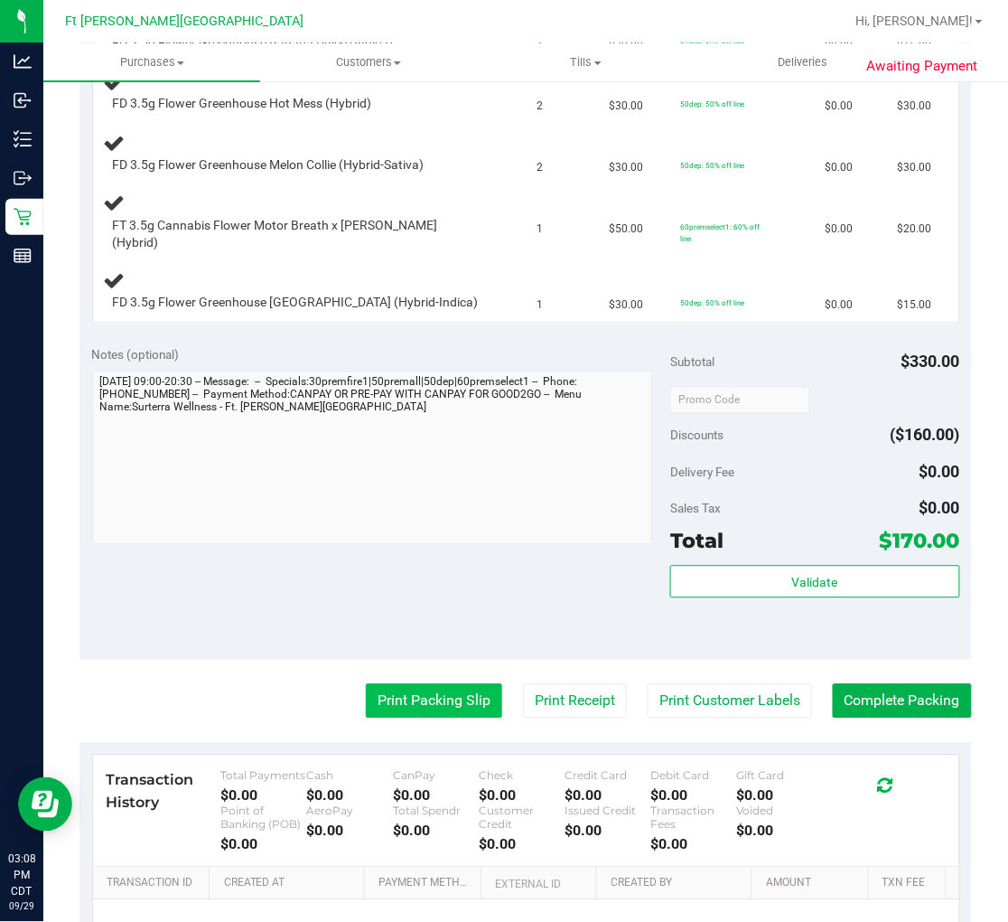
click at [402, 701] on button "Print Packing Slip" at bounding box center [434, 701] width 136 height 34
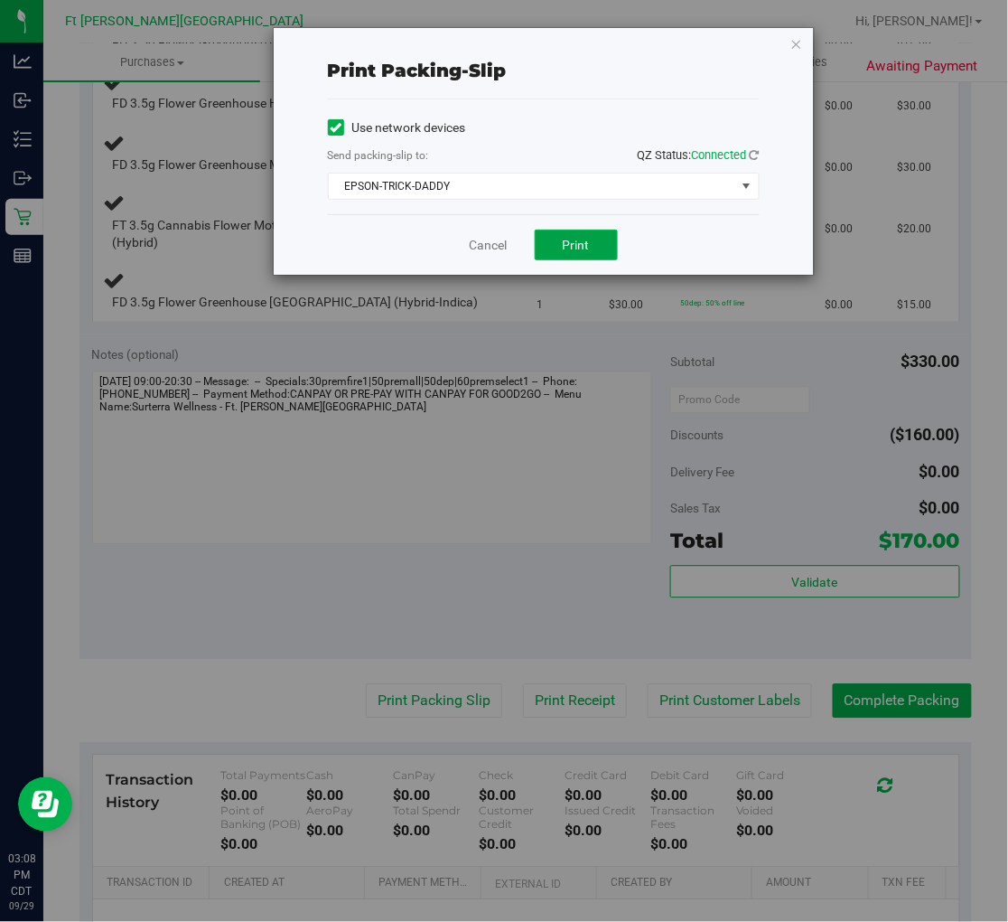
click at [551, 245] on button "Print" at bounding box center [576, 245] width 83 height 31
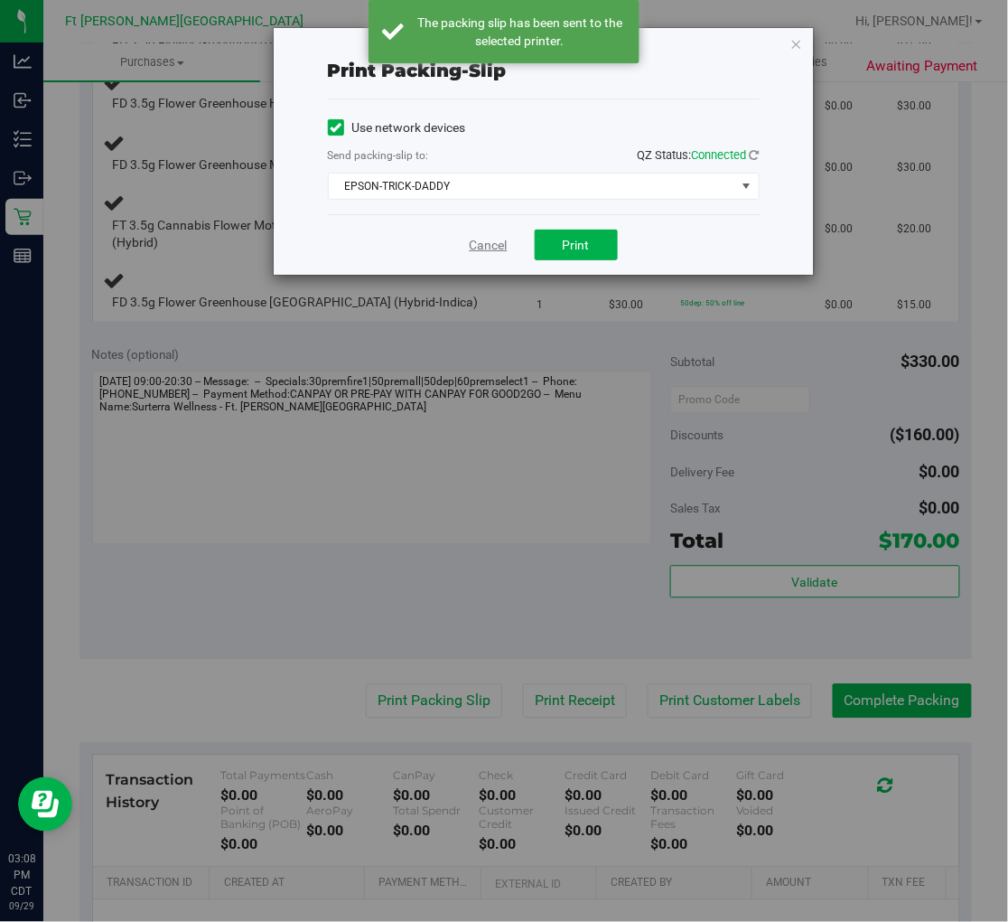
click at [473, 238] on link "Cancel" at bounding box center [489, 245] width 38 height 19
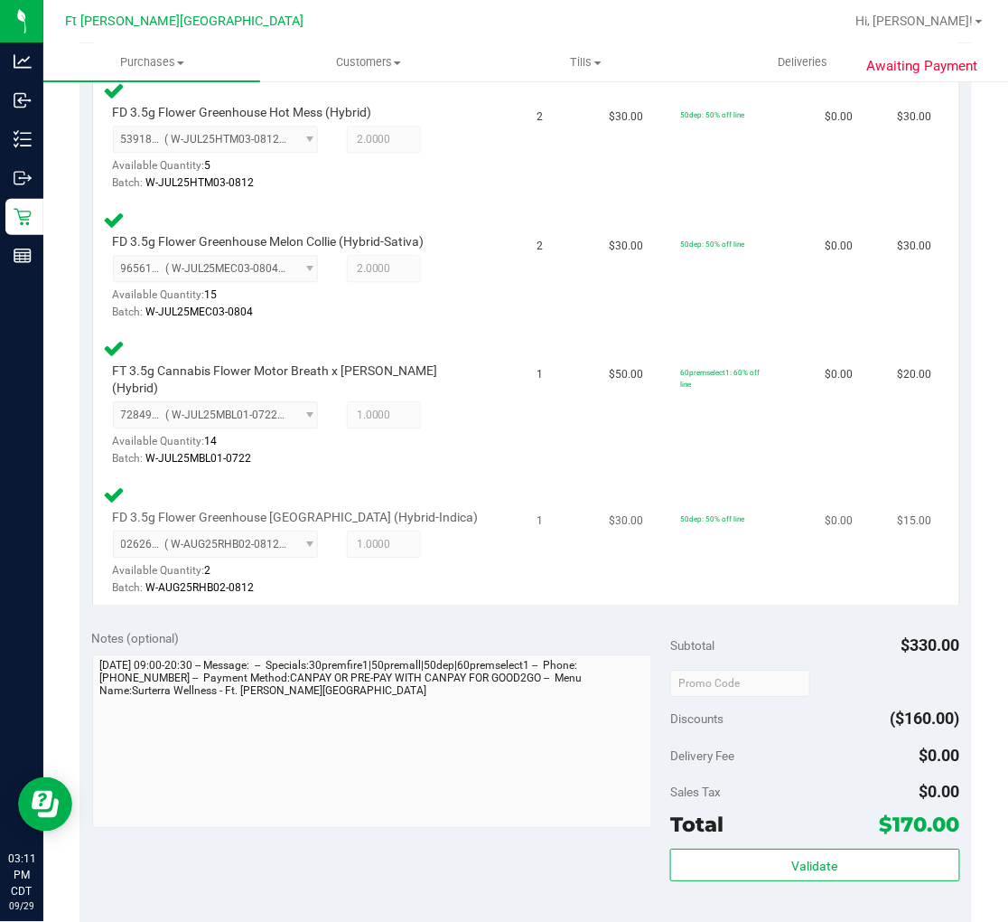
scroll to position [904, 0]
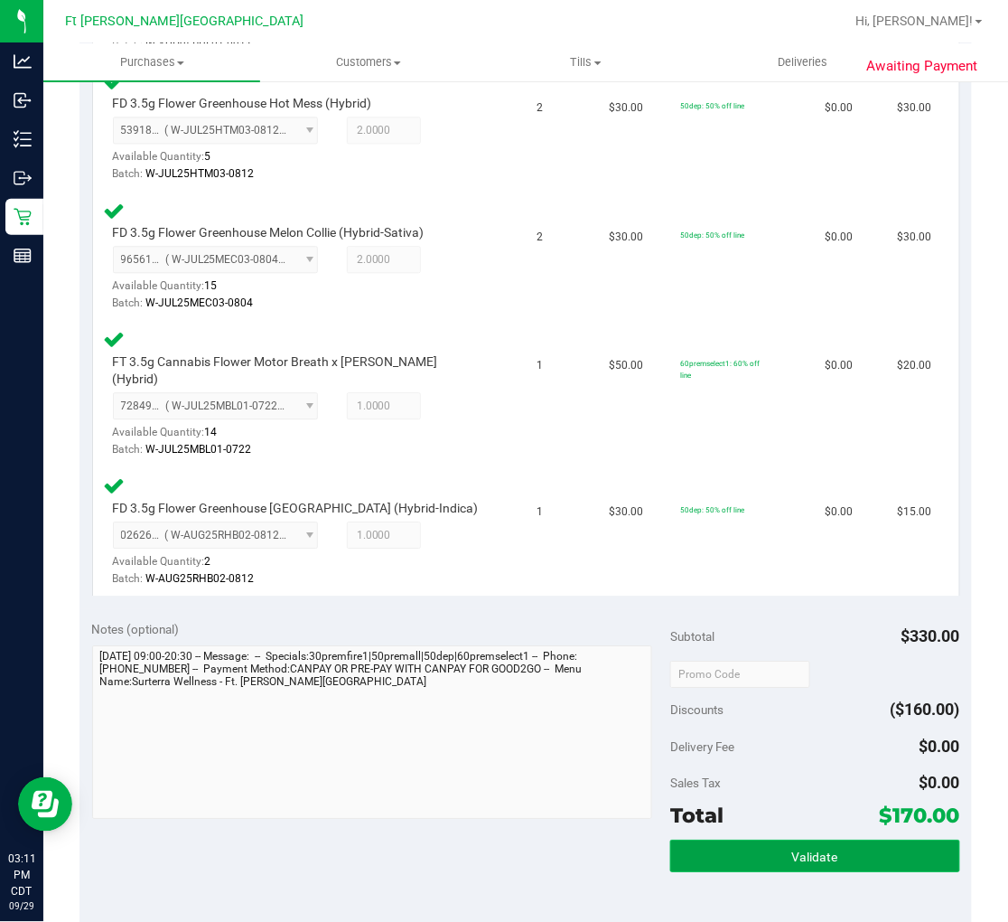
click at [778, 829] on button "Validate" at bounding box center [814, 855] width 289 height 33
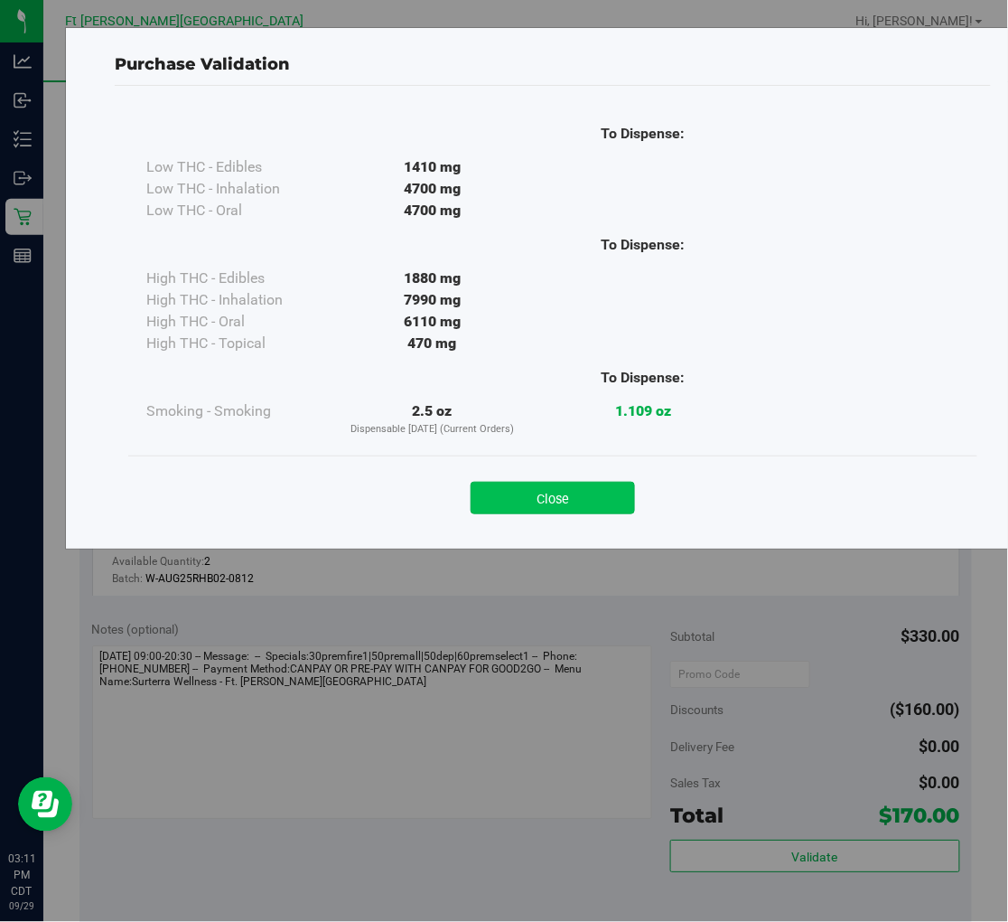
click at [538, 500] on button "Close" at bounding box center [553, 498] width 164 height 33
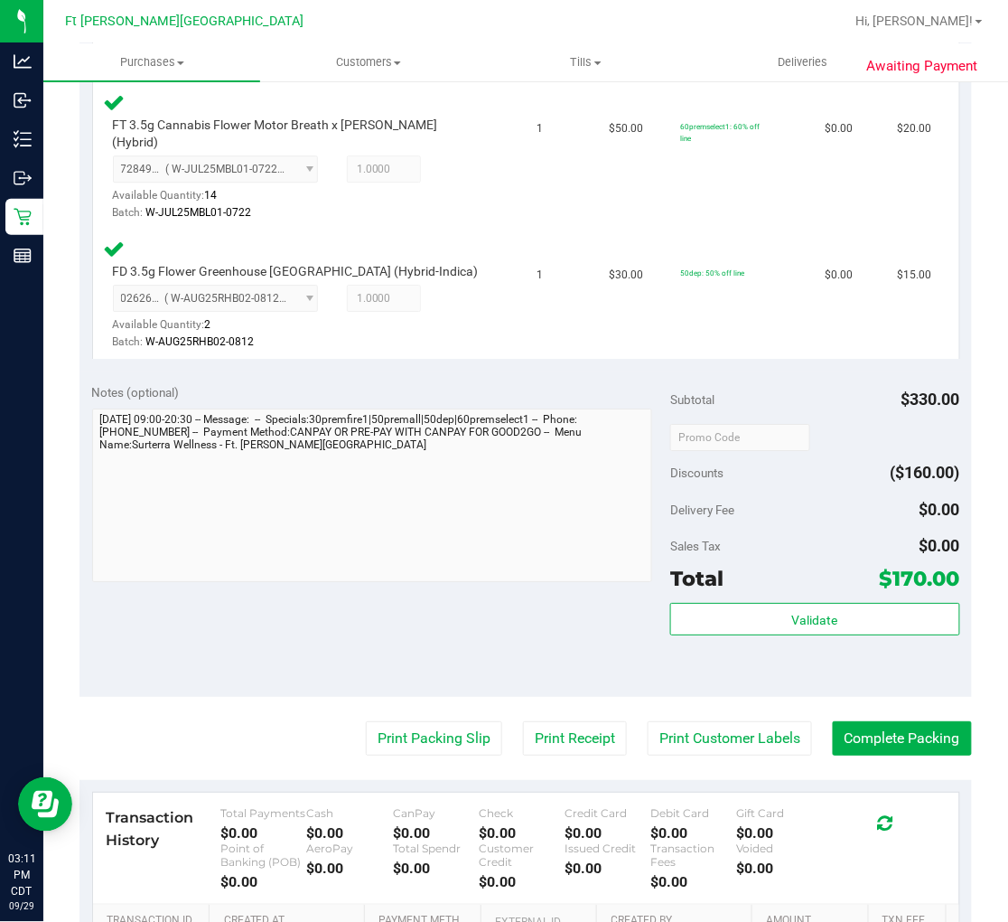
scroll to position [1204, 0]
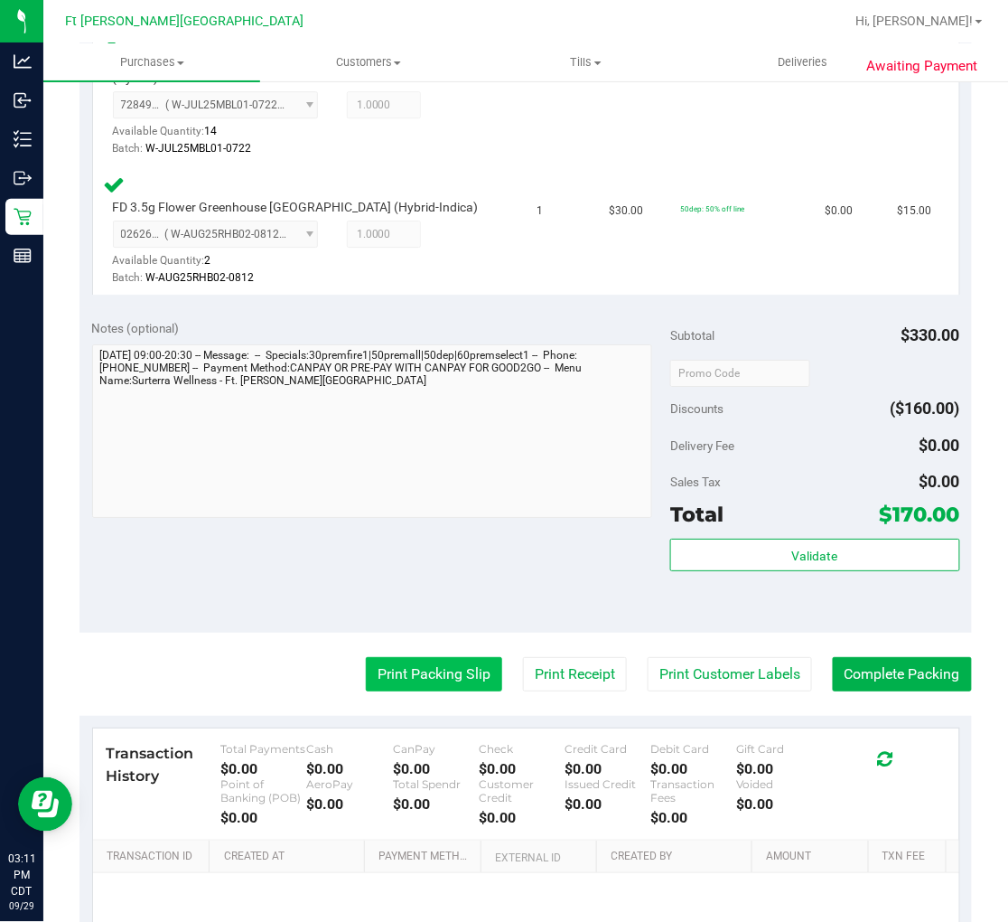
click at [431, 657] on button "Print Packing Slip" at bounding box center [434, 674] width 136 height 34
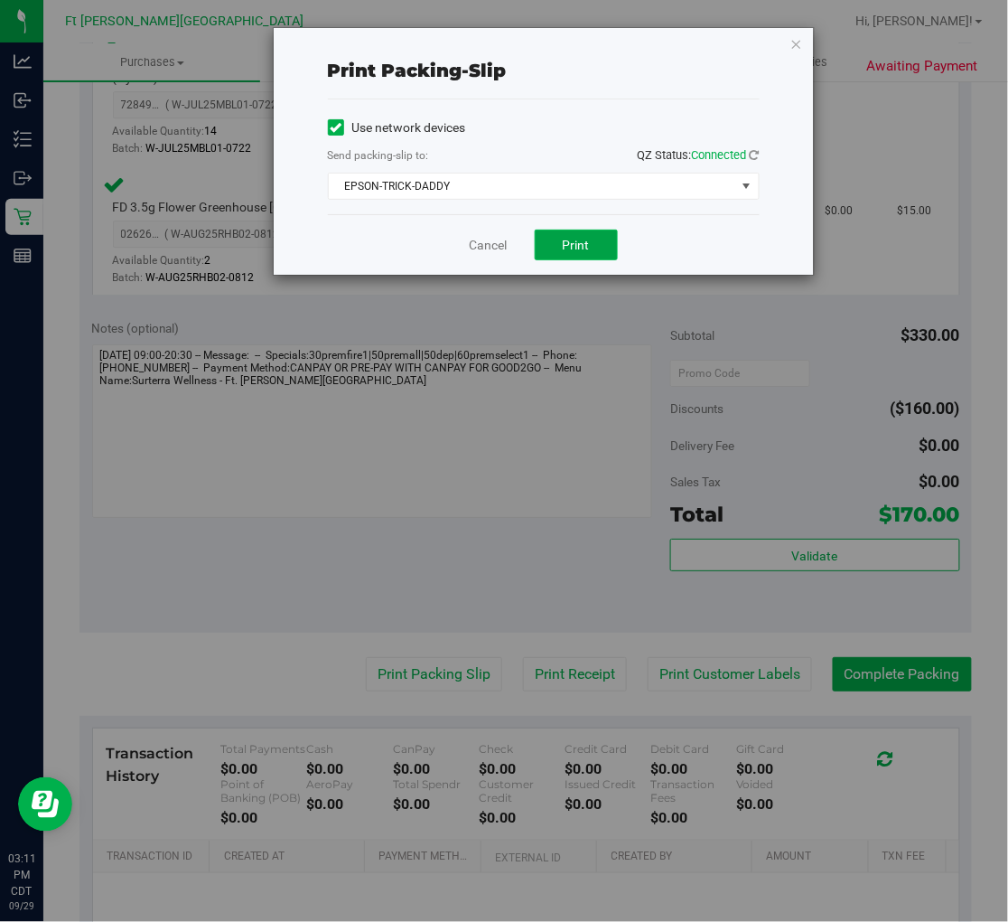
click at [570, 254] on button "Print" at bounding box center [576, 245] width 83 height 31
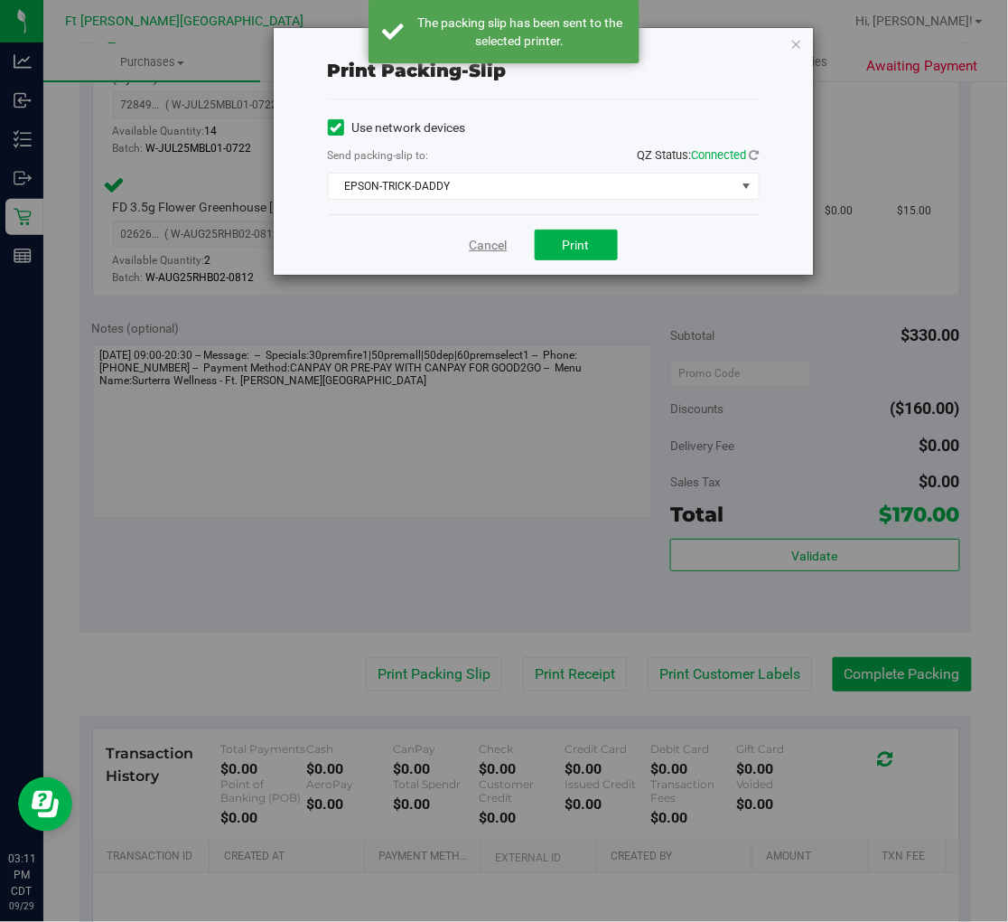
click at [484, 245] on link "Cancel" at bounding box center [489, 245] width 38 height 19
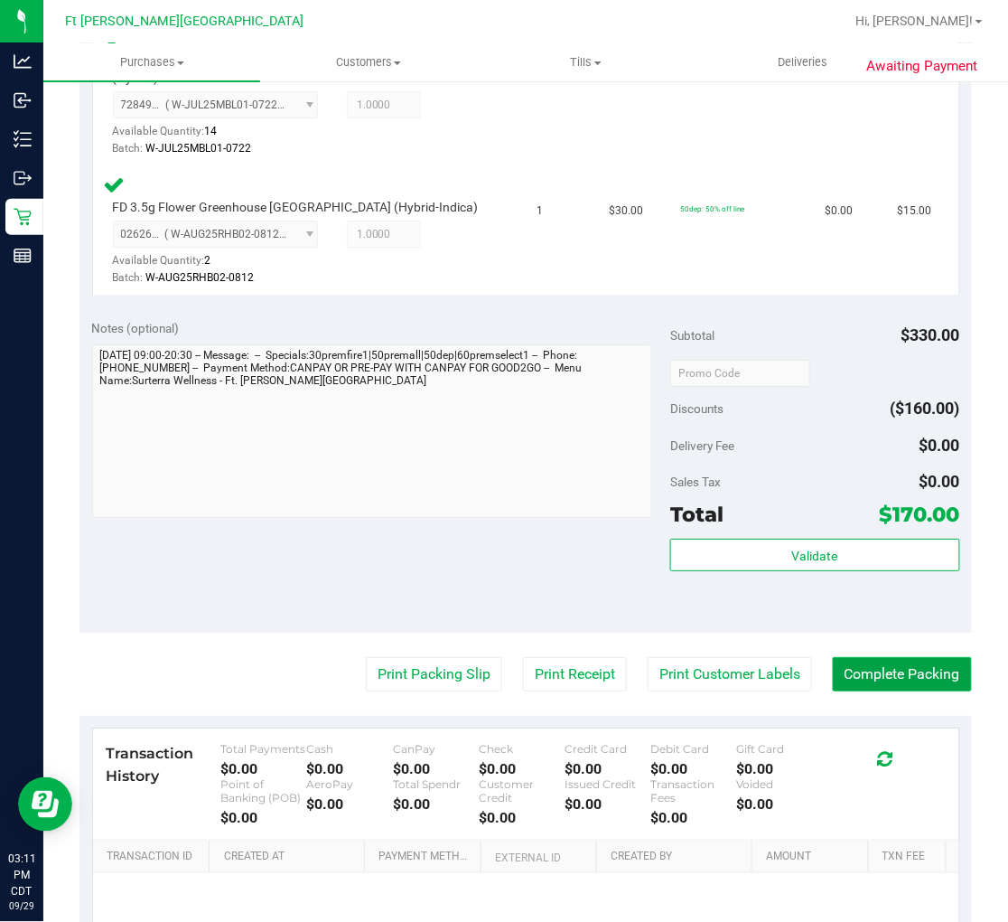
click at [865, 657] on button "Complete Packing" at bounding box center [902, 674] width 139 height 34
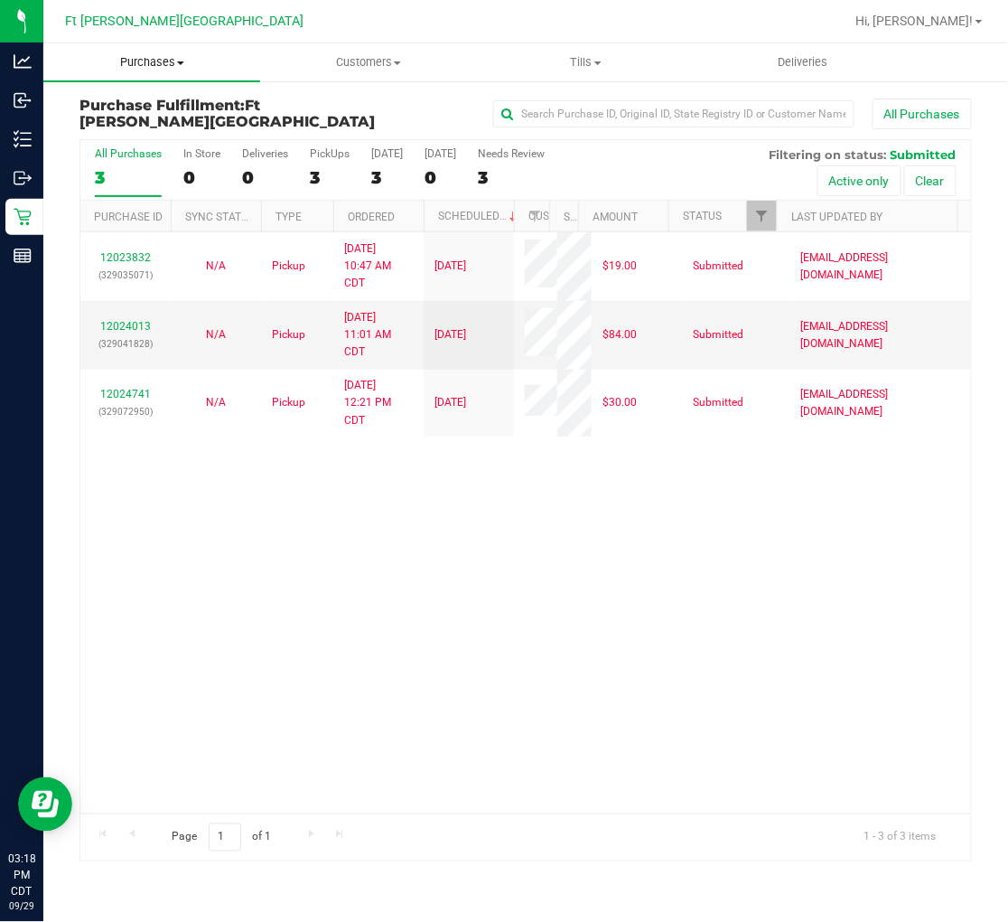
click at [155, 64] on span "Purchases" at bounding box center [151, 62] width 217 height 16
click at [136, 101] on span "Summary of purchases" at bounding box center [135, 108] width 185 height 15
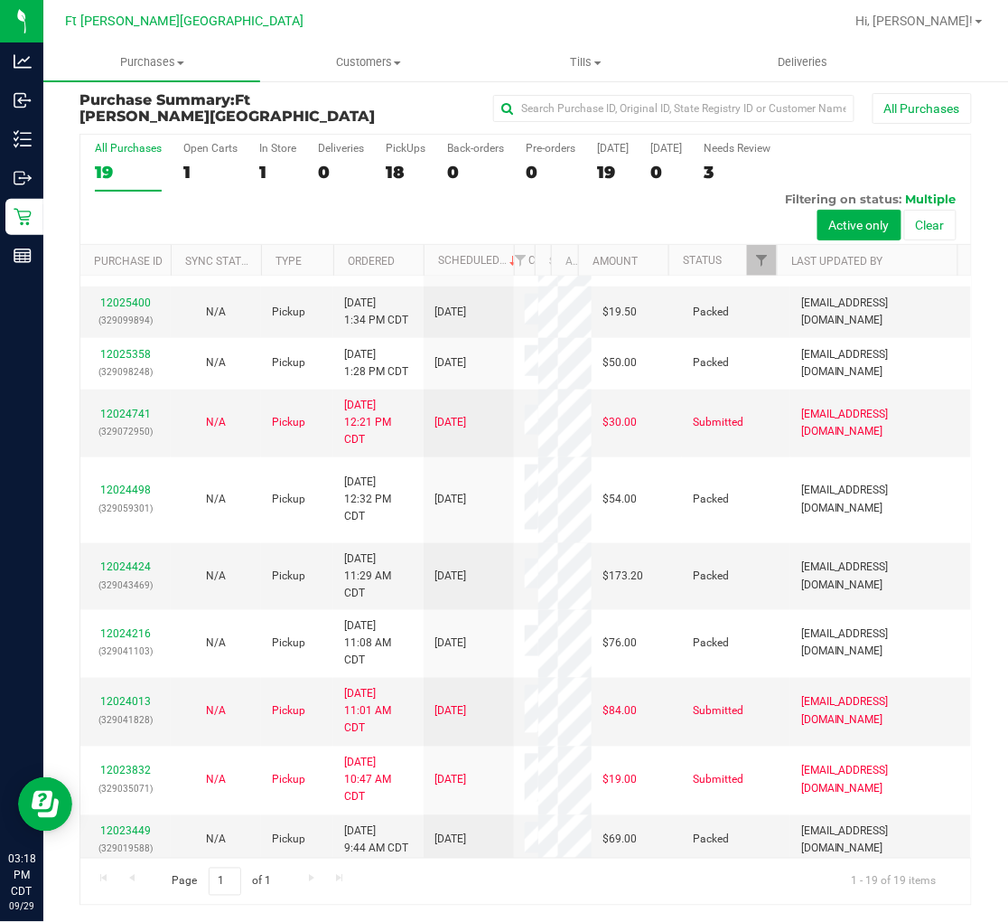
scroll to position [579, 0]
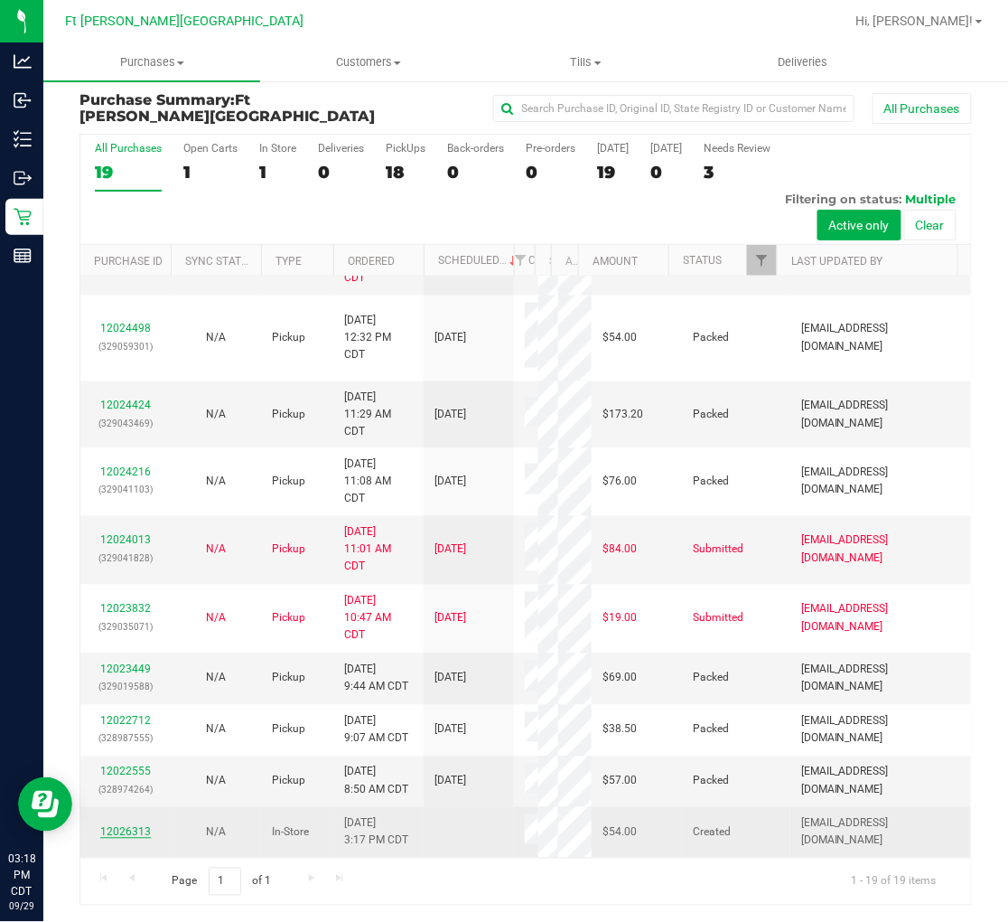
click at [134, 829] on link "12026313" at bounding box center [125, 832] width 51 height 13
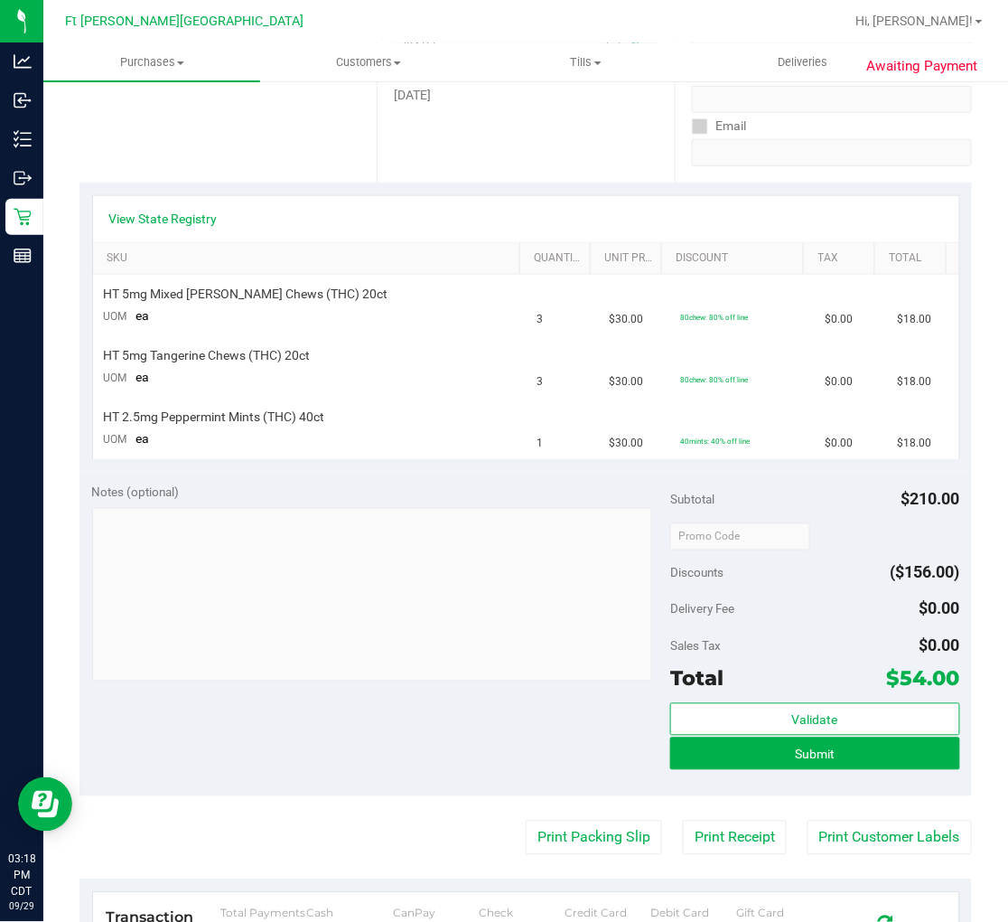
scroll to position [307, 0]
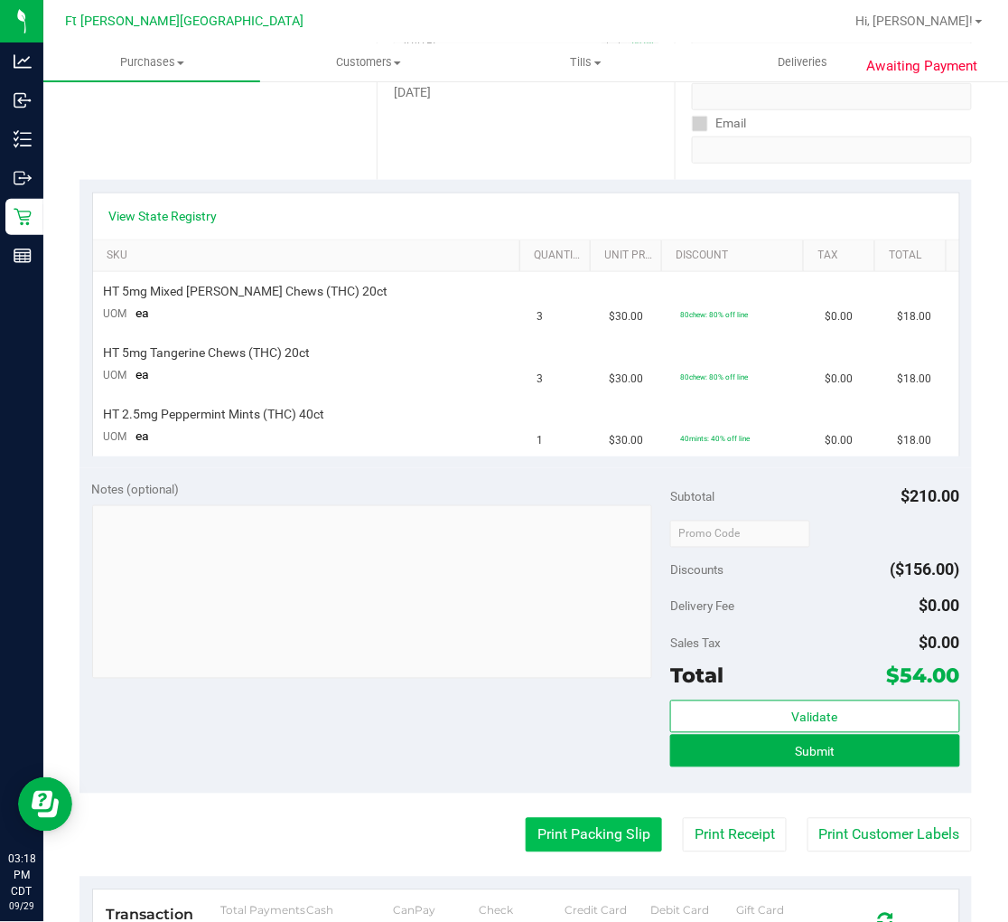
click at [573, 828] on button "Print Packing Slip" at bounding box center [594, 835] width 136 height 34
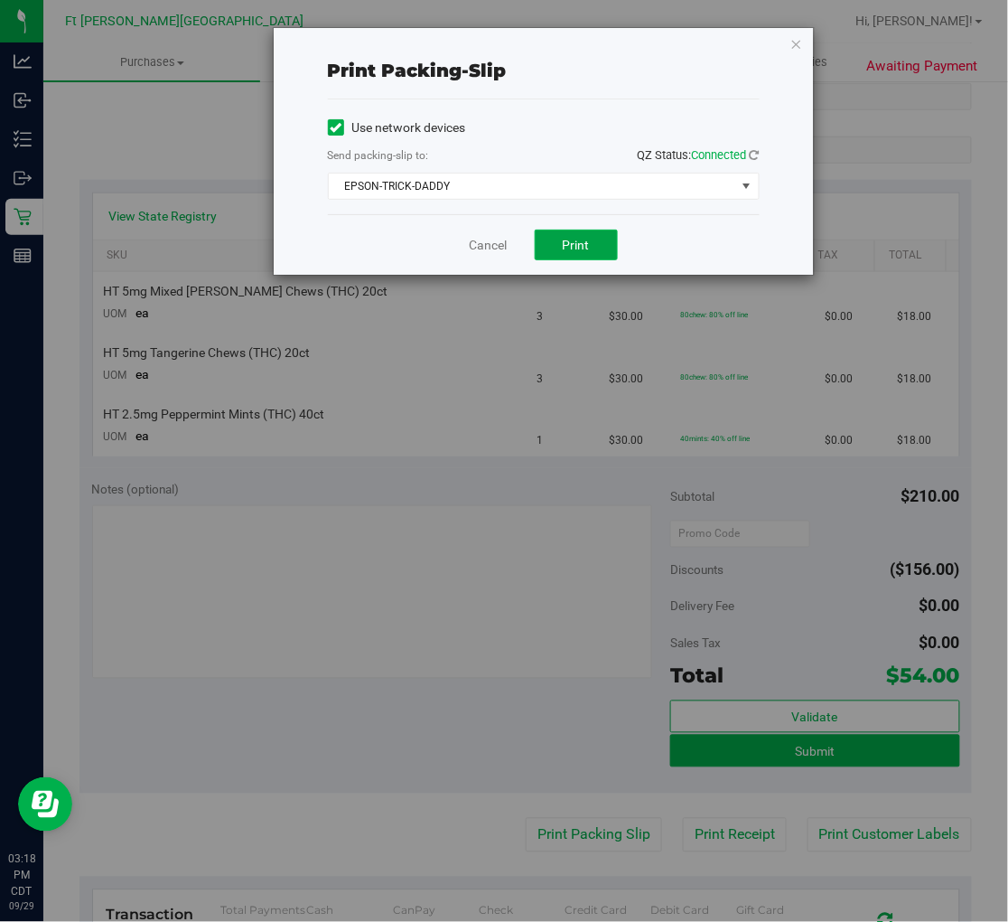
click at [570, 250] on span "Print" at bounding box center [576, 245] width 27 height 14
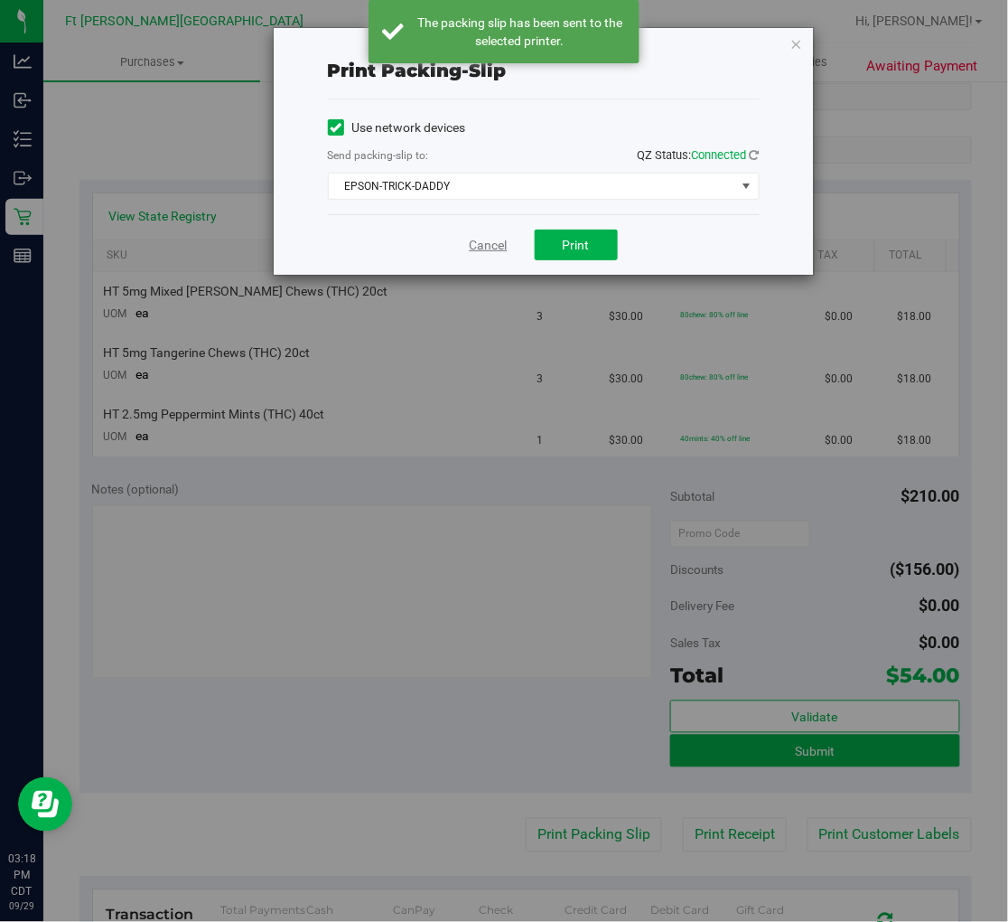
click at [490, 246] on link "Cancel" at bounding box center [489, 245] width 38 height 19
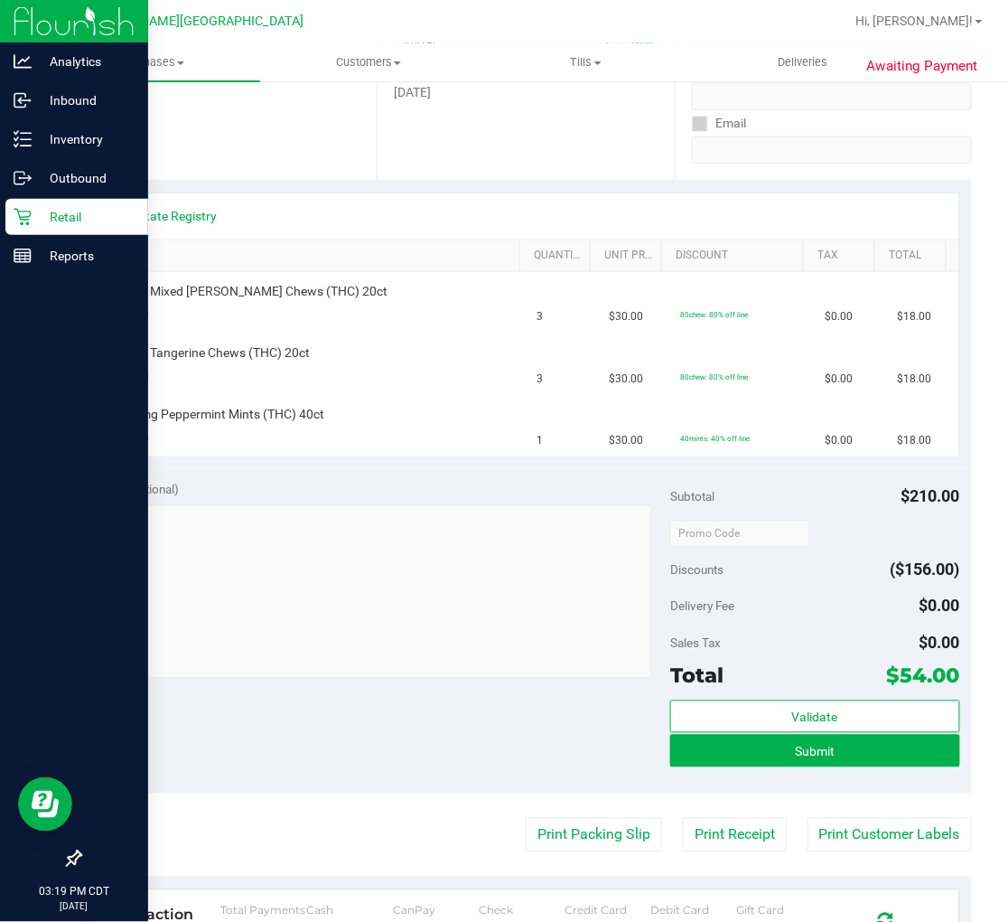
click at [32, 212] on p "Retail" at bounding box center [86, 217] width 108 height 22
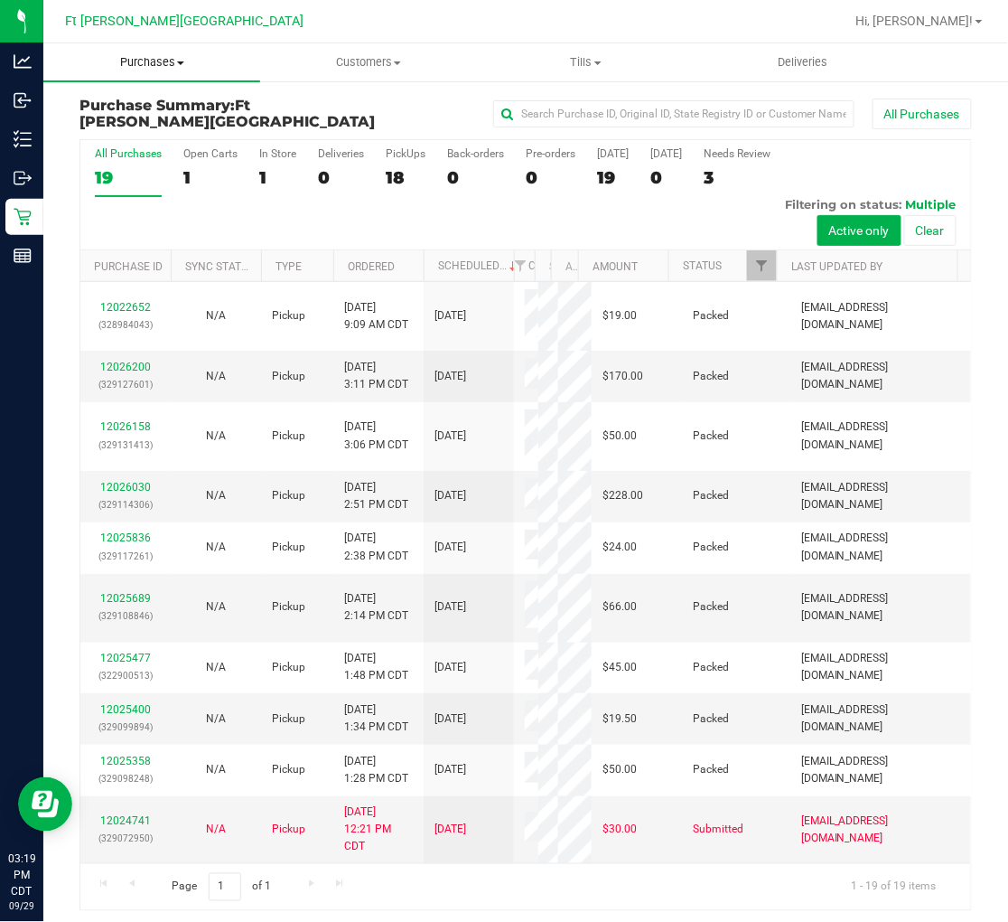
click at [155, 61] on span "Purchases" at bounding box center [151, 62] width 217 height 16
click at [137, 124] on span "Fulfillment" at bounding box center [99, 130] width 112 height 15
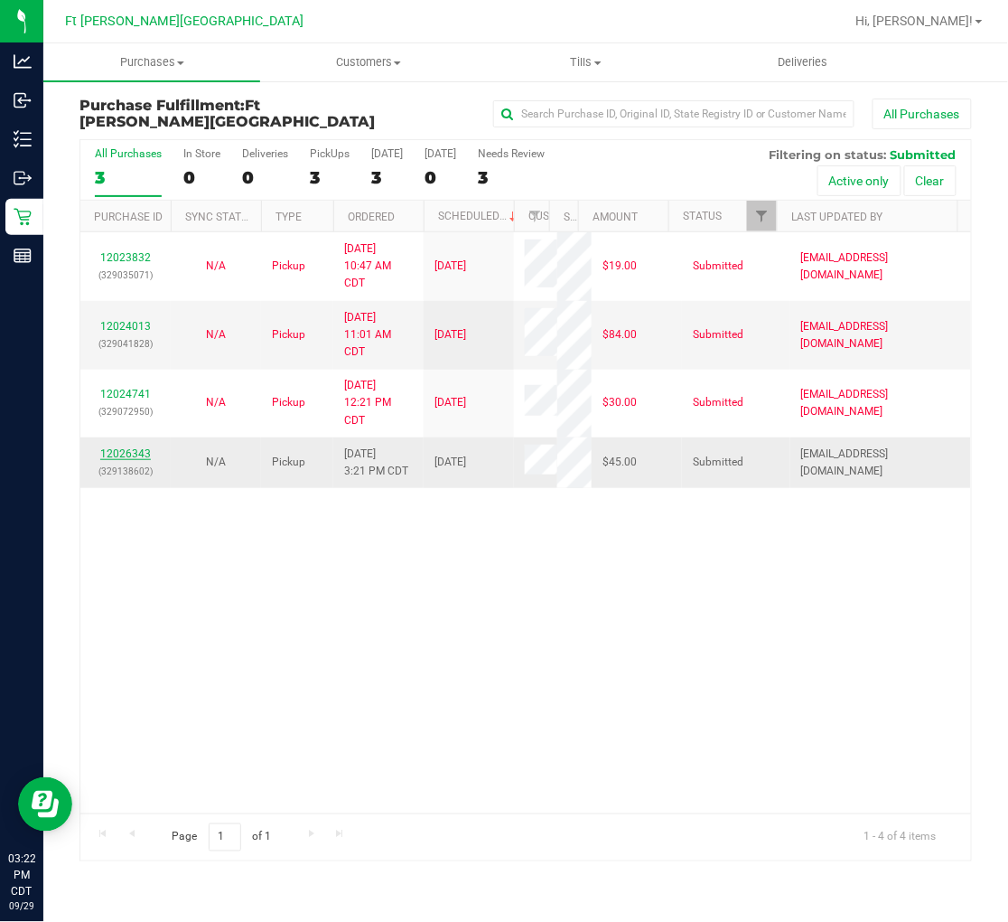
click at [137, 447] on link "12026343" at bounding box center [125, 453] width 51 height 13
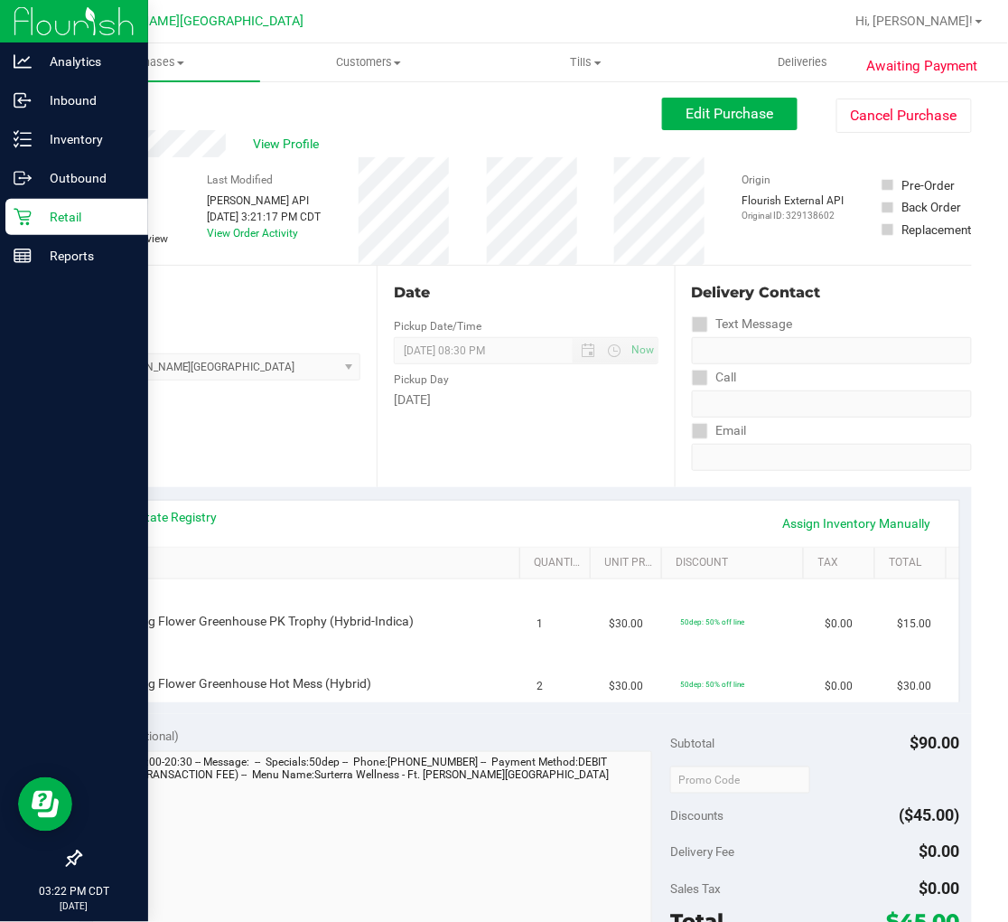
click at [24, 214] on icon at bounding box center [23, 217] width 18 height 18
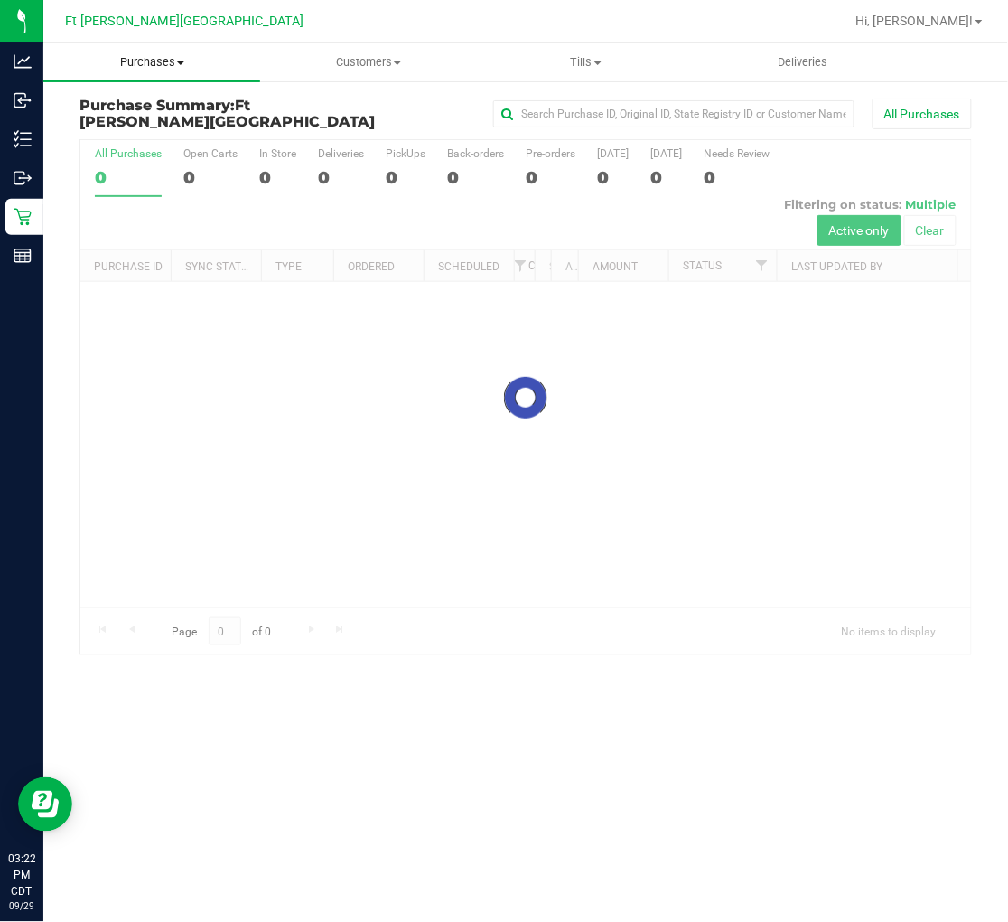
click at [155, 61] on span "Purchases" at bounding box center [151, 62] width 217 height 16
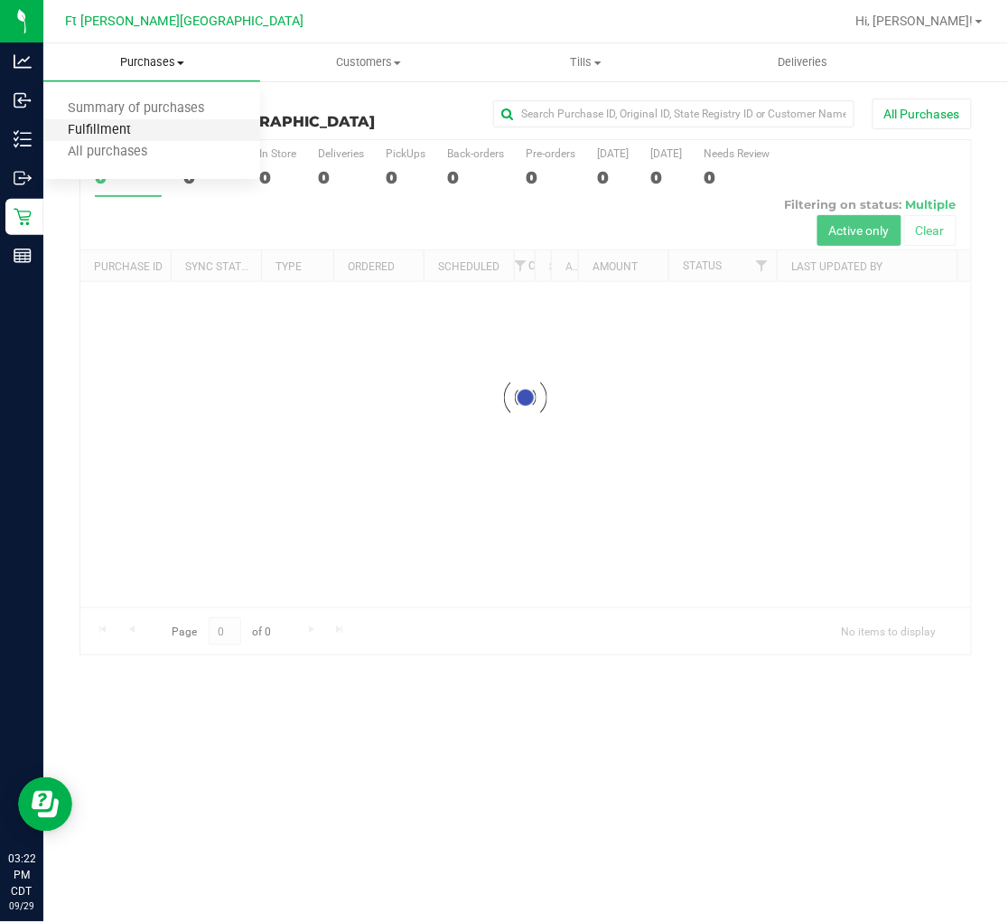
click at [140, 123] on span "Fulfillment" at bounding box center [99, 130] width 112 height 15
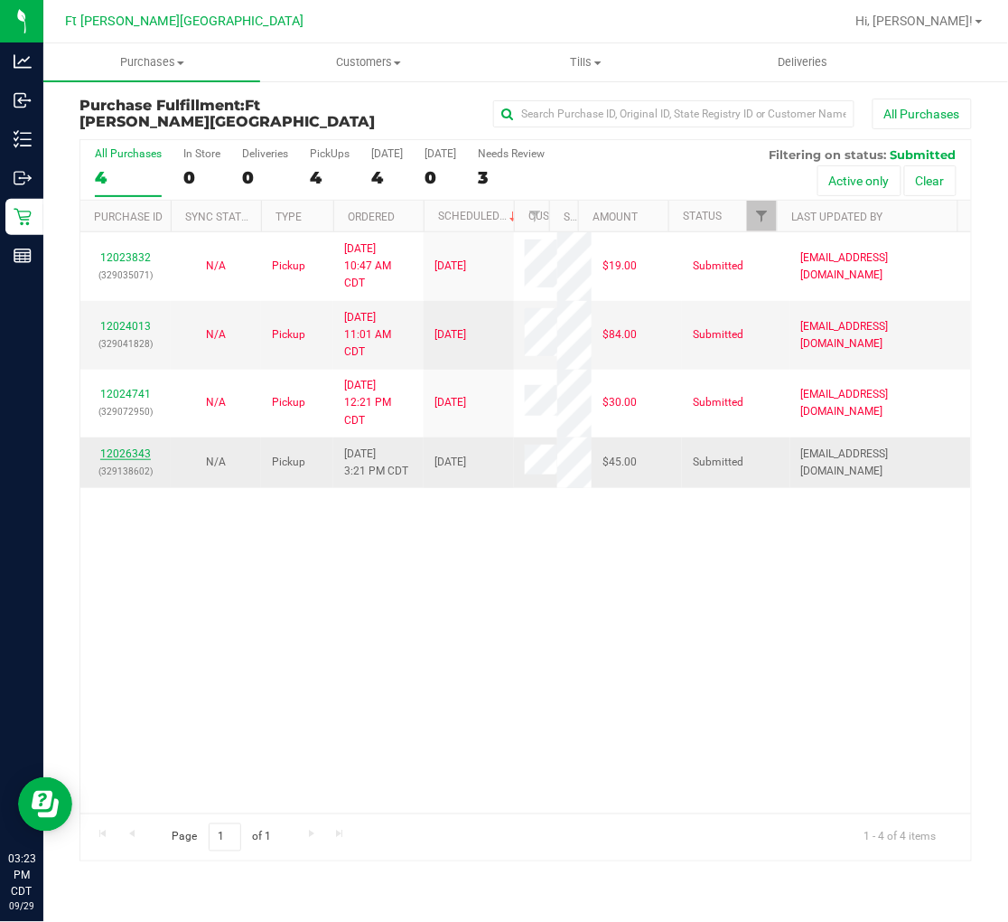
click at [137, 447] on link "12026343" at bounding box center [125, 453] width 51 height 13
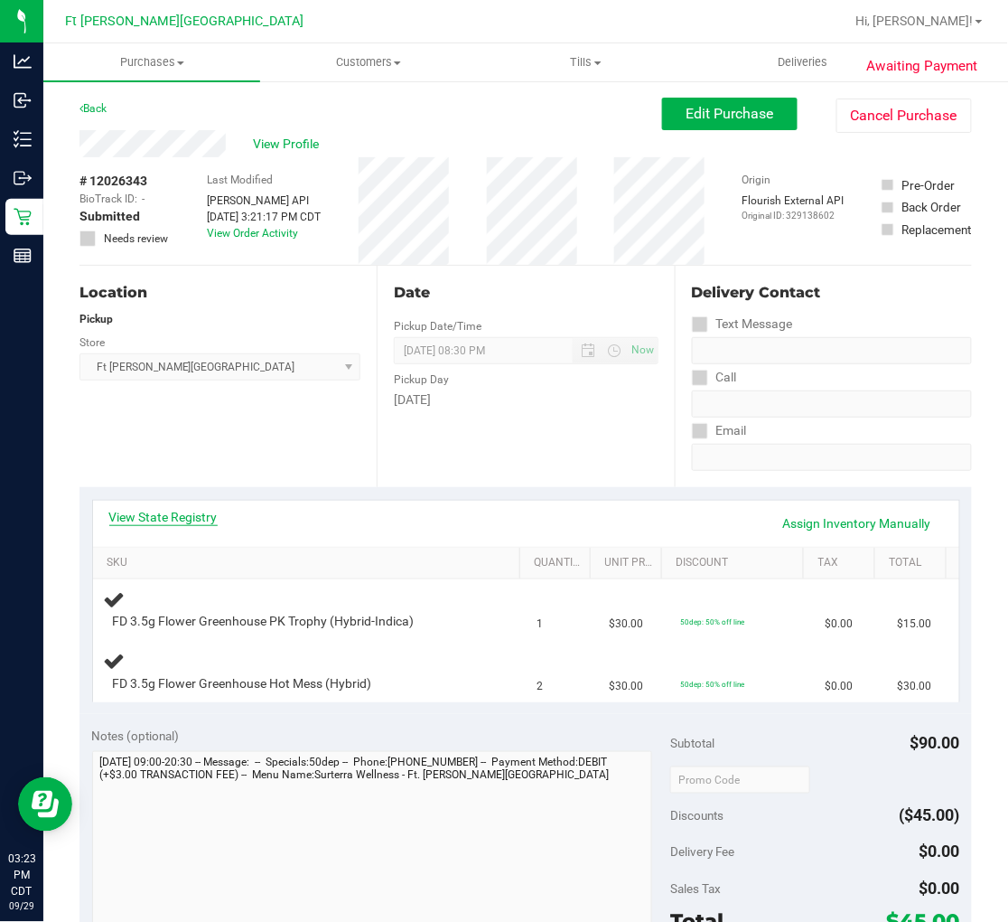
click at [170, 508] on link "View State Registry" at bounding box center [163, 517] width 108 height 18
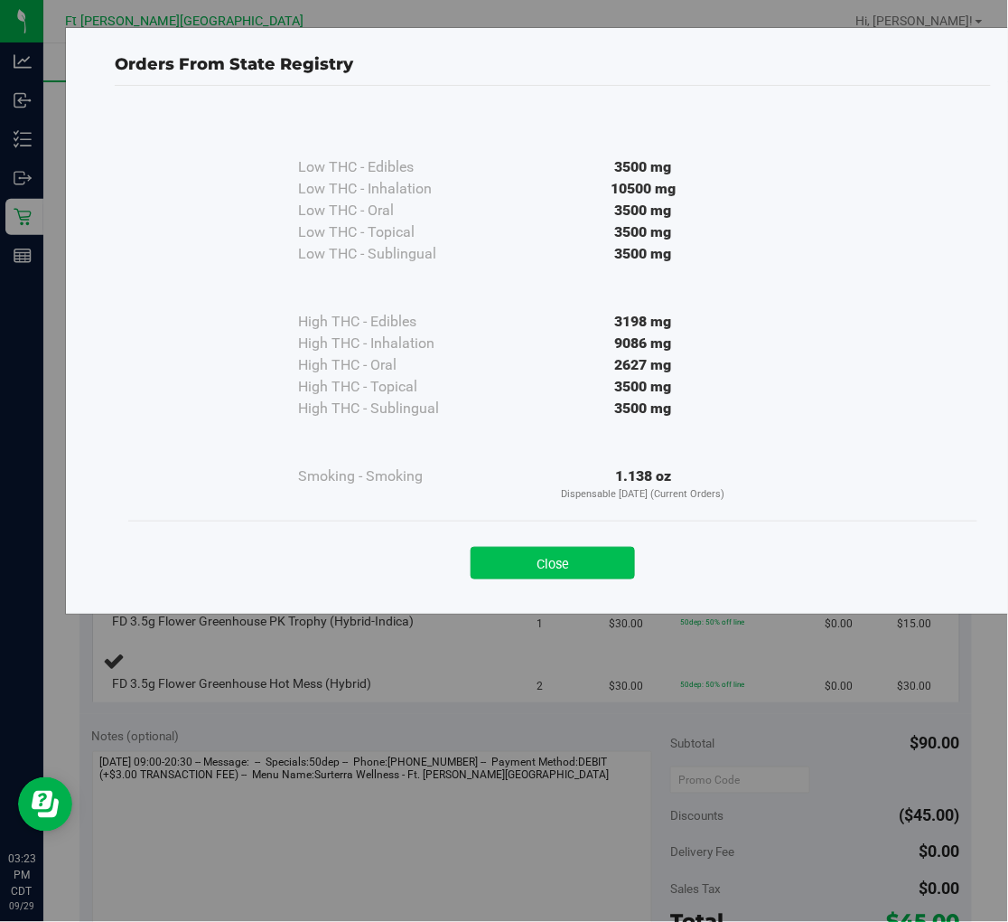
click at [492, 560] on button "Close" at bounding box center [553, 563] width 164 height 33
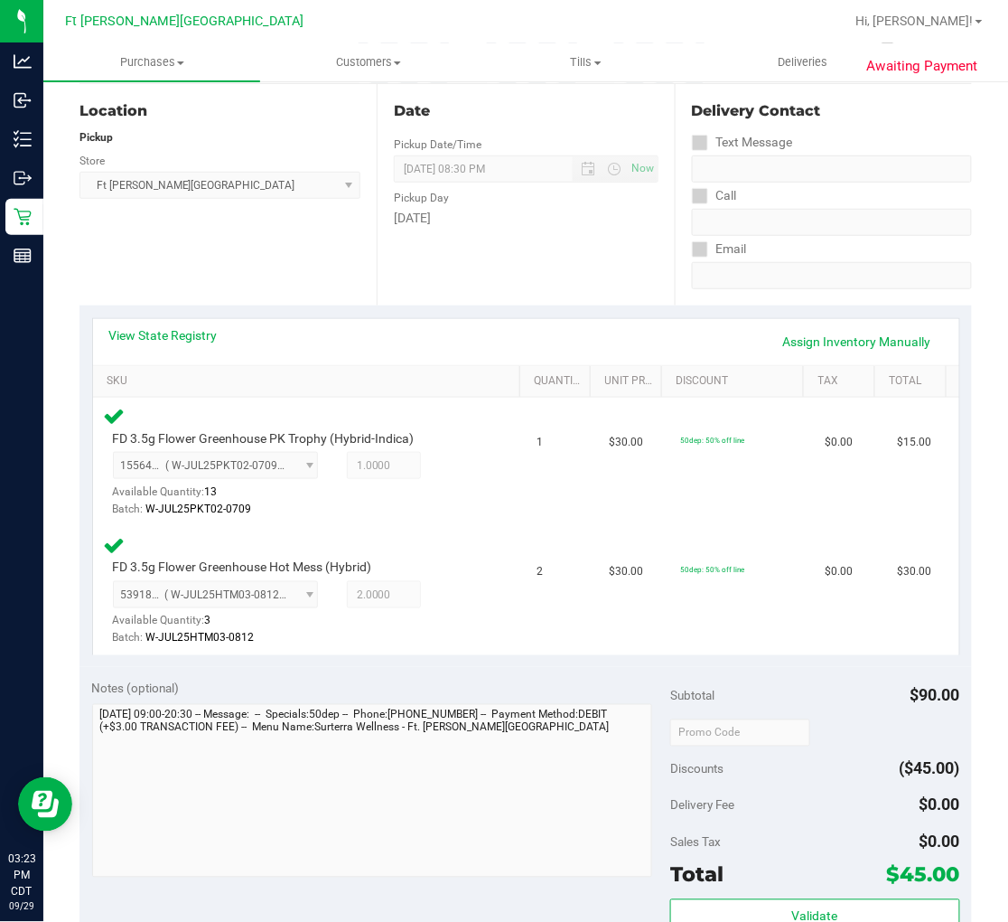
scroll to position [501, 0]
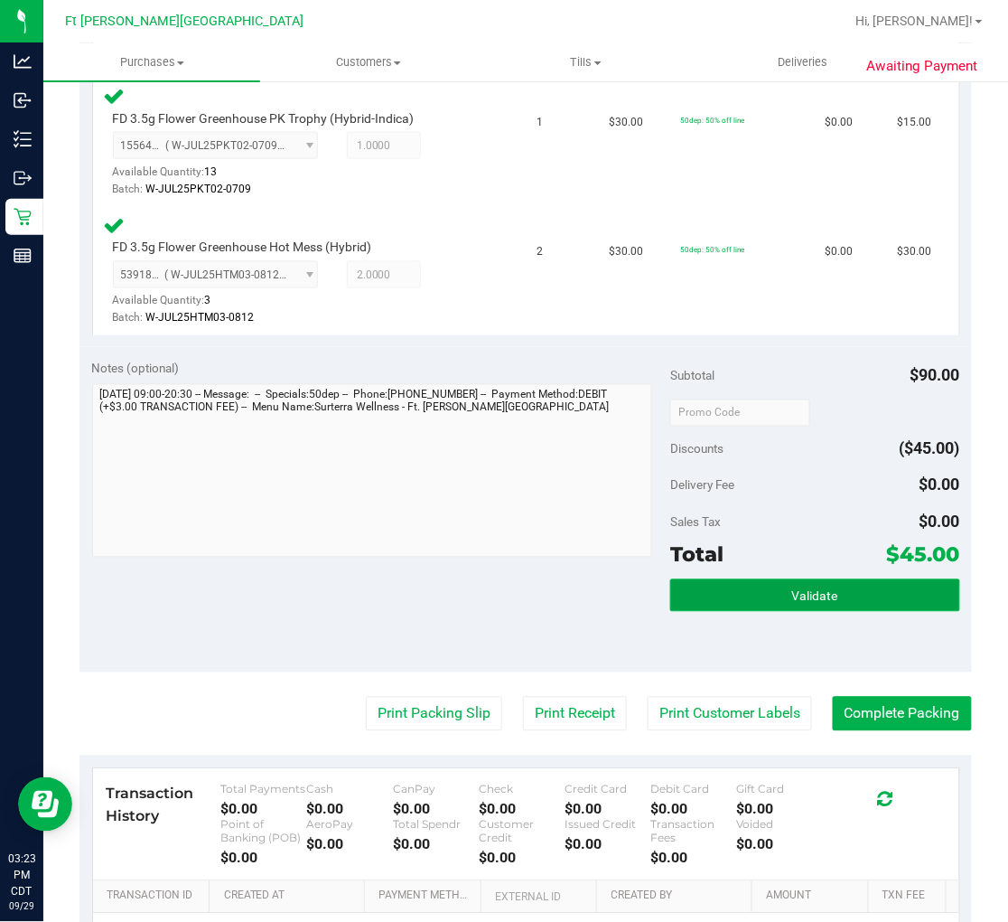
click at [709, 579] on button "Validate" at bounding box center [814, 595] width 289 height 33
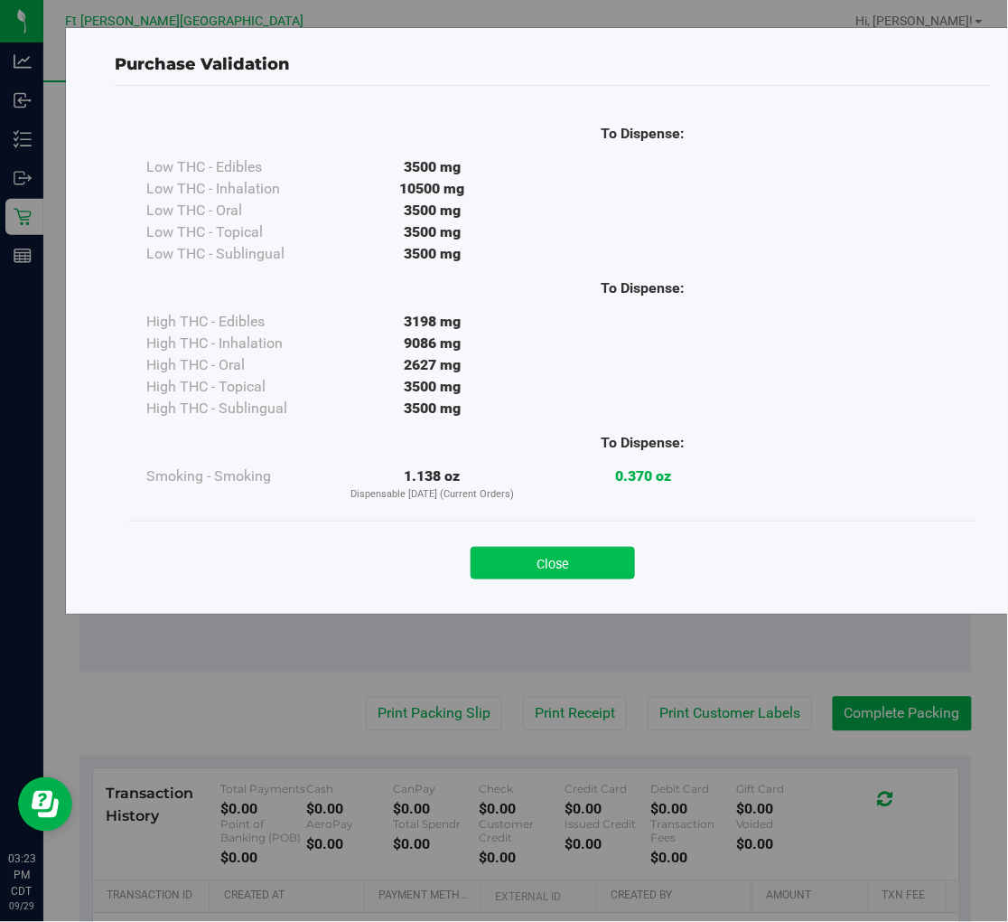
click at [546, 553] on button "Close" at bounding box center [553, 563] width 164 height 33
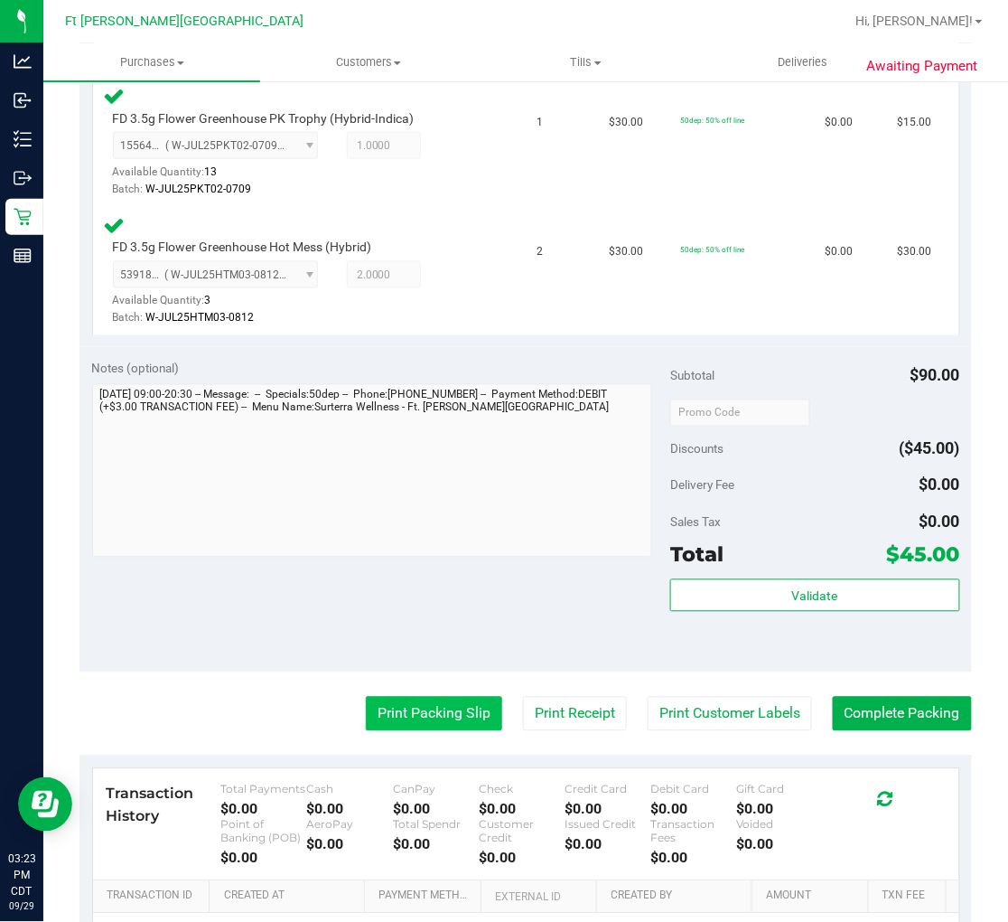
click at [439, 697] on button "Print Packing Slip" at bounding box center [434, 714] width 136 height 34
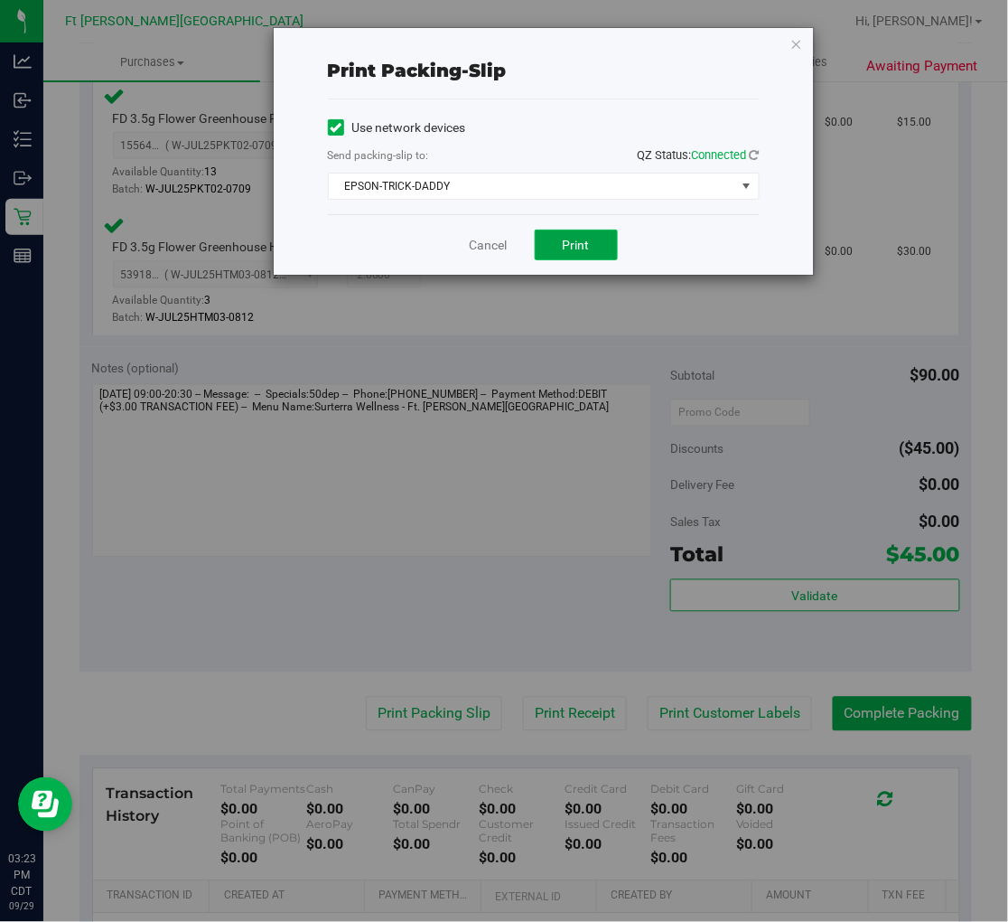
click at [578, 249] on span "Print" at bounding box center [576, 245] width 27 height 14
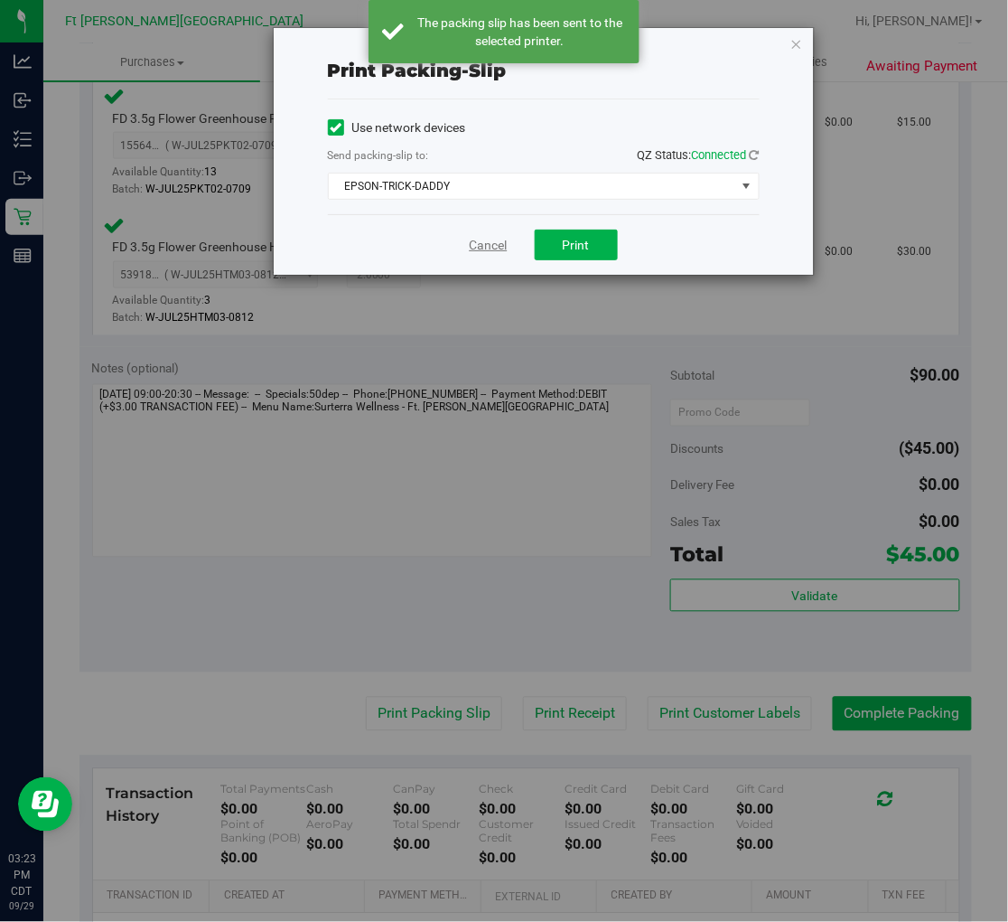
click at [485, 240] on link "Cancel" at bounding box center [489, 245] width 38 height 19
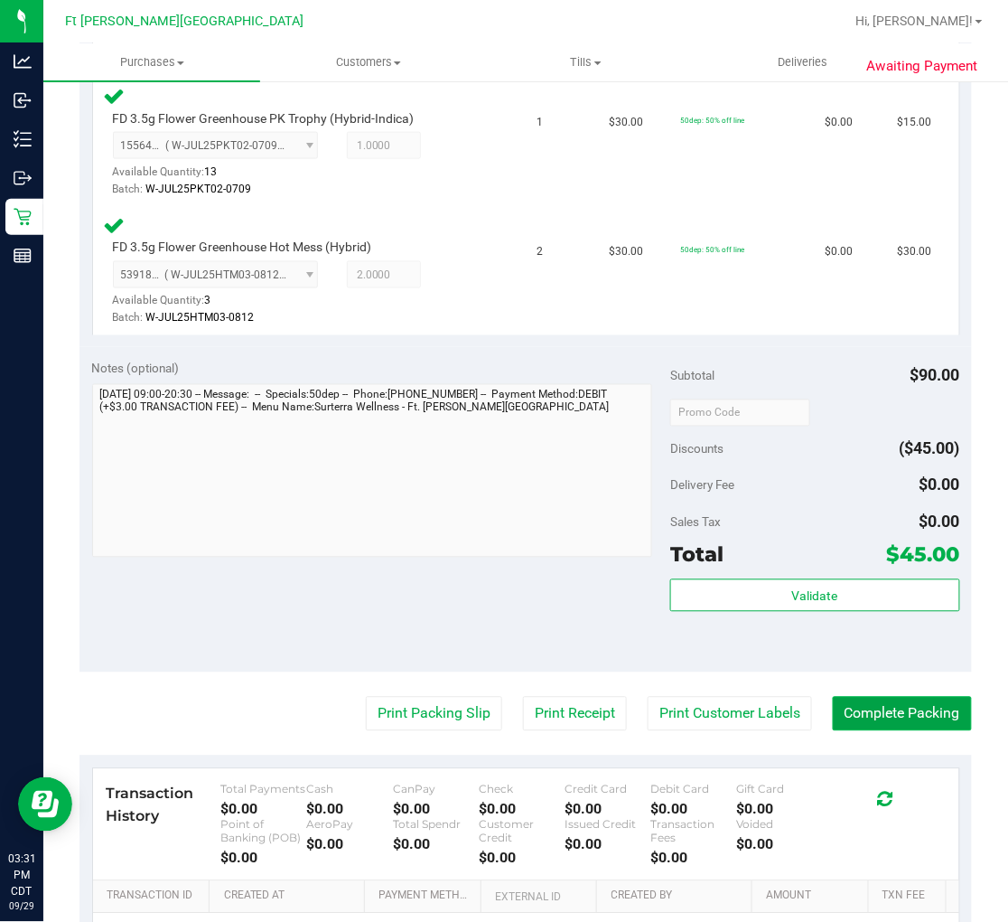
click at [865, 716] on button "Complete Packing" at bounding box center [902, 714] width 139 height 34
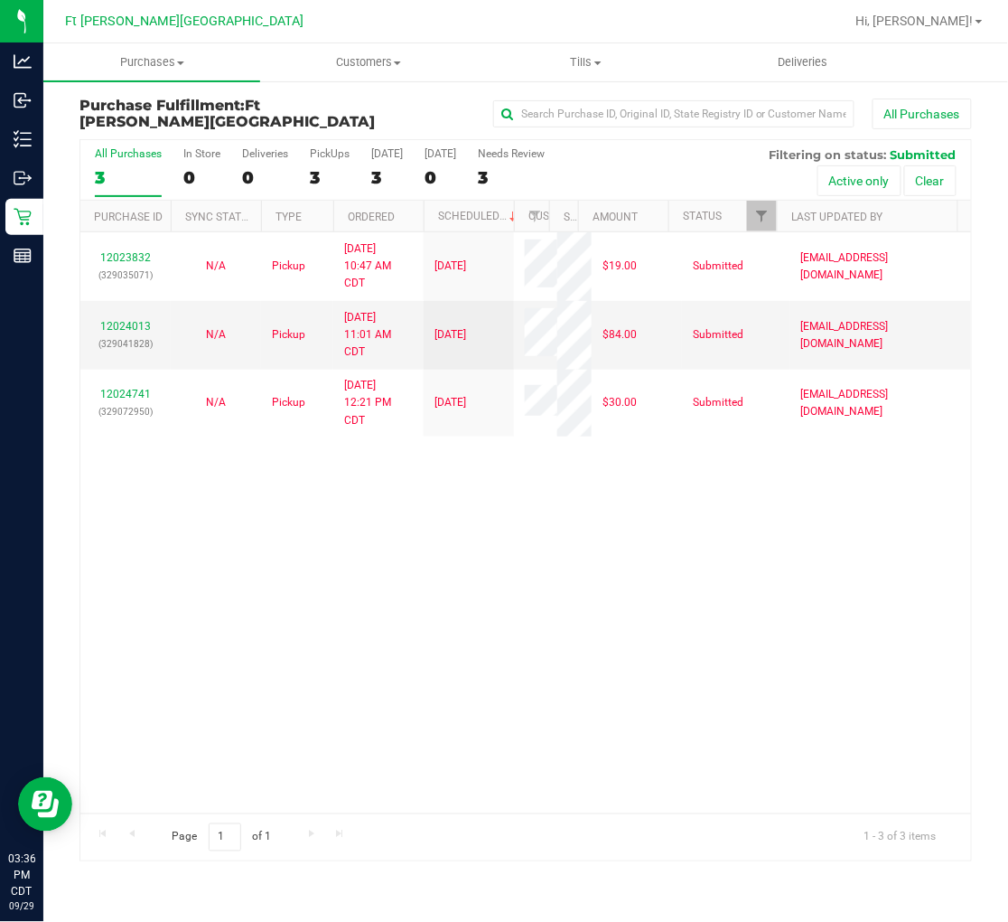
click at [402, 504] on div "12023832 (329035071) N/A Pickup 9/29/2025 10:47 AM CDT 9/29/2025 $19.00 Submitt…" at bounding box center [525, 522] width 891 height 581
click at [124, 164] on label "All Purchases 3" at bounding box center [128, 172] width 67 height 50
click at [0, 0] on input "All Purchases 3" at bounding box center [0, 0] width 0 height 0
click at [394, 544] on div "12023832 (329035071) N/A Pickup 9/29/2025 10:47 AM CDT 9/29/2025 $19.00 Submitt…" at bounding box center [525, 522] width 891 height 581
click at [136, 321] on link "12024013" at bounding box center [125, 326] width 51 height 13
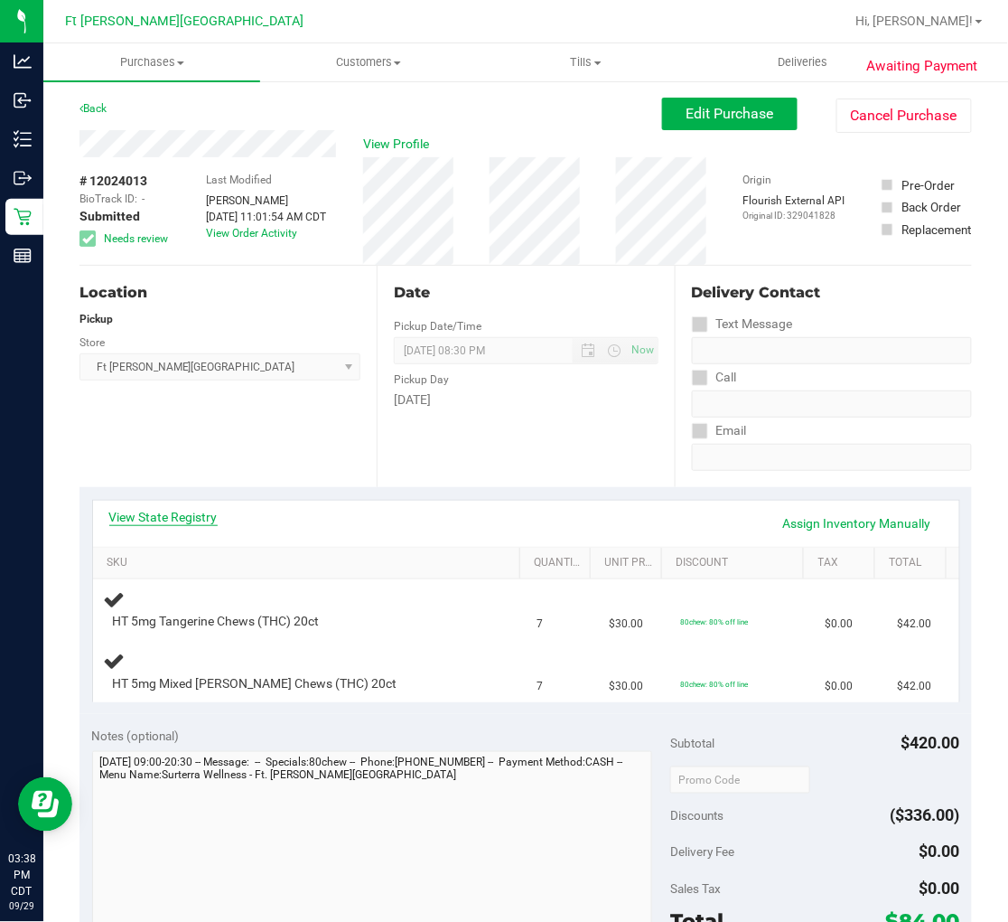
click at [175, 511] on link "View State Registry" at bounding box center [163, 517] width 108 height 18
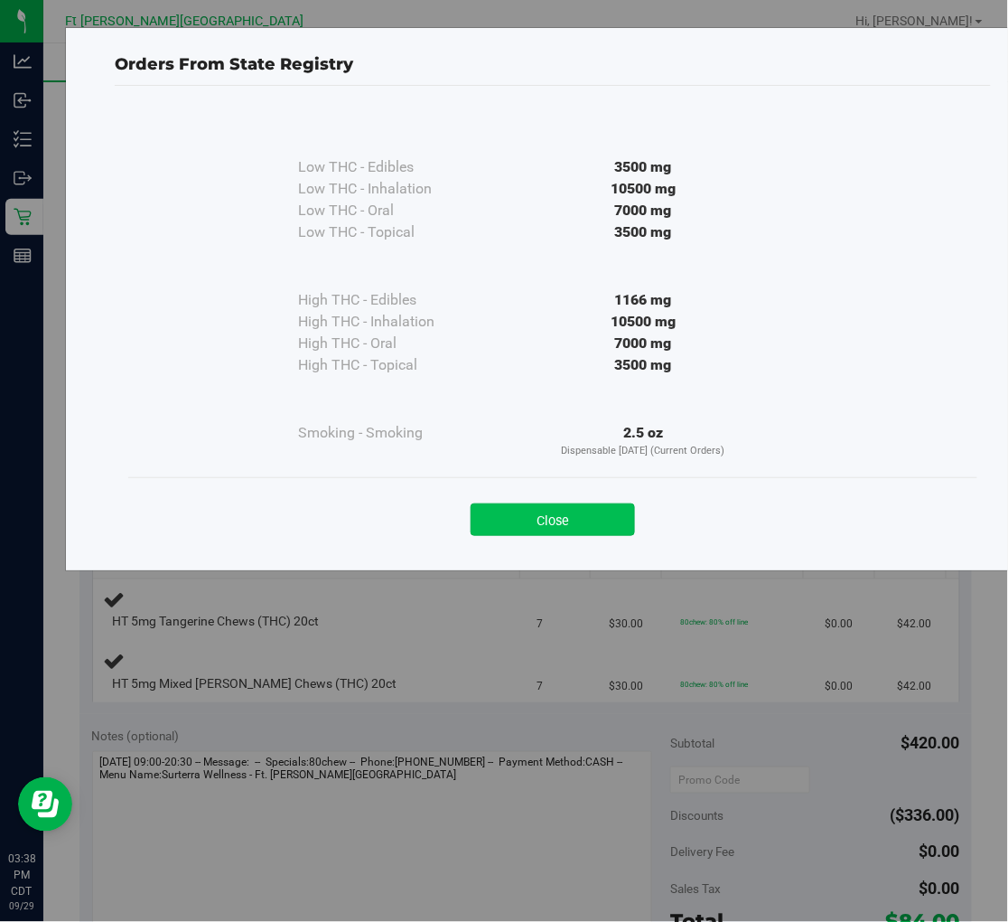
click at [581, 516] on button "Close" at bounding box center [553, 519] width 164 height 33
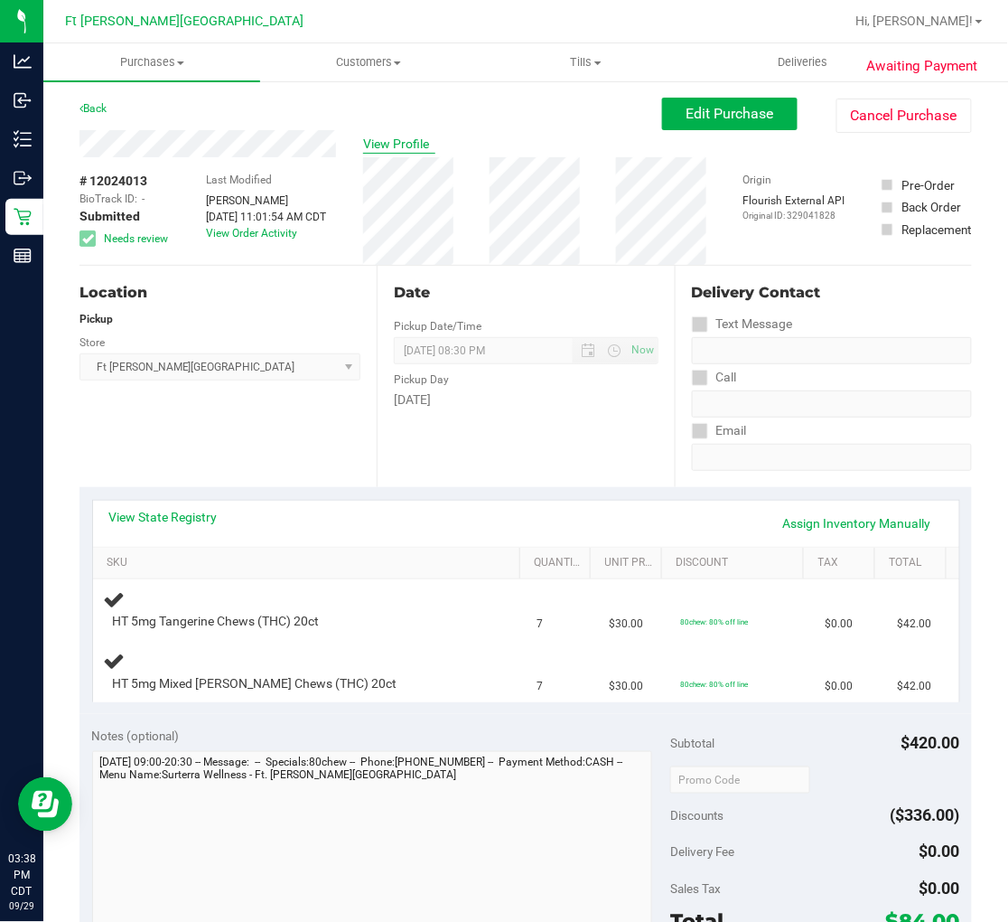
click at [387, 143] on span "View Profile" at bounding box center [399, 144] width 72 height 19
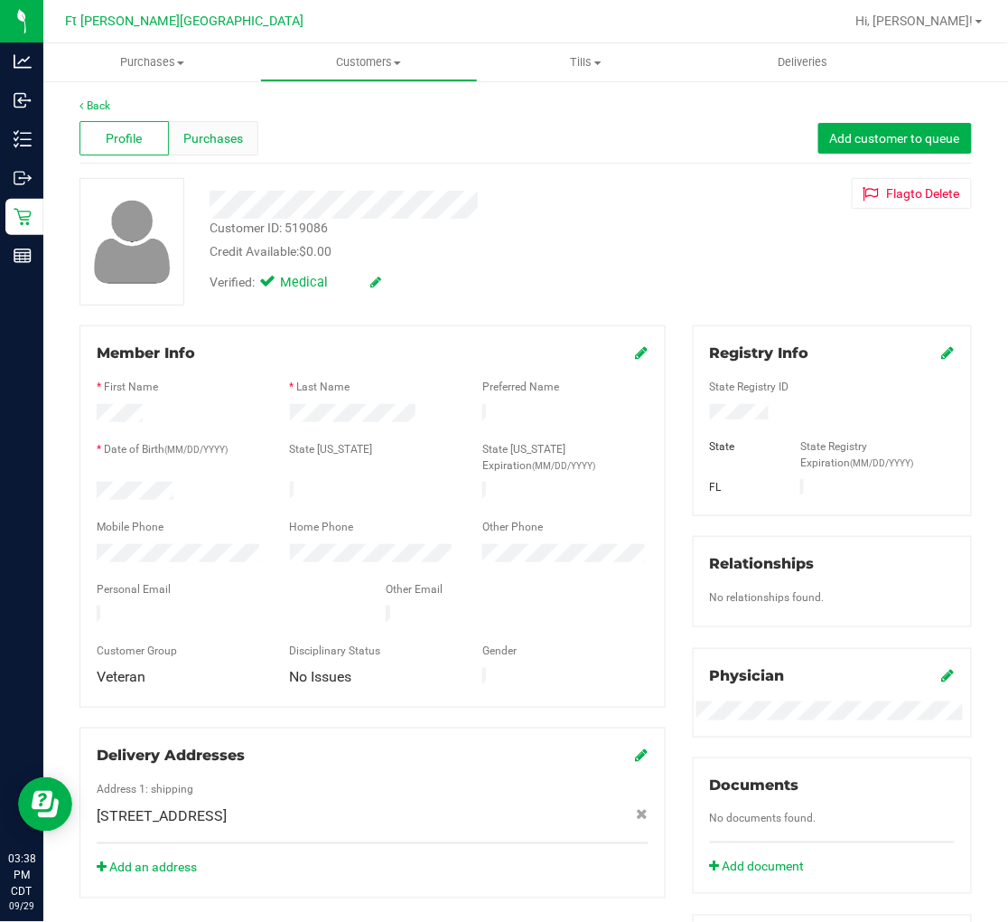
click at [226, 138] on span "Purchases" at bounding box center [213, 138] width 60 height 19
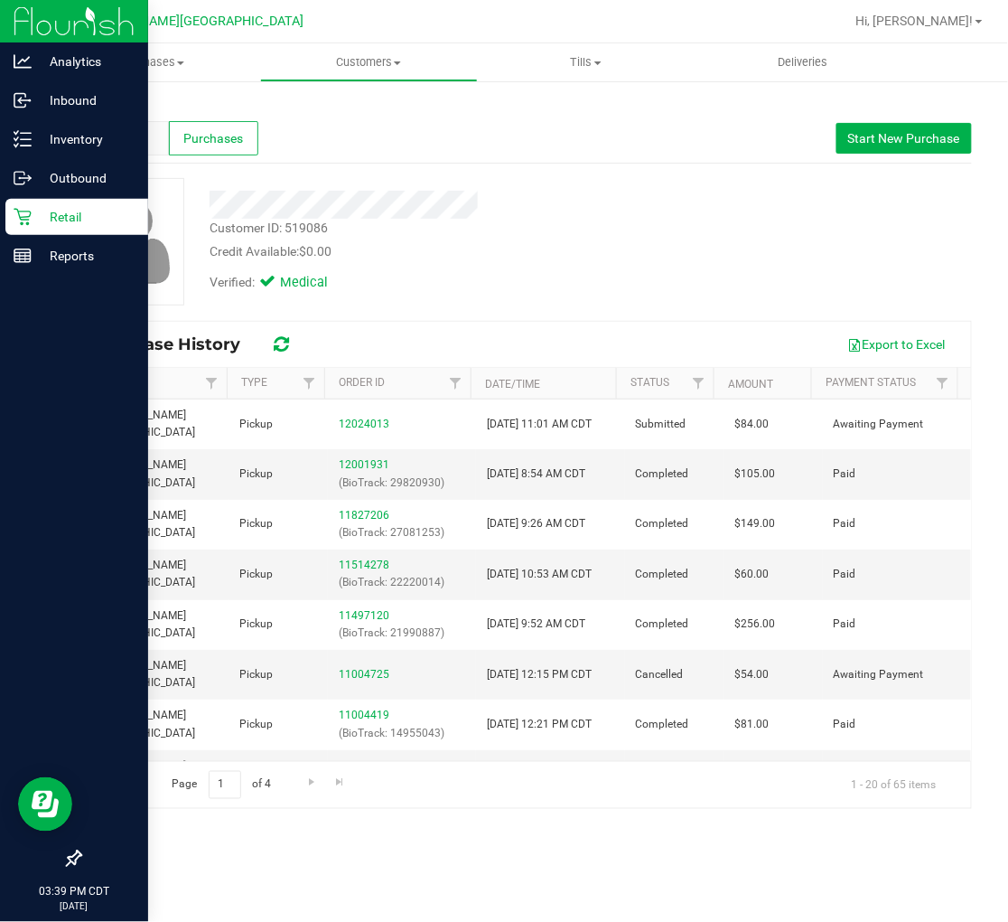
click at [36, 218] on p "Retail" at bounding box center [86, 217] width 108 height 22
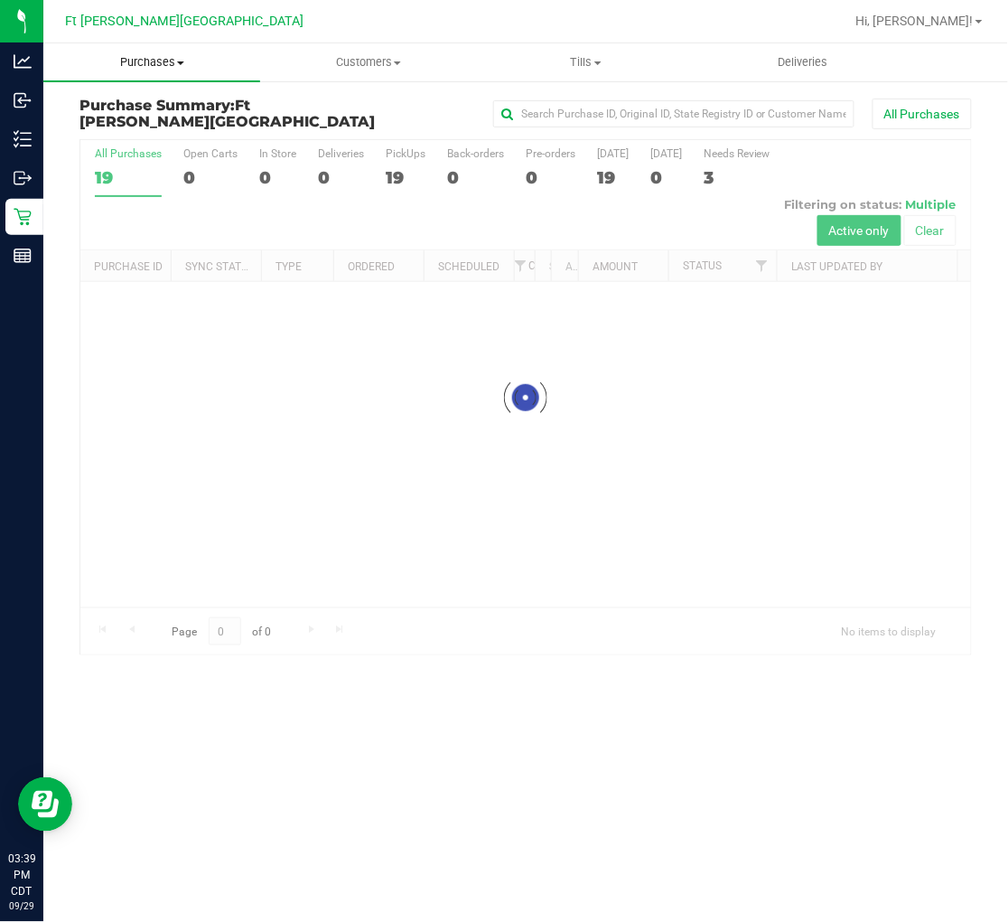
click at [150, 63] on span "Purchases" at bounding box center [151, 62] width 217 height 16
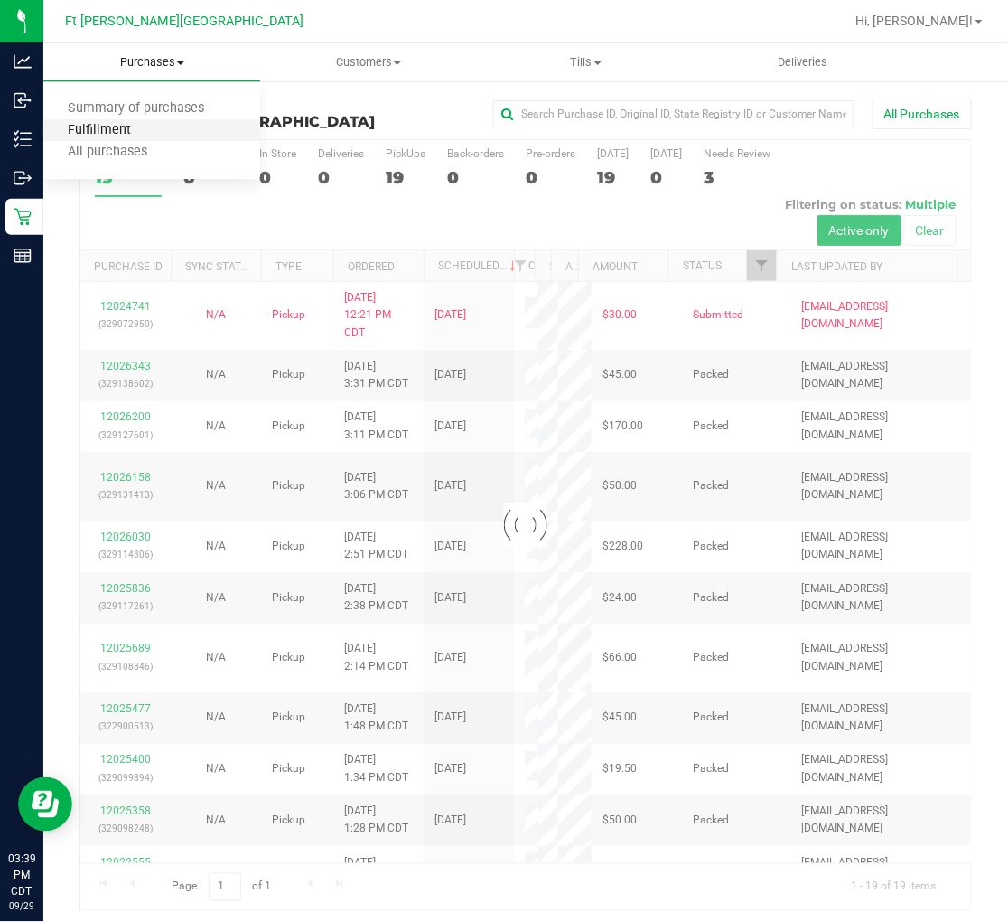
click at [139, 127] on span "Fulfillment" at bounding box center [99, 130] width 112 height 15
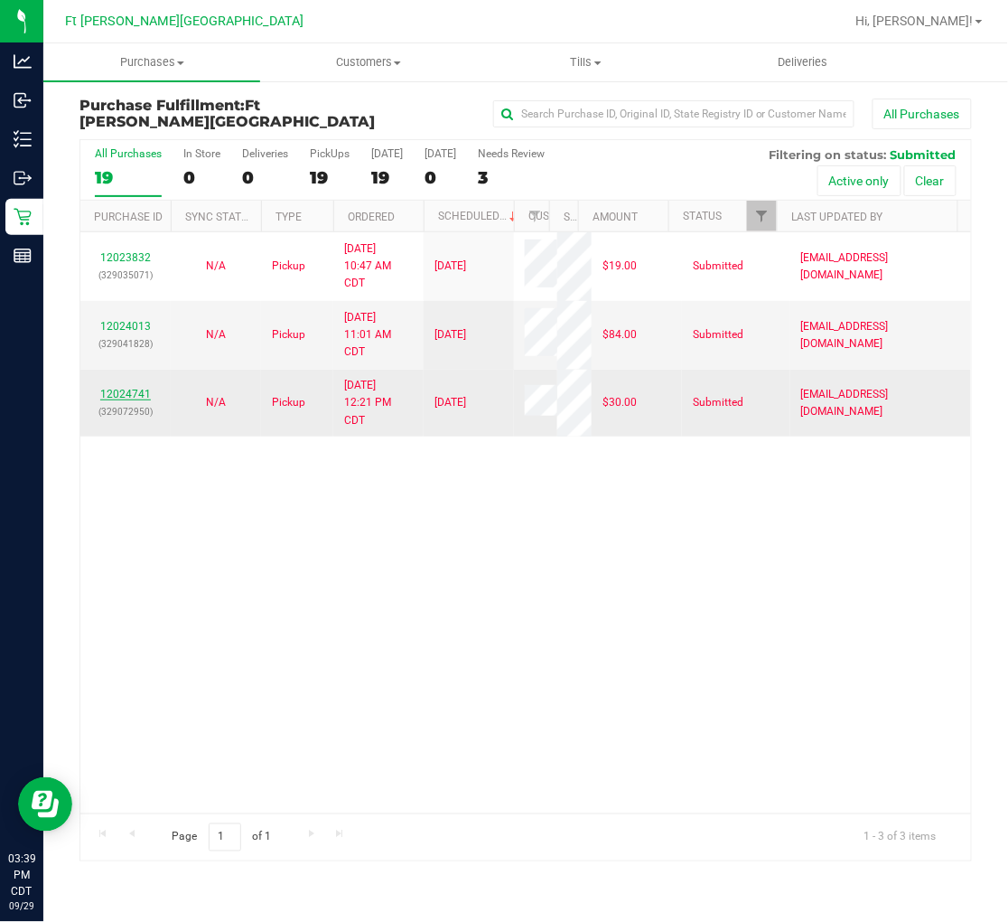
click at [136, 393] on link "12024741" at bounding box center [125, 394] width 51 height 13
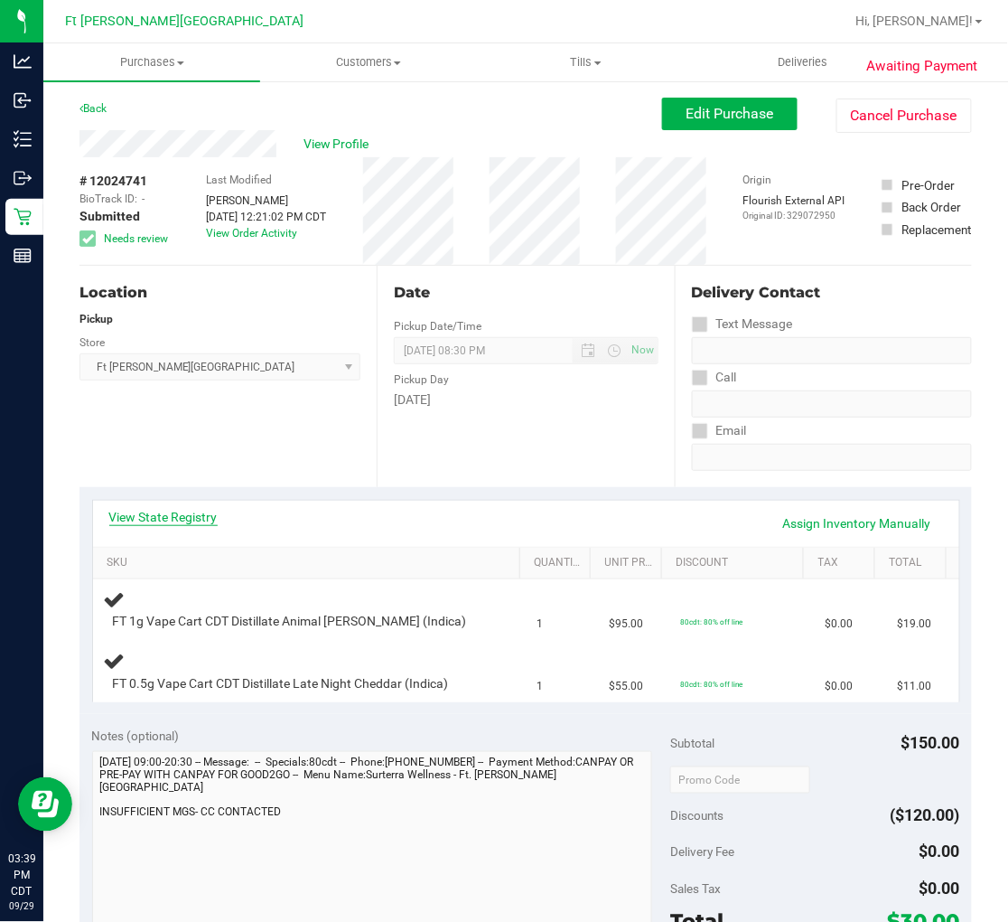
click at [164, 513] on link "View State Registry" at bounding box center [163, 517] width 108 height 18
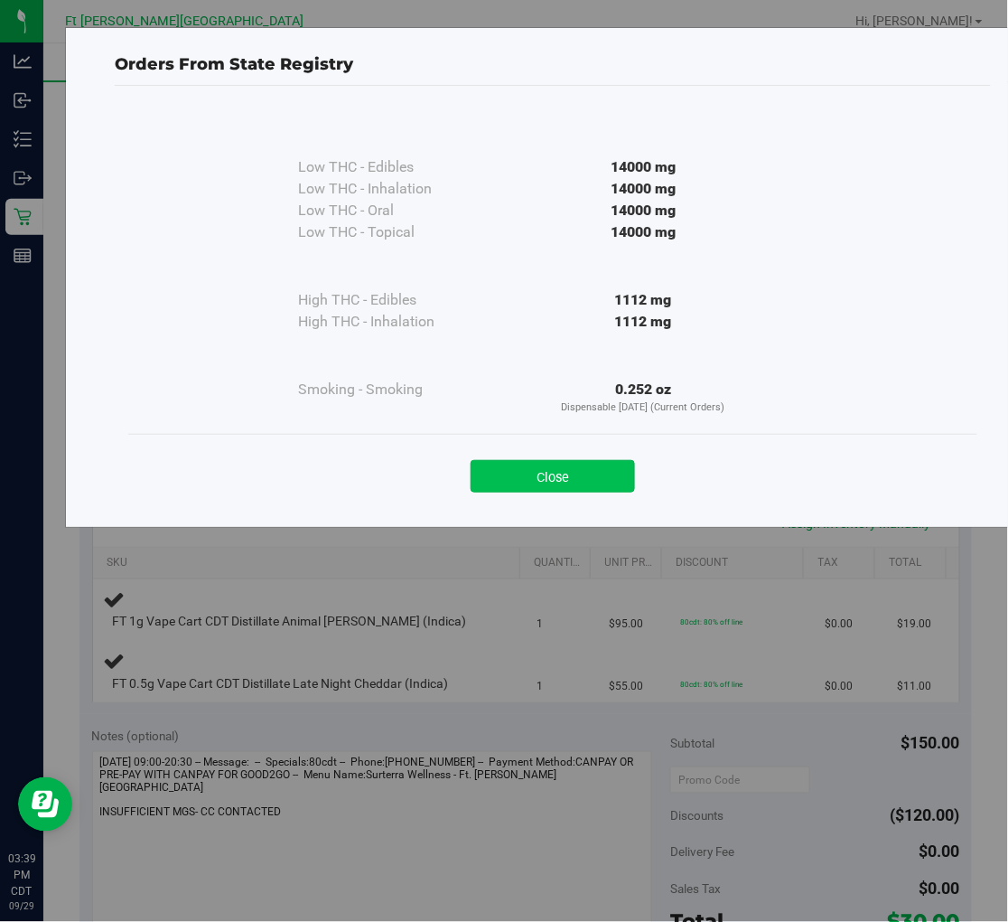
click at [522, 479] on button "Close" at bounding box center [553, 476] width 164 height 33
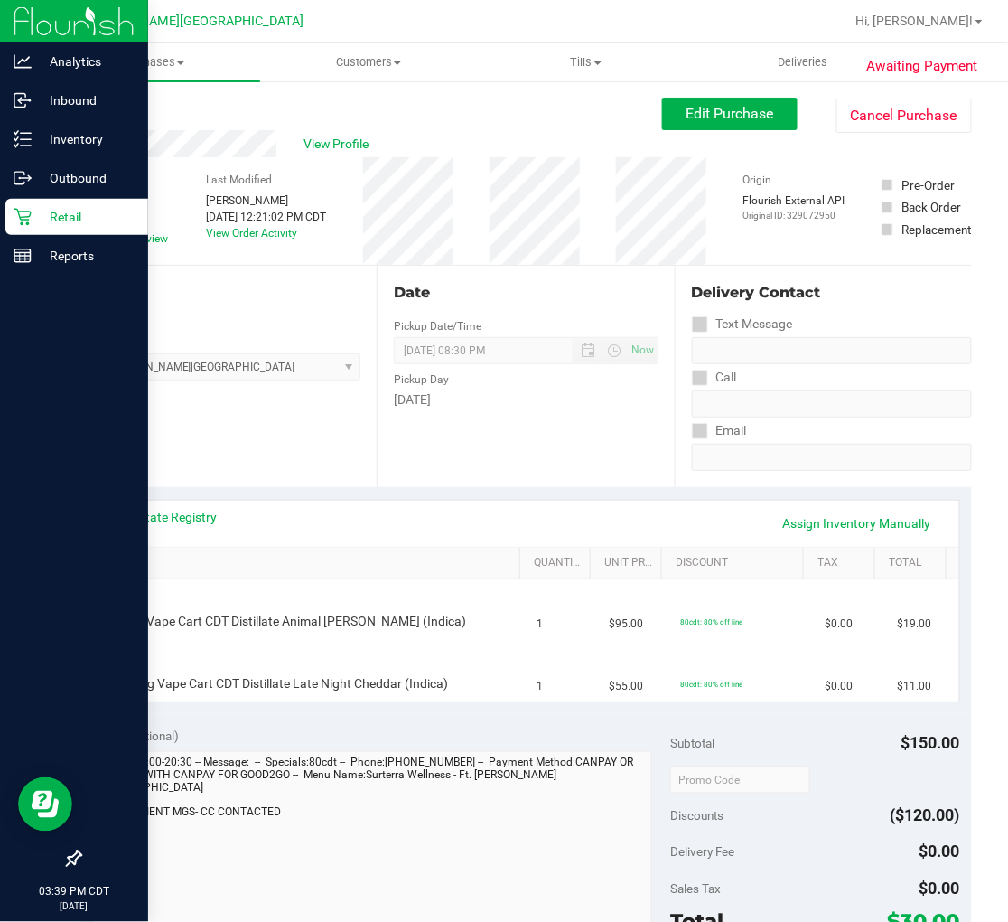
click at [42, 224] on p "Retail" at bounding box center [86, 217] width 108 height 22
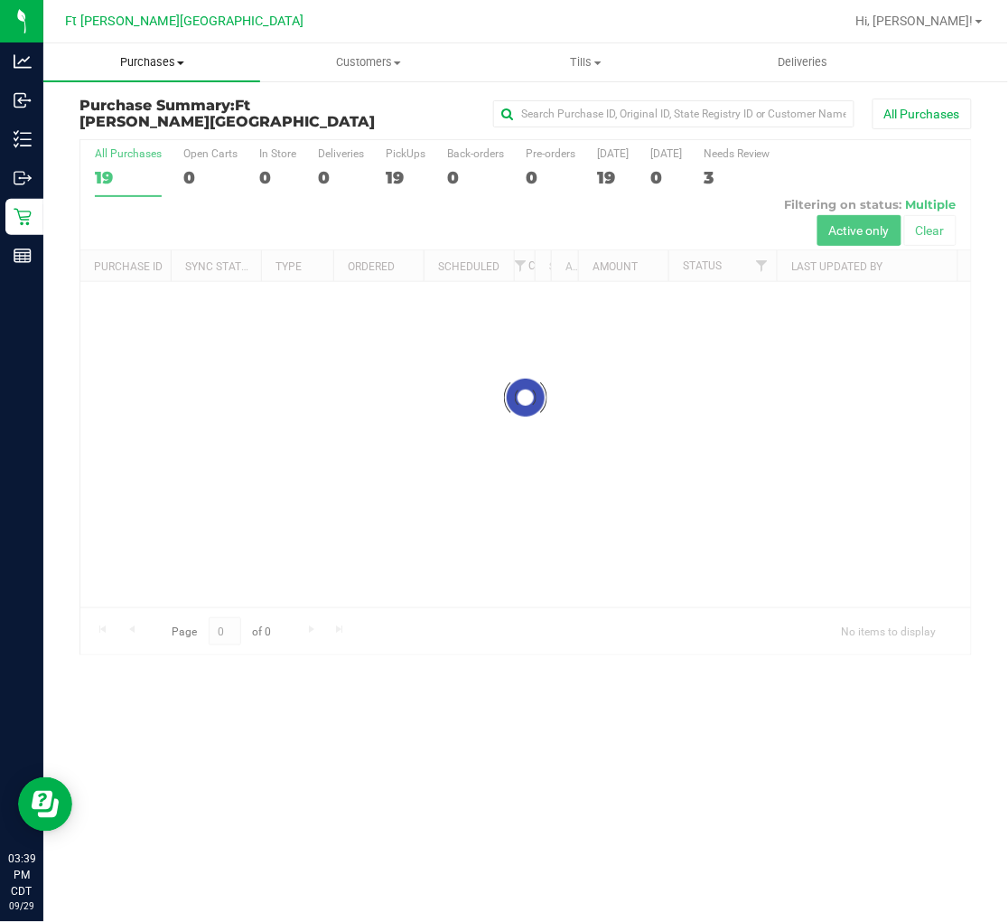
click at [141, 55] on span "Purchases" at bounding box center [151, 62] width 217 height 16
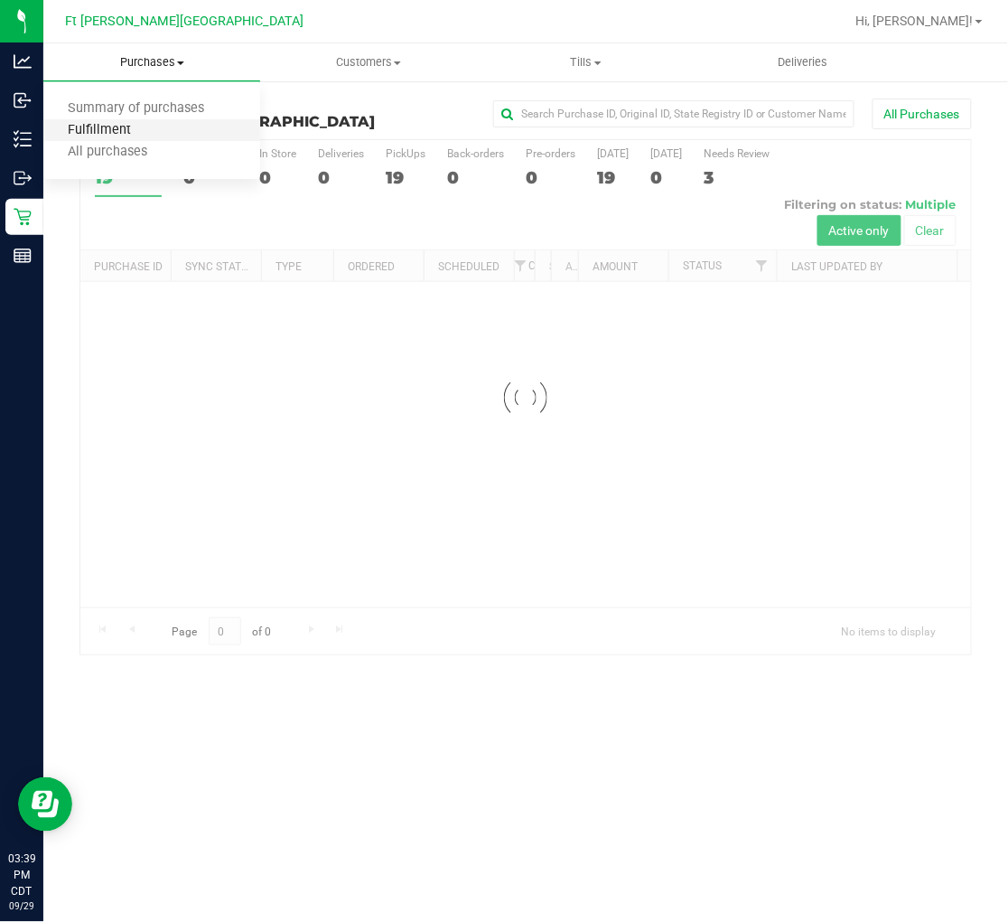
click at [145, 128] on span "Fulfillment" at bounding box center [99, 130] width 112 height 15
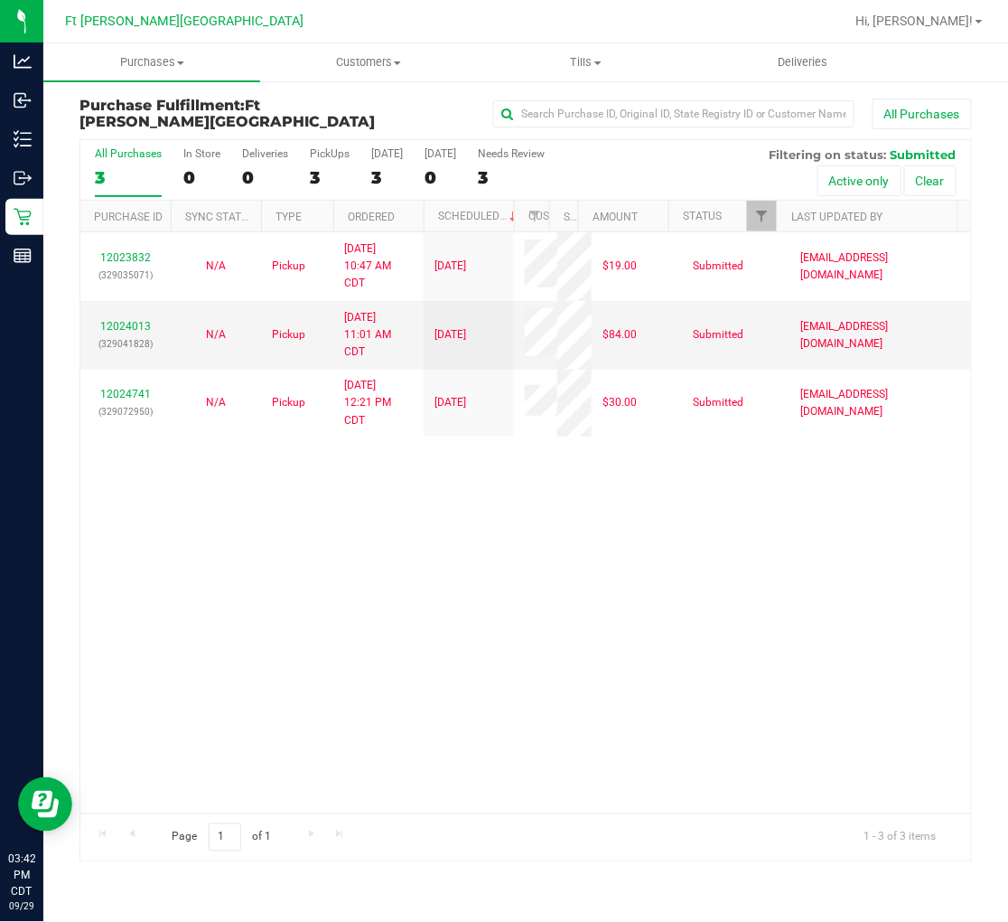
click at [401, 549] on div "12023832 (329035071) N/A Pickup 9/29/2025 10:47 AM CDT 9/29/2025 $19.00 Submitt…" at bounding box center [525, 522] width 891 height 581
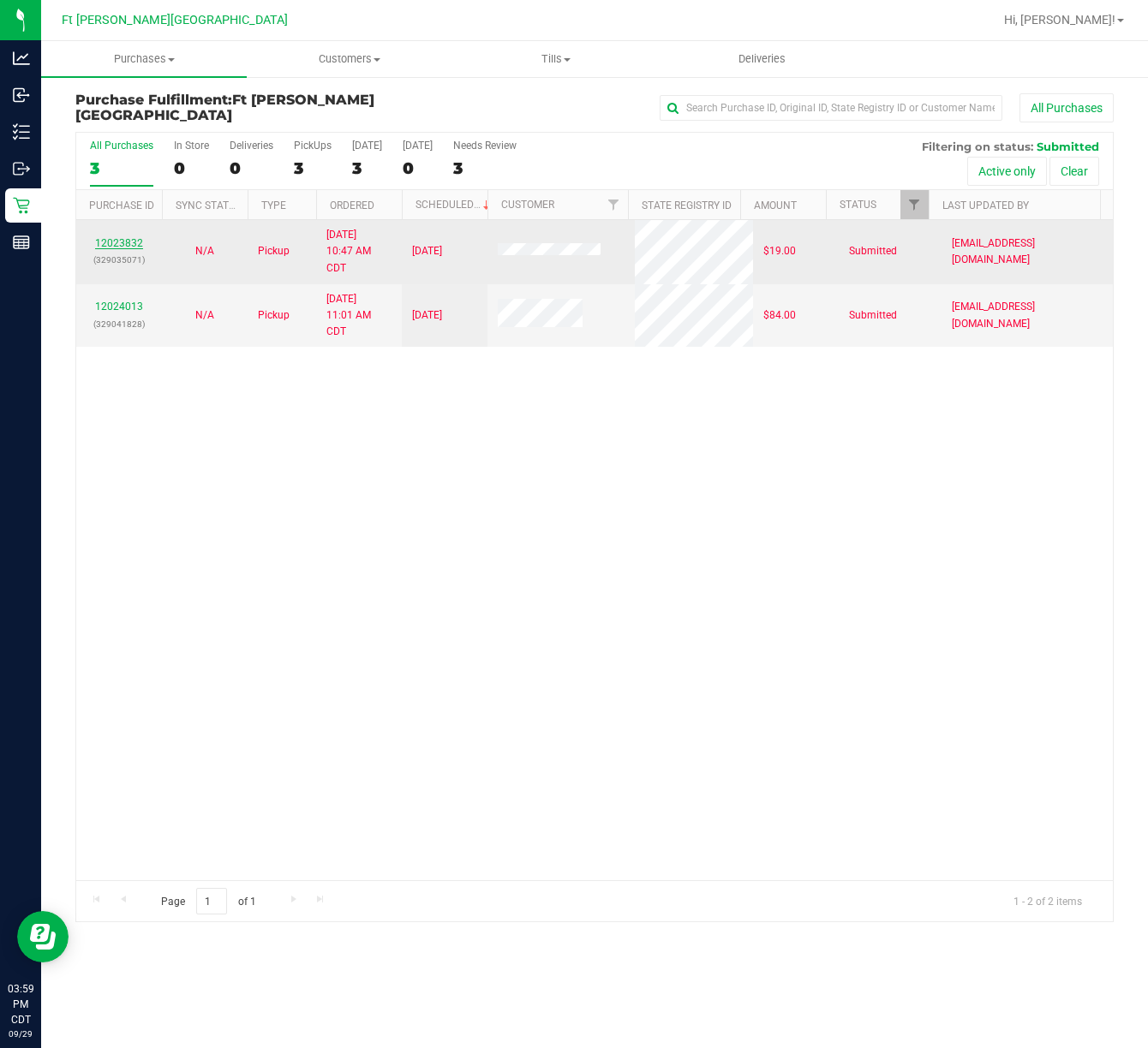
click at [129, 240] on link "12023832" at bounding box center [118, 243] width 48 height 12
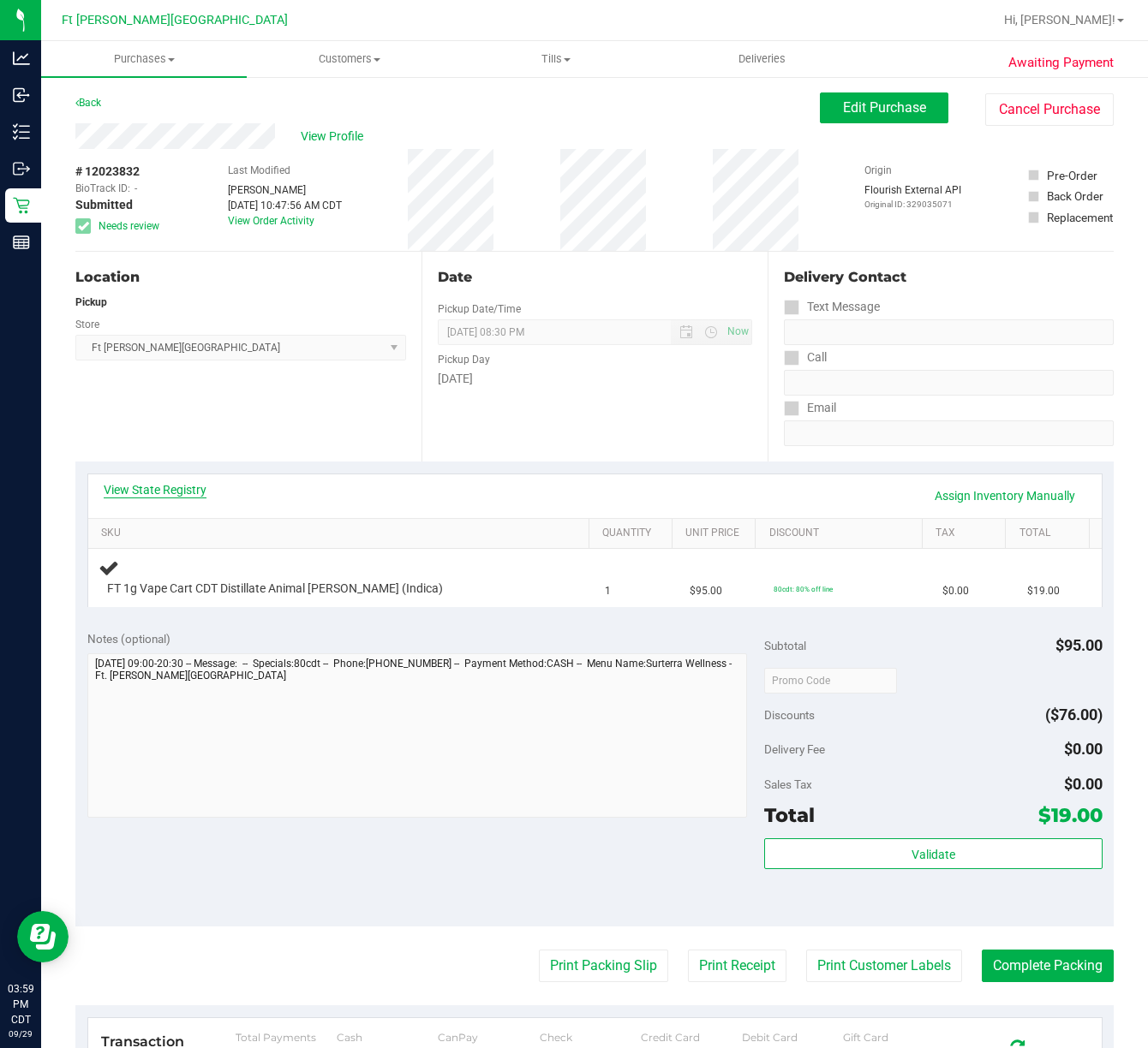
click at [200, 484] on link "View State Registry" at bounding box center [155, 490] width 102 height 17
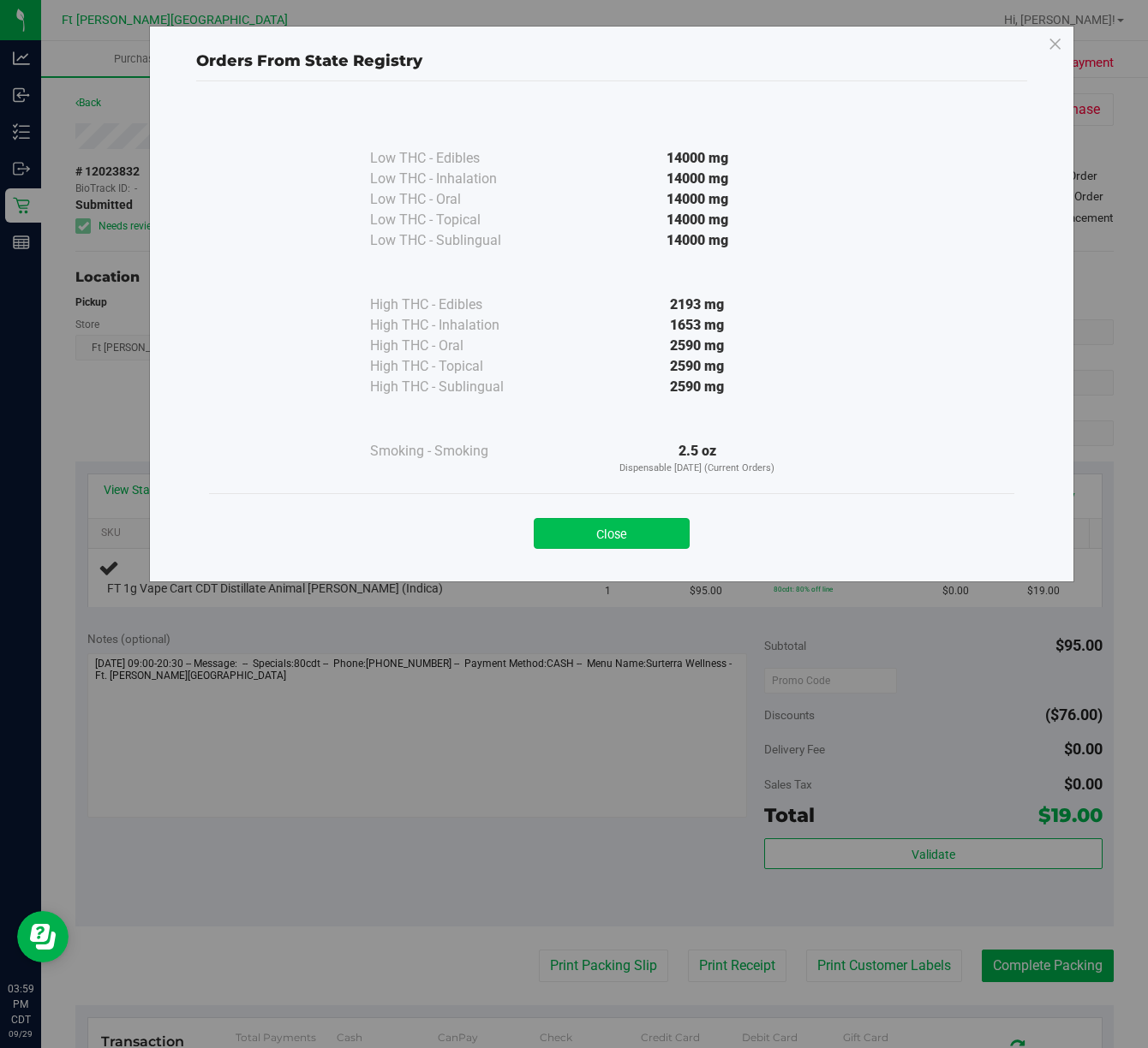
click at [637, 531] on button "Close" at bounding box center [611, 533] width 155 height 31
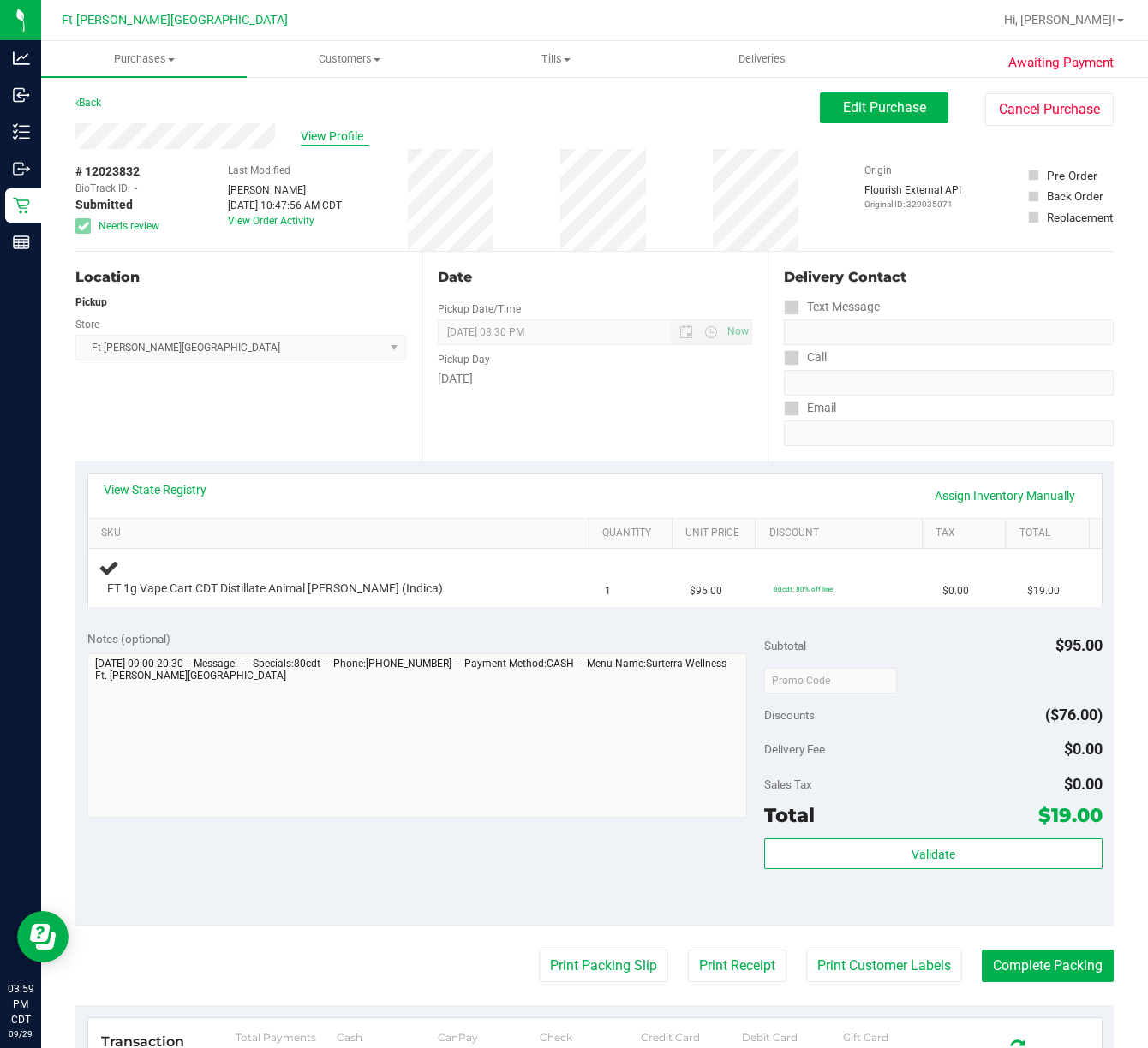
click at [343, 141] on span "View Profile" at bounding box center [335, 136] width 68 height 18
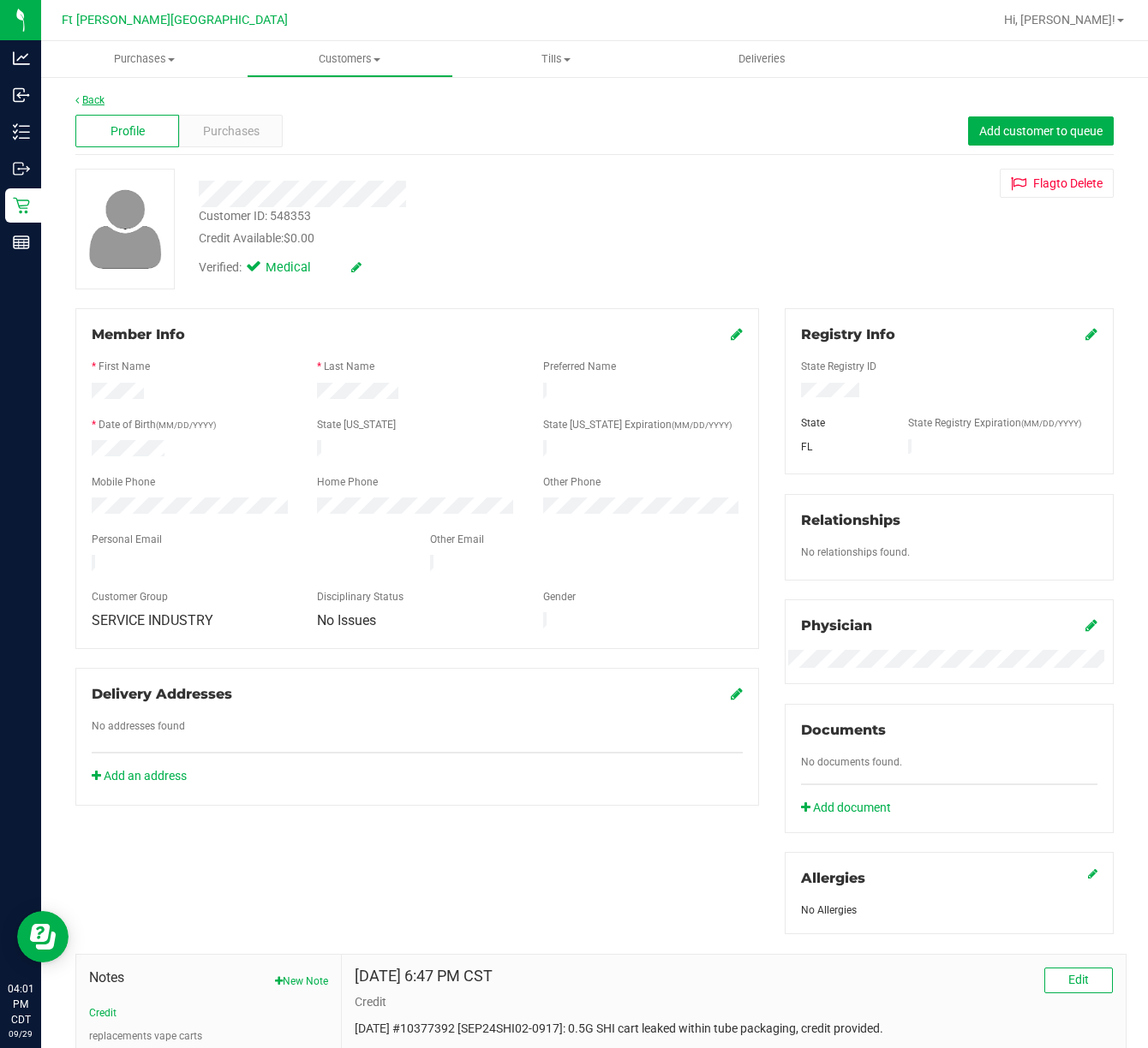
click at [89, 103] on link "Back" at bounding box center [90, 99] width 29 height 12
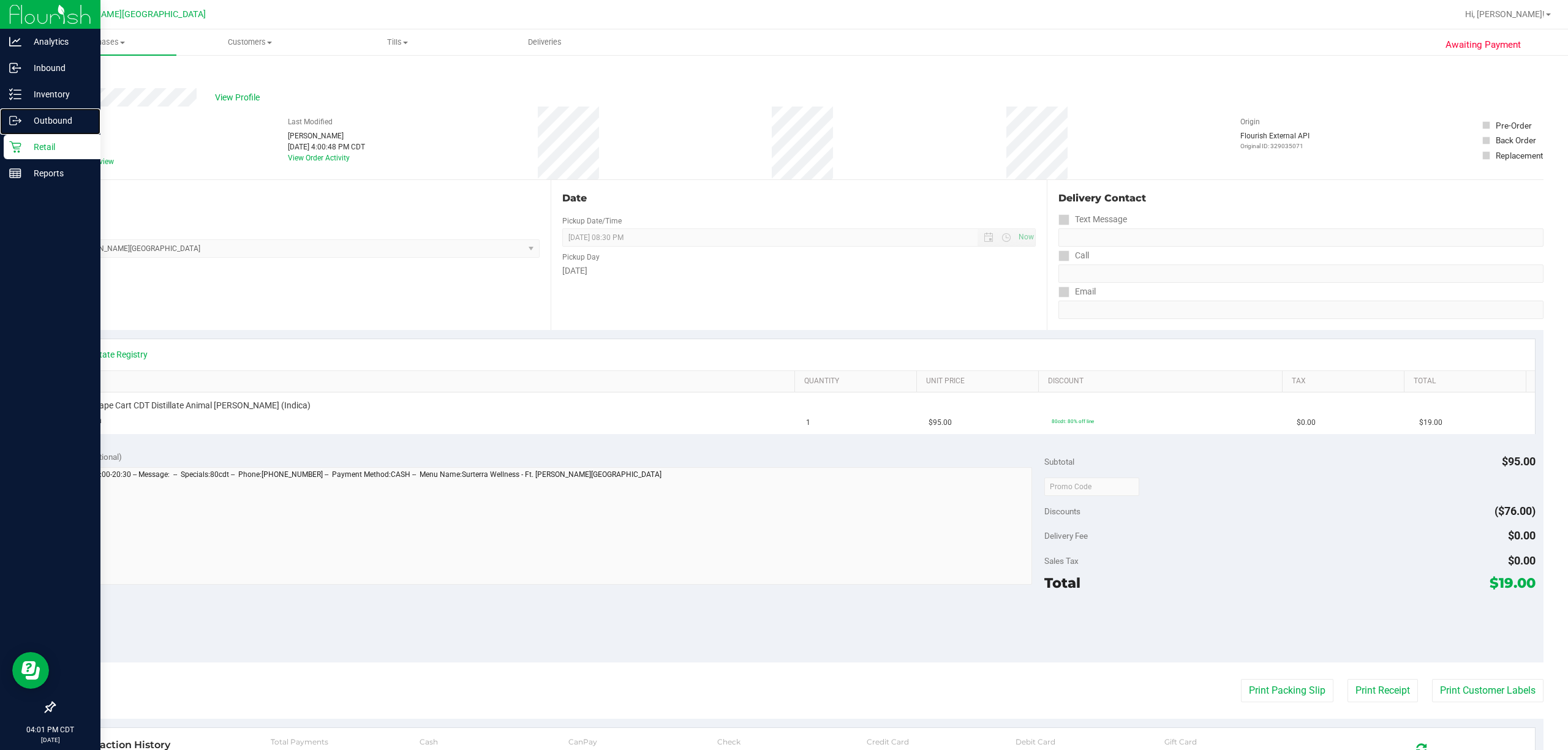
drag, startPoint x: 5, startPoint y: 130, endPoint x: 10, endPoint y: 140, distance: 11.2
click at [6, 131] on div "Outbound" at bounding box center [52, 121] width 97 height 24
click at [11, 141] on icon at bounding box center [16, 147] width 12 height 12
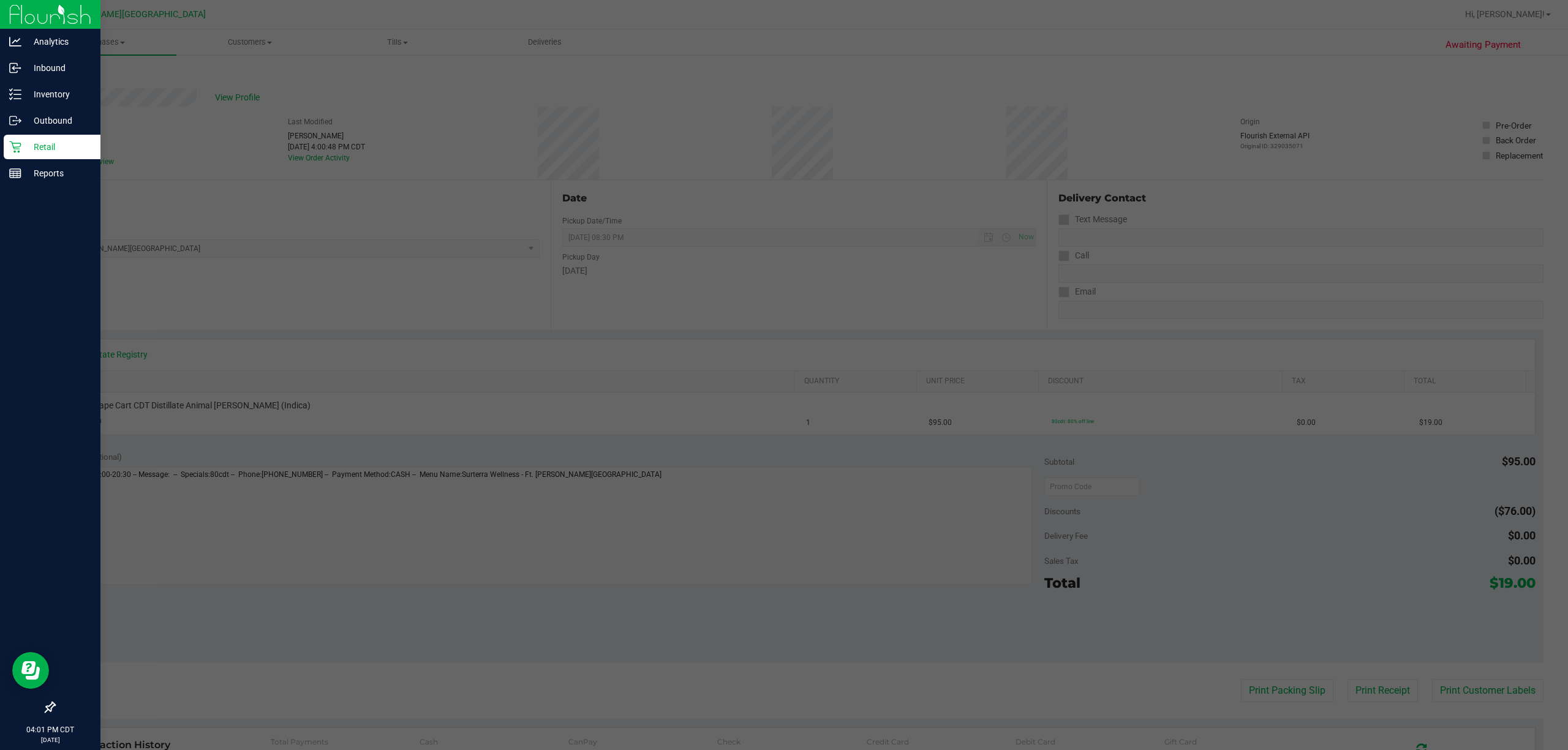
click at [12, 141] on icon at bounding box center [16, 147] width 12 height 12
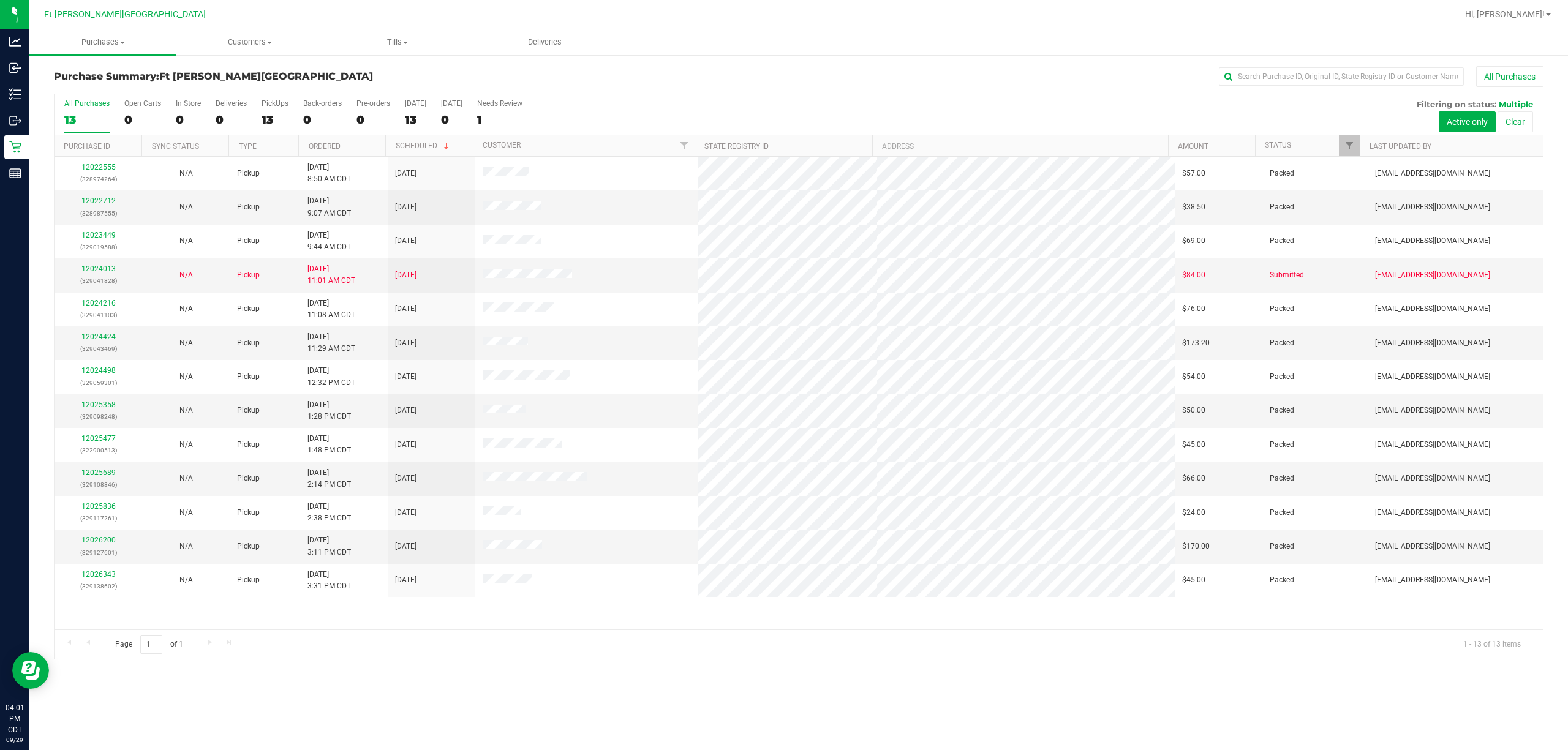
click at [586, 73] on div "All Purchases" at bounding box center [1047, 77] width 993 height 21
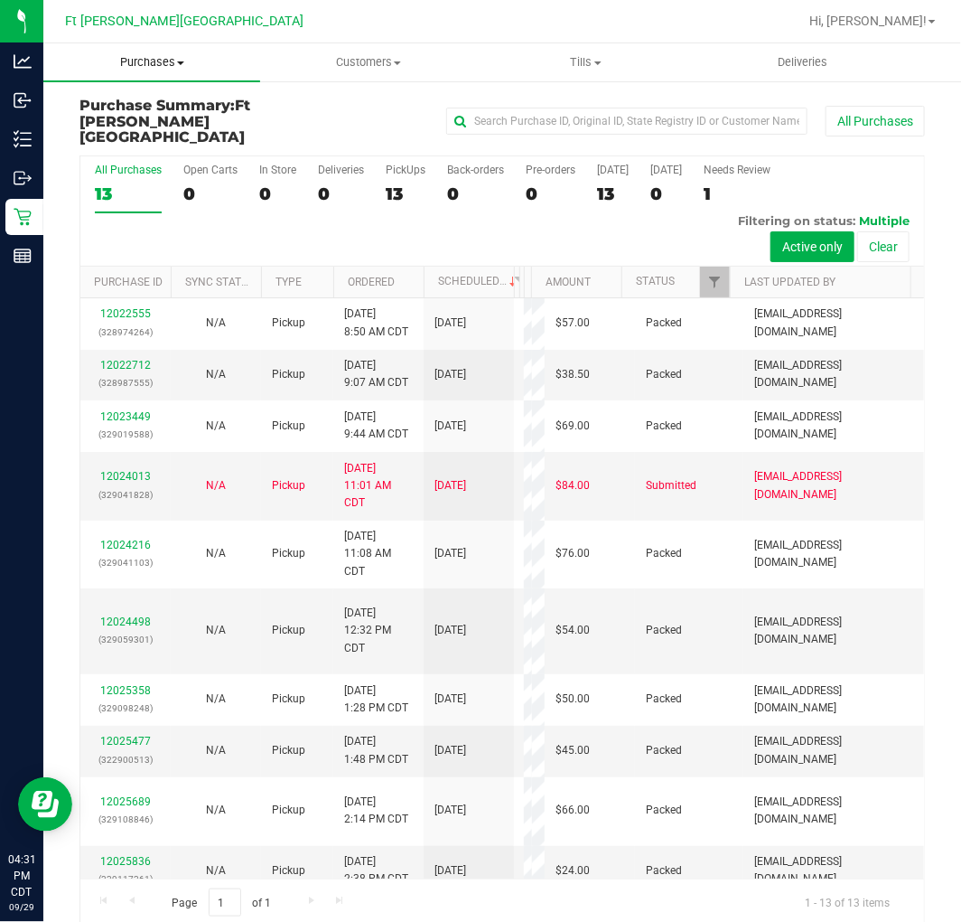
drag, startPoint x: 5, startPoint y: 279, endPoint x: 170, endPoint y: 60, distance: 274.9
click at [170, 60] on span "Purchases" at bounding box center [151, 62] width 217 height 16
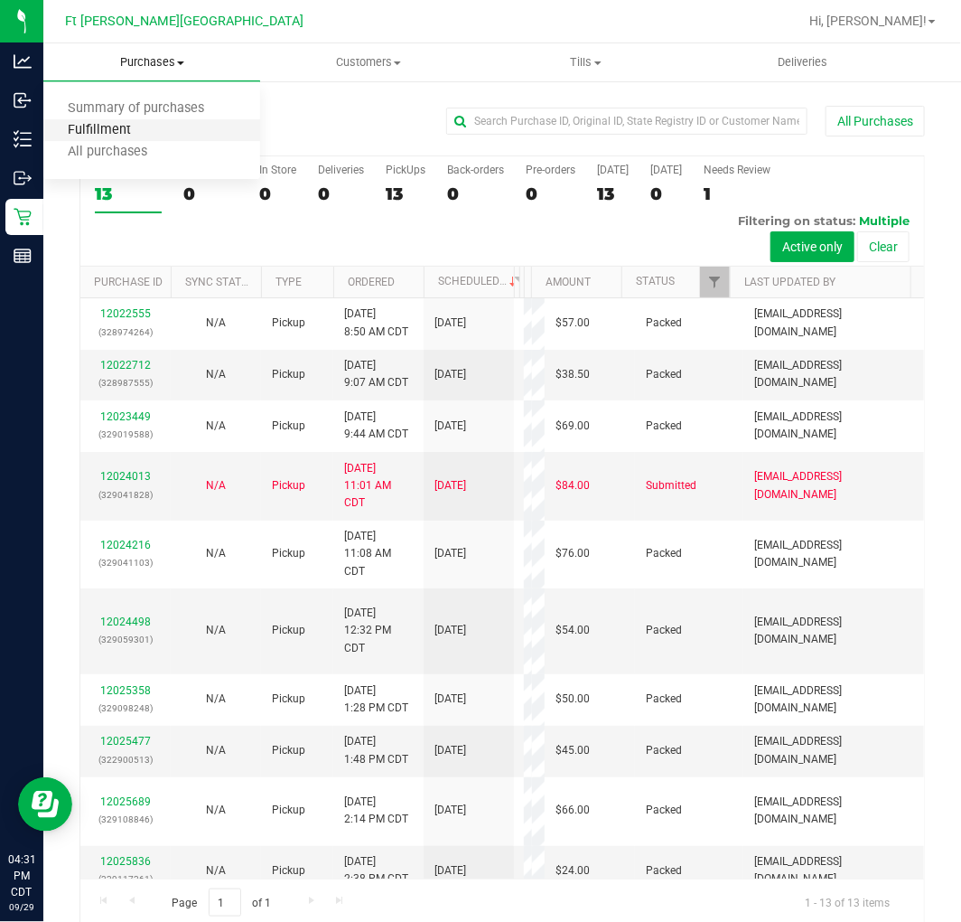
click at [147, 134] on span "Fulfillment" at bounding box center [99, 130] width 112 height 15
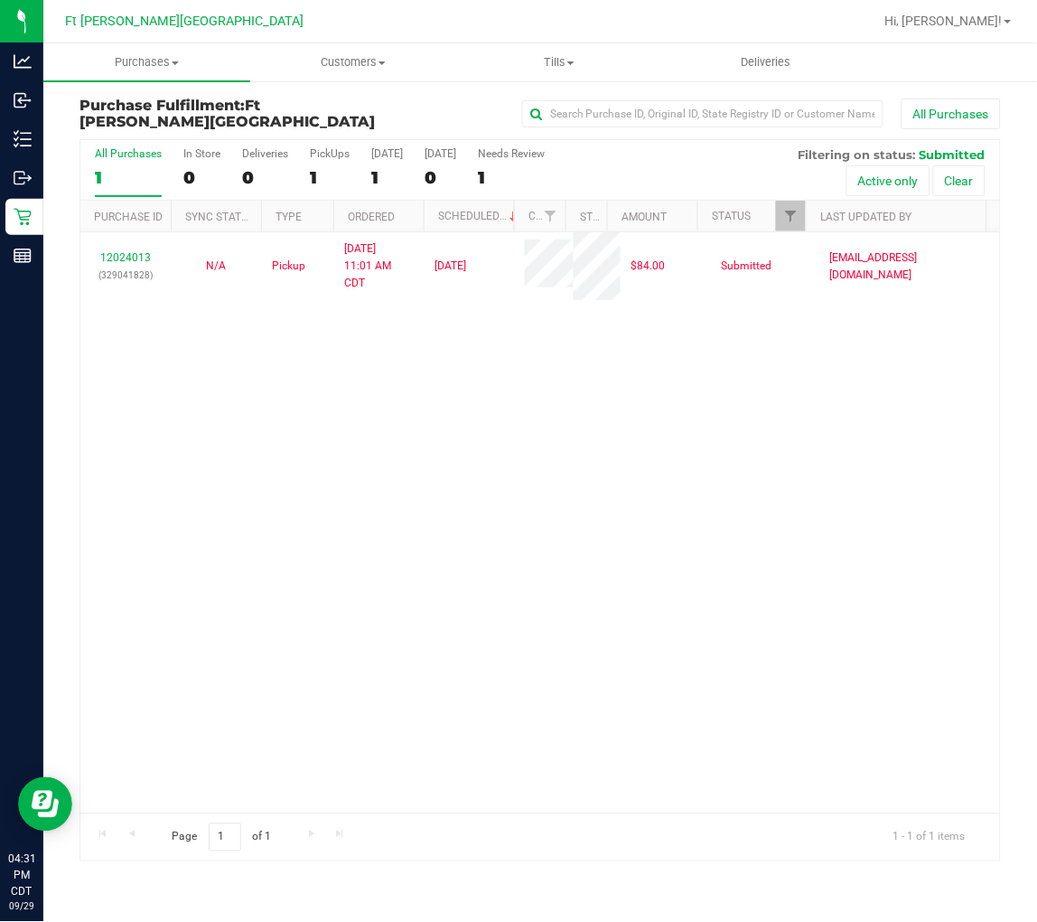
click at [327, 455] on div "12024013 (329041828) N/A Pickup 9/29/2025 11:01 AM CDT 9/29/2025 $84.00 Submitt…" at bounding box center [540, 522] width 920 height 581
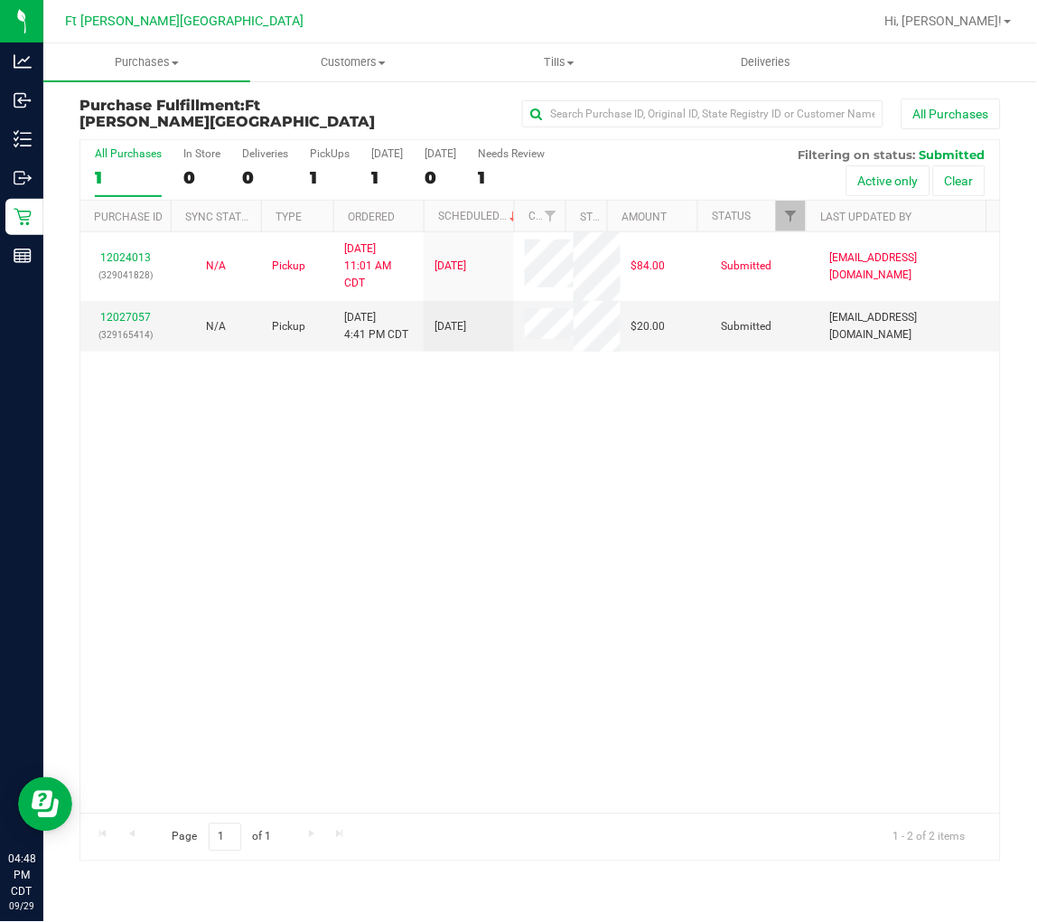
click at [109, 177] on div "1" at bounding box center [128, 177] width 67 height 21
click at [0, 0] on input "All Purchases 1" at bounding box center [0, 0] width 0 height 0
click at [128, 316] on link "12027057" at bounding box center [125, 317] width 51 height 13
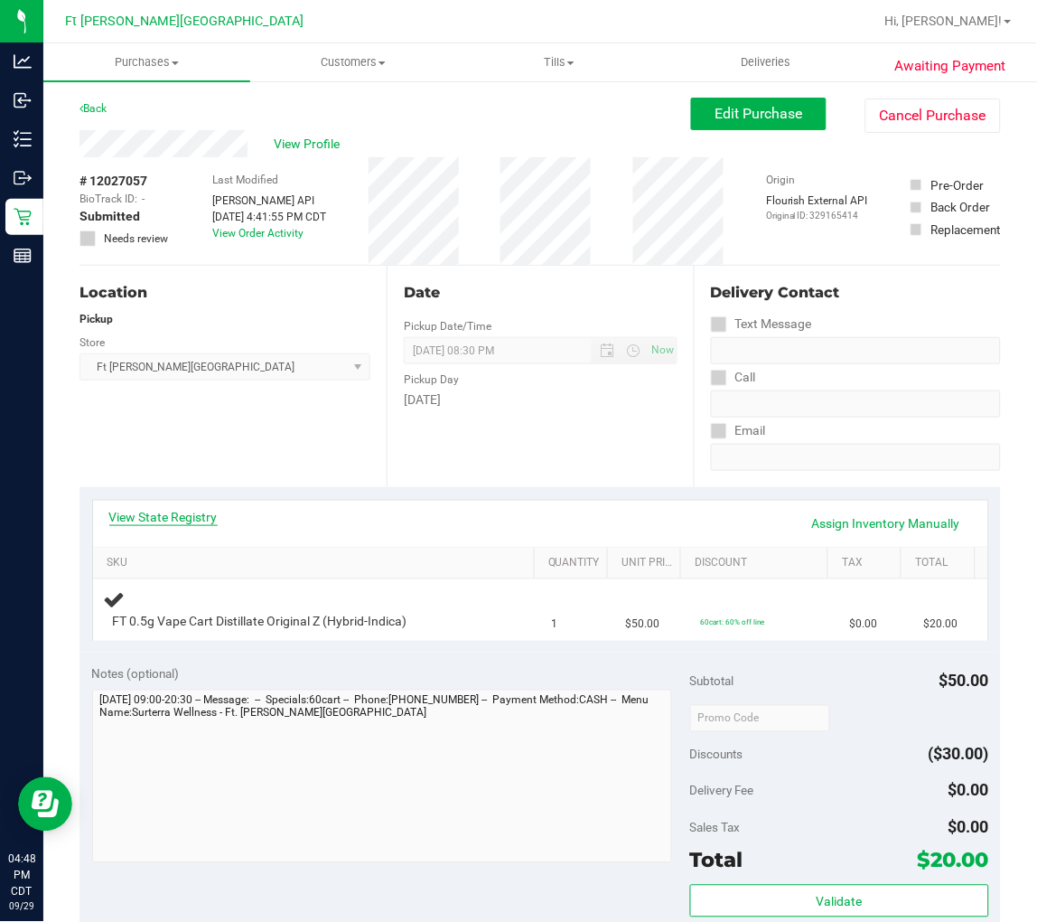
click at [165, 522] on link "View State Registry" at bounding box center [163, 517] width 108 height 18
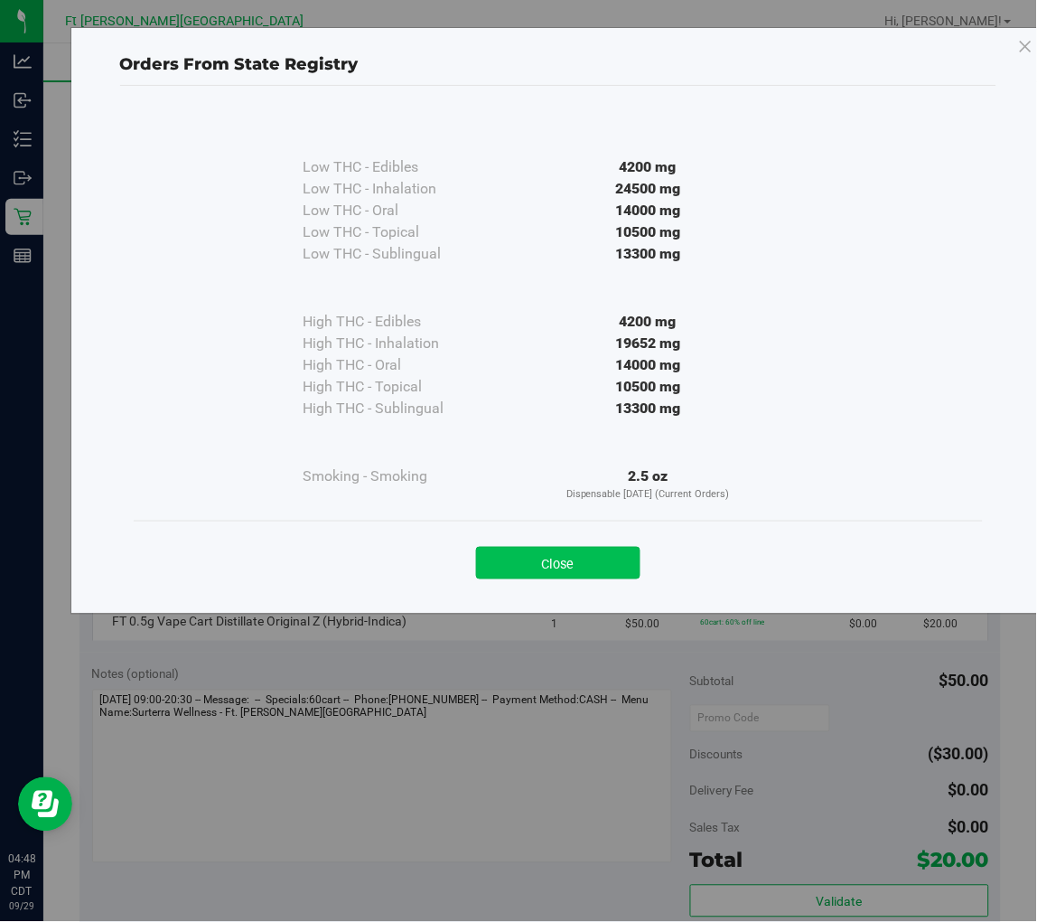
click at [556, 560] on button "Close" at bounding box center [558, 563] width 164 height 33
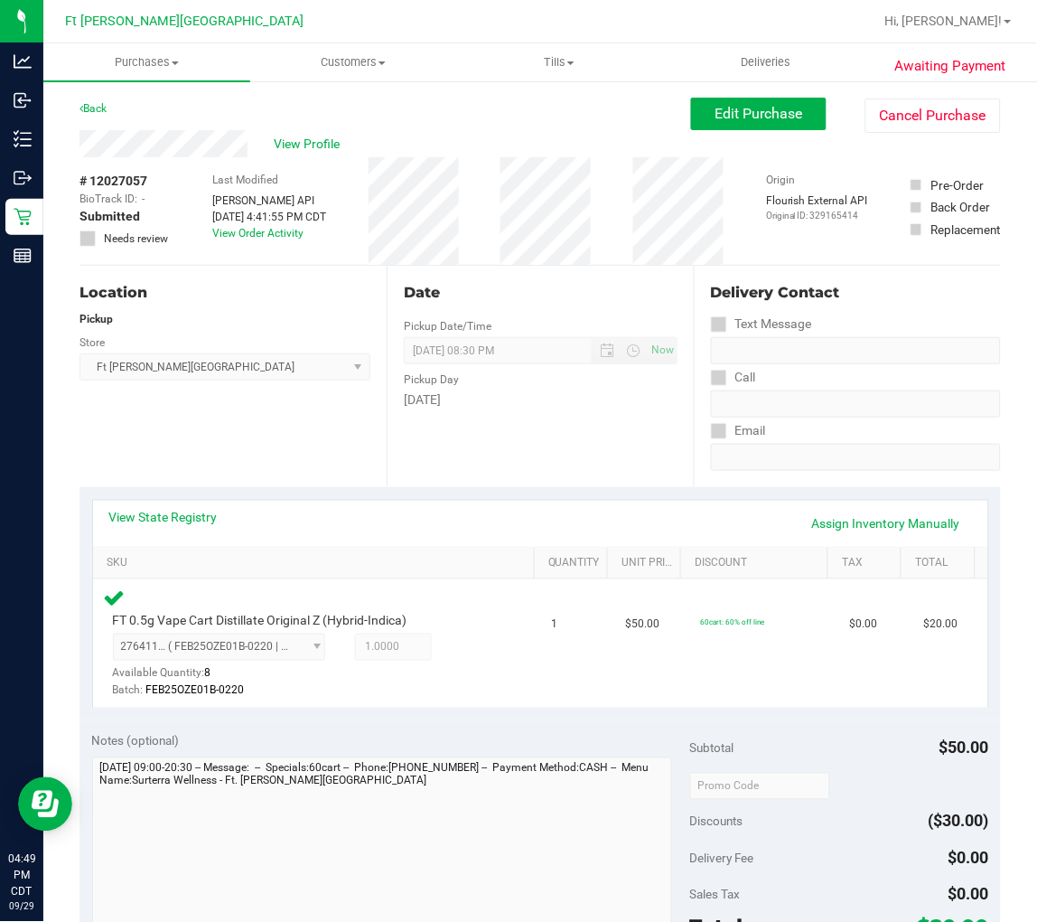
scroll to position [301, 0]
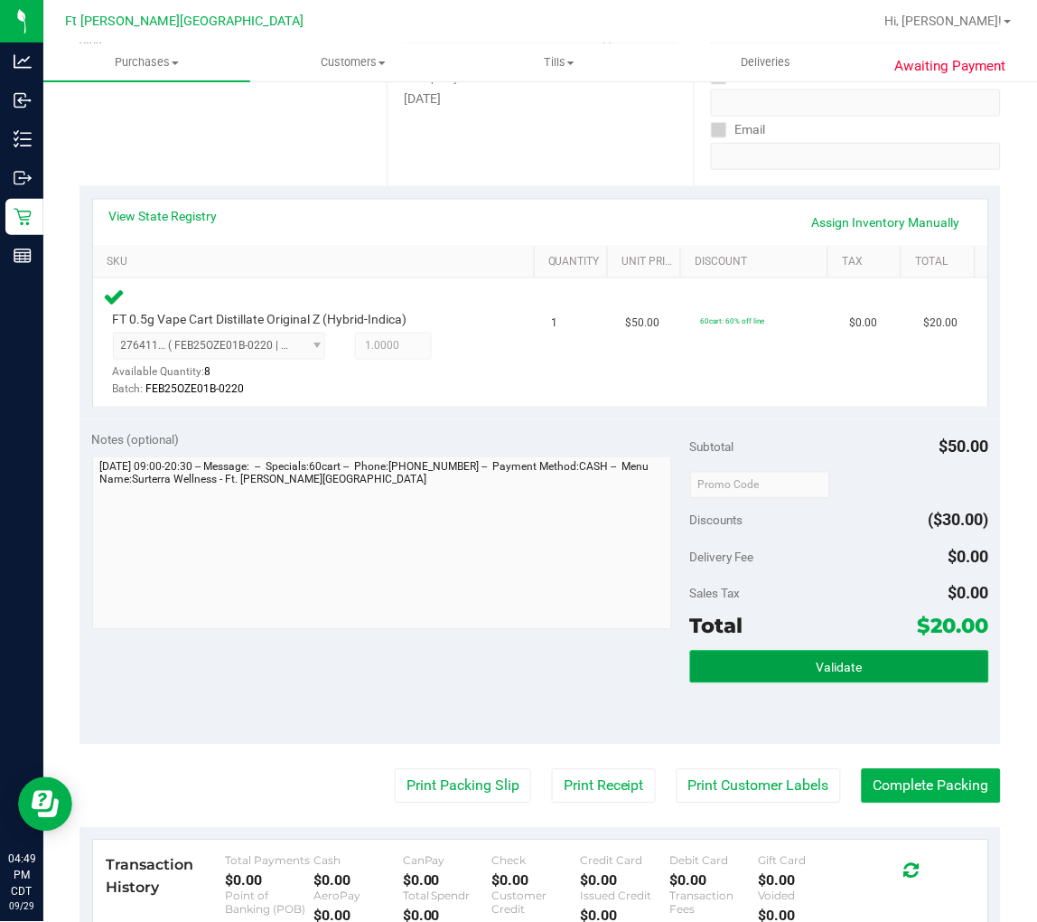
click at [780, 658] on button "Validate" at bounding box center [839, 667] width 299 height 33
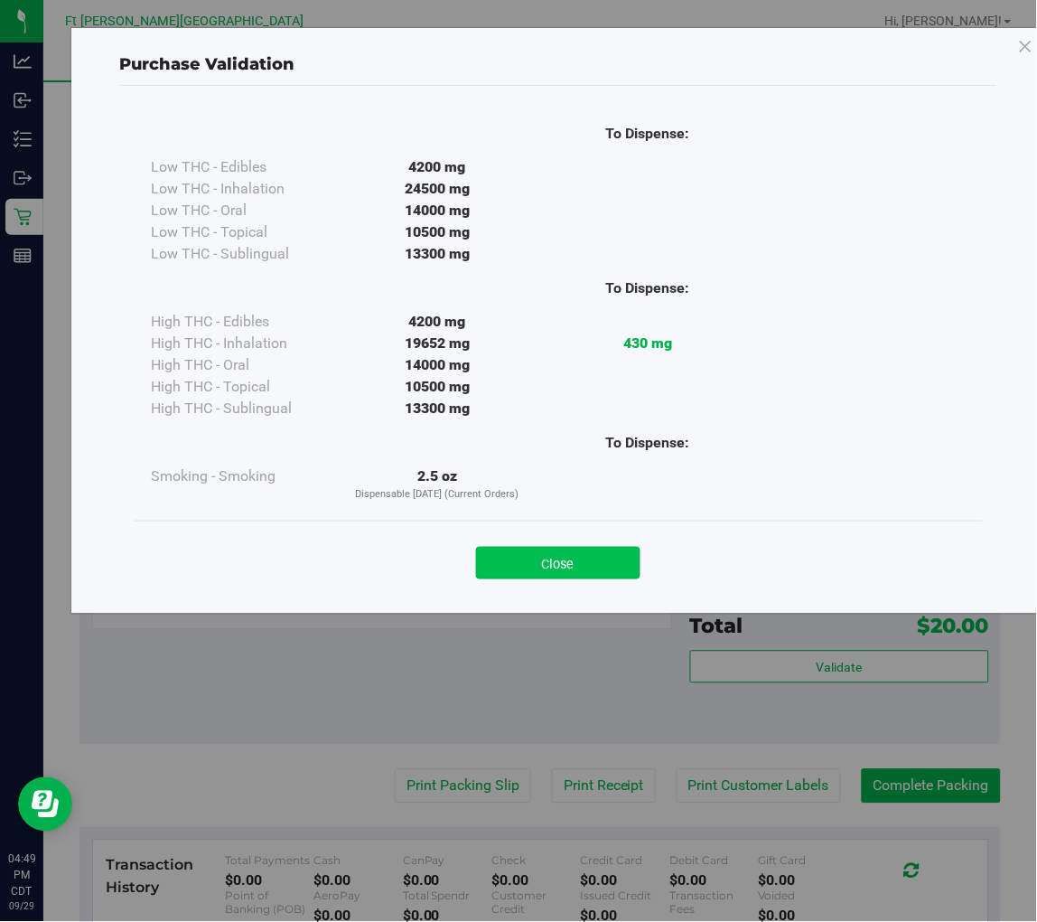
click at [578, 553] on button "Close" at bounding box center [558, 563] width 164 height 33
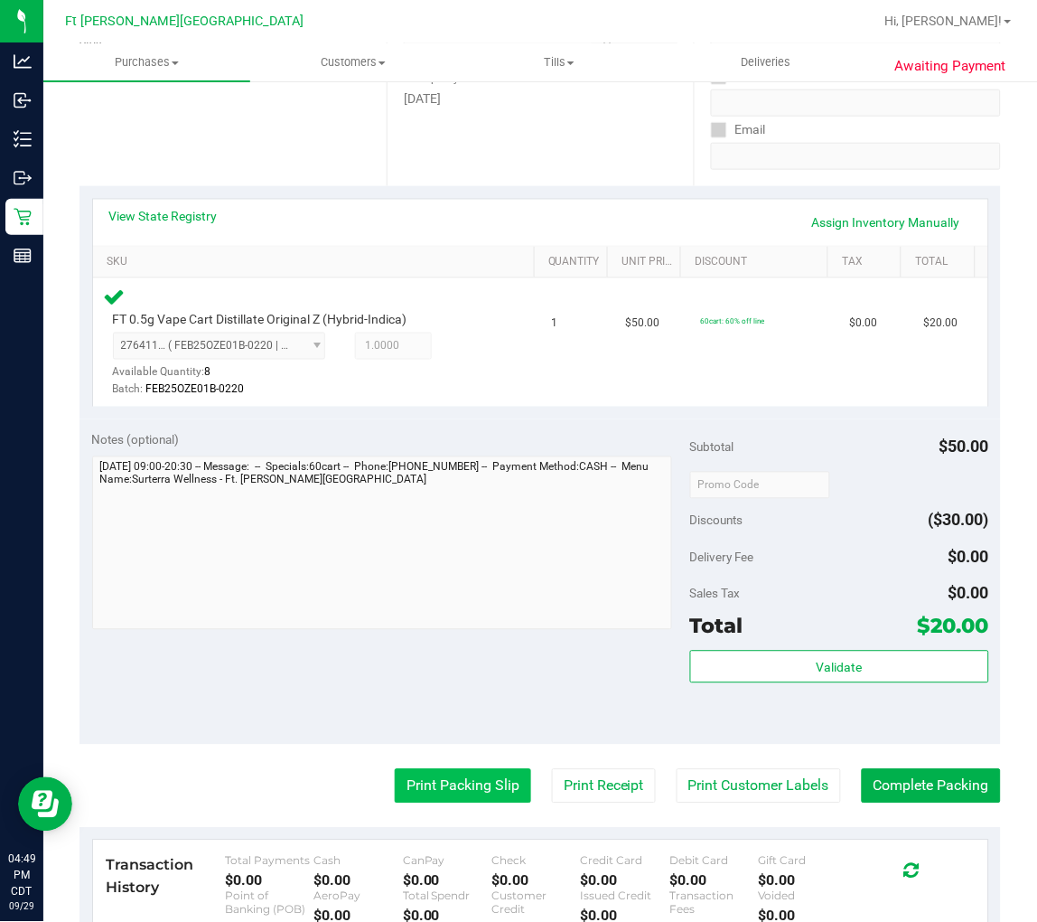
click at [439, 775] on button "Print Packing Slip" at bounding box center [463, 786] width 136 height 34
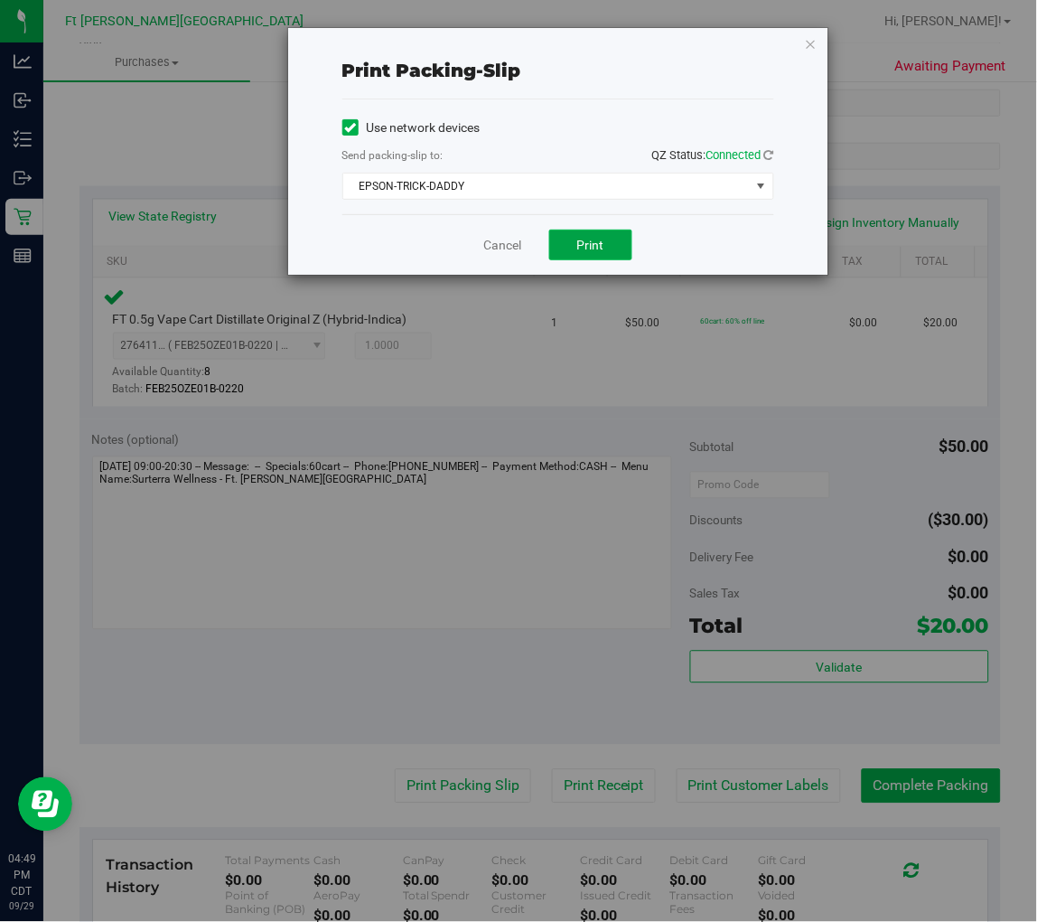
click at [599, 255] on button "Print" at bounding box center [590, 245] width 83 height 31
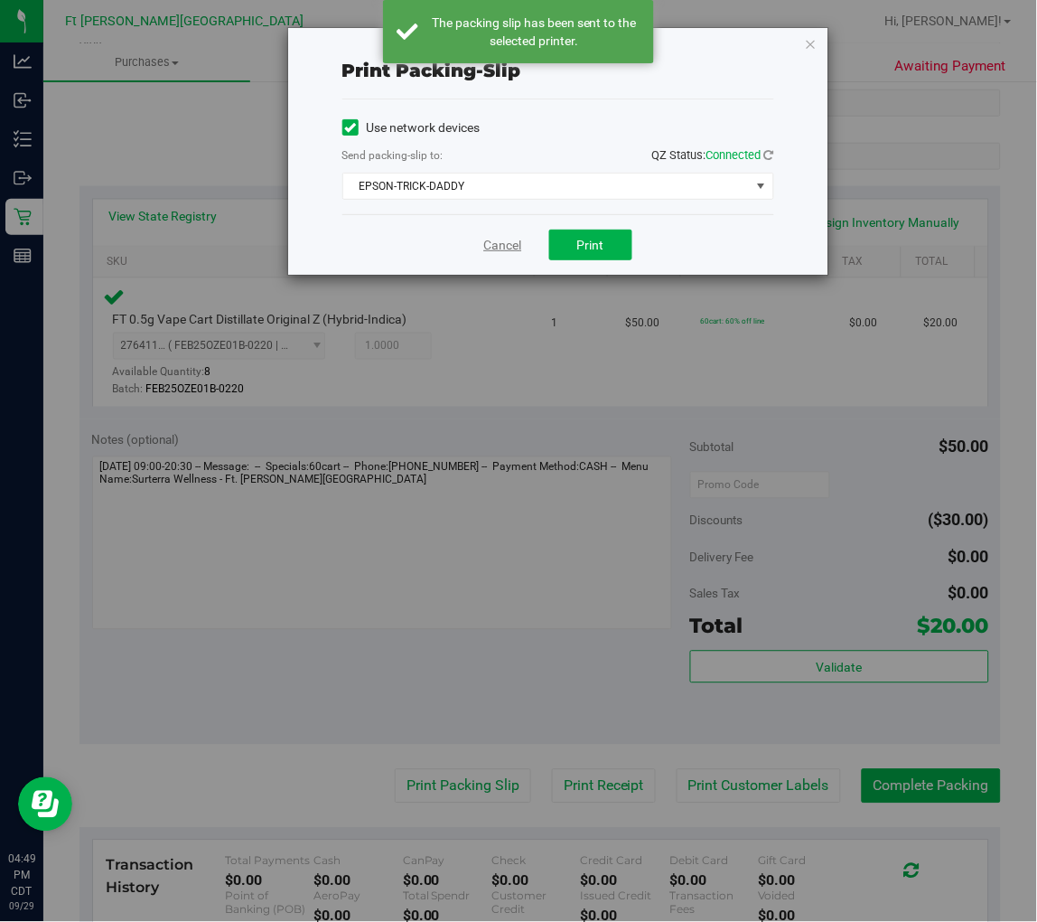
click at [490, 246] on link "Cancel" at bounding box center [503, 245] width 38 height 19
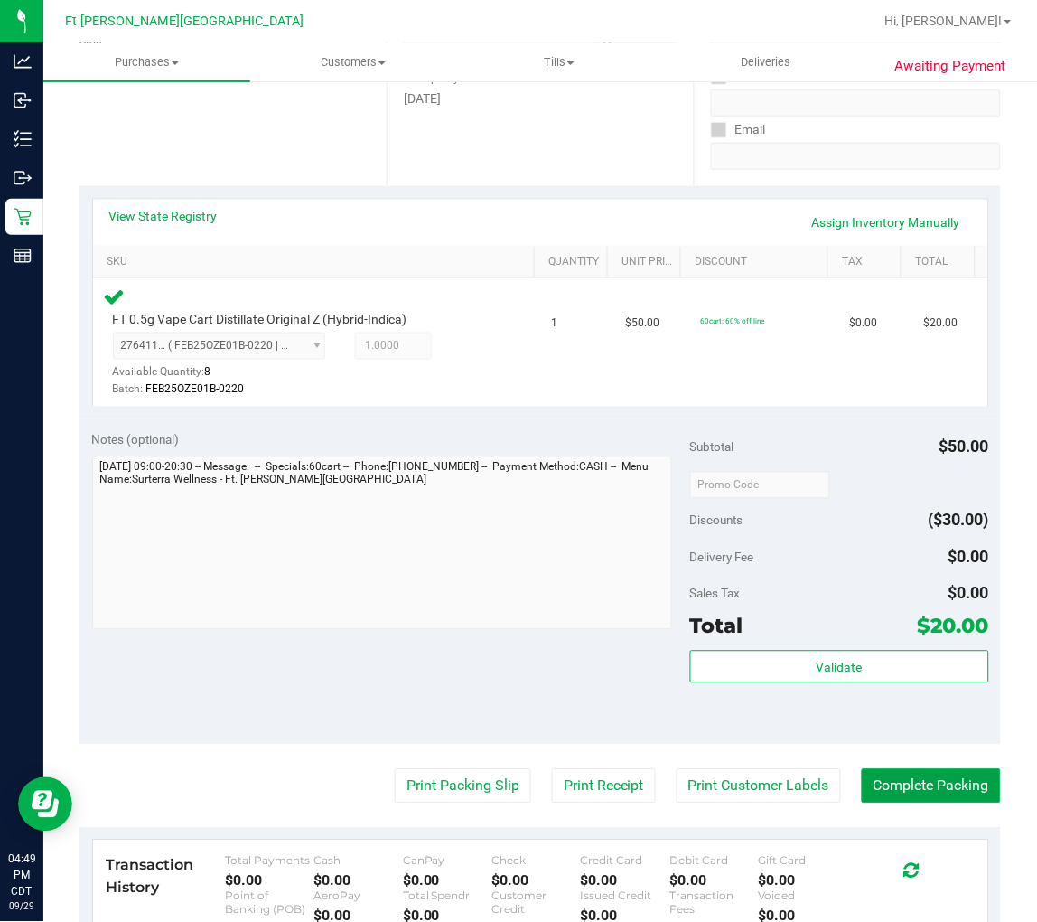
click at [865, 786] on button "Complete Packing" at bounding box center [931, 786] width 139 height 34
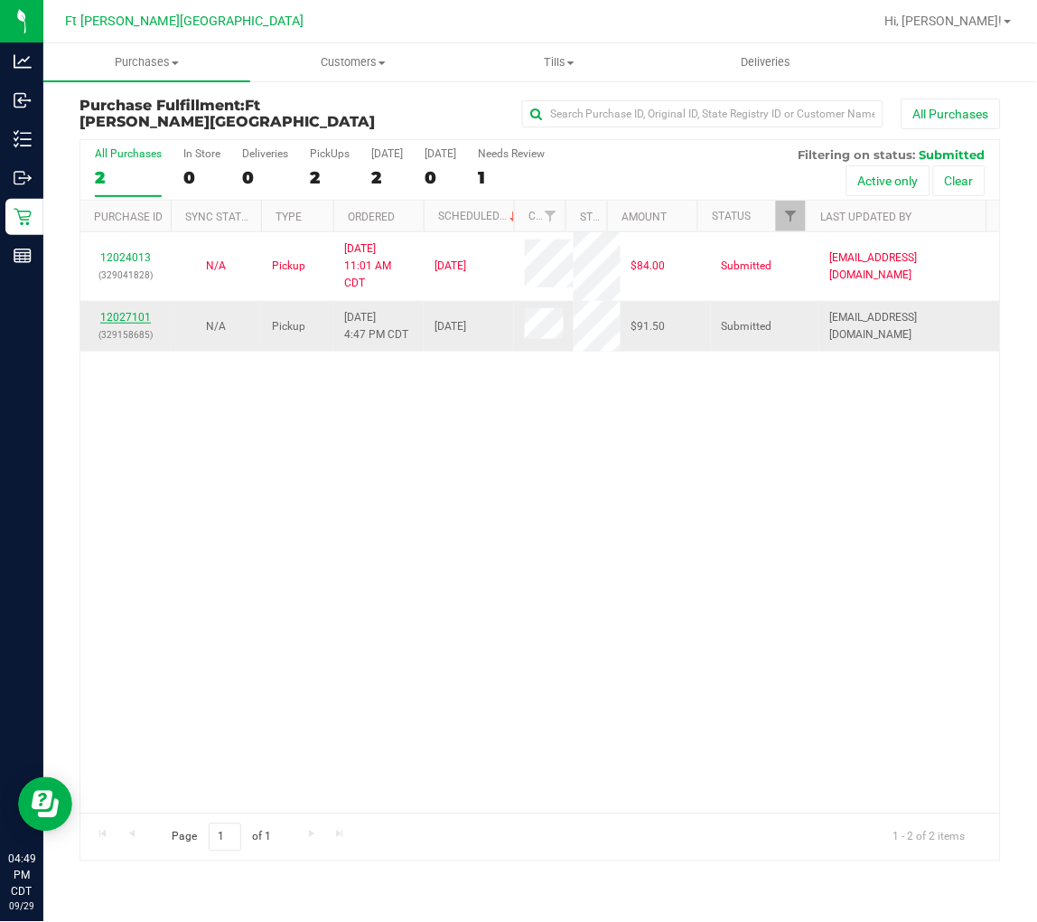
click at [143, 317] on link "12027101" at bounding box center [125, 317] width 51 height 13
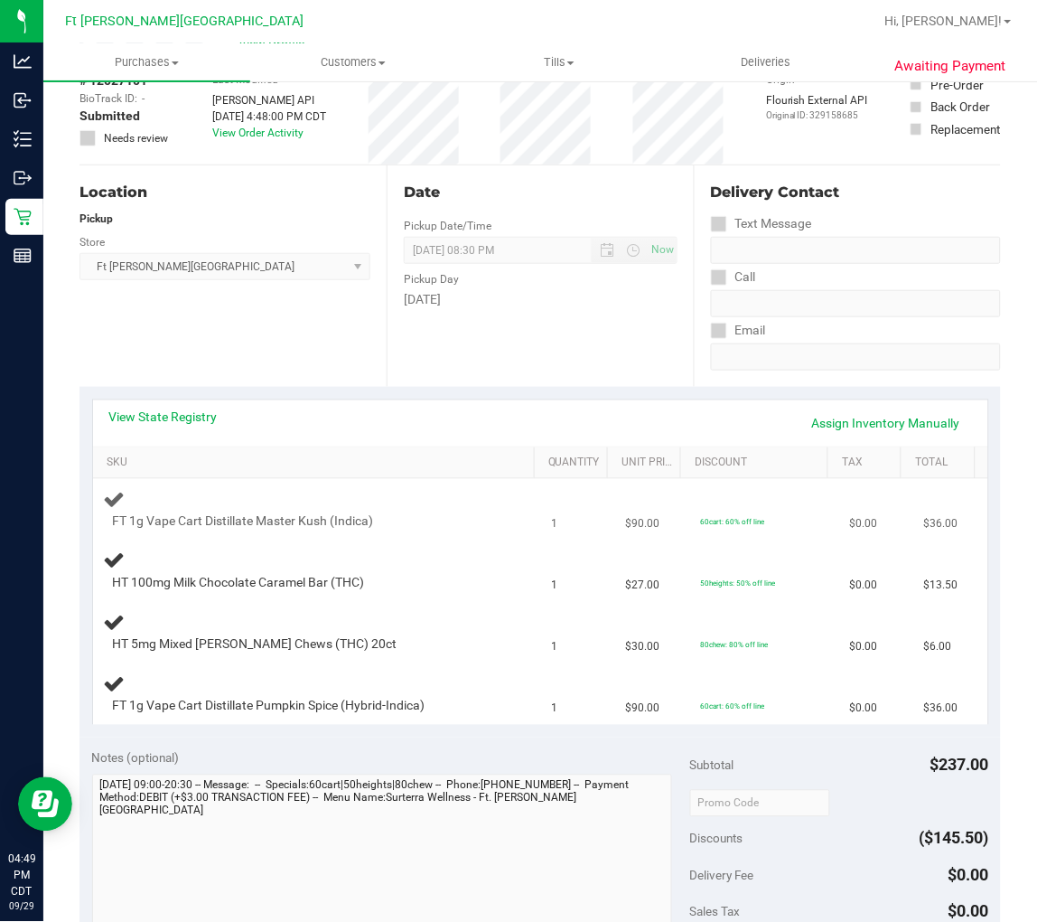
scroll to position [201, 0]
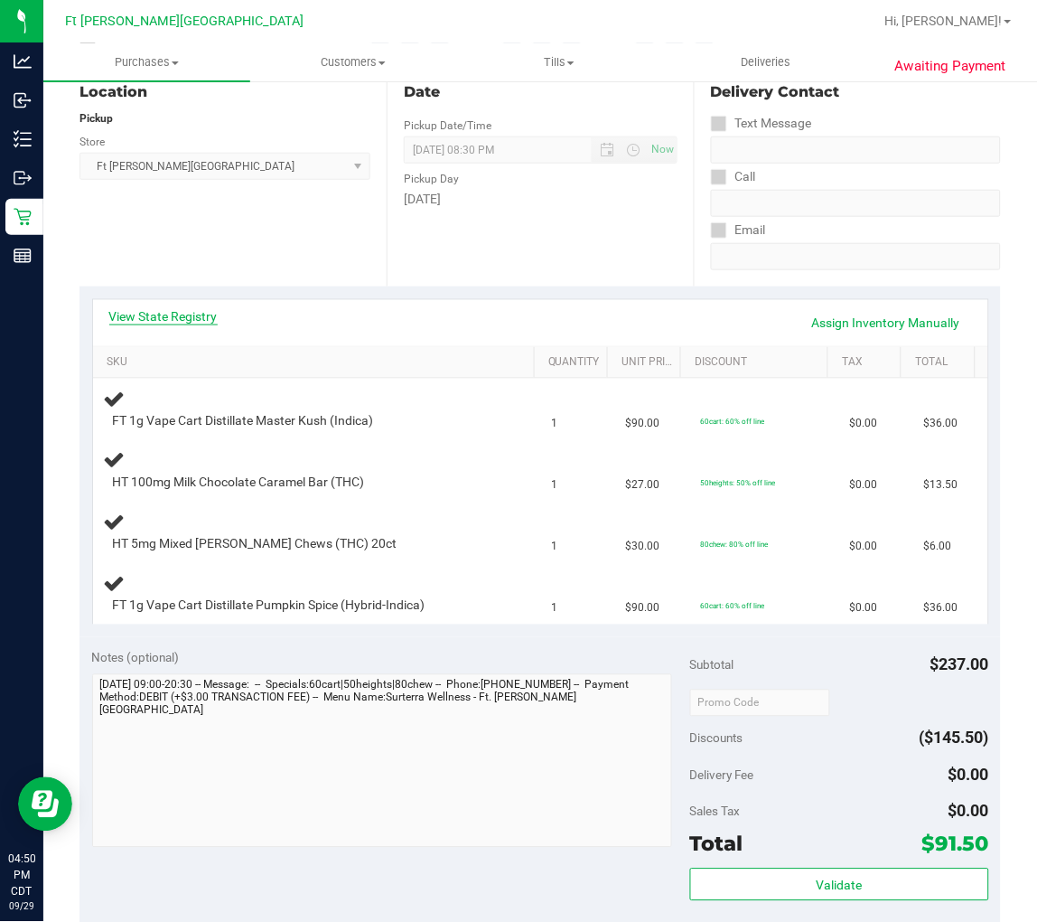
click at [203, 316] on link "View State Registry" at bounding box center [163, 316] width 108 height 18
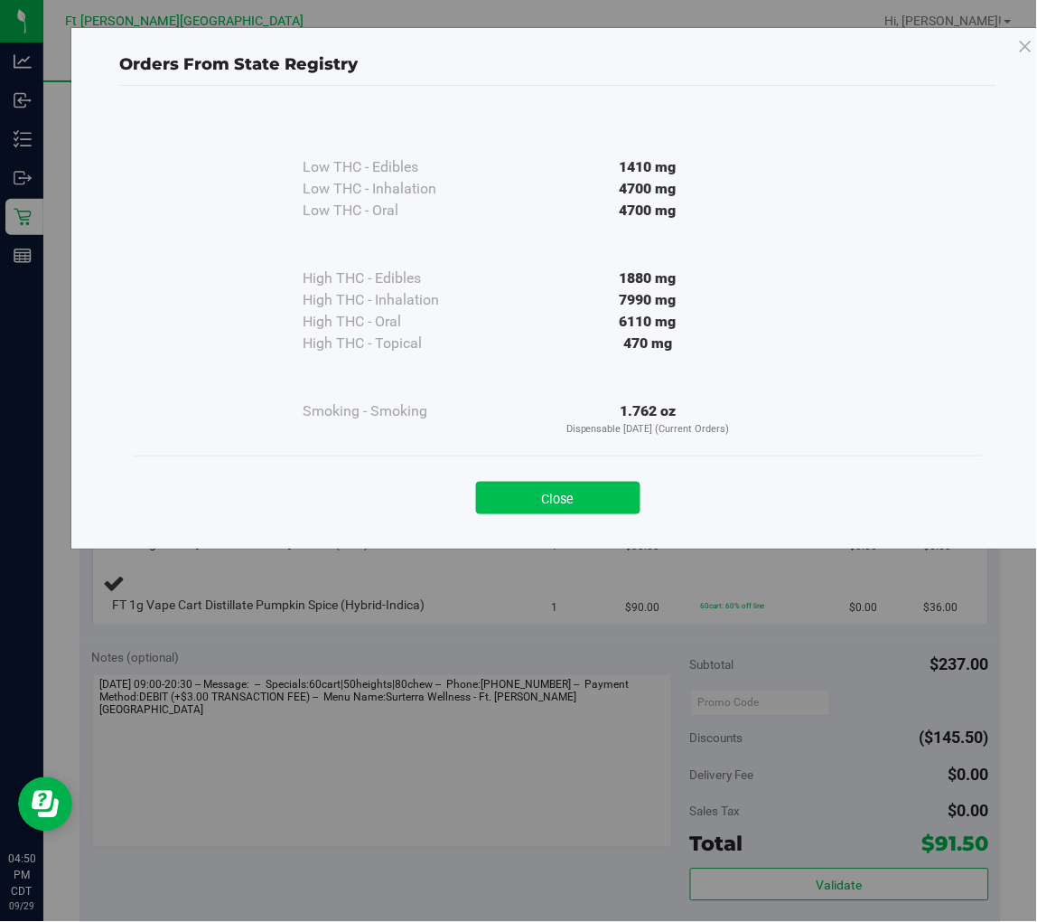
click at [567, 495] on button "Close" at bounding box center [558, 498] width 164 height 33
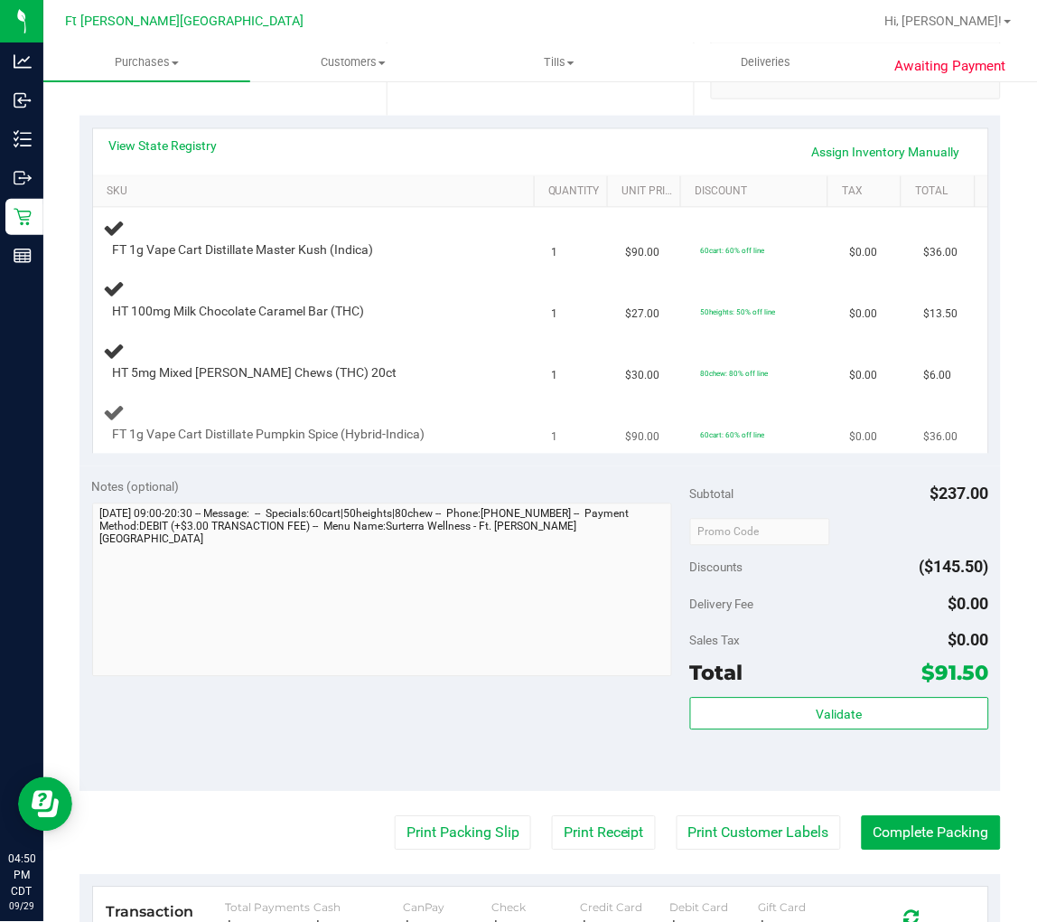
scroll to position [501, 0]
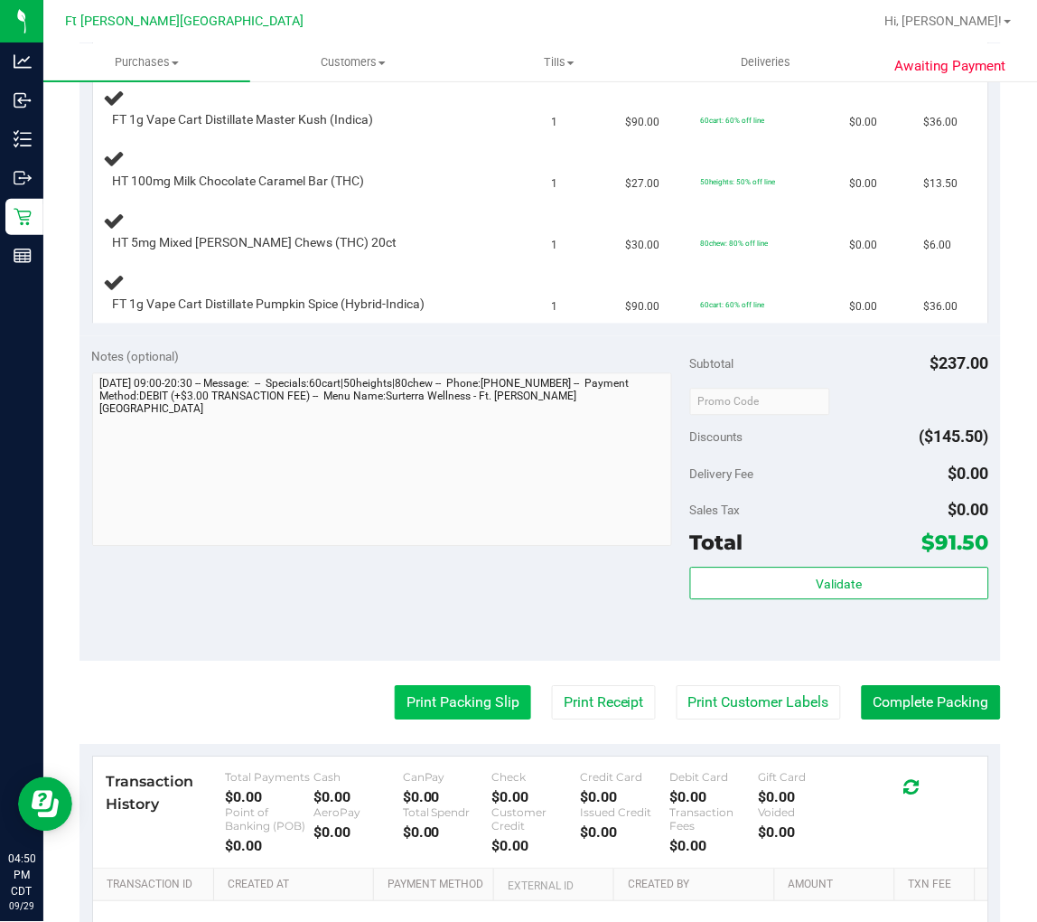
click at [426, 697] on button "Print Packing Slip" at bounding box center [463, 703] width 136 height 34
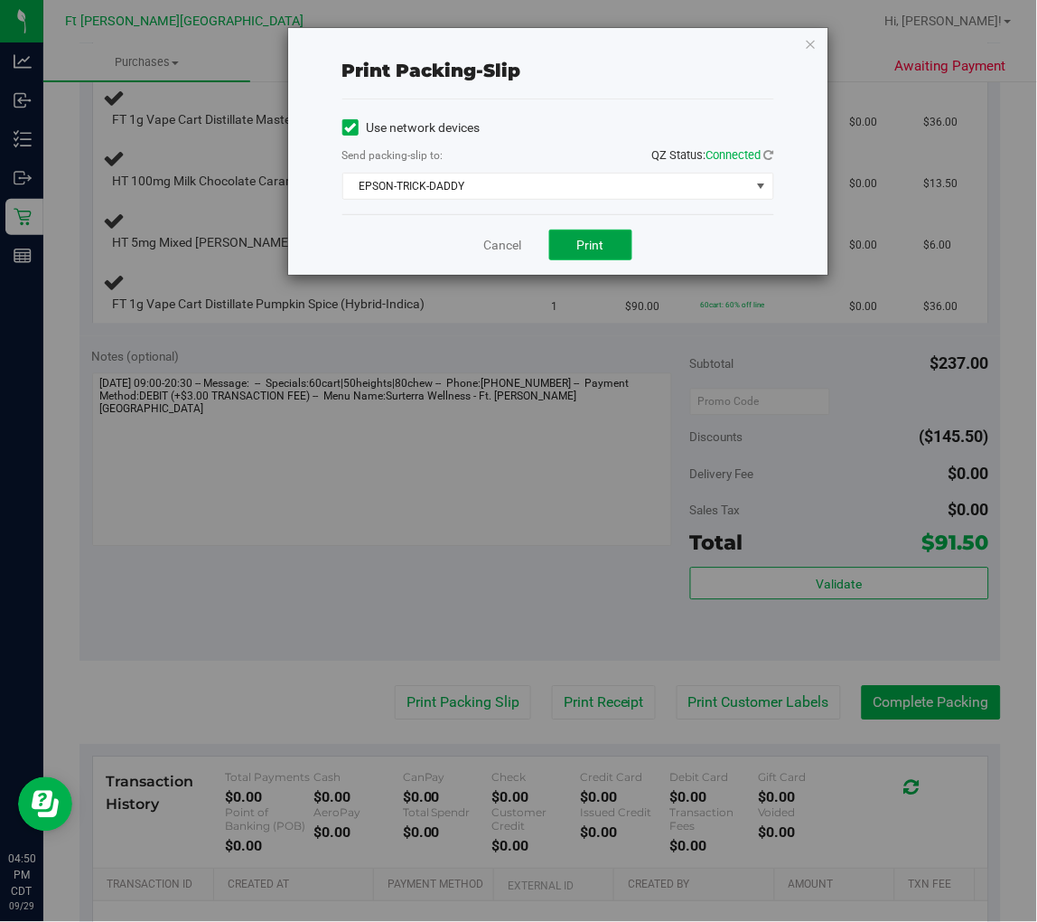
click at [597, 238] on span "Print" at bounding box center [590, 245] width 27 height 14
click at [499, 242] on link "Cancel" at bounding box center [503, 245] width 38 height 19
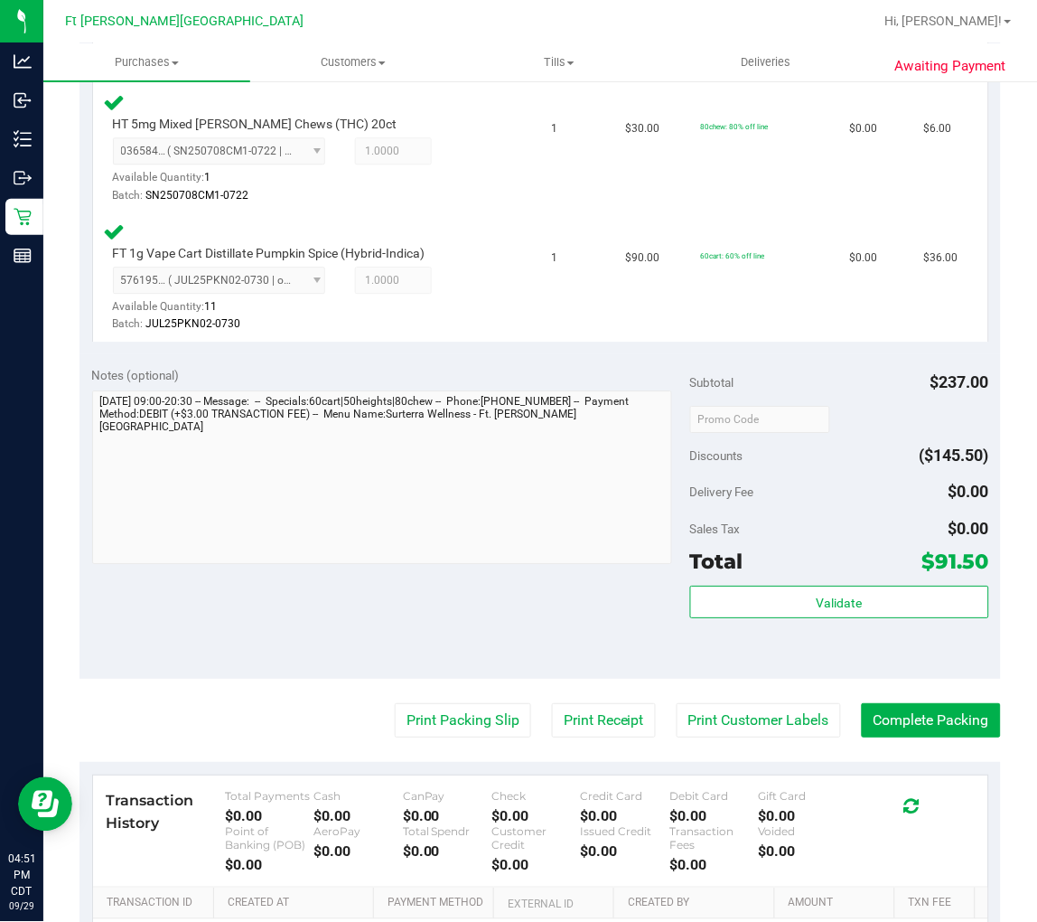
scroll to position [754, 0]
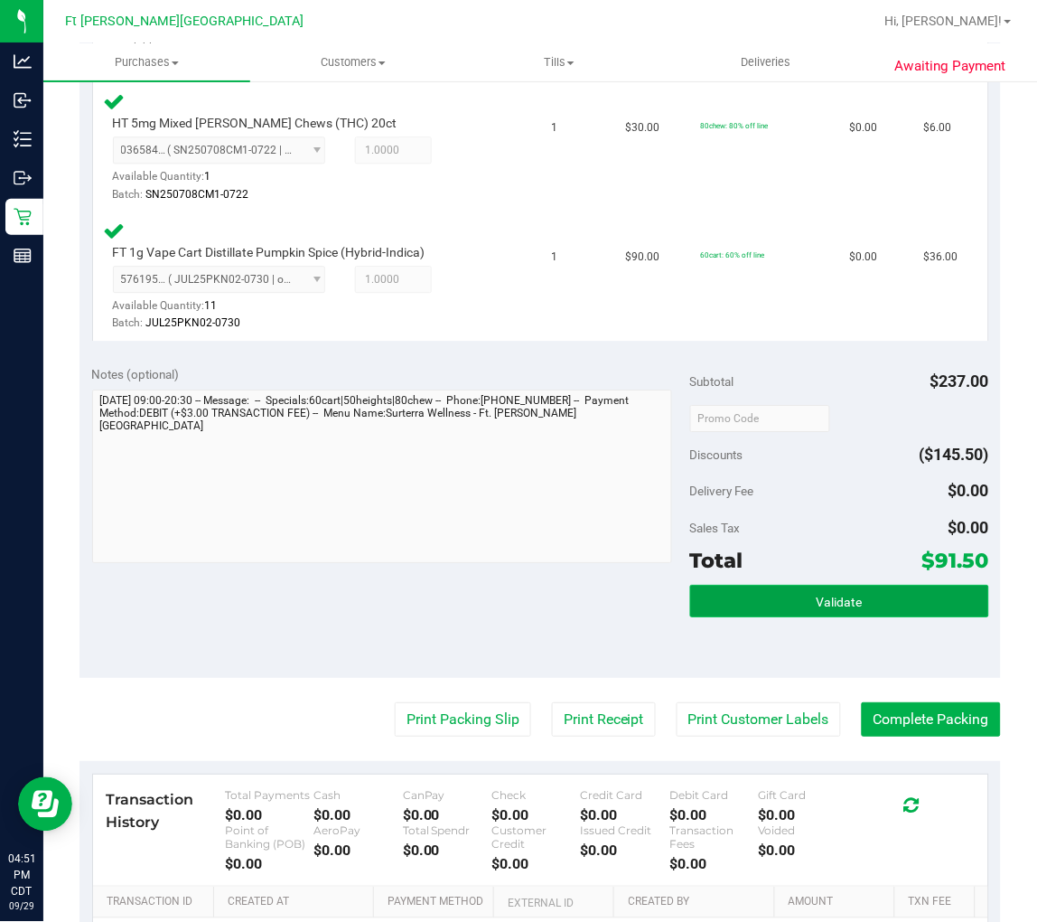
click at [787, 604] on button "Validate" at bounding box center [839, 601] width 299 height 33
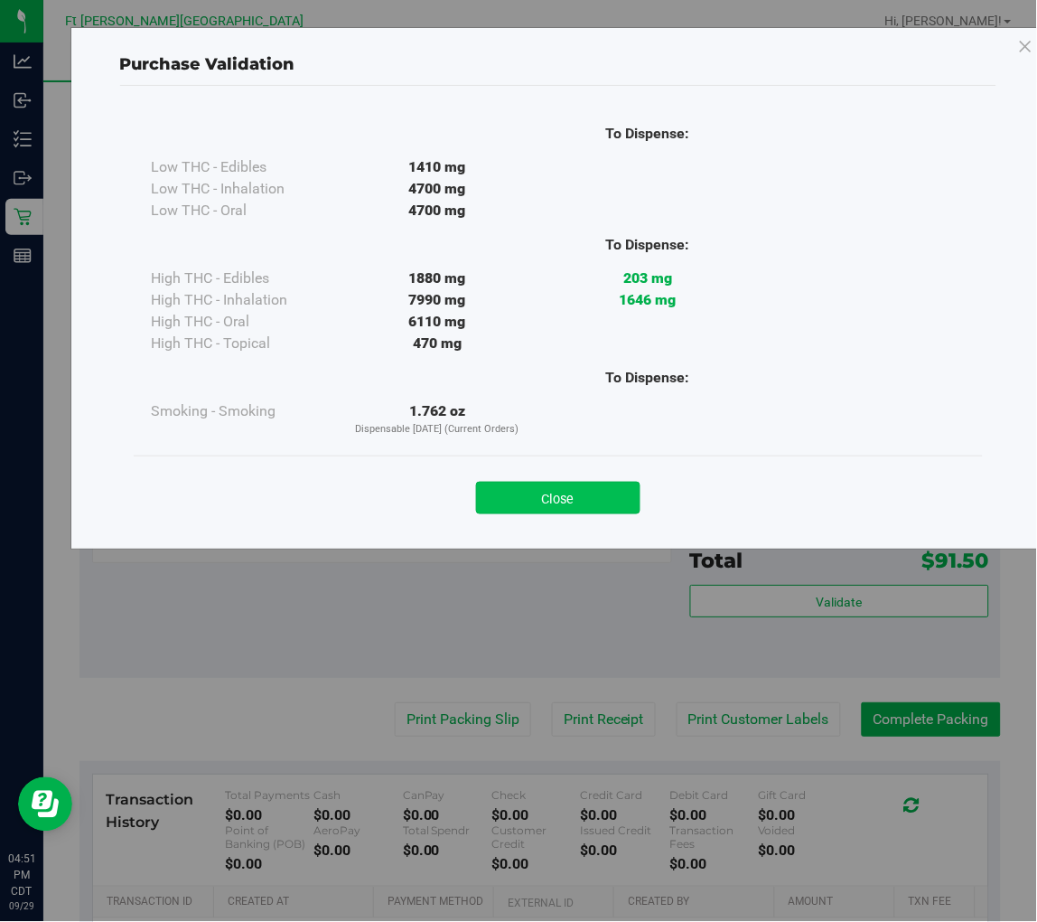
click at [589, 500] on button "Close" at bounding box center [558, 498] width 164 height 33
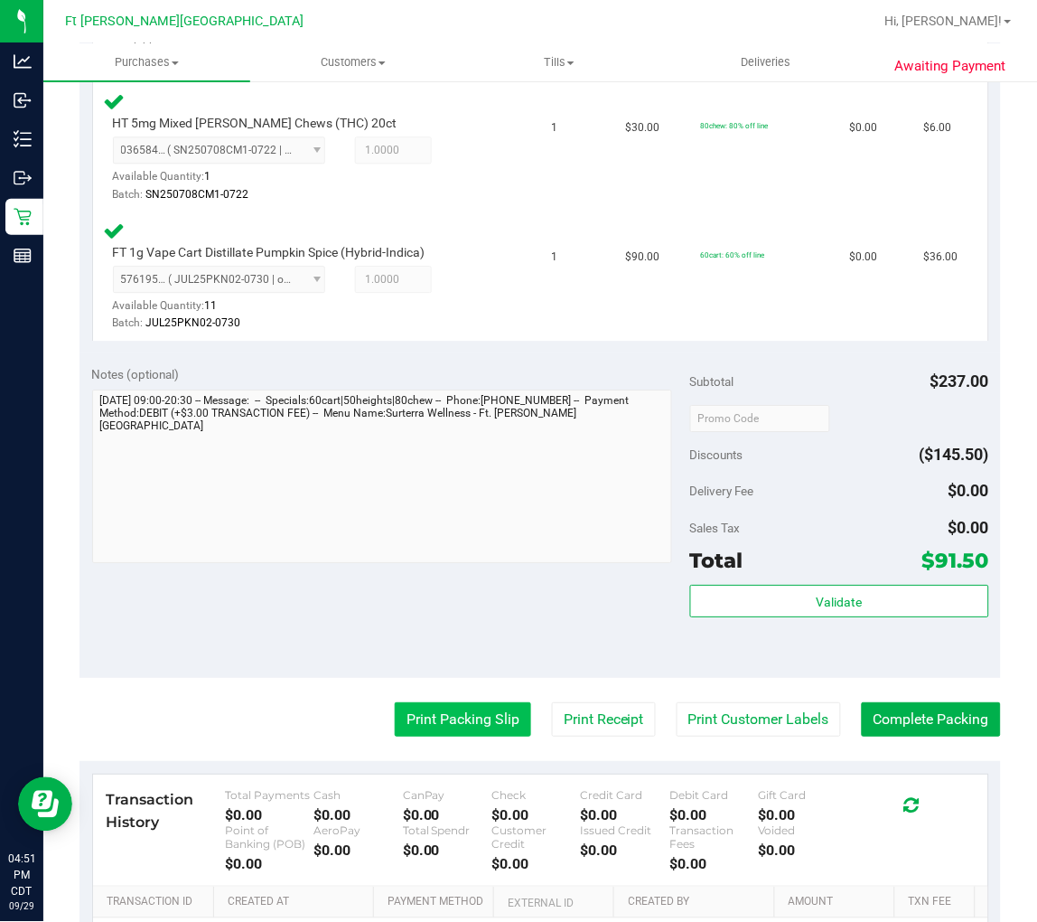
click at [477, 729] on button "Print Packing Slip" at bounding box center [463, 719] width 136 height 34
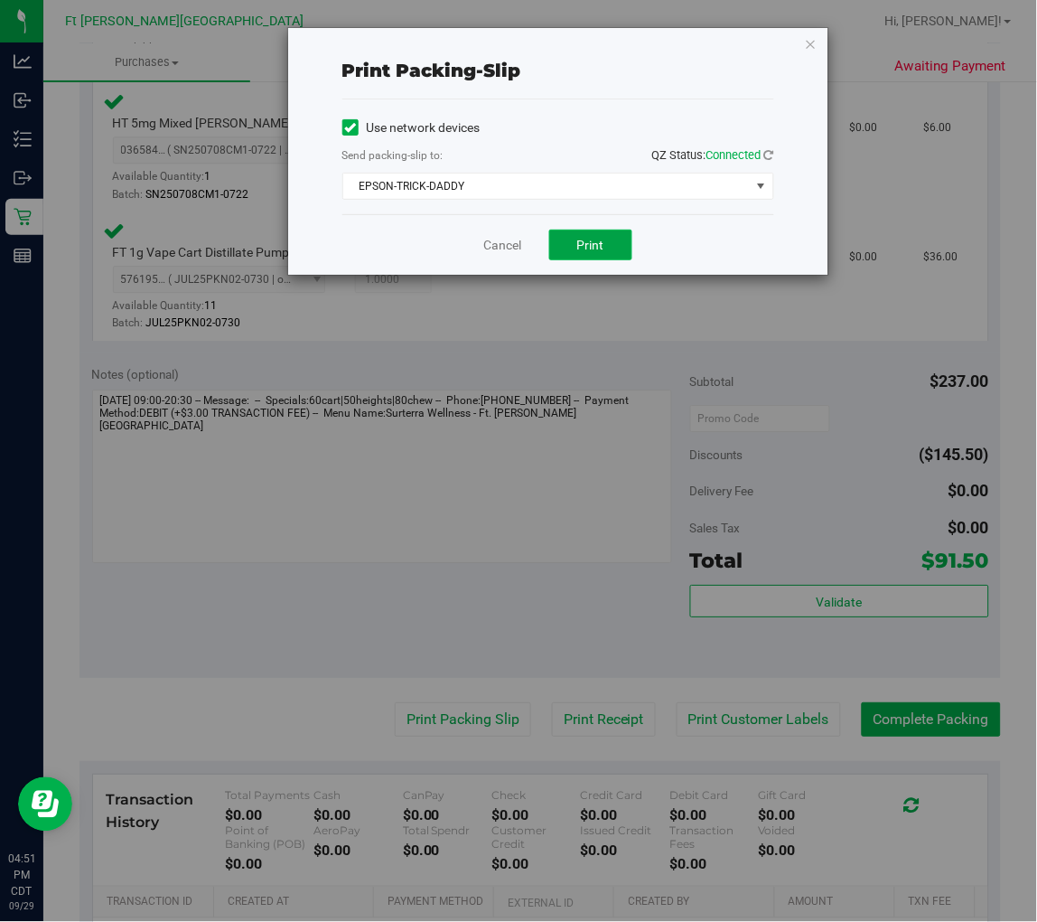
click at [605, 249] on button "Print" at bounding box center [590, 245] width 83 height 31
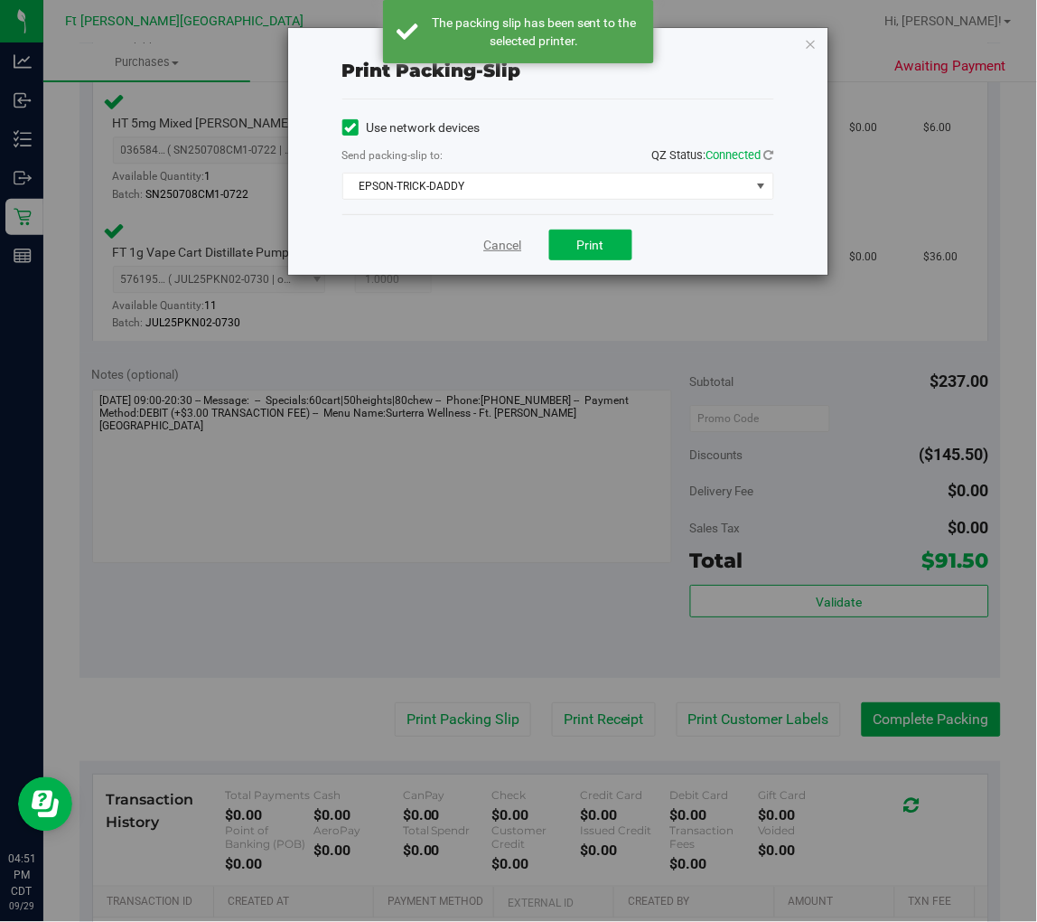
click at [497, 245] on link "Cancel" at bounding box center [503, 245] width 38 height 19
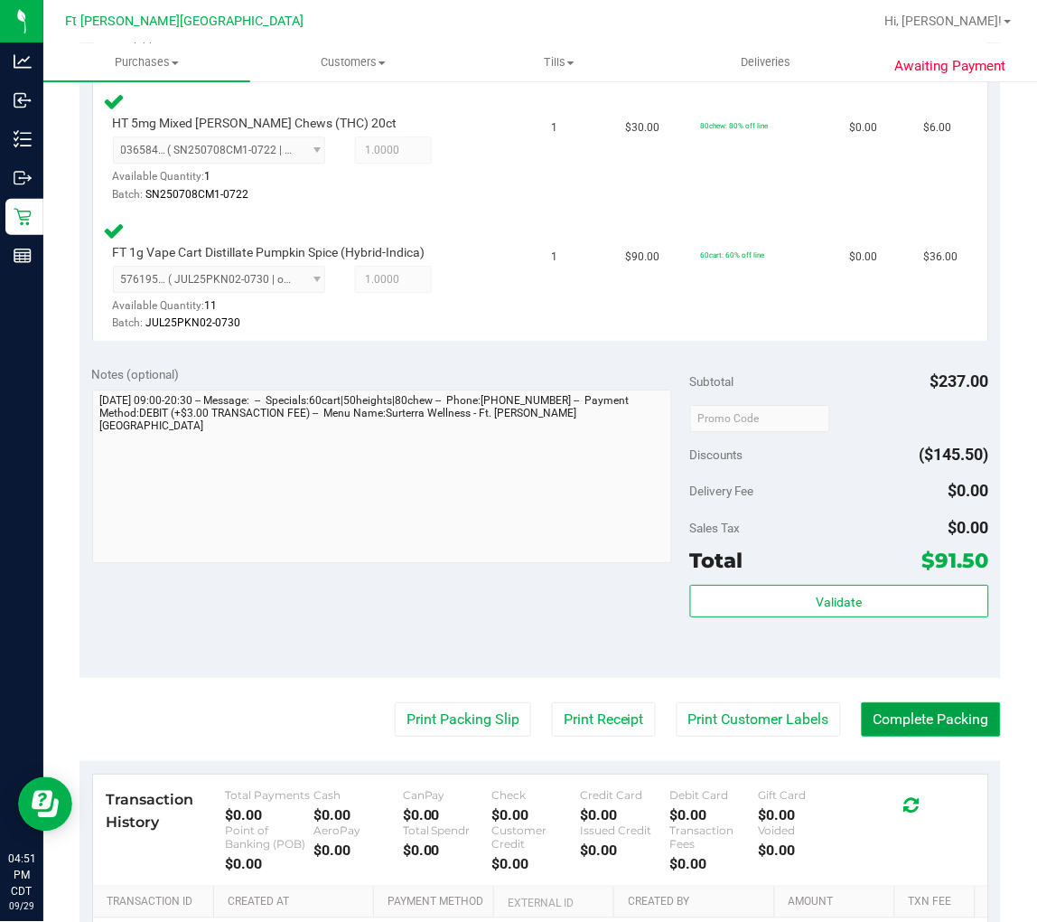
click at [865, 702] on button "Complete Packing" at bounding box center [931, 719] width 139 height 34
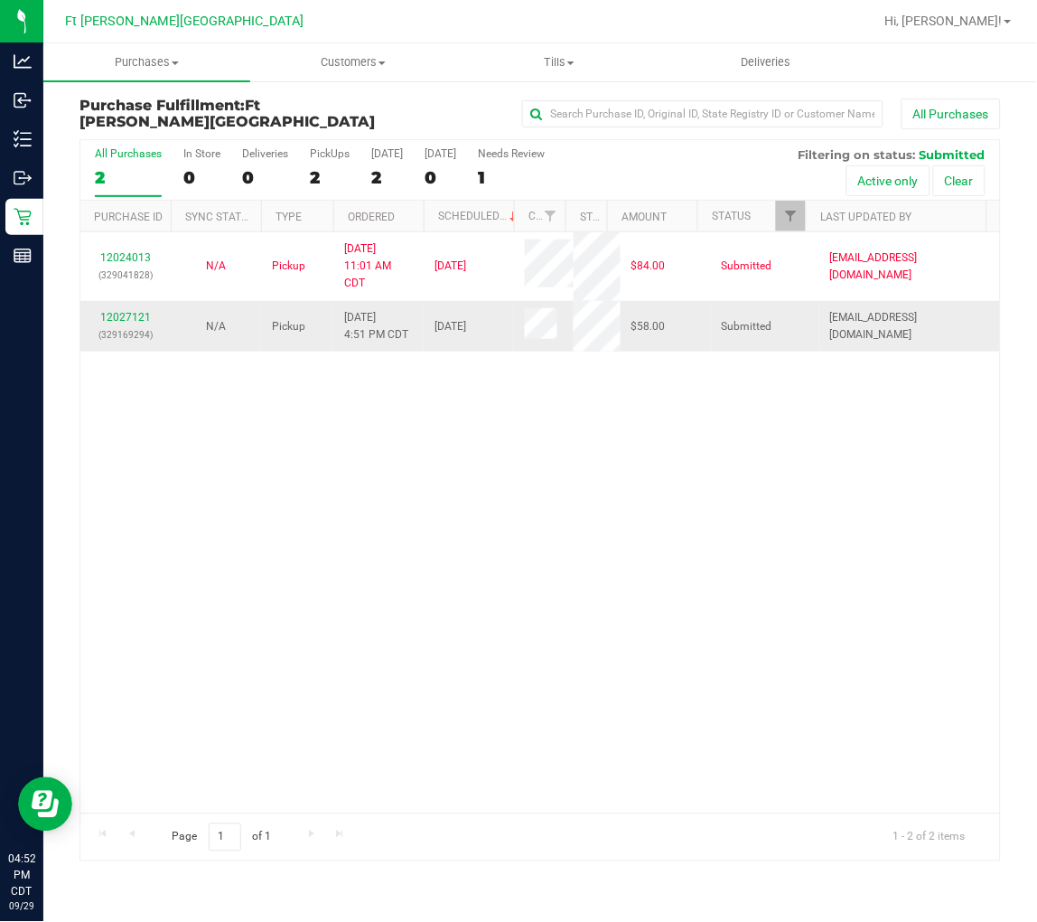
click at [136, 309] on div "12027121 (329169294)" at bounding box center [125, 326] width 69 height 34
click at [136, 311] on link "12027121" at bounding box center [125, 317] width 51 height 13
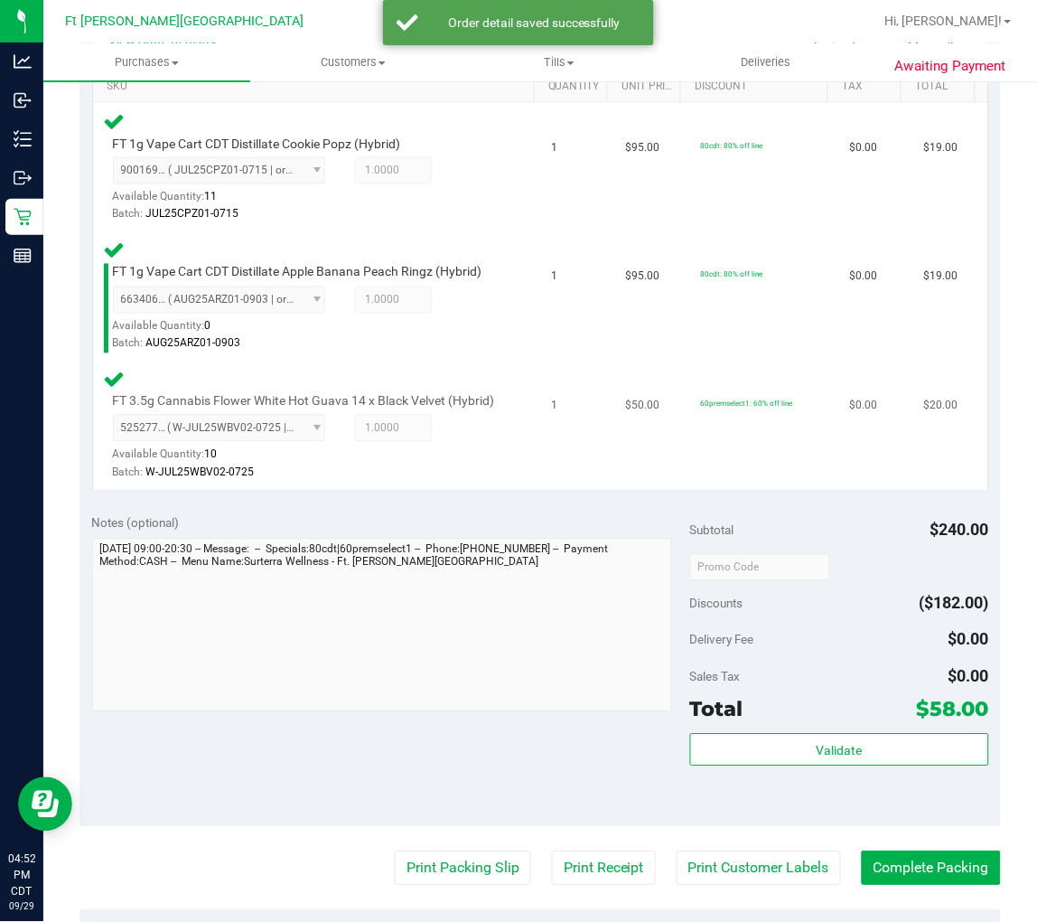
scroll to position [602, 0]
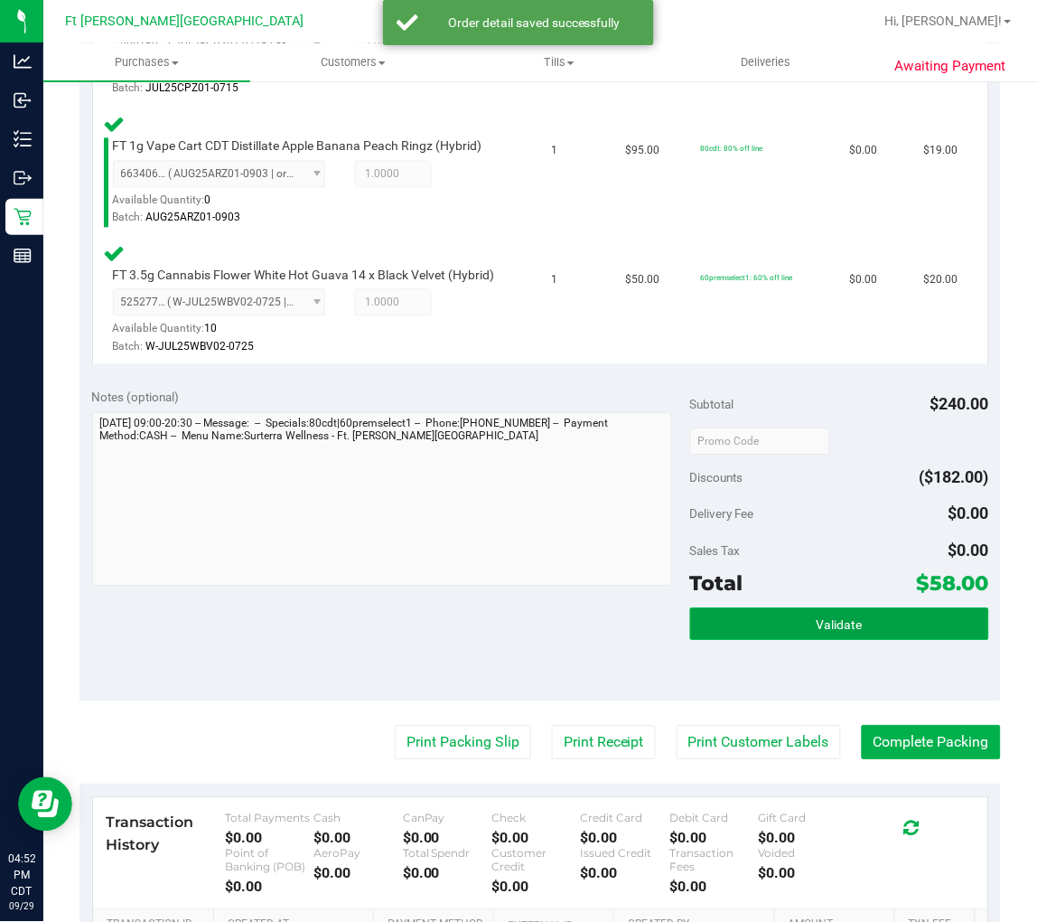
click at [744, 641] on button "Validate" at bounding box center [839, 624] width 299 height 33
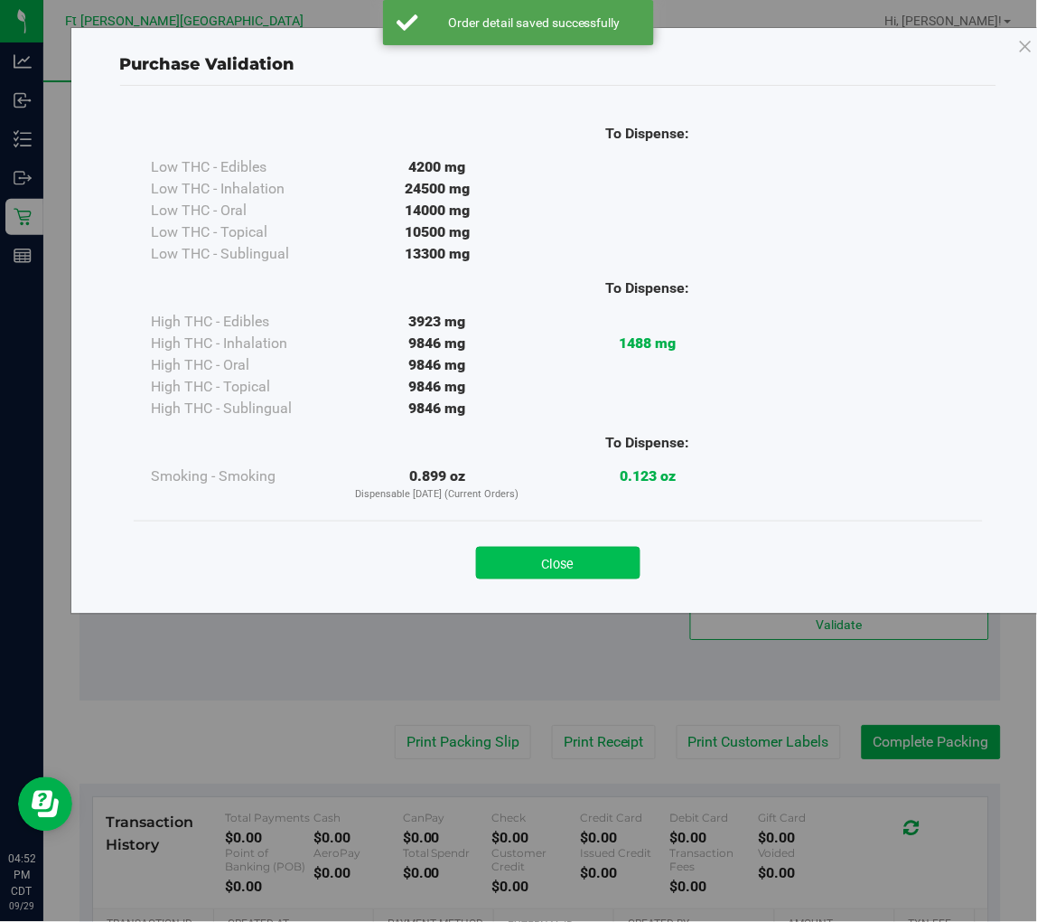
click at [583, 560] on button "Close" at bounding box center [558, 563] width 164 height 33
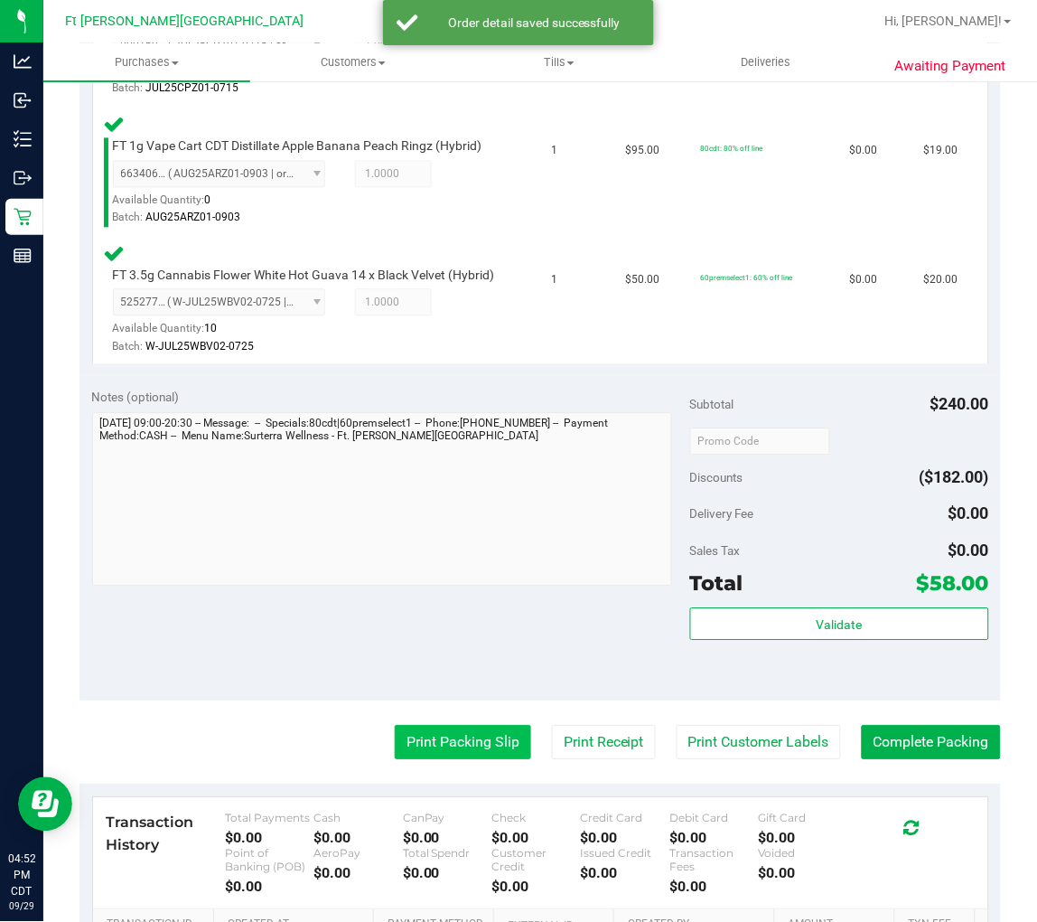
click at [467, 760] on button "Print Packing Slip" at bounding box center [463, 743] width 136 height 34
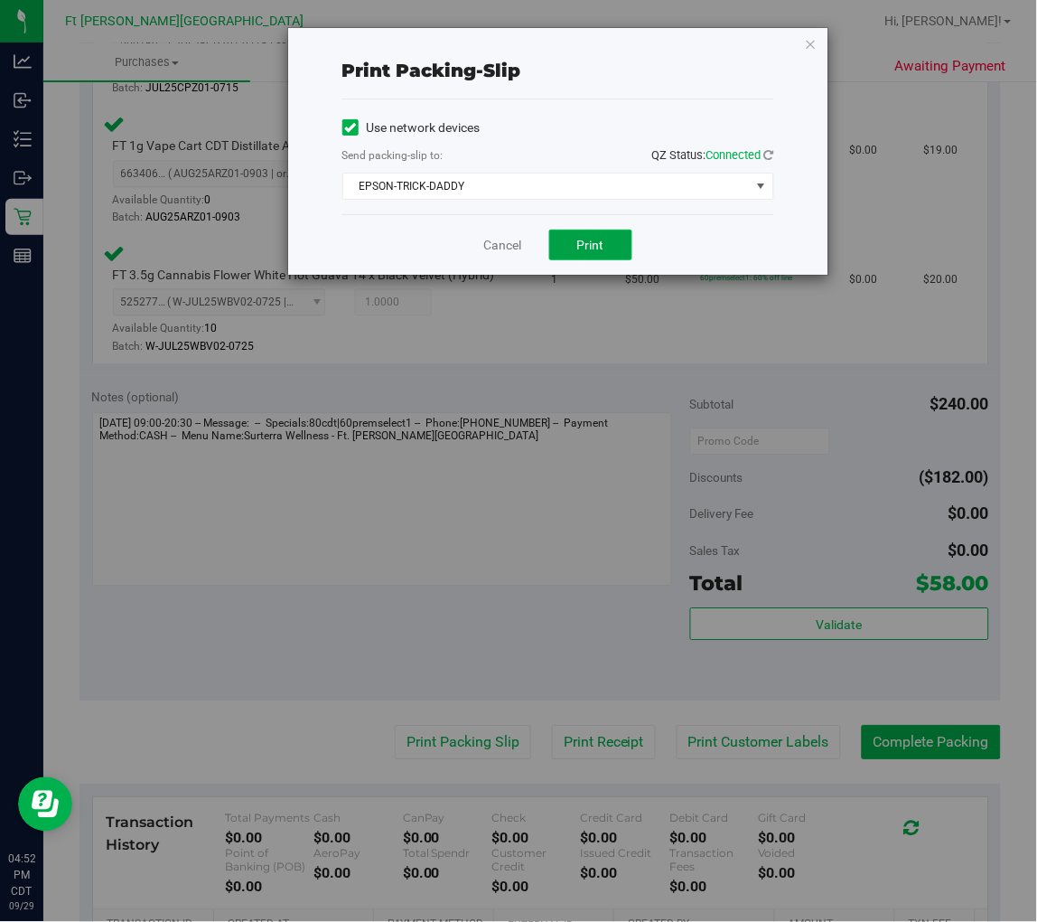
click at [621, 248] on button "Print" at bounding box center [590, 245] width 83 height 31
click at [521, 239] on link "Cancel" at bounding box center [503, 245] width 38 height 19
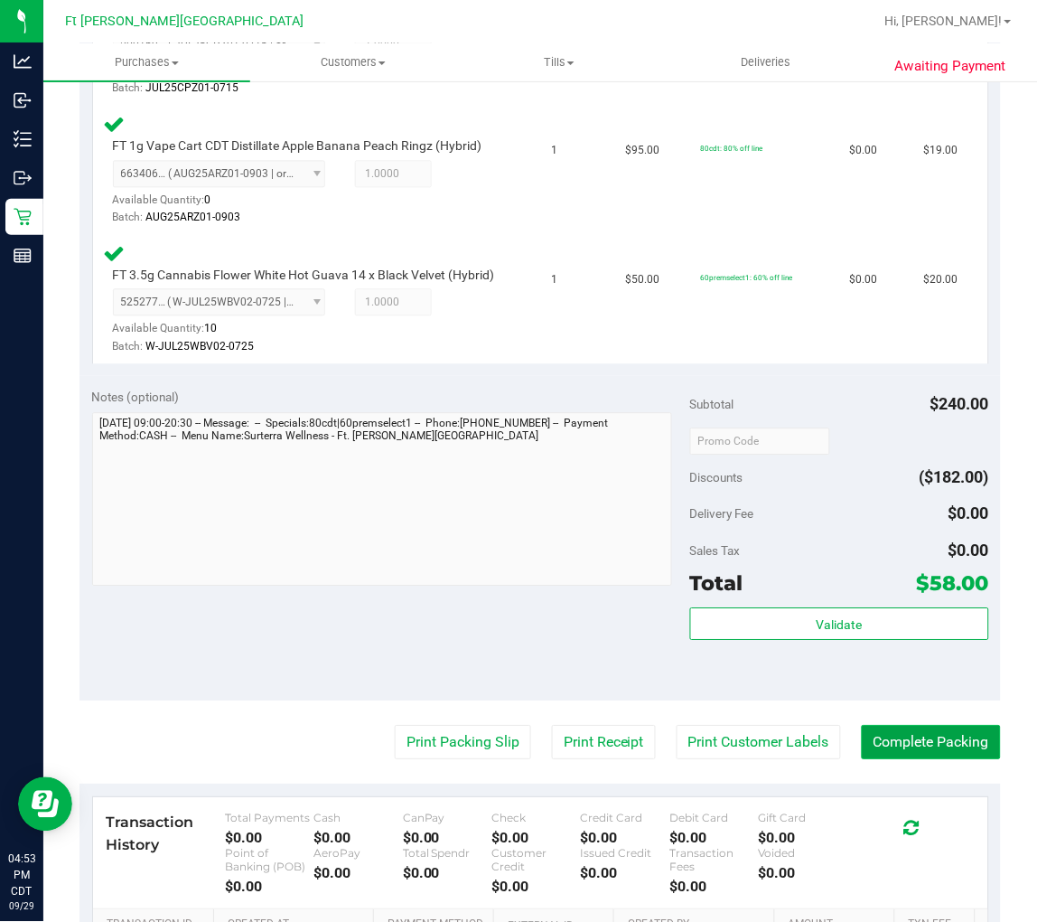
click at [865, 760] on button "Complete Packing" at bounding box center [931, 743] width 139 height 34
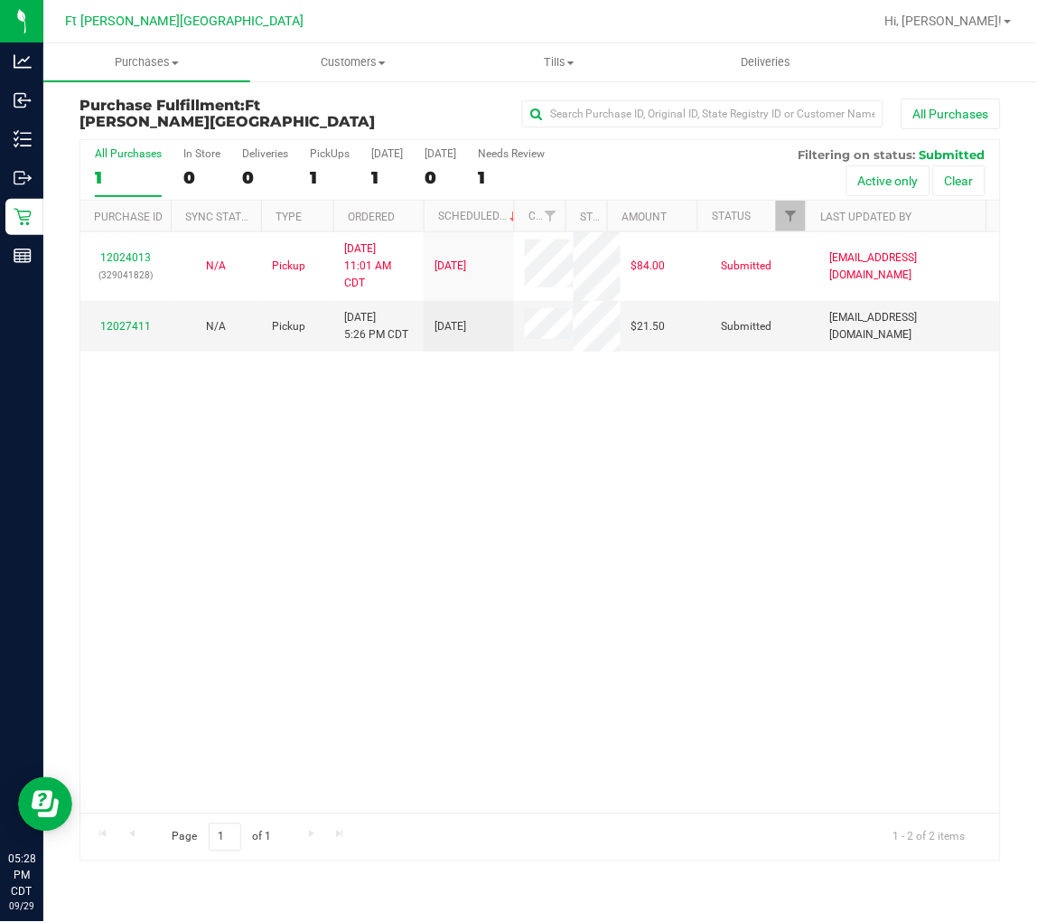
click at [104, 164] on label "All Purchases 1" at bounding box center [128, 172] width 67 height 50
click at [0, 0] on input "All Purchases 1" at bounding box center [0, 0] width 0 height 0
click at [142, 167] on div "2" at bounding box center [128, 177] width 67 height 21
click at [0, 0] on input "All Purchases 2" at bounding box center [0, 0] width 0 height 0
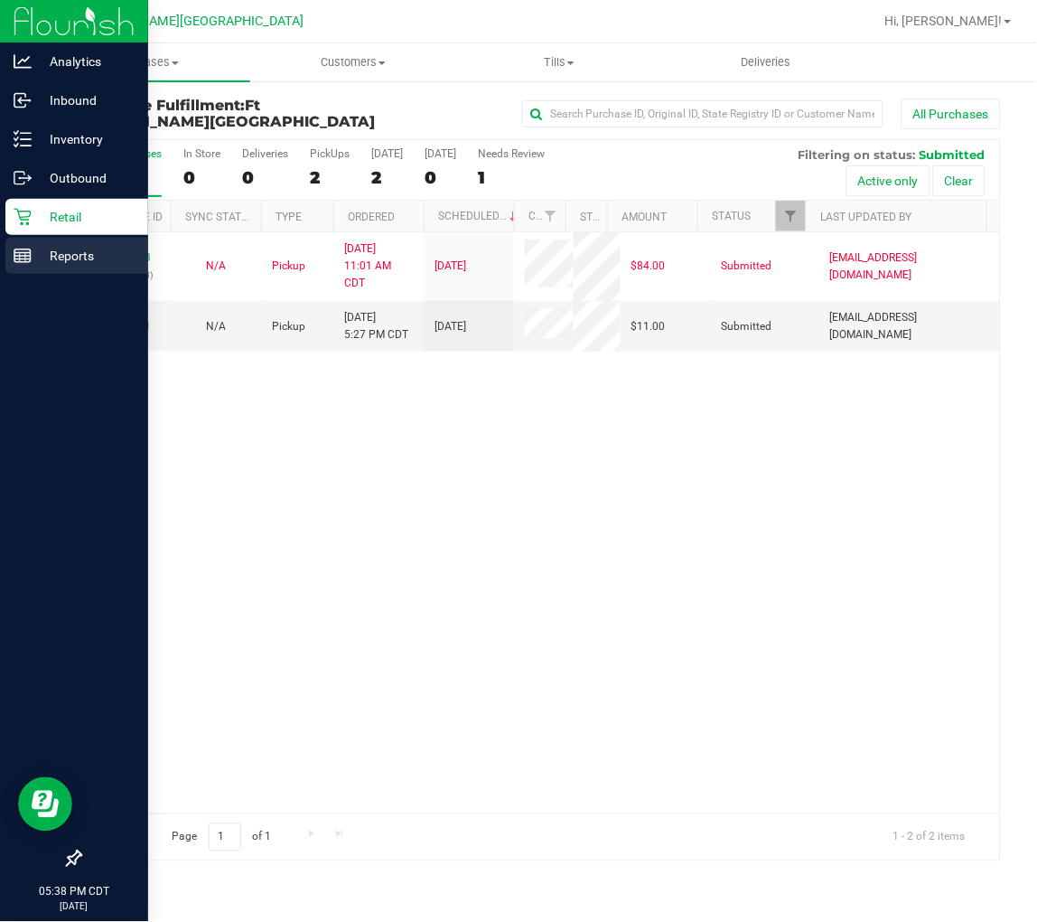
click at [39, 258] on p "Reports" at bounding box center [86, 256] width 108 height 22
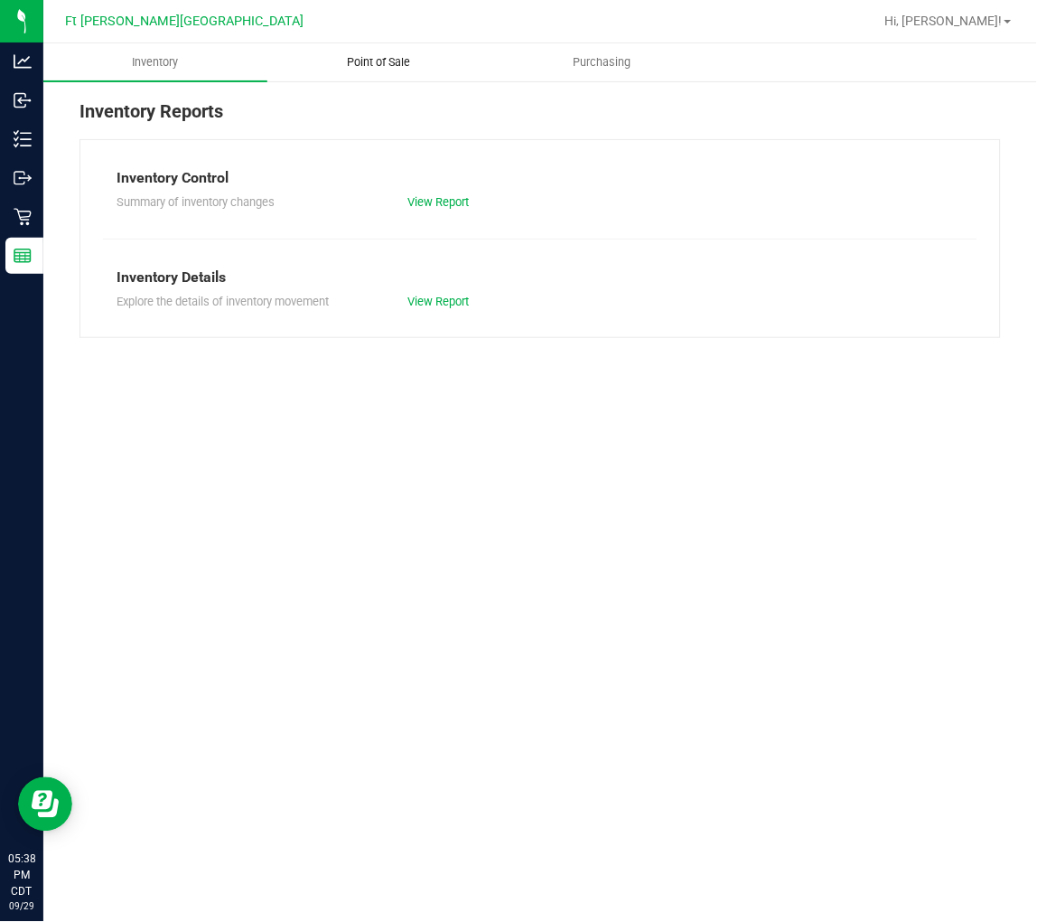
click at [358, 64] on span "Point of Sale" at bounding box center [379, 62] width 112 height 16
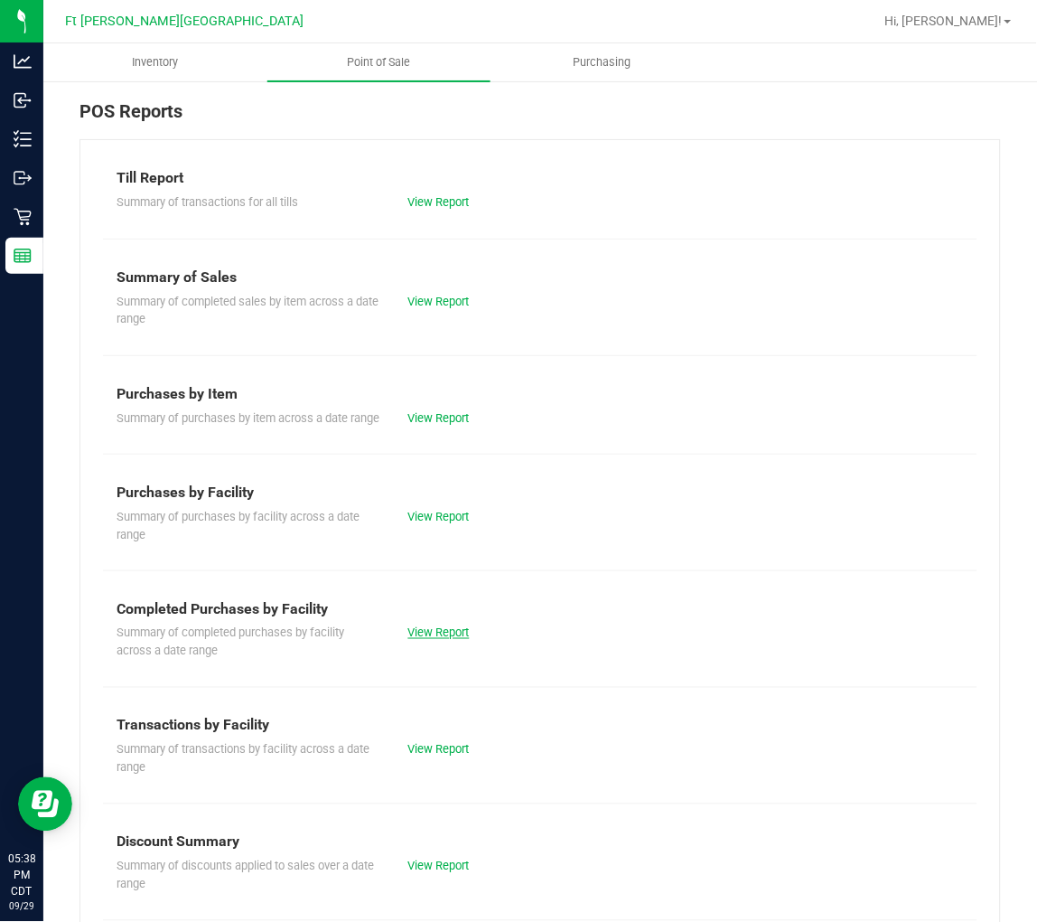
click at [449, 640] on link "View Report" at bounding box center [438, 633] width 61 height 14
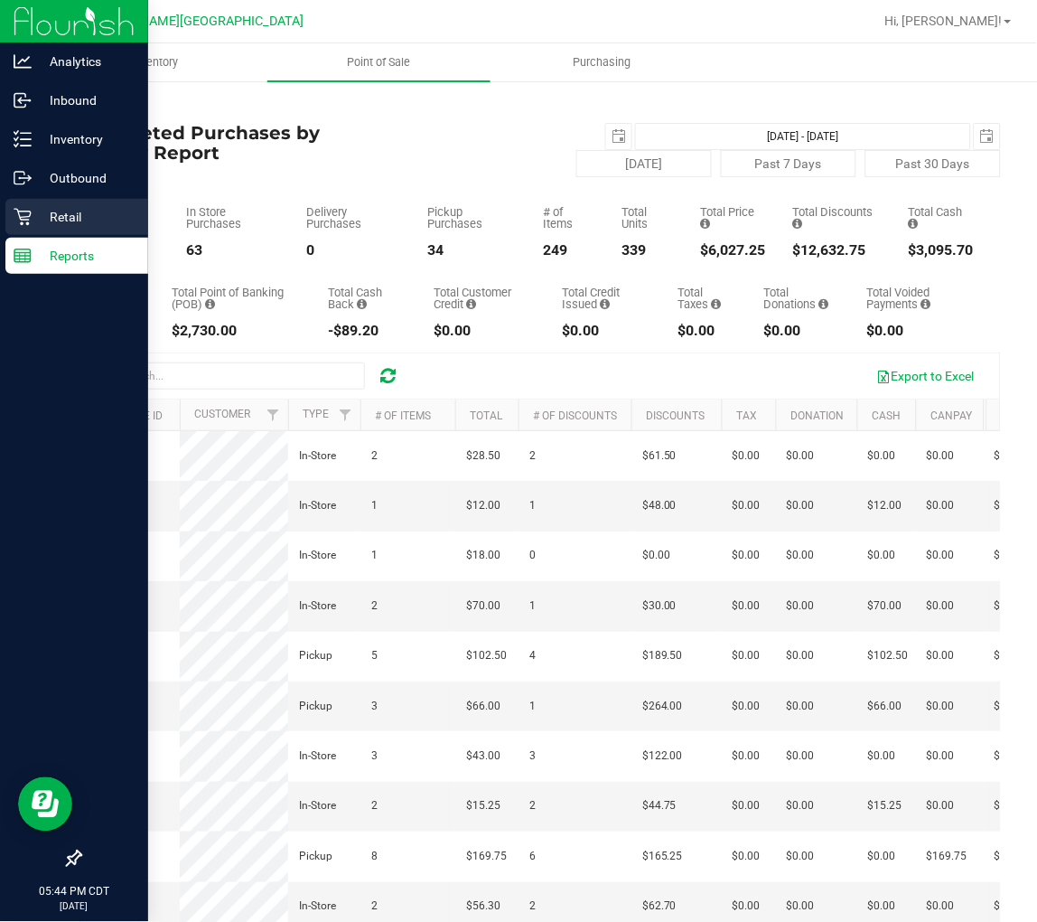
click at [70, 213] on p "Retail" at bounding box center [86, 217] width 108 height 22
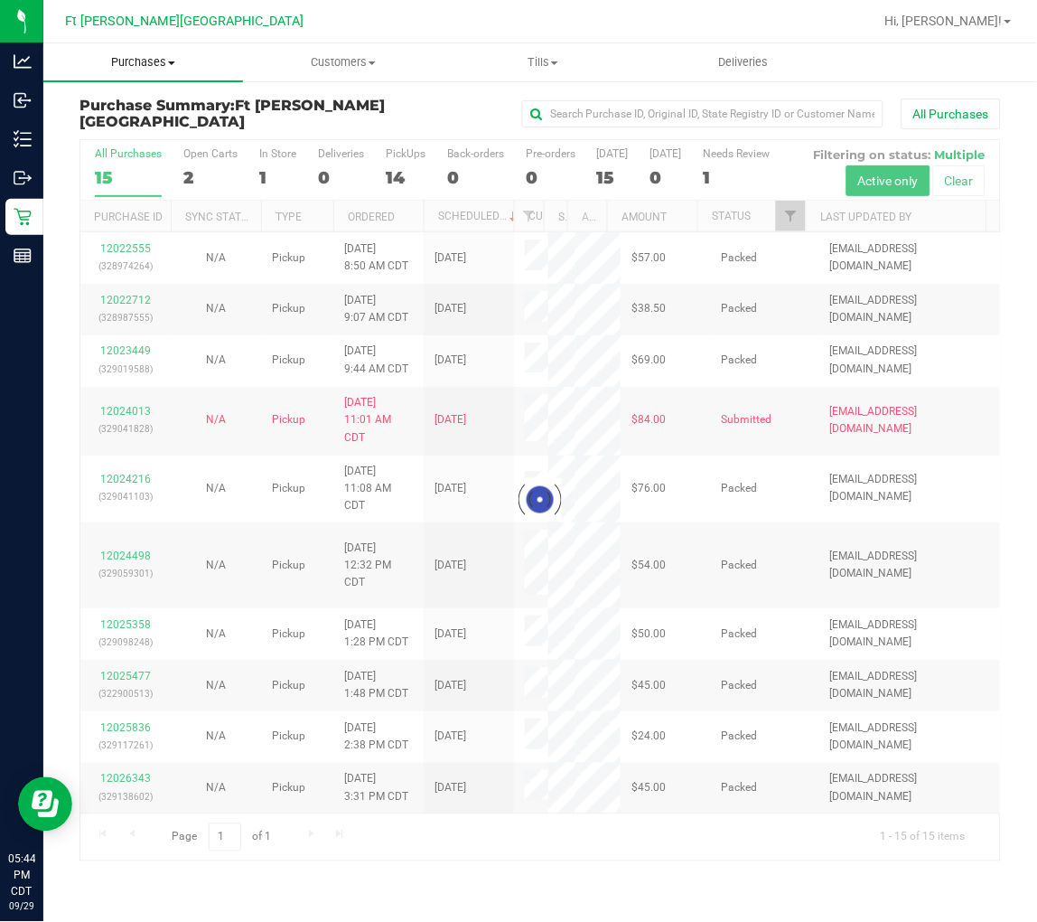
click at [150, 64] on span "Purchases" at bounding box center [143, 62] width 200 height 16
click at [132, 129] on span "Fulfillment" at bounding box center [99, 130] width 112 height 15
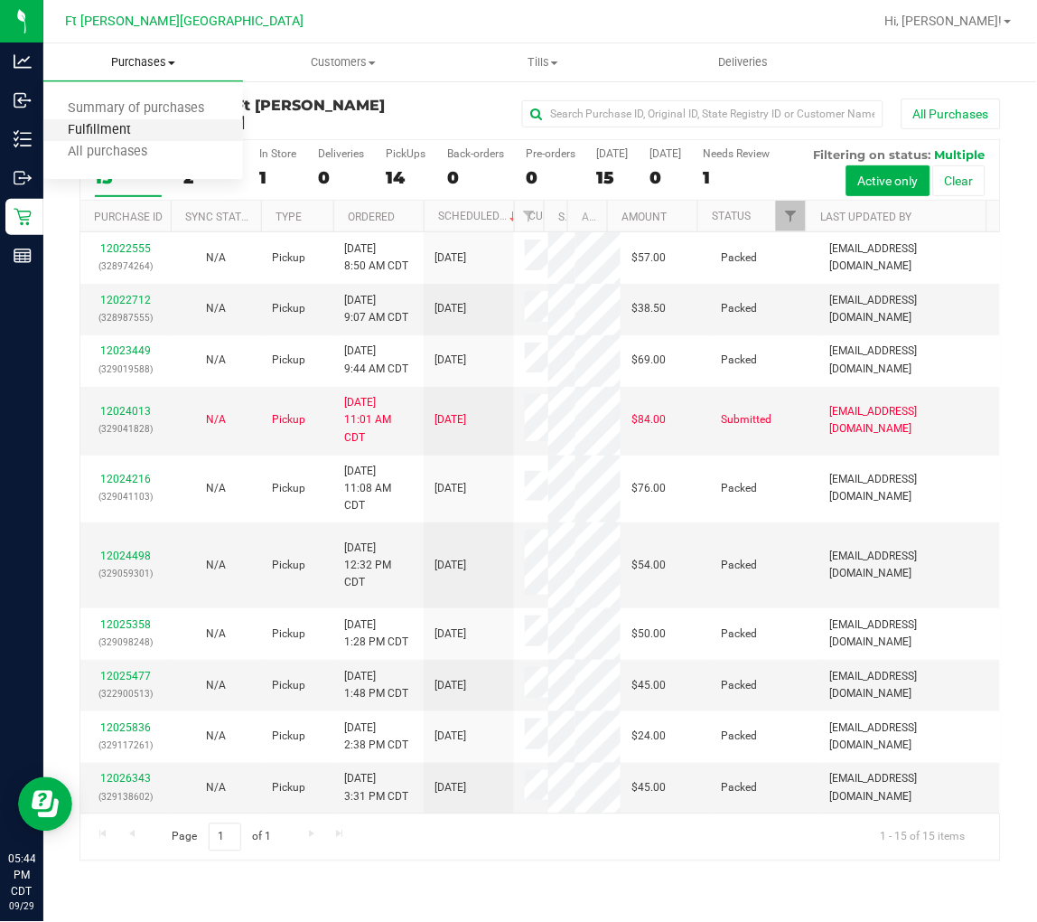
click at [132, 129] on span "Fulfillment" at bounding box center [99, 130] width 112 height 15
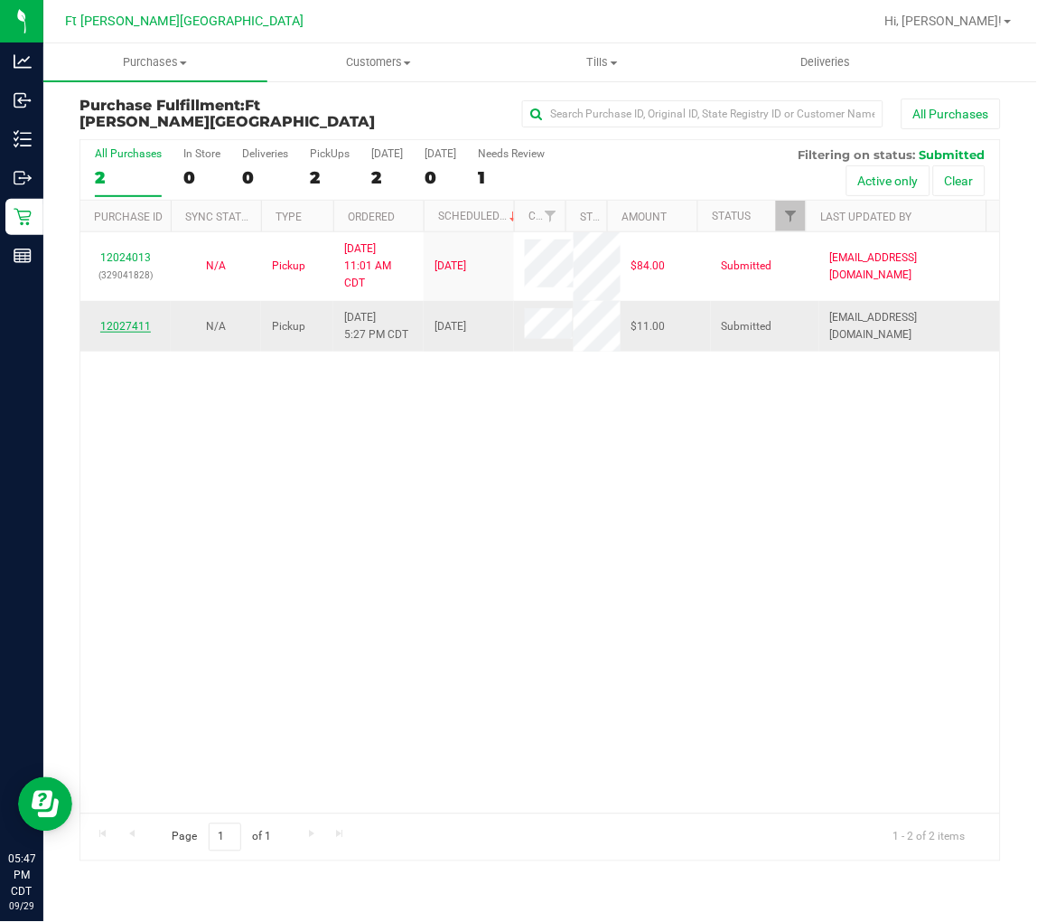
click at [124, 322] on link "12027411" at bounding box center [125, 326] width 51 height 13
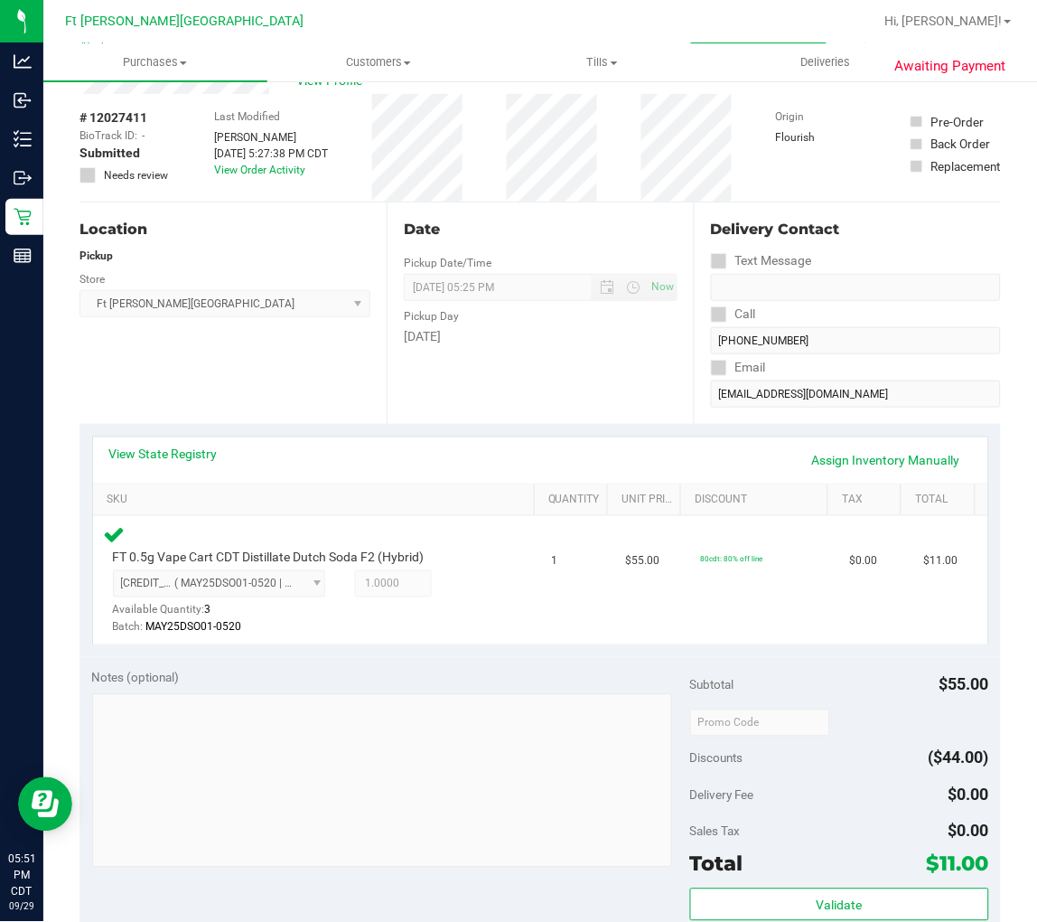
scroll to position [301, 0]
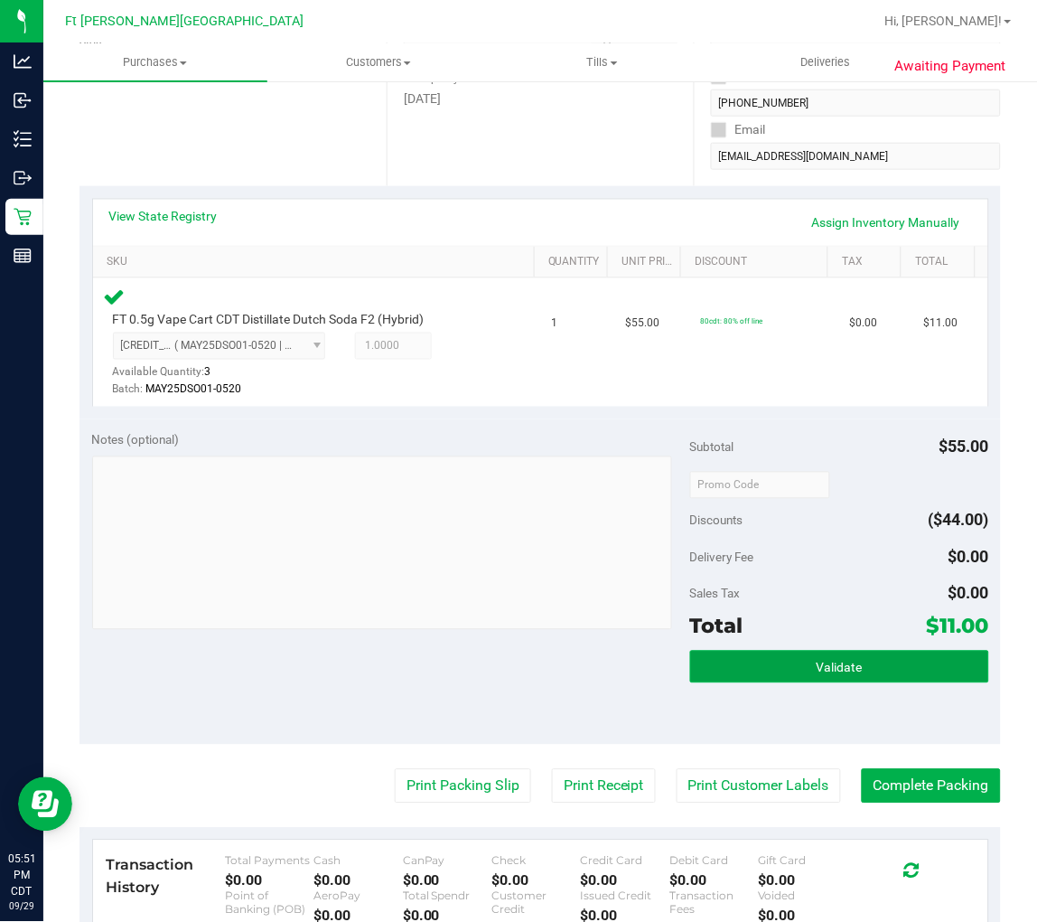
click at [745, 679] on button "Validate" at bounding box center [839, 667] width 299 height 33
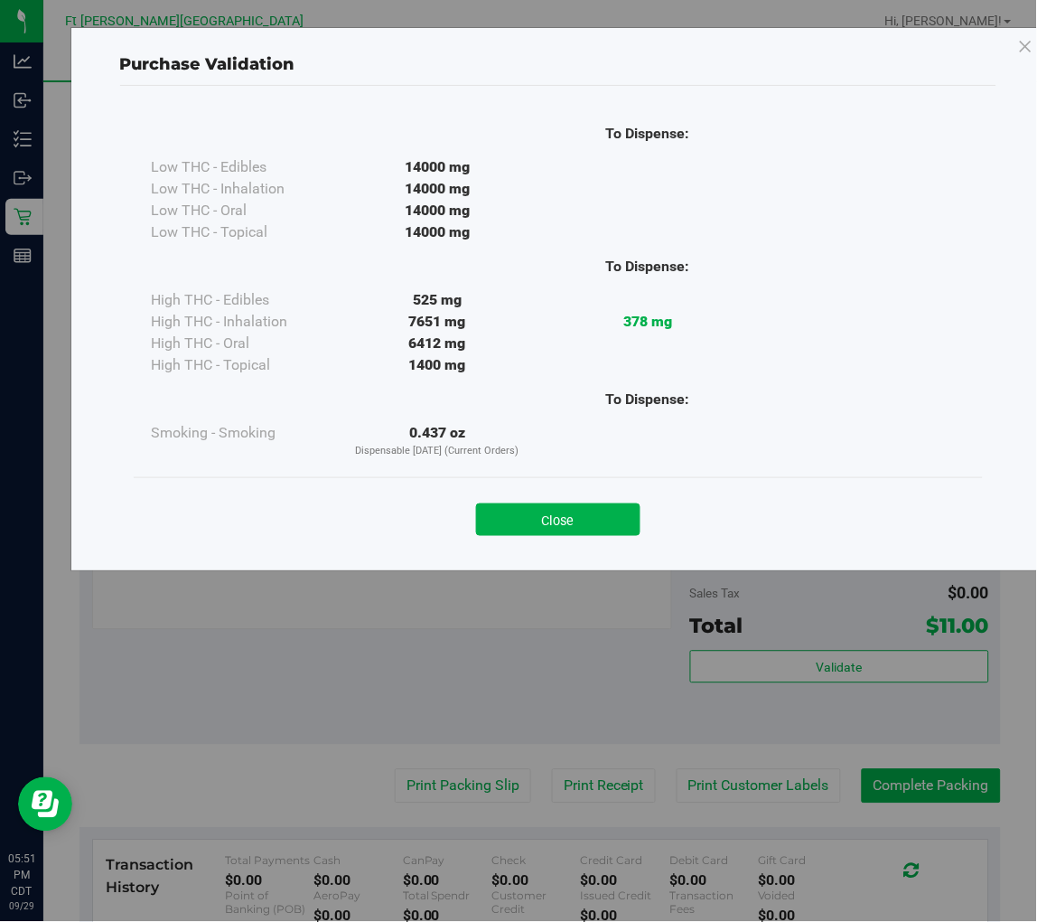
click at [531, 501] on div "Close" at bounding box center [558, 514] width 822 height 45
click at [573, 533] on button "Close" at bounding box center [558, 519] width 164 height 33
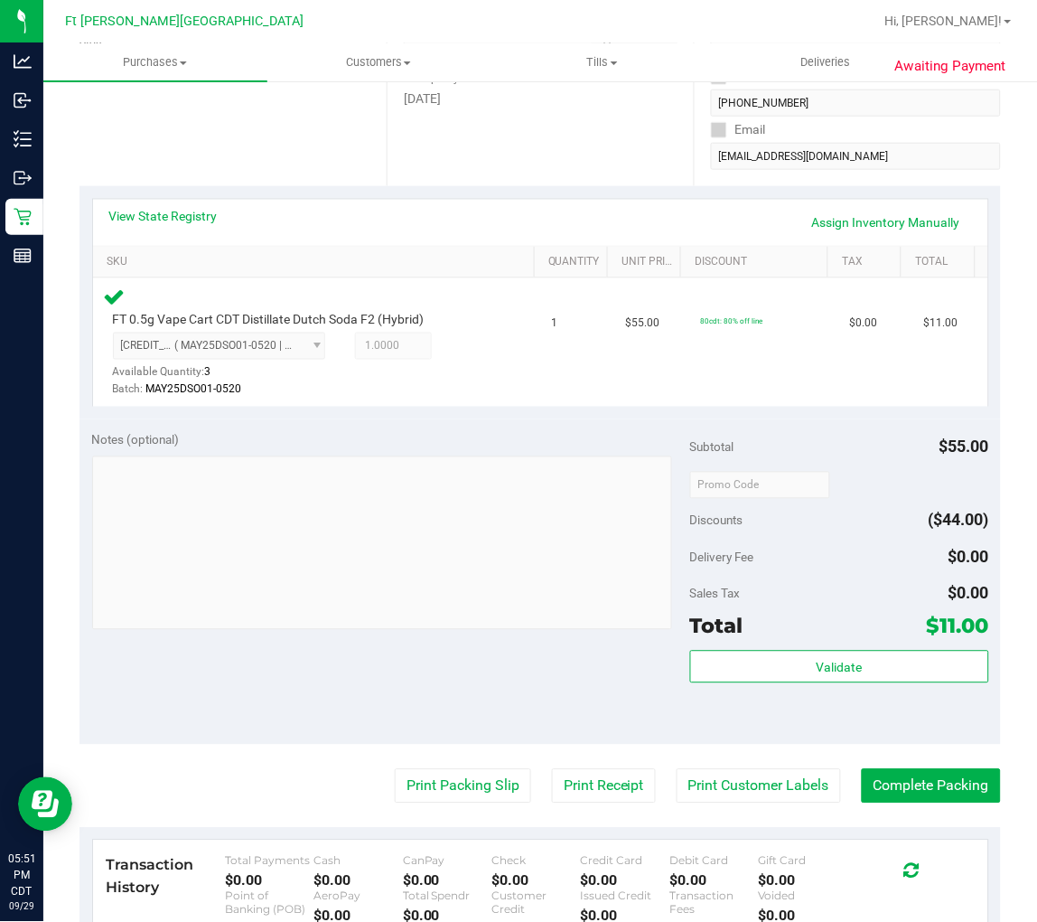
scroll to position [501, 0]
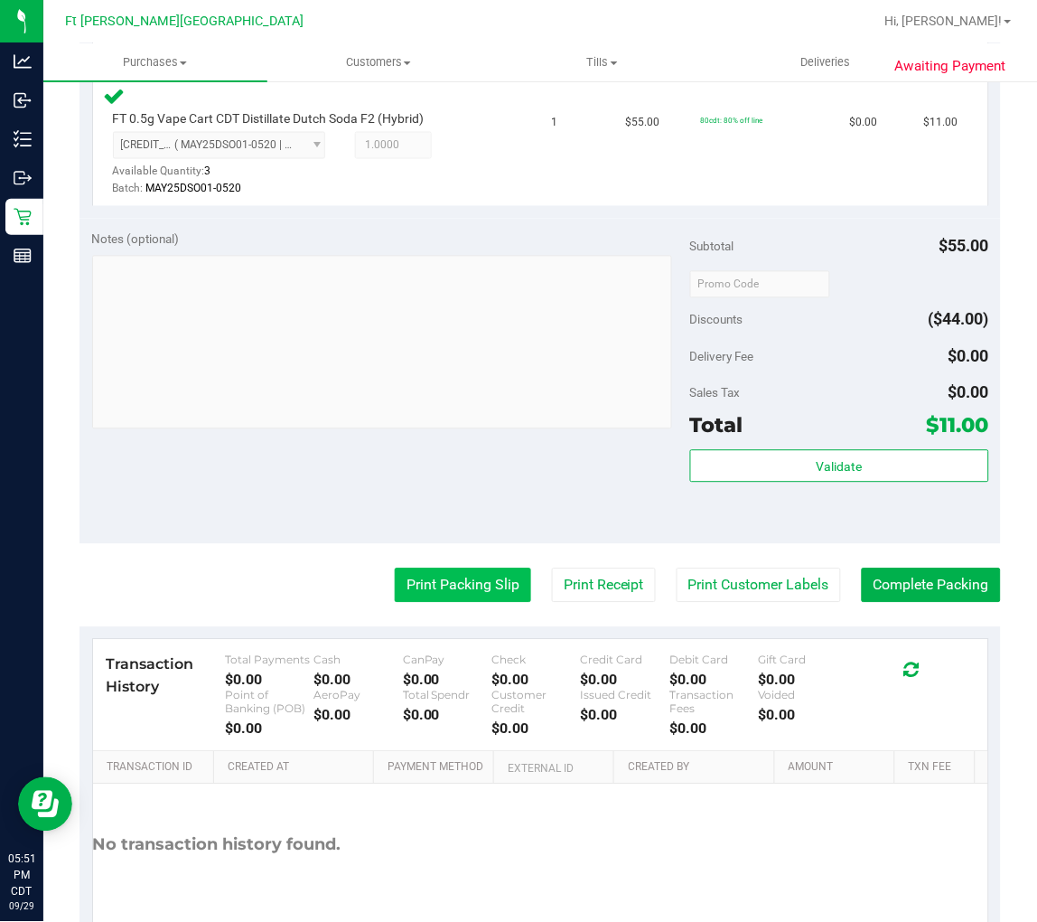
click at [440, 594] on button "Print Packing Slip" at bounding box center [463, 585] width 136 height 34
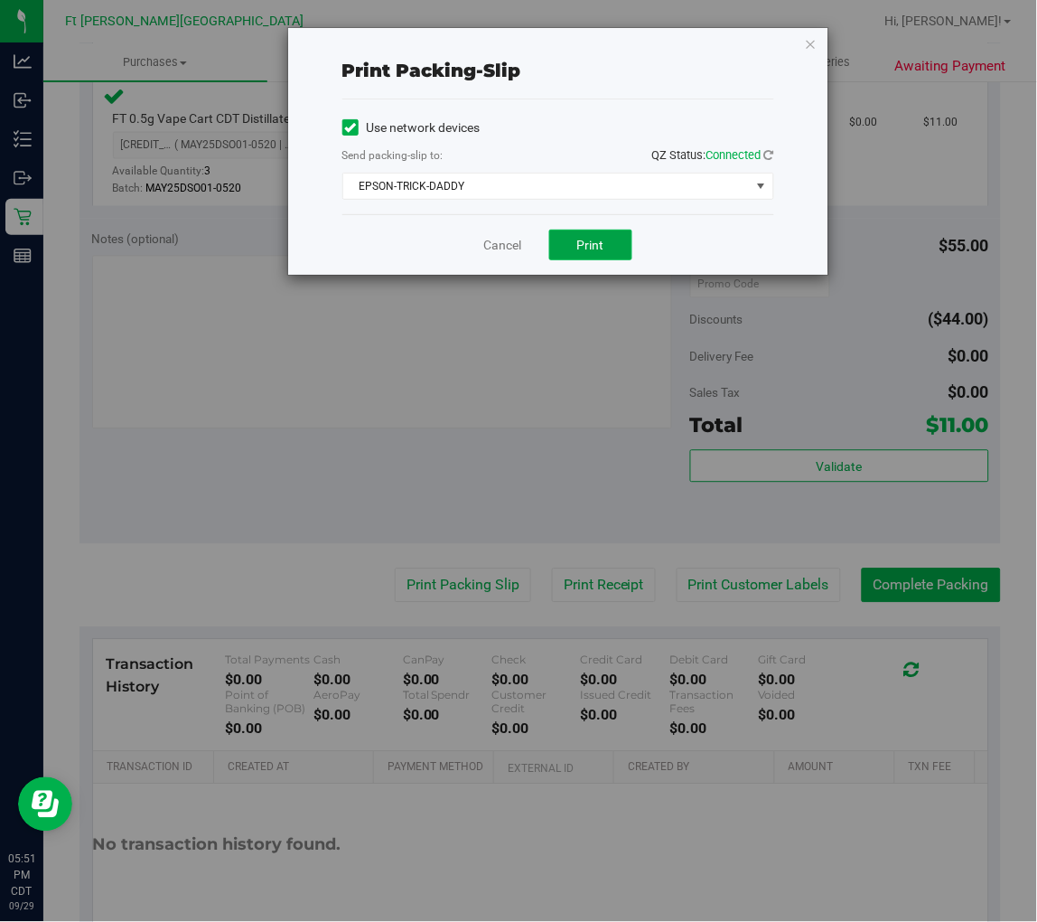
click at [601, 238] on span "Print" at bounding box center [590, 245] width 27 height 14
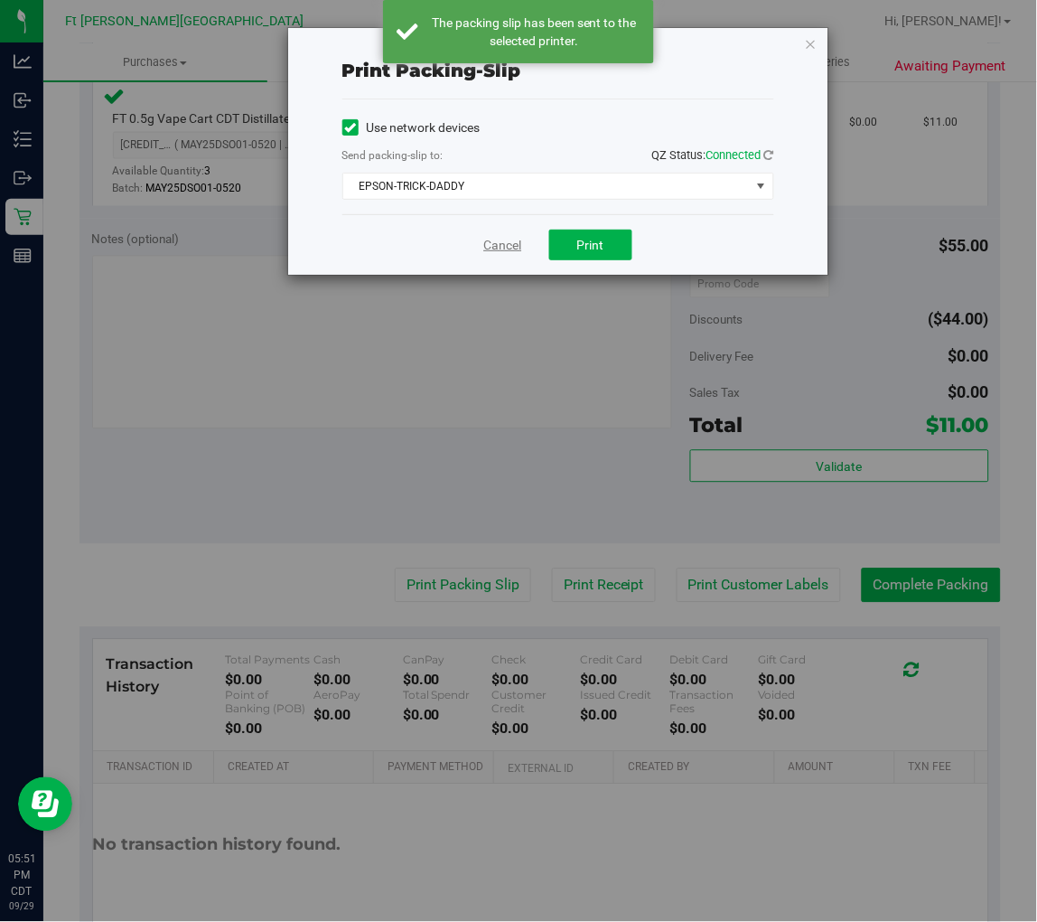
click at [492, 245] on link "Cancel" at bounding box center [503, 245] width 38 height 19
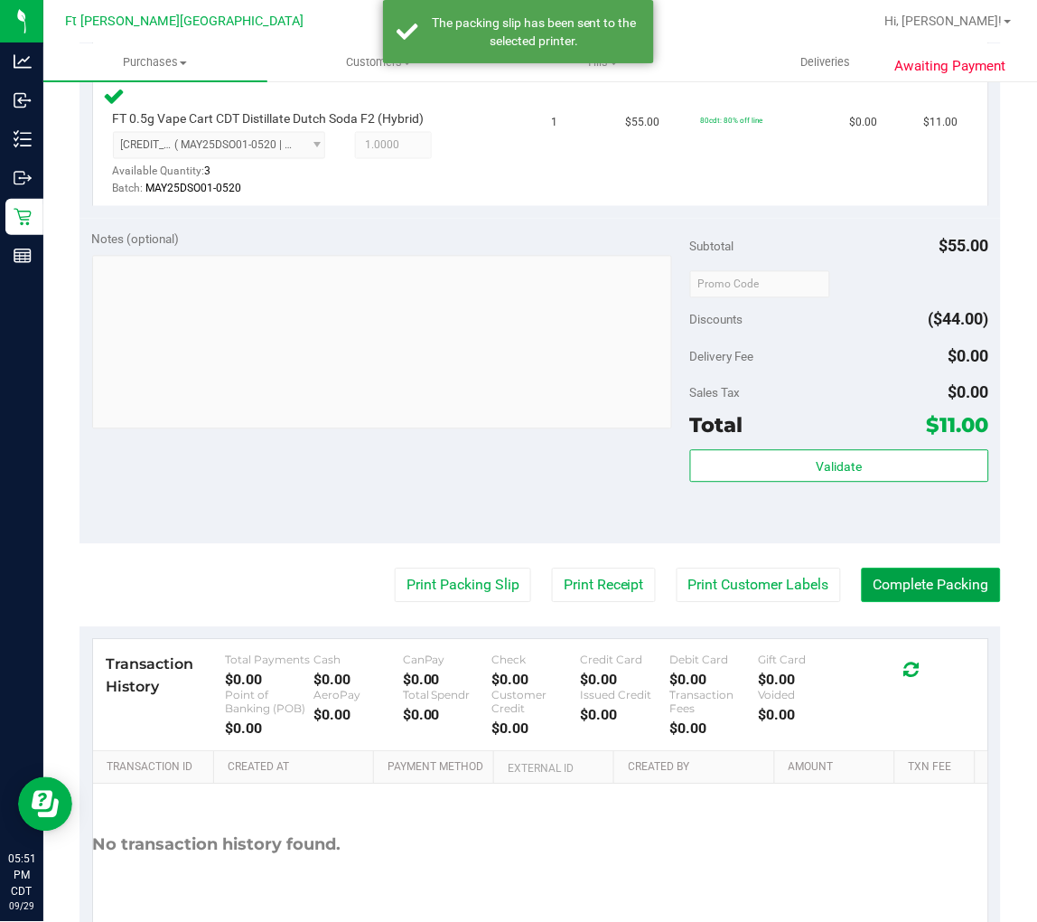
click at [865, 568] on button "Complete Packing" at bounding box center [931, 585] width 139 height 34
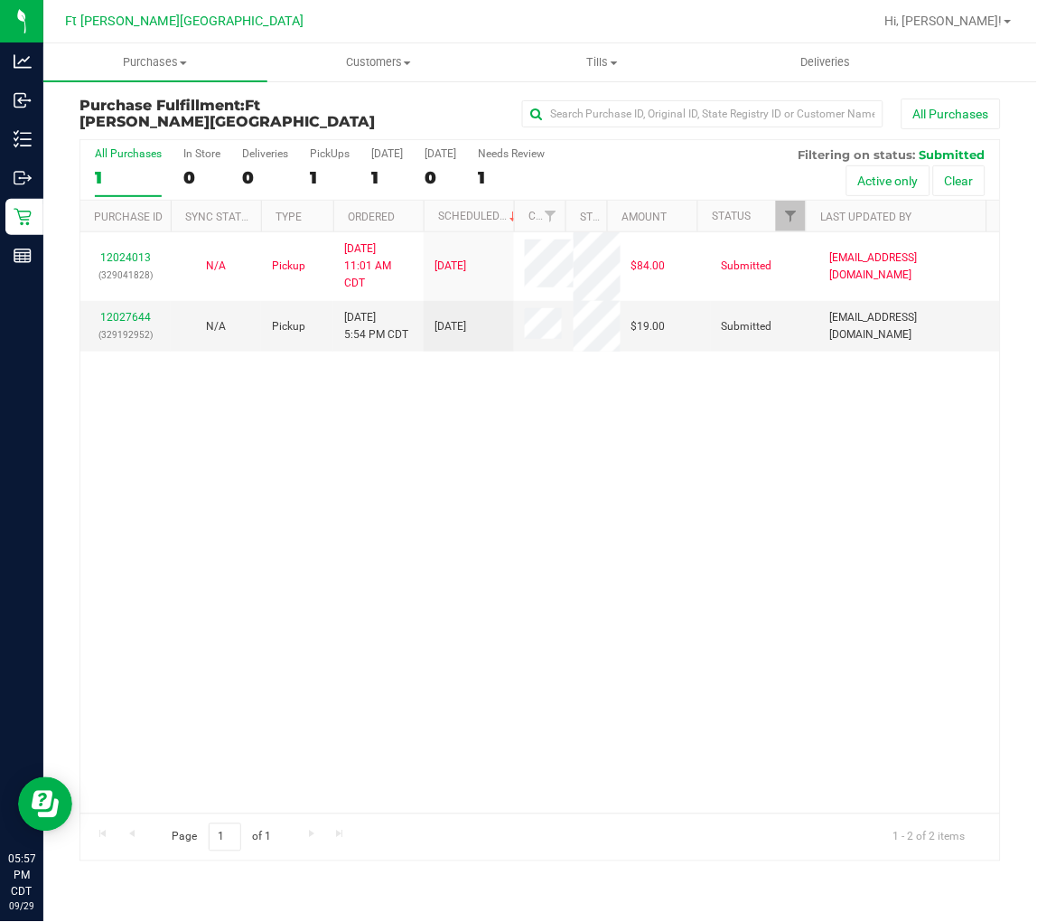
click at [99, 183] on div "1" at bounding box center [128, 177] width 67 height 21
click at [0, 0] on input "All Purchases 1" at bounding box center [0, 0] width 0 height 0
click at [110, 172] on div "2" at bounding box center [128, 177] width 67 height 21
click at [0, 0] on input "All Purchases 2" at bounding box center [0, 0] width 0 height 0
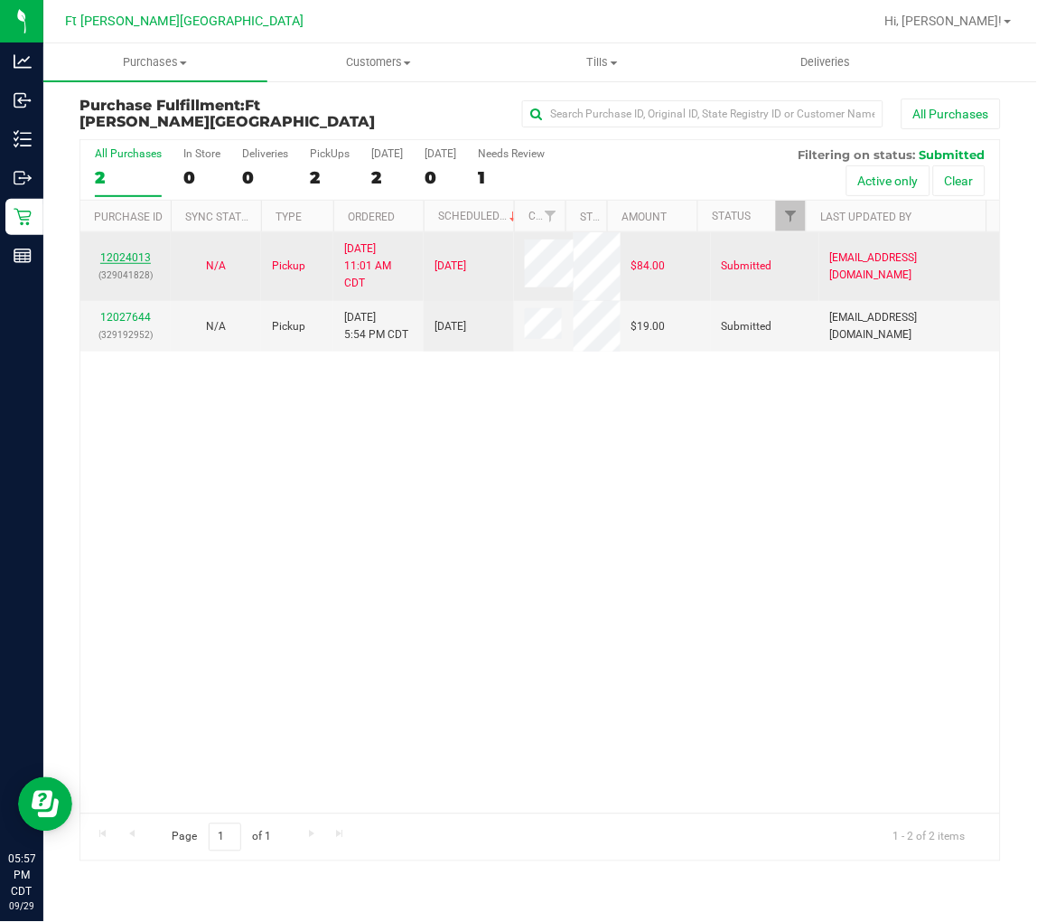
click at [125, 255] on link "12024013" at bounding box center [125, 257] width 51 height 13
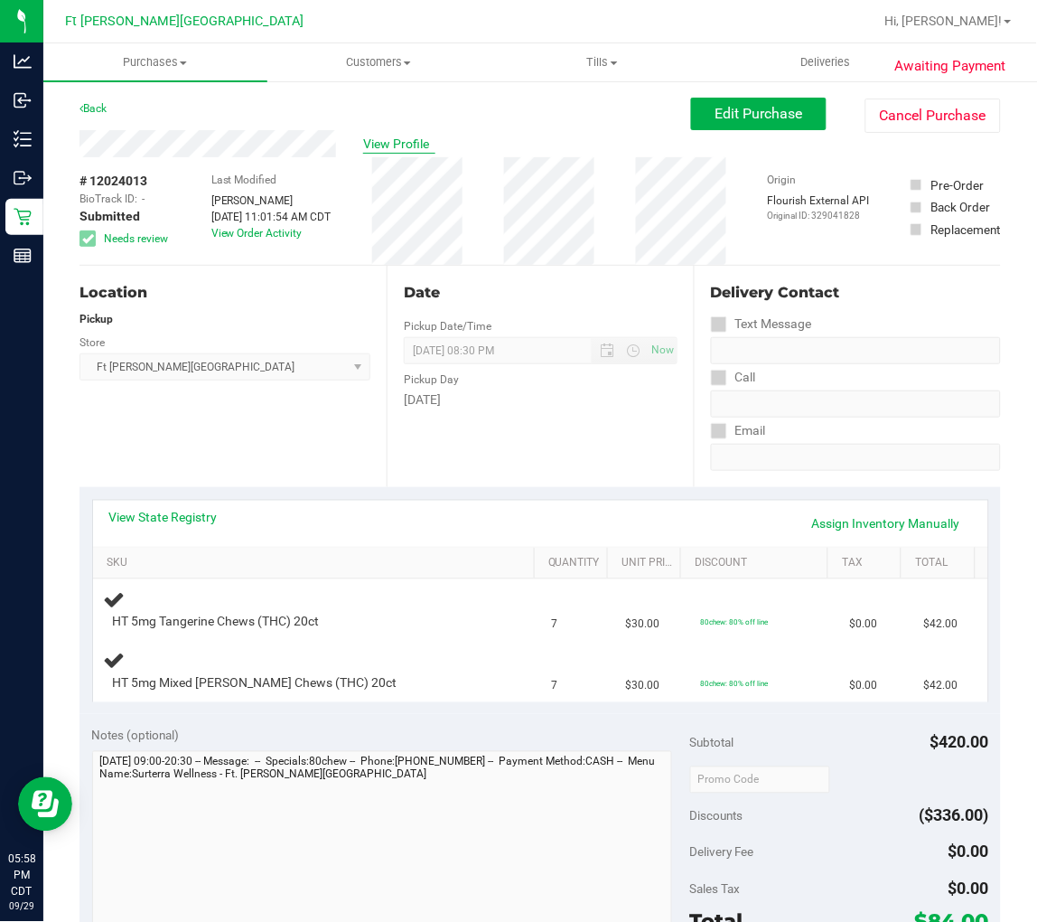
click at [391, 142] on span "View Profile" at bounding box center [399, 144] width 72 height 19
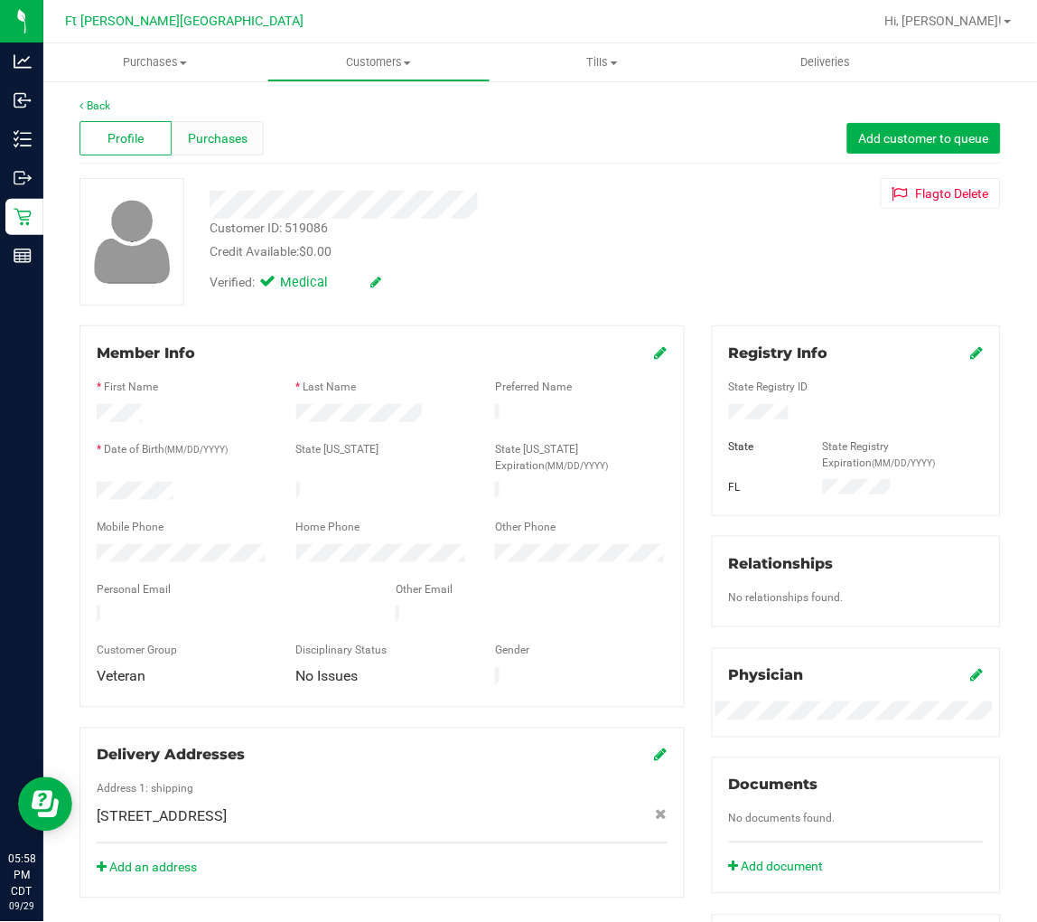
click at [238, 139] on span "Purchases" at bounding box center [218, 138] width 60 height 19
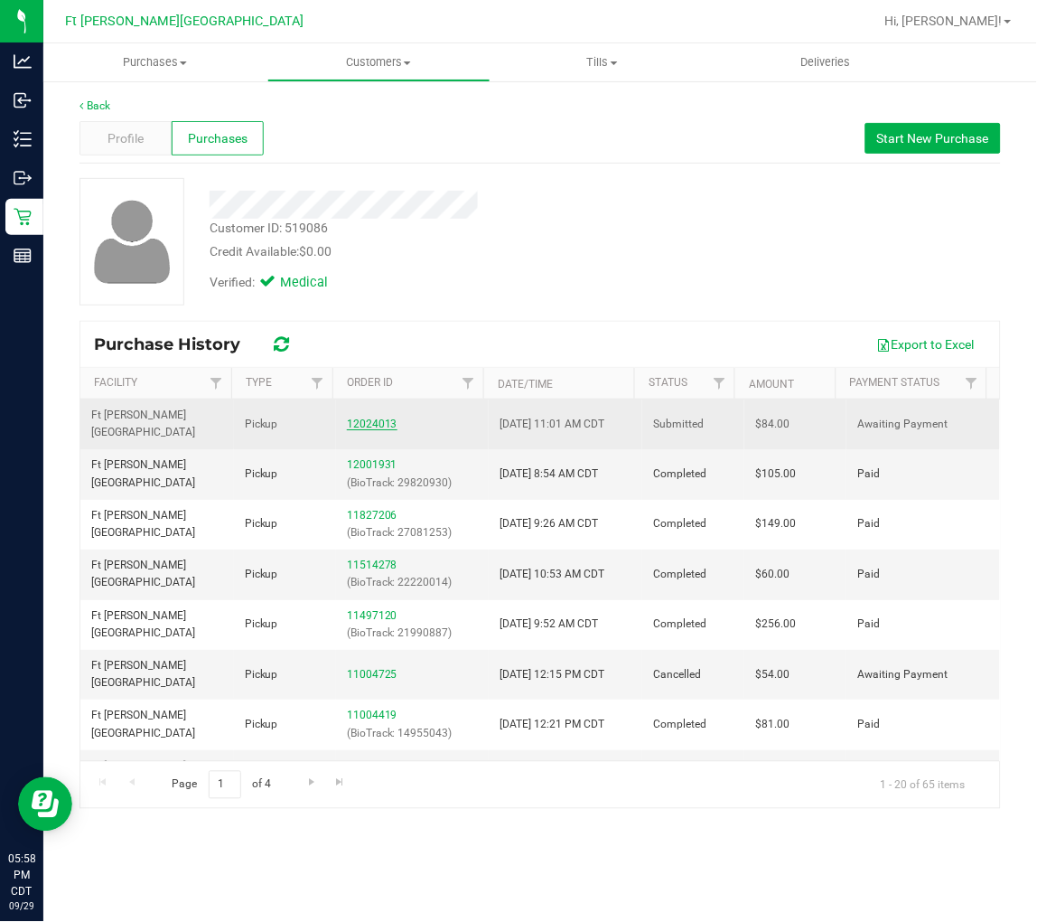
click at [370, 417] on link "12024013" at bounding box center [372, 423] width 51 height 13
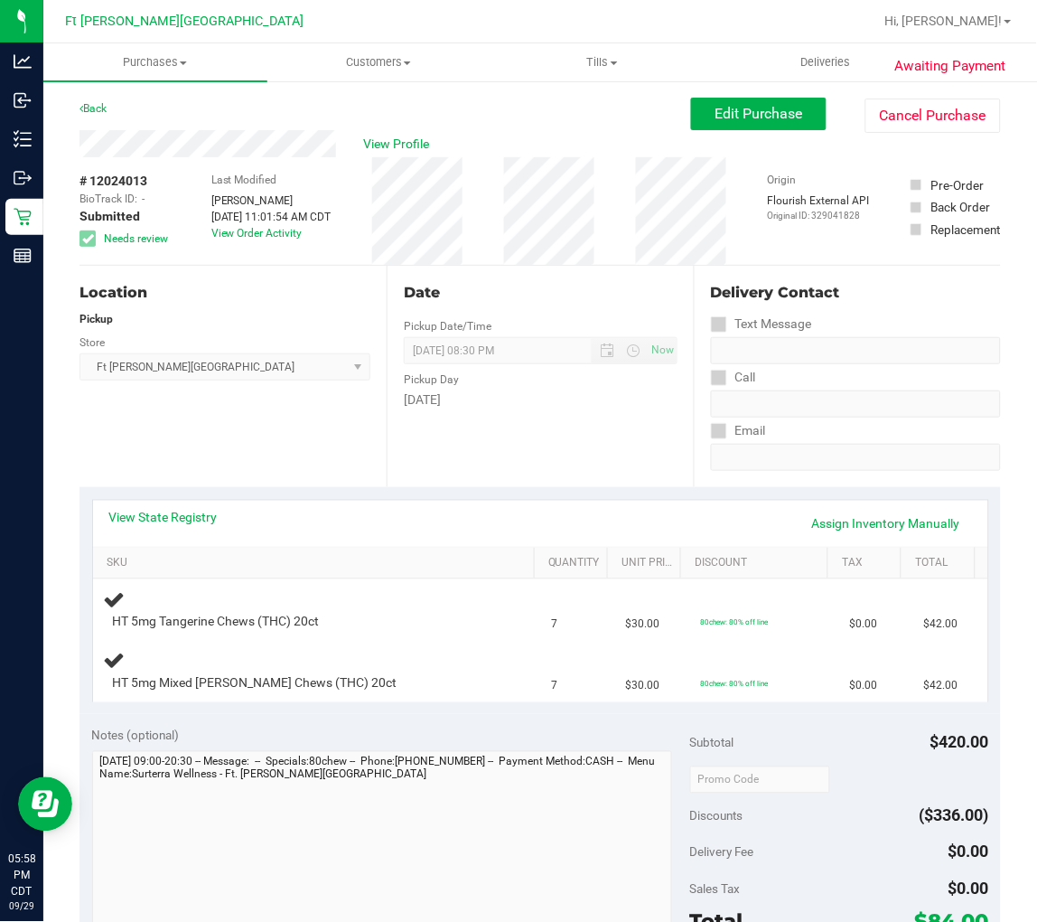
click at [280, 438] on div "Location Pickup Store Ft Walton Beach WC Select Store Bonita Springs WC Boynton…" at bounding box center [233, 376] width 307 height 221
click at [183, 515] on link "View State Registry" at bounding box center [163, 517] width 108 height 18
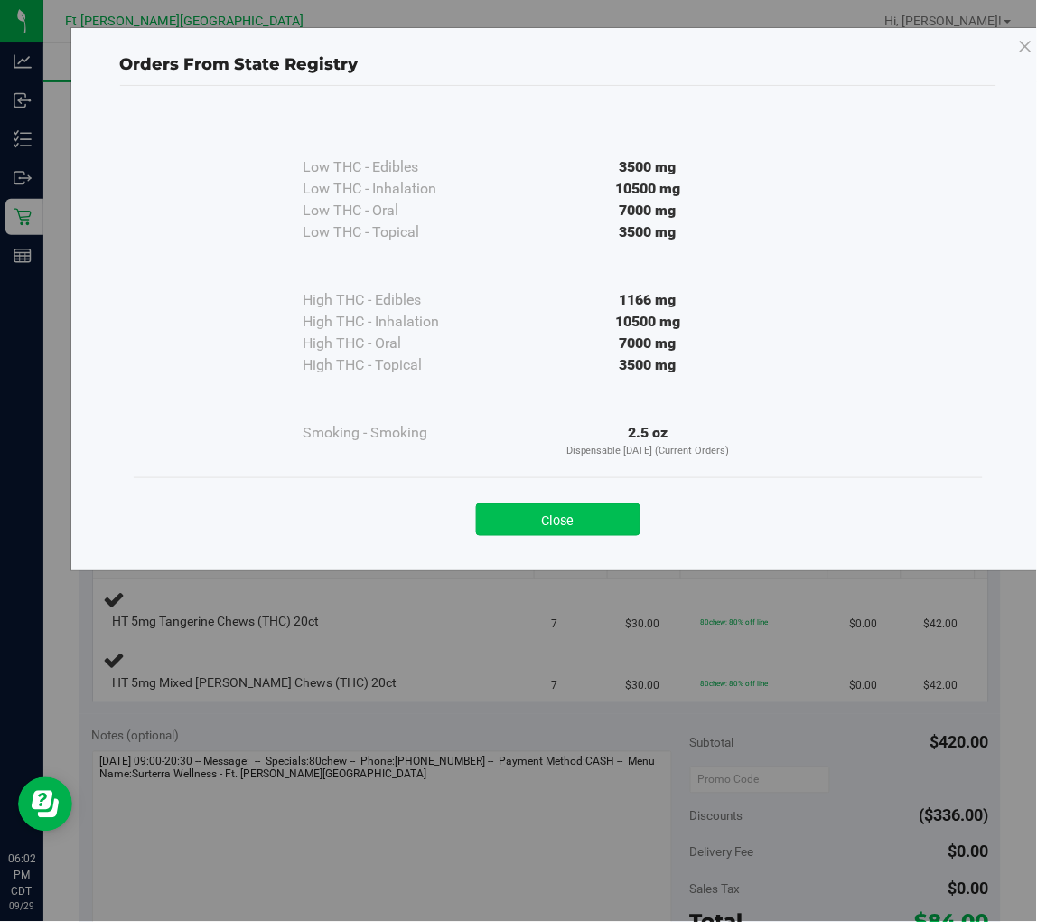
click at [558, 513] on button "Close" at bounding box center [558, 519] width 164 height 33
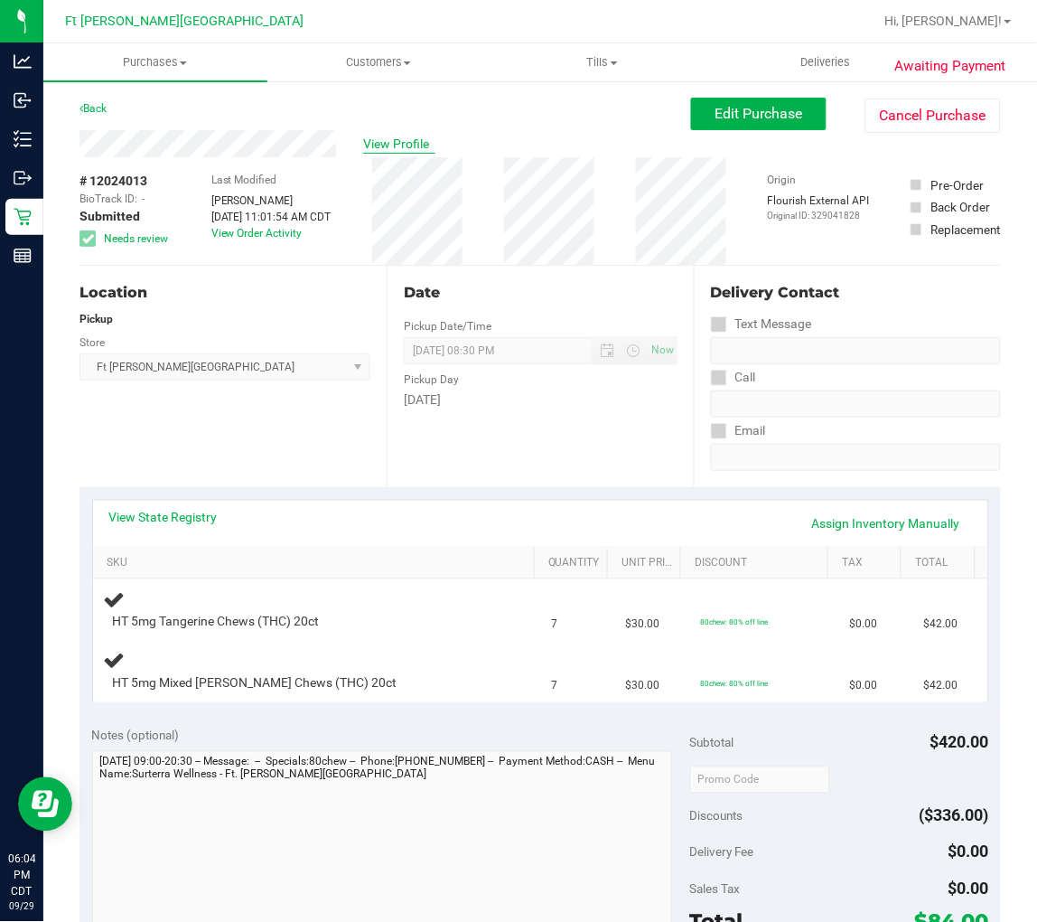
click at [374, 147] on span "View Profile" at bounding box center [399, 144] width 72 height 19
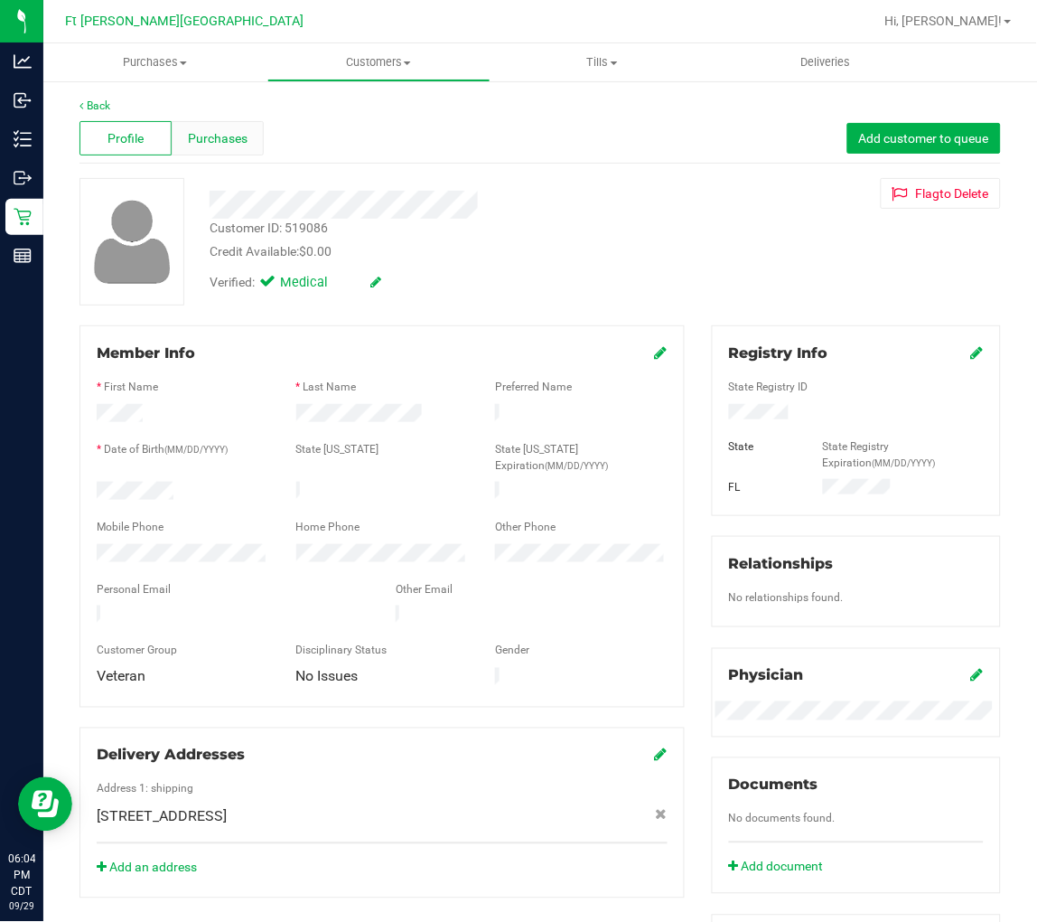
click at [226, 138] on span "Purchases" at bounding box center [218, 138] width 60 height 19
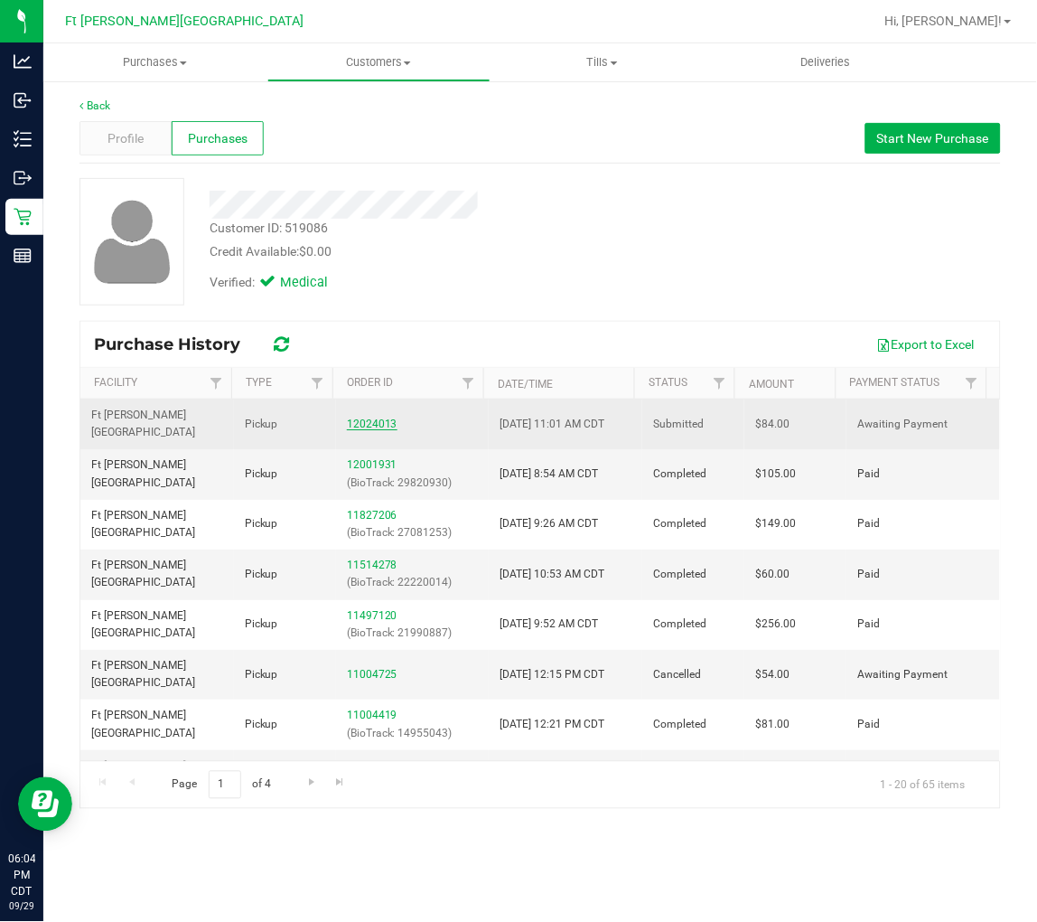
click at [359, 417] on link "12024013" at bounding box center [372, 423] width 51 height 13
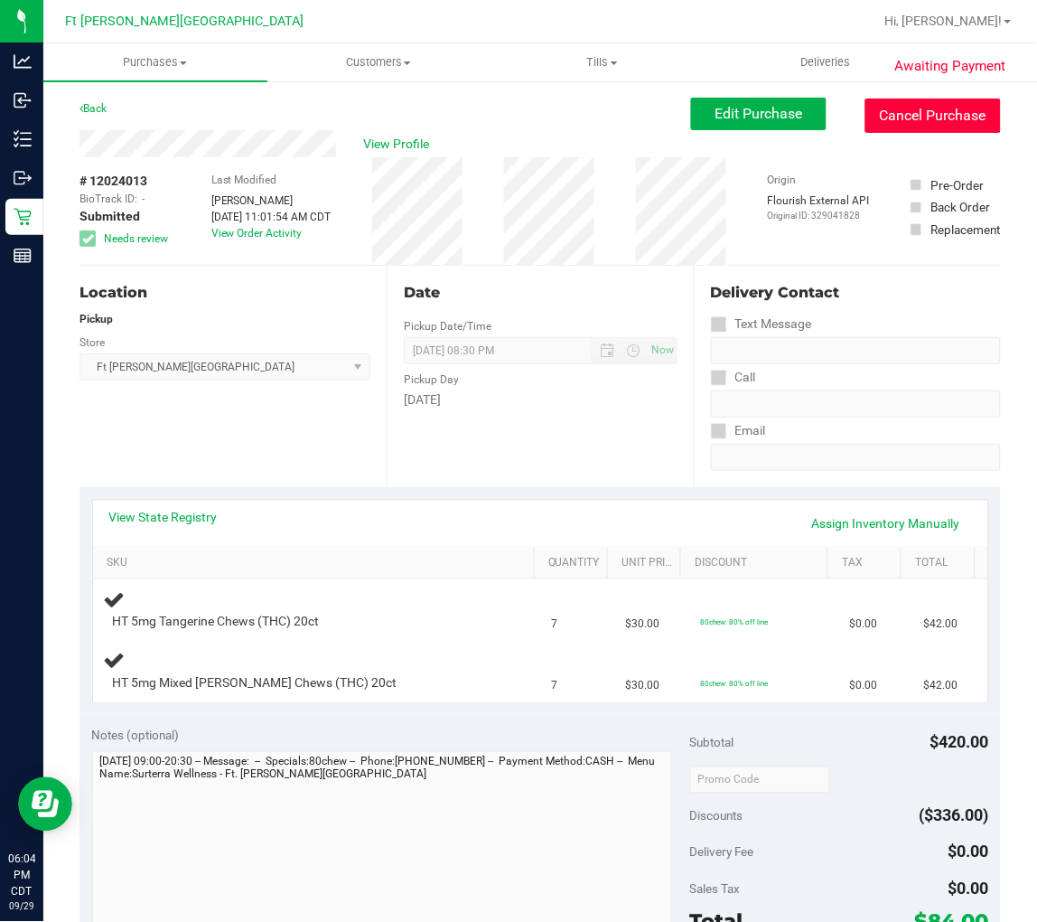
click at [865, 111] on button "Cancel Purchase" at bounding box center [934, 115] width 136 height 34
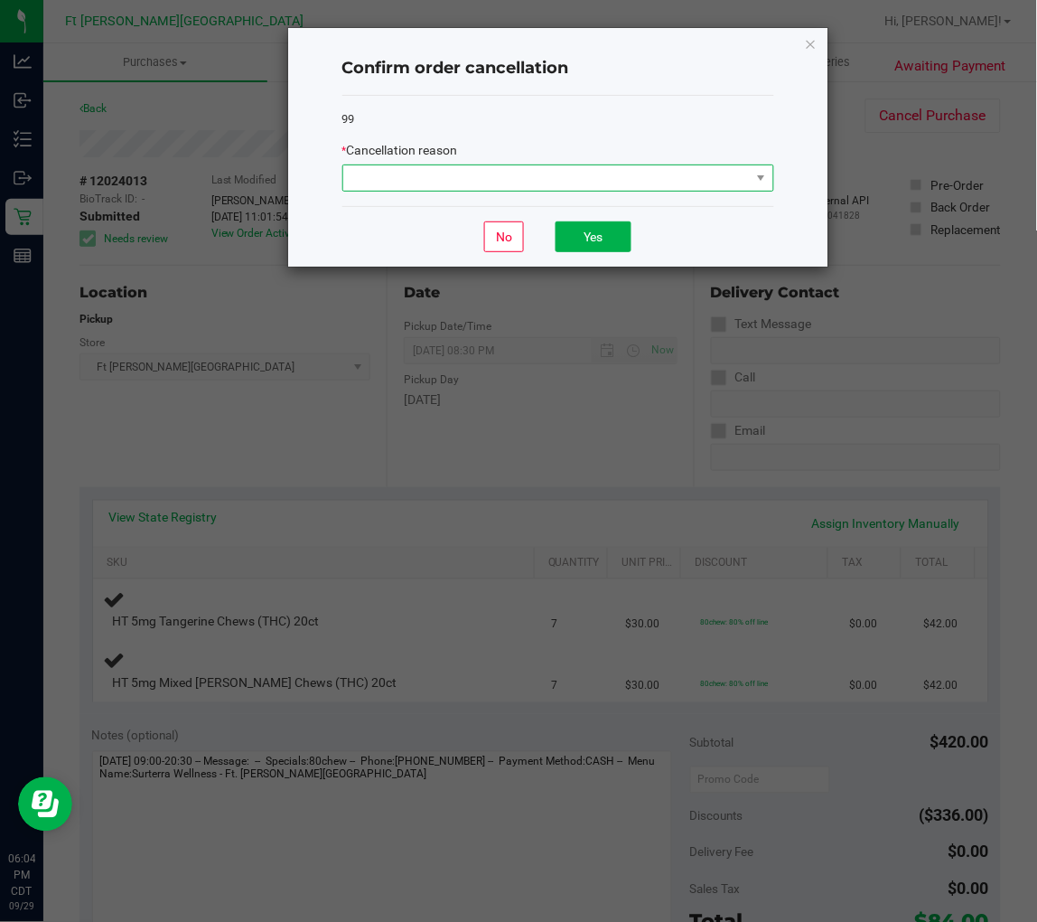
click at [661, 172] on span at bounding box center [547, 177] width 408 height 25
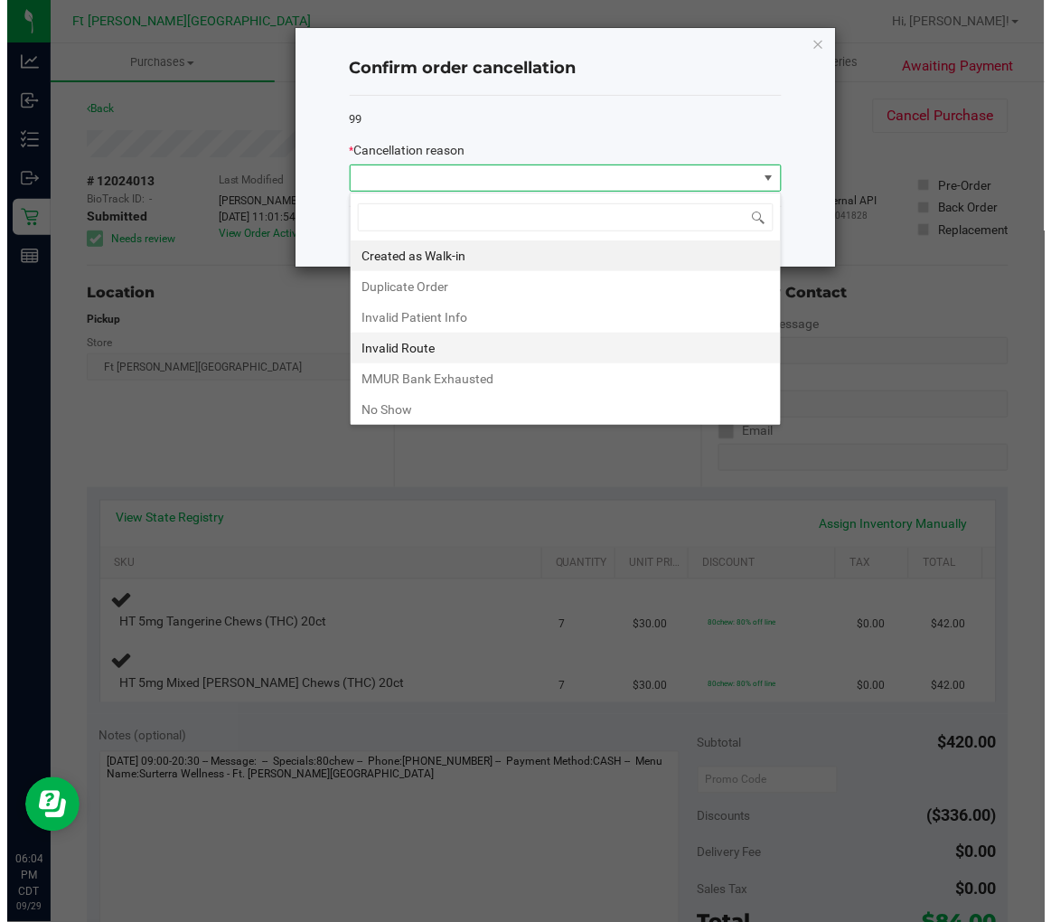
scroll to position [97, 0]
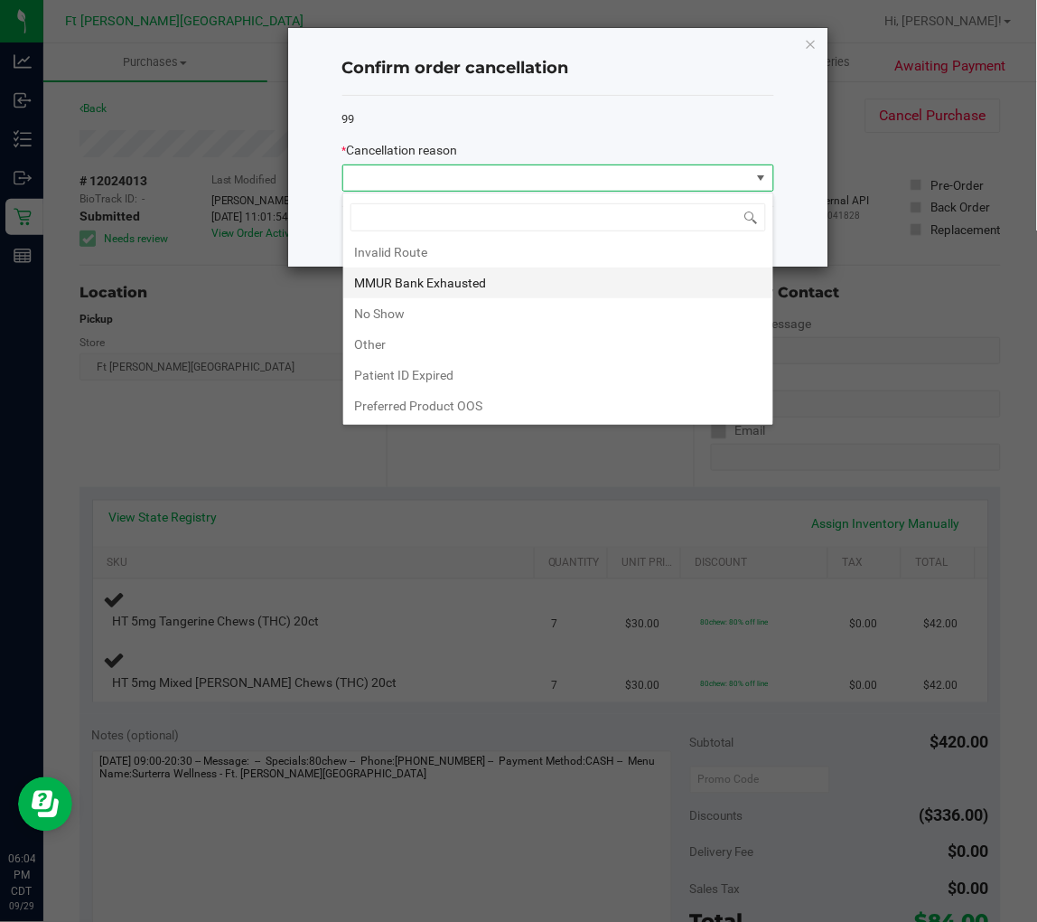
click at [456, 283] on li "MMUR Bank Exhausted" at bounding box center [558, 282] width 430 height 31
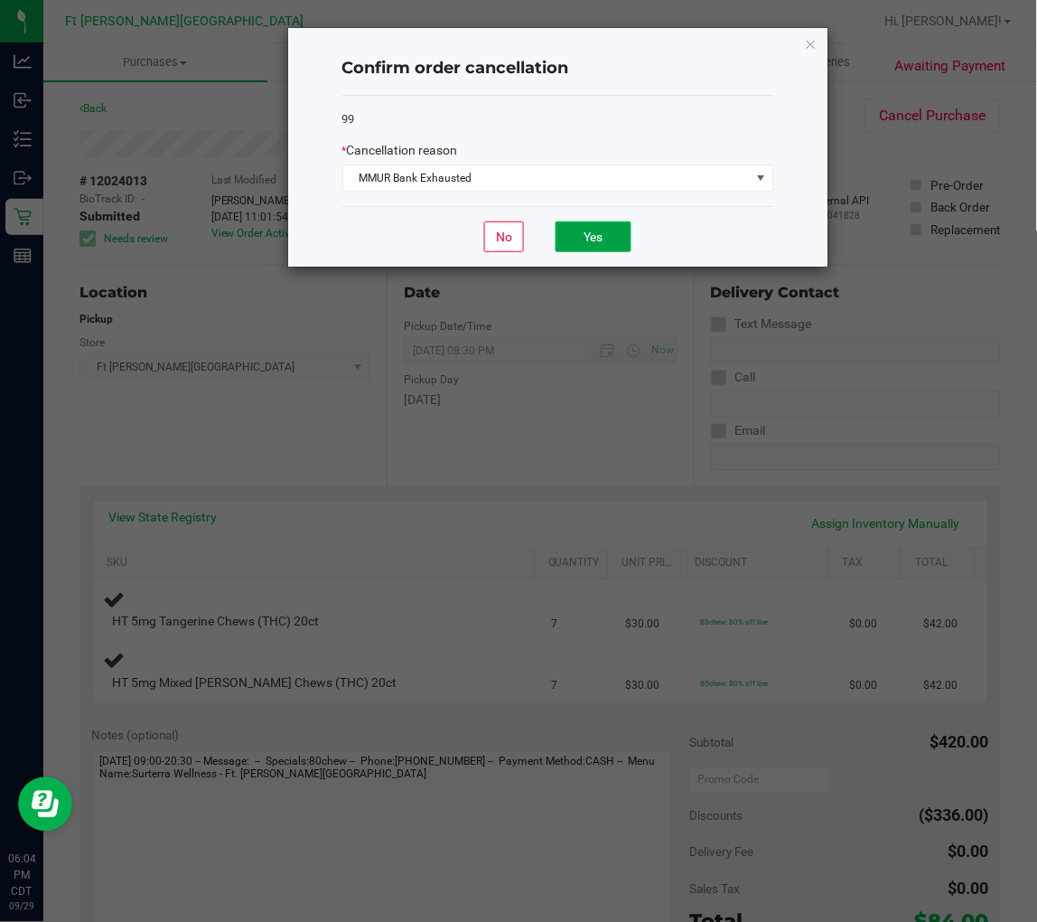
click at [602, 242] on button "Yes" at bounding box center [594, 236] width 76 height 31
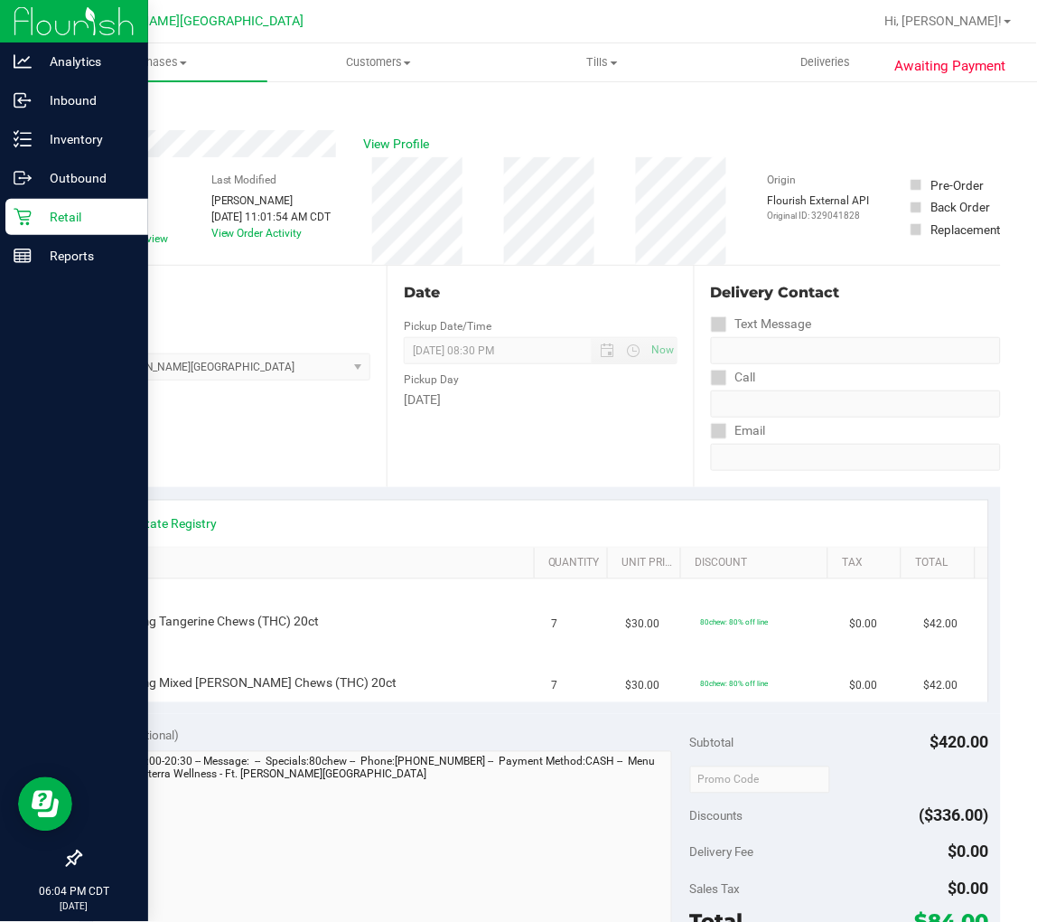
click at [23, 215] on icon at bounding box center [23, 217] width 18 height 18
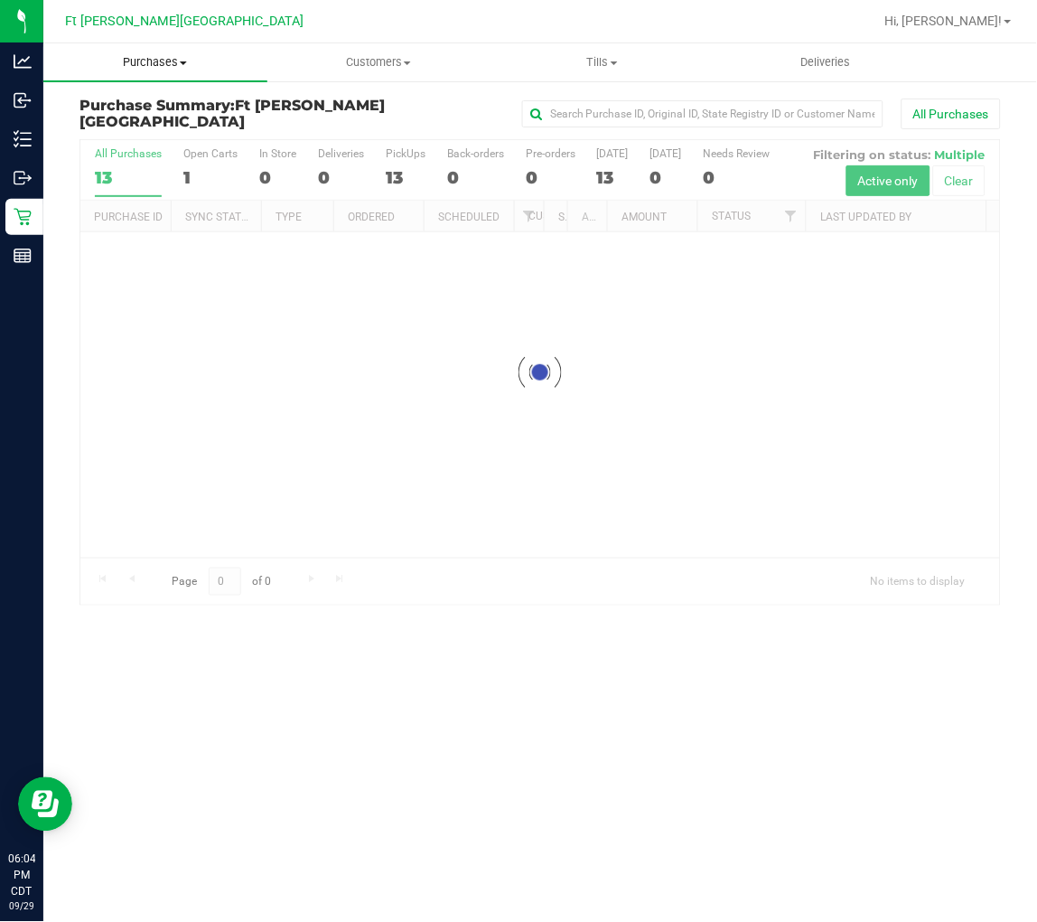
click at [155, 68] on span "Purchases" at bounding box center [155, 62] width 224 height 16
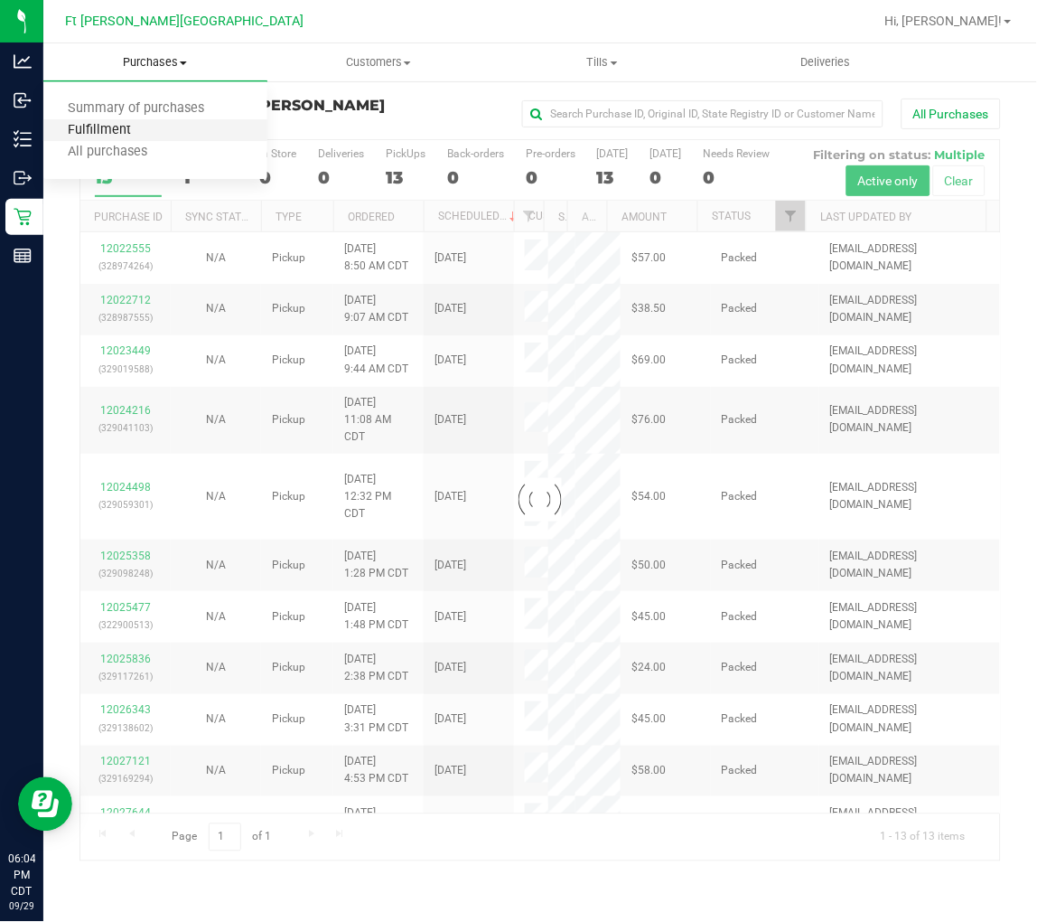
click at [141, 128] on span "Fulfillment" at bounding box center [99, 130] width 112 height 15
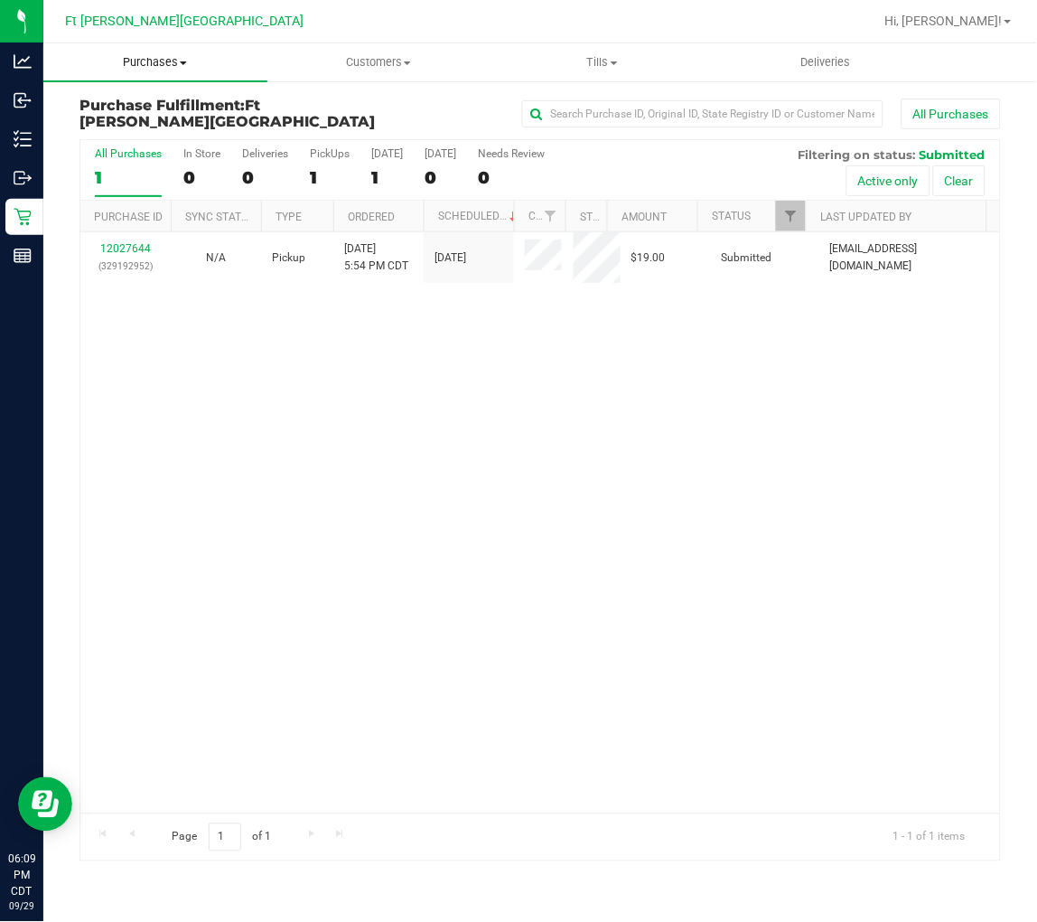
click at [183, 63] on span at bounding box center [183, 63] width 7 height 4
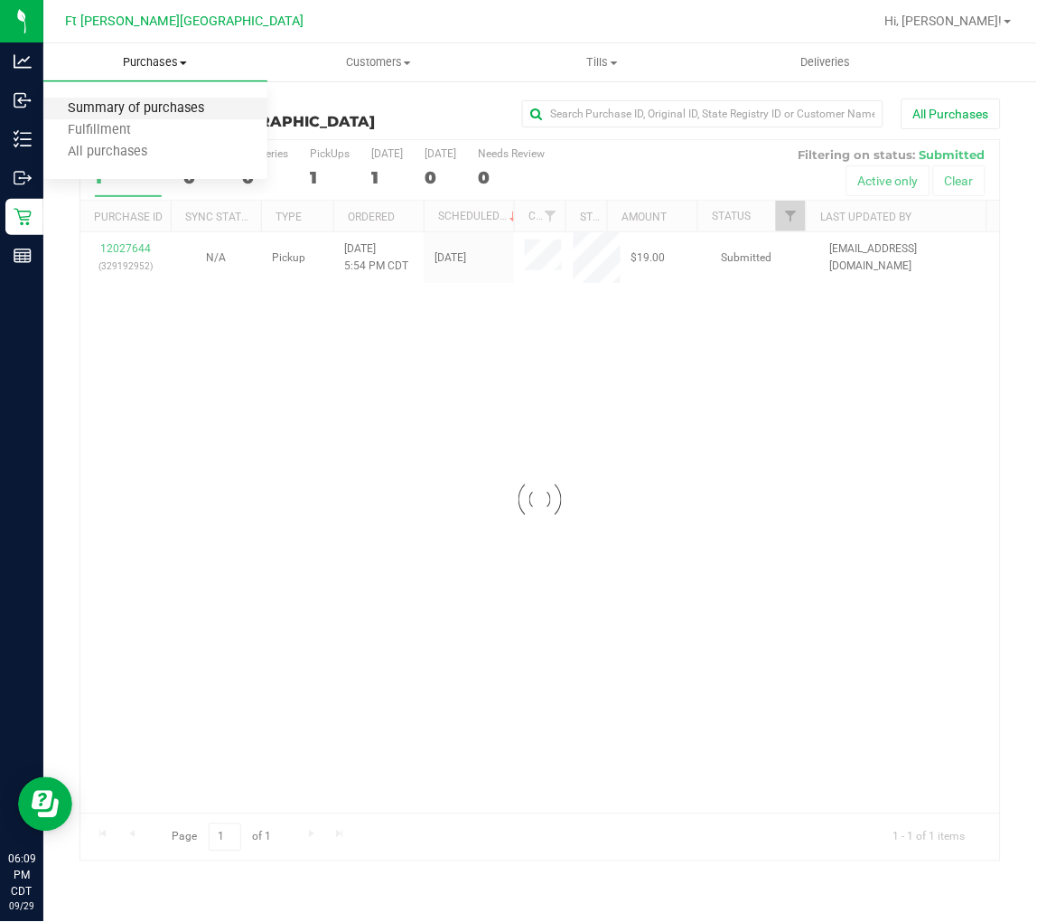
click at [145, 103] on span "Summary of purchases" at bounding box center [135, 108] width 185 height 15
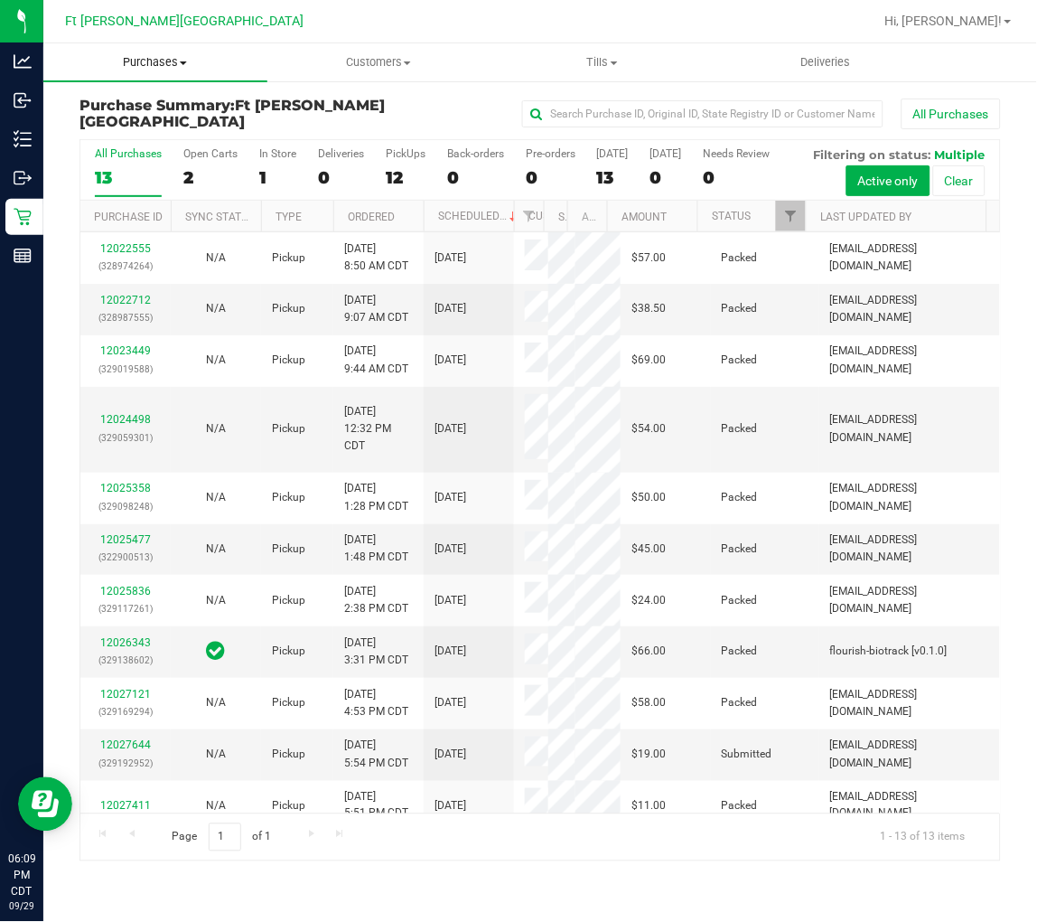
click at [152, 67] on span "Purchases" at bounding box center [155, 62] width 224 height 16
click at [129, 149] on span "All purchases" at bounding box center [107, 152] width 128 height 15
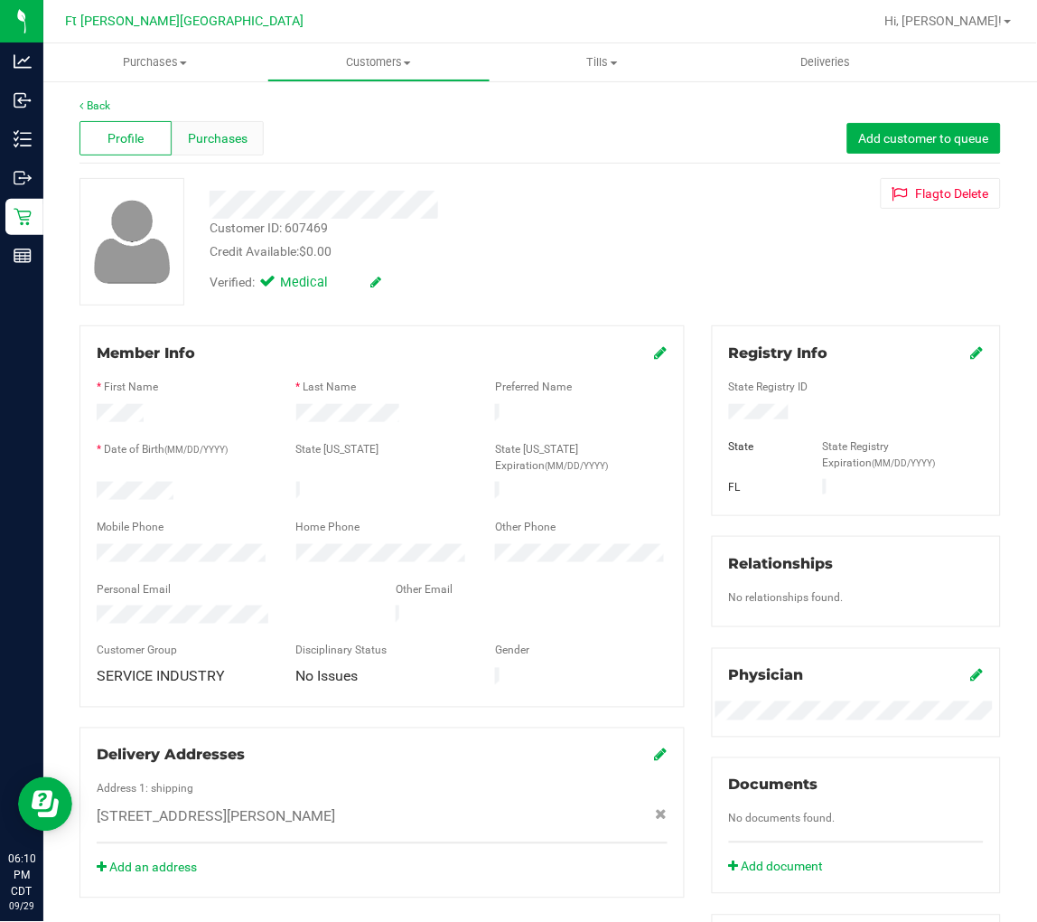
click at [223, 136] on span "Purchases" at bounding box center [218, 138] width 60 height 19
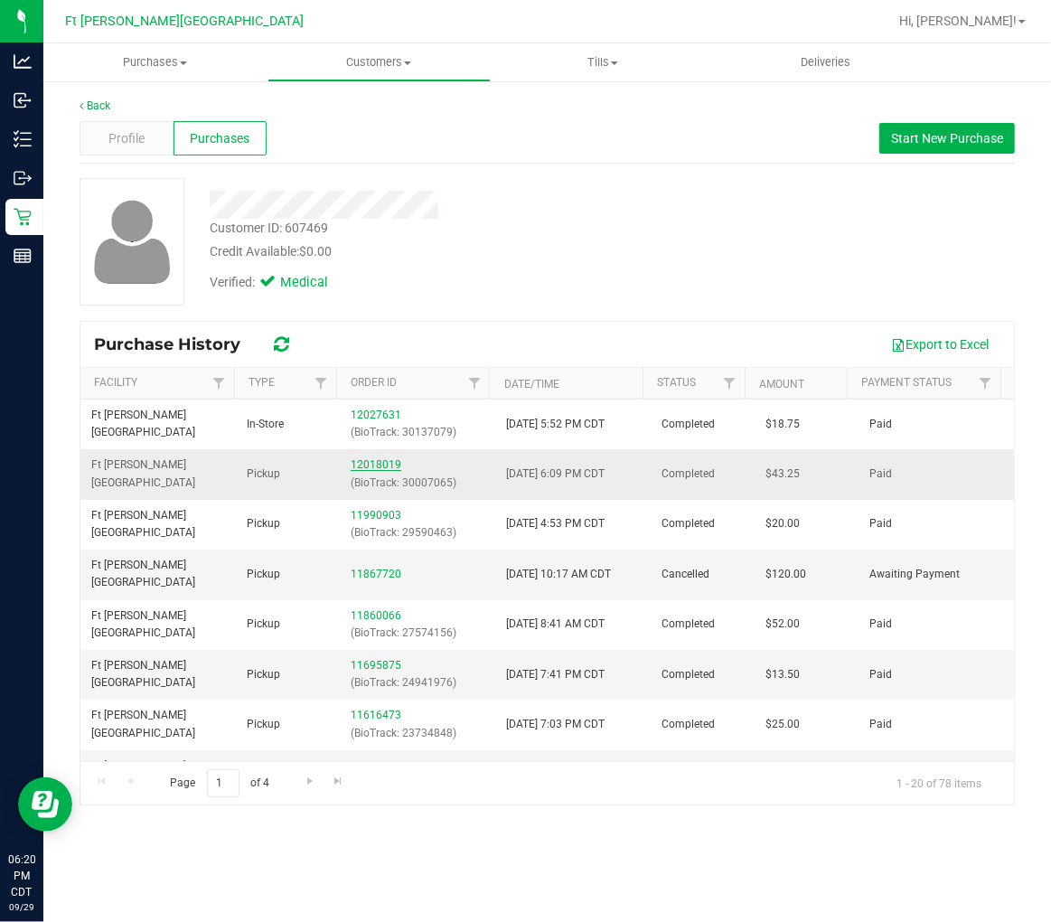
click at [358, 465] on link "12018019" at bounding box center [376, 464] width 51 height 13
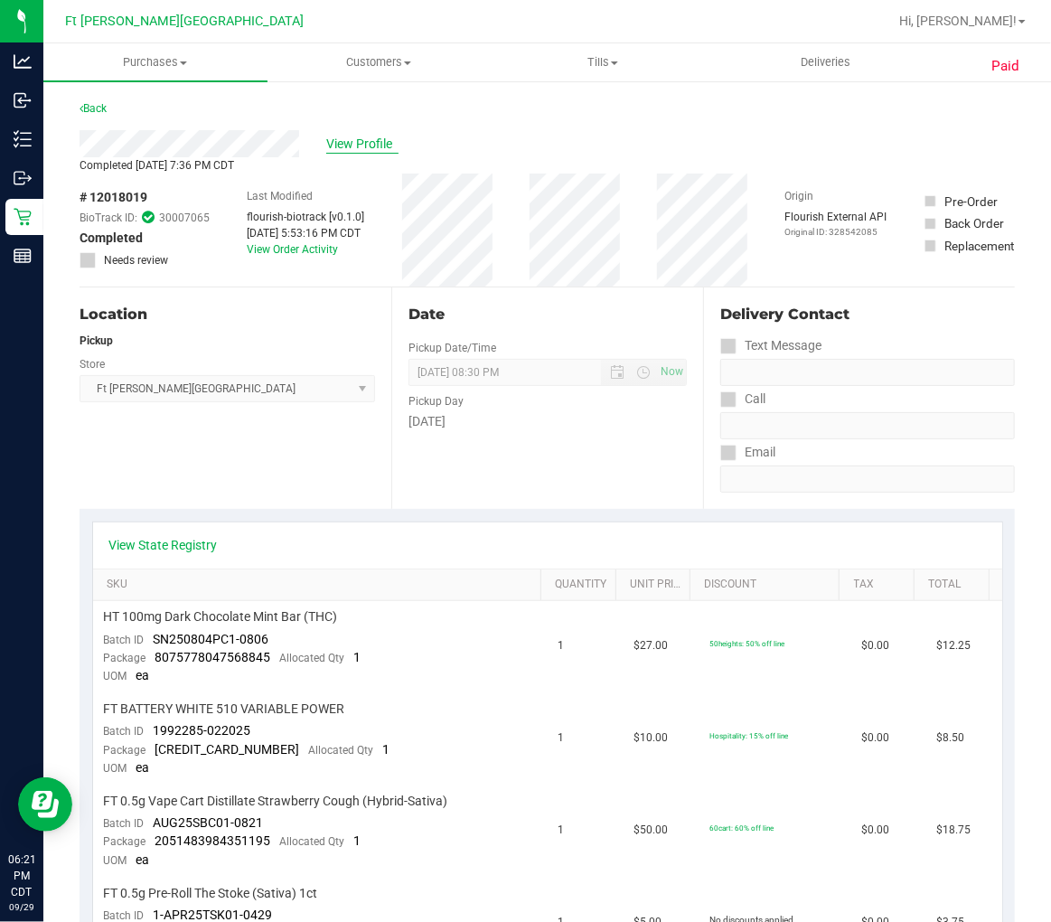
click at [360, 138] on span "View Profile" at bounding box center [362, 144] width 72 height 19
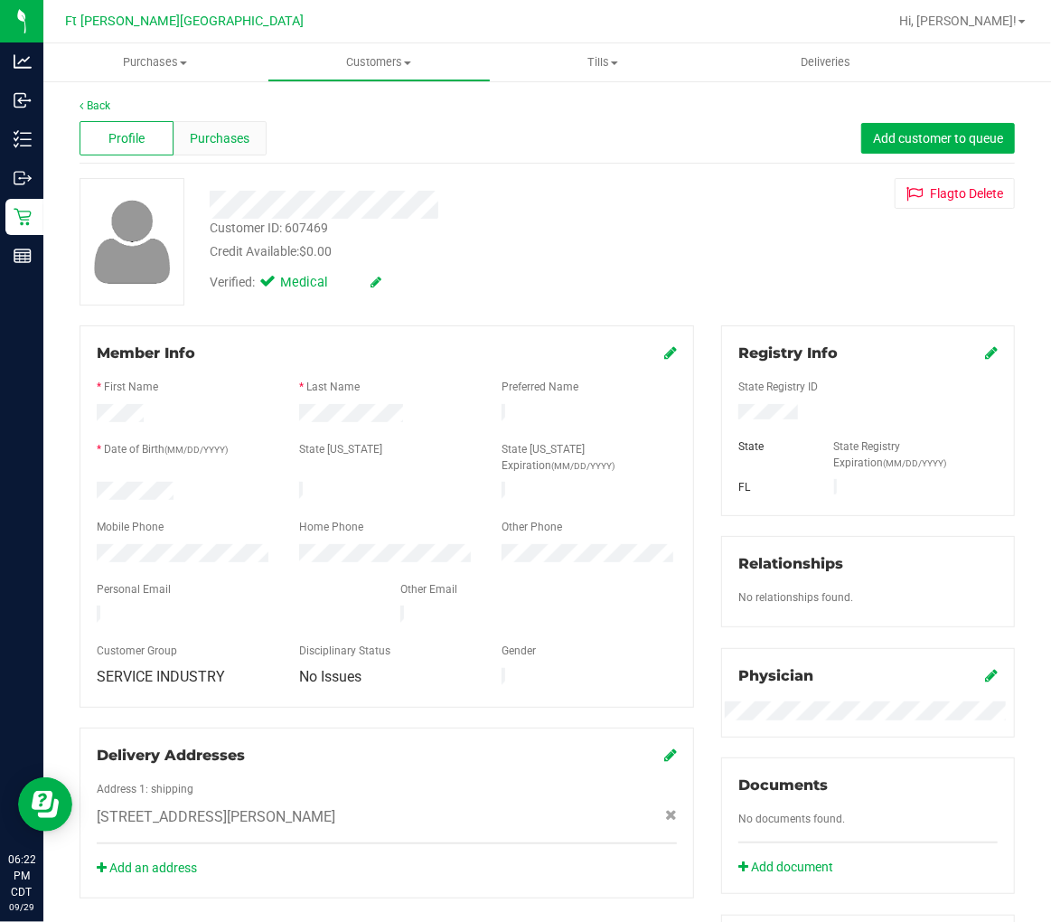
click at [192, 129] on span "Purchases" at bounding box center [220, 138] width 60 height 19
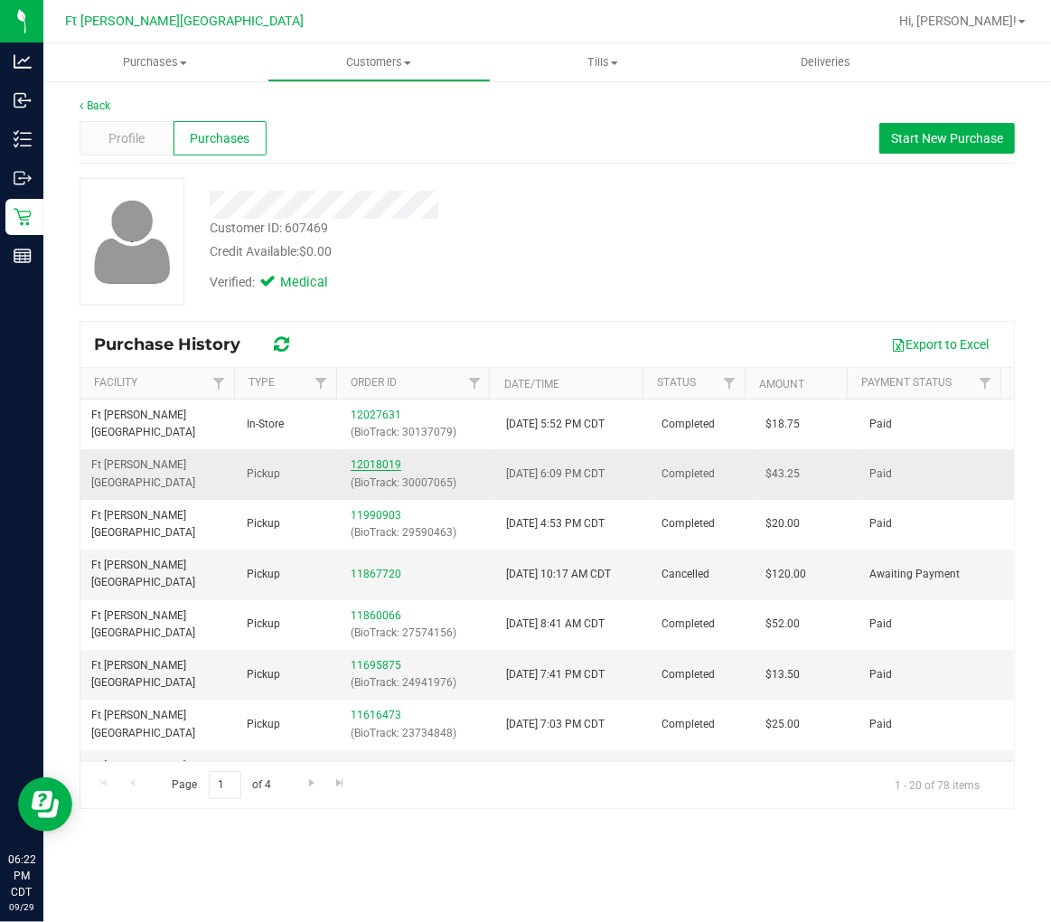
click at [370, 464] on link "12018019" at bounding box center [376, 464] width 51 height 13
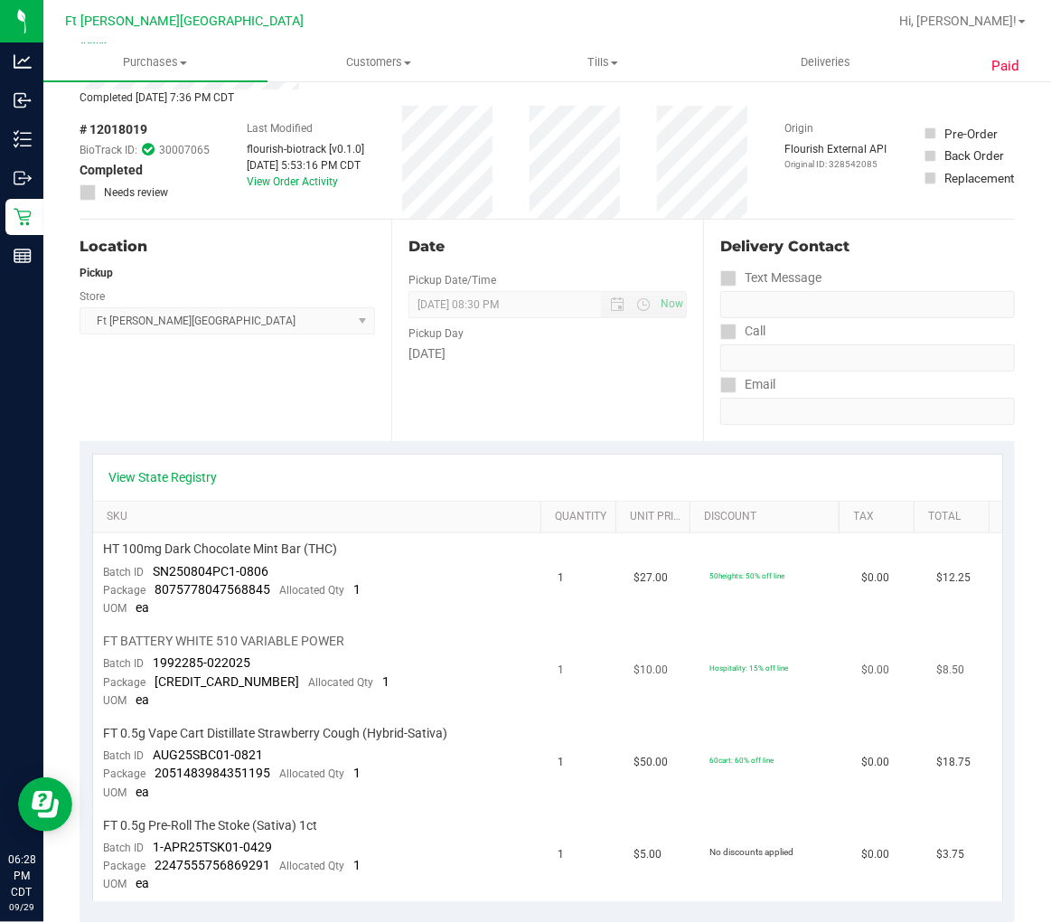
scroll to position [100, 0]
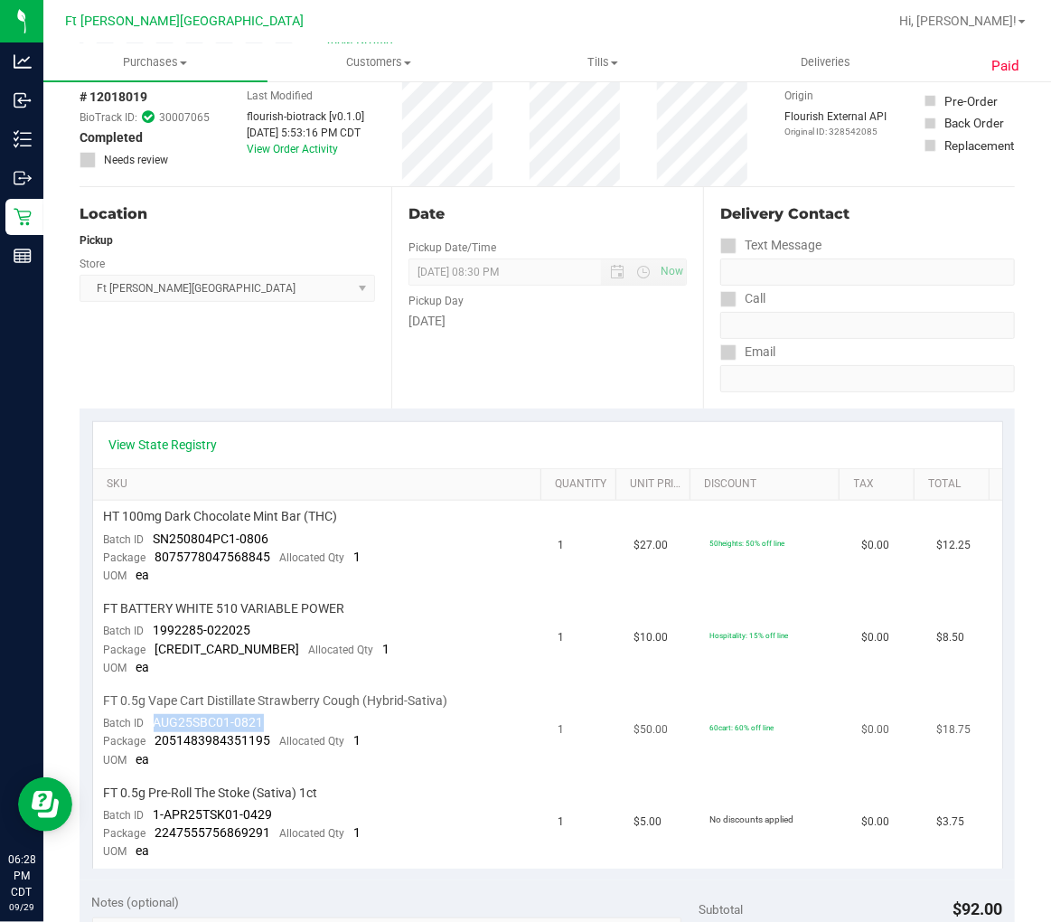
drag, startPoint x: 155, startPoint y: 724, endPoint x: 269, endPoint y: 727, distance: 114.8
click at [269, 727] on td "FT 0.5g Vape Cart Distillate Strawberry Cough (Hybrid-Sativa) Batch ID AUG25SBC…" at bounding box center [320, 731] width 455 height 92
copy span "AUG25SBC01-0821"
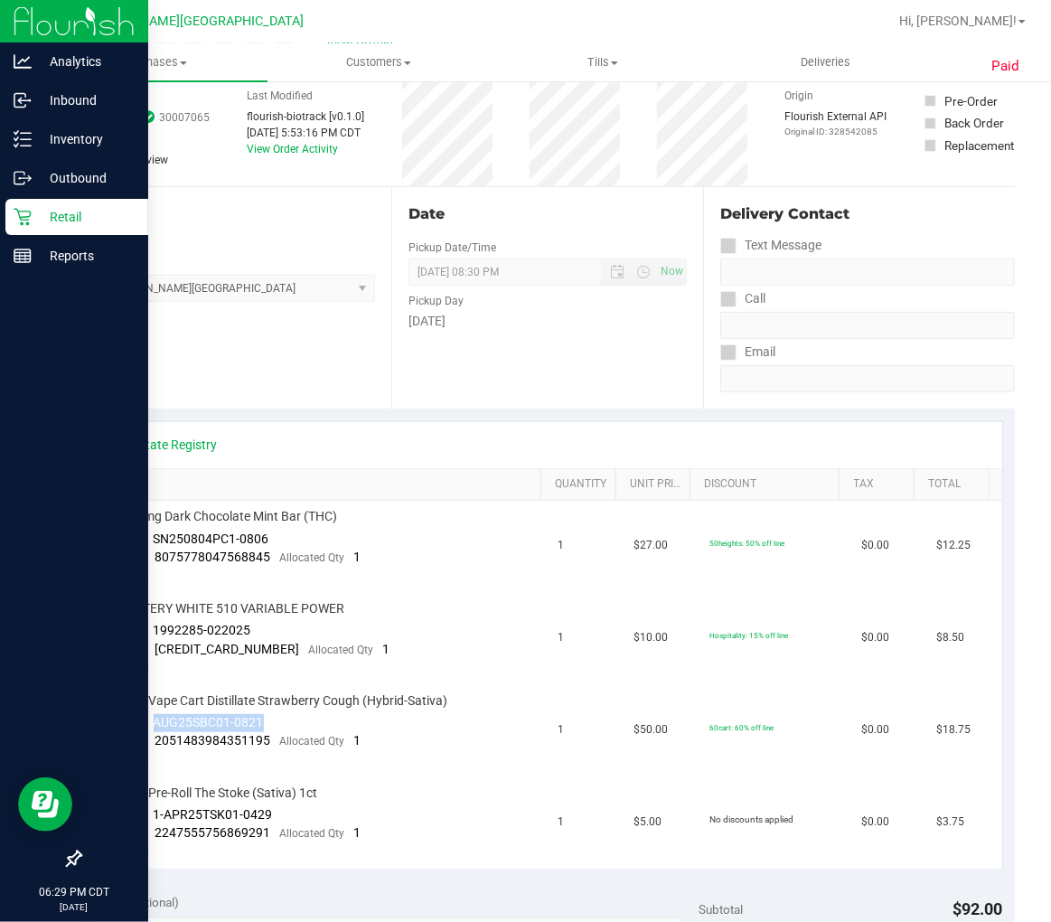
click at [40, 214] on p "Retail" at bounding box center [86, 217] width 108 height 22
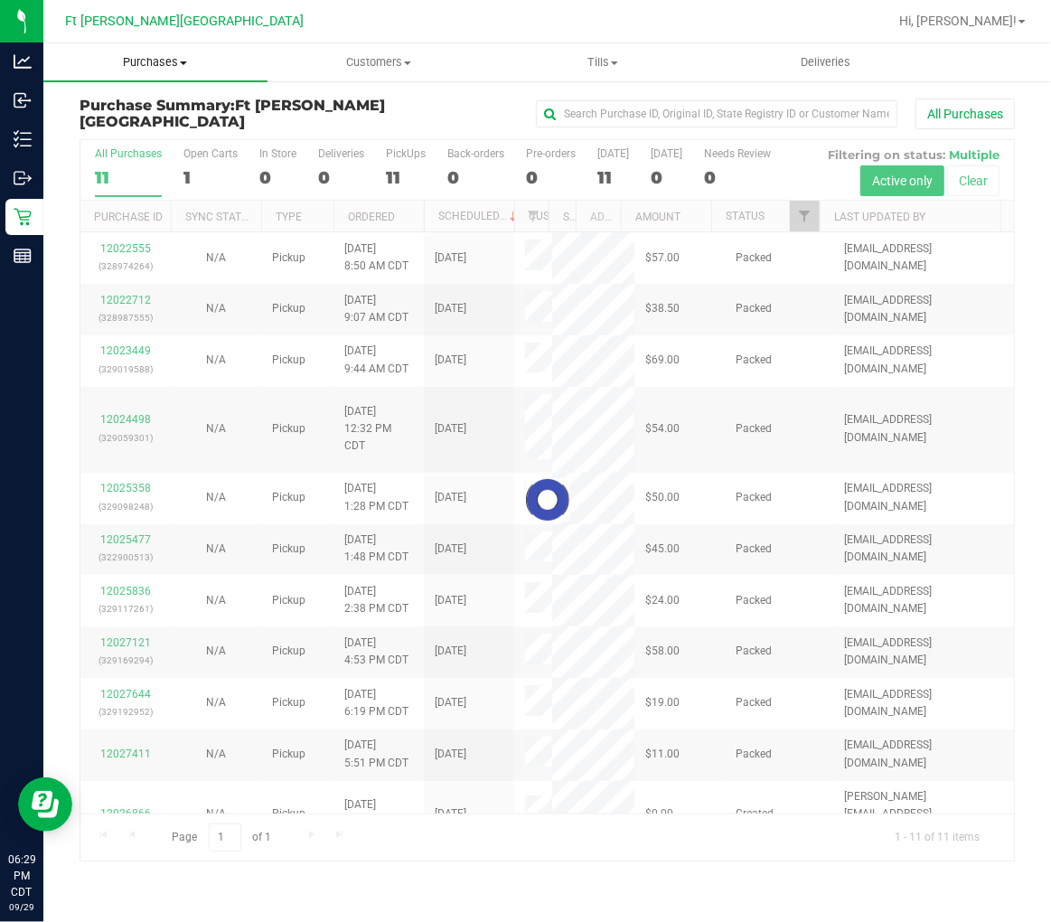
click at [160, 65] on span "Purchases" at bounding box center [155, 62] width 224 height 16
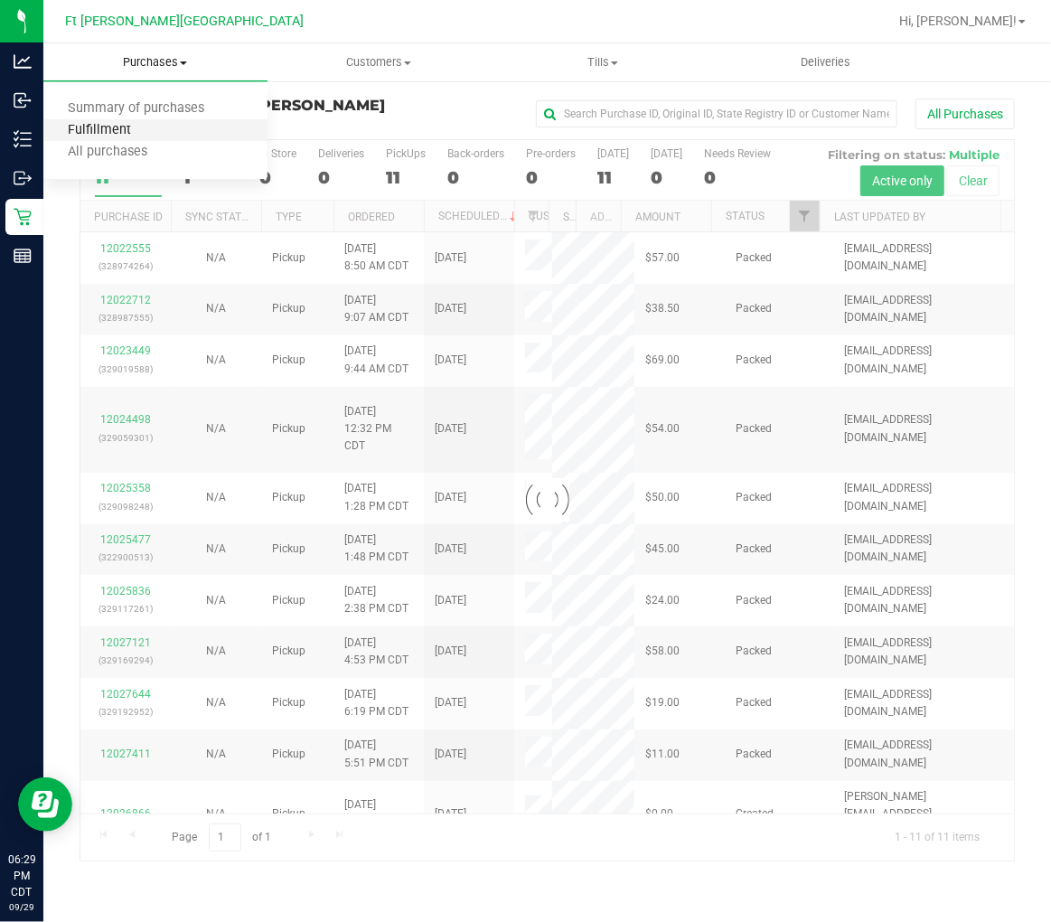
click at [138, 128] on span "Fulfillment" at bounding box center [99, 130] width 112 height 15
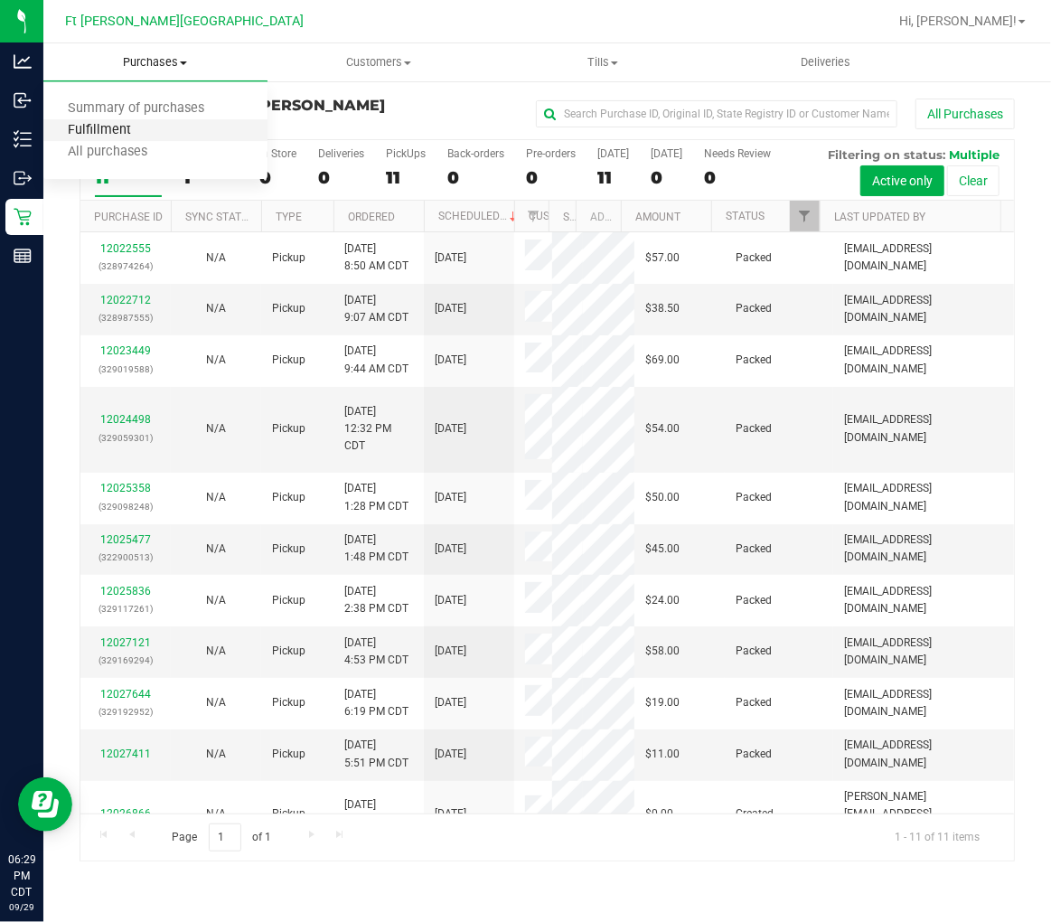
click at [138, 128] on span "Fulfillment" at bounding box center [99, 130] width 112 height 15
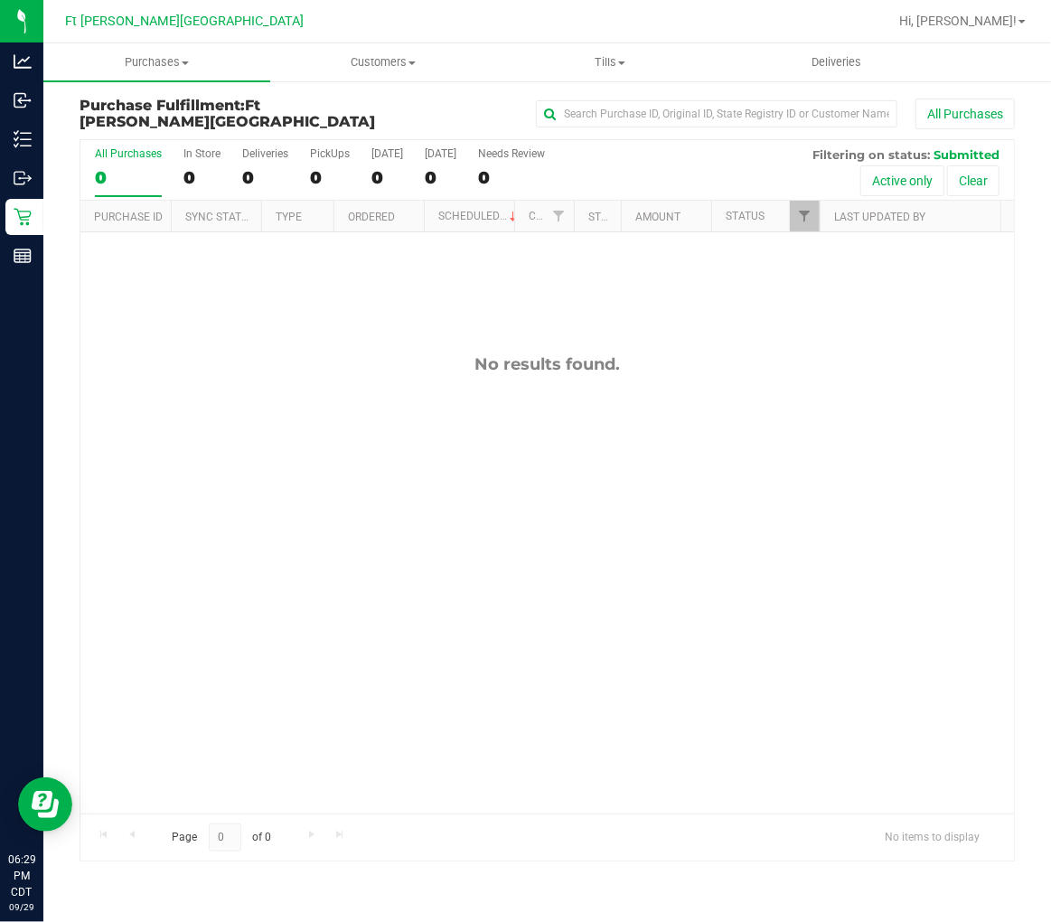
click at [245, 372] on div "No results found." at bounding box center [546, 364] width 933 height 20
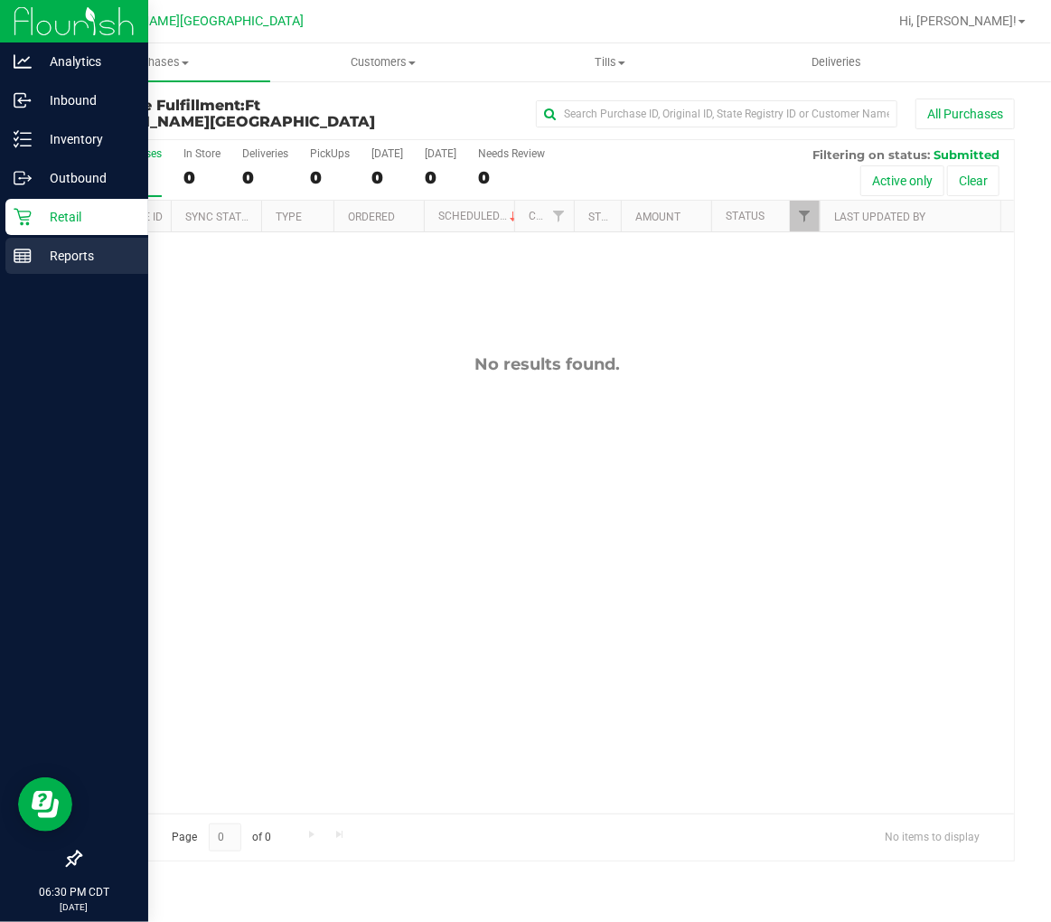
click at [9, 255] on div "Reports" at bounding box center [76, 256] width 143 height 36
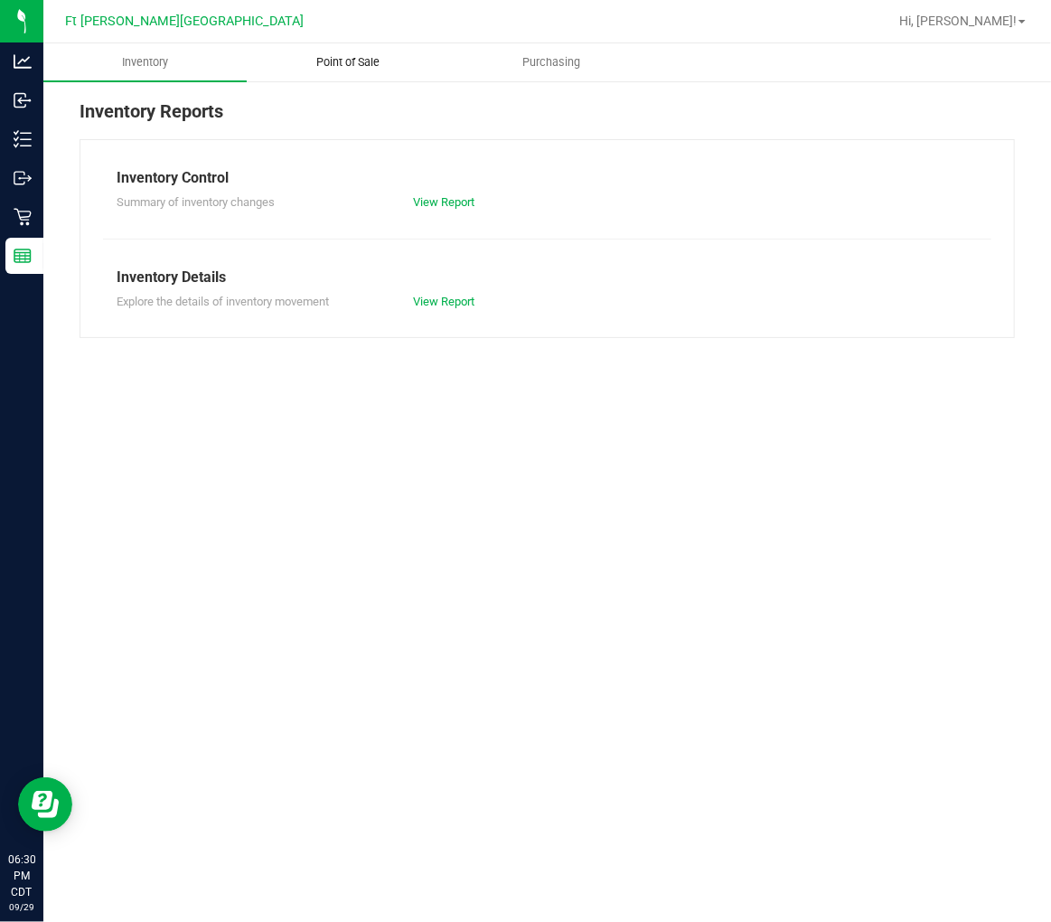
click at [347, 54] on span "Point of Sale" at bounding box center [348, 62] width 112 height 16
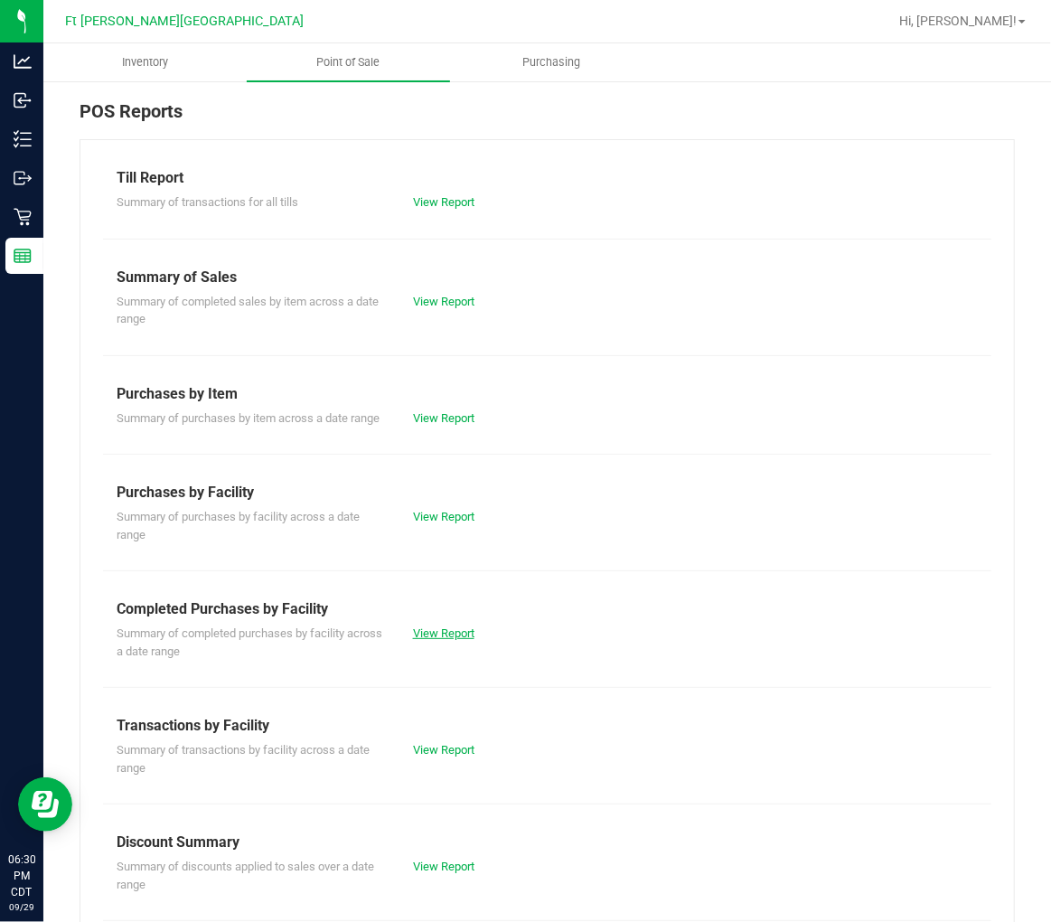
click at [448, 640] on link "View Report" at bounding box center [443, 633] width 61 height 14
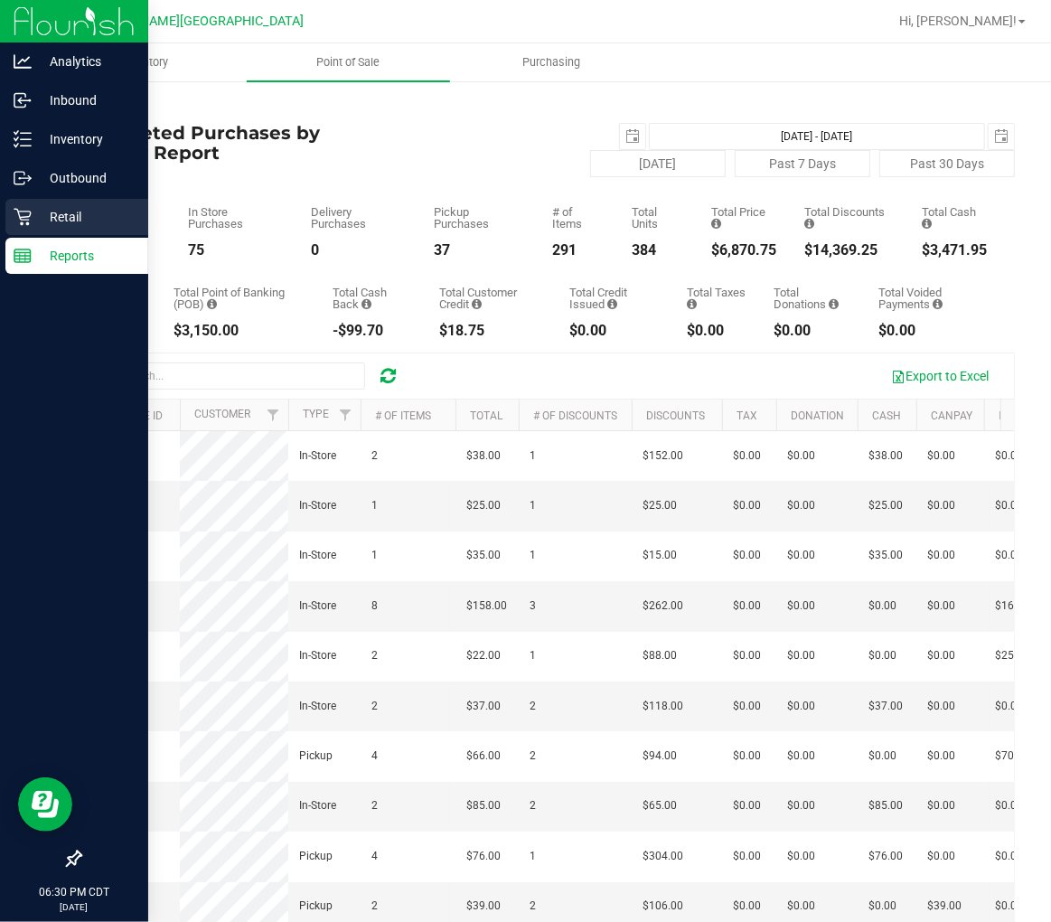
click at [32, 213] on p "Retail" at bounding box center [86, 217] width 108 height 22
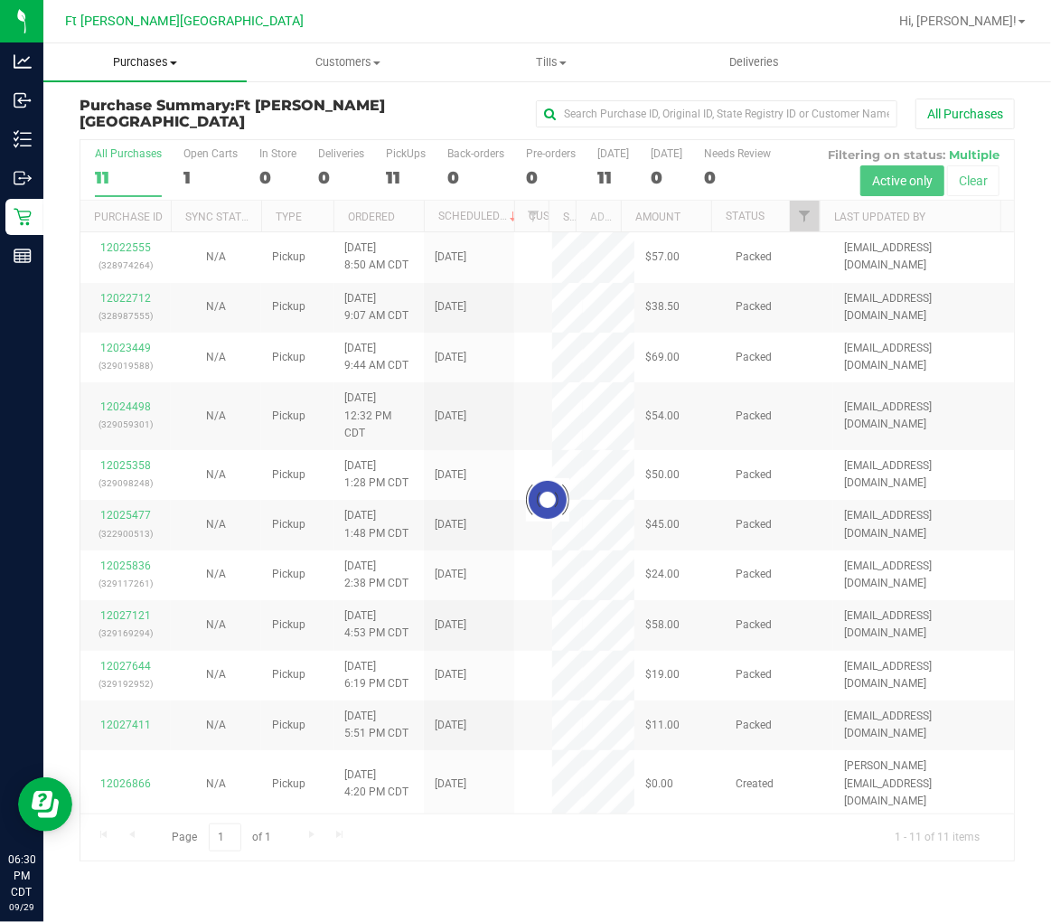
click at [141, 57] on span "Purchases" at bounding box center [144, 62] width 203 height 16
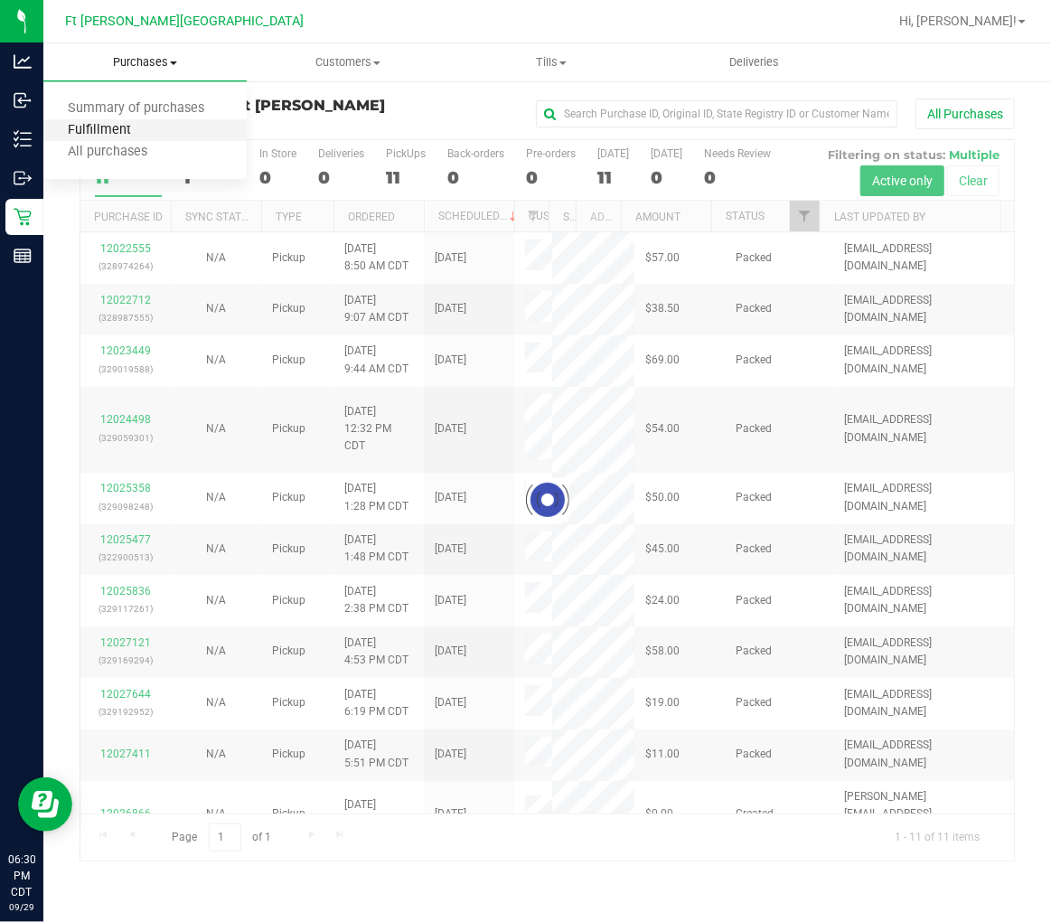
click at [133, 124] on span "Fulfillment" at bounding box center [99, 130] width 112 height 15
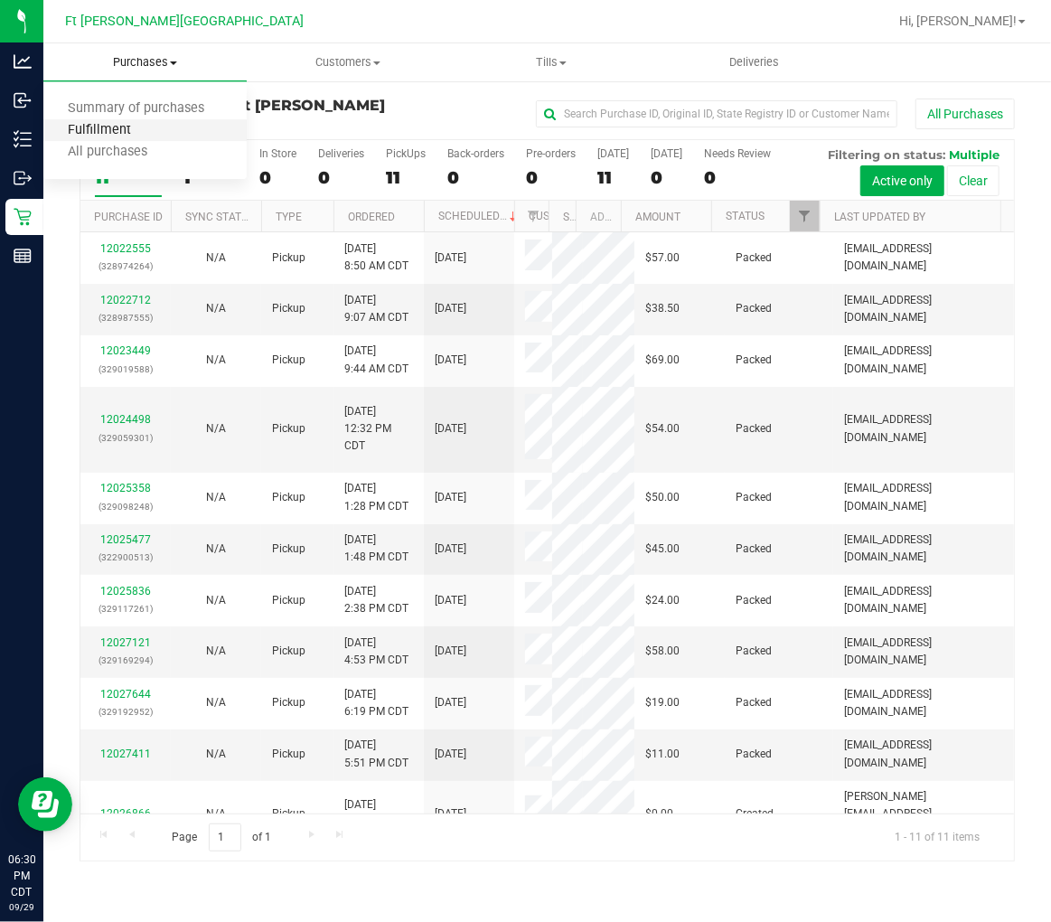
click at [133, 124] on span "Fulfillment" at bounding box center [99, 130] width 112 height 15
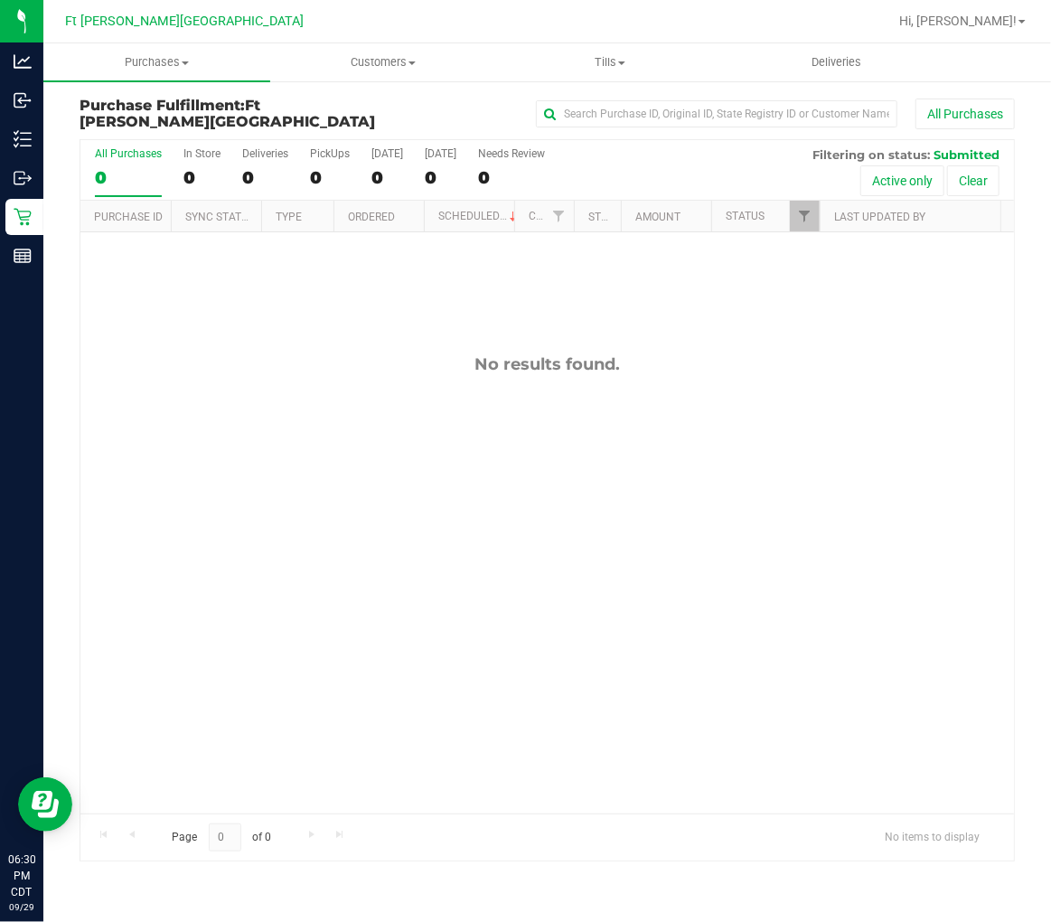
click at [230, 364] on div "No results found." at bounding box center [546, 364] width 933 height 20
click at [125, 178] on div "0" at bounding box center [128, 177] width 67 height 21
click at [0, 0] on input "All Purchases 0" at bounding box center [0, 0] width 0 height 0
click at [223, 372] on div "No results found." at bounding box center [546, 364] width 933 height 20
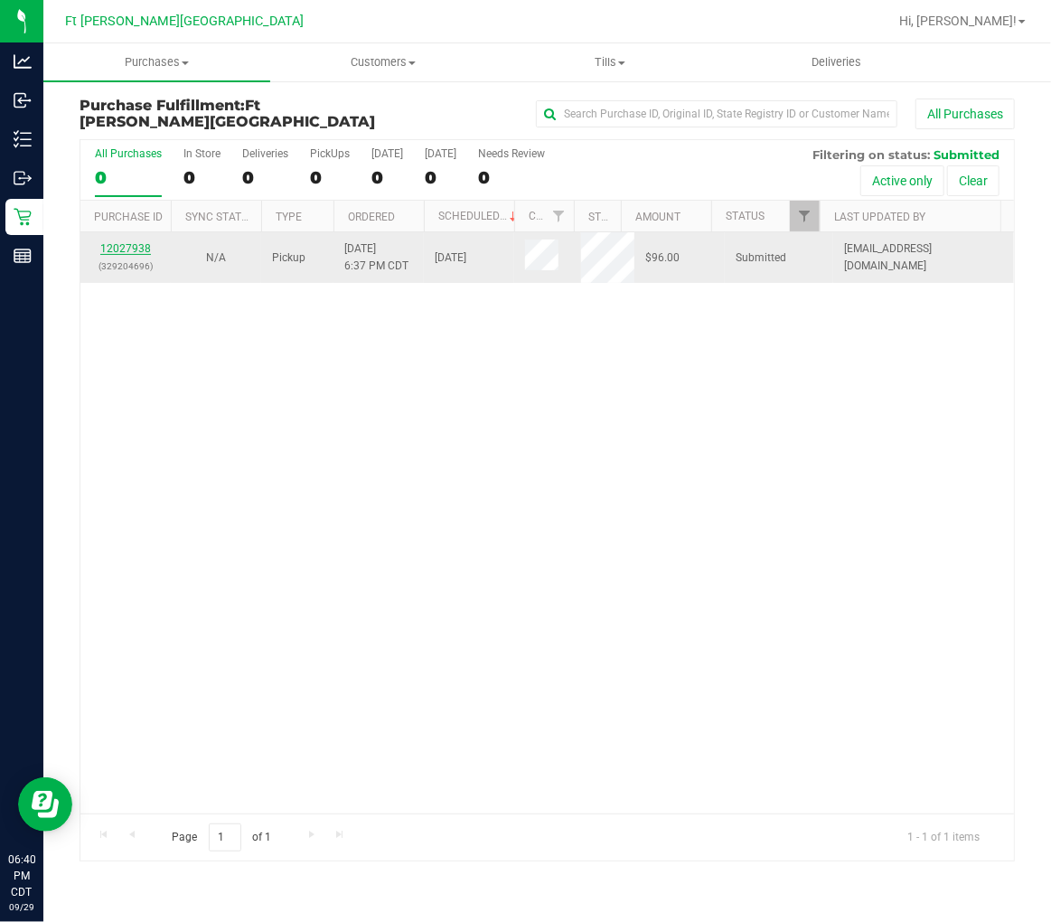
click at [142, 248] on link "12027938" at bounding box center [125, 248] width 51 height 13
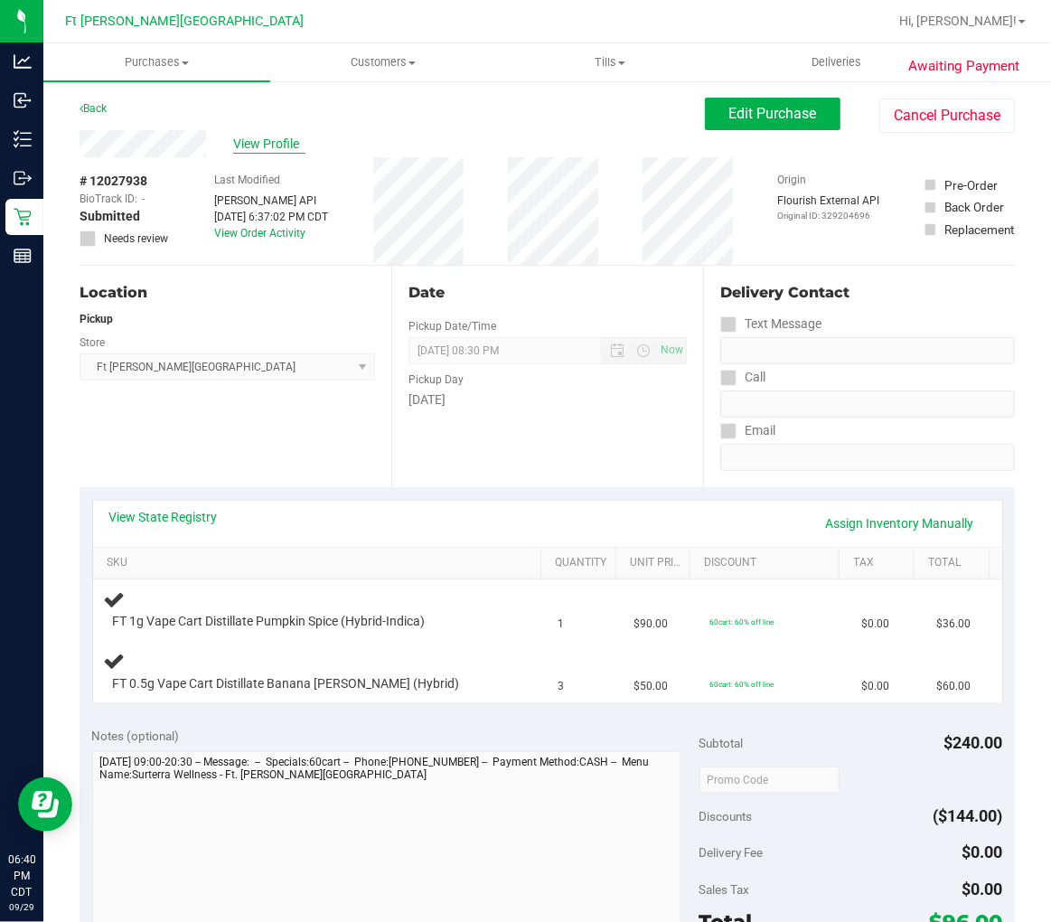
click at [280, 143] on span "View Profile" at bounding box center [269, 144] width 72 height 19
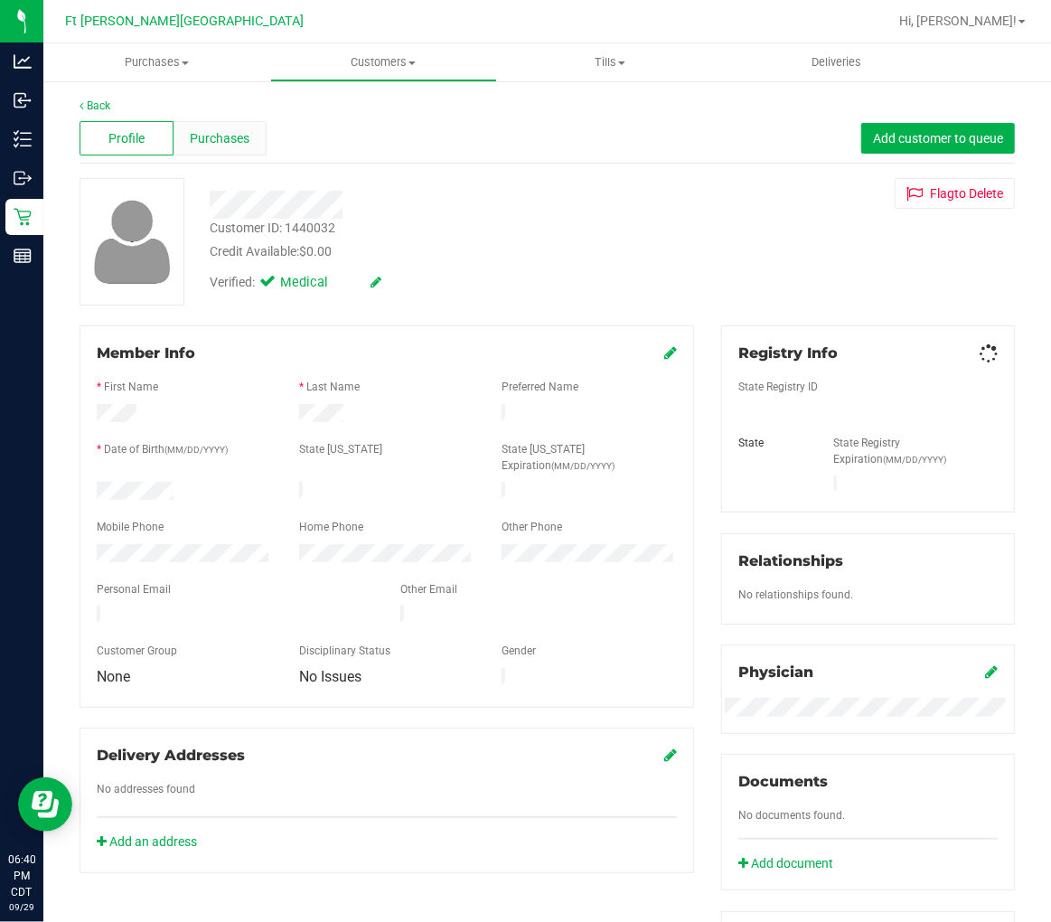
click at [240, 140] on span "Purchases" at bounding box center [220, 138] width 60 height 19
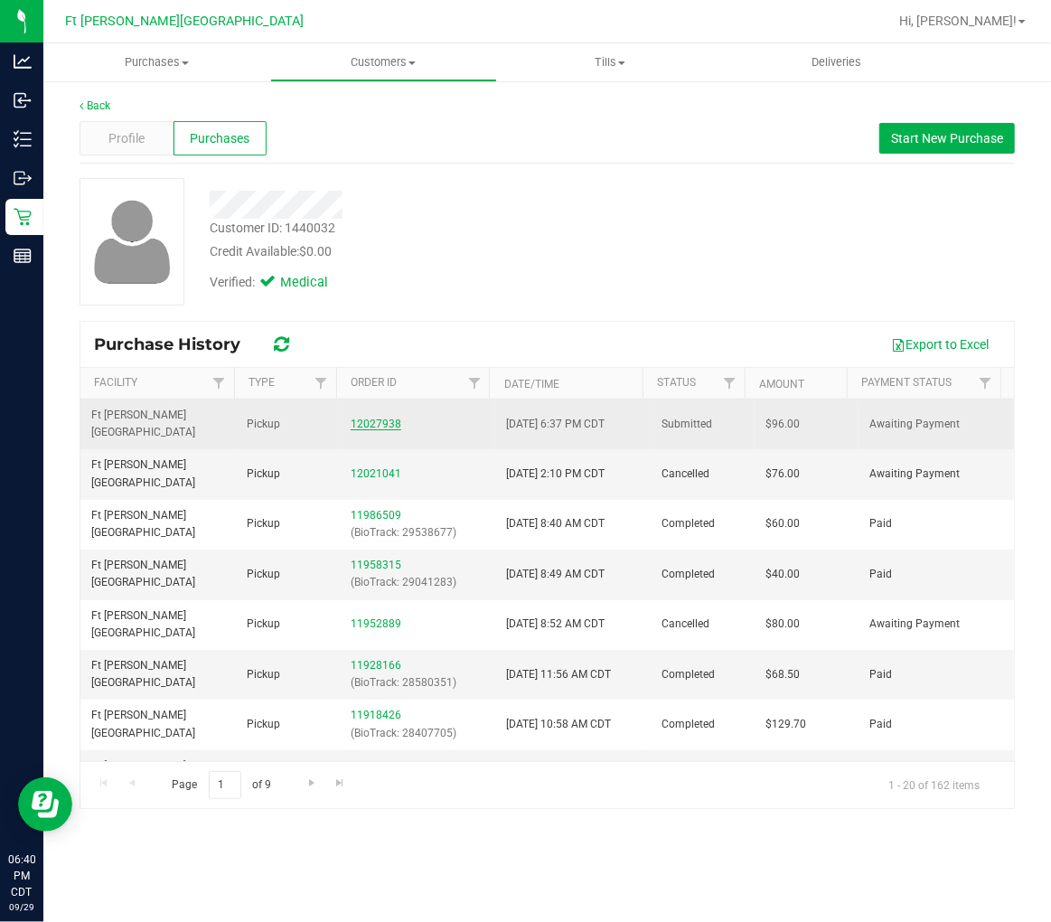
click at [364, 417] on link "12027938" at bounding box center [376, 423] width 51 height 13
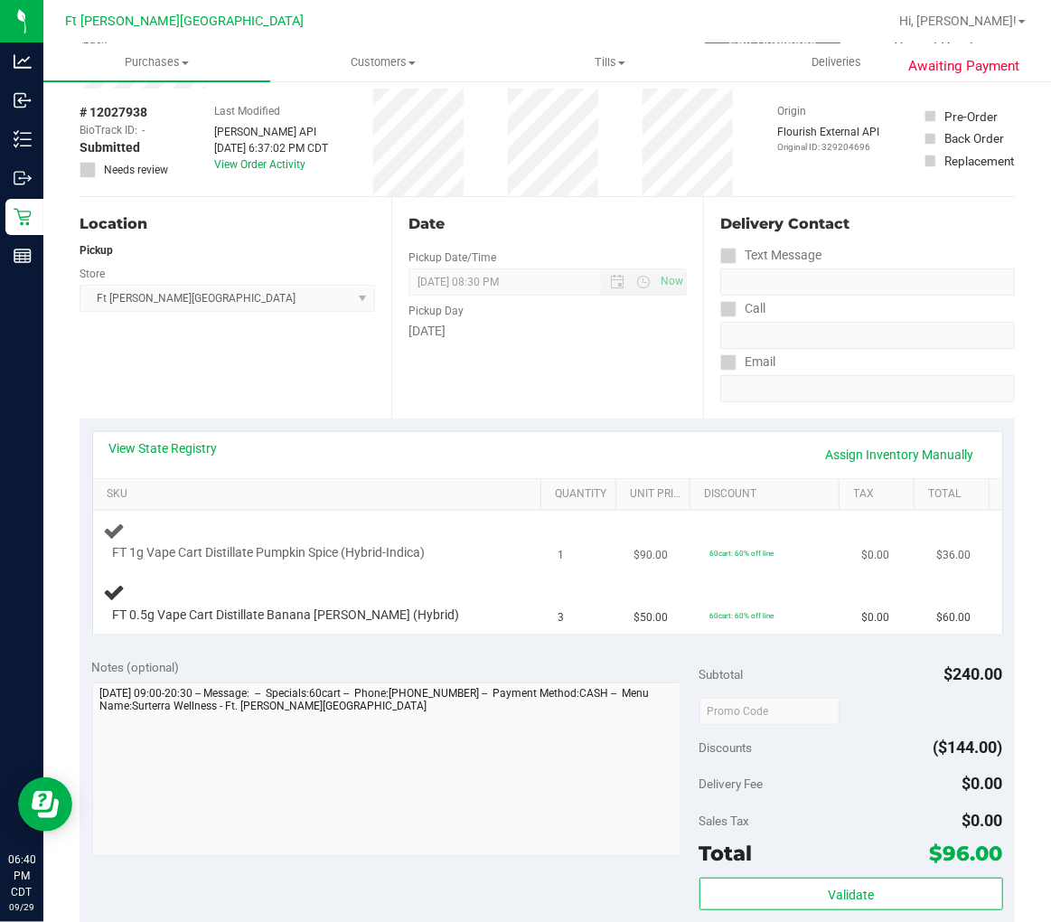
scroll to position [100, 0]
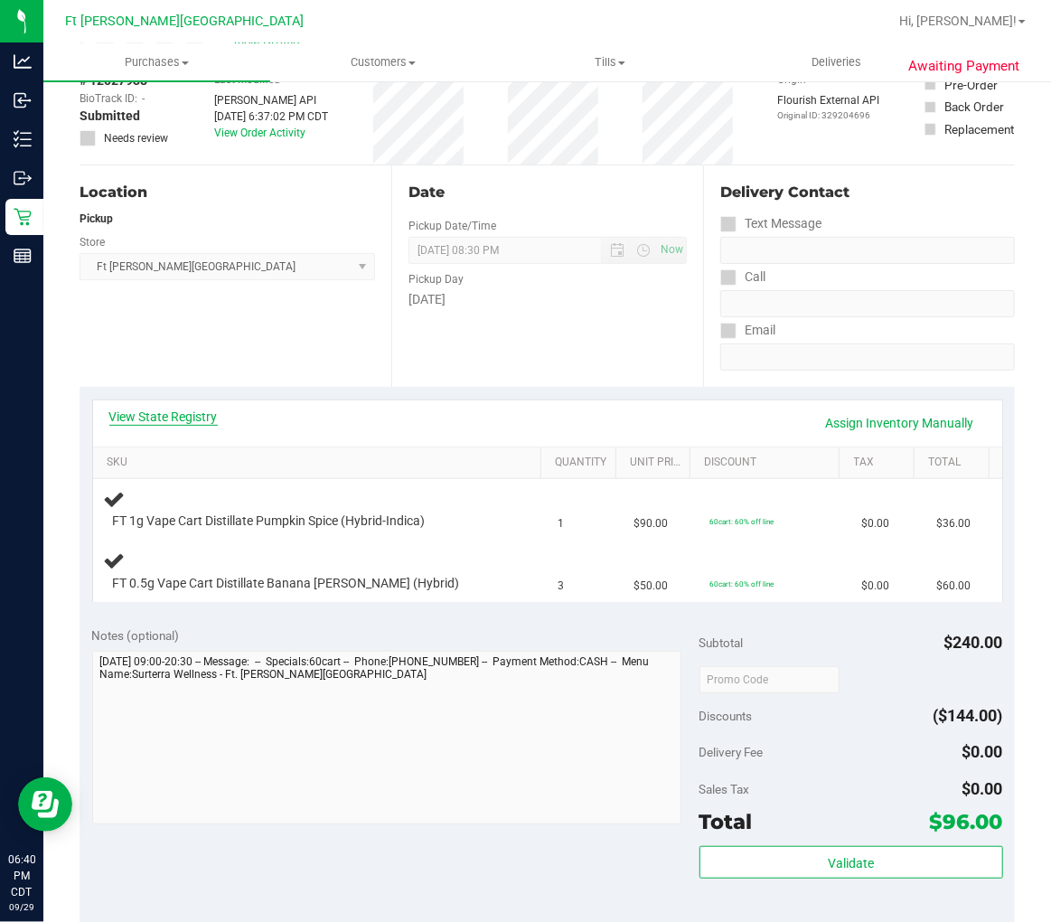
click at [212, 410] on link "View State Registry" at bounding box center [163, 417] width 108 height 18
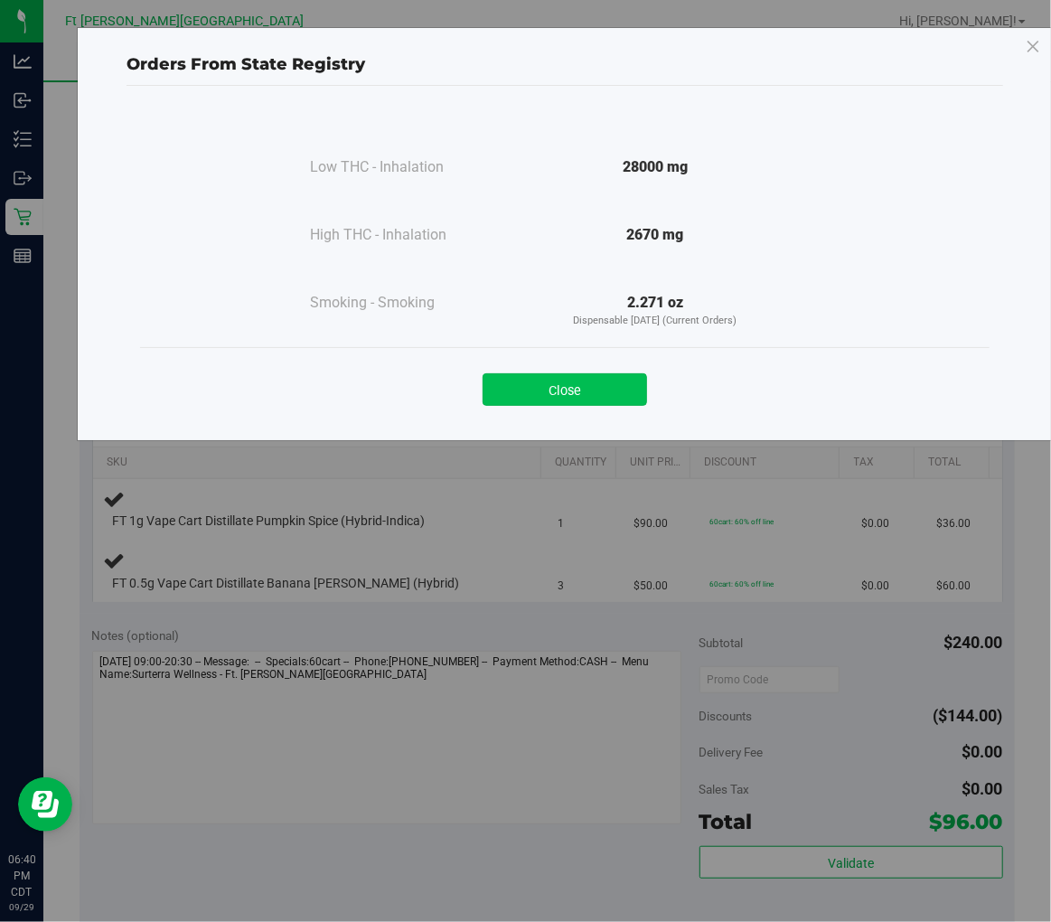
click at [583, 381] on button "Close" at bounding box center [565, 389] width 164 height 33
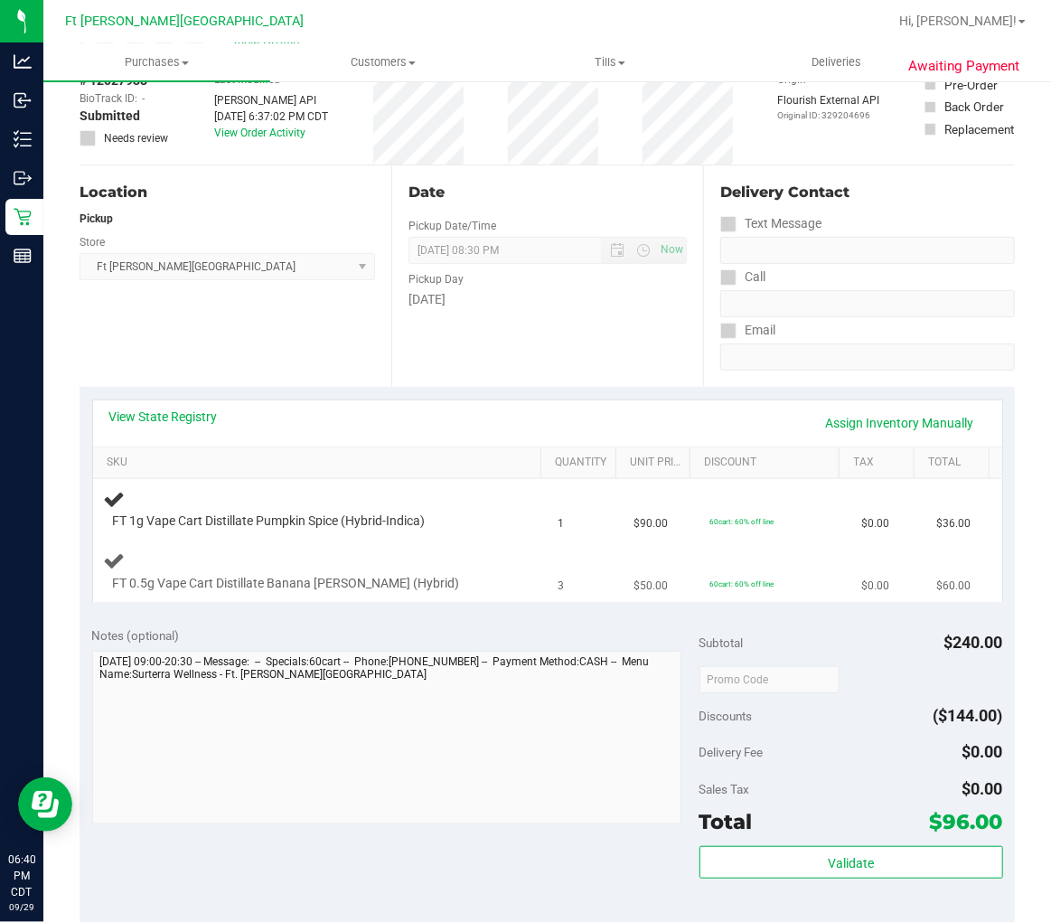
click at [463, 563] on div "FT 0.5g Vape Cart Distillate Banana Runtz (Hybrid)" at bounding box center [320, 570] width 433 height 42
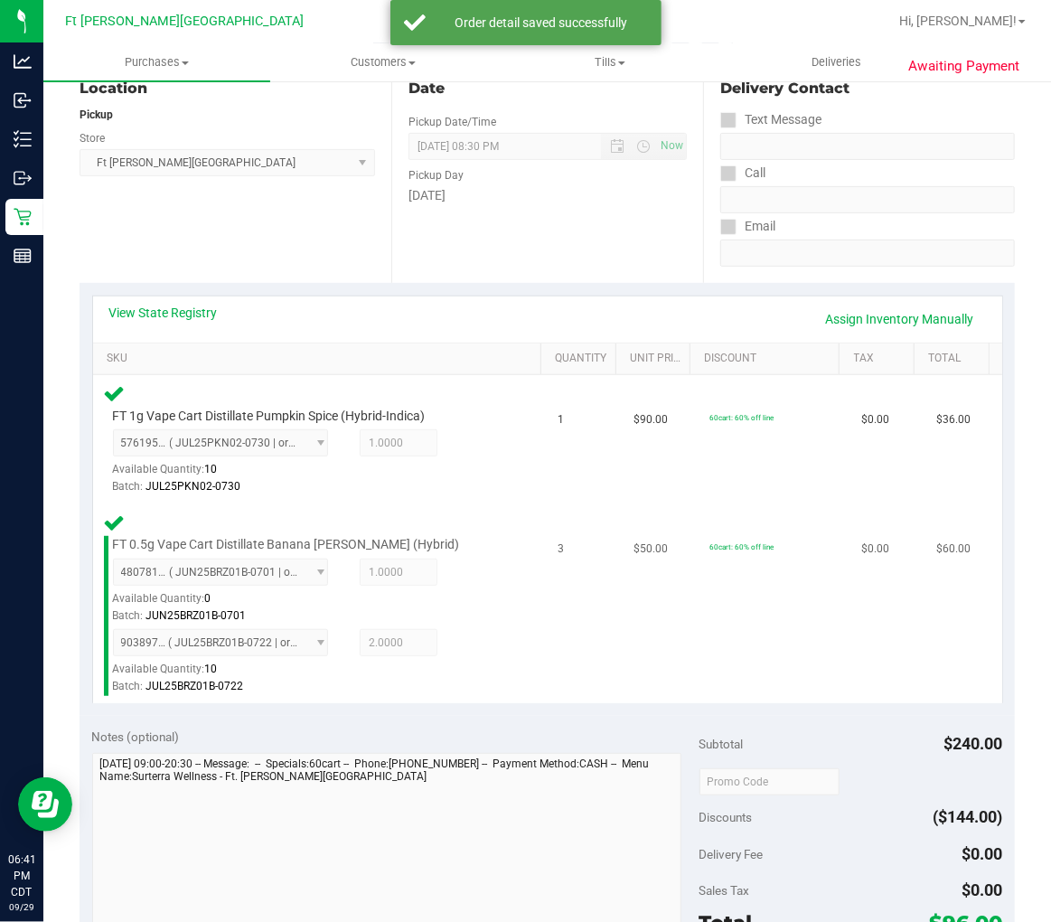
scroll to position [401, 0]
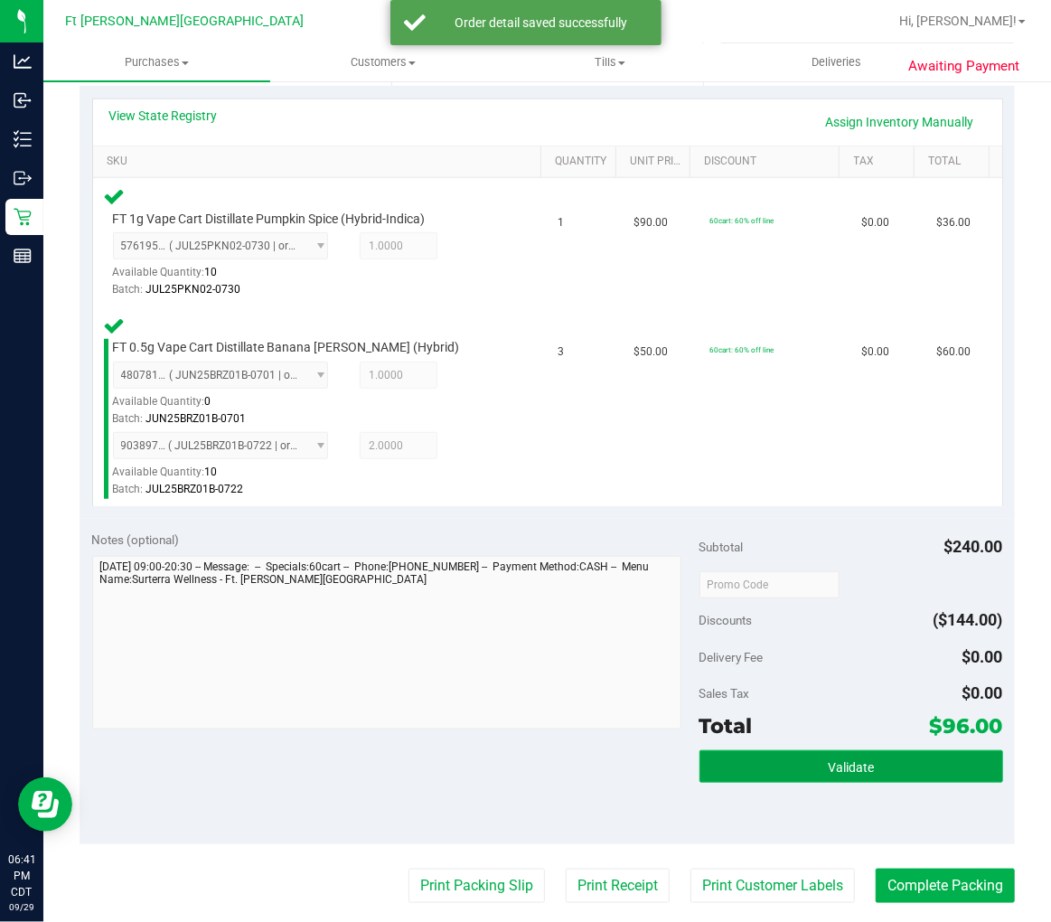
click at [769, 765] on button "Validate" at bounding box center [851, 766] width 304 height 33
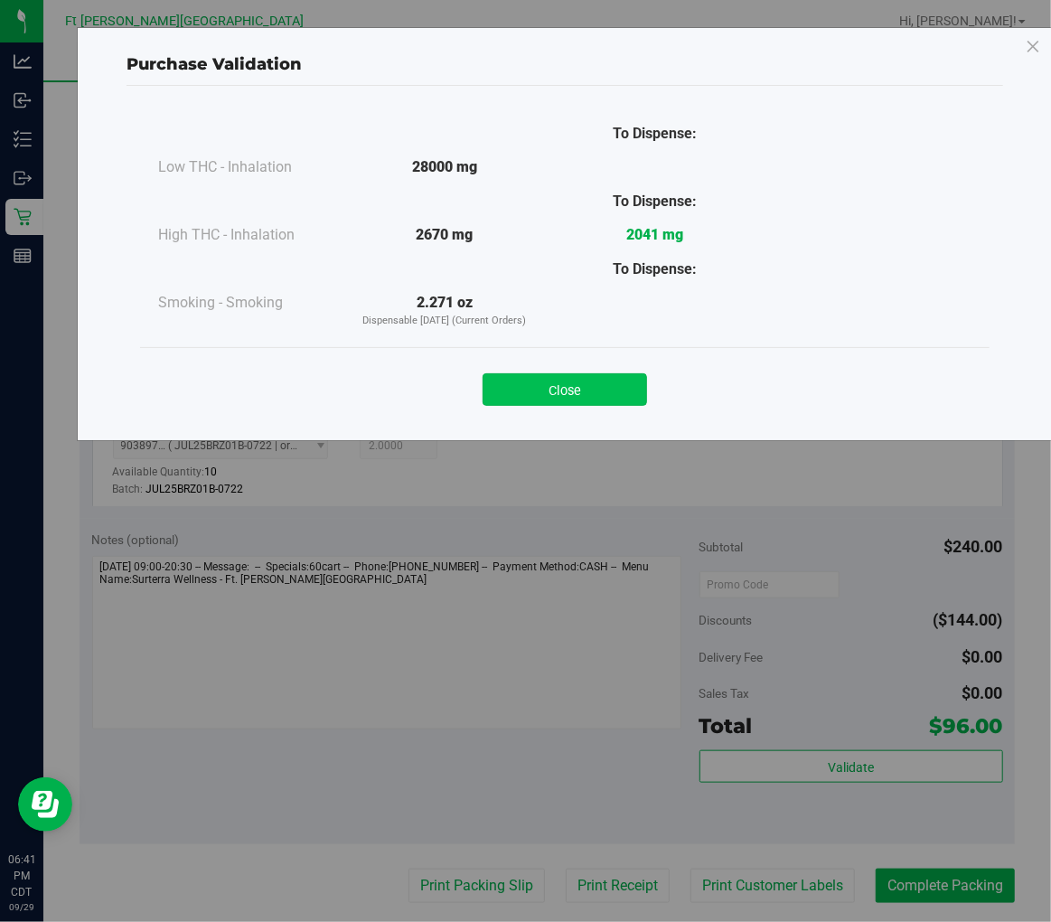
click at [567, 385] on button "Close" at bounding box center [565, 389] width 164 height 33
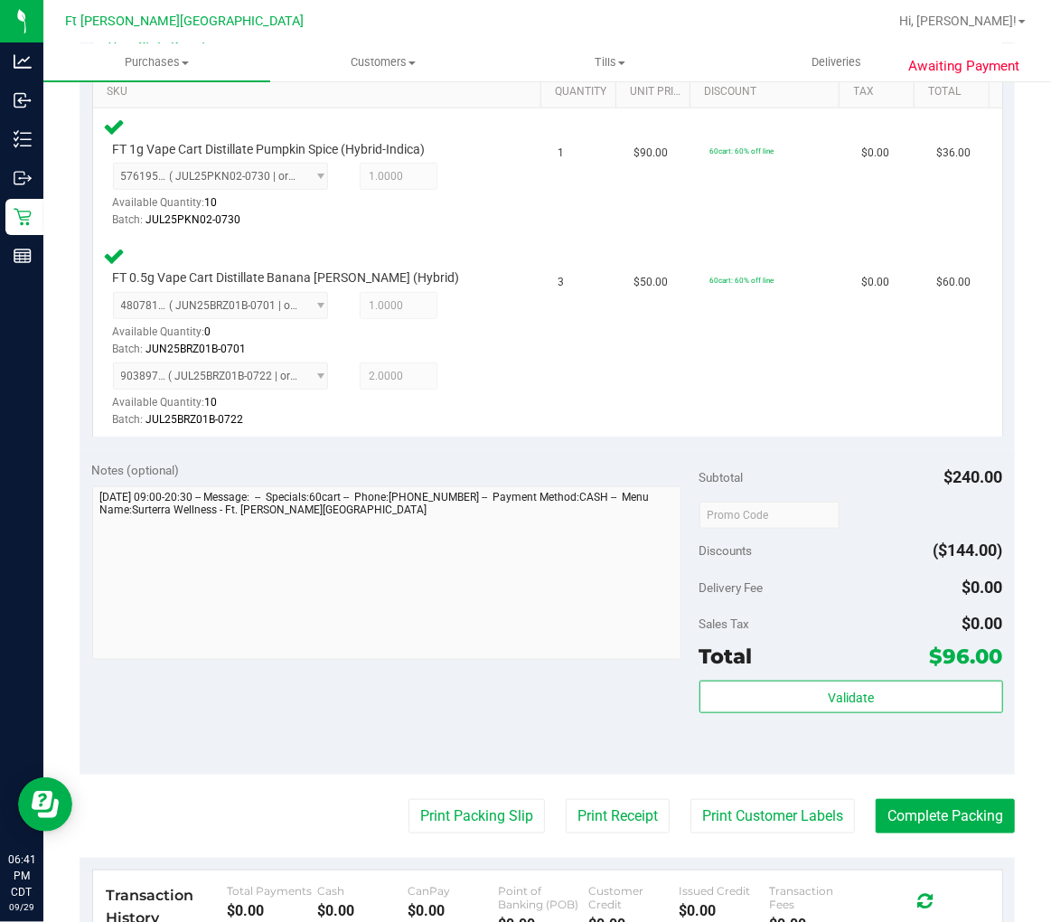
scroll to position [501, 0]
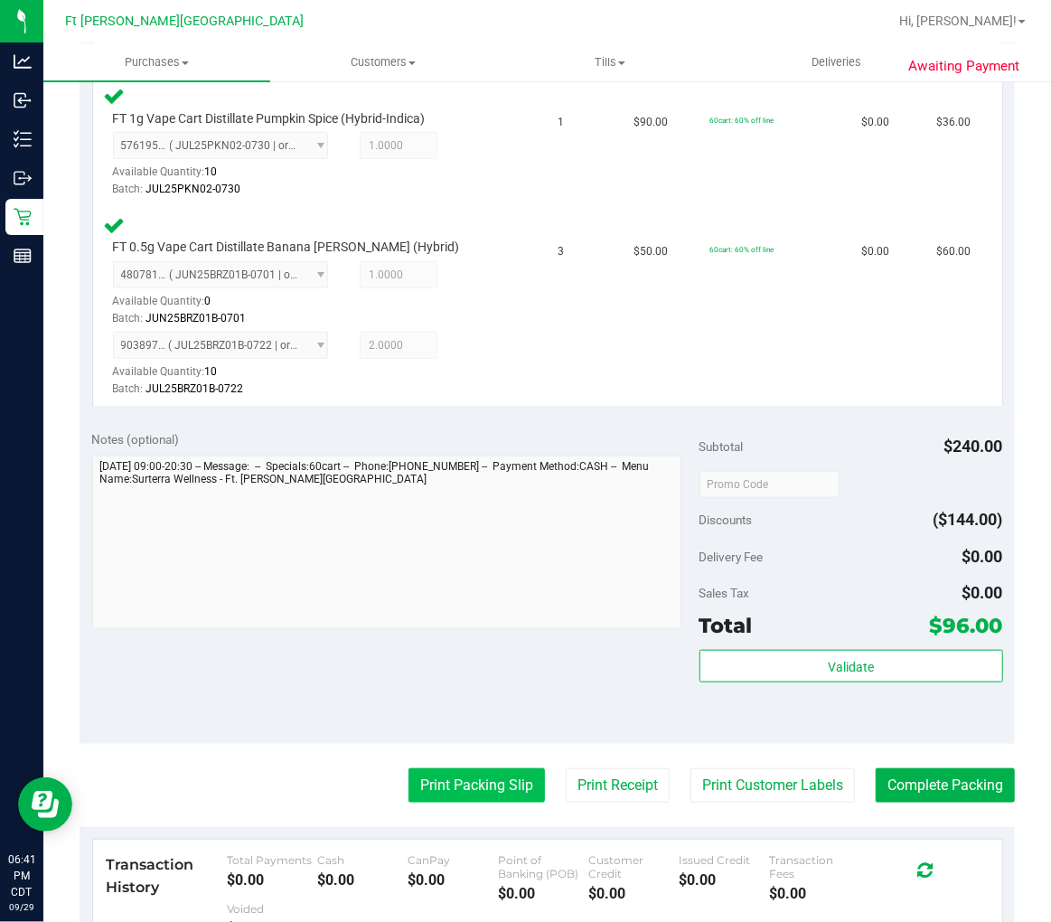
click at [476, 779] on button "Print Packing Slip" at bounding box center [476, 785] width 136 height 34
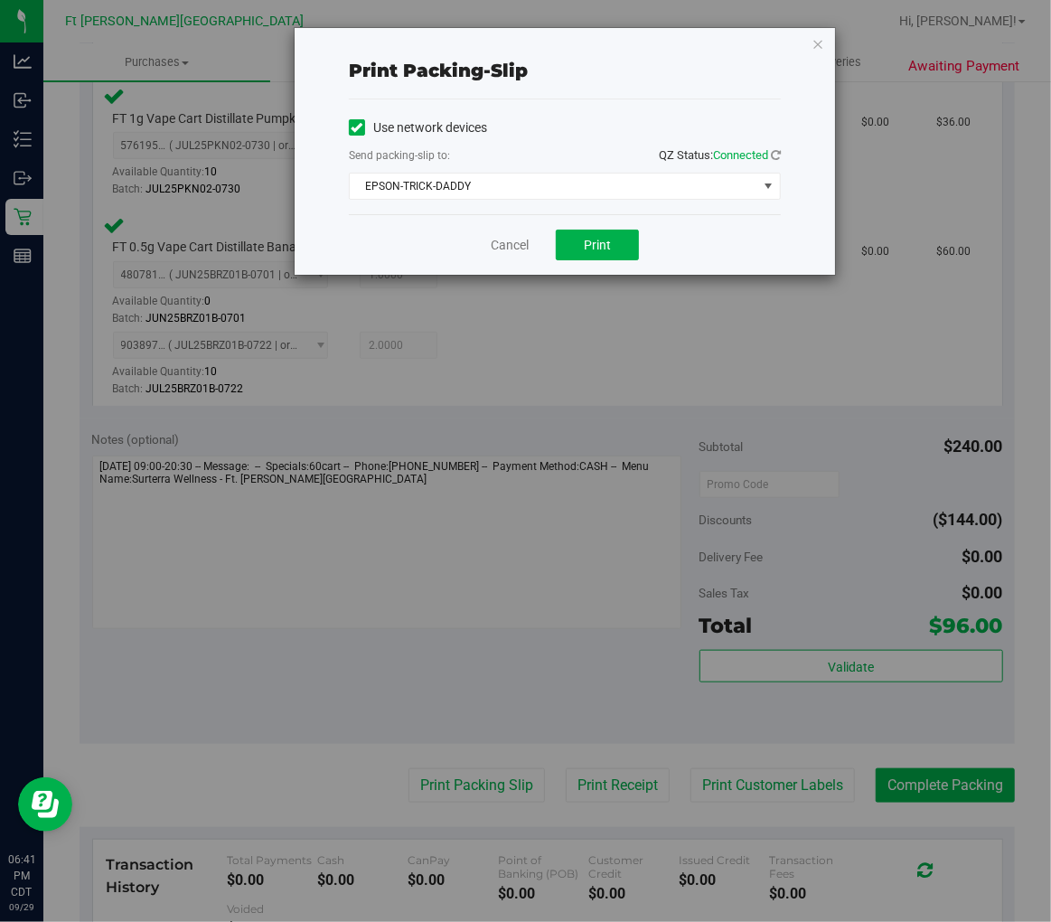
click at [605, 229] on div "Cancel Print" at bounding box center [565, 244] width 432 height 61
click at [595, 247] on span "Print" at bounding box center [597, 245] width 27 height 14
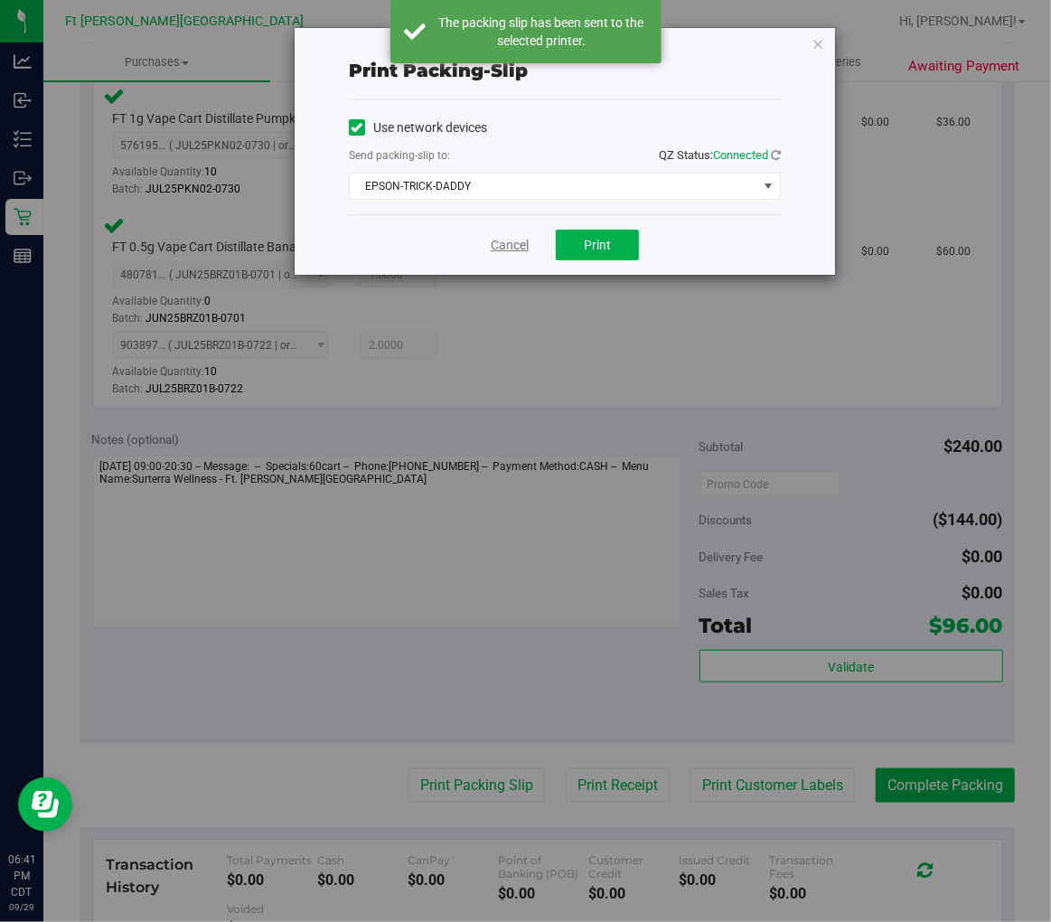
click at [519, 242] on link "Cancel" at bounding box center [510, 245] width 38 height 19
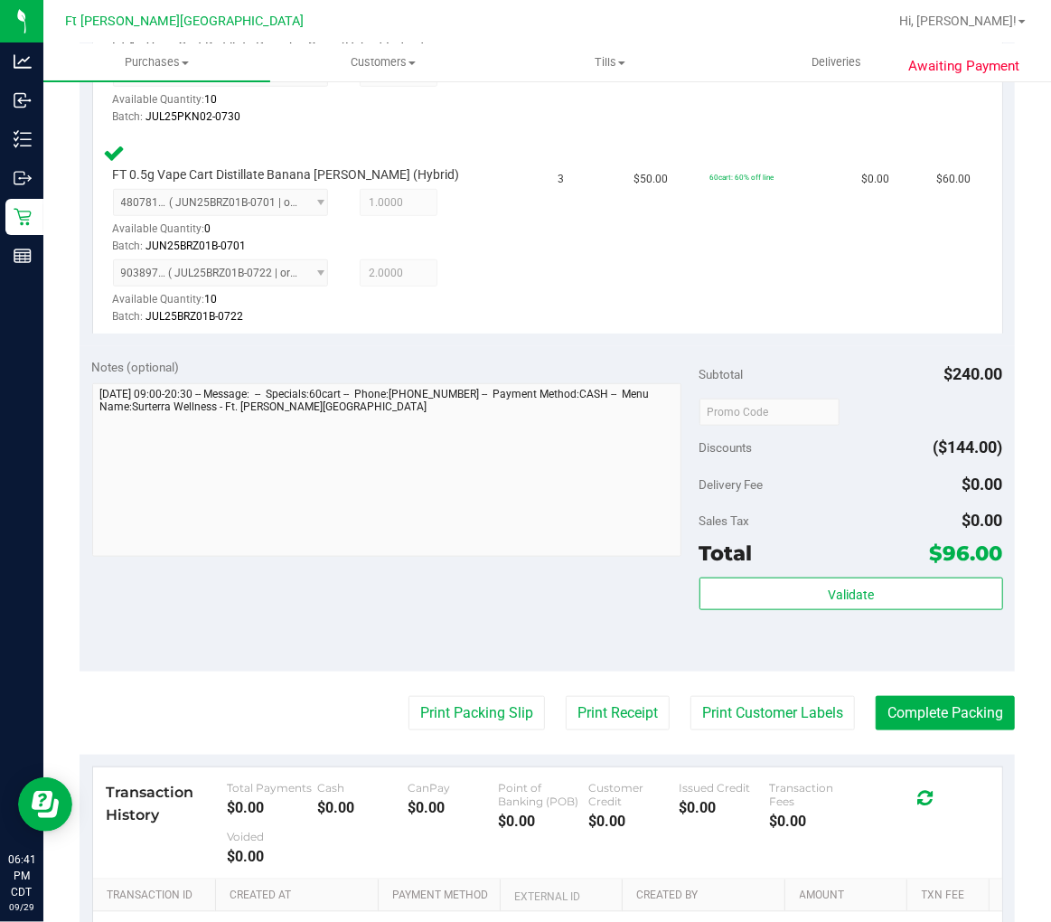
scroll to position [602, 0]
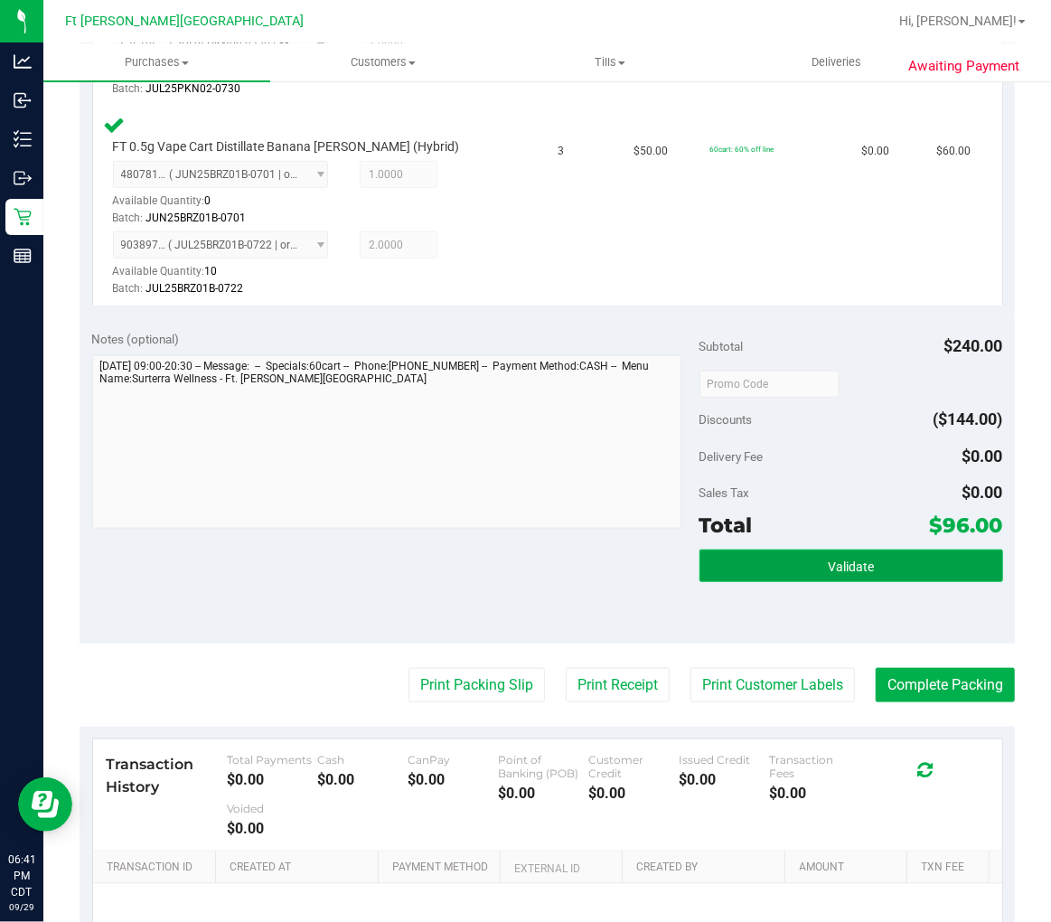
click at [849, 570] on span "Validate" at bounding box center [851, 566] width 46 height 14
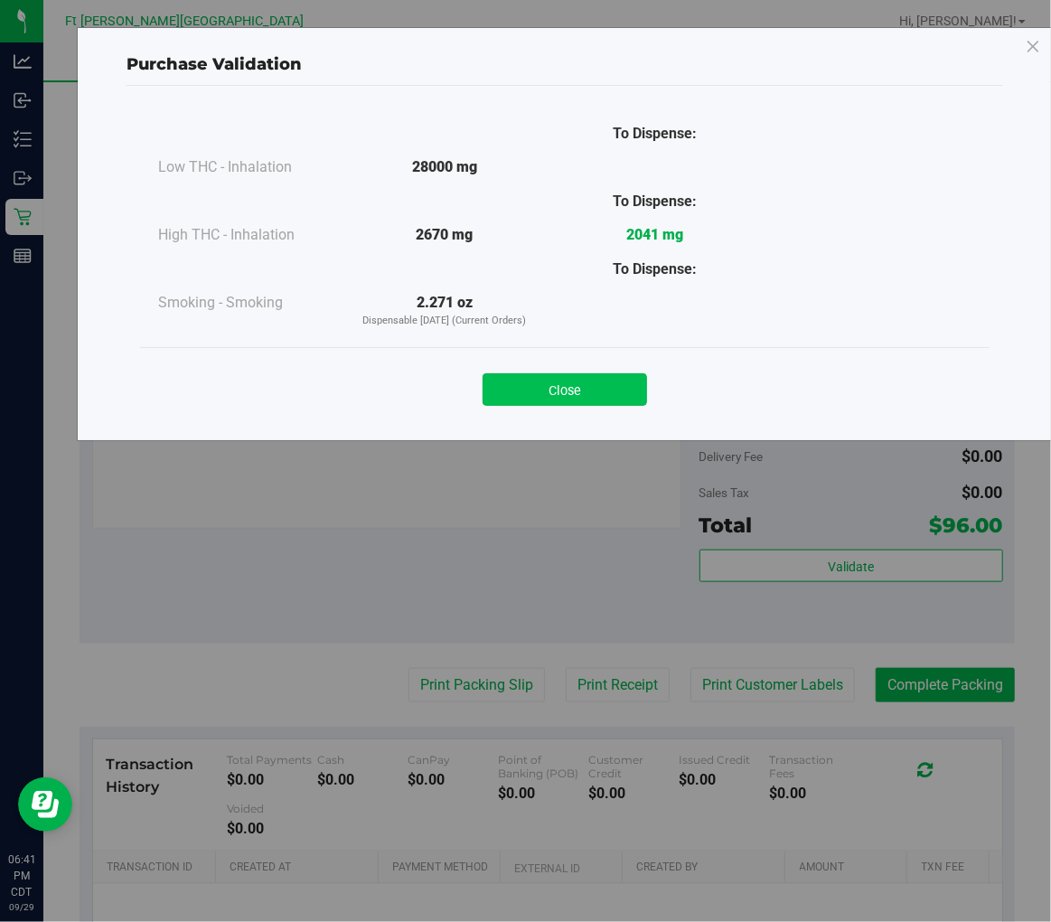
click at [600, 381] on button "Close" at bounding box center [565, 389] width 164 height 33
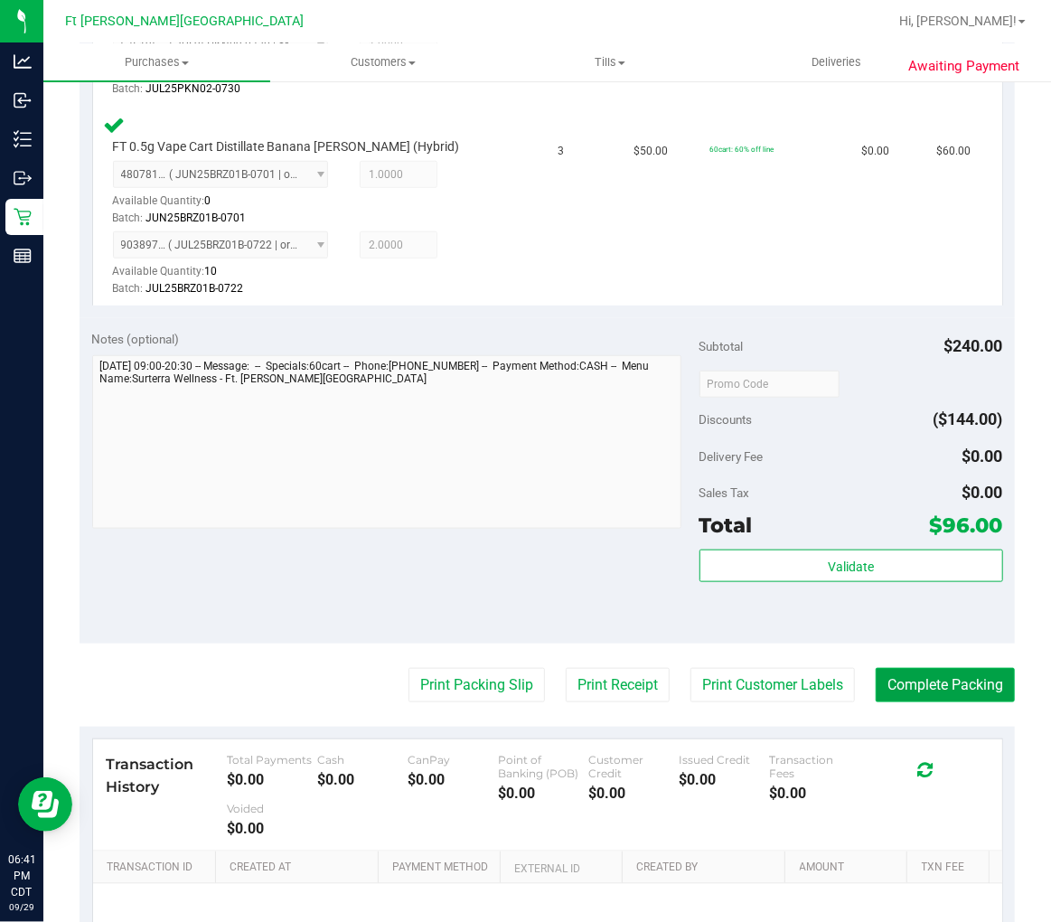
click at [865, 682] on button "Complete Packing" at bounding box center [945, 685] width 139 height 34
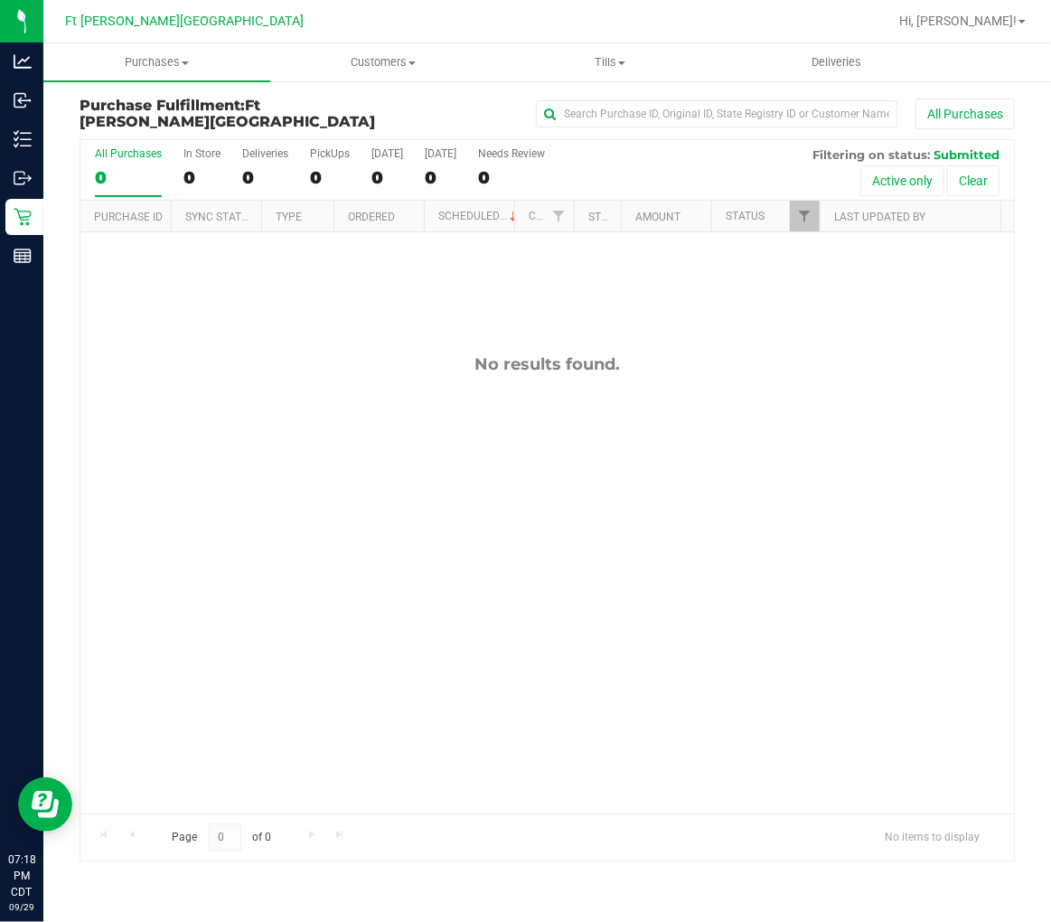
drag, startPoint x: 1, startPoint y: 25, endPoint x: 403, endPoint y: 333, distance: 506.0
click at [403, 333] on div "No results found." at bounding box center [546, 583] width 933 height 703
click at [177, 325] on div "No results found." at bounding box center [546, 583] width 933 height 703
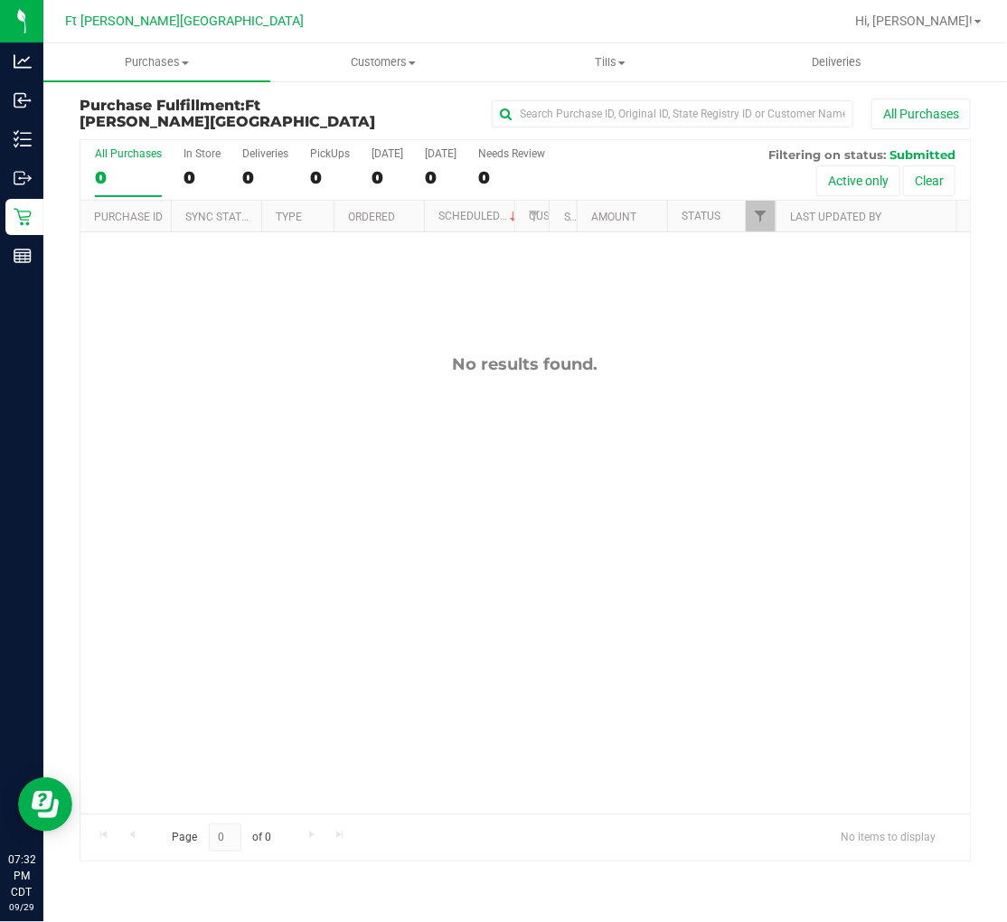
click at [326, 341] on div "No results found." at bounding box center [524, 583] width 889 height 703
click at [164, 70] on span "Purchases" at bounding box center [156, 62] width 227 height 16
click at [139, 112] on span "Summary of purchases" at bounding box center [135, 108] width 185 height 15
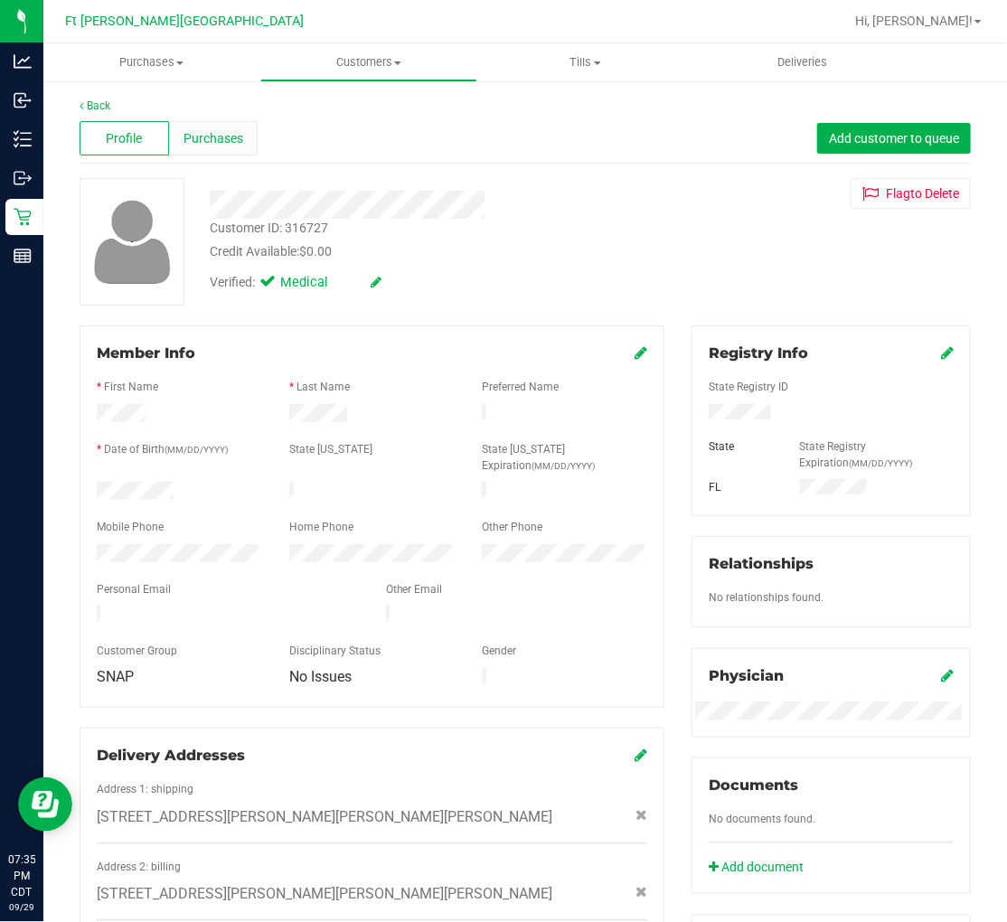
click at [209, 138] on span "Purchases" at bounding box center [213, 138] width 60 height 19
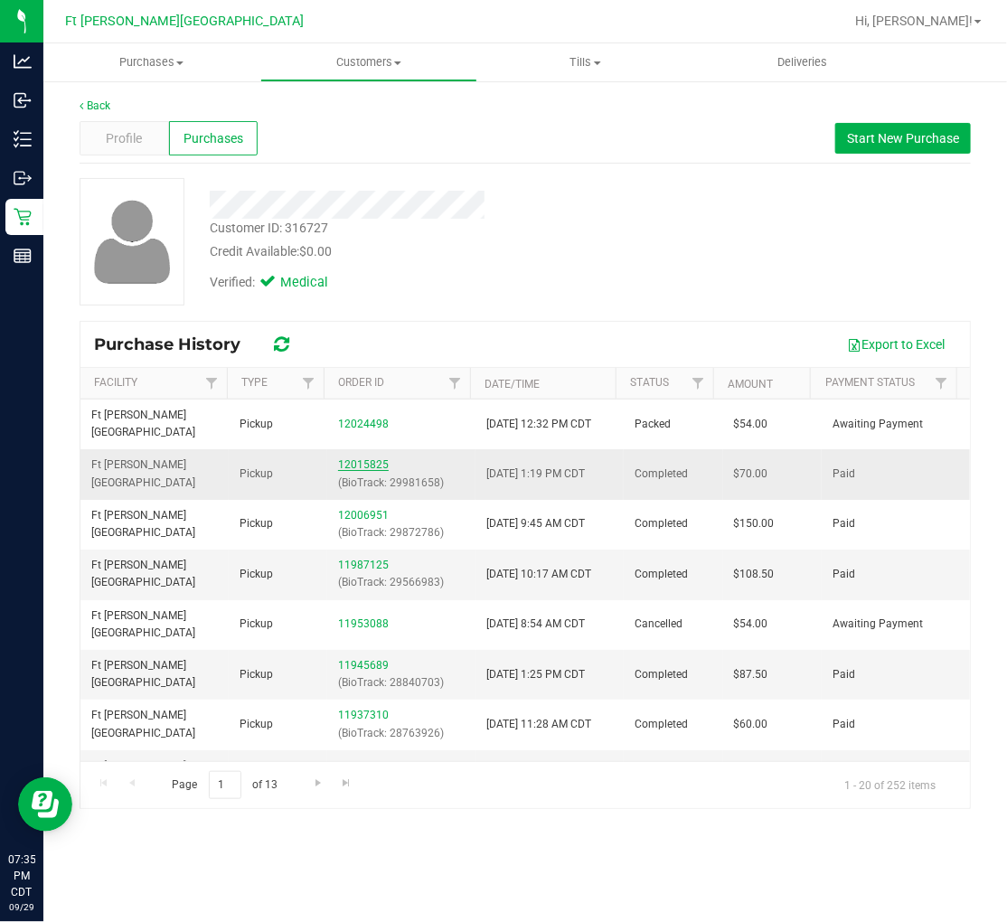
click at [361, 458] on link "12015825" at bounding box center [363, 464] width 51 height 13
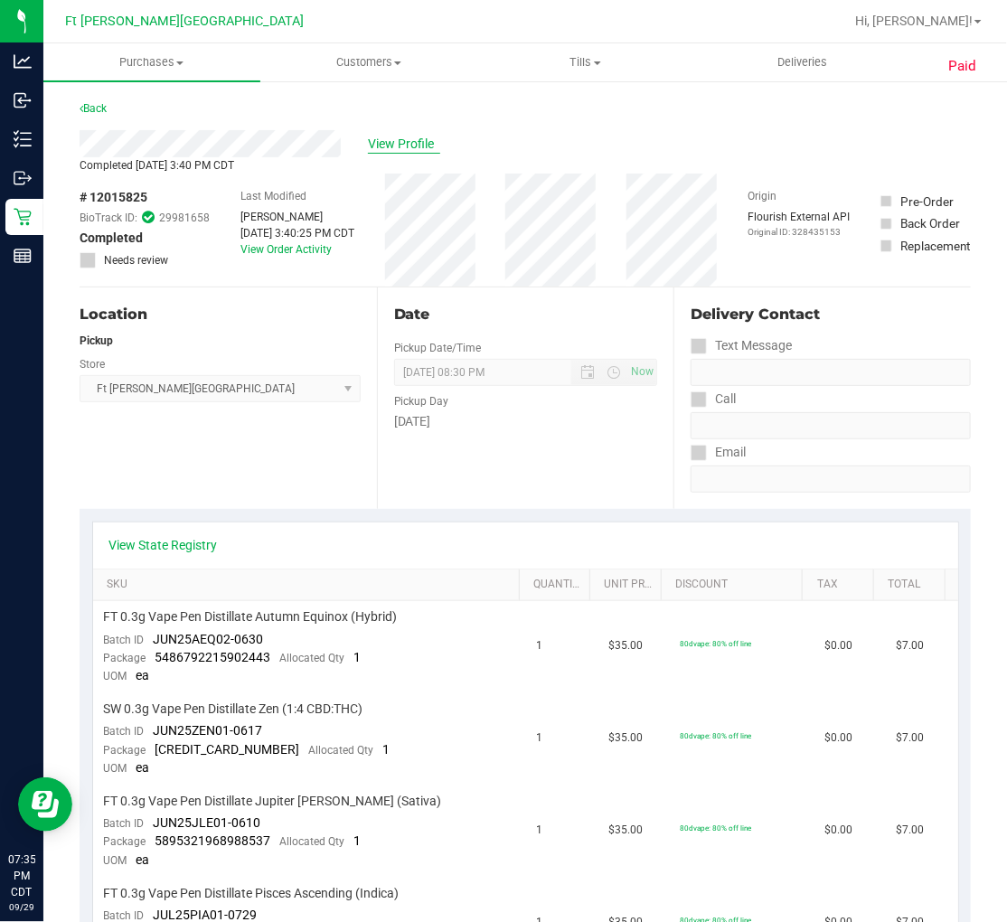
click at [394, 145] on span "View Profile" at bounding box center [404, 144] width 72 height 19
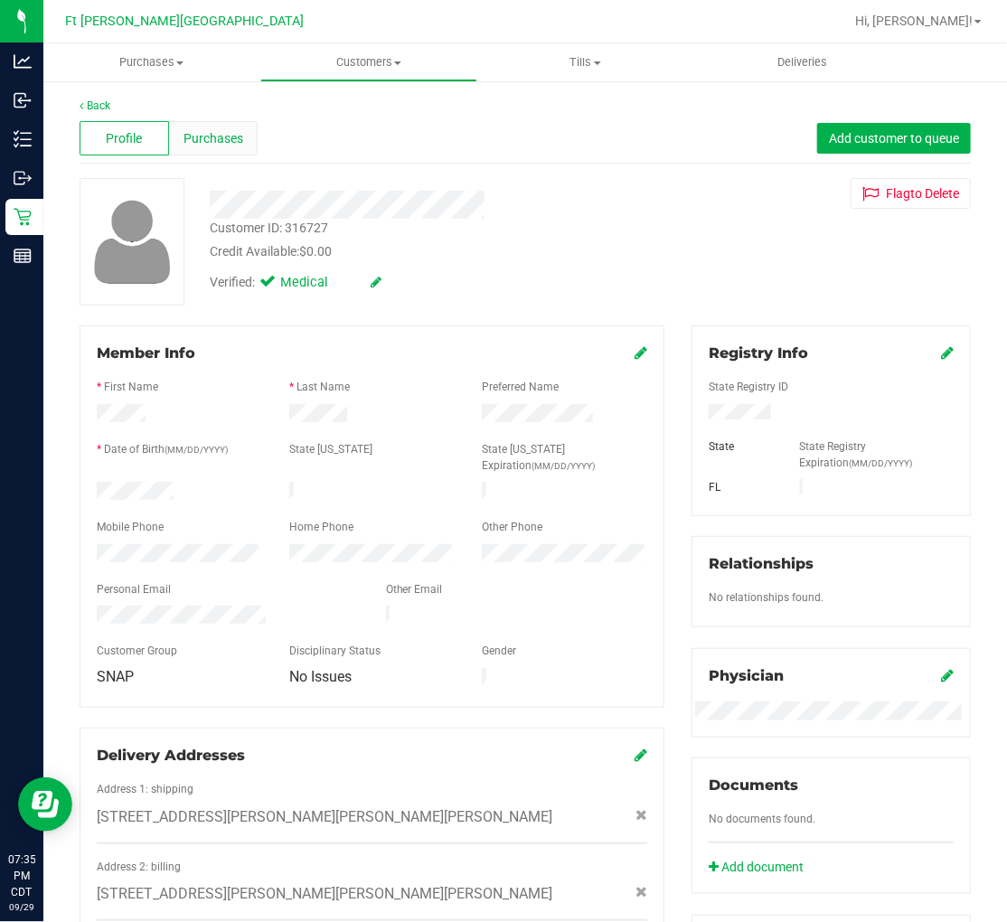
click at [236, 140] on span "Purchases" at bounding box center [213, 138] width 60 height 19
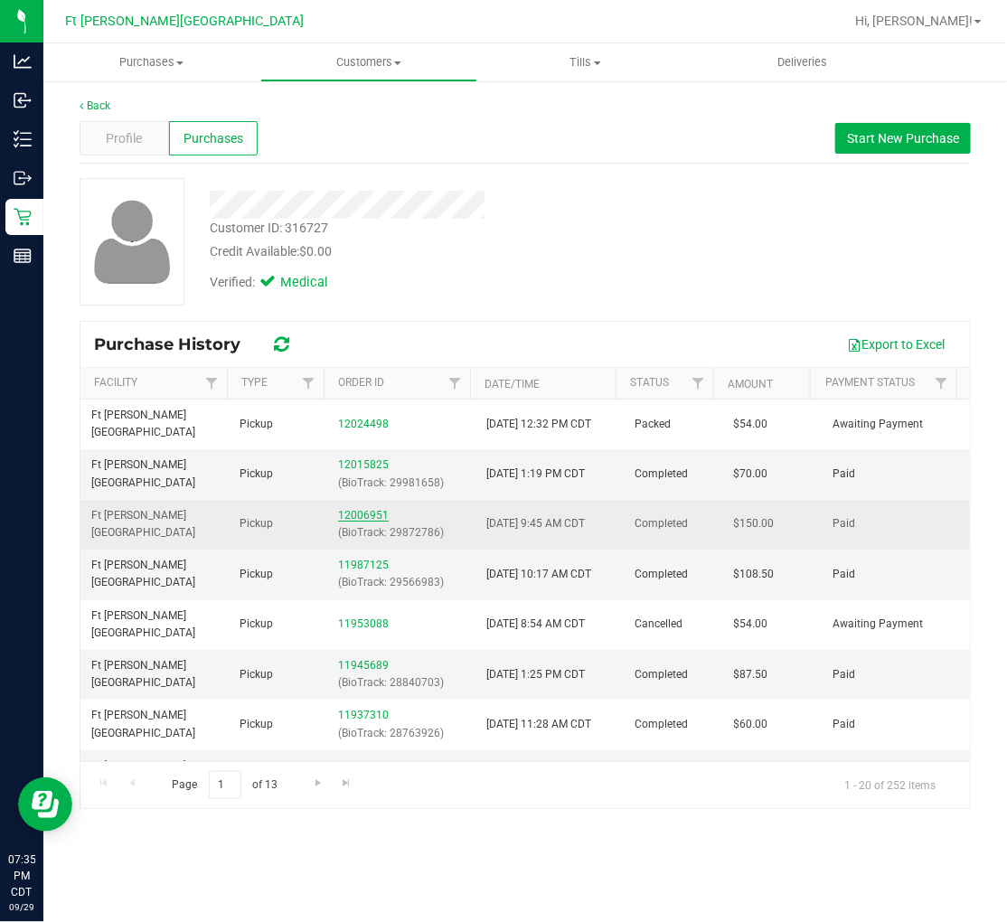
click at [354, 509] on link "12006951" at bounding box center [363, 515] width 51 height 13
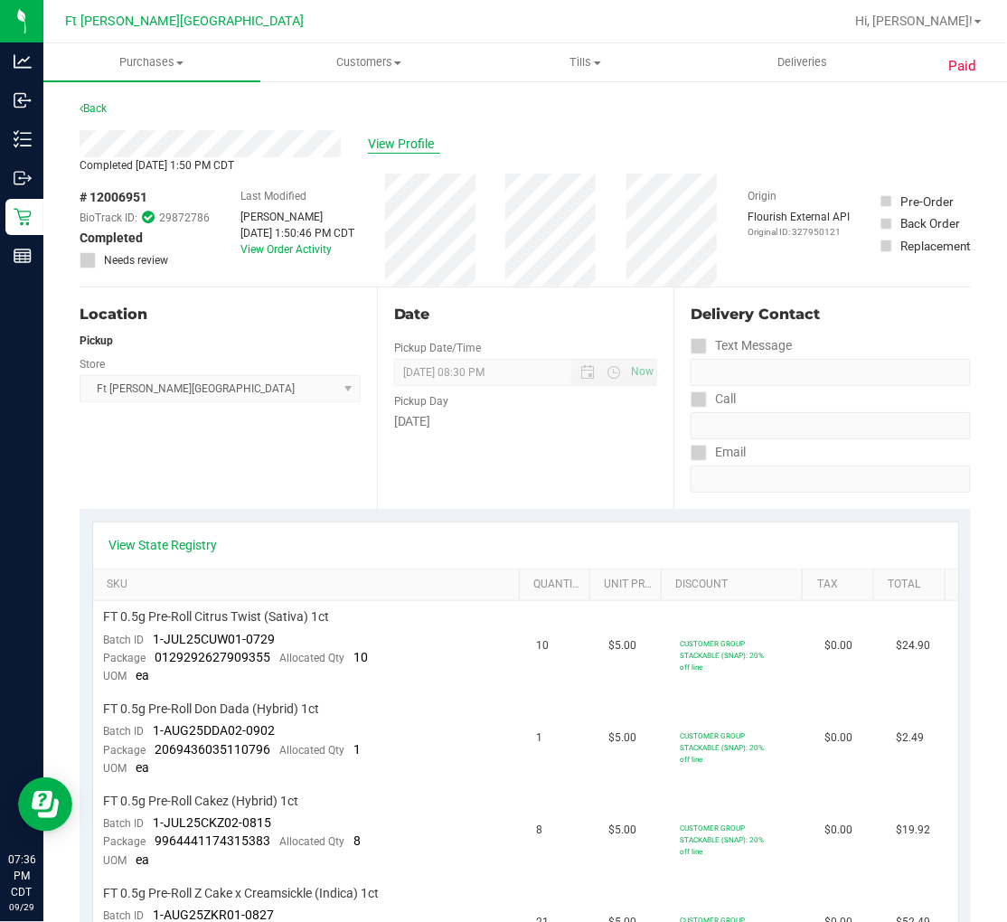
click at [399, 136] on span "View Profile" at bounding box center [404, 144] width 72 height 19
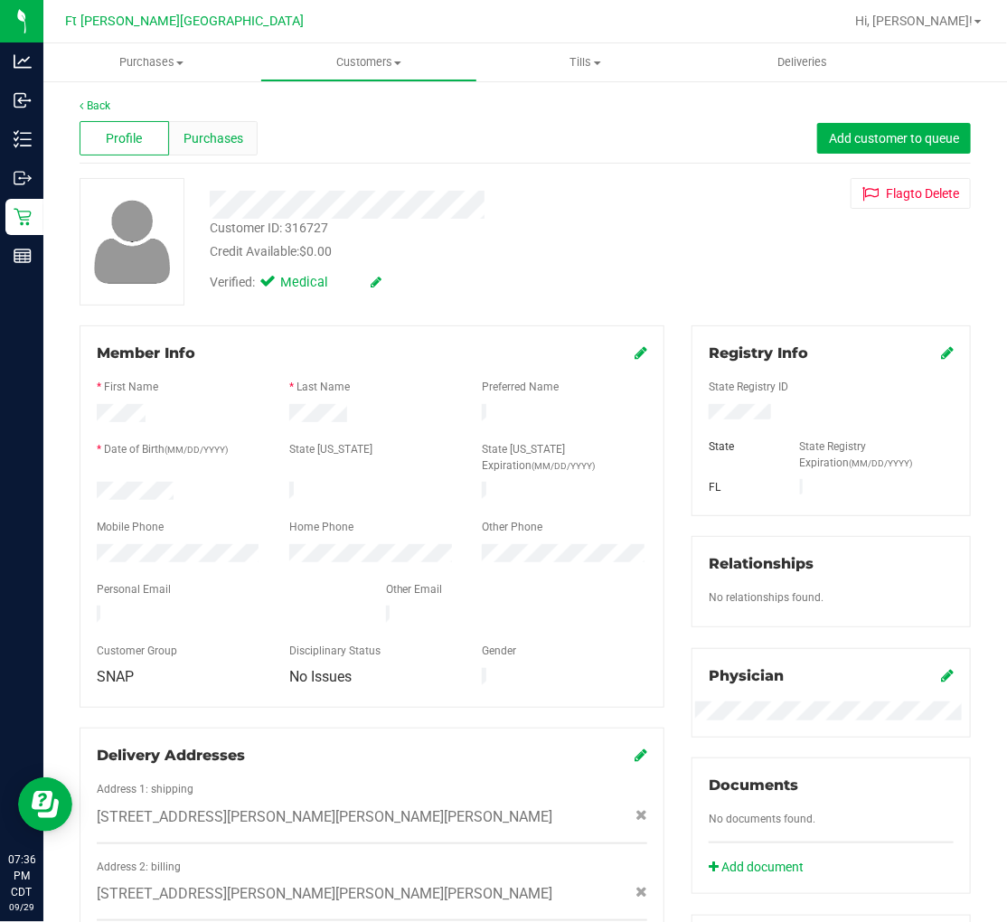
click at [232, 136] on span "Purchases" at bounding box center [213, 138] width 60 height 19
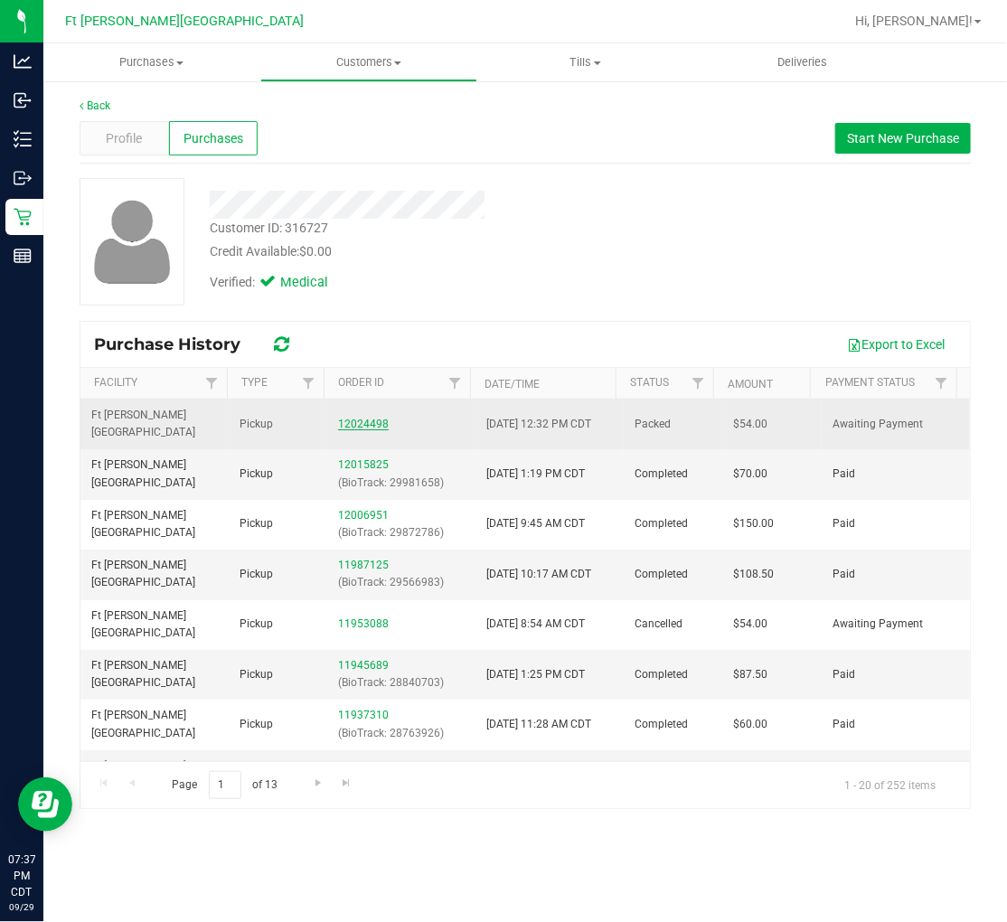
click at [380, 417] on link "12024498" at bounding box center [363, 423] width 51 height 13
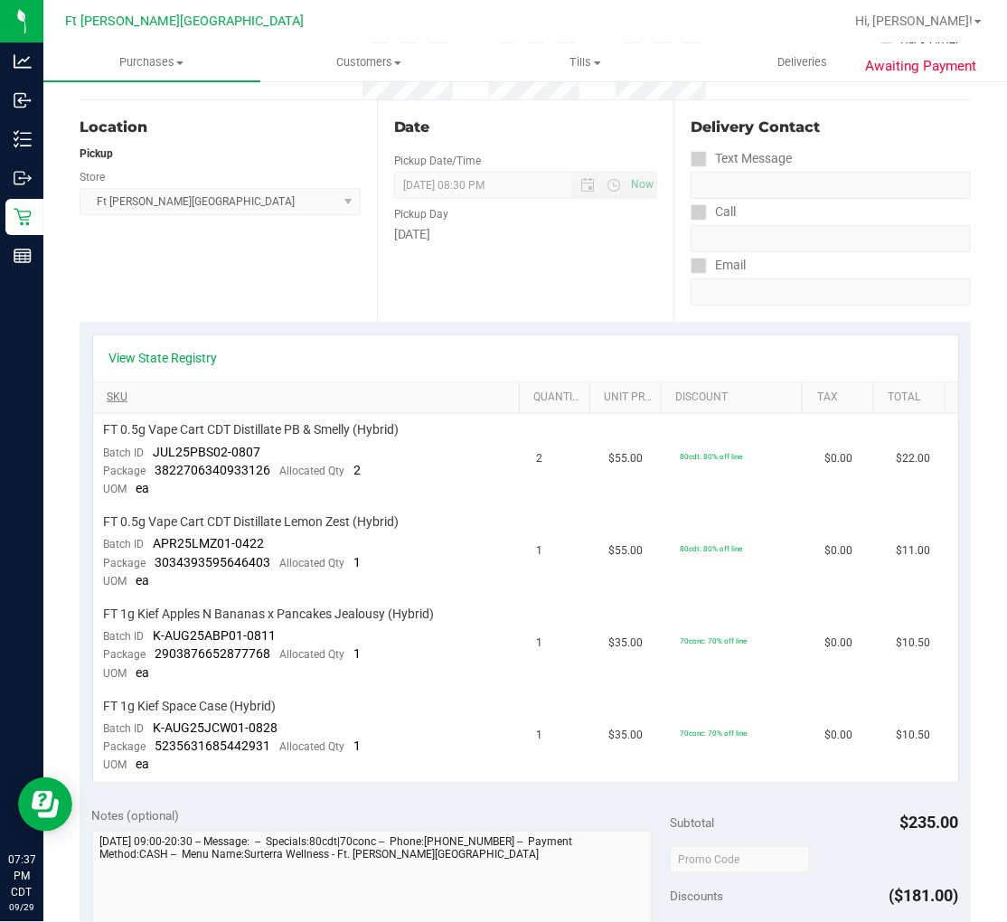
scroll to position [201, 0]
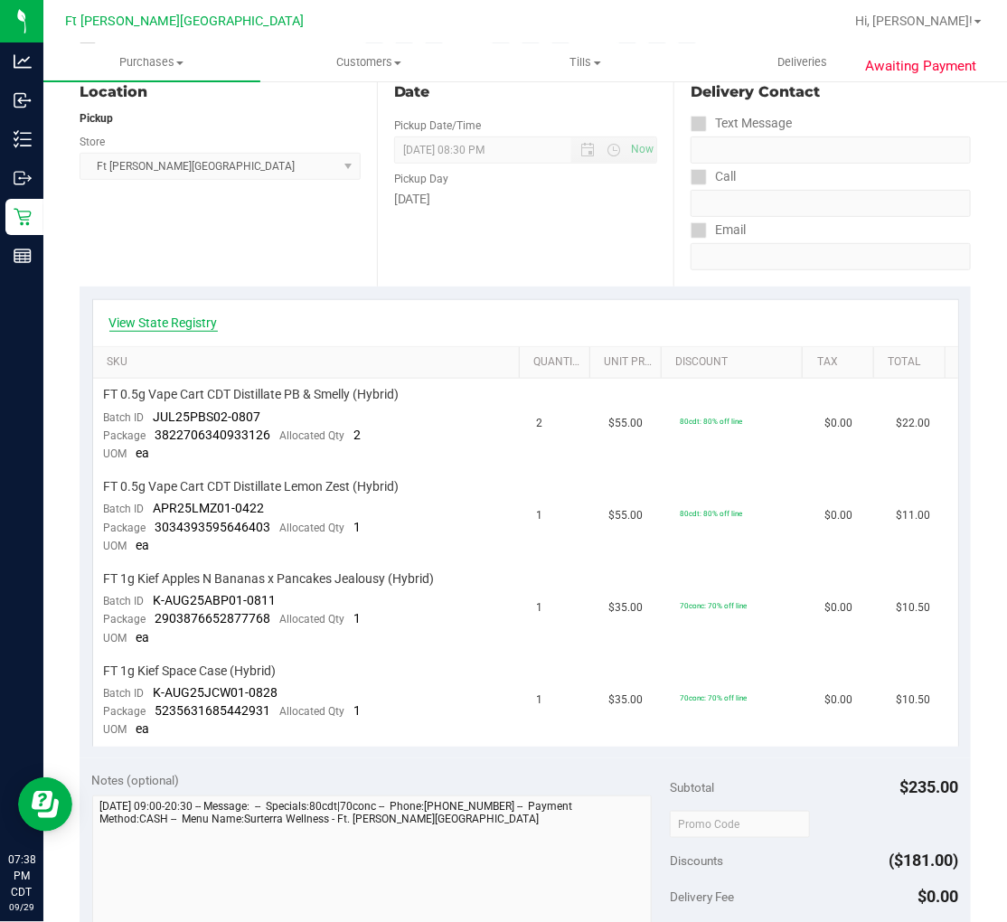
click at [179, 326] on link "View State Registry" at bounding box center [163, 323] width 108 height 18
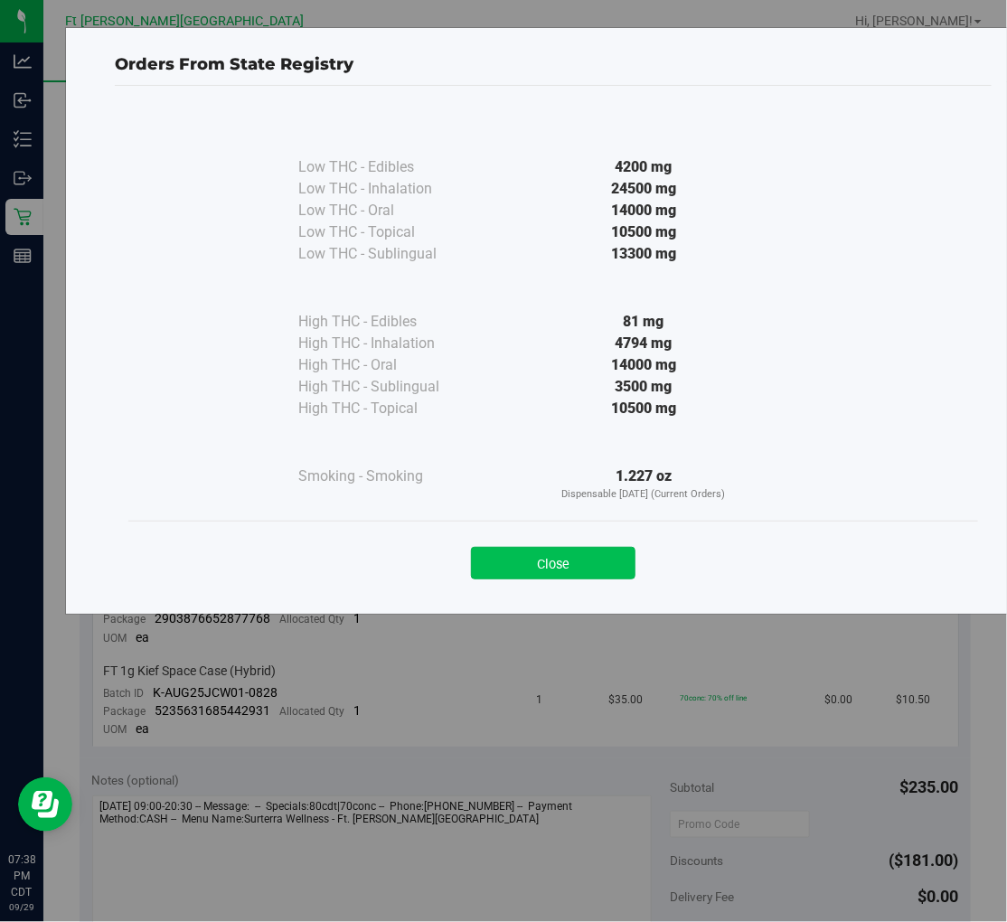
click at [583, 567] on button "Close" at bounding box center [553, 563] width 164 height 33
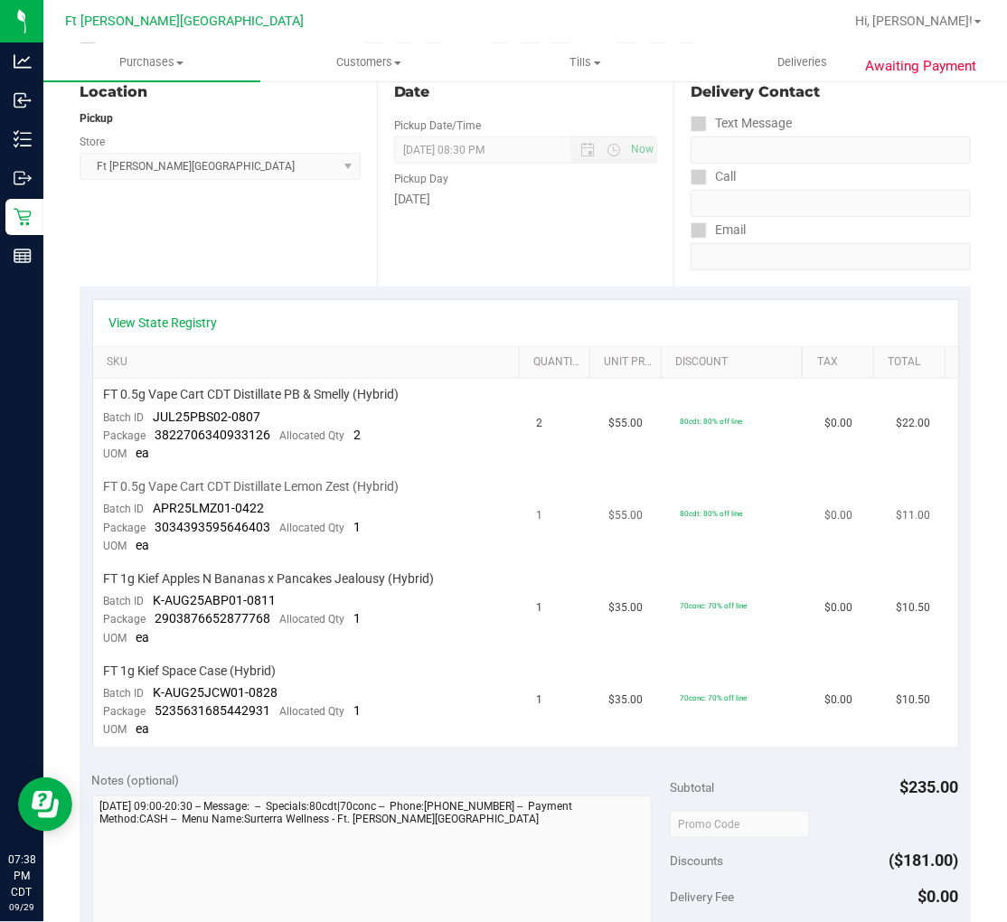
scroll to position [0, 0]
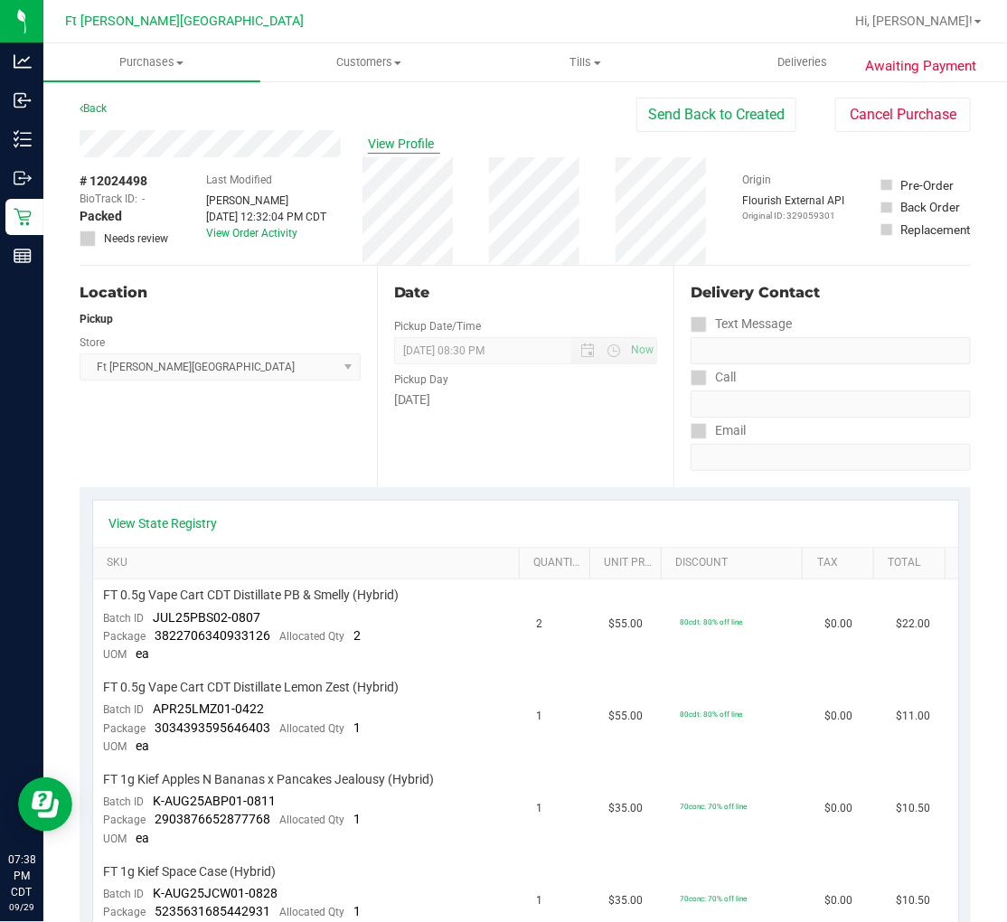
click at [404, 145] on span "View Profile" at bounding box center [404, 144] width 72 height 19
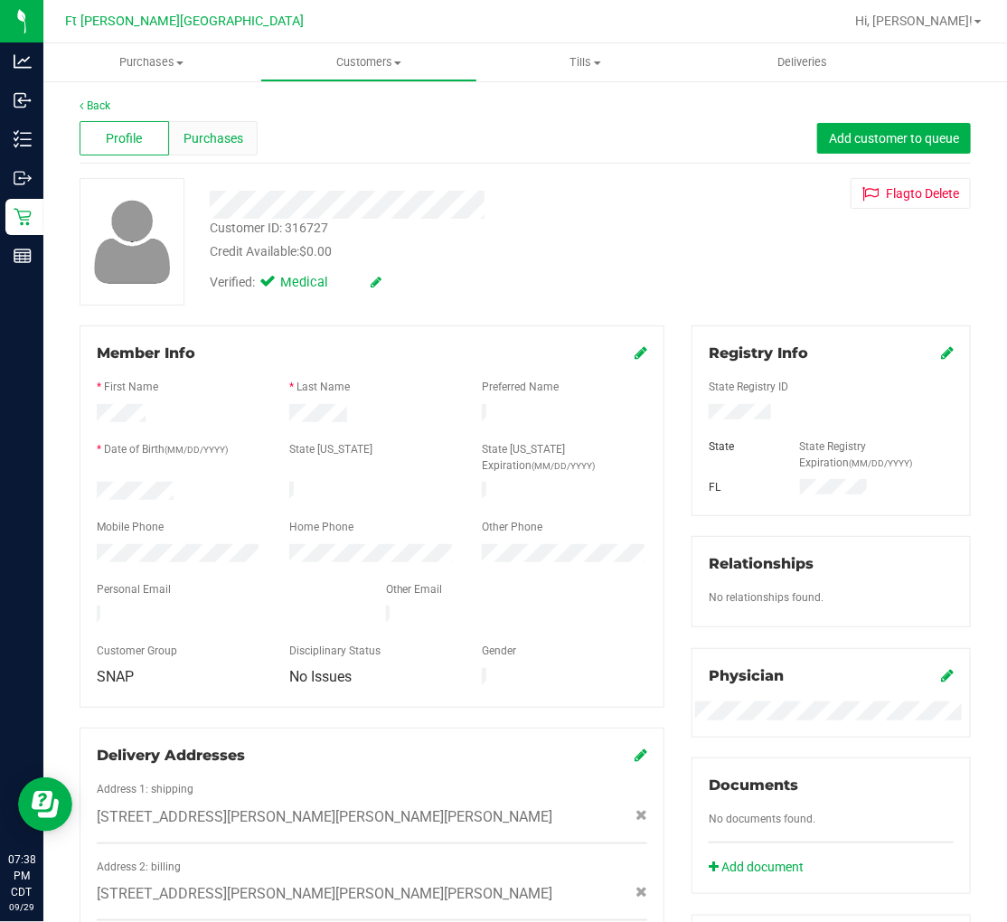
click at [202, 127] on div "Purchases" at bounding box center [213, 138] width 89 height 34
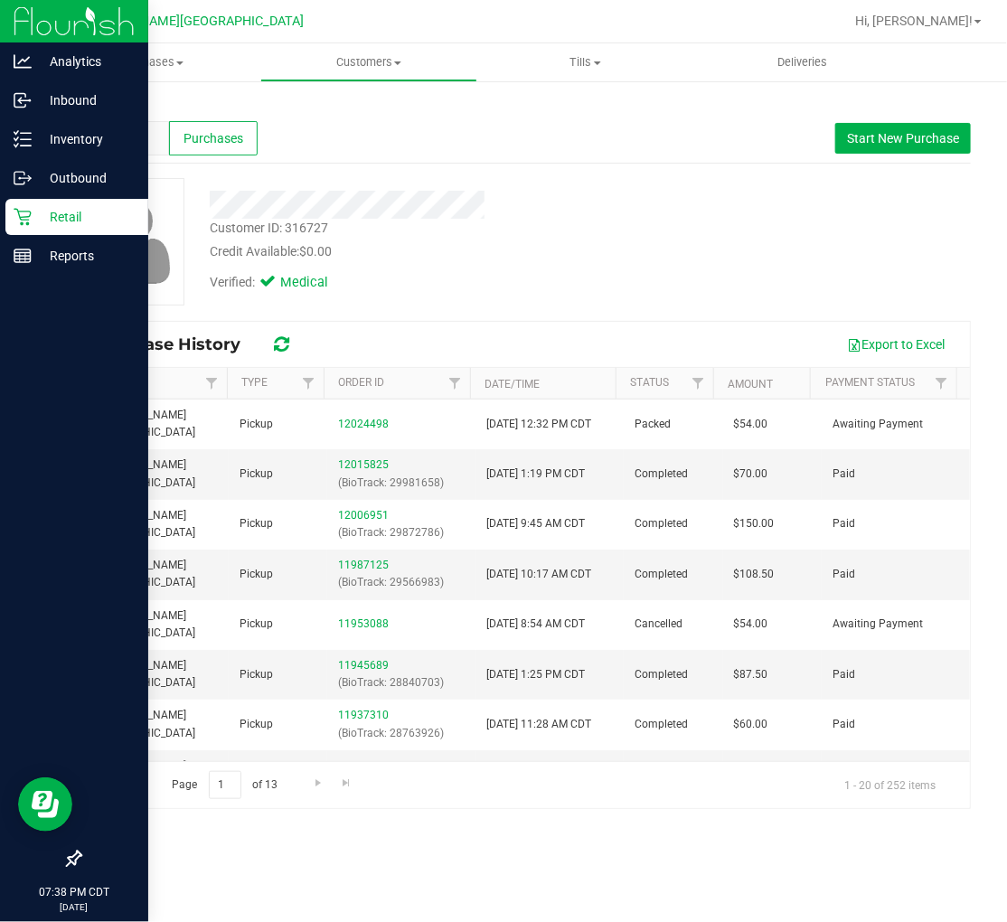
click at [42, 218] on p "Retail" at bounding box center [86, 217] width 108 height 22
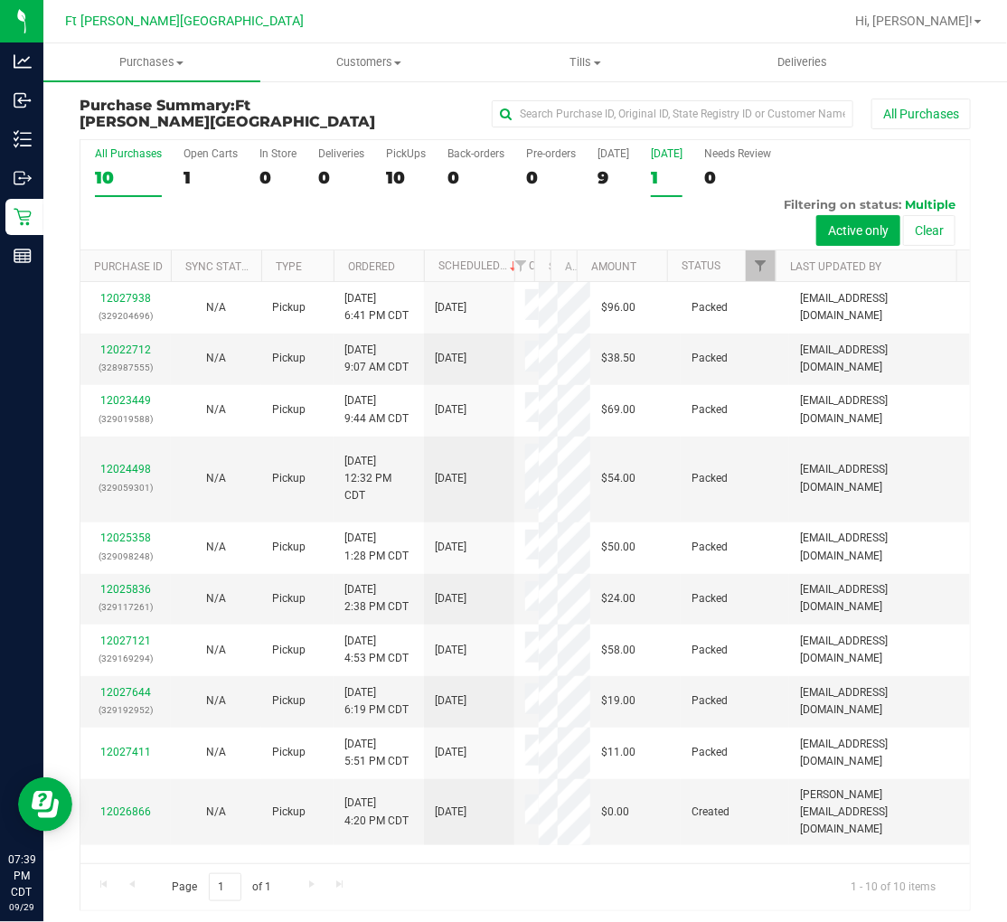
click at [651, 161] on label "Tomorrow 1" at bounding box center [667, 172] width 32 height 50
click at [0, 0] on input "Tomorrow 1" at bounding box center [0, 0] width 0 height 0
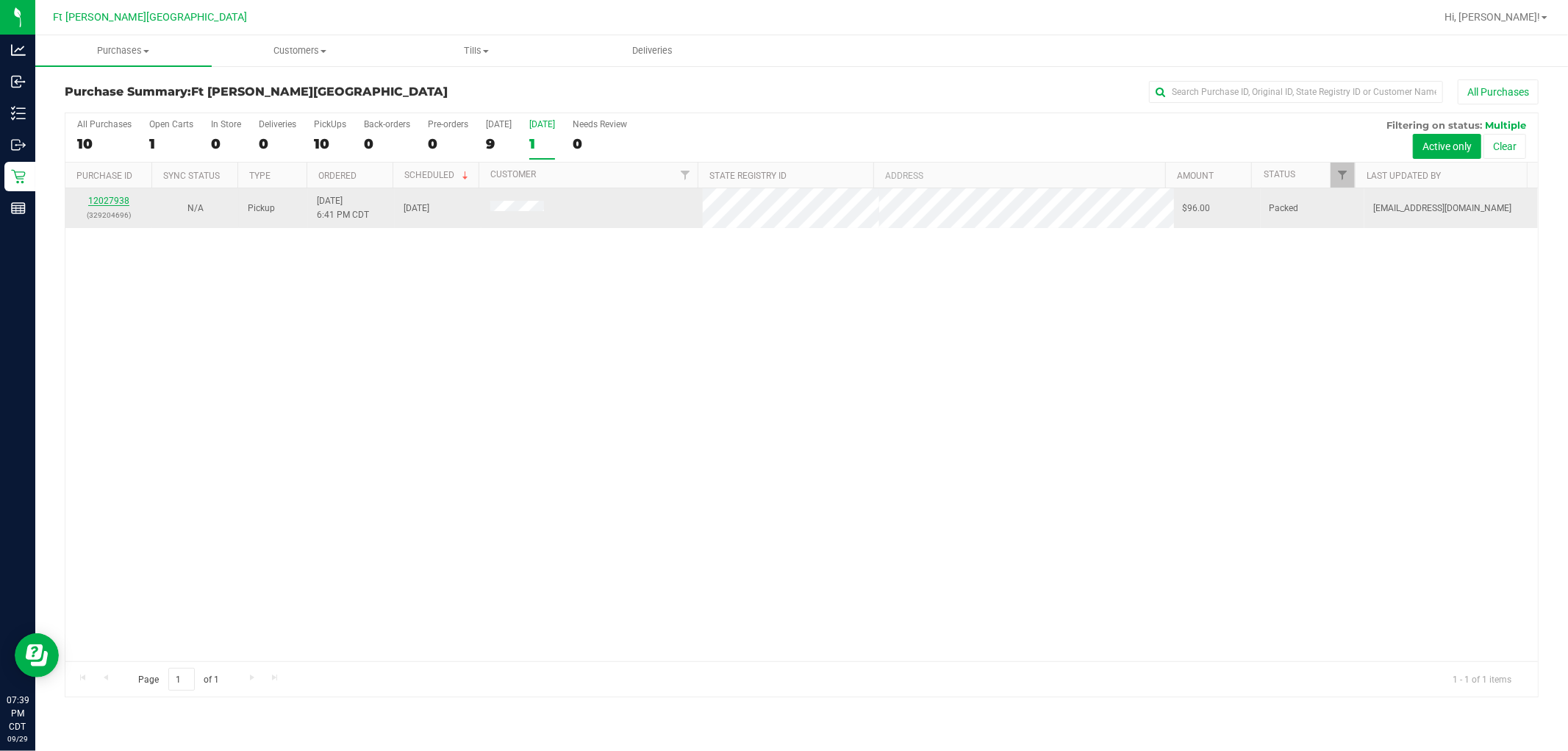
click at [115, 201] on link "12027938" at bounding box center [108, 200] width 41 height 11
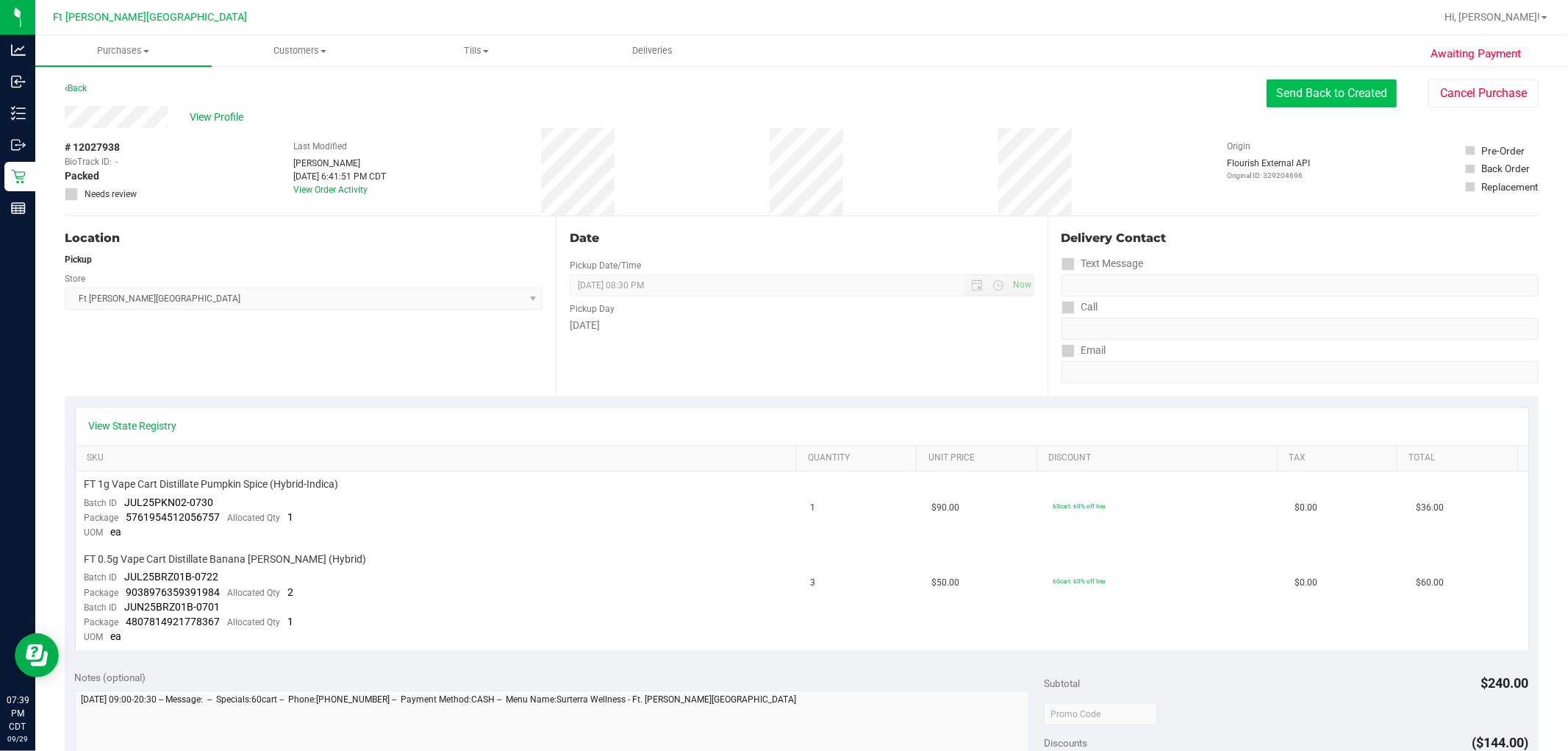
click at [704, 93] on button "Send Back to Created" at bounding box center [1332, 94] width 130 height 28
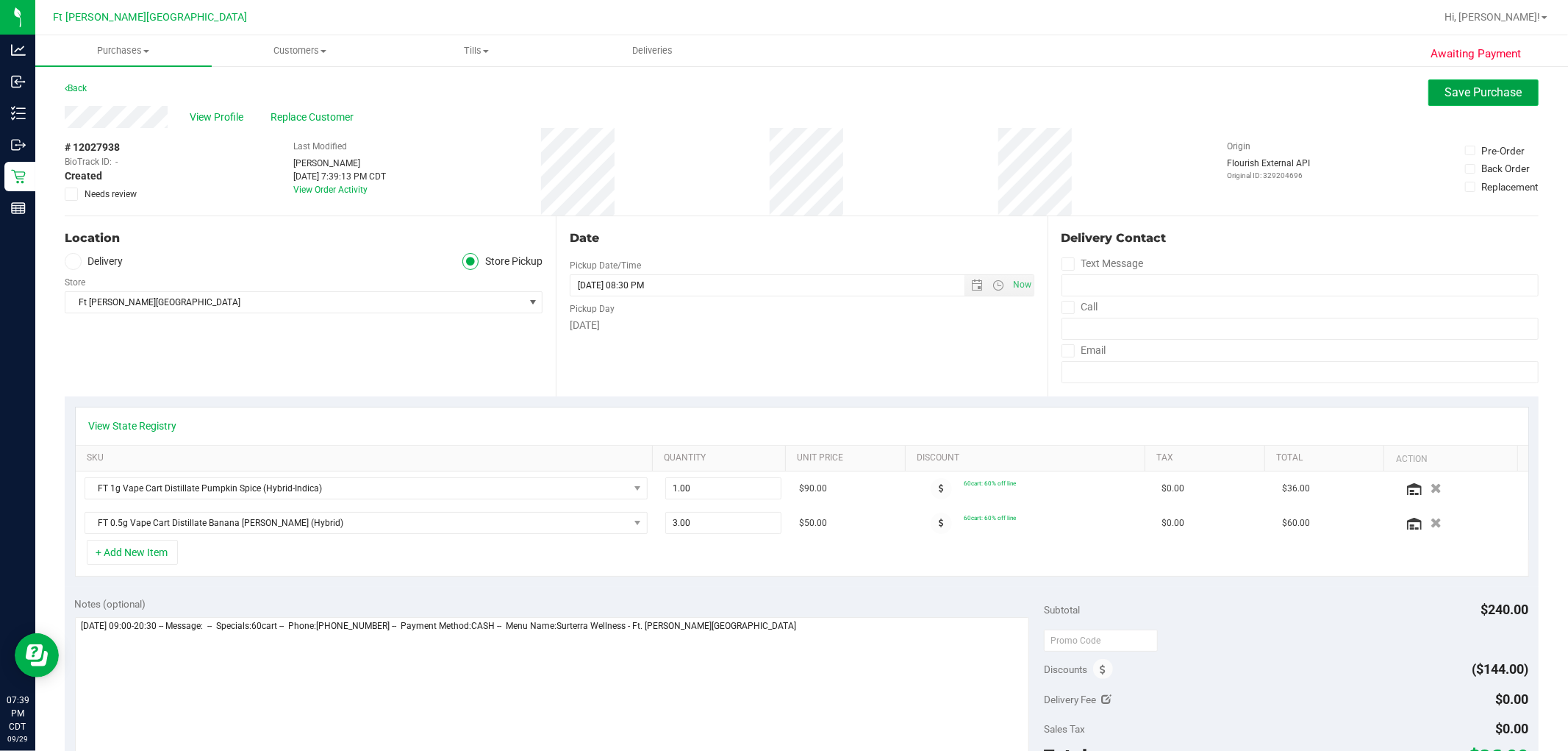
click at [704, 98] on span "Save Purchase" at bounding box center [1483, 92] width 77 height 14
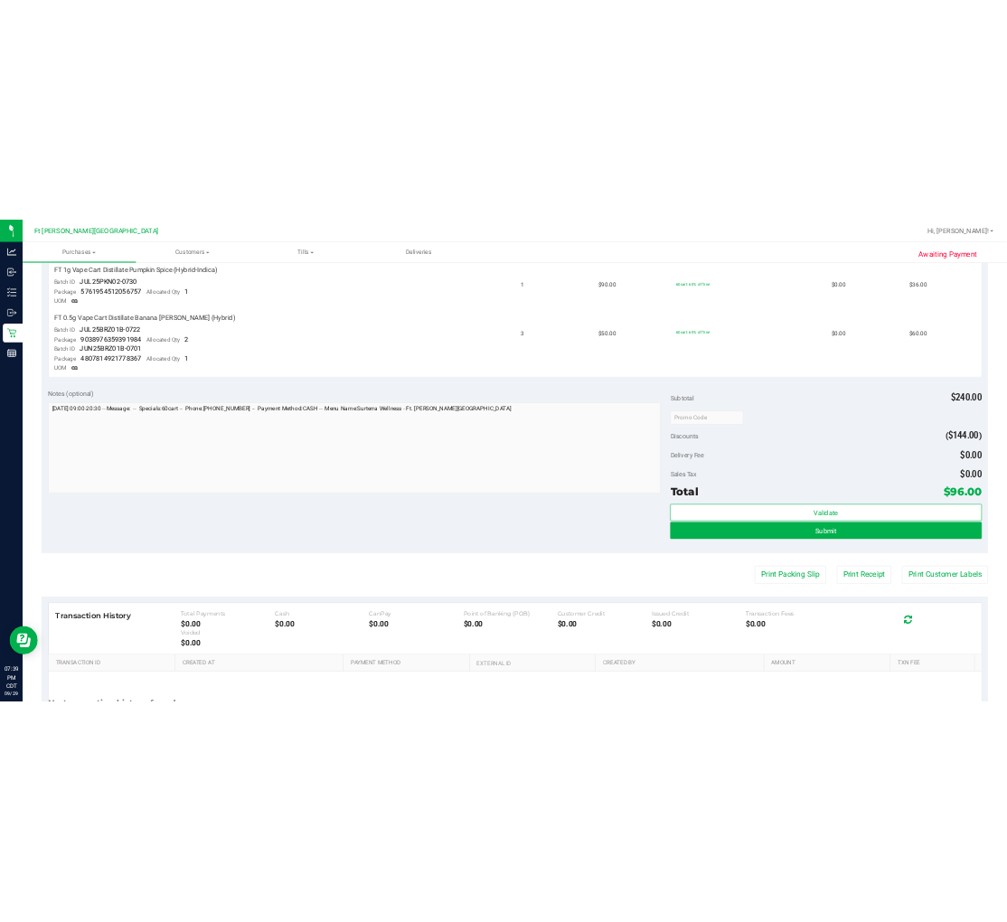
scroll to position [501, 0]
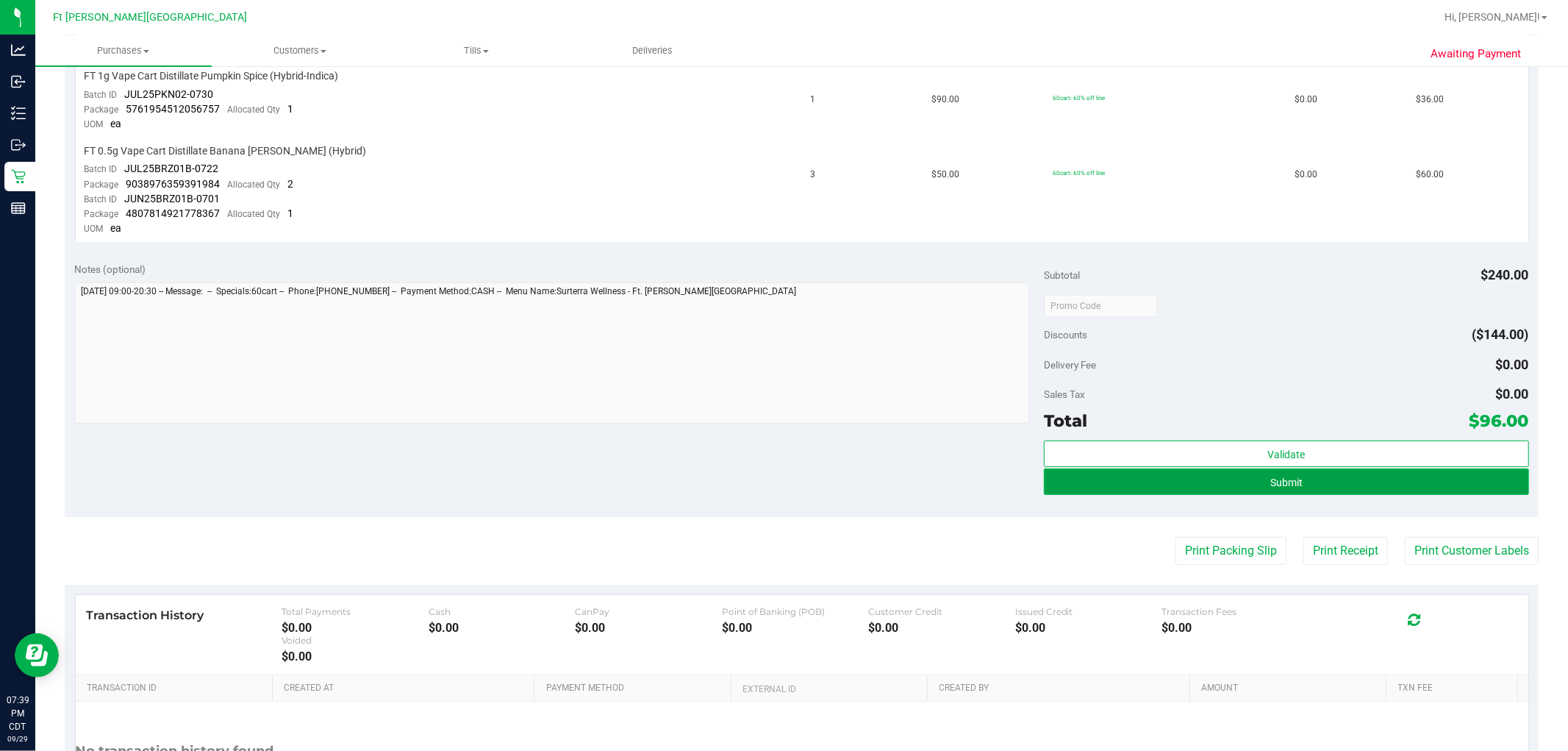
click at [704, 481] on button "Submit" at bounding box center [1286, 482] width 484 height 27
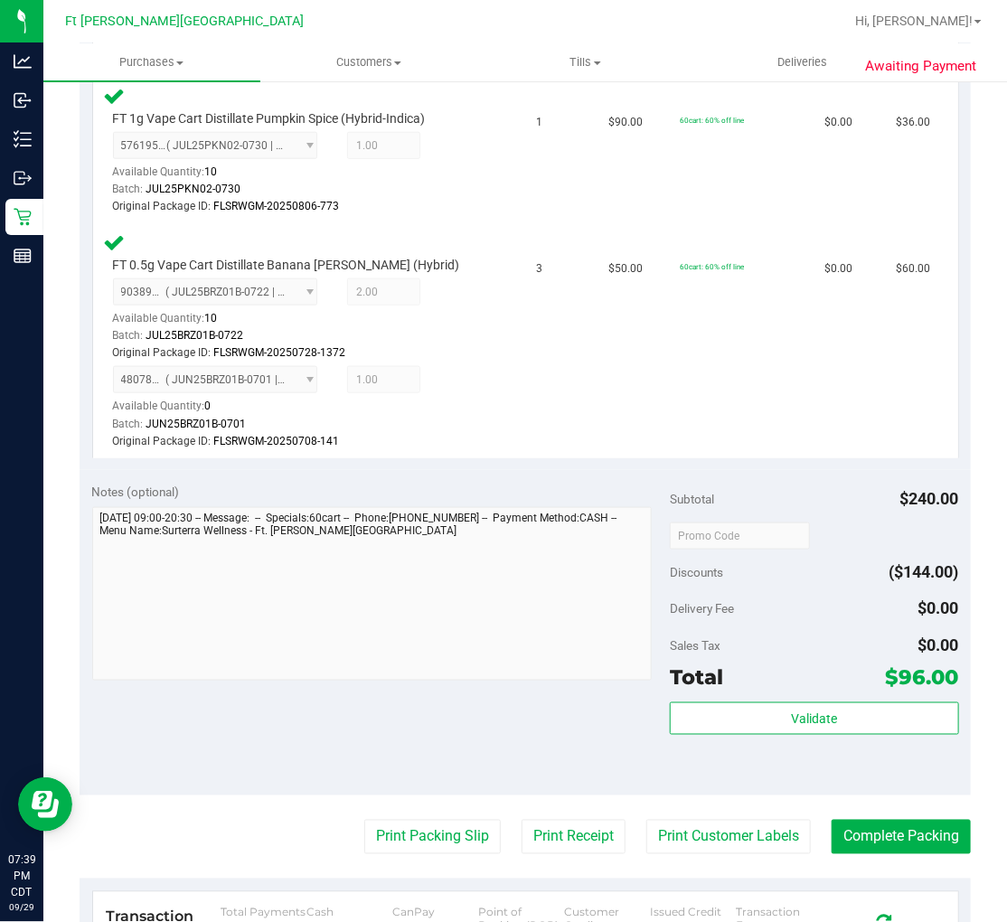
scroll to position [0, 0]
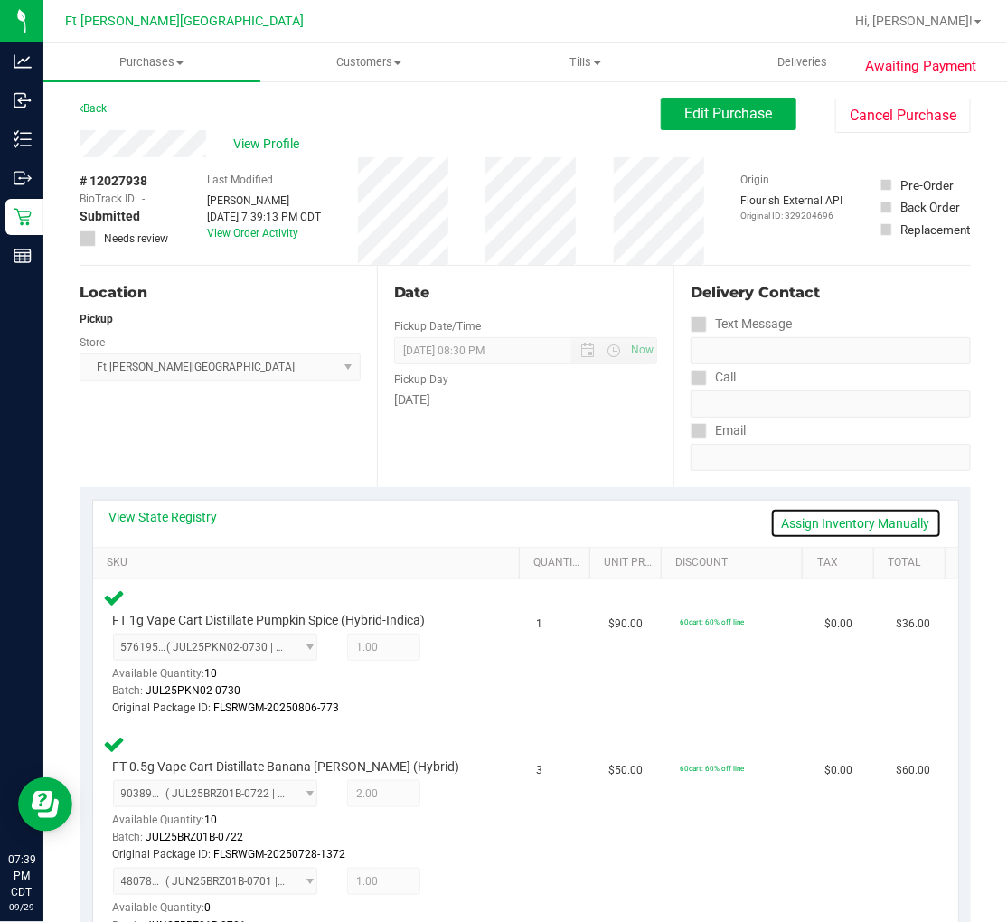
click at [836, 526] on link "Assign Inventory Manually" at bounding box center [856, 523] width 172 height 31
click at [447, 645] on icon at bounding box center [456, 649] width 19 height 21
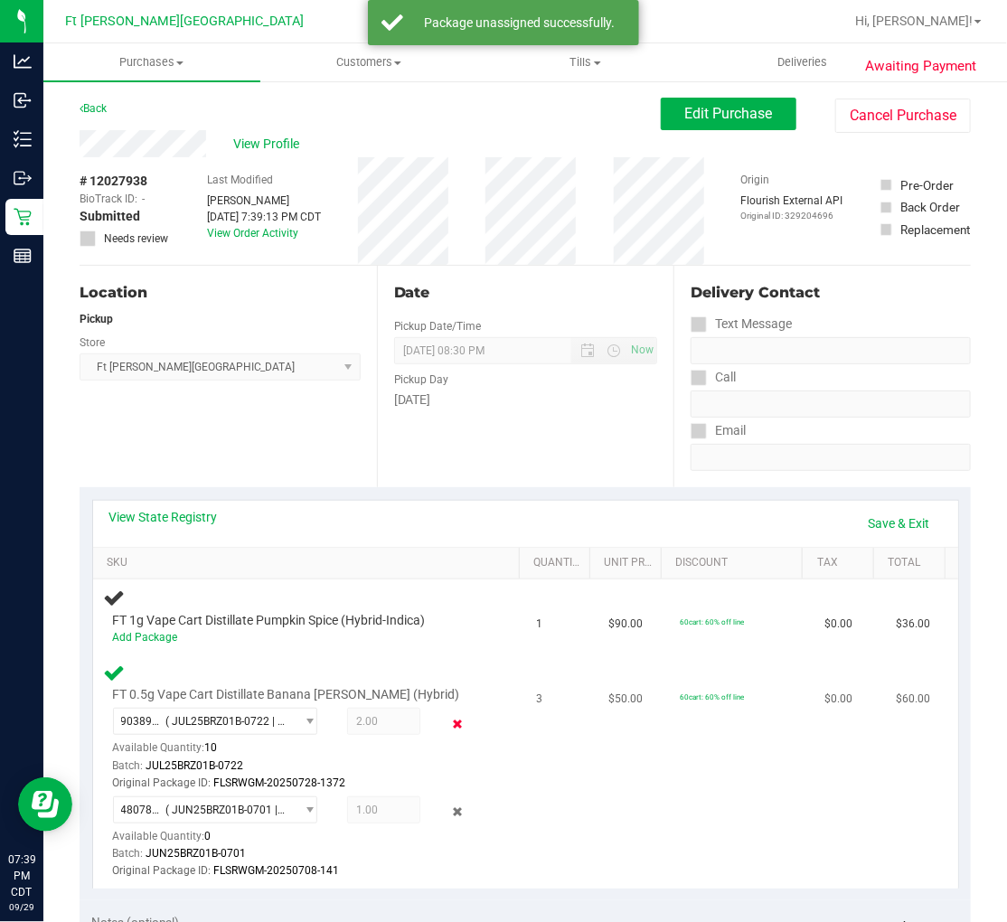
click at [447, 717] on icon at bounding box center [456, 723] width 19 height 21
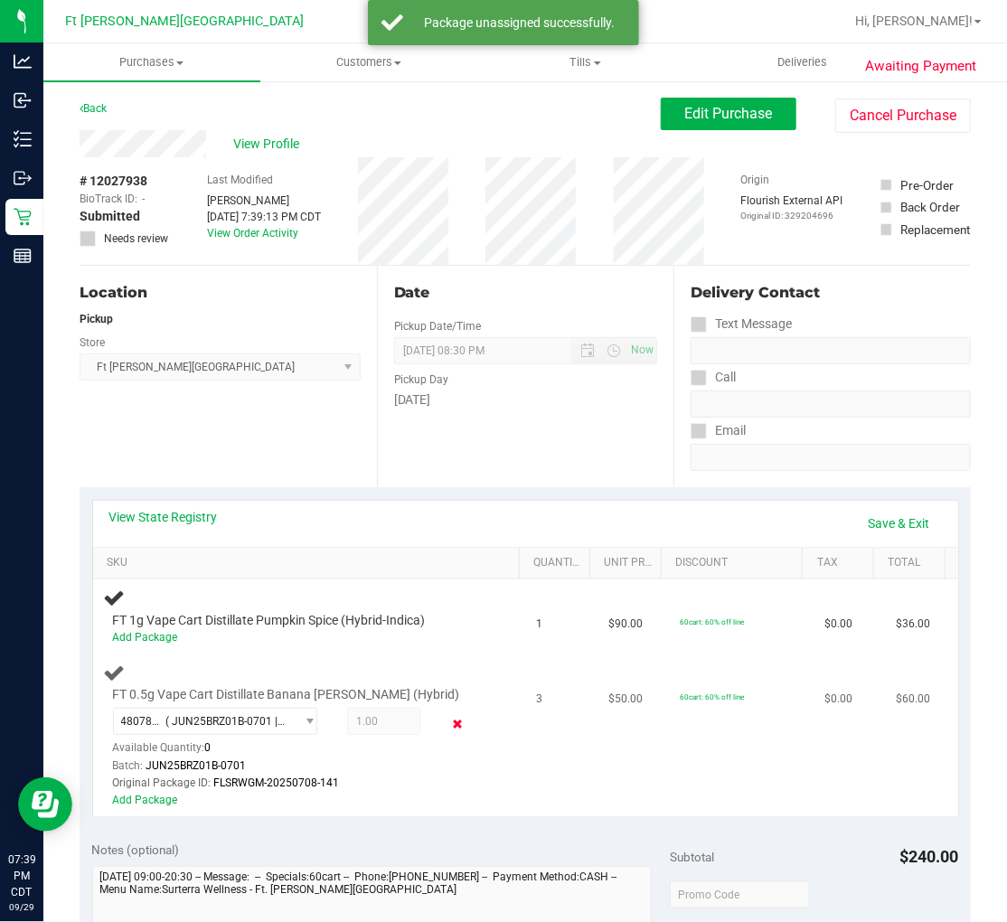
click at [447, 724] on icon at bounding box center [456, 723] width 19 height 21
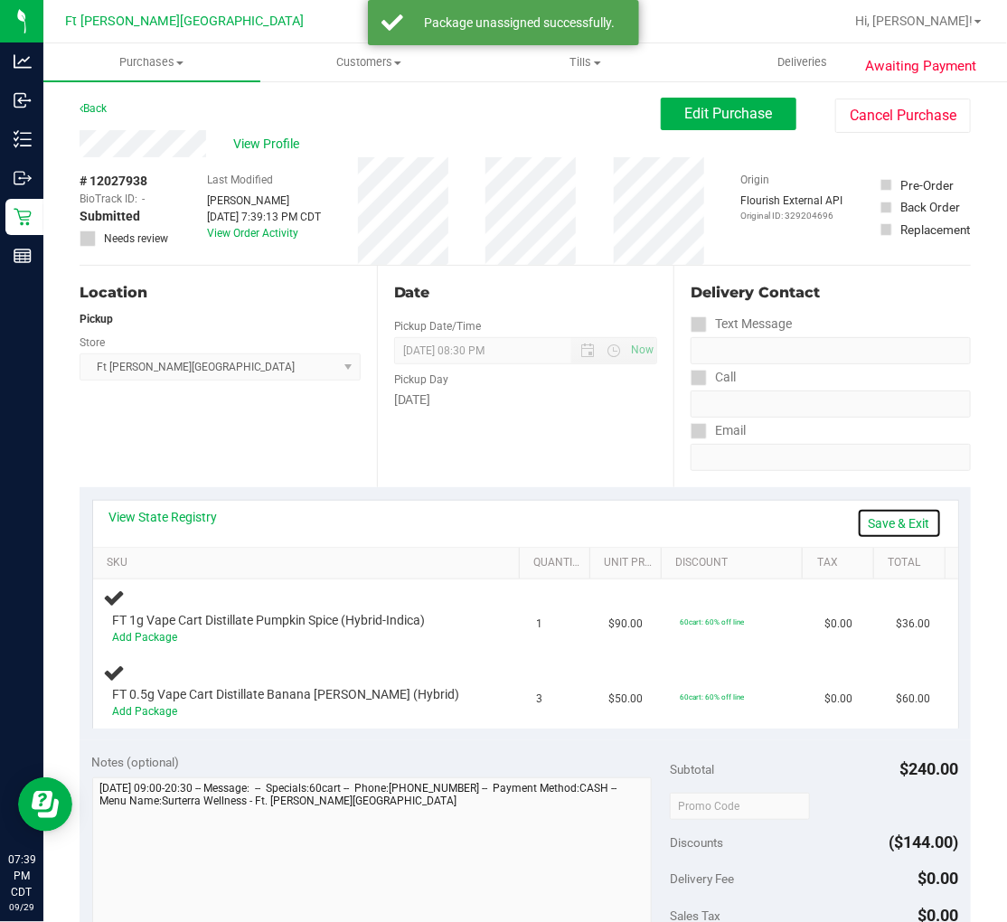
click at [865, 524] on link "Save & Exit" at bounding box center [899, 523] width 85 height 31
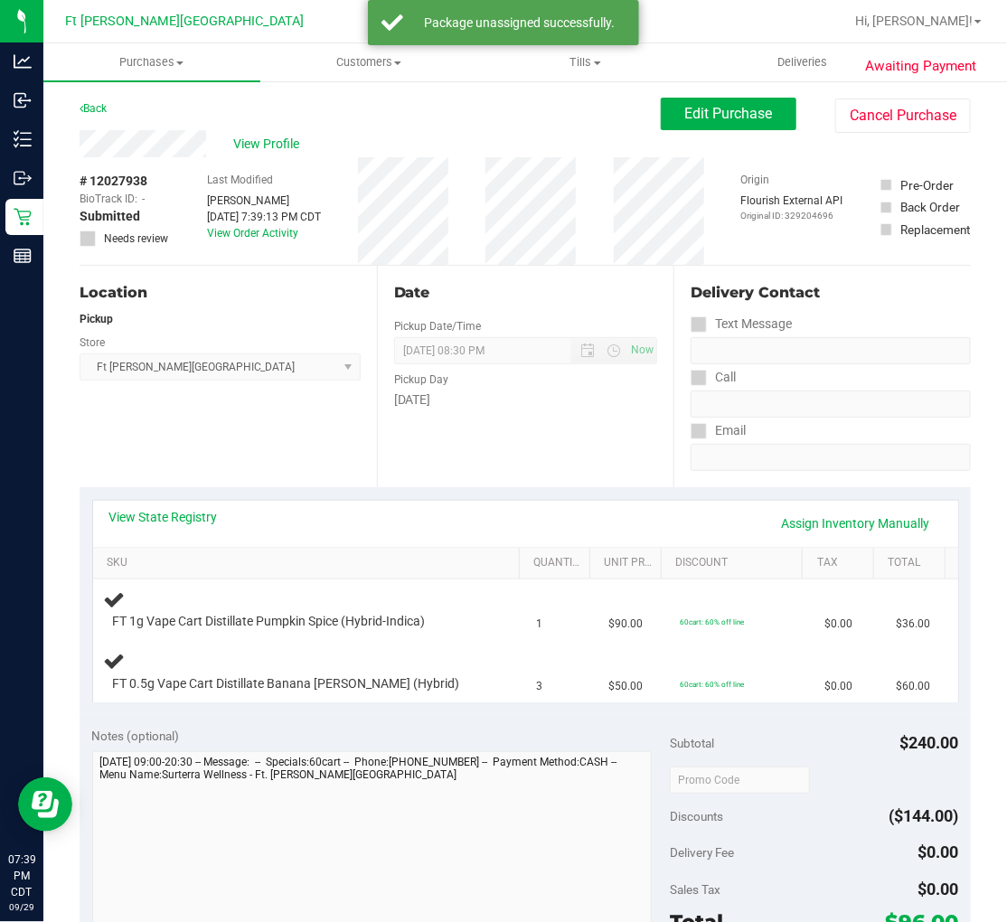
click at [598, 434] on div "Date Pickup Date/Time 09/30/2025 Now 09/30/2025 08:30 PM Now Pickup Day Tuesday" at bounding box center [525, 376] width 297 height 221
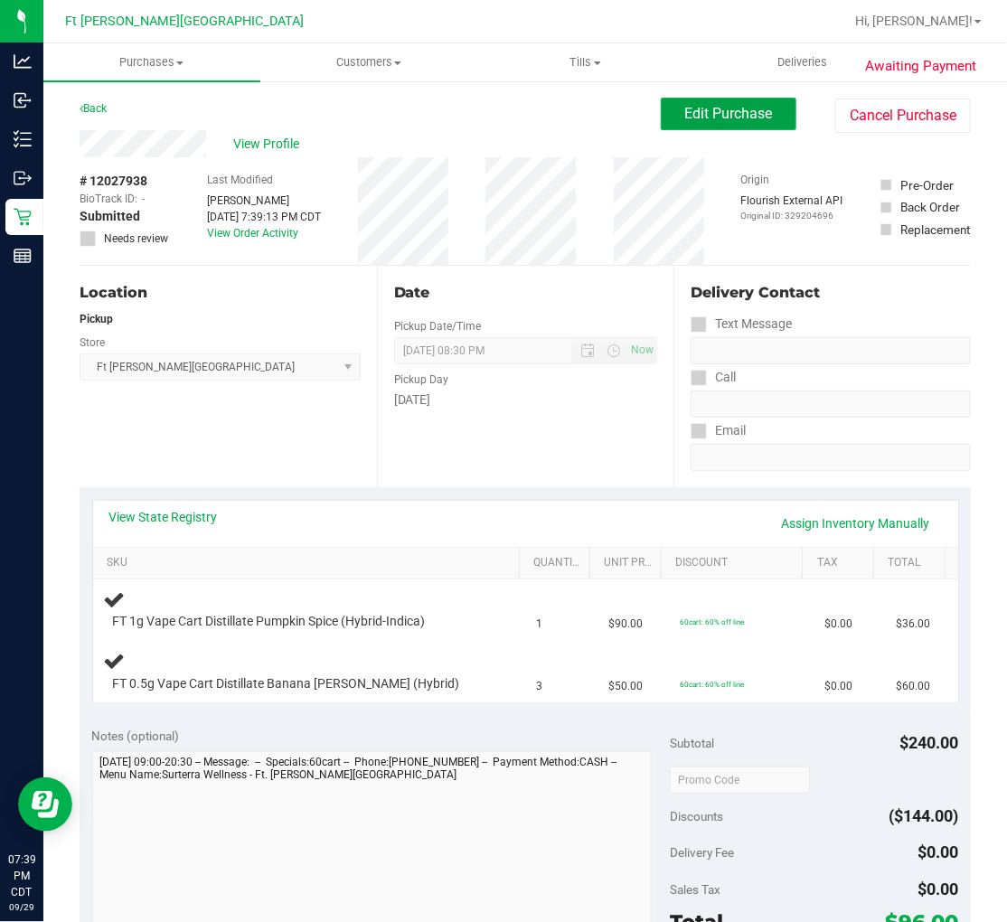
click at [685, 105] on span "Edit Purchase" at bounding box center [729, 113] width 88 height 17
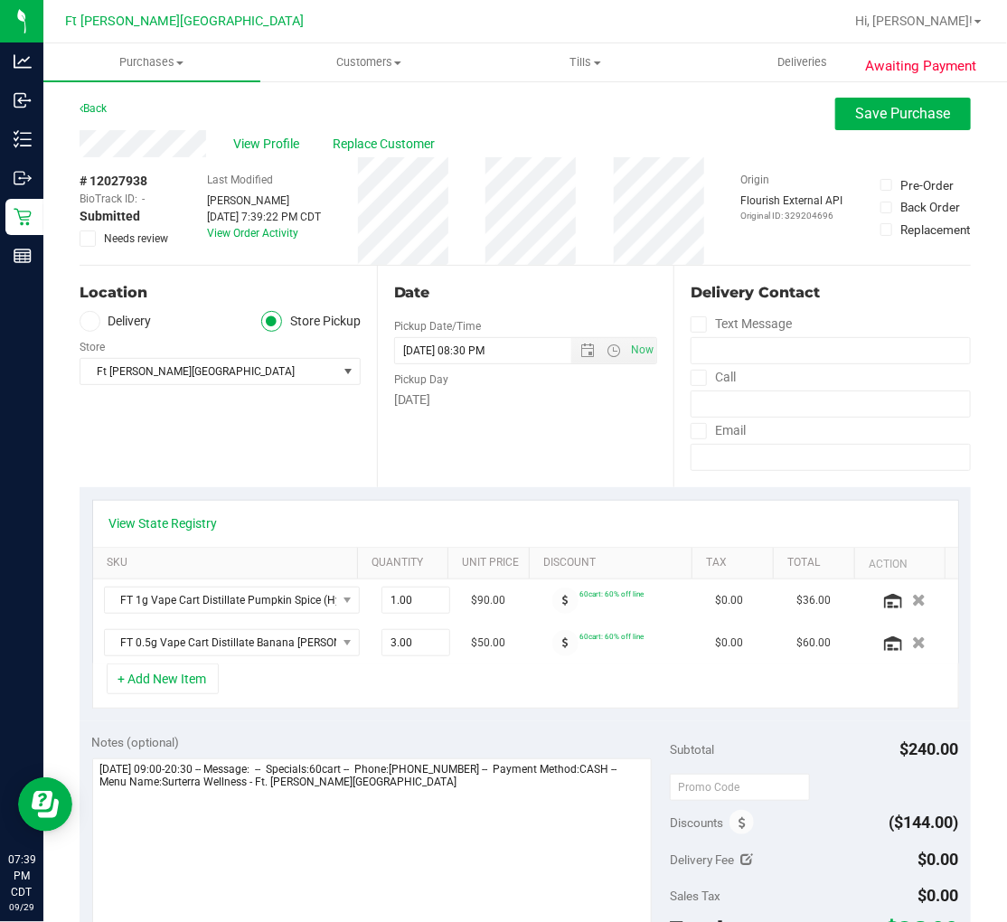
click at [90, 239] on icon at bounding box center [88, 239] width 12 height 0
click at [0, 0] on input "Needs review" at bounding box center [0, 0] width 0 height 0
click at [490, 808] on textarea at bounding box center [371, 844] width 559 height 173
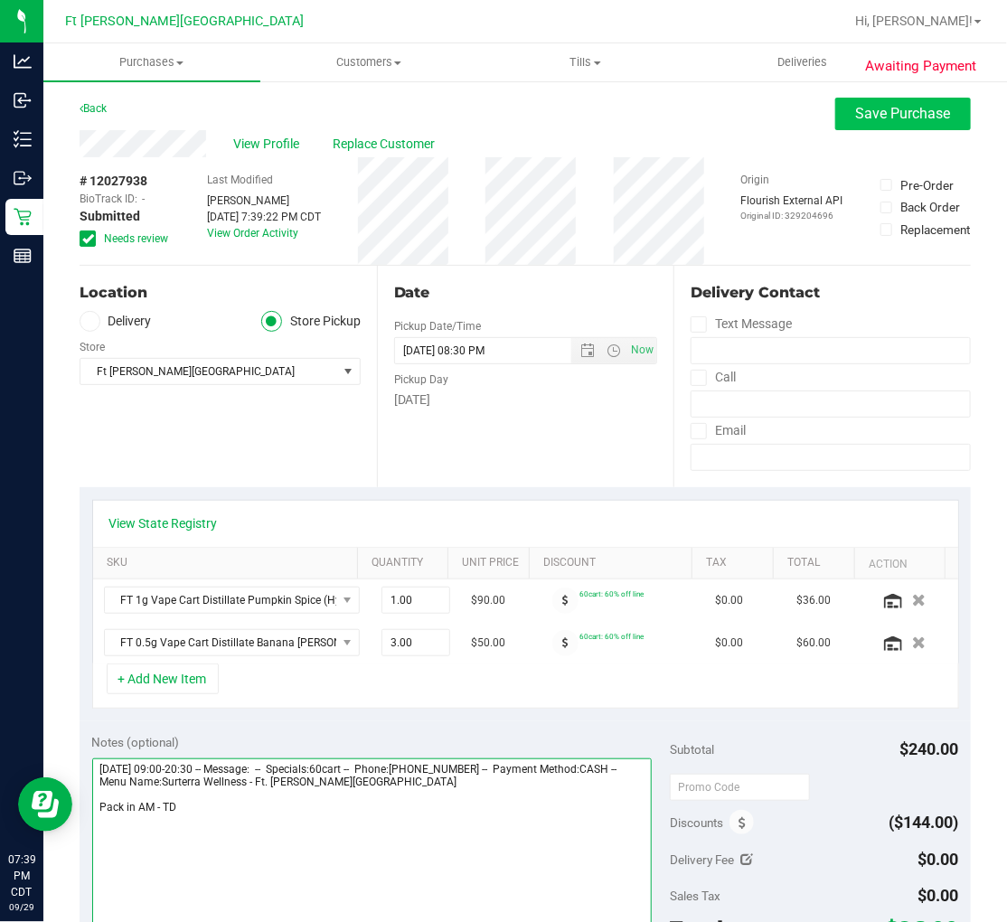
type textarea "Tuesday 09/30/2025 09:00-20:30 -- Message: -- Specials:60cart -- Phone:85068797…"
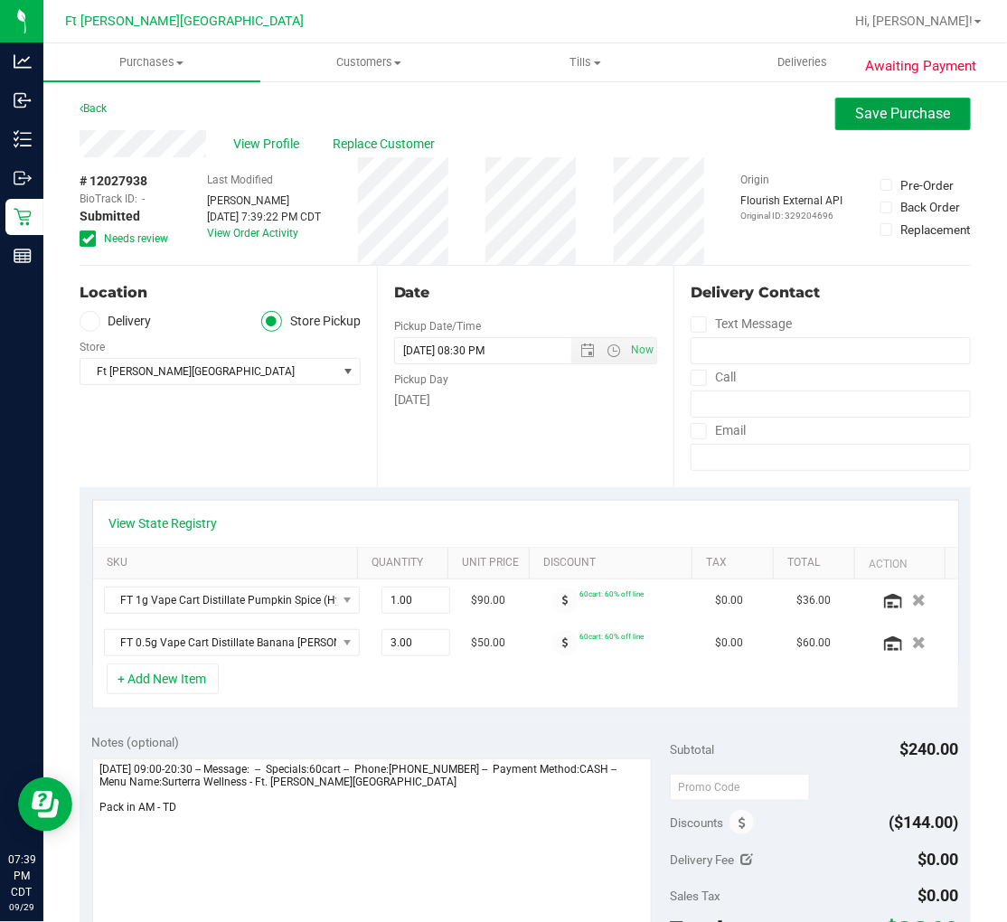
click at [865, 124] on button "Save Purchase" at bounding box center [903, 114] width 136 height 33
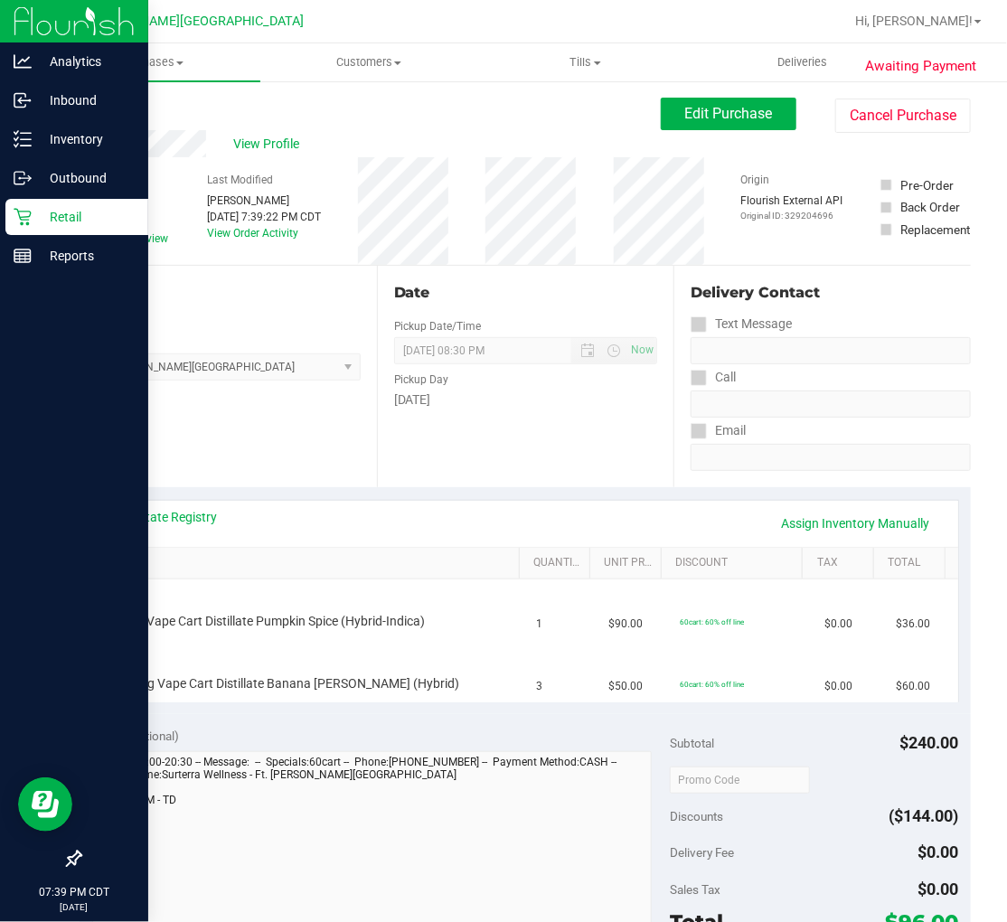
click at [32, 221] on p "Retail" at bounding box center [86, 217] width 108 height 22
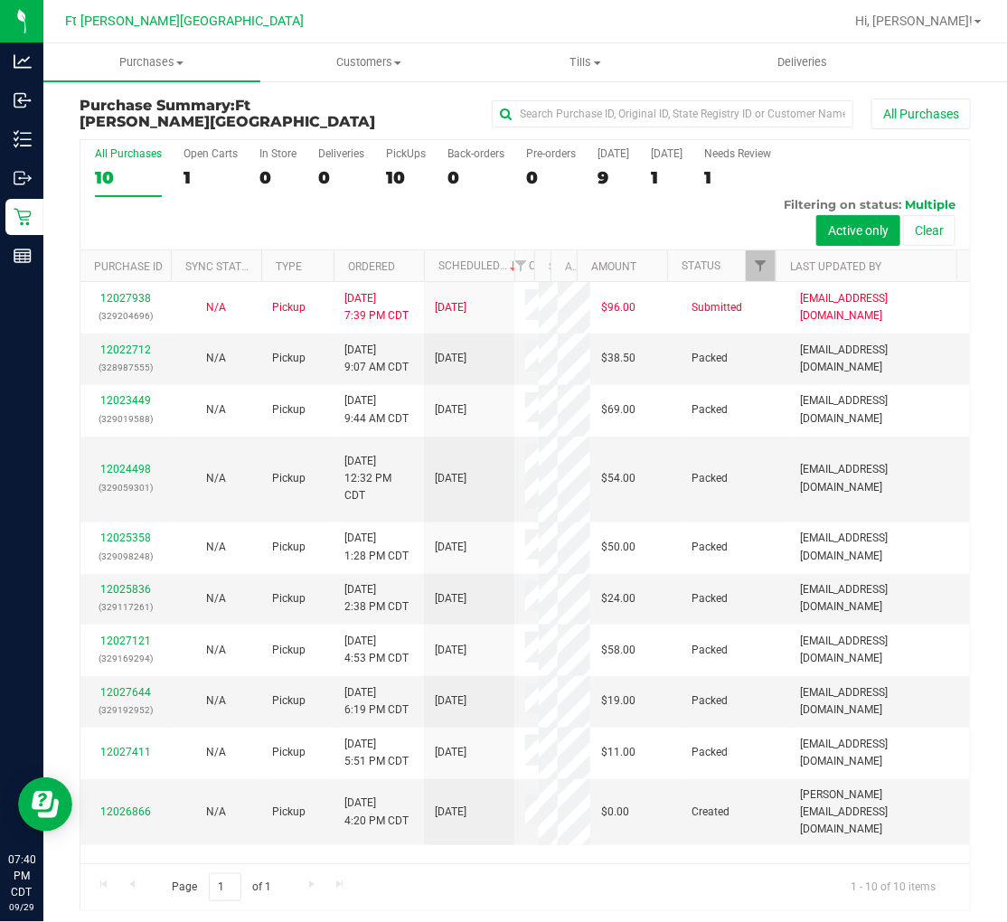
click at [129, 155] on div "All Purchases" at bounding box center [128, 153] width 67 height 13
click at [0, 0] on input "All Purchases 10" at bounding box center [0, 0] width 0 height 0
click at [192, 150] on div "Open Carts" at bounding box center [210, 153] width 54 height 13
click at [0, 0] on input "Open Carts 1" at bounding box center [0, 0] width 0 height 0
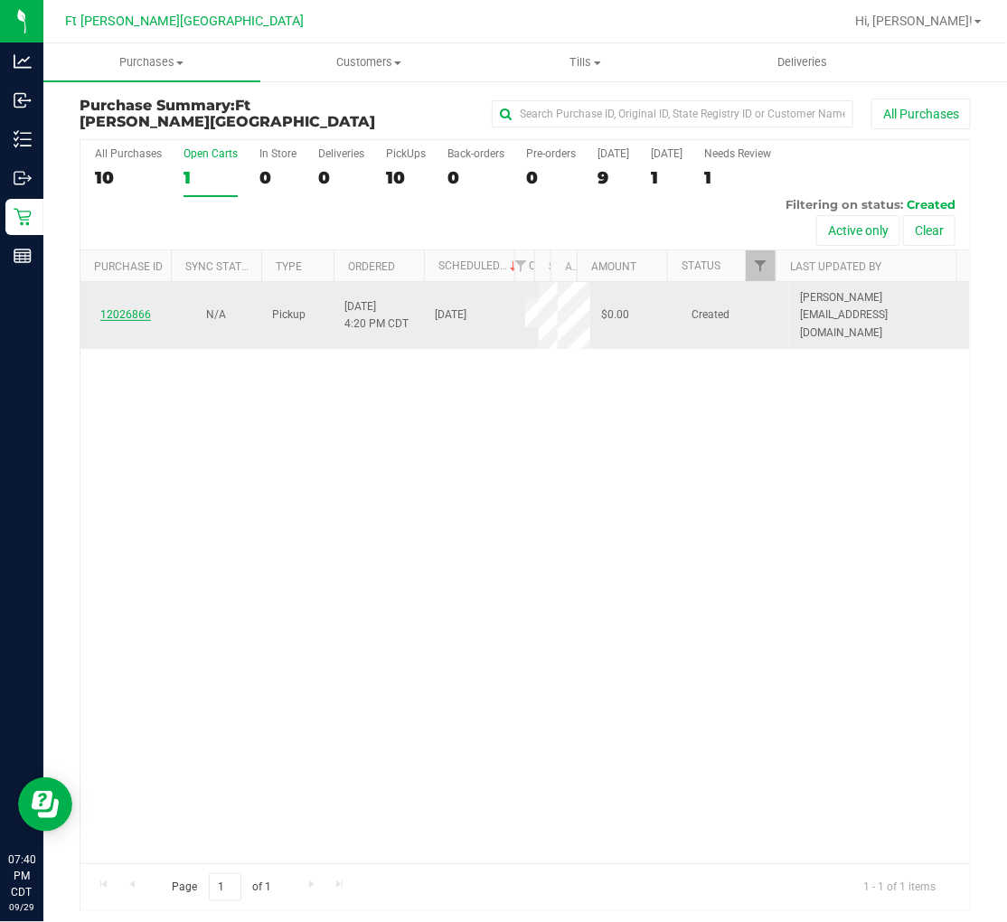
click at [137, 308] on link "12026866" at bounding box center [125, 314] width 51 height 13
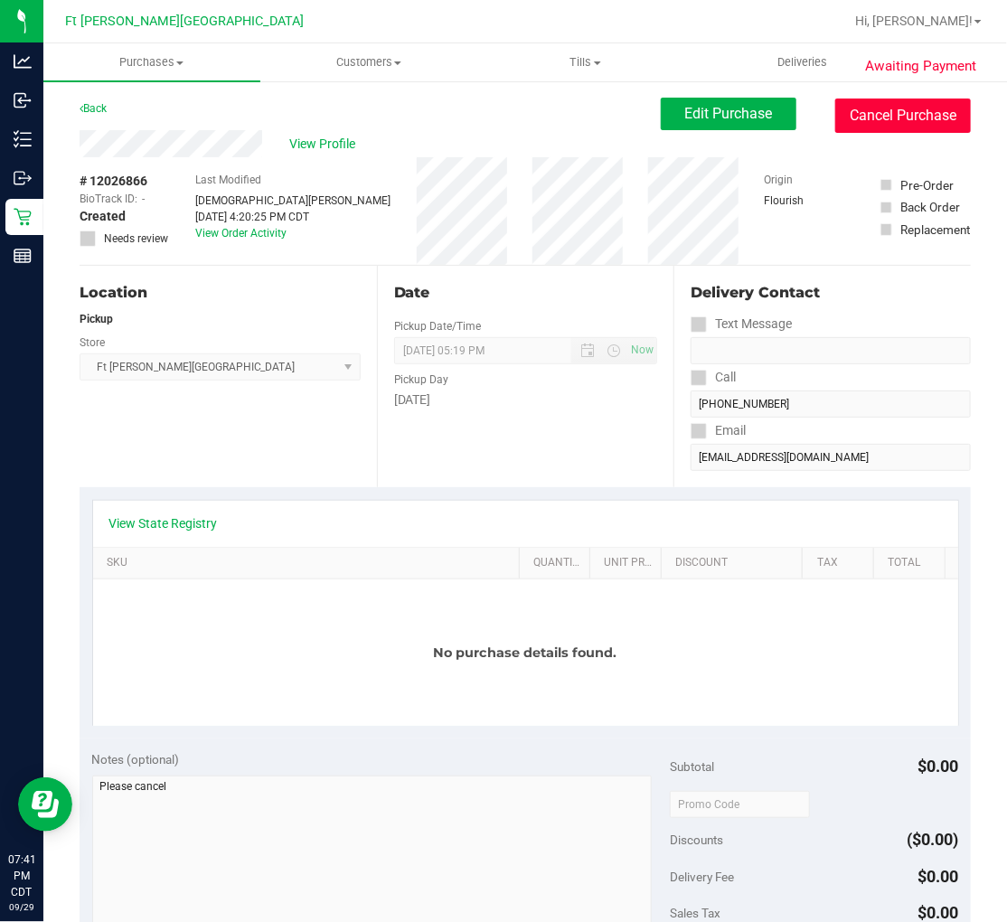
click at [865, 122] on button "Cancel Purchase" at bounding box center [903, 115] width 136 height 34
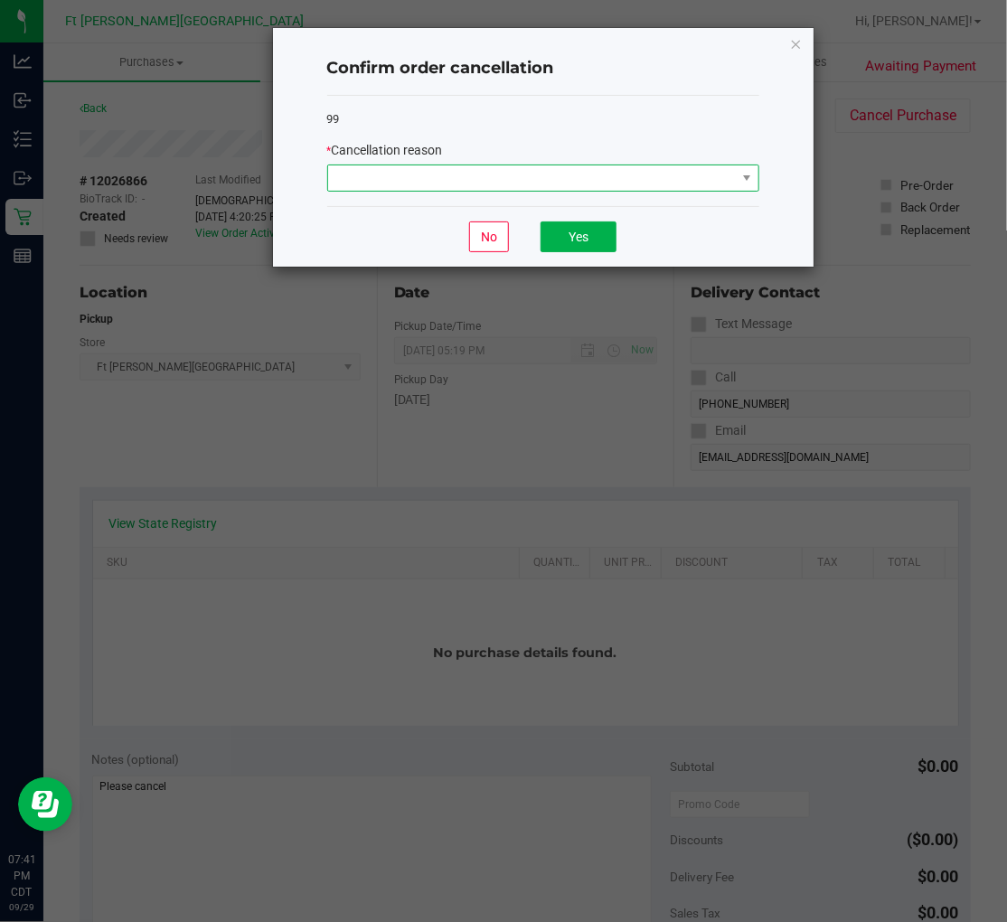
click at [688, 181] on span at bounding box center [532, 177] width 408 height 25
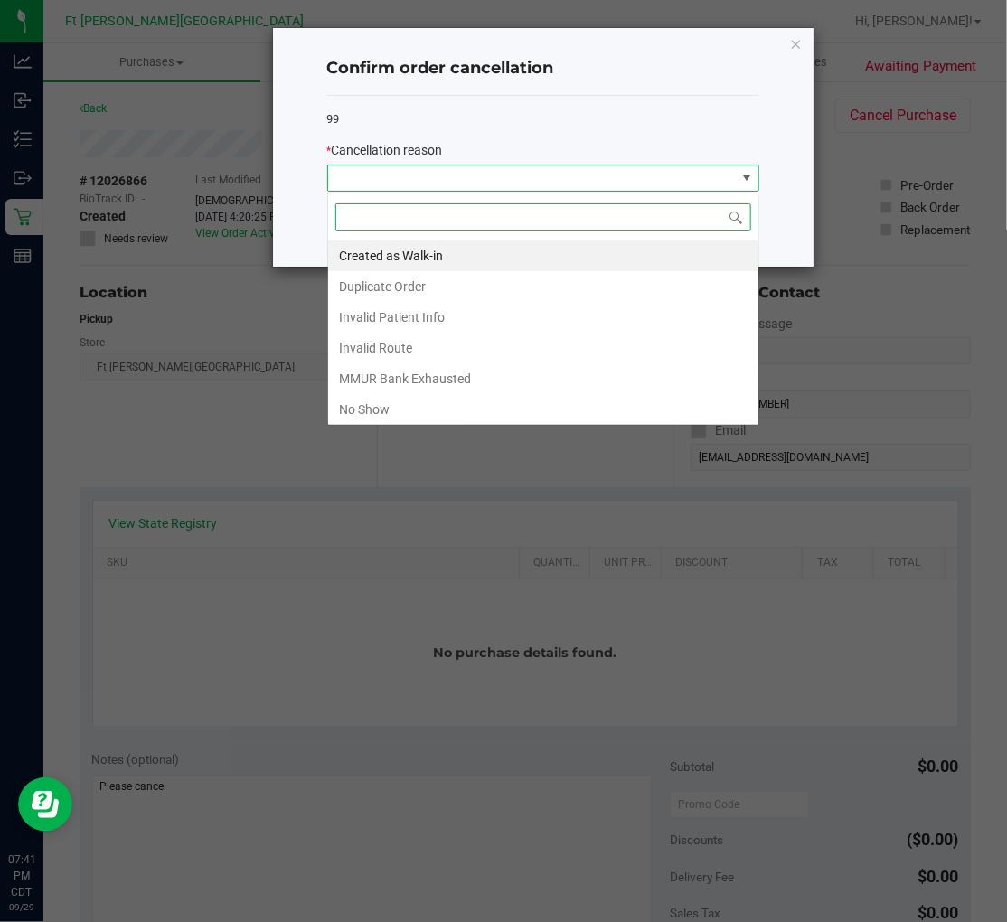
scroll to position [27, 431]
click at [412, 286] on li "Duplicate Order" at bounding box center [543, 286] width 430 height 31
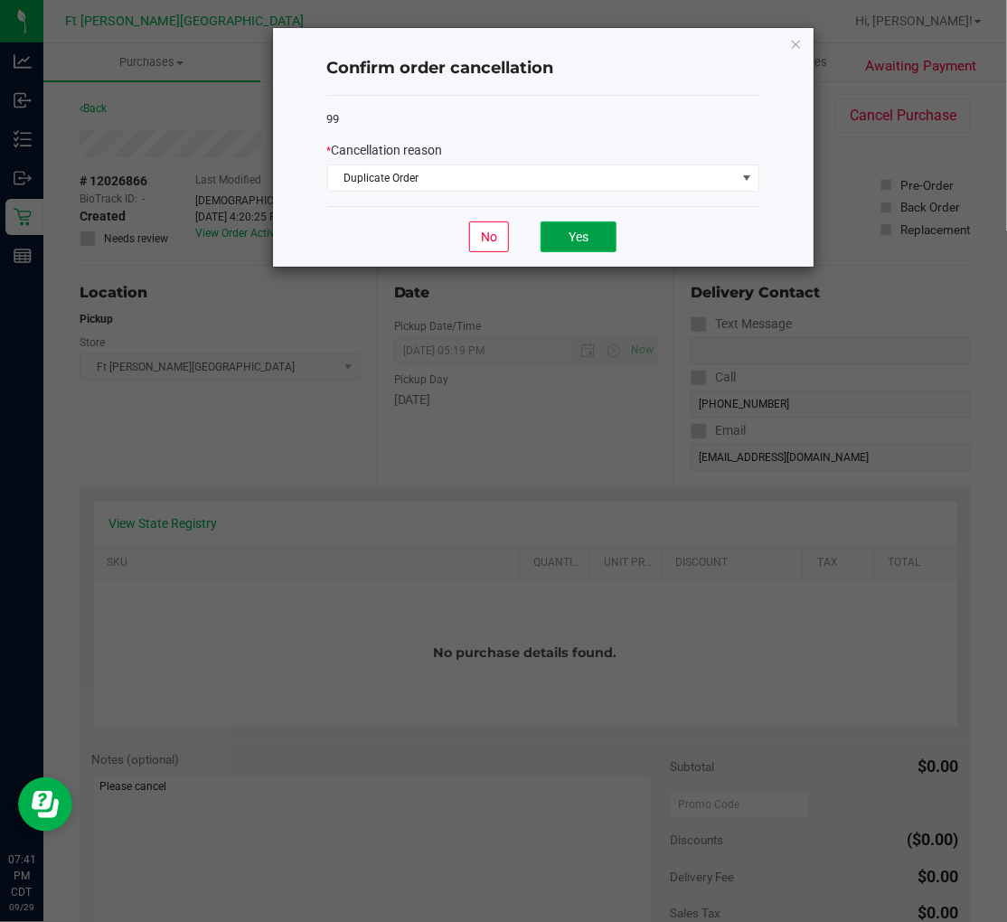
click at [600, 233] on button "Yes" at bounding box center [578, 236] width 76 height 31
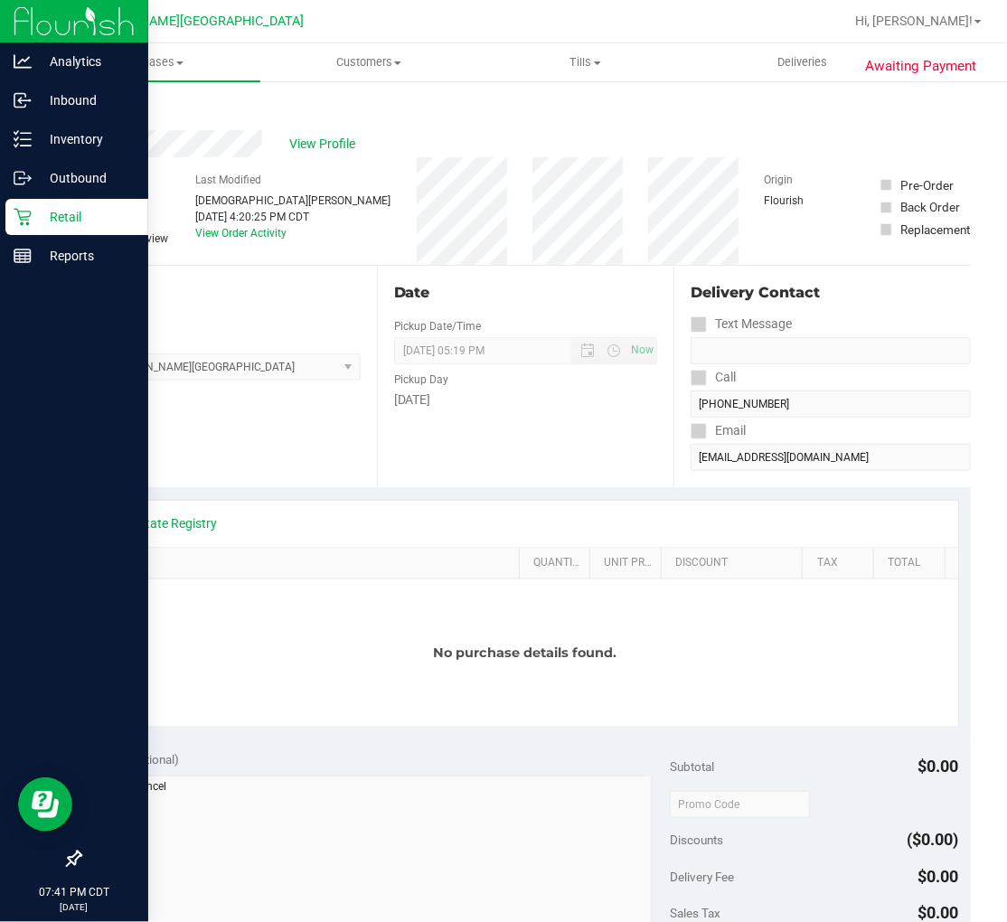
click at [49, 210] on p "Retail" at bounding box center [86, 217] width 108 height 22
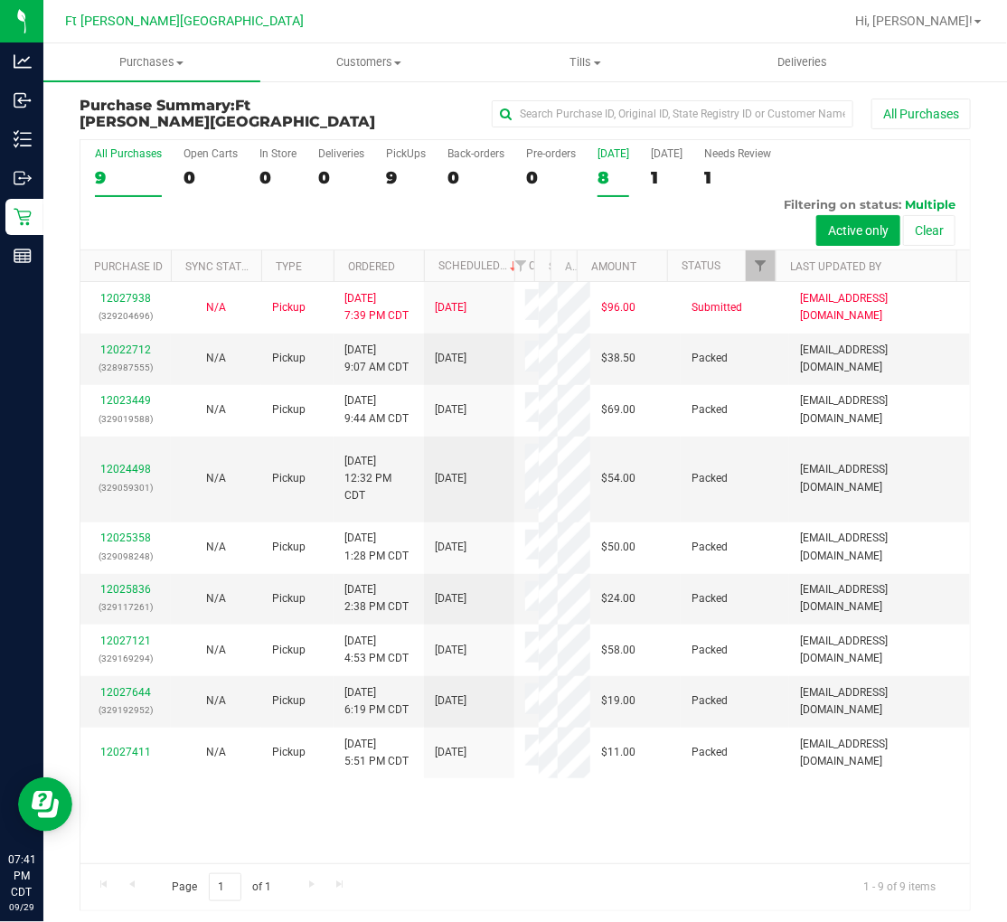
click at [603, 164] on label "Today 8" at bounding box center [613, 172] width 32 height 50
click at [0, 0] on input "Today 8" at bounding box center [0, 0] width 0 height 0
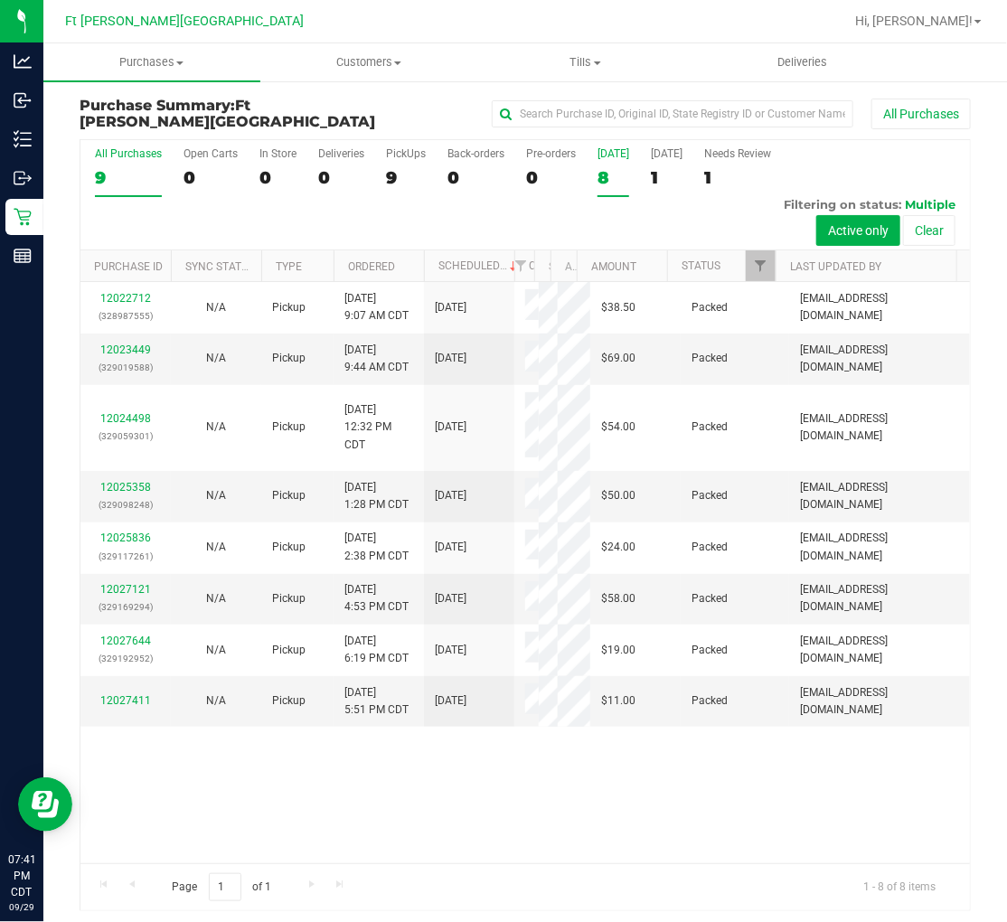
click at [128, 165] on label "All Purchases 9" at bounding box center [128, 172] width 67 height 50
click at [0, 0] on input "All Purchases 9" at bounding box center [0, 0] width 0 height 0
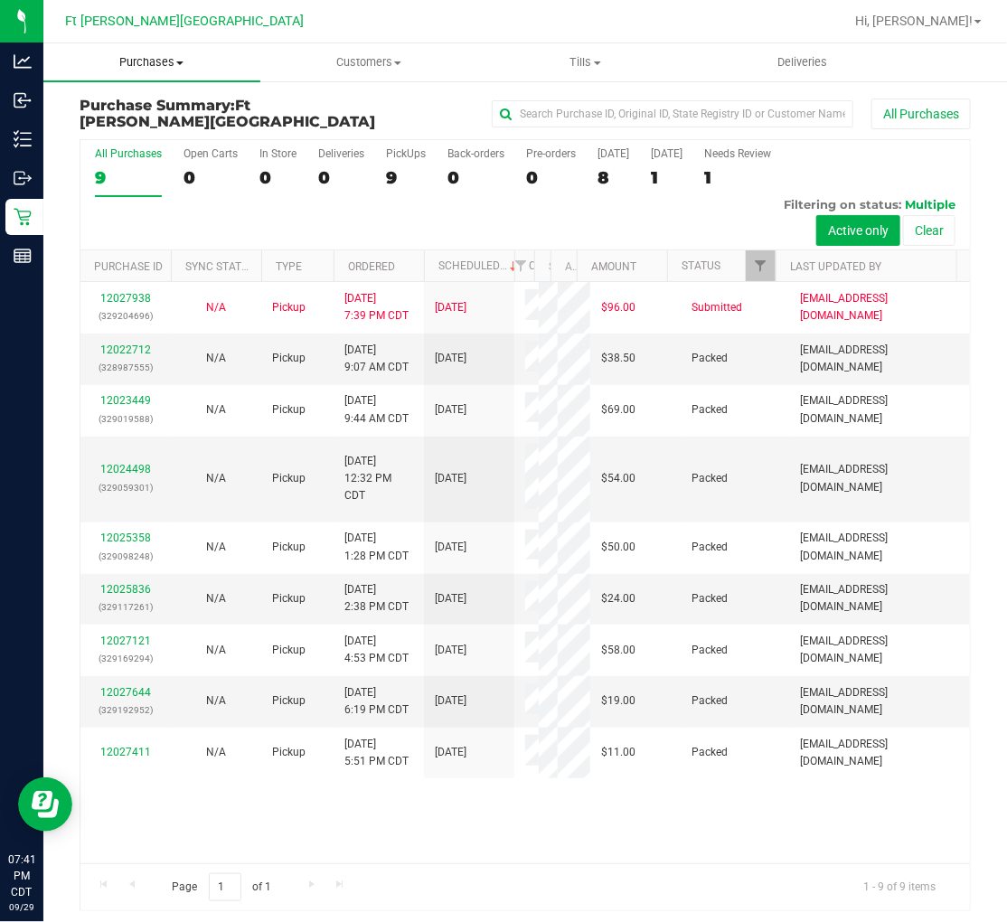
click at [155, 68] on span "Purchases" at bounding box center [151, 62] width 217 height 16
click at [127, 130] on span "Fulfillment" at bounding box center [99, 130] width 112 height 15
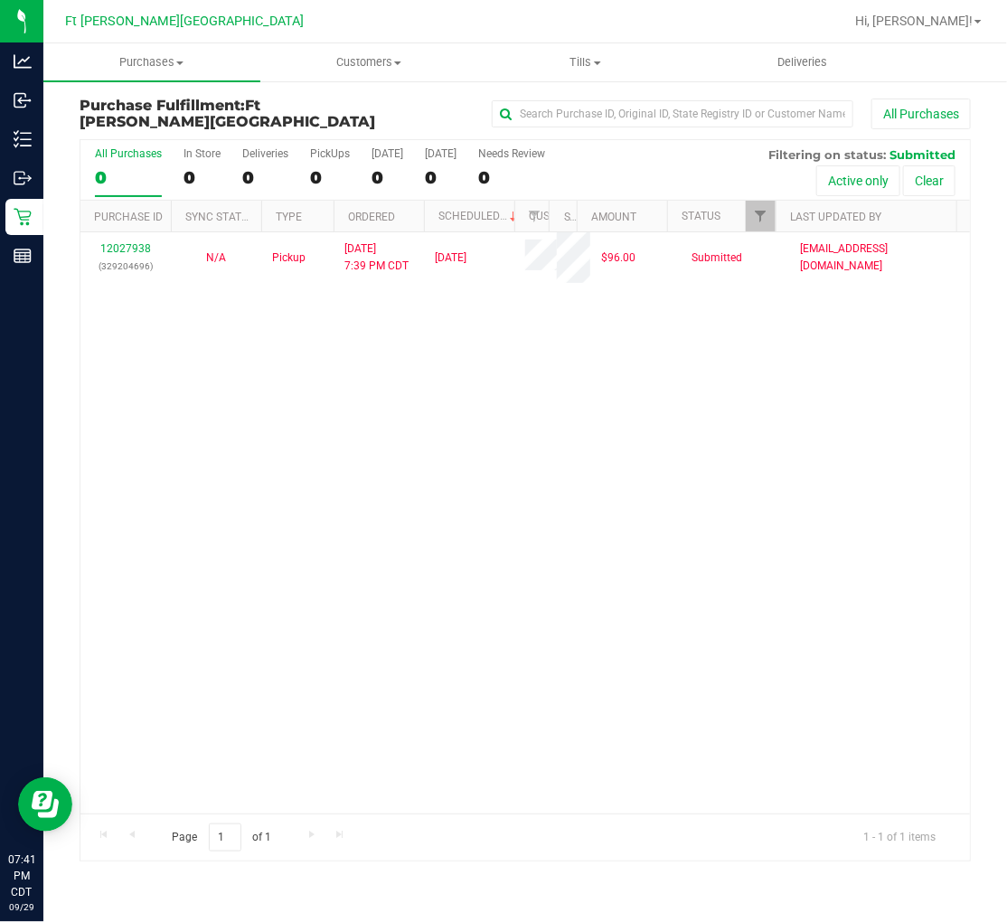
click at [339, 464] on div "12027938 (329204696) N/A Pickup 9/29/2025 7:39 PM CDT 9/30/2025 $96.00 Submitte…" at bounding box center [524, 522] width 889 height 581
click at [352, 423] on div "12027938 (329204696) N/A Pickup 9/29/2025 7:39 PM CDT 9/30/2025 $96.00 Submitte…" at bounding box center [524, 522] width 889 height 581
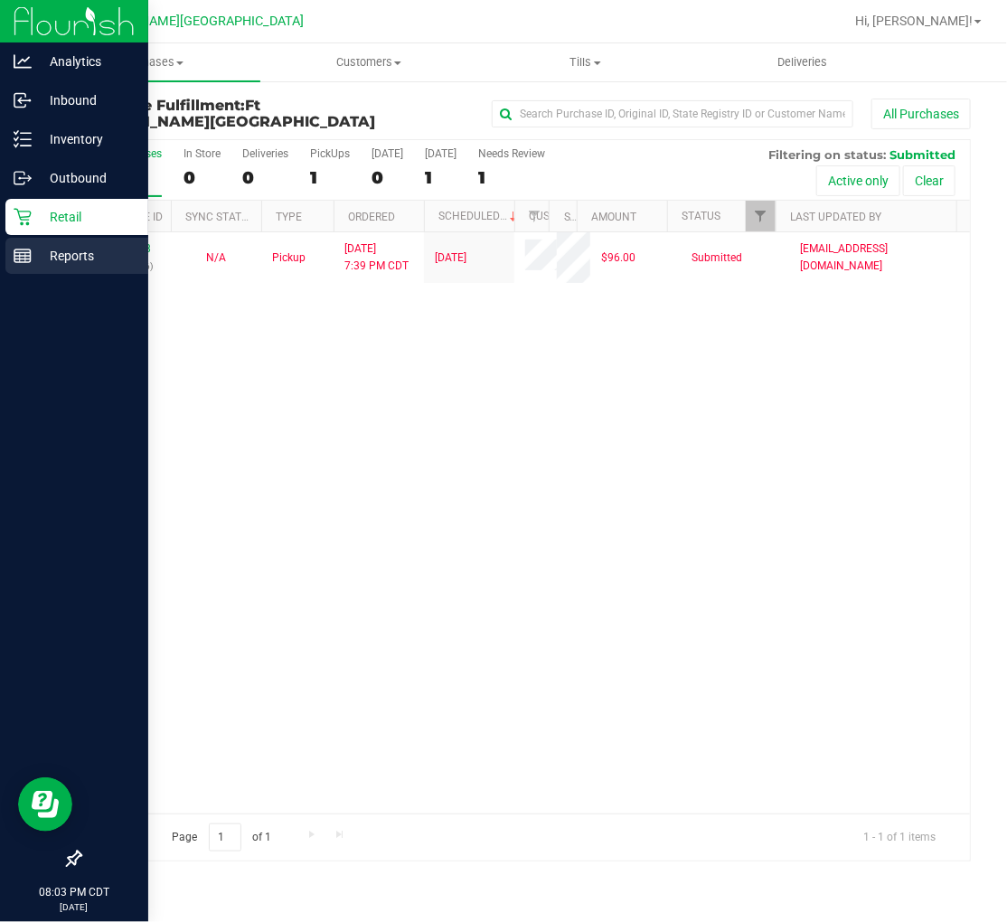
click at [48, 251] on p "Reports" at bounding box center [86, 256] width 108 height 22
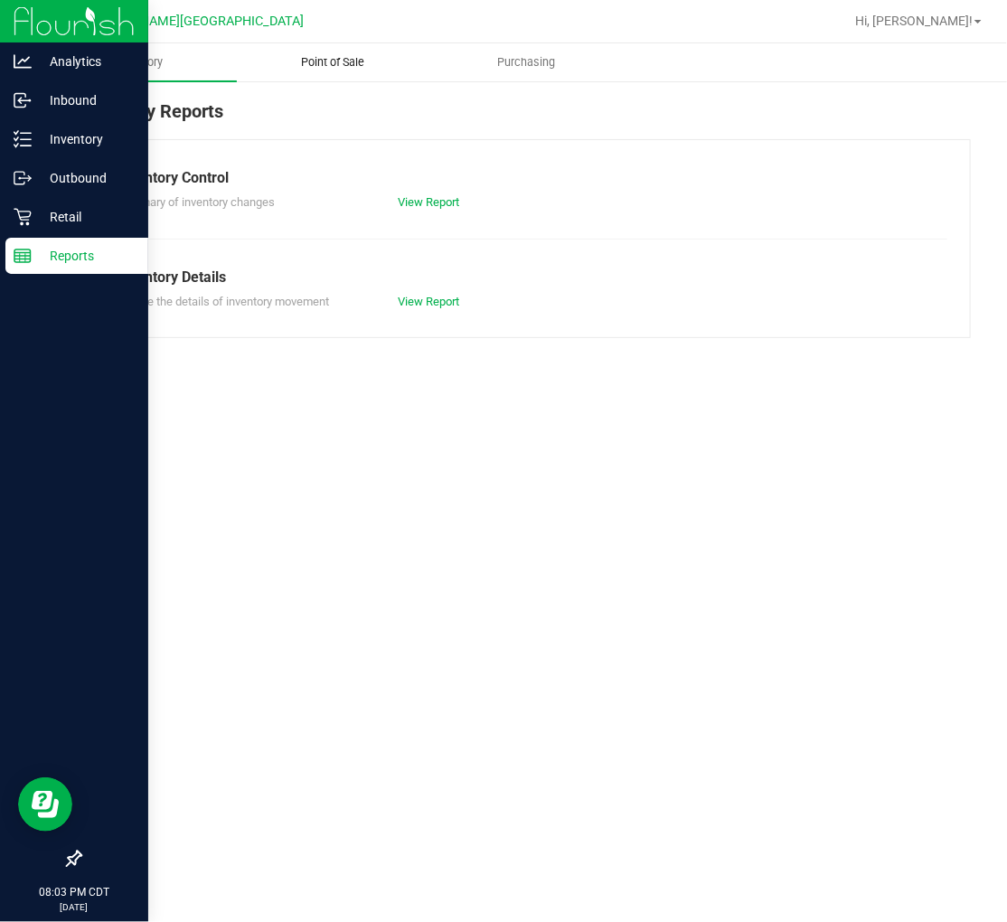
click at [329, 65] on span "Point of Sale" at bounding box center [333, 62] width 112 height 16
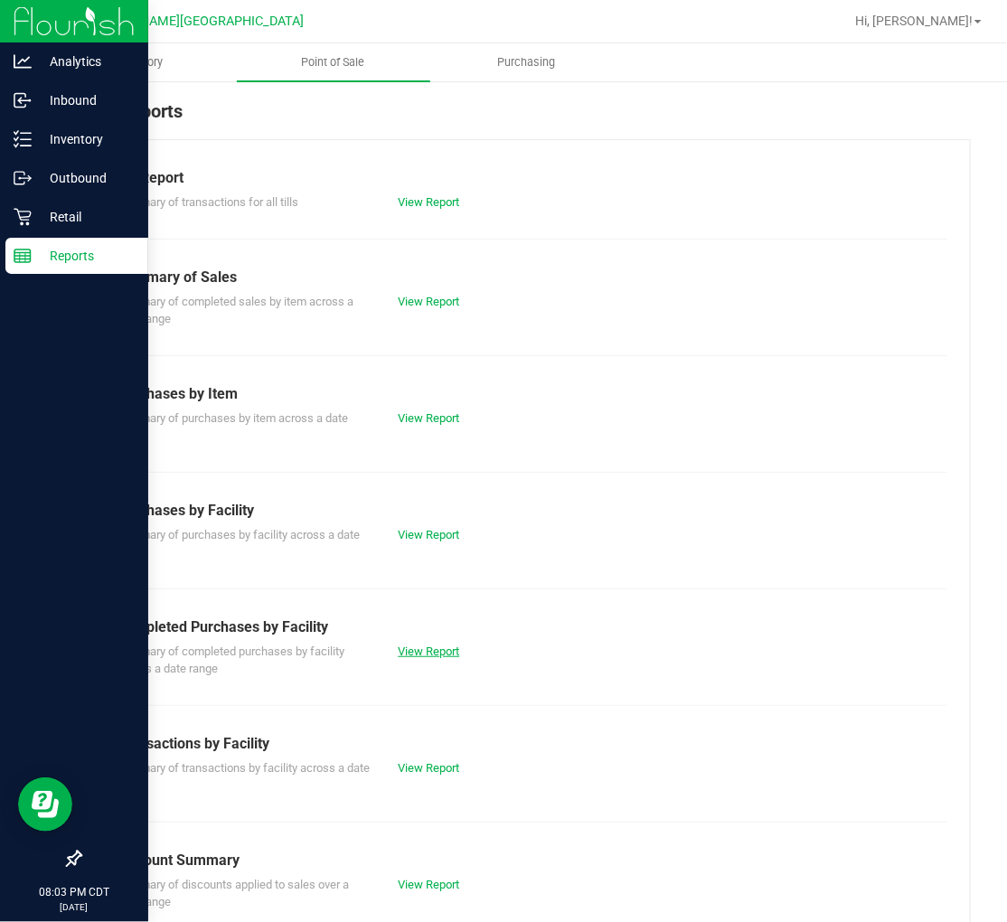
click at [436, 649] on link "View Report" at bounding box center [428, 651] width 61 height 14
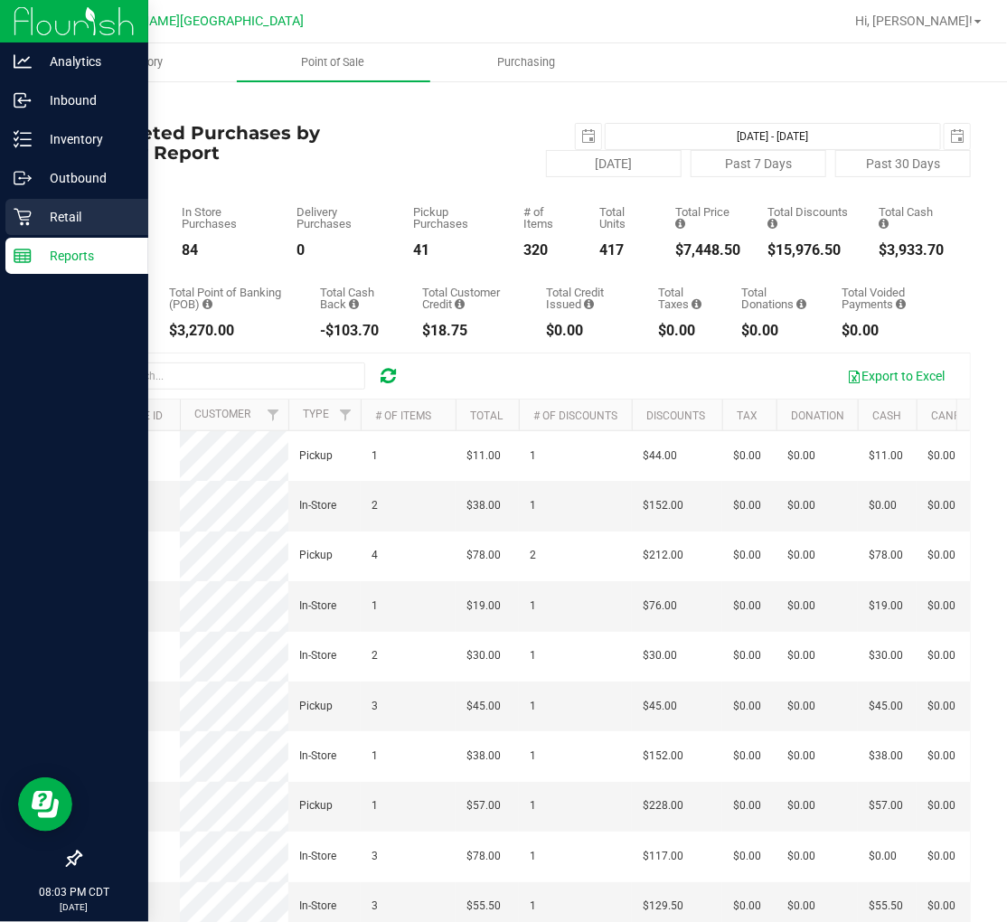
click at [15, 218] on icon at bounding box center [23, 217] width 18 height 18
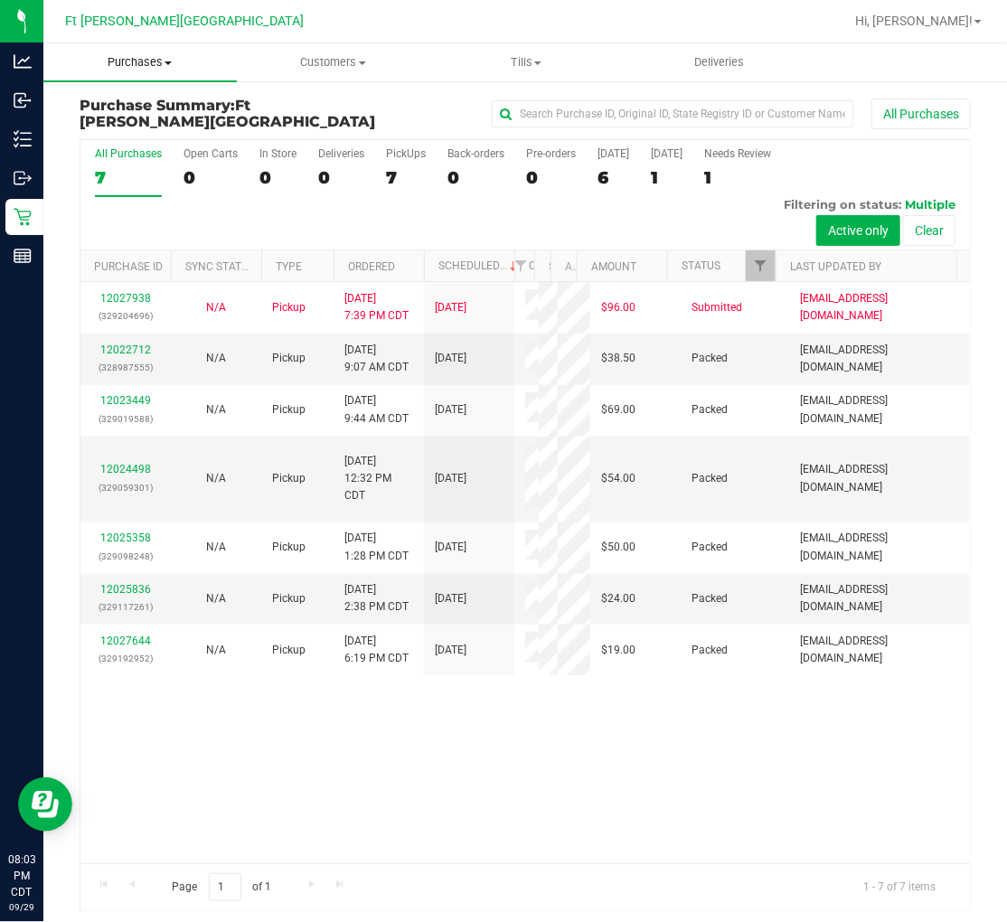
click at [163, 64] on span "Purchases" at bounding box center [139, 62] width 193 height 16
click at [129, 129] on span "Fulfillment" at bounding box center [99, 130] width 112 height 15
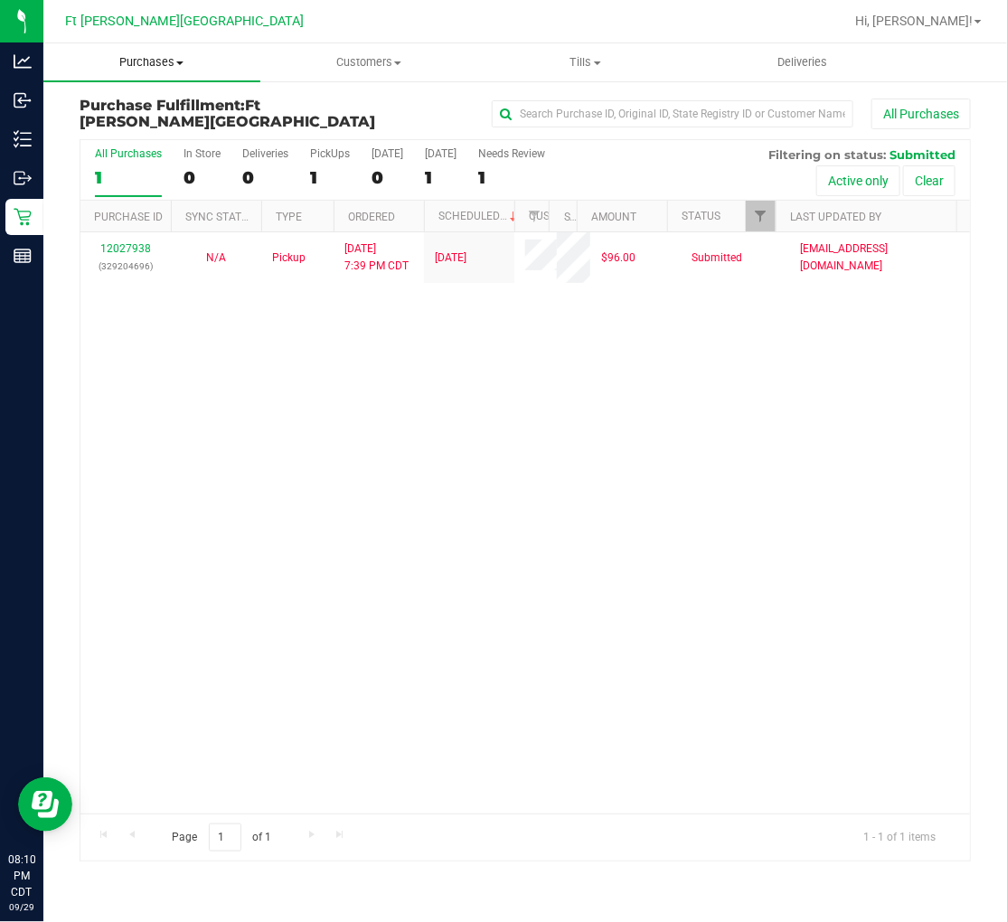
click at [148, 69] on span "Purchases" at bounding box center [151, 62] width 217 height 16
click at [139, 98] on li "Summary of purchases" at bounding box center [151, 109] width 217 height 22
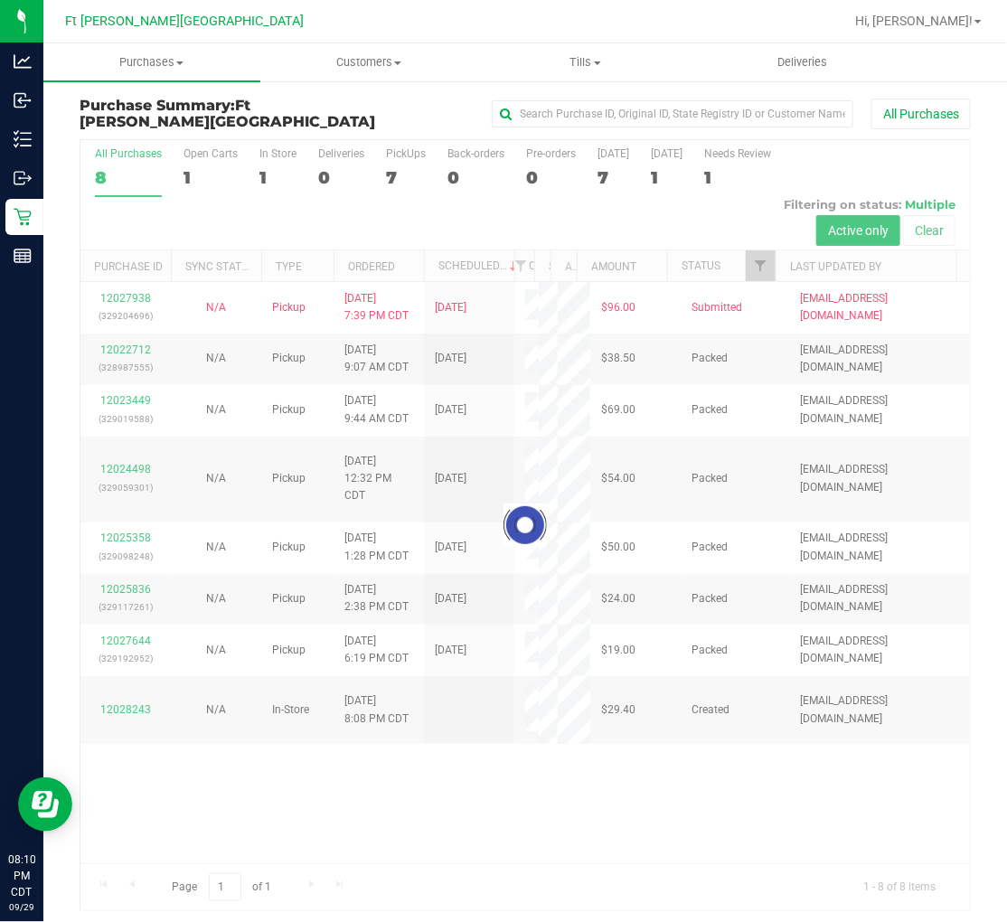
scroll to position [5, 0]
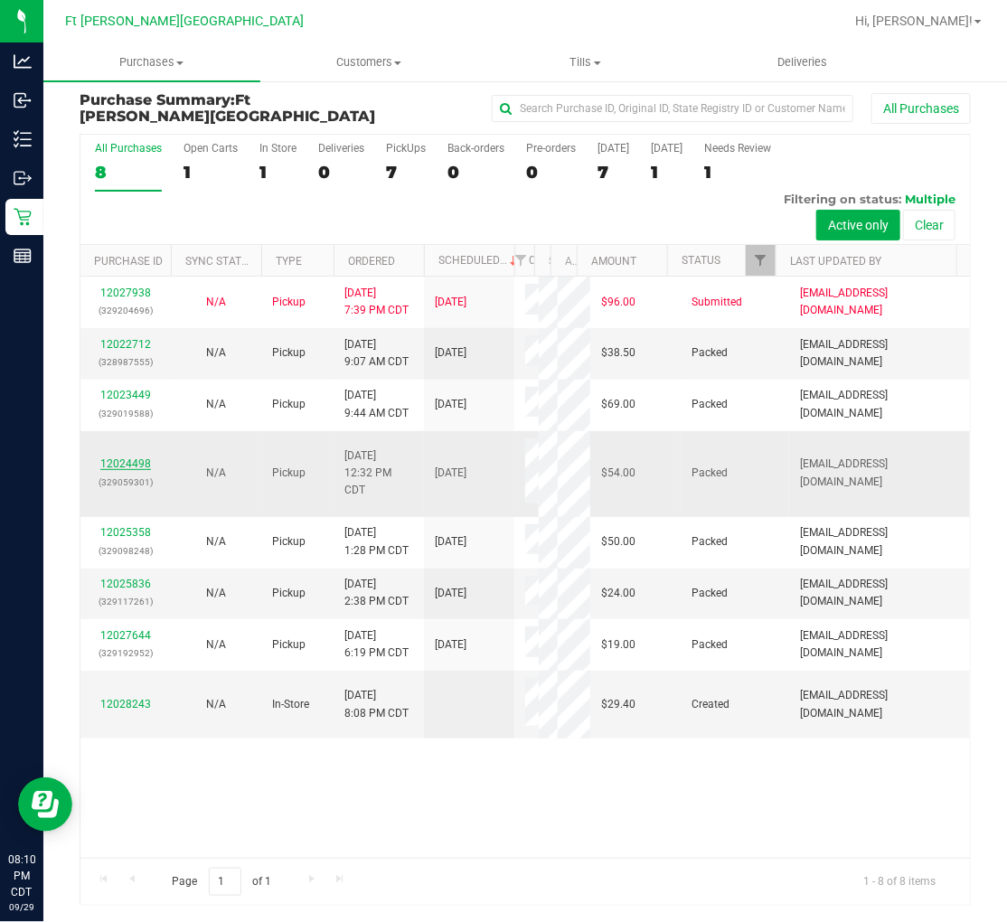
click at [127, 457] on link "12024498" at bounding box center [125, 463] width 51 height 13
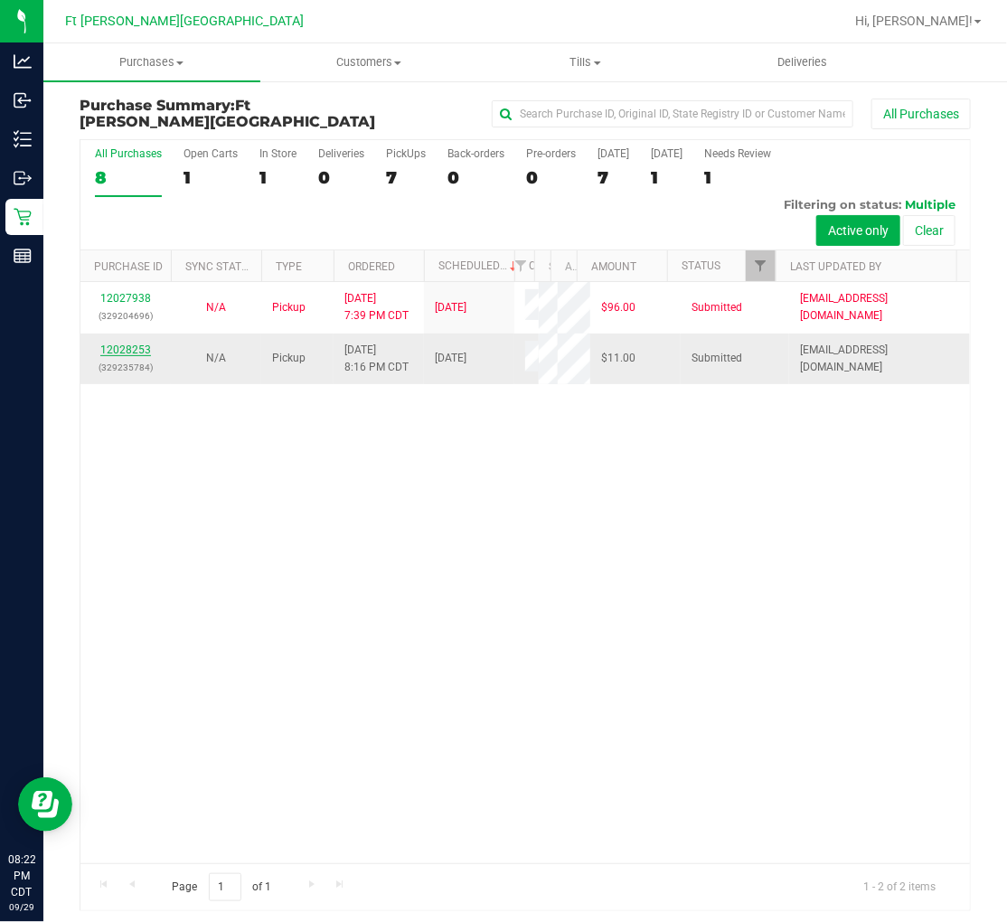
click at [129, 343] on link "12028253" at bounding box center [125, 349] width 51 height 13
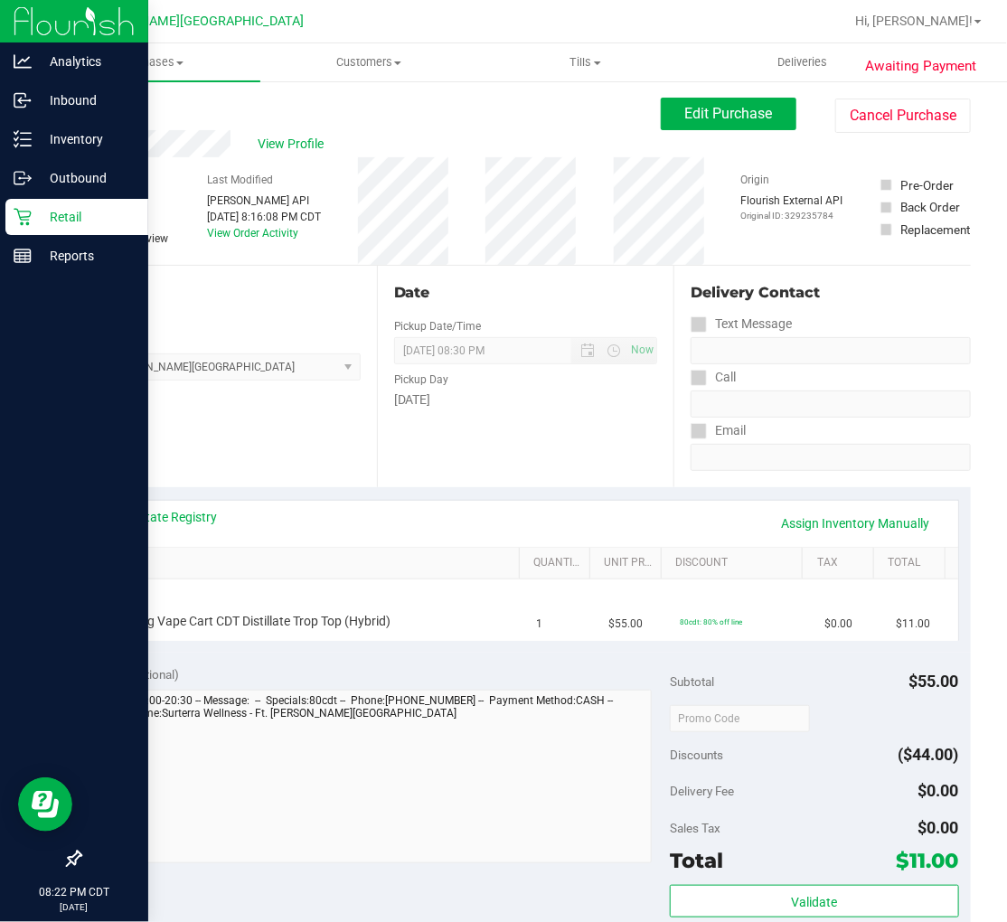
click at [39, 220] on p "Retail" at bounding box center [86, 217] width 108 height 22
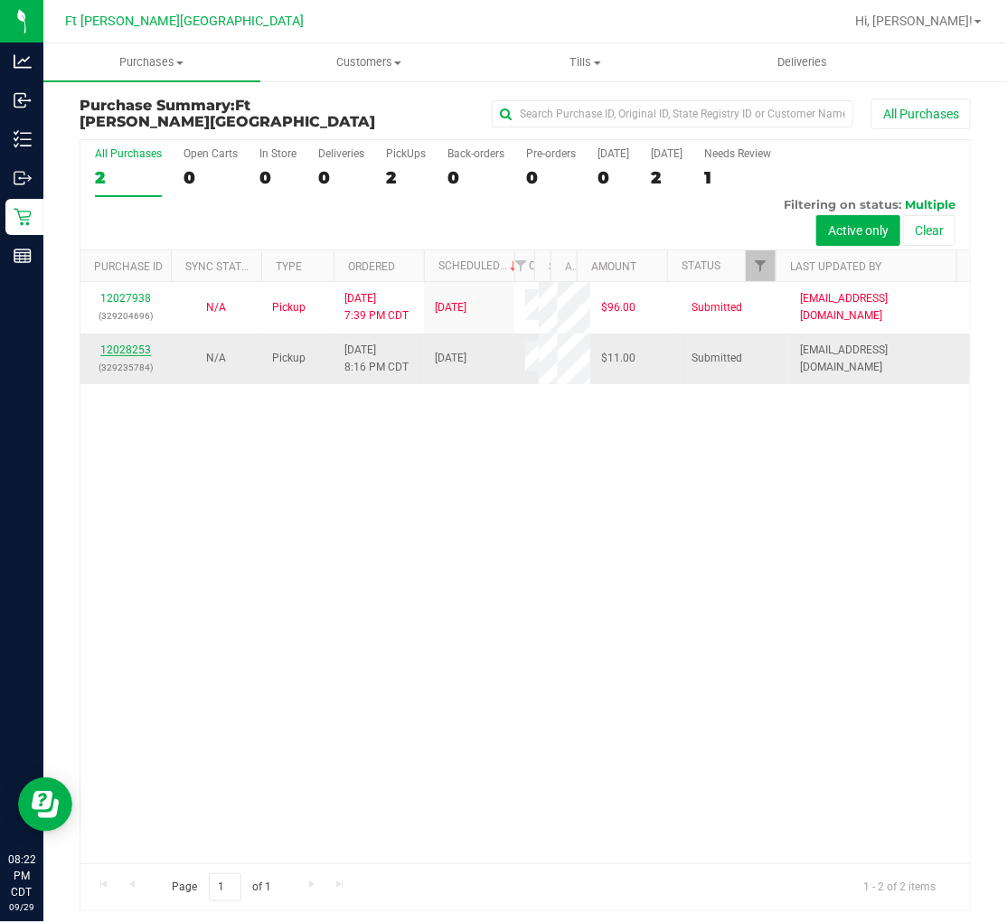
click at [131, 347] on link "12028253" at bounding box center [125, 349] width 51 height 13
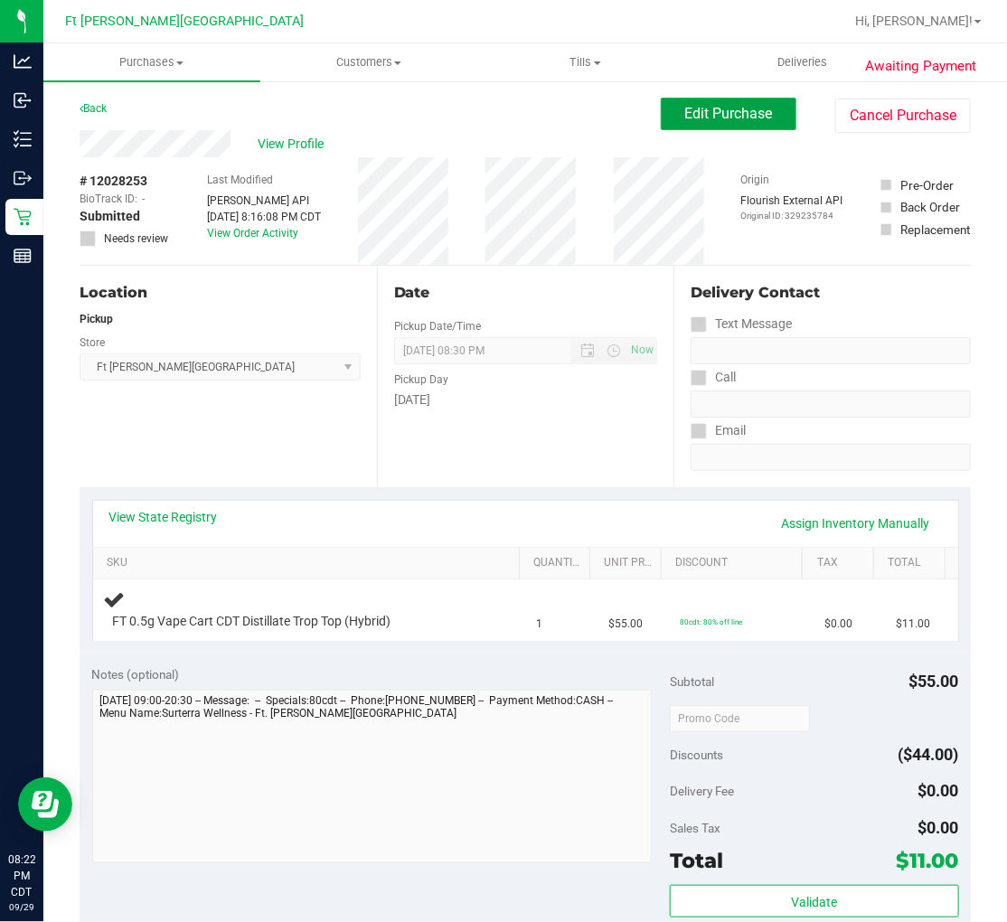
click at [698, 121] on span "Edit Purchase" at bounding box center [729, 113] width 88 height 17
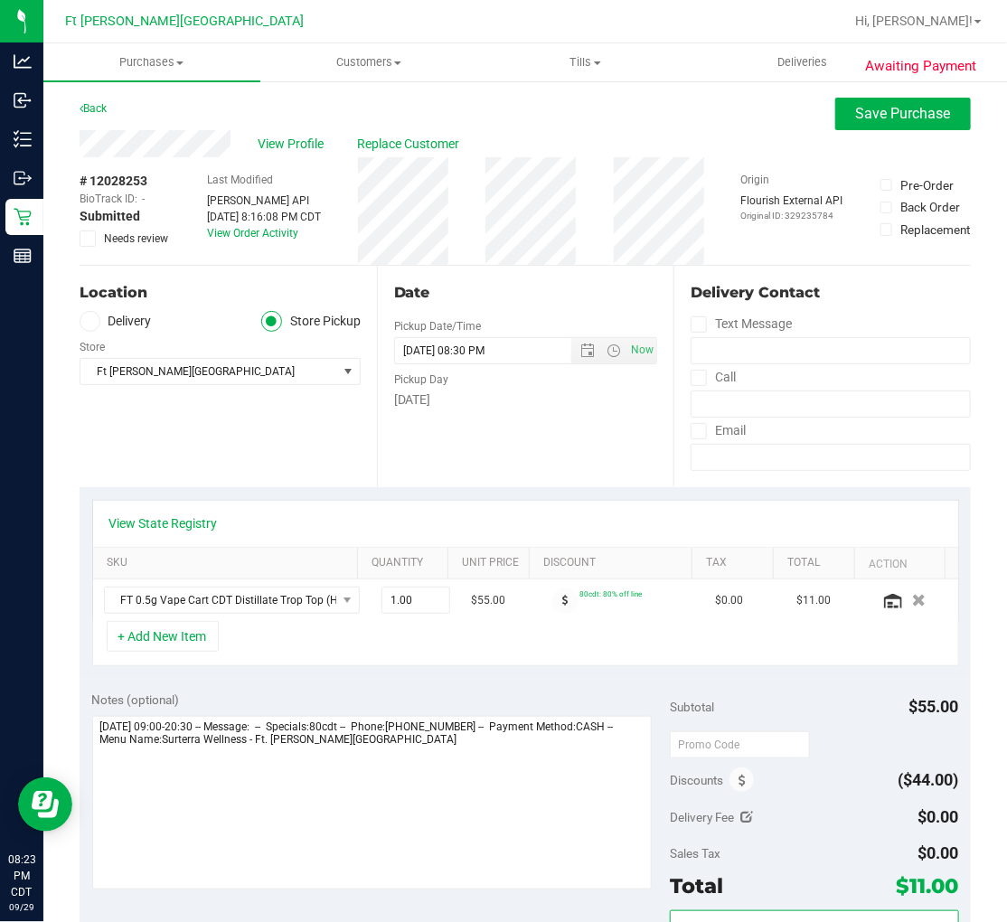
click at [87, 239] on icon at bounding box center [88, 239] width 12 height 0
click at [0, 0] on input "Needs review" at bounding box center [0, 0] width 0 height 0
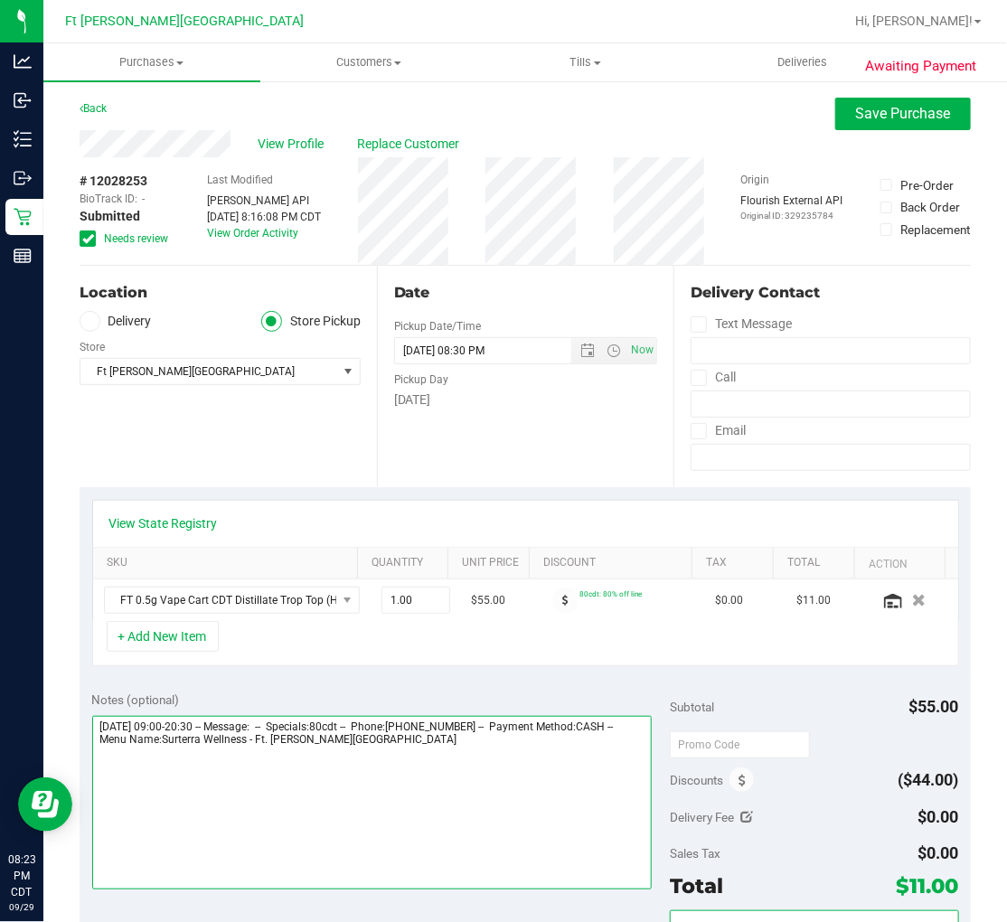
click at [468, 759] on textarea at bounding box center [371, 802] width 559 height 173
type textarea "Tuesday 09/30/2025 09:00-20:30 -- Message: -- Specials:80cdt -- Phone:850543587…"
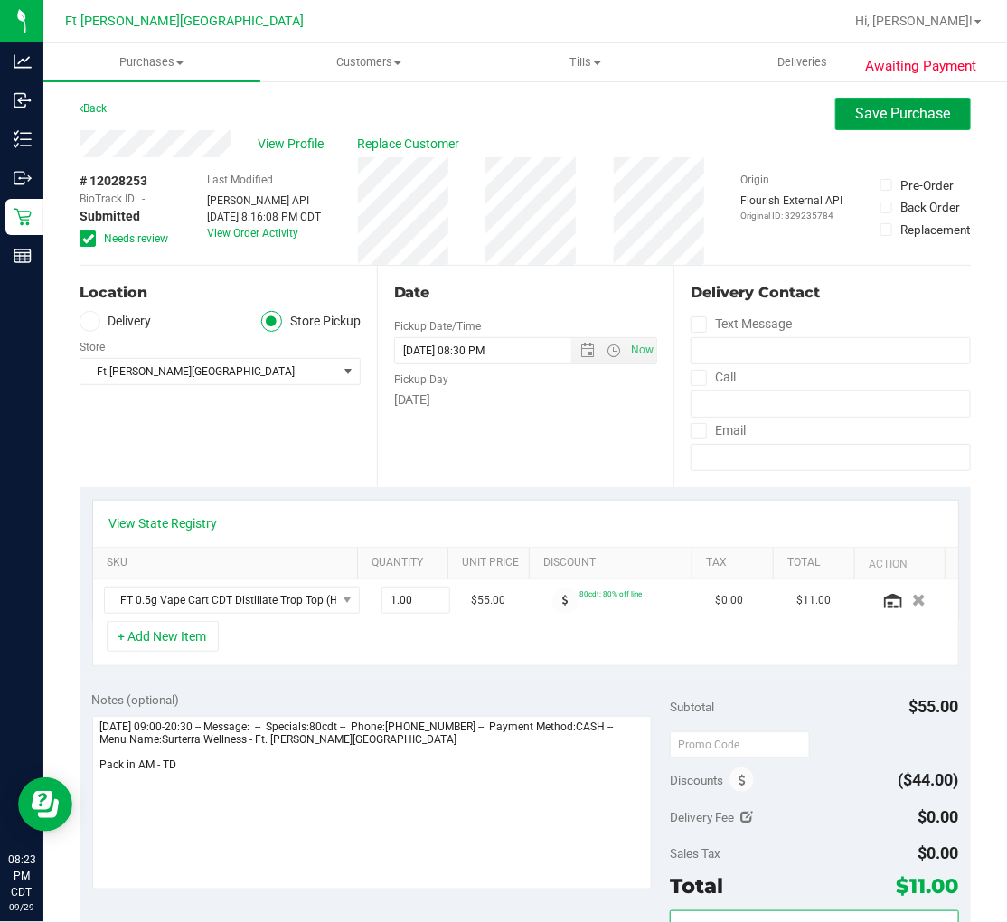
click at [856, 116] on span "Save Purchase" at bounding box center [903, 113] width 95 height 17
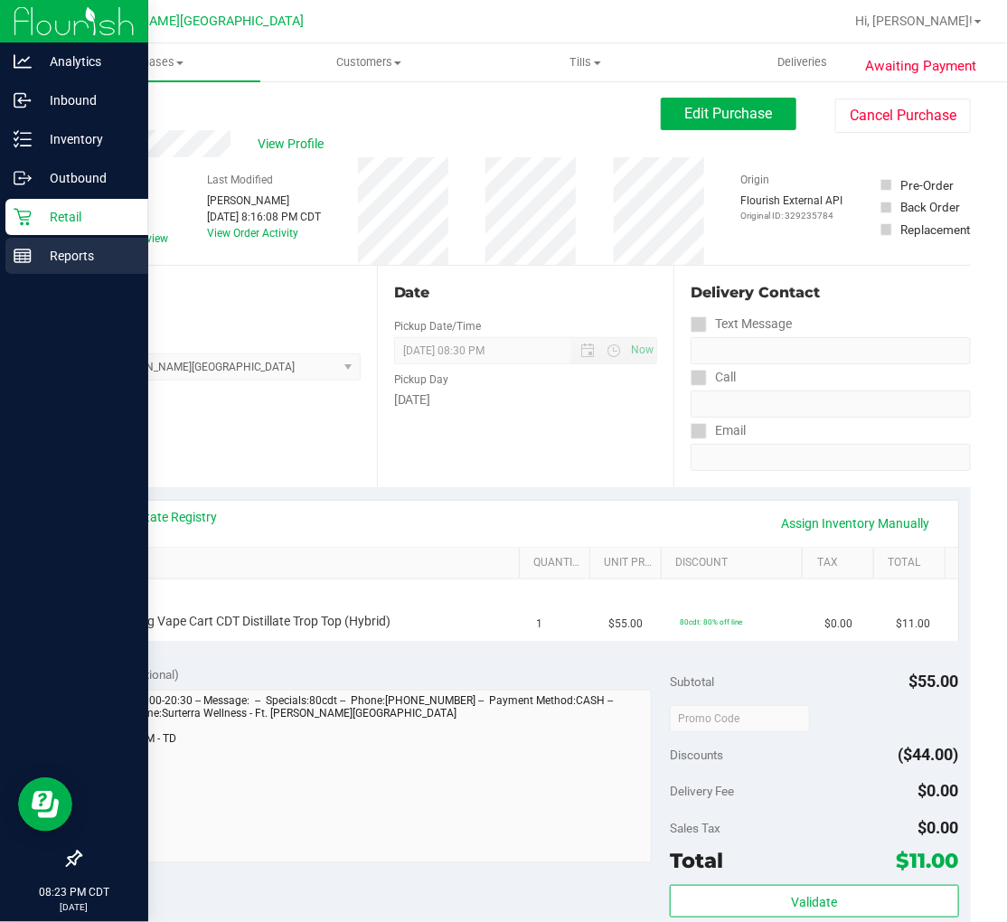
click at [27, 255] on icon at bounding box center [23, 256] width 18 height 18
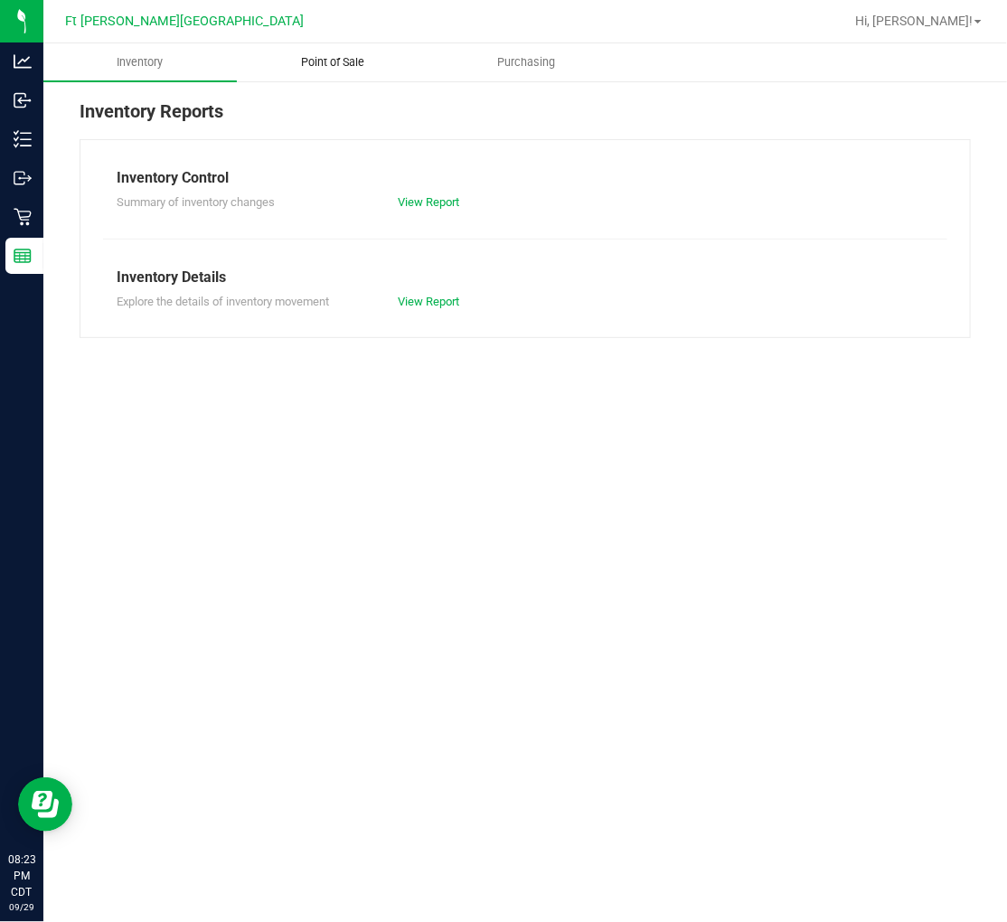
click at [318, 69] on span "Point of Sale" at bounding box center [333, 62] width 112 height 16
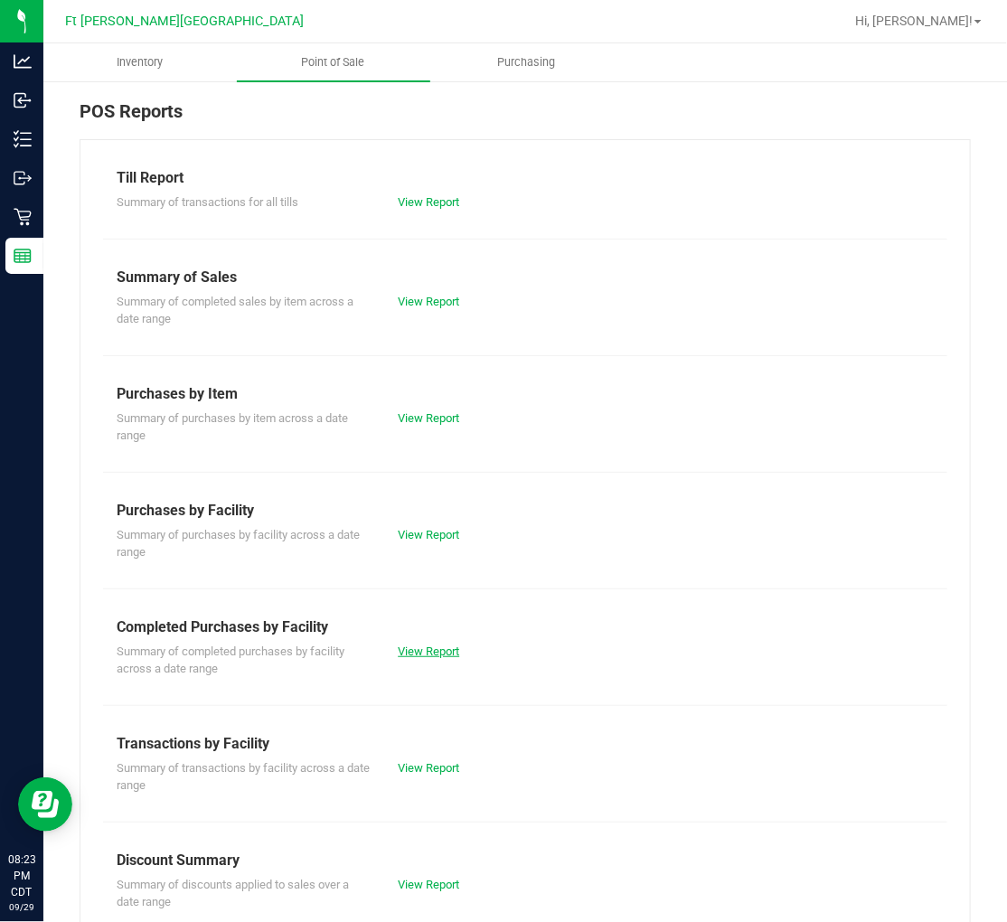
click at [408, 645] on link "View Report" at bounding box center [428, 651] width 61 height 14
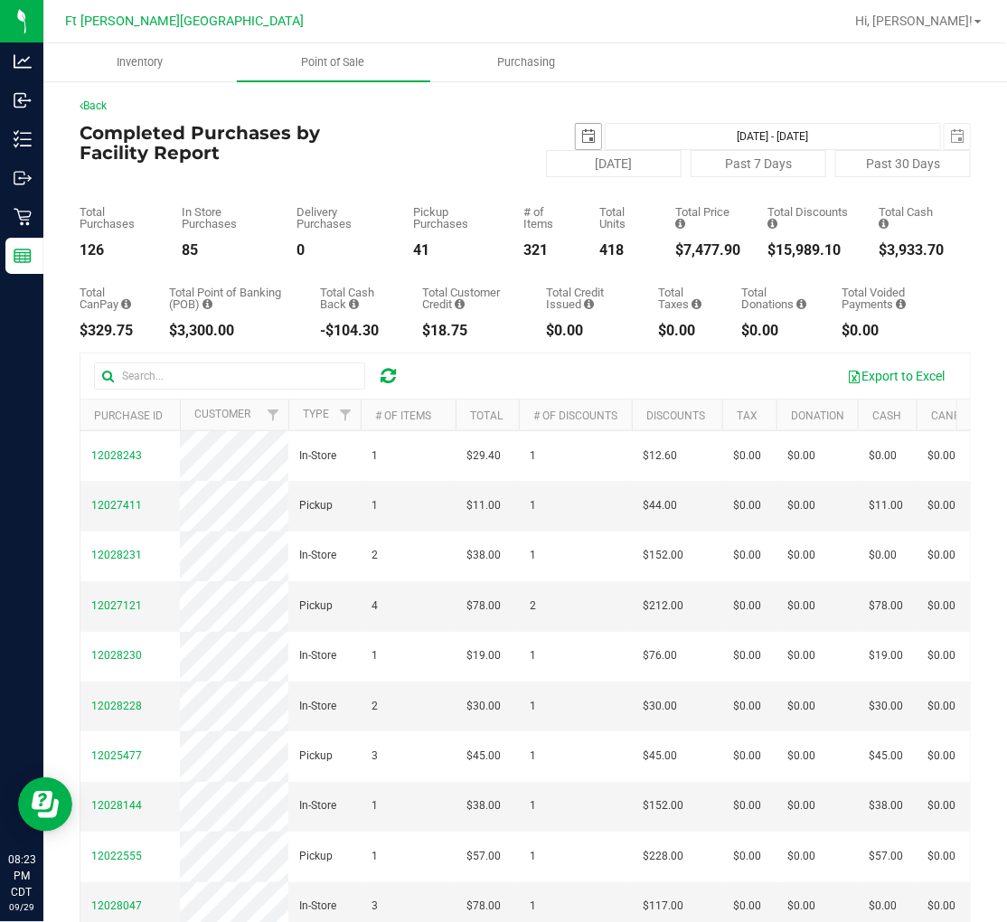
click at [576, 127] on span "select" at bounding box center [588, 136] width 25 height 25
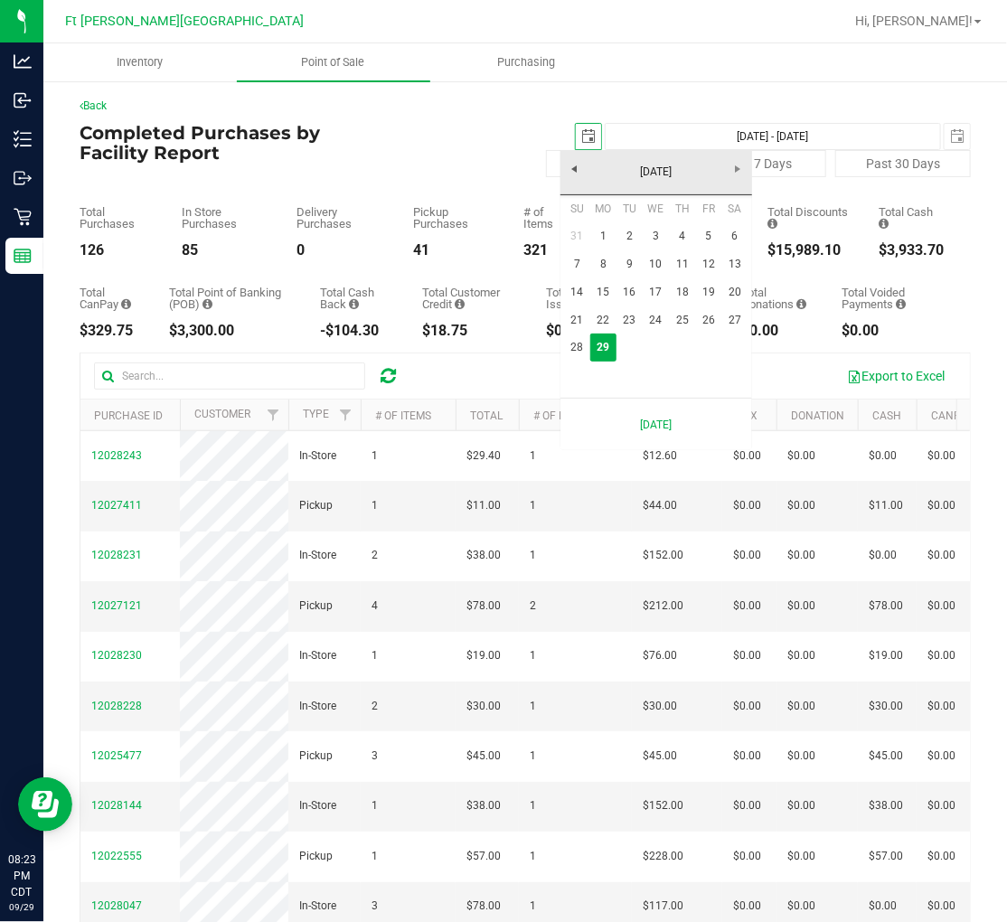
scroll to position [0, 45]
click at [576, 346] on link "28" at bounding box center [577, 347] width 26 height 28
type input "2025-09-28"
type input "Sep 28, 2025 - Sep 29, 2025"
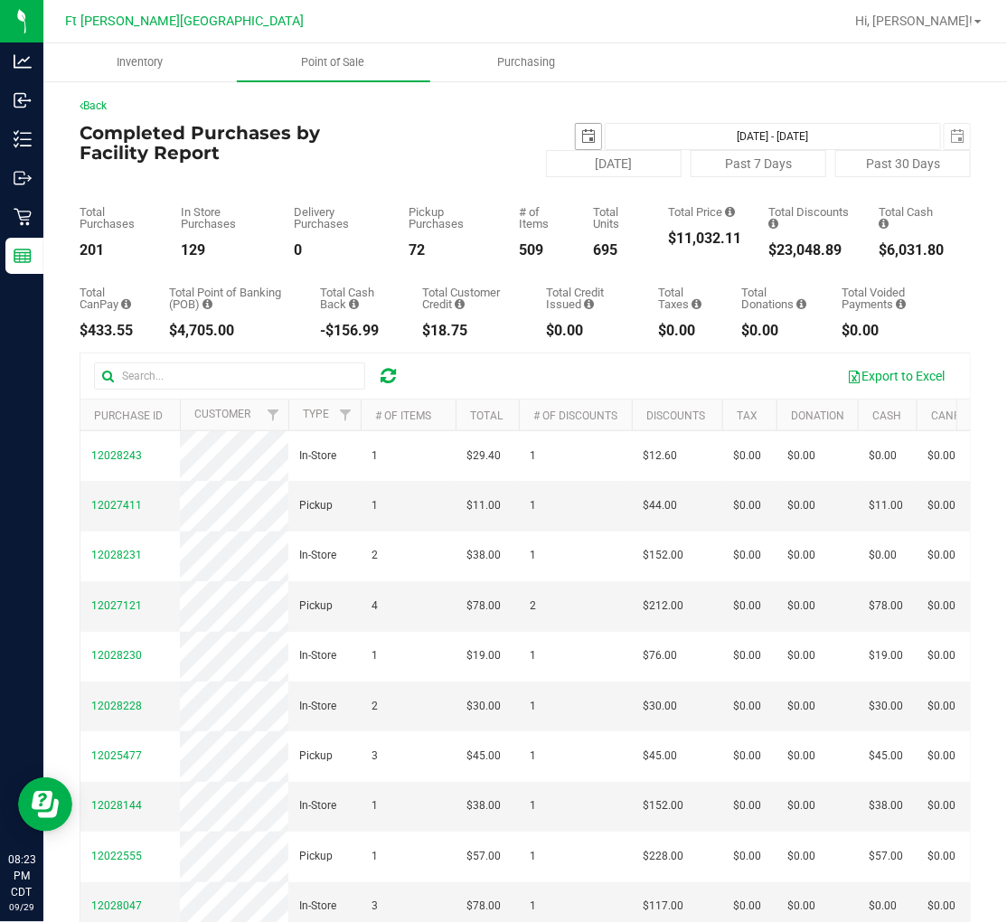
click at [576, 134] on span "select" at bounding box center [588, 136] width 25 height 25
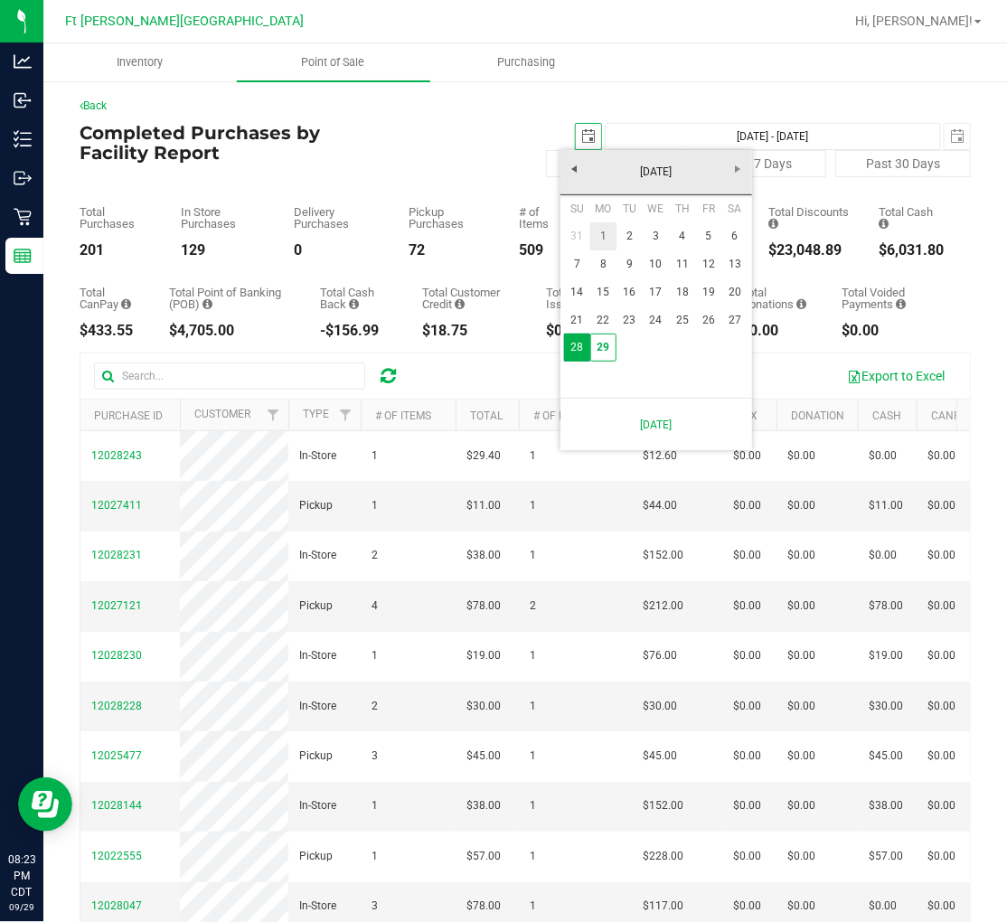
click at [599, 231] on link "1" at bounding box center [603, 236] width 26 height 28
type input "2025-09-01"
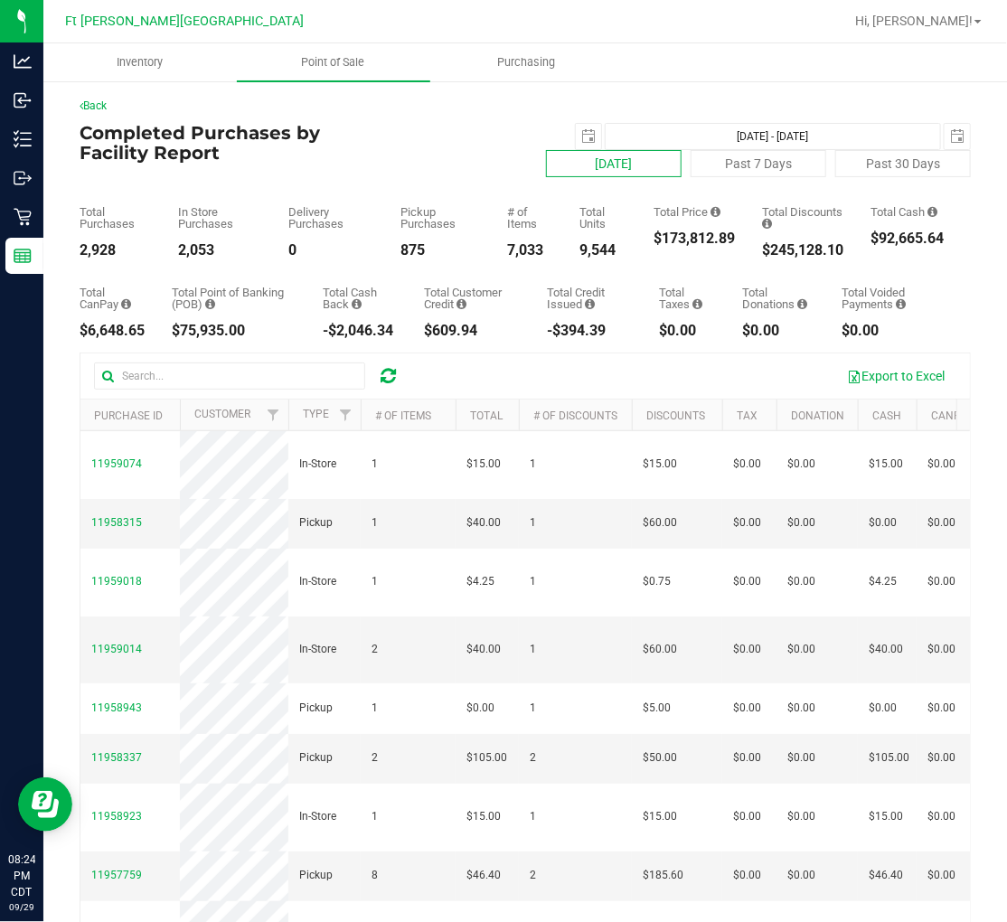
click at [581, 157] on button "Today" at bounding box center [614, 163] width 136 height 27
type input "Sep 29, 2025 - Sep 29, 2025"
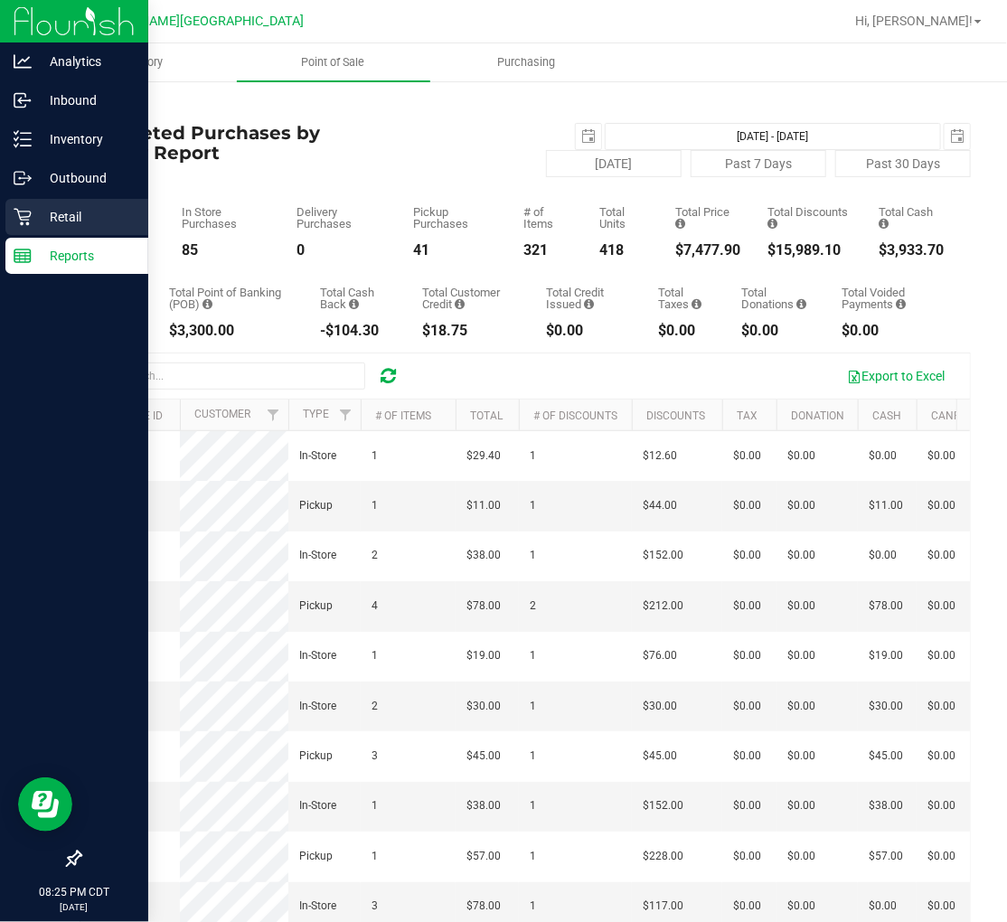
click at [29, 215] on icon at bounding box center [22, 217] width 17 height 17
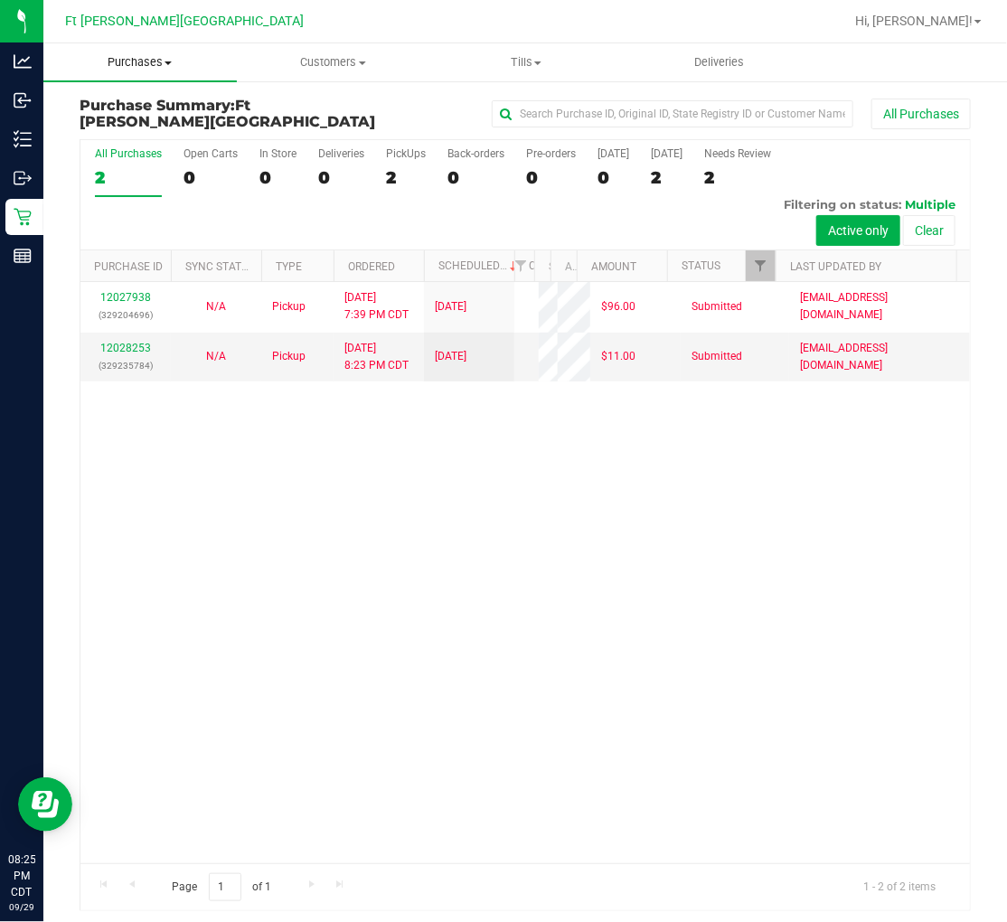
click at [148, 59] on span "Purchases" at bounding box center [139, 62] width 193 height 16
click at [136, 132] on span "Fulfillment" at bounding box center [99, 130] width 112 height 15
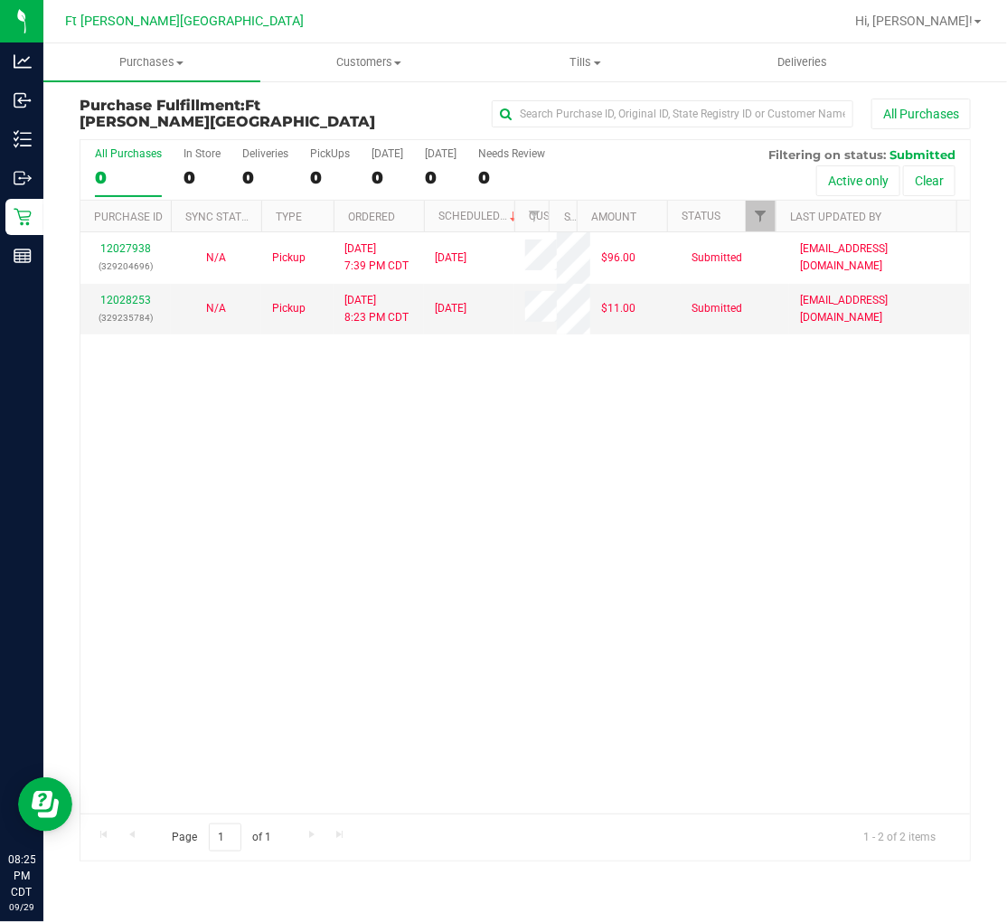
click at [366, 494] on div "12027938 (329204696) N/A Pickup 9/29/2025 7:39 PM CDT 9/30/2025 $96.00 Submitte…" at bounding box center [524, 522] width 889 height 581
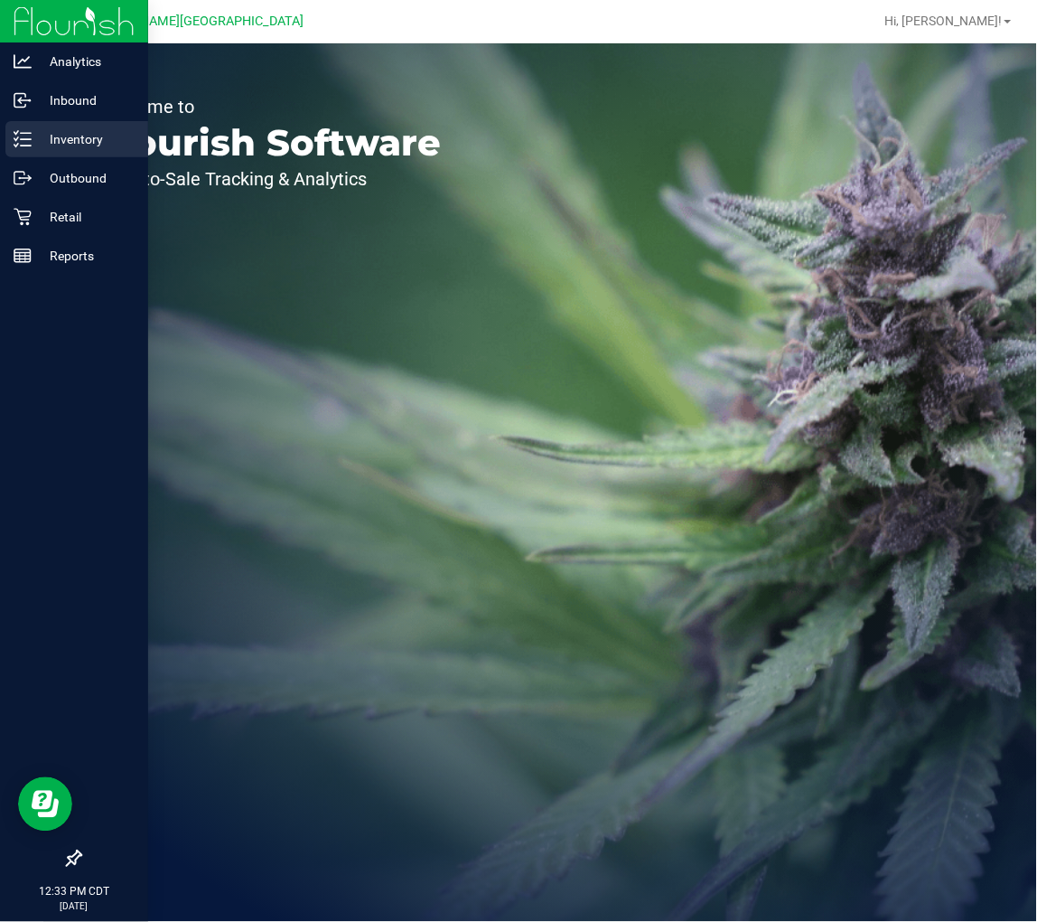
click at [40, 128] on p "Inventory" at bounding box center [86, 139] width 108 height 22
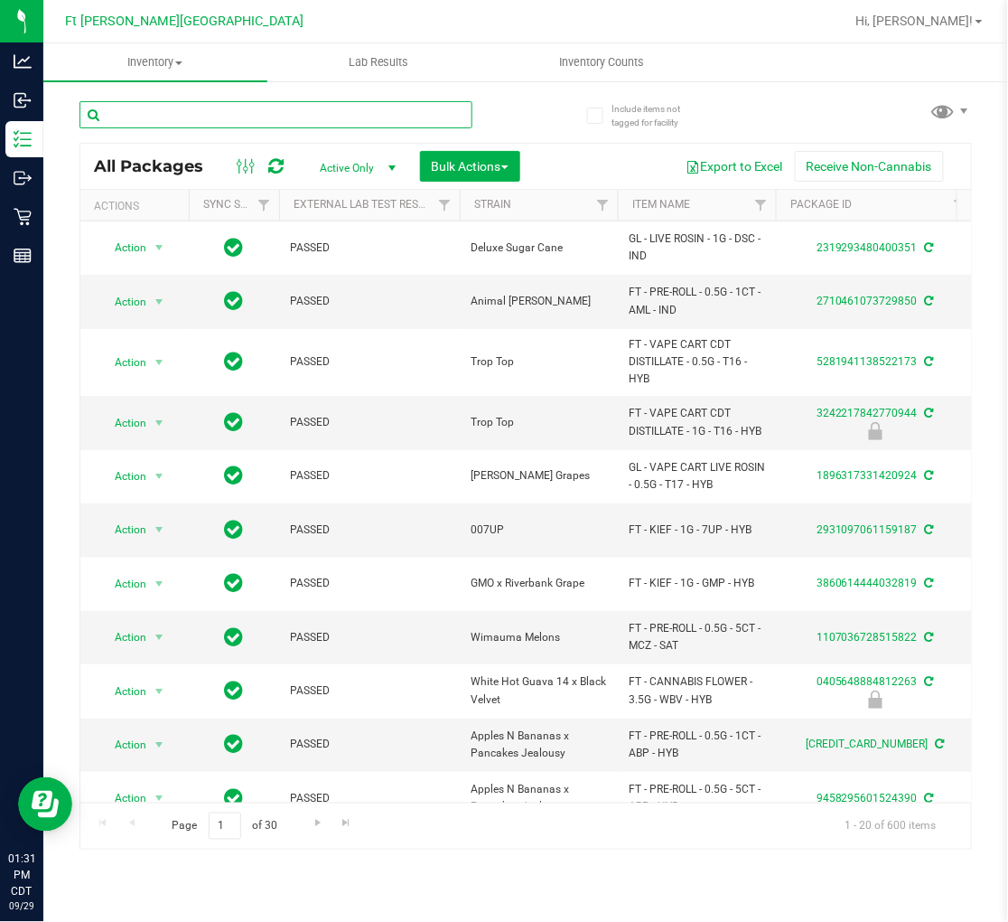
click at [166, 101] on input "text" at bounding box center [276, 114] width 393 height 27
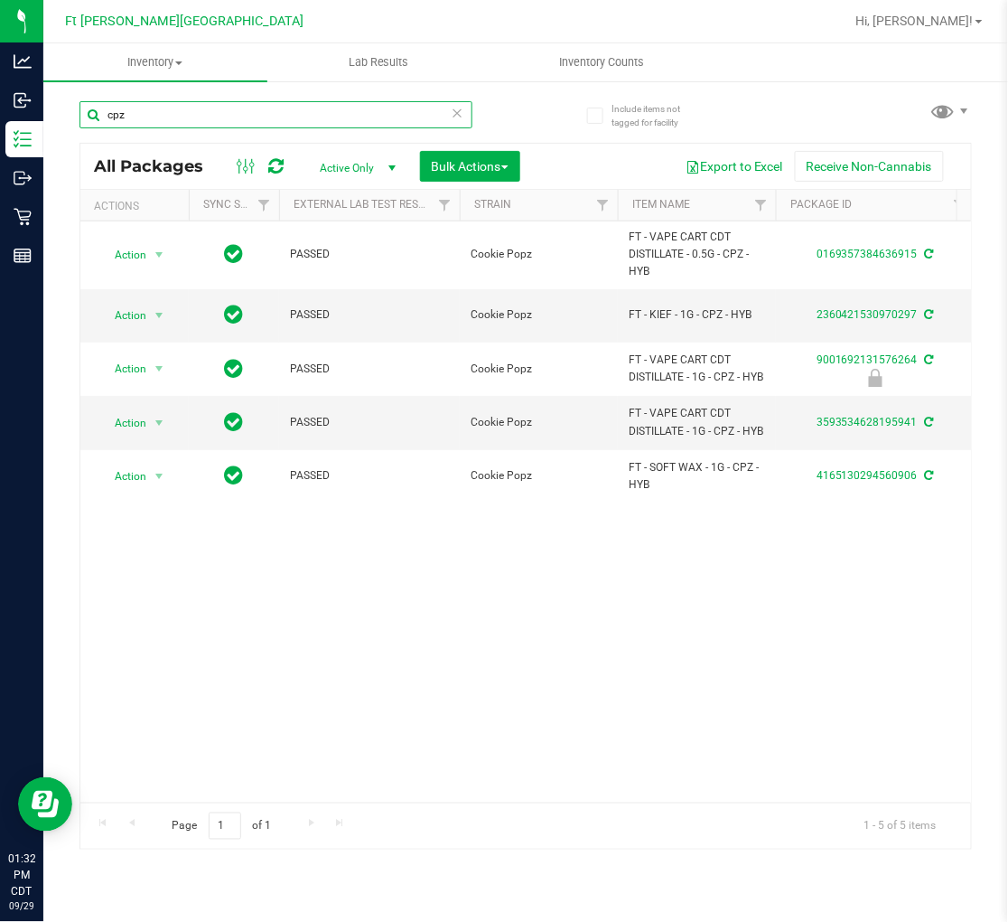
click at [223, 113] on input "cpz" at bounding box center [276, 114] width 393 height 27
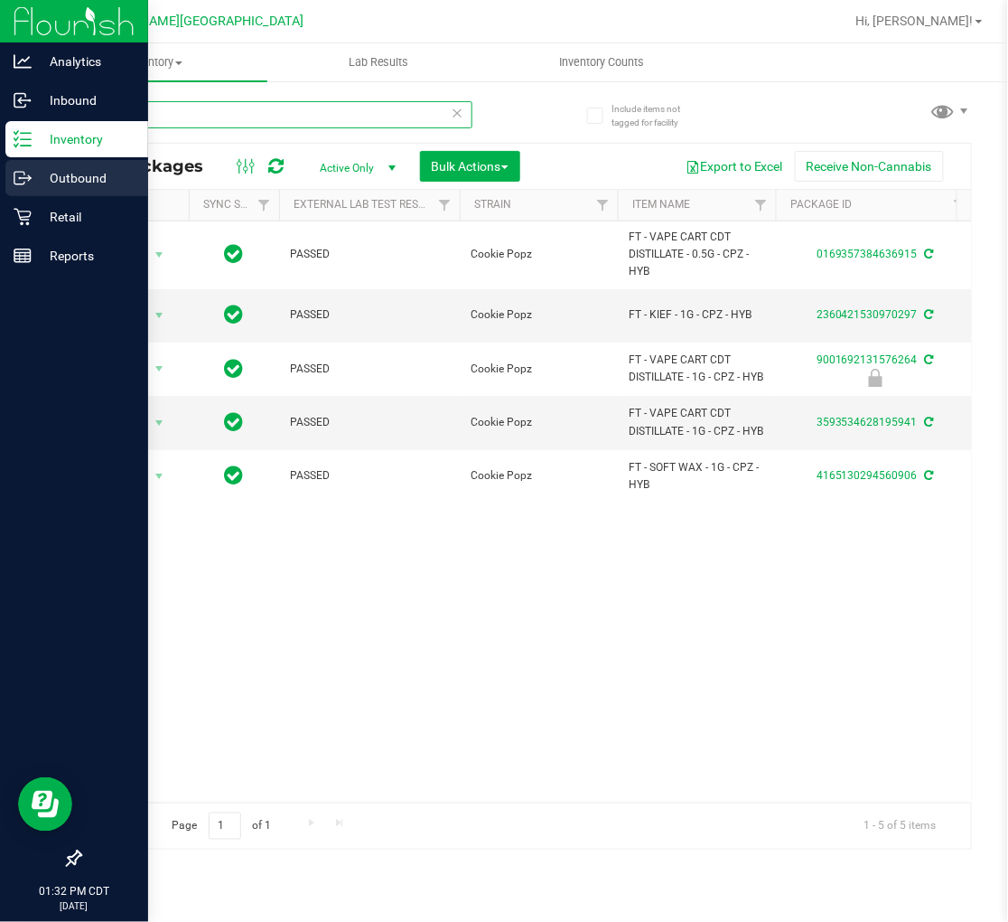
type input "pj1"
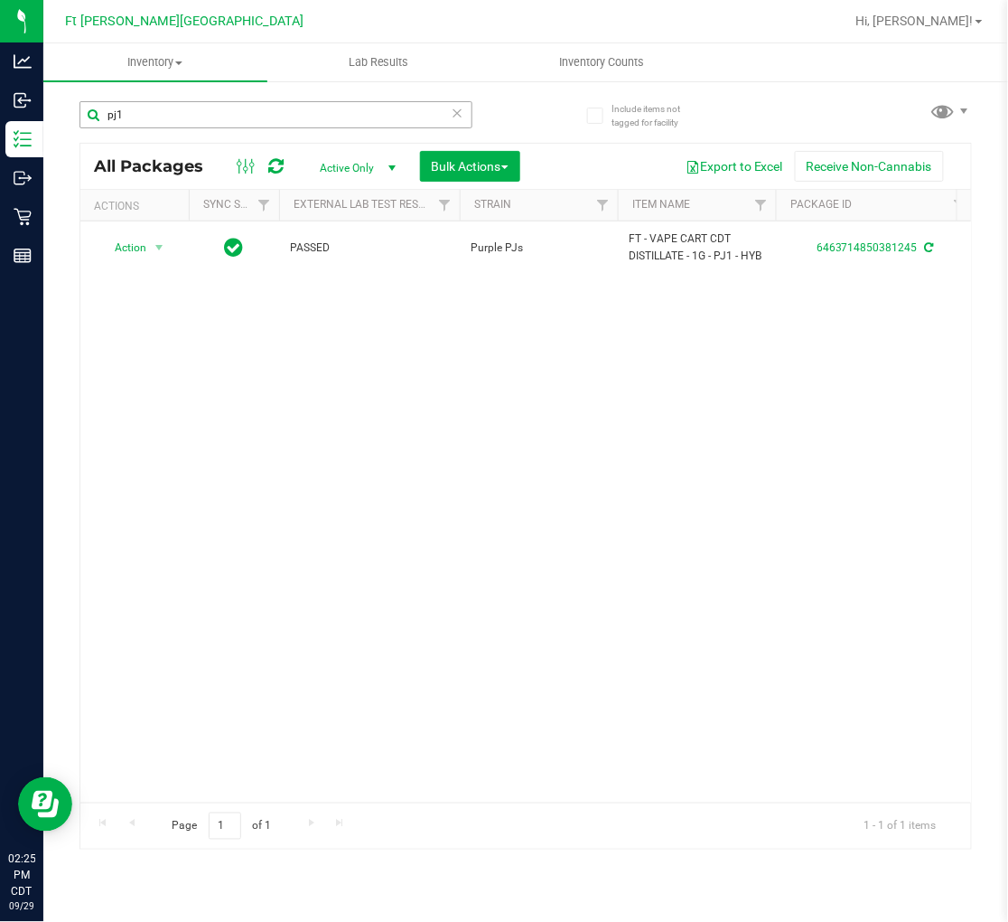
click at [195, 109] on input "pj1" at bounding box center [276, 114] width 393 height 27
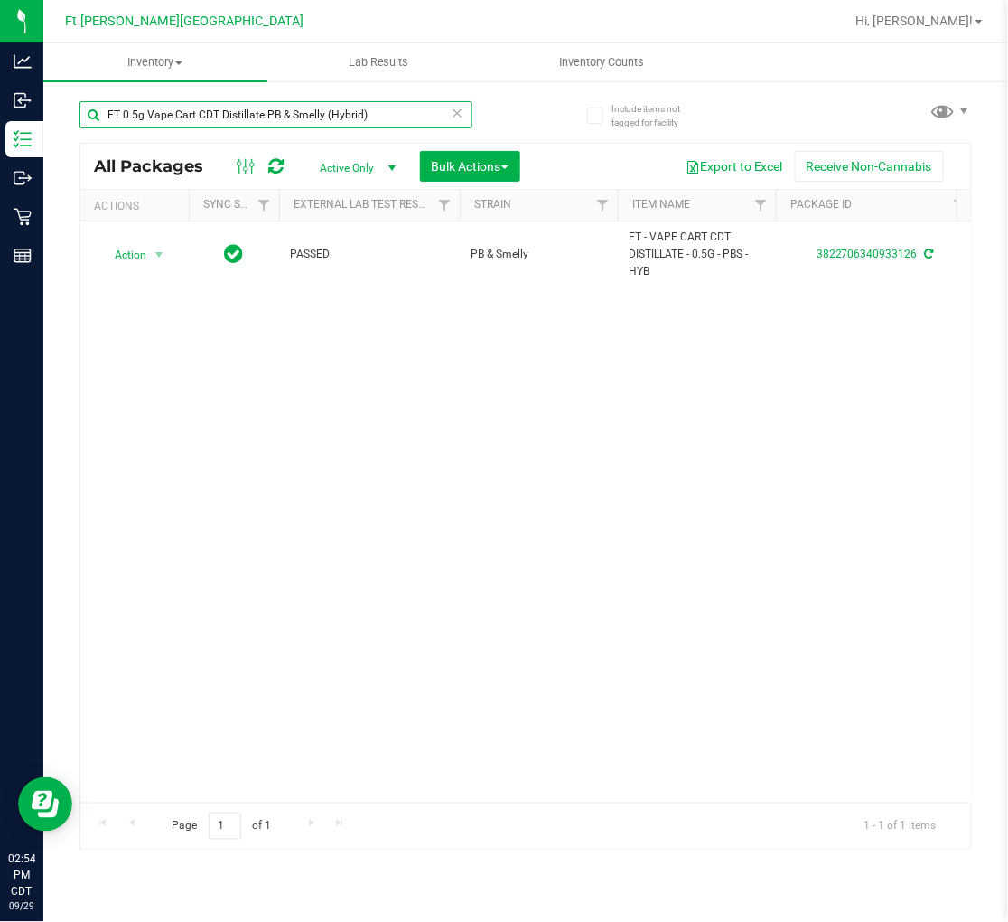
click at [382, 110] on input "FT 0.5g Vape Cart CDT Distillate PB & Smelly (Hybrid)" at bounding box center [276, 114] width 393 height 27
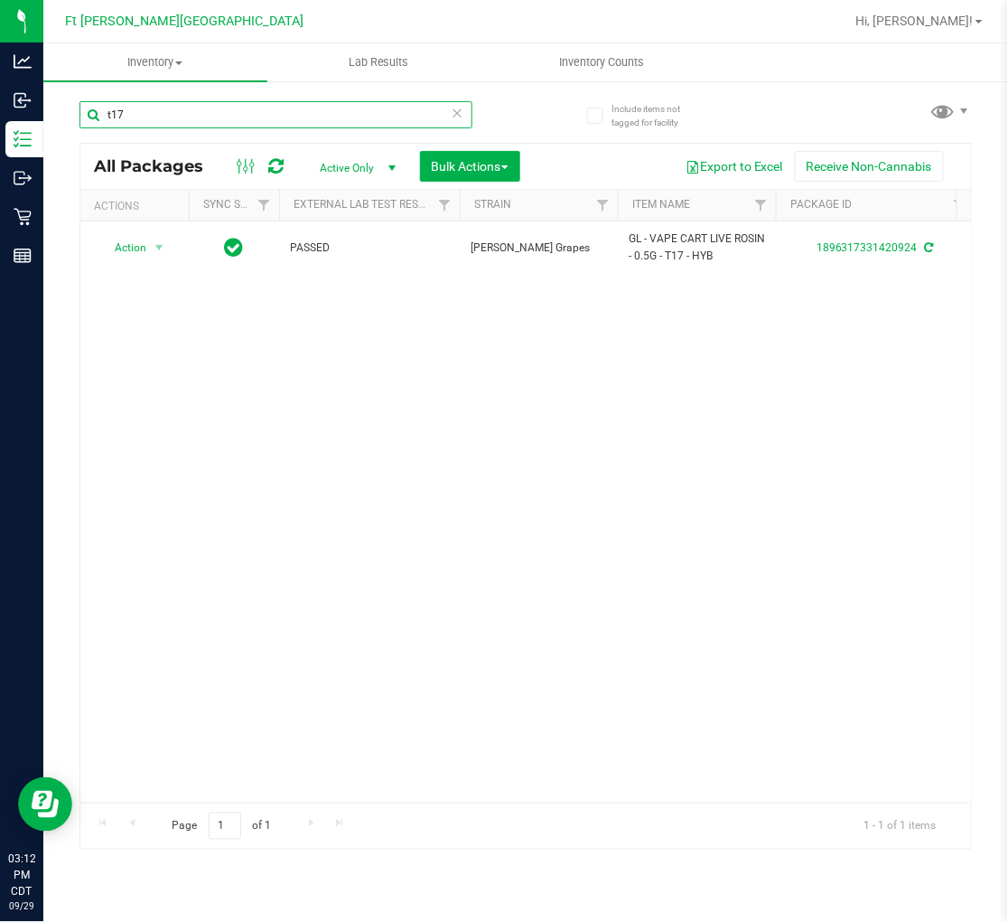
click at [199, 107] on input "t17" at bounding box center [276, 114] width 393 height 27
click at [200, 107] on input "t17" at bounding box center [276, 114] width 393 height 27
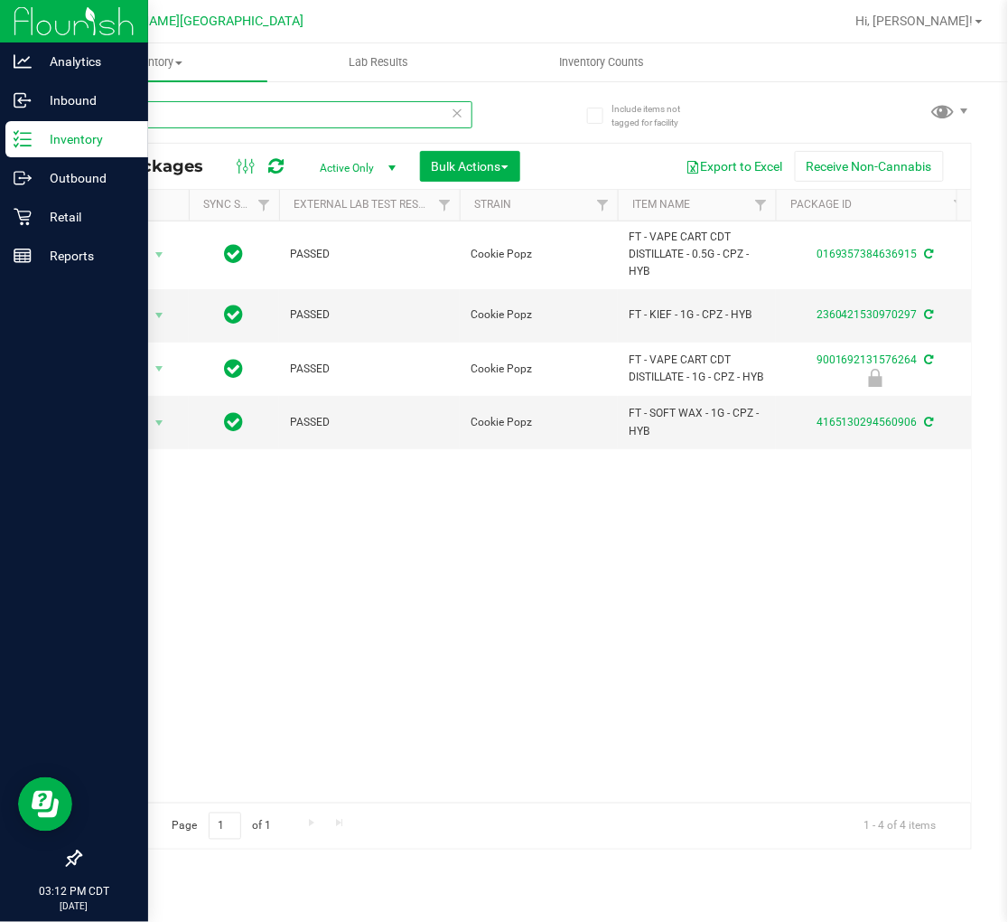
type input "cpz"
